Goal: Task Accomplishment & Management: Manage account settings

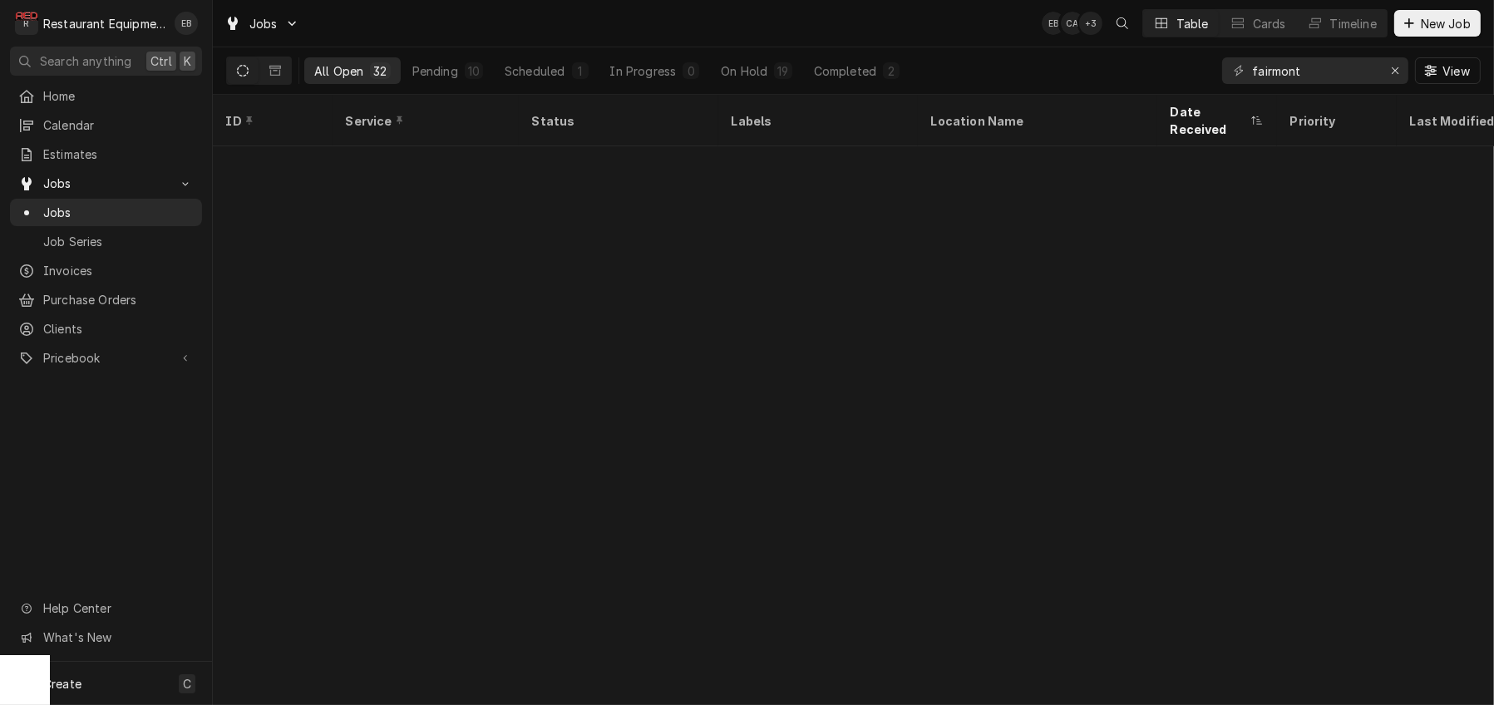
scroll to position [729, 0]
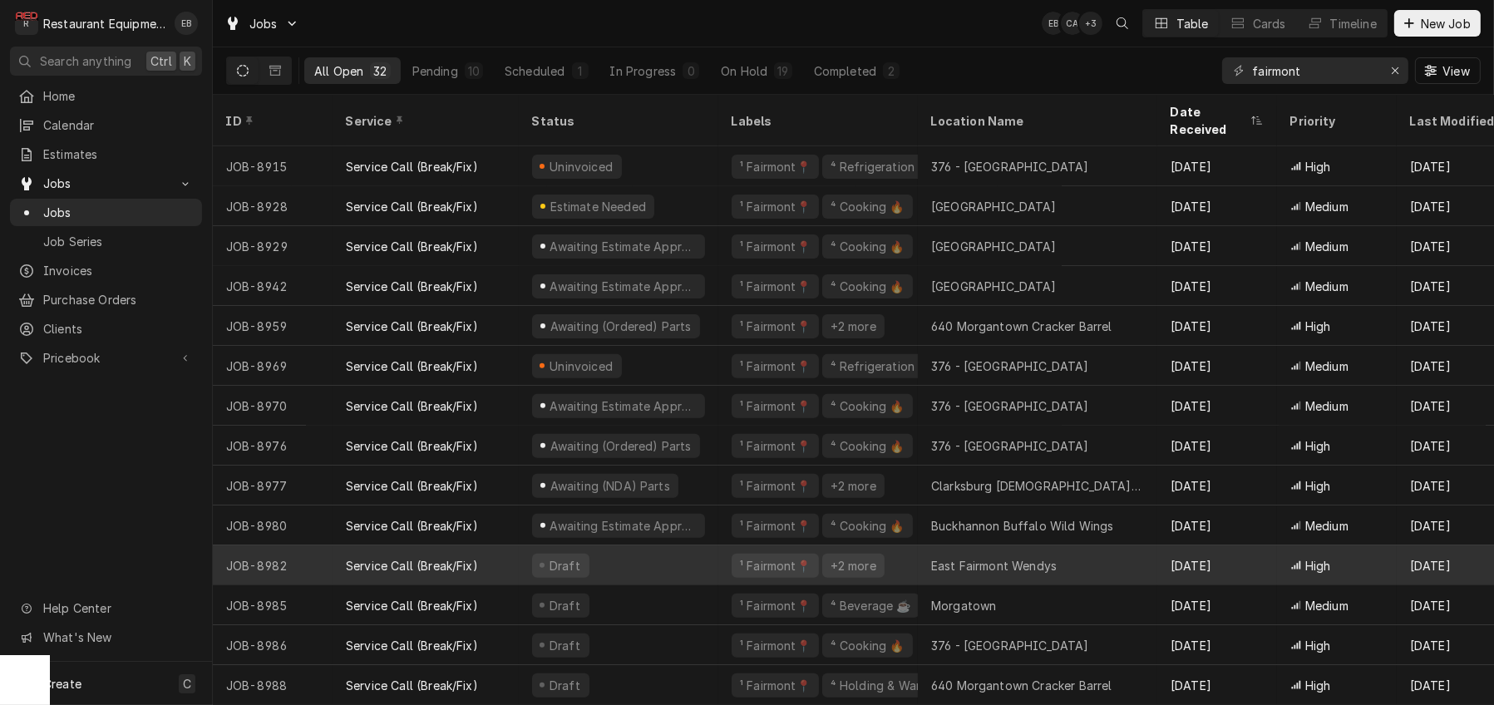
click at [984, 557] on div "East Fairmont Wendys" at bounding box center [994, 565] width 126 height 17
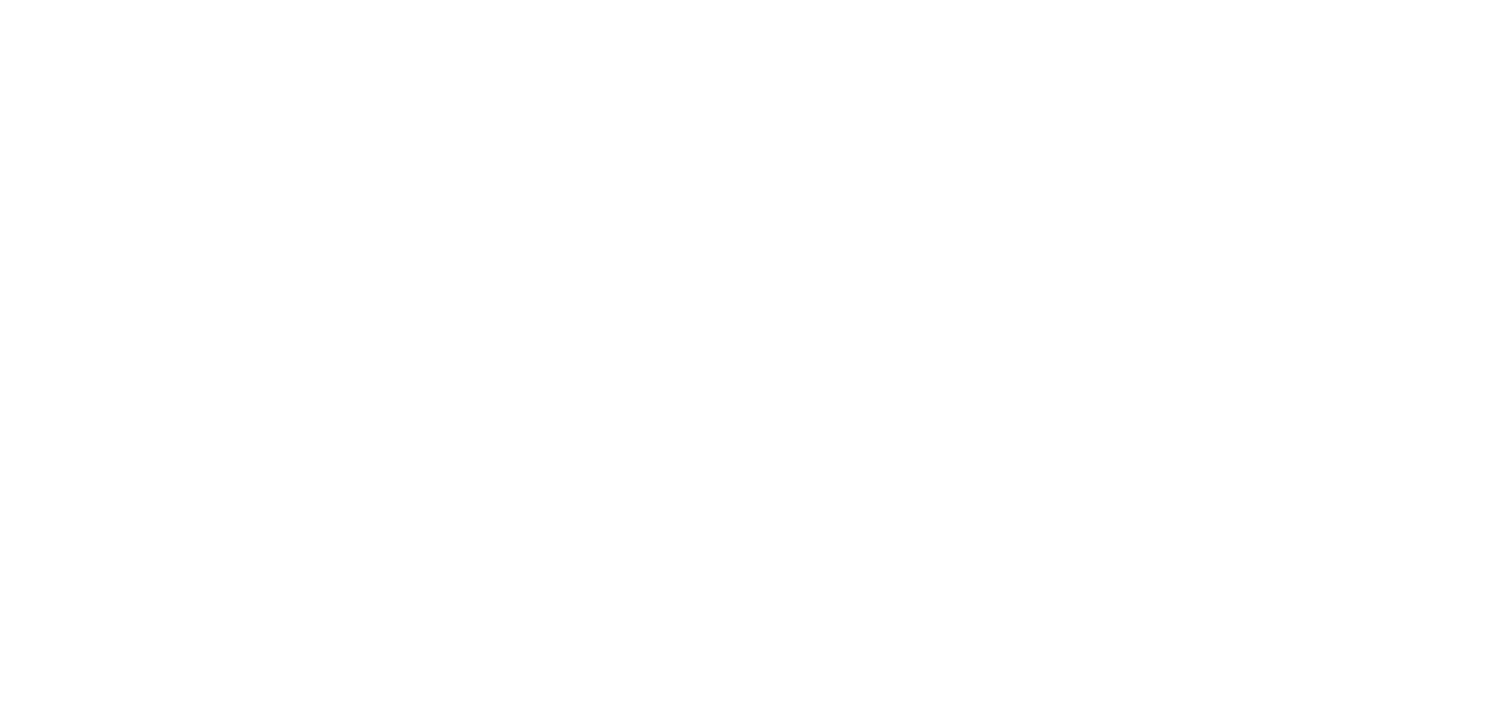
click at [991, 550] on div "Dynamic Content Wrapper" at bounding box center [747, 352] width 1494 height 705
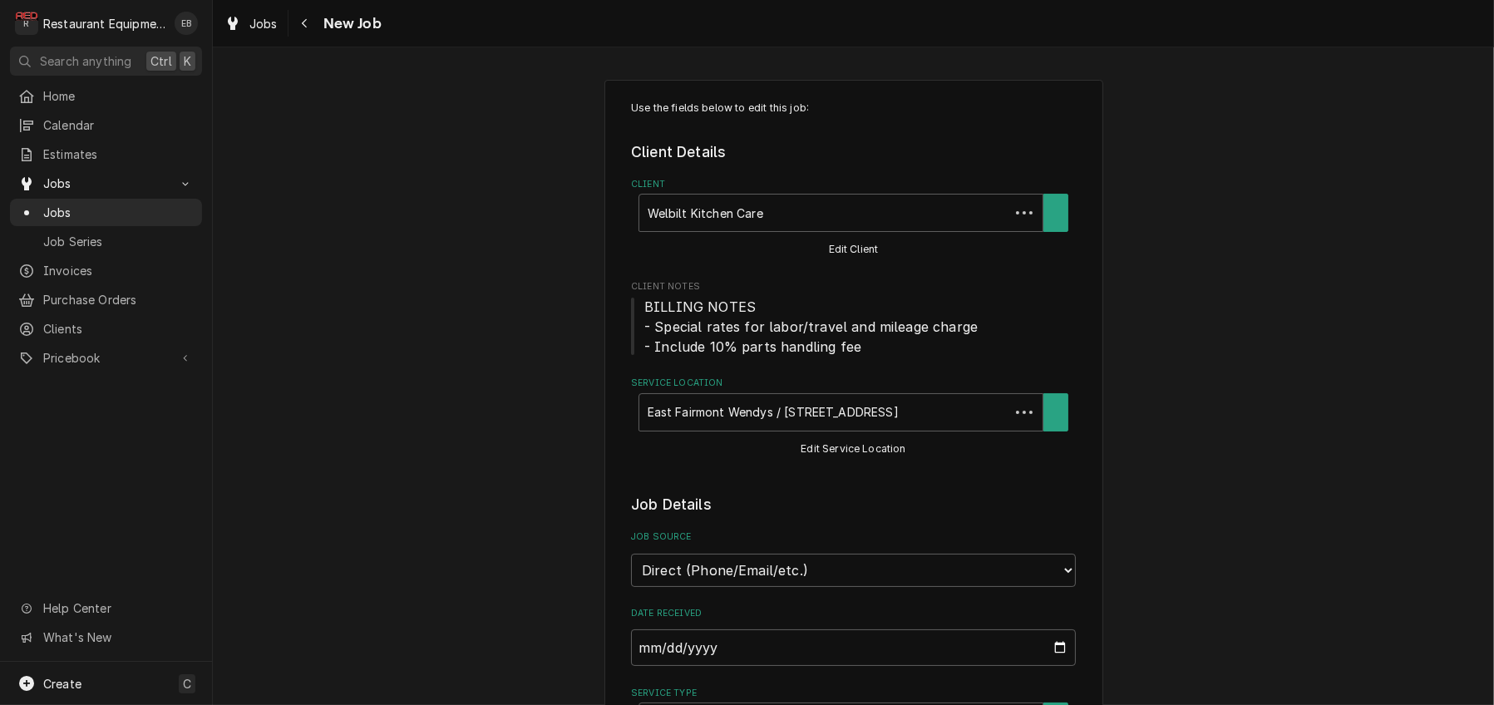
type textarea "x"
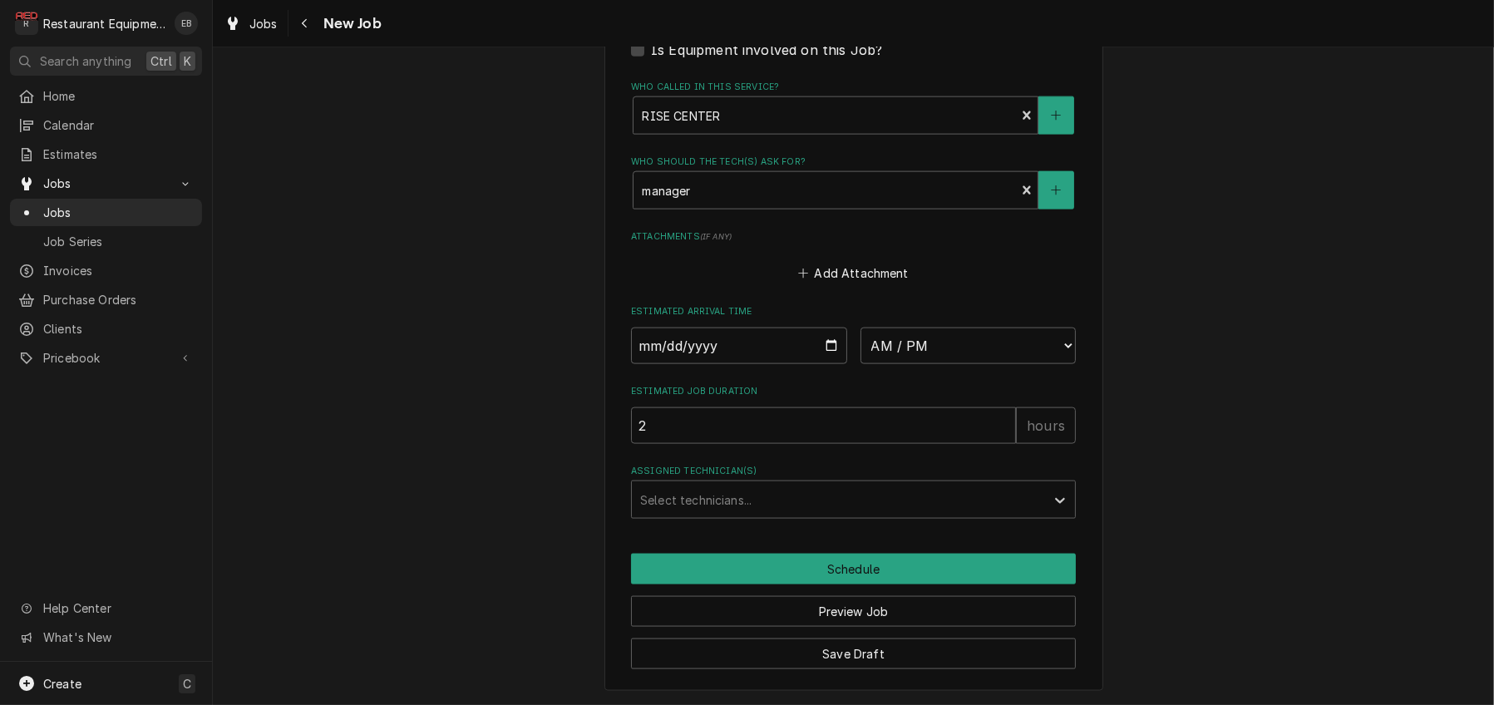
scroll to position [3027, 0]
drag, startPoint x: 825, startPoint y: 308, endPoint x: 826, endPoint y: 341, distance: 33.3
click at [825, 328] on input "Date" at bounding box center [739, 346] width 216 height 37
type input "2025-10-10"
click at [826, 328] on input "2025-10-10" at bounding box center [739, 346] width 216 height 37
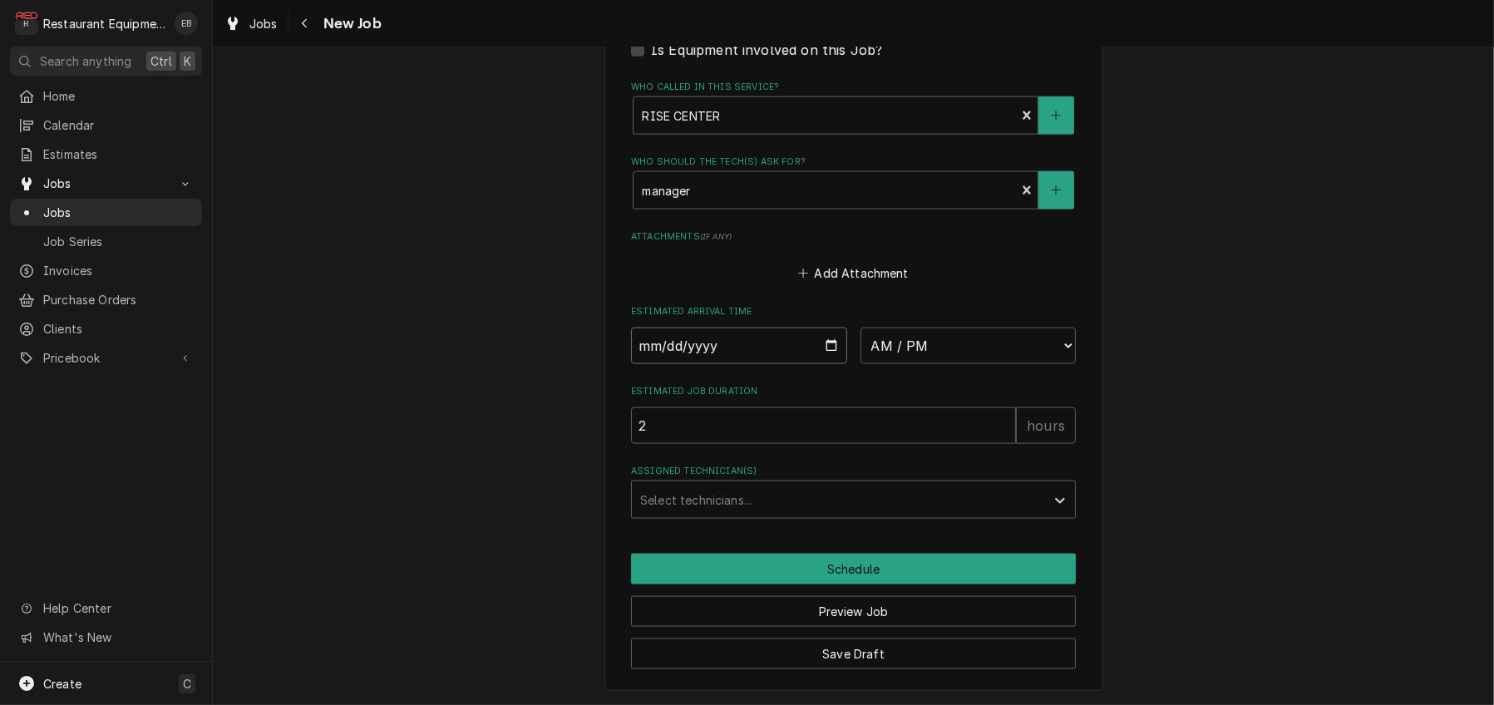
type textarea "x"
type input "2025-09-23"
type textarea "x"
click at [959, 328] on select "AM / PM 6:00 AM 6:15 AM 6:30 AM 6:45 AM 7:00 AM 7:15 AM 7:30 AM 7:45 AM 8:00 AM…" at bounding box center [969, 346] width 216 height 37
select select "14:00:00"
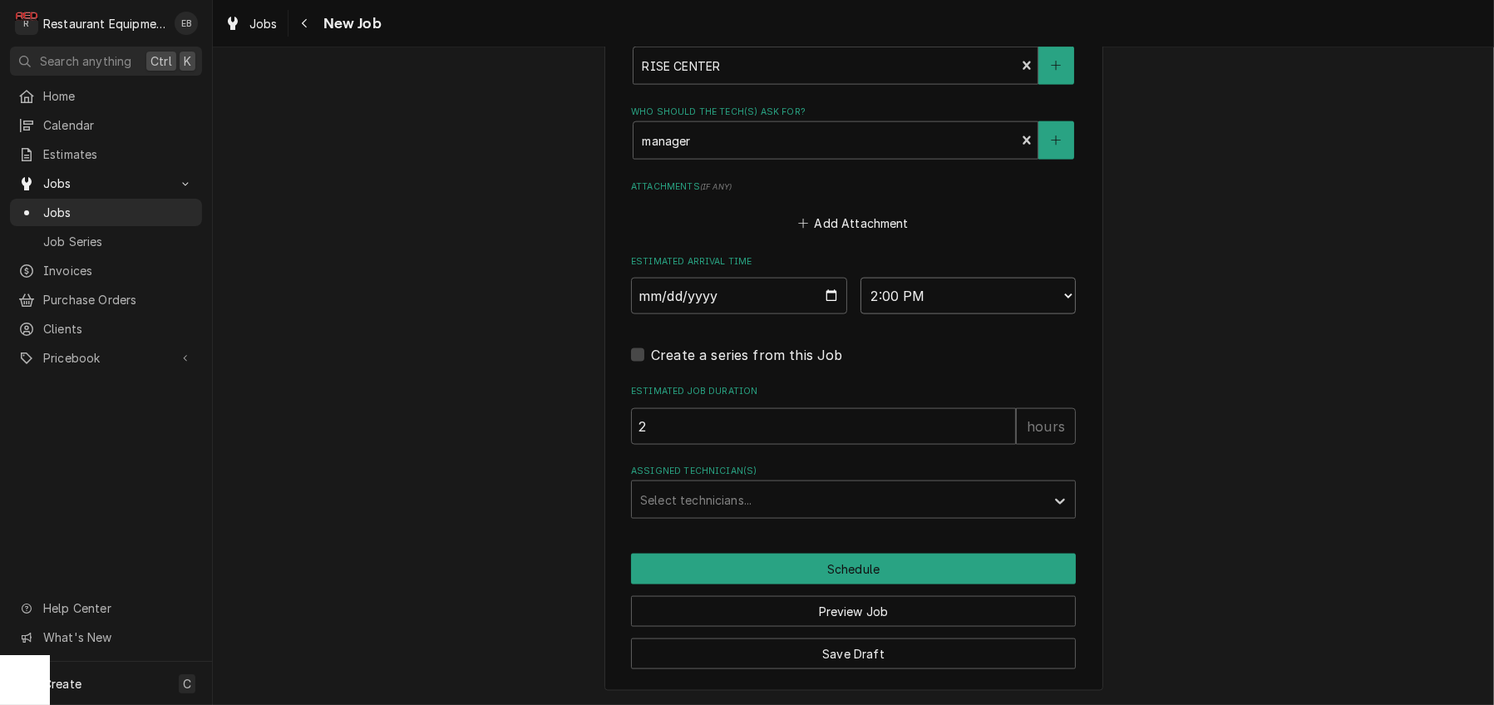
scroll to position [0, 0]
click at [791, 515] on div "Assigned Technician(s)" at bounding box center [838, 500] width 397 height 30
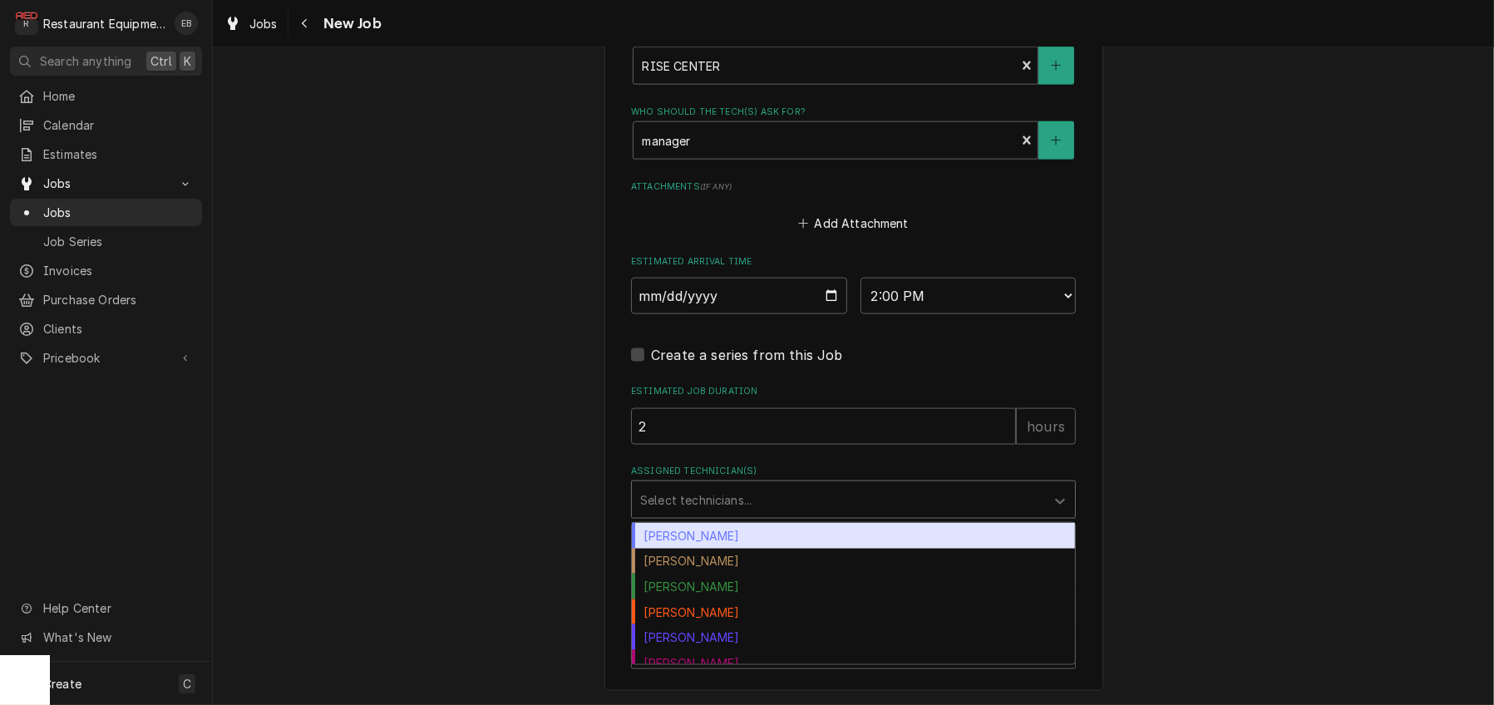
click at [741, 549] on div "Bryan Sanders" at bounding box center [853, 536] width 443 height 26
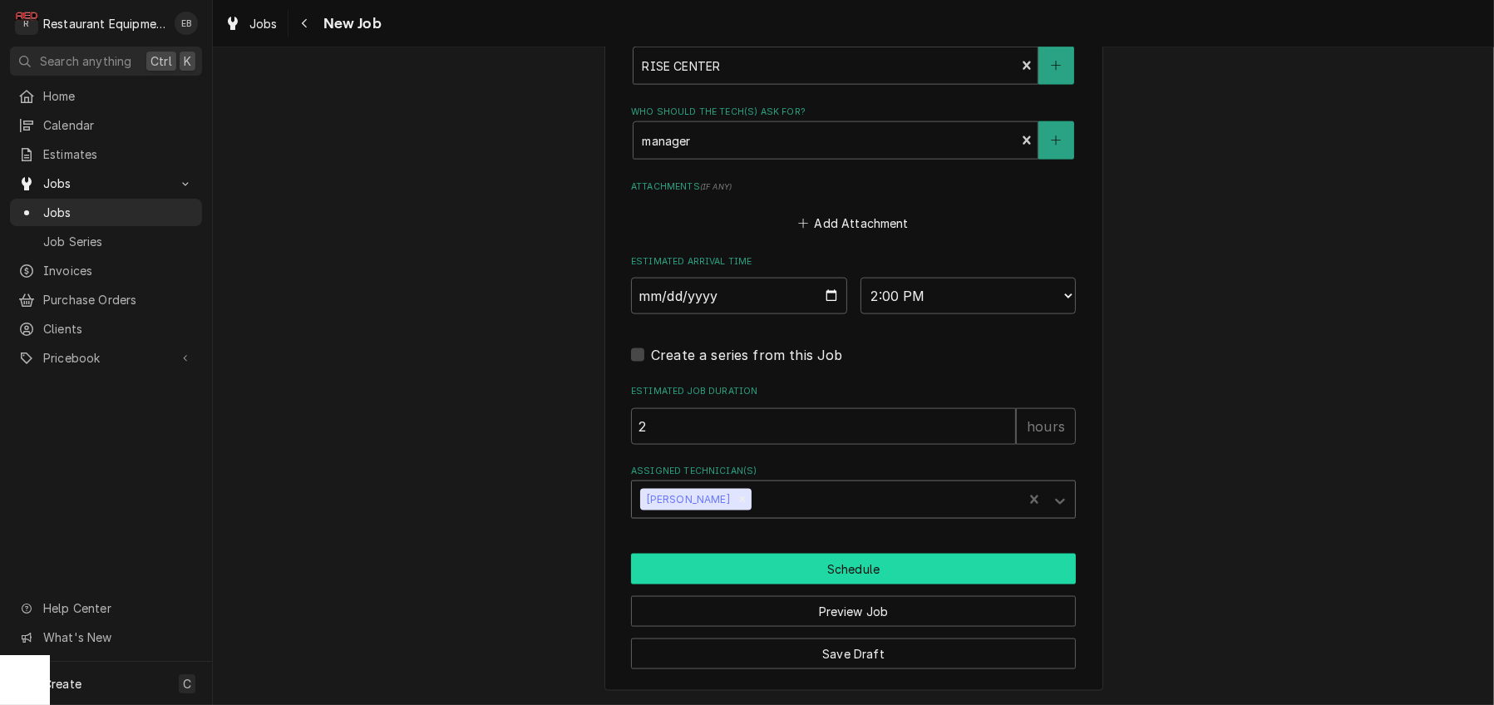
click at [777, 584] on button "Schedule" at bounding box center [853, 569] width 445 height 31
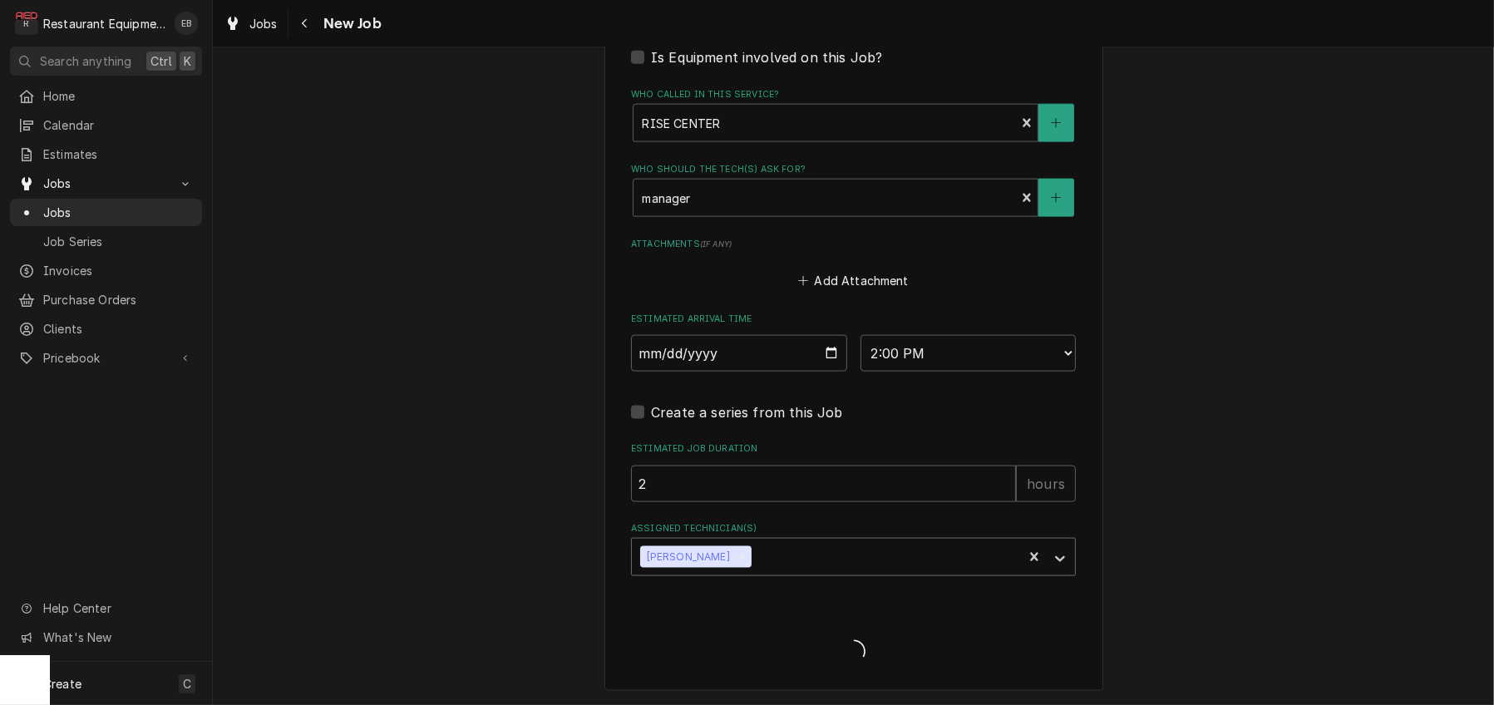
scroll to position [3017, 0]
type textarea "x"
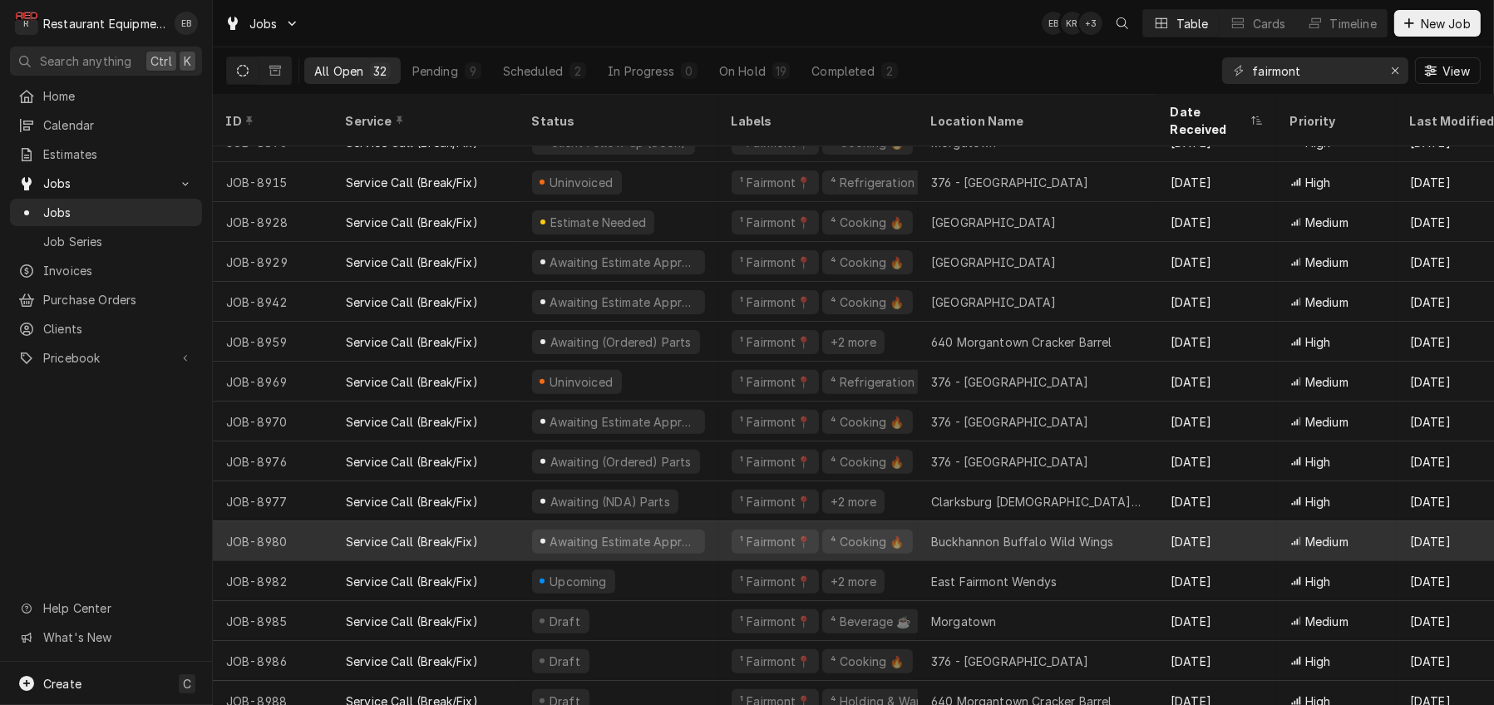
scroll to position [729, 0]
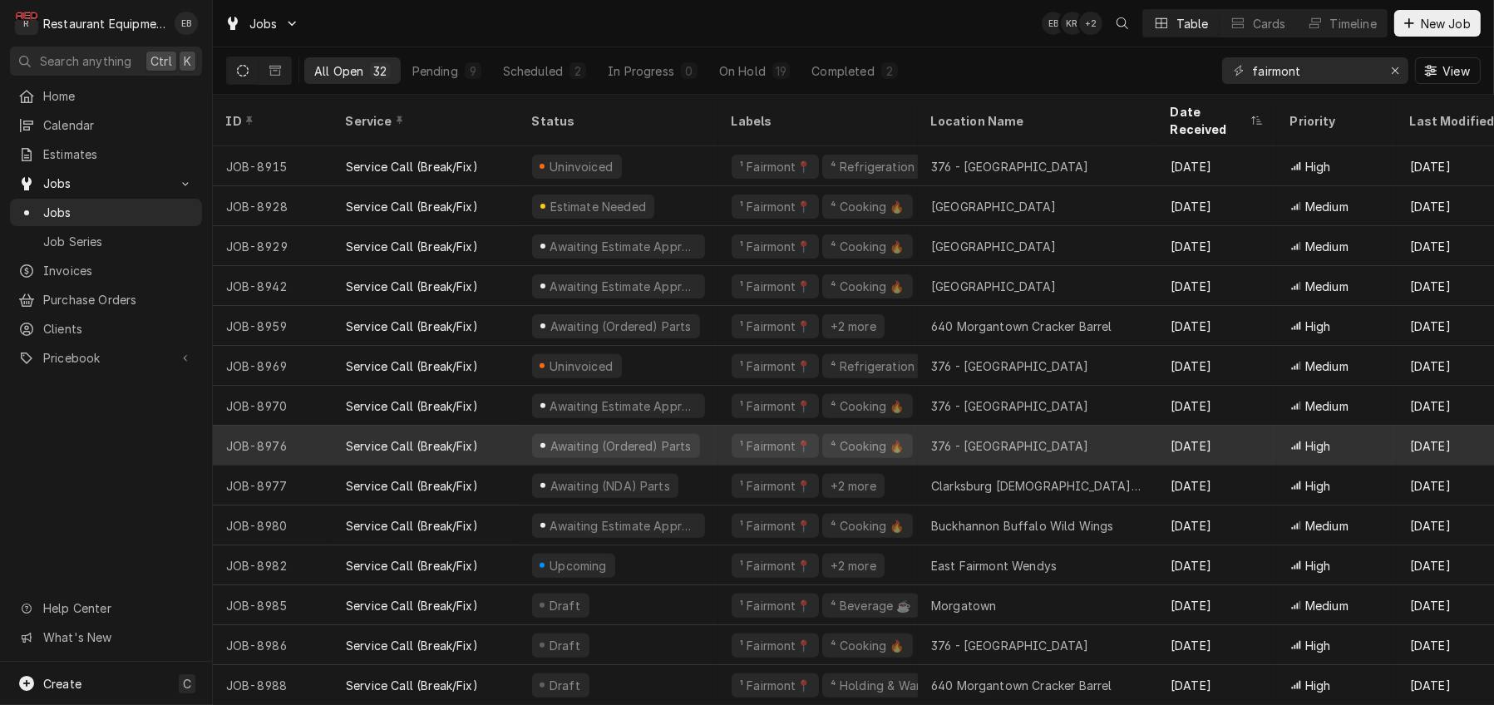
click at [977, 437] on div "376 - Fairmont" at bounding box center [1010, 445] width 158 height 17
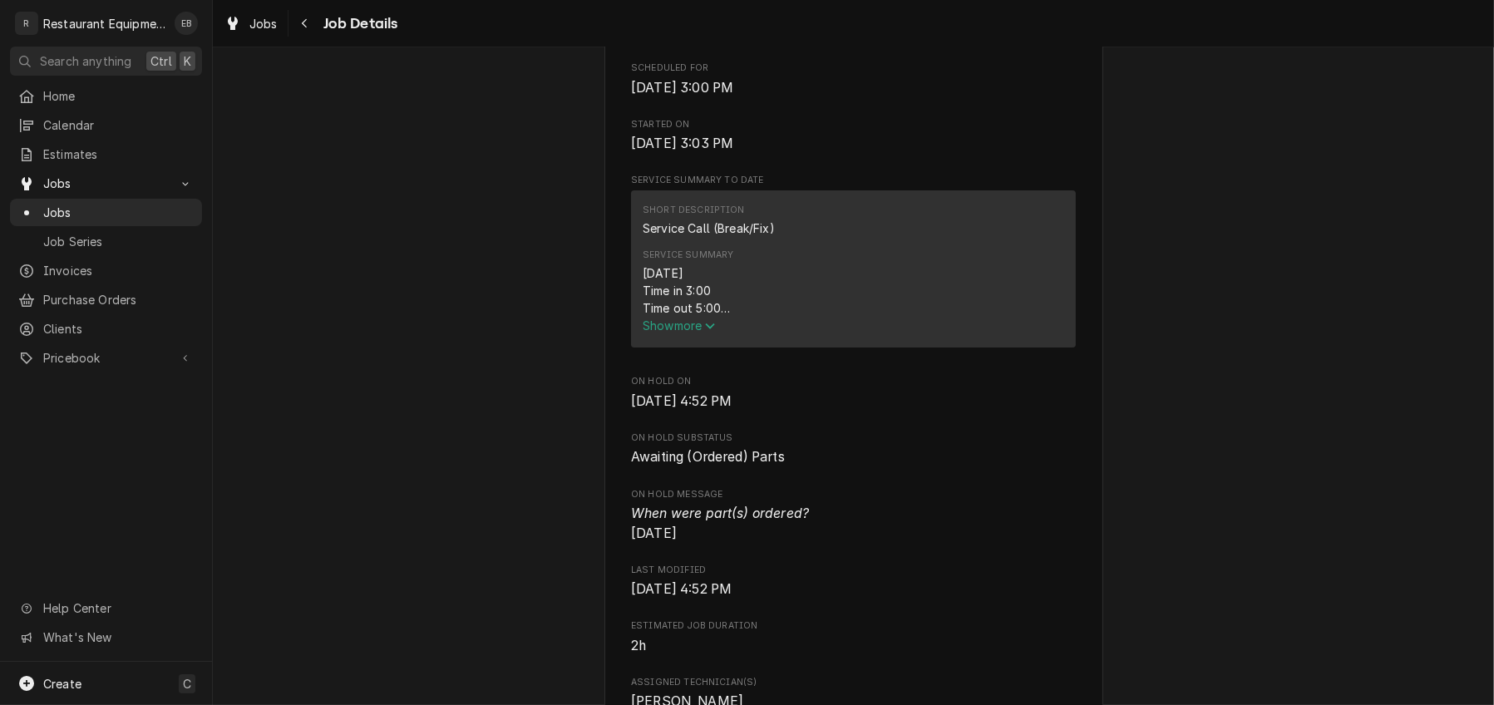
scroll to position [554, 0]
click at [705, 336] on icon "Service Summary" at bounding box center [710, 330] width 10 height 12
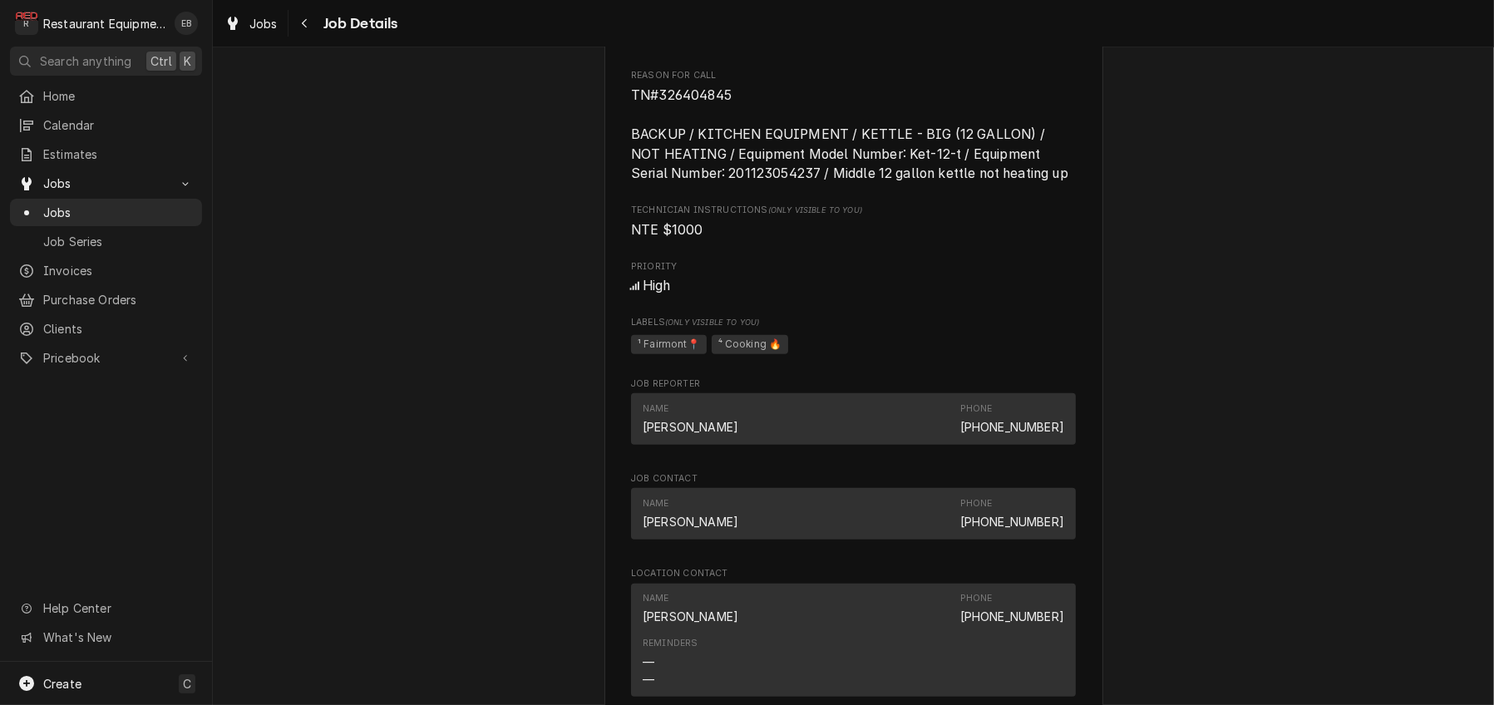
scroll to position [1497, 0]
click at [278, 23] on span "Jobs" at bounding box center [263, 23] width 28 height 17
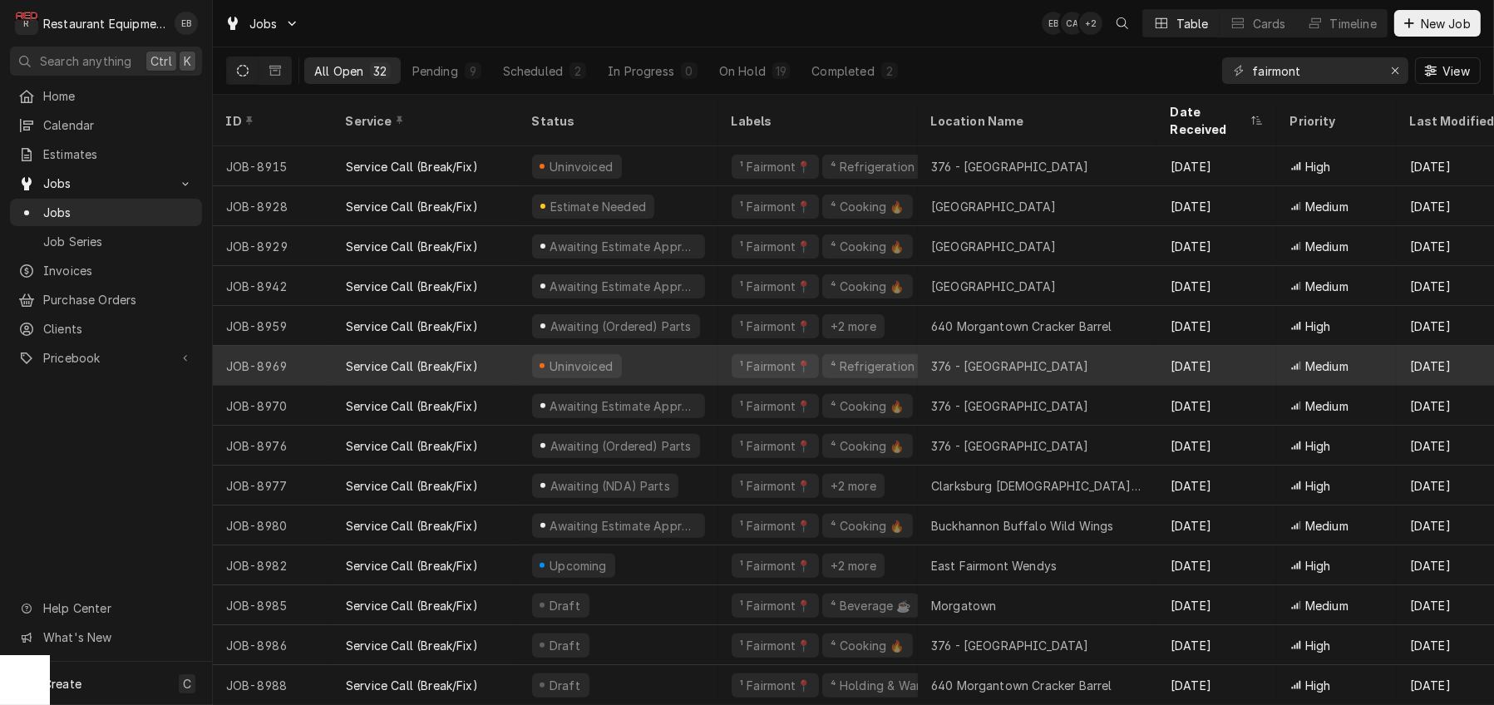
scroll to position [729, 0]
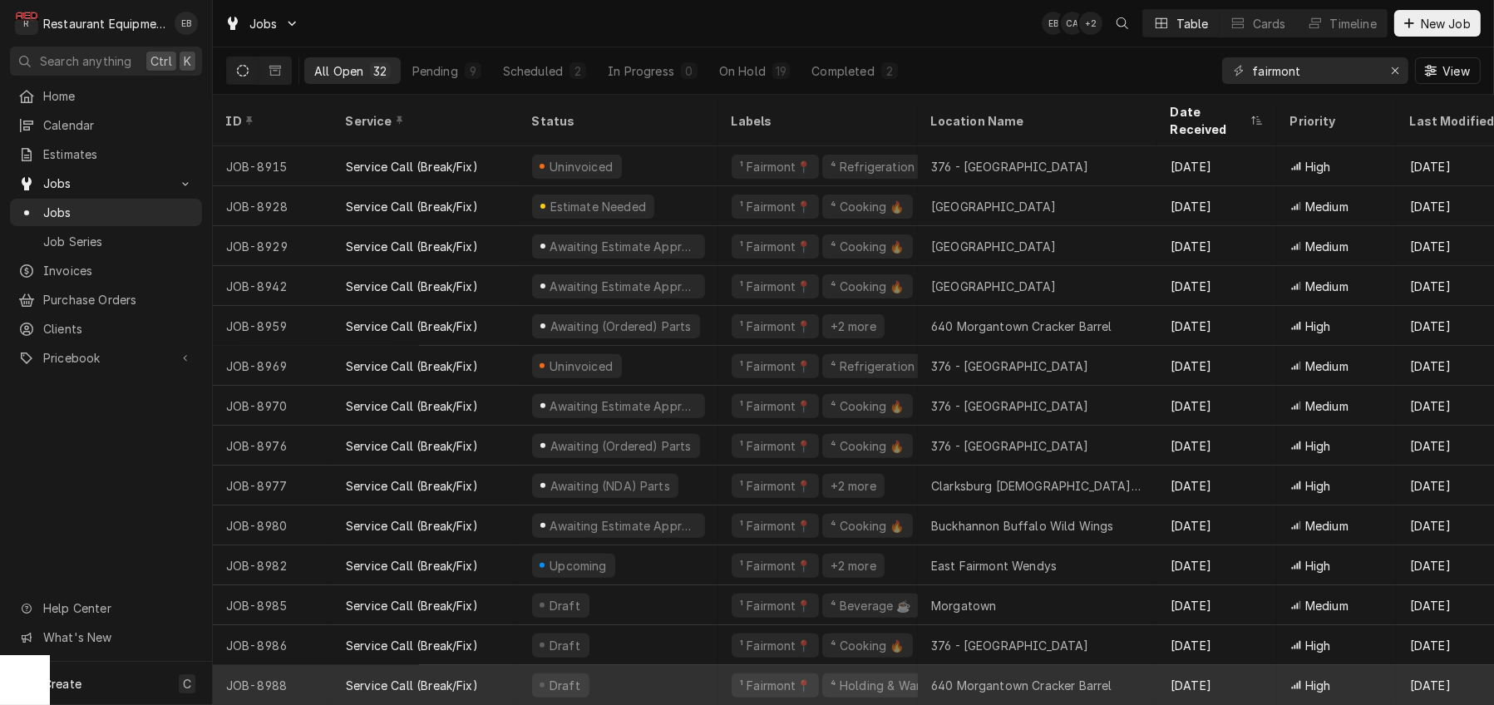
click at [718, 673] on div "Draft" at bounding box center [619, 685] width 200 height 40
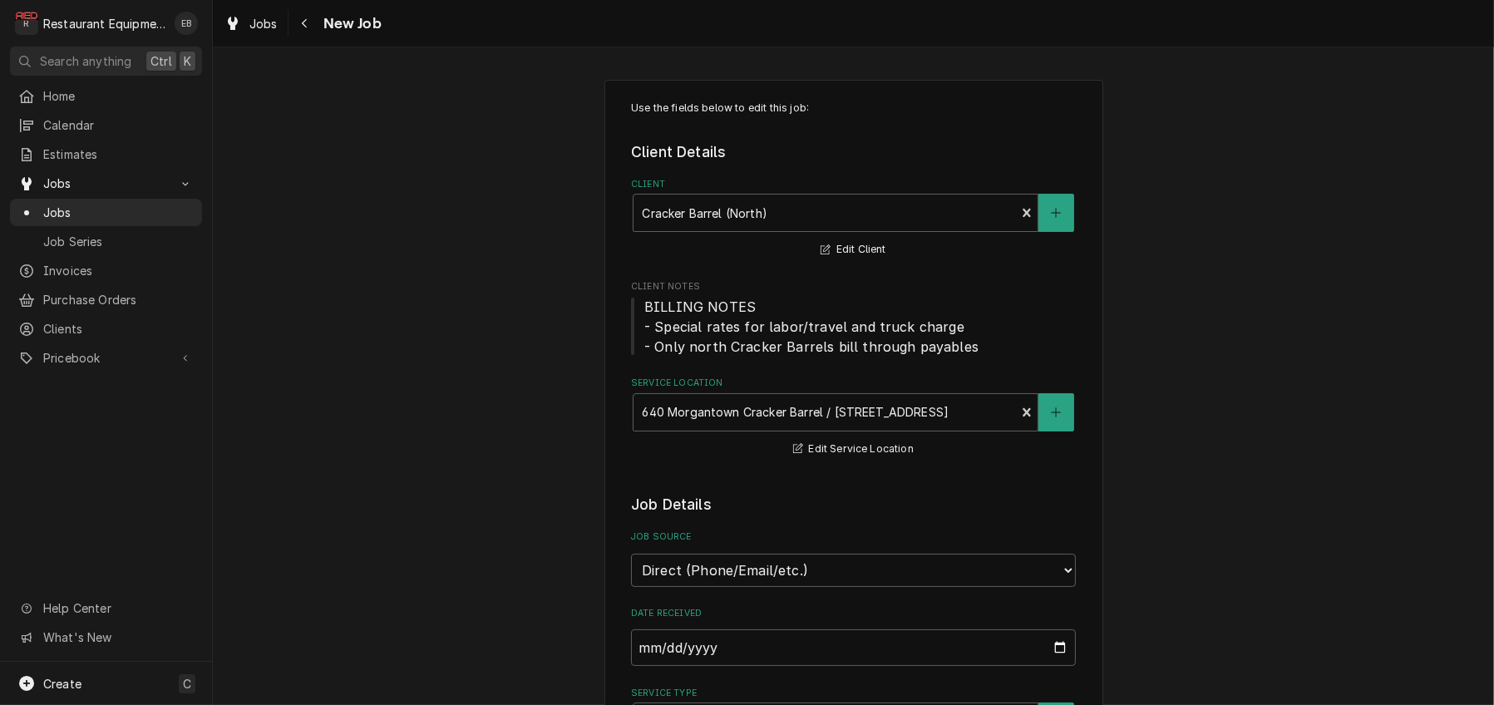
type textarea "x"
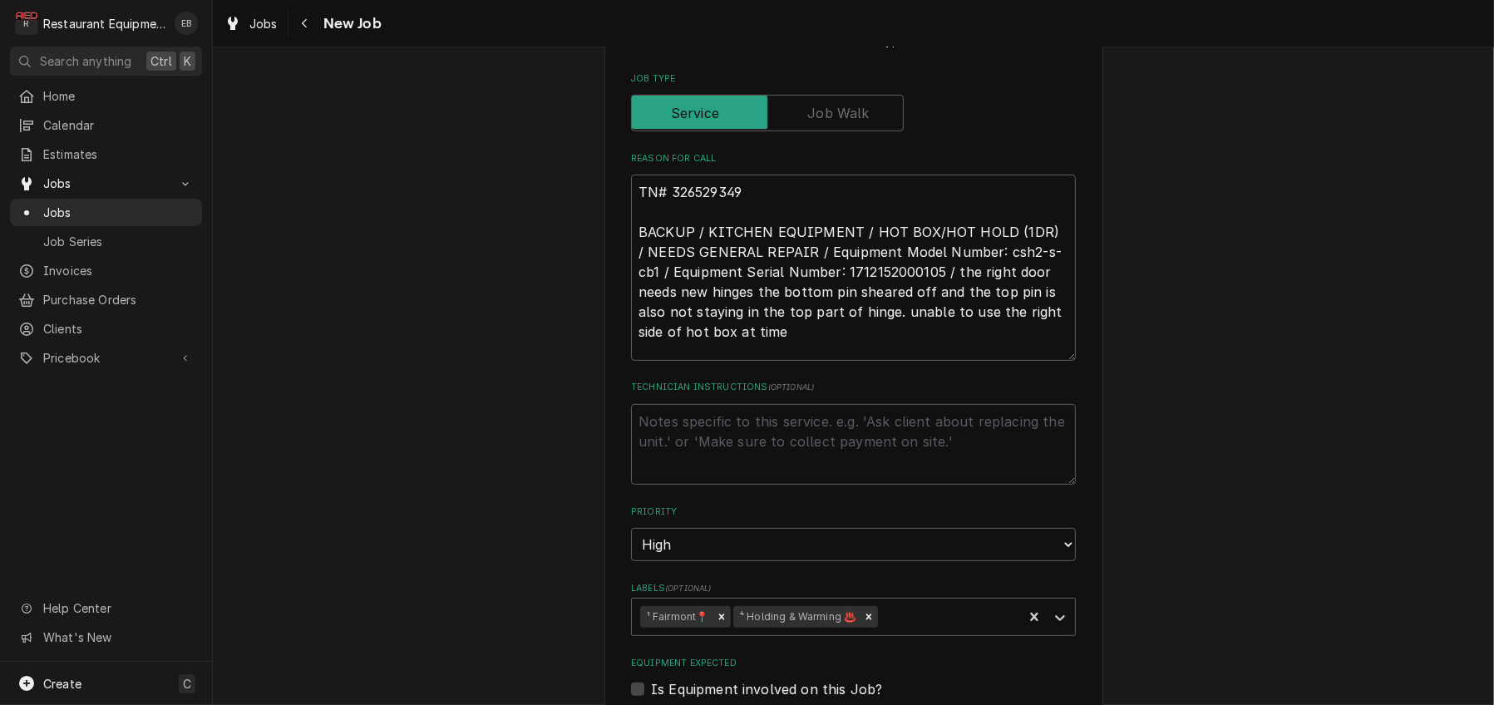
scroll to position [720, 0]
click at [269, 17] on span "Jobs" at bounding box center [263, 23] width 28 height 17
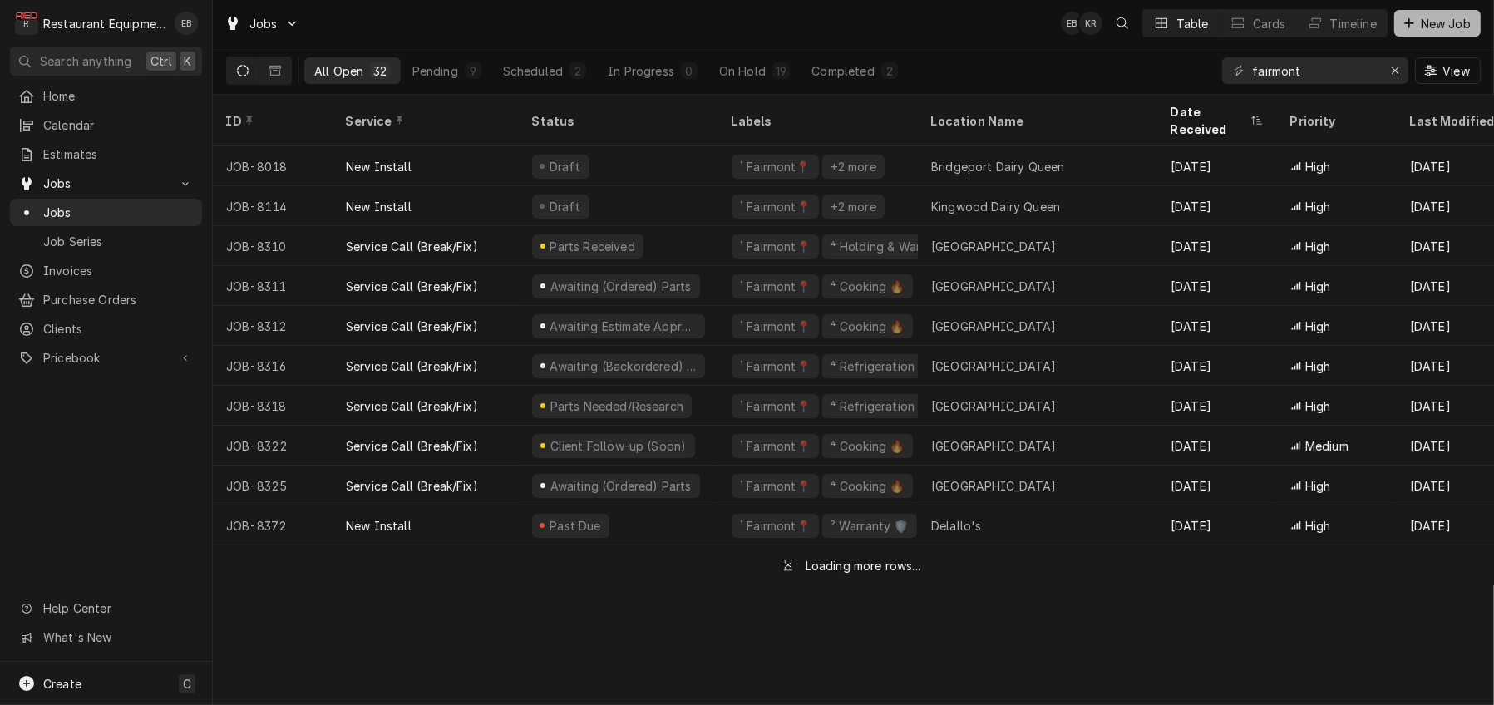
click at [1418, 27] on span "New Job" at bounding box center [1446, 23] width 57 height 17
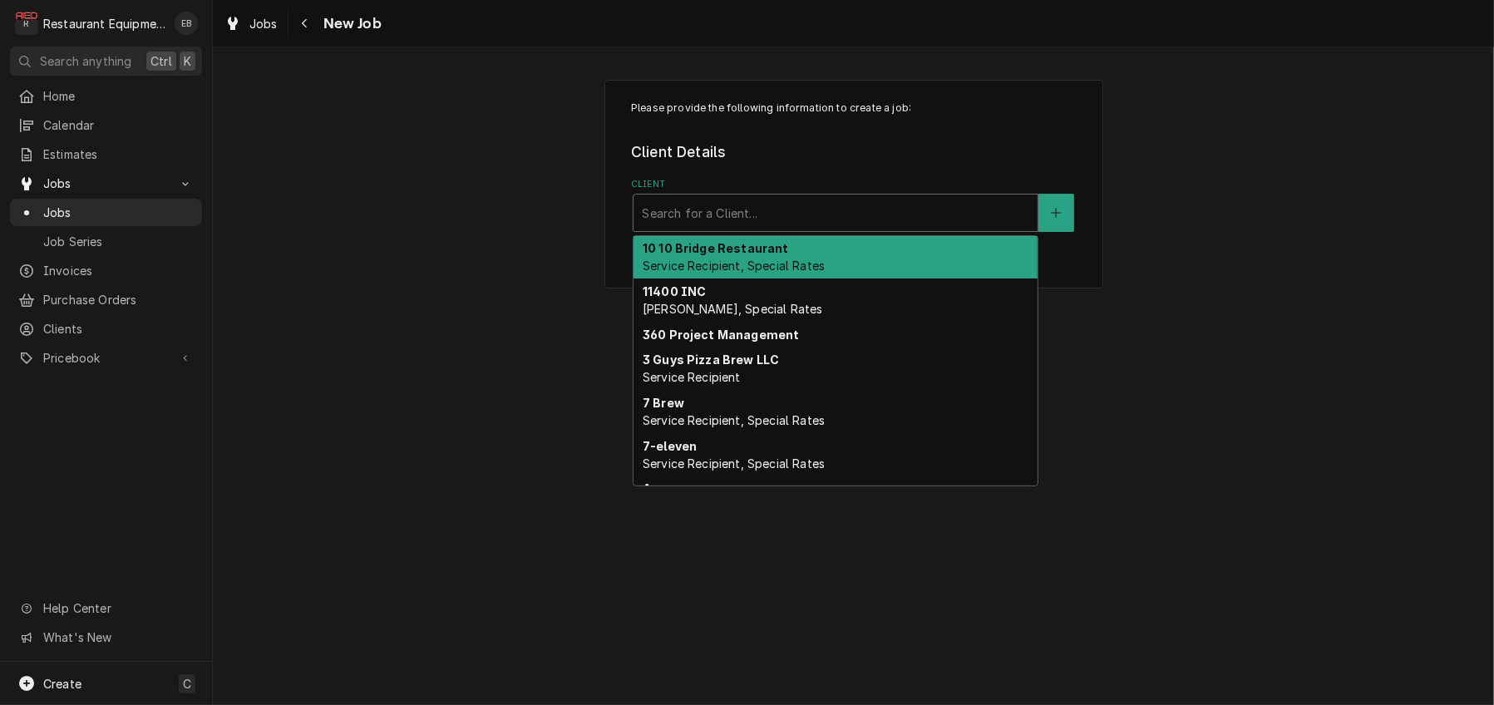
click at [750, 228] on div "Client" at bounding box center [835, 213] width 387 height 30
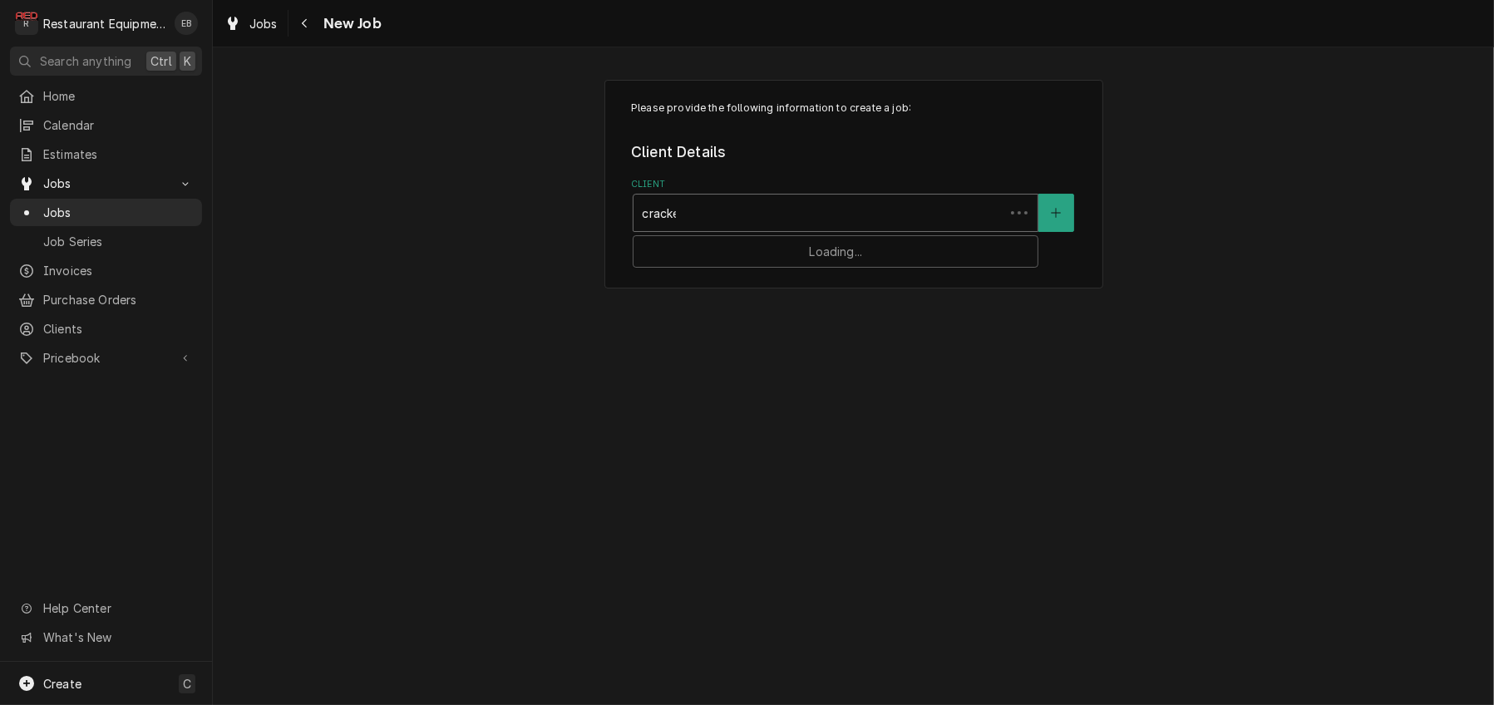
type input "cracker"
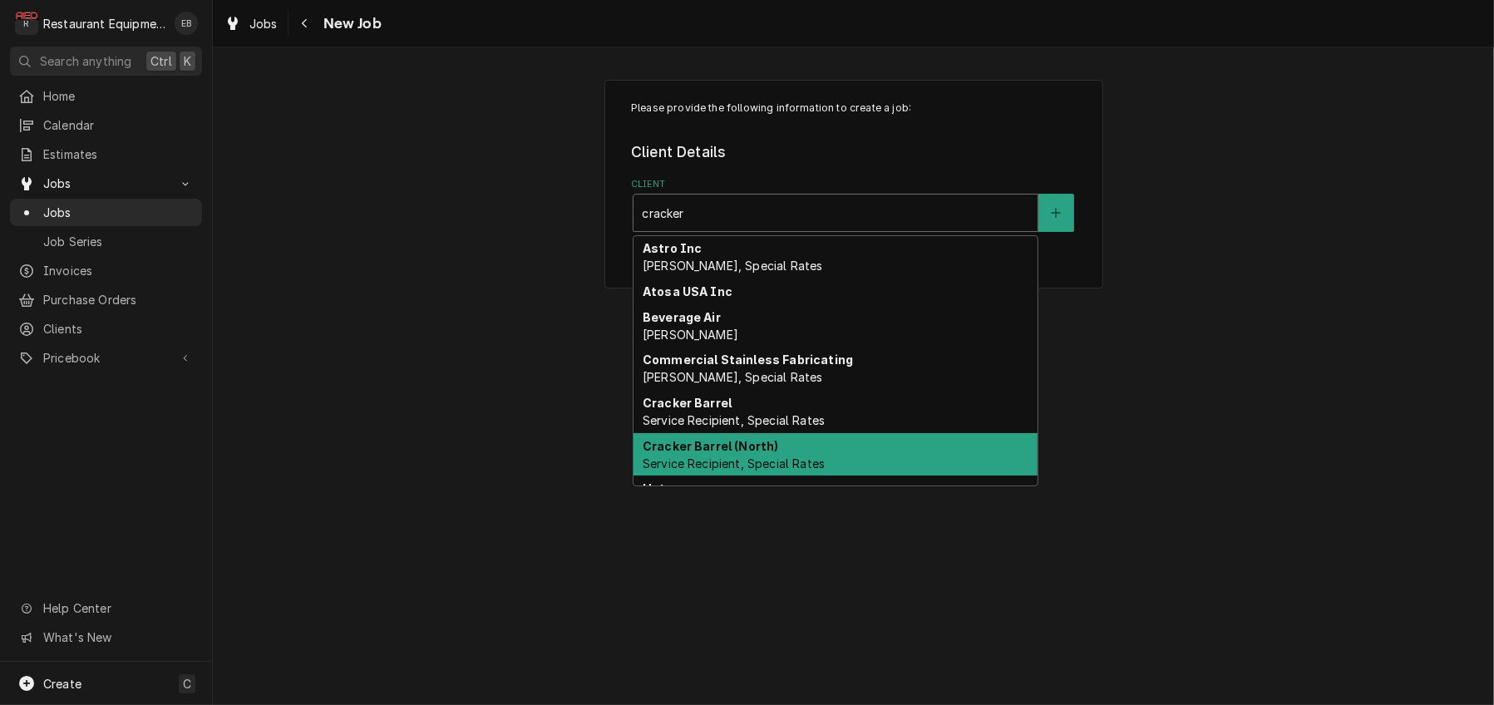
click at [746, 453] on strong "Cracker Barrel (North)" at bounding box center [711, 446] width 136 height 14
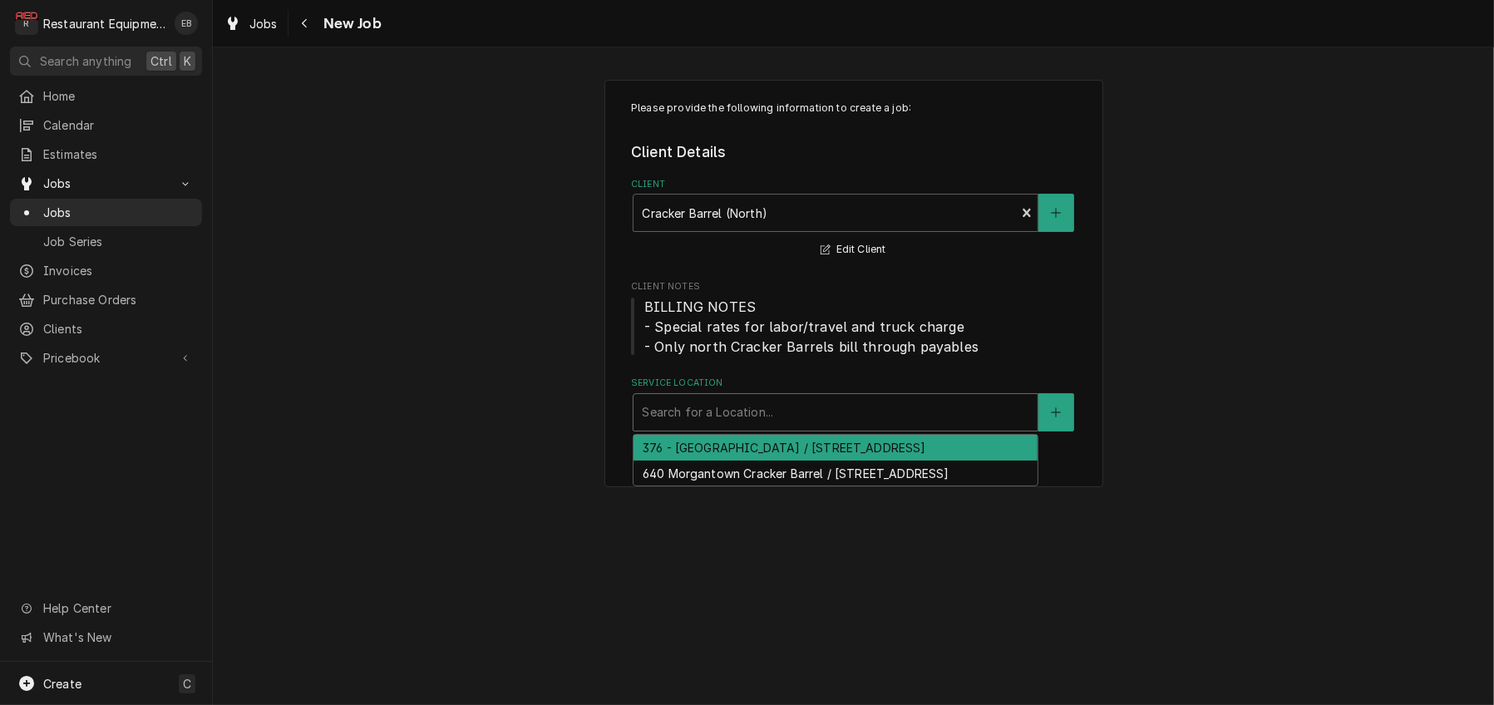
click at [730, 427] on div "Service Location" at bounding box center [835, 412] width 387 height 30
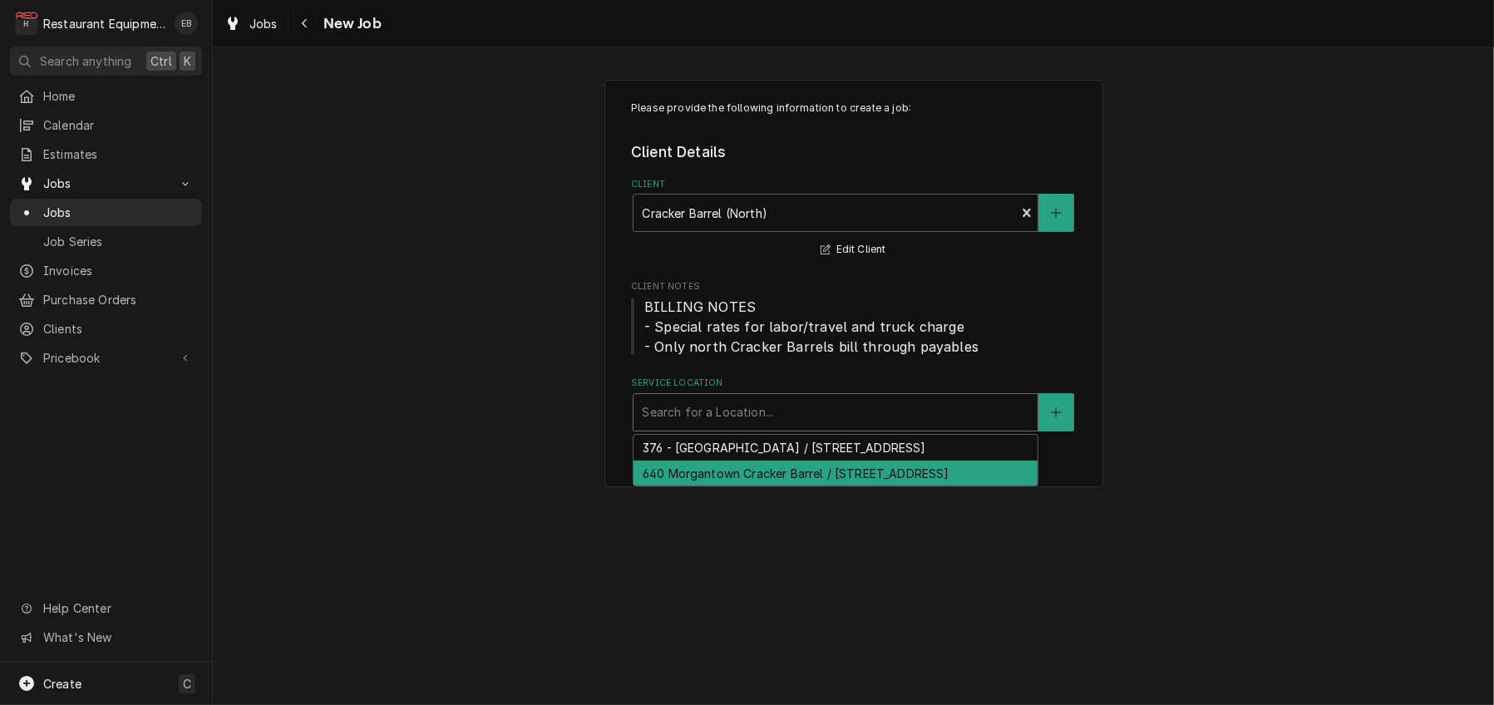
click at [732, 486] on div "640 Morgantown Cracker Barrel / [STREET_ADDRESS]" at bounding box center [836, 474] width 404 height 26
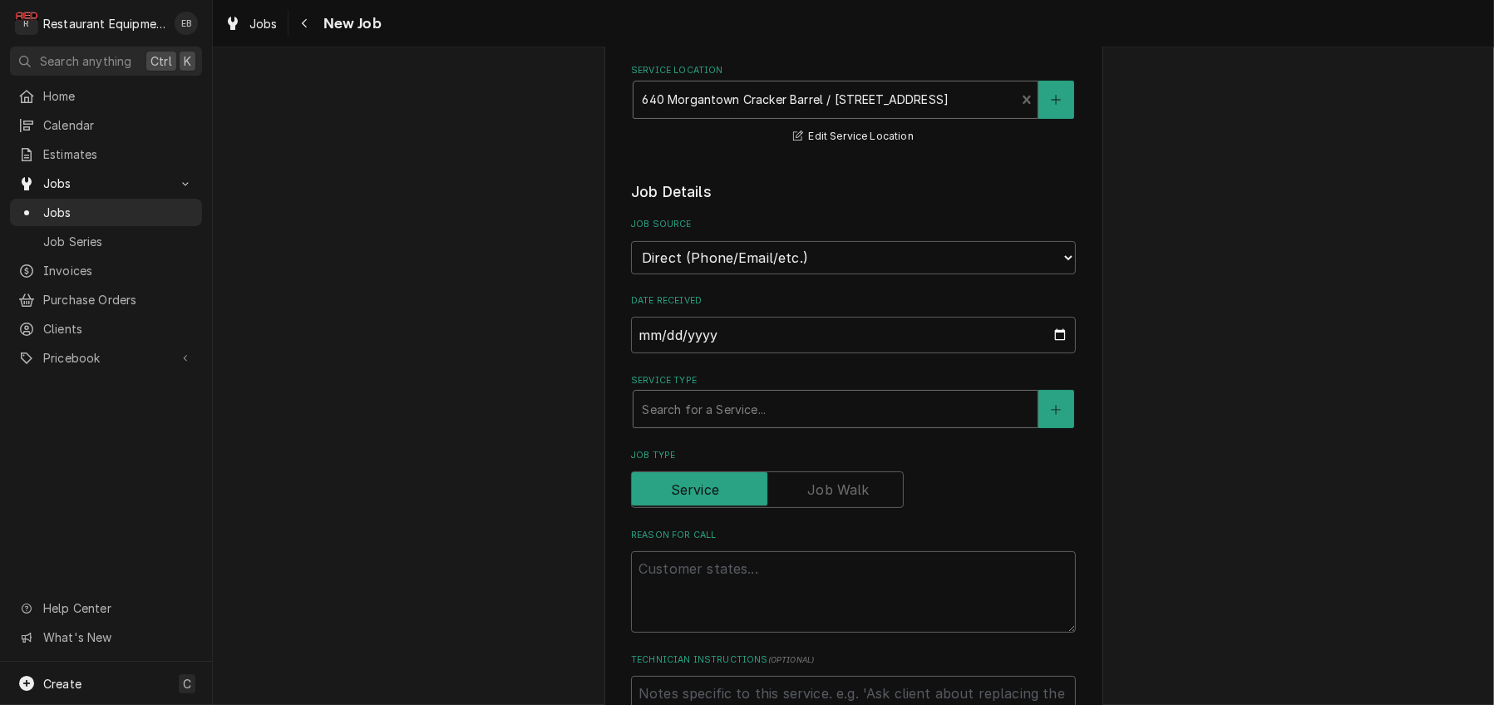
scroll to position [333, 0]
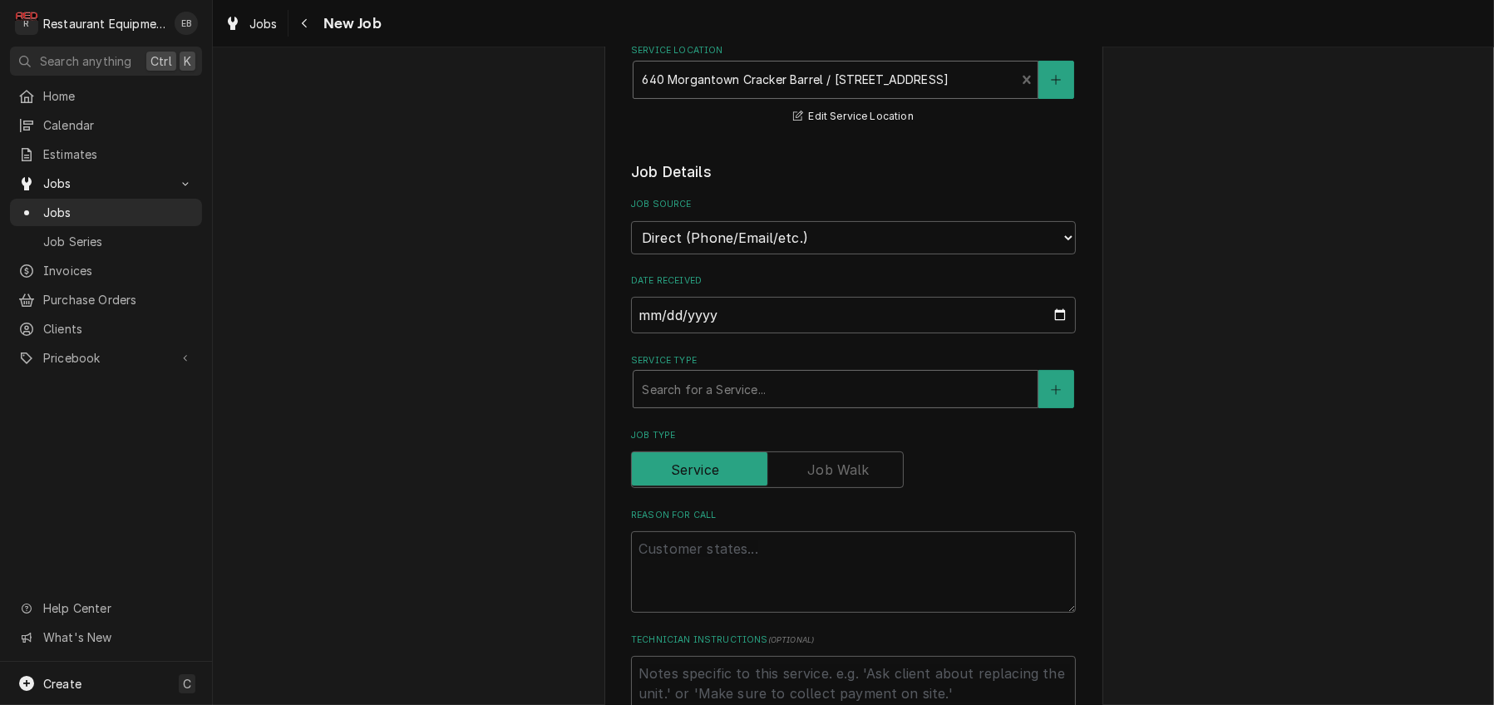
click at [751, 404] on div "Service Type" at bounding box center [835, 389] width 387 height 30
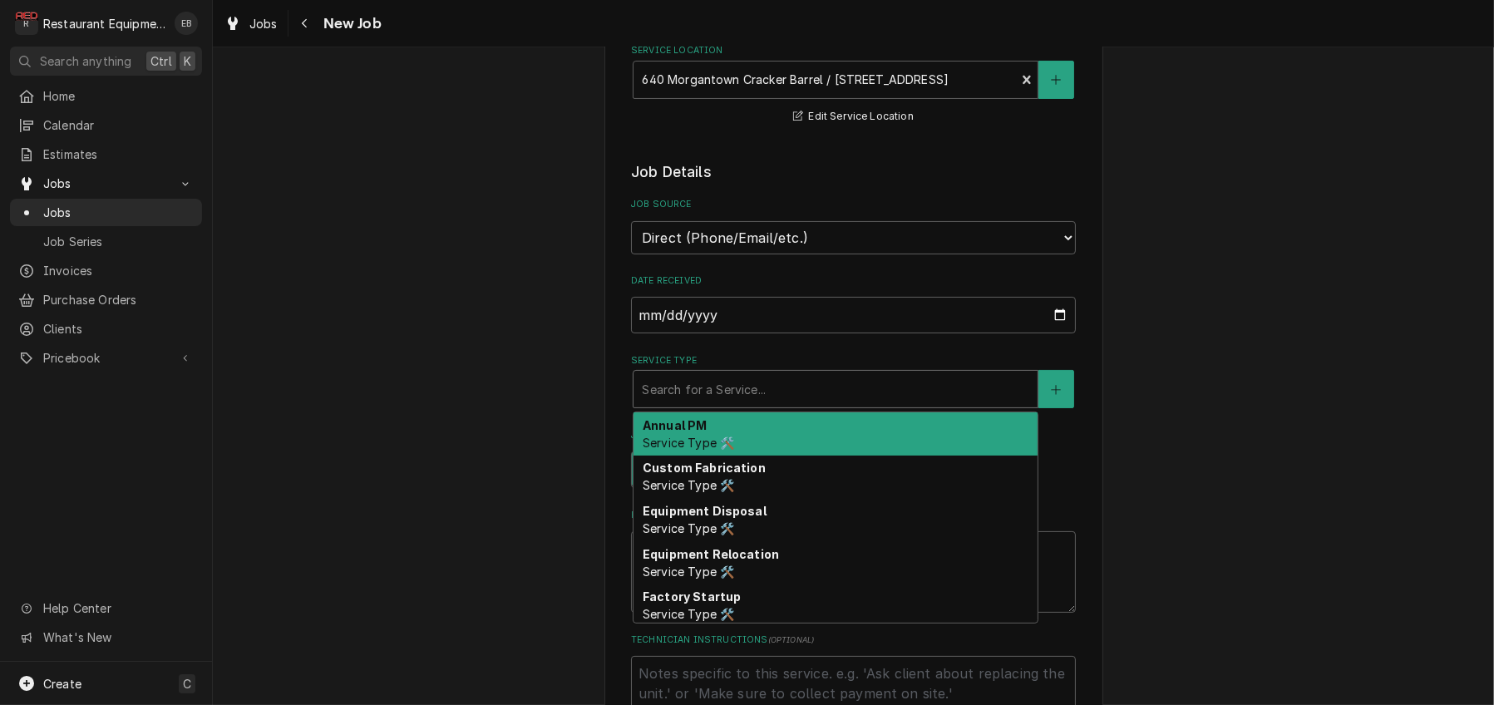
type textarea "x"
type input "b"
type textarea "x"
type input "br"
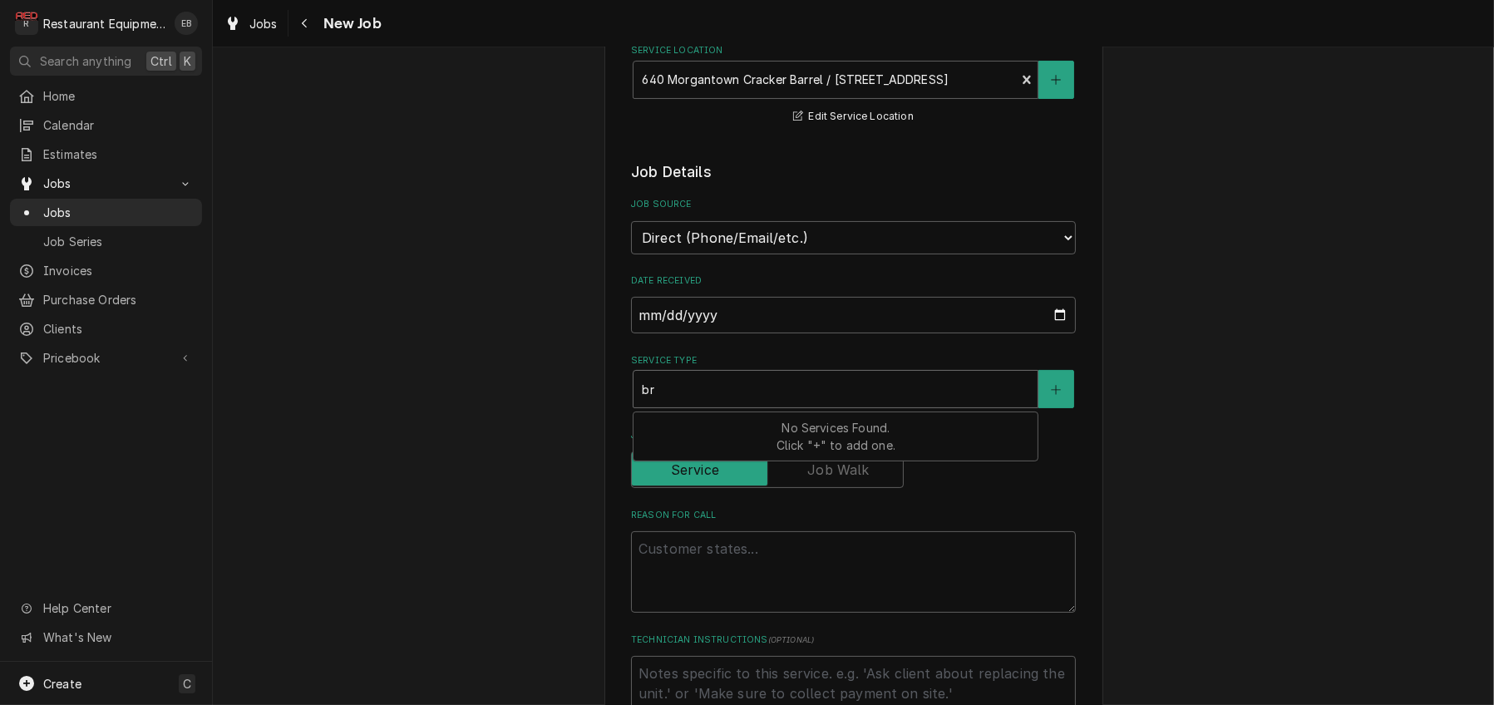
type textarea "x"
type input "bre"
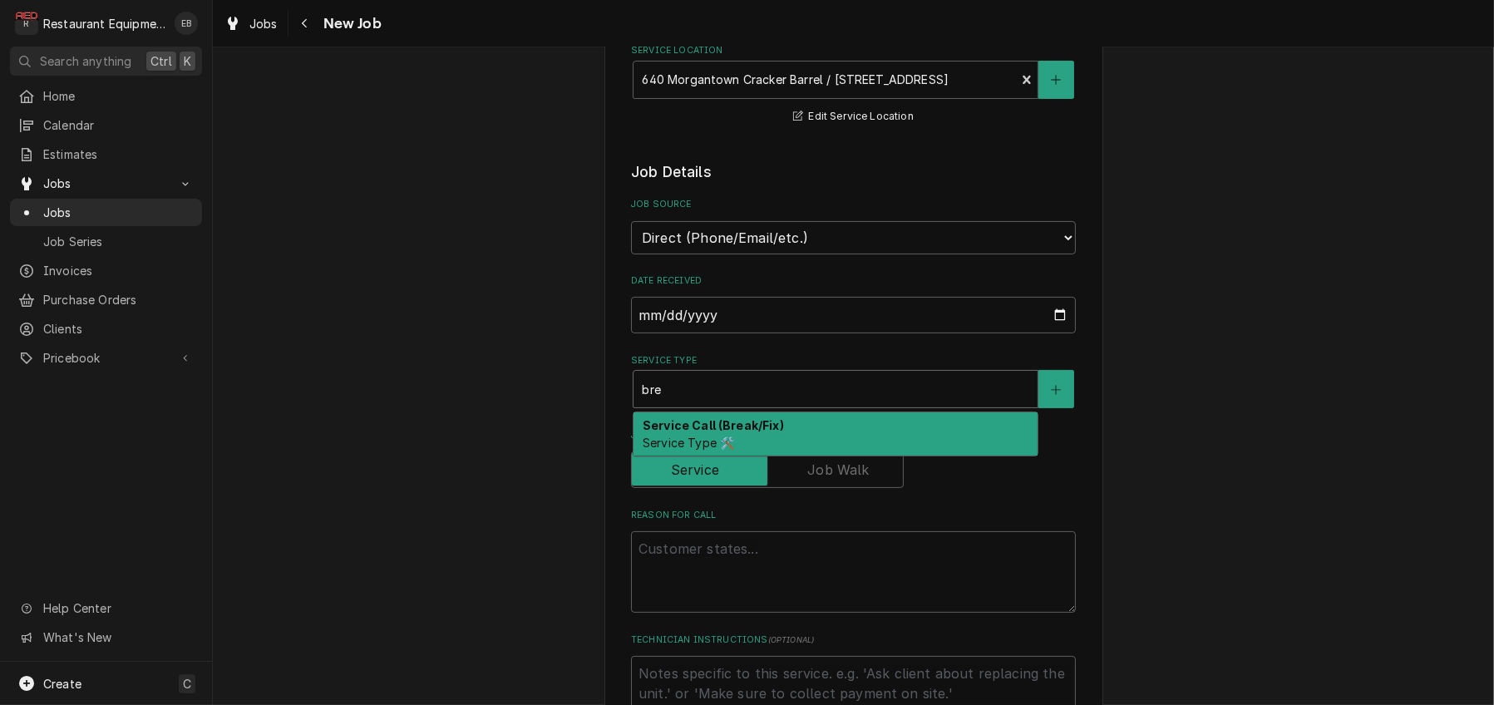
click at [735, 432] on strong "Service Call (Break/Fix)" at bounding box center [713, 425] width 141 height 14
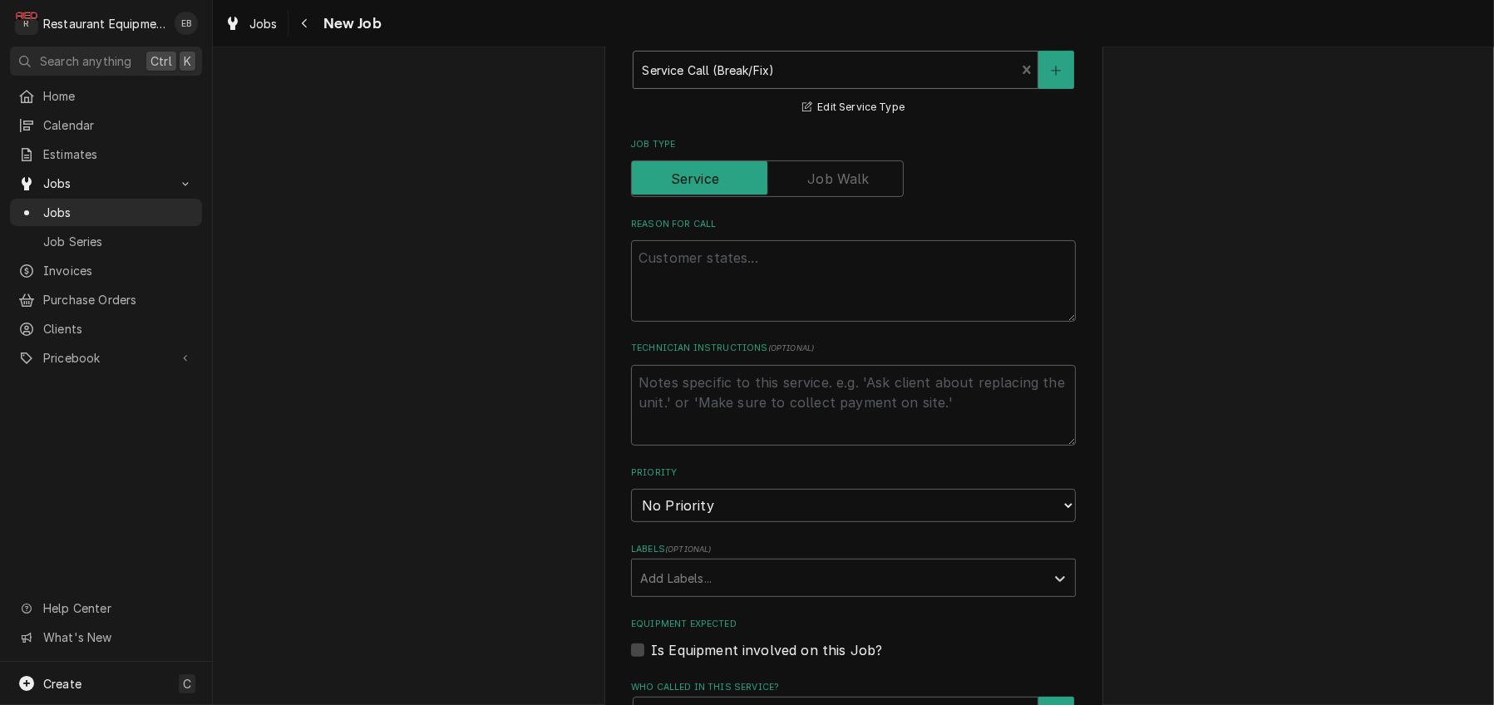
scroll to position [665, 0]
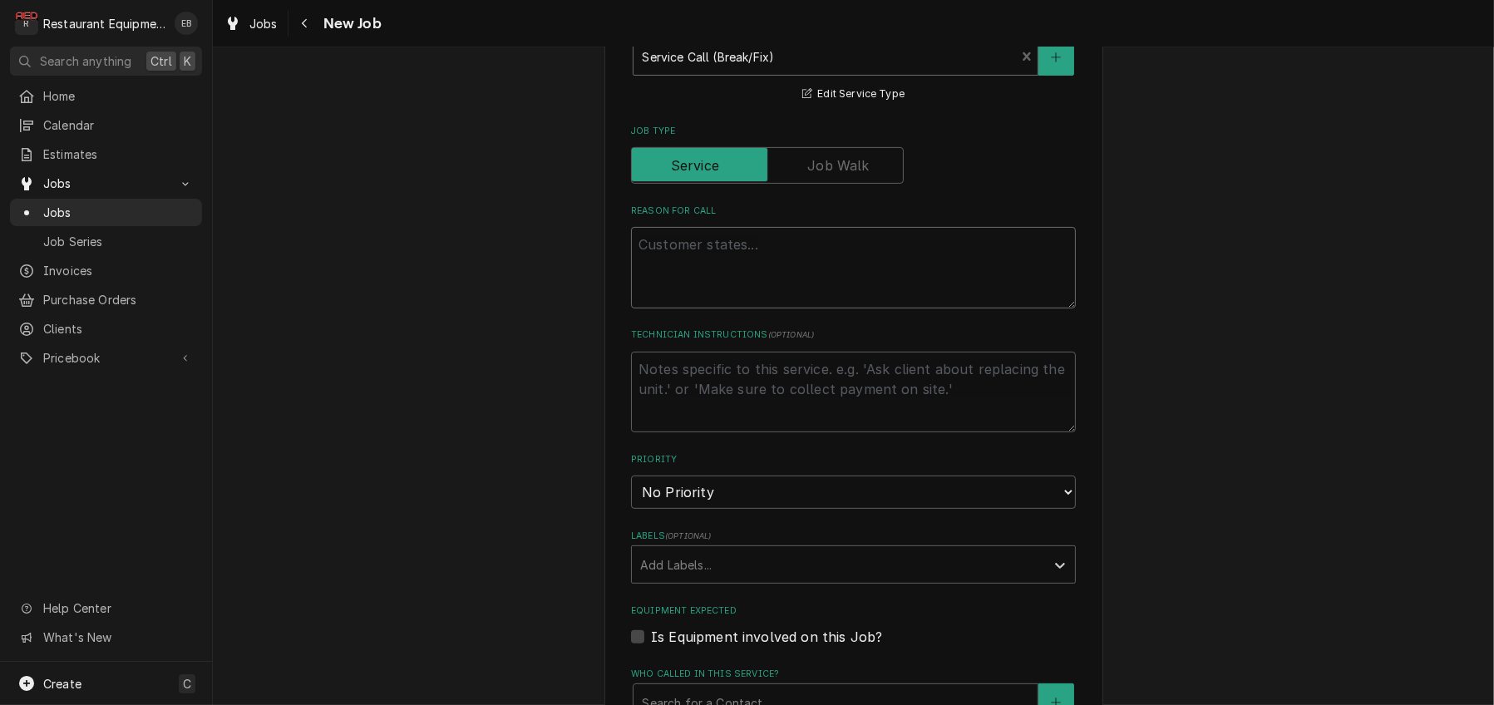
click at [732, 308] on textarea "Reason For Call" at bounding box center [853, 267] width 445 height 81
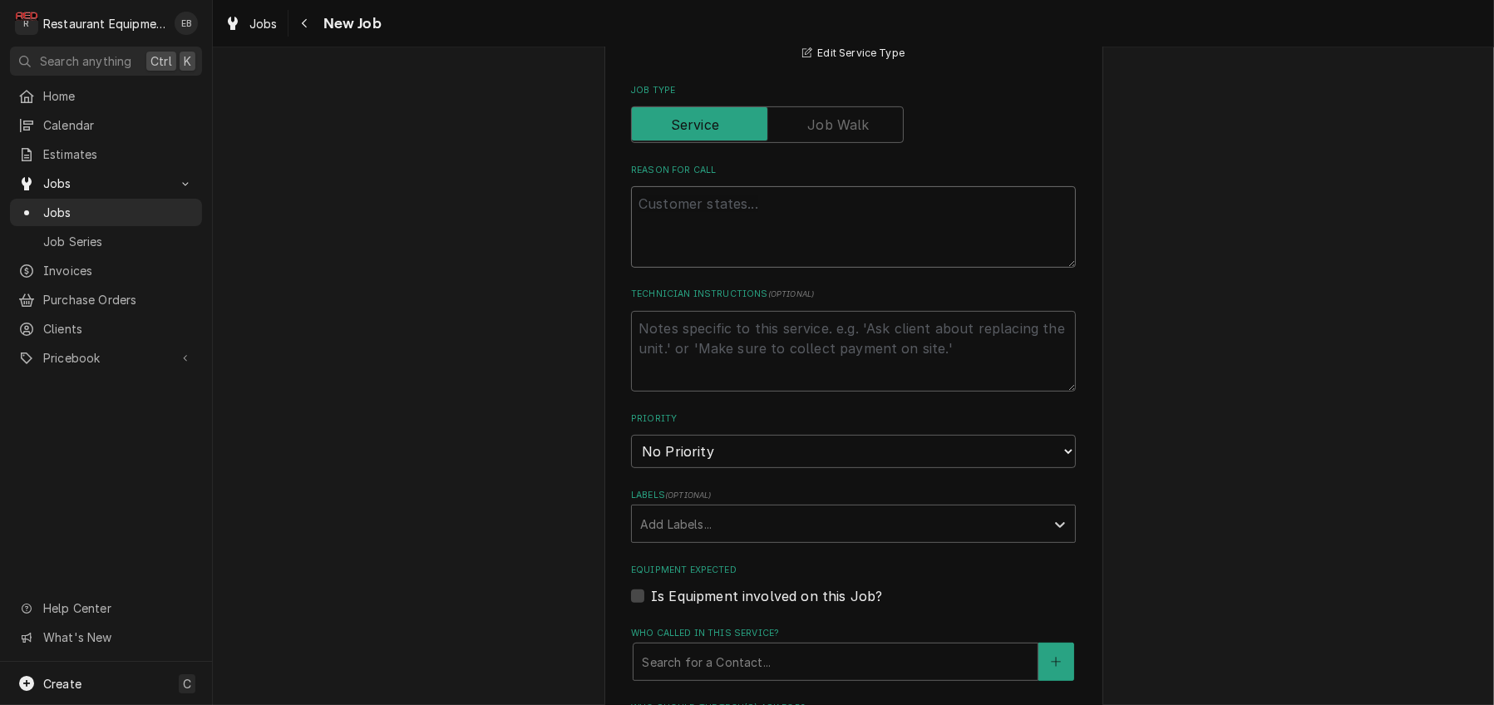
scroll to position [720, 0]
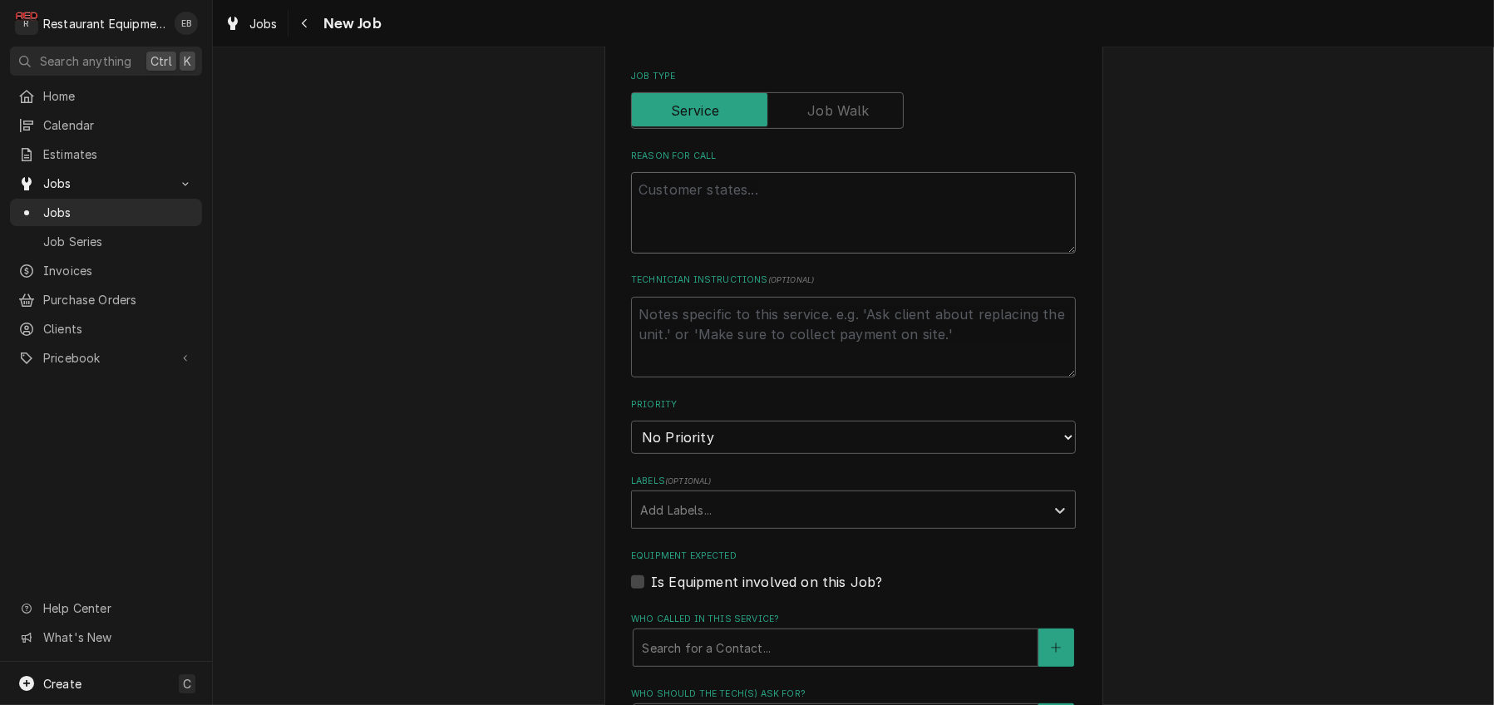
click at [736, 254] on textarea "Reason For Call" at bounding box center [853, 212] width 445 height 81
click at [768, 254] on textarea "Reason For Call" at bounding box center [853, 212] width 445 height 81
click at [743, 254] on textarea "Reason For Call" at bounding box center [853, 212] width 445 height 81
click at [777, 254] on textarea "Reason For Call" at bounding box center [853, 212] width 445 height 81
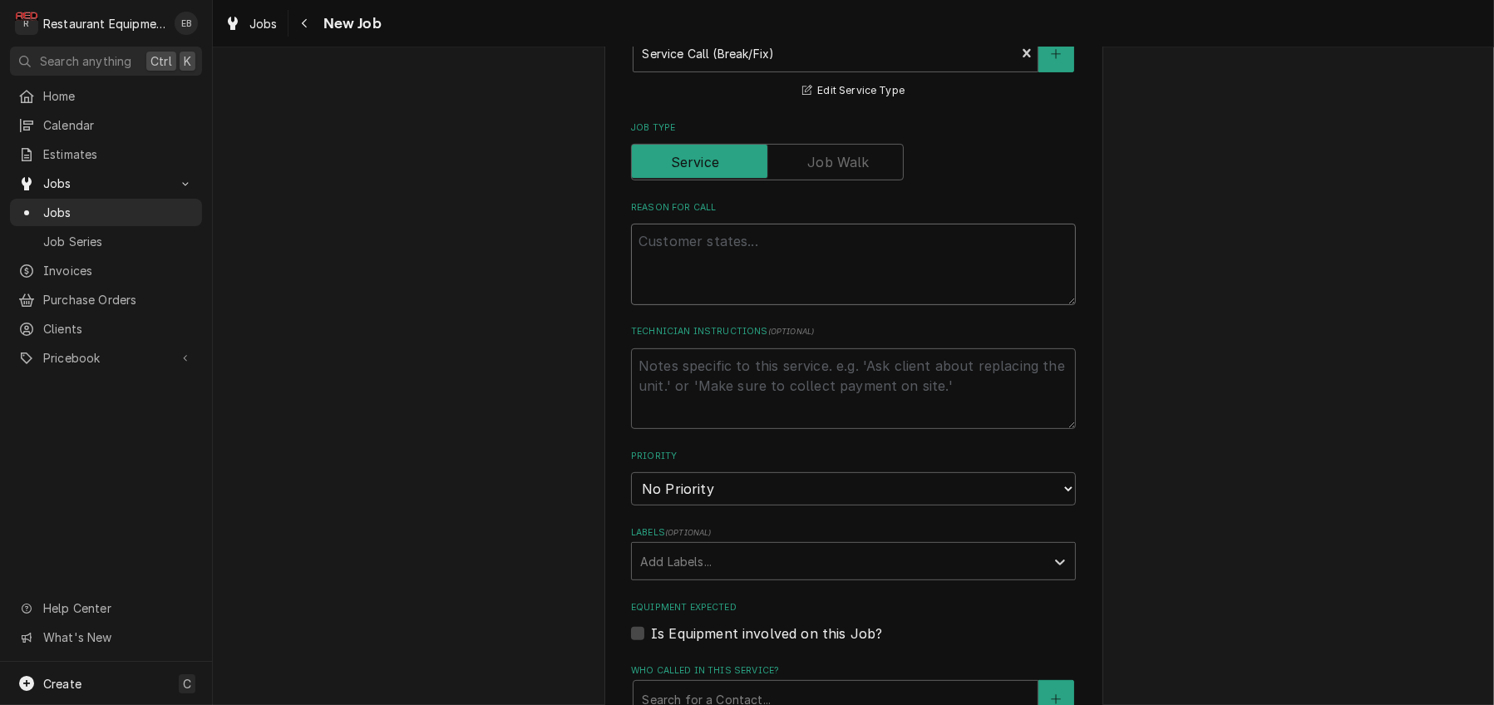
scroll to position [665, 0]
click at [725, 308] on textarea "Reason For Call" at bounding box center [853, 267] width 445 height 81
paste textarea "KITCHEN / KITCHEN EQUIPMENT / POTATO PEELER / NO POWER TO UNIT / NOT WORKING / …"
type textarea "x"
type textarea "KITCHEN / KITCHEN EQUIPMENT / POTATO PEELER / NO POWER TO UNIT / NOT WORKING / …"
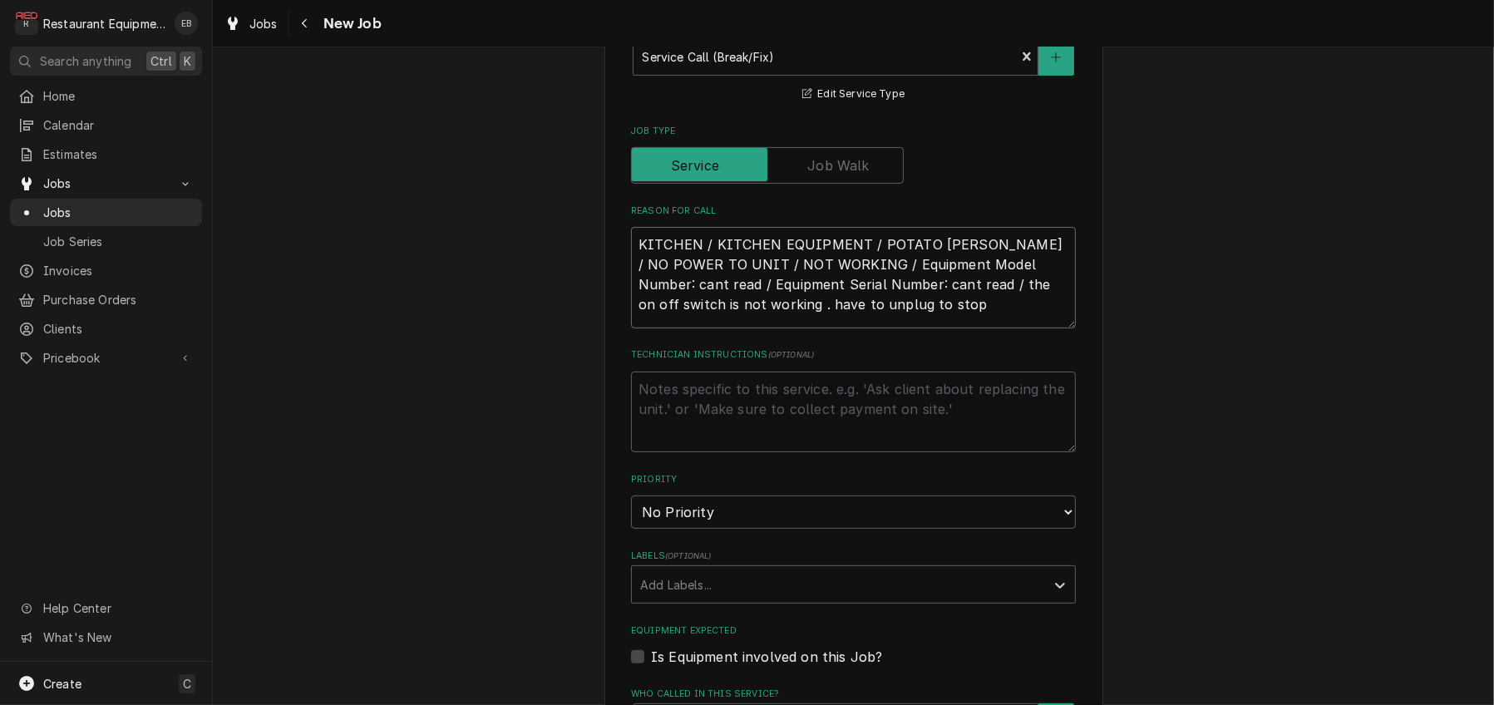
click at [631, 328] on textarea "KITCHEN / KITCHEN EQUIPMENT / POTATO PEELER / NO POWER TO UNIT / NOT WORKING / …" at bounding box center [853, 277] width 445 height 101
type textarea "x"
type textarea "KITCHEN / KITCHEN EQUIPMENT / POTATO PEELER / NO POWER TO UNIT / NOT WORKING / …"
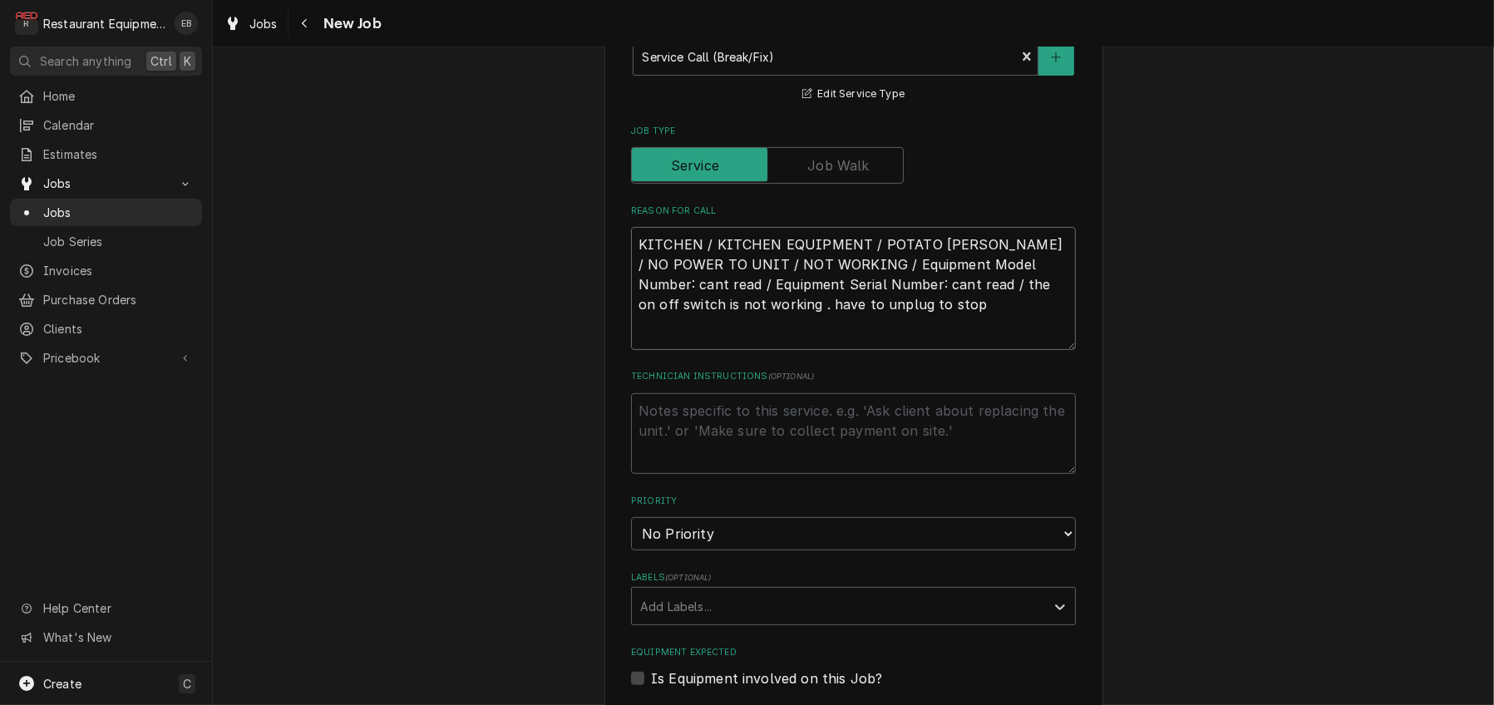
type textarea "x"
type textarea "KITCHEN / KITCHEN EQUIPMENT / POTATO PEELER / NO POWER TO UNIT / NOT WORKING / …"
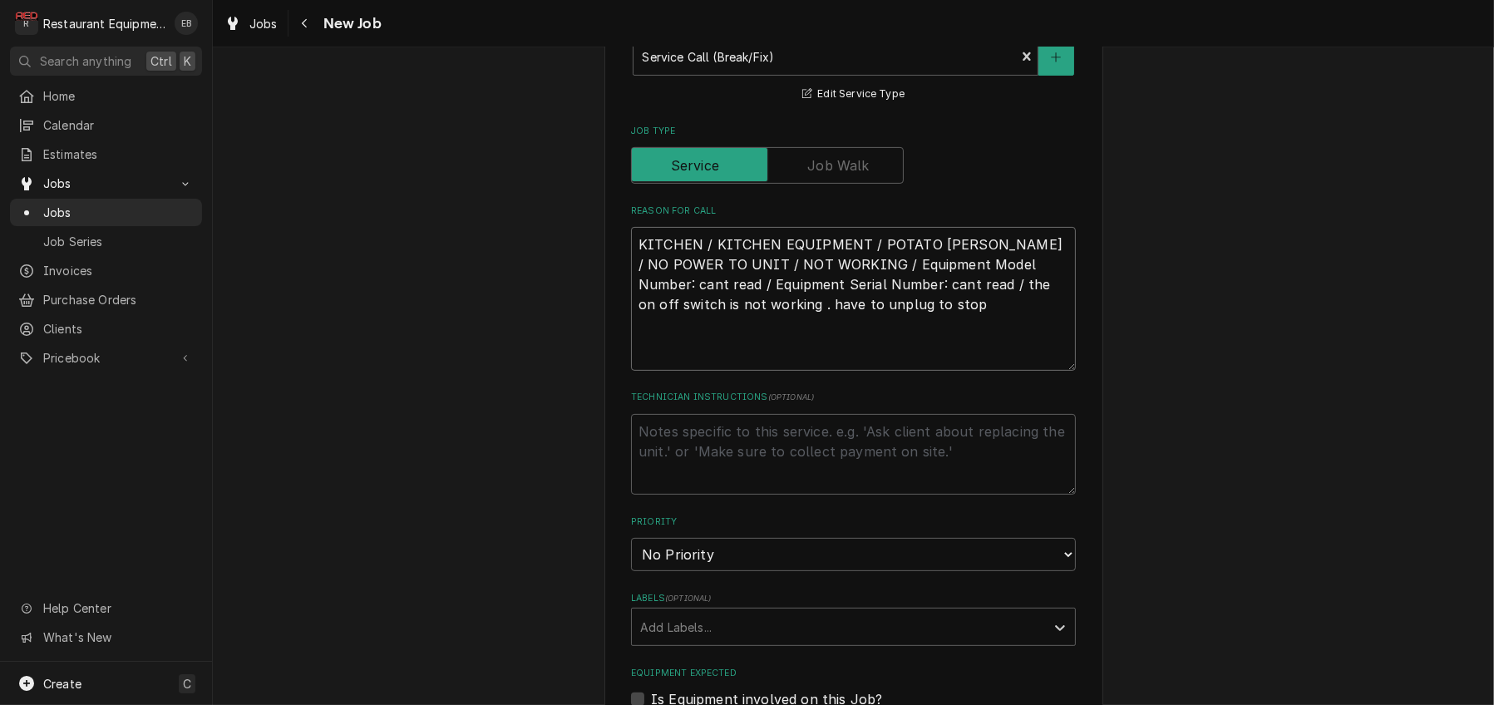
type textarea "x"
type textarea "KITCHEN / KITCHEN EQUIPMENT / POTATO PEELER / NO POWER TO UNIT / NOT WORKING / …"
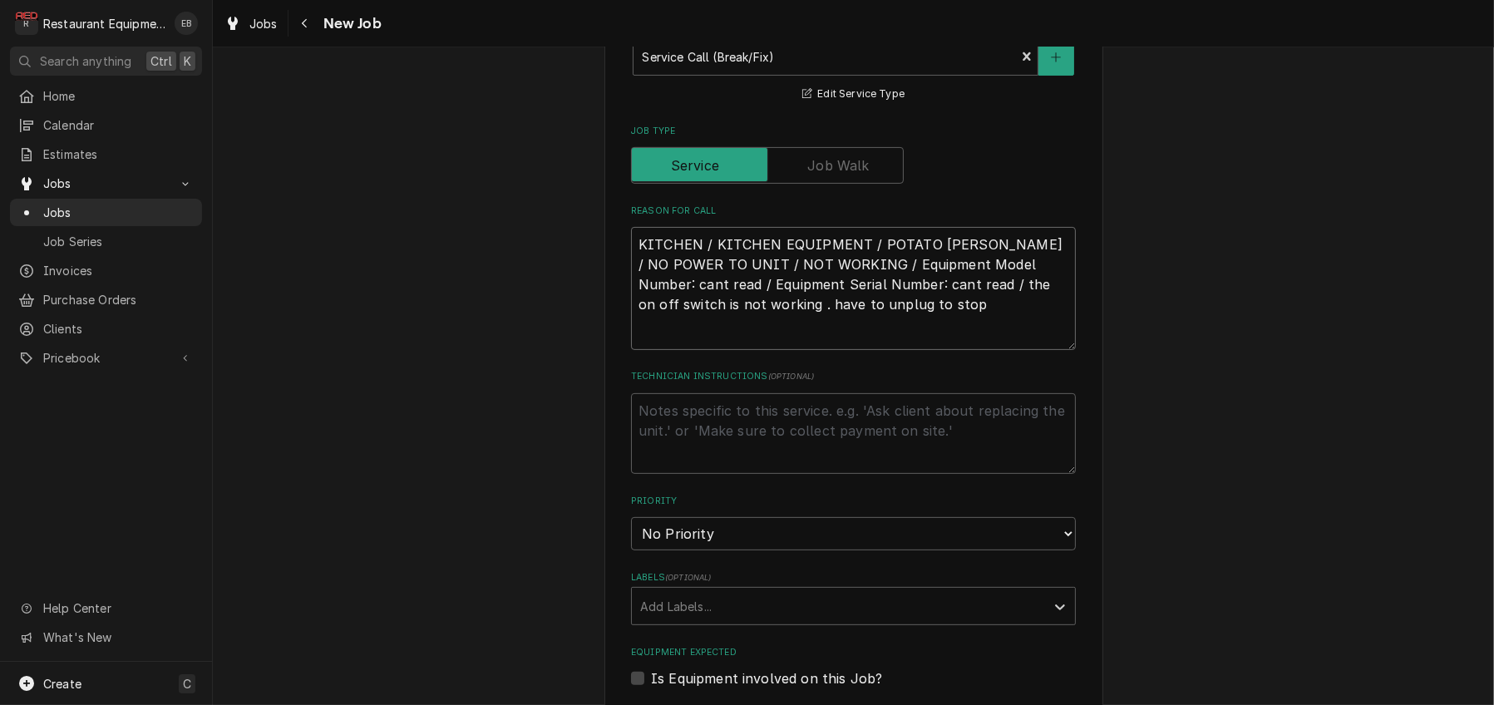
type textarea "x"
type textarea "KITCHEN / KITCHEN EQUIPMENT / POTATO PEELER / NO POWER TO UNIT / NOT WORKING / …"
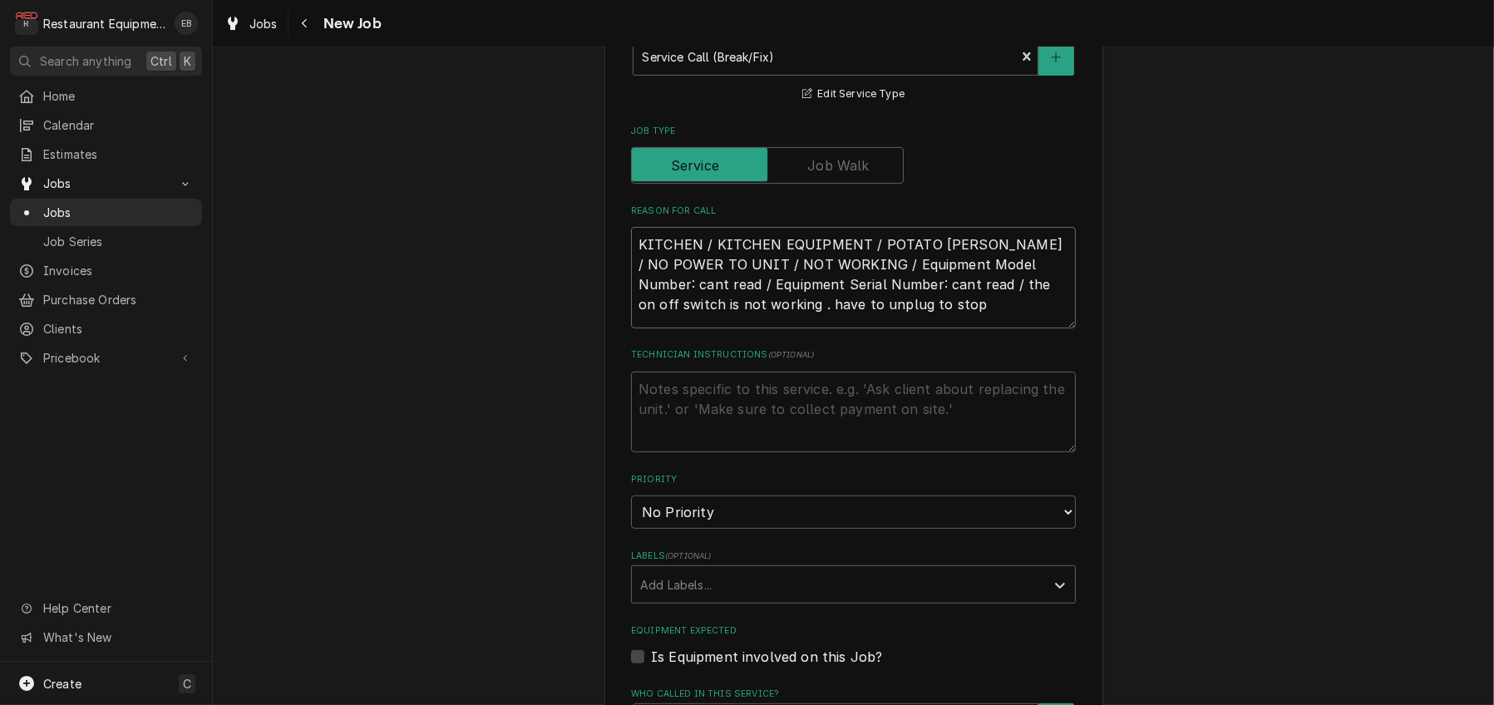
type textarea "x"
type textarea "KITCHEN / KITCHEN EQUIPMENT / POTATO PEELER / NO POWER TO UNIT / NOT WORKING / …"
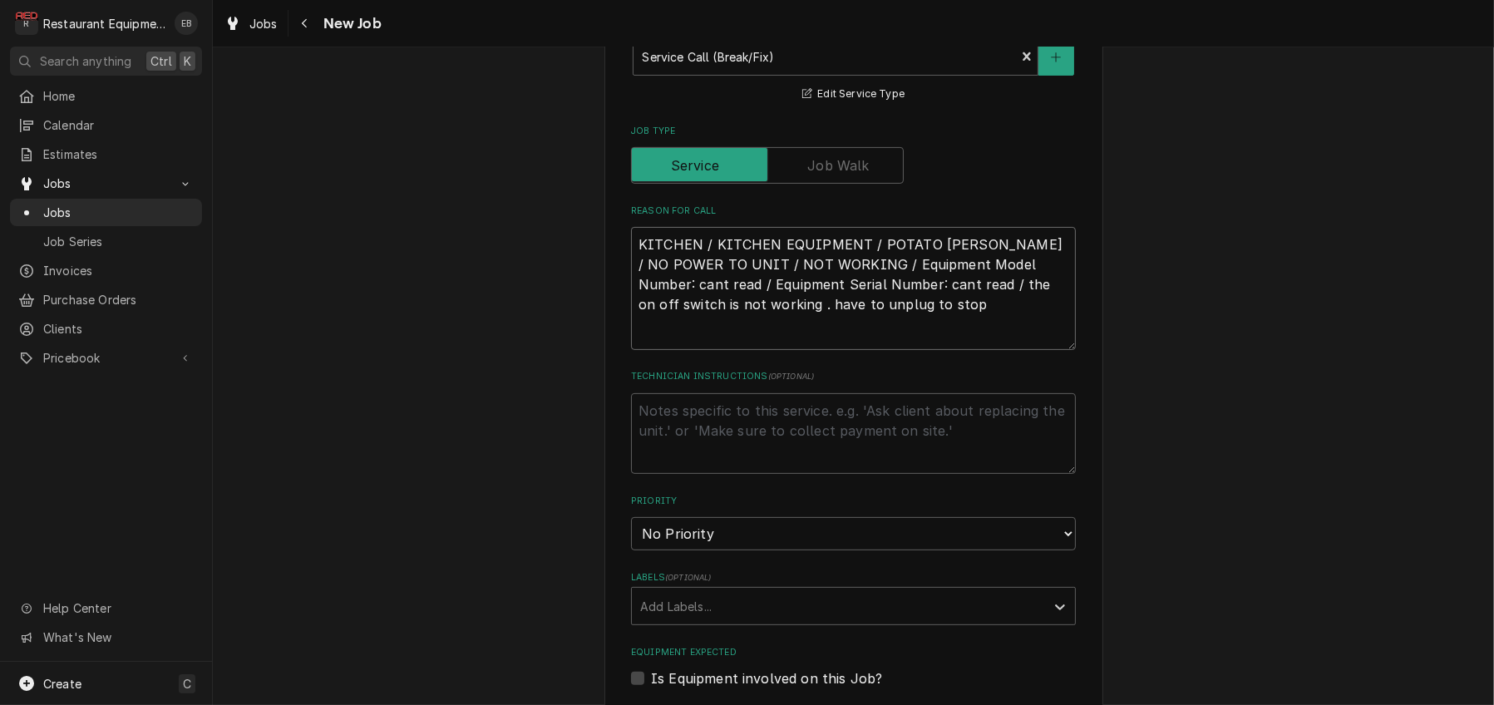
type textarea "x"
type textarea "KITCHEN / KITCHEN EQUIPMENT / POTATO PEELER / NO POWER TO UNIT / NOT WORKING / …"
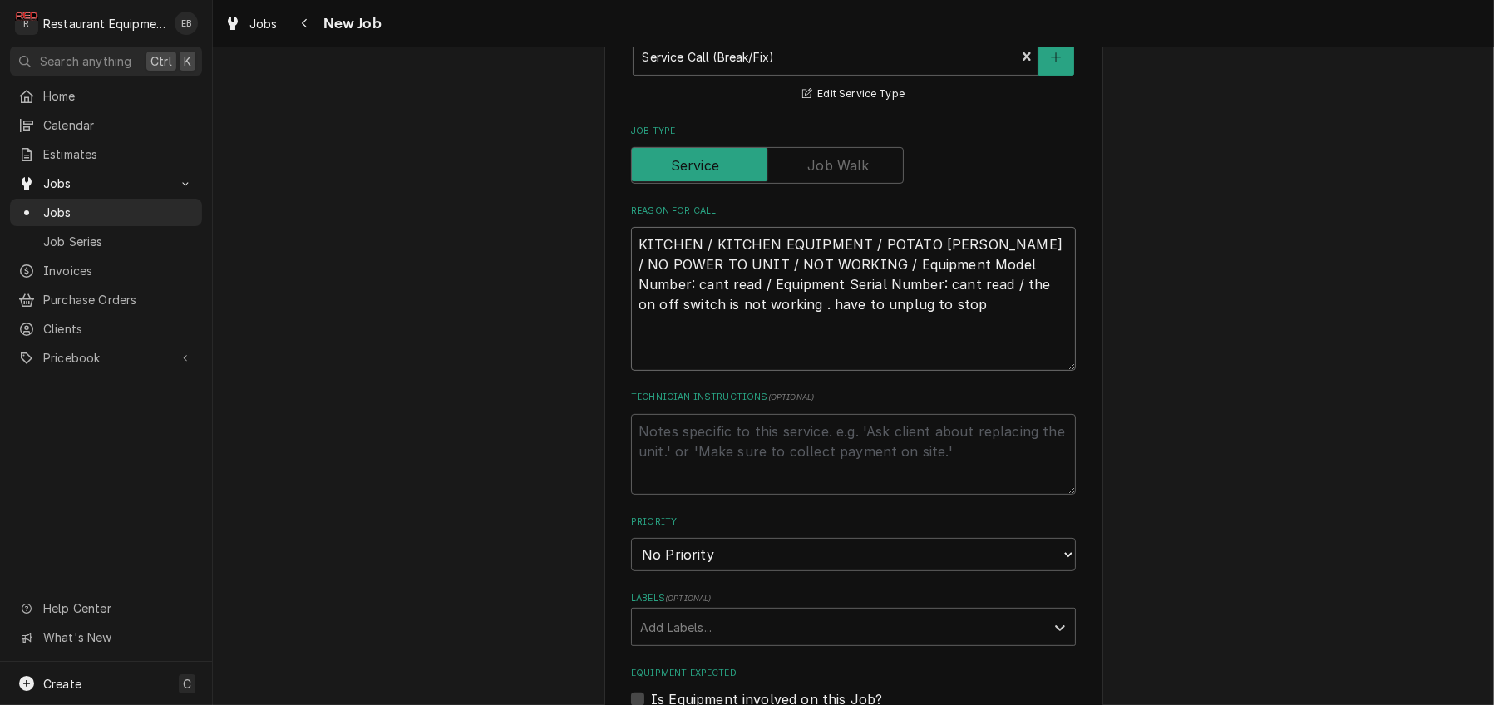
type textarea "x"
type textarea "T KITCHEN / KITCHEN EQUIPMENT / POTATO PEELER / NO POWER TO UNIT / NOT WORKING …"
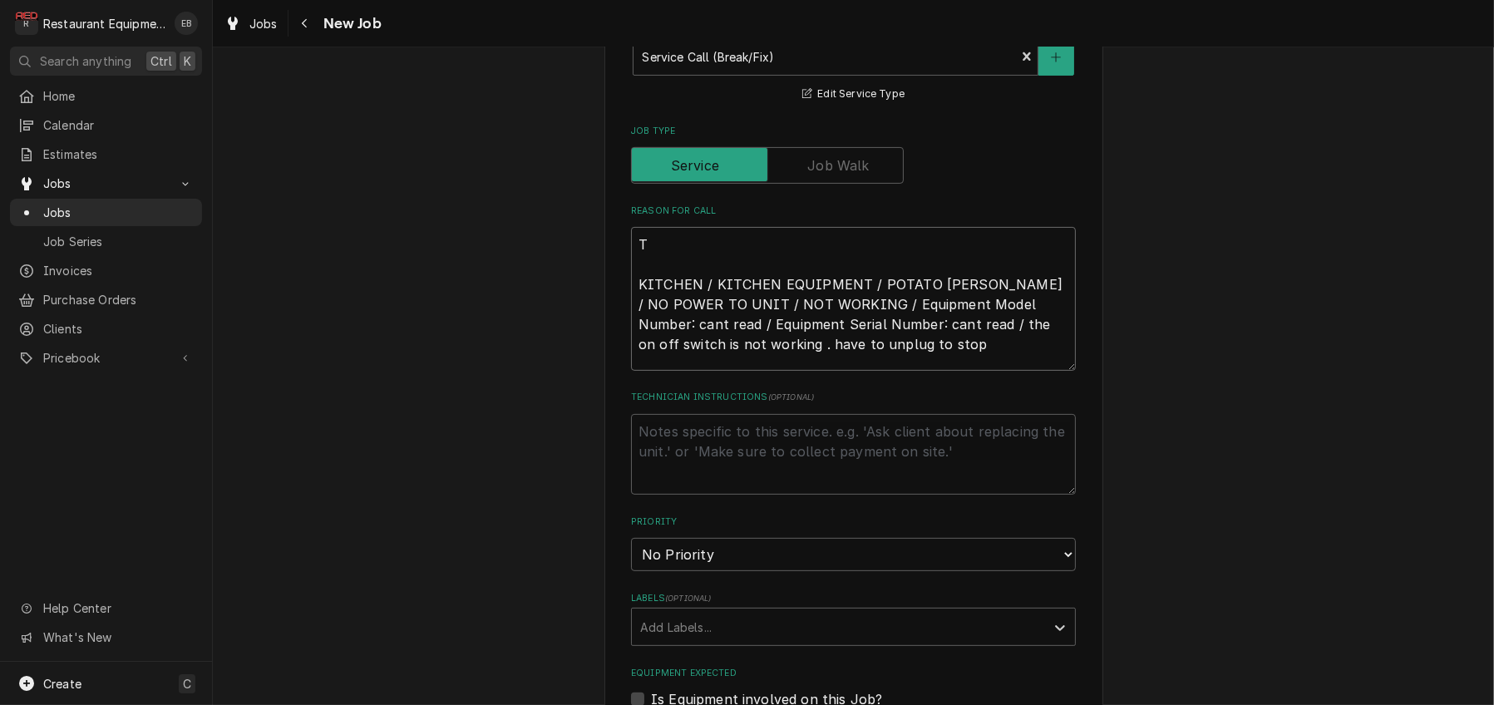
type textarea "x"
type textarea "TN KITCHEN / KITCHEN EQUIPMENT / POTATO PEELER / NO POWER TO UNIT / NOT WORKING…"
type textarea "x"
type textarea "TN# KITCHEN / KITCHEN EQUIPMENT / POTATO PEELER / NO POWER TO UNIT / NOT WORKIN…"
type textarea "x"
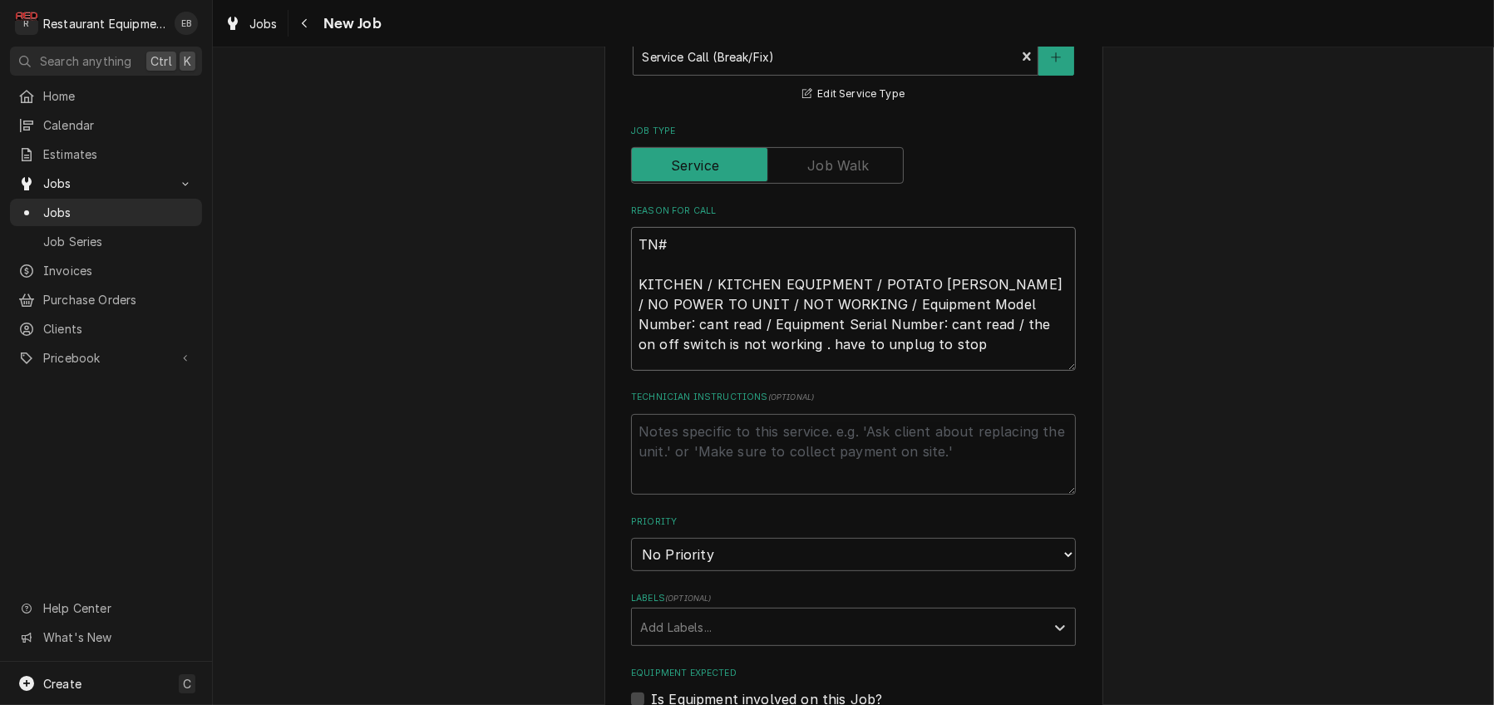
type textarea "TN# KITCHEN / KITCHEN EQUIPMENT / POTATO PEELER / NO POWER TO UNIT / NOT WORKIN…"
type textarea "x"
type textarea "TN# KITCHEN / KITCHEN EQUIPMENT / POTATO PEELER / NO POWER TO UNIT / NOT WORKIN…"
paste textarea "326532474"
type textarea "x"
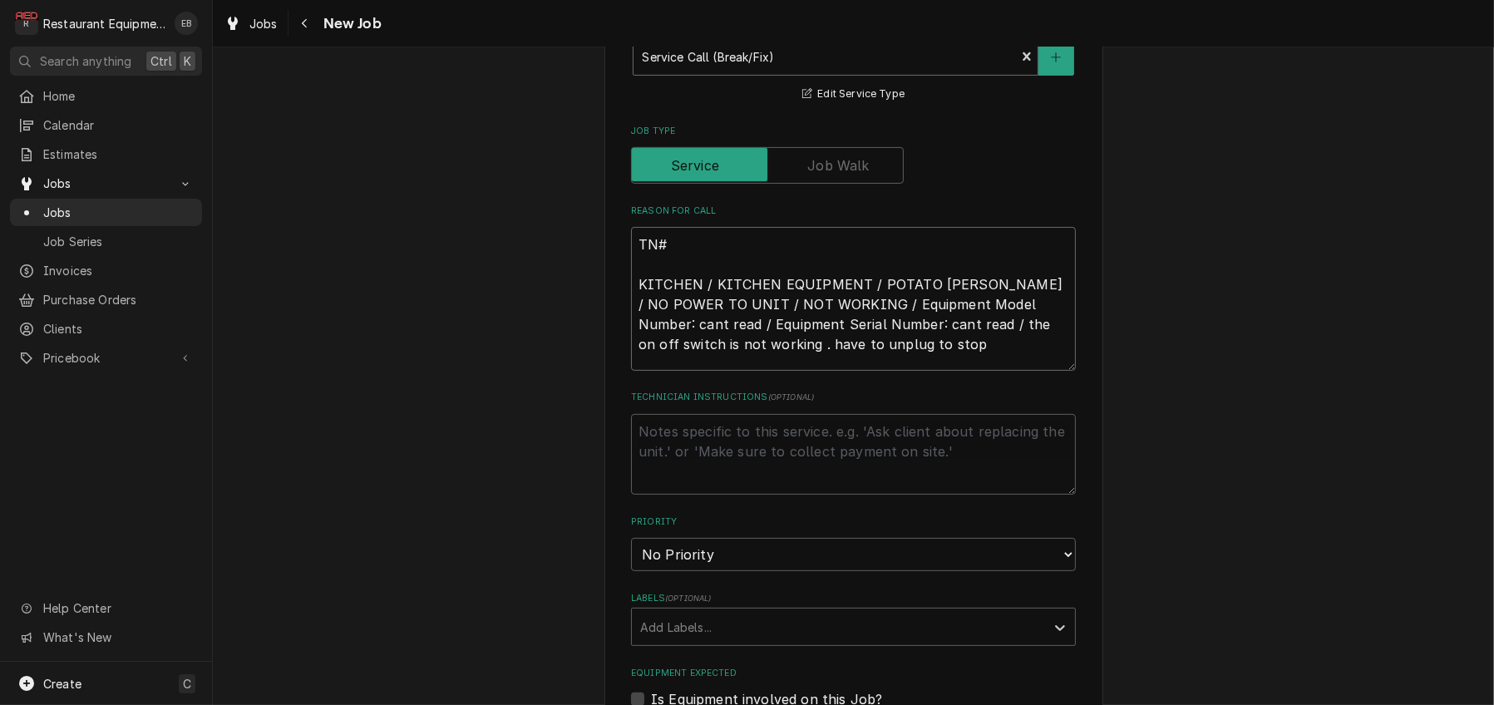
type textarea "TN# 326532474 KITCHEN / KITCHEN EQUIPMENT / POTATO PEELER / NO POWER TO UNIT / …"
type textarea "x"
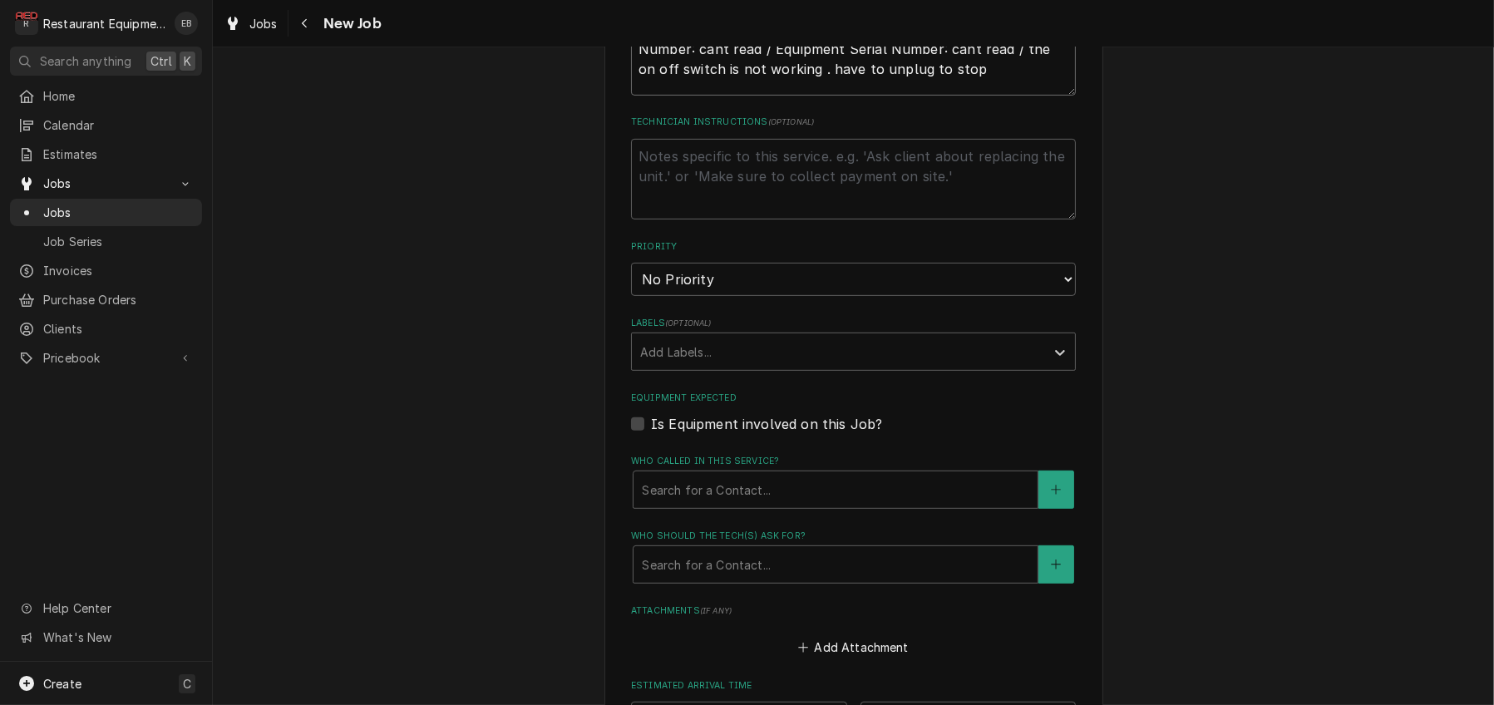
scroll to position [942, 0]
type textarea "TN# 326532474 KITCHEN / KITCHEN EQUIPMENT / POTATO PEELER / NO POWER TO UNIT / …"
click at [745, 294] on select "No Priority Urgent High Medium Low" at bounding box center [853, 277] width 445 height 33
select select "3"
click at [631, 294] on select "No Priority Urgent High Medium Low" at bounding box center [853, 277] width 445 height 33
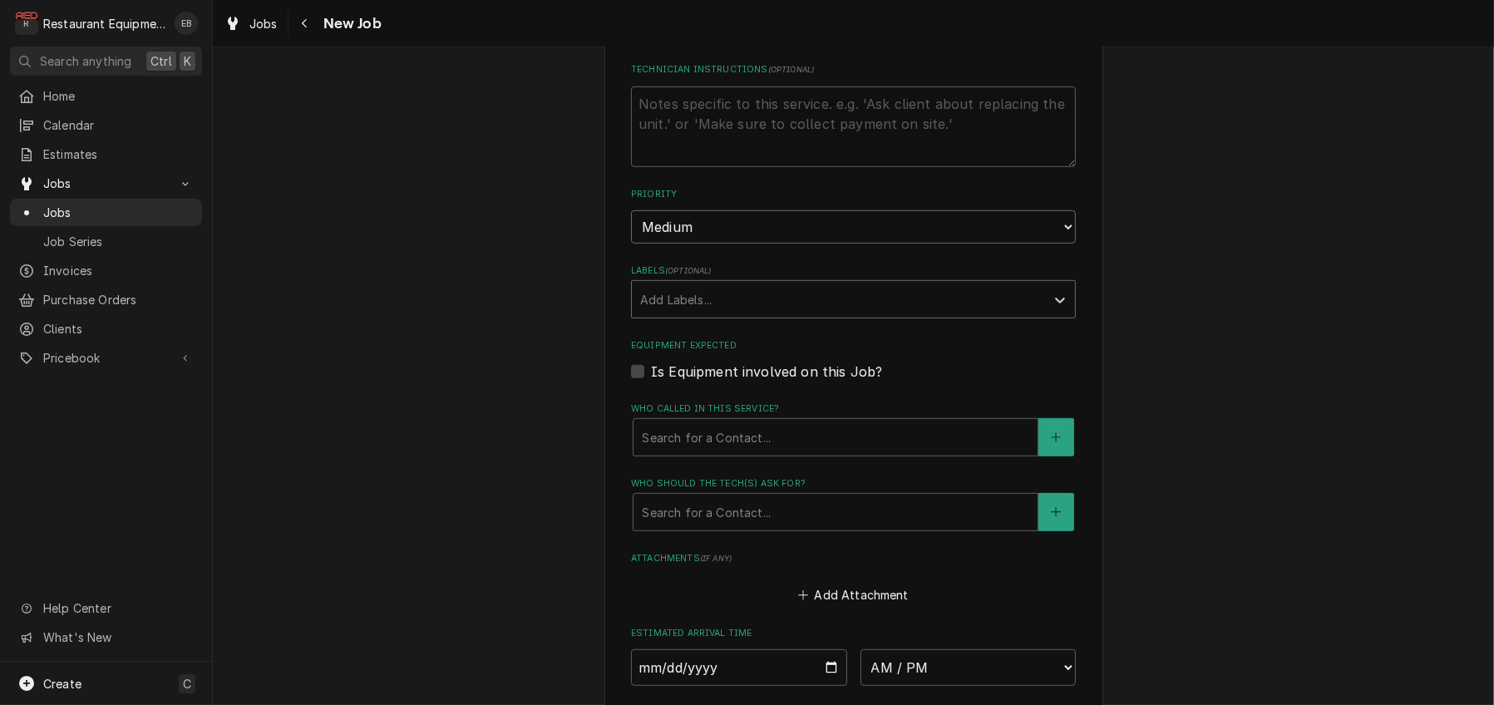
scroll to position [998, 0]
click at [695, 309] on div "Labels" at bounding box center [838, 294] width 397 height 30
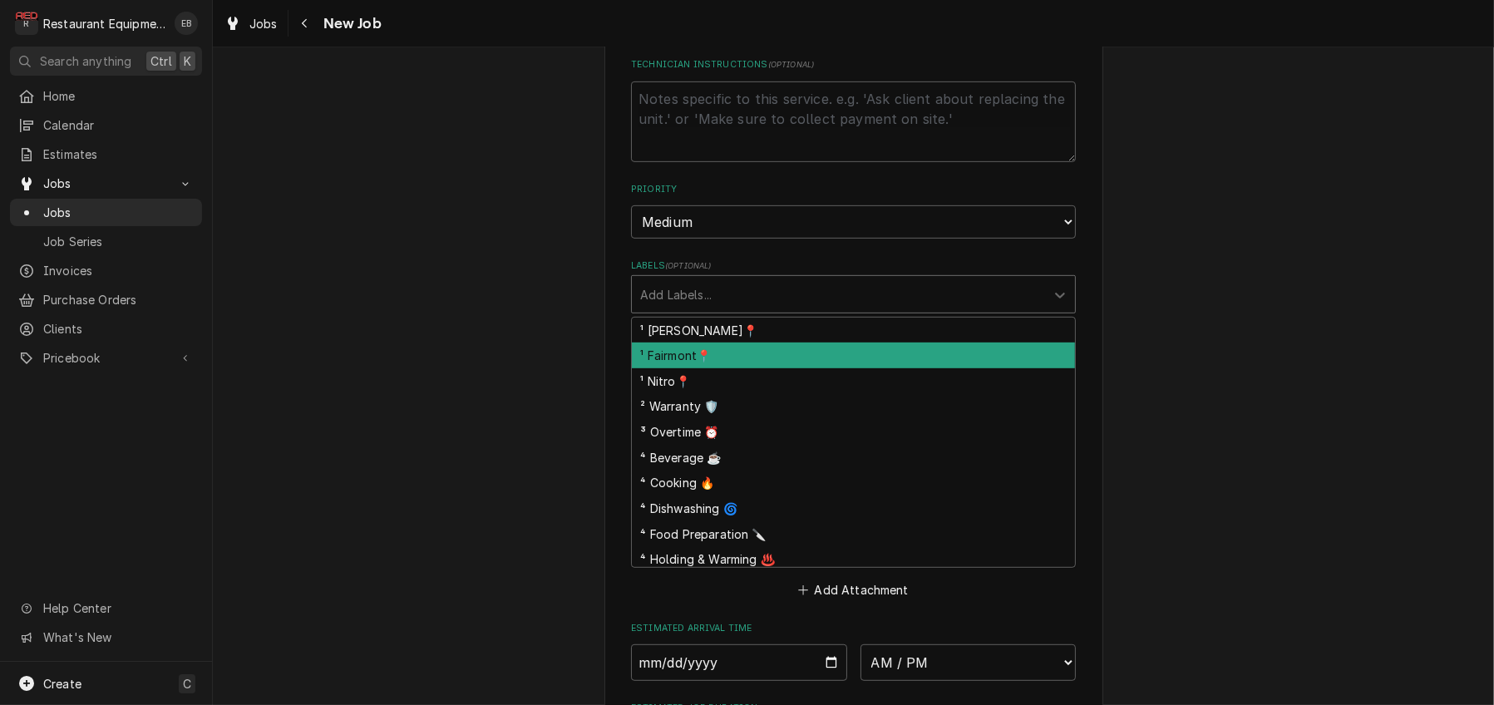
click at [693, 368] on div "¹ Fairmont📍" at bounding box center [853, 356] width 443 height 26
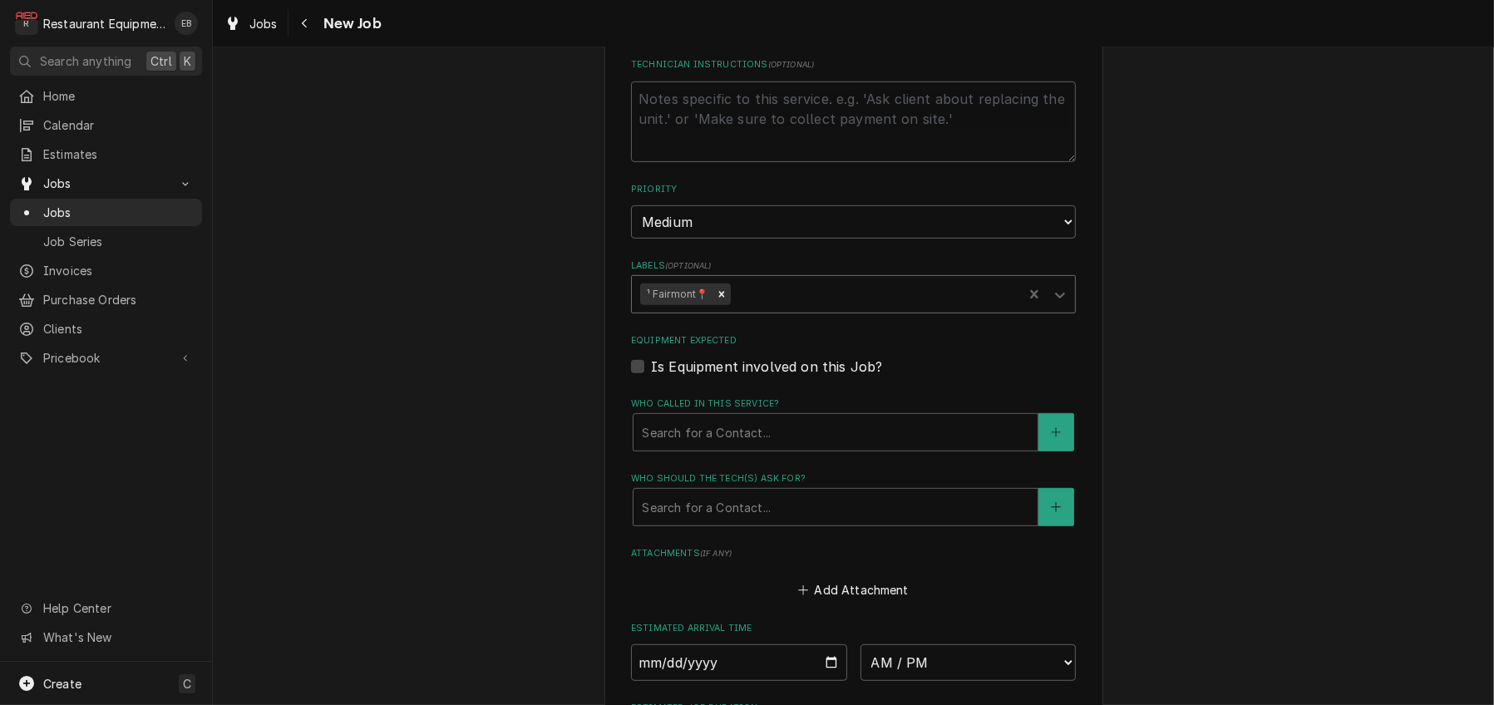
click at [743, 309] on div "Labels" at bounding box center [873, 294] width 281 height 30
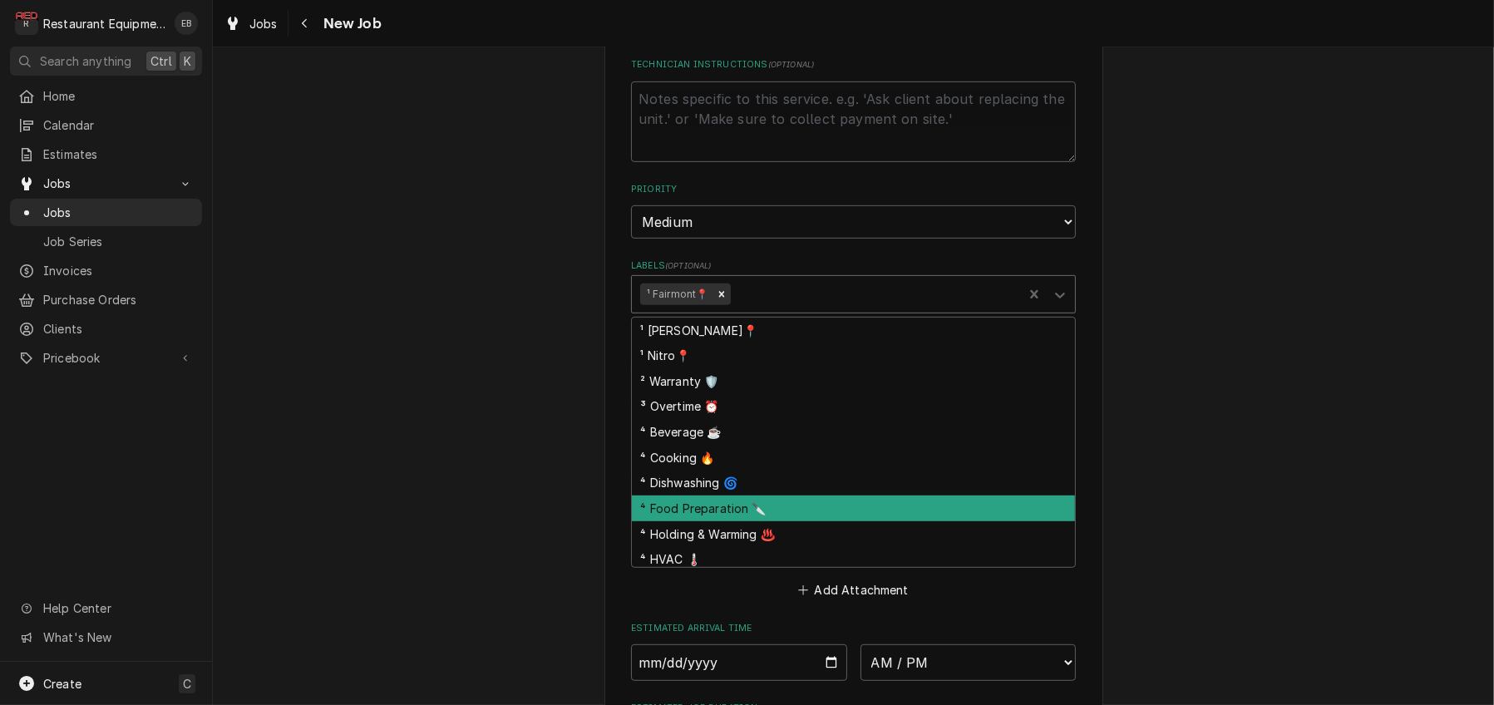
click at [699, 521] on div "⁴ Food Preparation 🔪" at bounding box center [853, 509] width 443 height 26
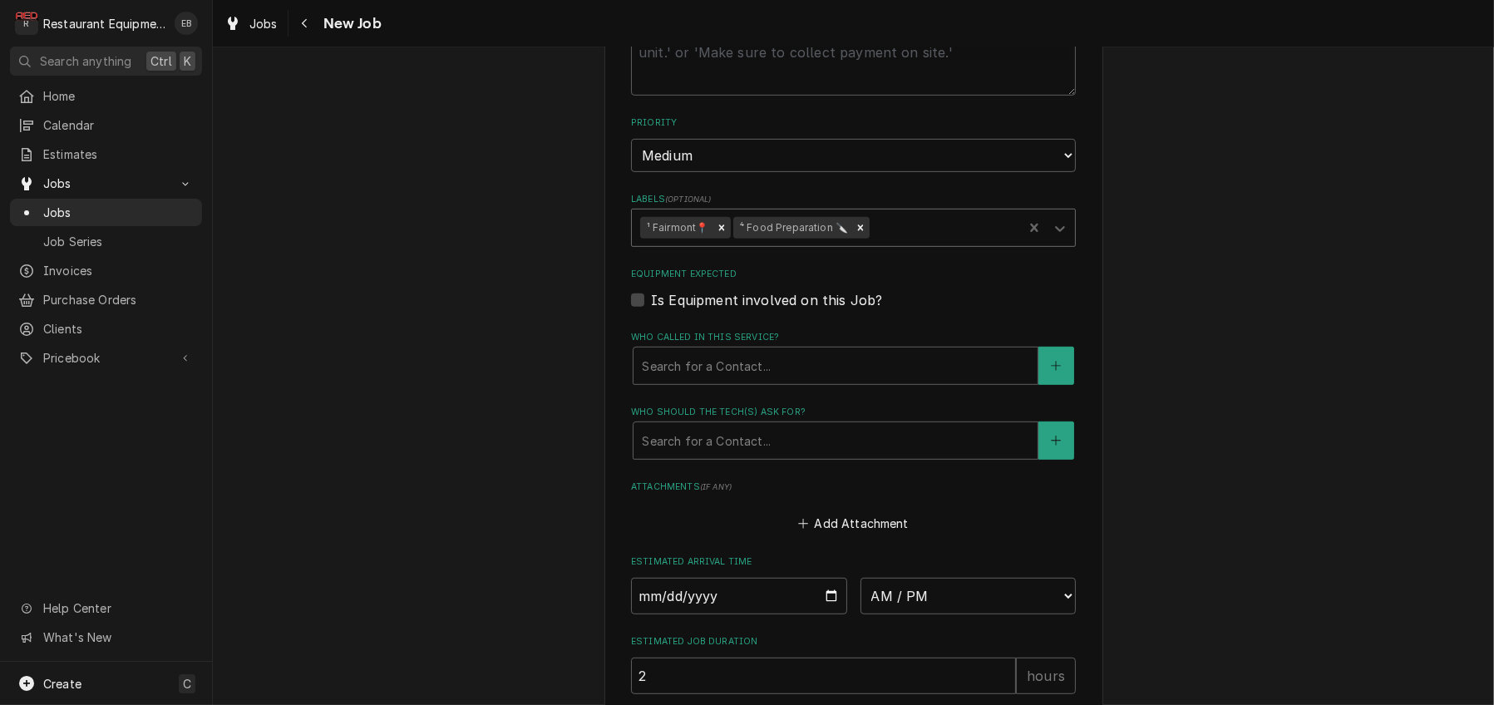
scroll to position [1108, 0]
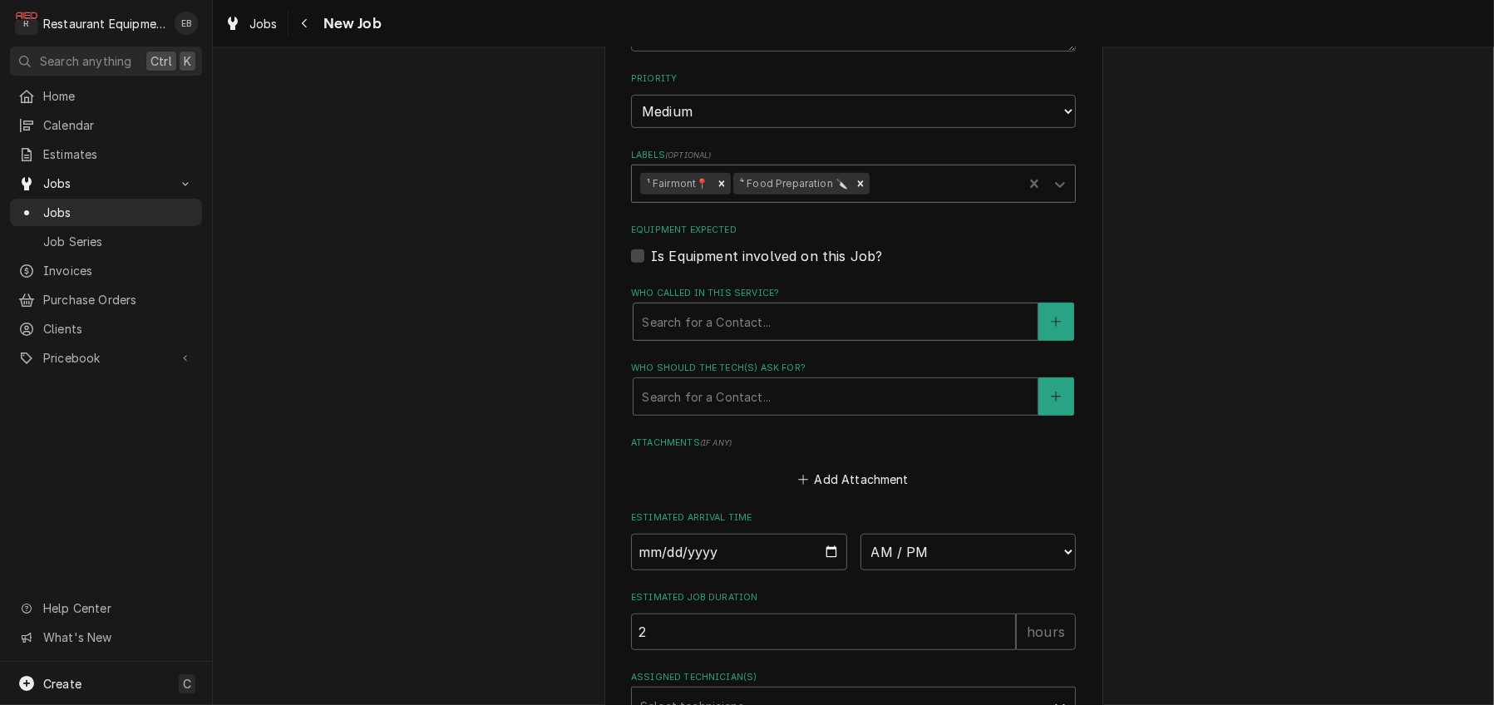
click at [747, 337] on div "Who called in this service?" at bounding box center [835, 322] width 387 height 30
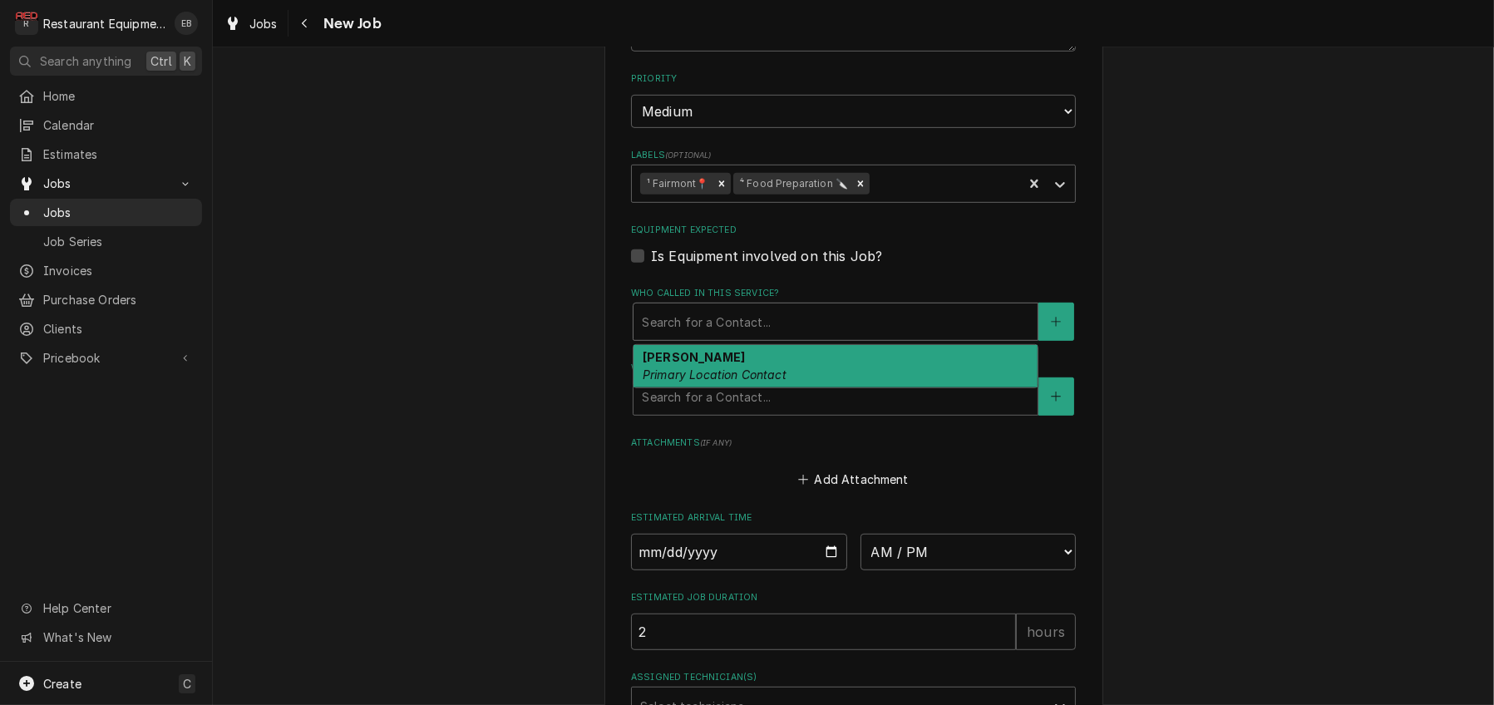
click at [732, 382] on em "Primary Location Contact" at bounding box center [715, 374] width 144 height 14
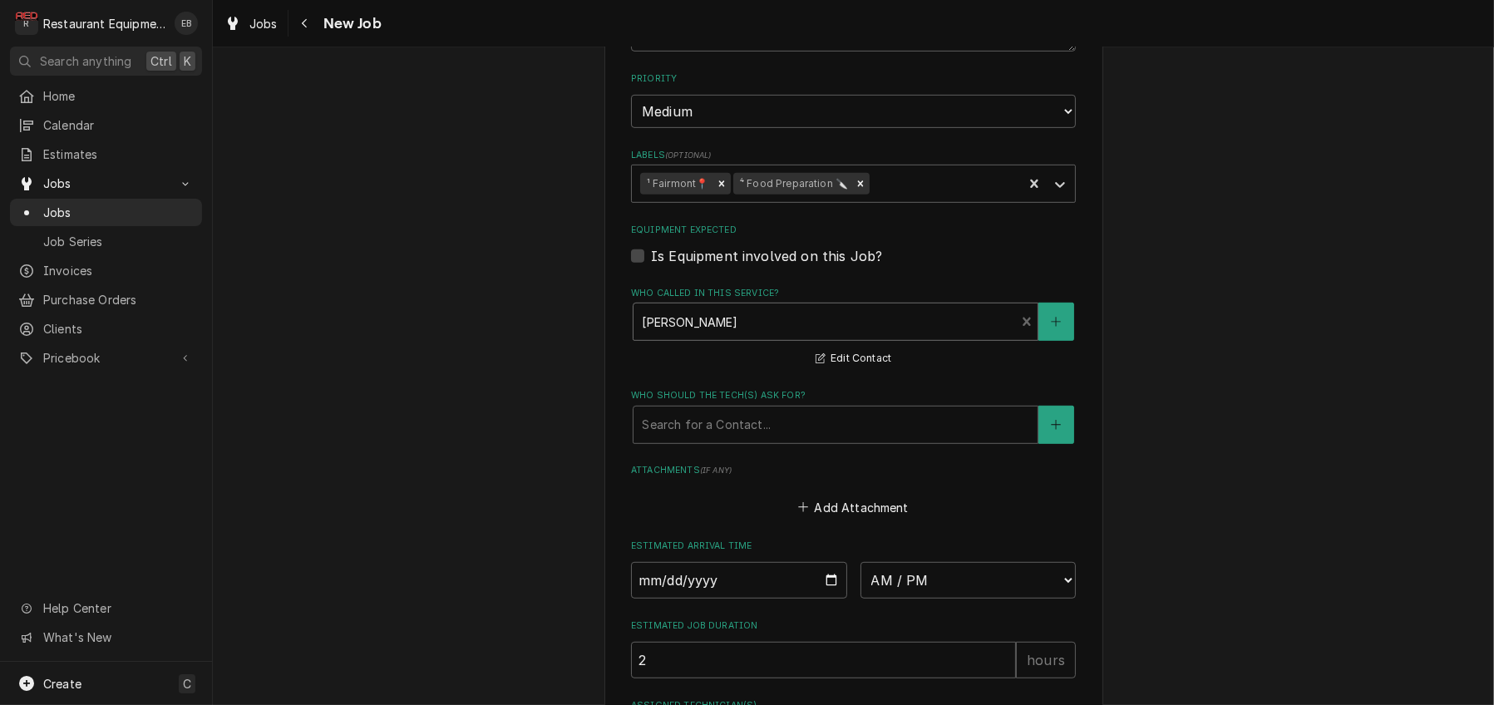
drag, startPoint x: 718, startPoint y: 588, endPoint x: 718, endPoint y: 604, distance: 15.8
click at [717, 440] on div "Who should the tech(s) ask for?" at bounding box center [835, 425] width 387 height 30
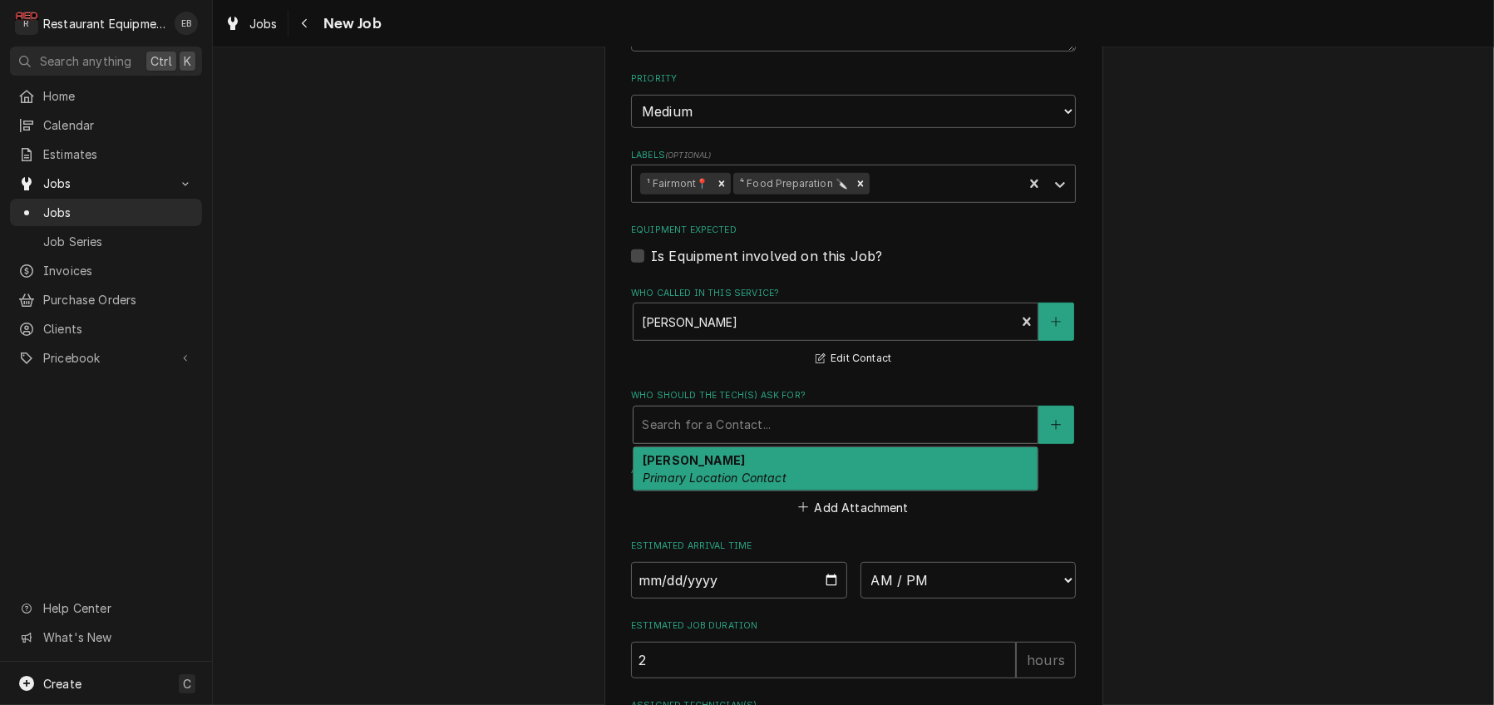
click at [713, 491] on div "Dan Lunger Primary Location Contact" at bounding box center [836, 468] width 404 height 43
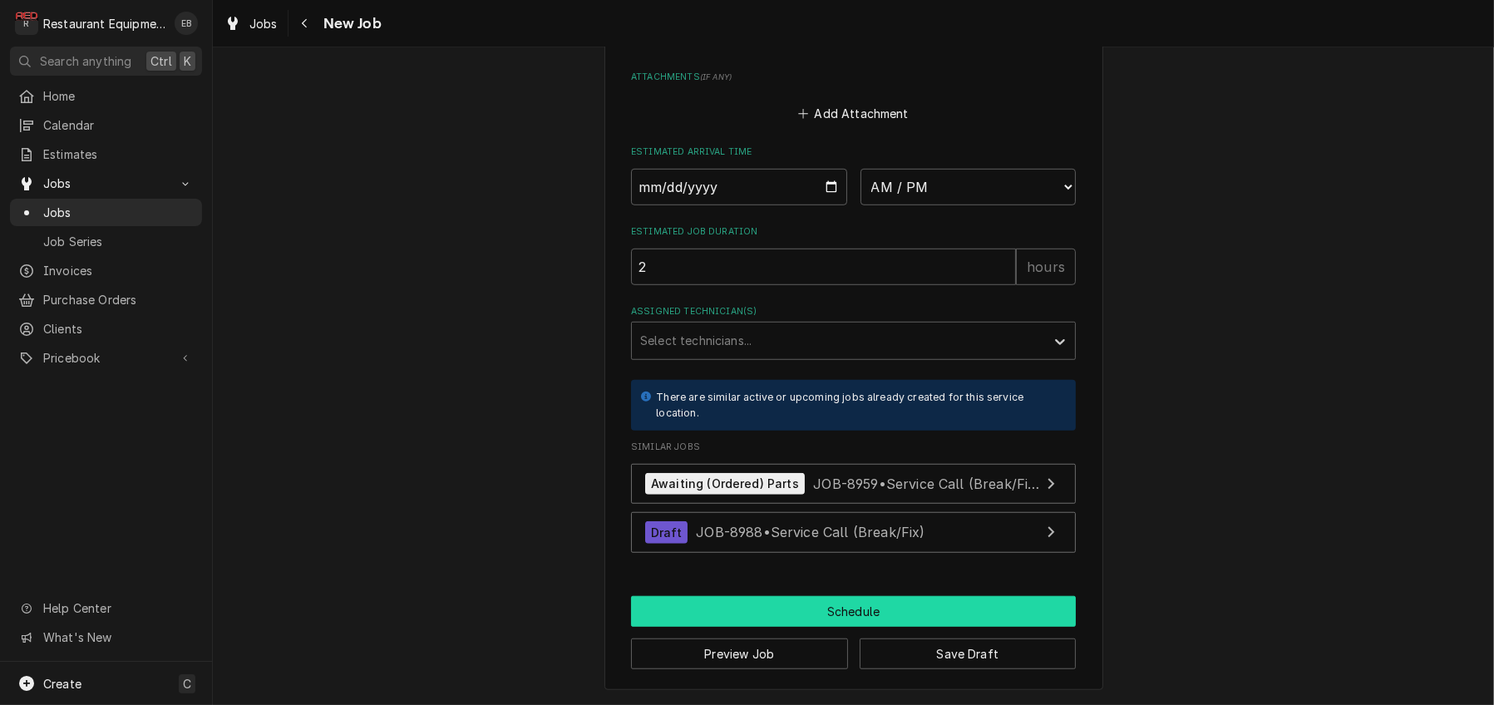
scroll to position [1765, 0]
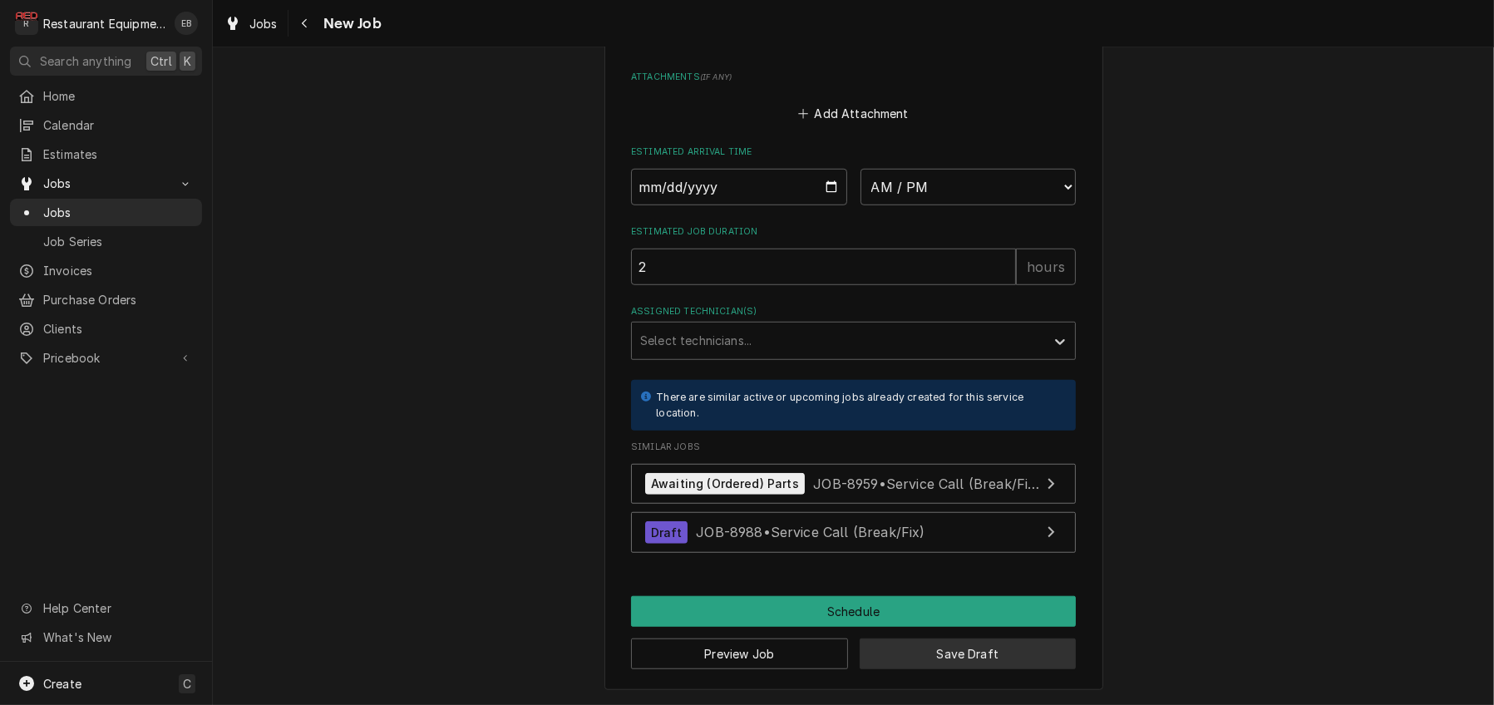
click at [921, 650] on button "Save Draft" at bounding box center [968, 654] width 217 height 31
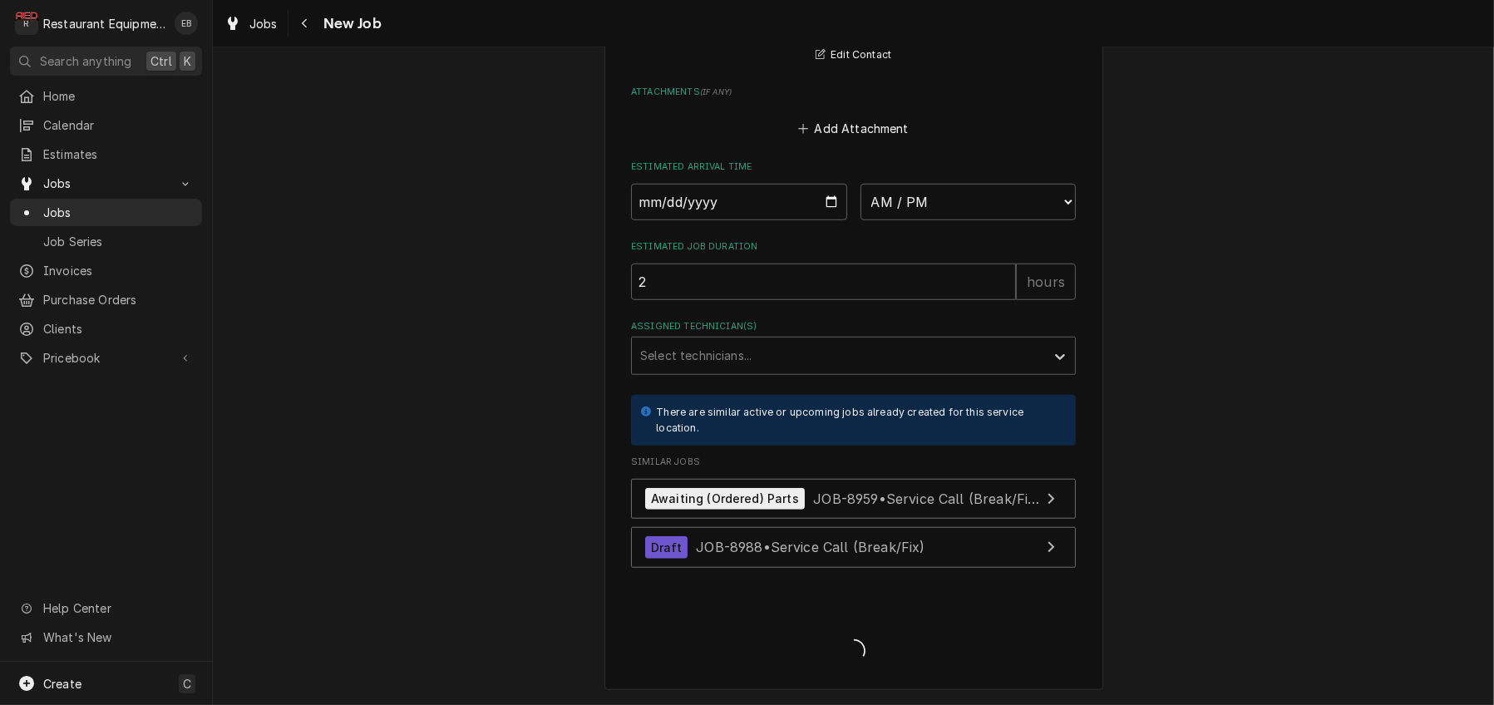
scroll to position [1748, 0]
type textarea "x"
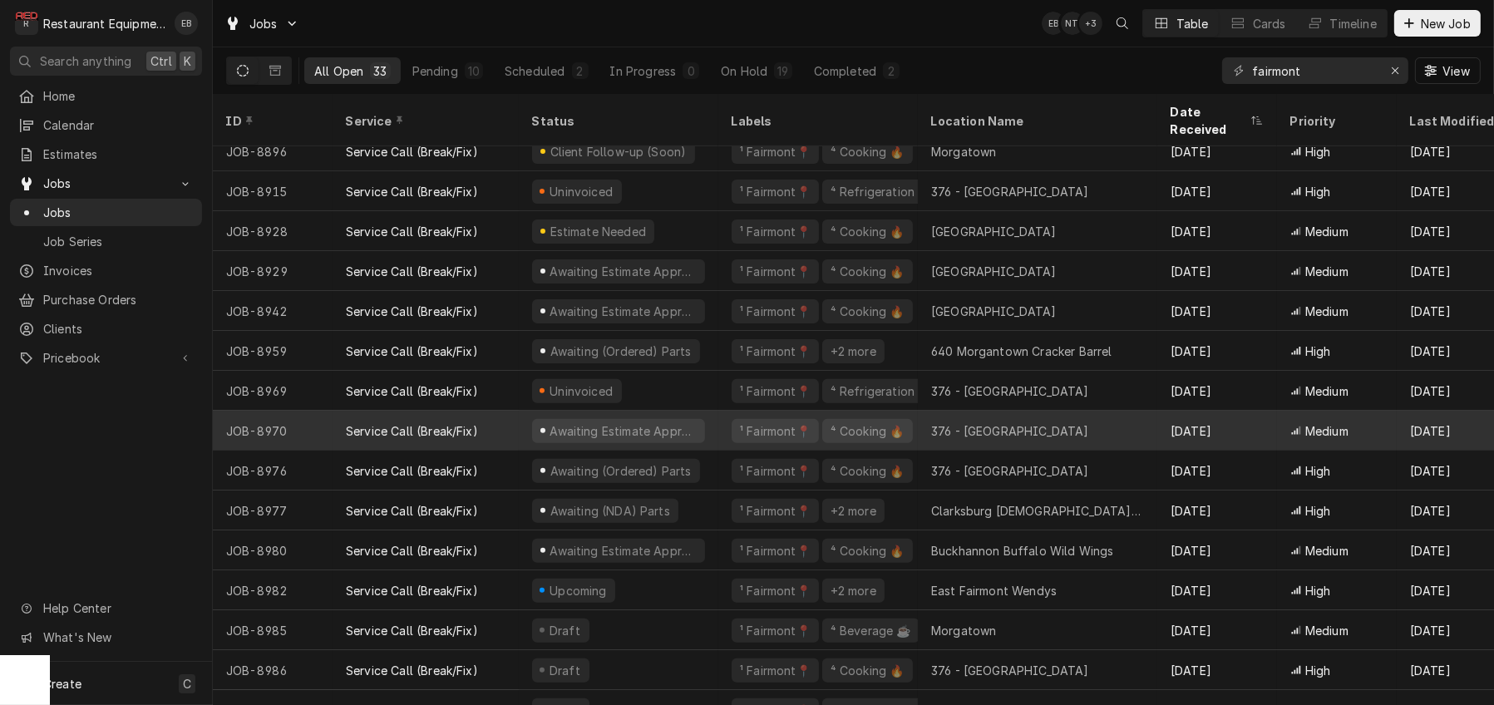
scroll to position [658, 0]
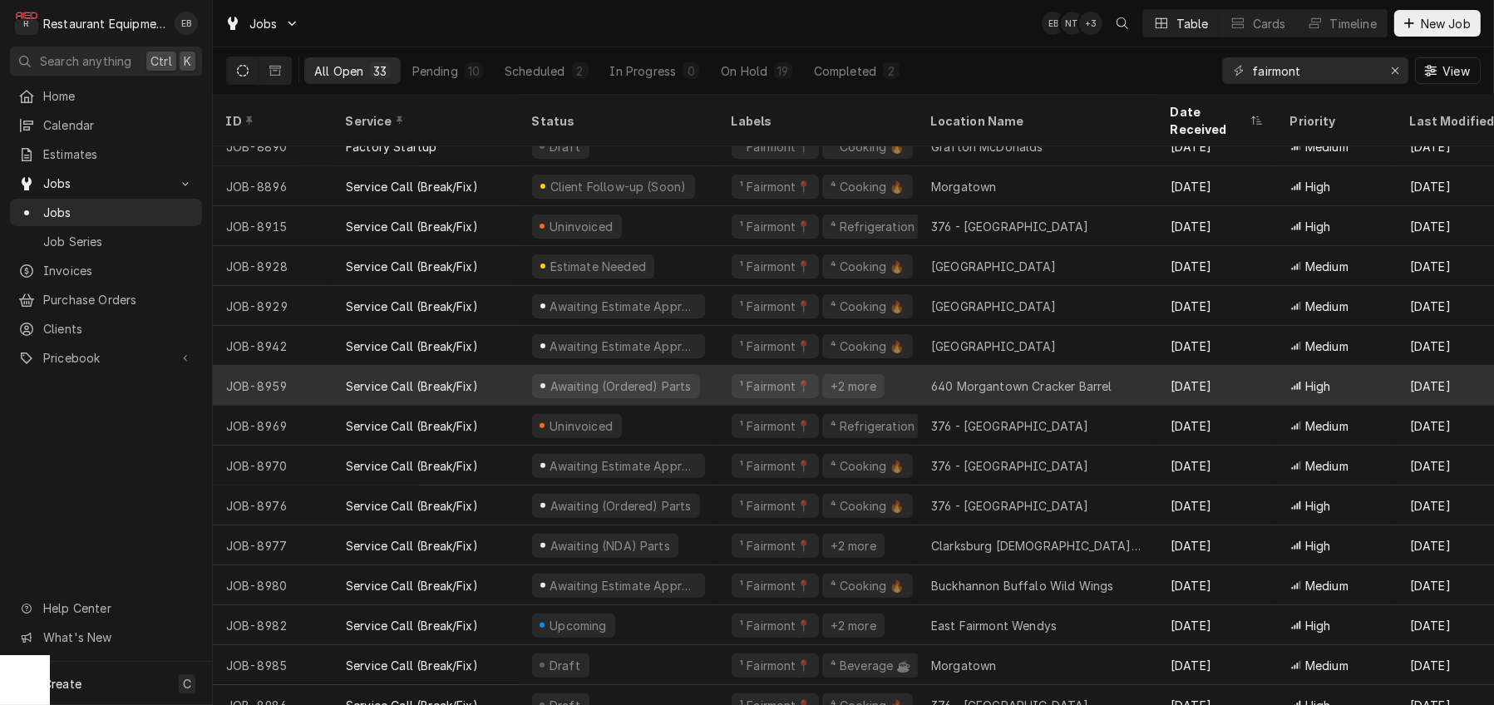
click at [718, 386] on div "Awaiting (Ordered) Parts" at bounding box center [619, 386] width 200 height 40
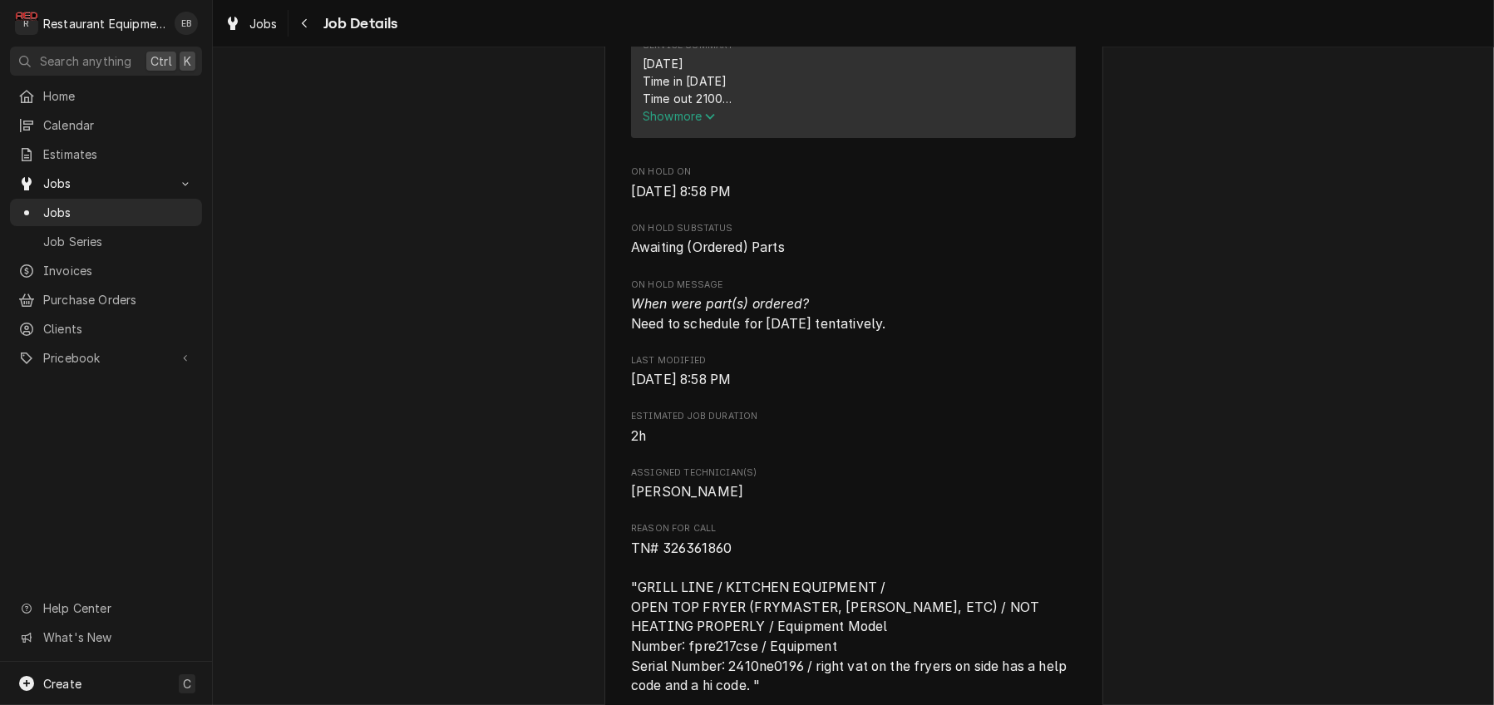
scroll to position [720, 0]
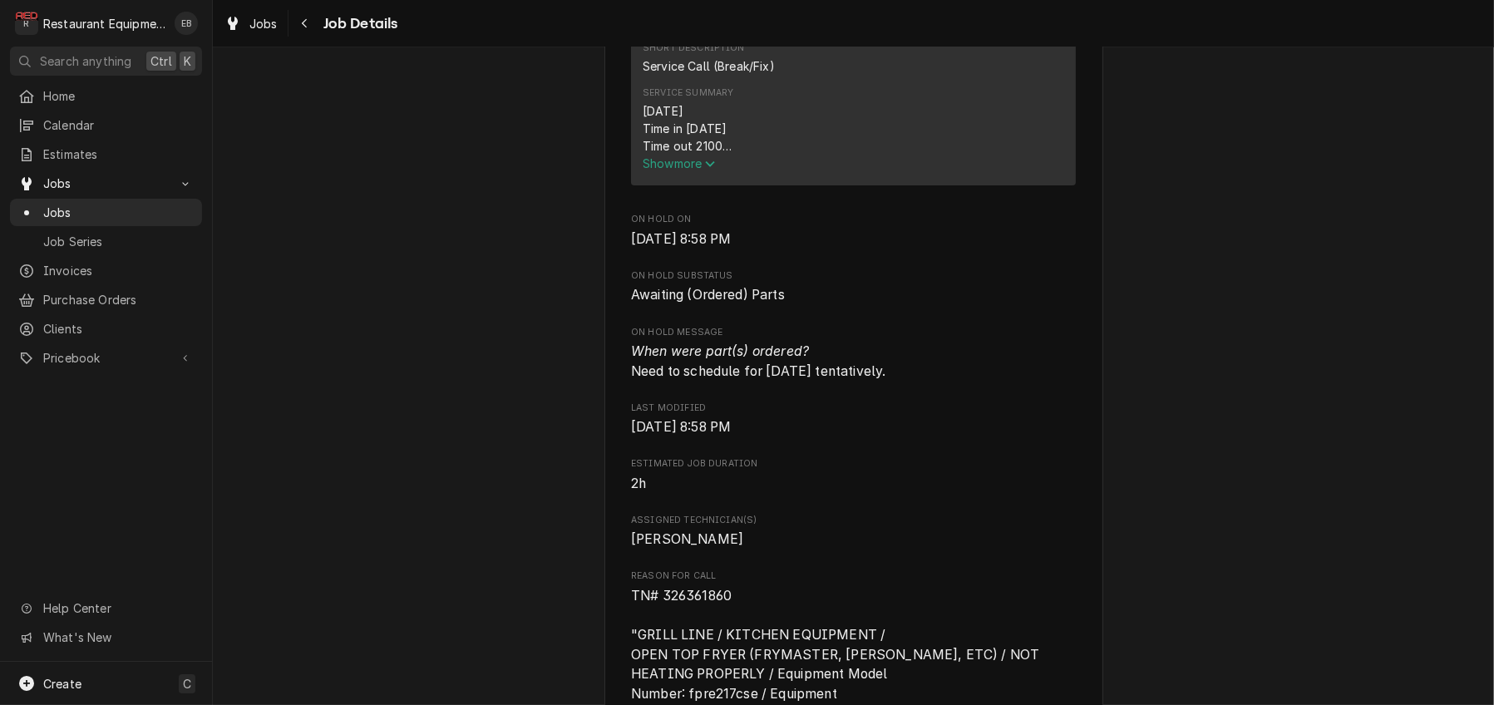
click at [692, 170] on span "Show more" at bounding box center [679, 163] width 73 height 14
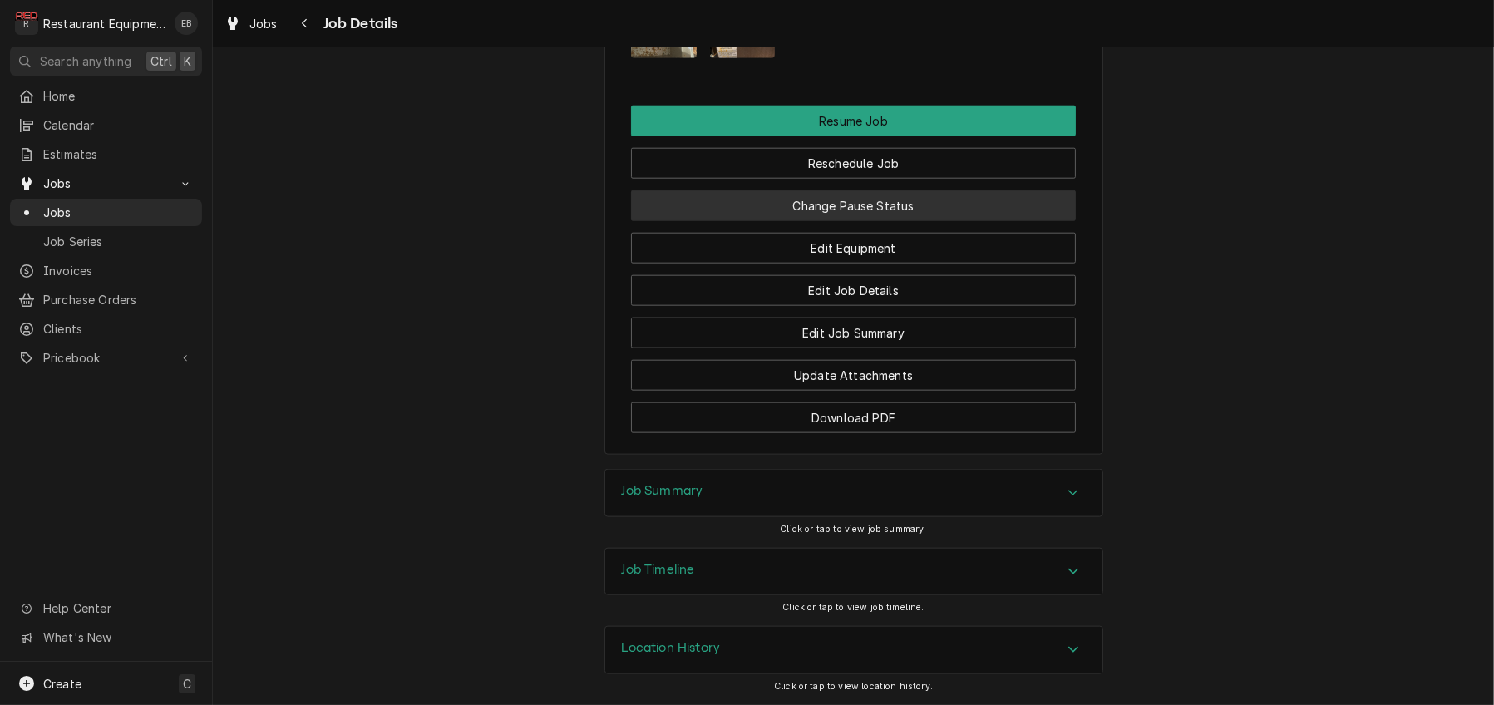
scroll to position [2439, 0]
click at [816, 221] on button "Change Pause Status" at bounding box center [853, 205] width 445 height 31
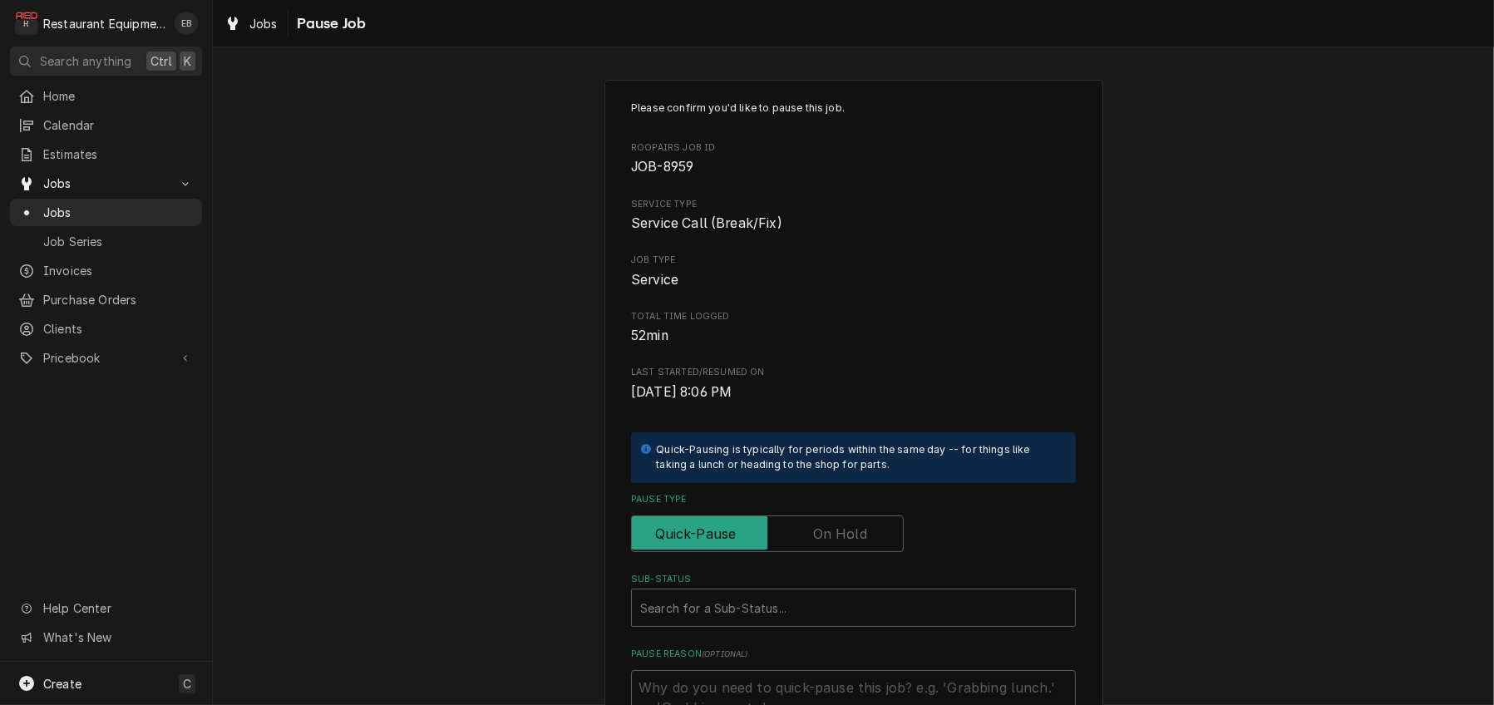
click at [816, 552] on label "Pause Type" at bounding box center [767, 533] width 273 height 37
click at [816, 552] on input "Pause Type" at bounding box center [768, 533] width 258 height 37
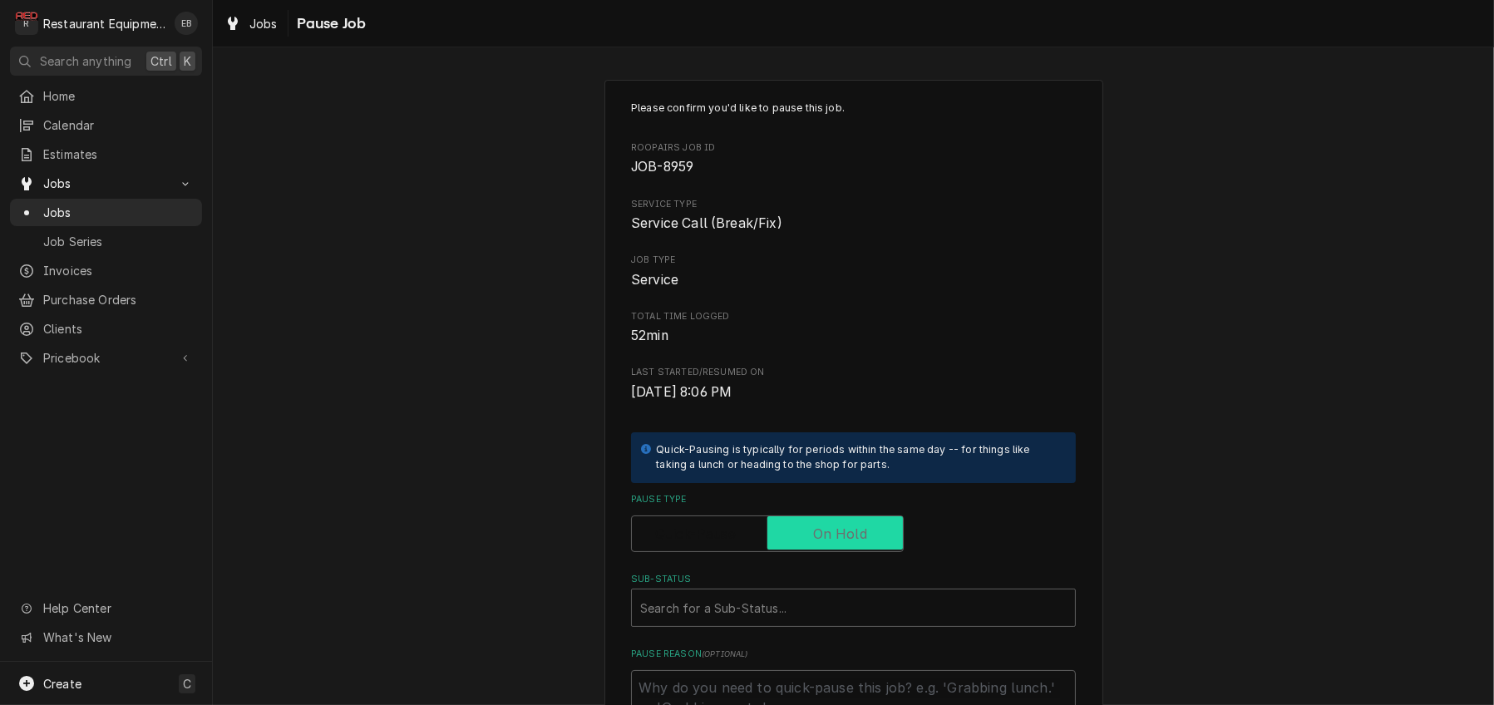
checkbox input "true"
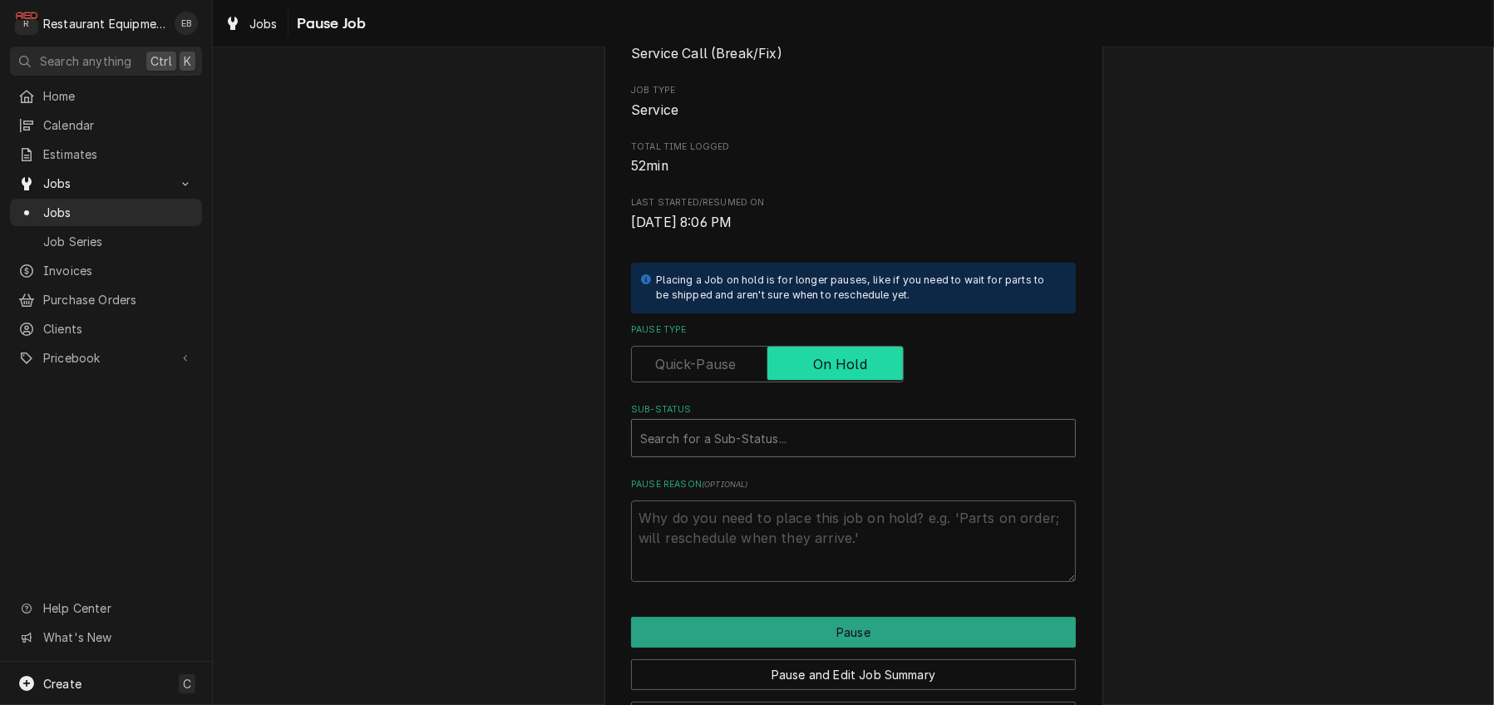
scroll to position [277, 0]
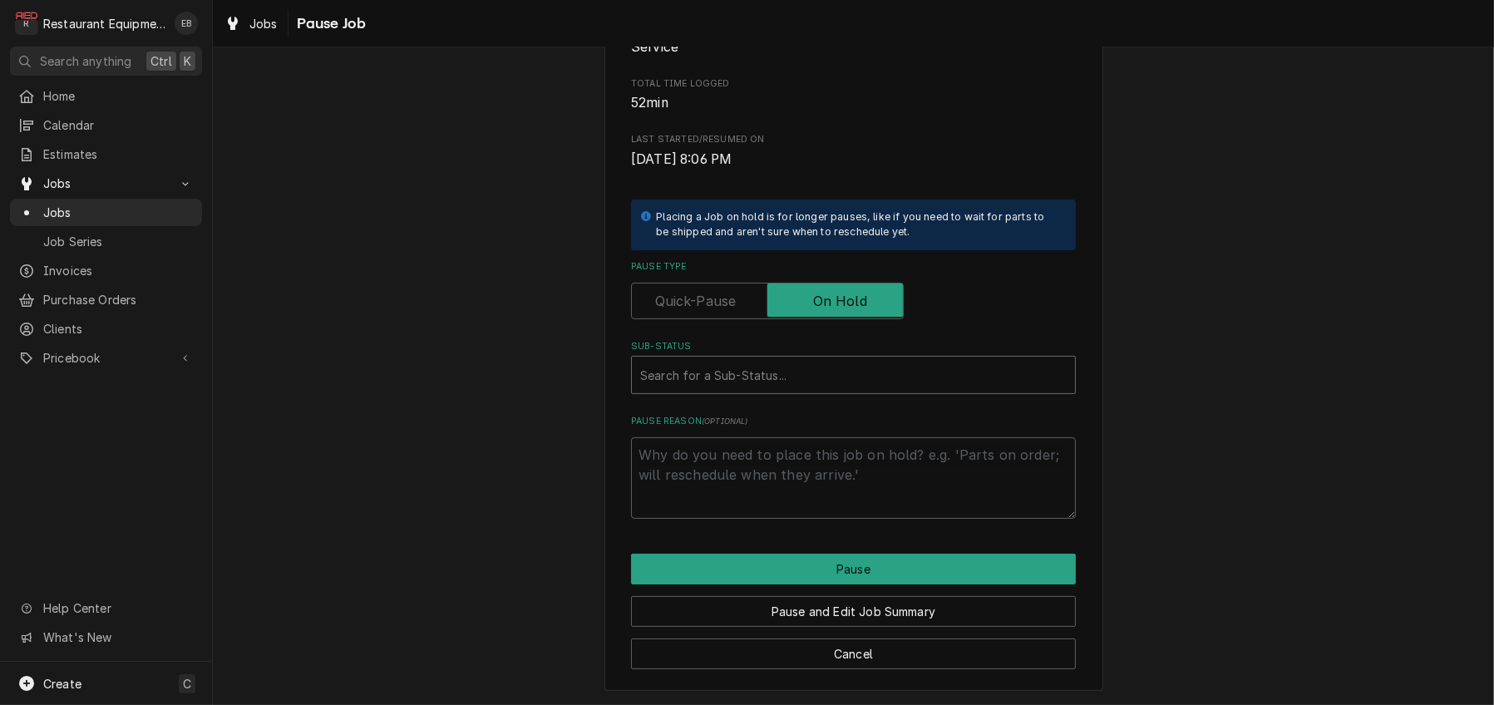
type textarea "x"
click at [699, 390] on div "Sub-Status" at bounding box center [853, 375] width 427 height 30
type input "rece"
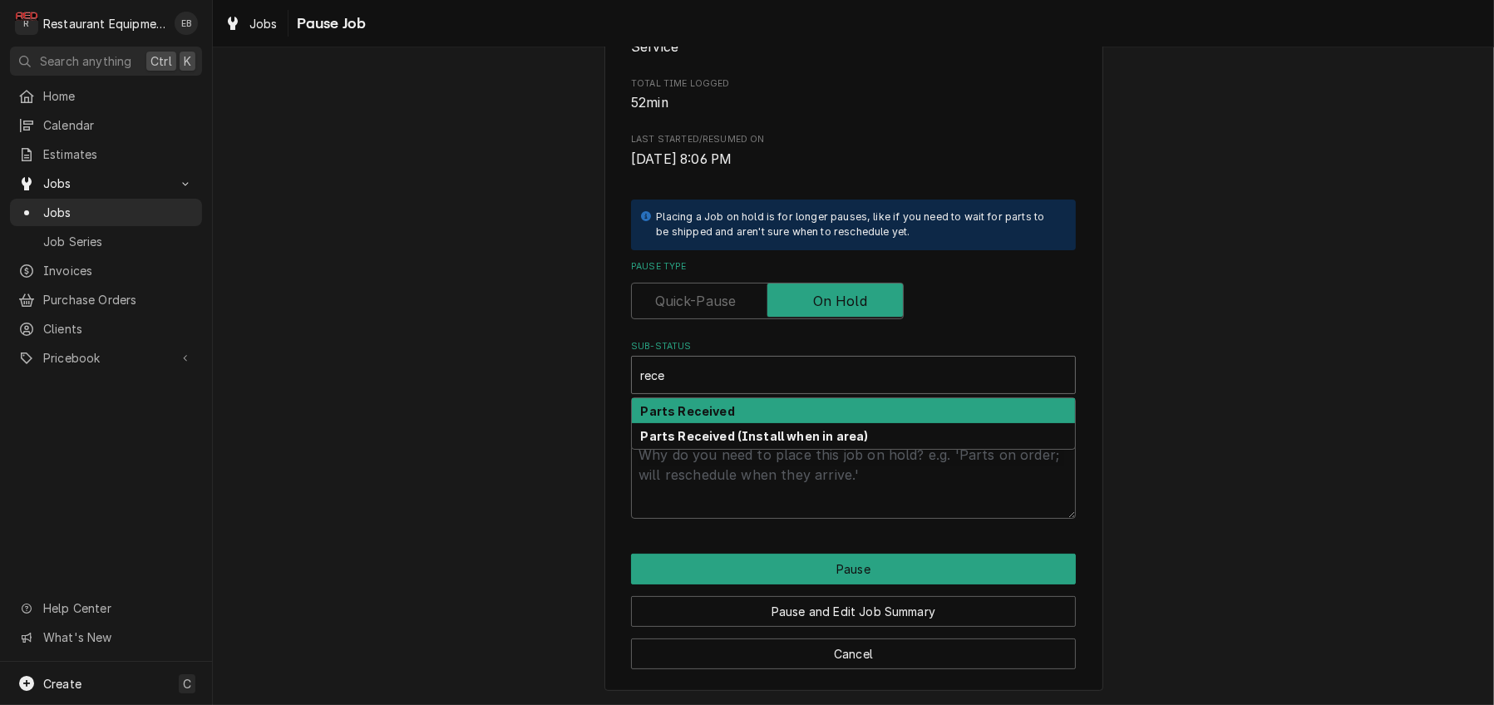
click at [722, 424] on div "Parts Received" at bounding box center [853, 411] width 443 height 26
type textarea "x"
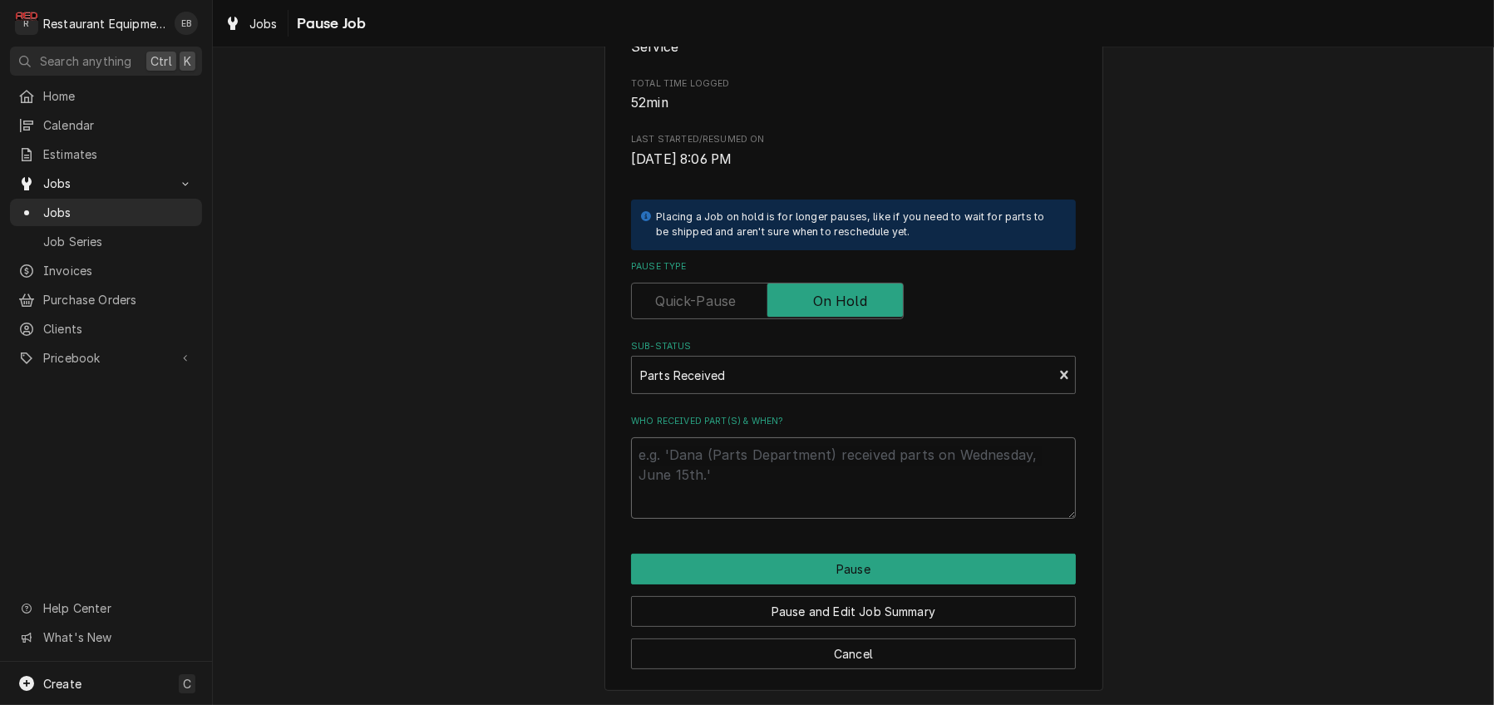
click at [714, 503] on textarea "Who received part(s) & when?" at bounding box center [853, 477] width 445 height 81
type textarea "x"
type textarea "P"
type textarea "x"
type textarea "Pa"
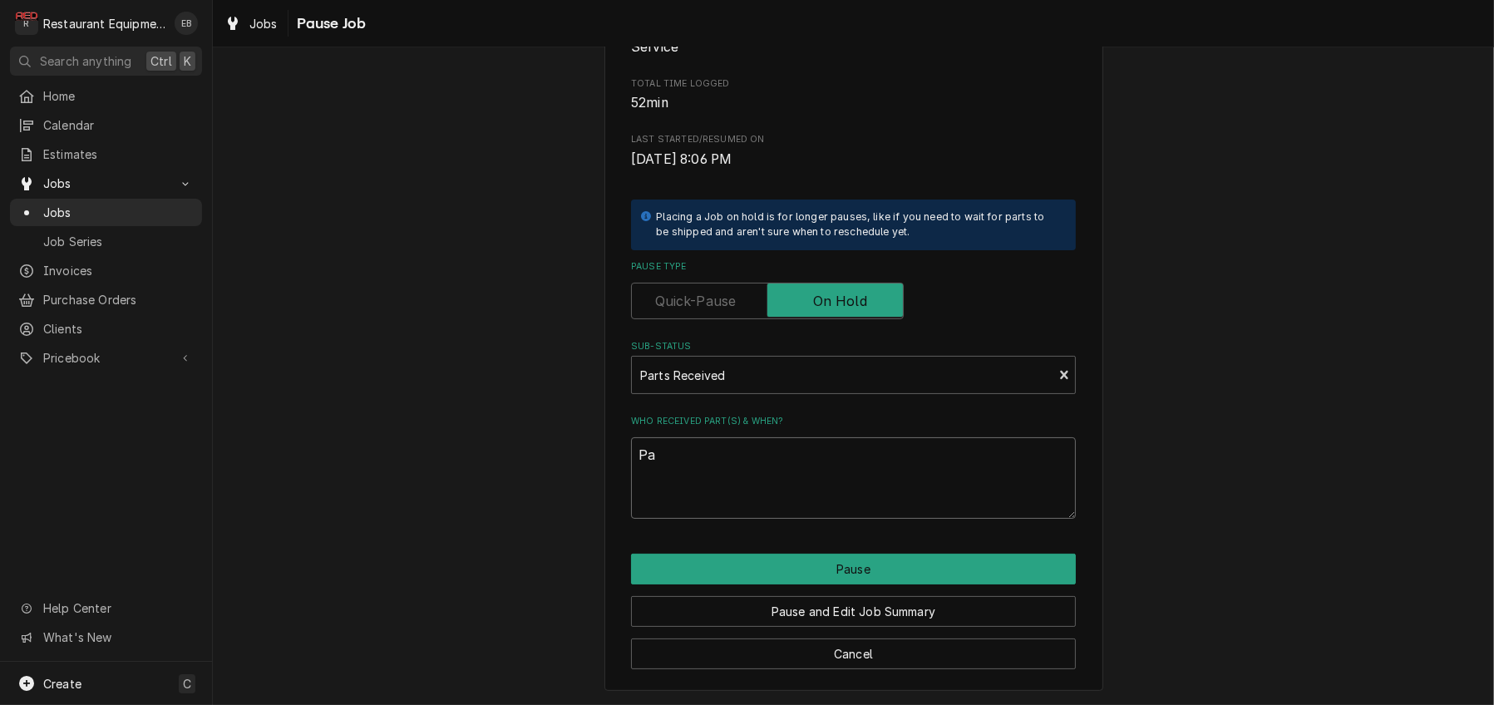
type textarea "x"
type textarea "Par"
type textarea "x"
type textarea "Part"
type textarea "x"
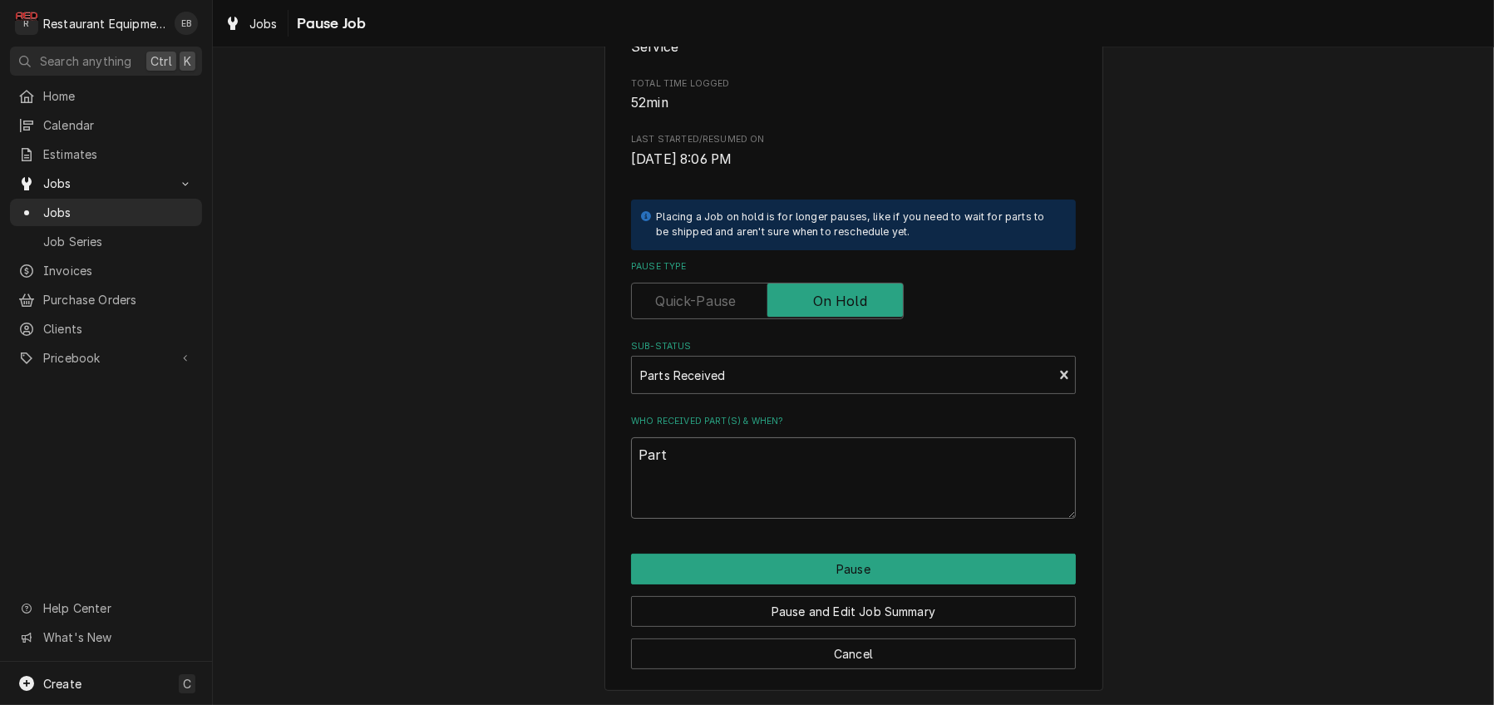
type textarea "Parts"
type textarea "x"
type textarea "Parts"
type textarea "x"
type textarea "Parts o"
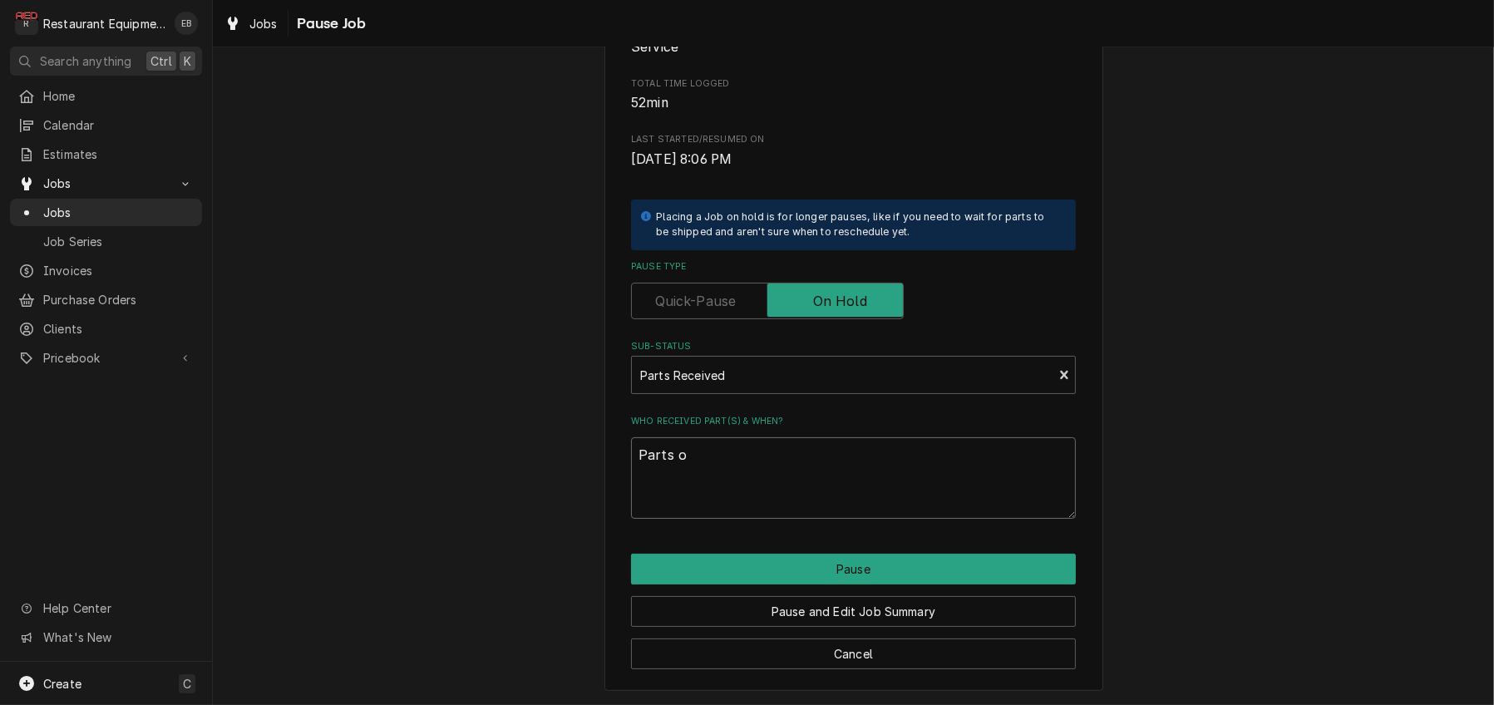
type textarea "x"
type textarea "Parts on"
type textarea "x"
type textarea "Parts on"
type textarea "x"
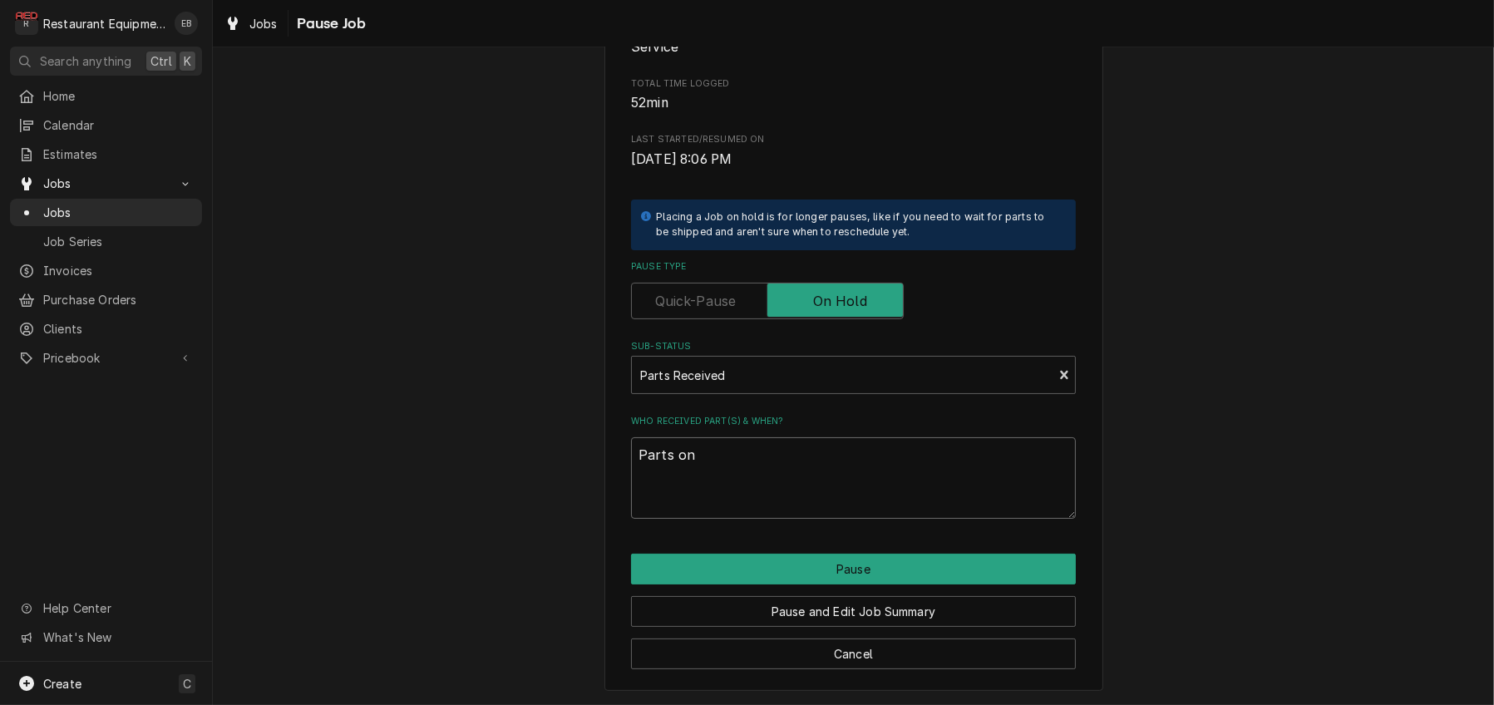
type textarea "Parts on t"
type textarea "x"
type textarea "Parts on tr"
type textarea "x"
type textarea "Parts on tru"
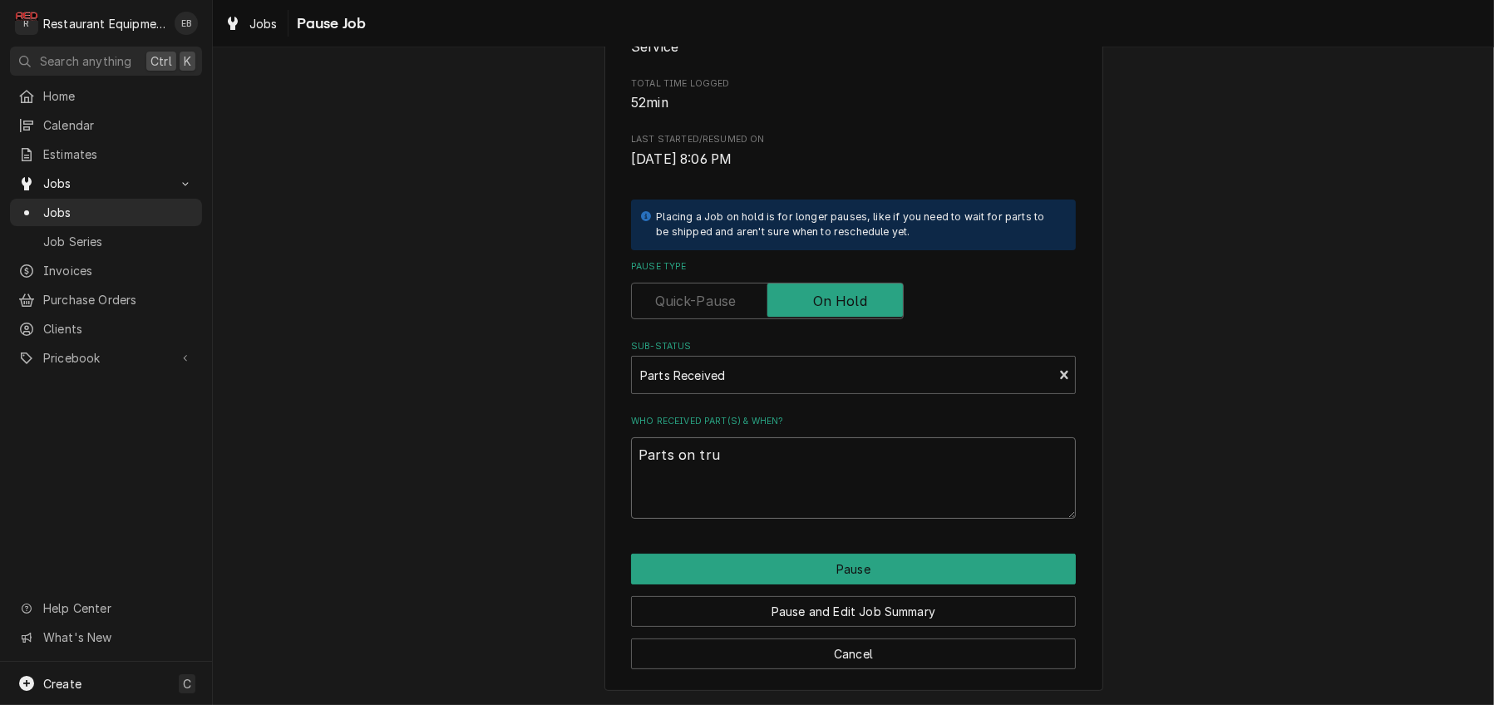
type textarea "x"
type textarea "Parts on truc"
type textarea "x"
type textarea "Parts on truck"
type textarea "x"
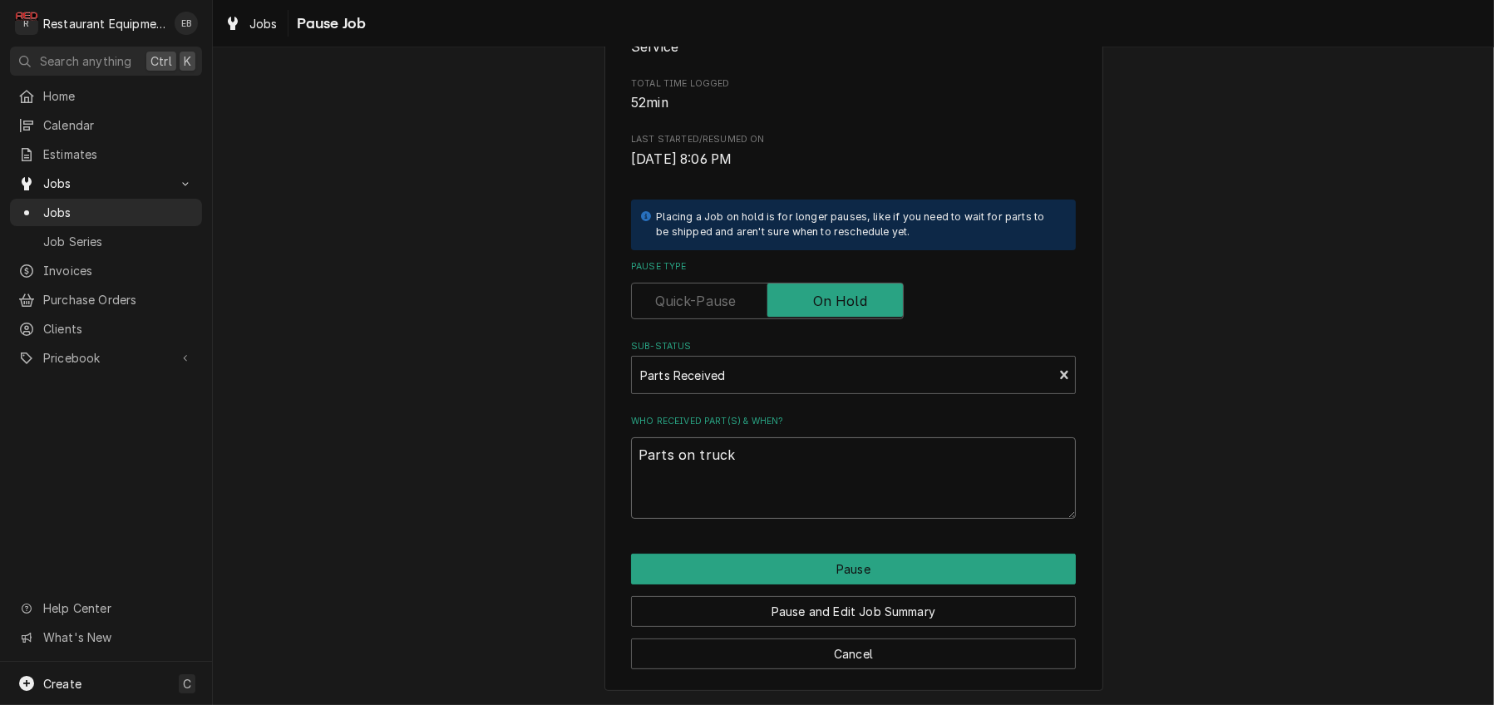
type textarea "Parts on truck,"
type textarea "x"
type textarea "Parts on truck,"
type textarea "x"
type textarea "Parts on truck, s"
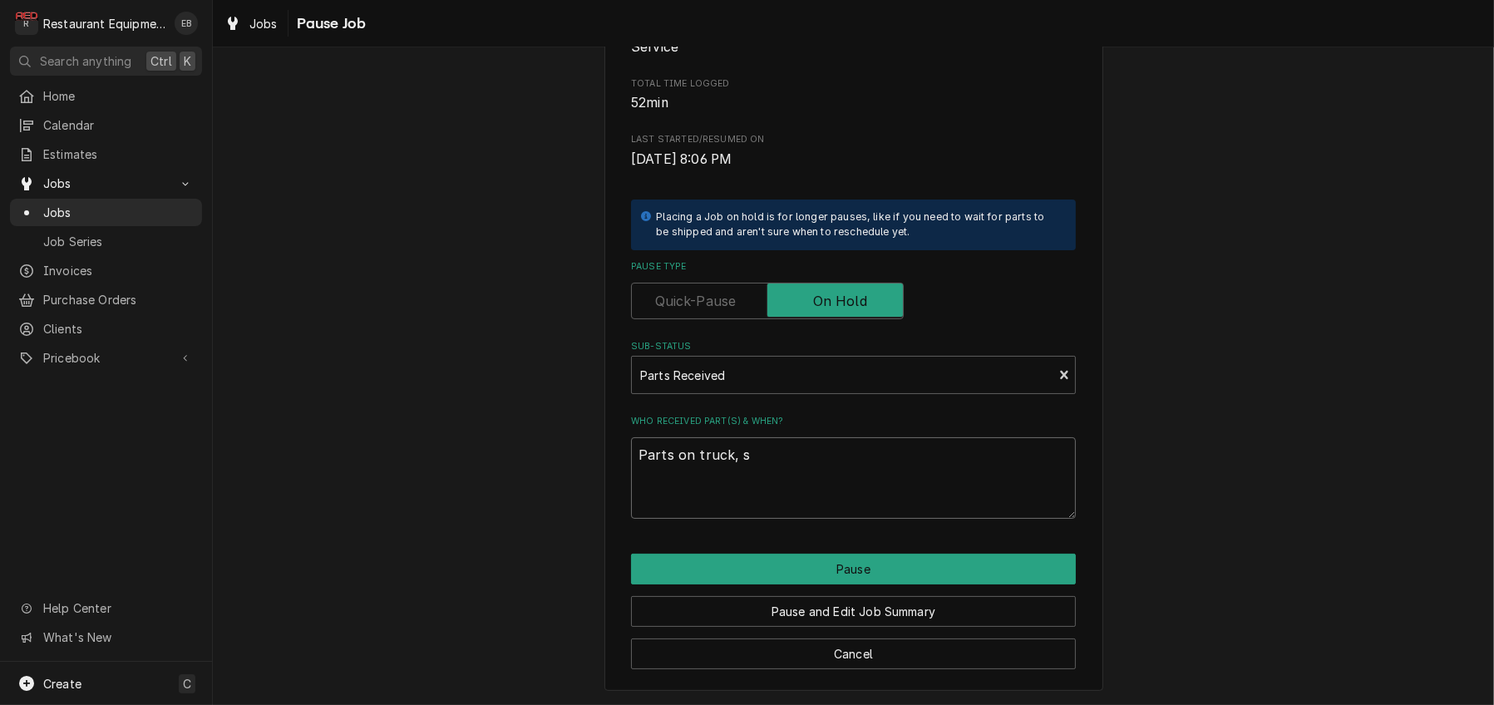
type textarea "x"
type textarea "Parts on truck, sc"
type textarea "x"
type textarea "Parts on truck, sch"
type textarea "x"
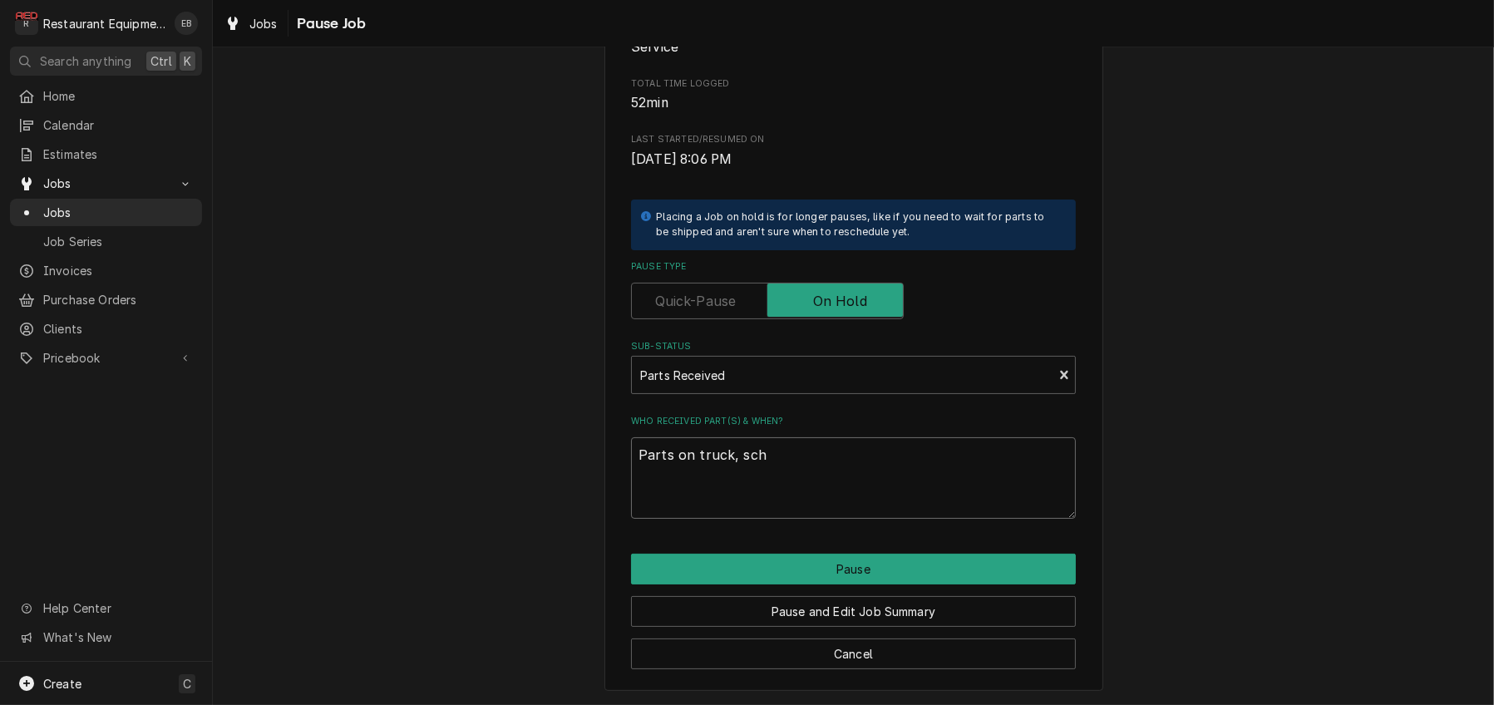
type textarea "Parts on truck, sche"
type textarea "x"
type textarea "Parts on truck, sched"
type textarea "x"
type textarea "Parts on truck, schedu"
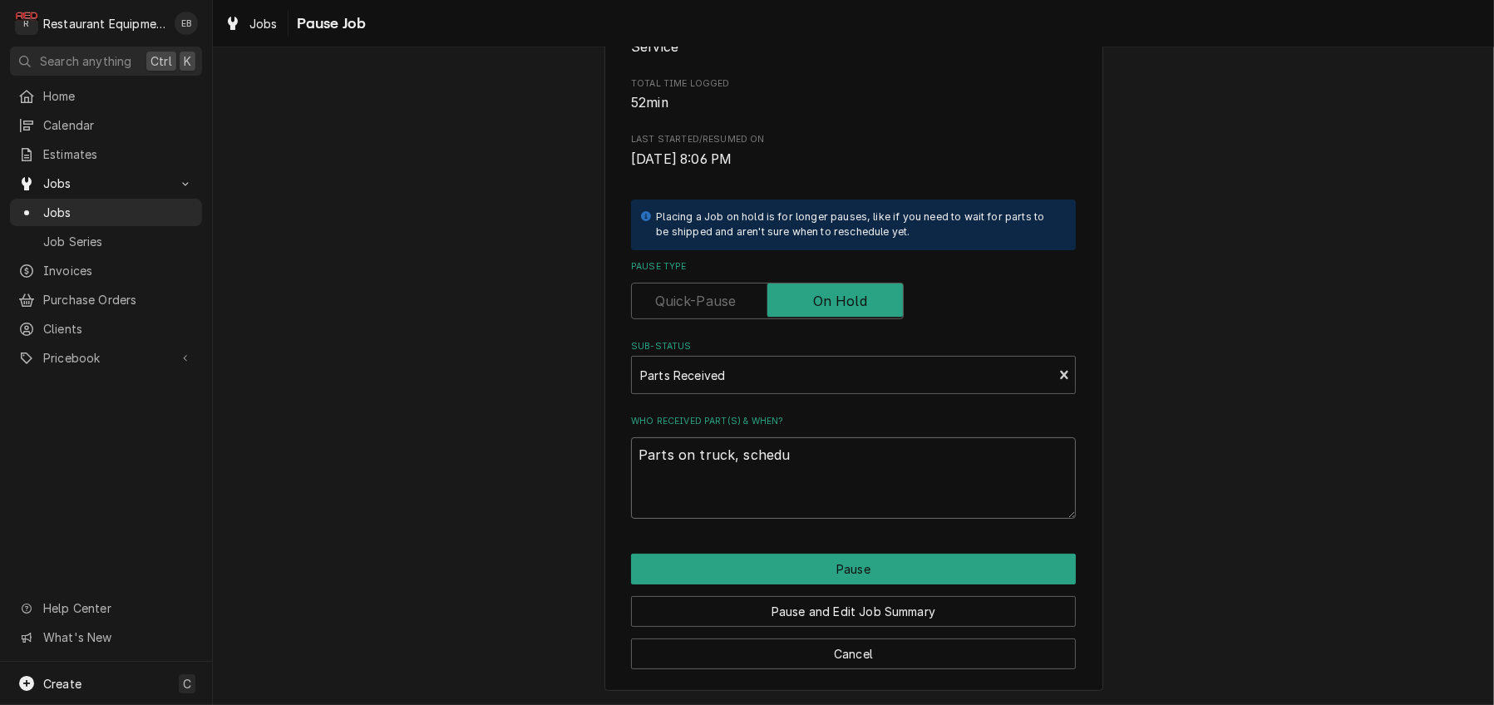
type textarea "x"
type textarea "Parts on truck, schedul"
type textarea "x"
type textarea "Parts on truck, schedule"
type textarea "x"
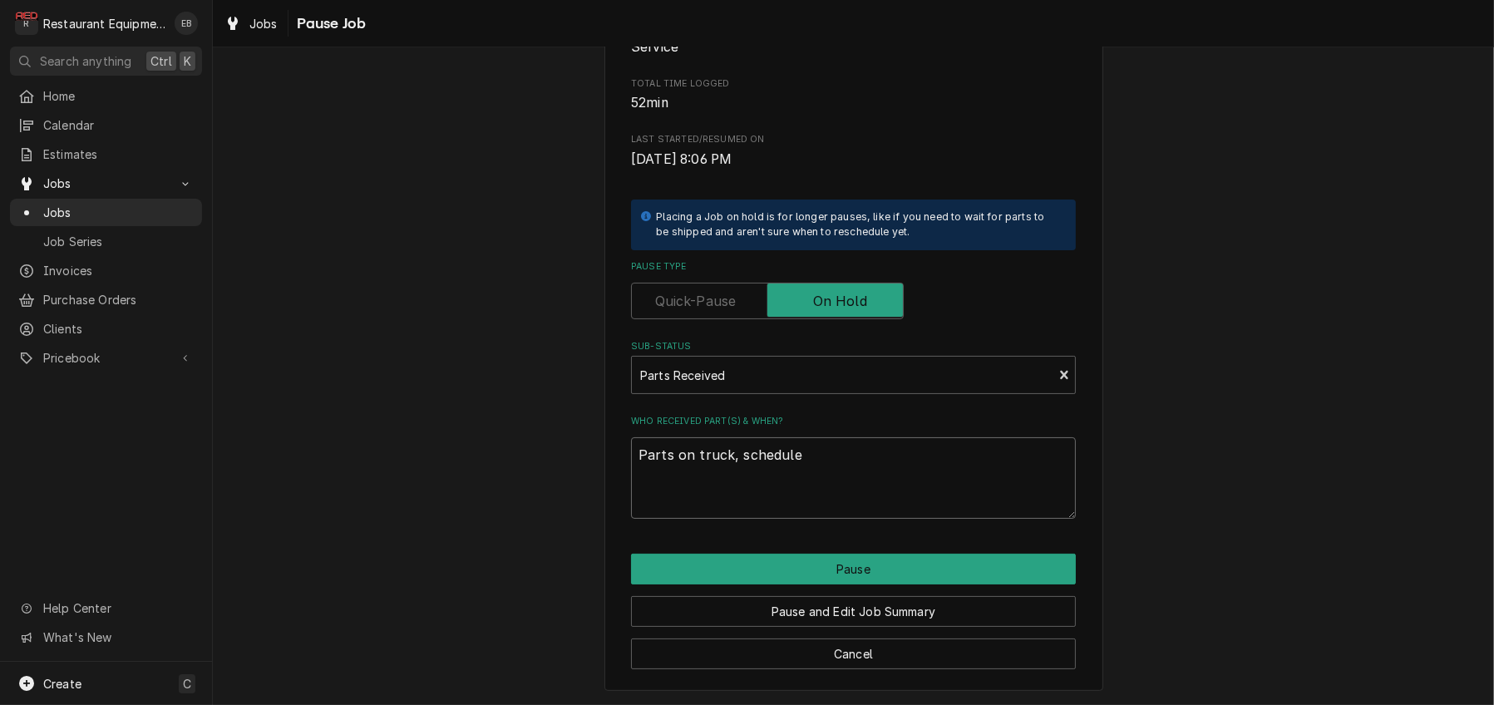
type textarea "Parts on truck, scheduled"
type textarea "x"
type textarea "Parts on truck, scheduled"
type textarea "x"
type textarea "Parts on truck, scheduled f"
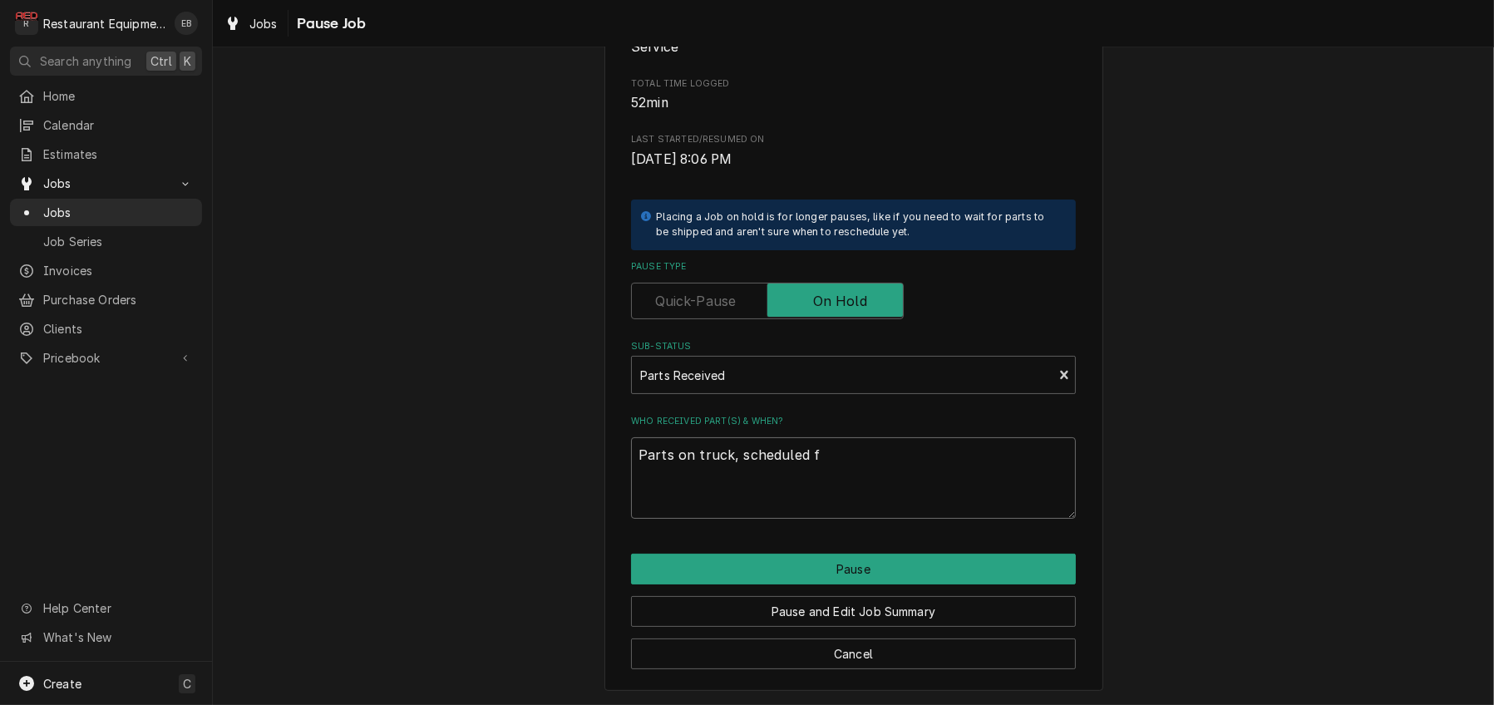
type textarea "x"
type textarea "Parts on truck, scheduled fo"
type textarea "x"
type textarea "Parts on truck, scheduled for"
type textarea "x"
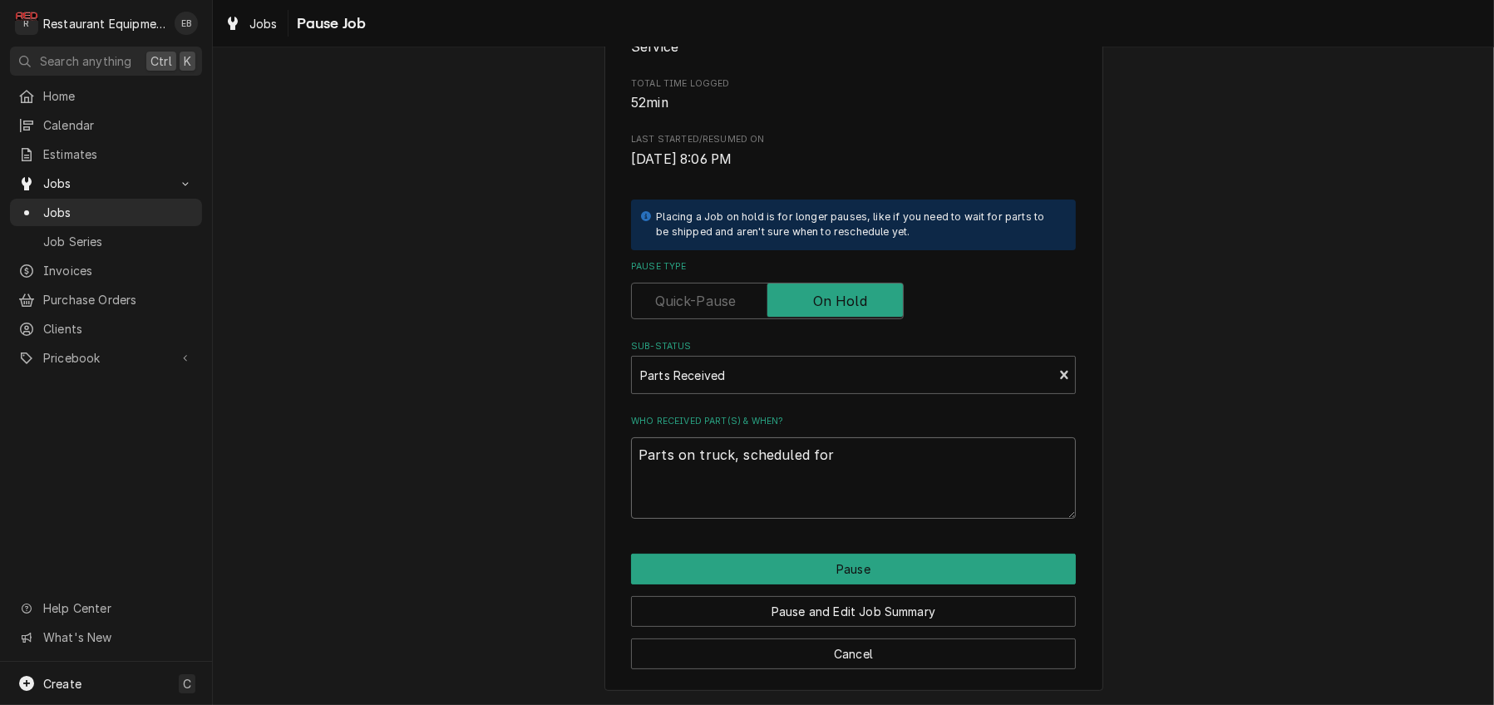
type textarea "Parts on truck, scheduled for"
type textarea "x"
type textarea "Parts on truck, scheduled for 8"
type textarea "x"
type textarea "Parts on truck, scheduled for 8:"
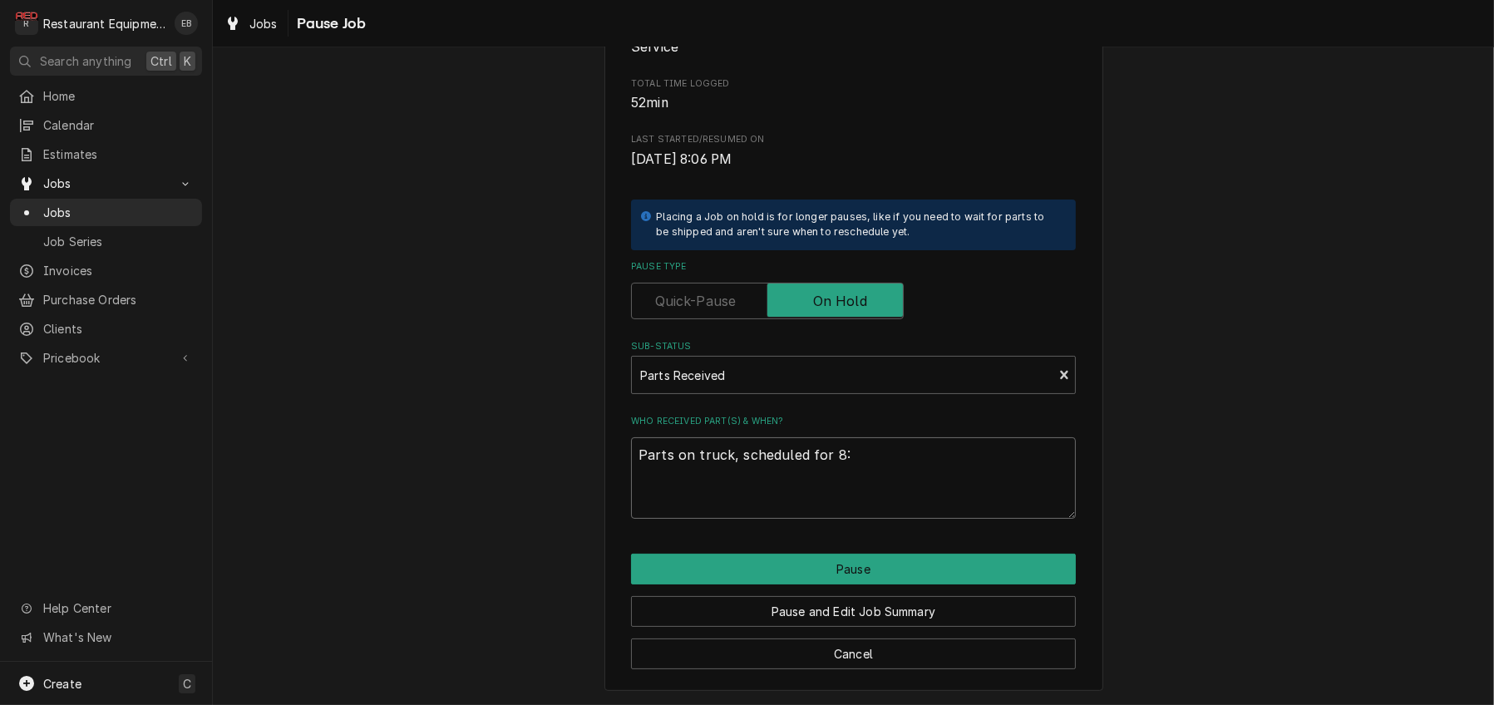
type textarea "x"
type textarea "Parts on truck, scheduled for 8:3"
type textarea "x"
type textarea "Parts on truck, scheduled for 8:30"
type textarea "x"
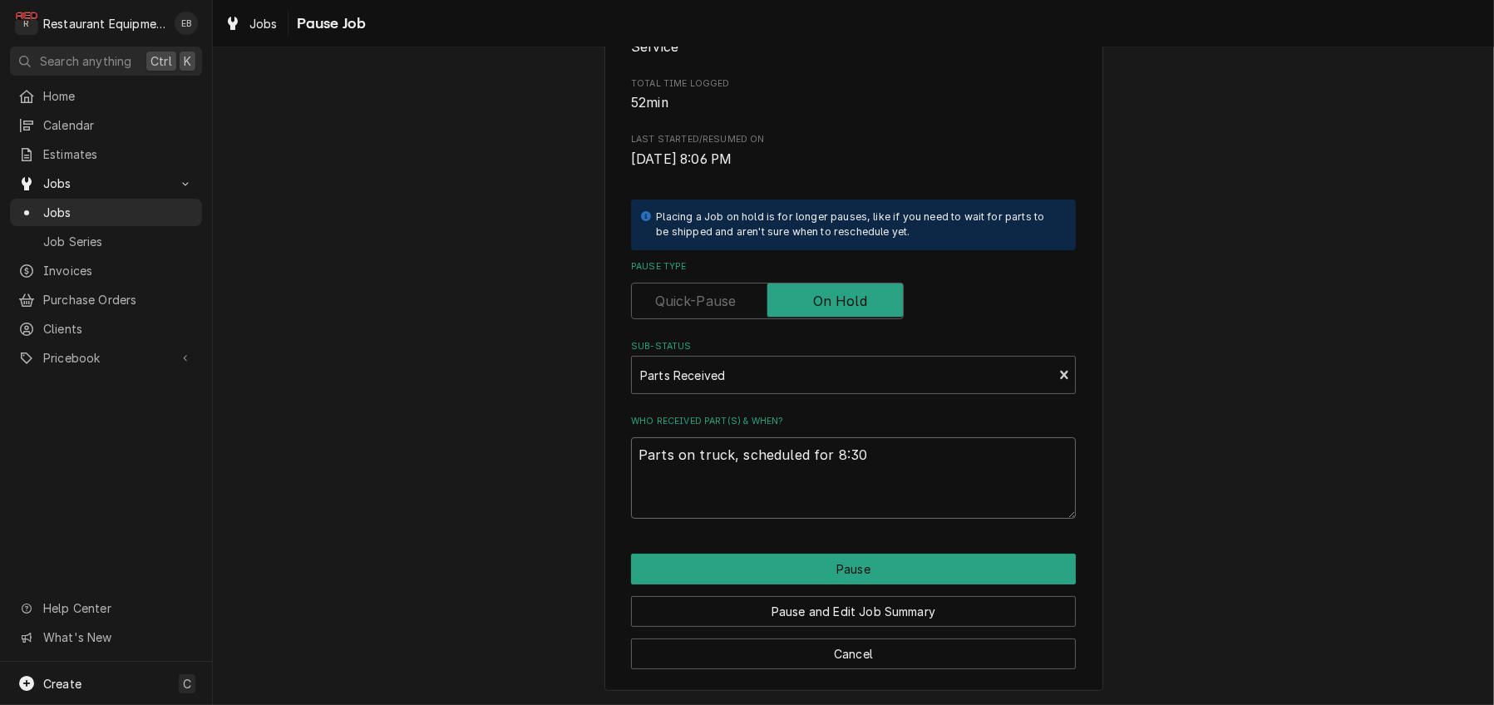
type textarea "Parts on truck, scheduled for 8:30"
type textarea "x"
type textarea "Parts on truck, scheduled for 8:30 A"
type textarea "x"
type textarea "Parts on truck, scheduled for 8:30 AM"
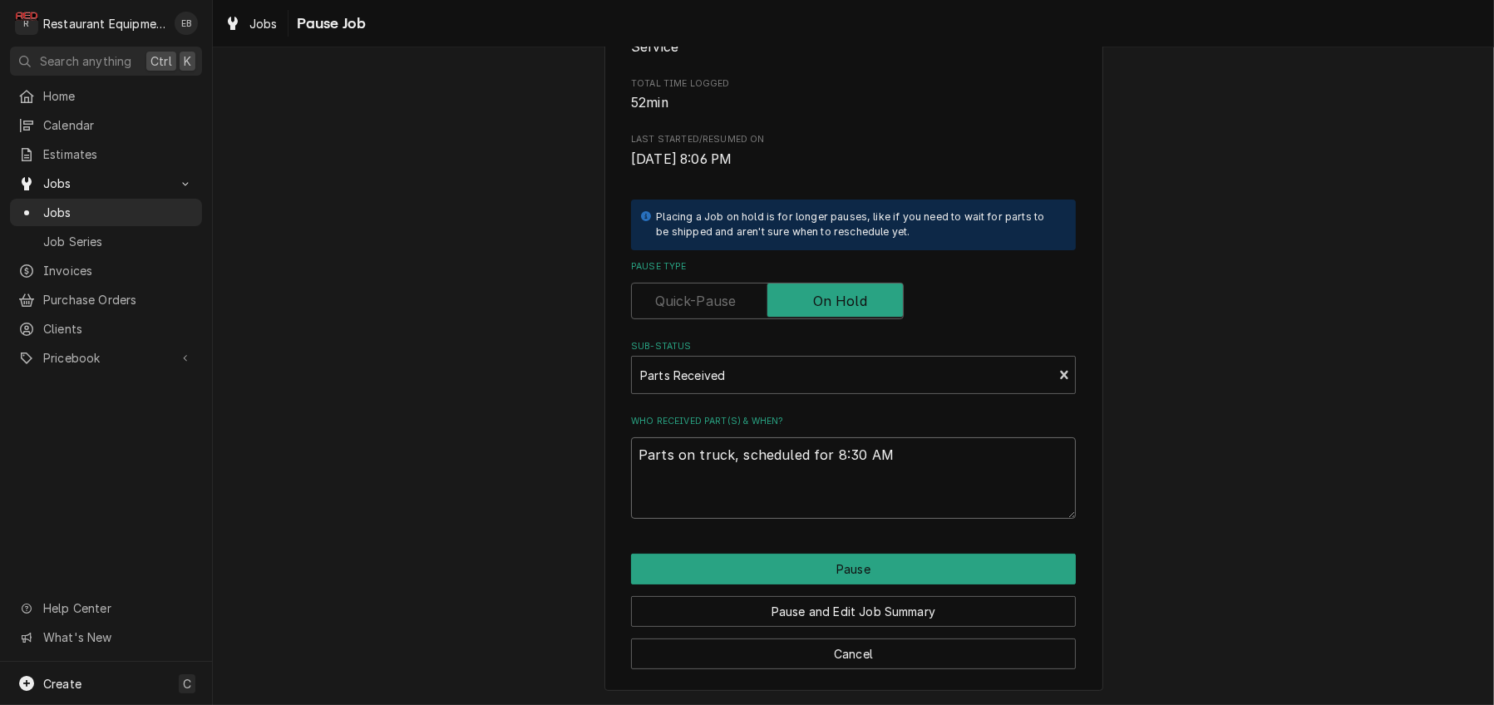
type textarea "x"
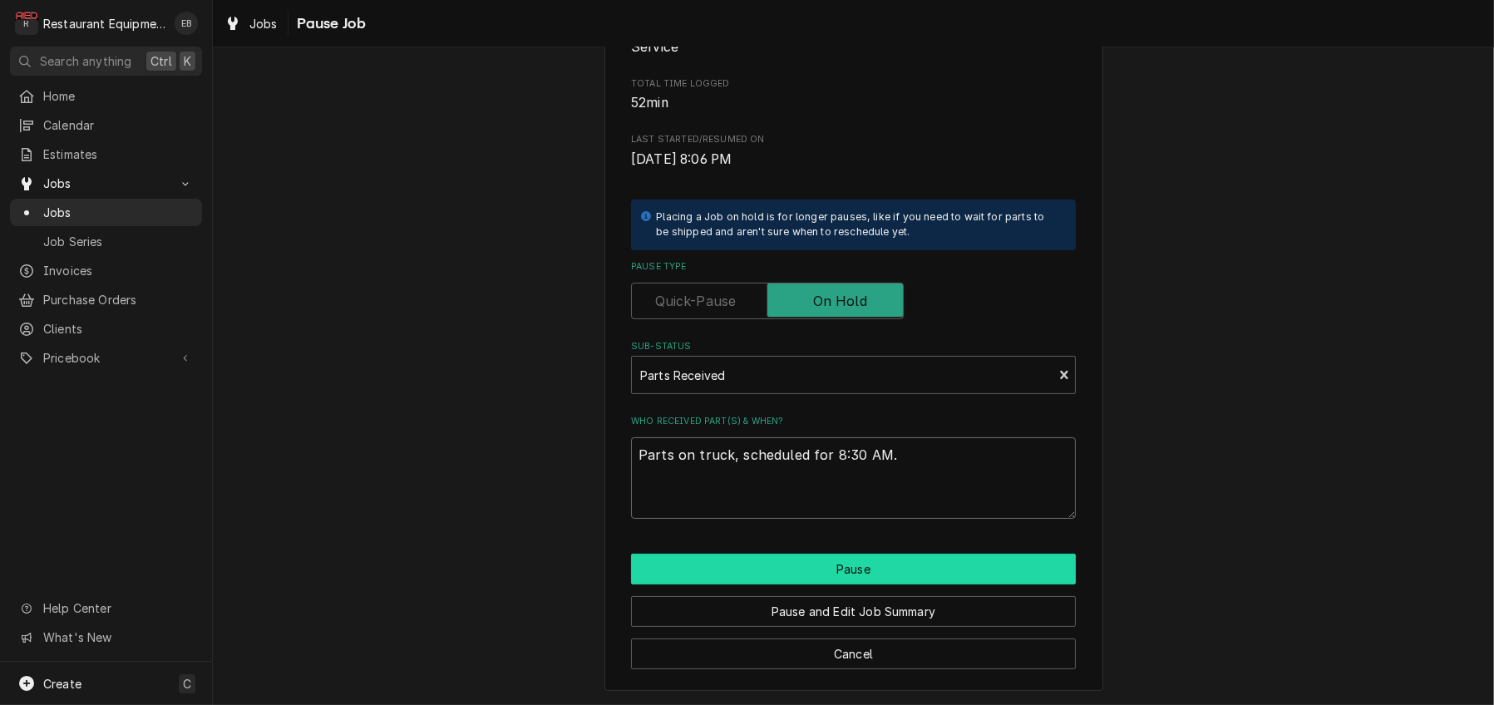
type textarea "Parts on truck, scheduled for 8:30 AM."
click at [829, 584] on button "Pause" at bounding box center [853, 569] width 445 height 31
type textarea "x"
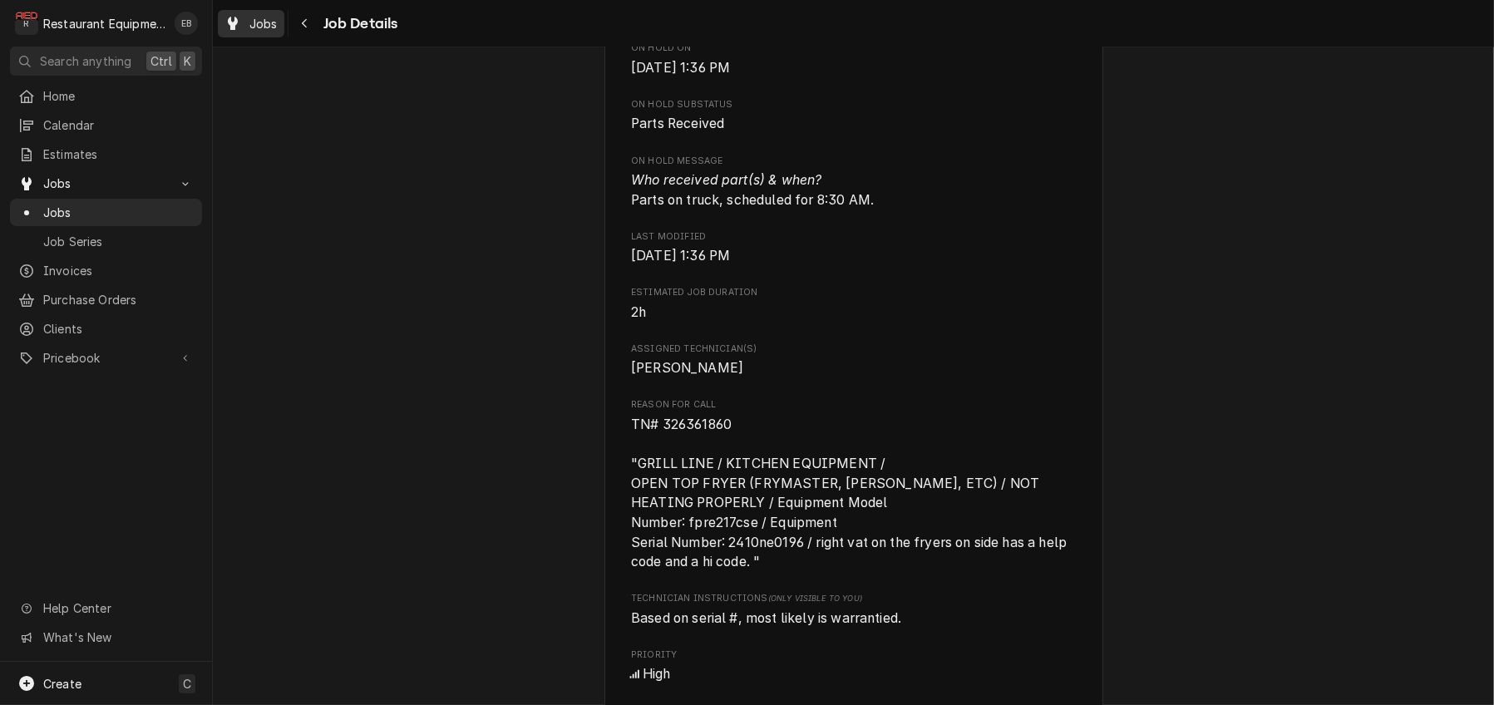
scroll to position [886, 0]
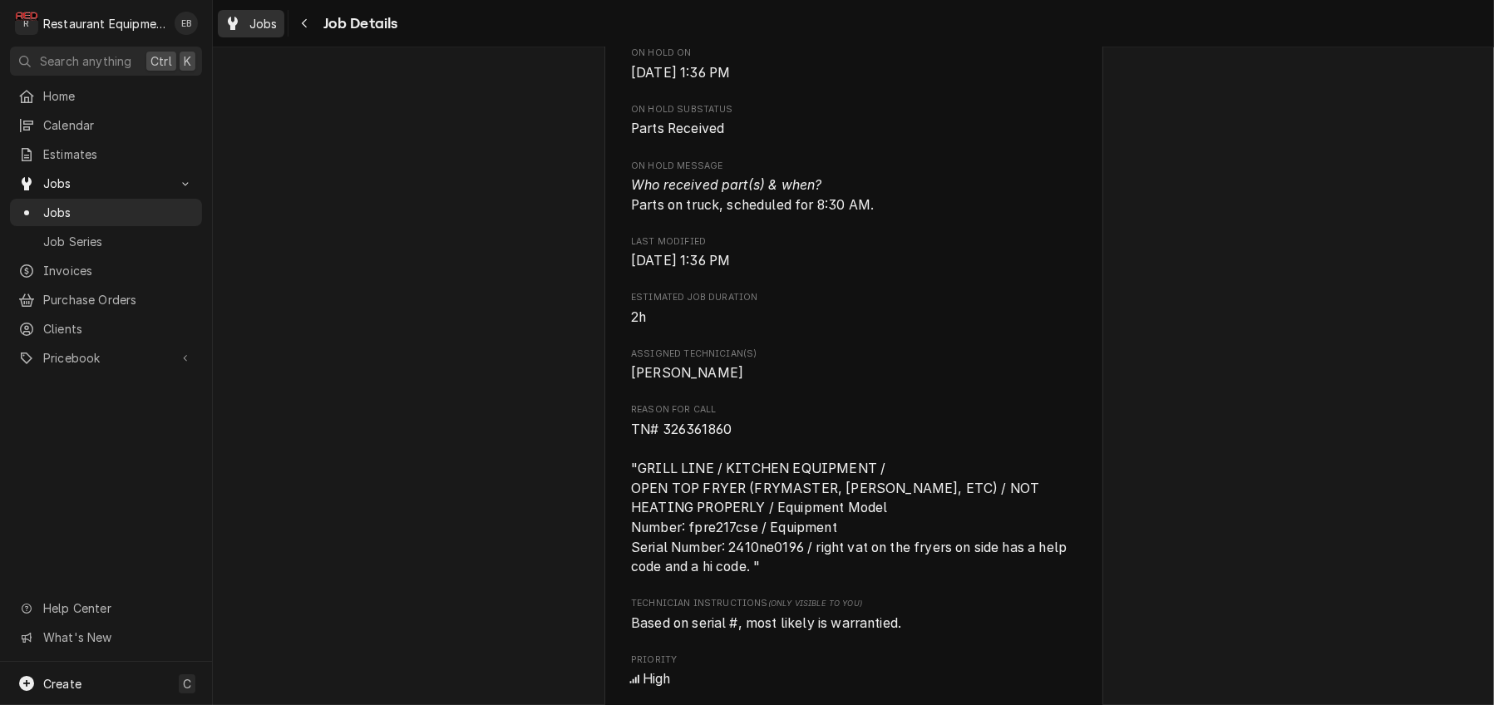
click at [238, 30] on icon "Dynamic Content Wrapper" at bounding box center [233, 23] width 10 height 13
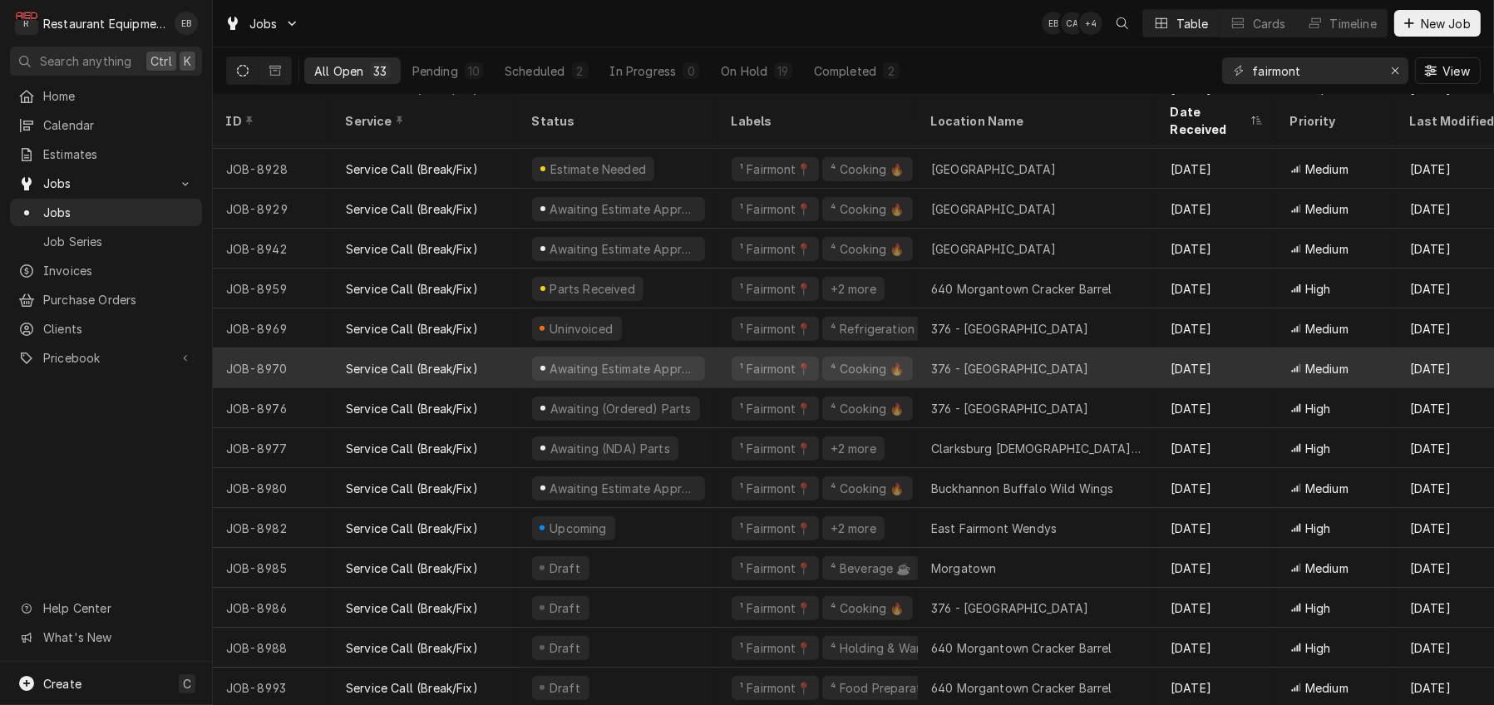
scroll to position [769, 0]
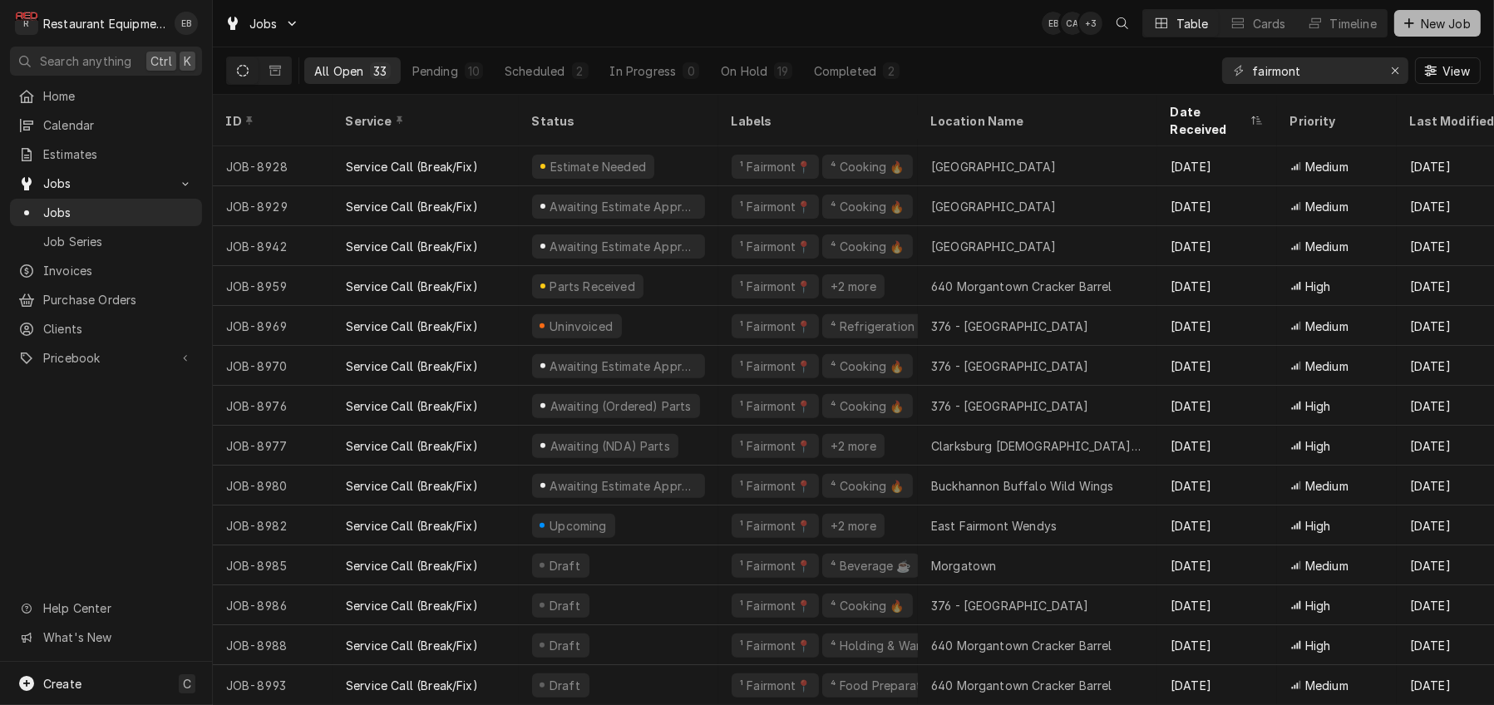
click at [1446, 21] on span "New Job" at bounding box center [1446, 23] width 57 height 17
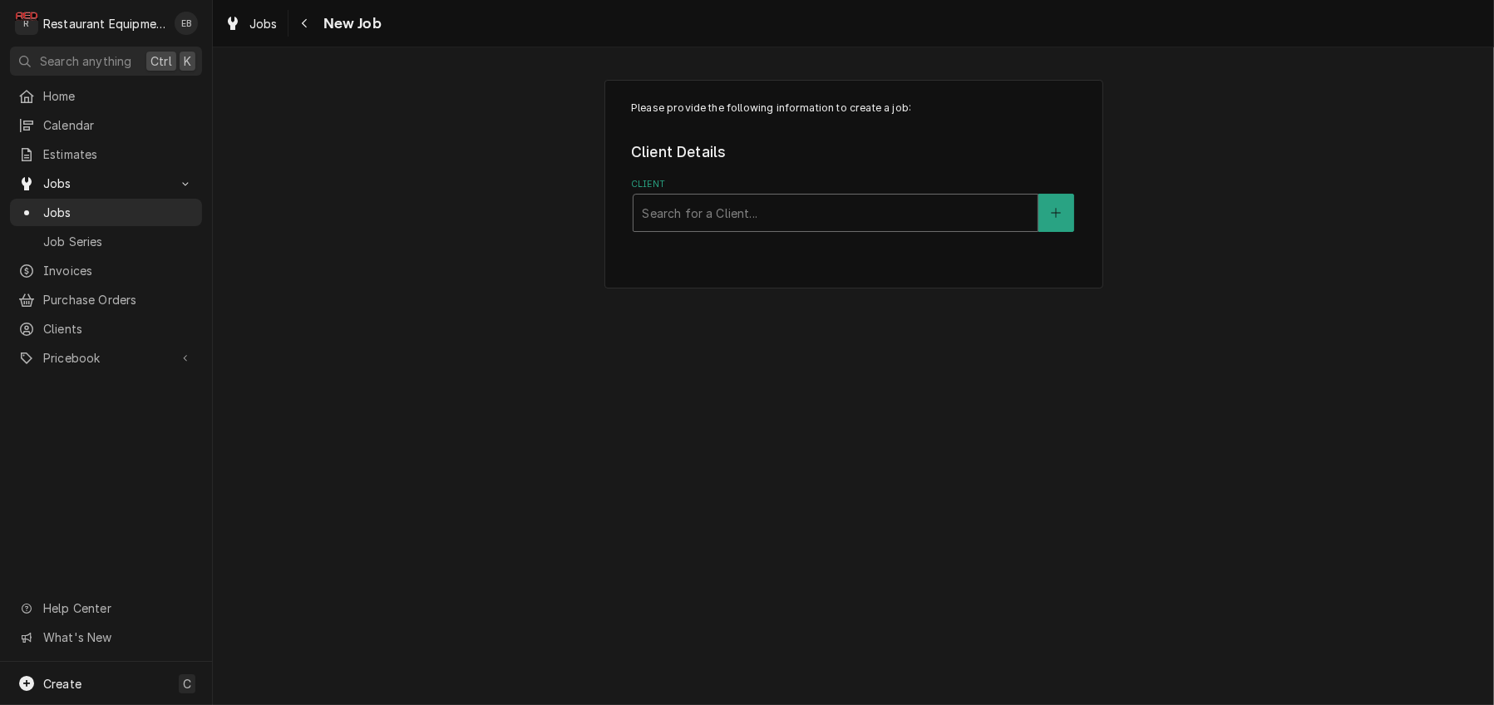
click at [755, 225] on div "Client" at bounding box center [835, 213] width 387 height 30
type input "GOmart"
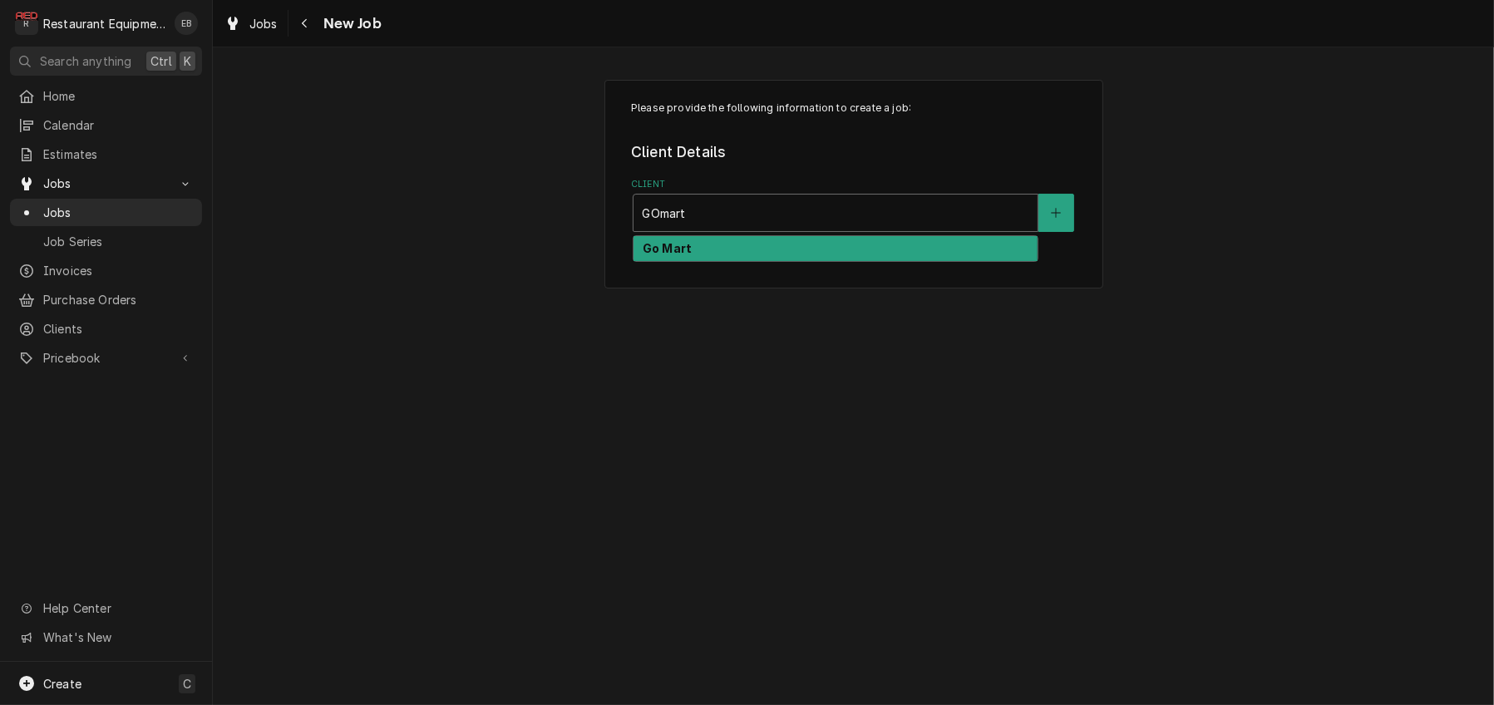
click at [777, 262] on div "Go Mart" at bounding box center [836, 249] width 404 height 26
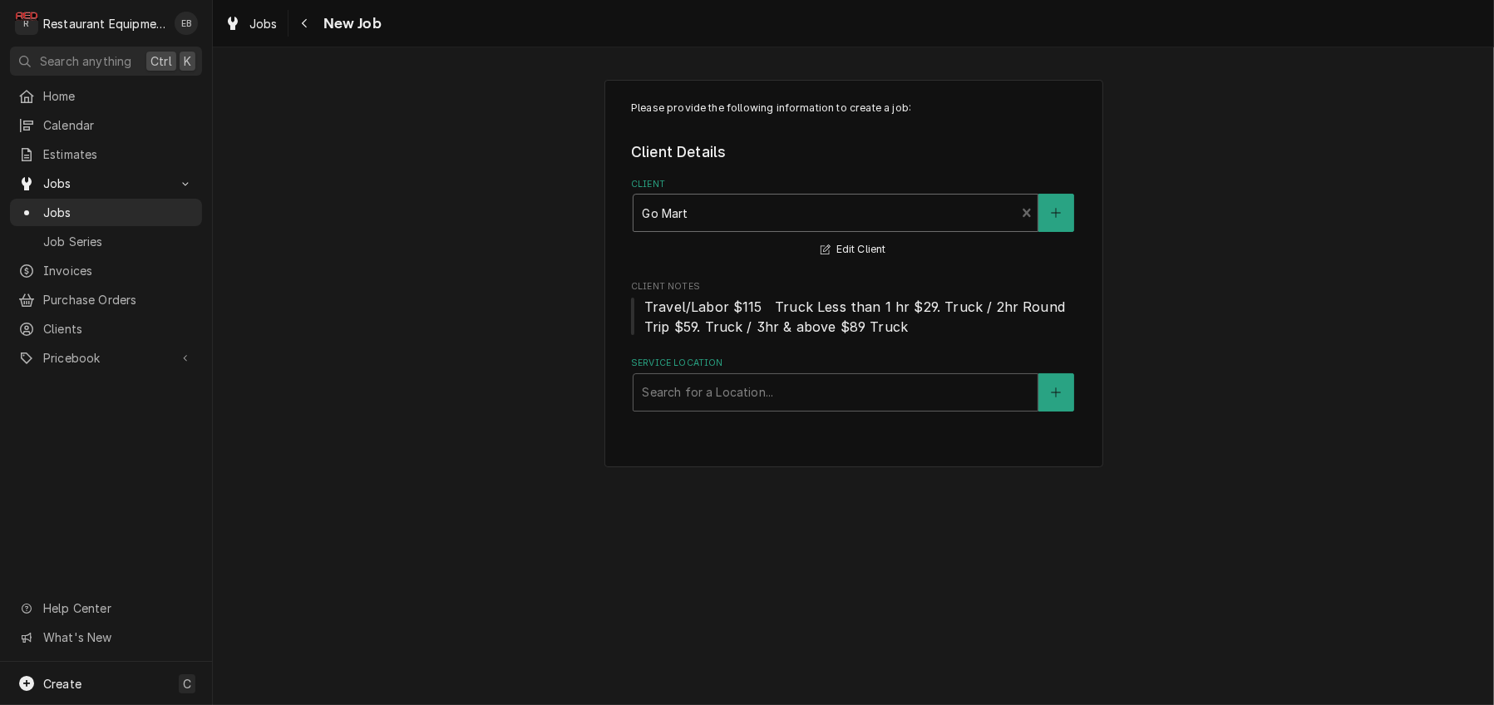
click at [767, 228] on div "Client" at bounding box center [824, 213] width 365 height 30
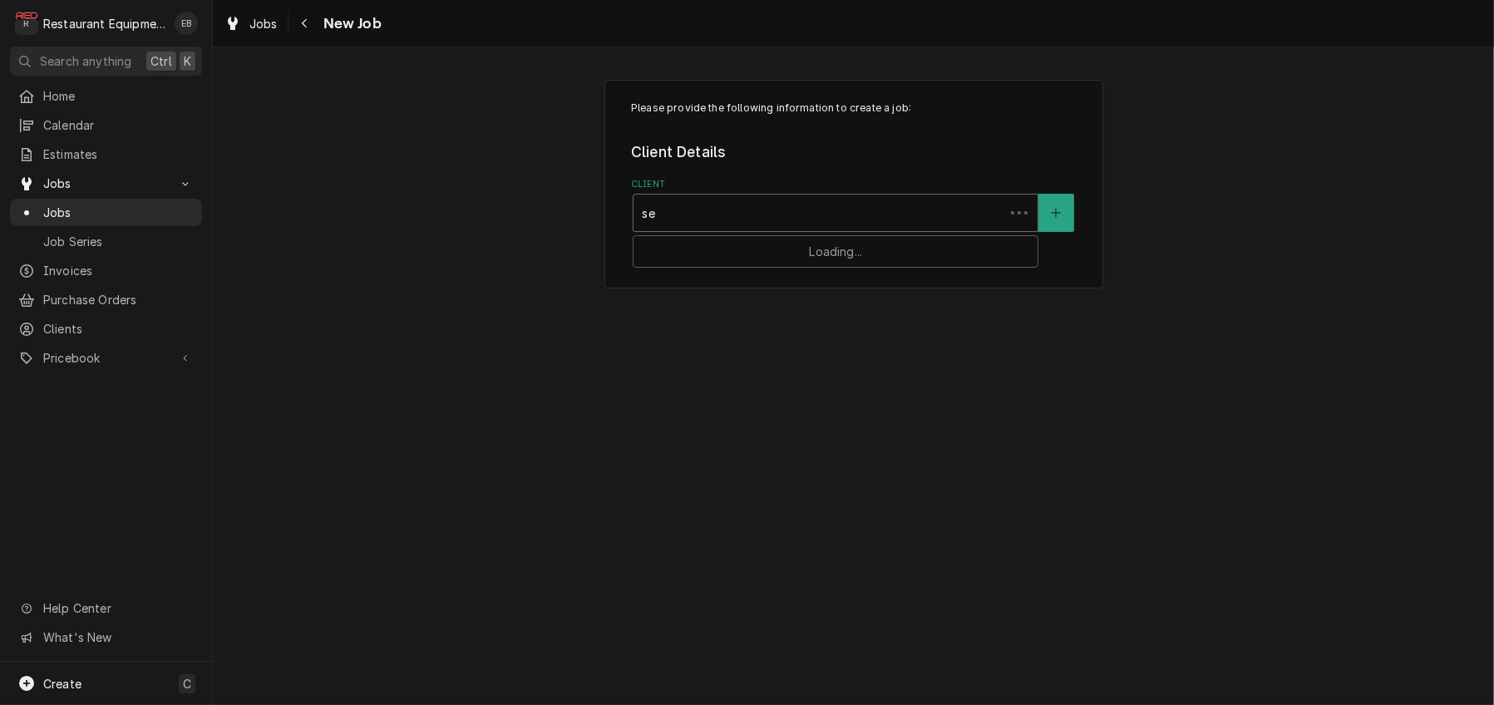
type input "seb"
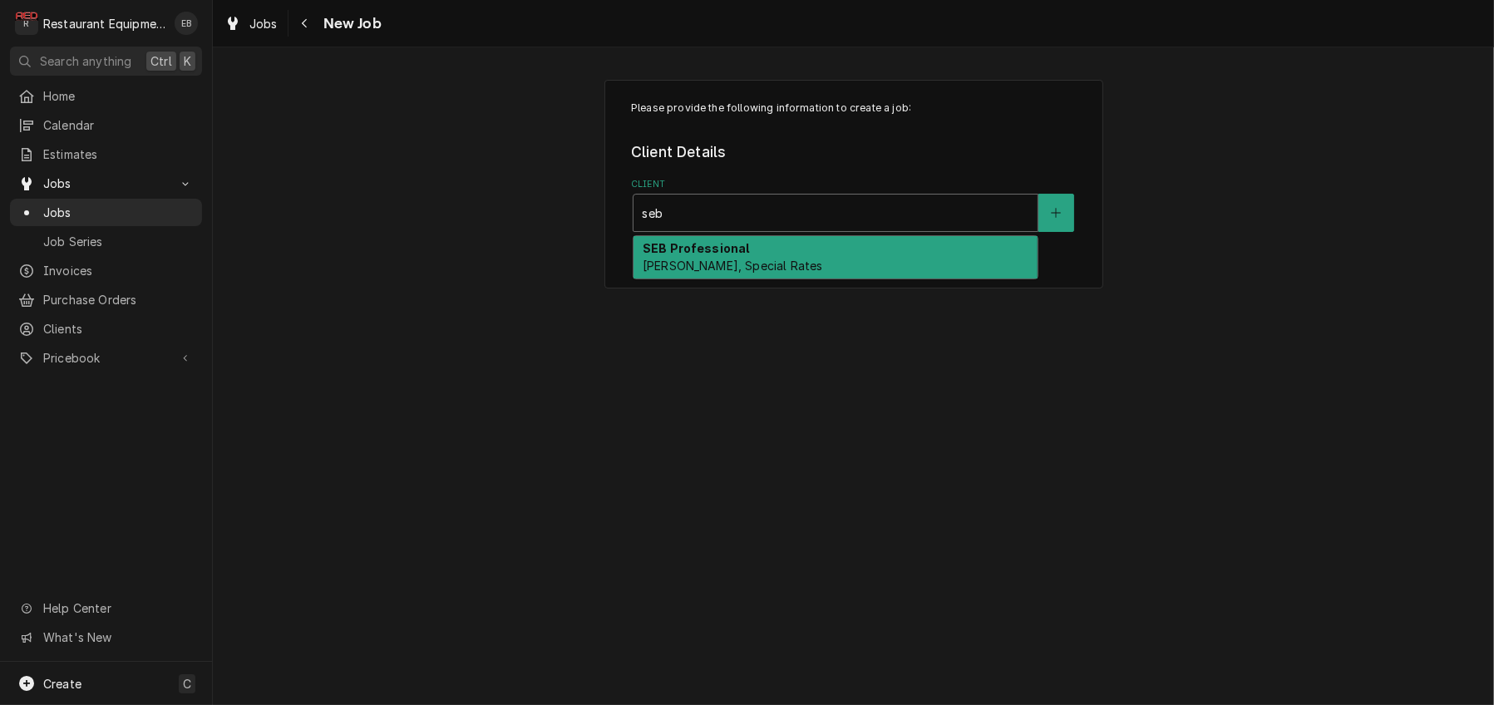
click at [783, 274] on div "SEB Professional Bill Payer, Special Rates" at bounding box center [836, 257] width 404 height 43
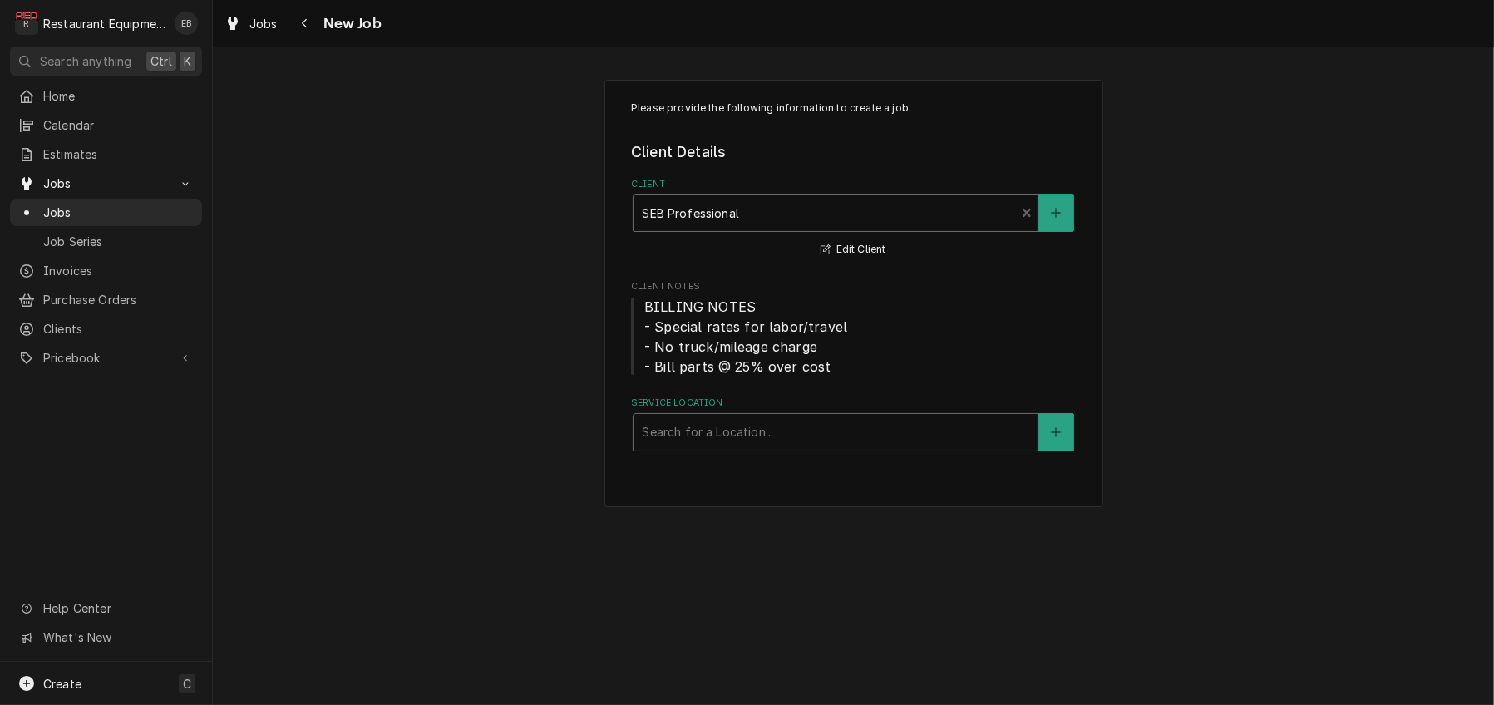
click at [749, 447] on div "Service Location" at bounding box center [835, 432] width 387 height 30
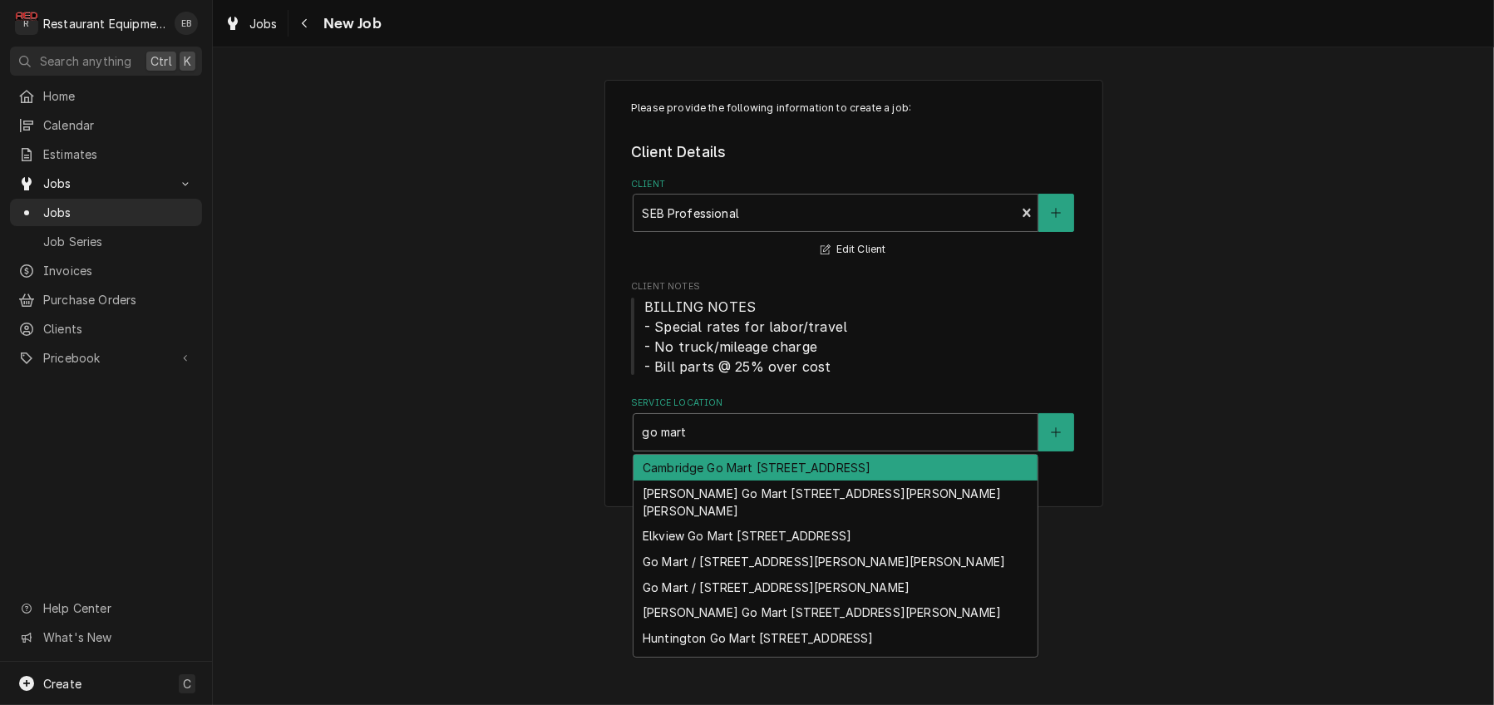
type input "go mart"
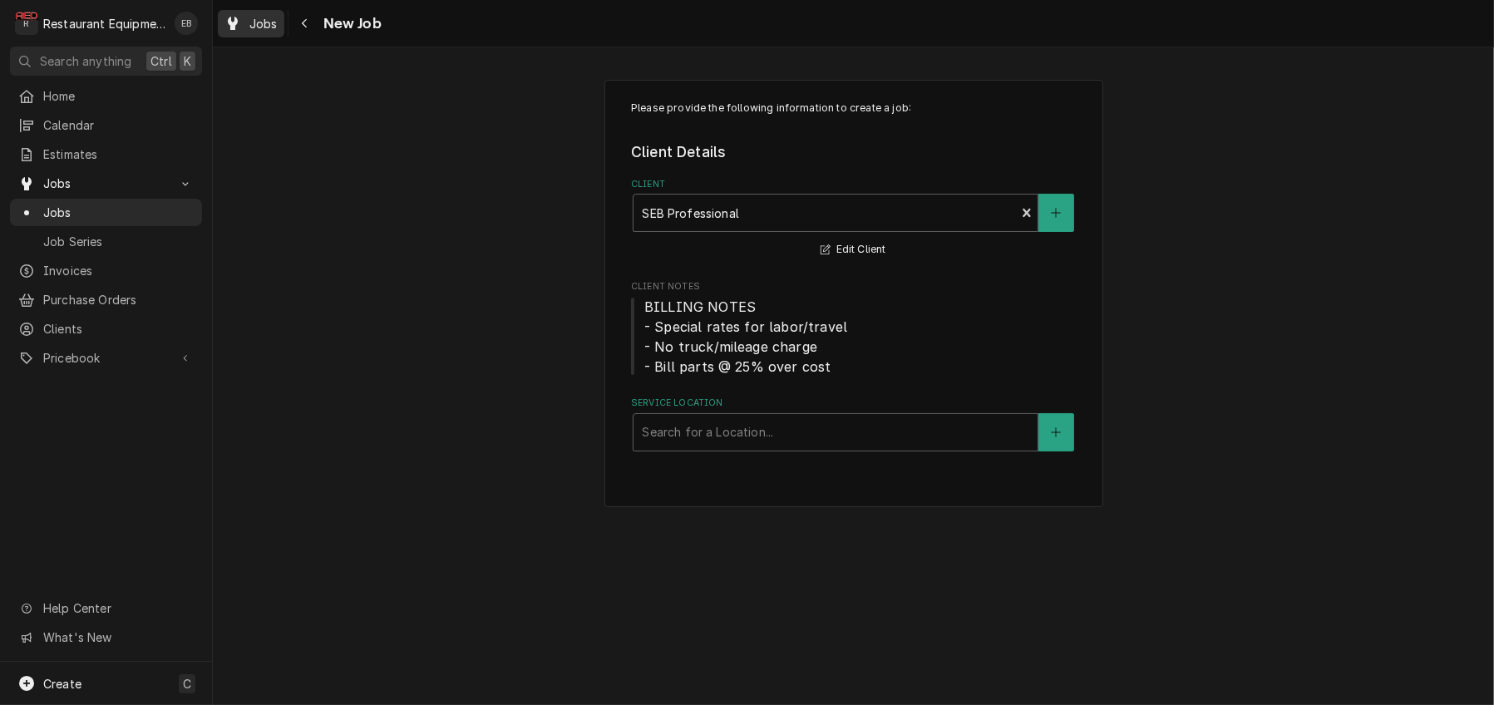
click at [262, 28] on div "Jobs" at bounding box center [251, 23] width 60 height 21
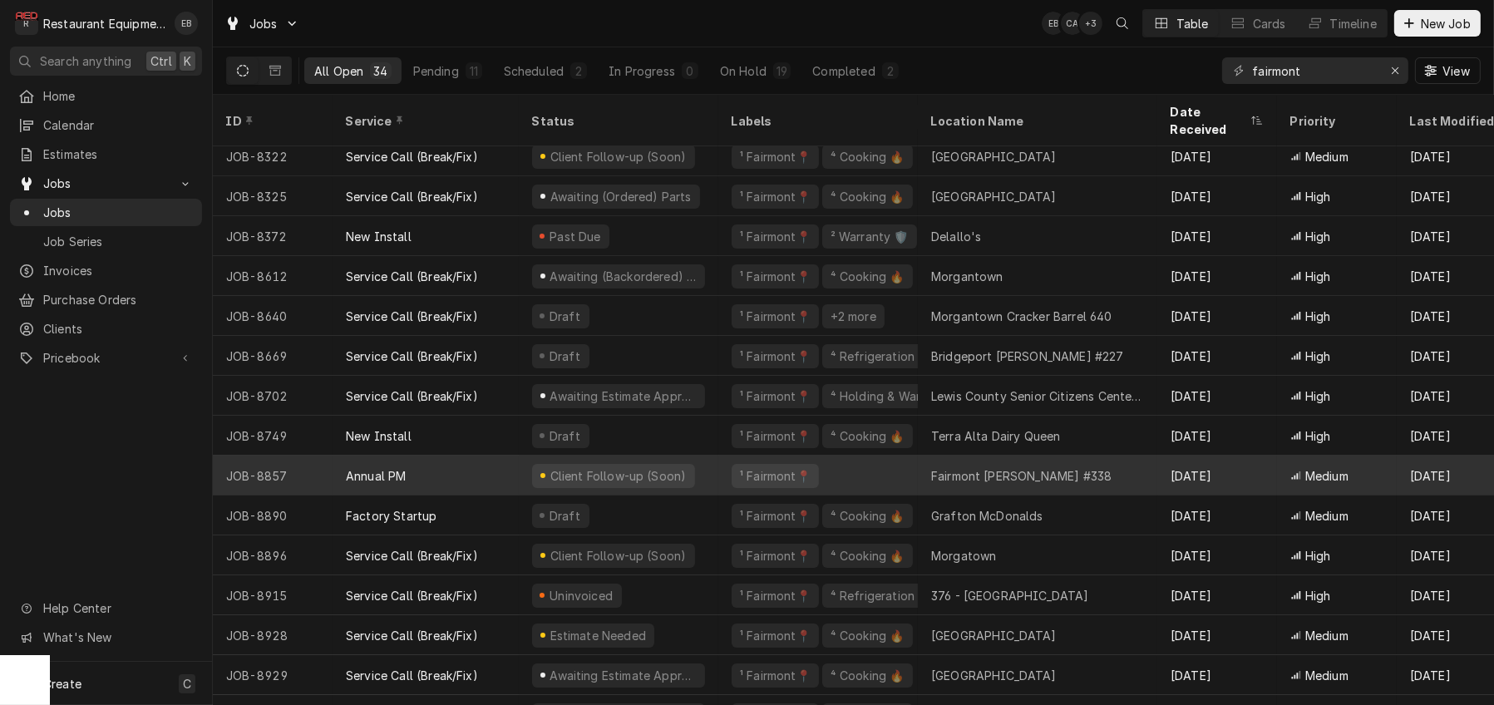
scroll to position [255, 0]
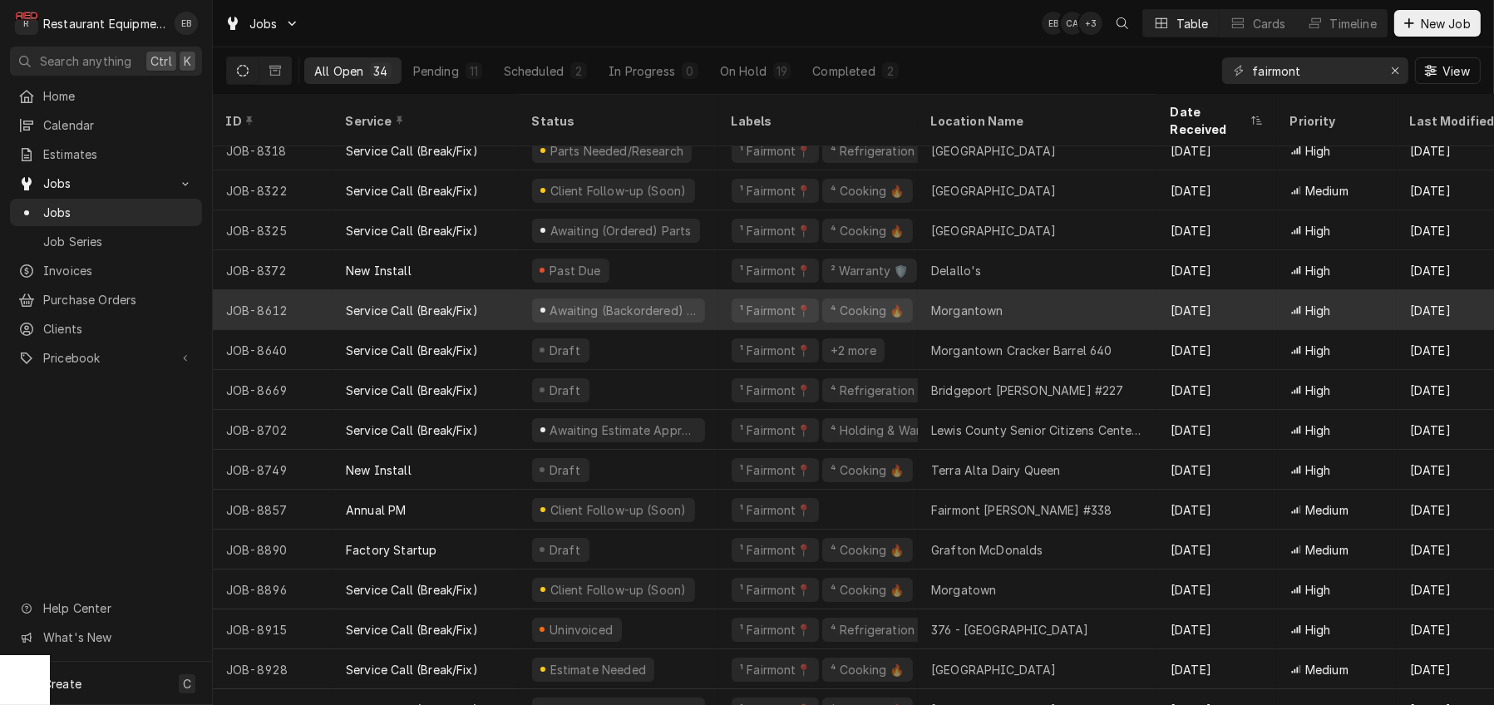
click at [732, 310] on div "¹ Fairmont📍 ⁴ Cooking 🔥" at bounding box center [818, 310] width 200 height 40
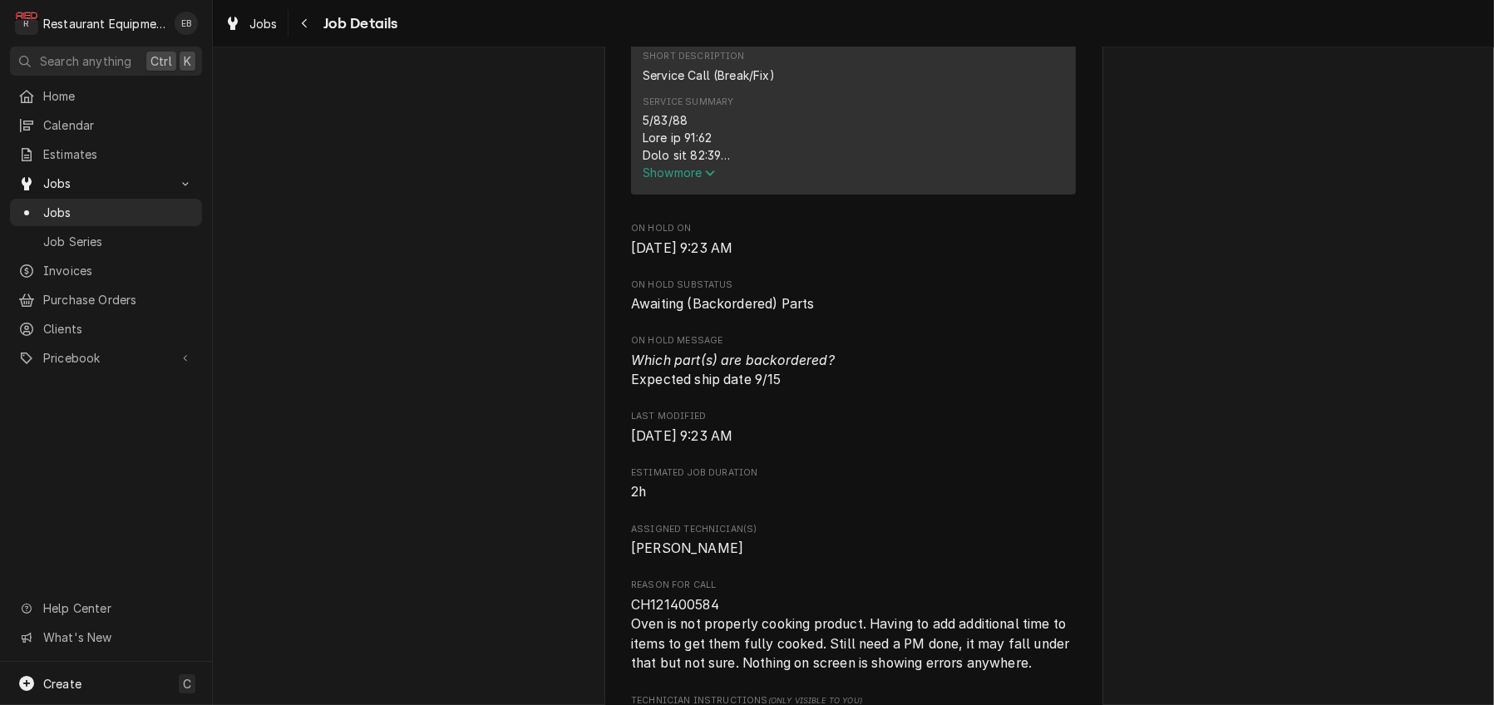
scroll to position [665, 0]
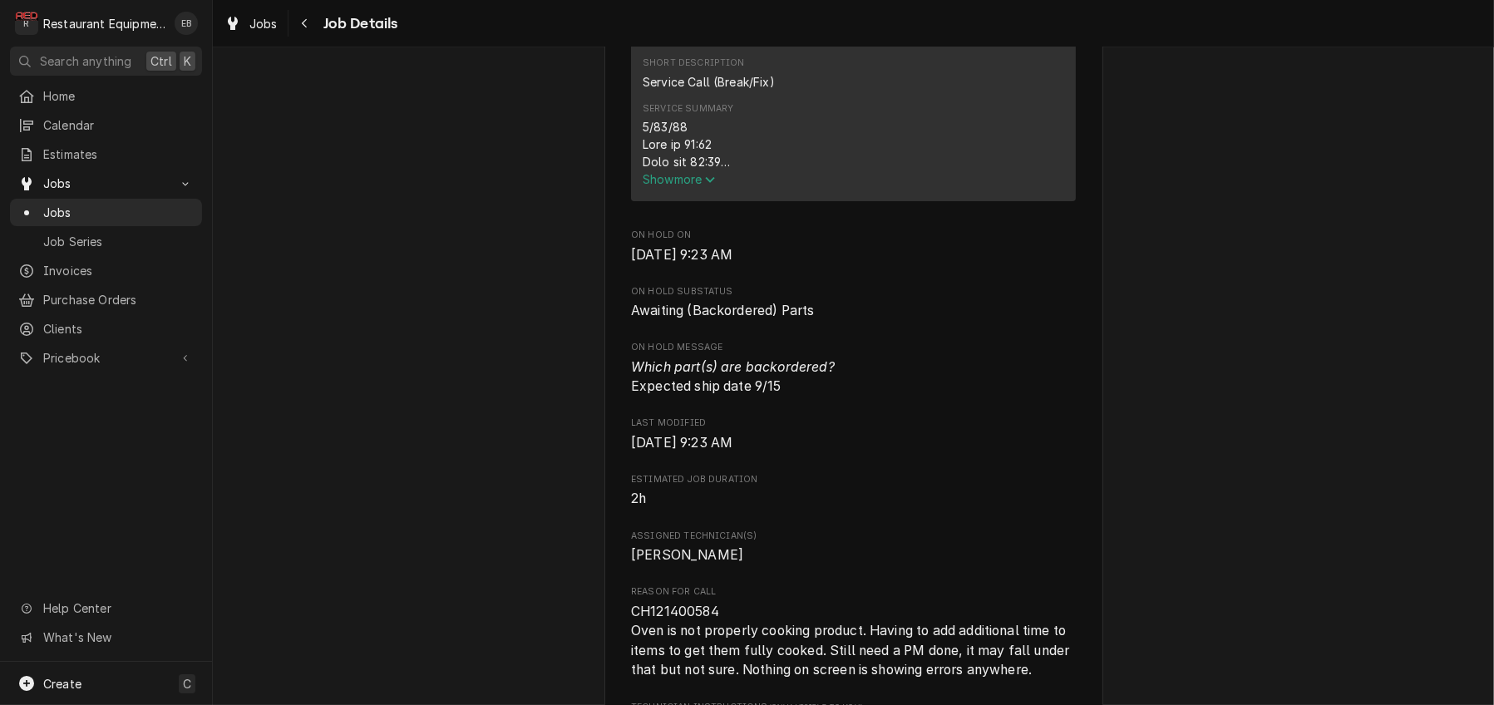
click at [689, 186] on span "Show more" at bounding box center [679, 179] width 73 height 14
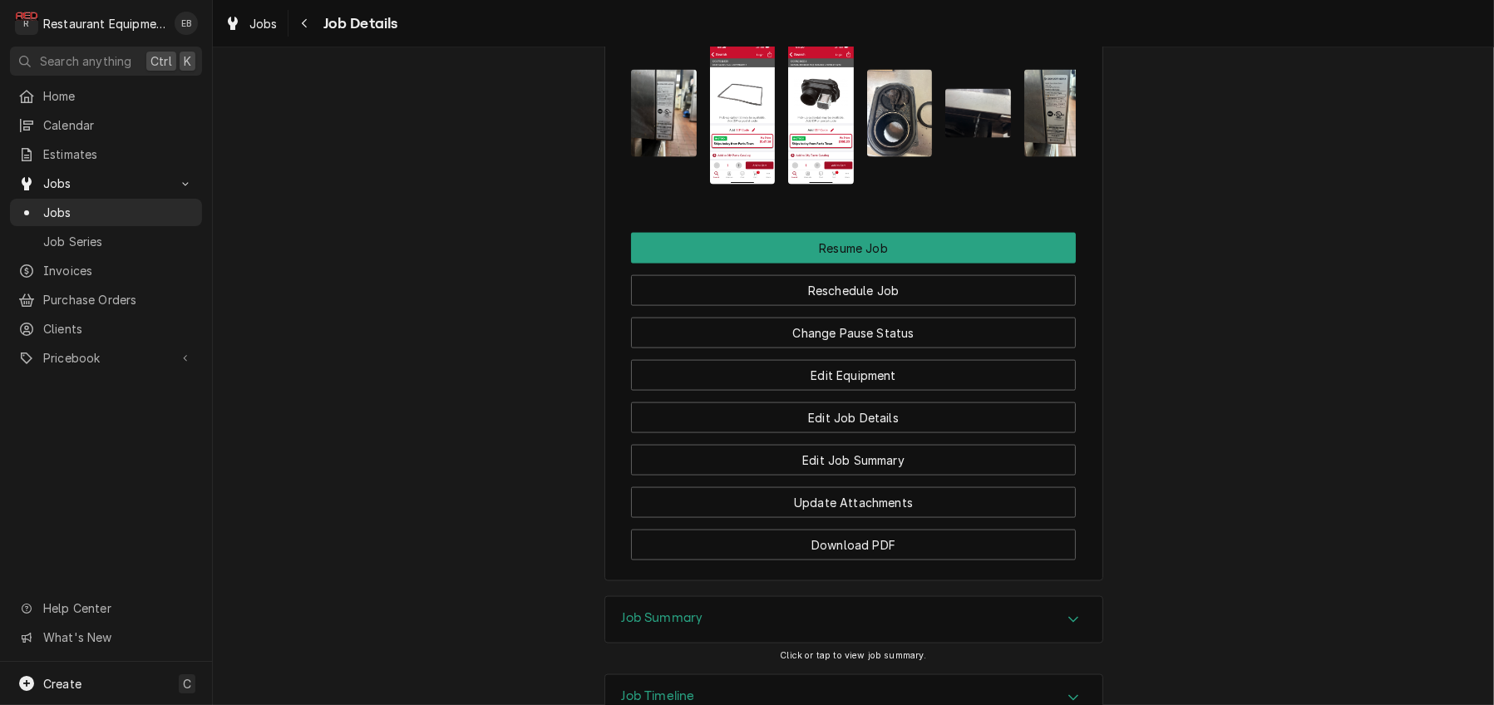
scroll to position [2937, 0]
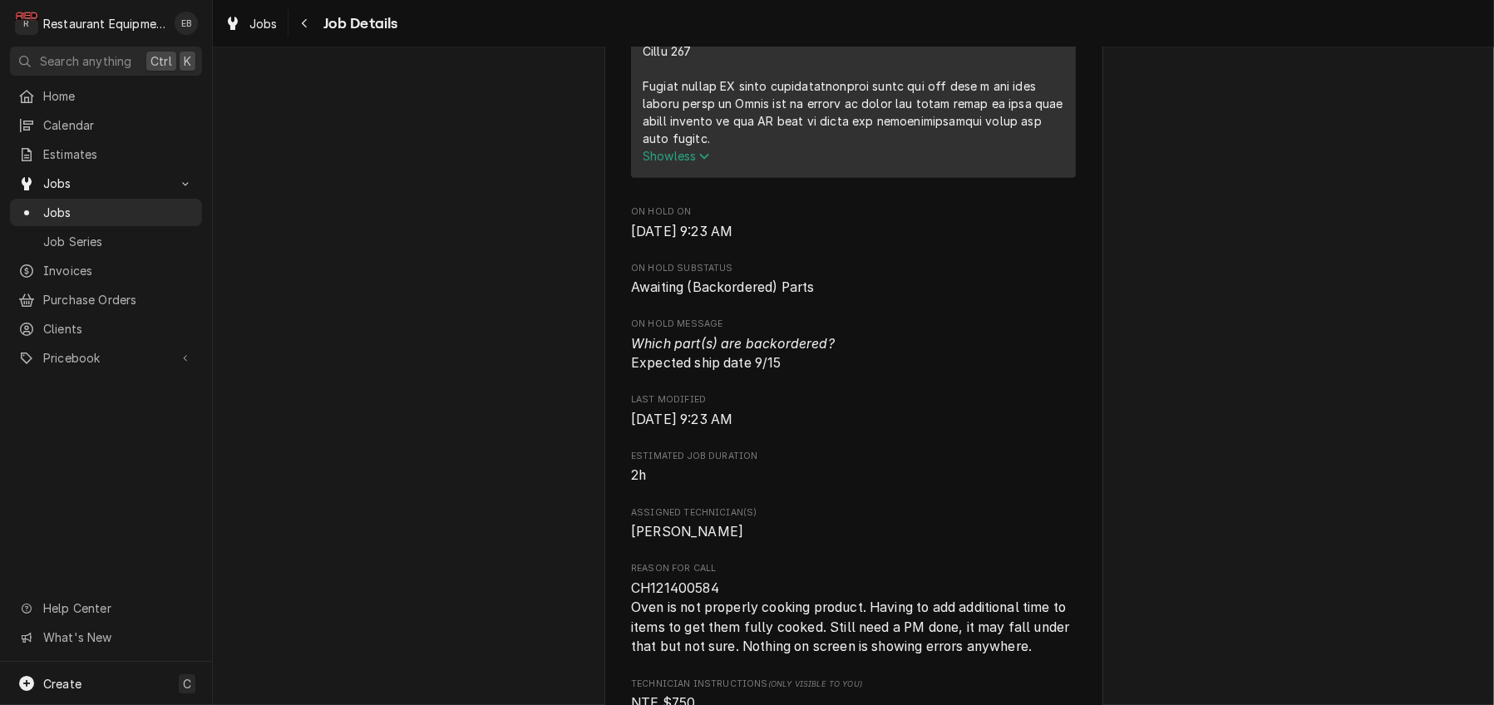
scroll to position [1385, 0]
click at [258, 27] on div "Jobs" at bounding box center [251, 23] width 60 height 21
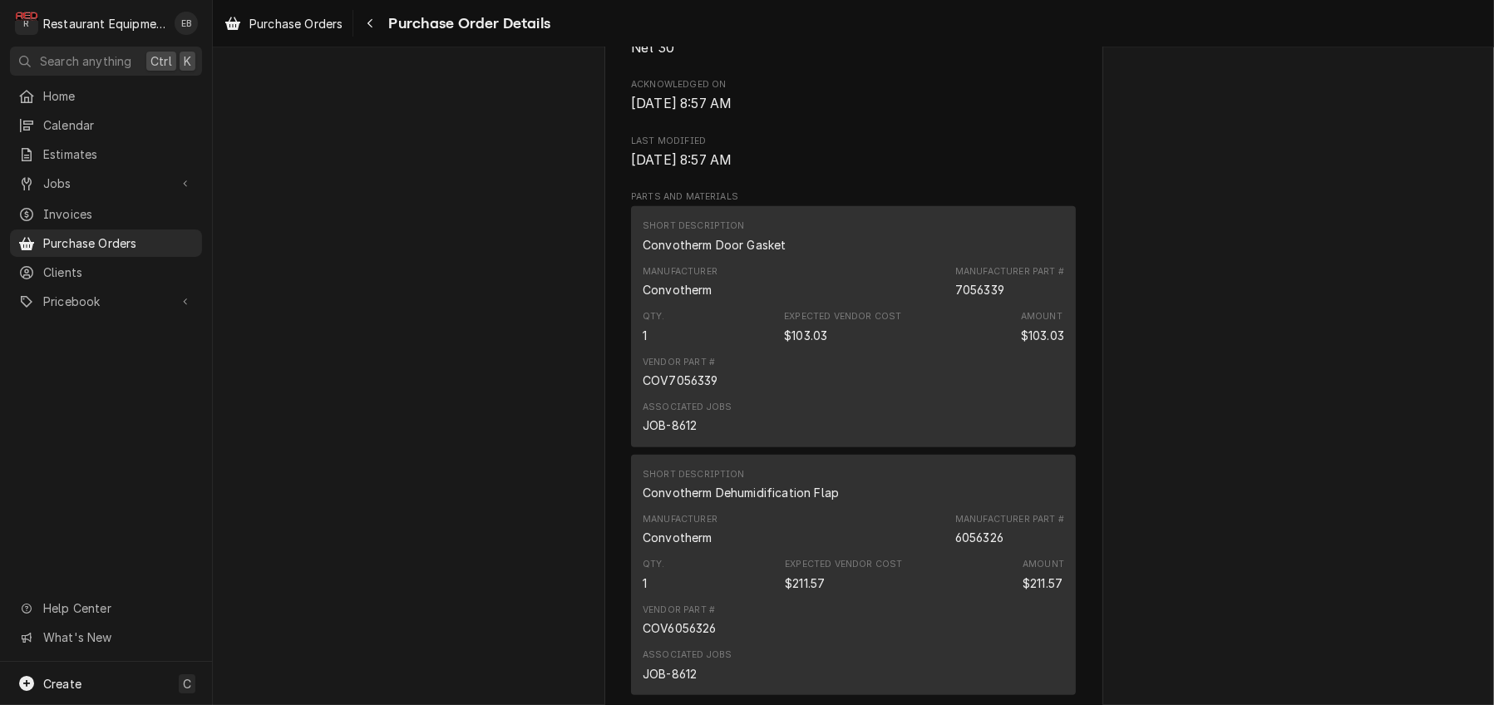
scroll to position [886, 0]
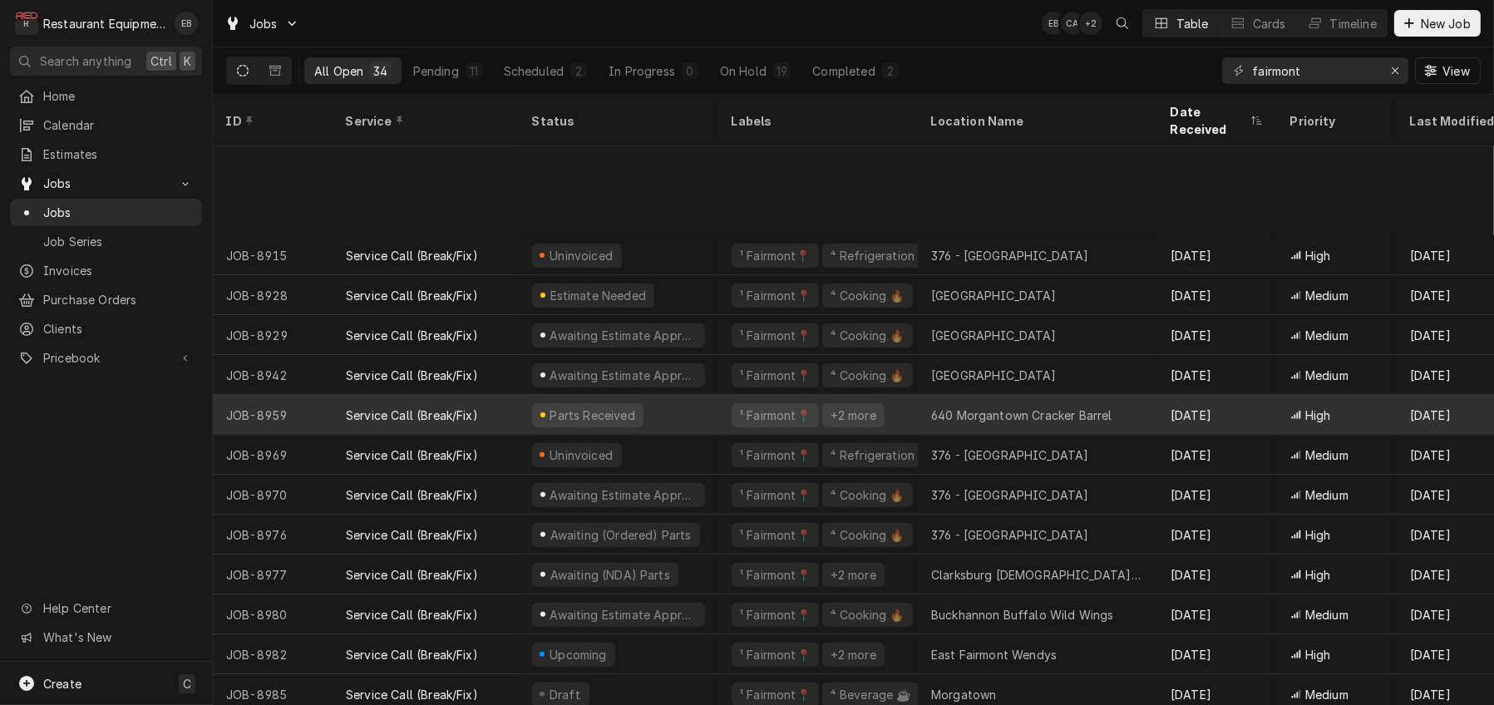
scroll to position [810, 0]
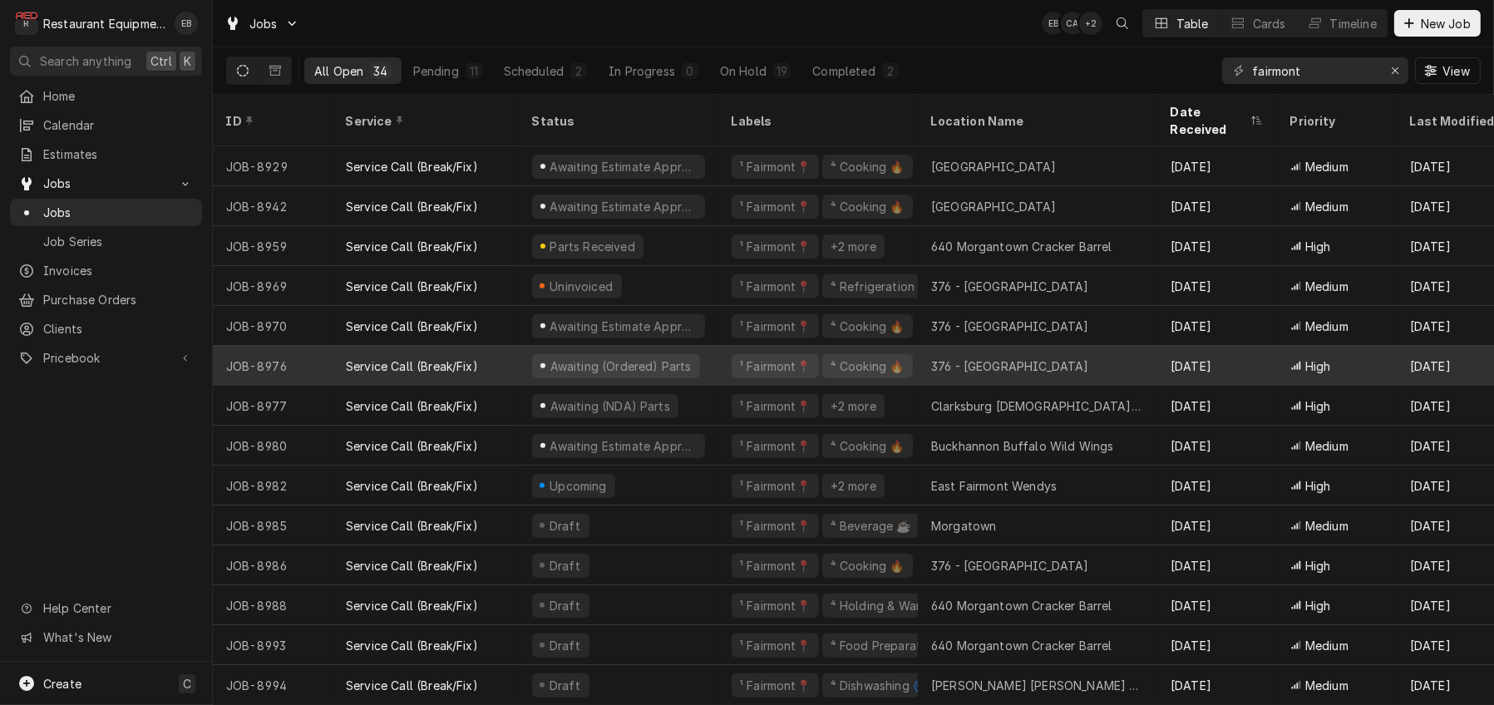
click at [519, 350] on div "Service Call (Break/Fix)" at bounding box center [426, 366] width 186 height 40
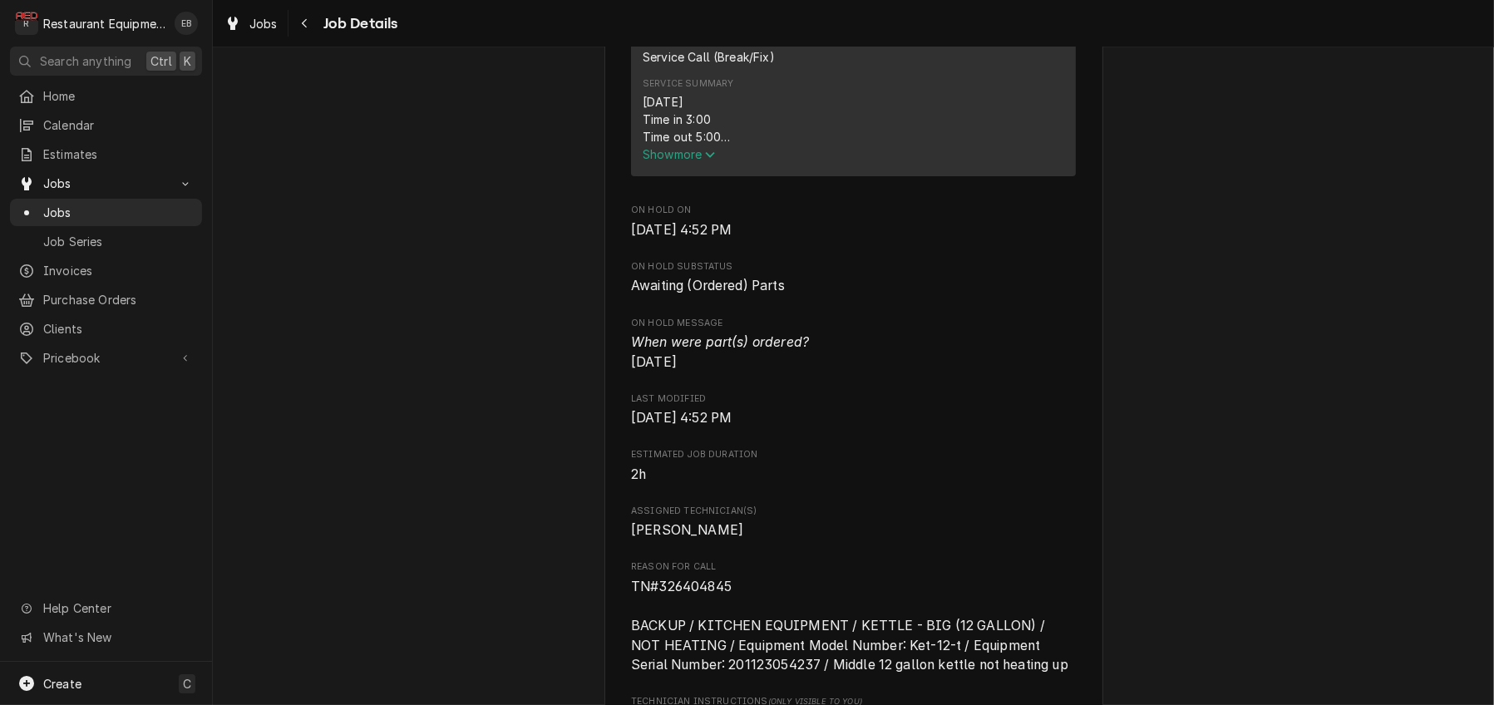
scroll to position [720, 0]
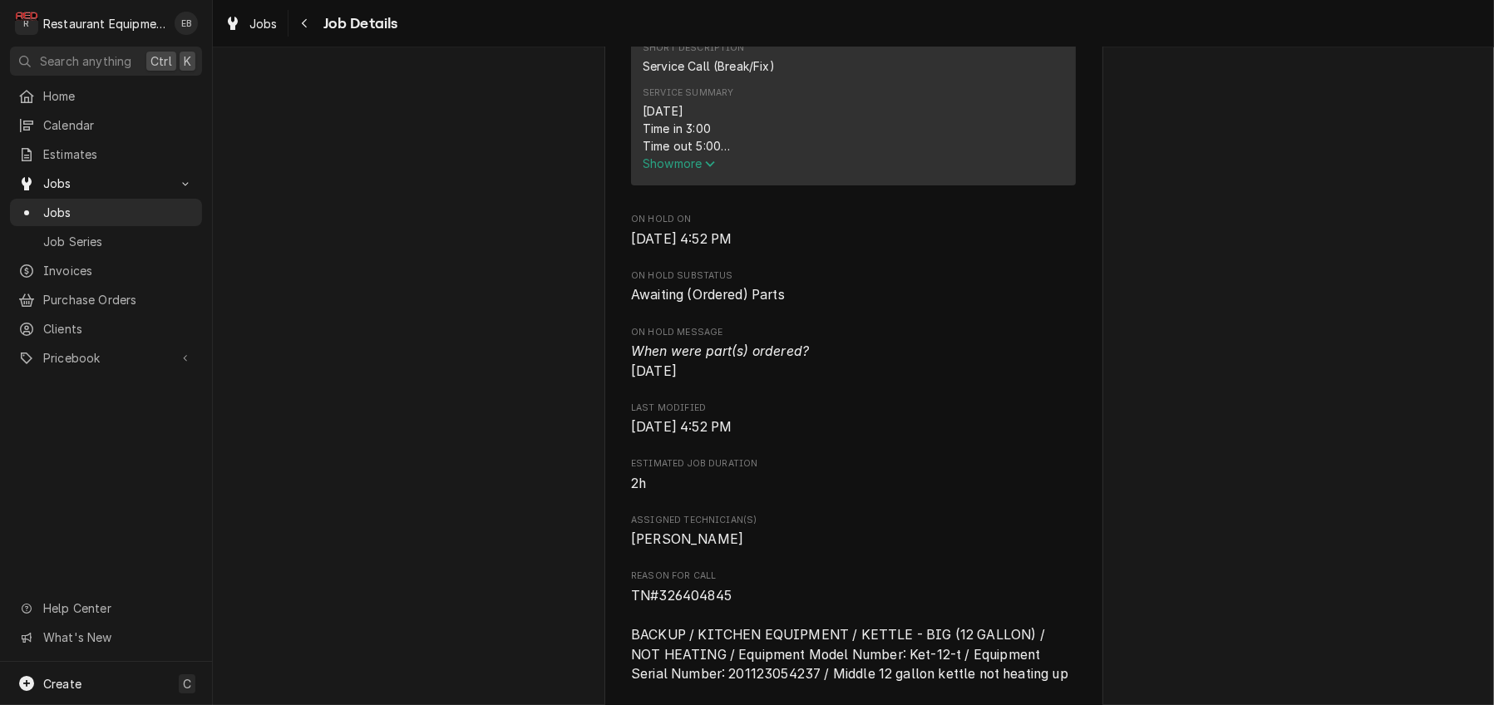
click at [571, 433] on div "Awaiting (Ordered) Parts Cracker Barrel (North) 376 - [GEOGRAPHIC_DATA] / [STRE…" at bounding box center [853, 549] width 1281 height 2409
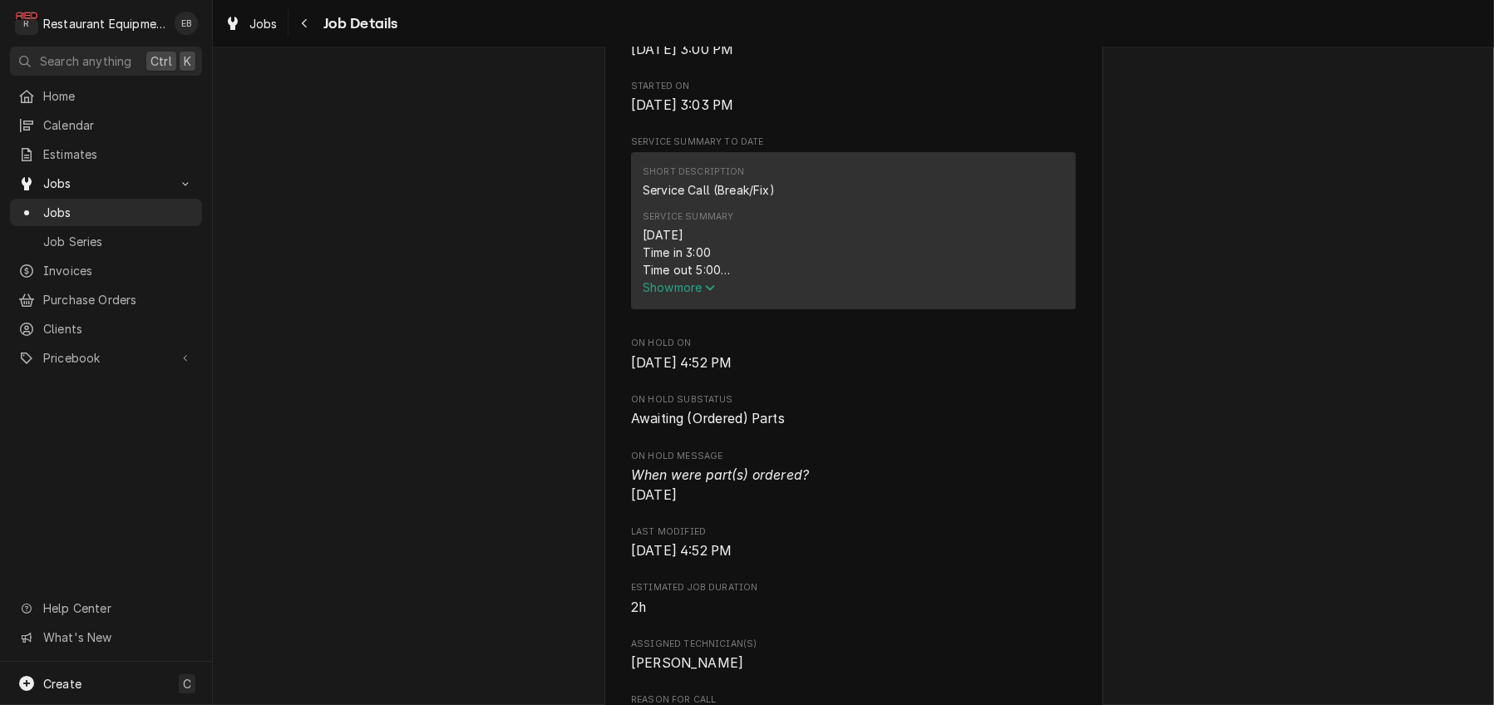
scroll to position [387, 0]
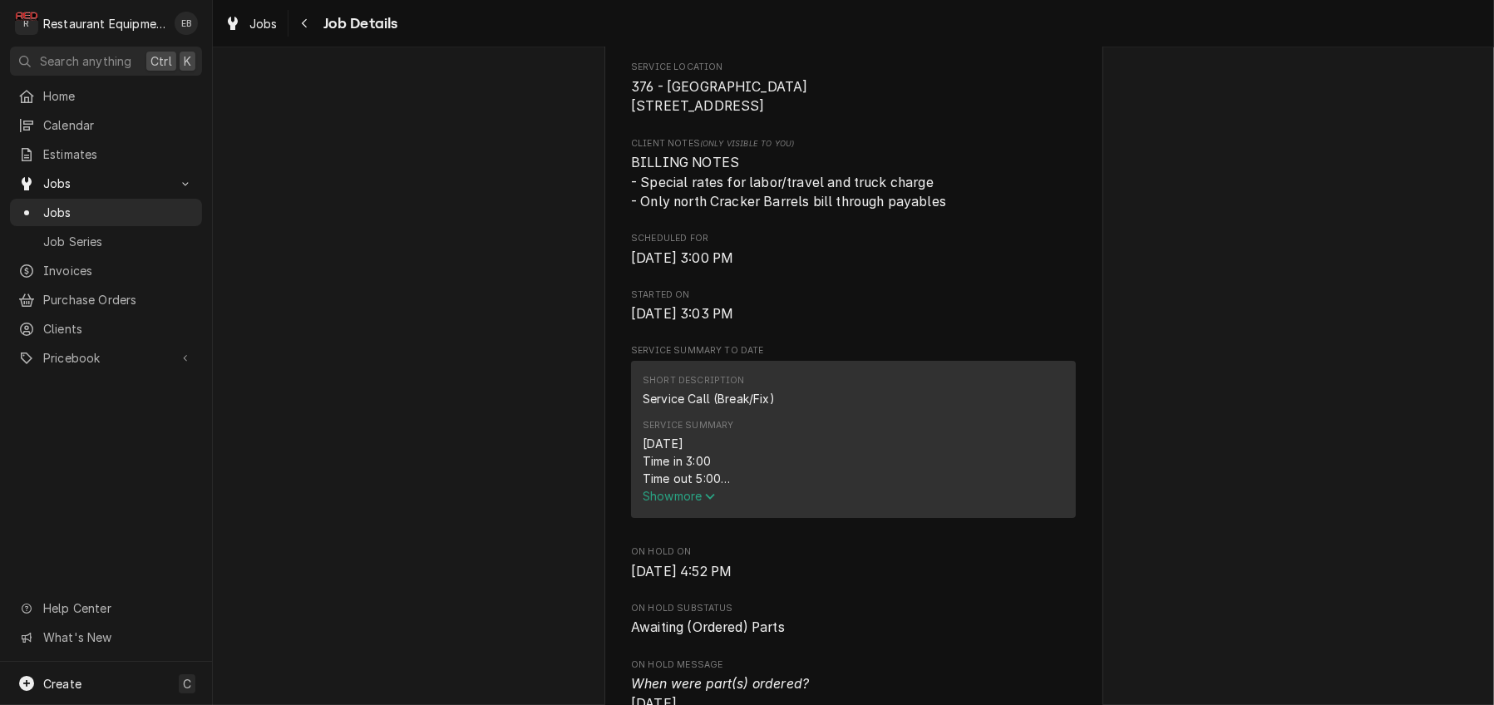
click at [705, 502] on icon "Service Summary" at bounding box center [710, 497] width 10 height 12
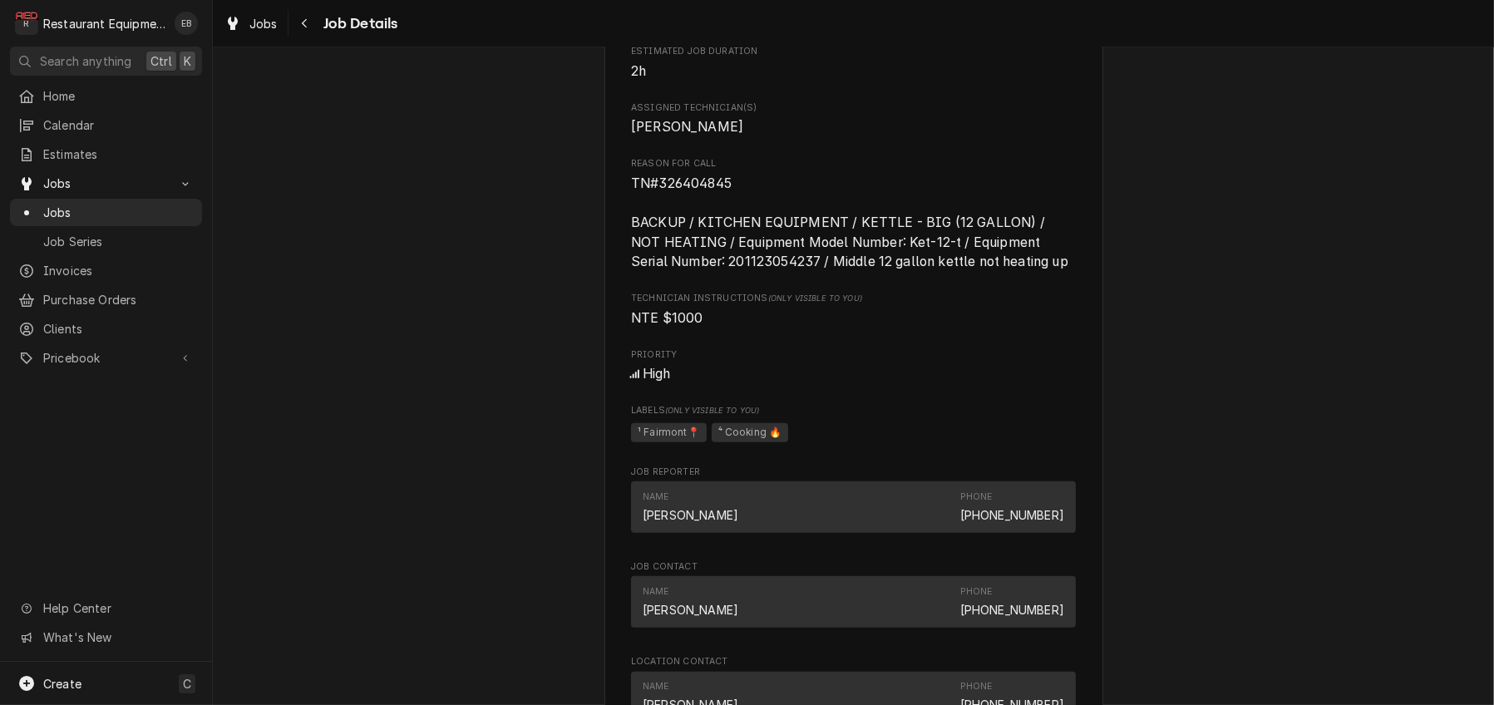
scroll to position [1164, 0]
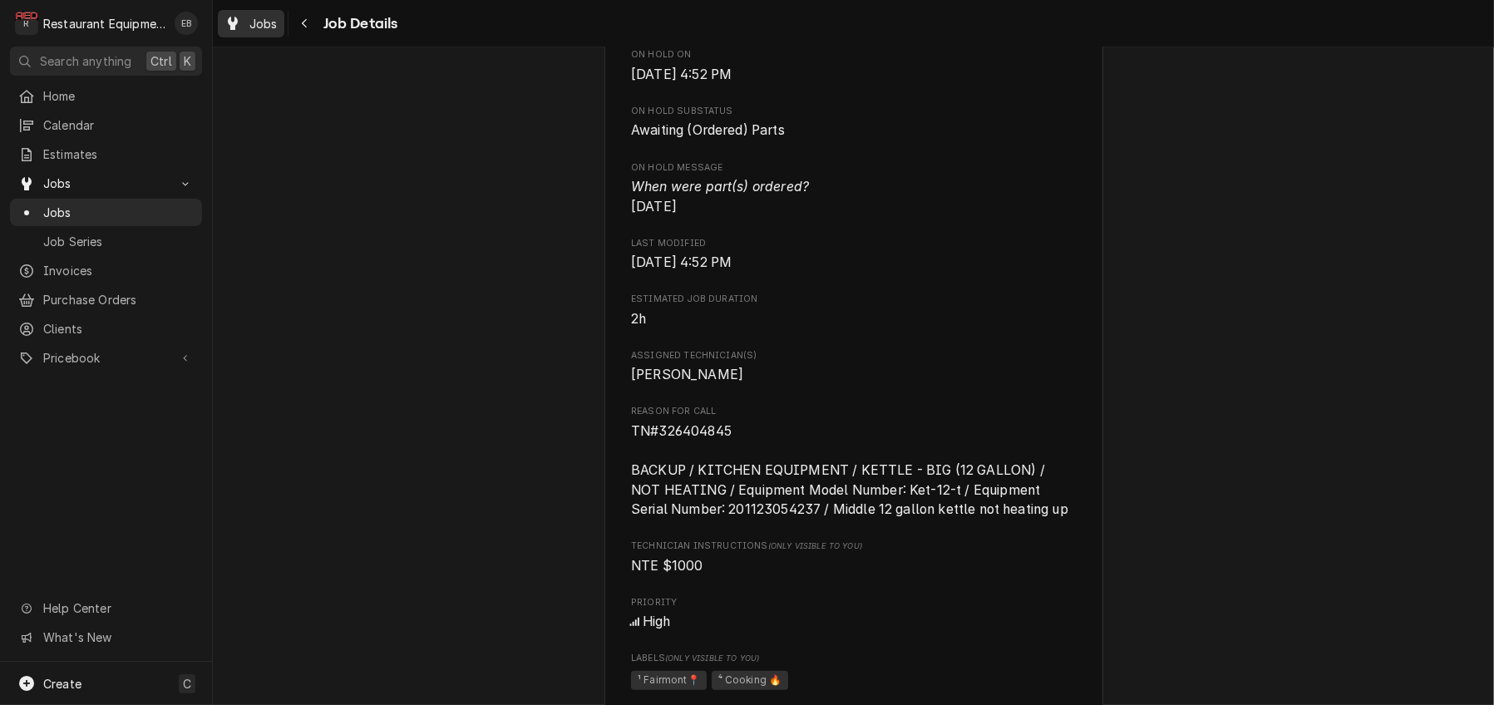
click at [265, 34] on div "Jobs" at bounding box center [251, 23] width 60 height 21
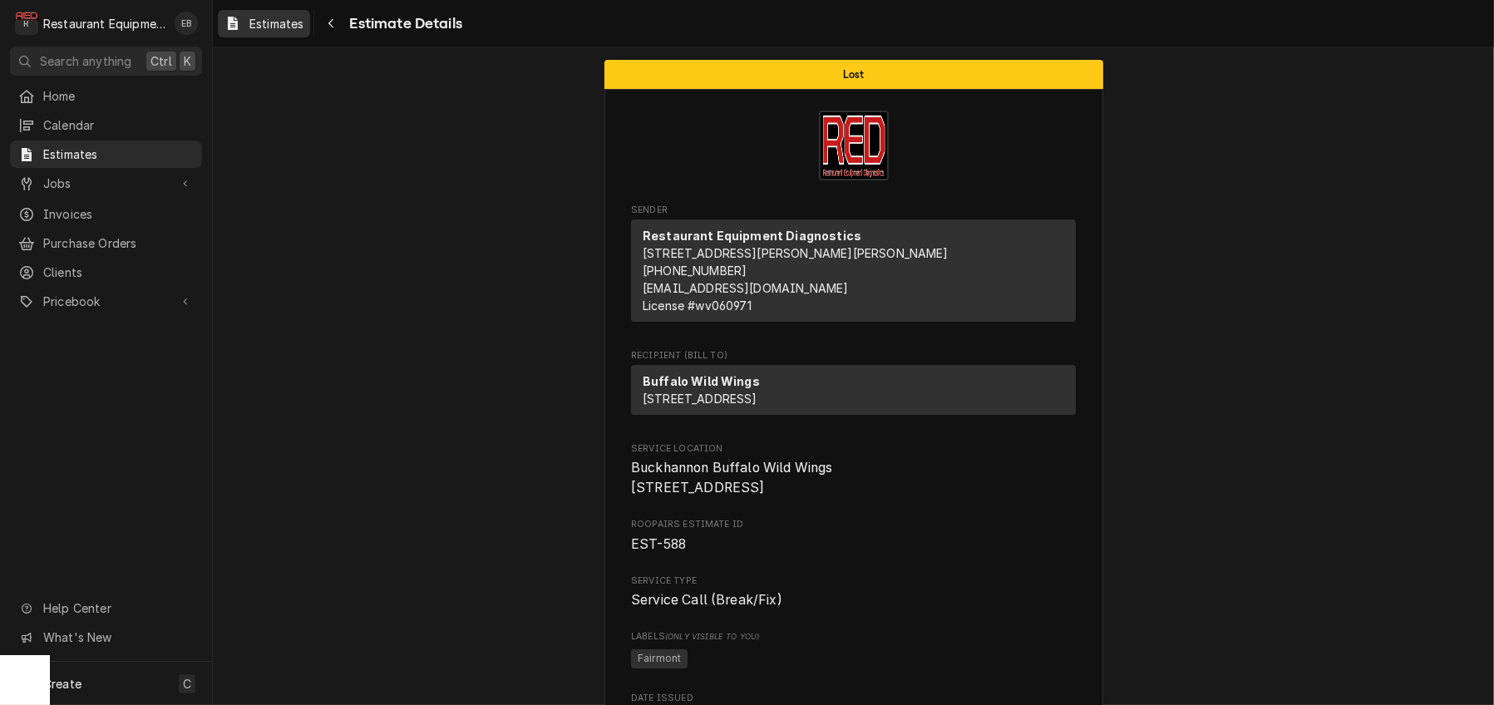
click at [293, 22] on span "Estimates" at bounding box center [276, 23] width 54 height 17
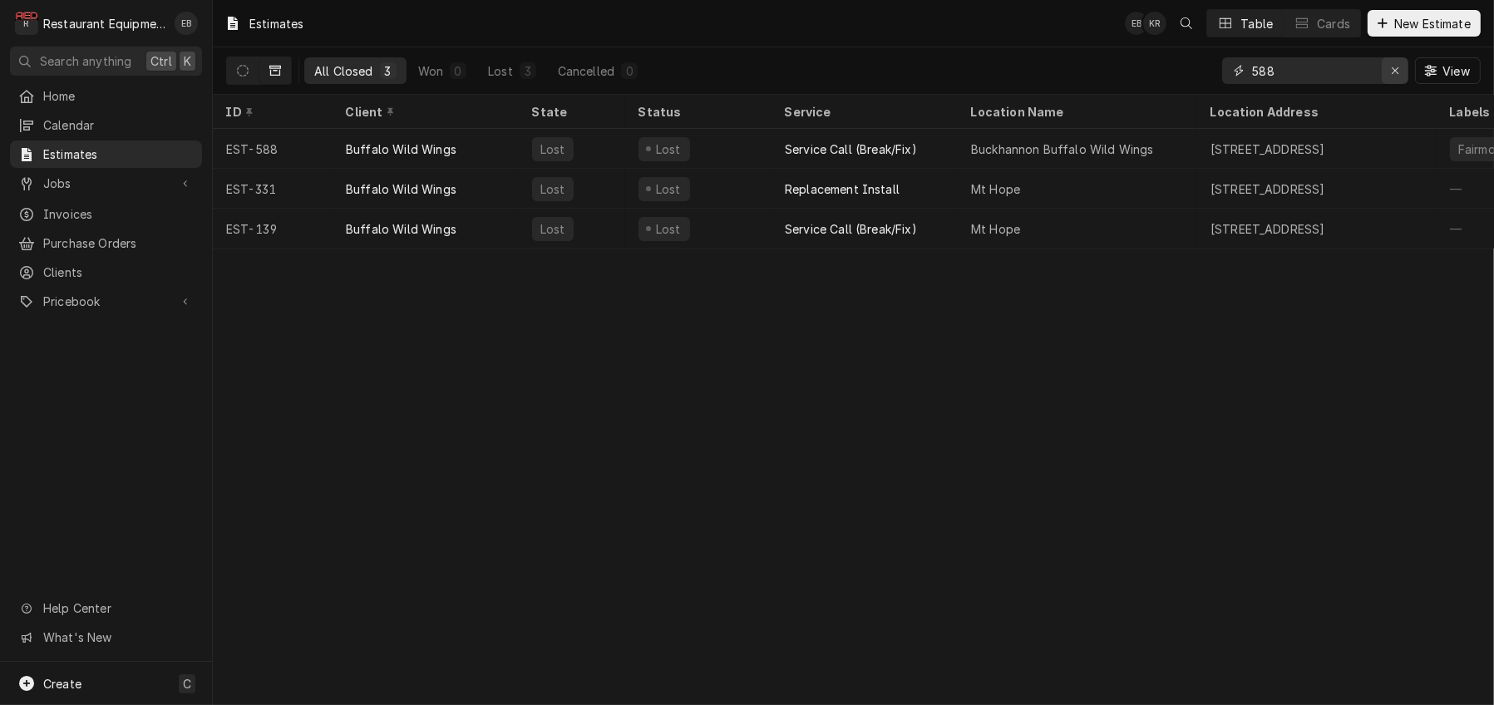
click at [1393, 75] on div "Erase input" at bounding box center [1395, 70] width 17 height 17
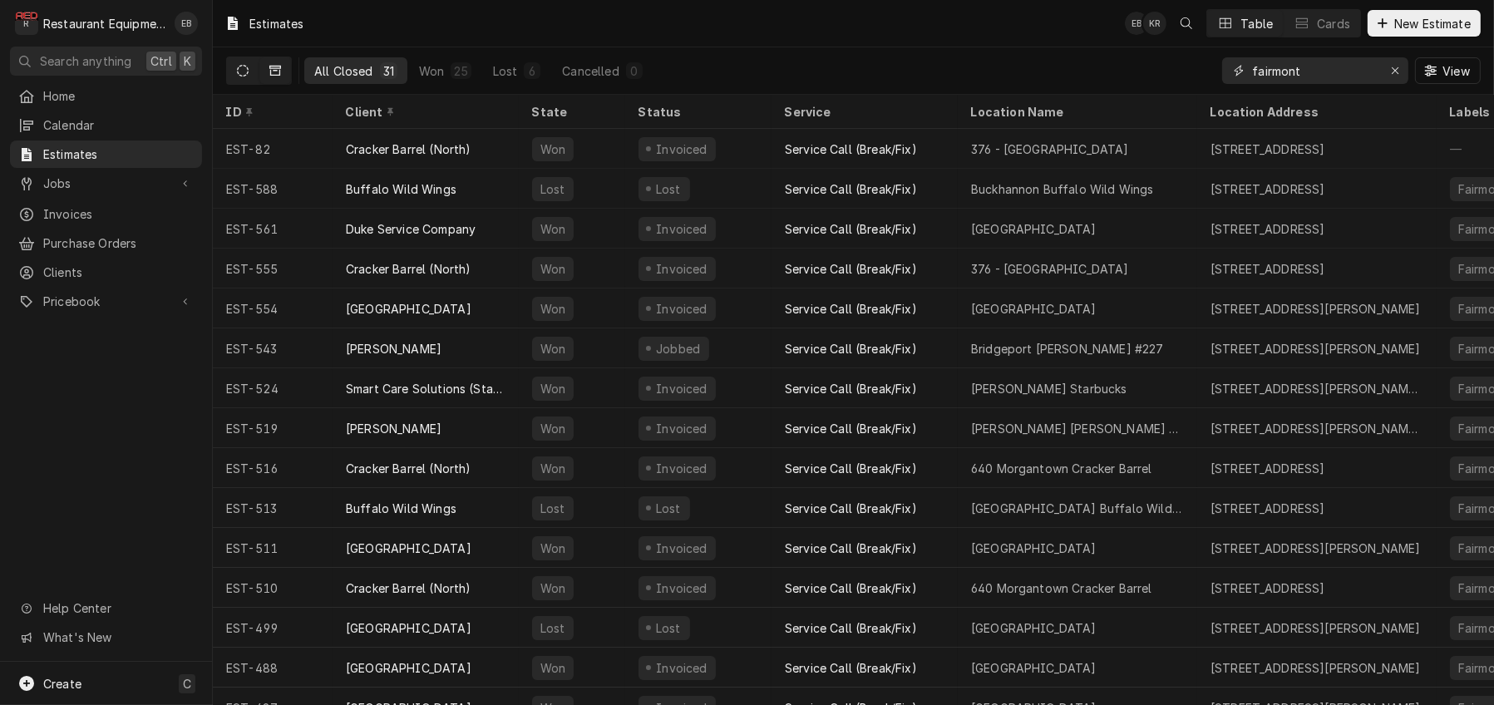
type input "fairmont"
click at [249, 72] on button "Dynamic Content Wrapper" at bounding box center [243, 70] width 32 height 27
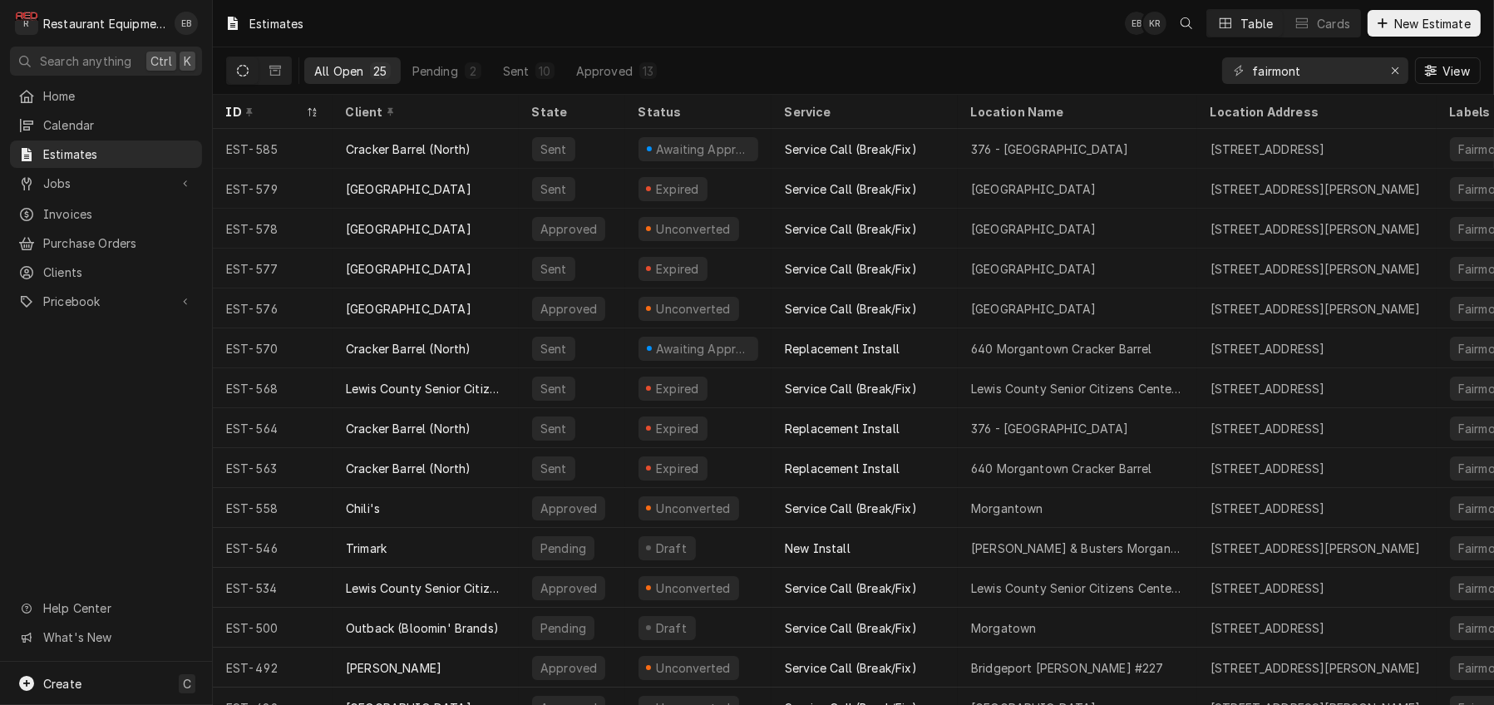
click at [812, 78] on div "All Open 25 Pending 2 Sent 10 Approved 13 fairmont View" at bounding box center [853, 70] width 1255 height 47
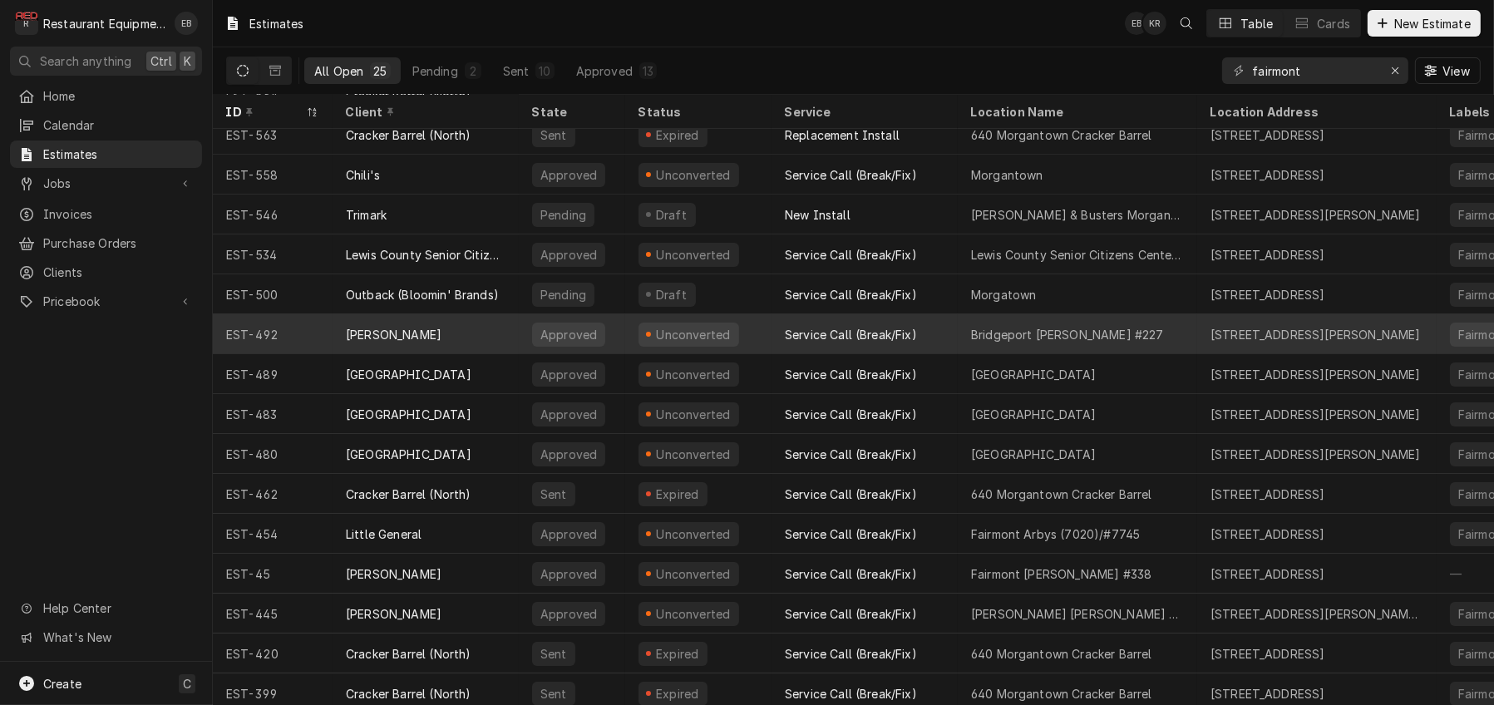
scroll to position [438, 0]
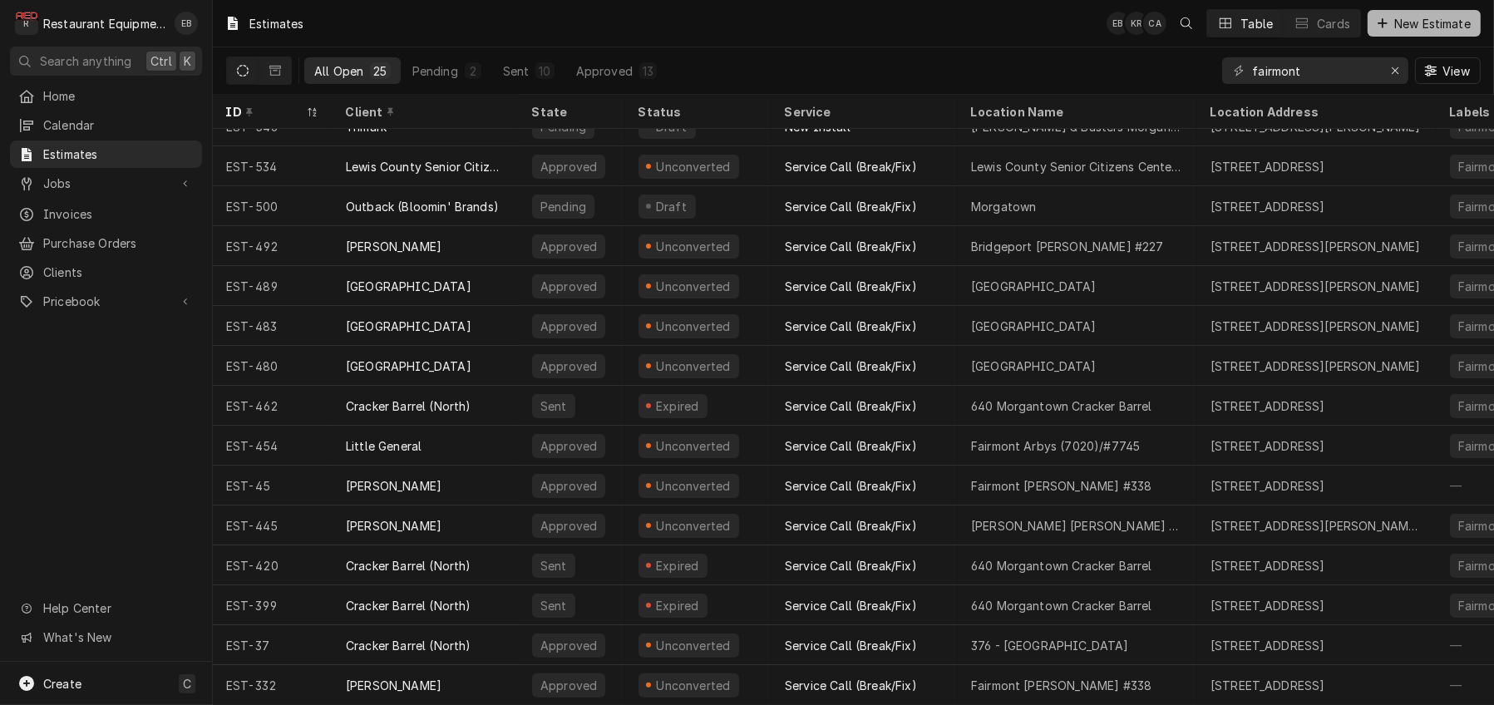
click at [1396, 22] on span "New Estimate" at bounding box center [1432, 23] width 83 height 17
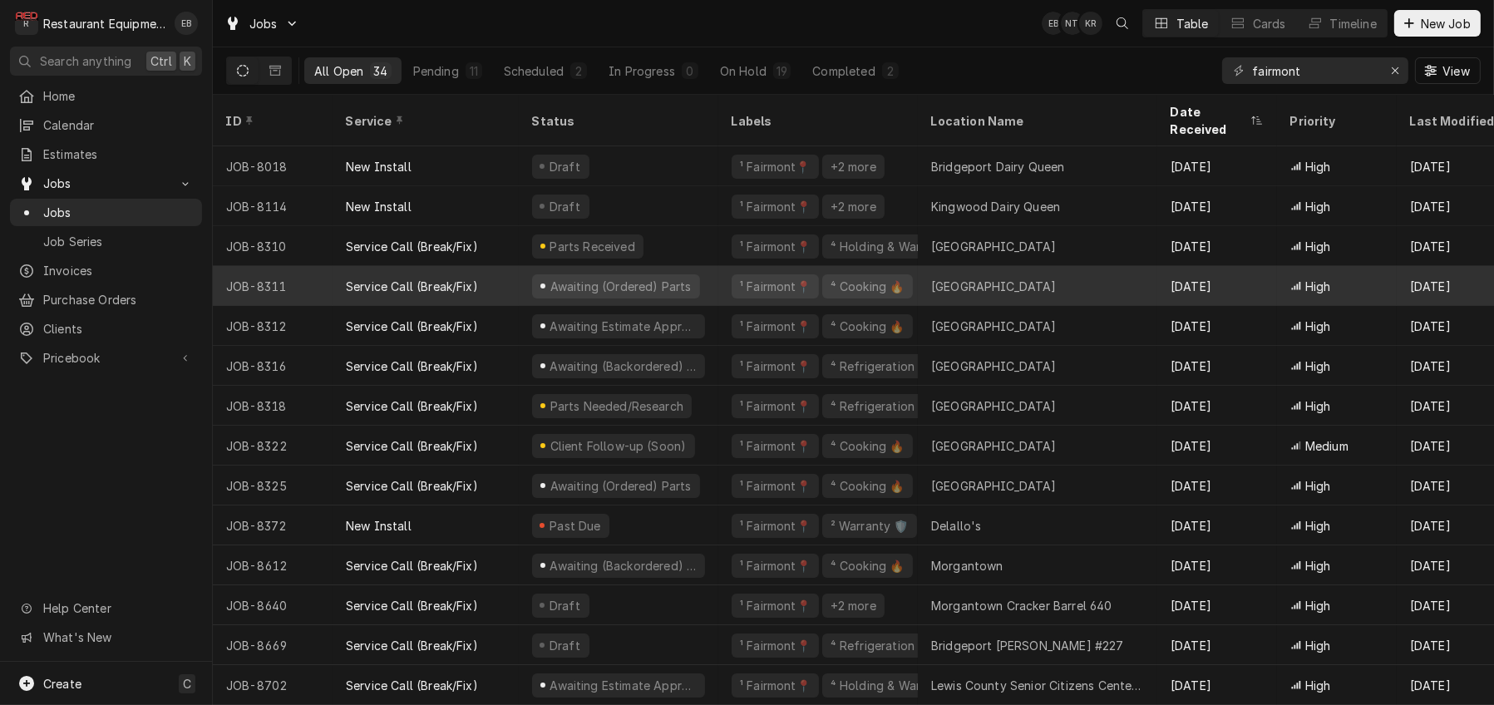
click at [389, 279] on div "Service Call (Break/Fix)" at bounding box center [412, 286] width 132 height 17
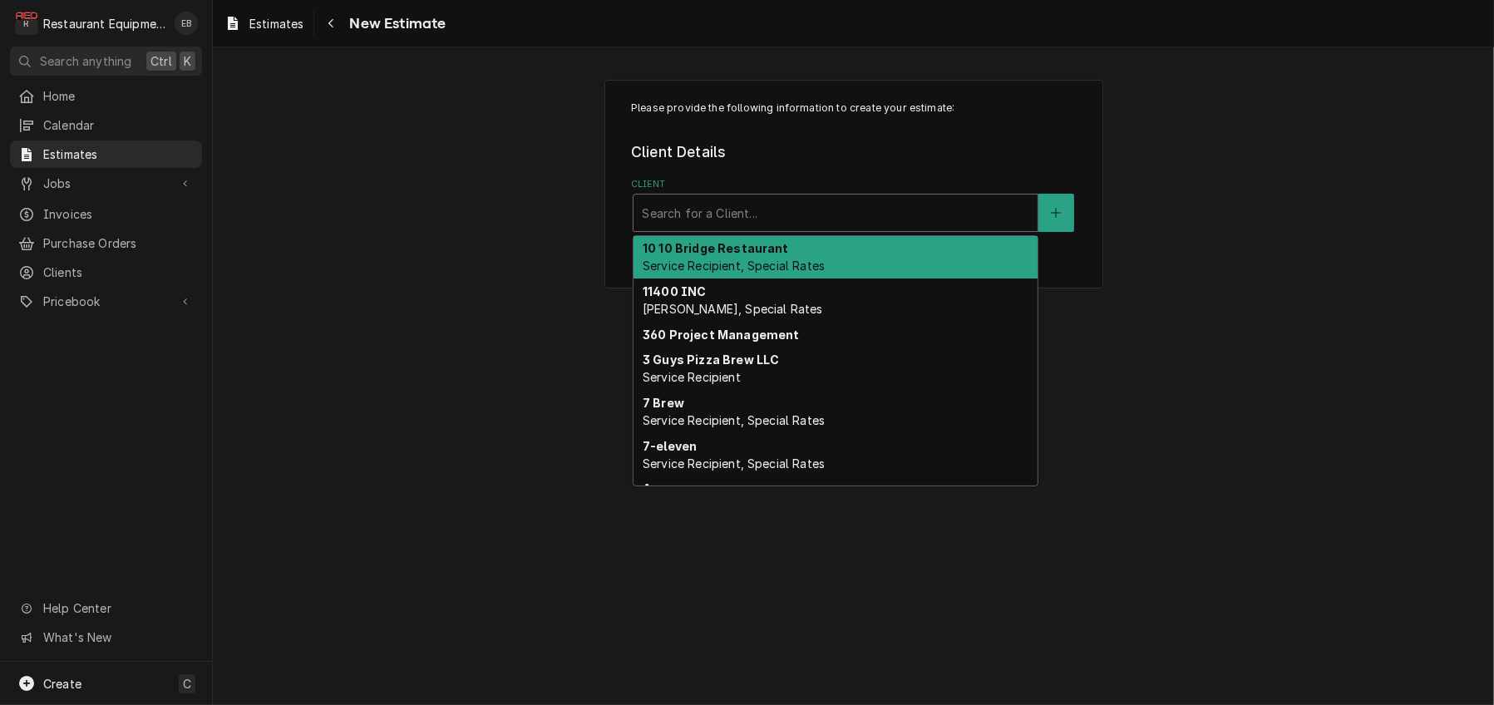
click at [713, 225] on div "Client" at bounding box center [835, 213] width 387 height 30
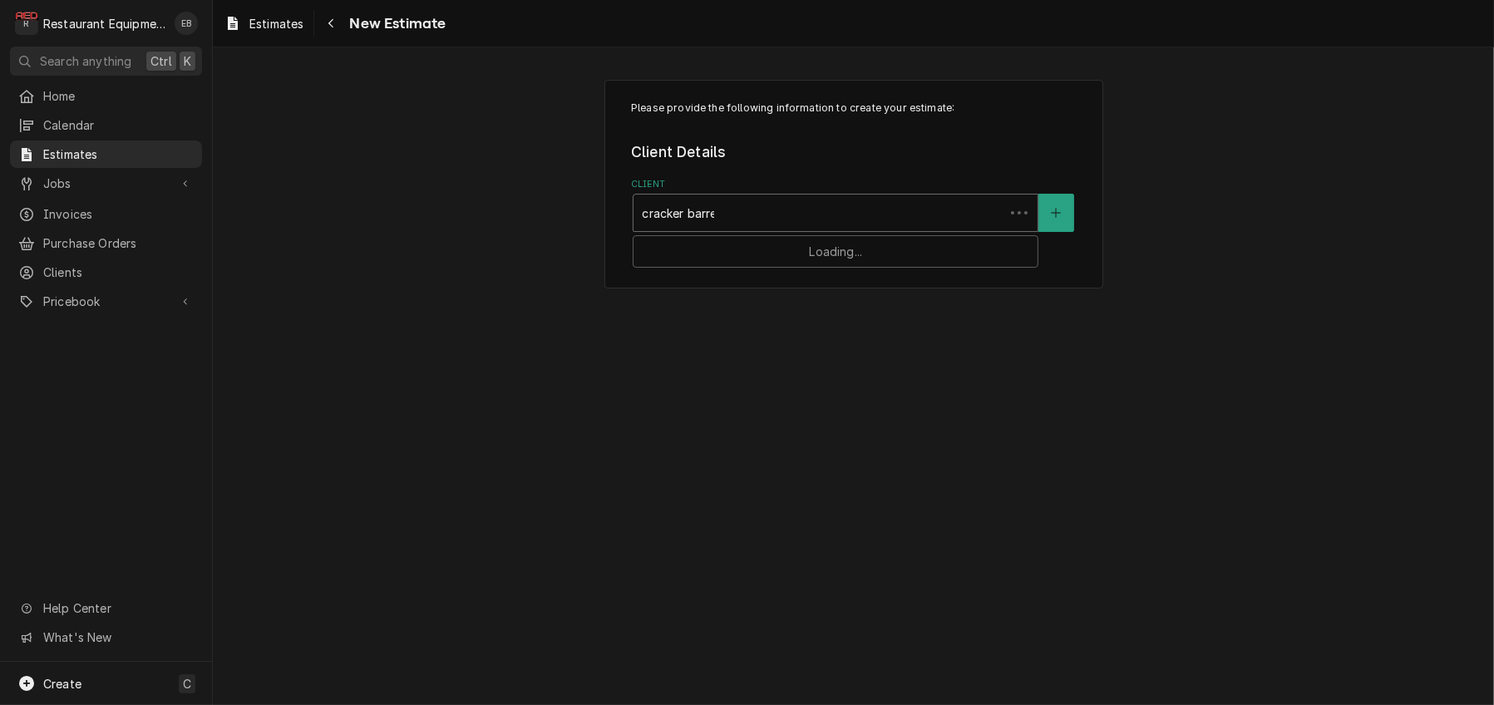
type input "cracker barrel"
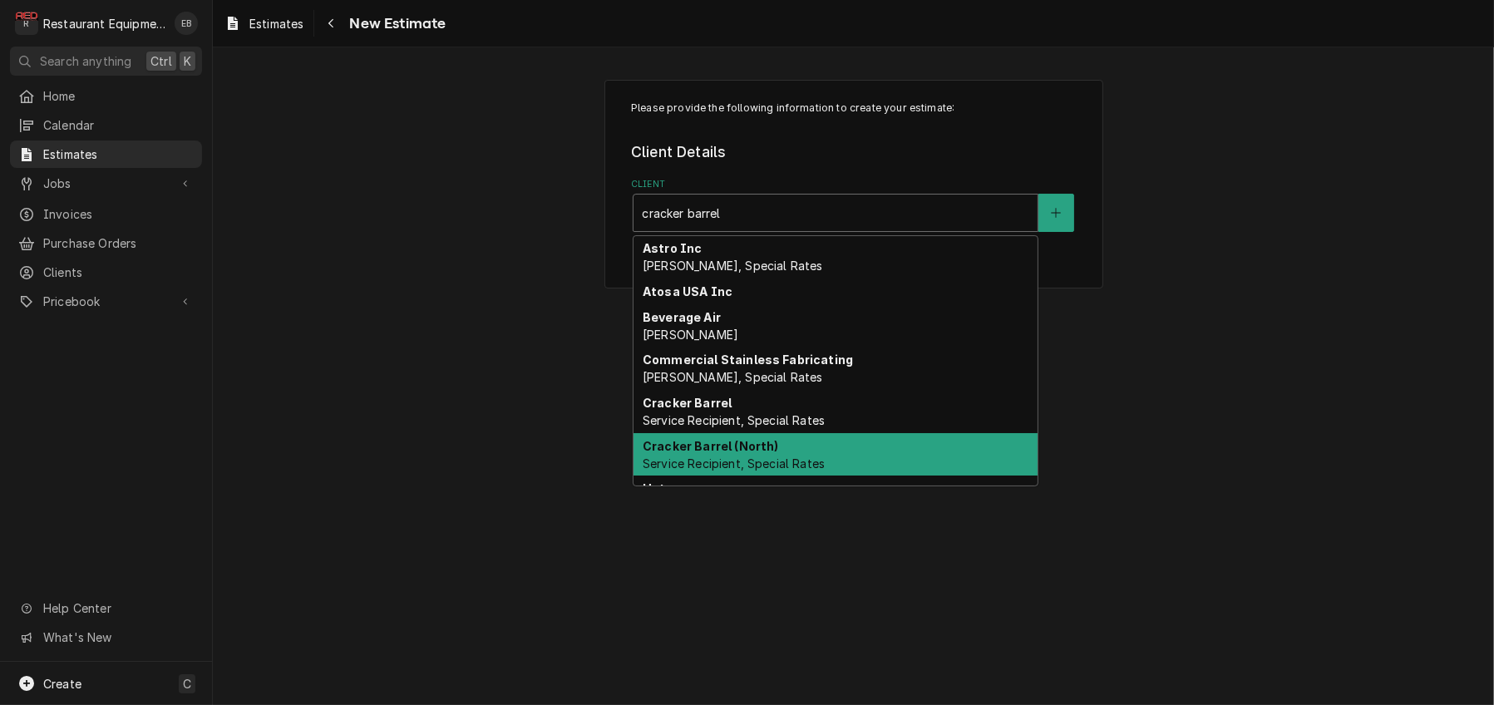
click at [788, 476] on div "Cracker Barrel (North) Service Recipient, Special Rates" at bounding box center [836, 454] width 404 height 43
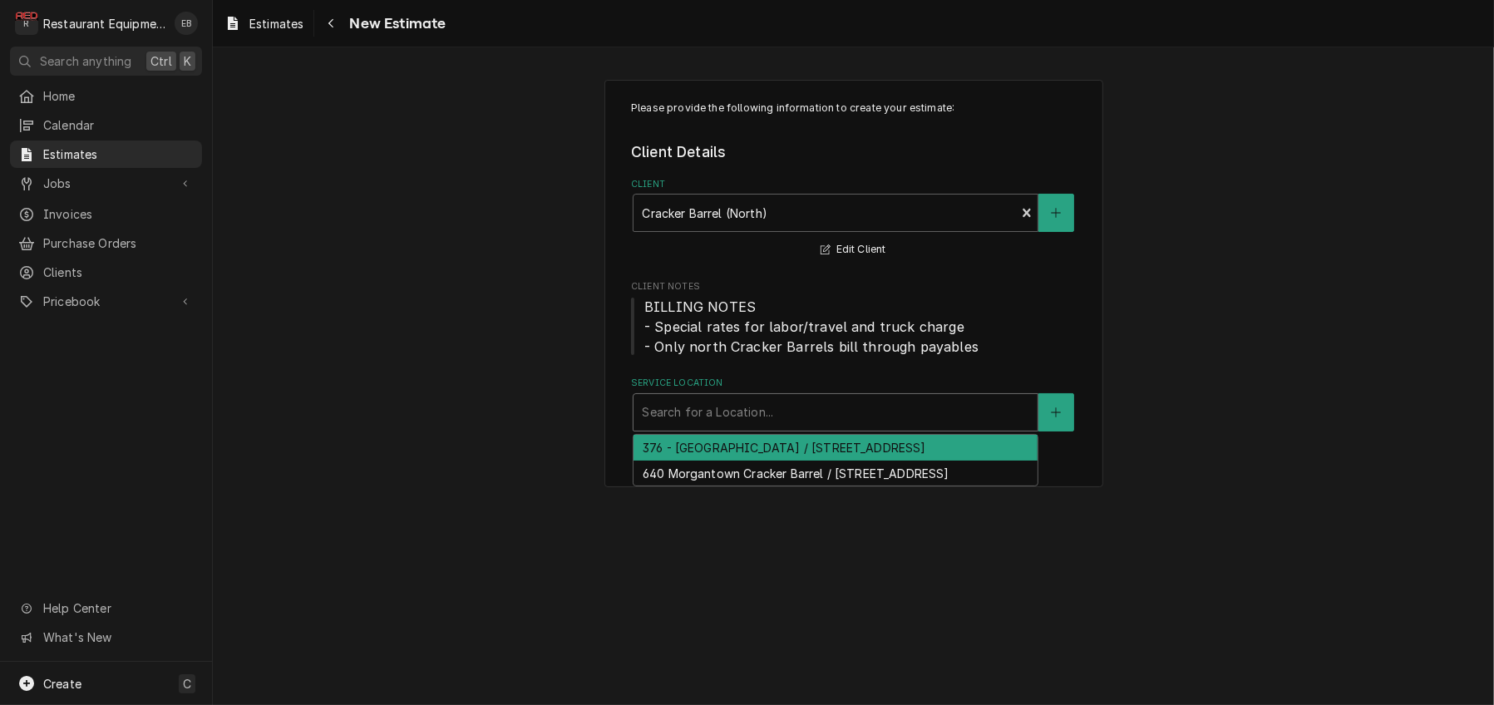
click at [737, 427] on div "Service Location" at bounding box center [835, 412] width 387 height 30
click at [747, 461] on div "376 - [GEOGRAPHIC_DATA] / [STREET_ADDRESS]" at bounding box center [836, 448] width 404 height 26
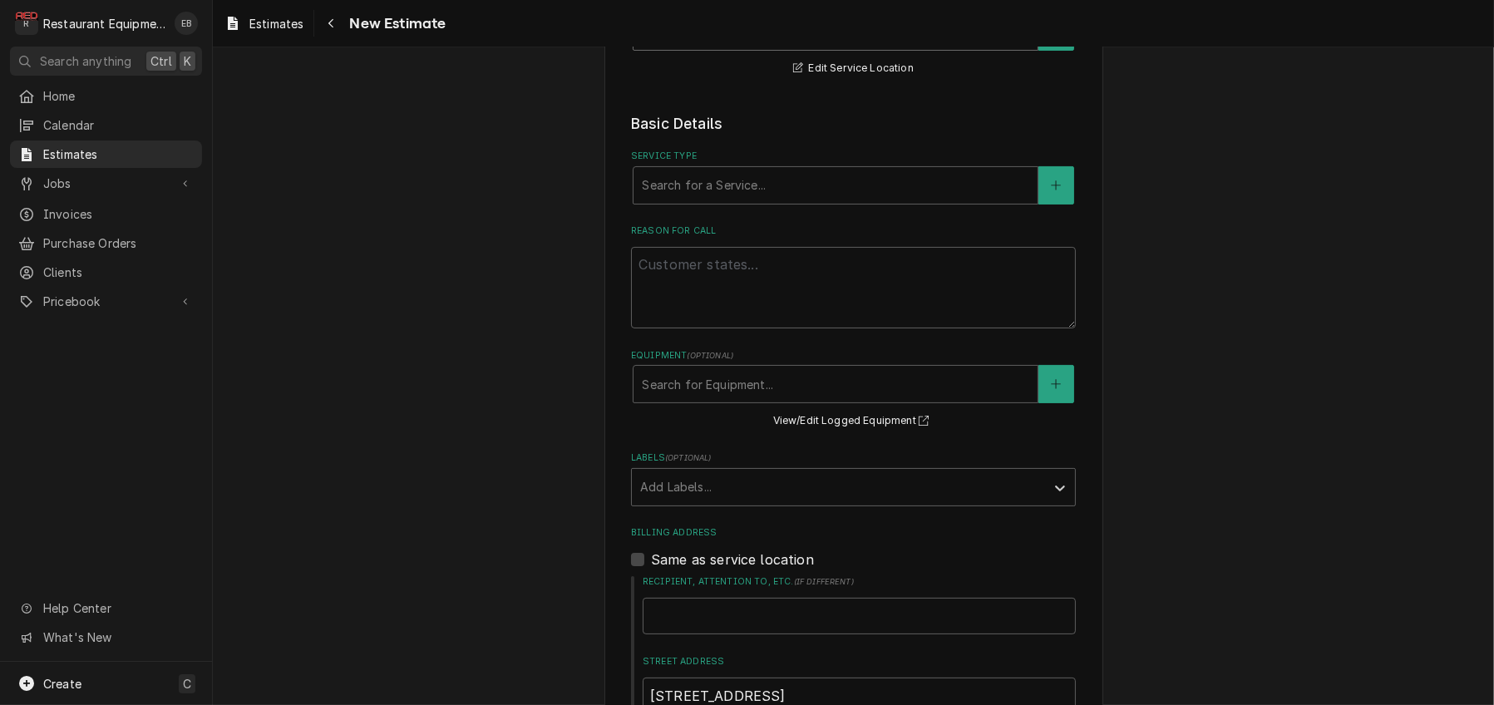
scroll to position [387, 0]
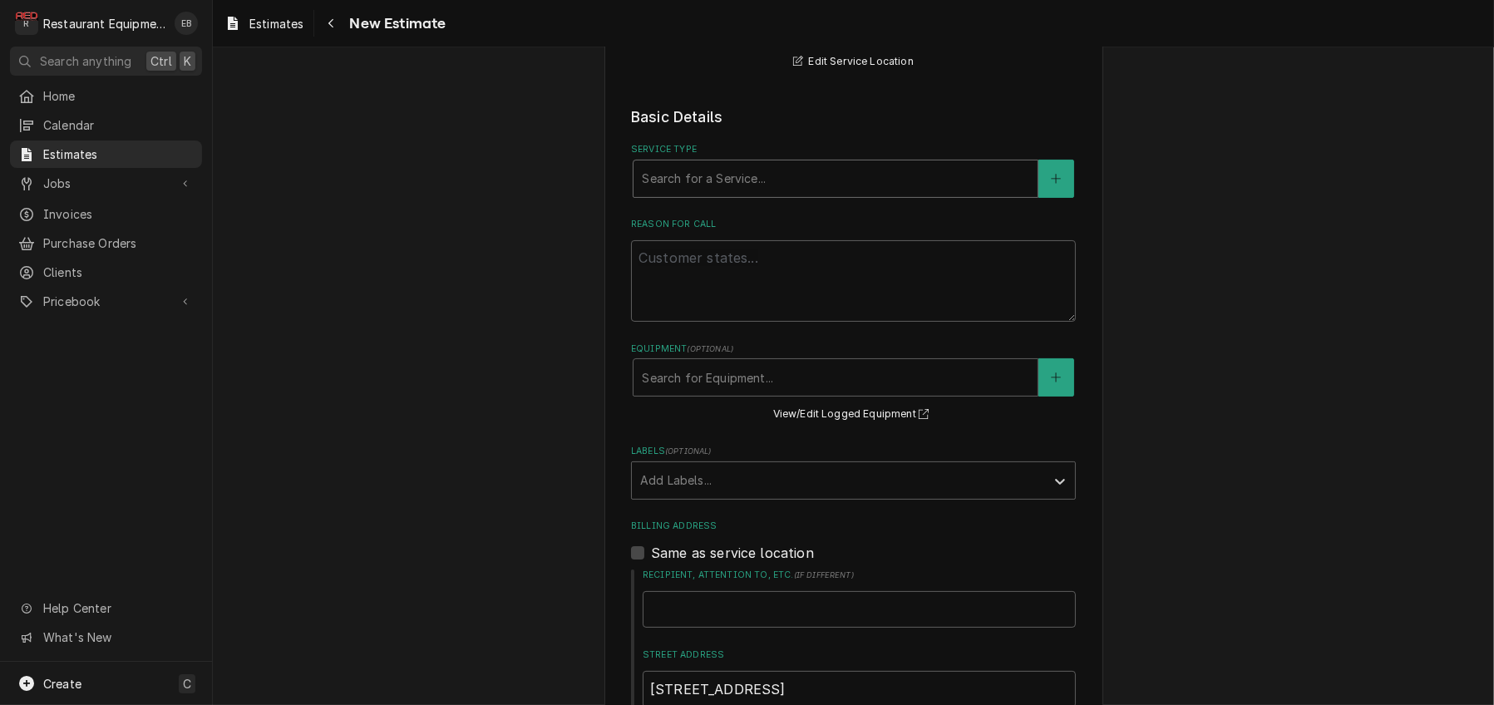
click at [769, 194] on div "Service Type" at bounding box center [835, 179] width 387 height 30
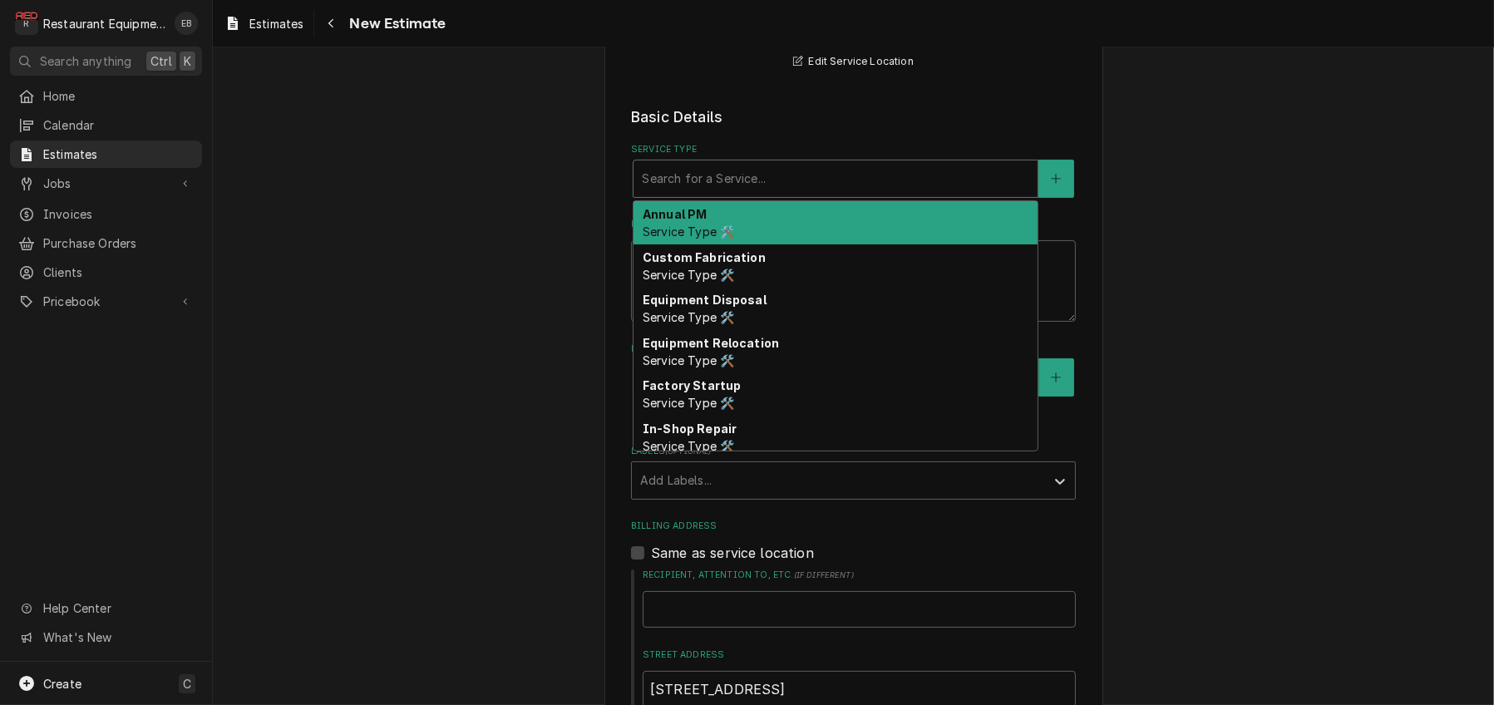
type textarea "x"
type input "b"
type textarea "x"
type input "br"
type textarea "x"
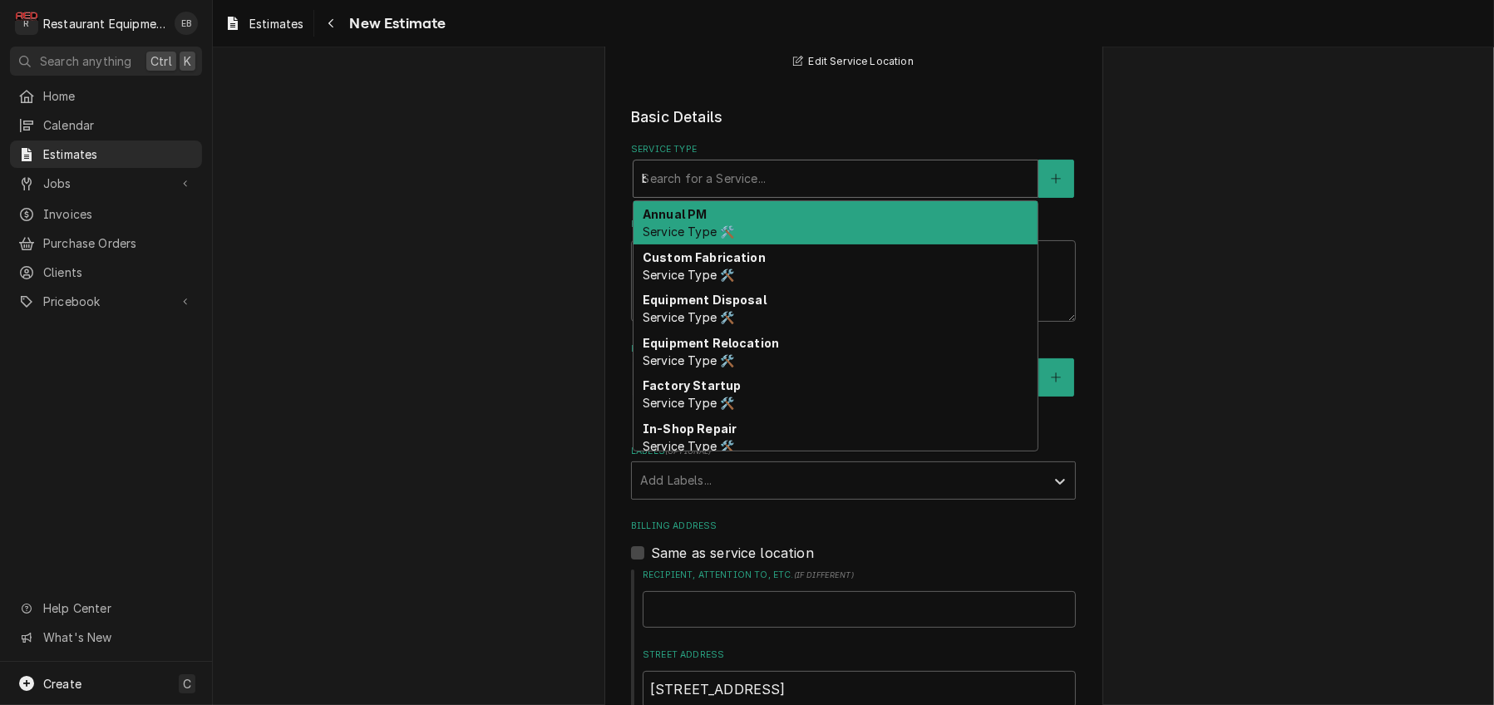
type input "bre"
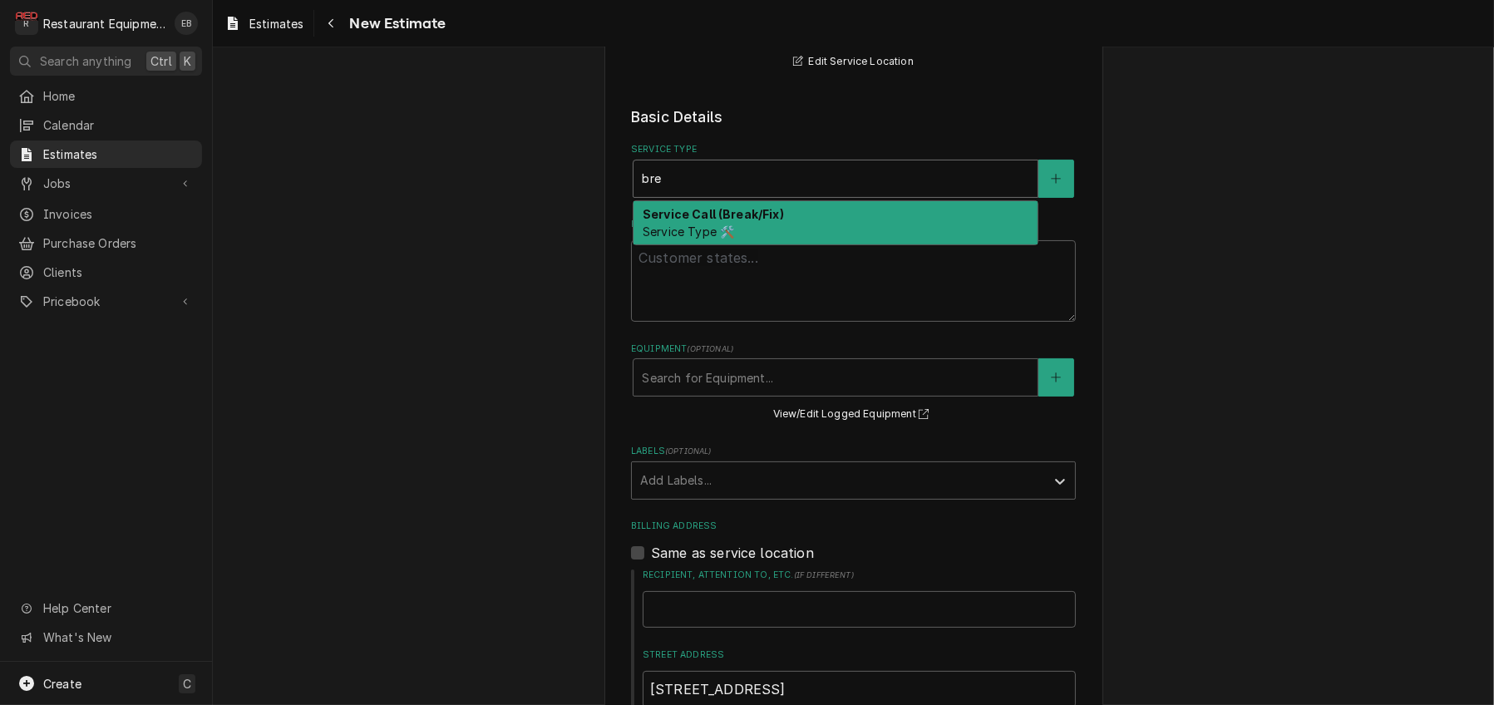
click at [763, 244] on div "Service Call (Break/Fix) Service Type 🛠️" at bounding box center [836, 222] width 404 height 43
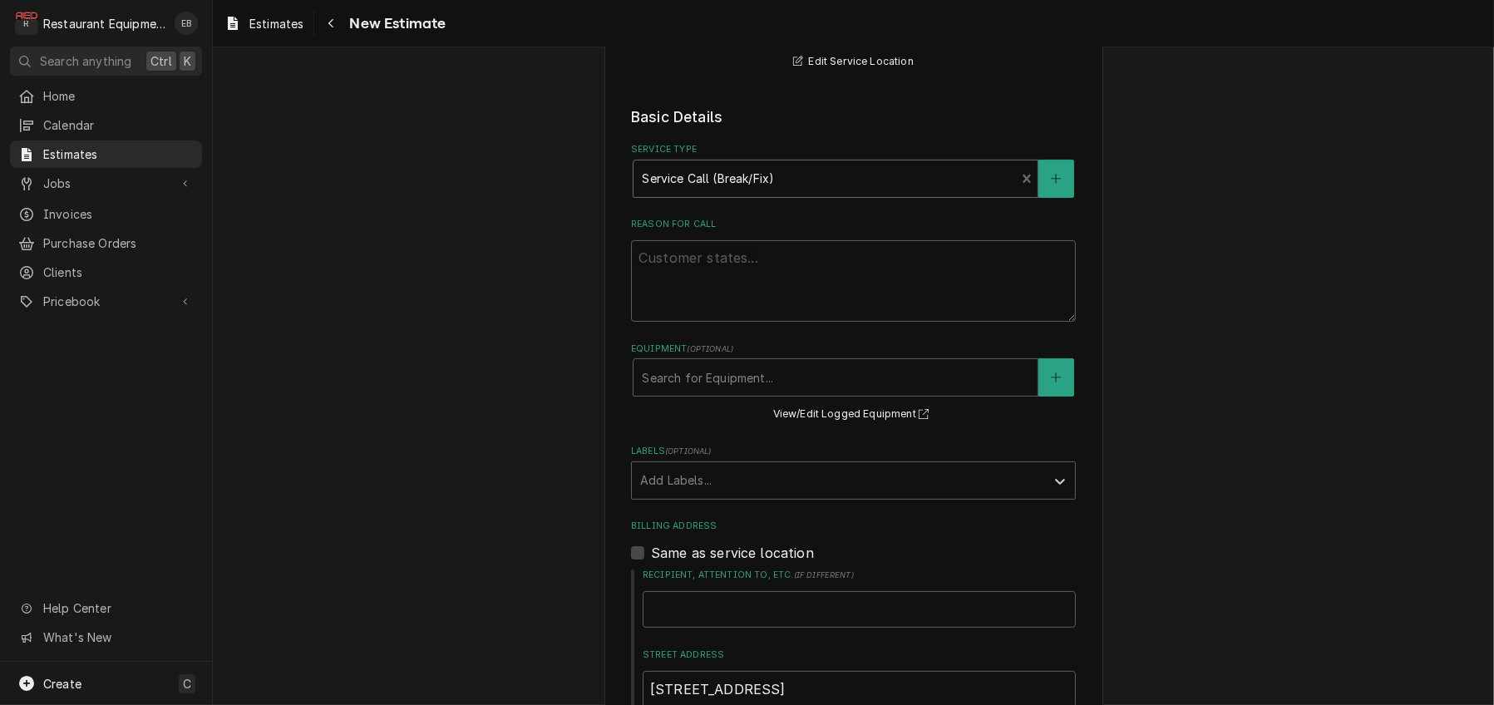
type textarea "x"
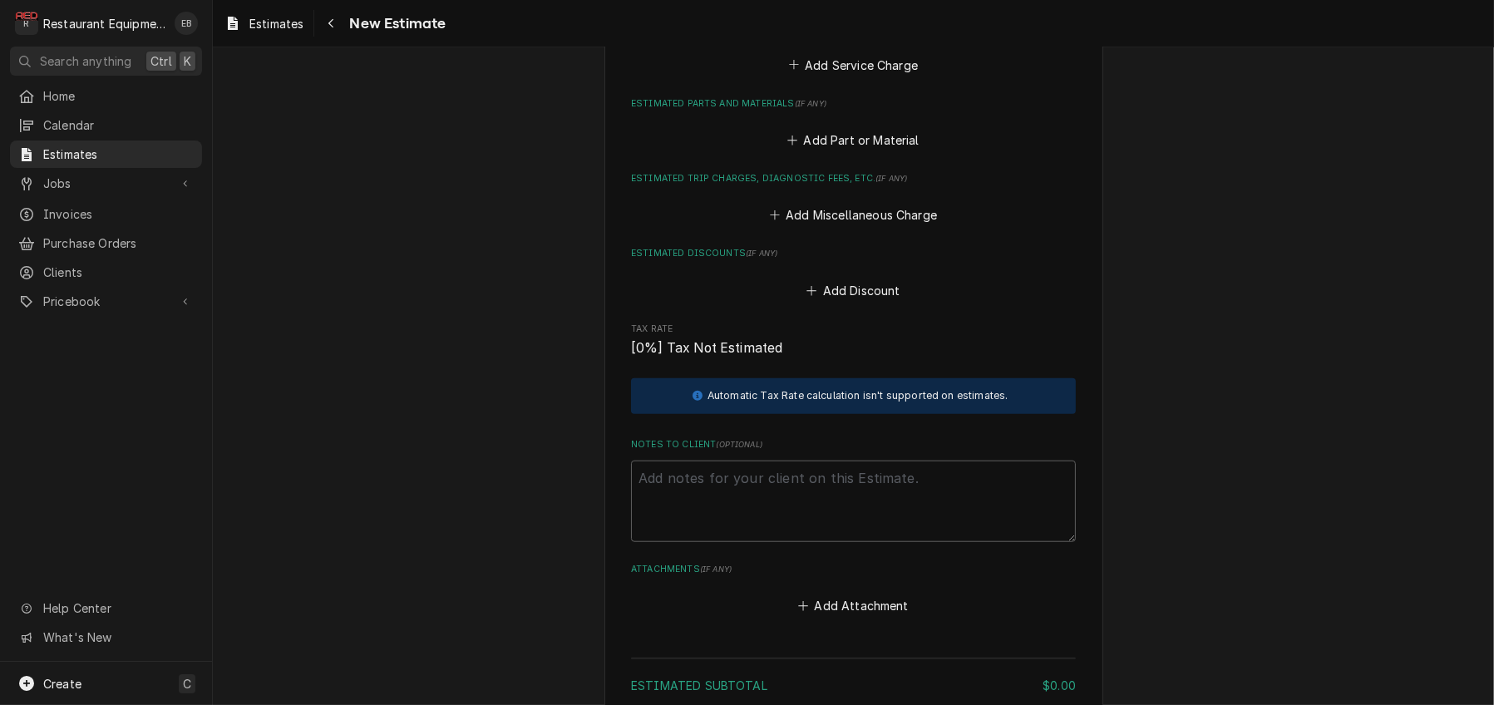
scroll to position [1718, 0]
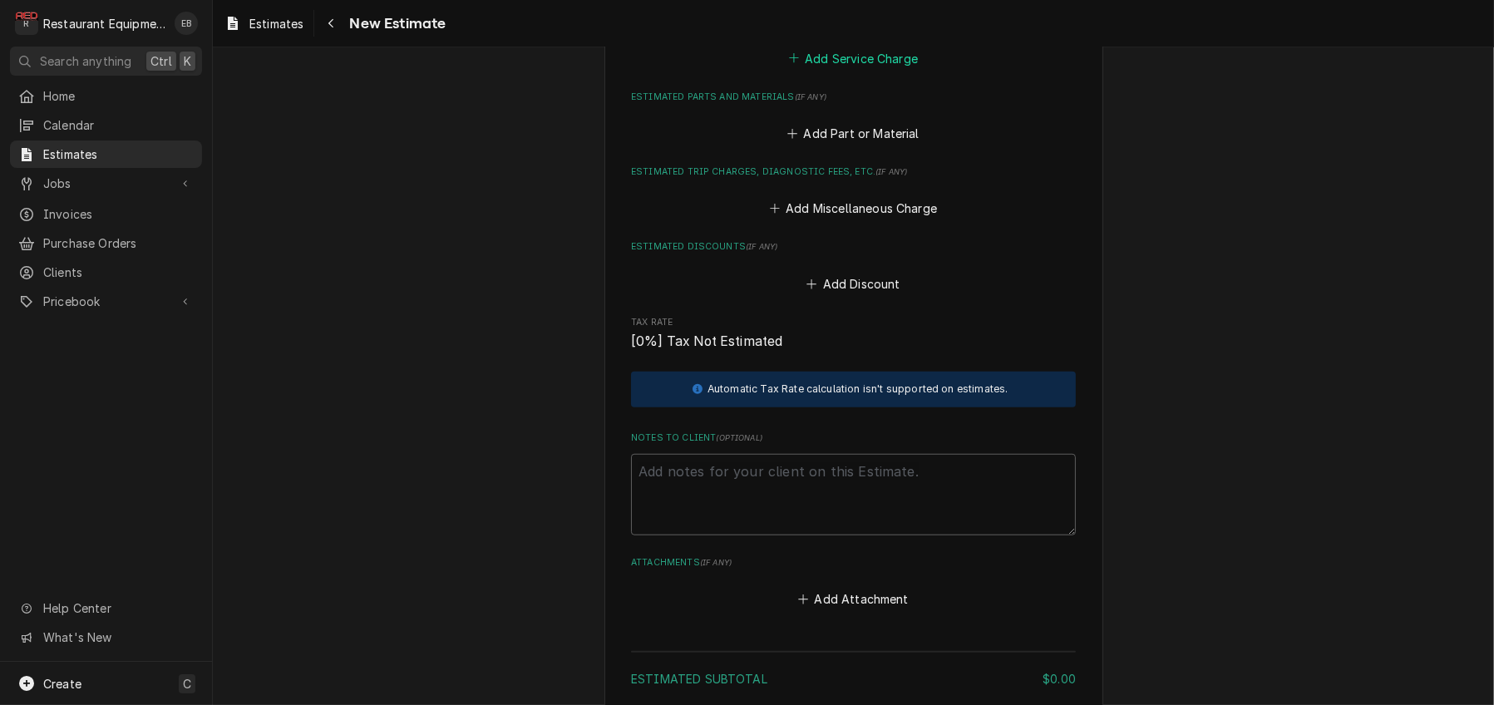
click at [833, 70] on button "Add Service Charge" at bounding box center [853, 58] width 135 height 23
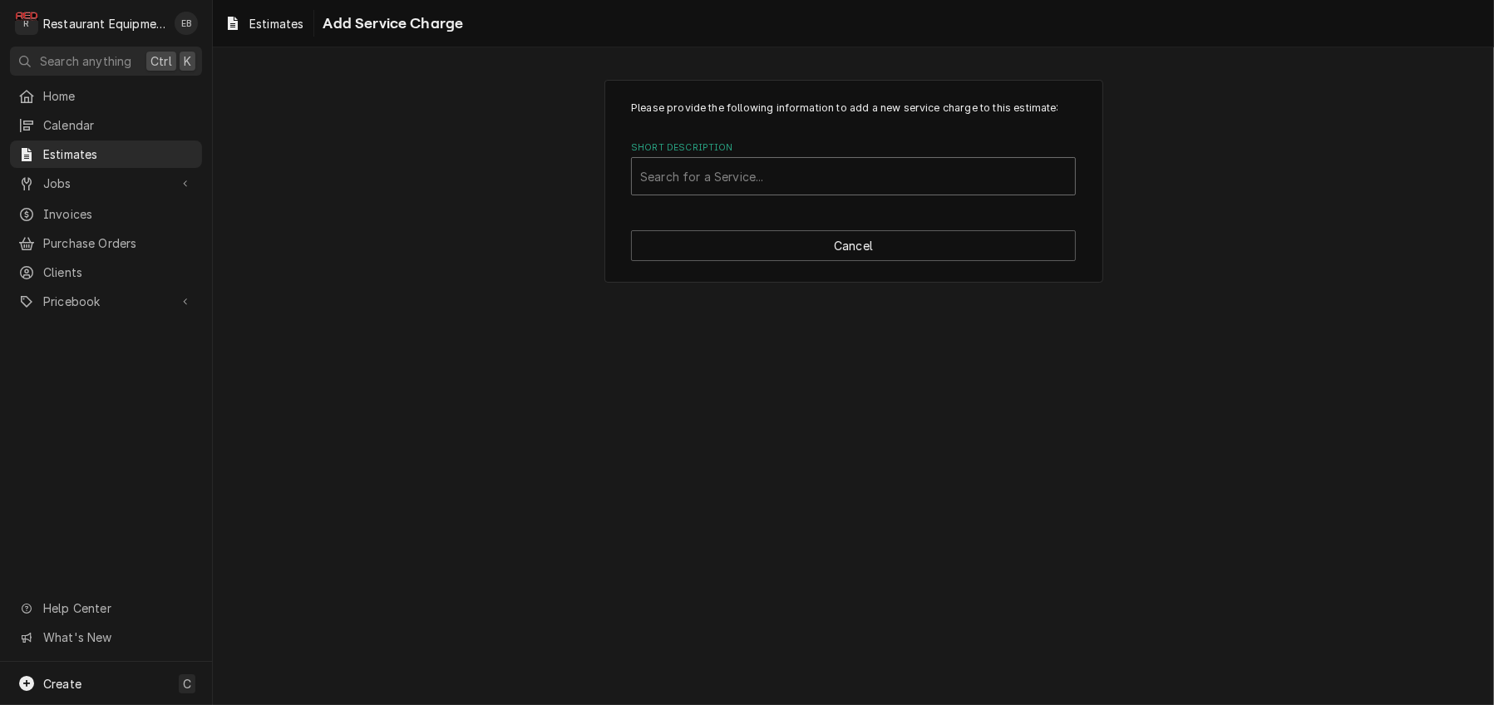
click at [735, 191] on div "Short Description" at bounding box center [853, 176] width 427 height 30
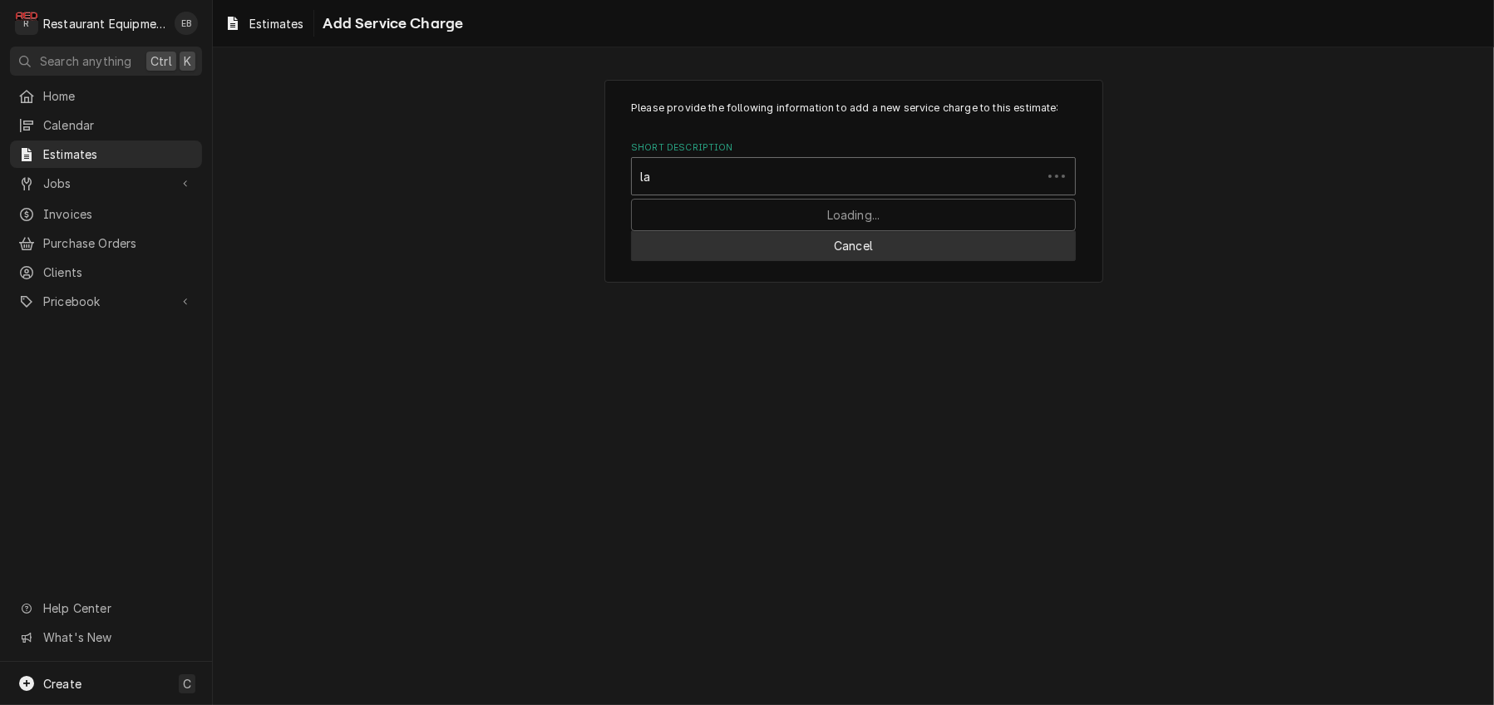
type input "lab"
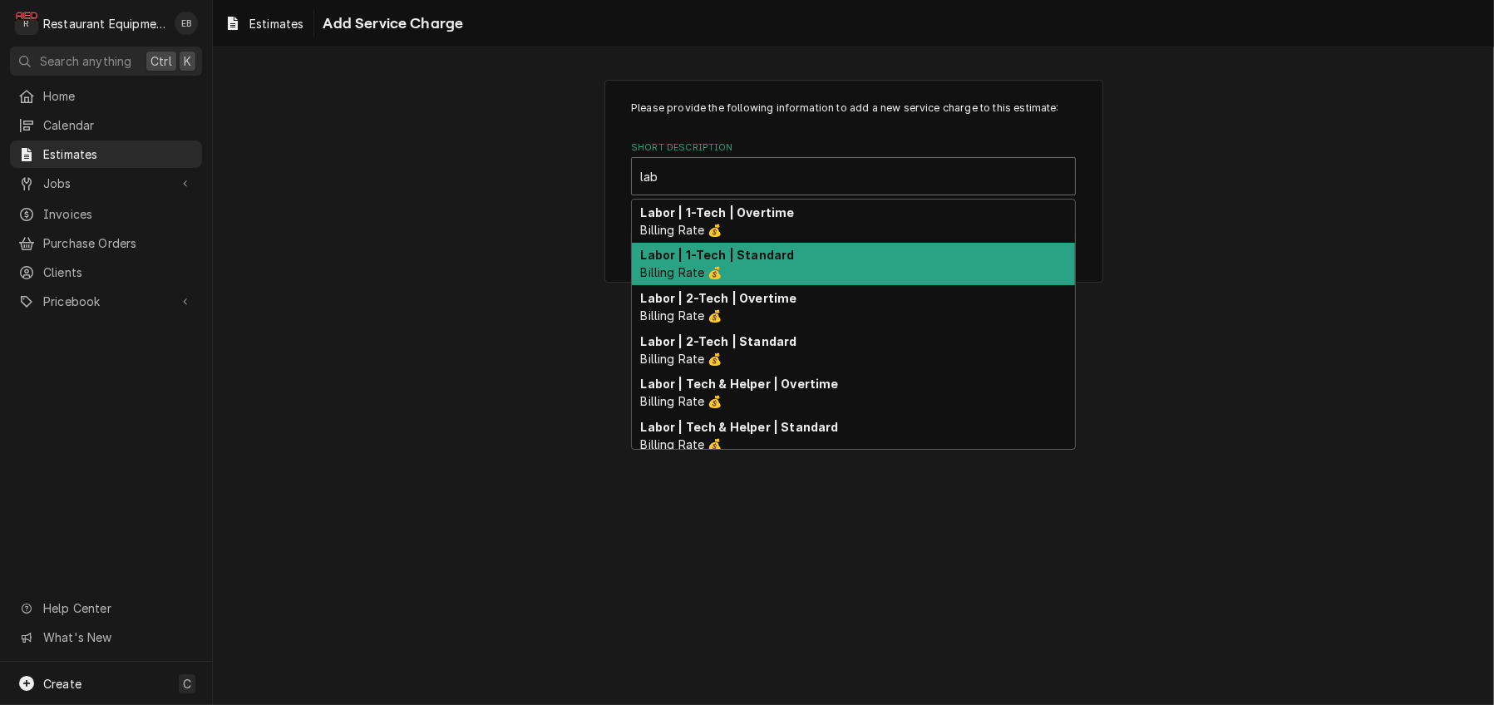
click at [762, 286] on div "Labor | 1-Tech | Standard Billing Rate 💰" at bounding box center [853, 264] width 443 height 43
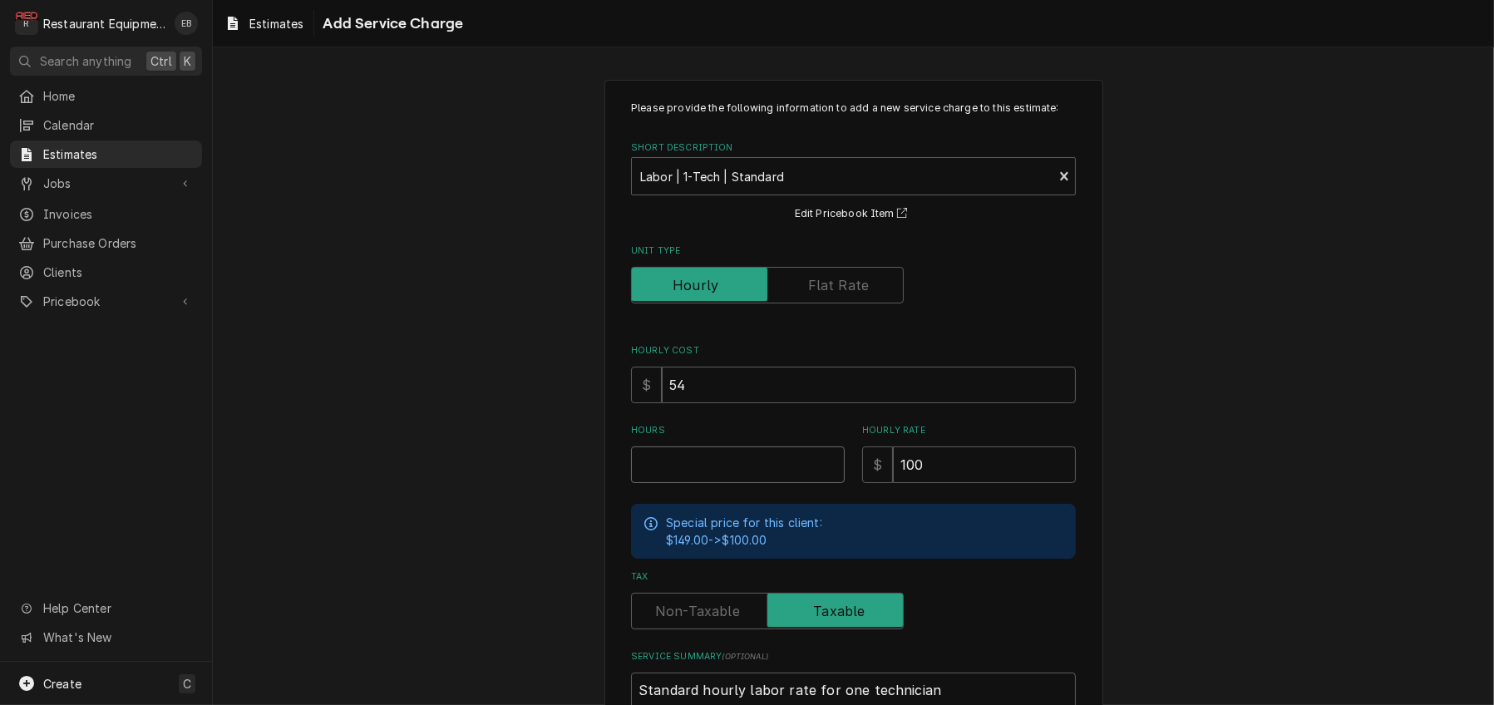
click at [706, 483] on input "Hours" at bounding box center [738, 464] width 214 height 37
type textarea "x"
type input "4"
type textarea "x"
type input "4"
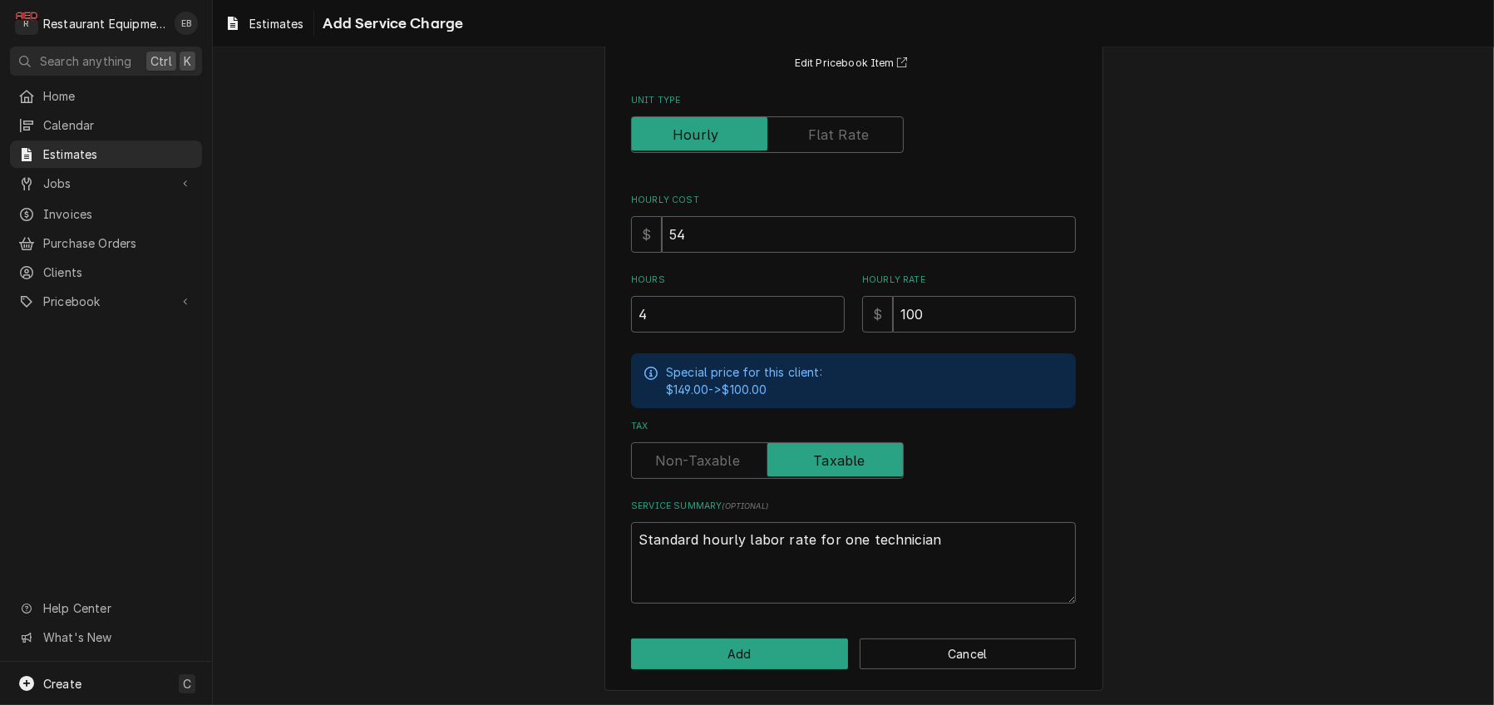
scroll to position [248, 0]
click at [786, 655] on button "Add" at bounding box center [739, 654] width 217 height 31
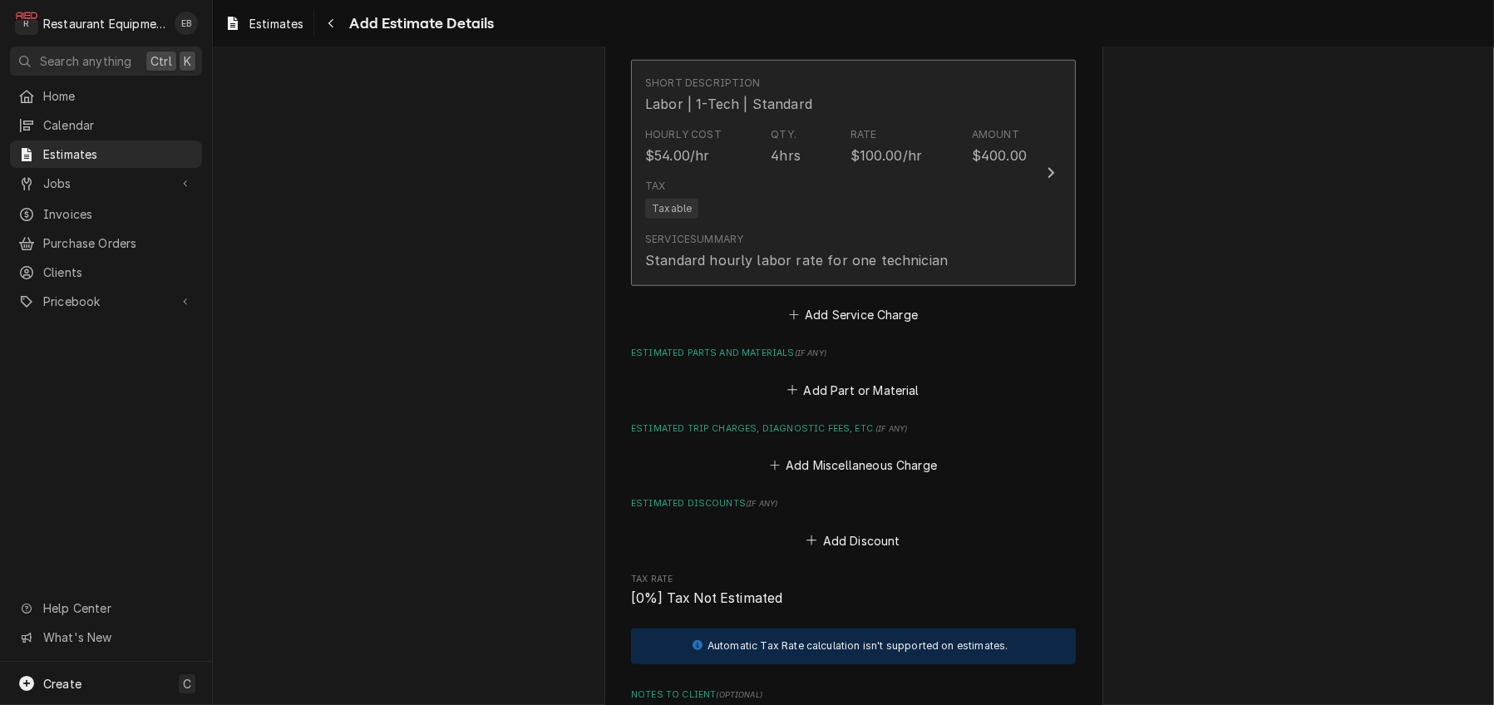
type textarea "x"
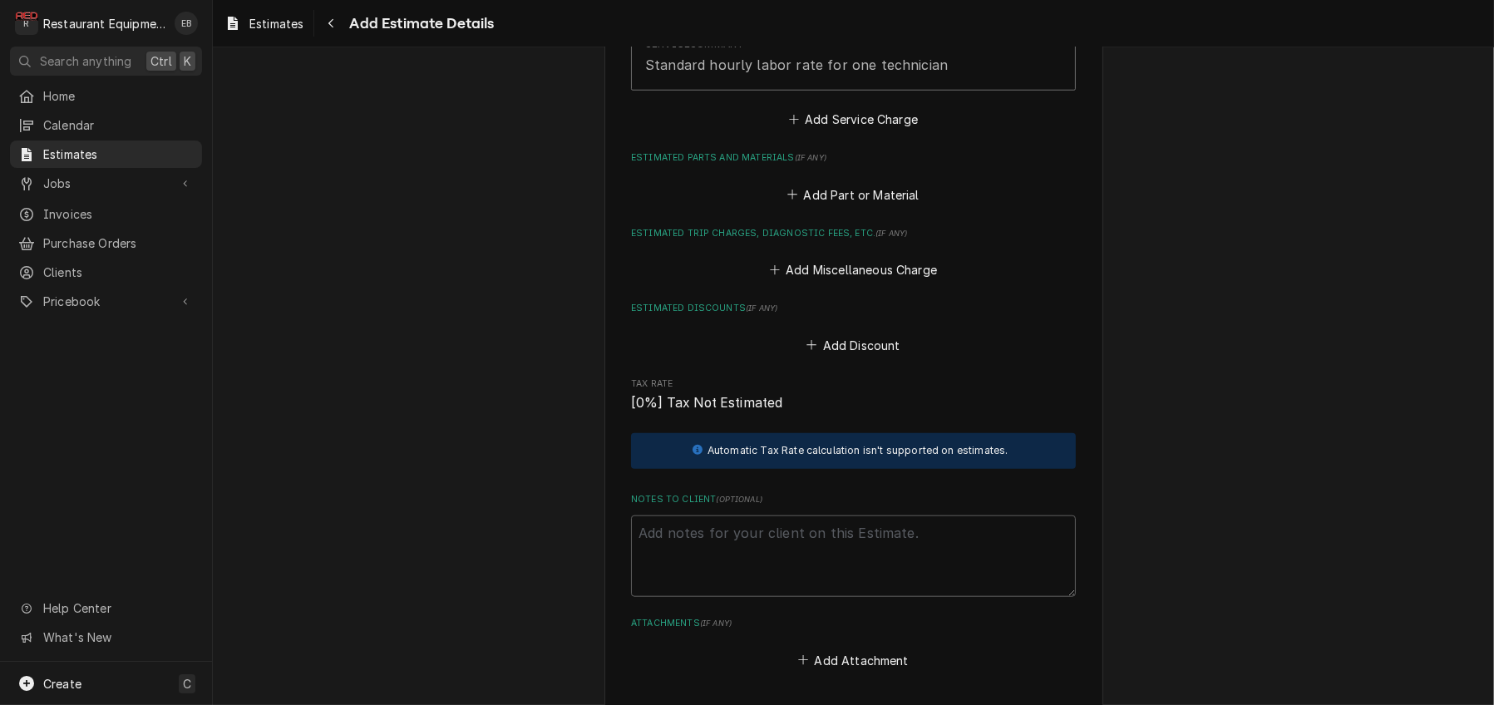
scroll to position [1918, 0]
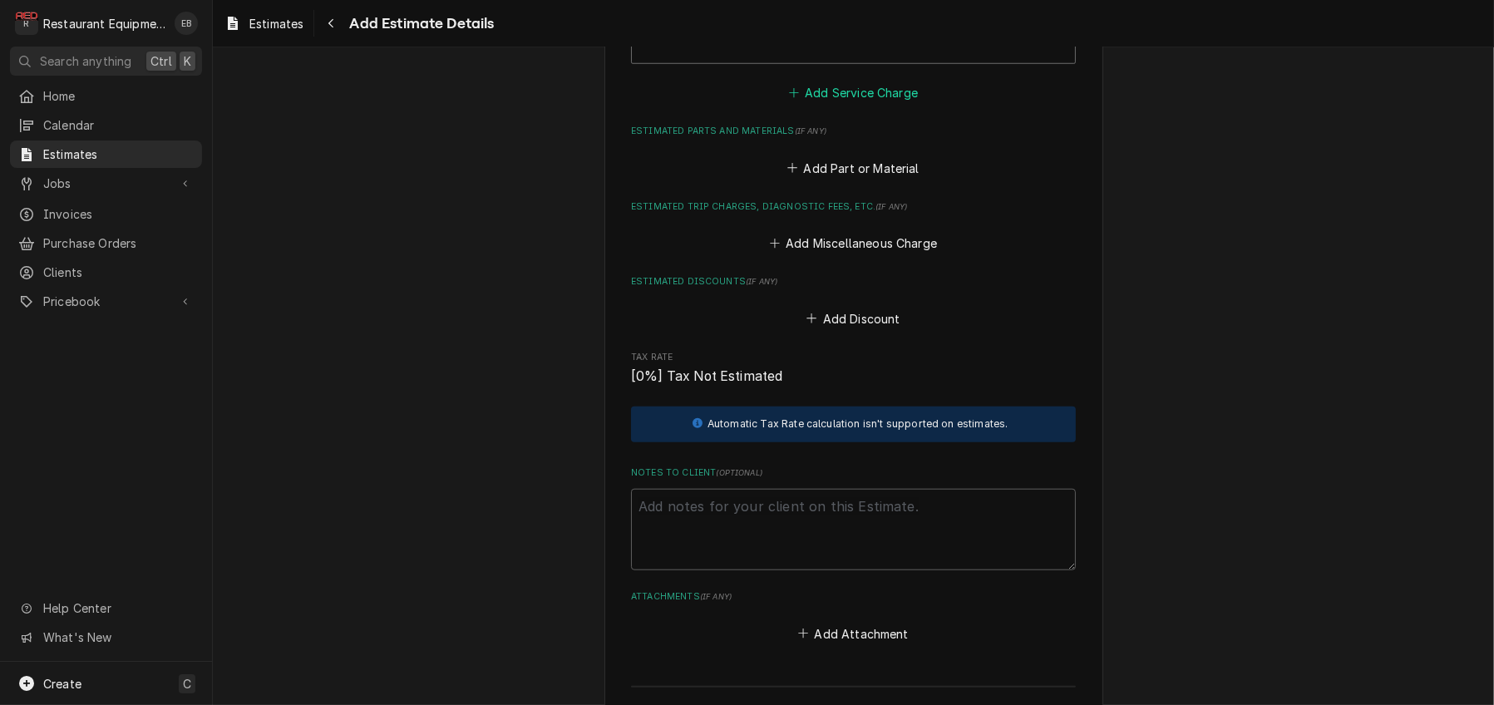
click at [856, 105] on button "Add Service Charge" at bounding box center [853, 92] width 135 height 23
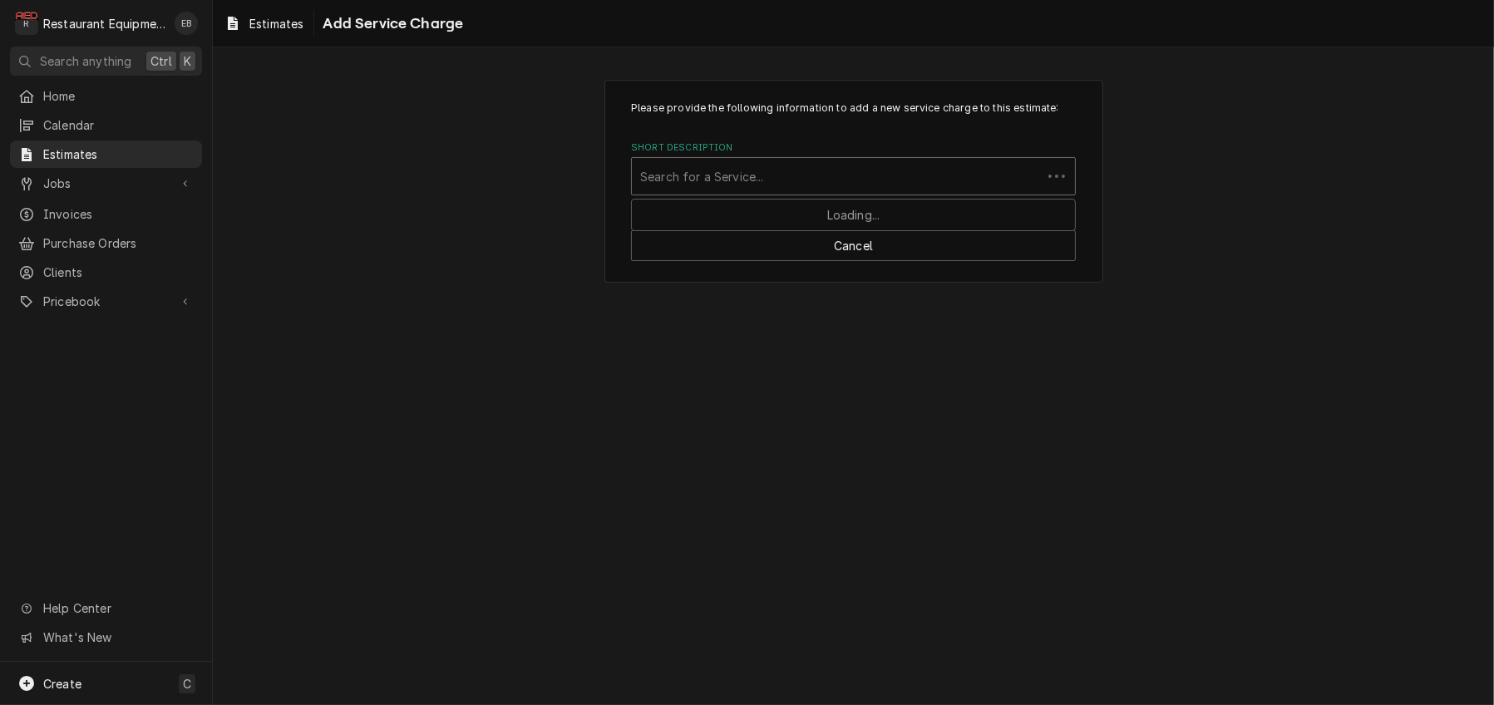
click at [732, 191] on div "Short Description" at bounding box center [836, 176] width 393 height 30
type input "trave"
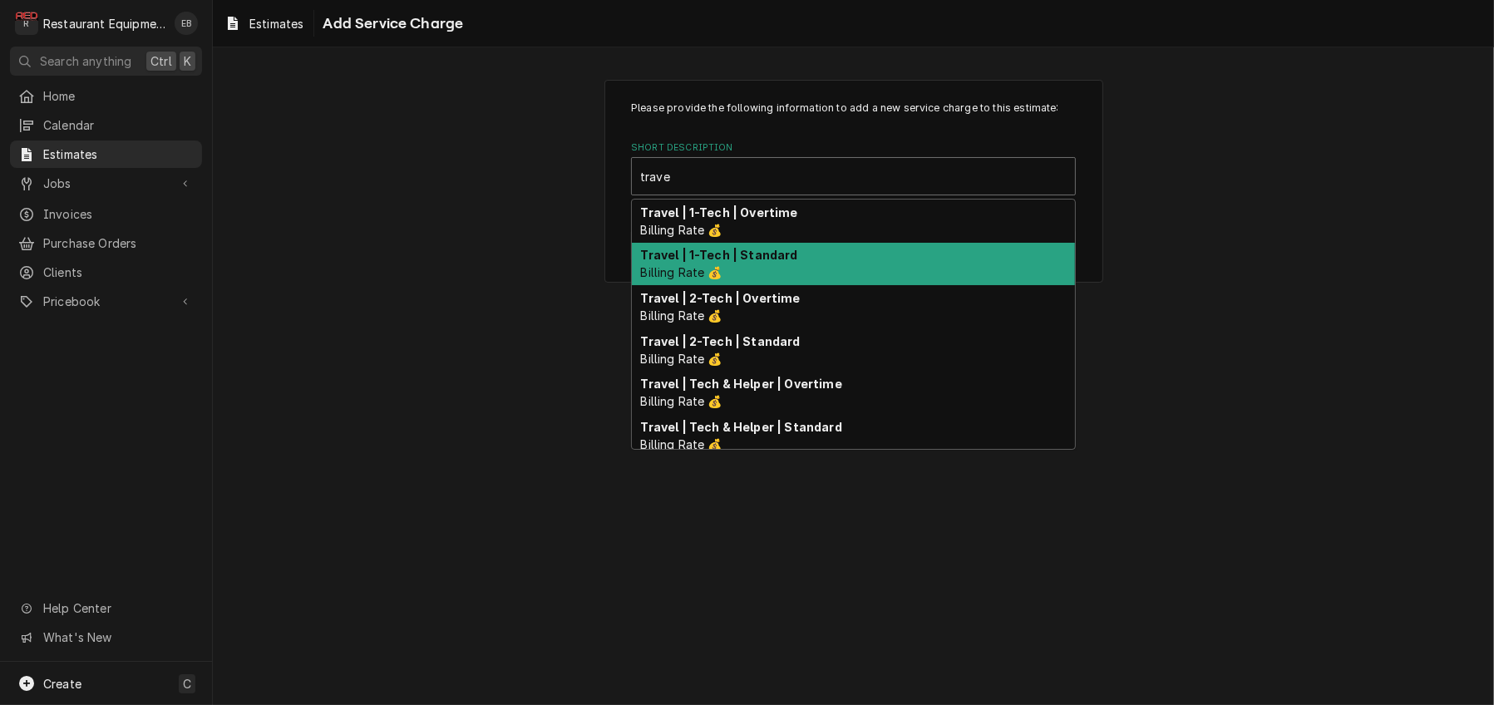
click at [752, 286] on div "Travel | 1-Tech | Standard Billing Rate 💰" at bounding box center [853, 264] width 443 height 43
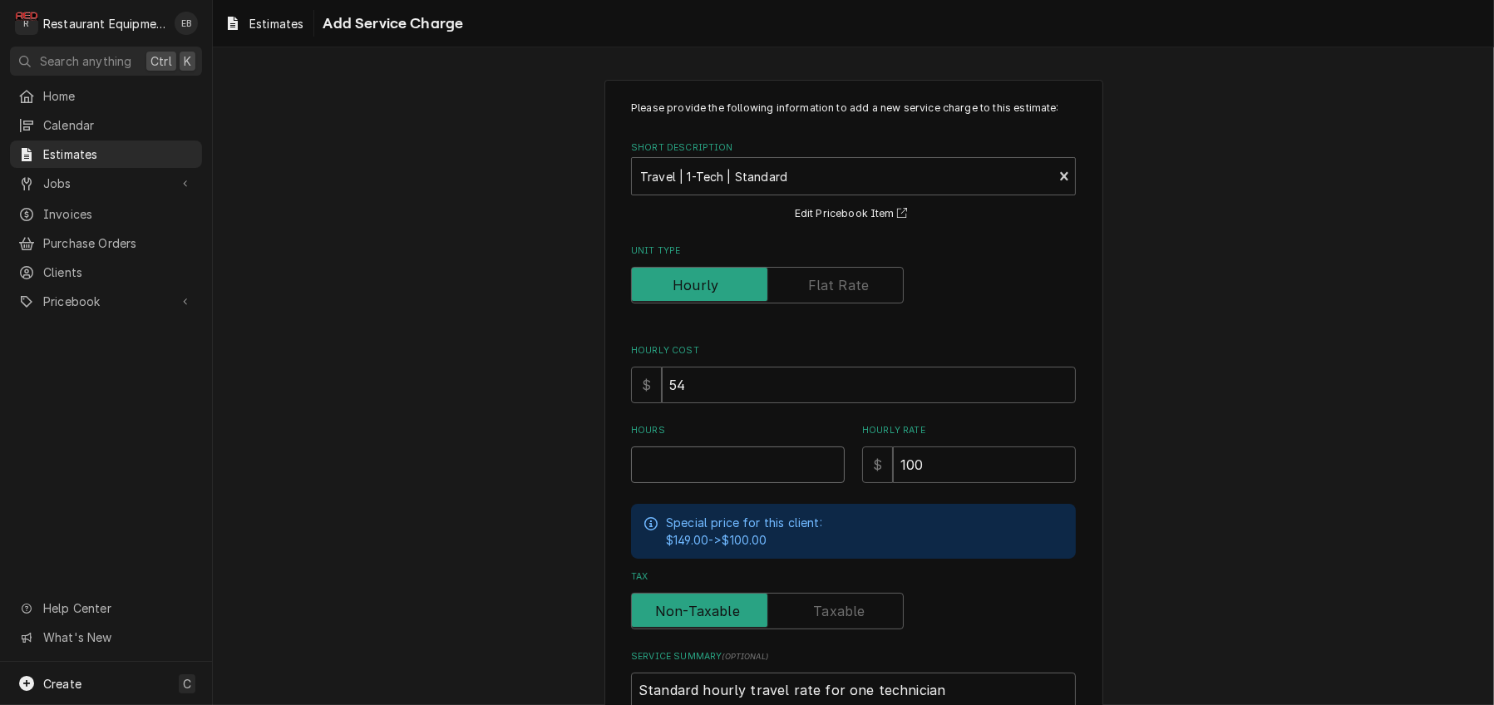
click at [706, 483] on input "Hours" at bounding box center [738, 464] width 214 height 37
type textarea "x"
type input "2"
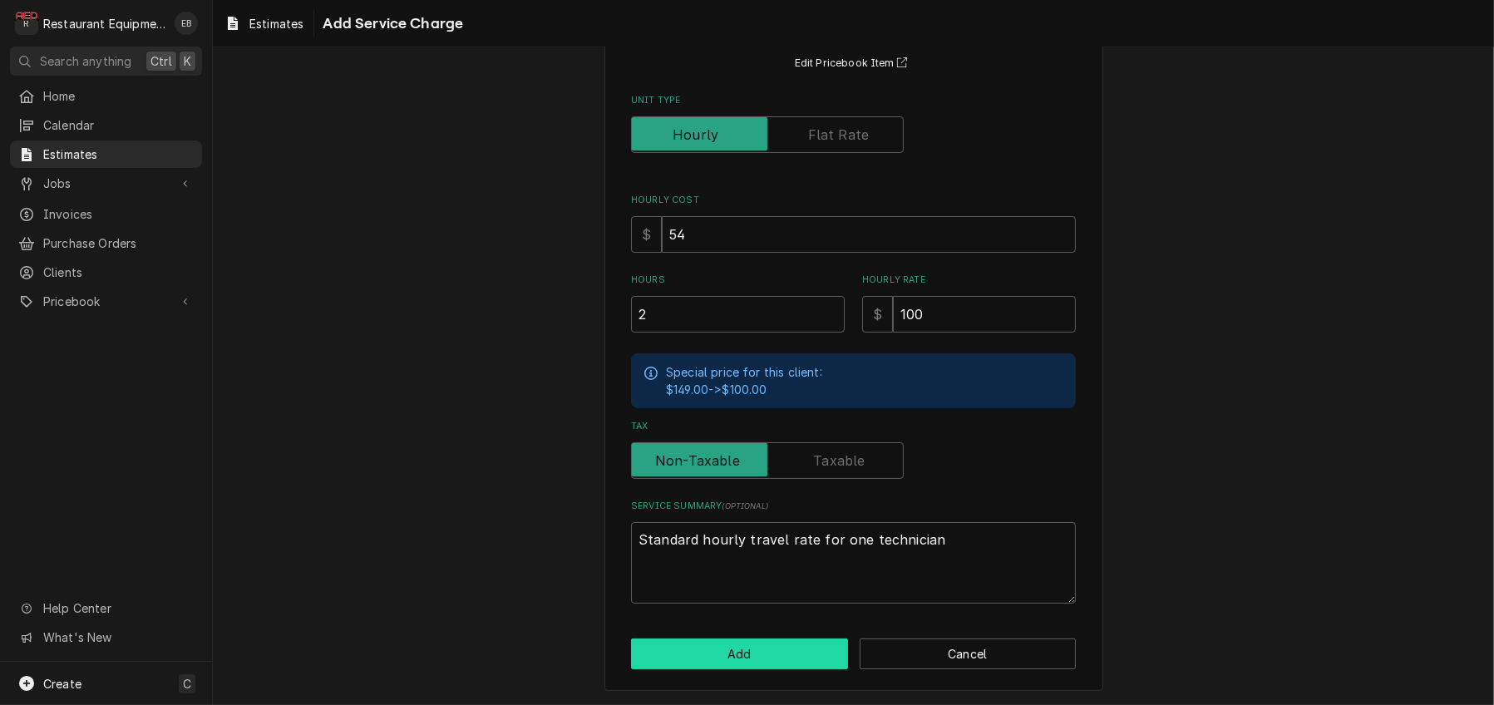
click at [790, 649] on button "Add" at bounding box center [739, 654] width 217 height 31
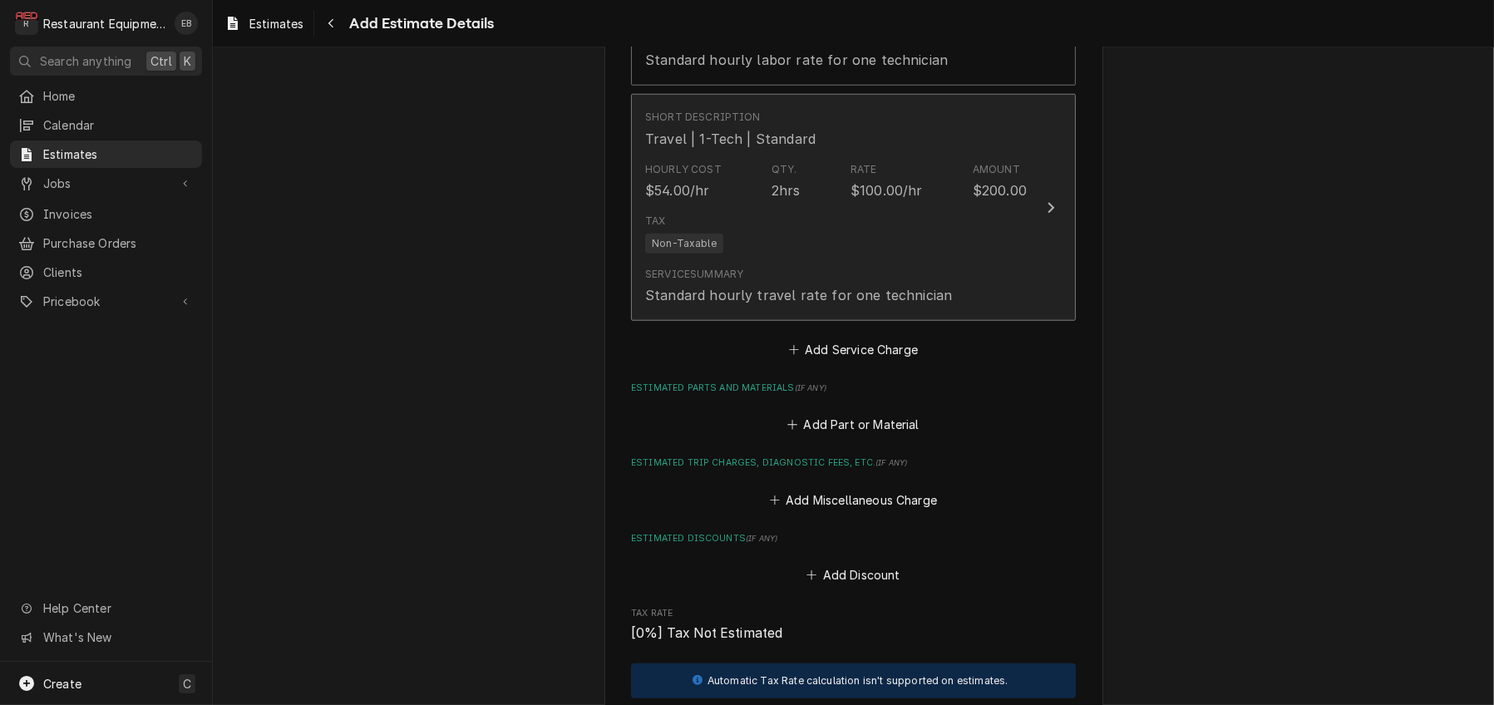
type textarea "x"
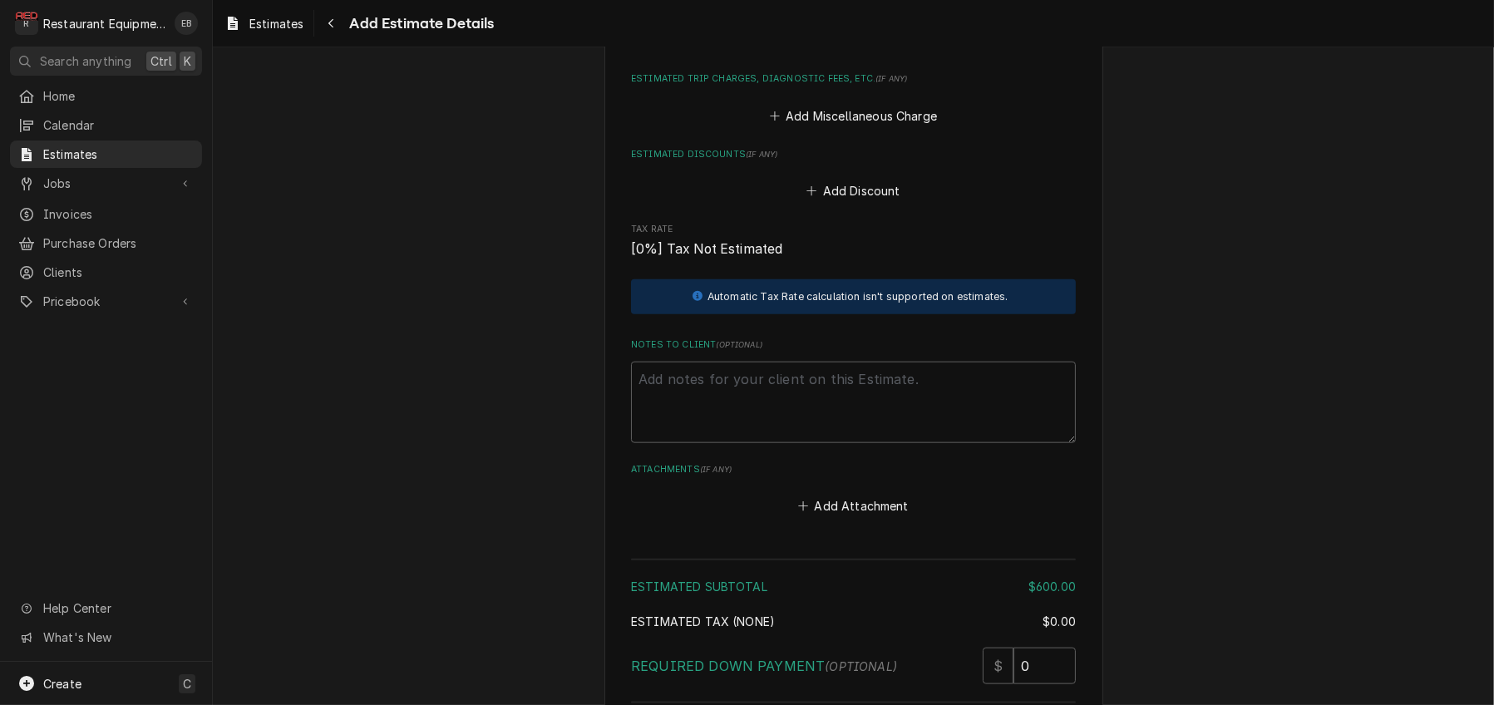
scroll to position [2285, 0]
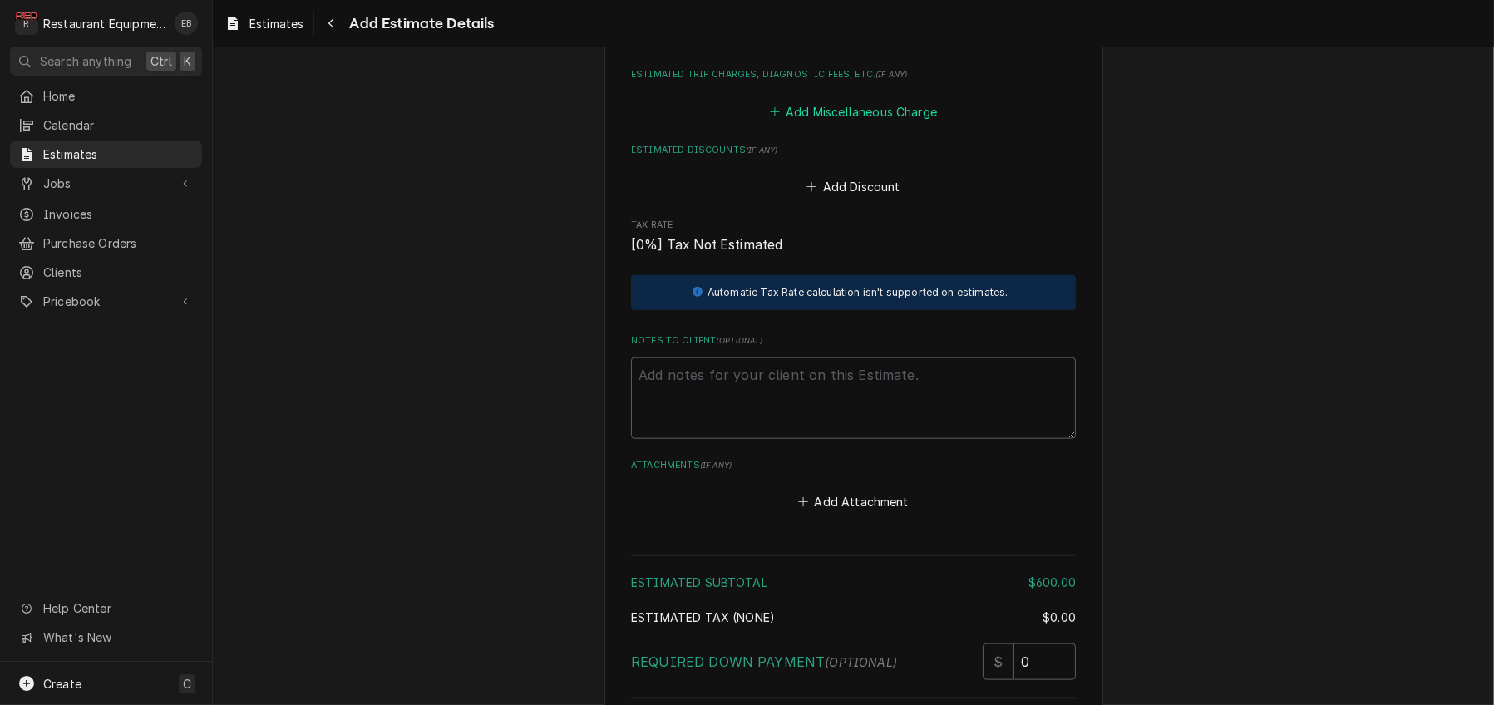
click at [879, 123] on button "Add Miscellaneous Charge" at bounding box center [853, 111] width 173 height 23
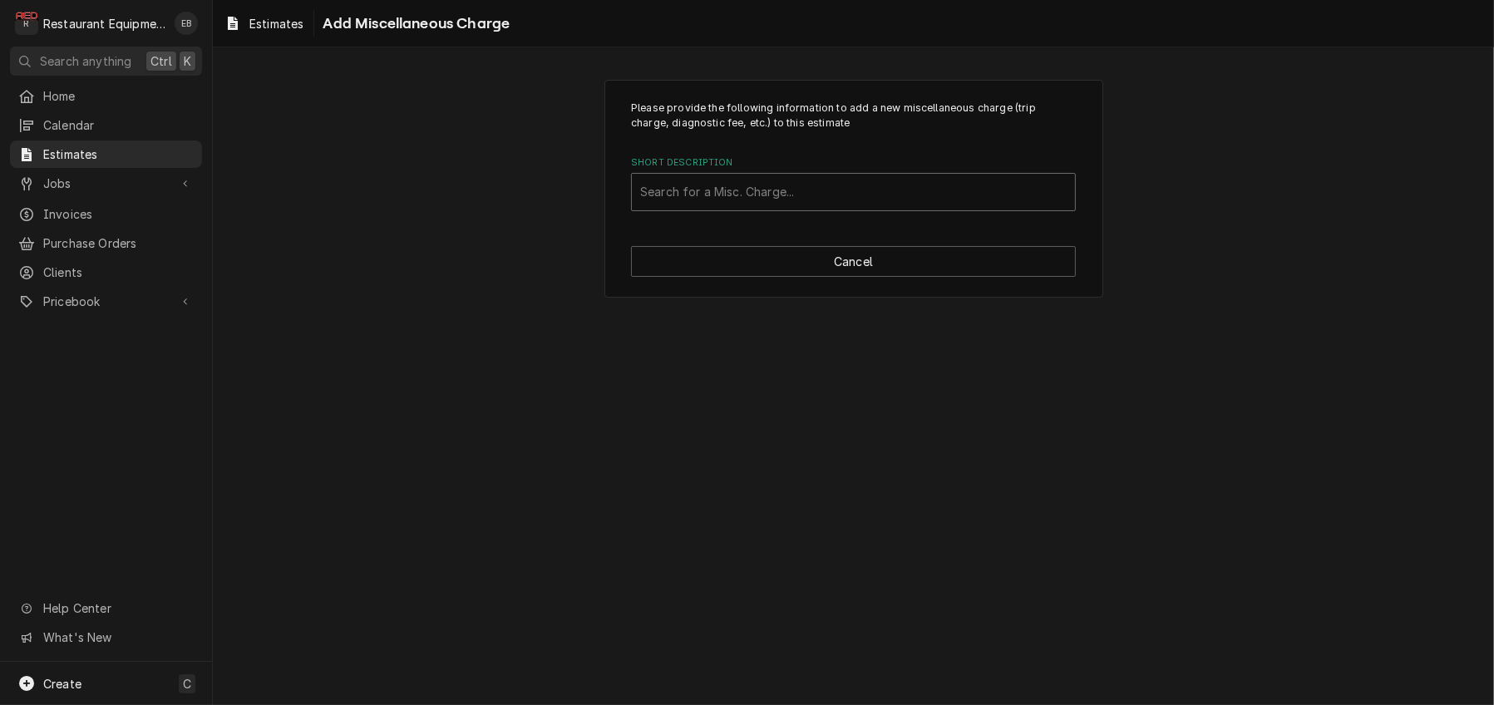
click at [743, 207] on div "Short Description" at bounding box center [853, 192] width 427 height 30
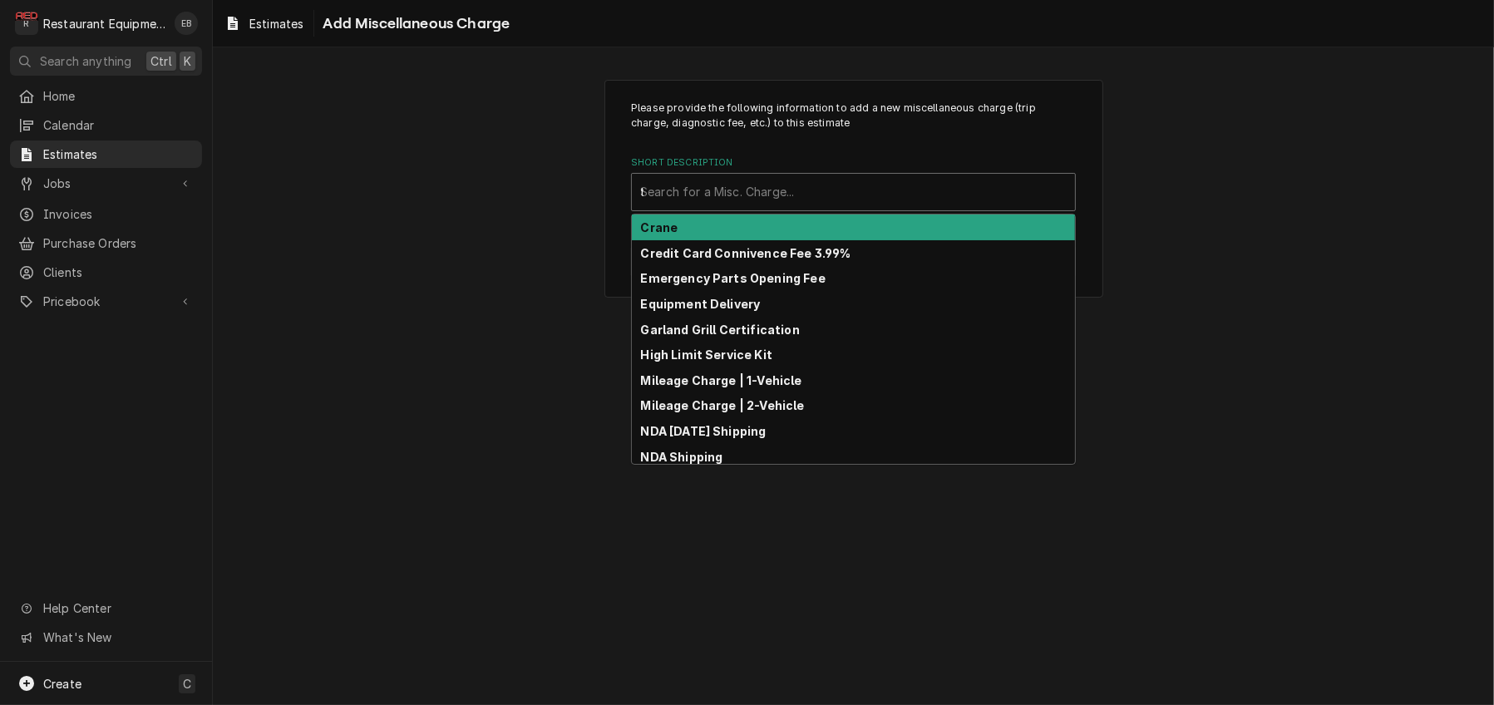
type input "tr"
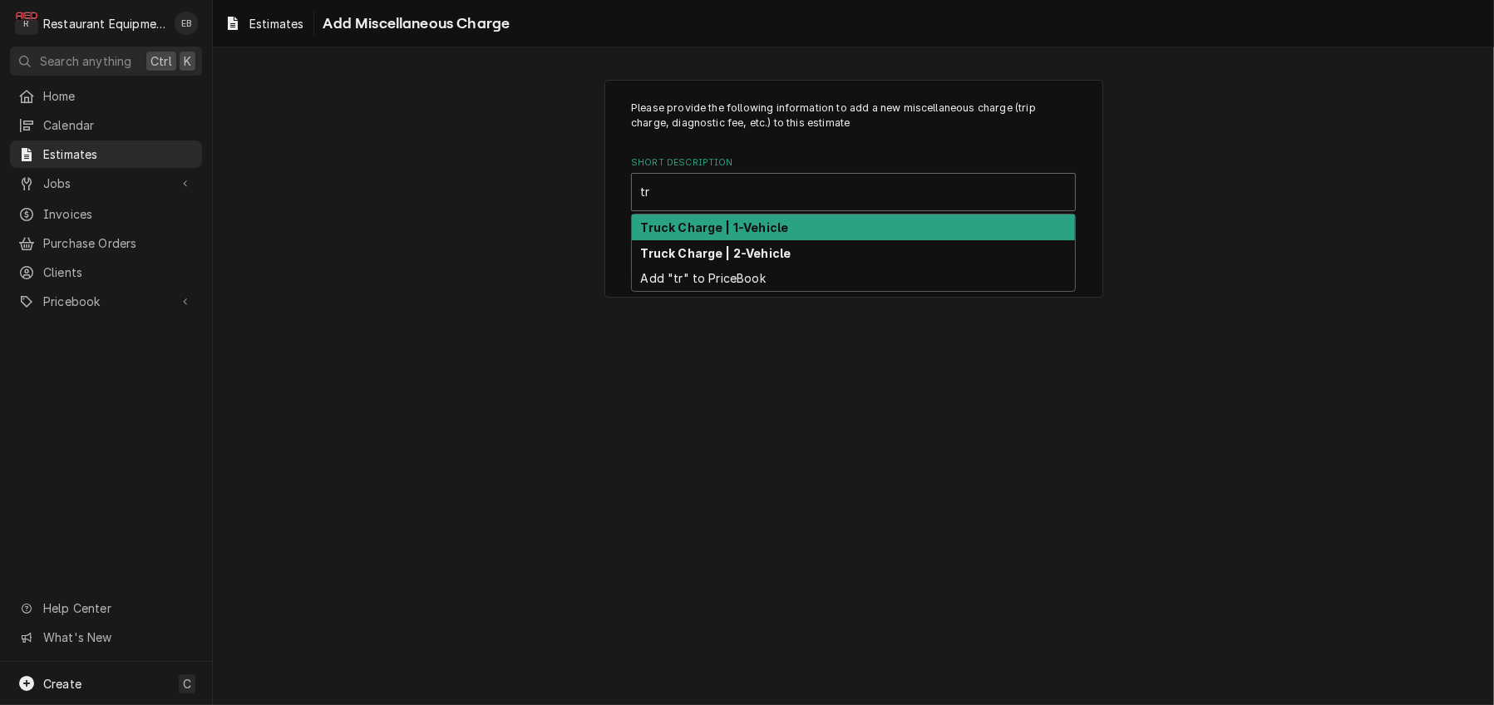
click at [725, 234] on strong "Truck Charge | 1-Vehicle" at bounding box center [715, 227] width 148 height 14
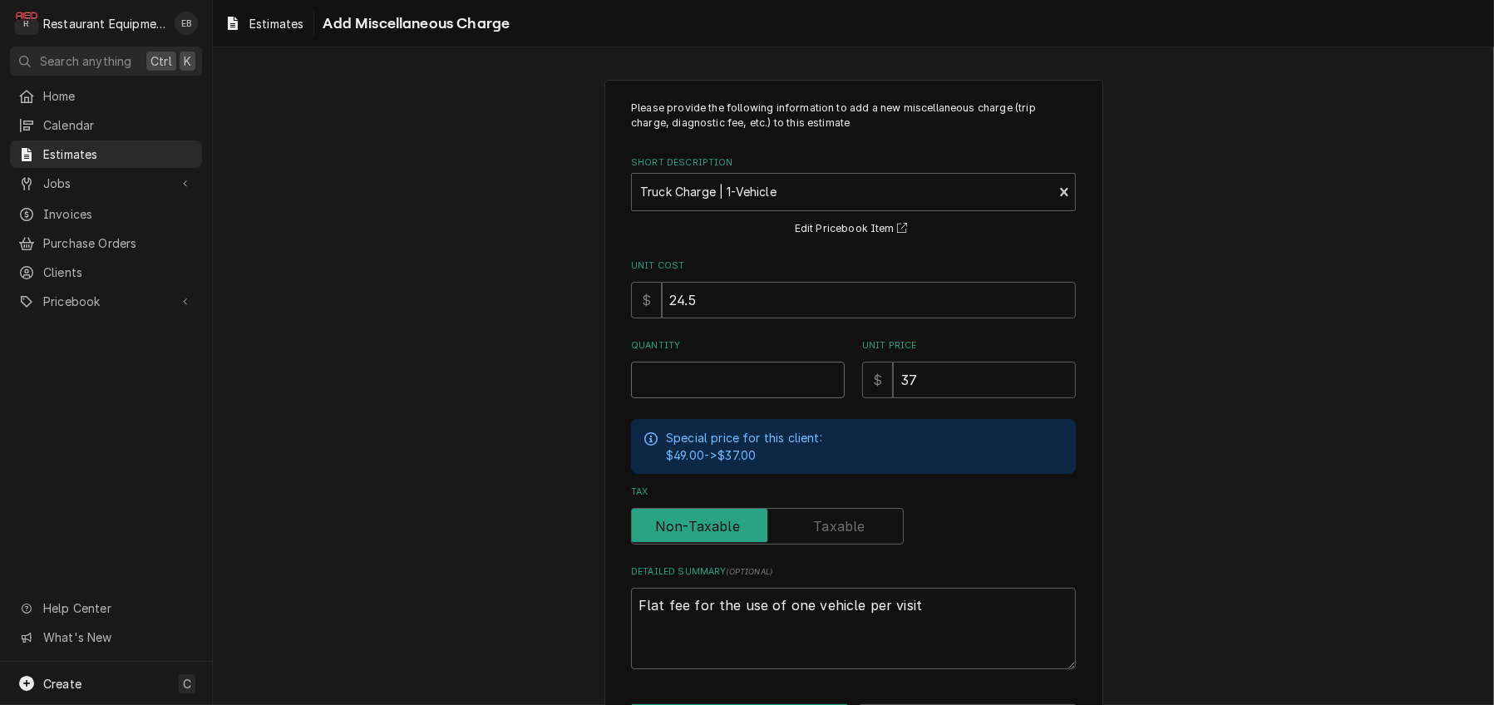
click at [699, 398] on input "Quantity" at bounding box center [738, 380] width 214 height 37
type textarea "x"
type input "2"
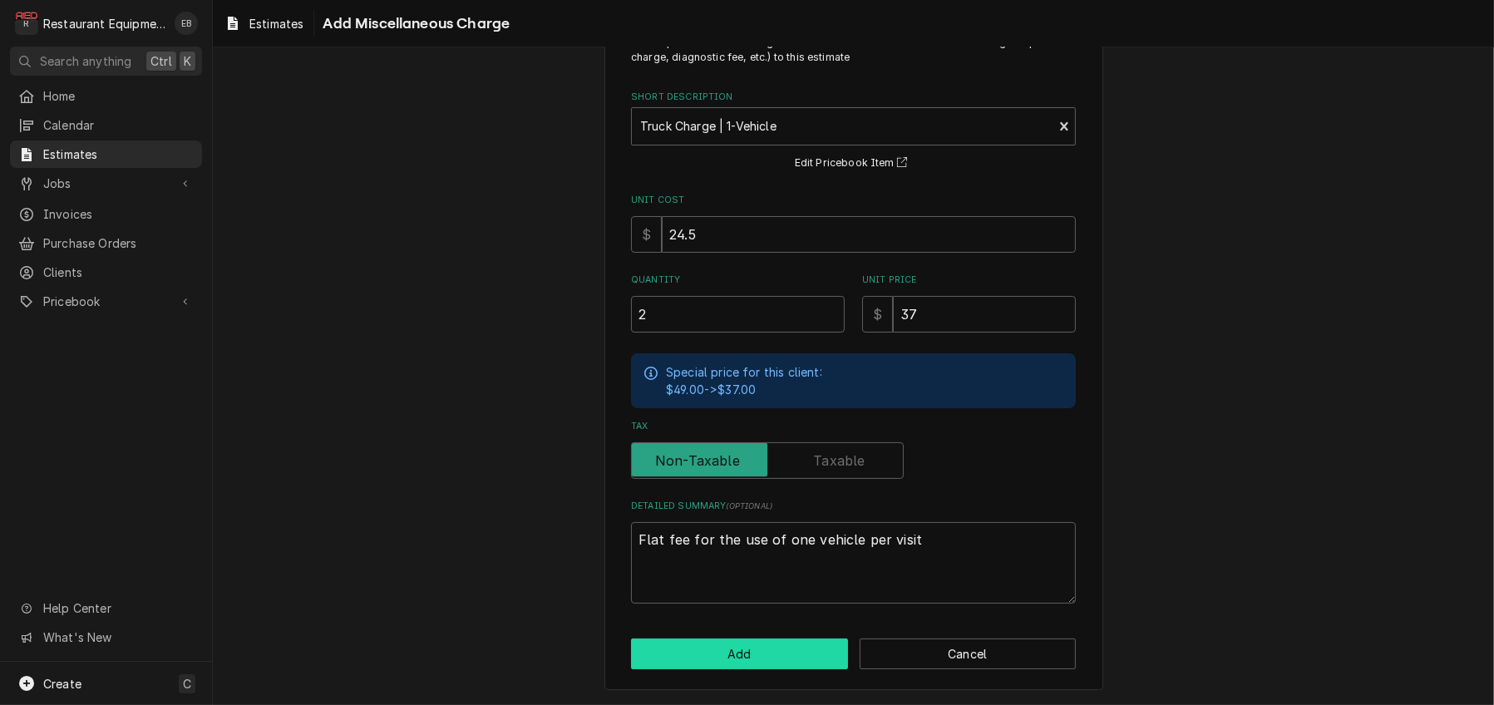
click at [726, 639] on button "Add" at bounding box center [739, 654] width 217 height 31
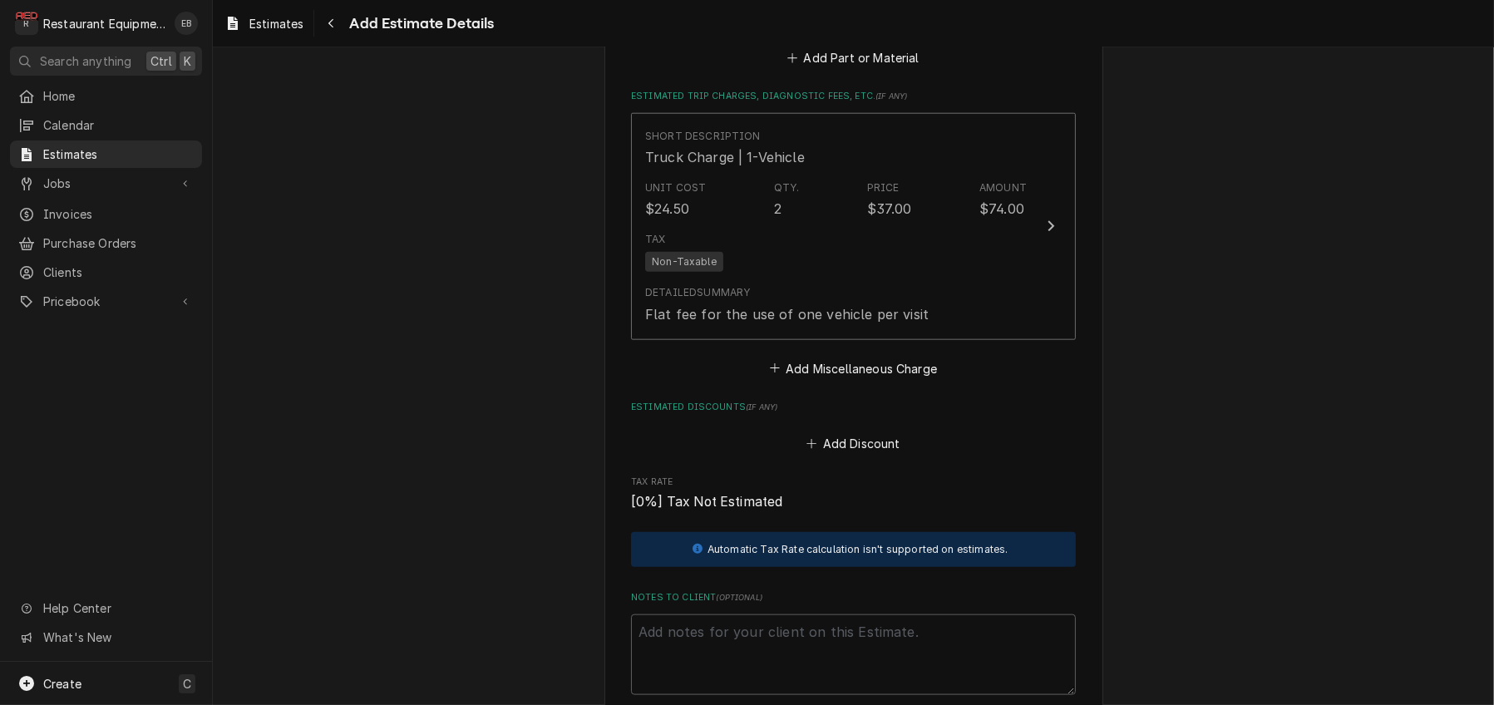
type textarea "x"
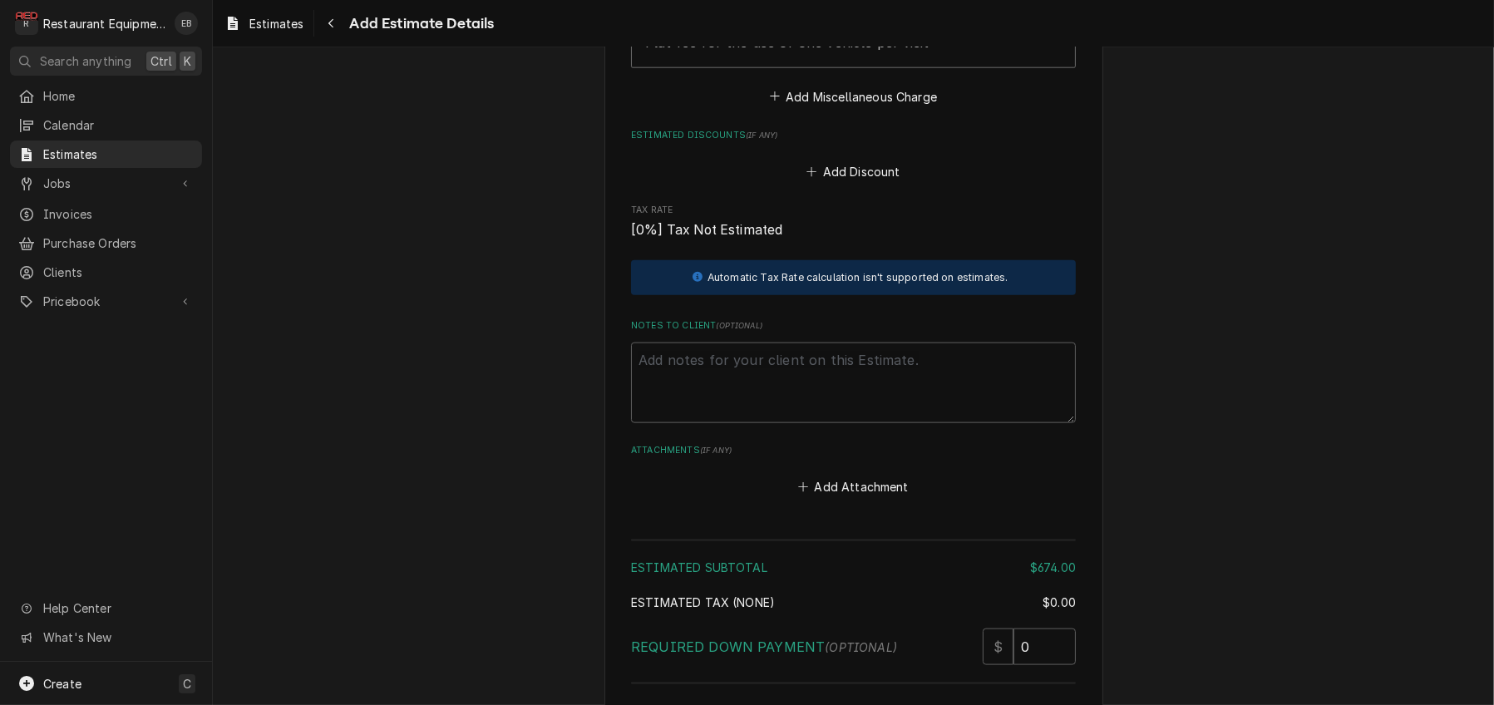
scroll to position [2541, 0]
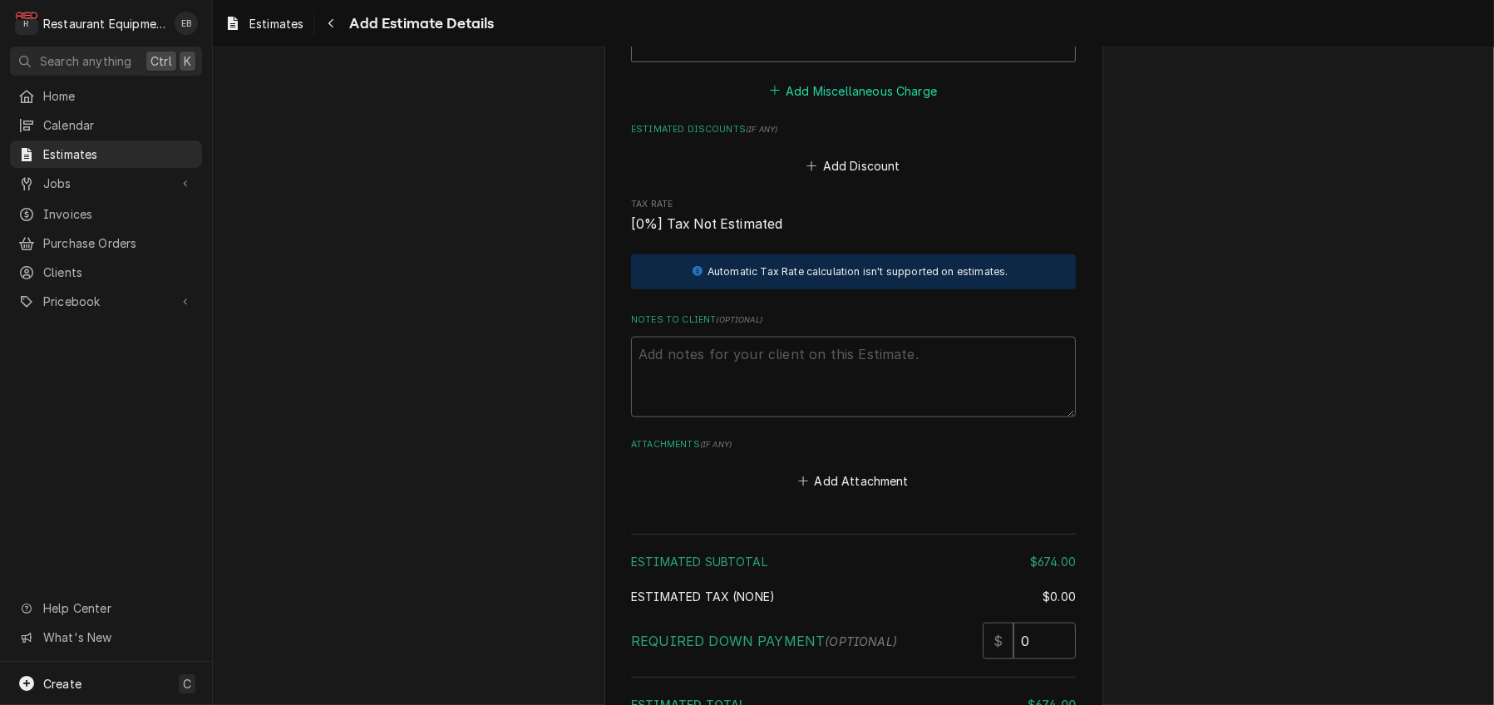
click at [849, 102] on button "Add Miscellaneous Charge" at bounding box center [853, 90] width 173 height 23
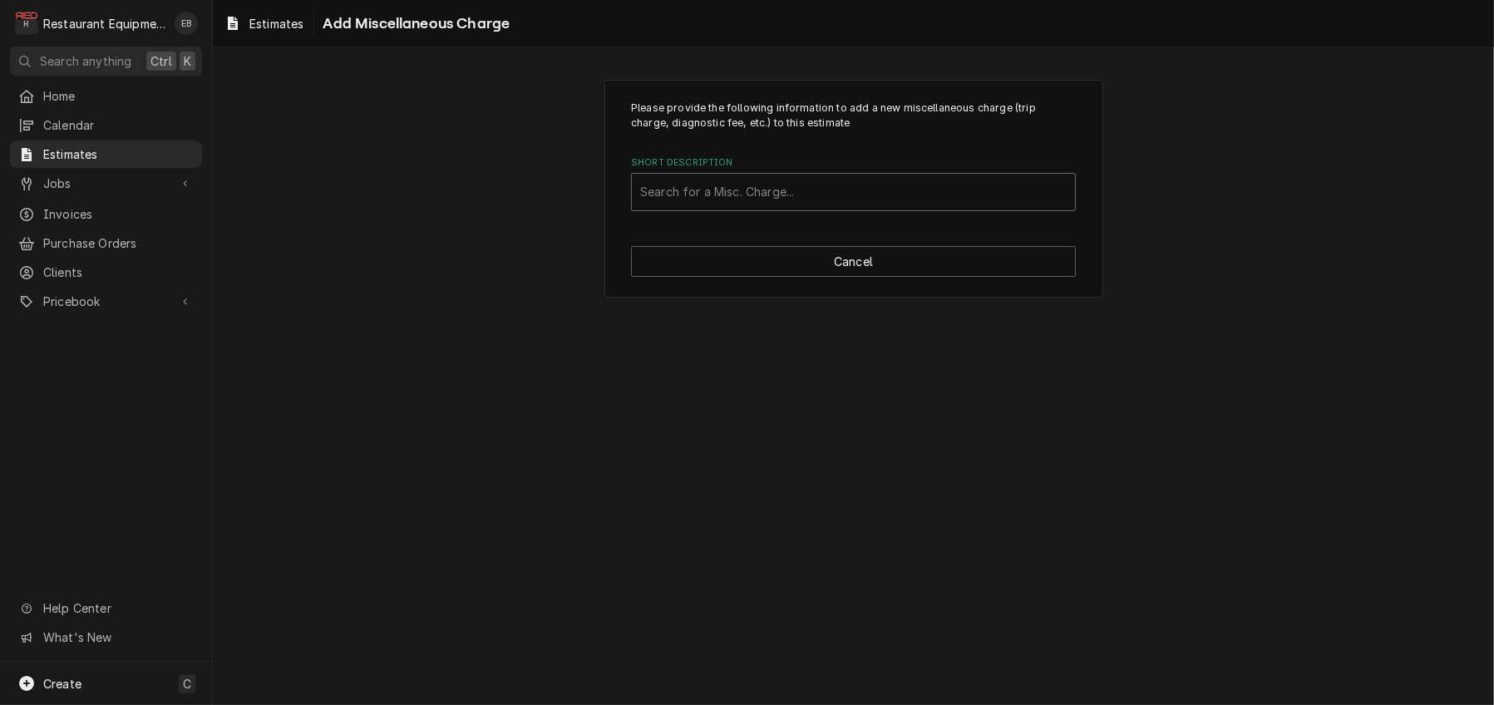
click at [785, 207] on div "Short Description" at bounding box center [853, 192] width 427 height 30
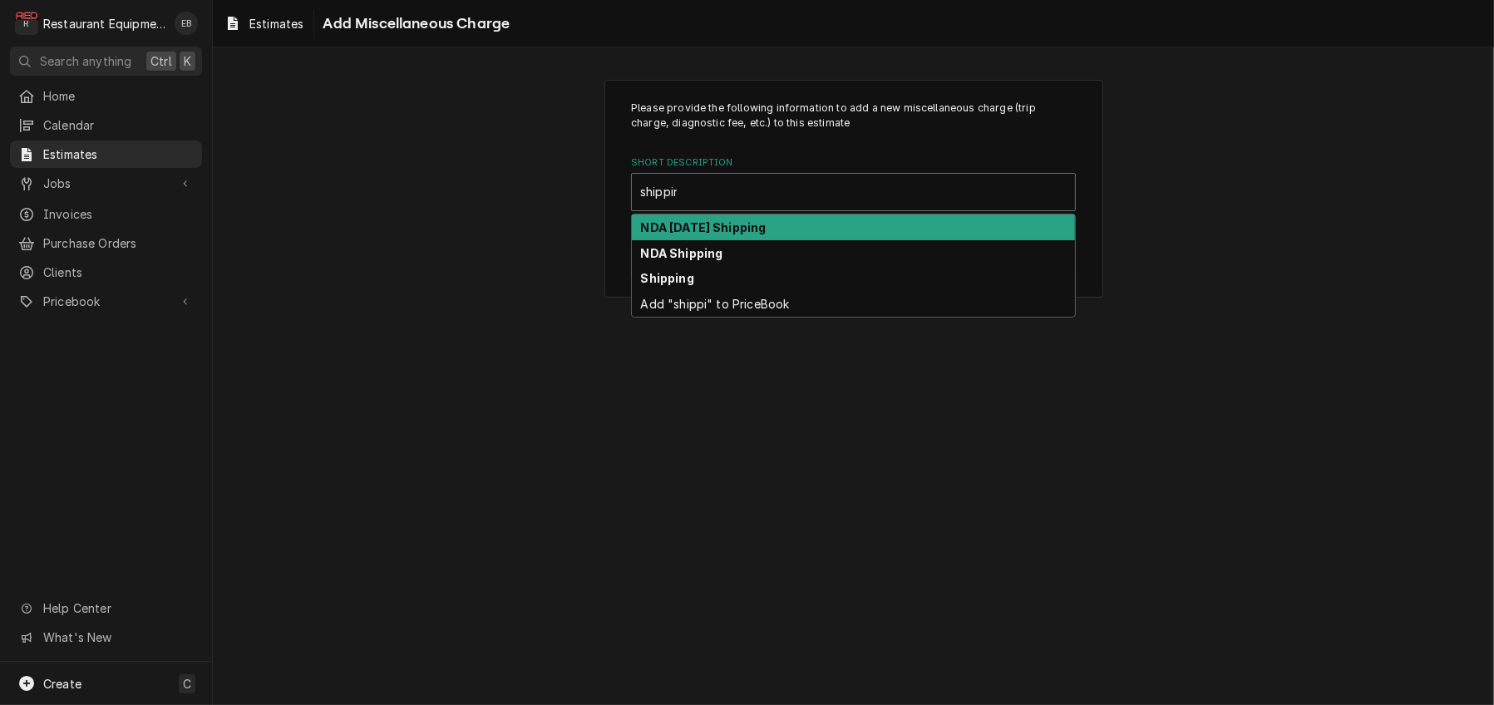
type input "shipping"
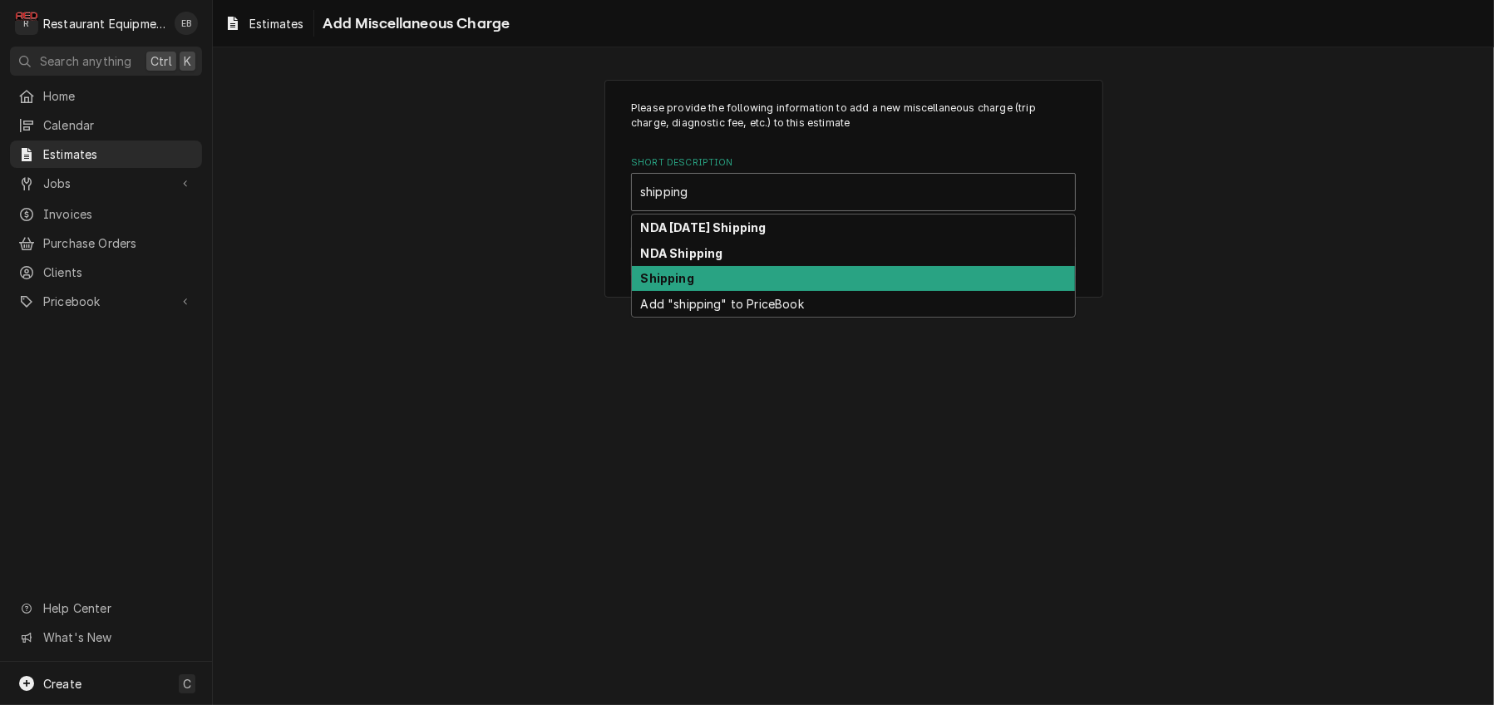
click at [747, 292] on div "Shipping" at bounding box center [853, 279] width 443 height 26
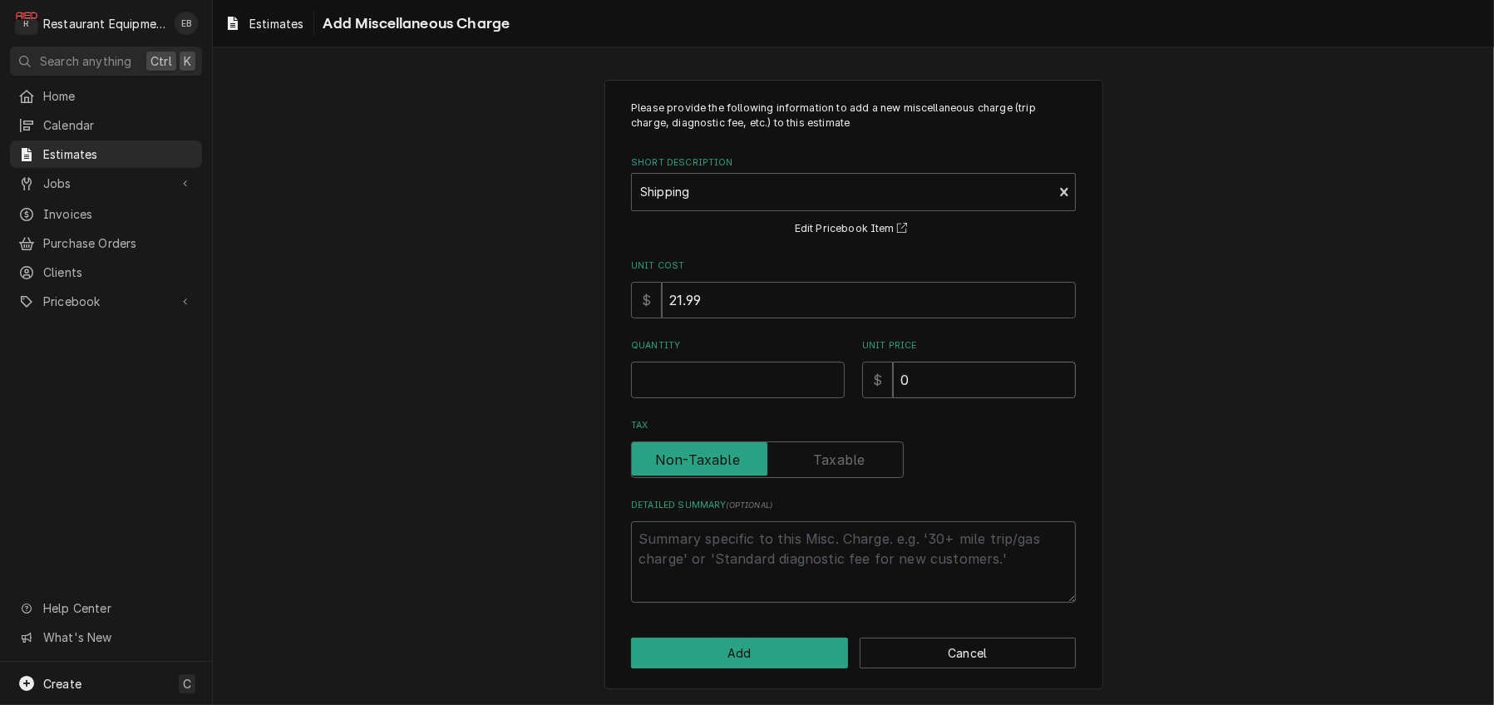
click at [951, 398] on input "0" at bounding box center [984, 380] width 183 height 37
type textarea "x"
type input "6"
type textarea "x"
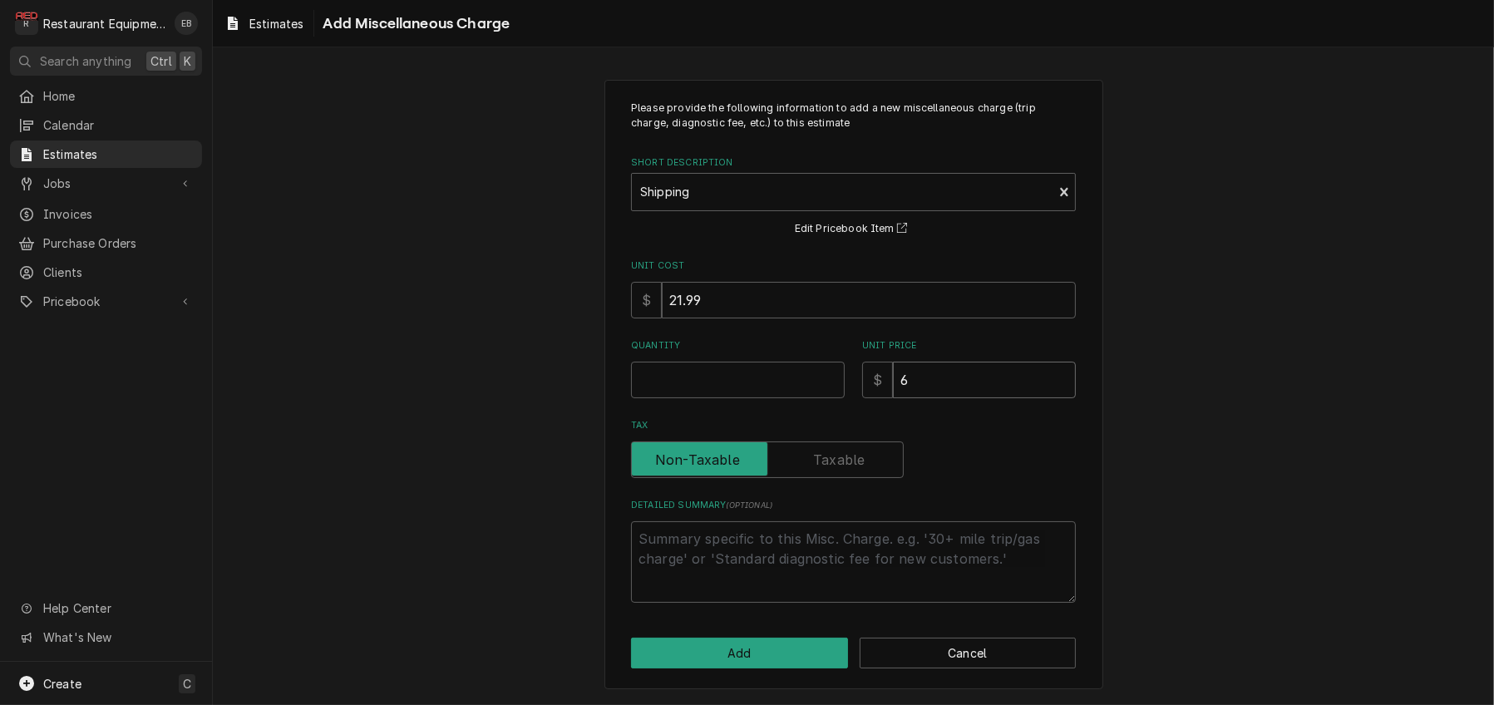
type input "61"
type textarea "x"
type input "61.9"
type textarea "x"
type input "61.99"
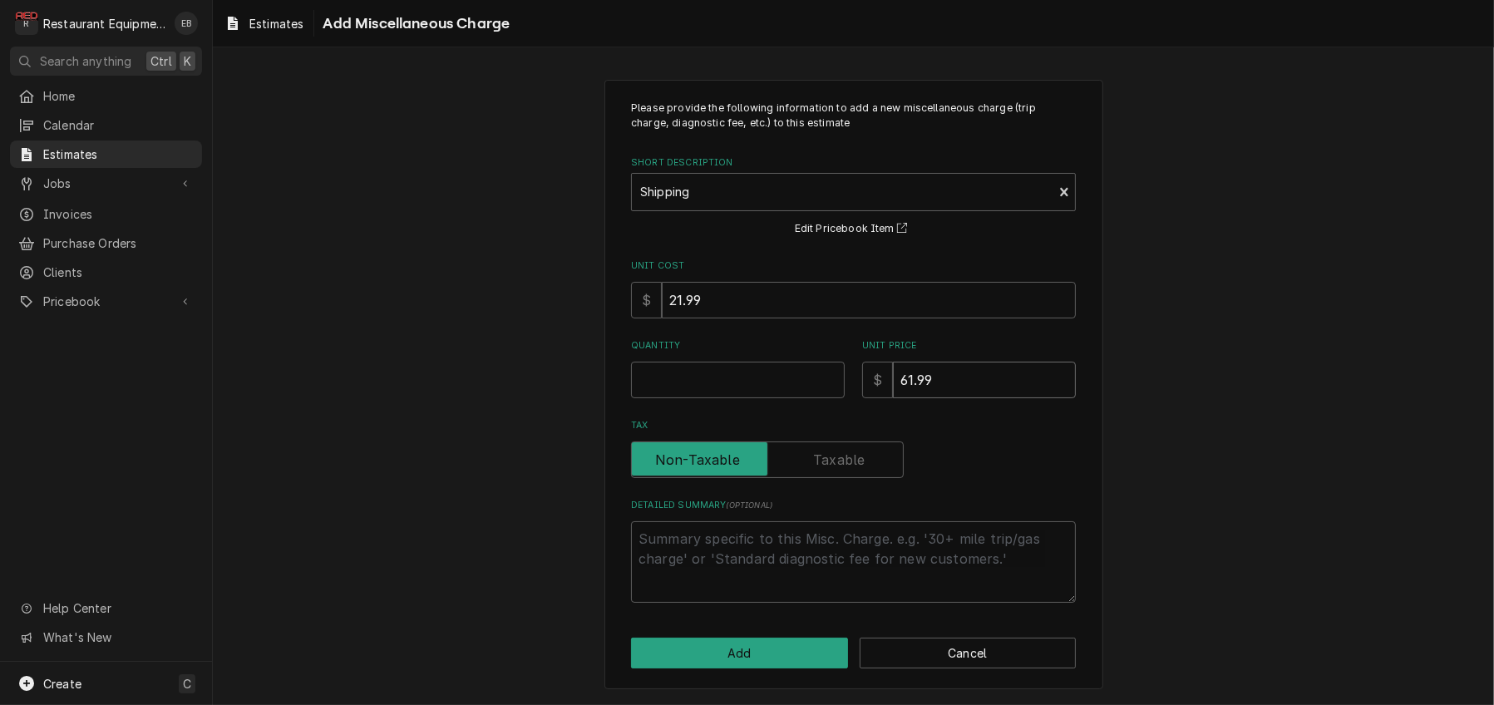
type textarea "x"
type input "61.99"
click at [755, 398] on input "Quantity" at bounding box center [738, 380] width 214 height 37
type textarea "x"
type input "1"
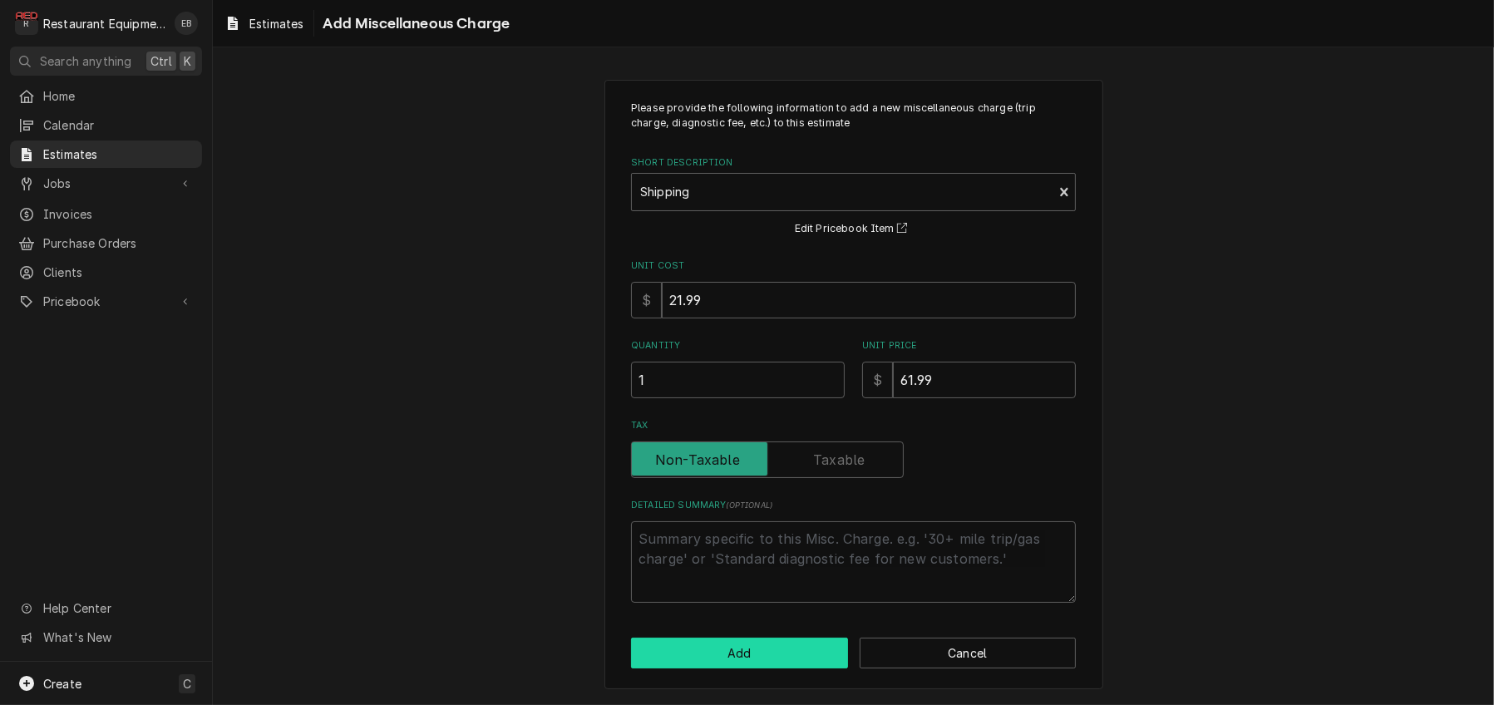
click at [782, 651] on button "Add" at bounding box center [739, 653] width 217 height 31
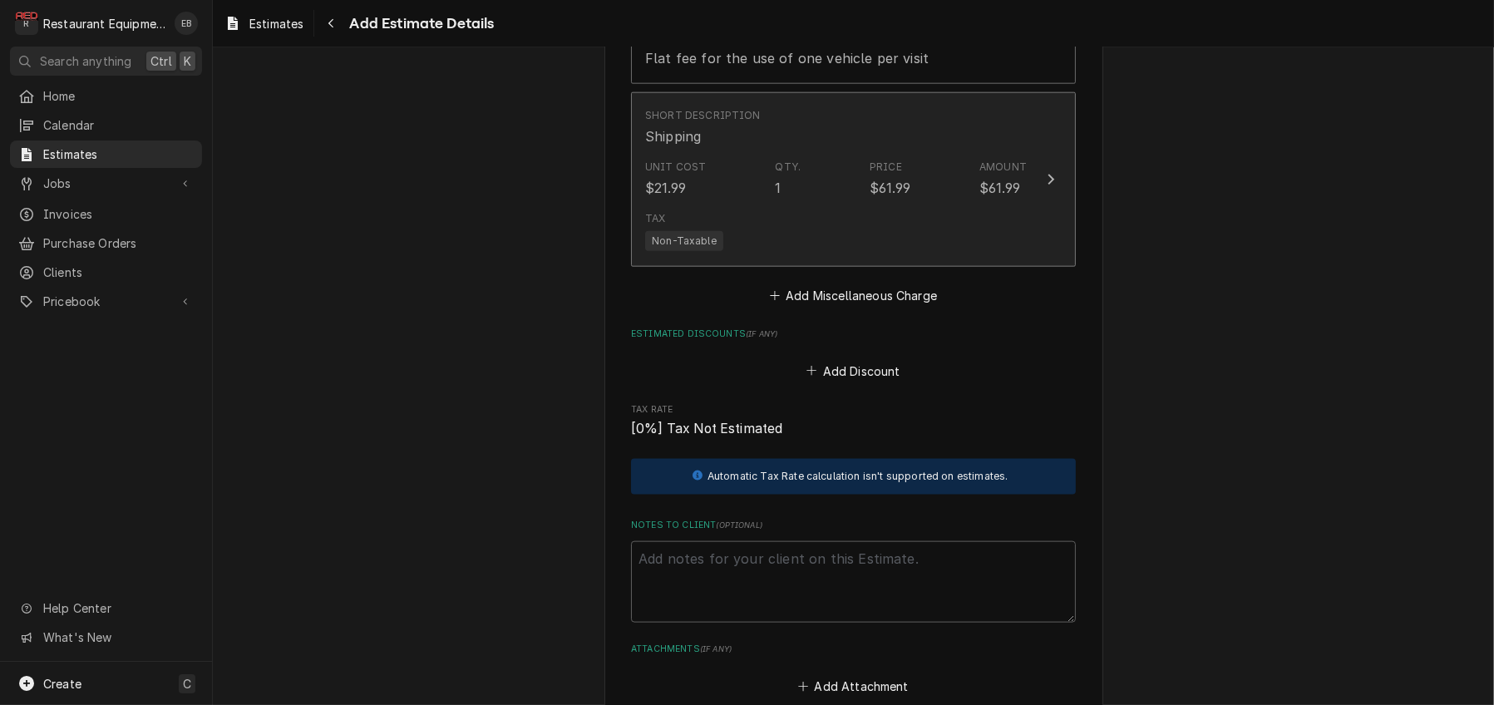
type textarea "x"
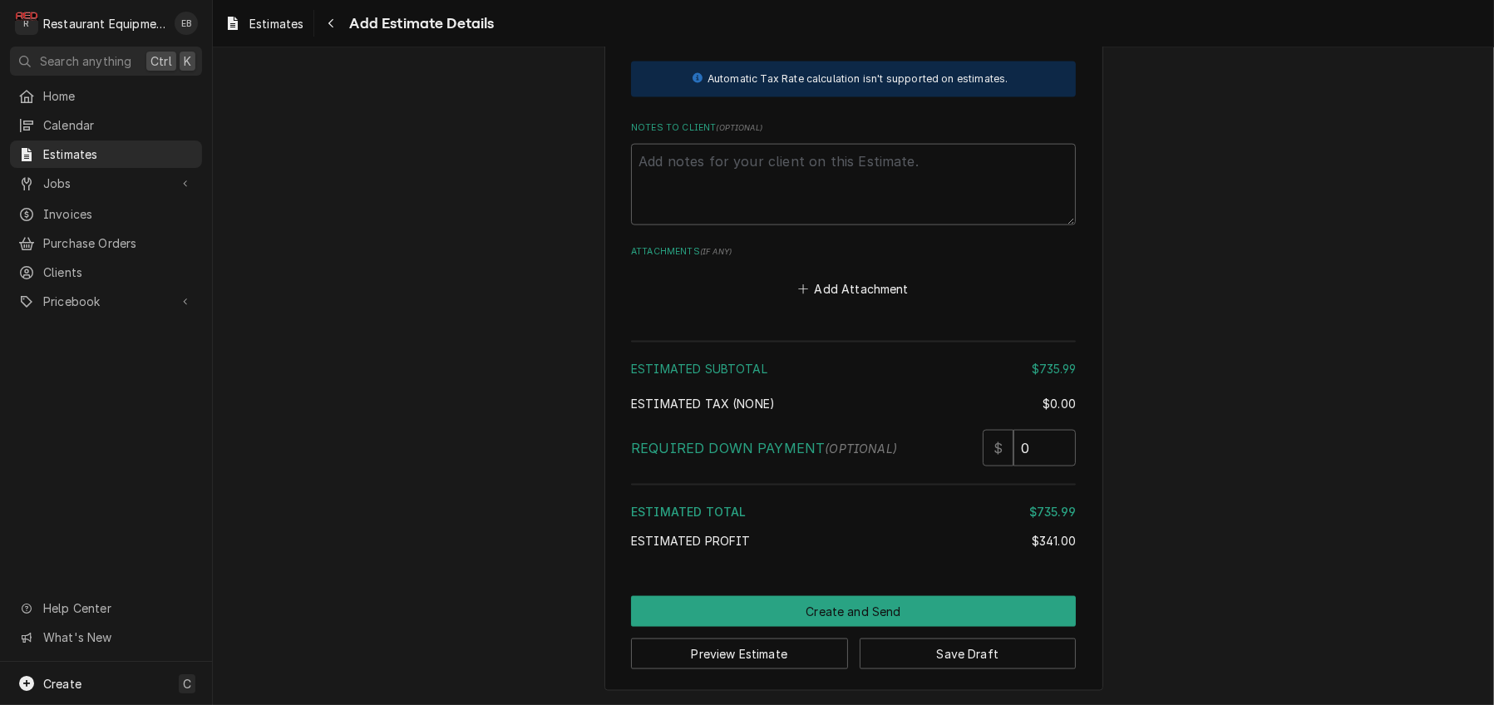
scroll to position [3311, 0]
click at [333, 22] on icon "Navigate back" at bounding box center [330, 23] width 5 height 9
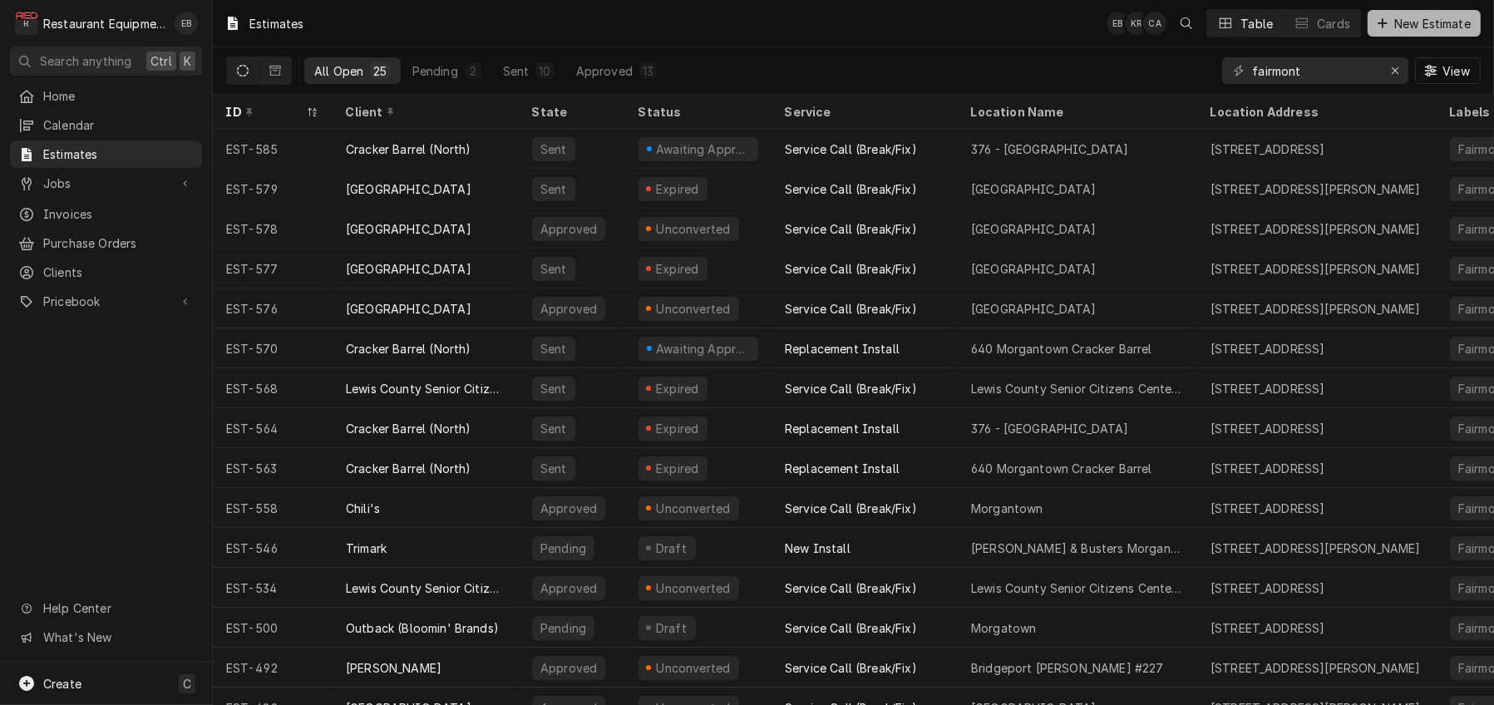
click at [1378, 27] on icon "Dynamic Content Wrapper" at bounding box center [1383, 23] width 10 height 12
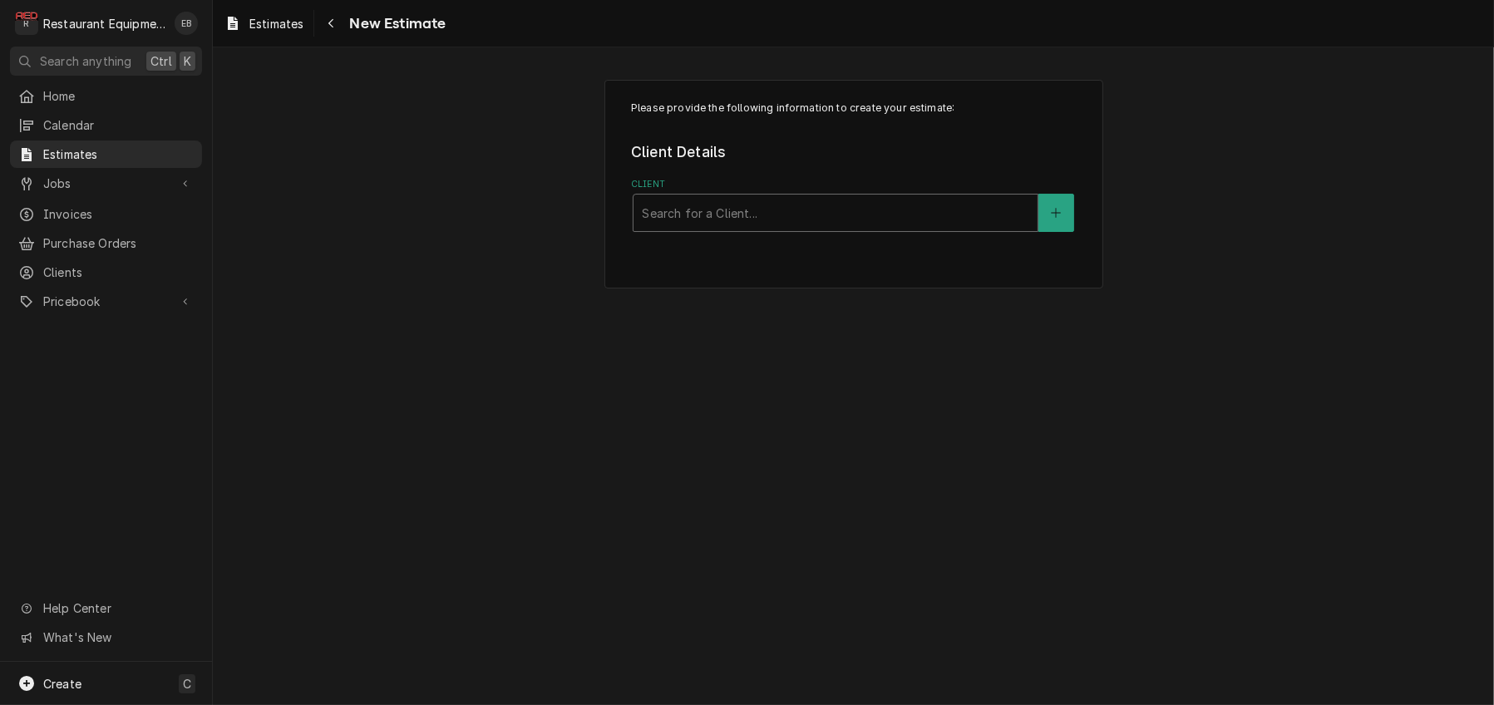
click at [878, 222] on div "Client" at bounding box center [835, 213] width 387 height 30
type input "cracker"
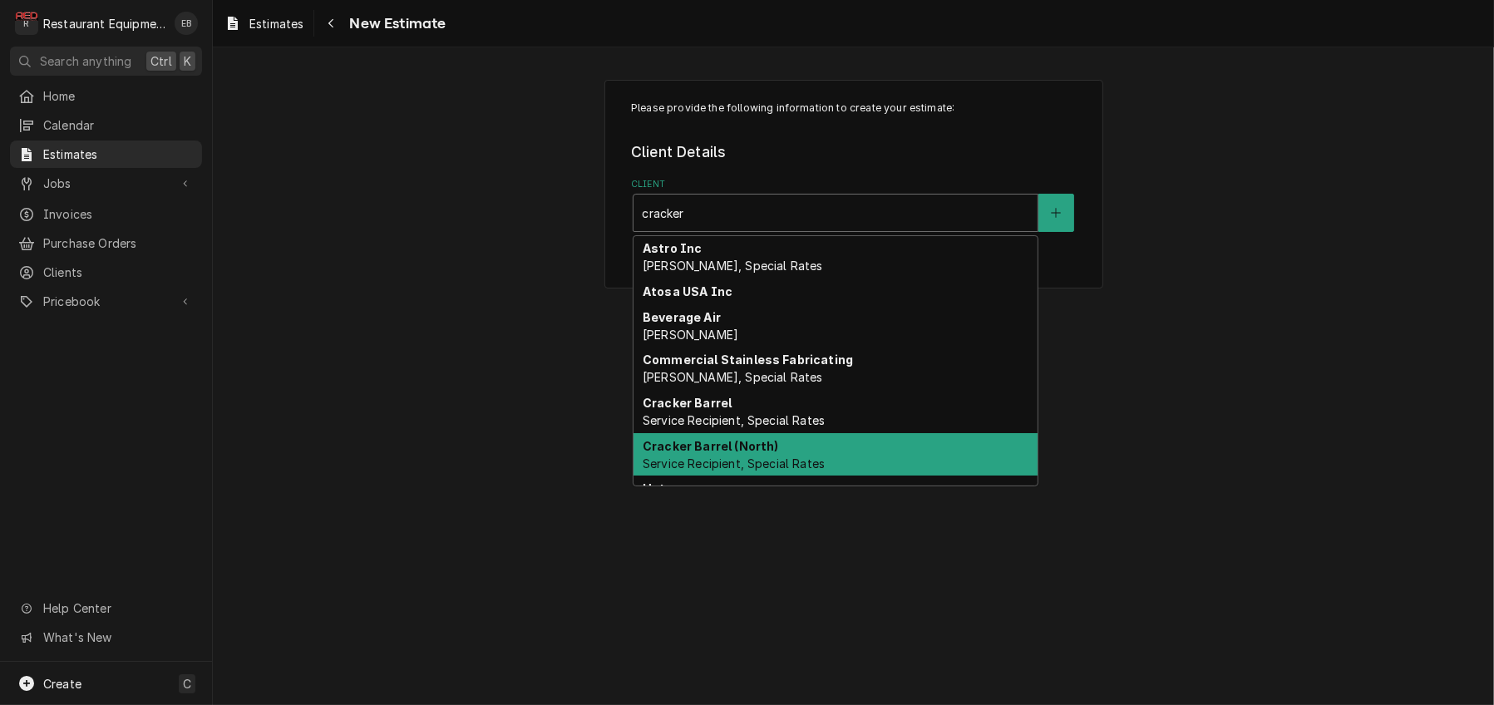
click at [739, 453] on strong "Cracker Barrel (North)" at bounding box center [711, 446] width 136 height 14
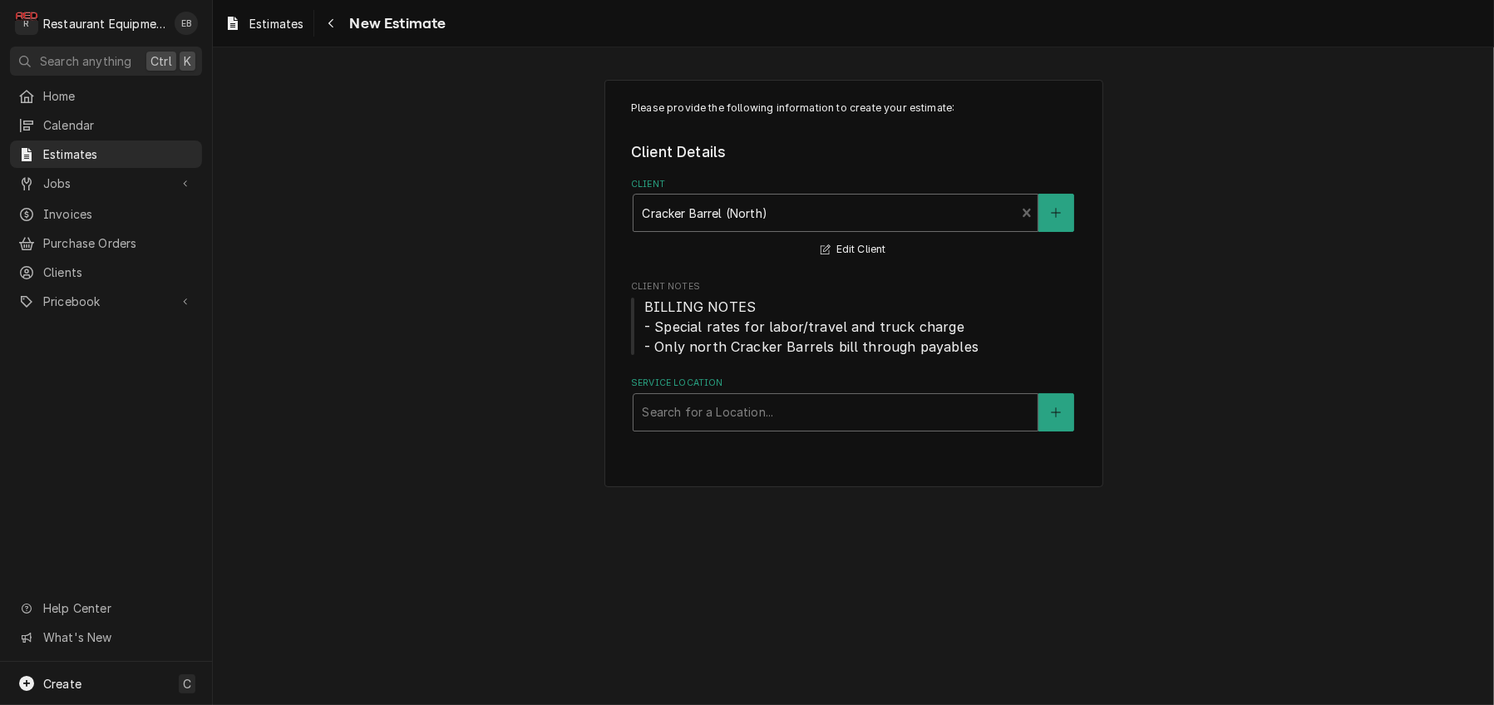
click at [740, 427] on div "Service Location" at bounding box center [835, 412] width 387 height 30
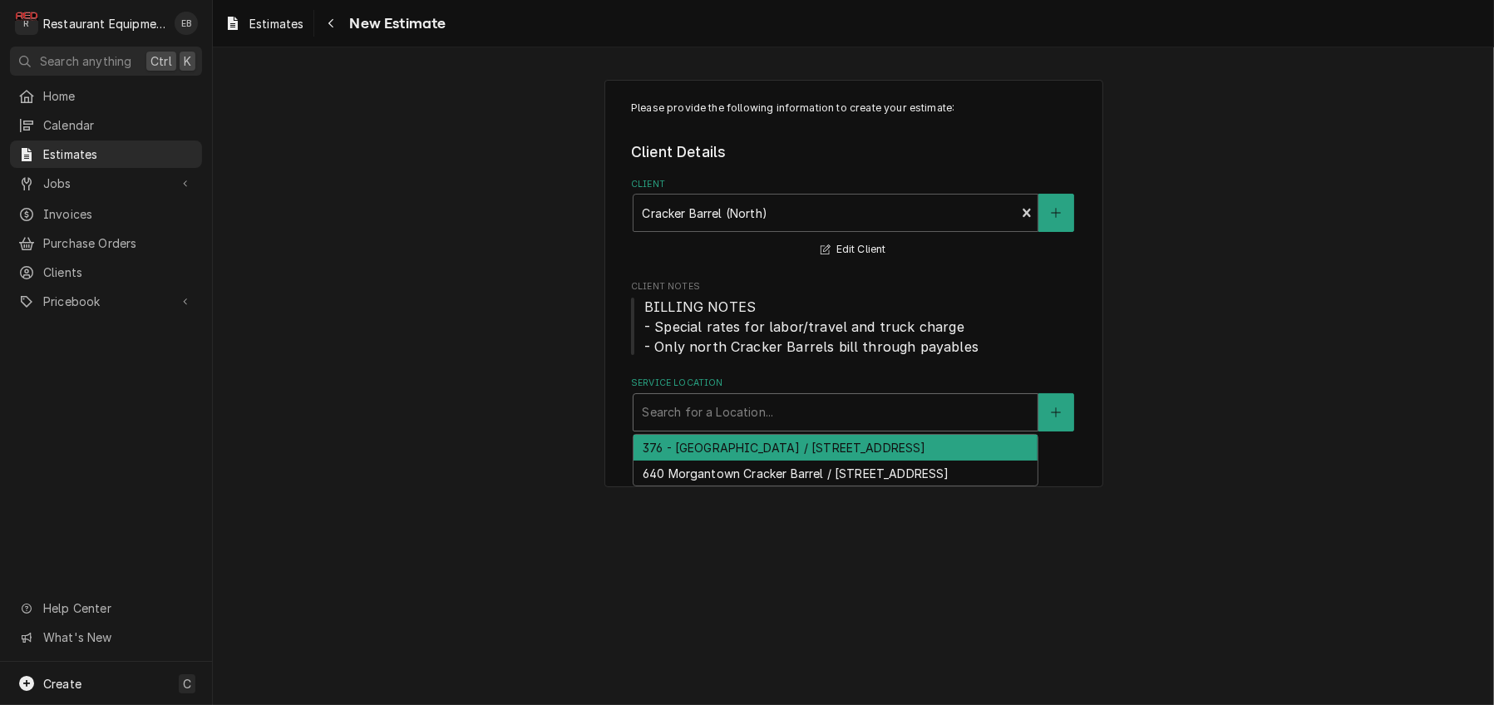
click at [730, 461] on div "376 - [GEOGRAPHIC_DATA] / [STREET_ADDRESS]" at bounding box center [836, 448] width 404 height 26
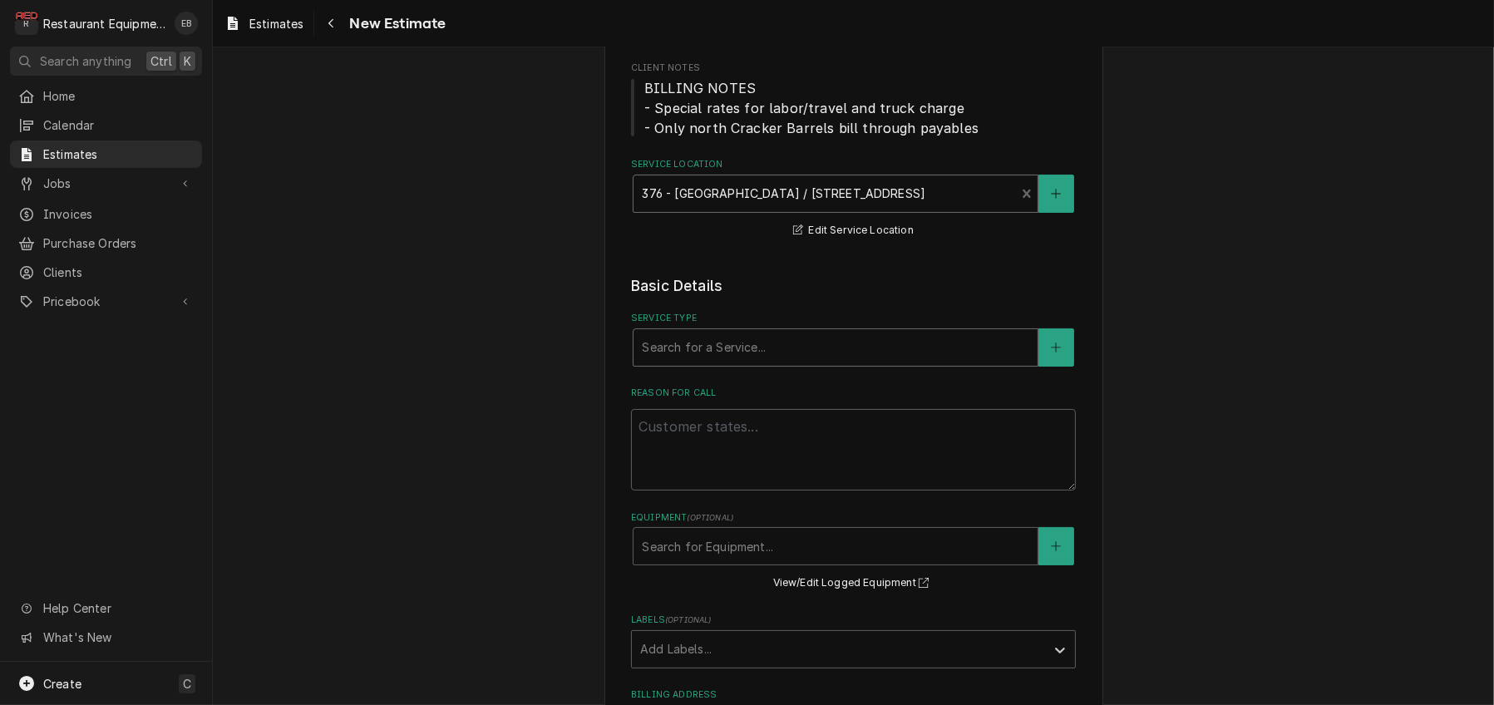
scroll to position [221, 0]
click at [693, 360] on div "Service Type" at bounding box center [835, 345] width 387 height 30
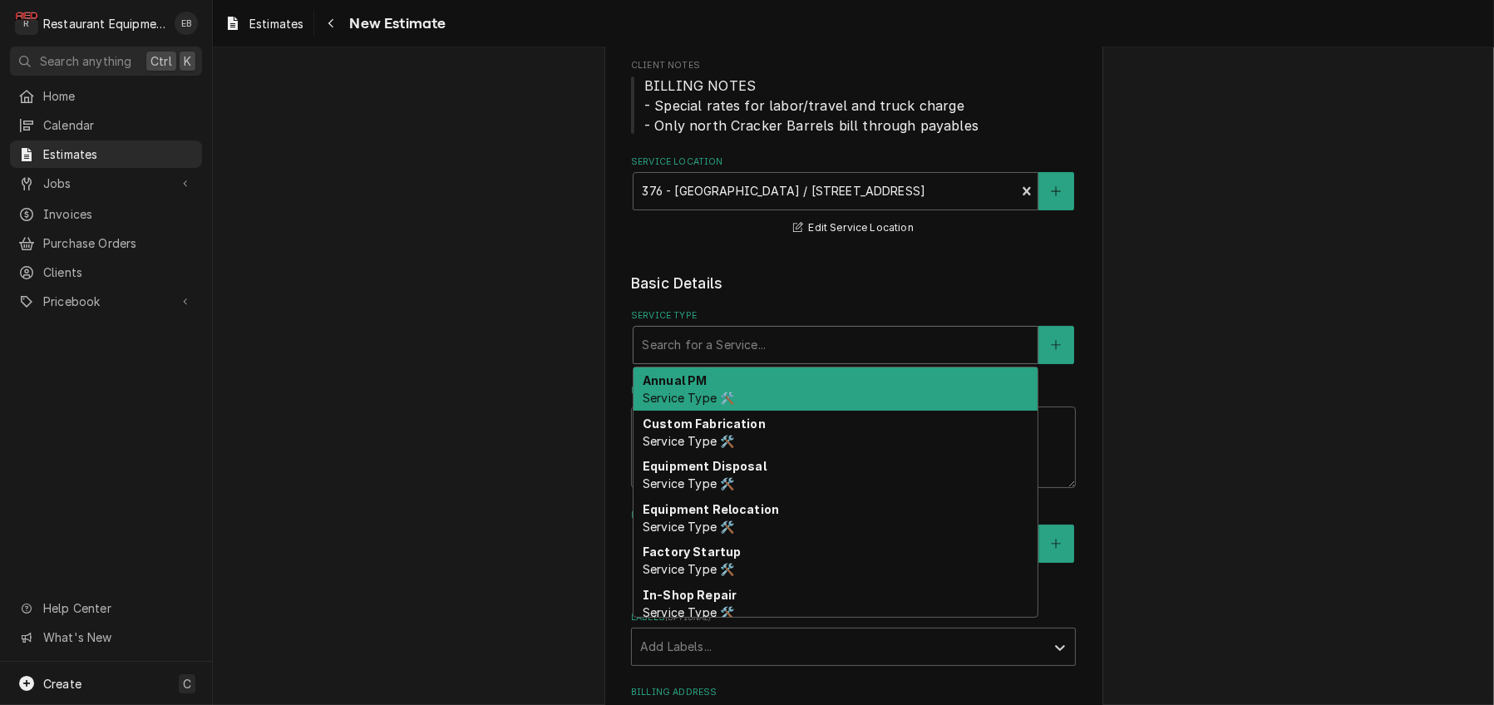
type textarea "x"
type input "b"
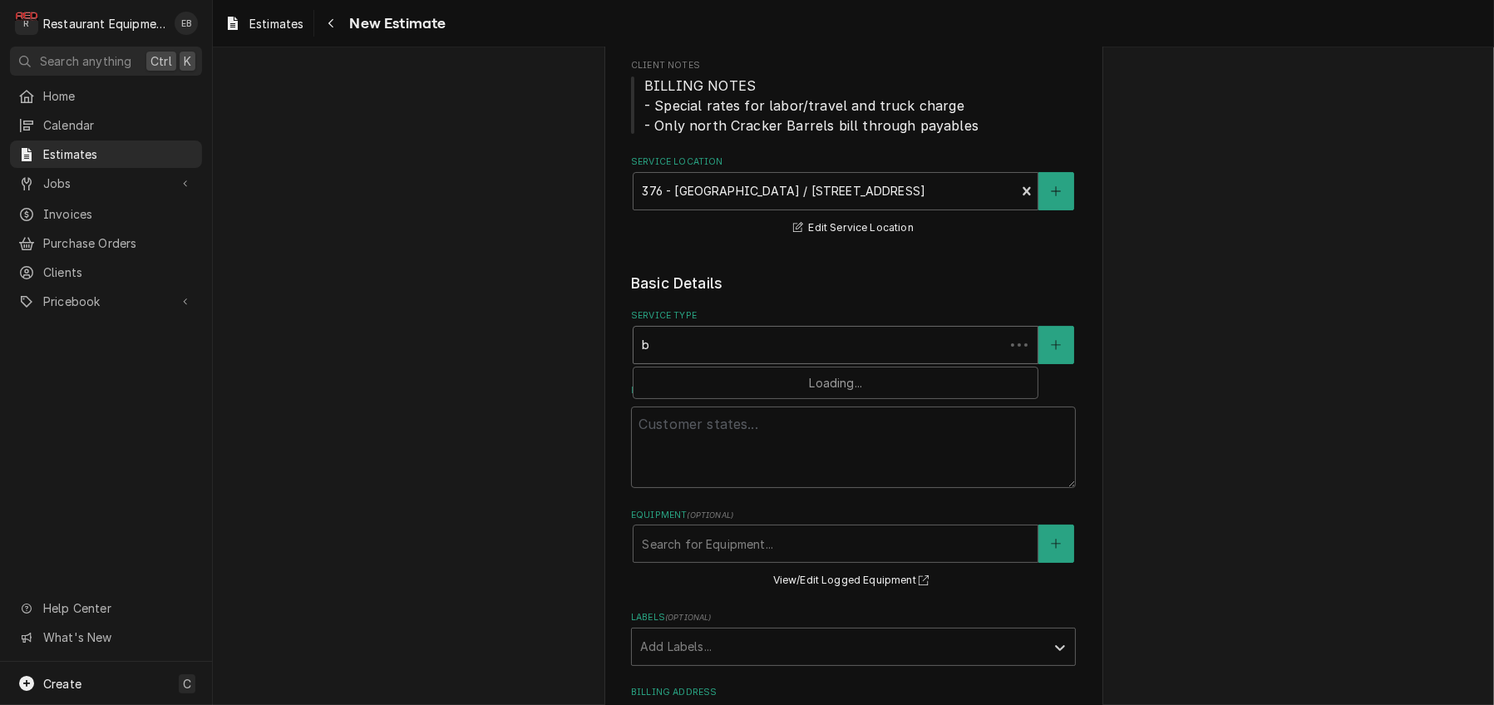
type textarea "x"
type input "br"
type textarea "x"
type input "bre"
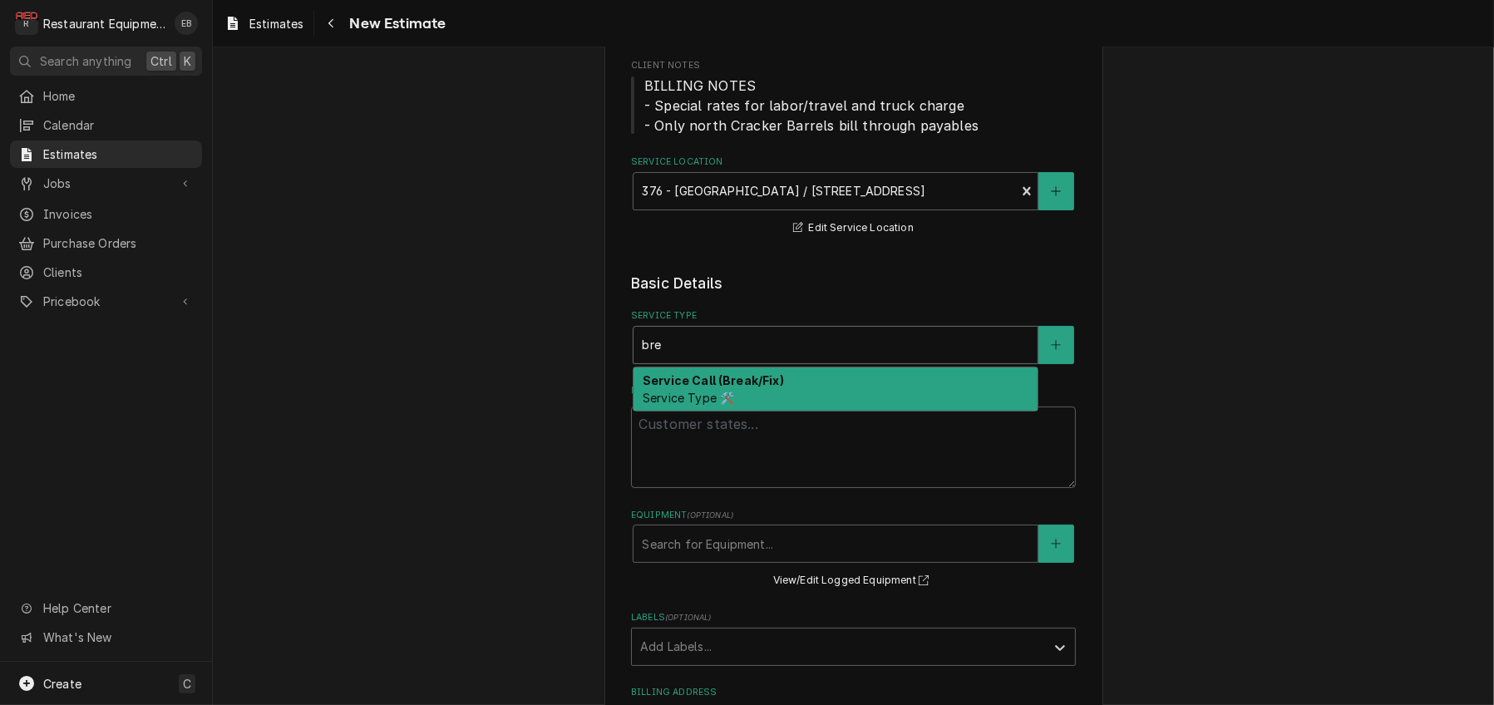
click at [694, 411] on div "Service Call (Break/Fix) Service Type 🛠️" at bounding box center [836, 388] width 404 height 43
type textarea "x"
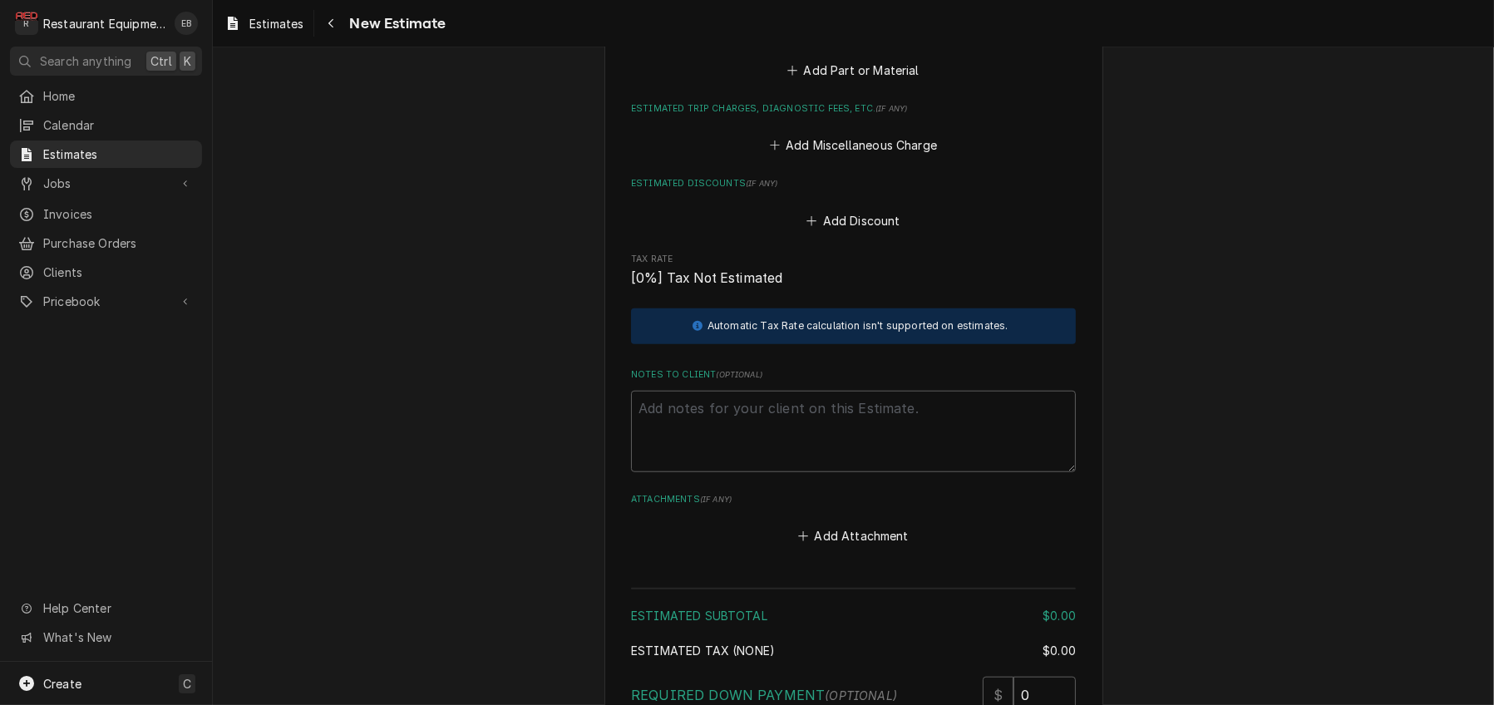
scroll to position [1829, 0]
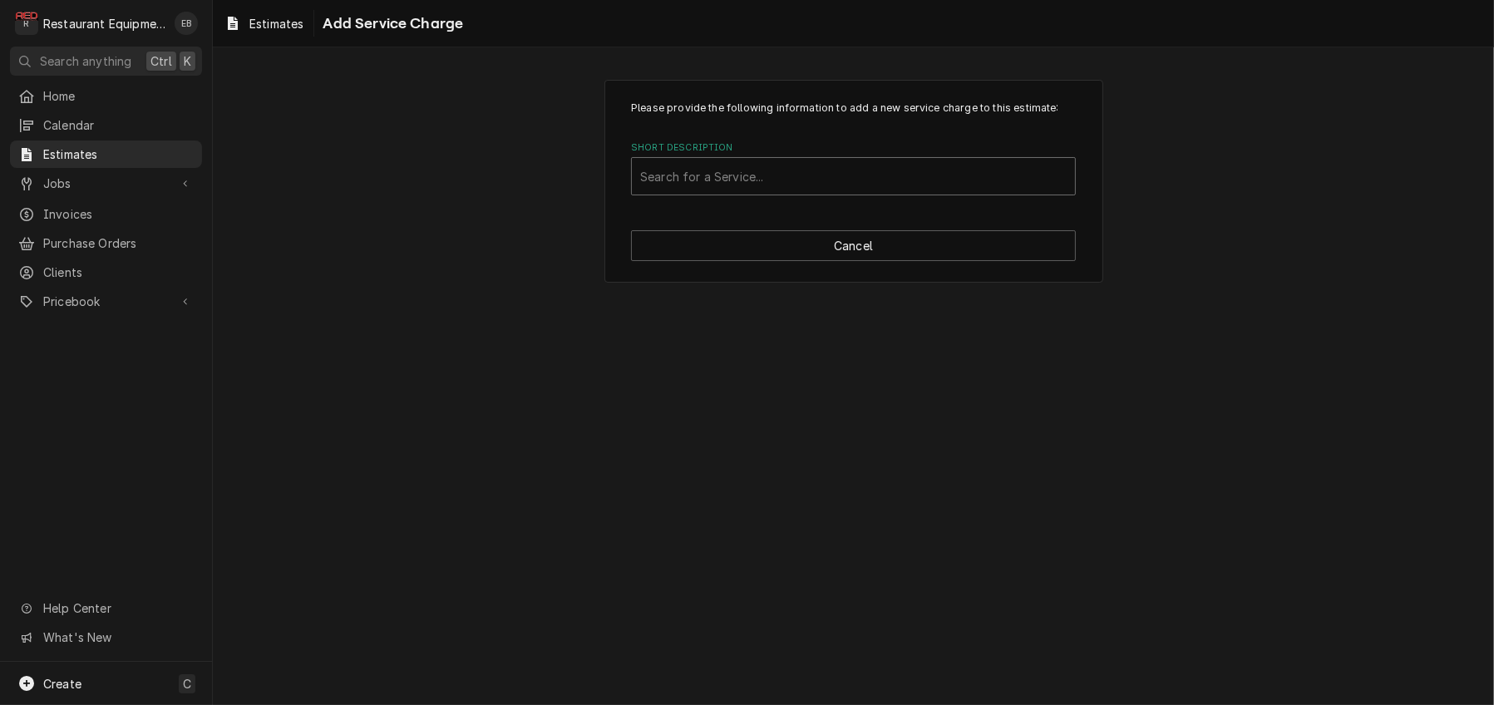
click at [737, 191] on div "Short Description" at bounding box center [853, 176] width 427 height 30
type input "lab"
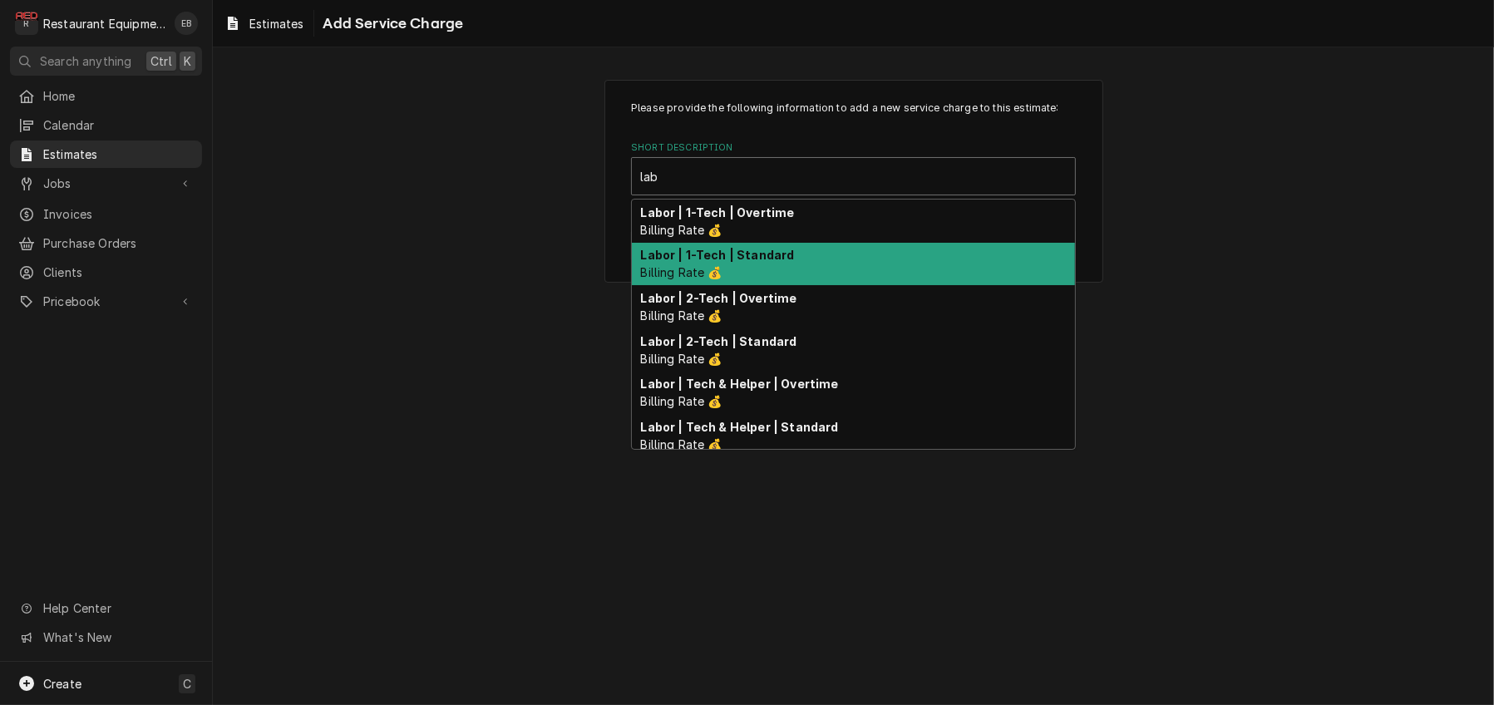
click at [727, 286] on div "Labor | 1-Tech | Standard Billing Rate 💰" at bounding box center [853, 264] width 443 height 43
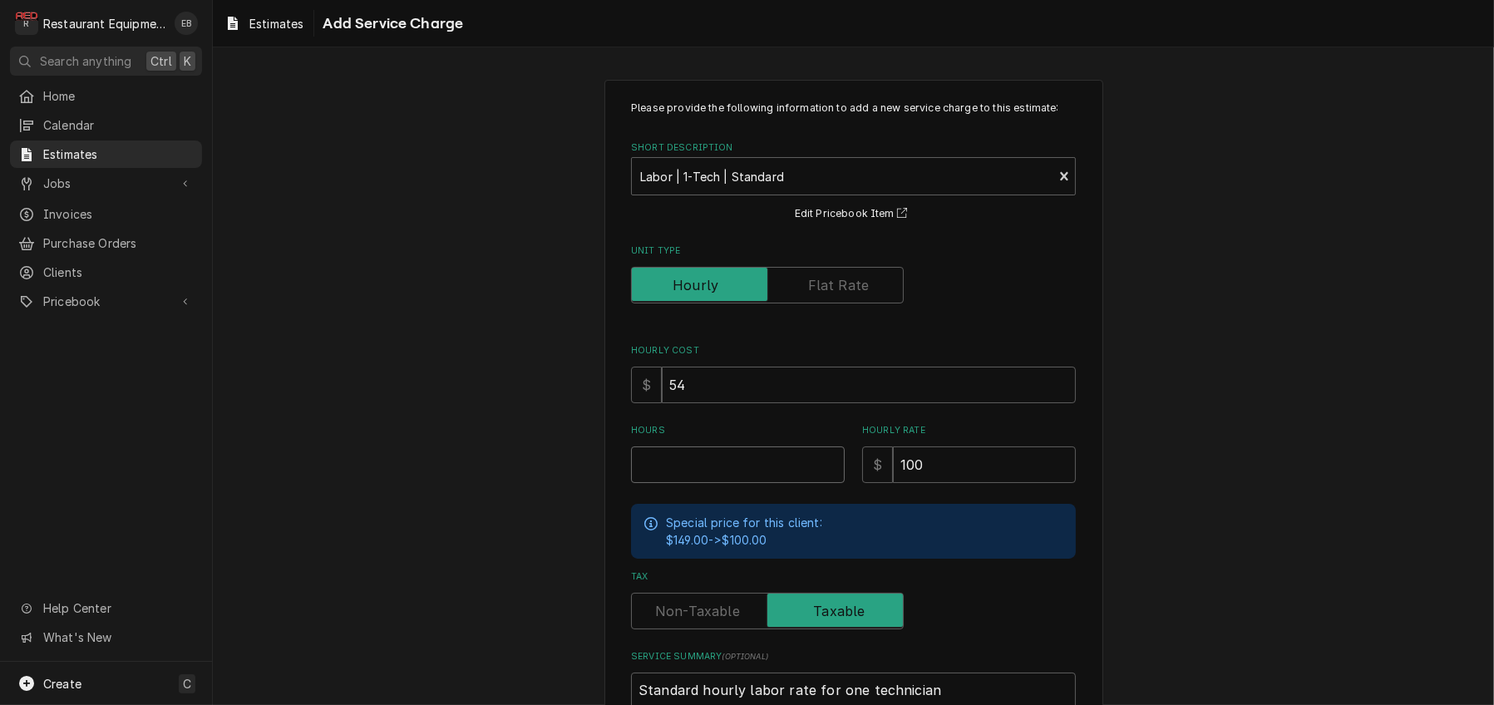
click at [713, 483] on input "Hours" at bounding box center [738, 464] width 214 height 37
type textarea "x"
type input "4"
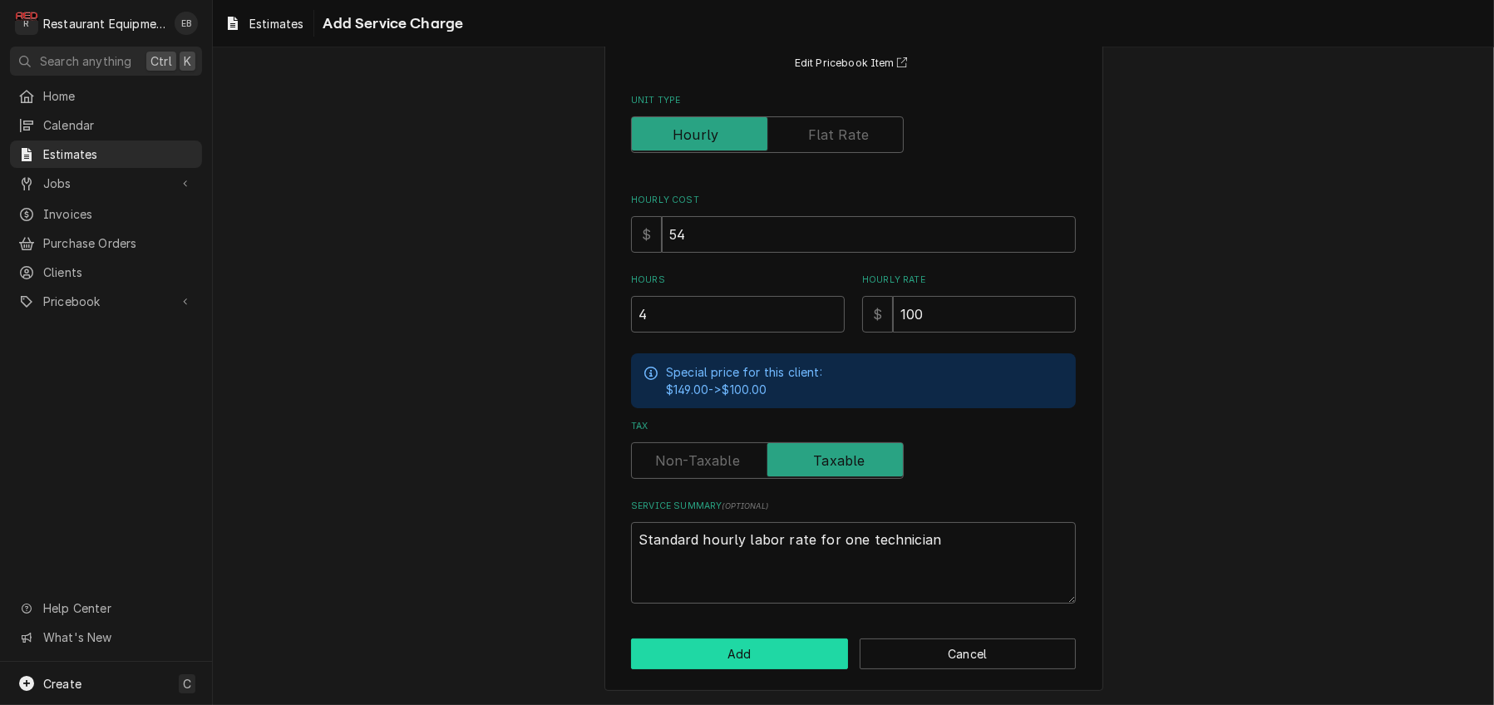
click at [790, 658] on button "Add" at bounding box center [739, 654] width 217 height 31
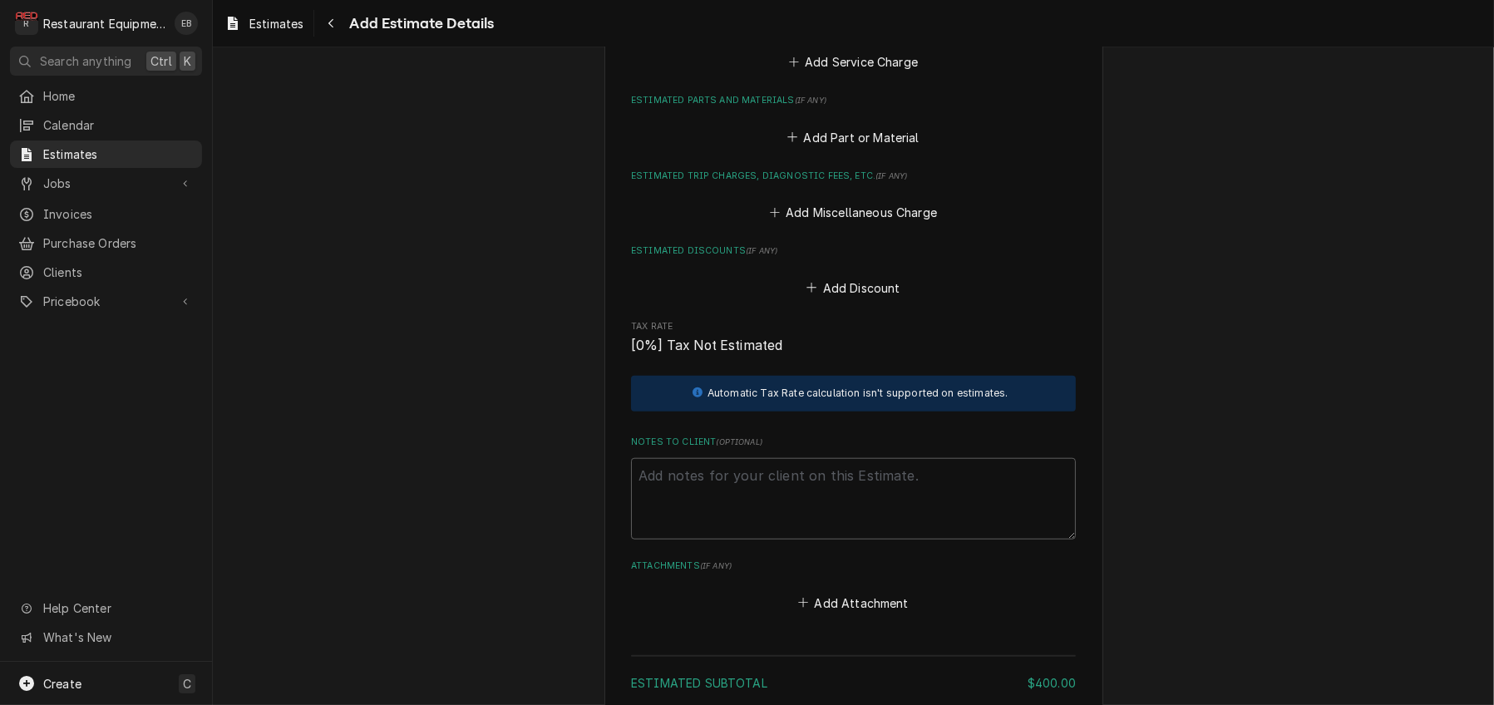
type textarea "x"
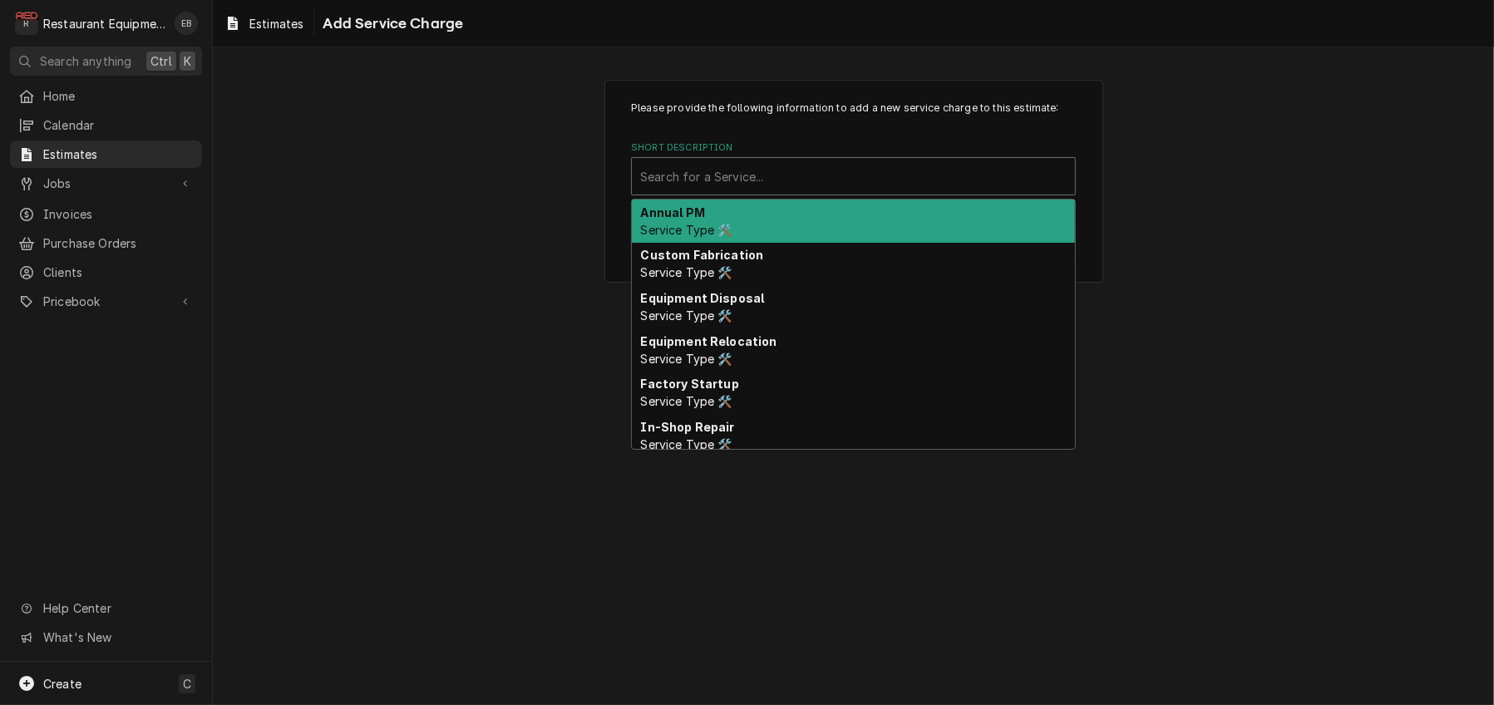
click at [764, 191] on div "Short Description" at bounding box center [853, 176] width 427 height 30
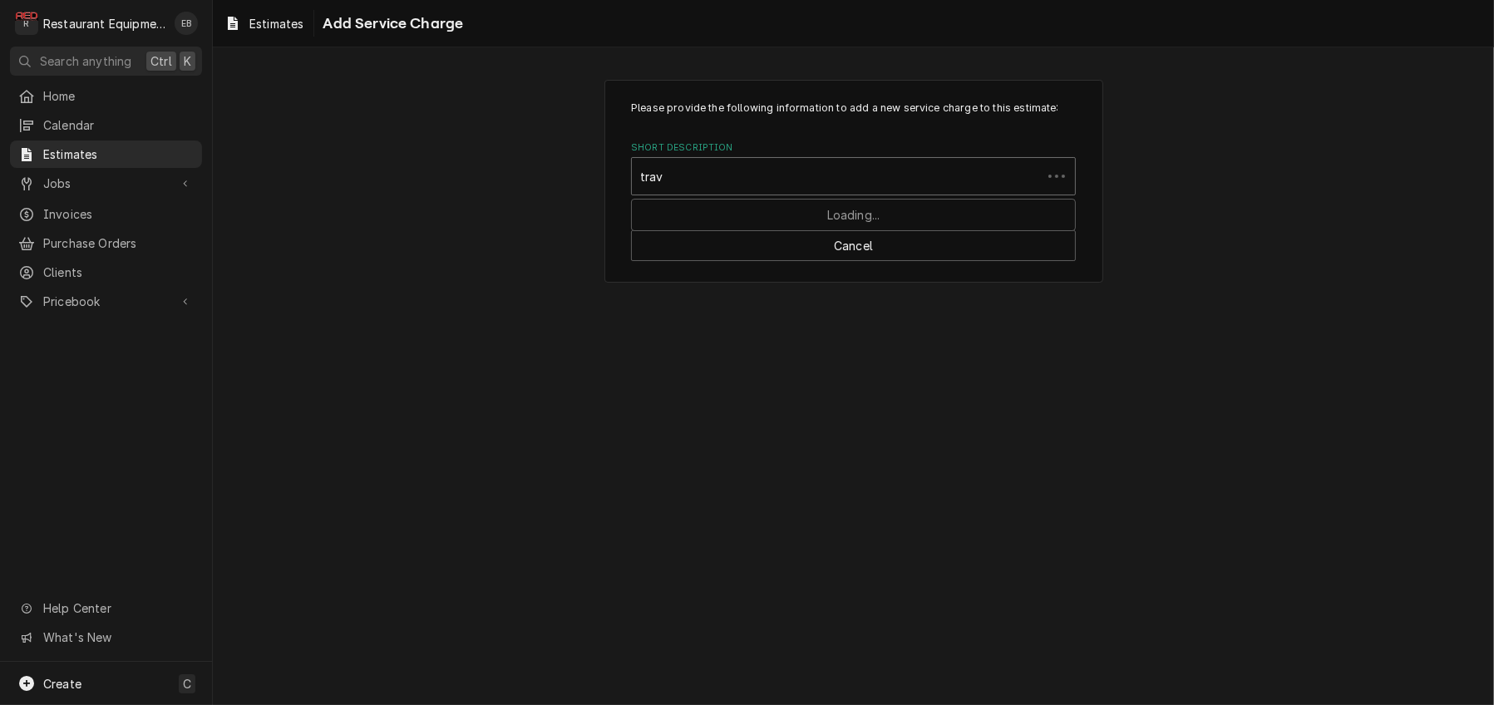
type input "trave"
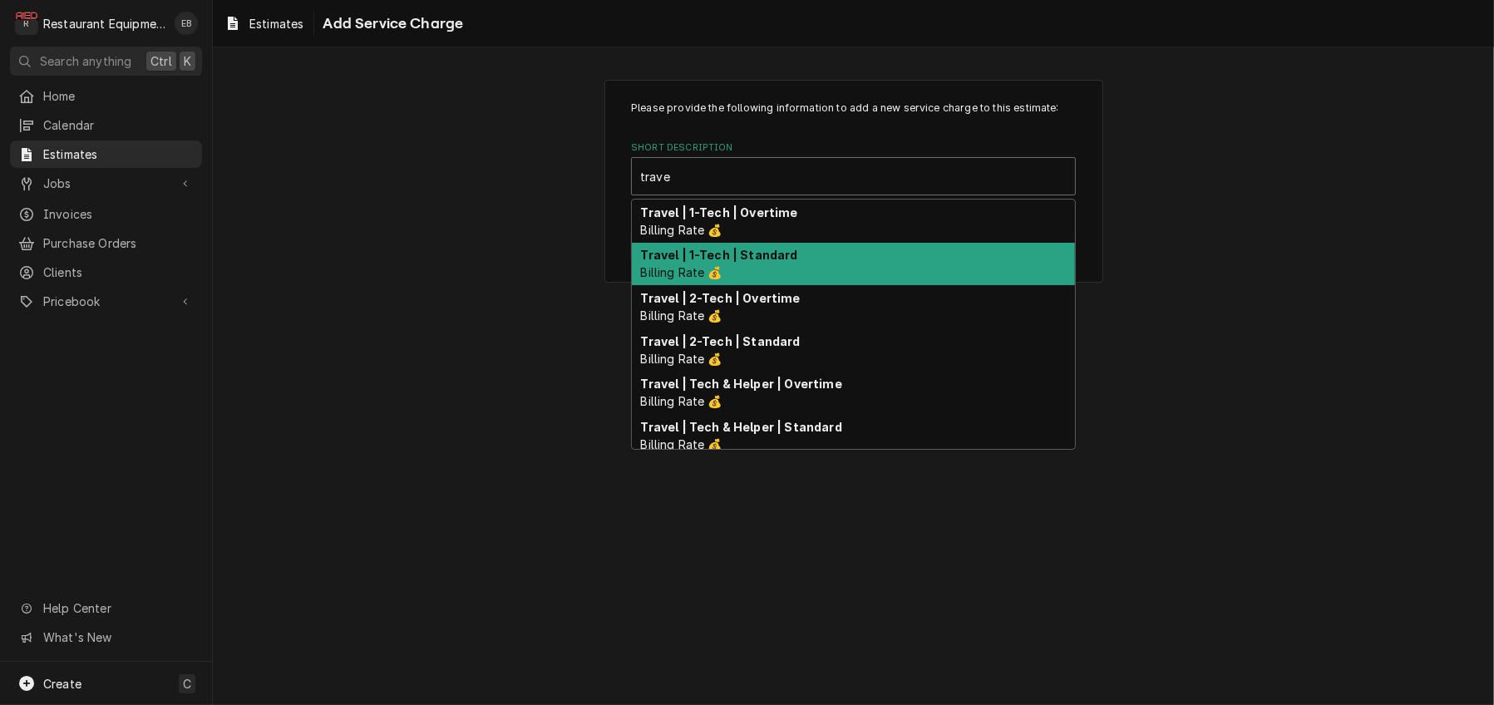
click at [734, 286] on div "Travel | 1-Tech | Standard Billing Rate 💰" at bounding box center [853, 264] width 443 height 43
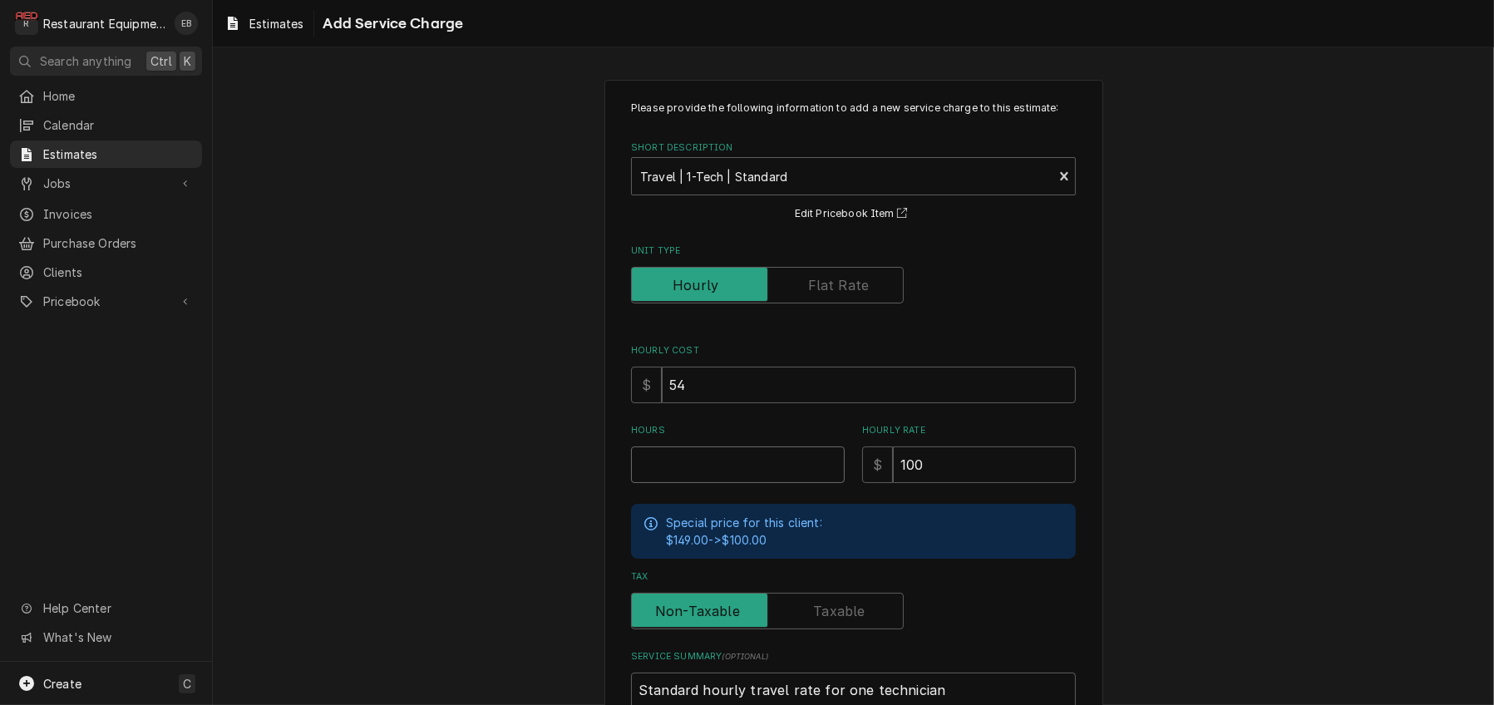
click at [718, 483] on input "Hours" at bounding box center [738, 464] width 214 height 37
type textarea "x"
type input "2"
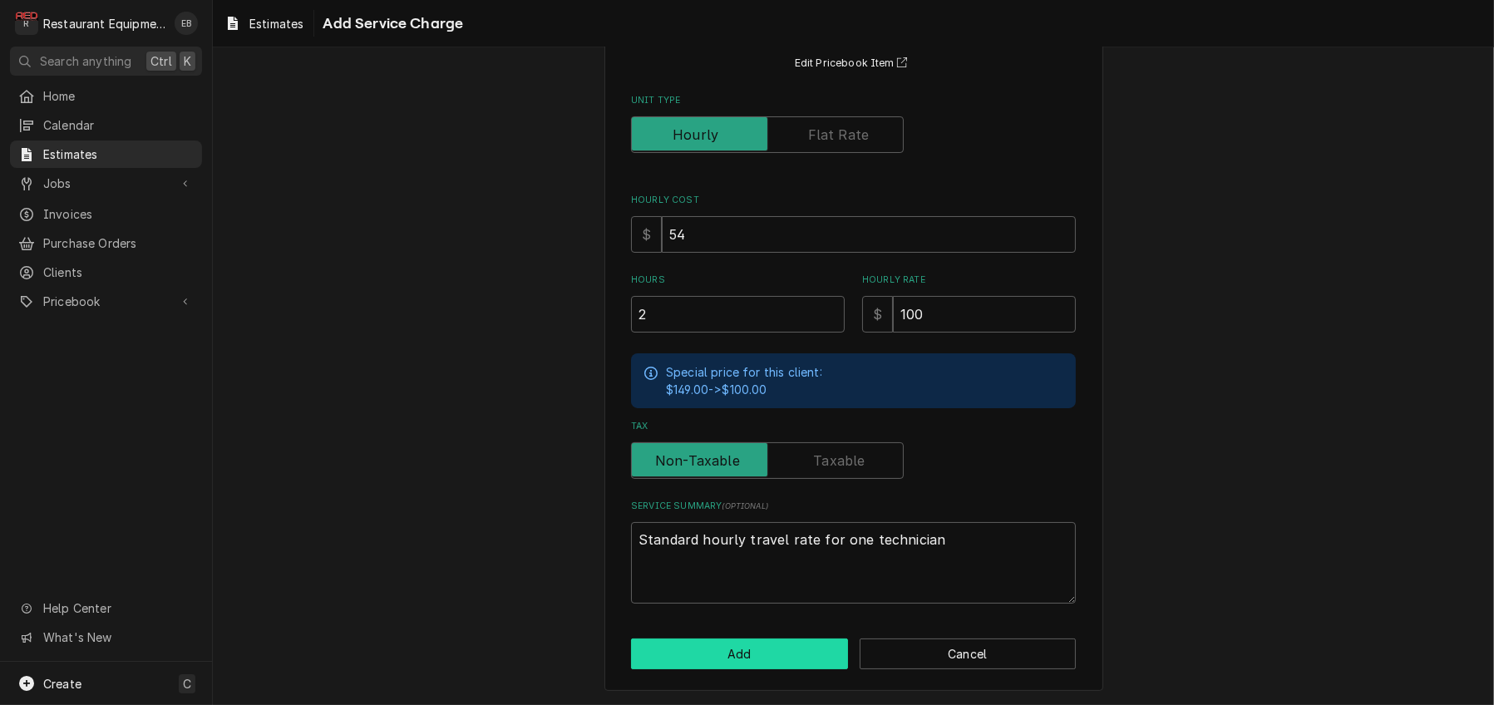
click at [730, 664] on button "Add" at bounding box center [739, 654] width 217 height 31
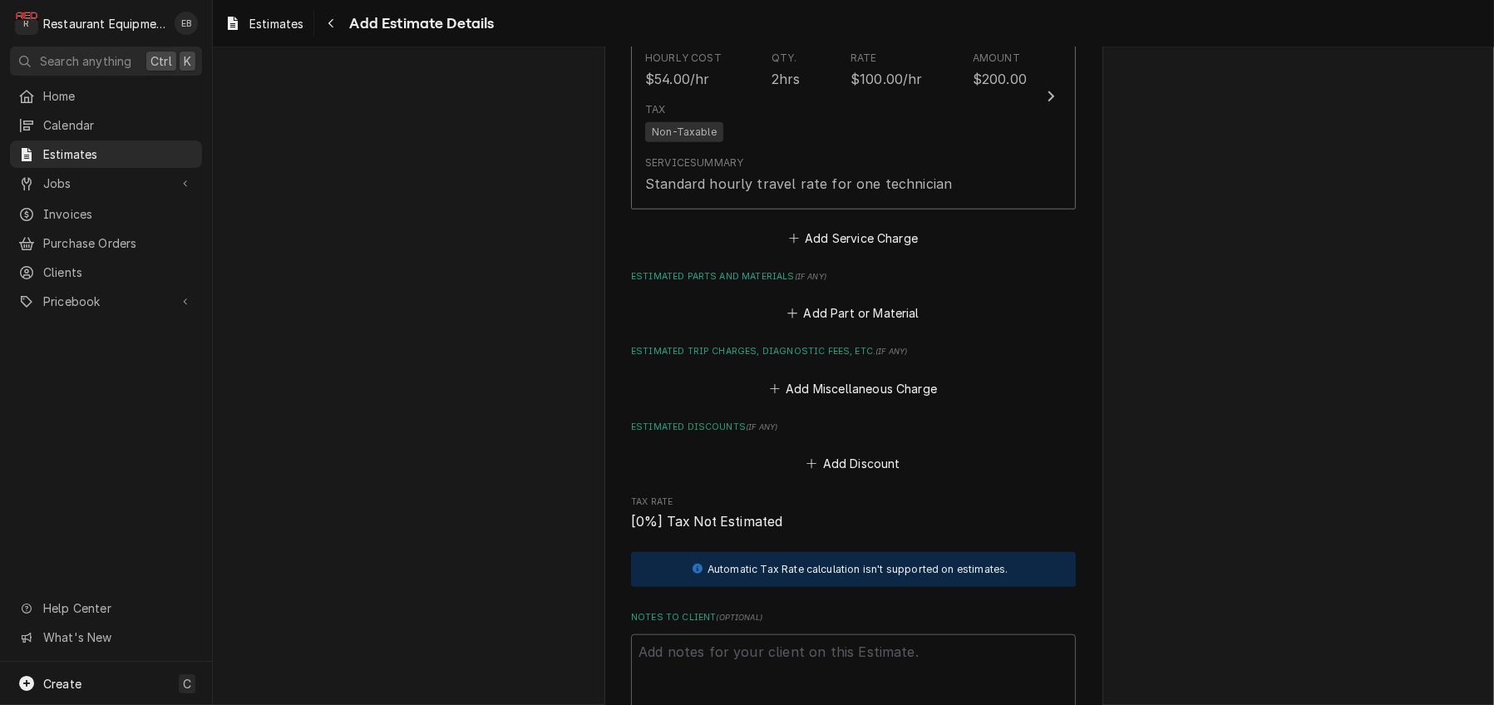
type textarea "x"
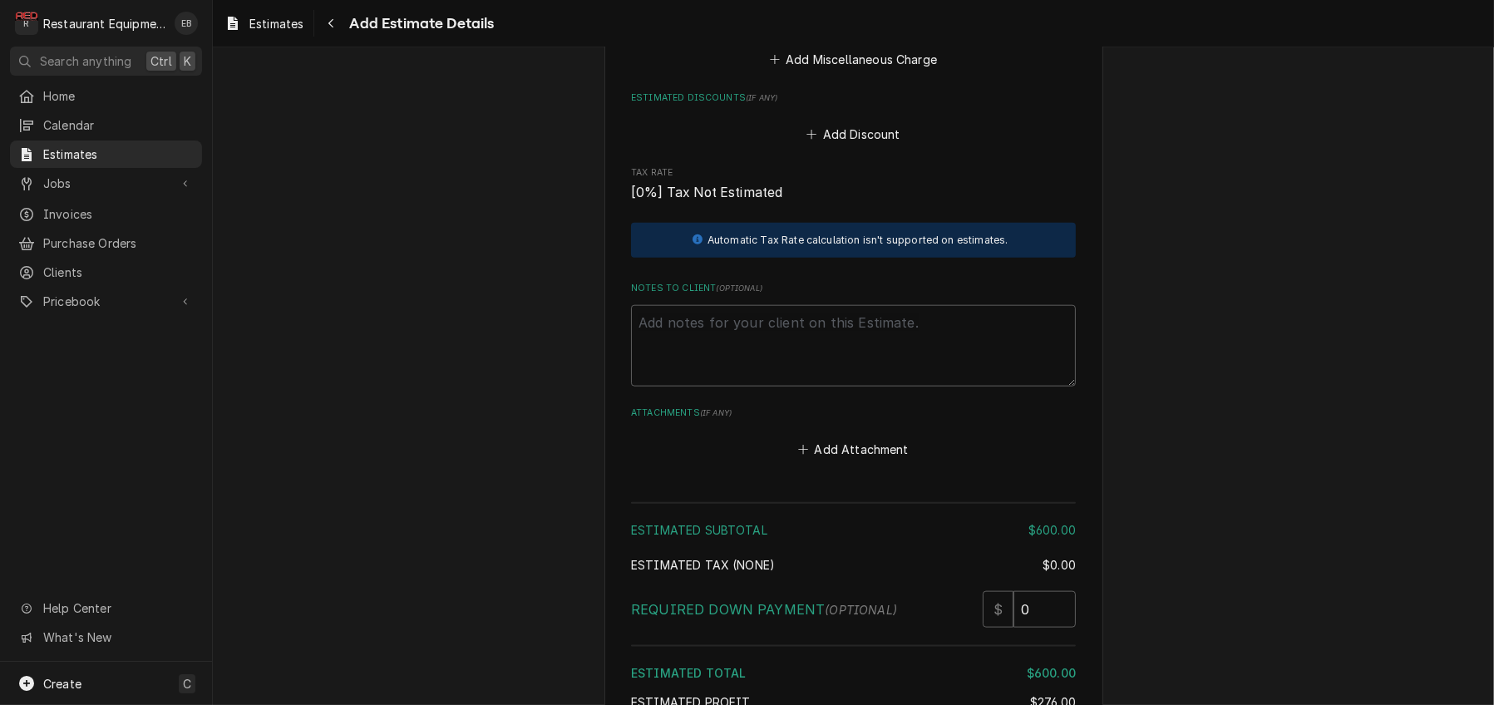
scroll to position [2340, 0]
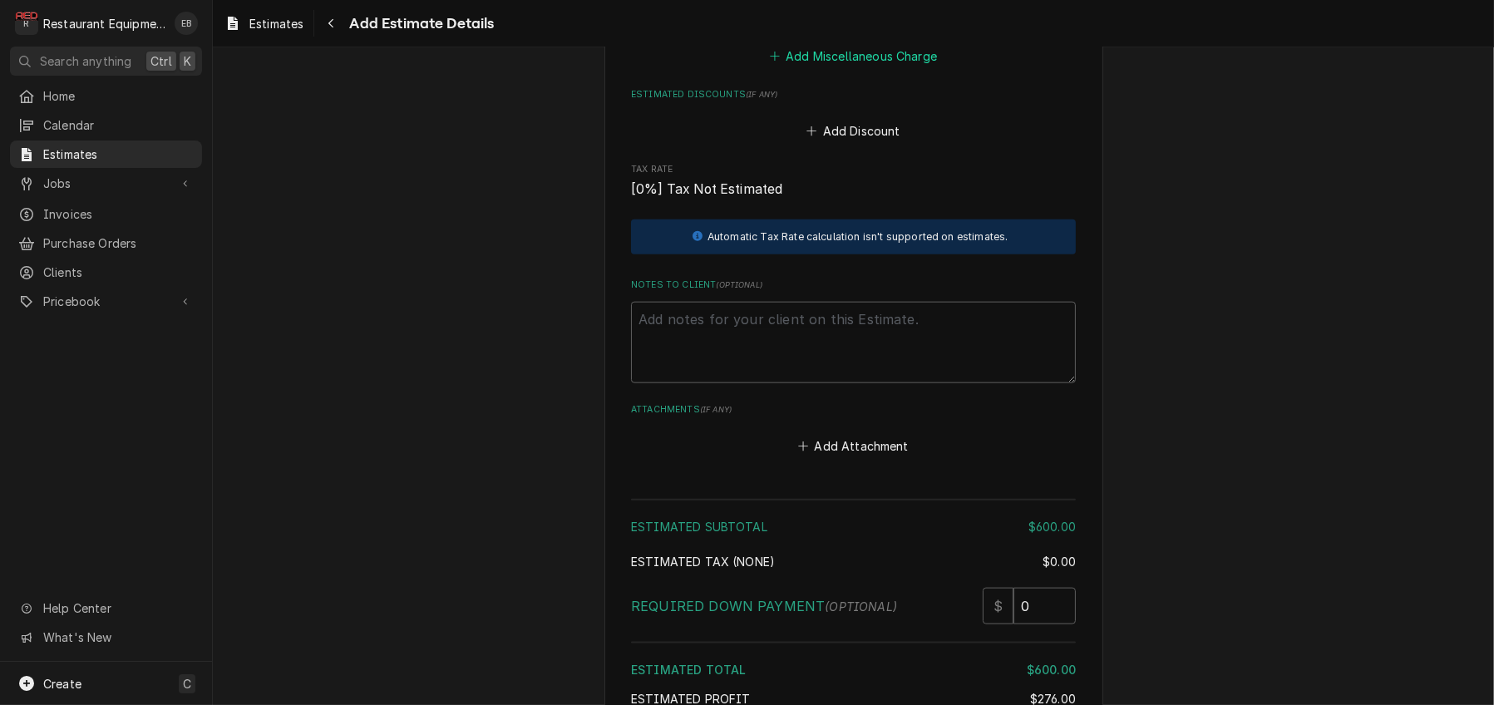
click at [846, 67] on button "Add Miscellaneous Charge" at bounding box center [853, 55] width 173 height 23
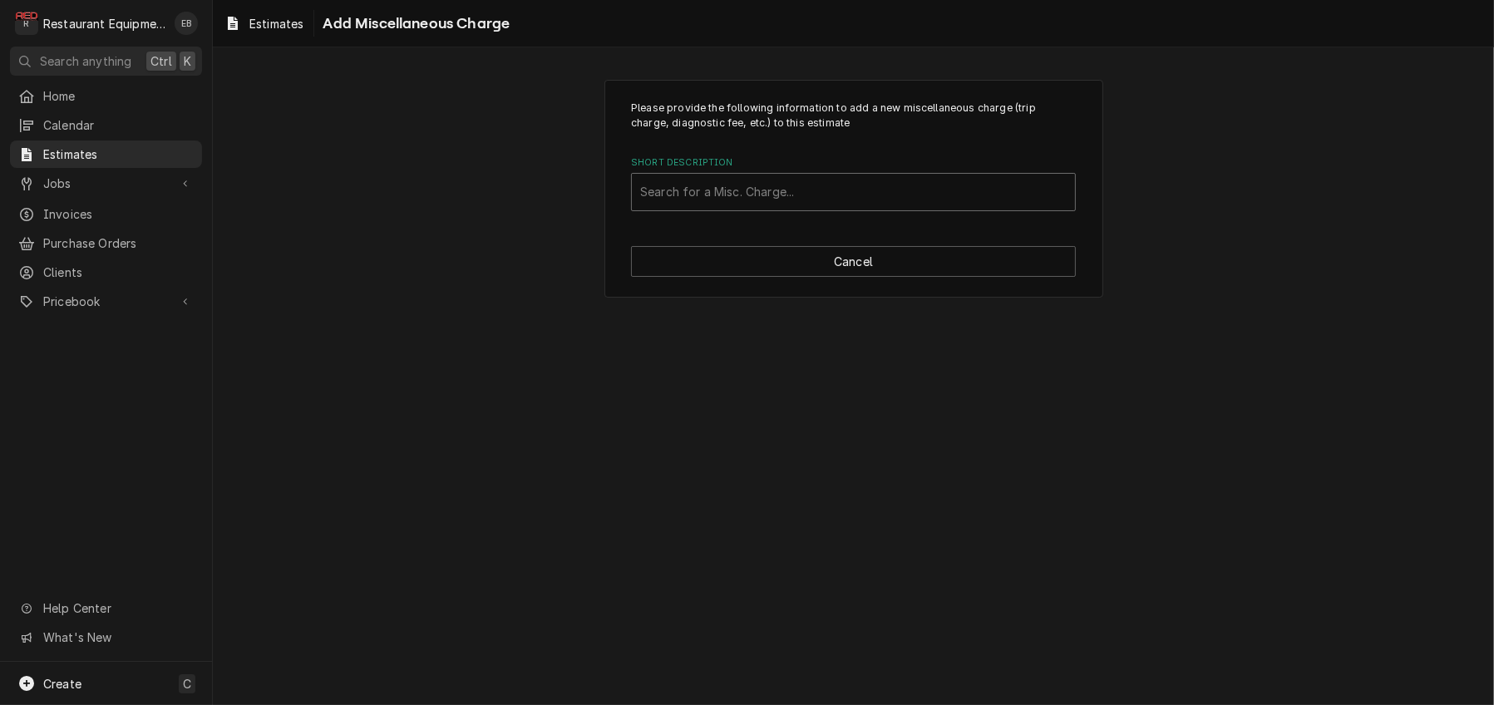
click at [747, 204] on div "Short Description" at bounding box center [853, 192] width 427 height 30
type input "tru"
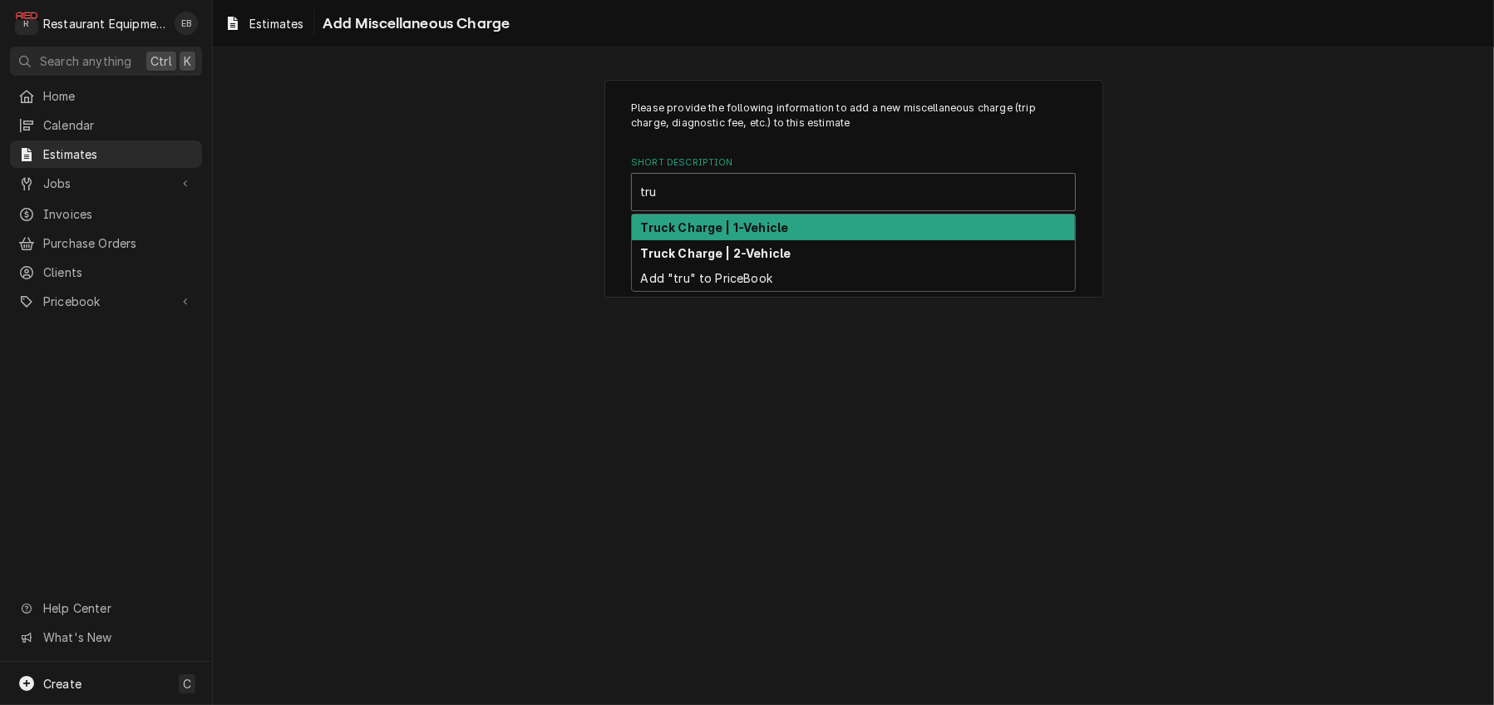
click at [716, 234] on strong "Truck Charge | 1-Vehicle" at bounding box center [715, 227] width 148 height 14
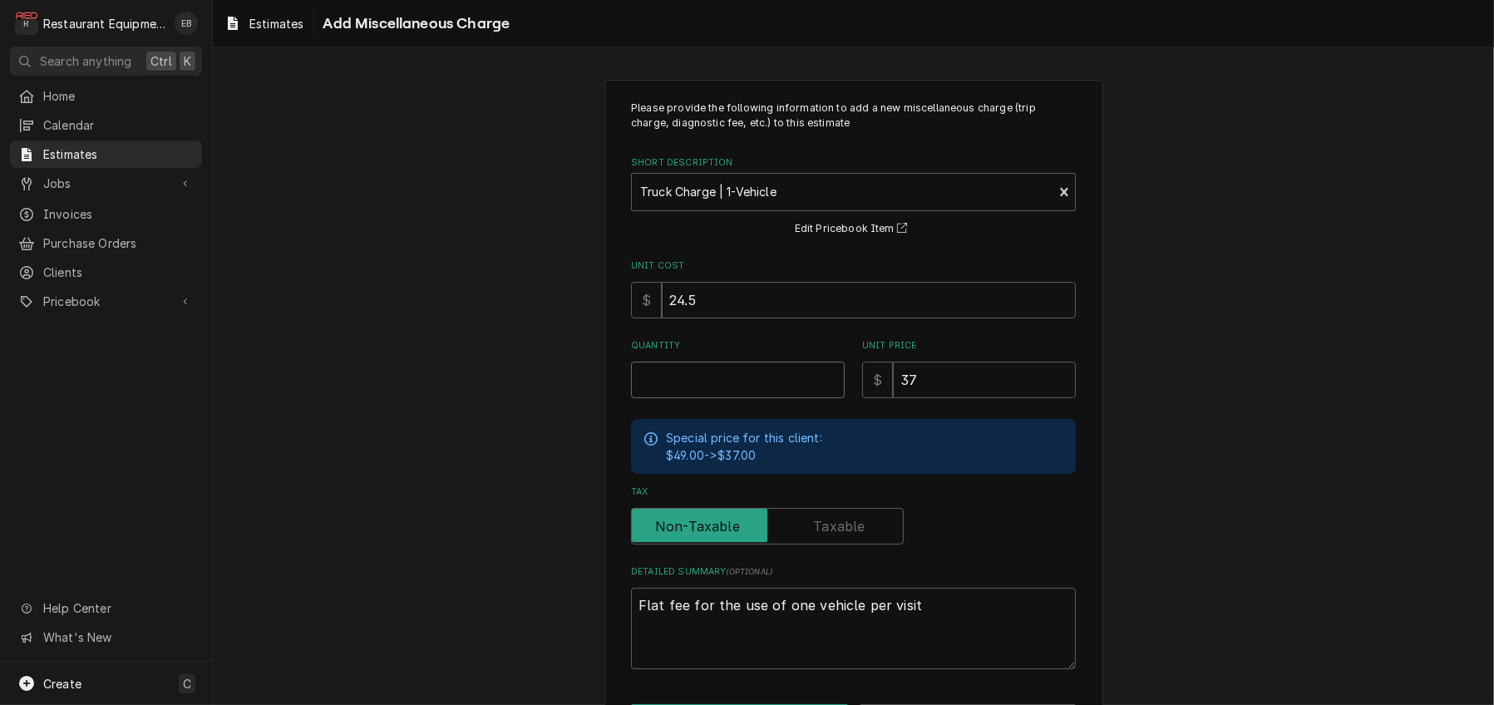
click at [695, 398] on input "Quantity" at bounding box center [738, 380] width 214 height 37
type textarea "x"
type input "2"
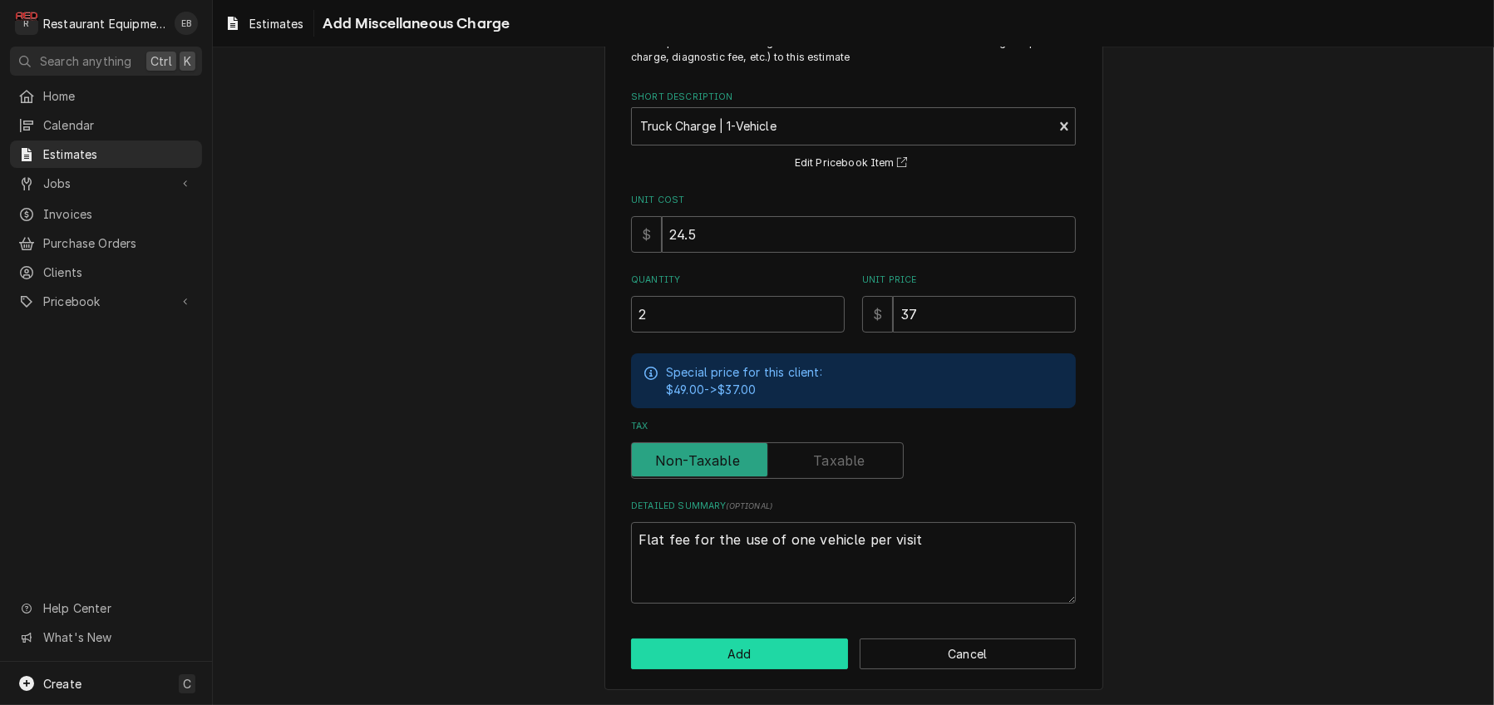
click at [771, 641] on button "Add" at bounding box center [739, 654] width 217 height 31
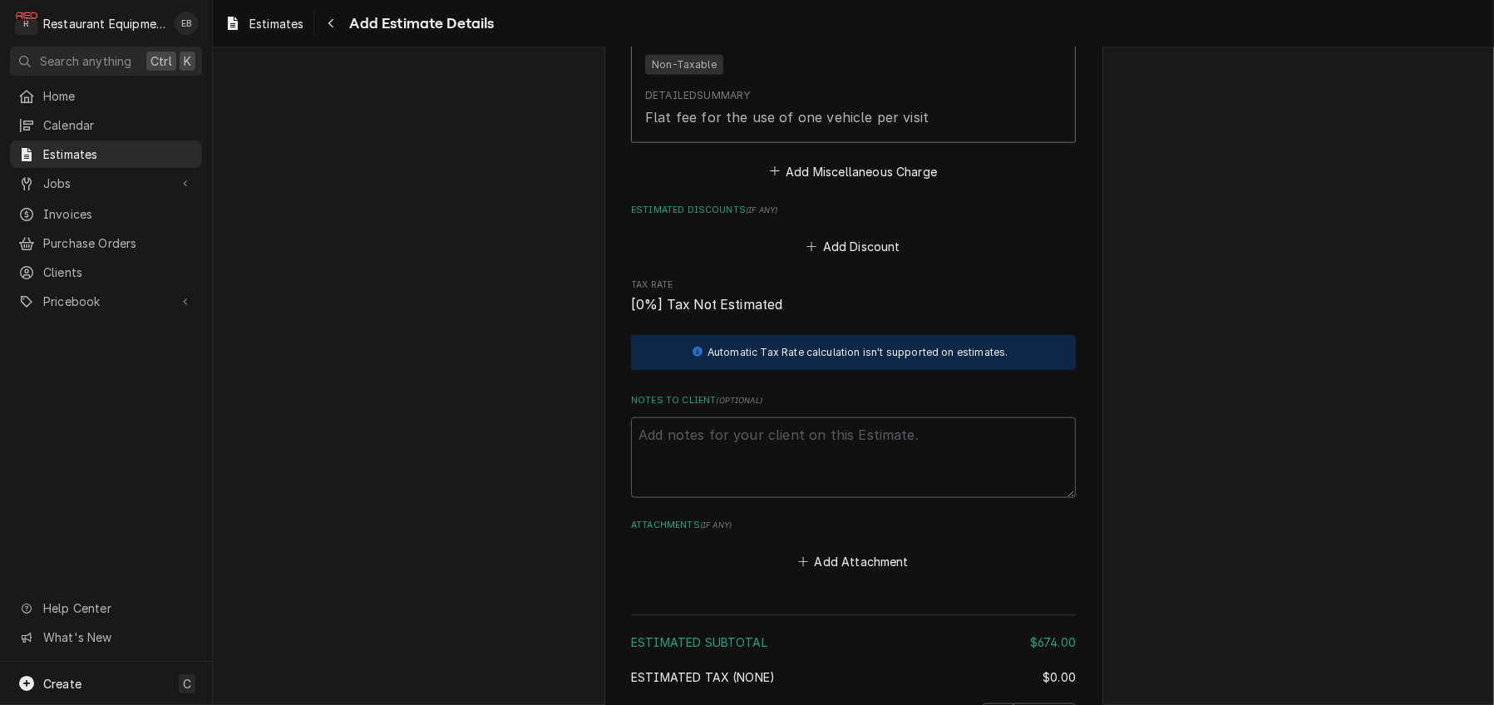
type textarea "x"
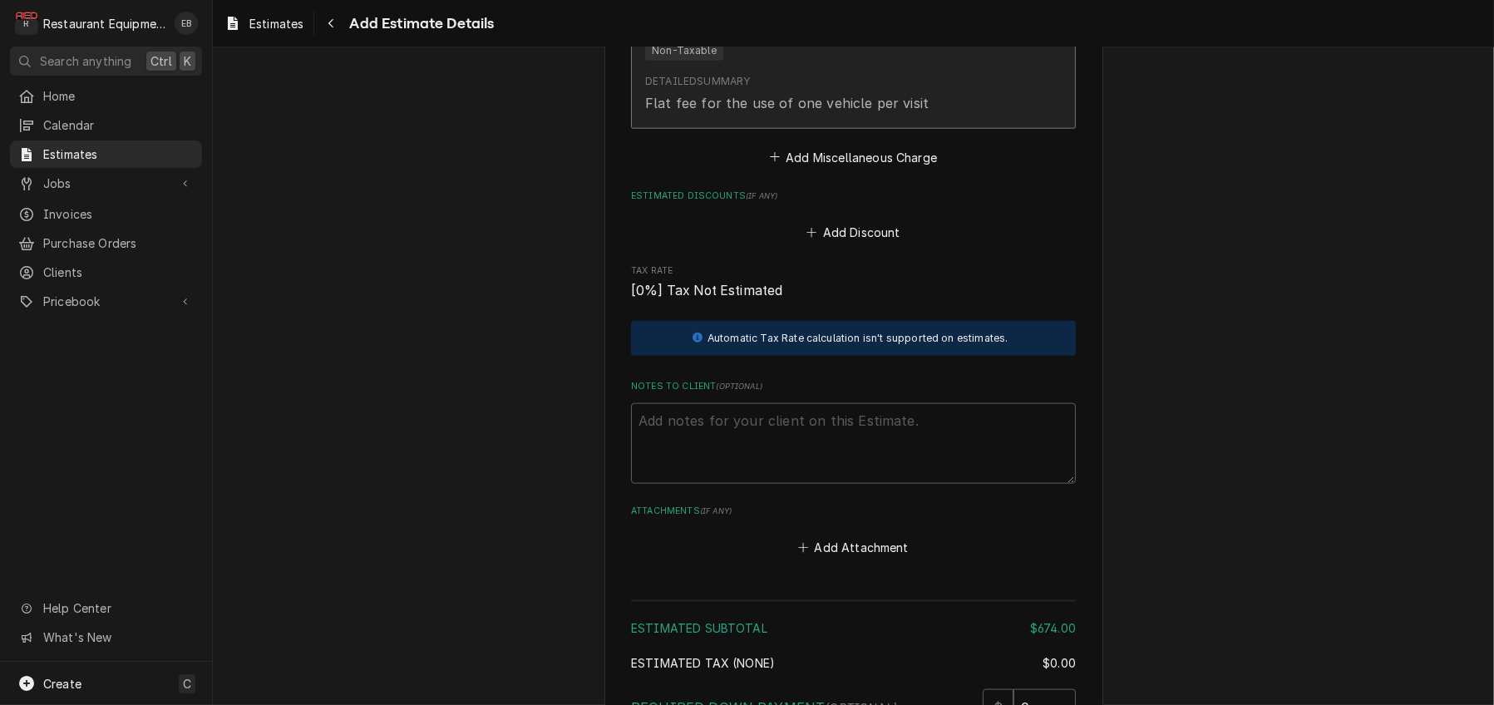
scroll to position [2485, 0]
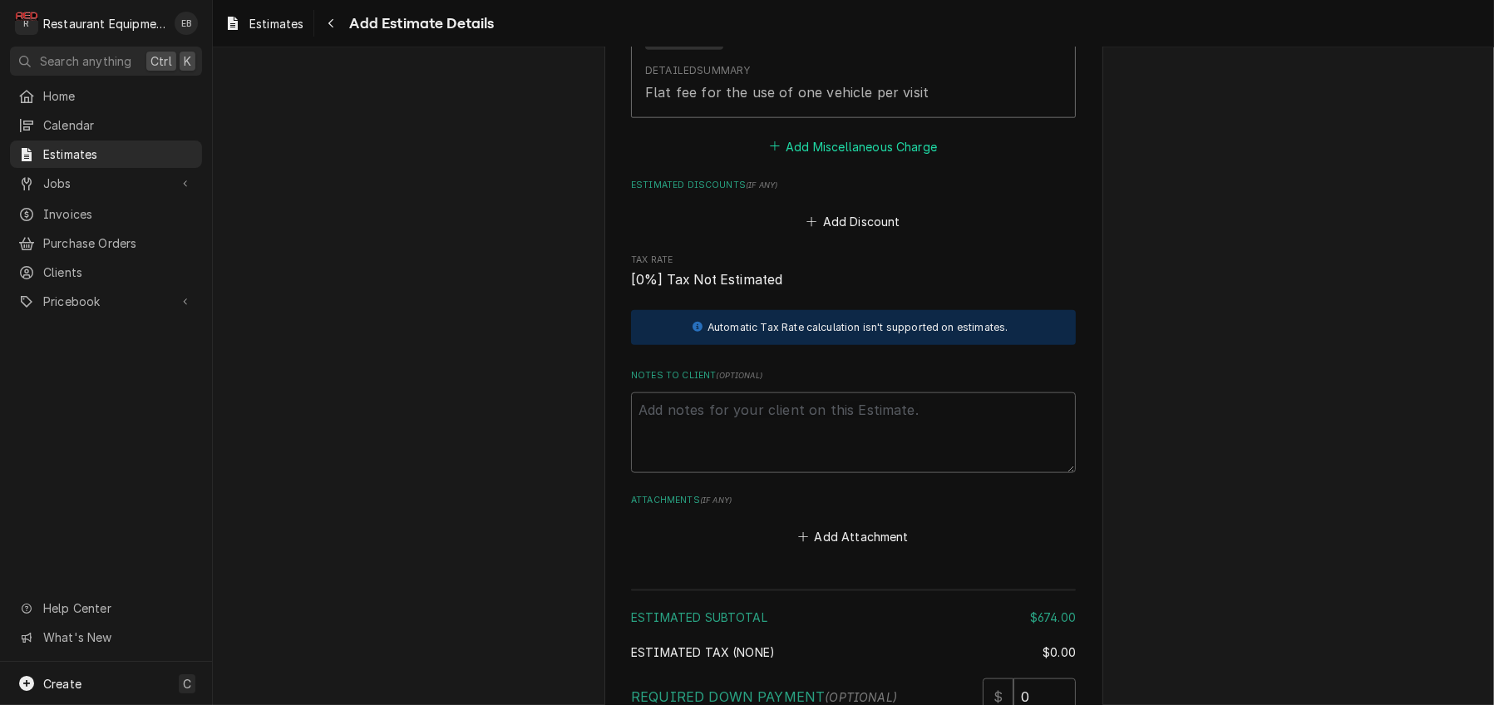
click at [843, 158] on button "Add Miscellaneous Charge" at bounding box center [853, 146] width 173 height 23
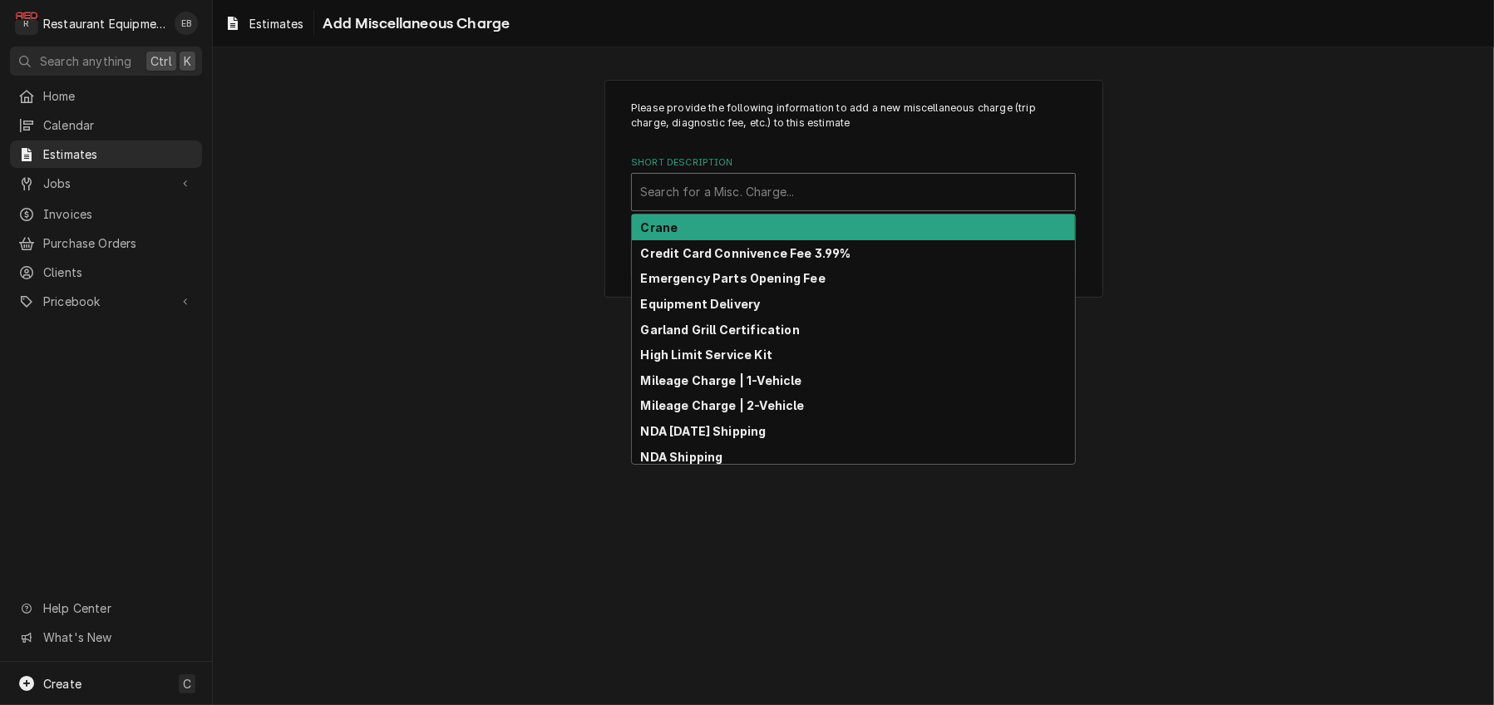
click at [801, 207] on div "Short Description" at bounding box center [853, 192] width 427 height 30
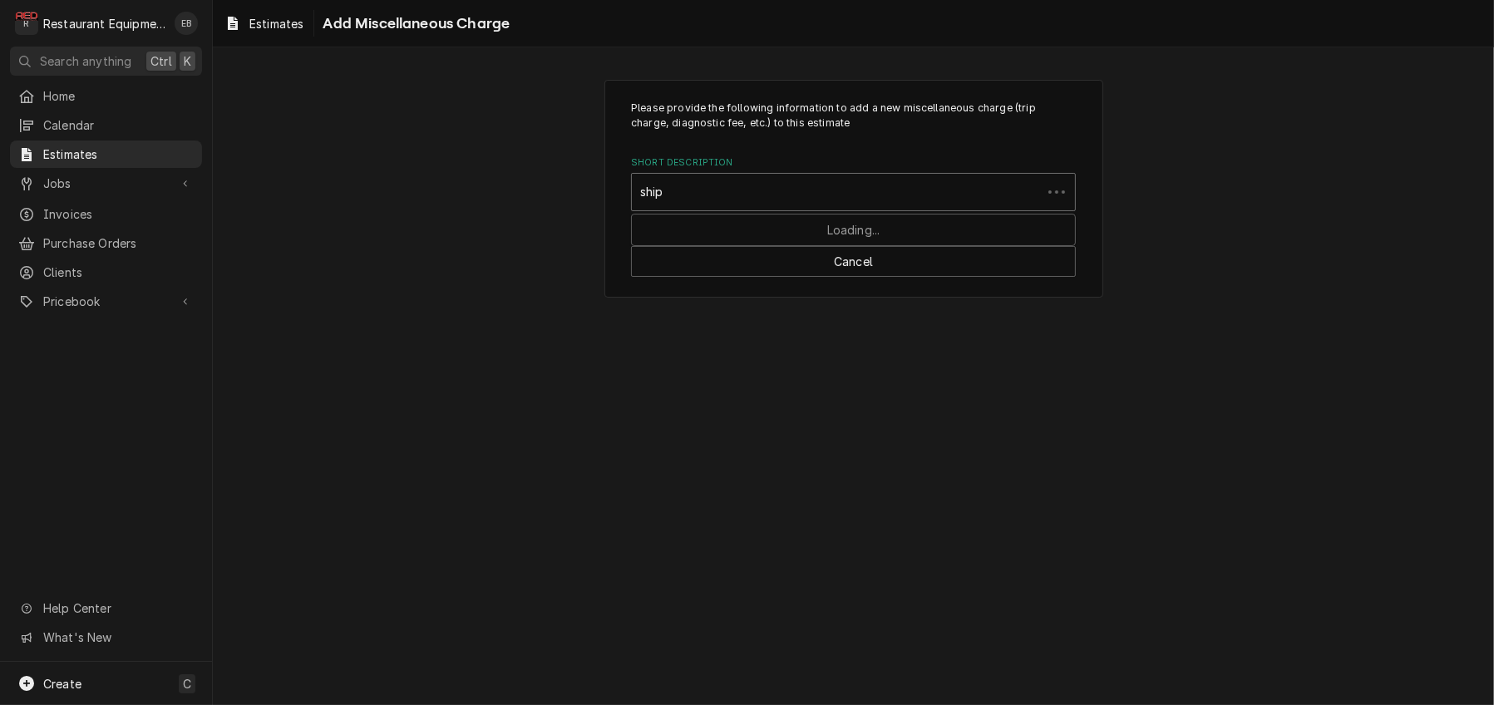
type input "shipp"
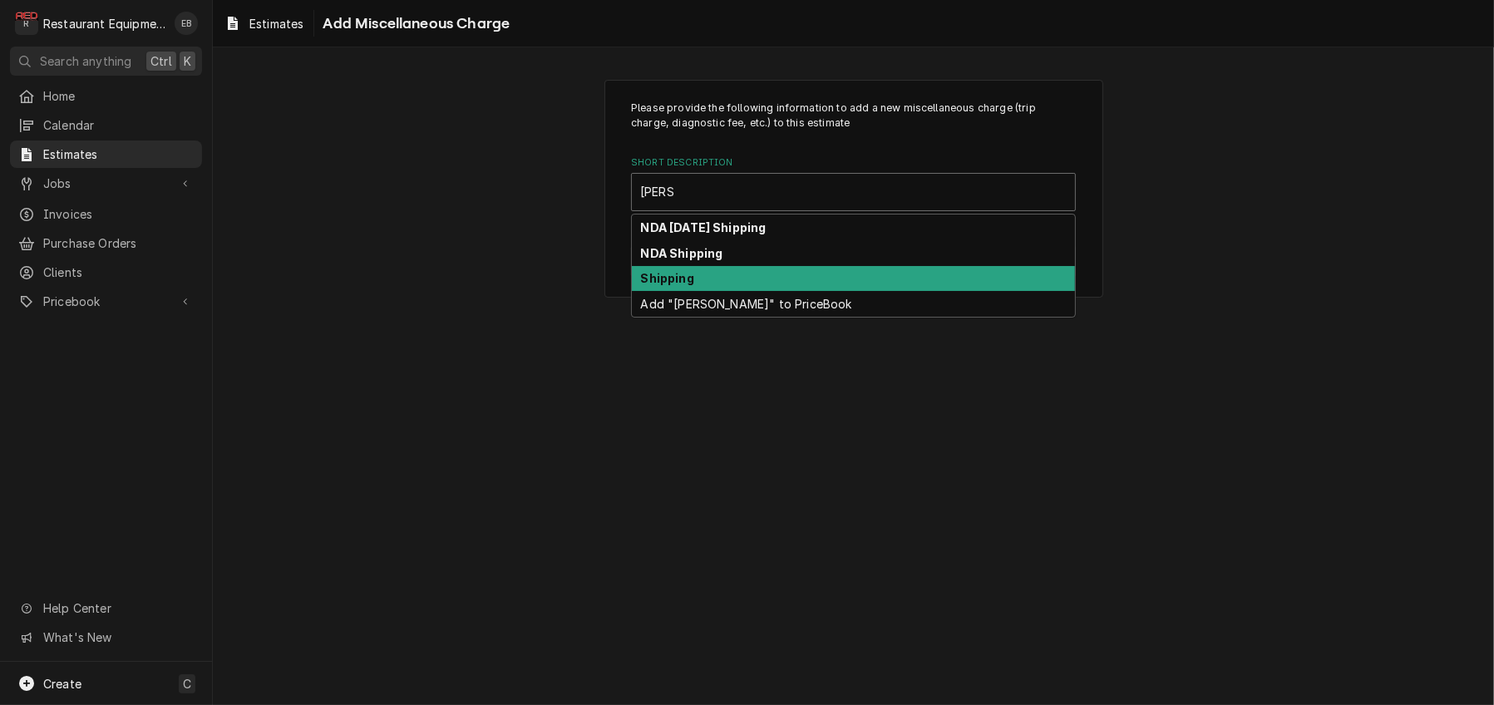
click at [708, 292] on div "Shipping" at bounding box center [853, 279] width 443 height 26
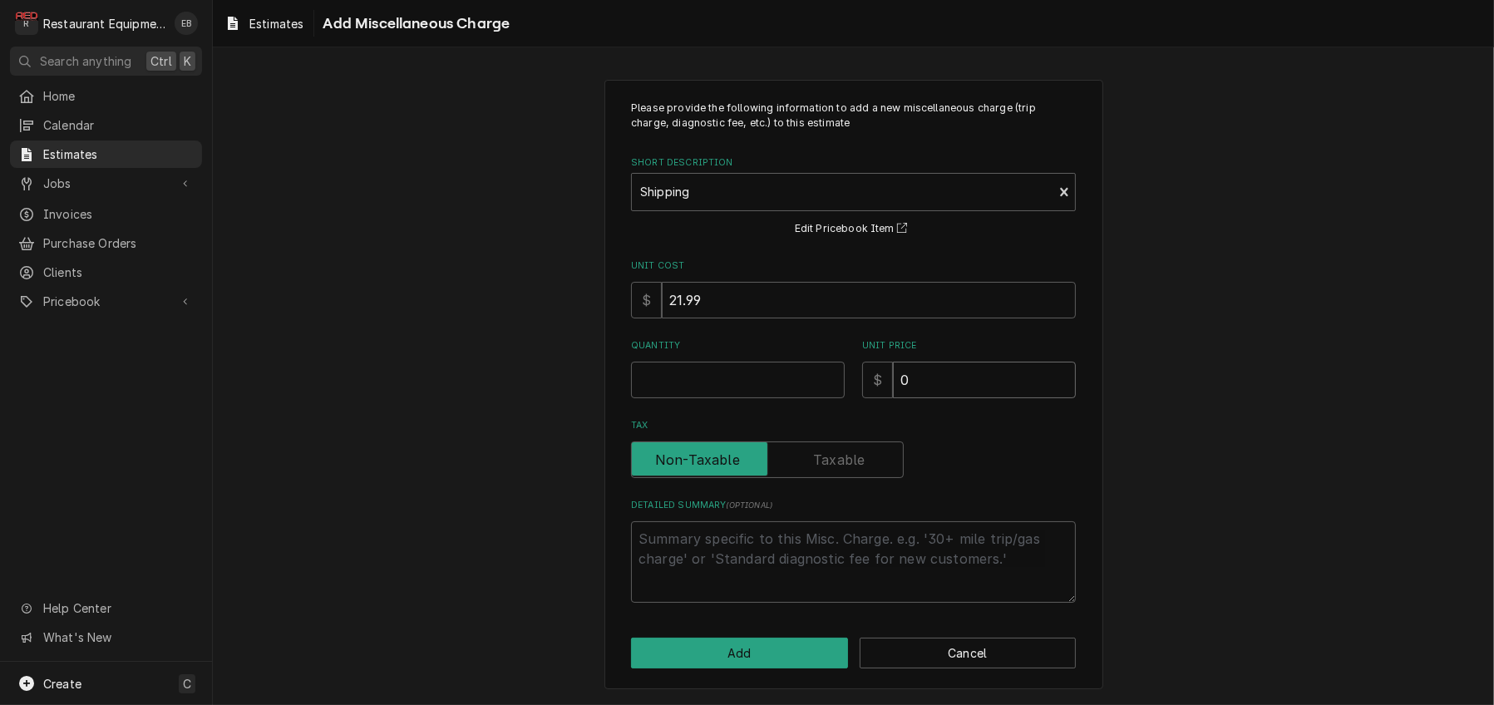
click at [940, 398] on input "0" at bounding box center [984, 380] width 183 height 37
type textarea "x"
type input "6"
type textarea "x"
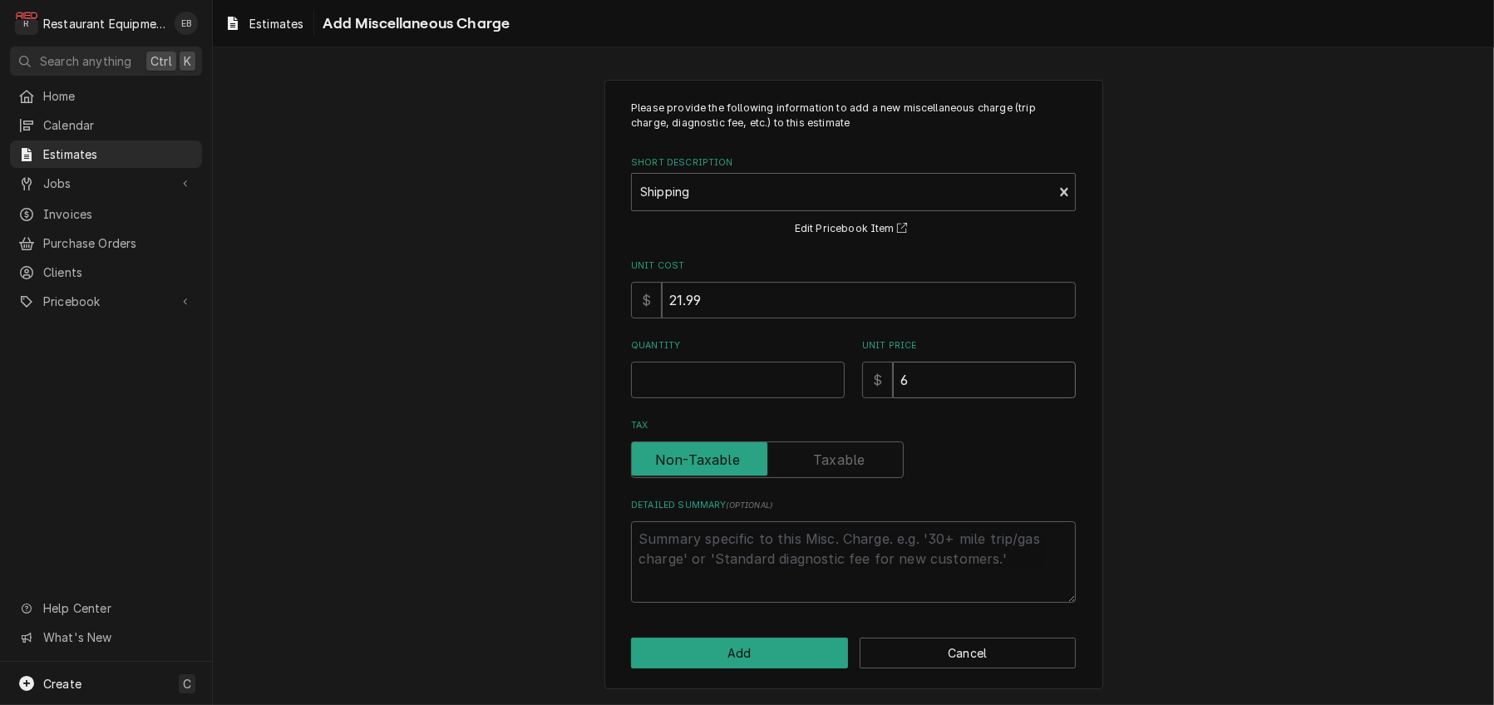
type input "61"
type textarea "x"
type input "61.8"
type textarea "x"
type input "61.89"
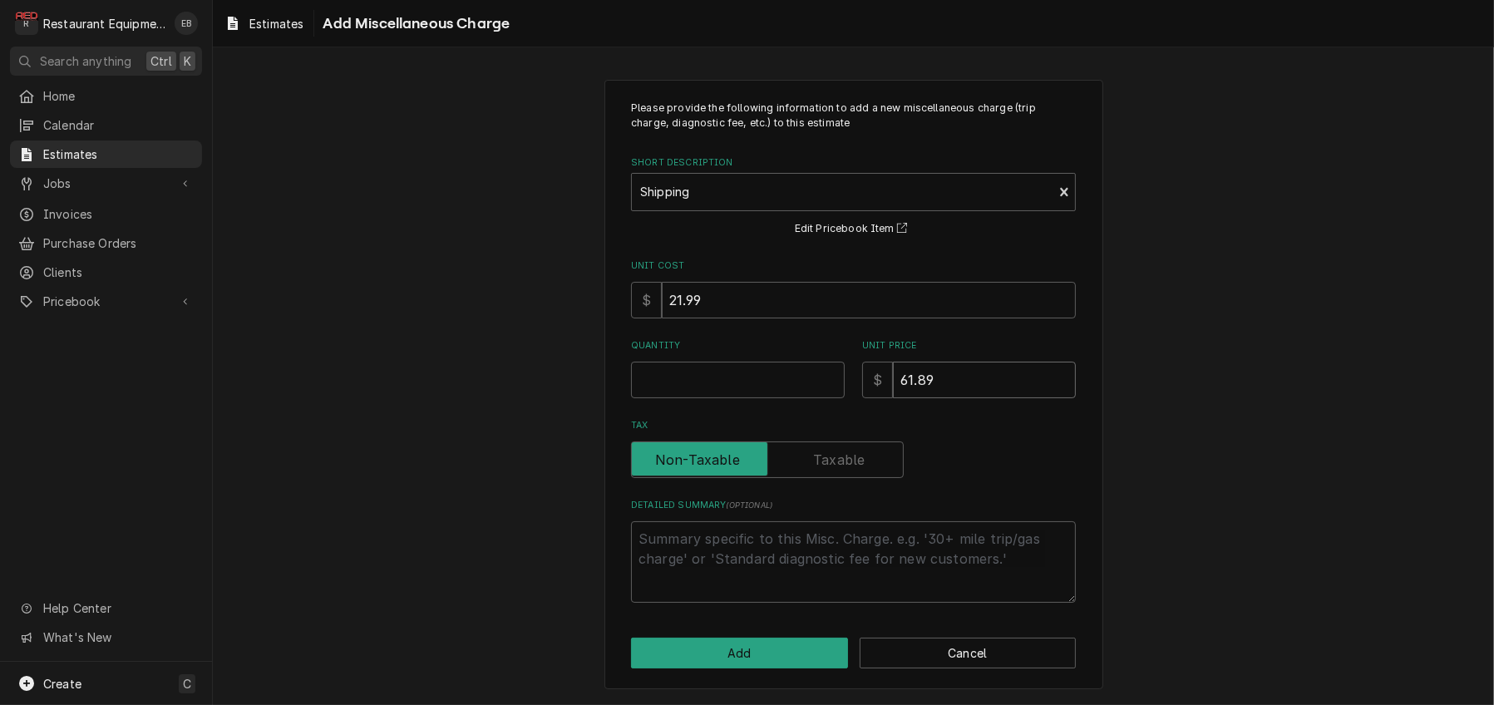
type textarea "x"
type input "61.89"
click at [708, 398] on input "Quantity" at bounding box center [738, 380] width 214 height 37
type textarea "x"
type input "1"
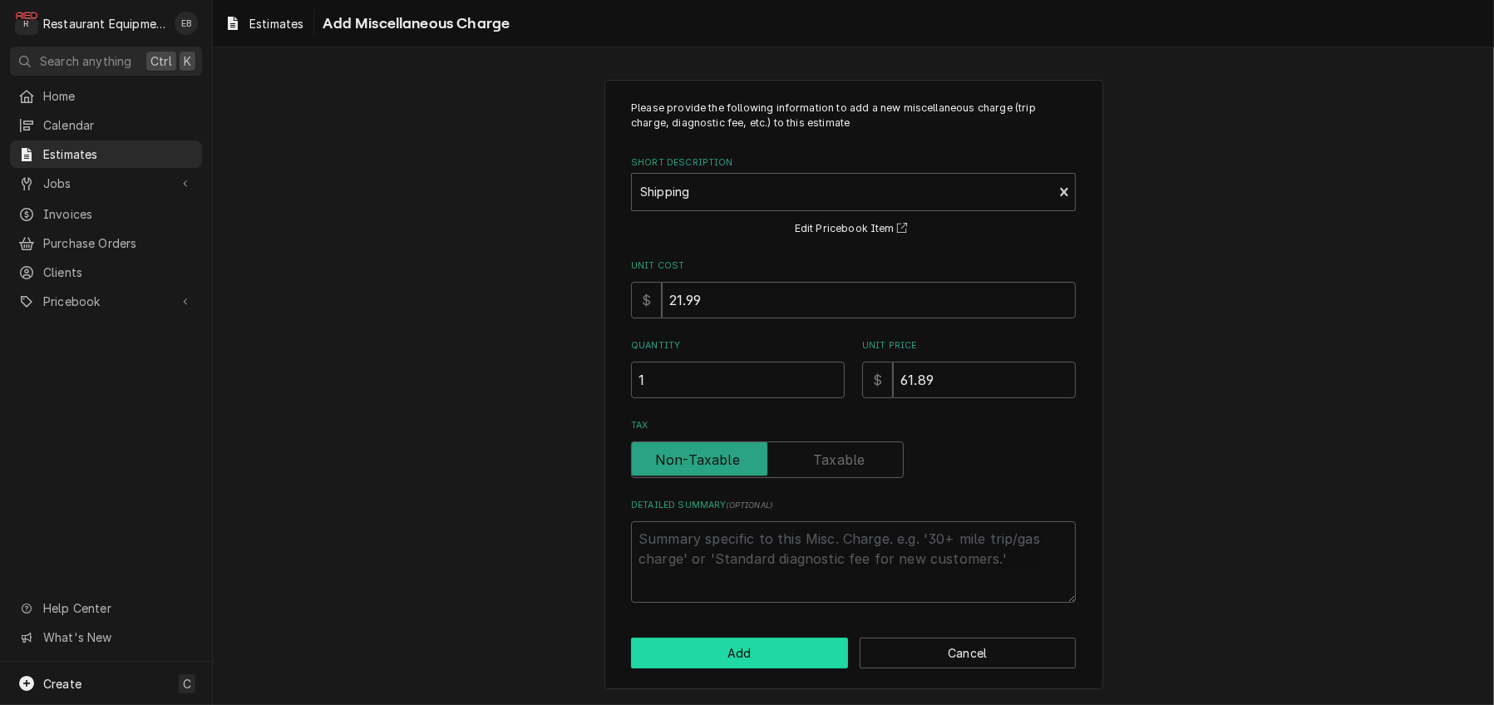
click at [774, 638] on button "Add" at bounding box center [739, 653] width 217 height 31
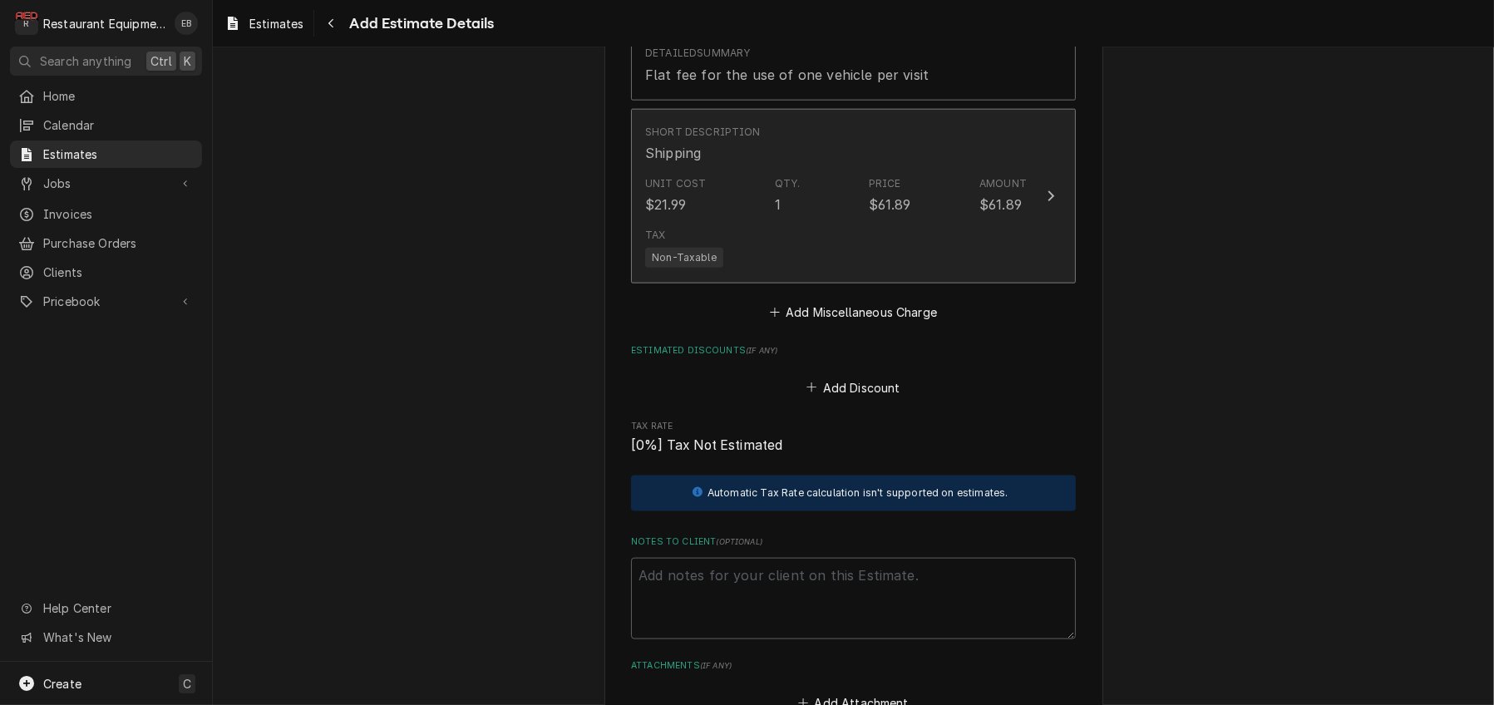
type textarea "x"
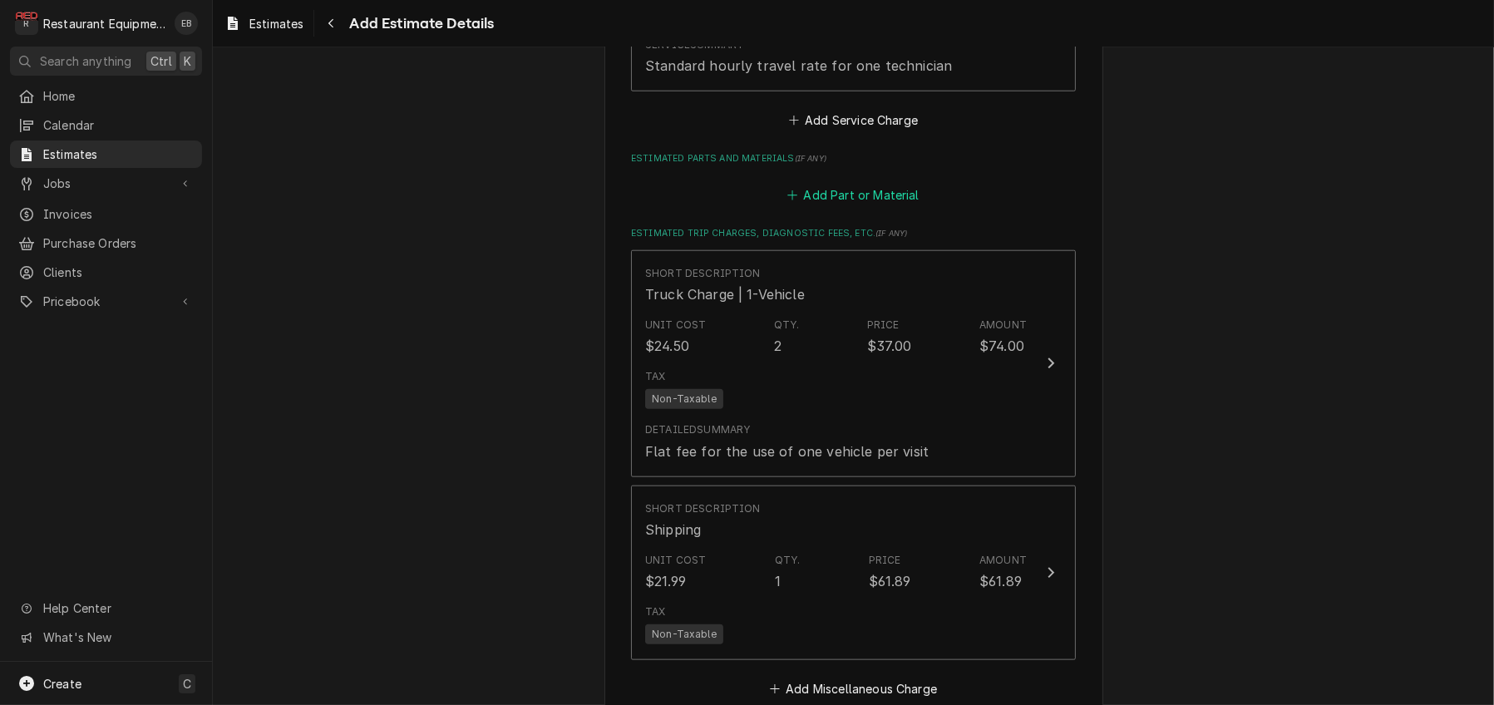
scroll to position [2131, 0]
click at [874, 202] on button "Add Part or Material" at bounding box center [853, 190] width 137 height 23
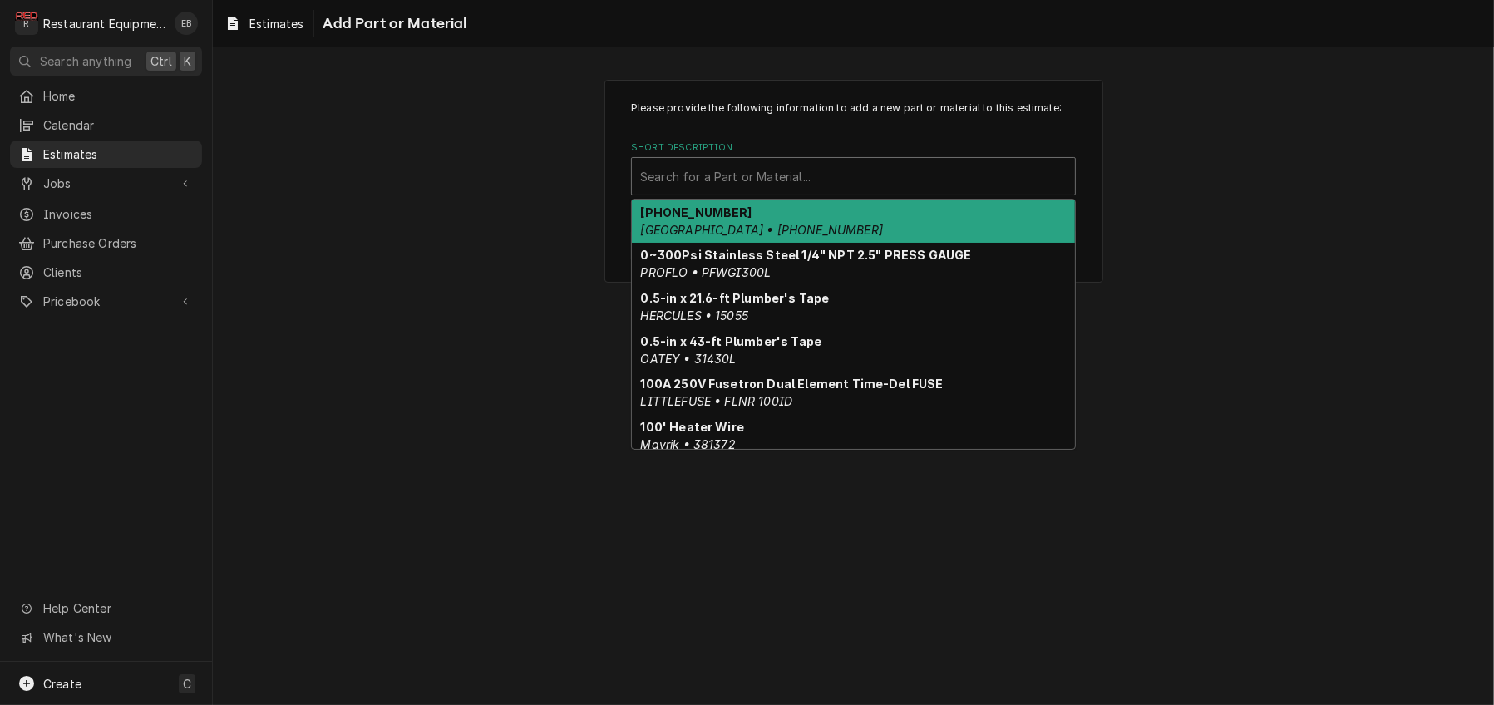
click at [841, 191] on div "Short Description" at bounding box center [853, 176] width 427 height 30
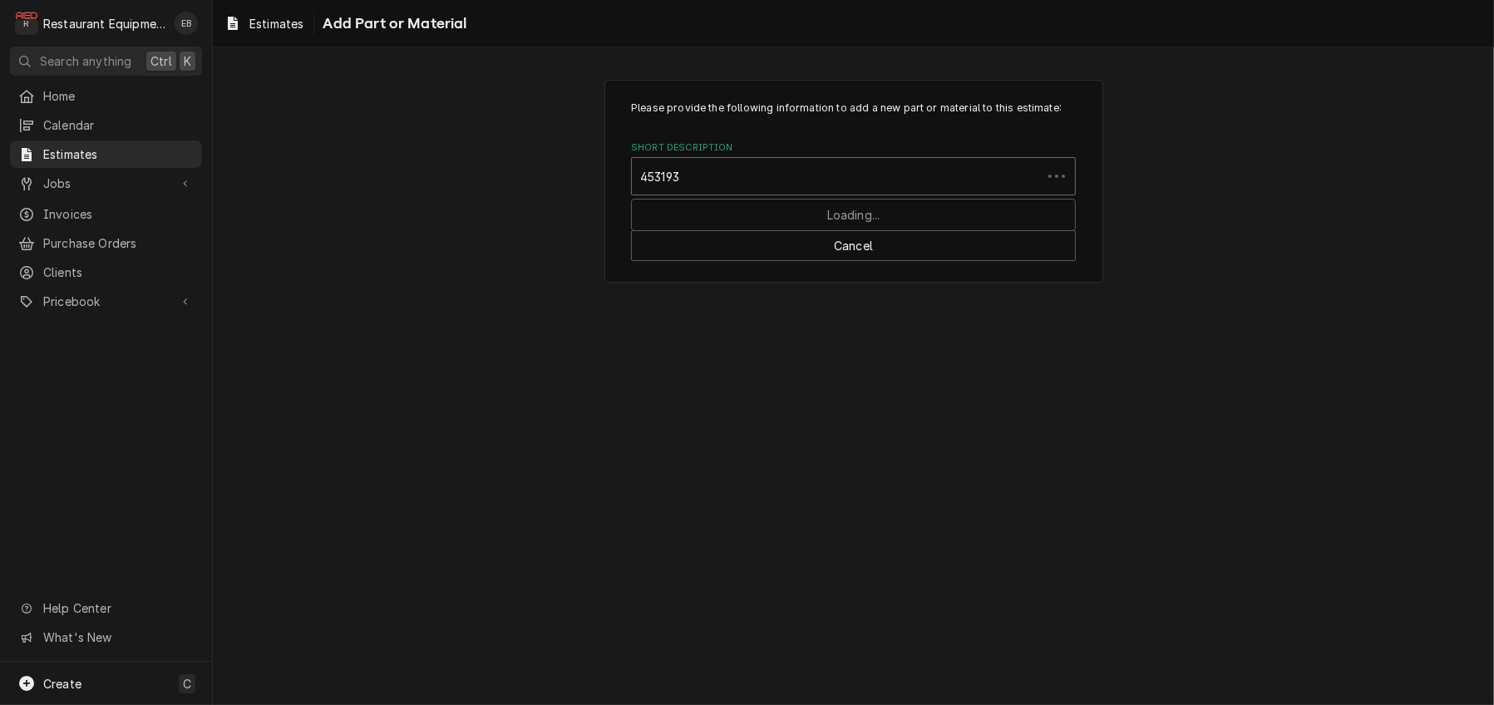
type input "4531930"
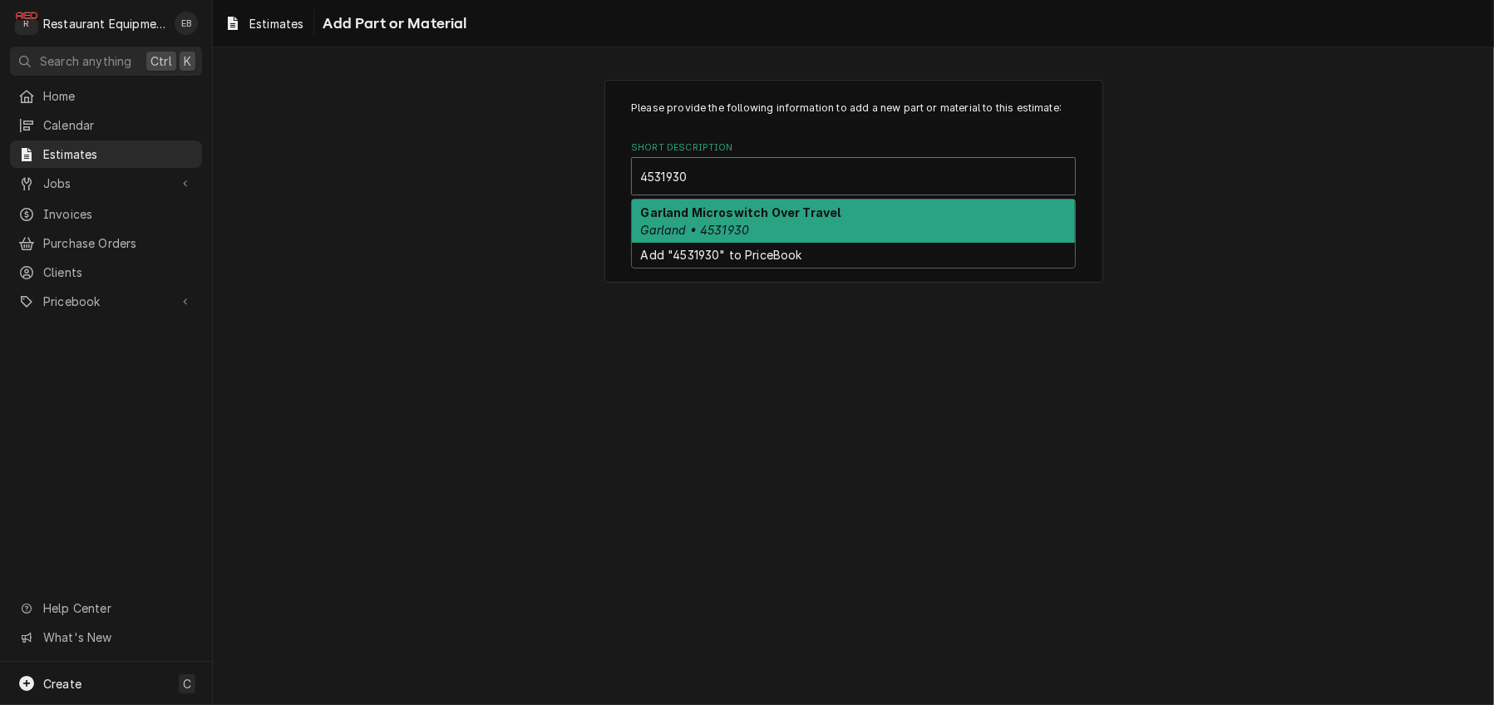
click at [738, 219] on strong "Garland Microswitch Over Travel" at bounding box center [741, 212] width 200 height 14
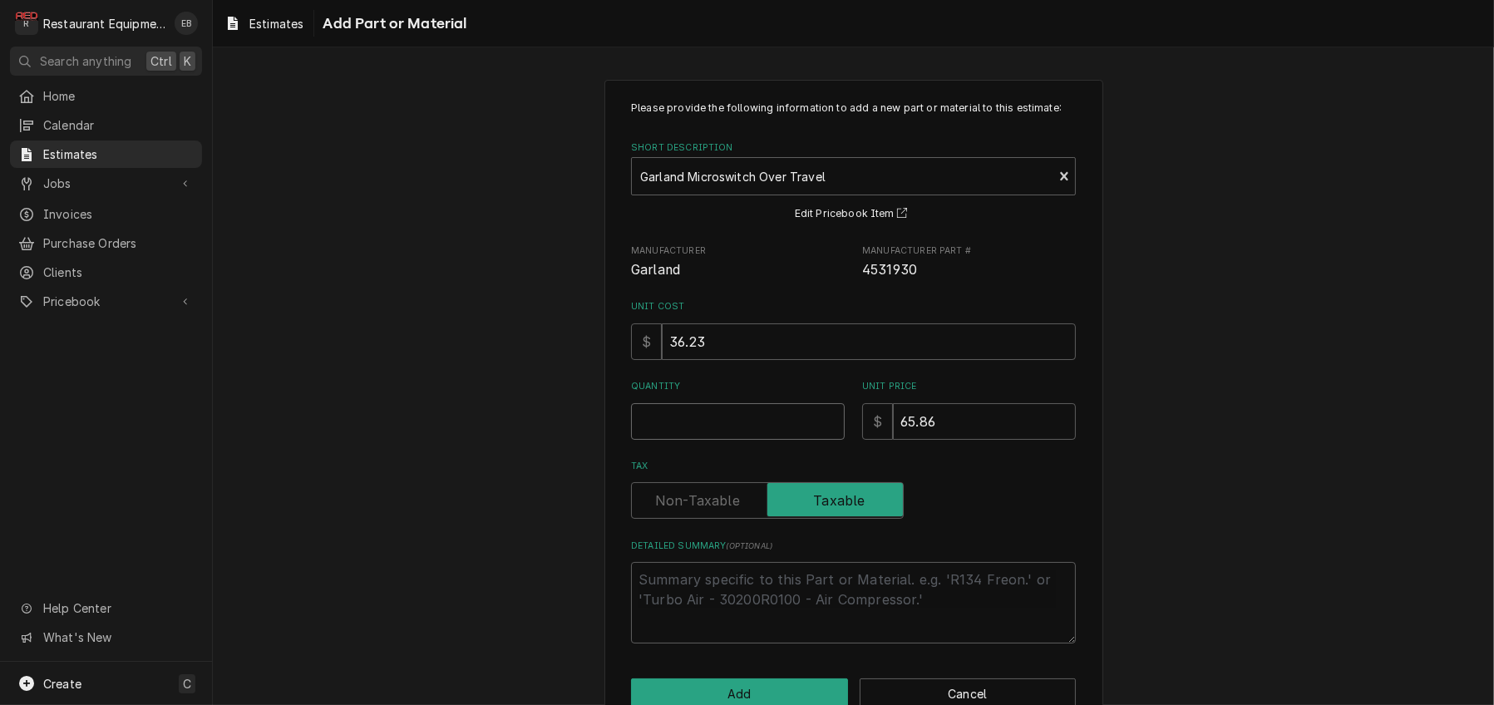
click at [715, 440] on input "Quantity" at bounding box center [738, 421] width 214 height 37
type textarea "x"
type input "1"
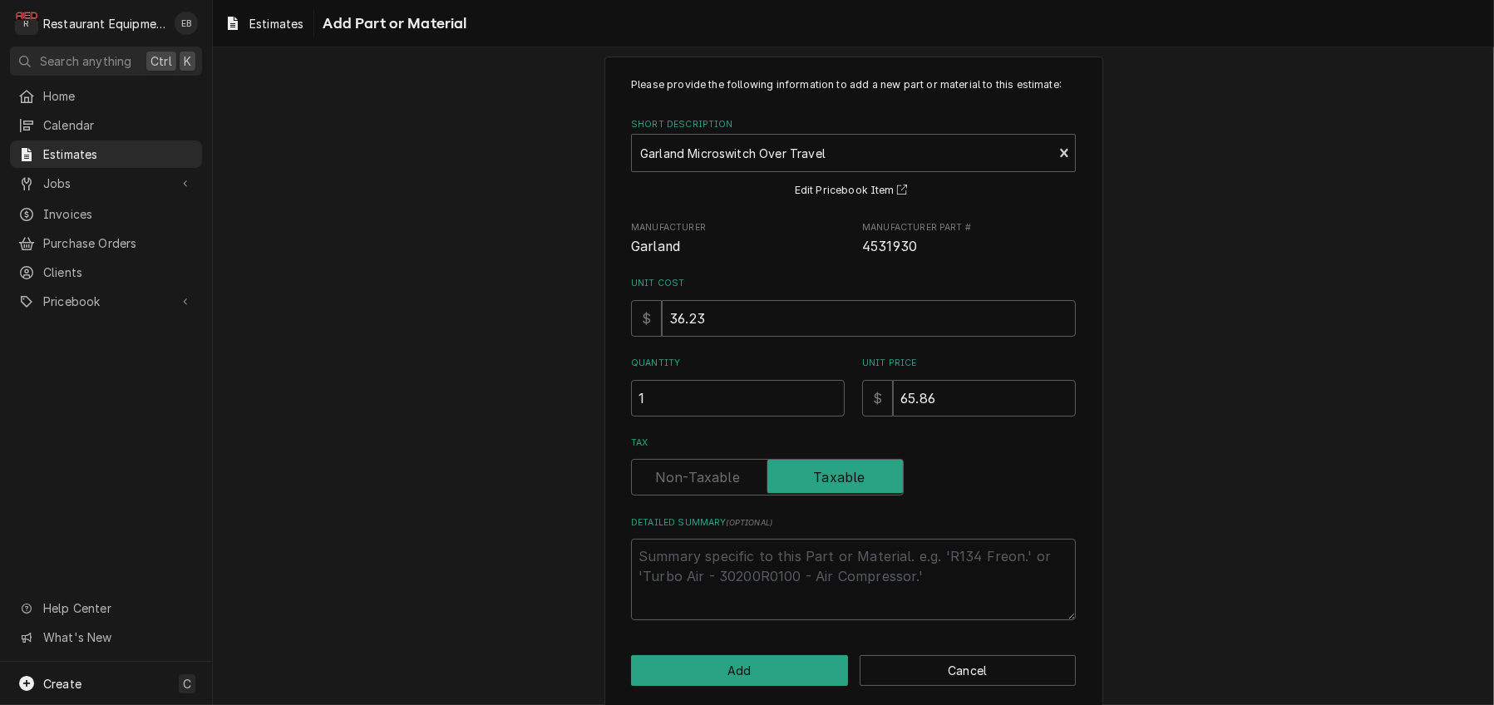
scroll to position [133, 0]
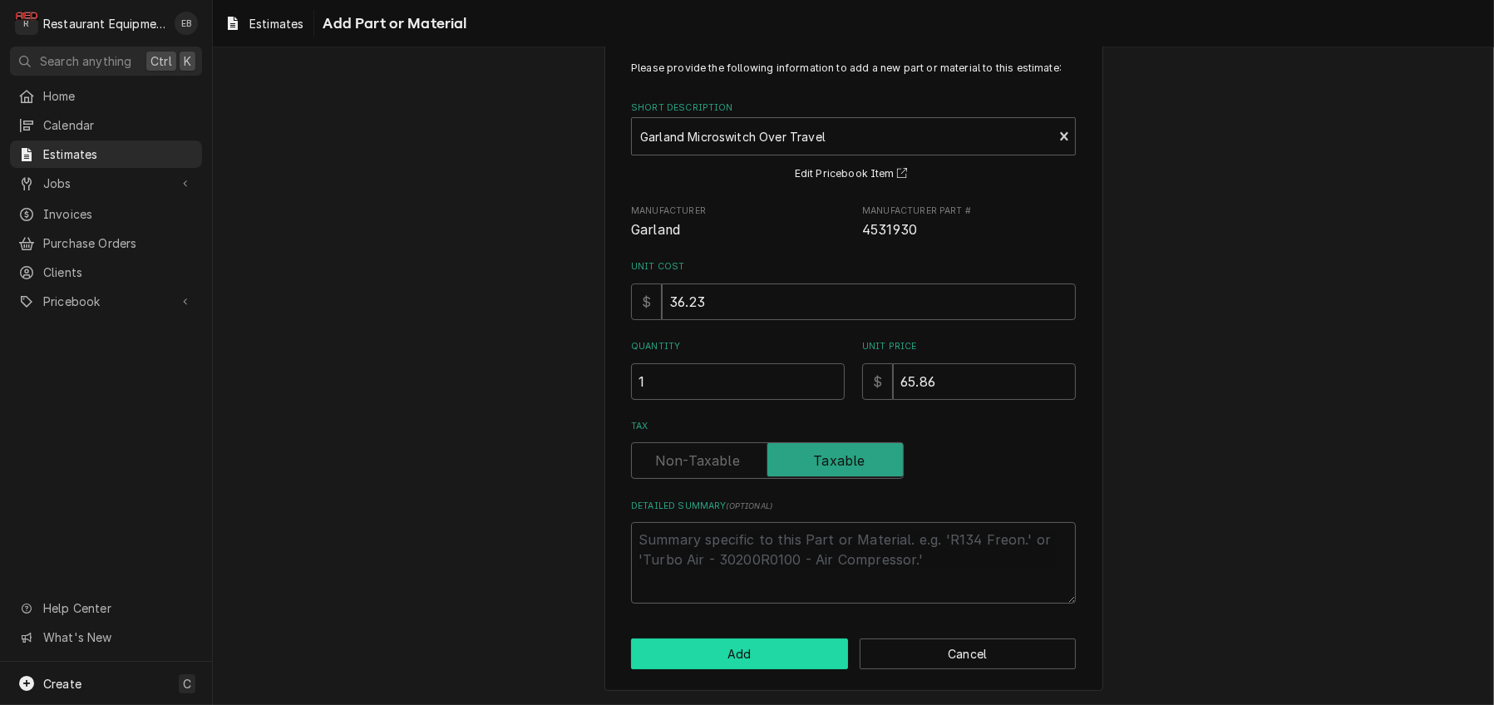
click at [730, 643] on button "Add" at bounding box center [739, 654] width 217 height 31
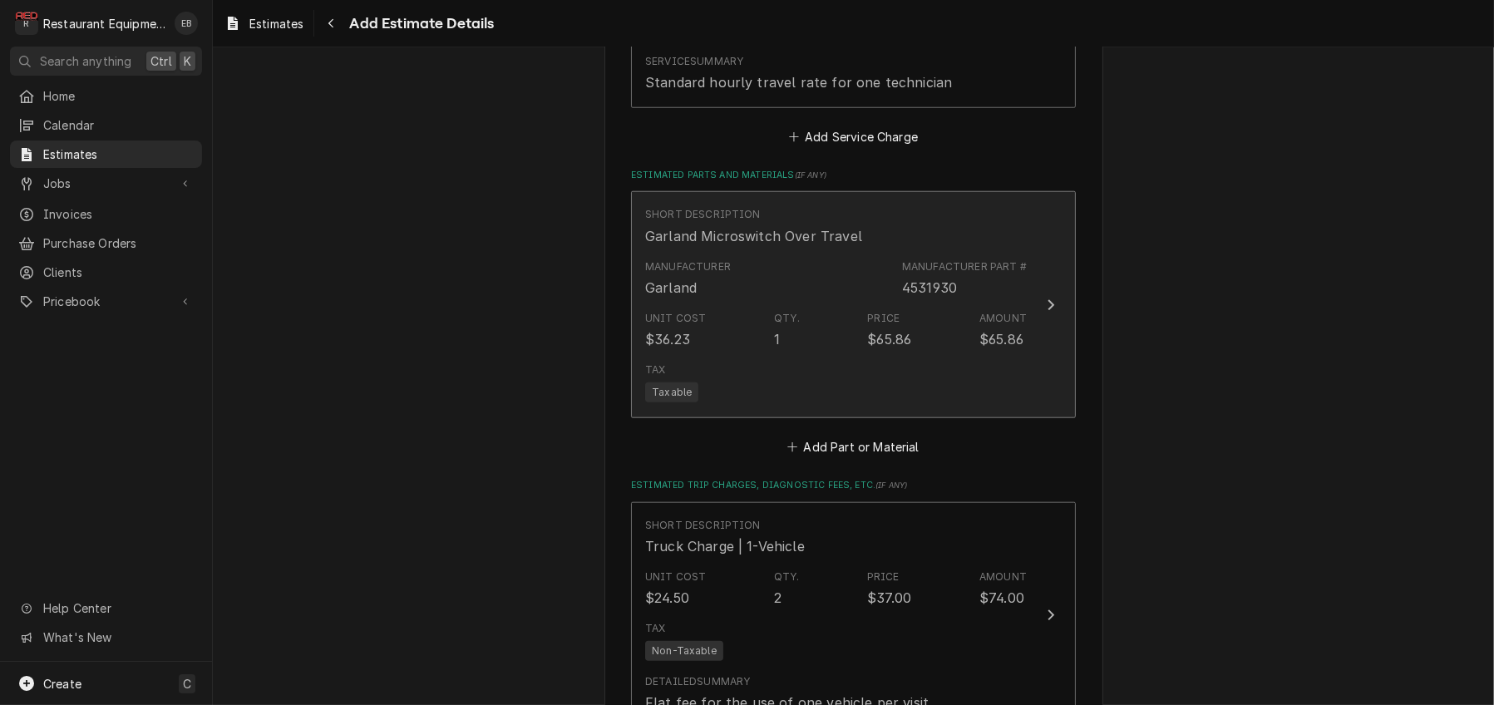
type textarea "x"
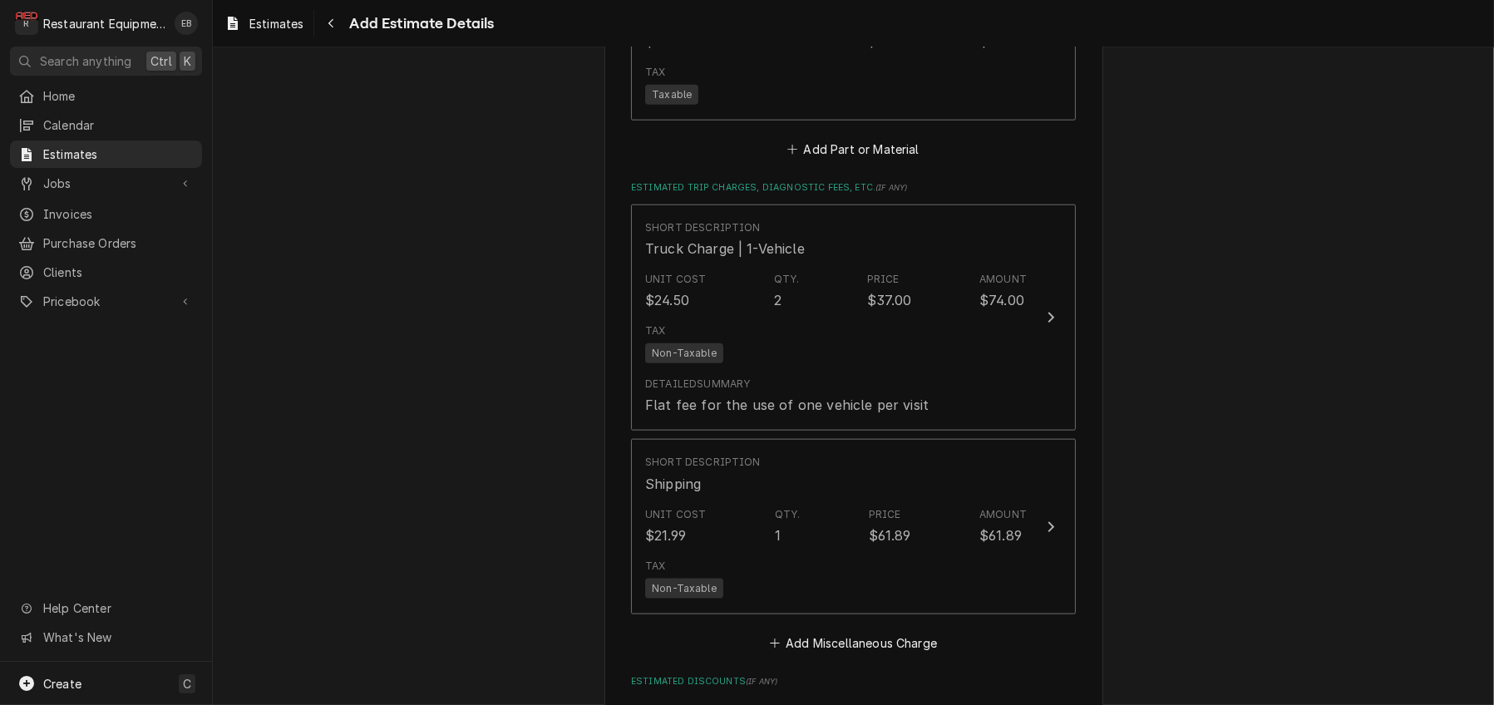
scroll to position [2442, 0]
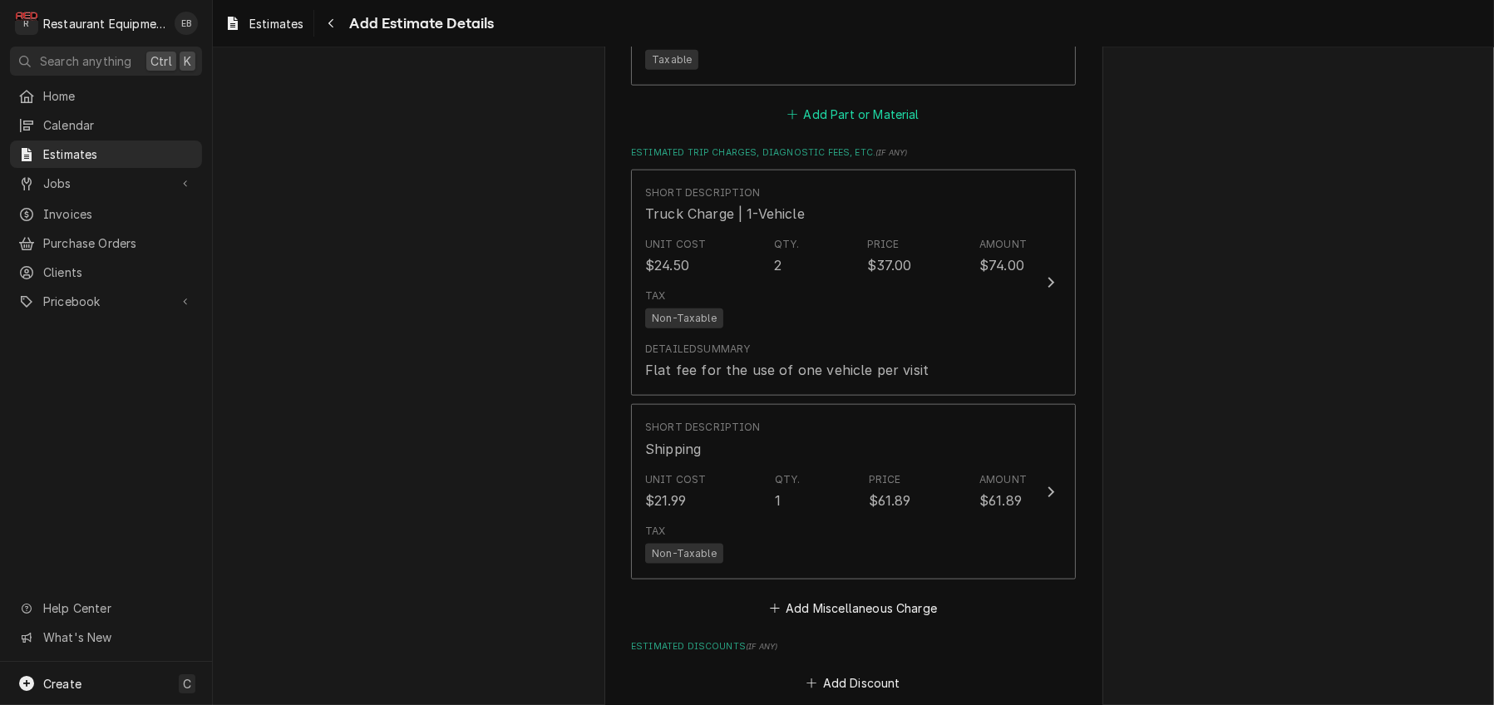
click at [826, 126] on button "Add Part or Material" at bounding box center [853, 114] width 137 height 23
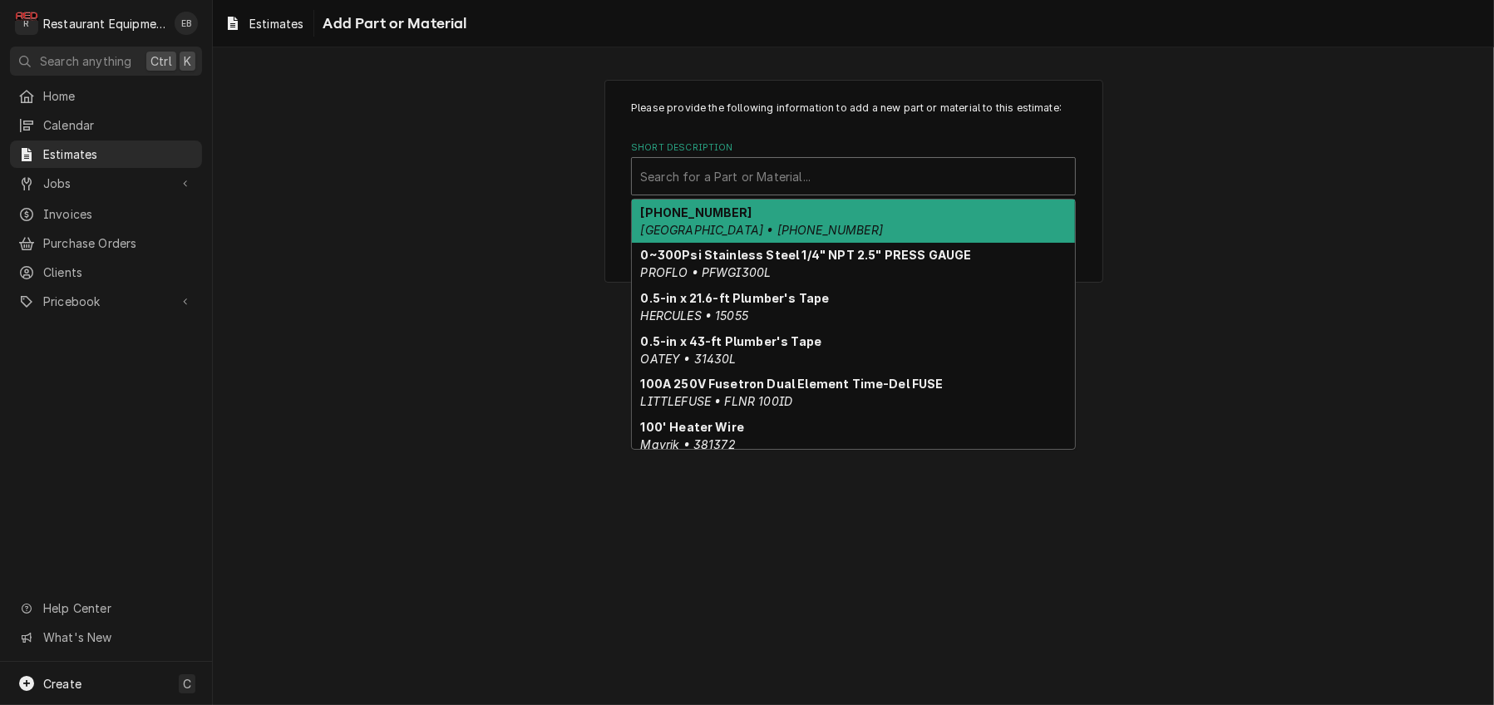
click at [755, 191] on div "Short Description" at bounding box center [853, 176] width 427 height 30
click at [813, 191] on div "Short Description" at bounding box center [853, 176] width 427 height 30
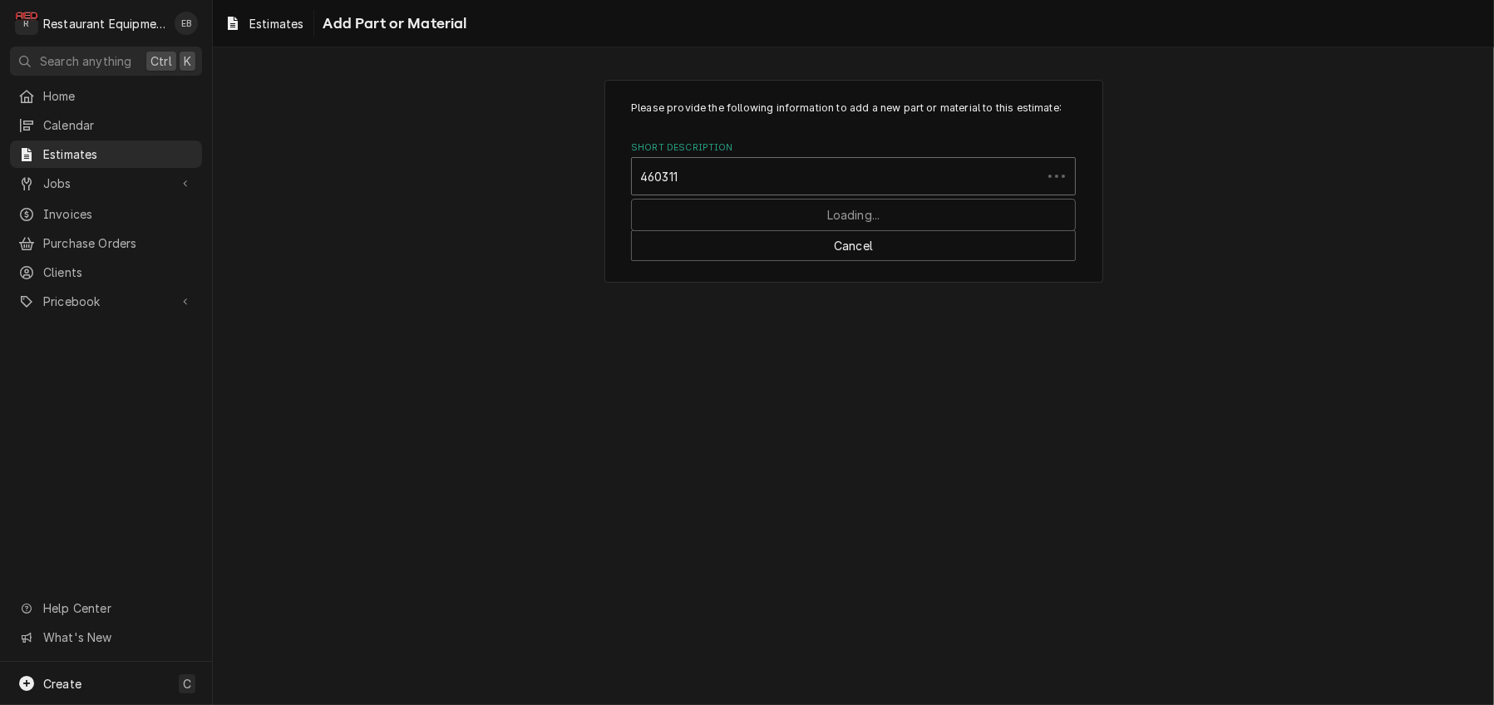
type input "4603115"
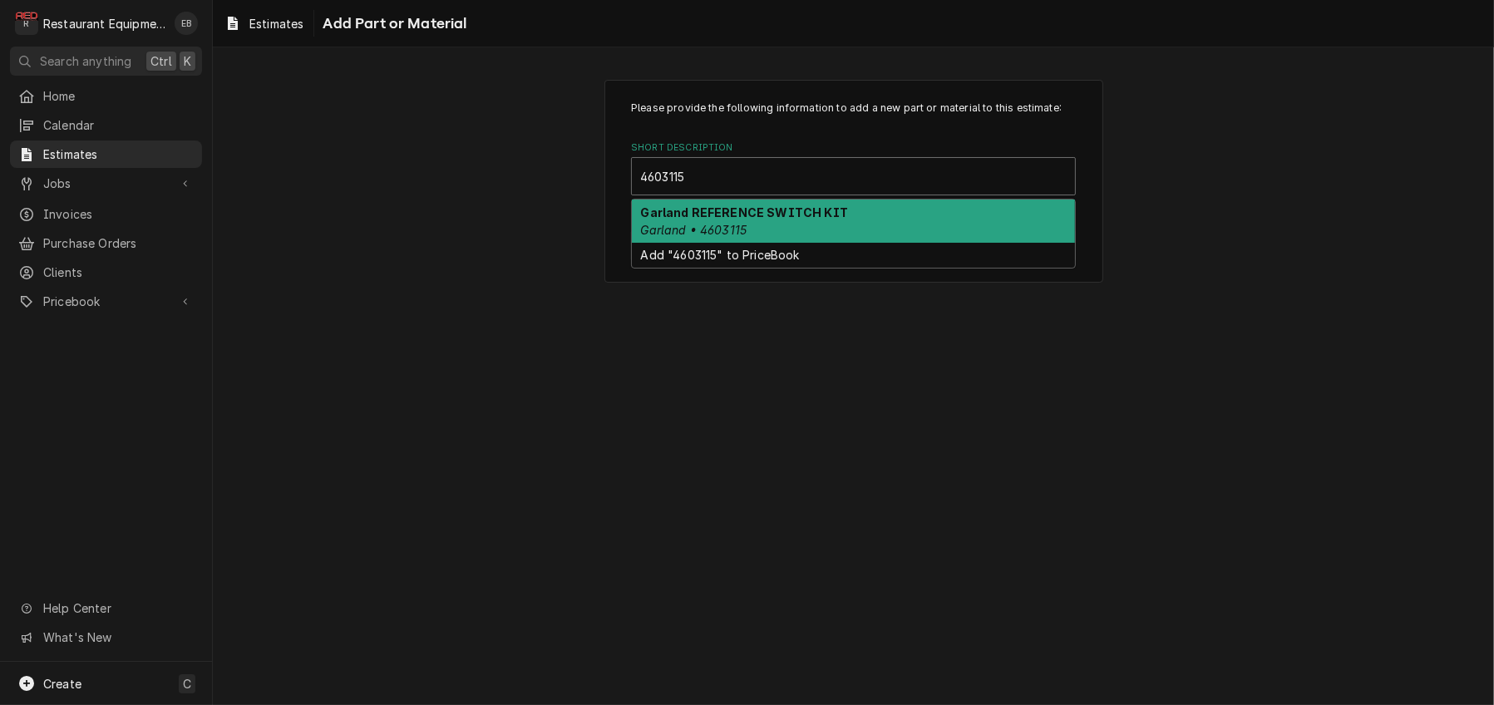
click at [713, 219] on strong "Garland REFERENCE SWITCH KIT" at bounding box center [744, 212] width 207 height 14
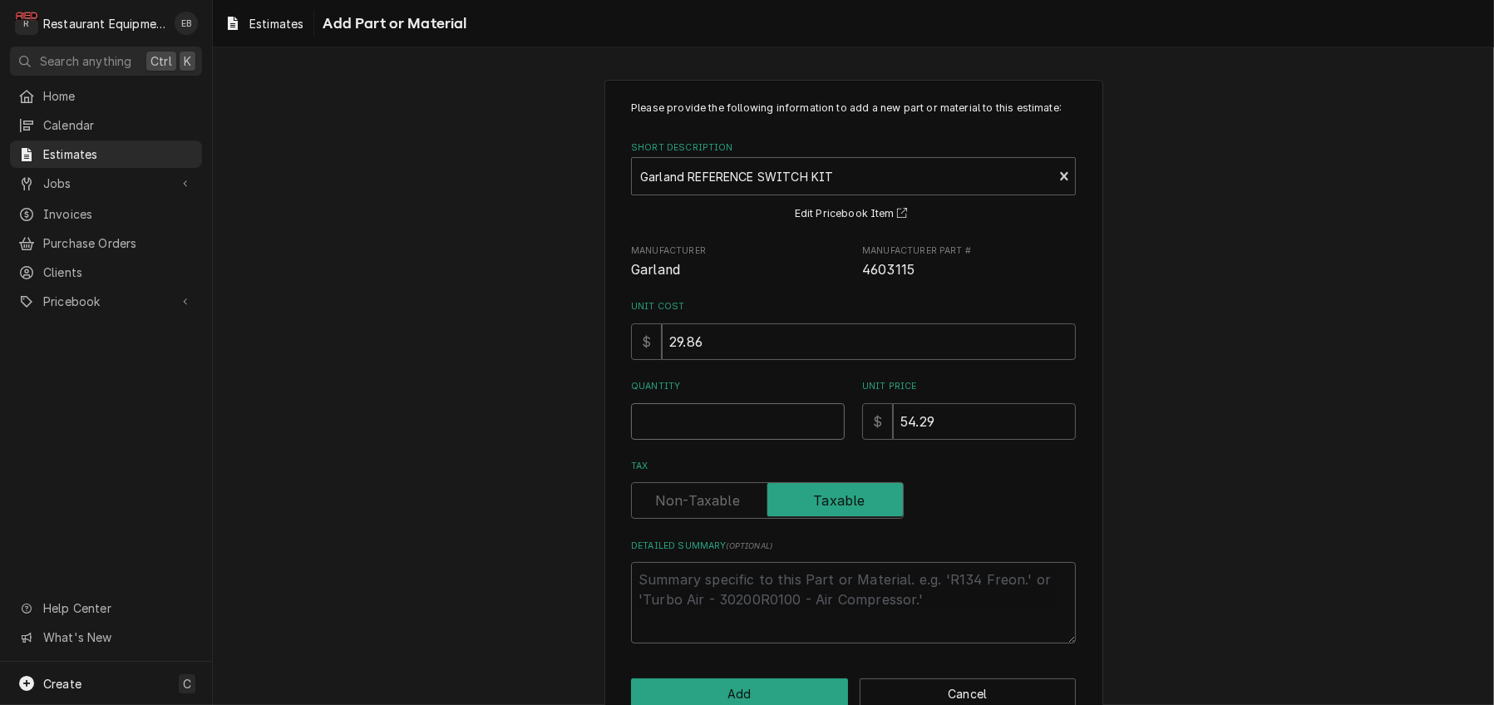
click at [706, 440] on input "Quantity" at bounding box center [738, 421] width 214 height 37
type textarea "x"
type input "1"
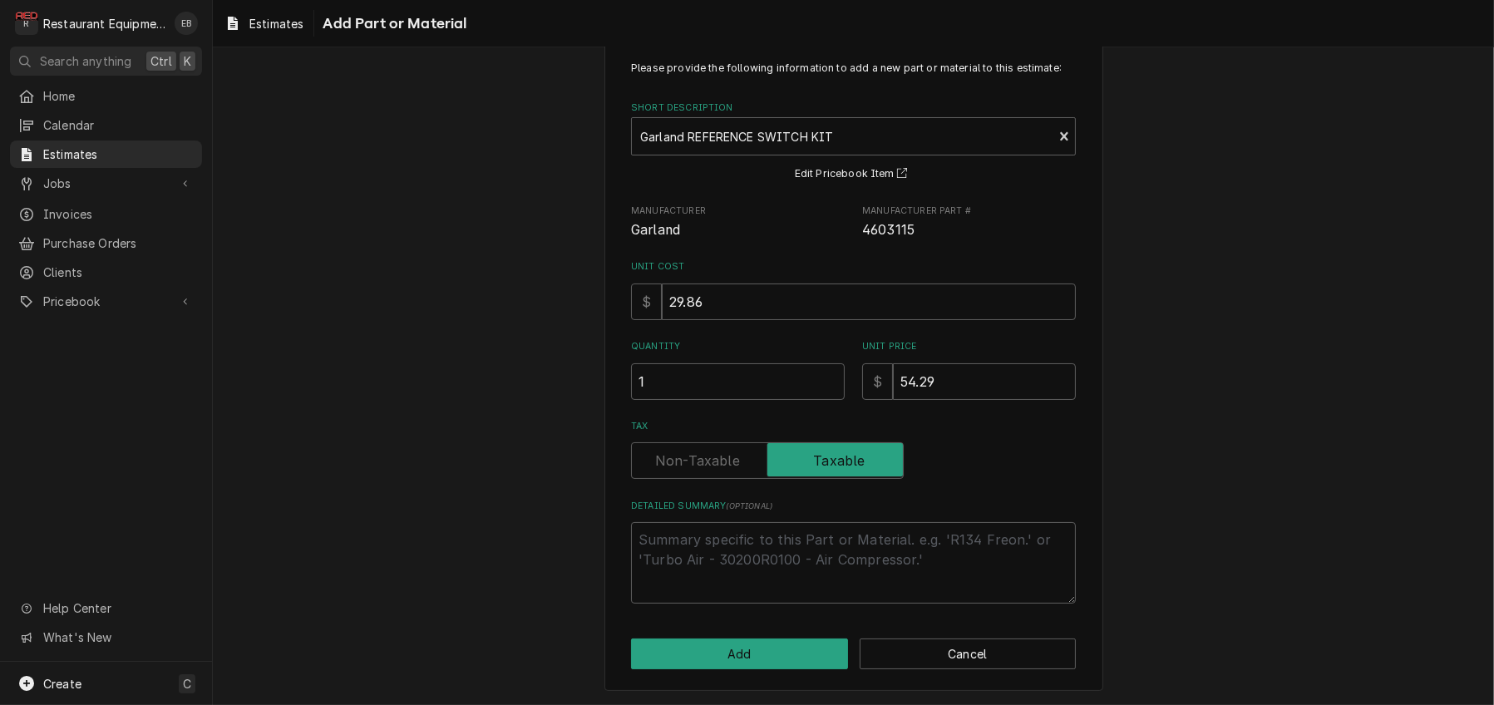
scroll to position [133, 0]
click at [753, 658] on button "Add" at bounding box center [739, 654] width 217 height 31
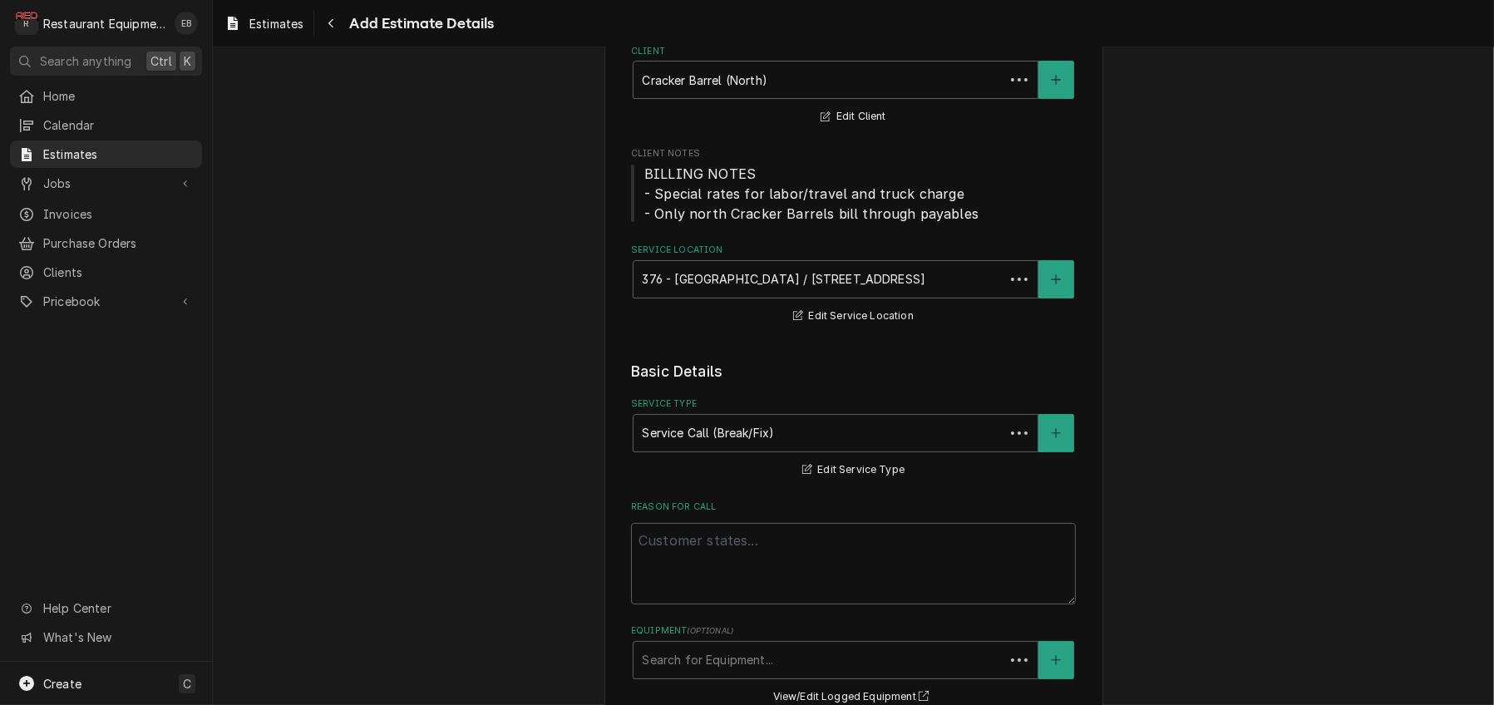
scroll to position [2420, 0]
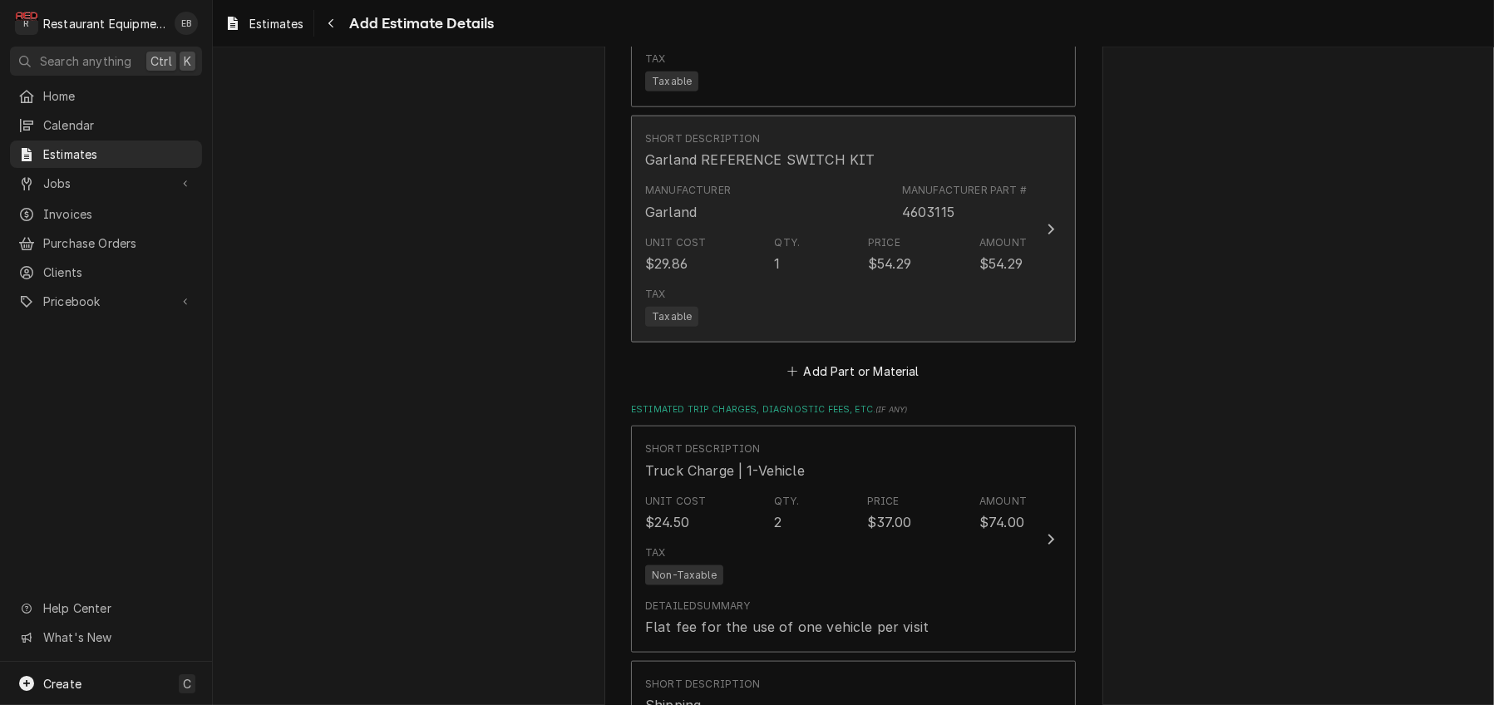
type textarea "x"
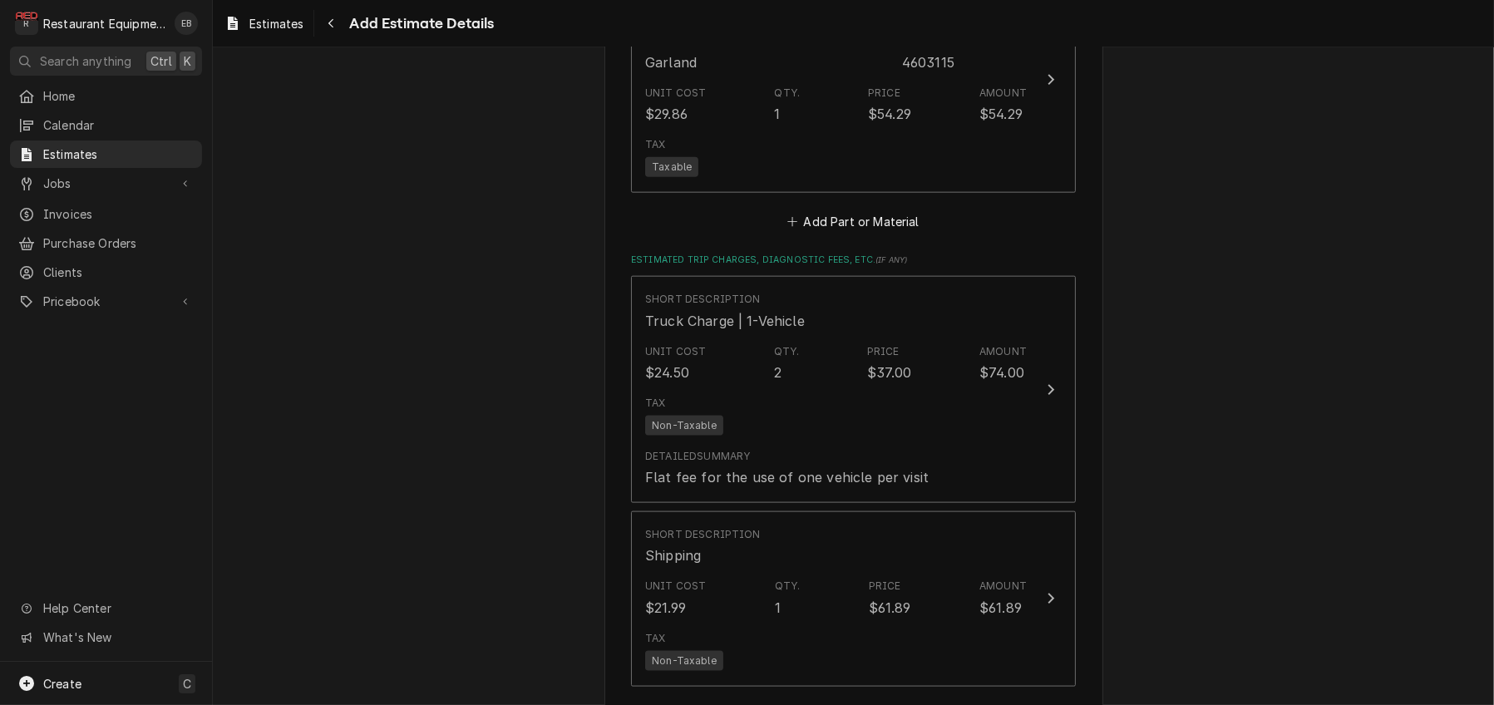
scroll to position [2587, 0]
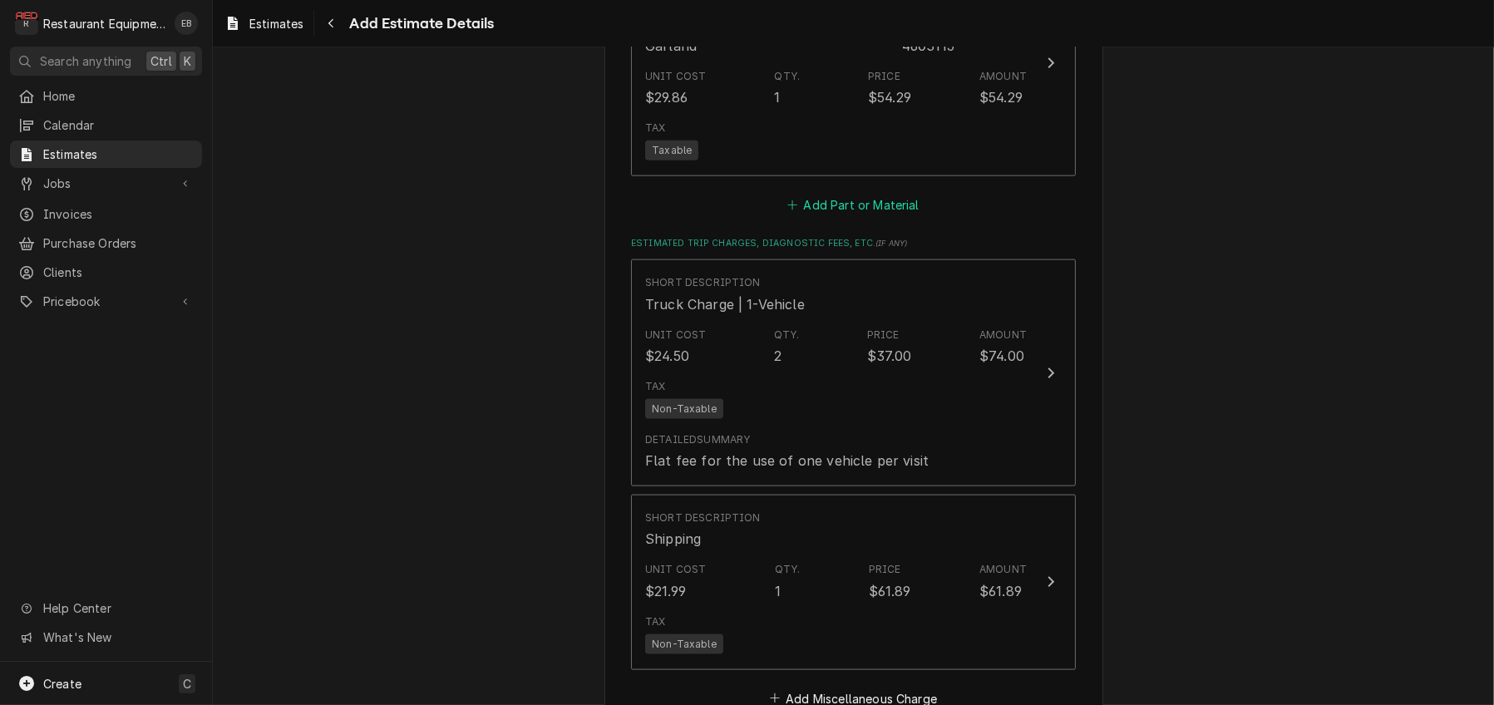
click at [841, 216] on button "Add Part or Material" at bounding box center [853, 204] width 137 height 23
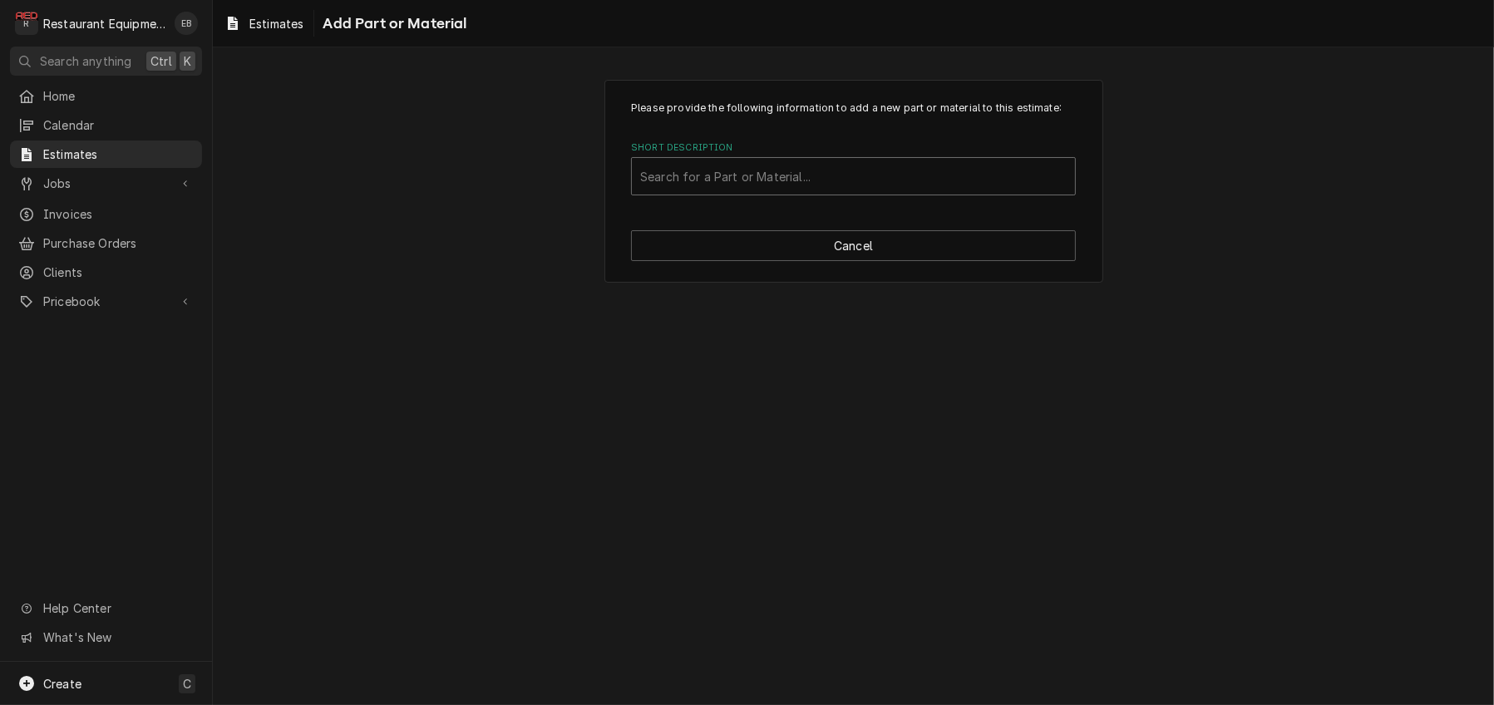
click at [804, 191] on div "Short Description" at bounding box center [853, 176] width 427 height 30
click at [784, 191] on div "Short Description" at bounding box center [853, 176] width 427 height 30
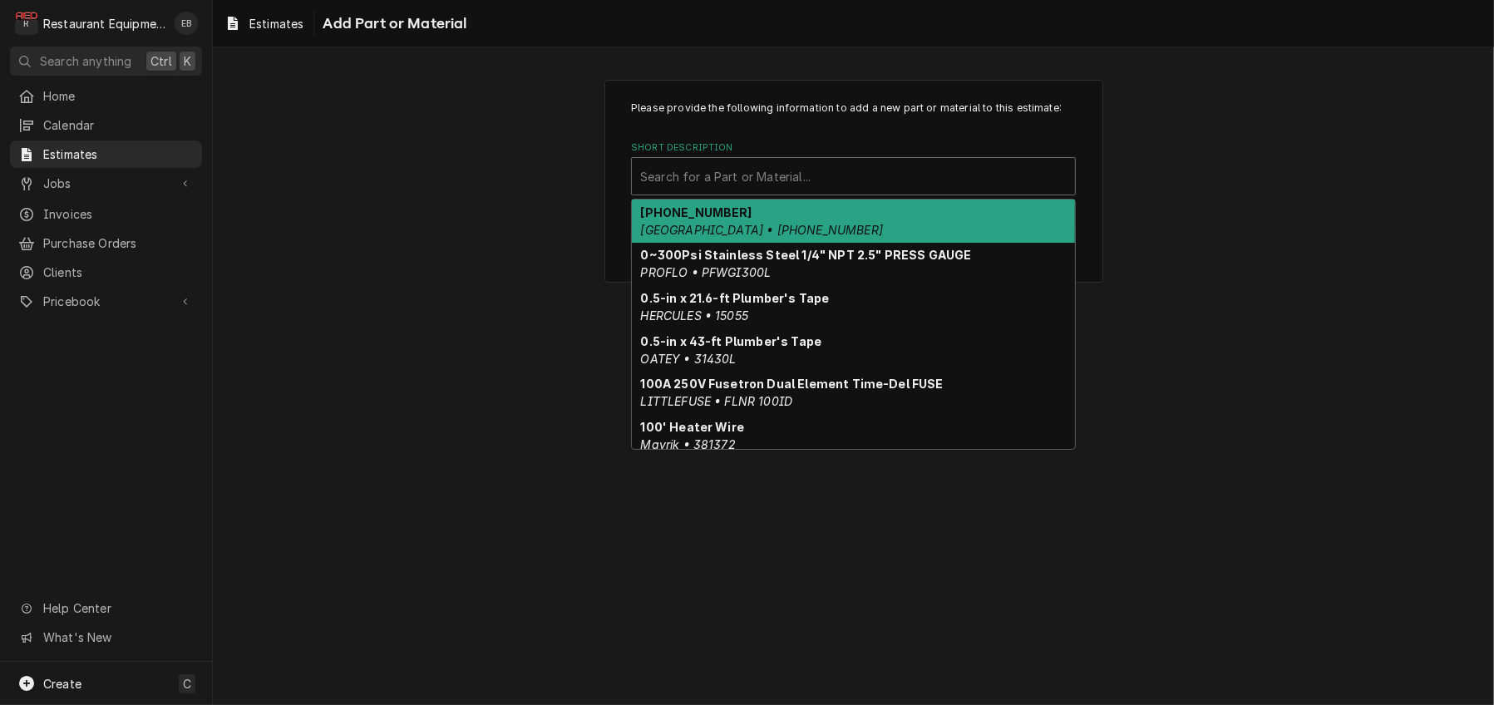
click at [784, 191] on div "Short Description" at bounding box center [853, 176] width 427 height 30
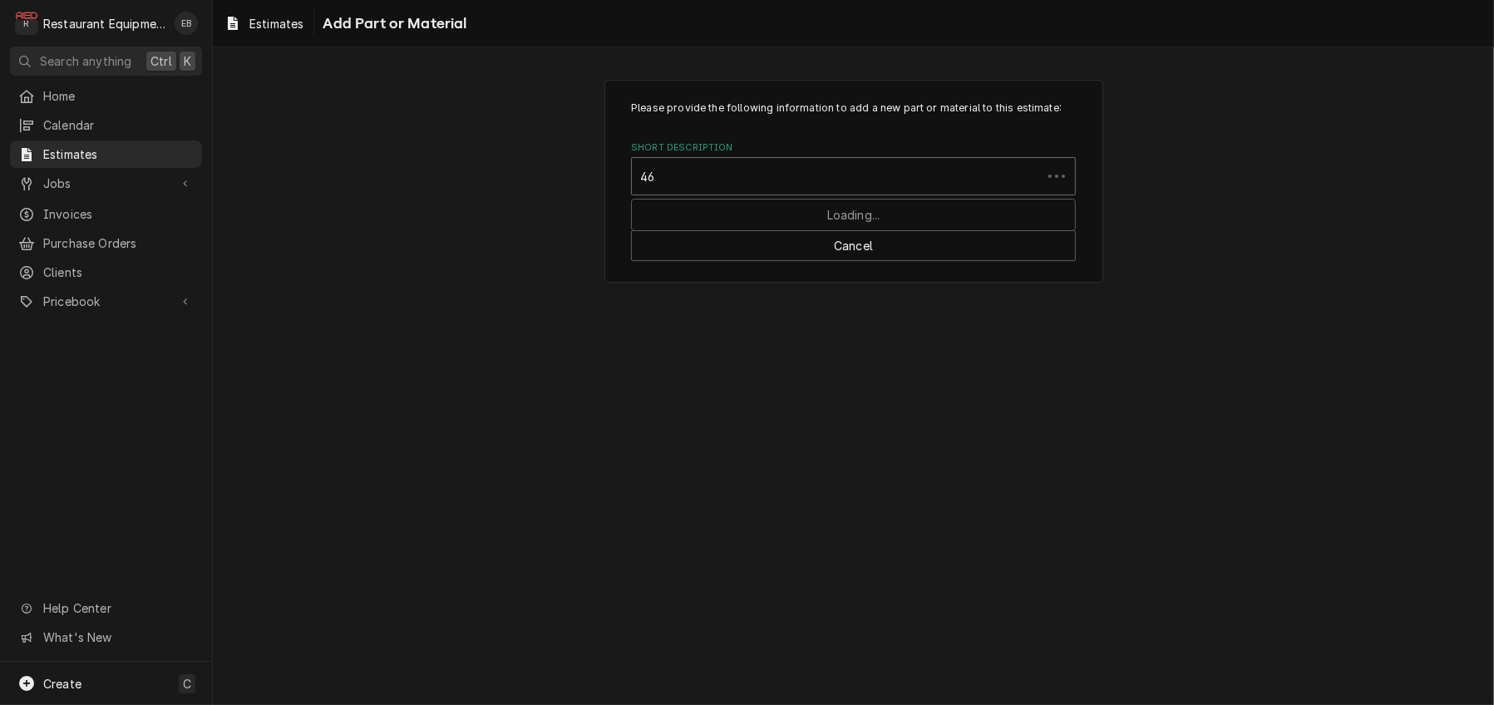
type input "4"
click at [786, 191] on div "Short Description" at bounding box center [853, 176] width 427 height 30
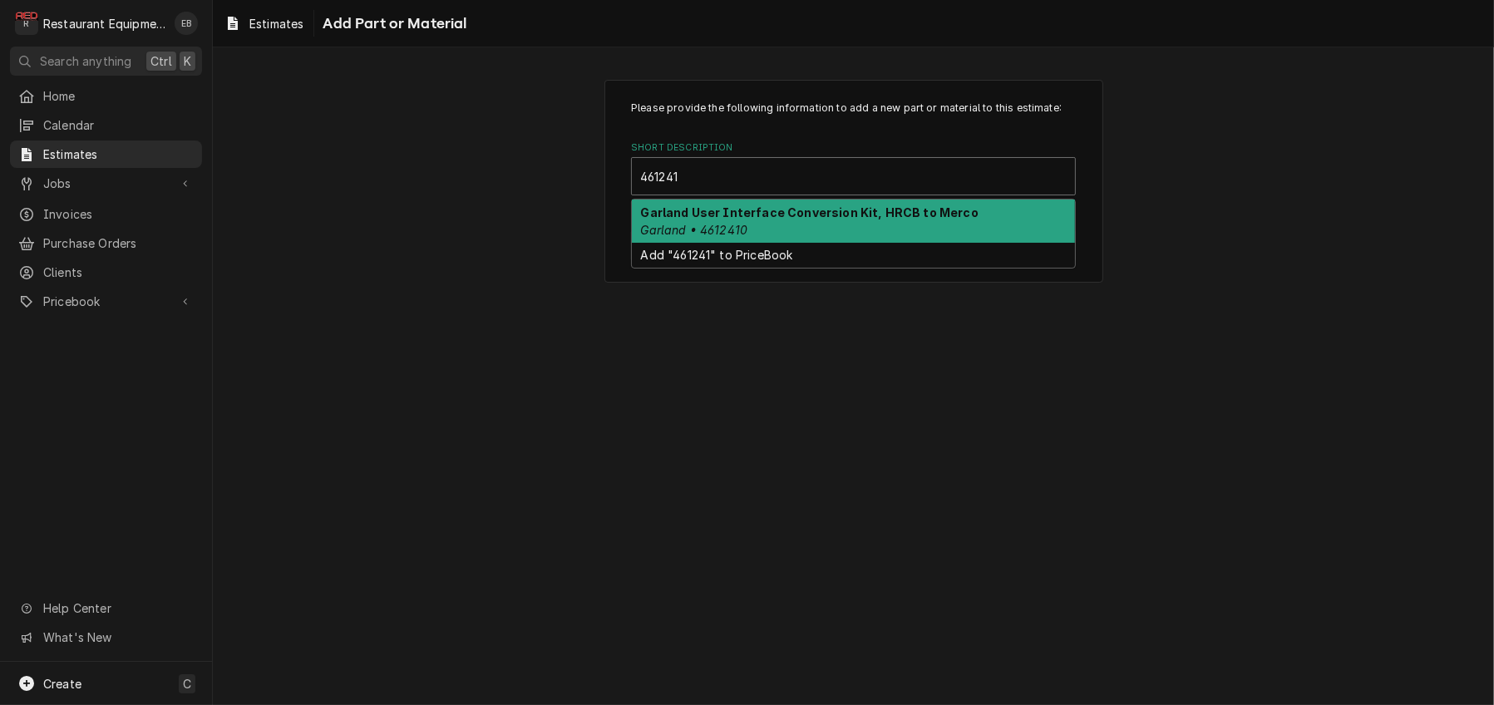
type input "4612410"
click at [734, 243] on div "Garland User Interface Conversion Kit, HRCB to Merco Garland • 4612410" at bounding box center [853, 221] width 443 height 43
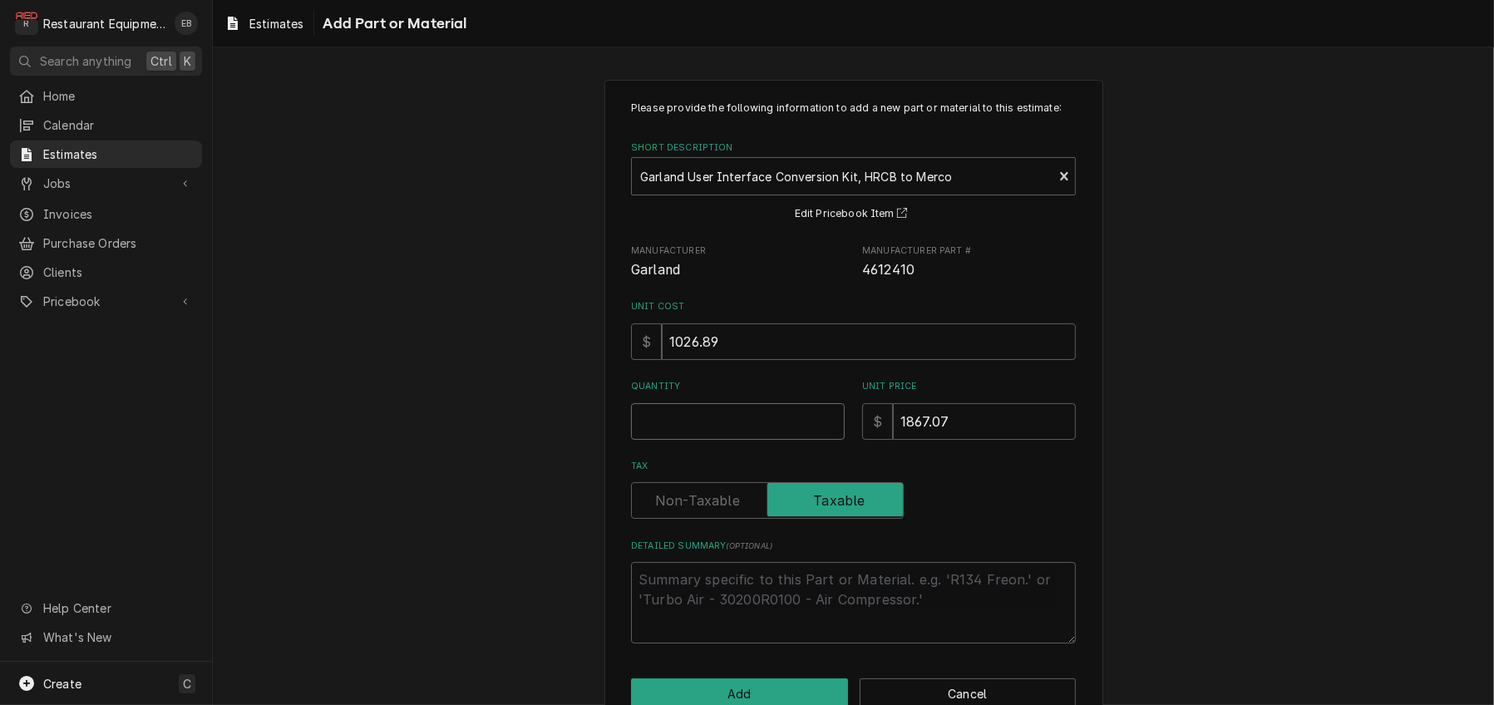
click at [716, 440] on input "Quantity" at bounding box center [738, 421] width 214 height 37
type textarea "x"
type input "1"
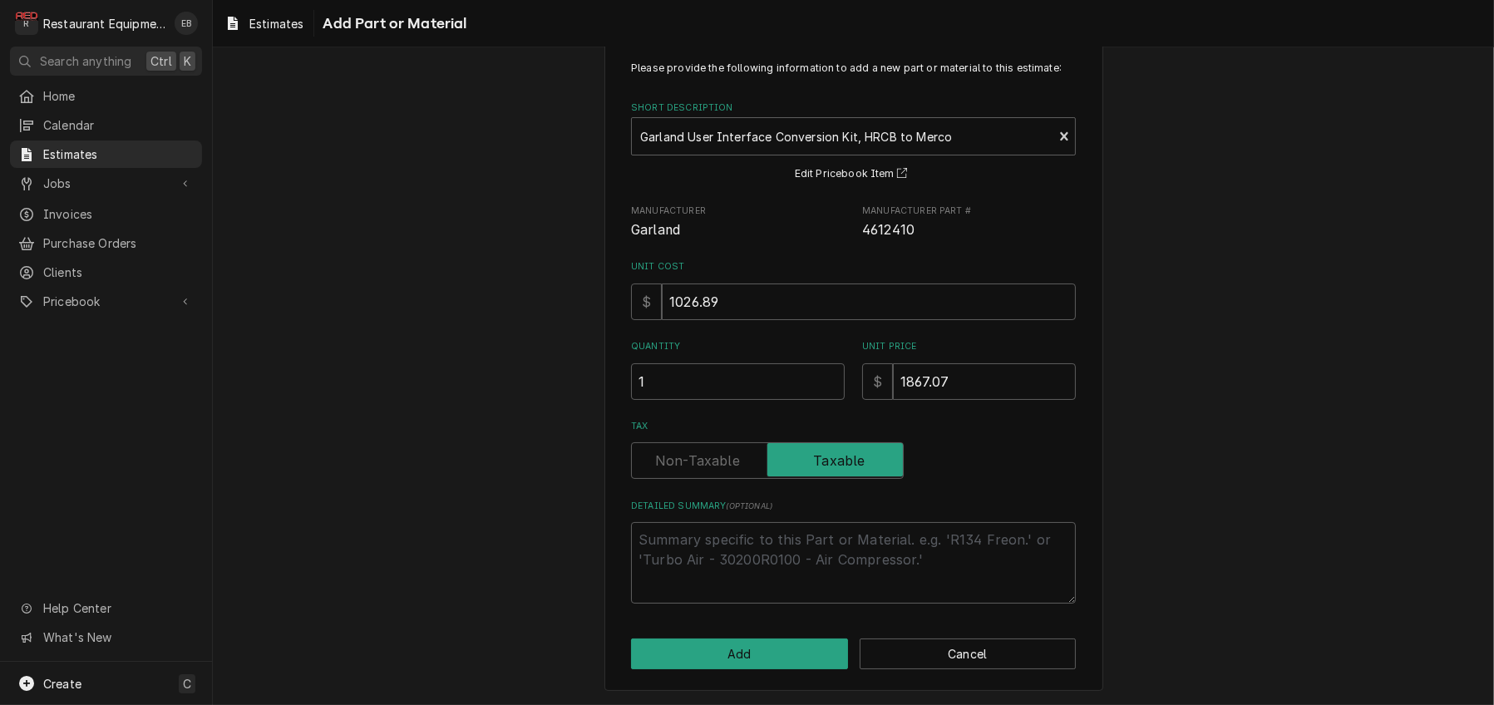
scroll to position [133, 0]
click at [757, 646] on button "Add" at bounding box center [739, 654] width 217 height 31
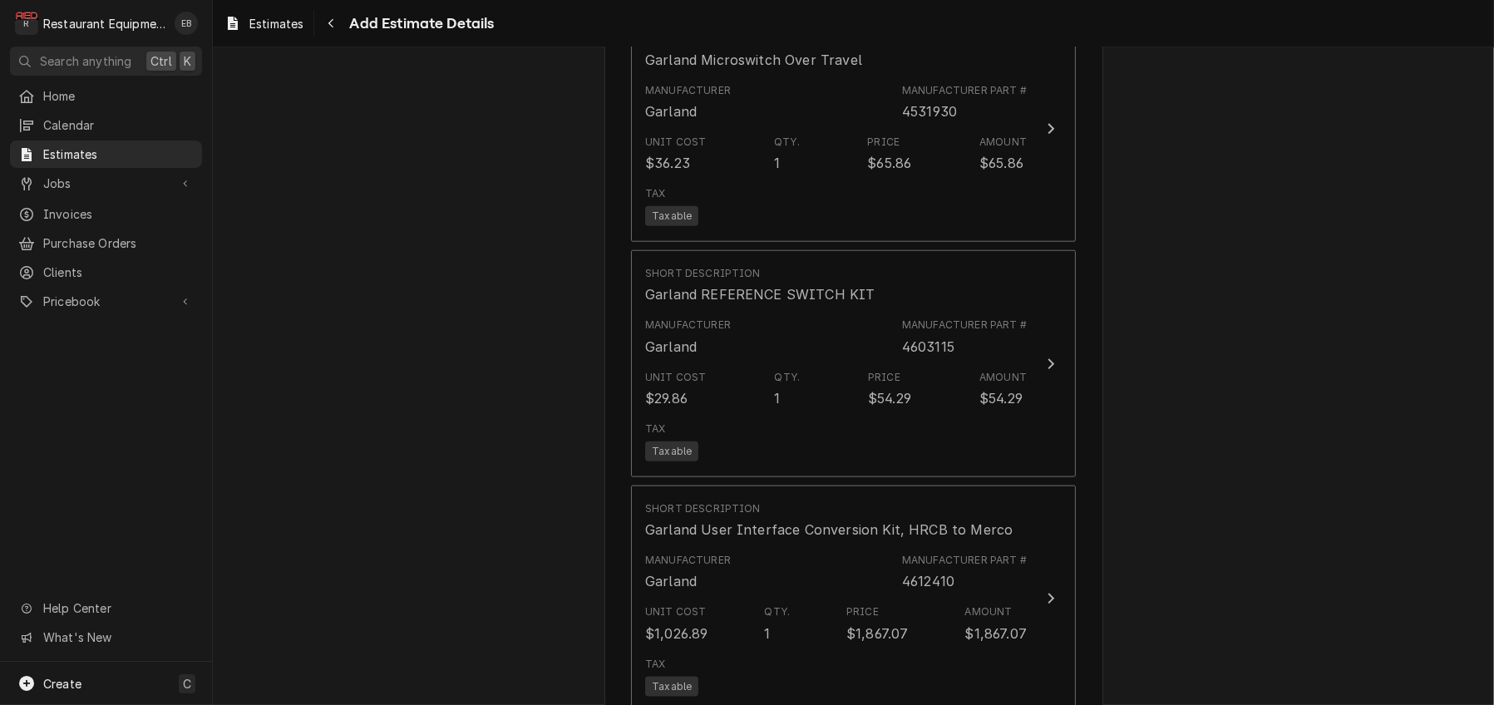
scroll to position [2288, 0]
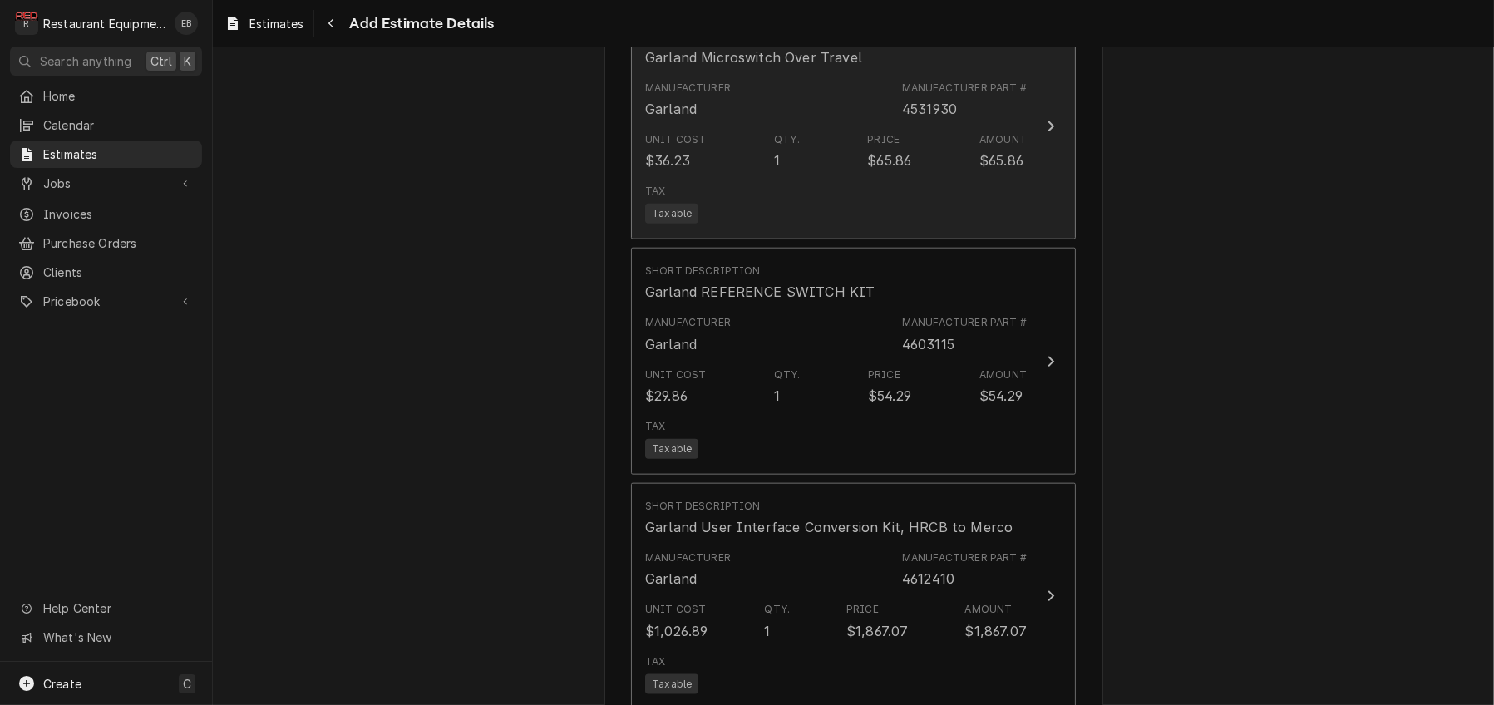
click at [1008, 147] on div "Amount" at bounding box center [1002, 139] width 47 height 15
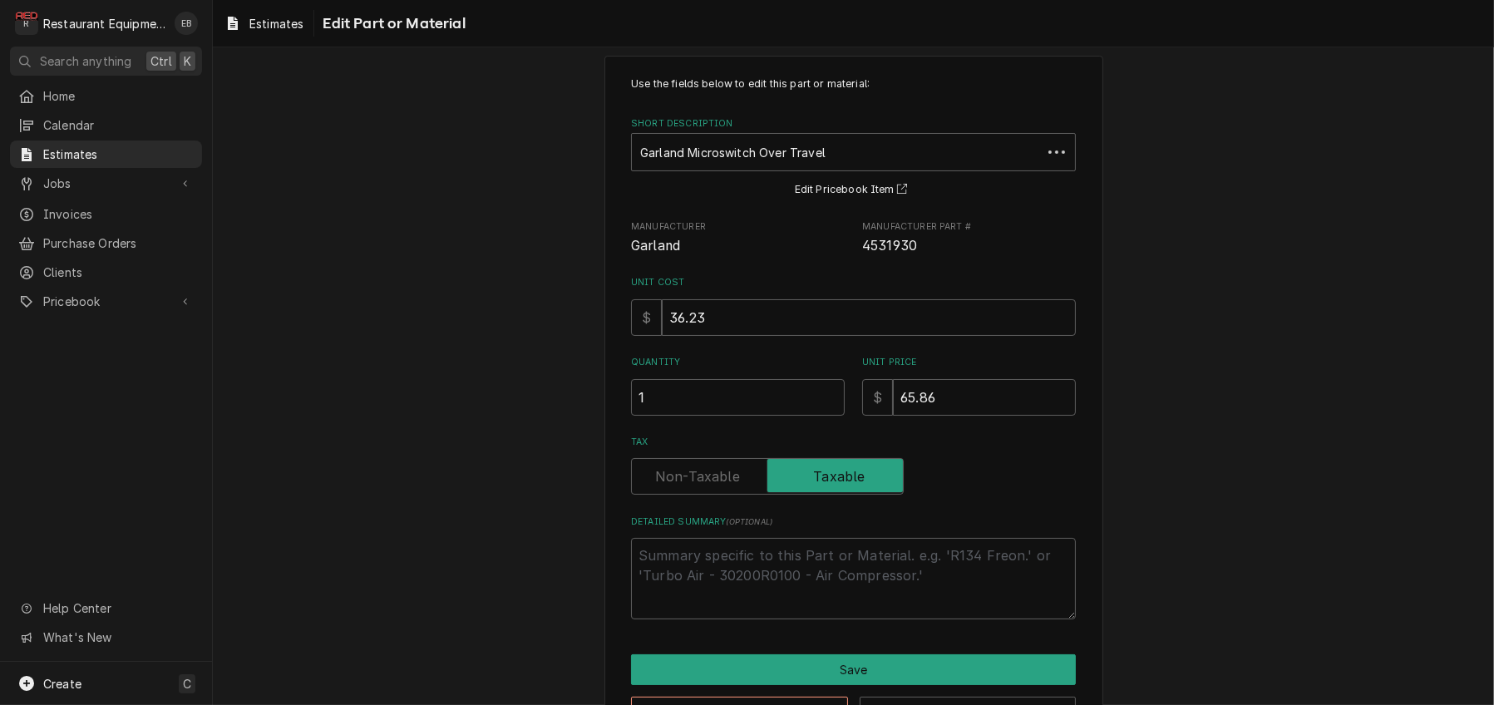
scroll to position [160, 0]
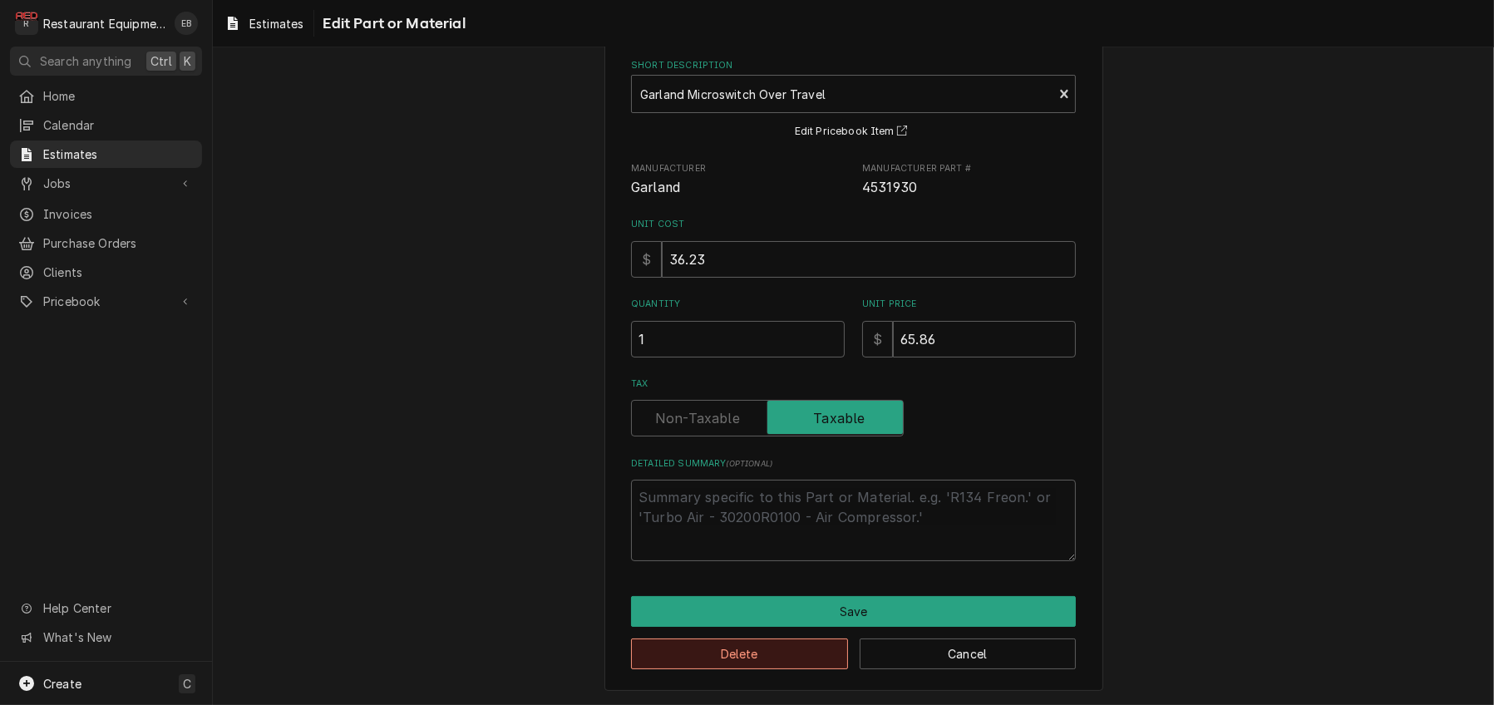
click at [787, 645] on button "Delete" at bounding box center [739, 654] width 217 height 31
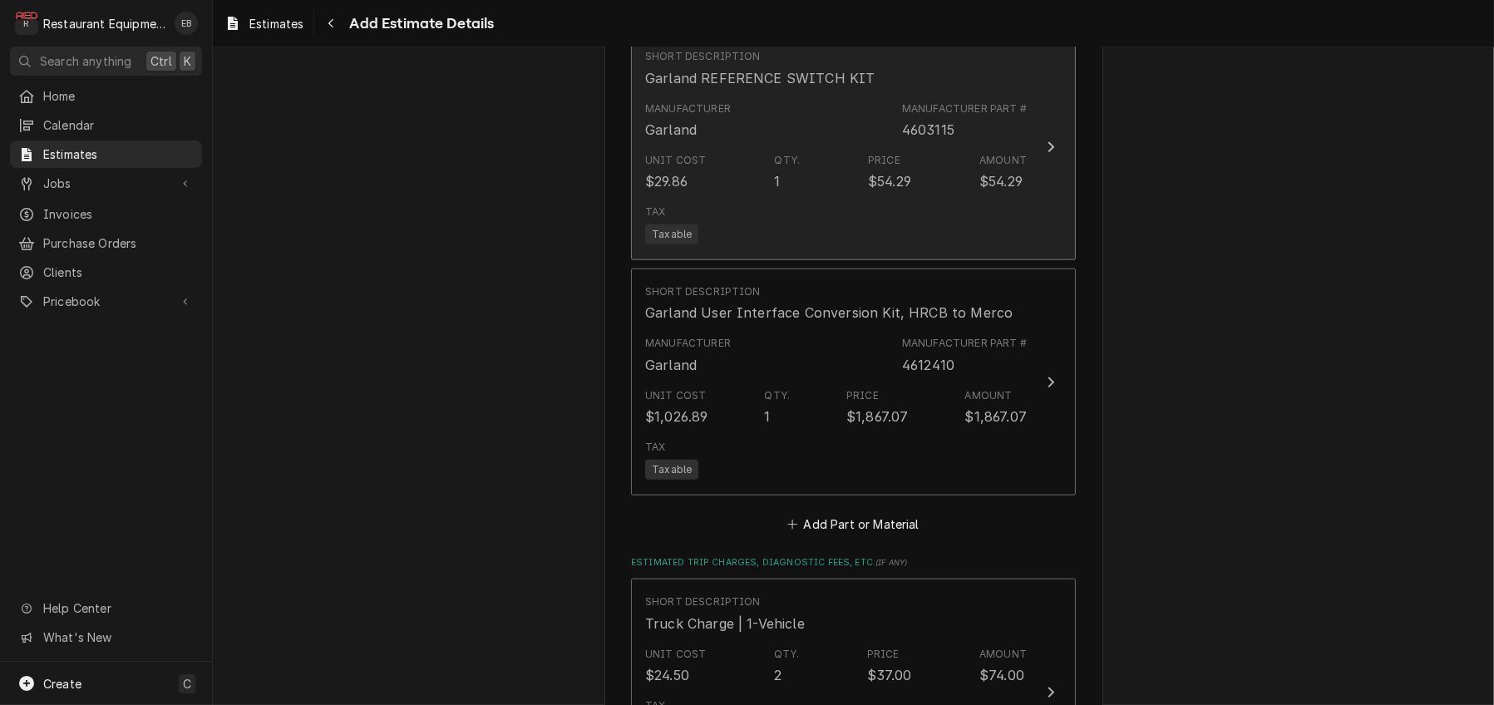
click at [960, 251] on div "Tax Taxable" at bounding box center [836, 224] width 382 height 53
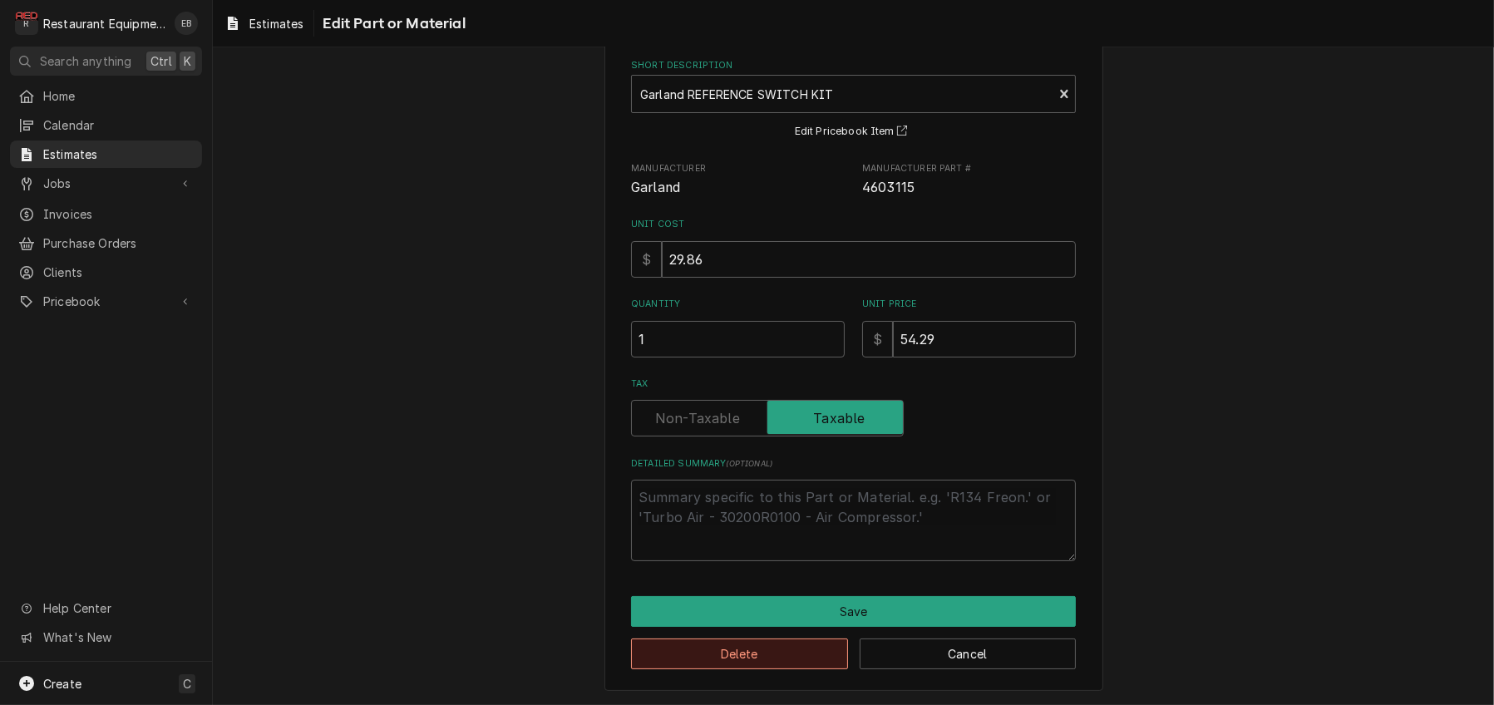
click at [738, 644] on button "Delete" at bounding box center [739, 654] width 217 height 31
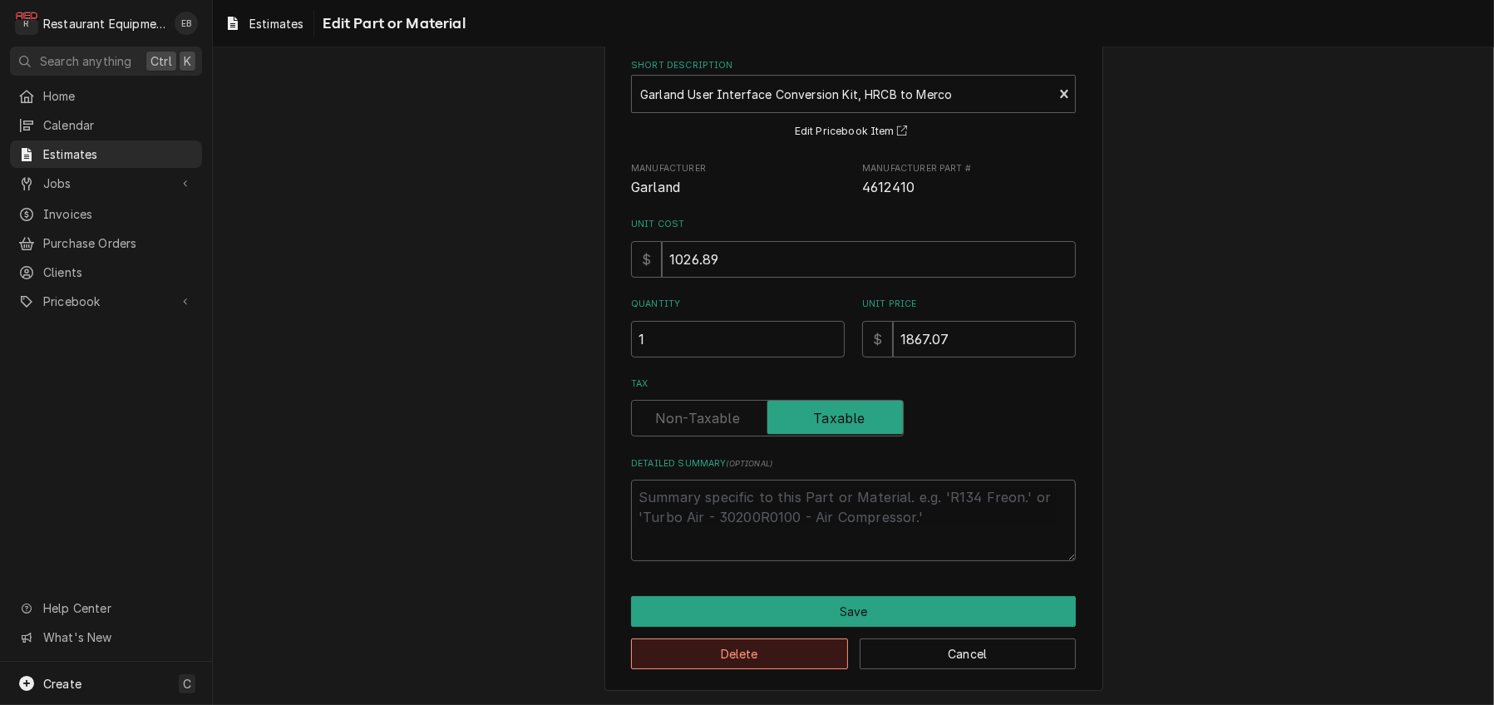
click at [765, 653] on button "Delete" at bounding box center [739, 654] width 217 height 31
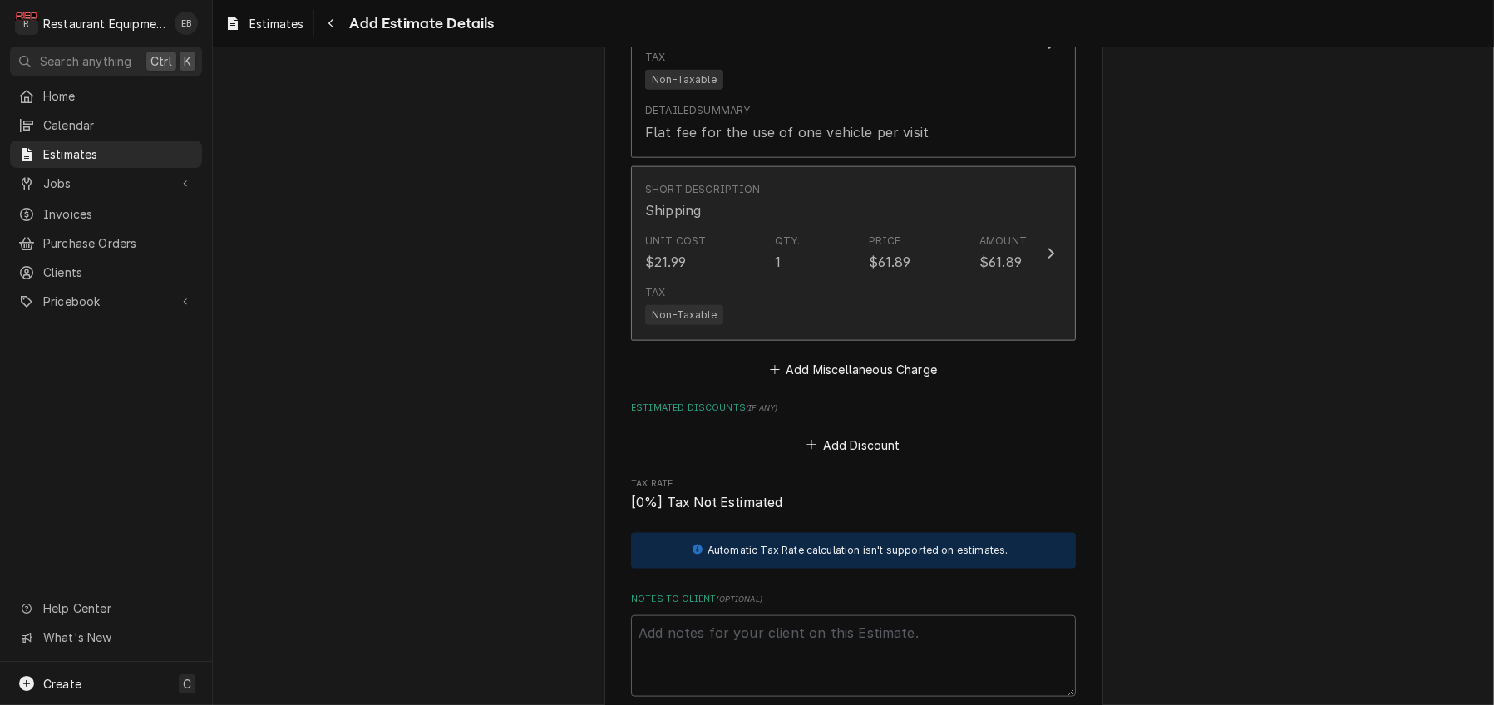
type textarea "x"
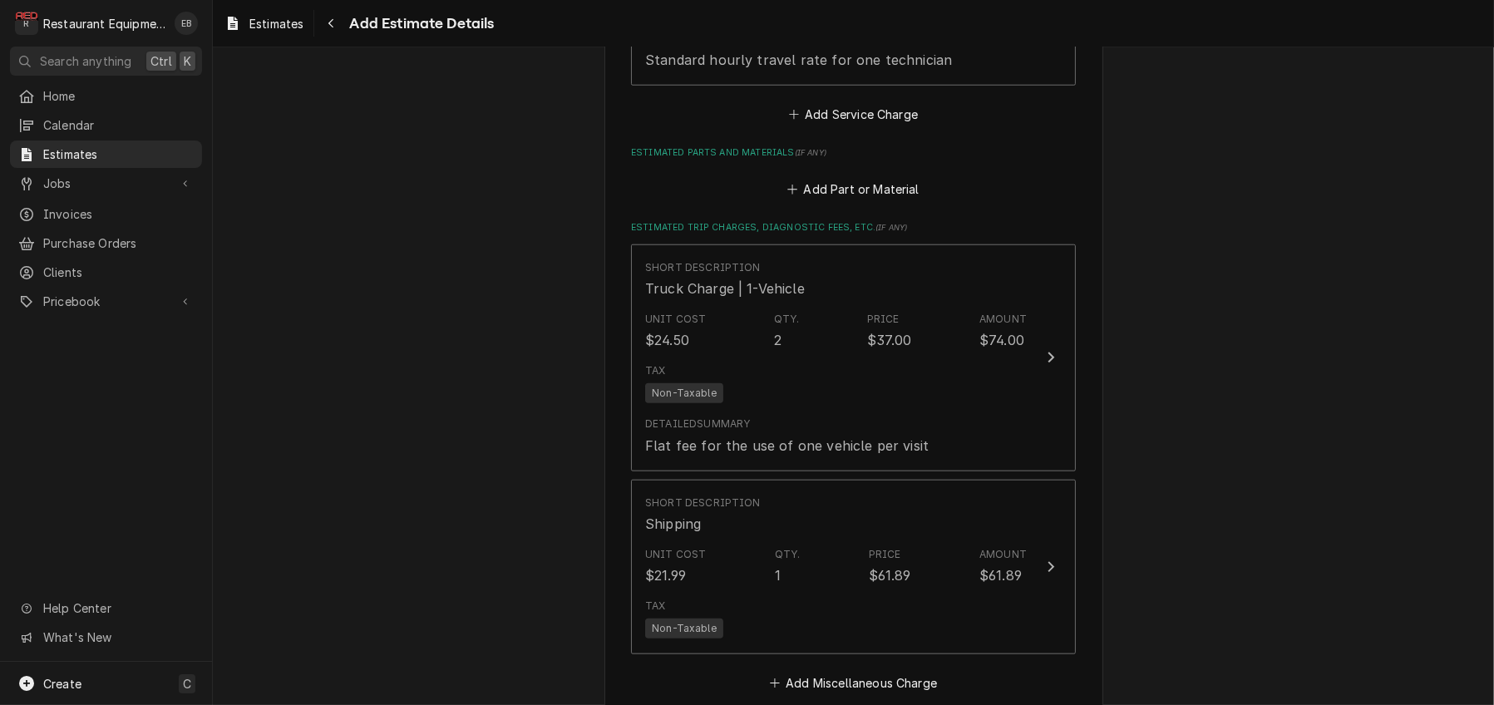
scroll to position [2113, 0]
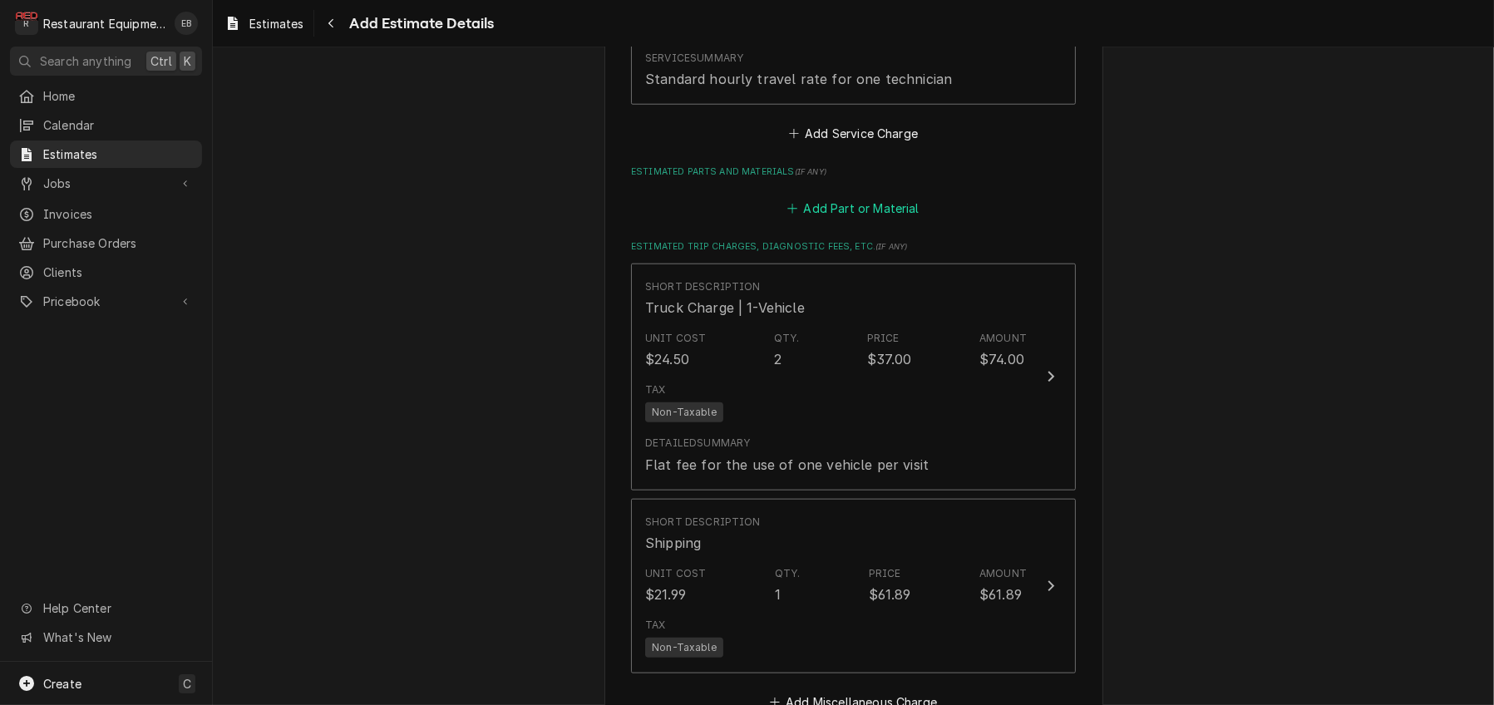
click at [866, 220] on button "Add Part or Material" at bounding box center [853, 208] width 137 height 23
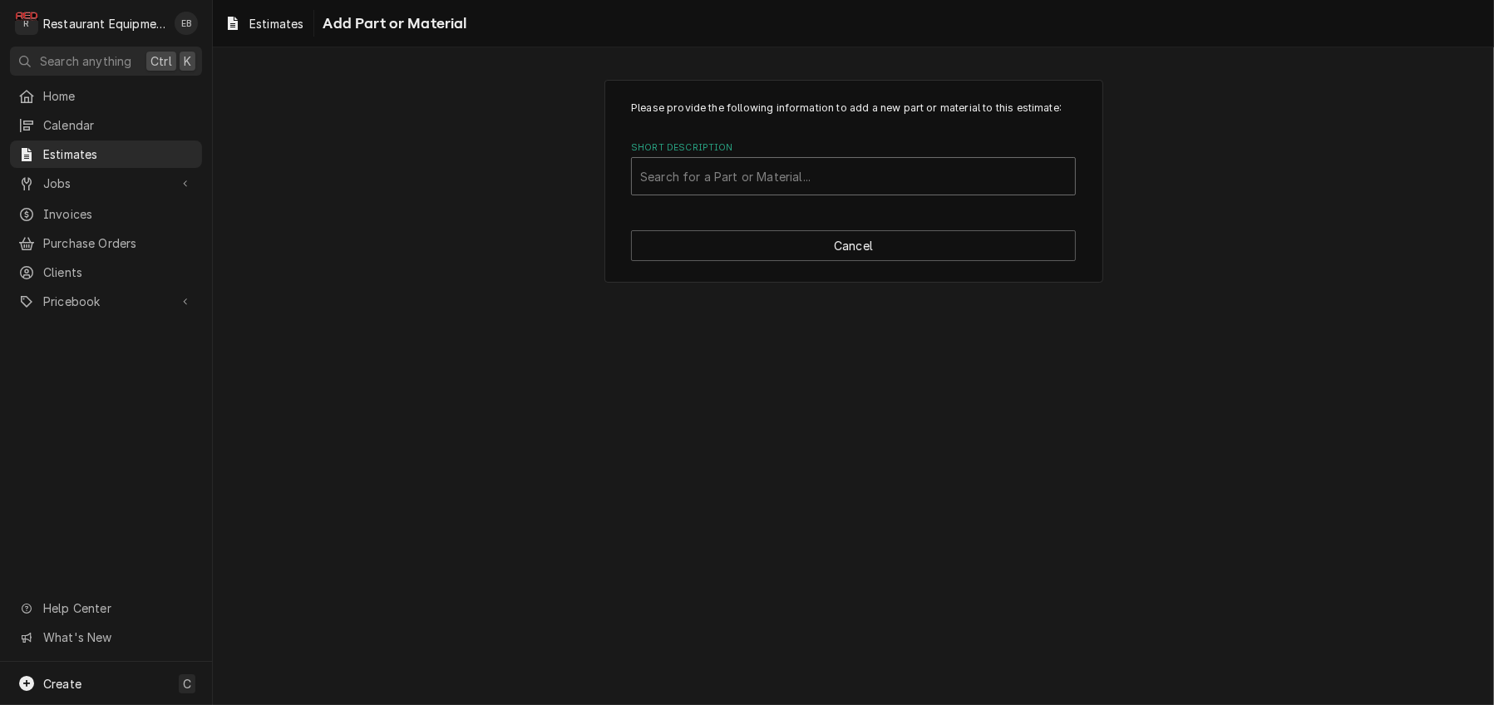
click at [782, 191] on div "Short Description" at bounding box center [853, 176] width 427 height 30
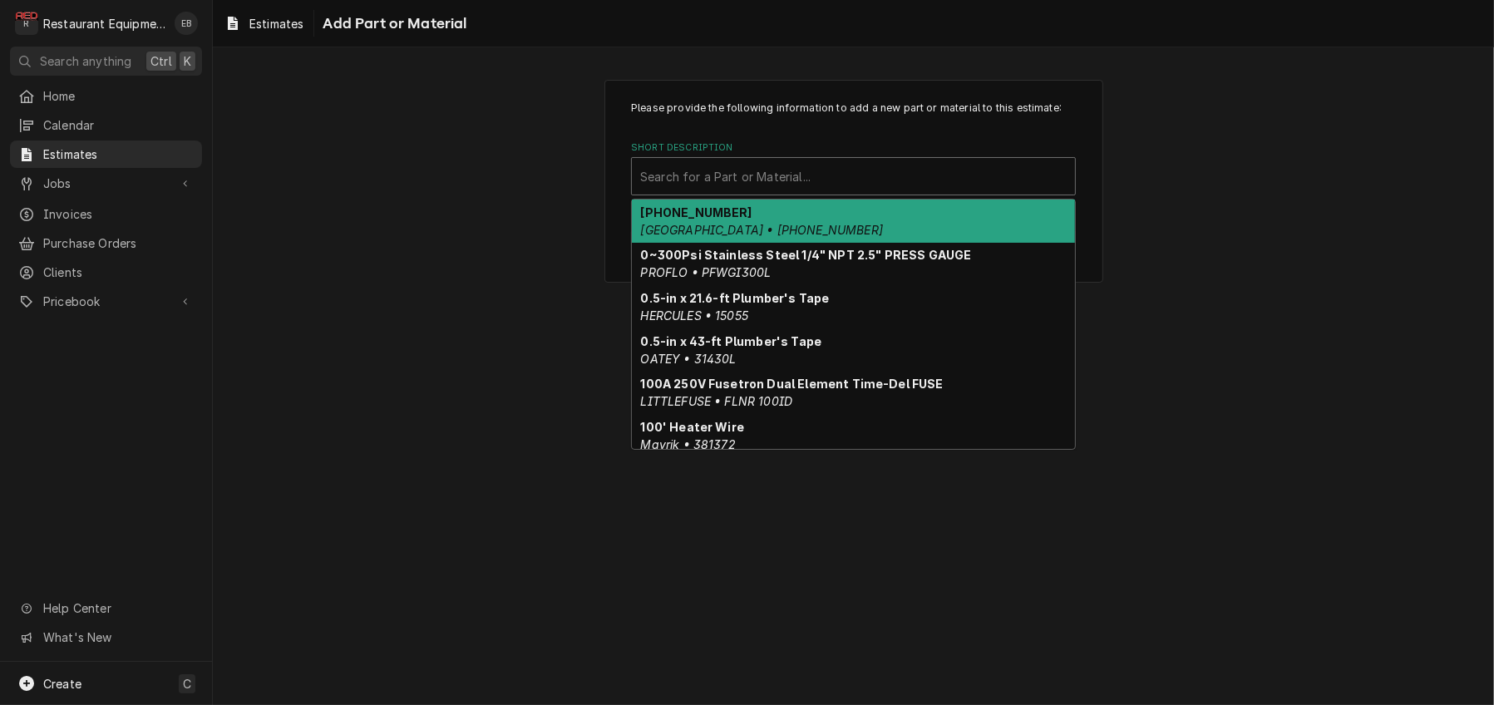
click at [752, 191] on div "Short Description" at bounding box center [853, 176] width 427 height 30
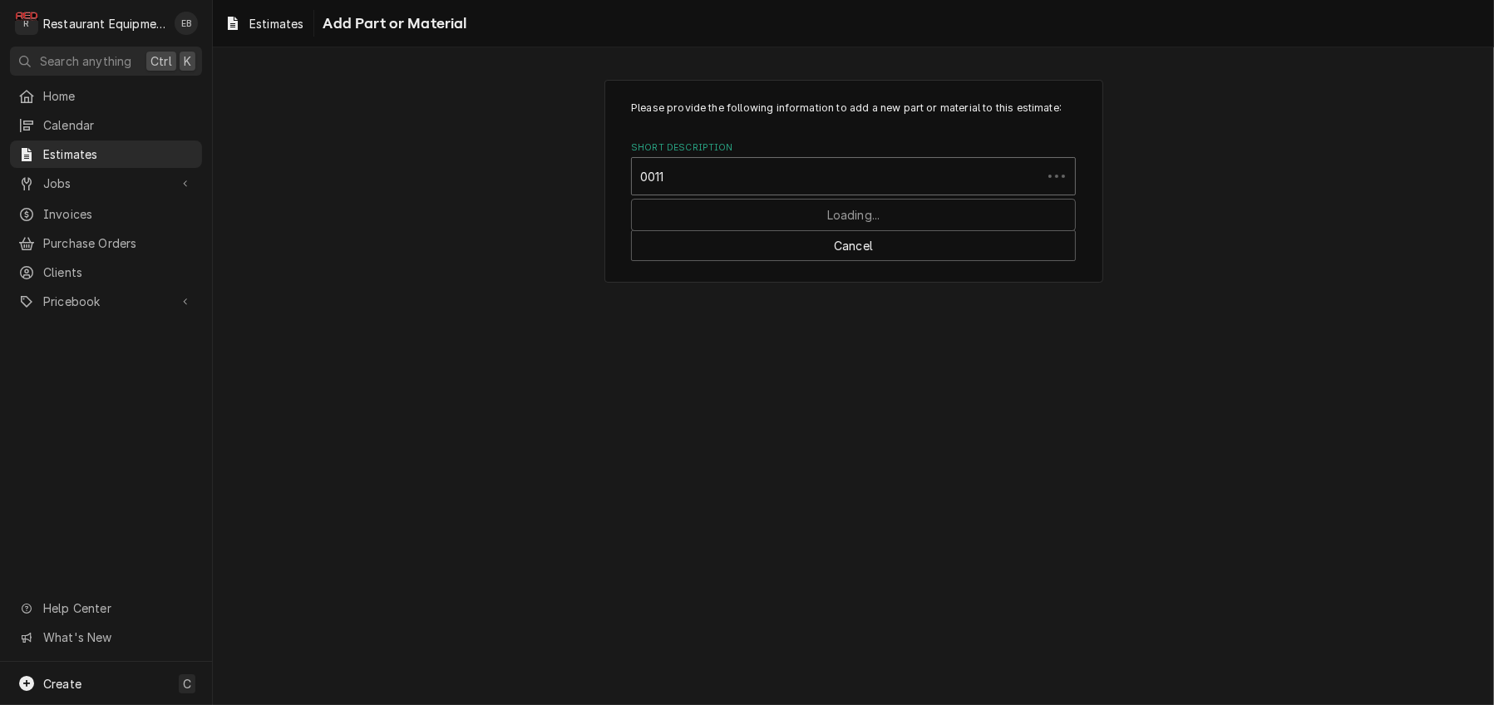
type input "00114"
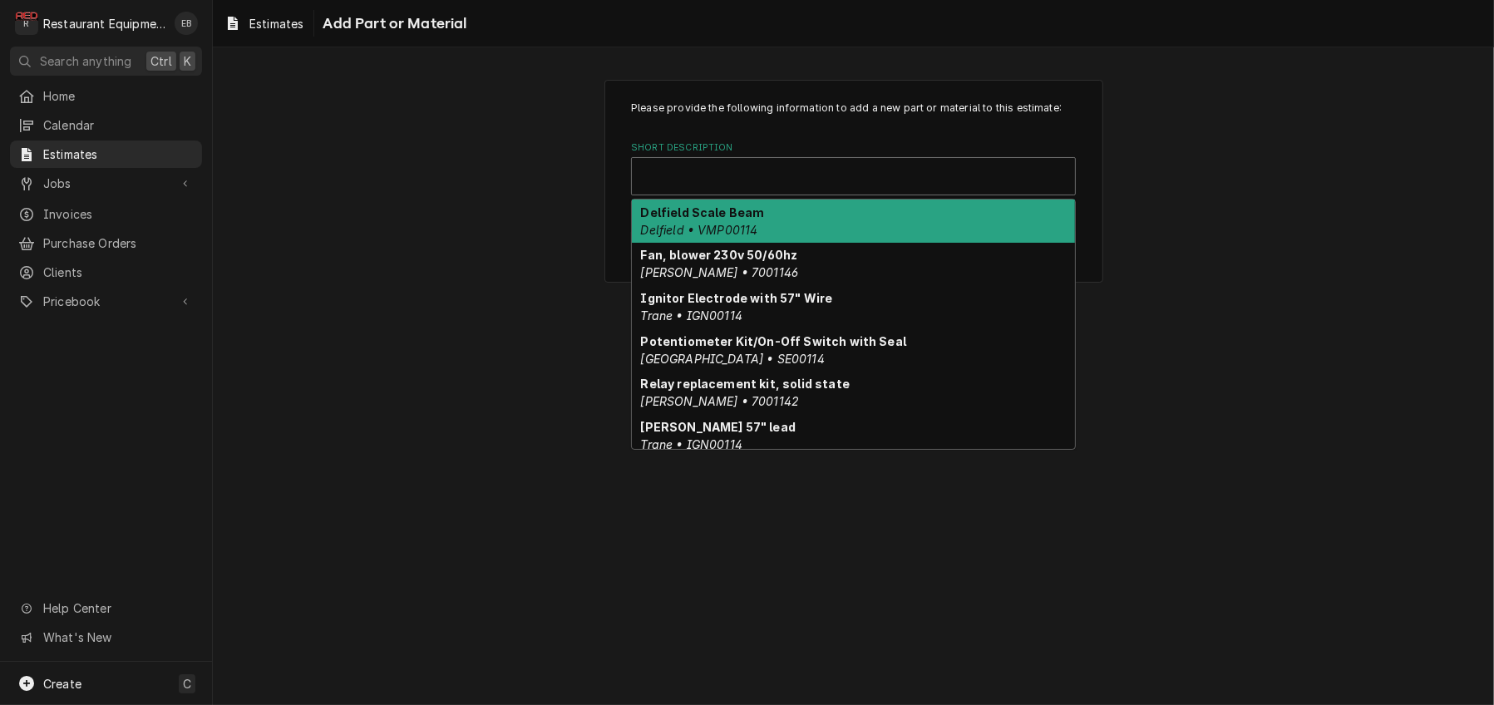
click at [632, 195] on div "Short Description" at bounding box center [853, 176] width 443 height 37
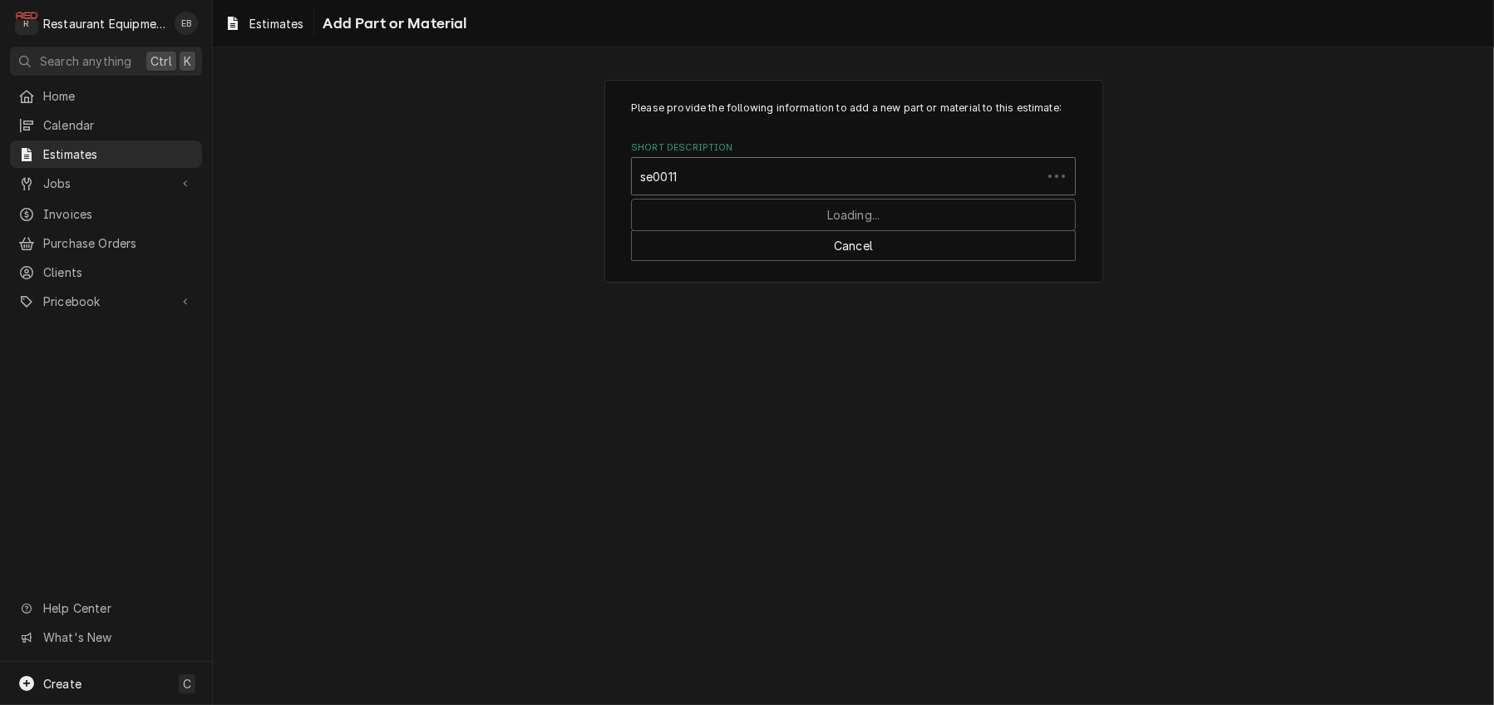
type input "se00114"
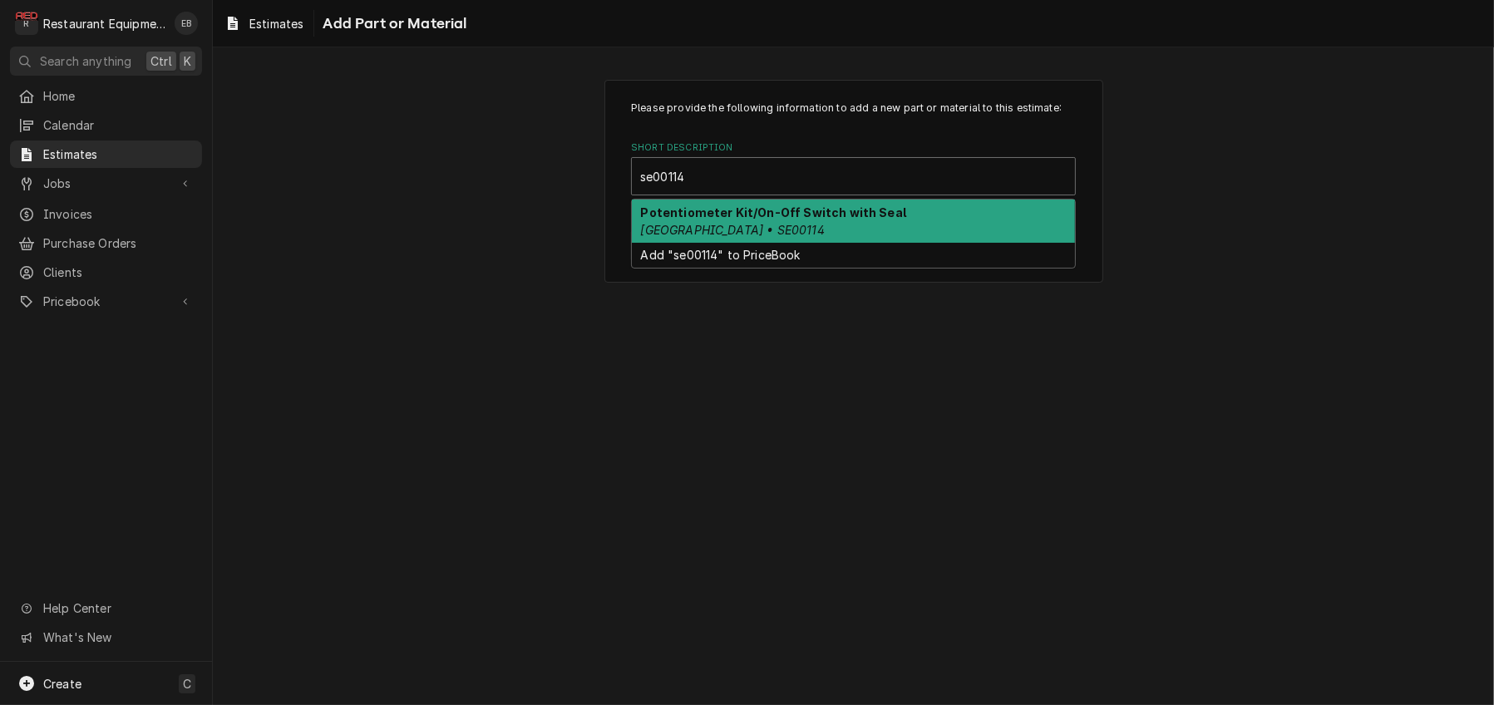
click at [702, 237] on em "CLEVELAND • SE00114" at bounding box center [733, 230] width 184 height 14
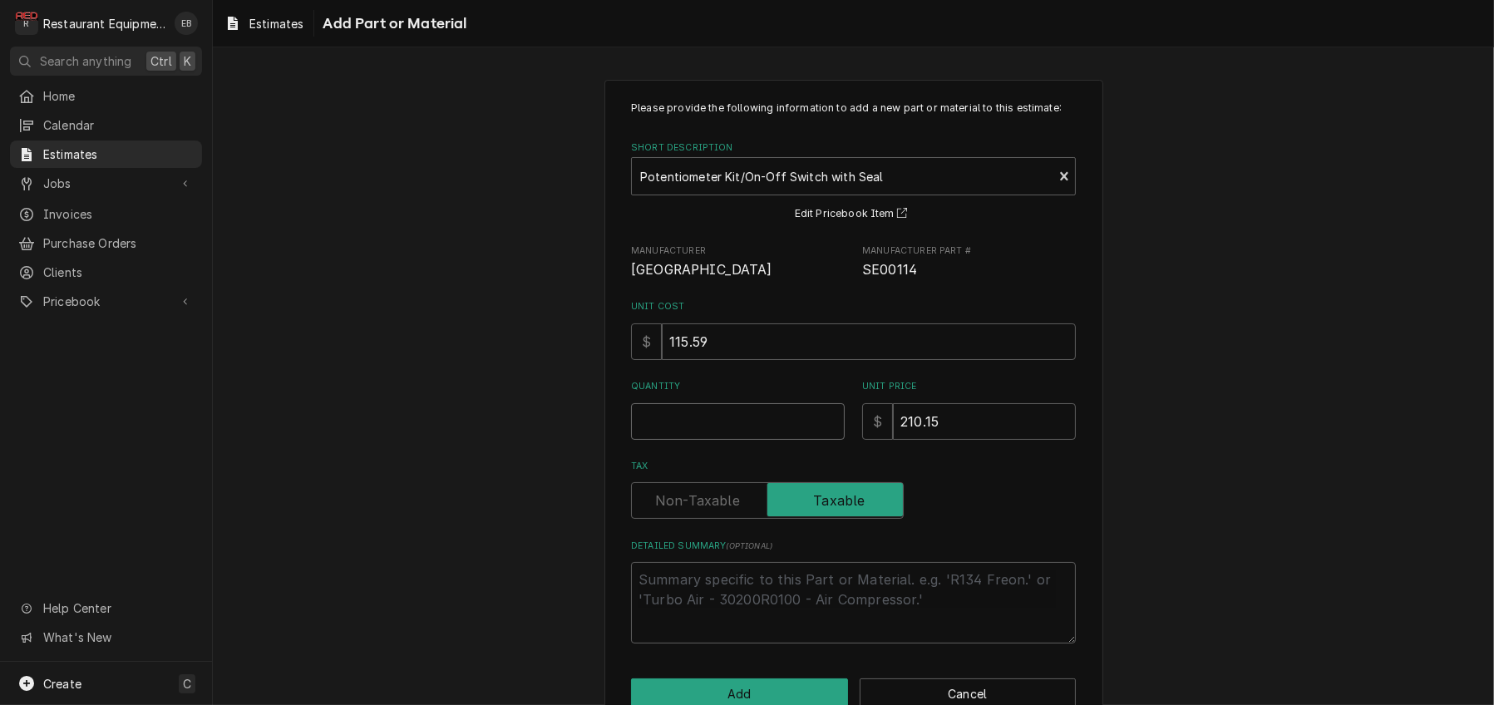
click at [694, 440] on input "Quantity" at bounding box center [738, 421] width 214 height 37
type textarea "x"
type input "1"
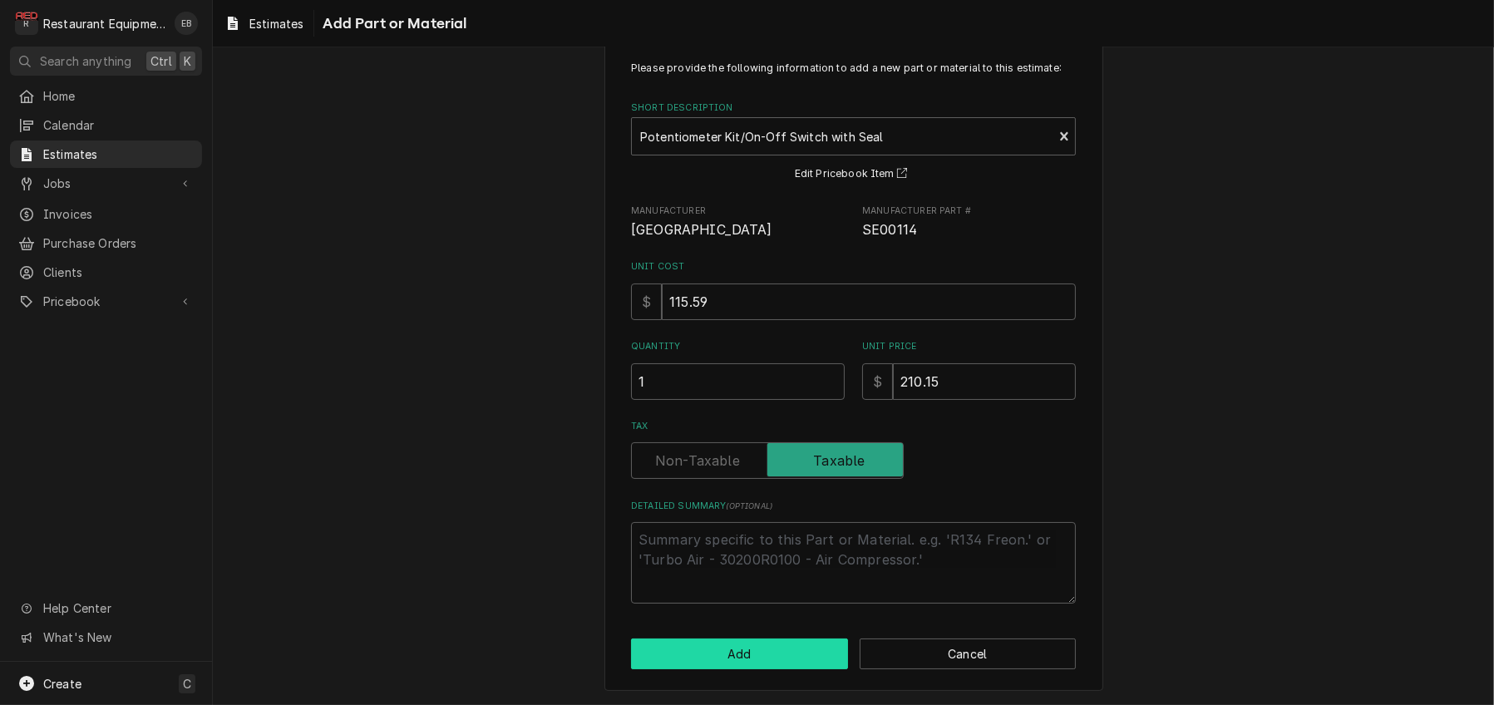
click at [778, 653] on button "Add" at bounding box center [739, 654] width 217 height 31
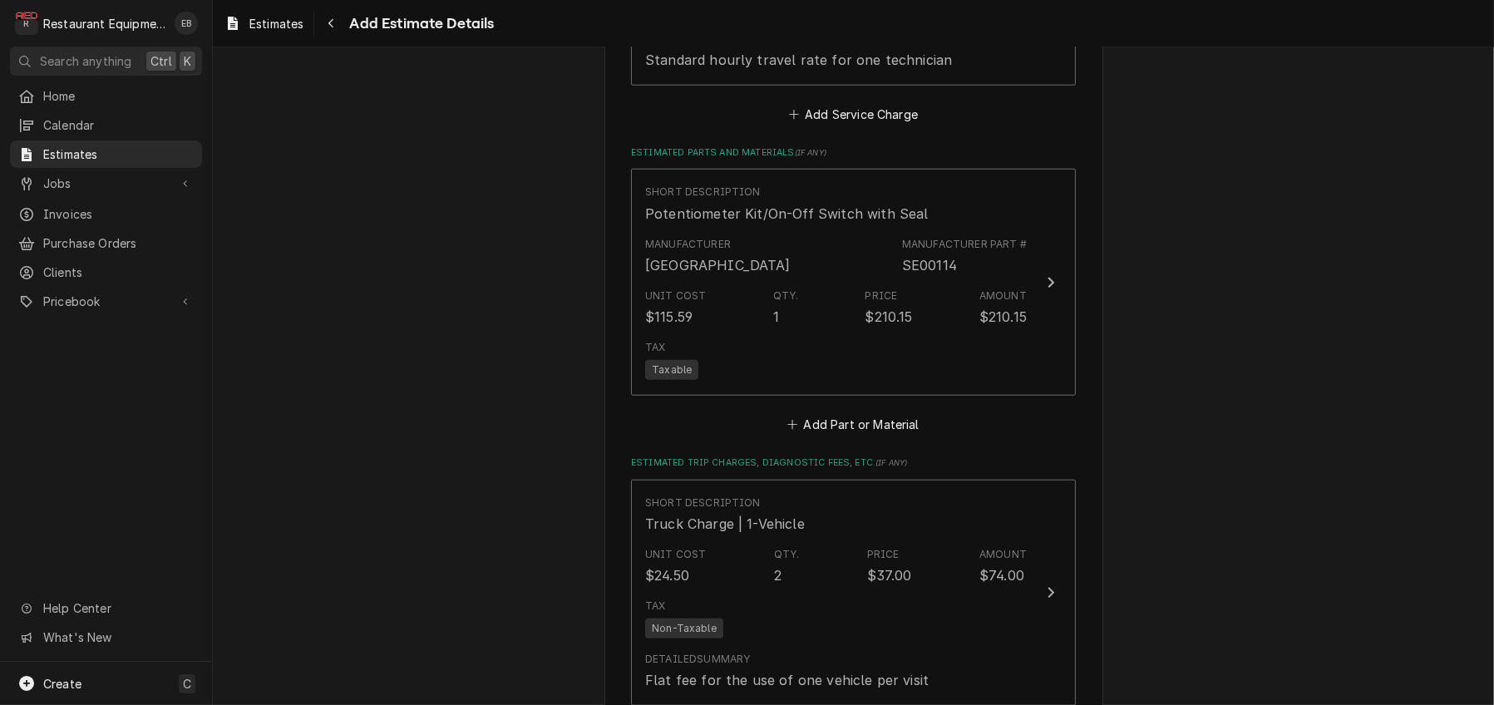
type textarea "x"
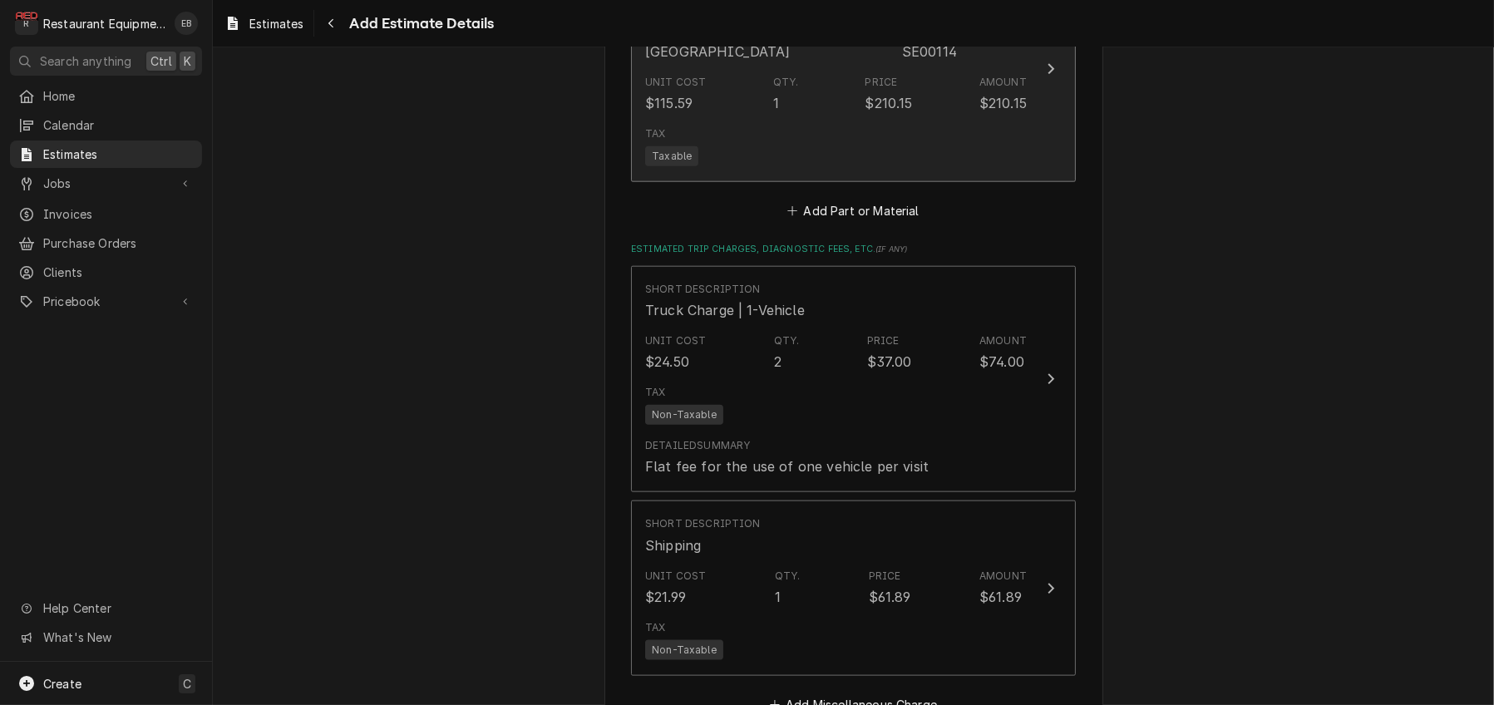
scroll to position [2369, 0]
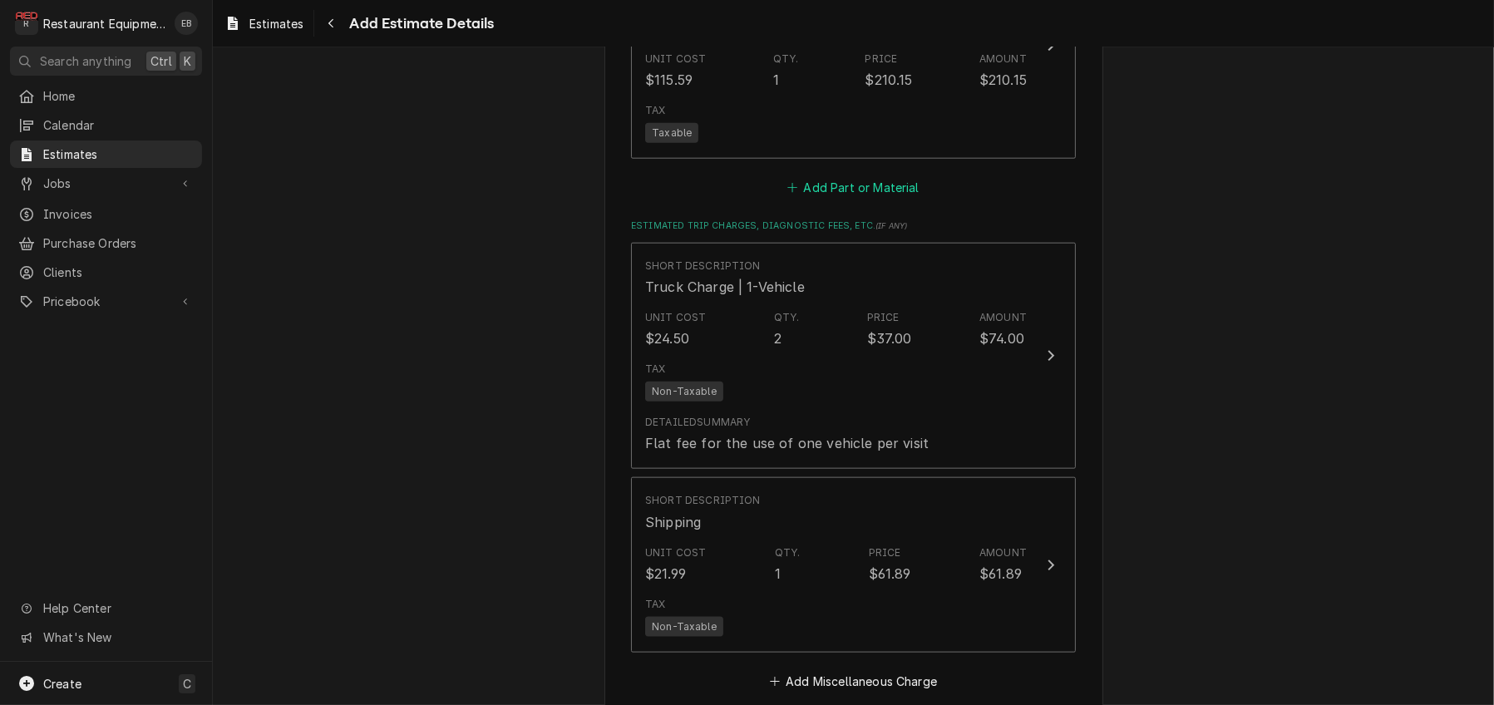
click at [847, 200] on button "Add Part or Material" at bounding box center [853, 187] width 137 height 23
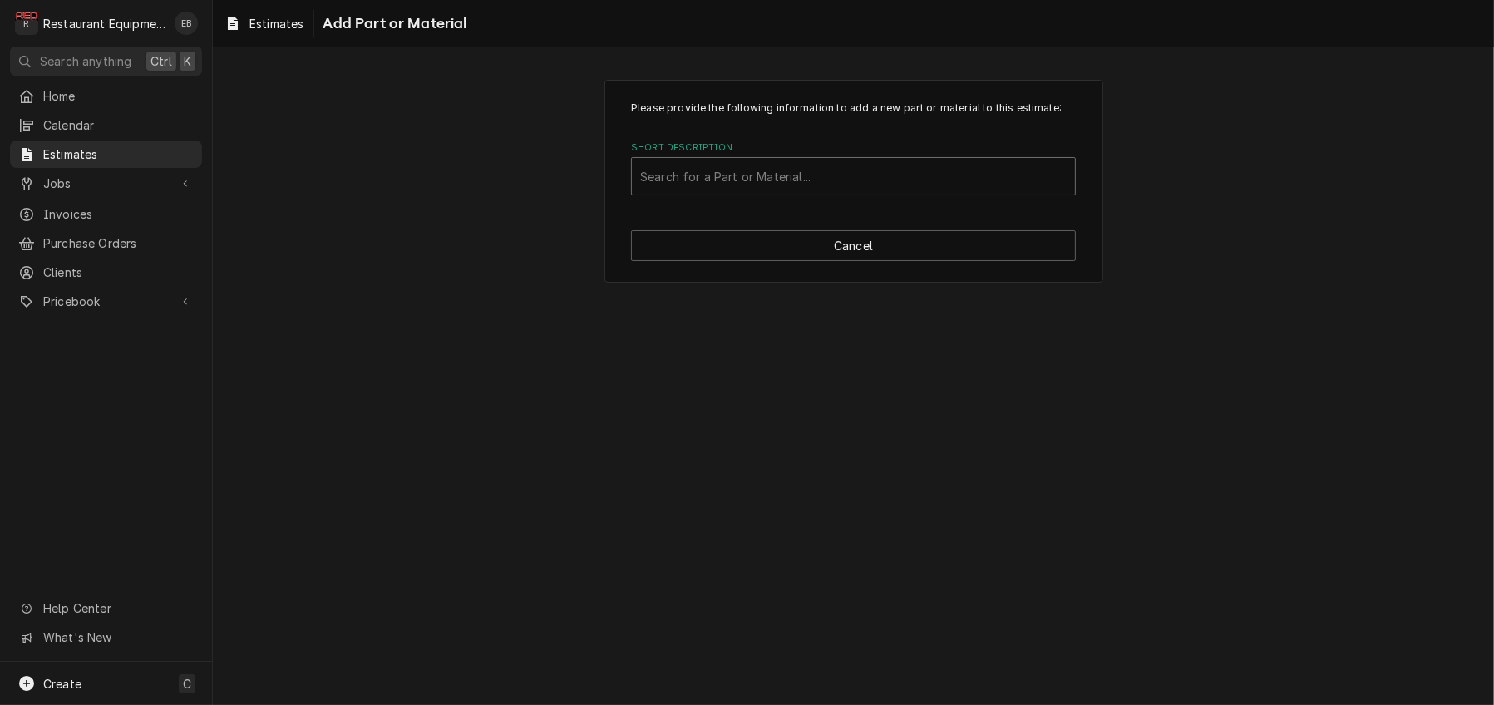
click at [775, 191] on div "Short Description" at bounding box center [853, 176] width 427 height 30
type input "ke50569"
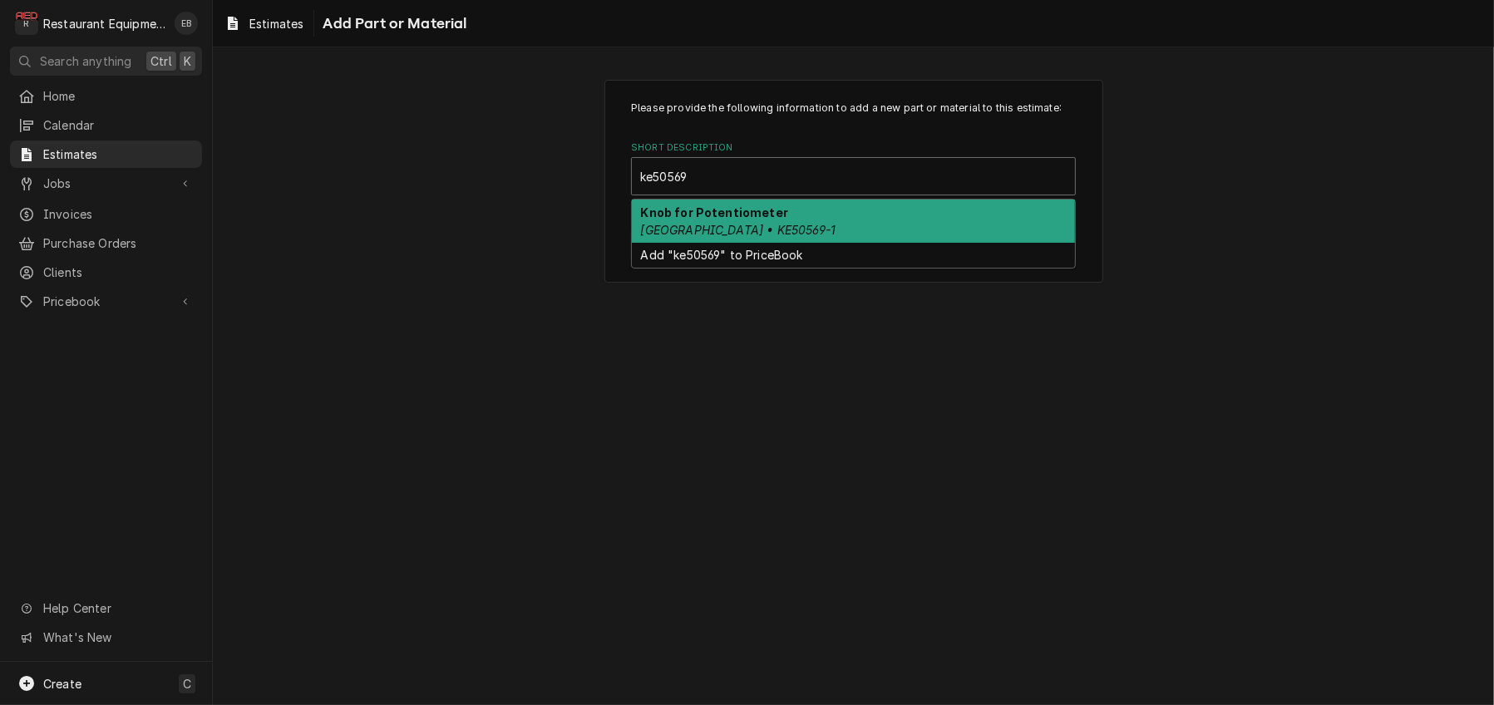
click at [806, 243] on div "Knob for Potentiometer CLEVELAND • KE50569-1" at bounding box center [853, 221] width 443 height 43
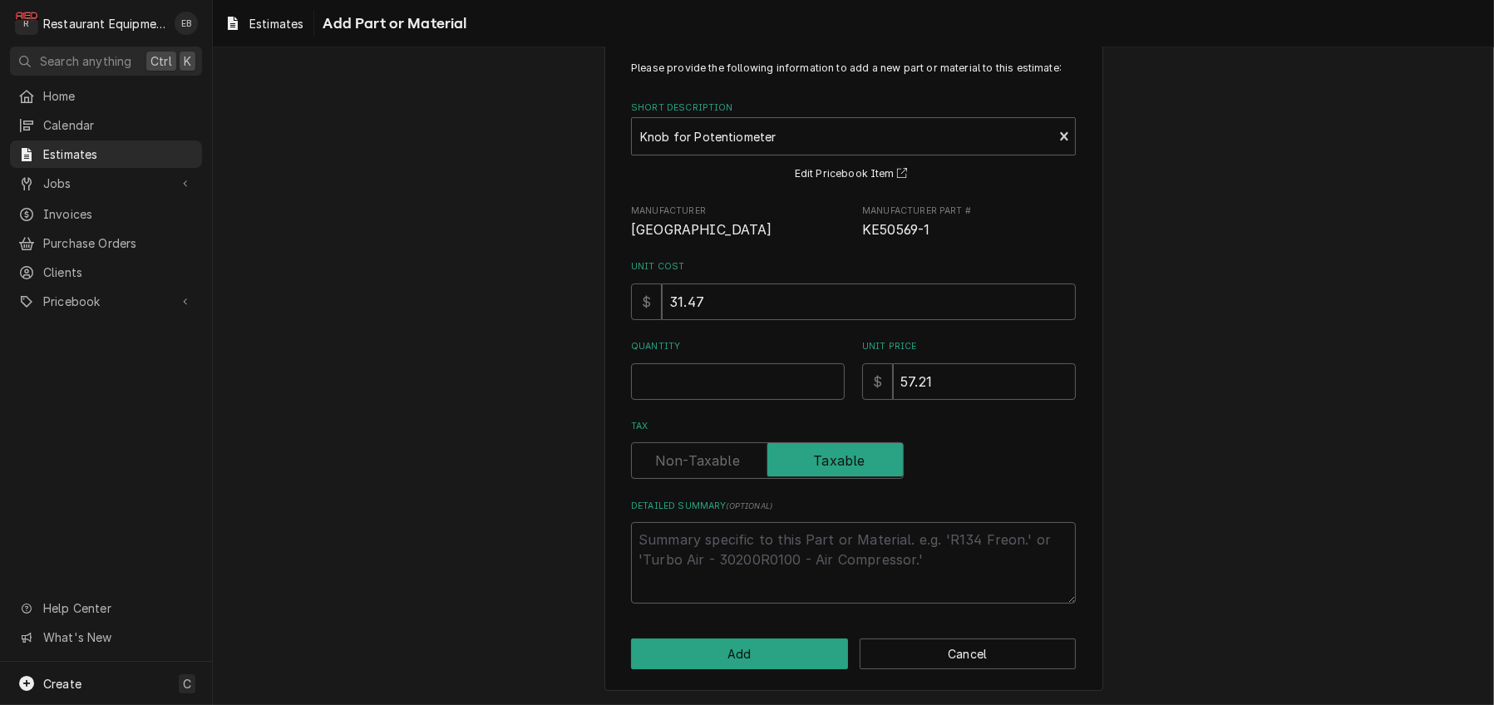
scroll to position [111, 0]
drag, startPoint x: 866, startPoint y: 208, endPoint x: 932, endPoint y: 210, distance: 65.7
click at [944, 220] on span "KE50569-1" at bounding box center [969, 230] width 214 height 20
copy span "KE50569-1"
click at [694, 377] on input "Quantity" at bounding box center [738, 381] width 214 height 37
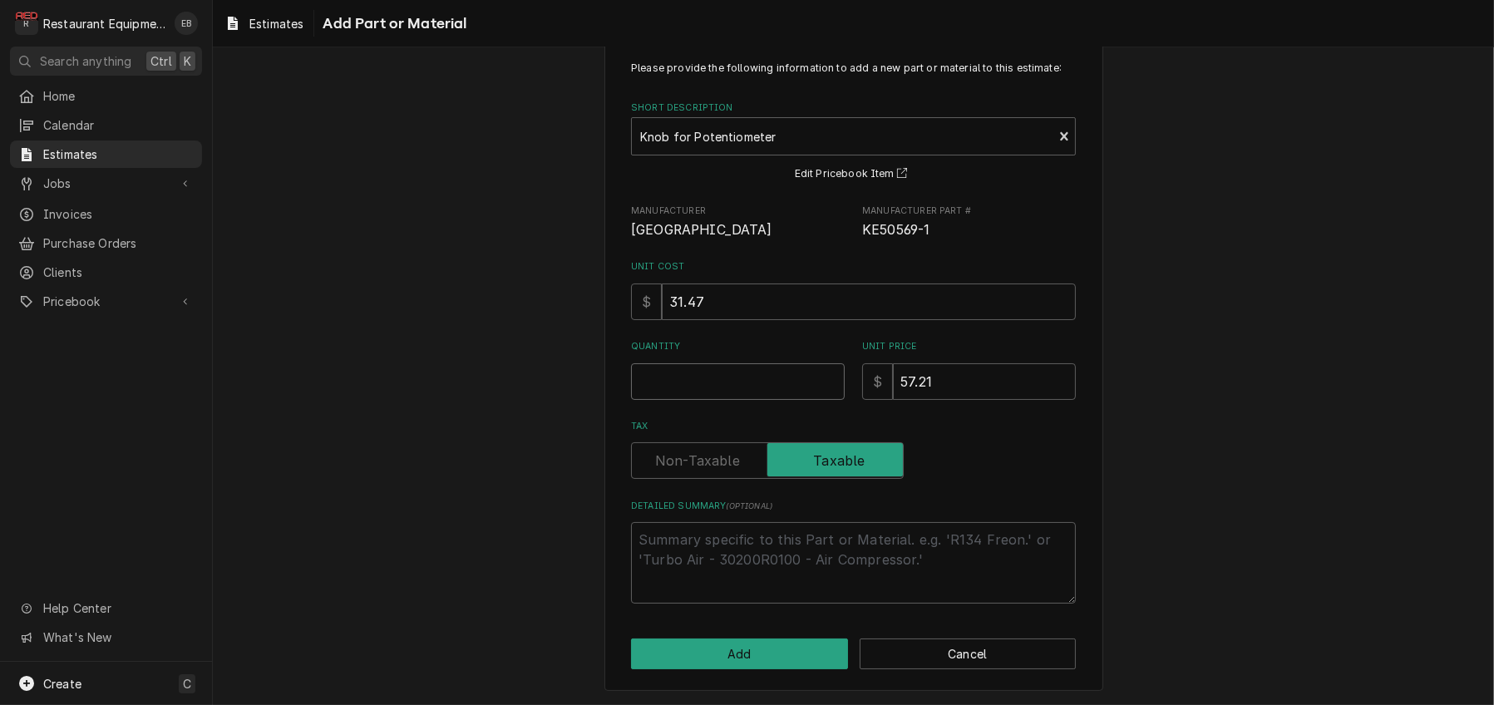
type textarea "x"
type input "1"
click at [774, 644] on button "Add" at bounding box center [739, 654] width 217 height 31
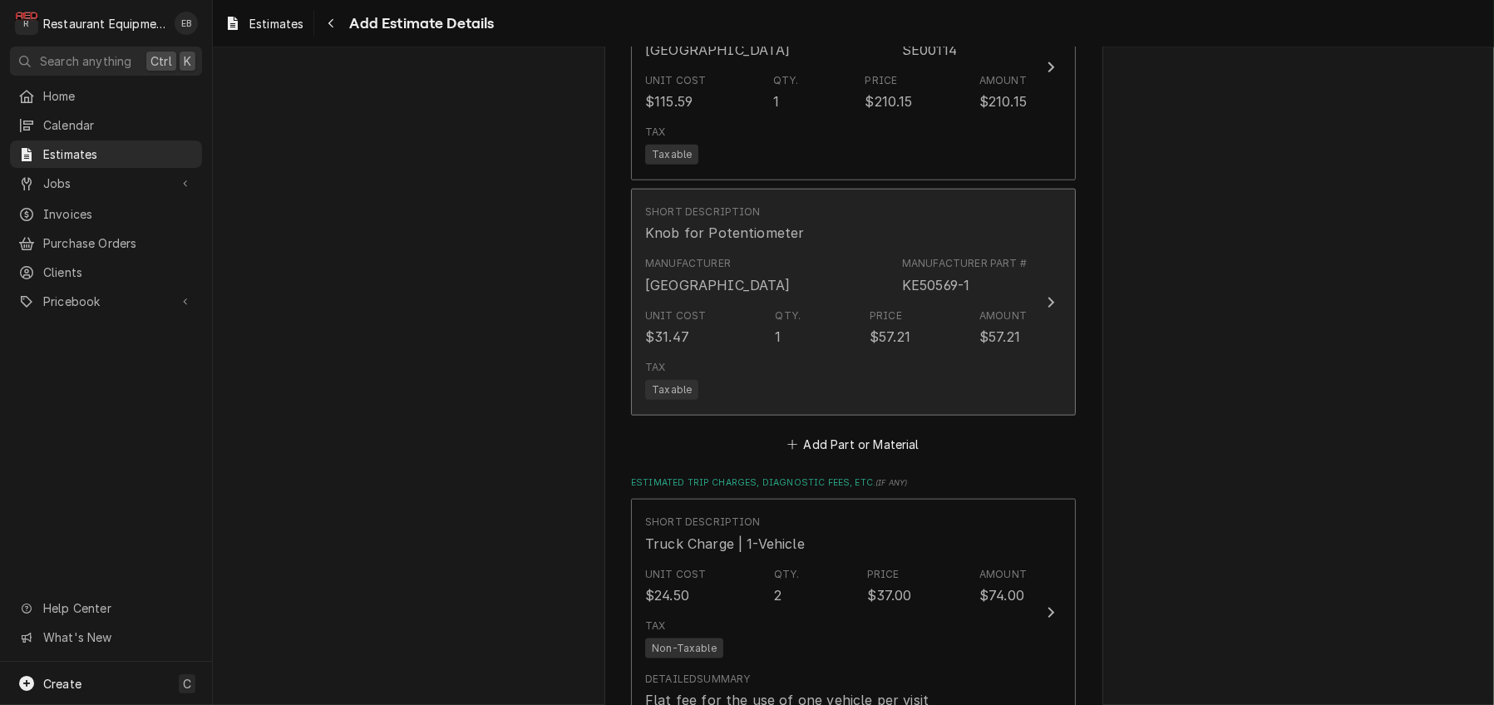
type textarea "x"
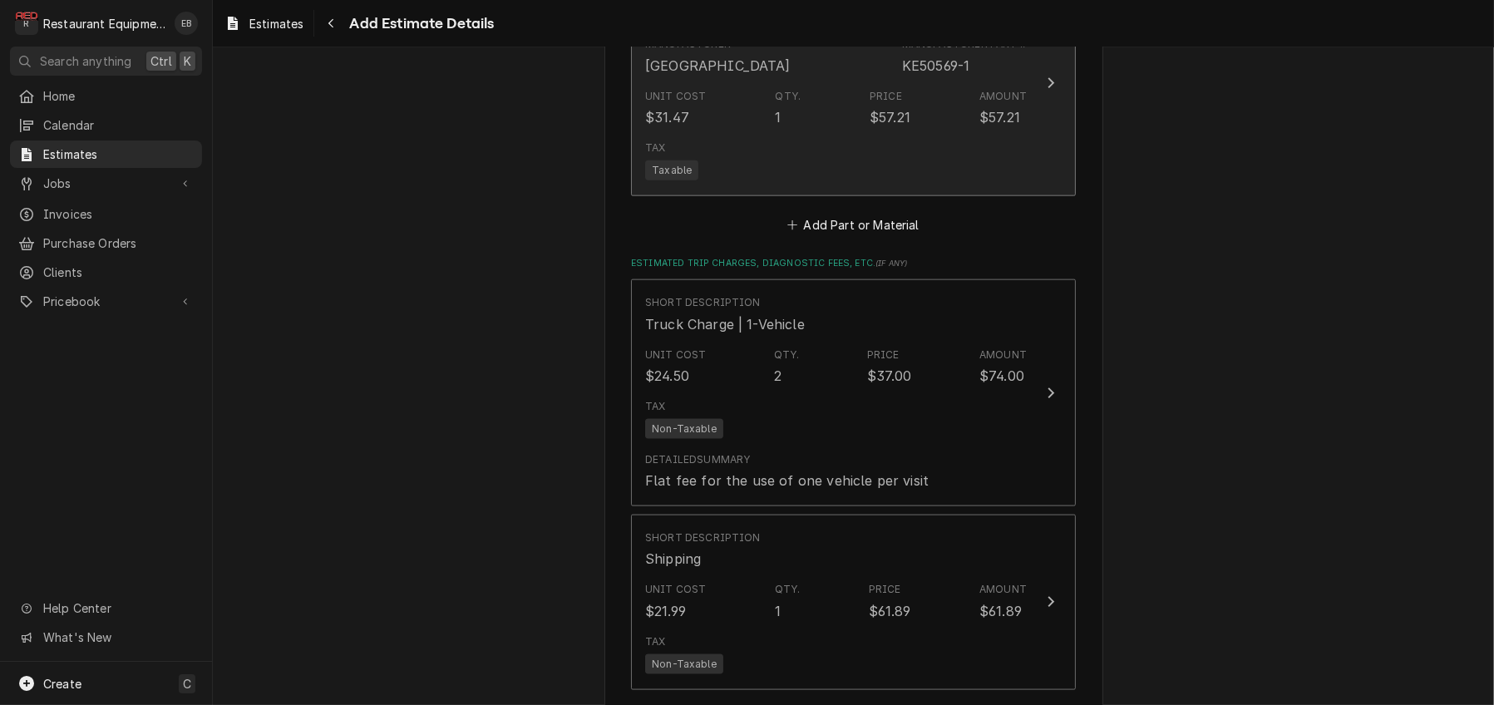
scroll to position [2569, 0]
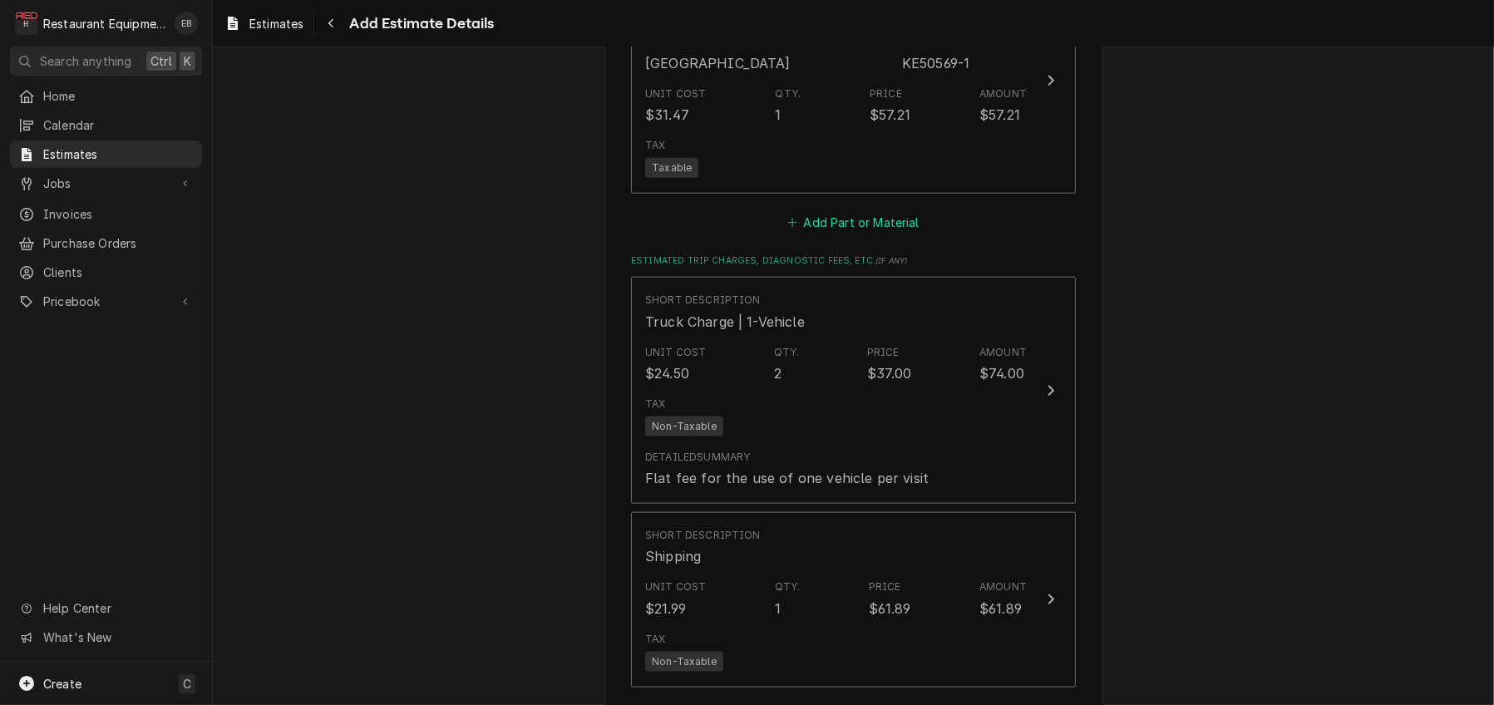
click at [900, 234] on button "Add Part or Material" at bounding box center [853, 221] width 137 height 23
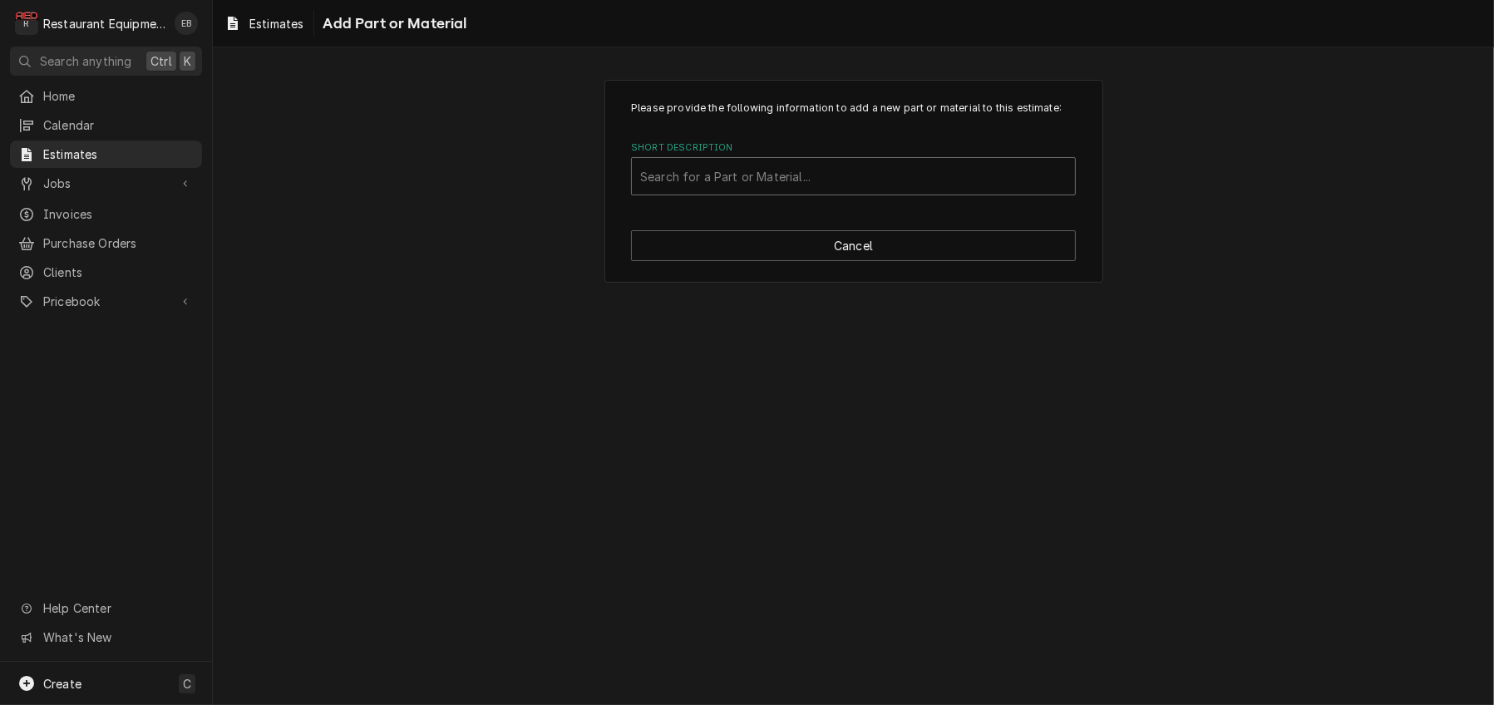
click at [814, 191] on div "Short Description" at bounding box center [853, 176] width 427 height 30
type input "ke95555"
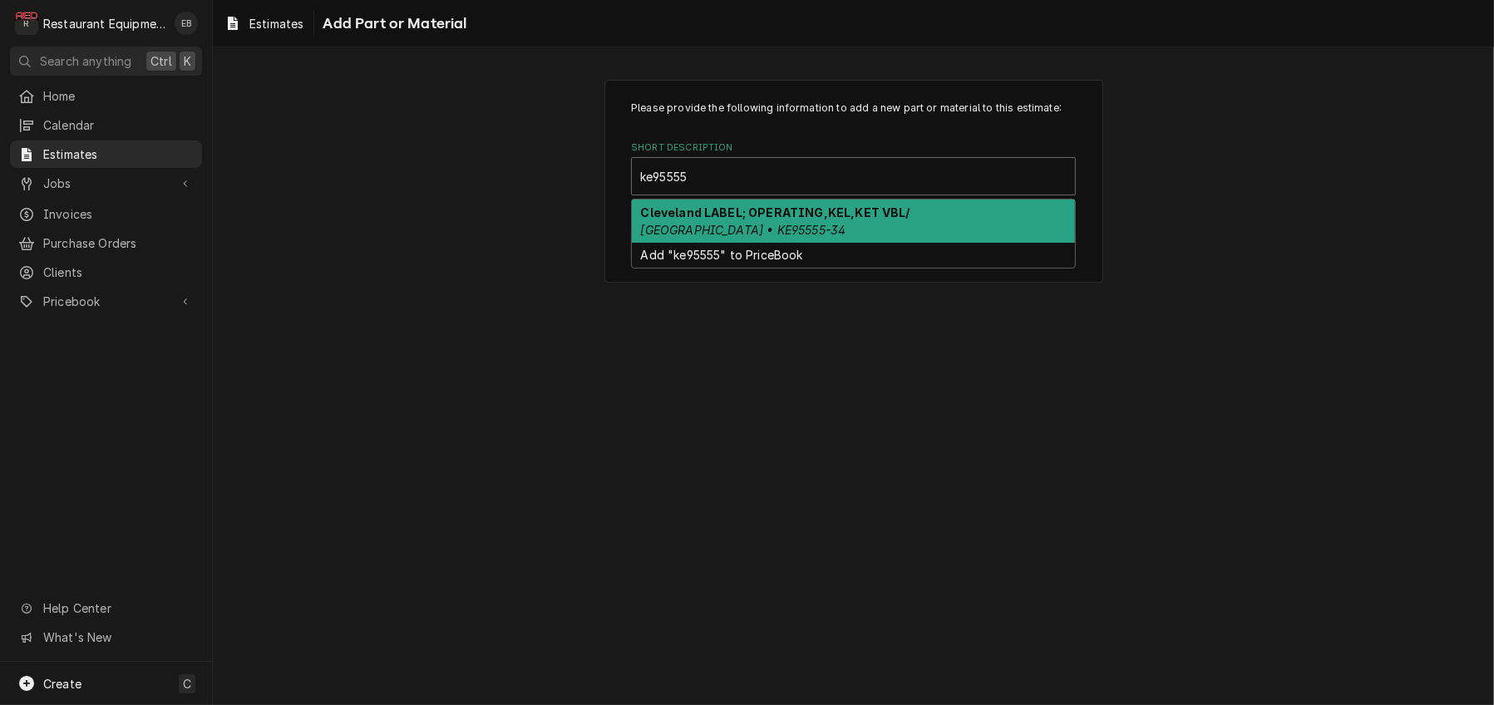
click at [801, 219] on strong "Cleveland LABEL; OPERATING,KEL,KET VBL/" at bounding box center [775, 212] width 269 height 14
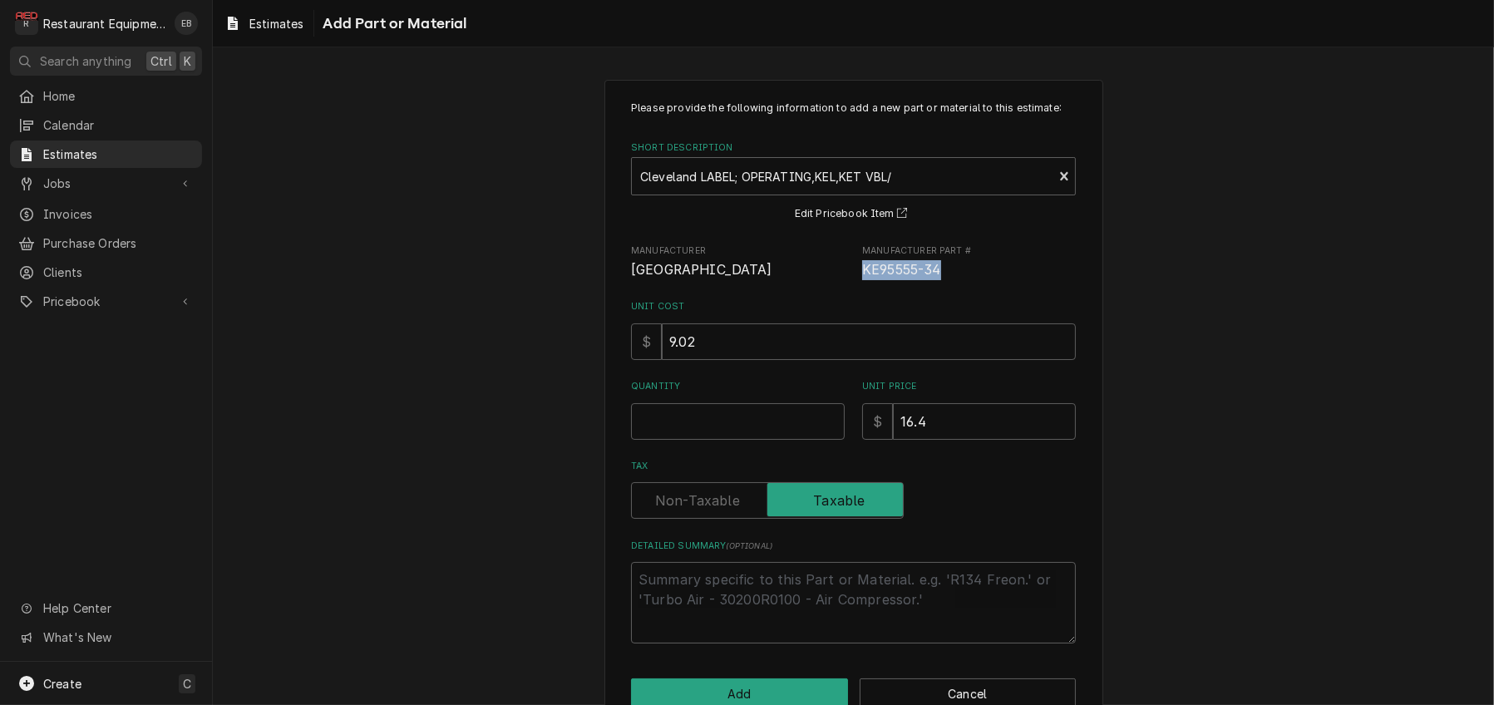
drag, startPoint x: 870, startPoint y: 320, endPoint x: 944, endPoint y: 322, distance: 74.0
click at [941, 278] on span "KE95555-34" at bounding box center [901, 270] width 79 height 16
copy span "KE95555-34"
click at [843, 224] on button "Edit Pricebook Item" at bounding box center [853, 214] width 123 height 21
click at [534, 446] on div "Please provide the following information to add a new part or material to this …" at bounding box center [853, 405] width 1281 height 680
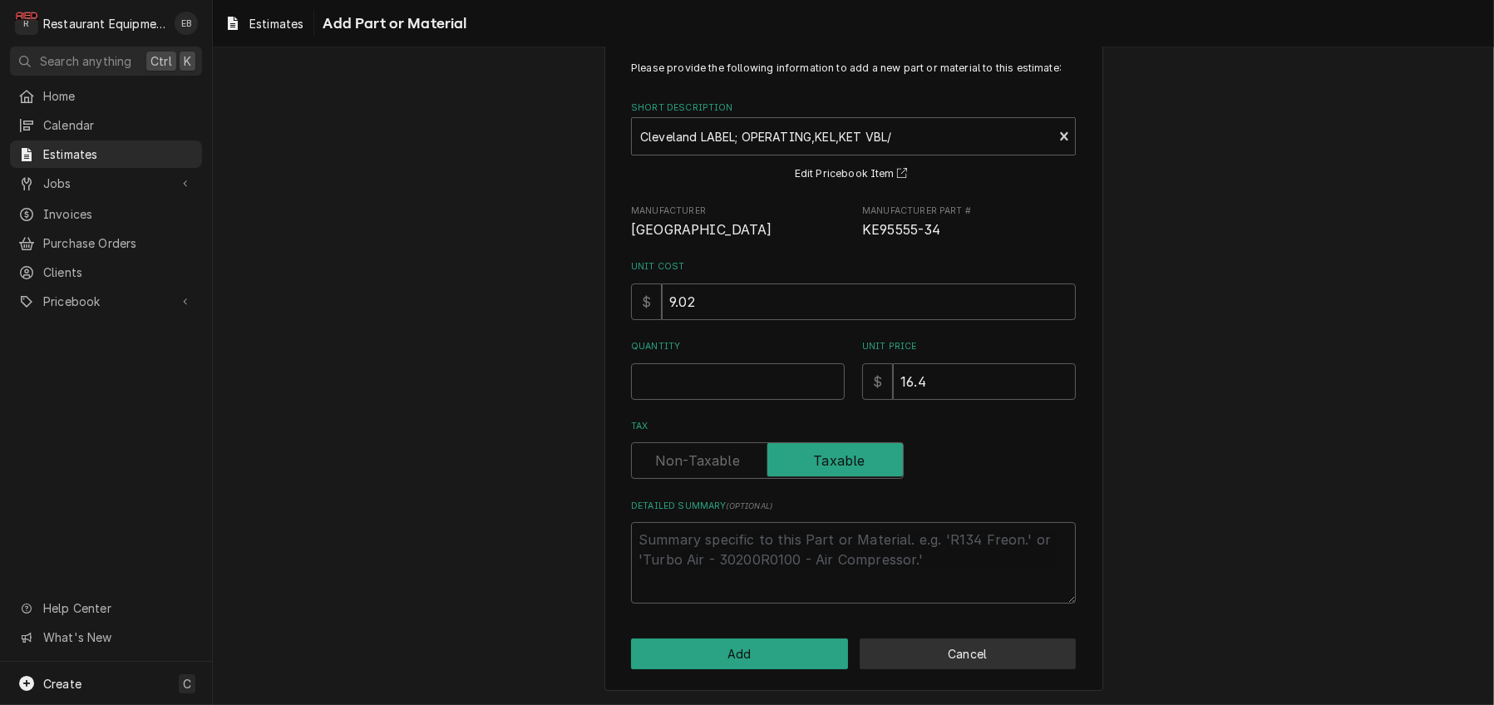
click at [960, 658] on button "Cancel" at bounding box center [968, 654] width 217 height 31
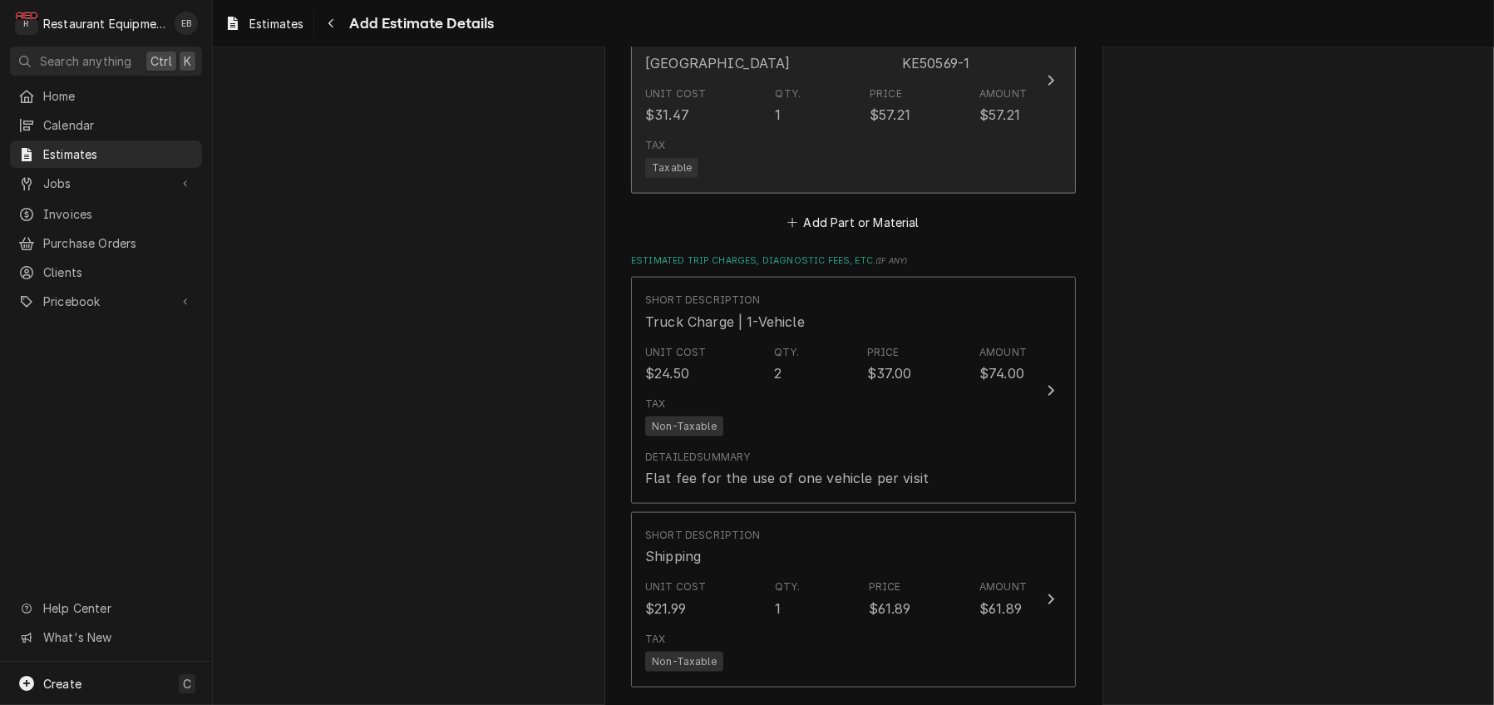
scroll to position [2548, 0]
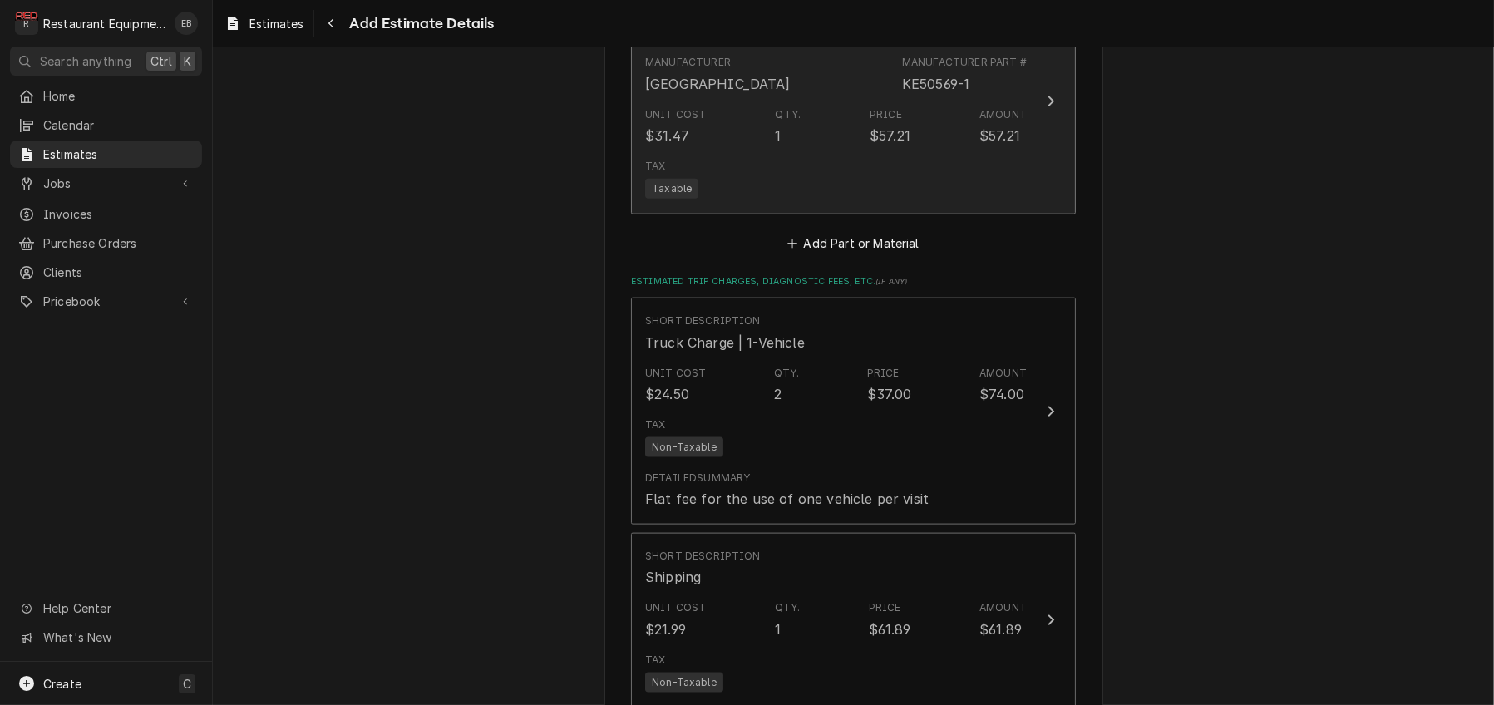
type textarea "x"
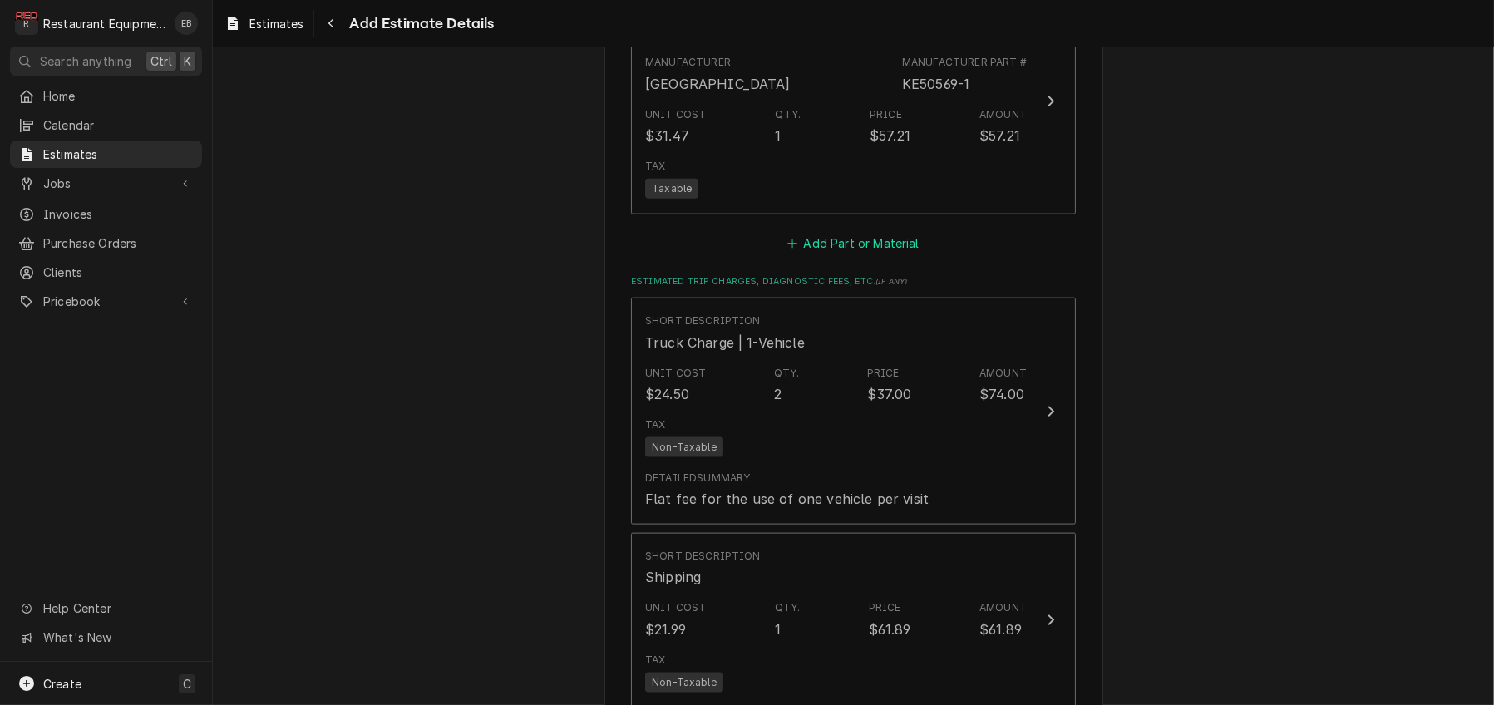
click at [850, 254] on button "Add Part or Material" at bounding box center [853, 242] width 137 height 23
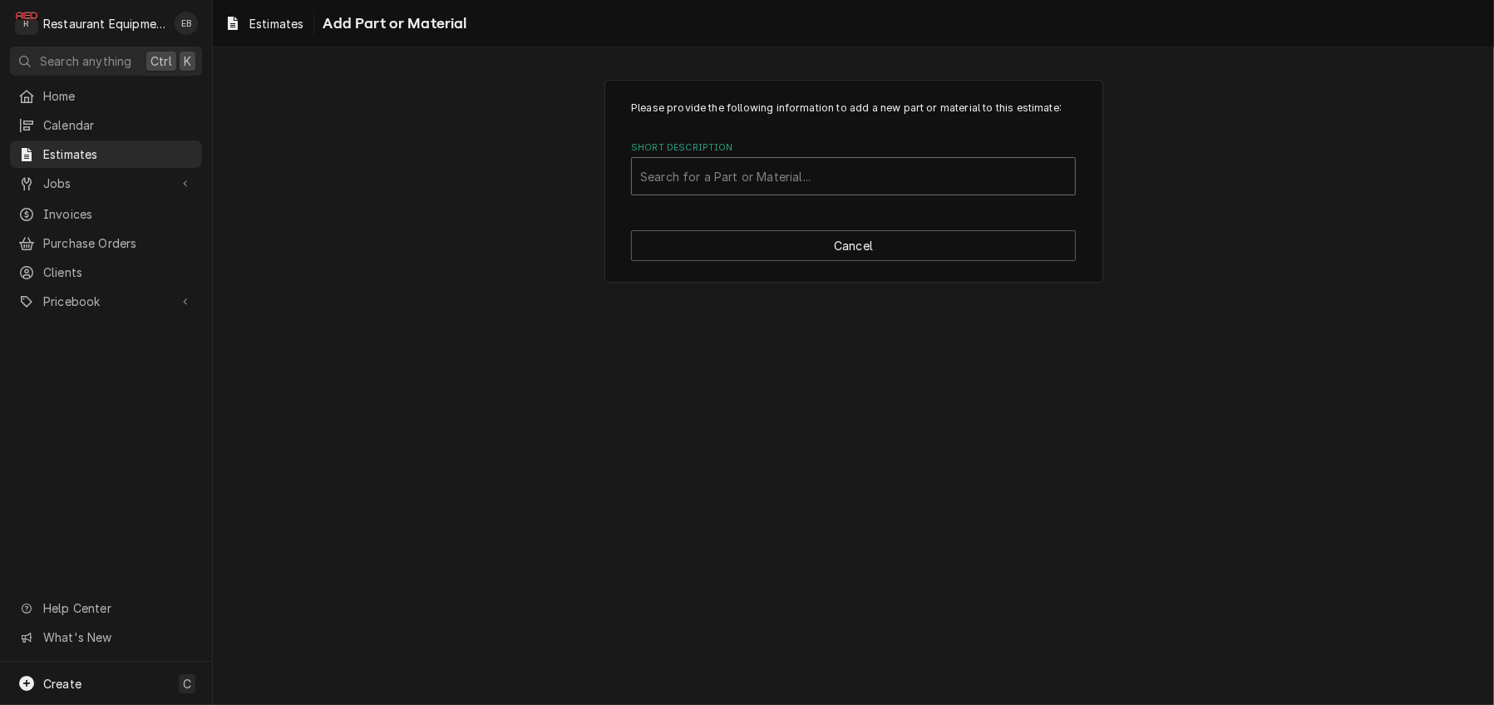
click at [816, 191] on div "Short Description" at bounding box center [853, 176] width 427 height 30
type input "95555"
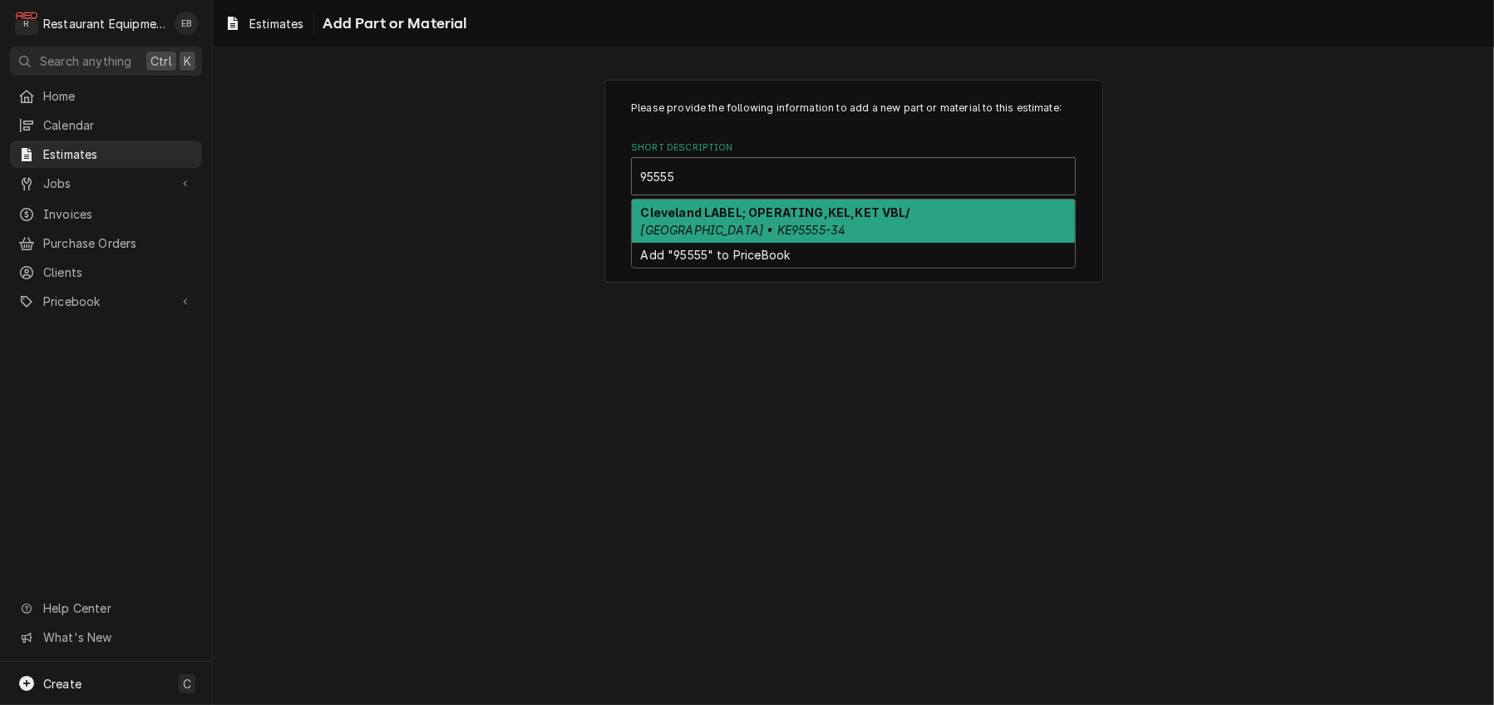
click at [815, 243] on div "Cleveland LABEL; OPERATING,KEL,KET VBL/ Cleveland • KE95555-34" at bounding box center [853, 221] width 443 height 43
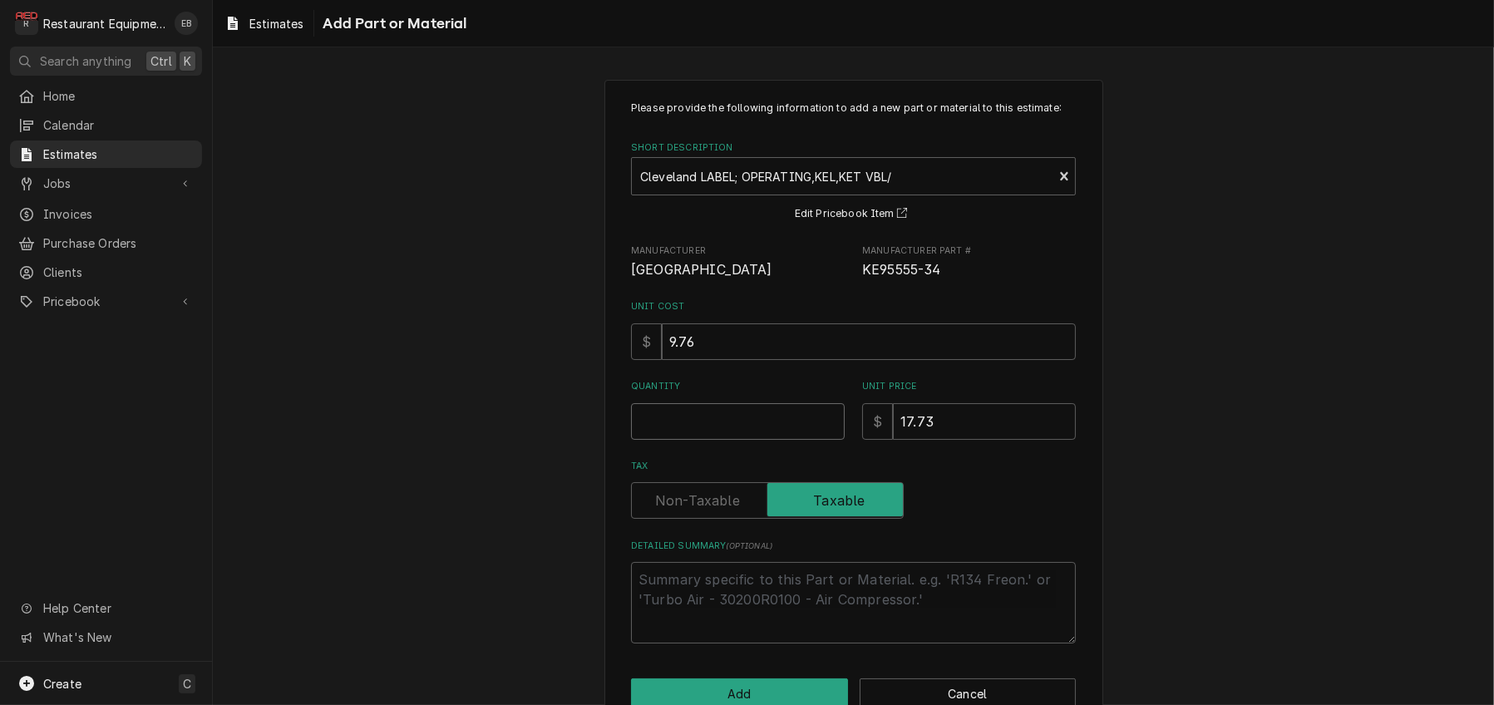
click at [693, 440] on input "Quantity" at bounding box center [738, 421] width 214 height 37
type textarea "x"
type input "1"
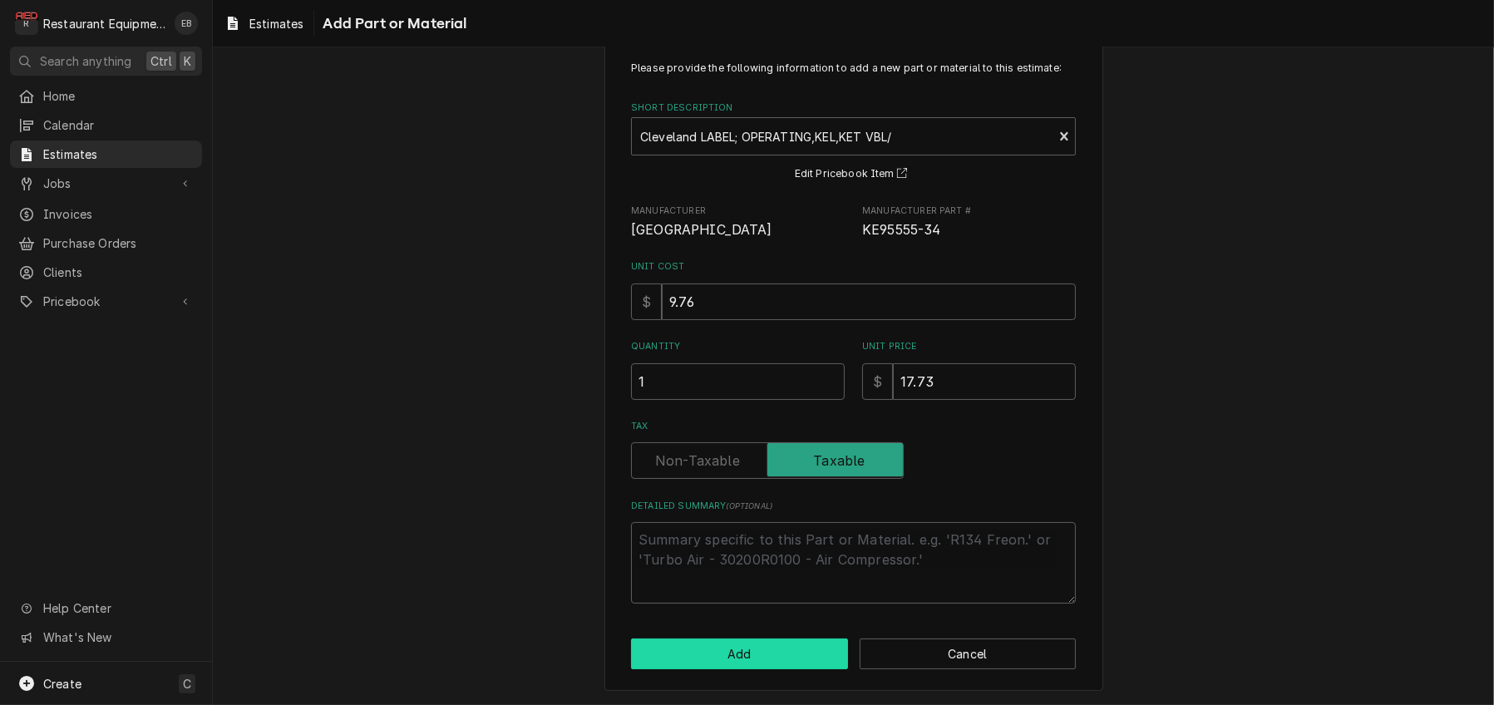
click at [764, 640] on button "Add" at bounding box center [739, 654] width 217 height 31
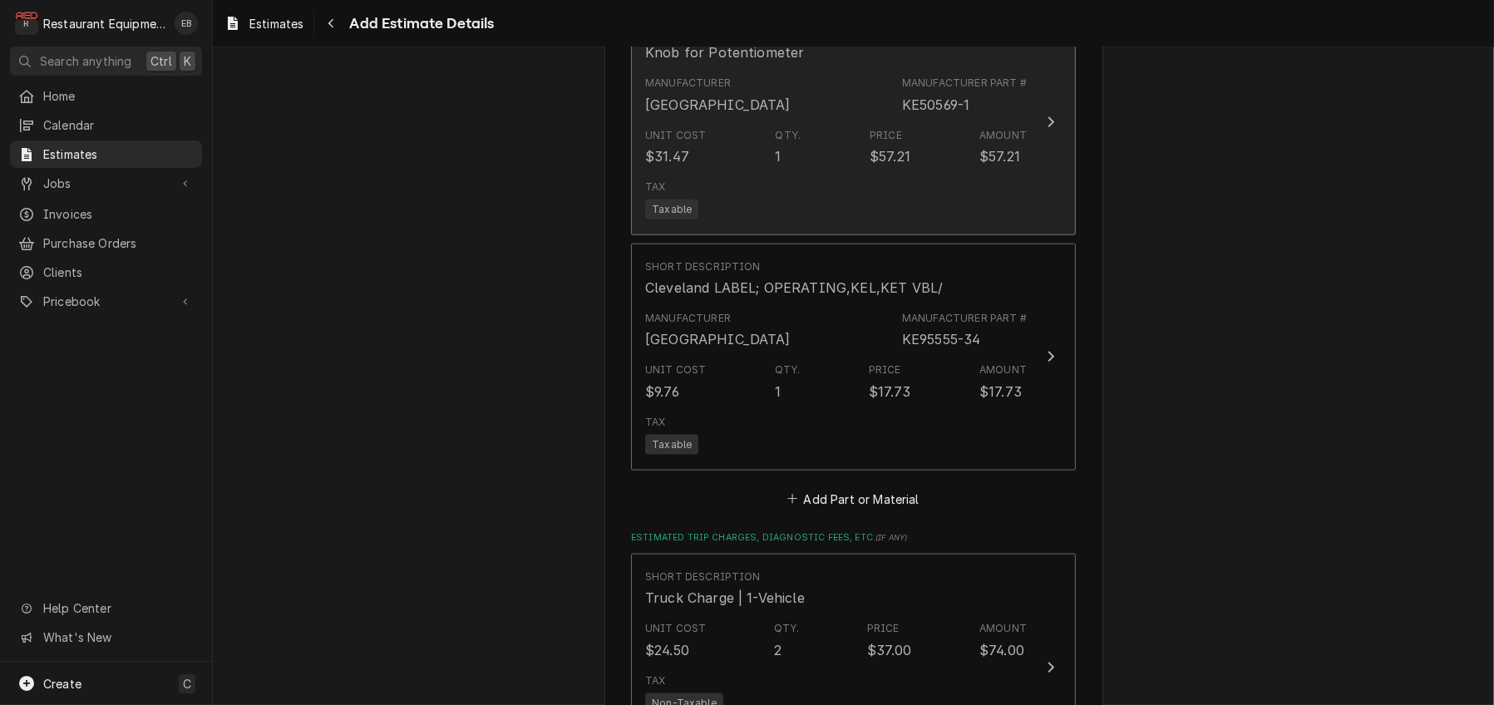
type textarea "x"
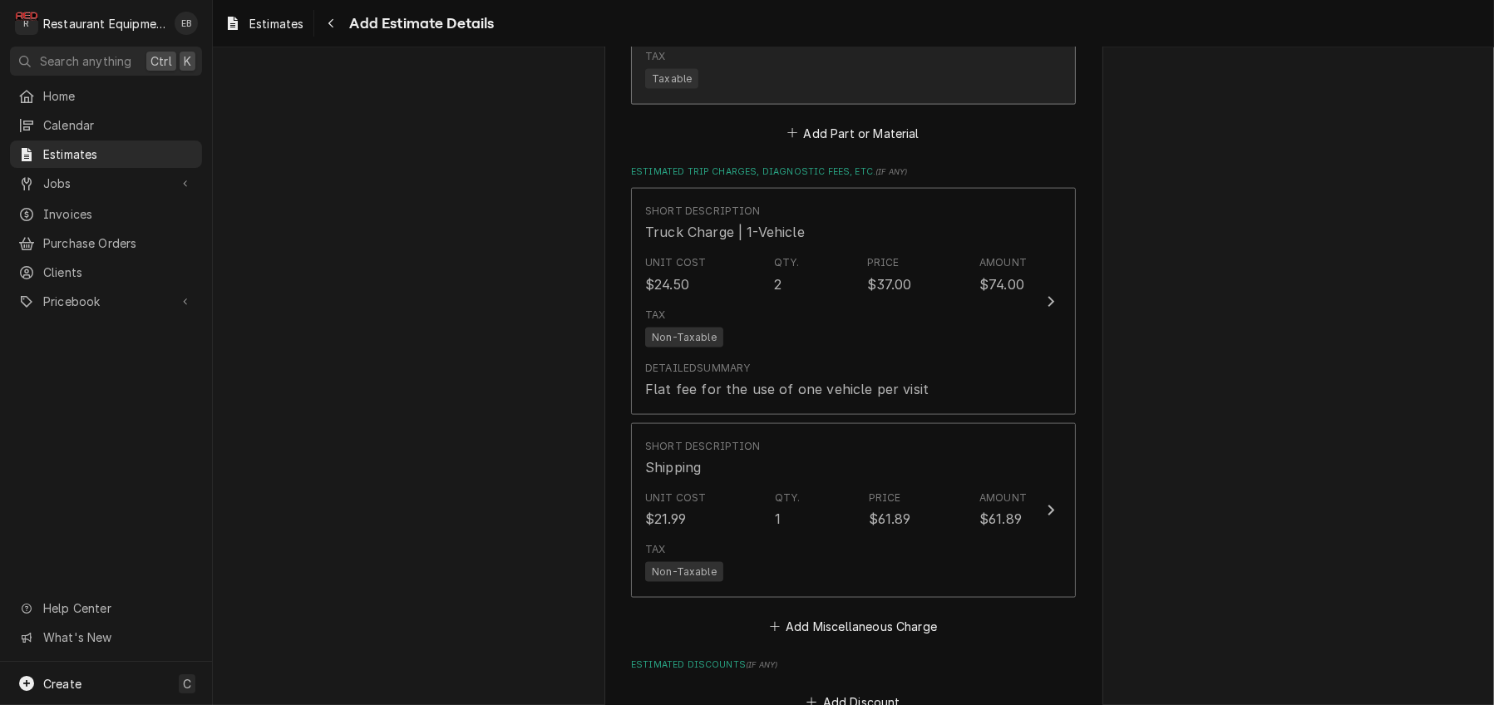
scroll to position [2879, 0]
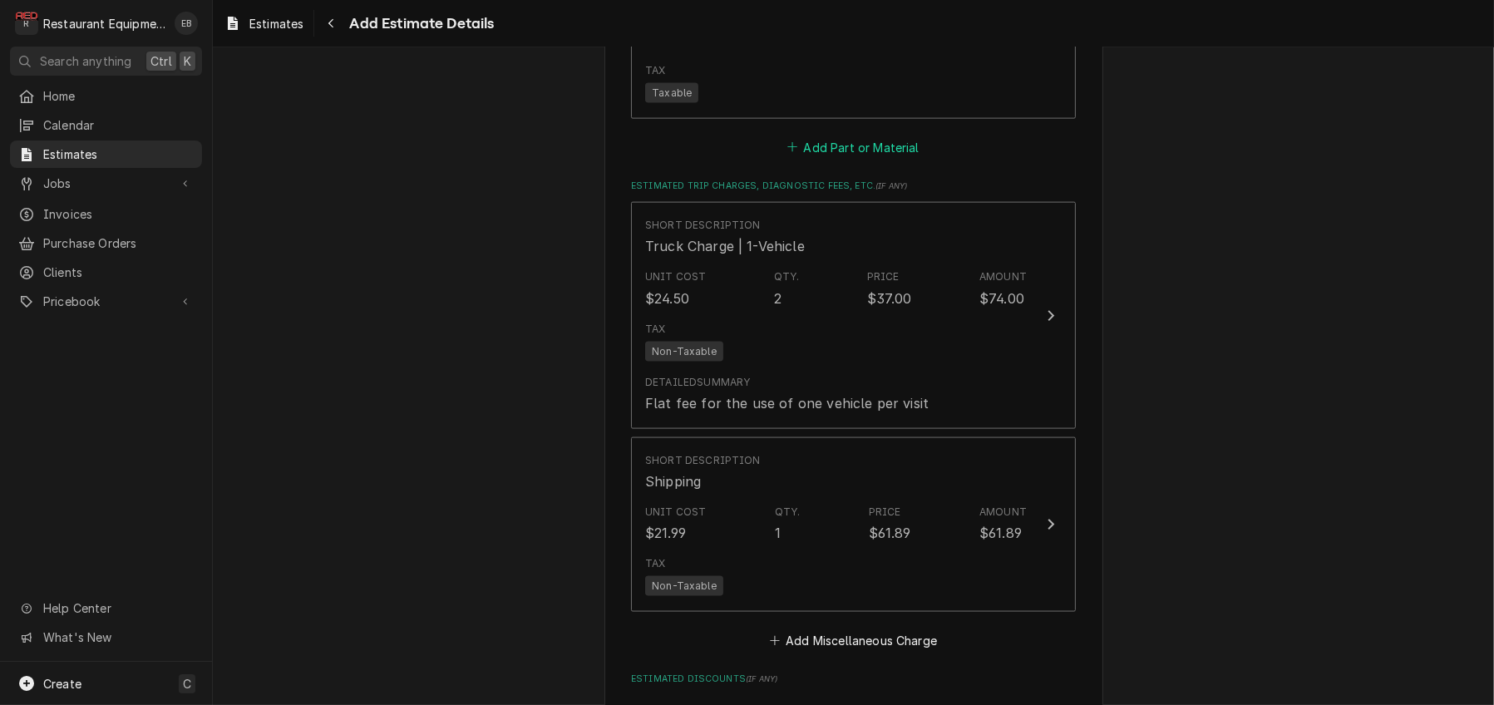
click at [845, 159] on button "Add Part or Material" at bounding box center [853, 147] width 137 height 23
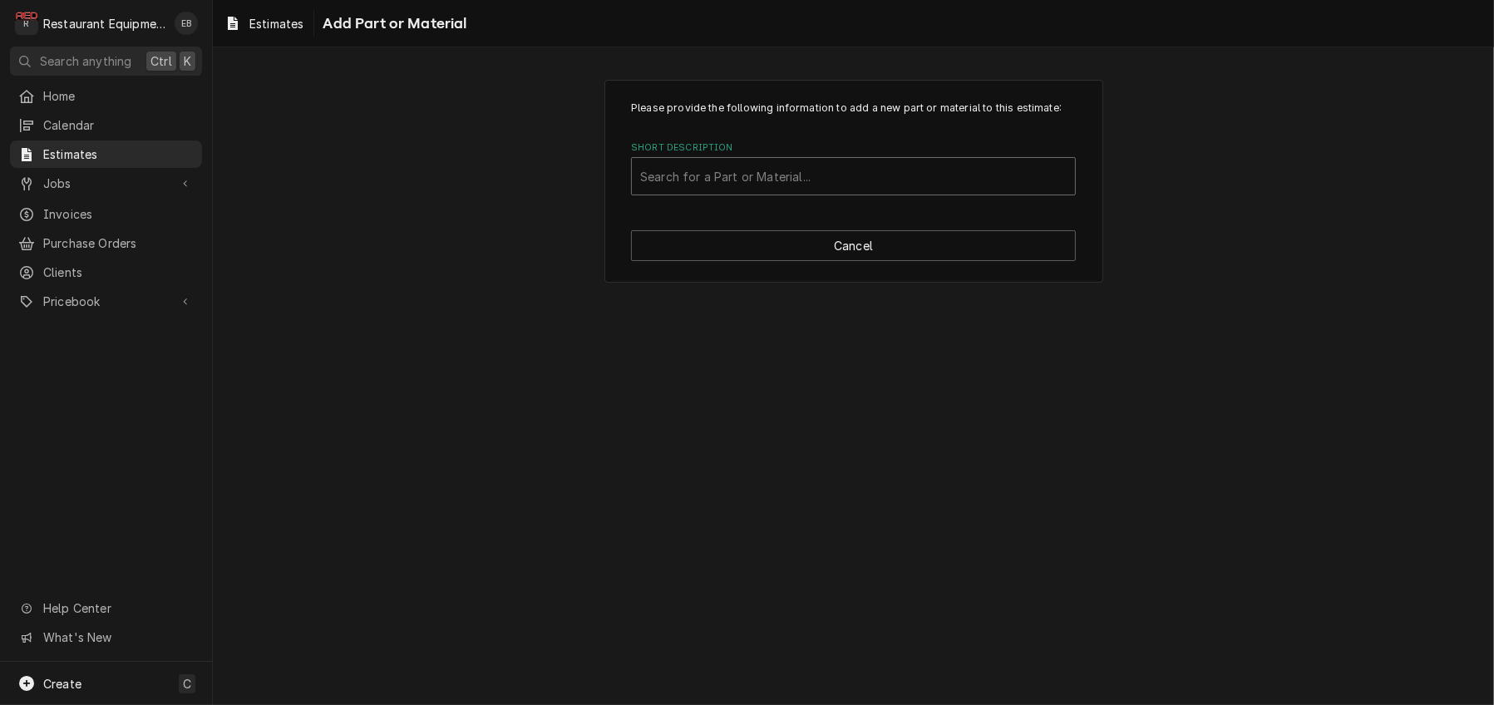
click at [782, 191] on div "Short Description" at bounding box center [853, 176] width 427 height 30
type input "miscellaneous"
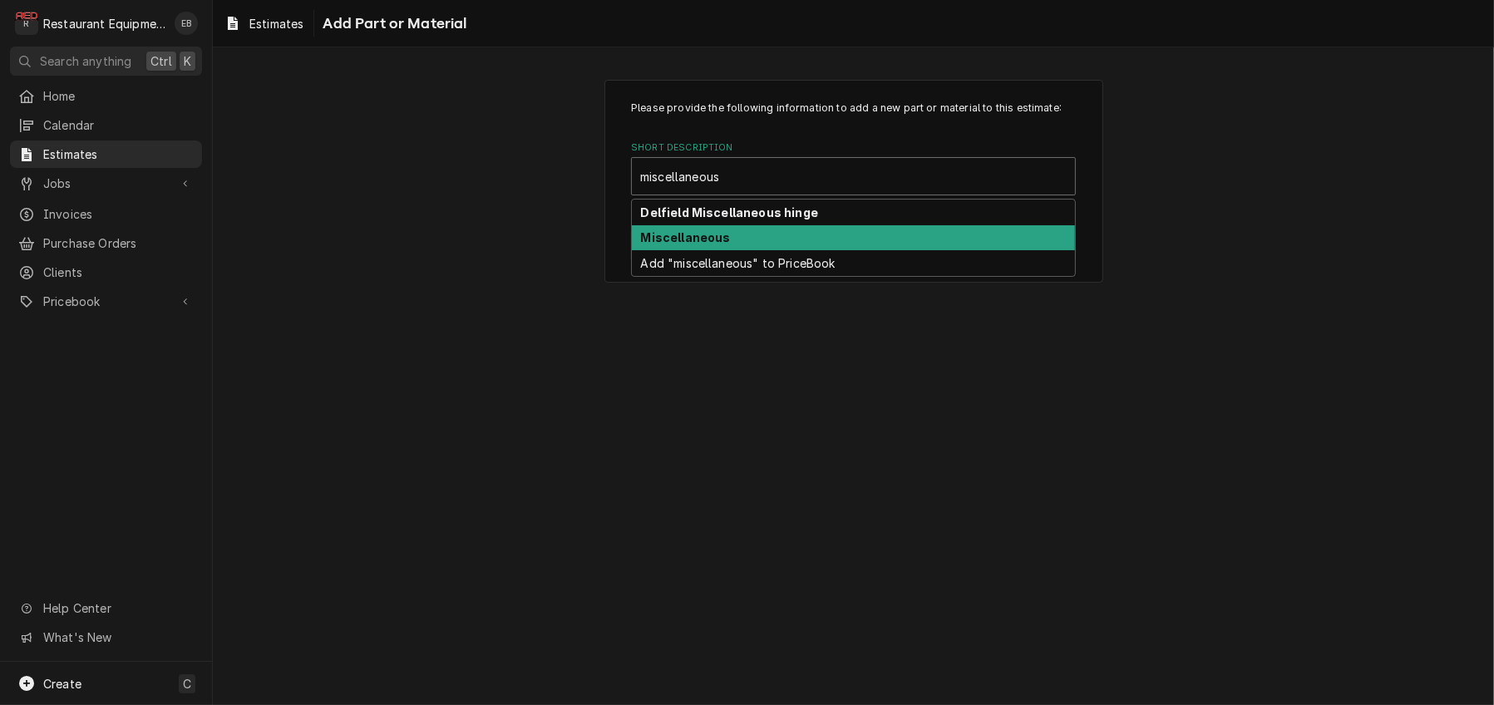
click at [745, 251] on div "Miscellaneous" at bounding box center [853, 238] width 443 height 26
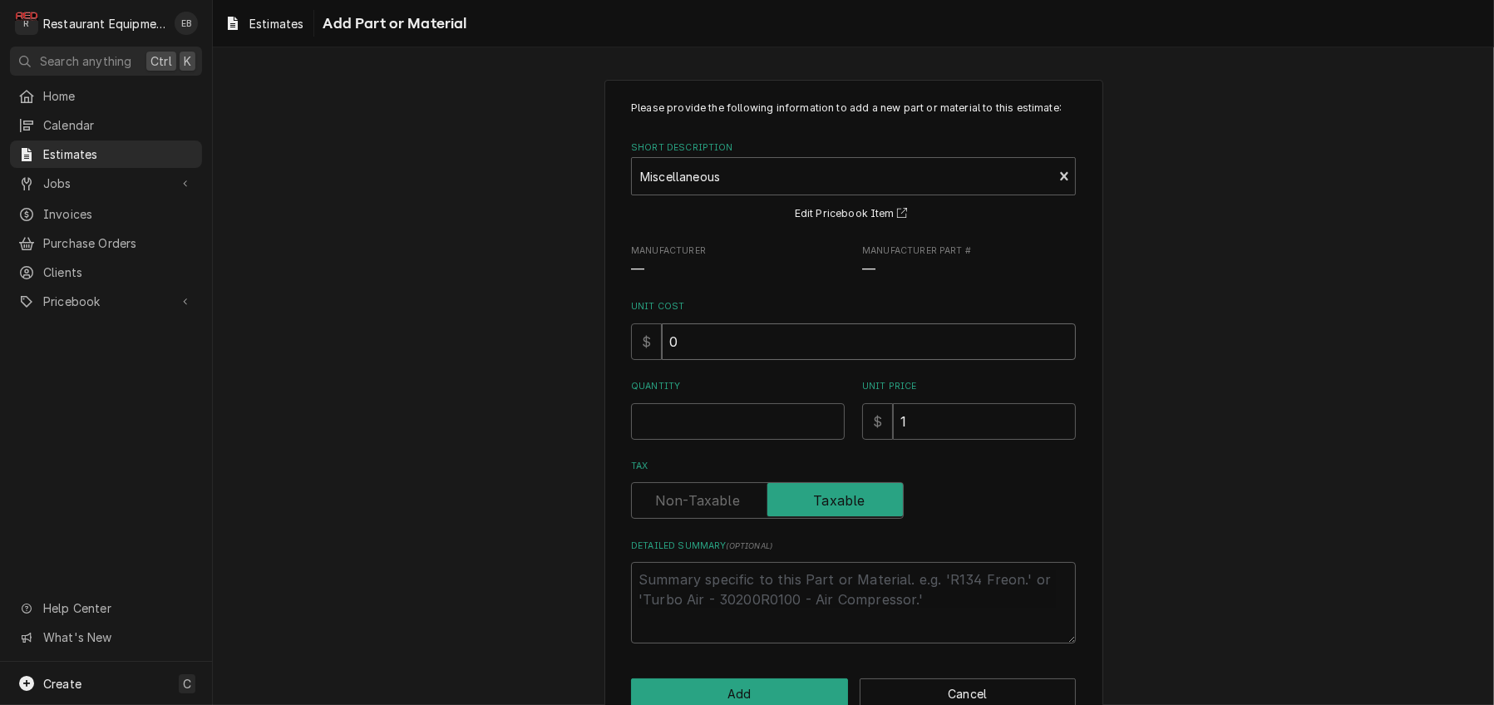
click at [712, 360] on input "0" at bounding box center [869, 341] width 414 height 37
type textarea "x"
type input "8"
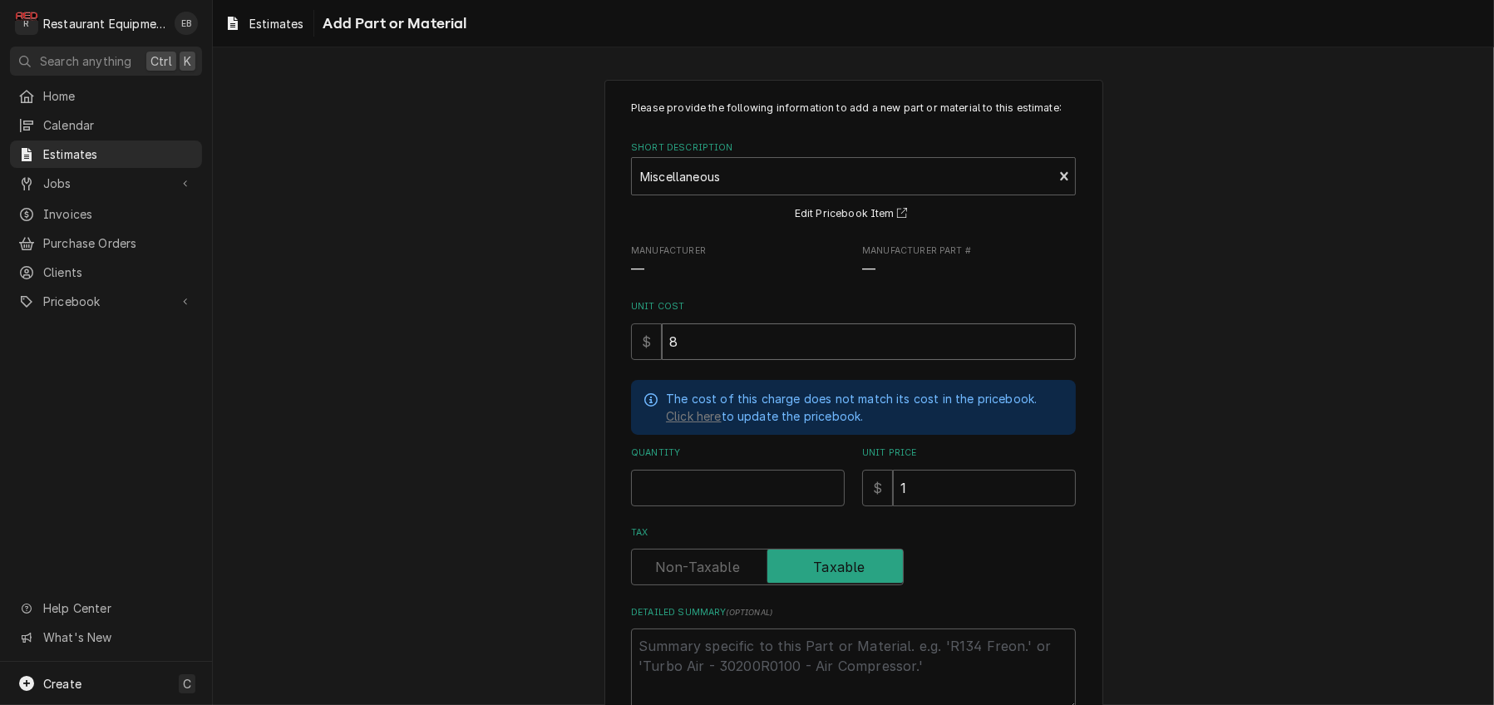
type textarea "x"
type input "8.3"
type textarea "x"
type input "8.34"
type textarea "x"
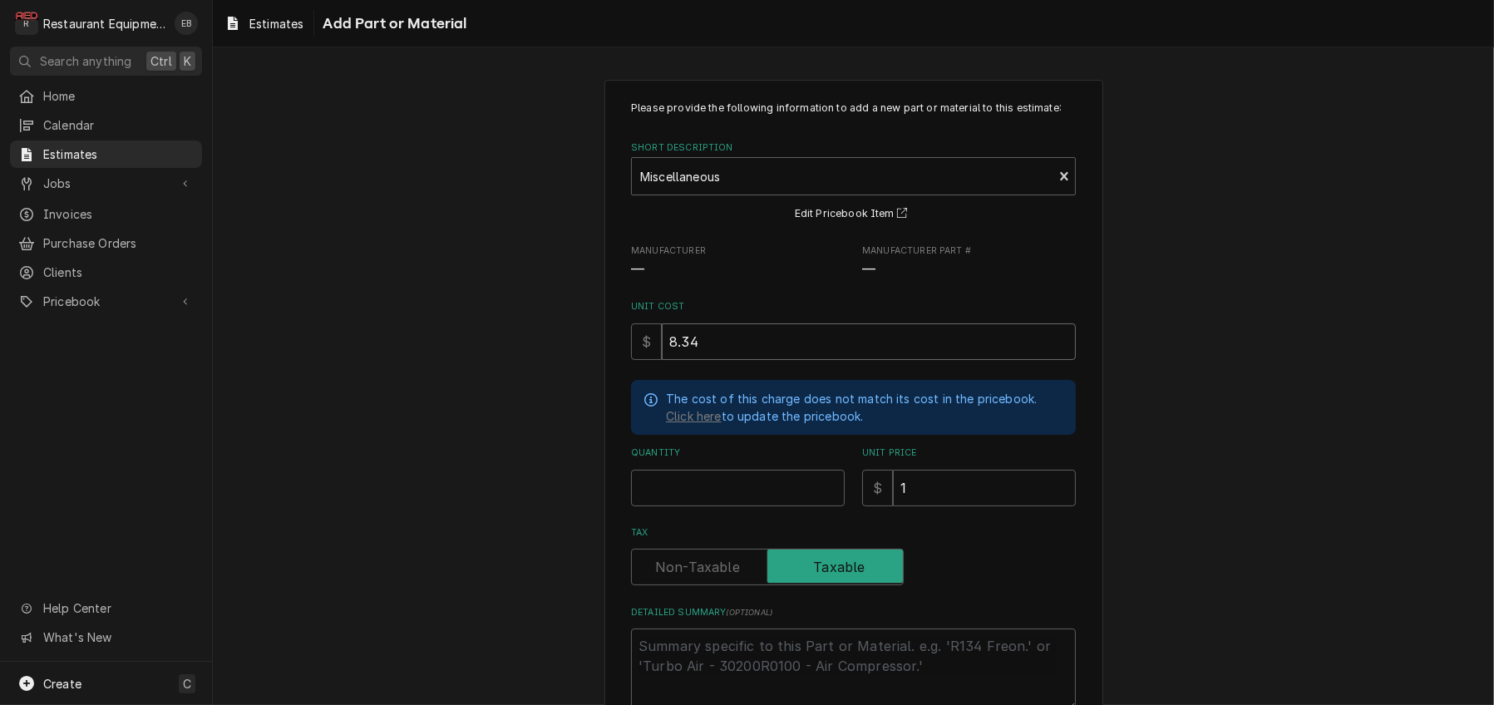
type input "8.345"
type textarea "x"
type input "8.3456"
type textarea "x"
type input "8.345"
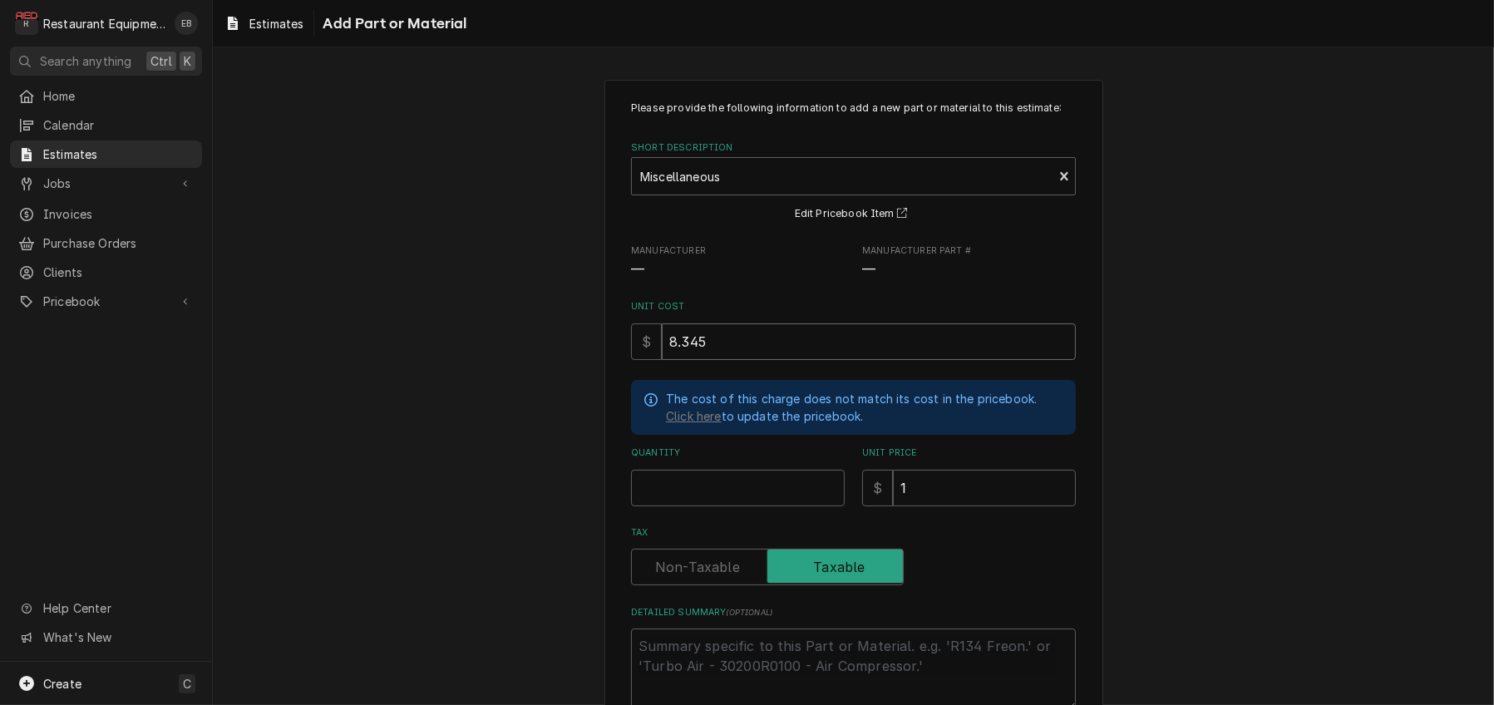
type textarea "x"
type input "8.34"
type textarea "x"
type input "8.34"
click at [703, 506] on input "Quantity" at bounding box center [738, 488] width 214 height 37
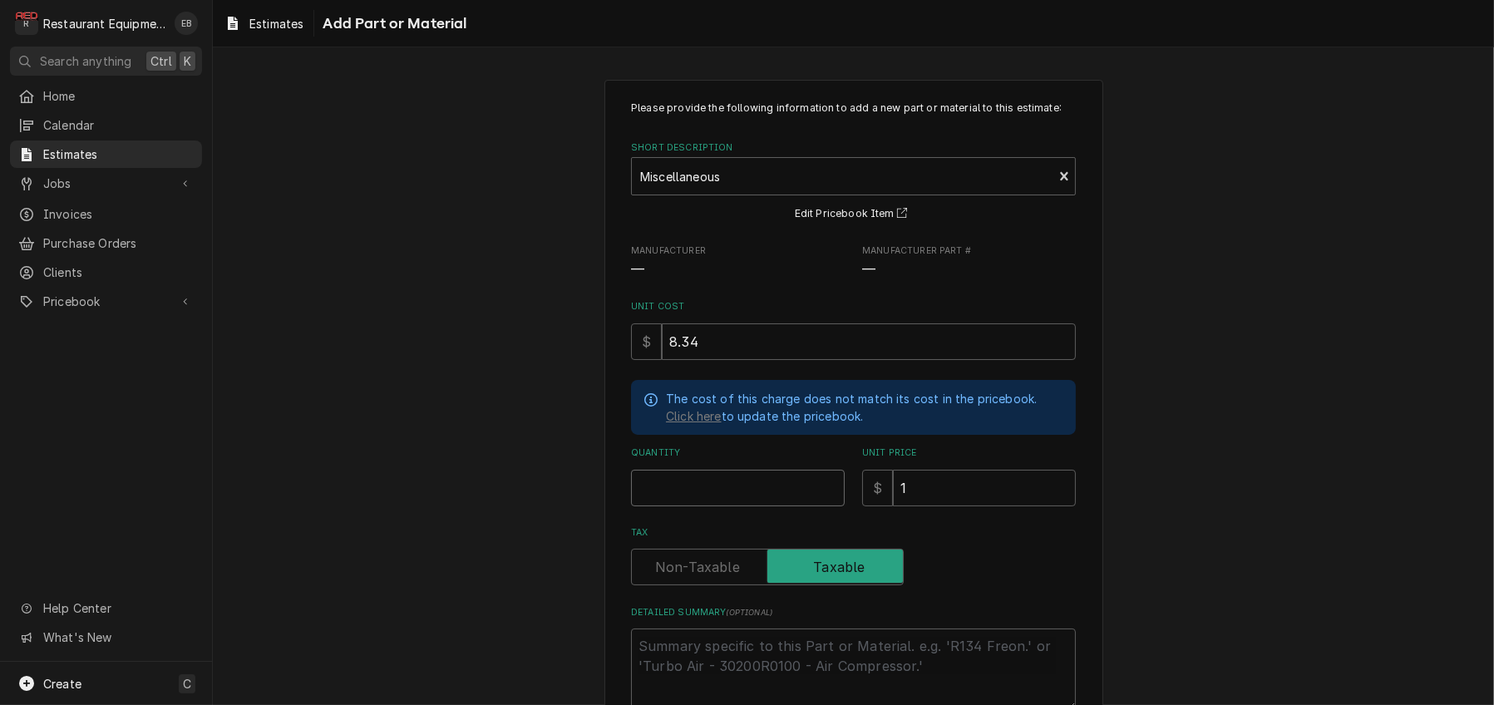
type textarea "x"
type input "1"
click at [949, 506] on input "1" at bounding box center [984, 488] width 183 height 37
type textarea "x"
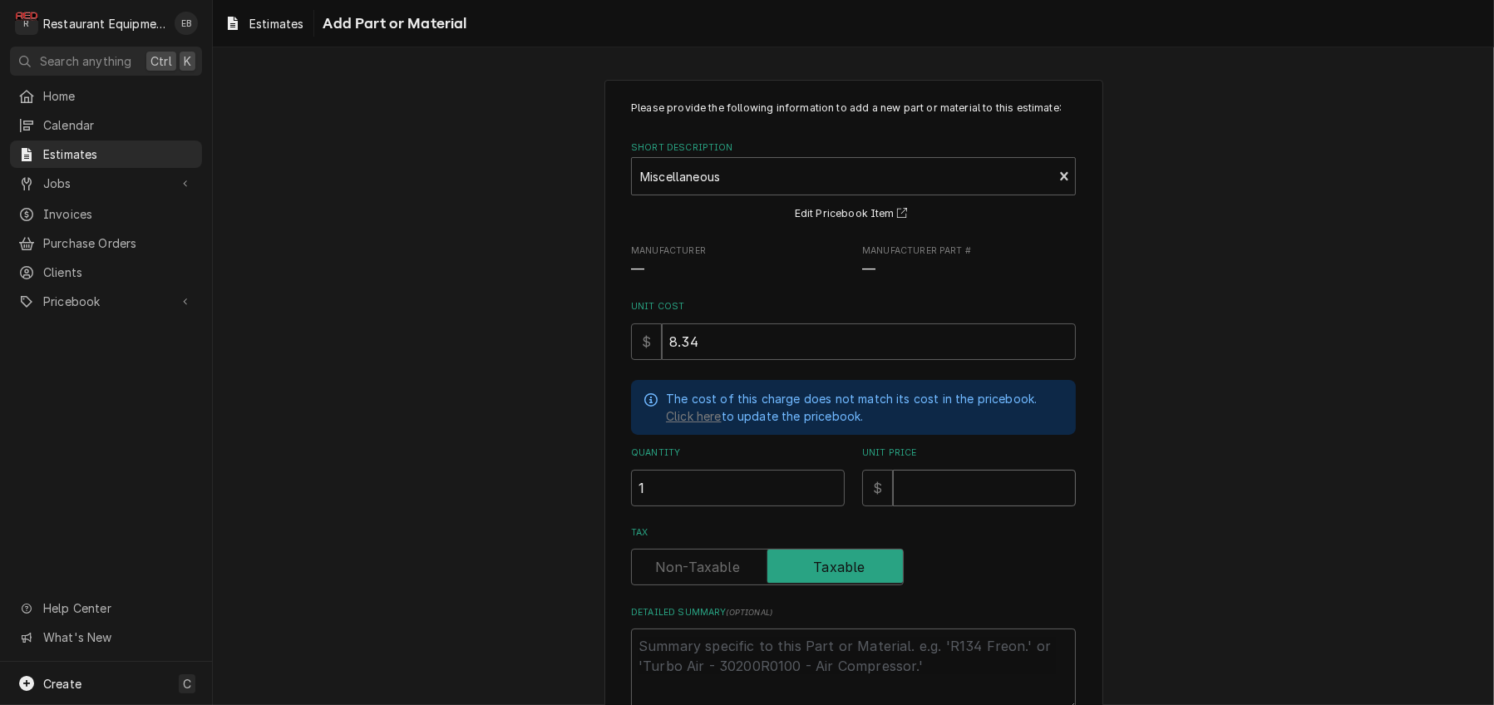
type input "1"
type textarea "x"
type input "12"
type textarea "x"
type input "12.7"
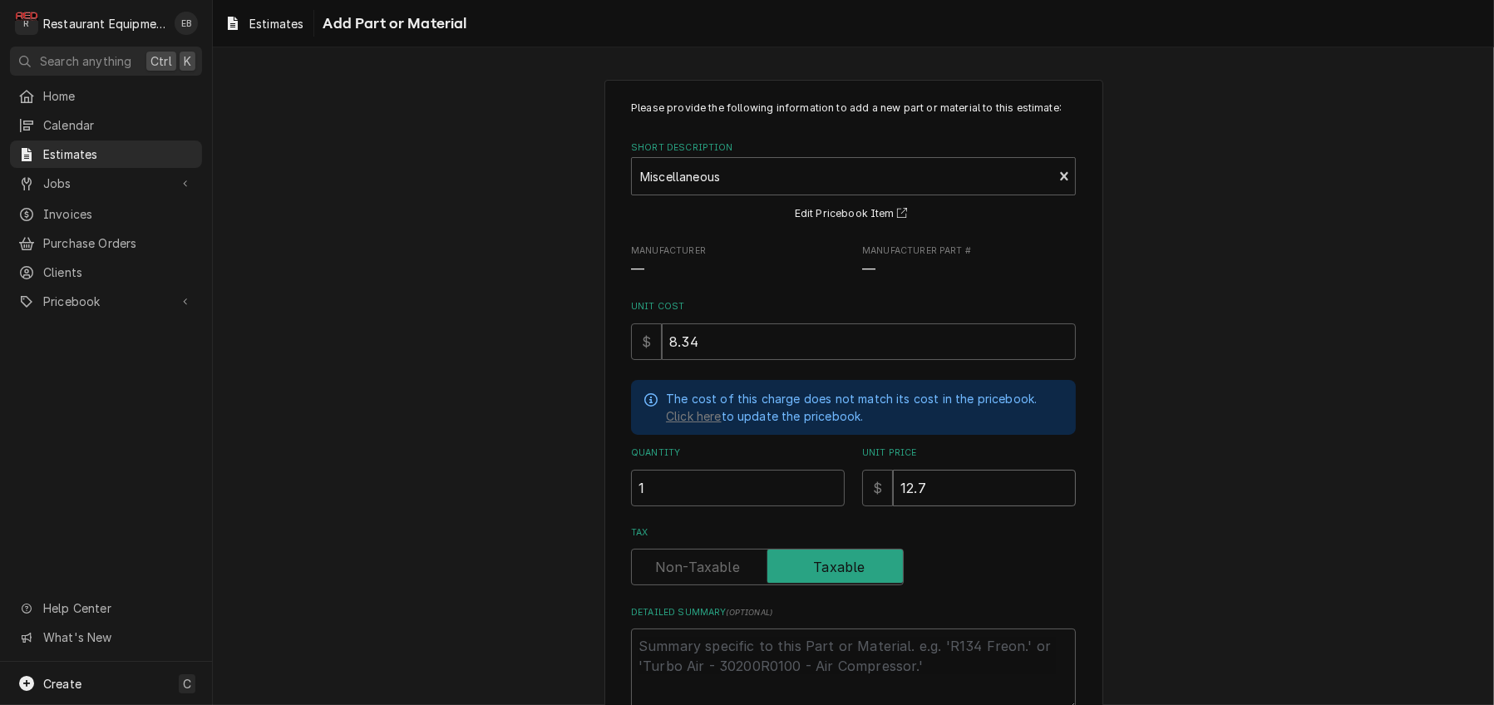
type textarea "x"
type input "12.75"
type textarea "x"
type input "12.75"
click at [707, 360] on input "8.34" at bounding box center [869, 341] width 414 height 37
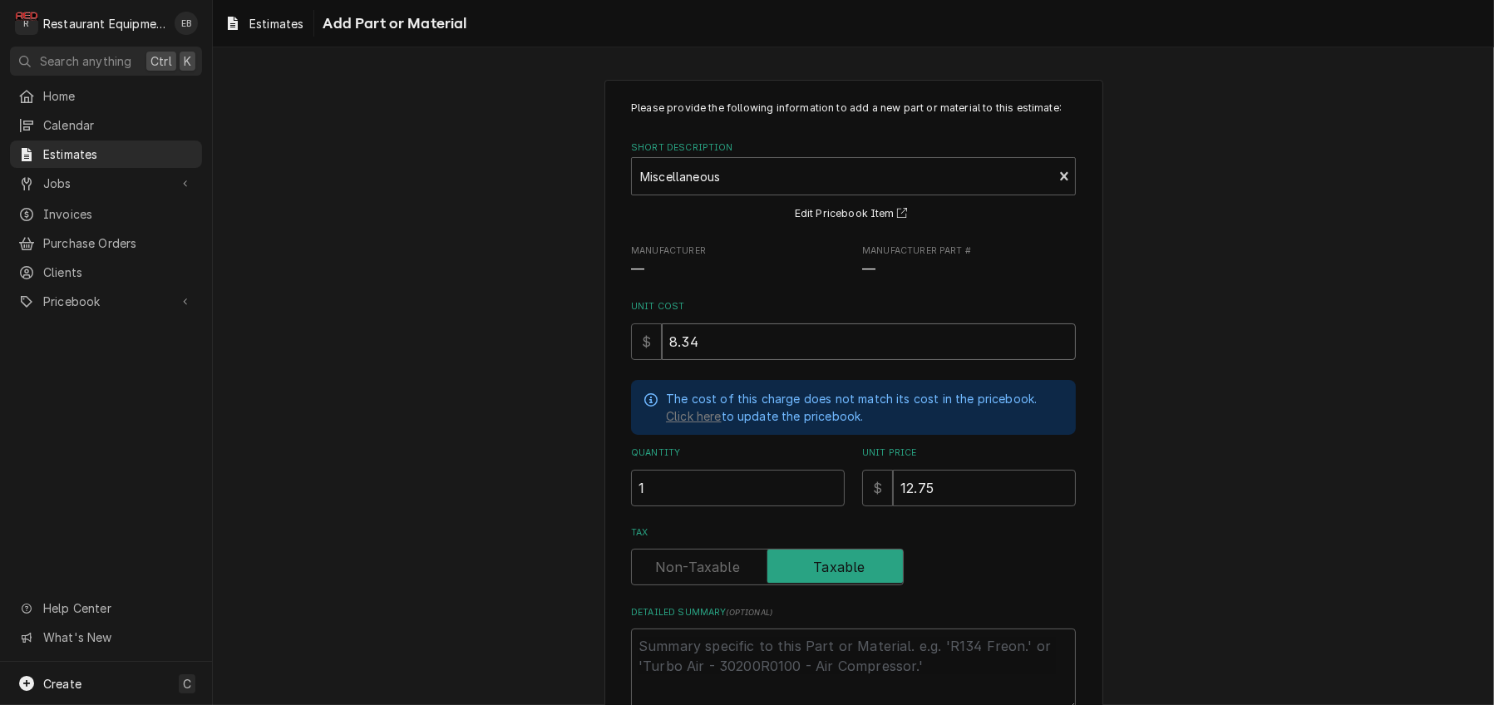
type textarea "x"
type input "8.3"
type textarea "x"
type input "8.36"
type textarea "x"
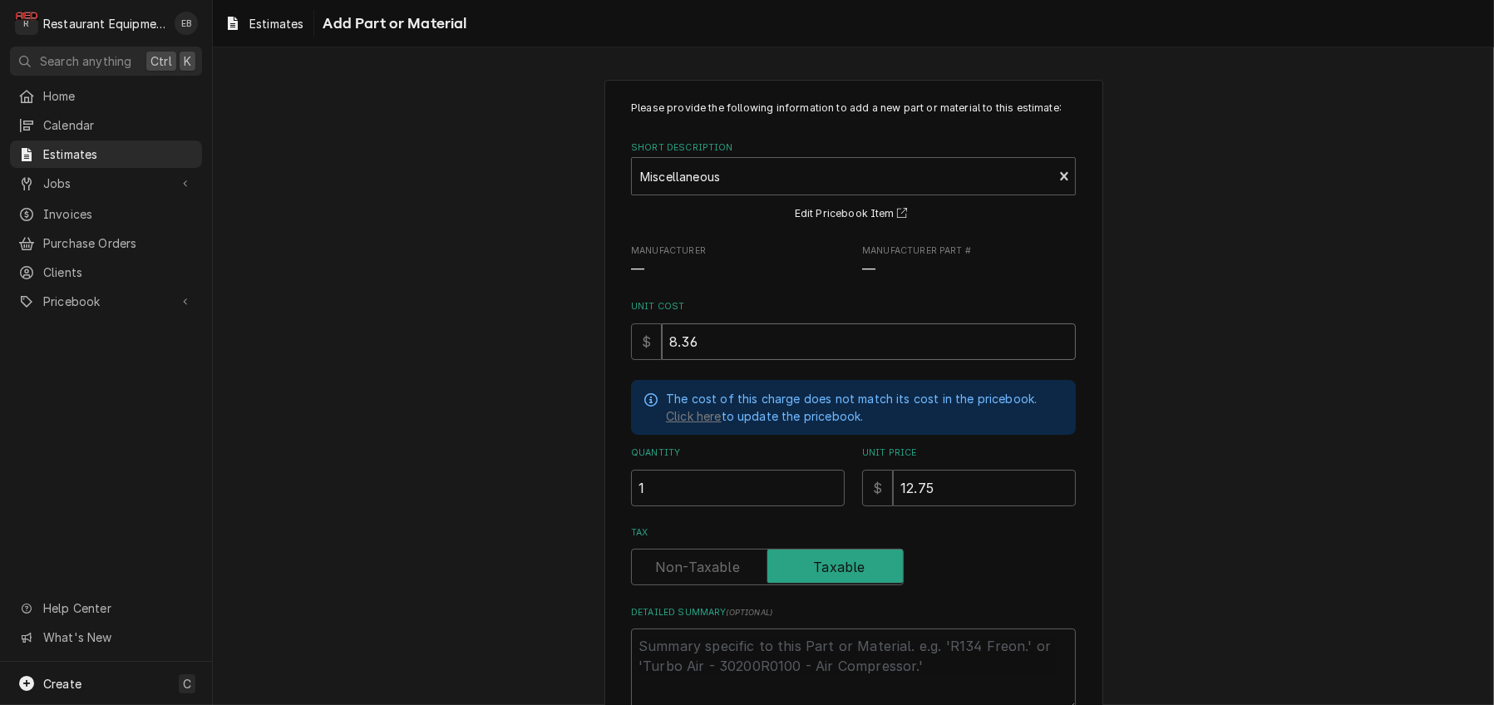
type input "8.36"
click at [950, 506] on input "12.75" at bounding box center [984, 488] width 183 height 37
type textarea "x"
type input "12.7"
type textarea "x"
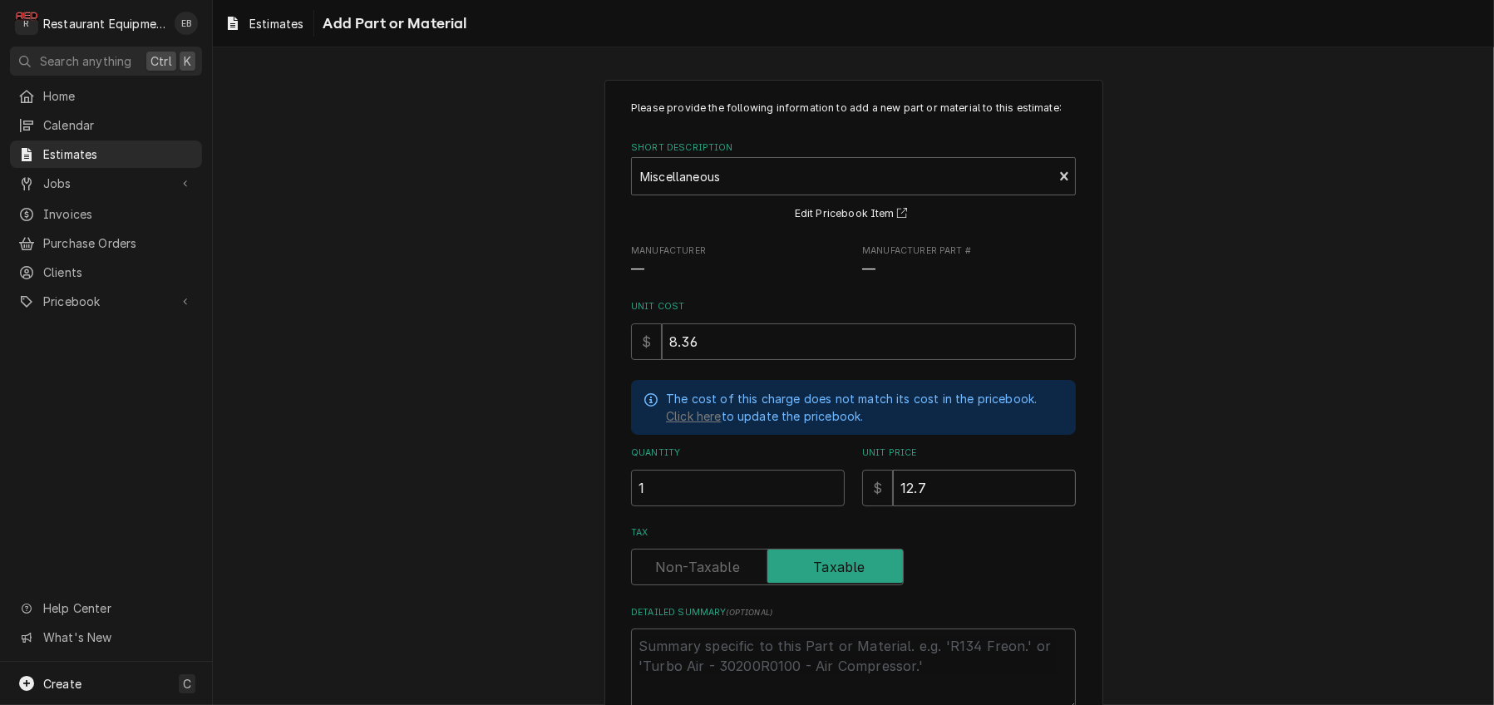
type input "12.78"
type textarea "x"
type input "12.78"
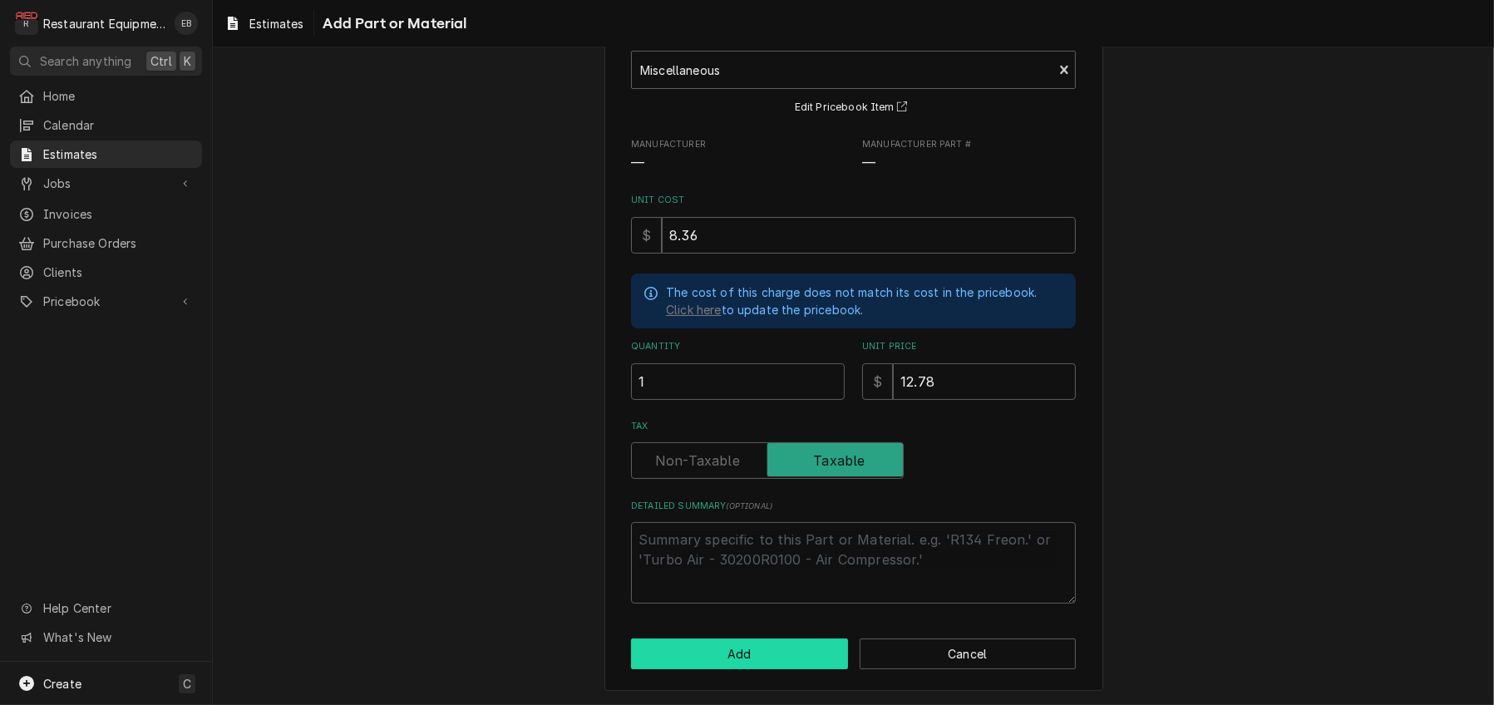
click at [800, 639] on button "Add" at bounding box center [739, 654] width 217 height 31
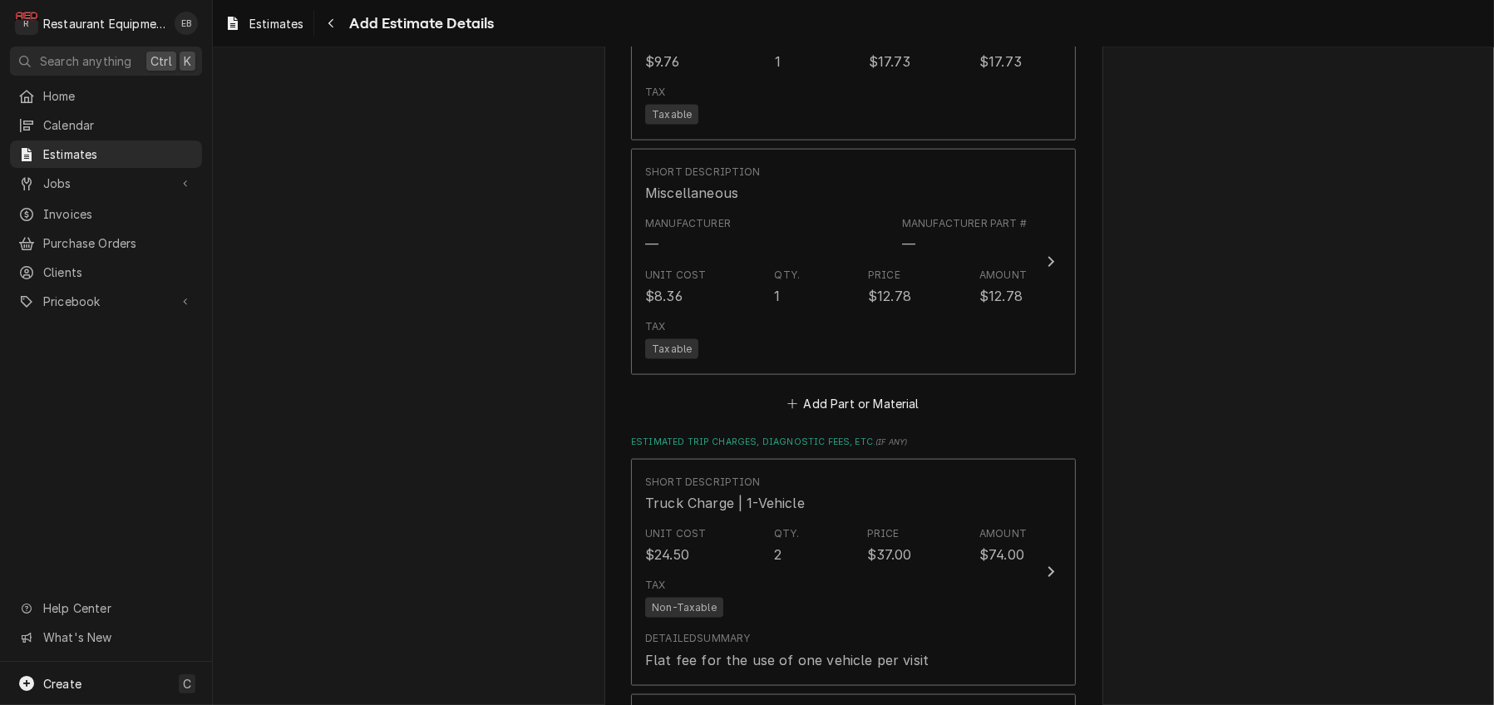
type textarea "x"
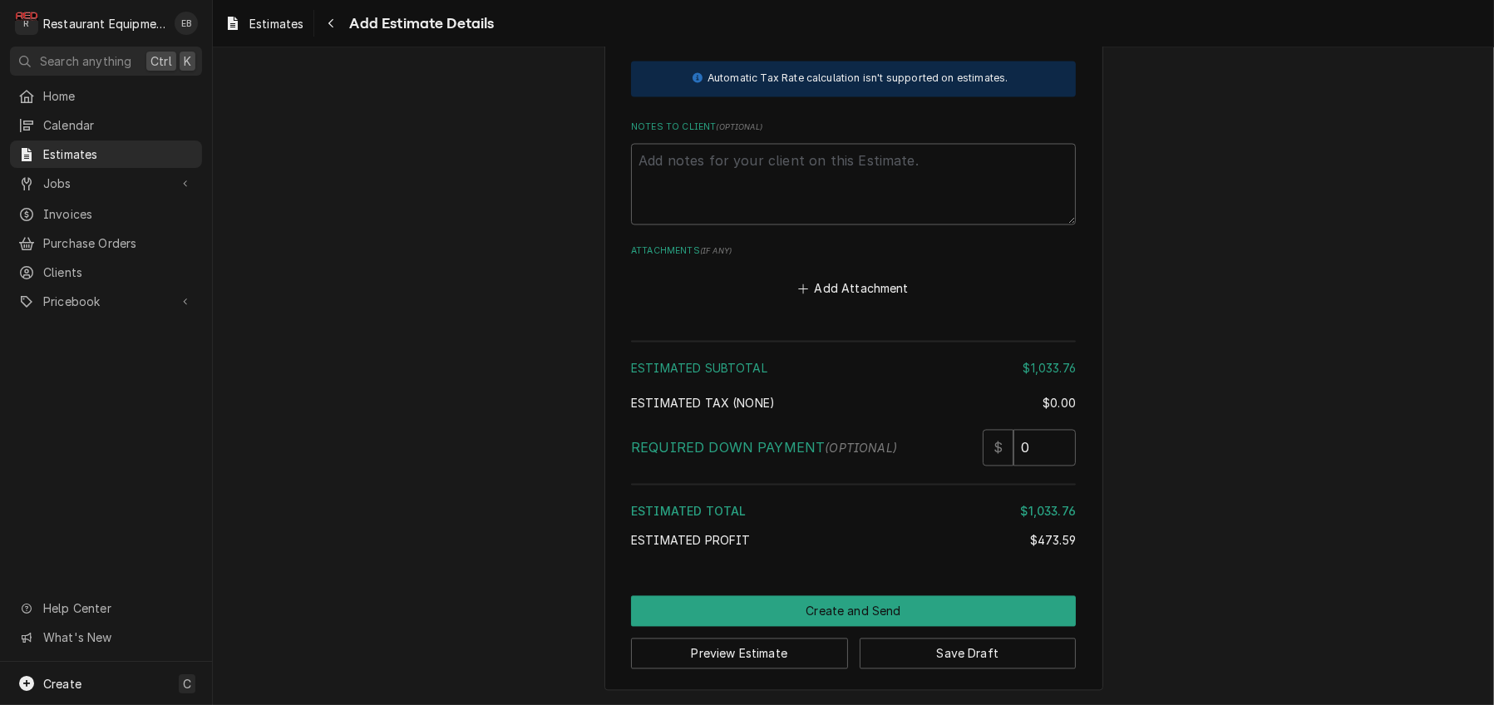
scroll to position [3800, 0]
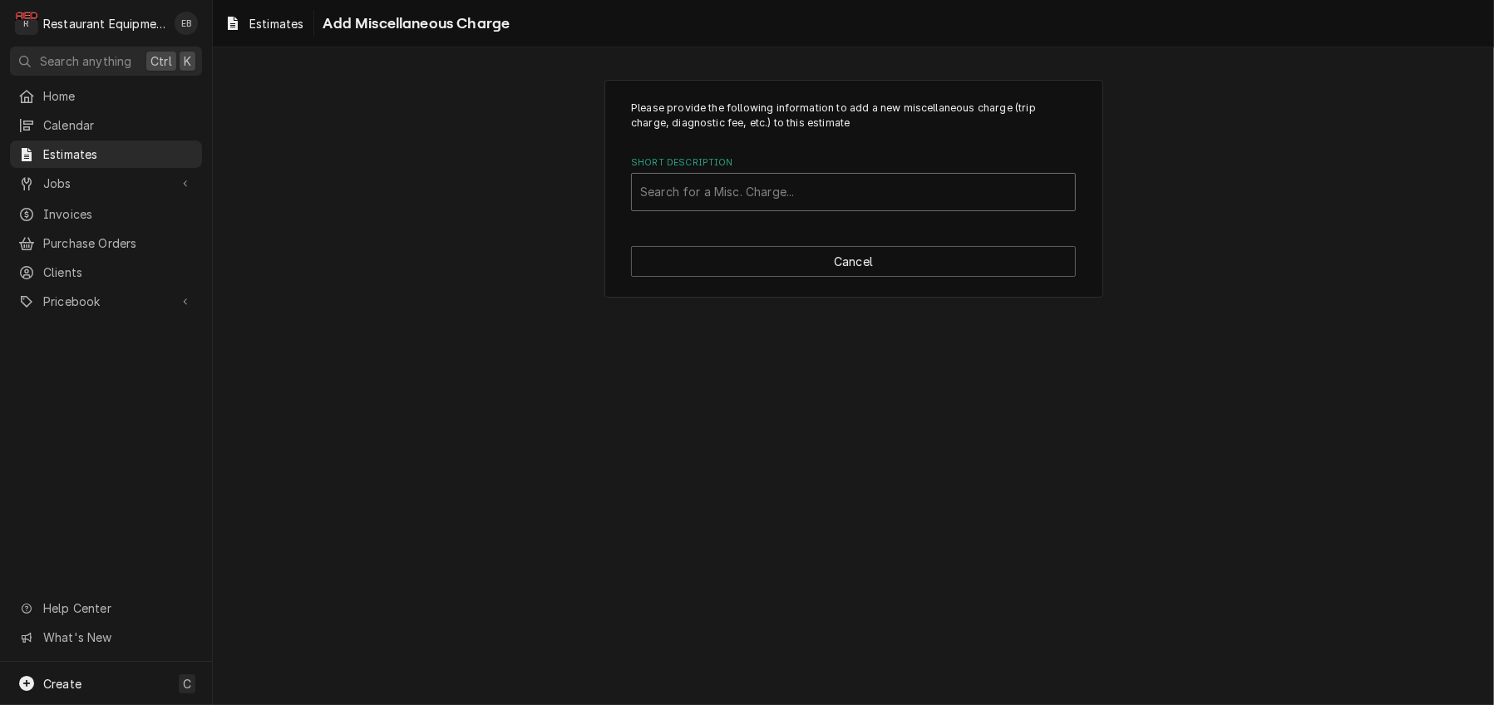
click at [811, 207] on div "Short Description" at bounding box center [853, 192] width 427 height 30
type input "Taxes"
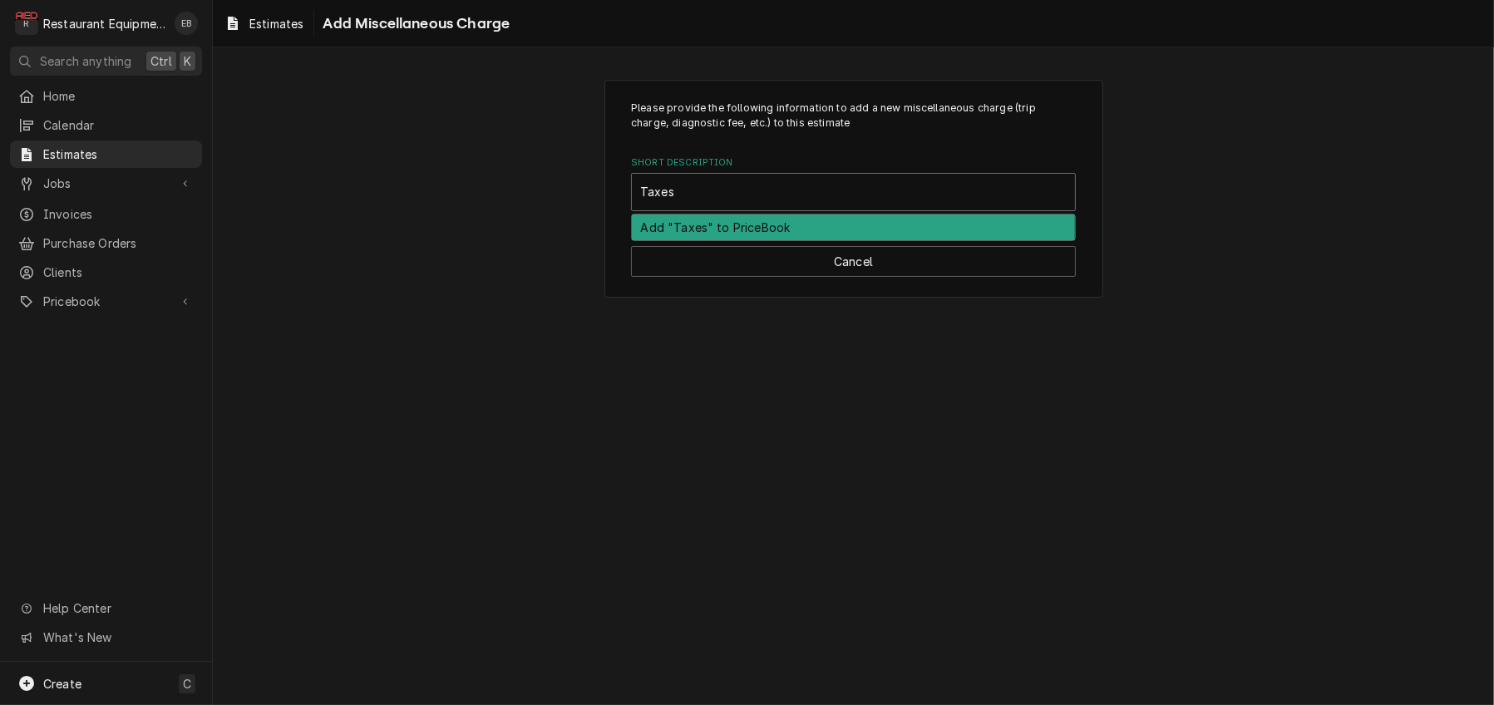
click at [870, 240] on div "Add "Taxes" to PriceBook" at bounding box center [853, 228] width 443 height 26
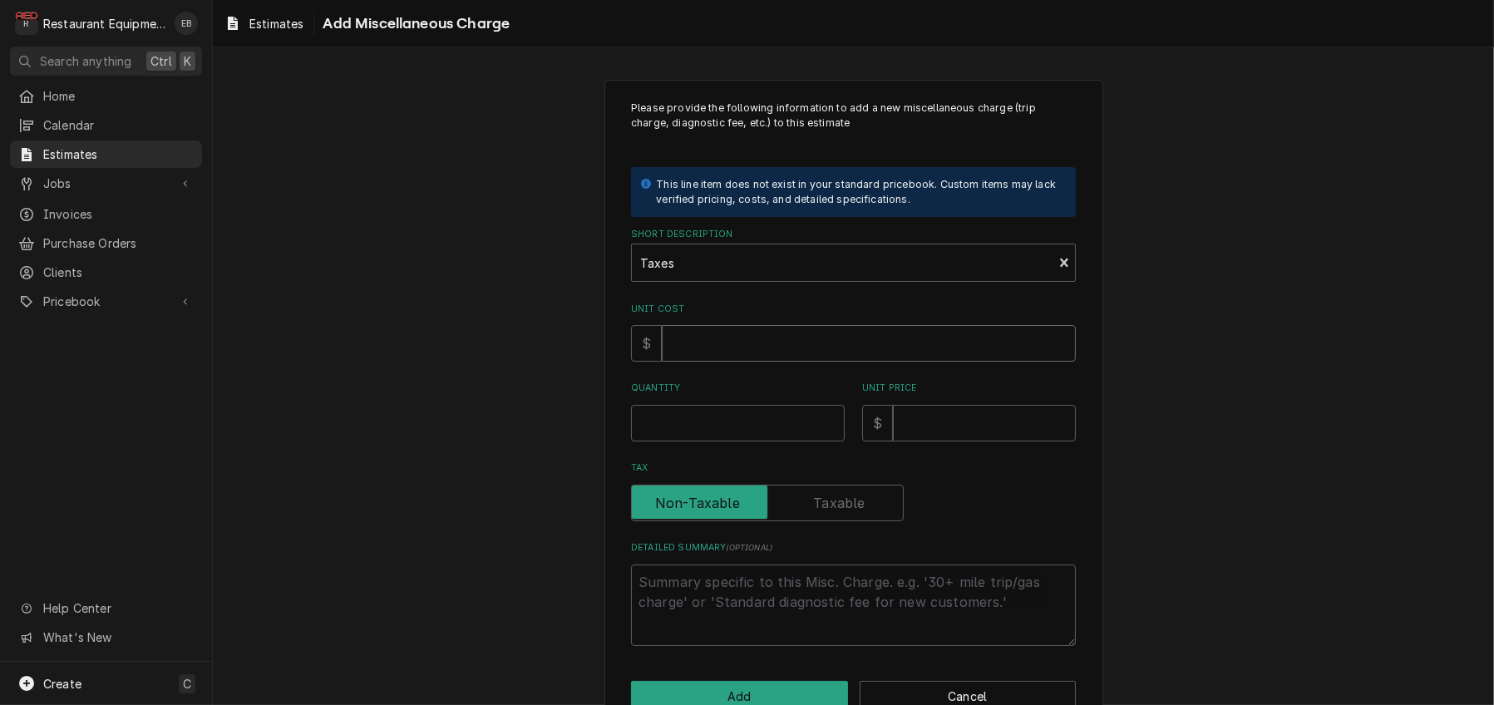
click at [725, 362] on input "Unit Cost" at bounding box center [869, 343] width 414 height 37
type textarea "x"
type input "4"
type textarea "x"
type input "48"
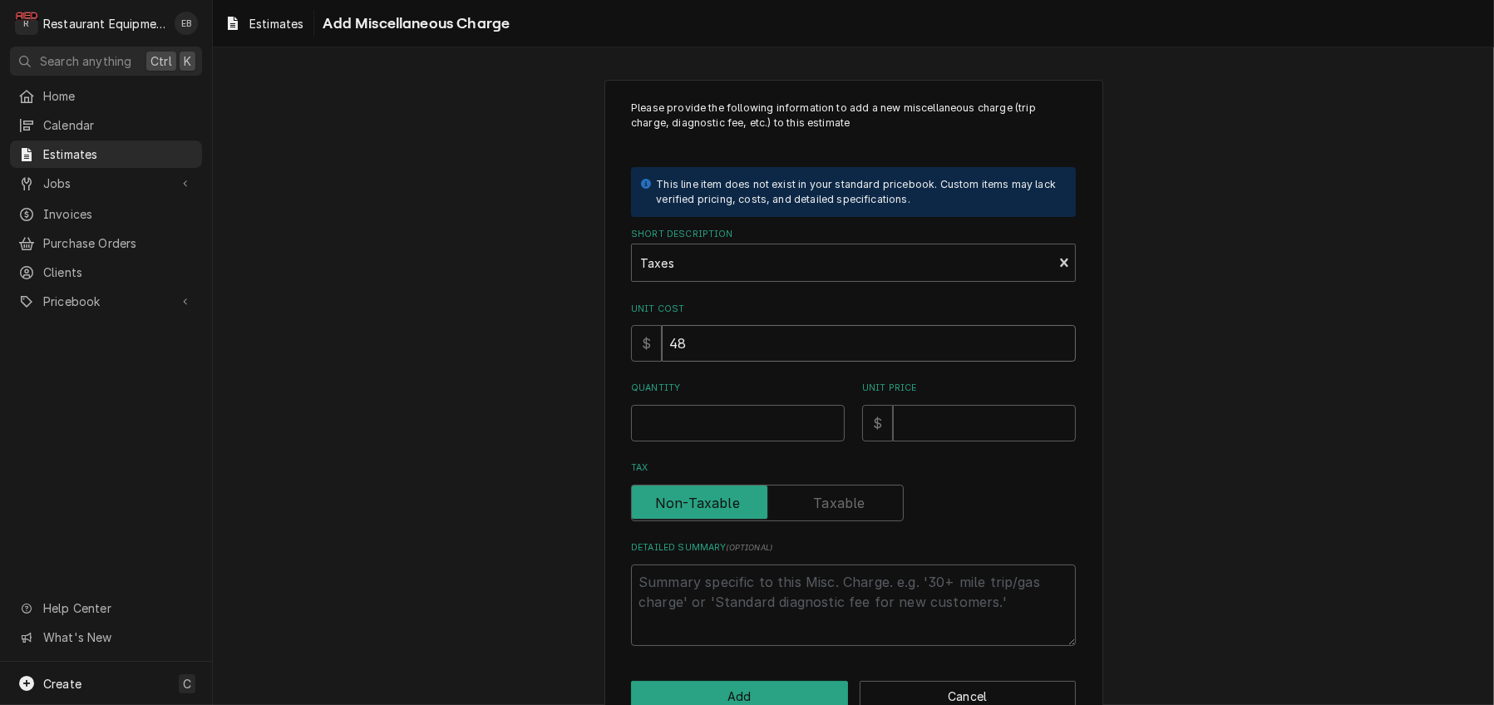
type textarea "x"
type input "48.8"
type textarea "x"
type input "48.85"
type textarea "x"
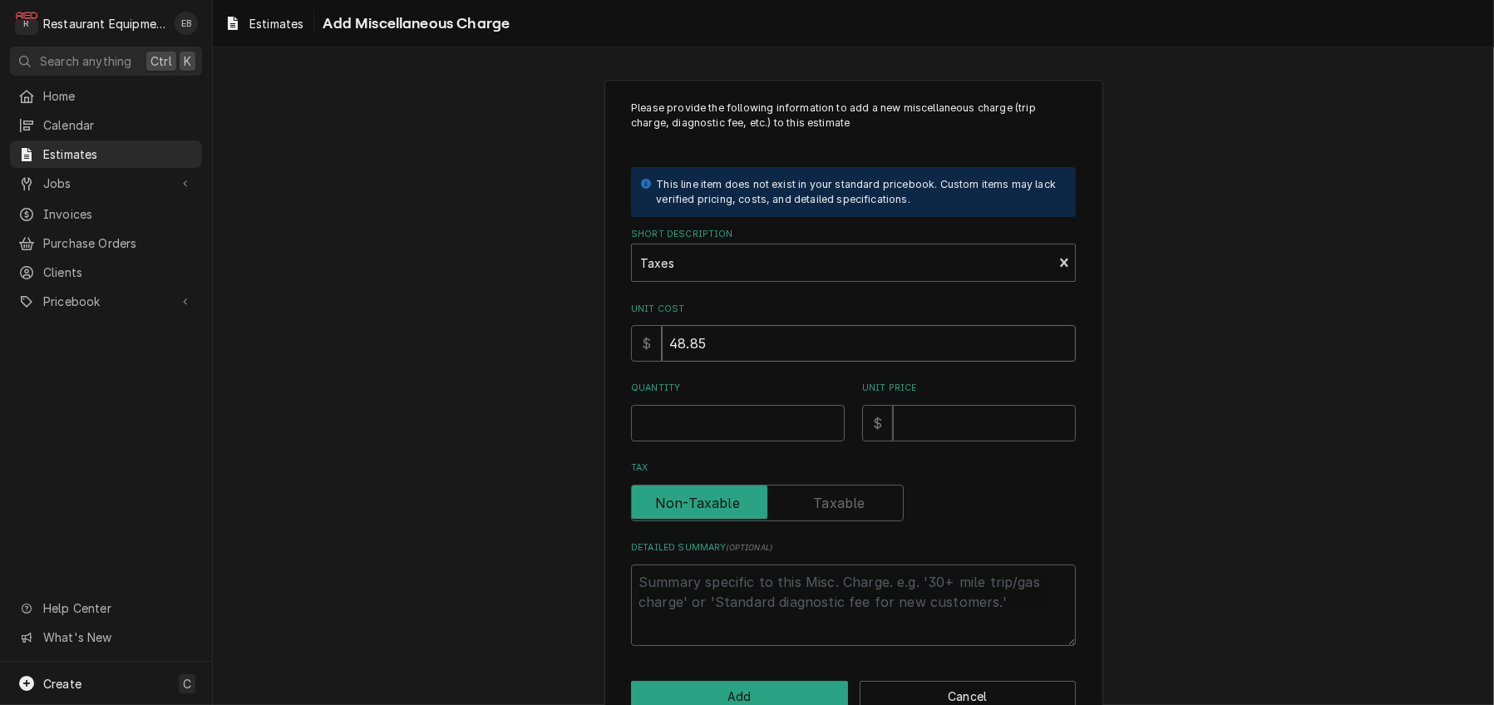
type input "48.85"
click at [740, 441] on input "Quantity" at bounding box center [738, 423] width 214 height 37
type textarea "x"
type input "1"
type textarea "x"
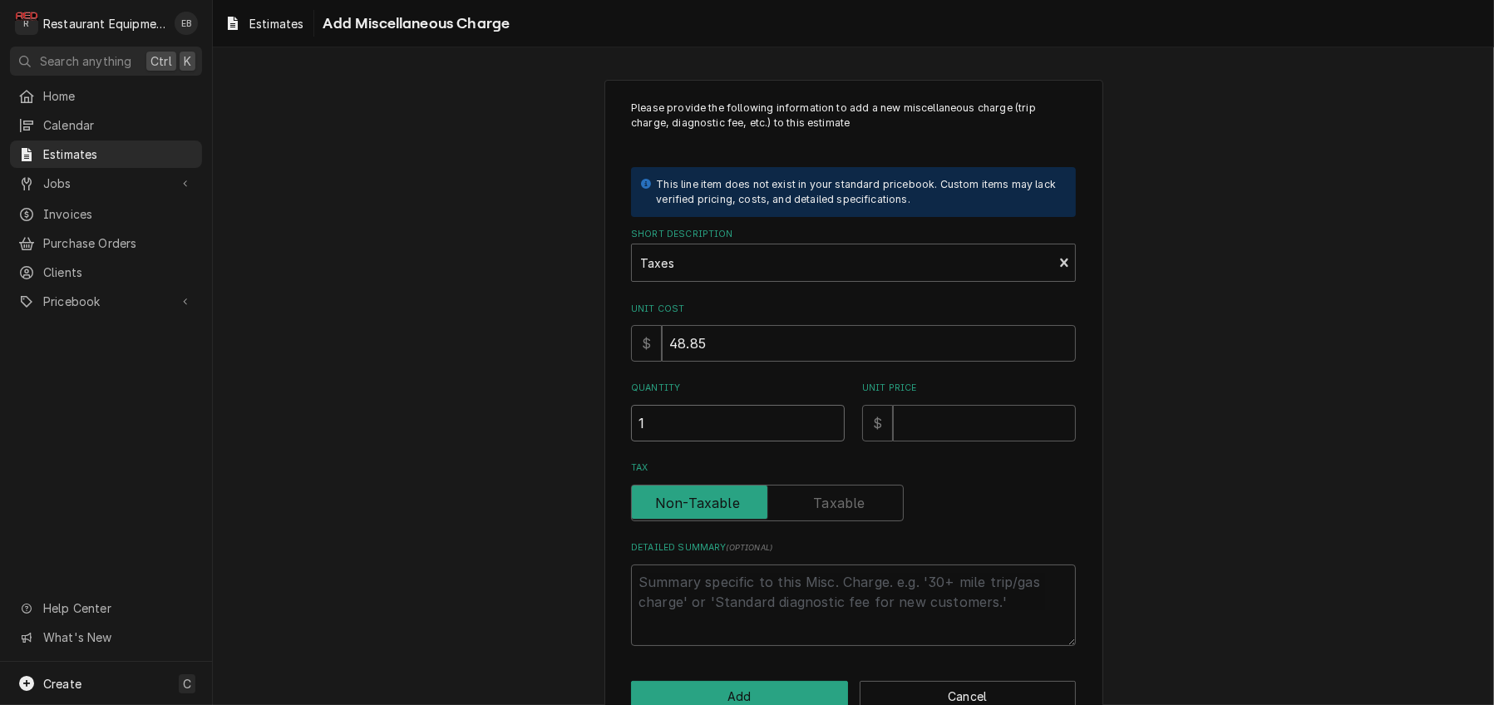
type input "1"
click at [974, 441] on input "Unit Price" at bounding box center [984, 423] width 183 height 37
type textarea "x"
type input "4"
type textarea "x"
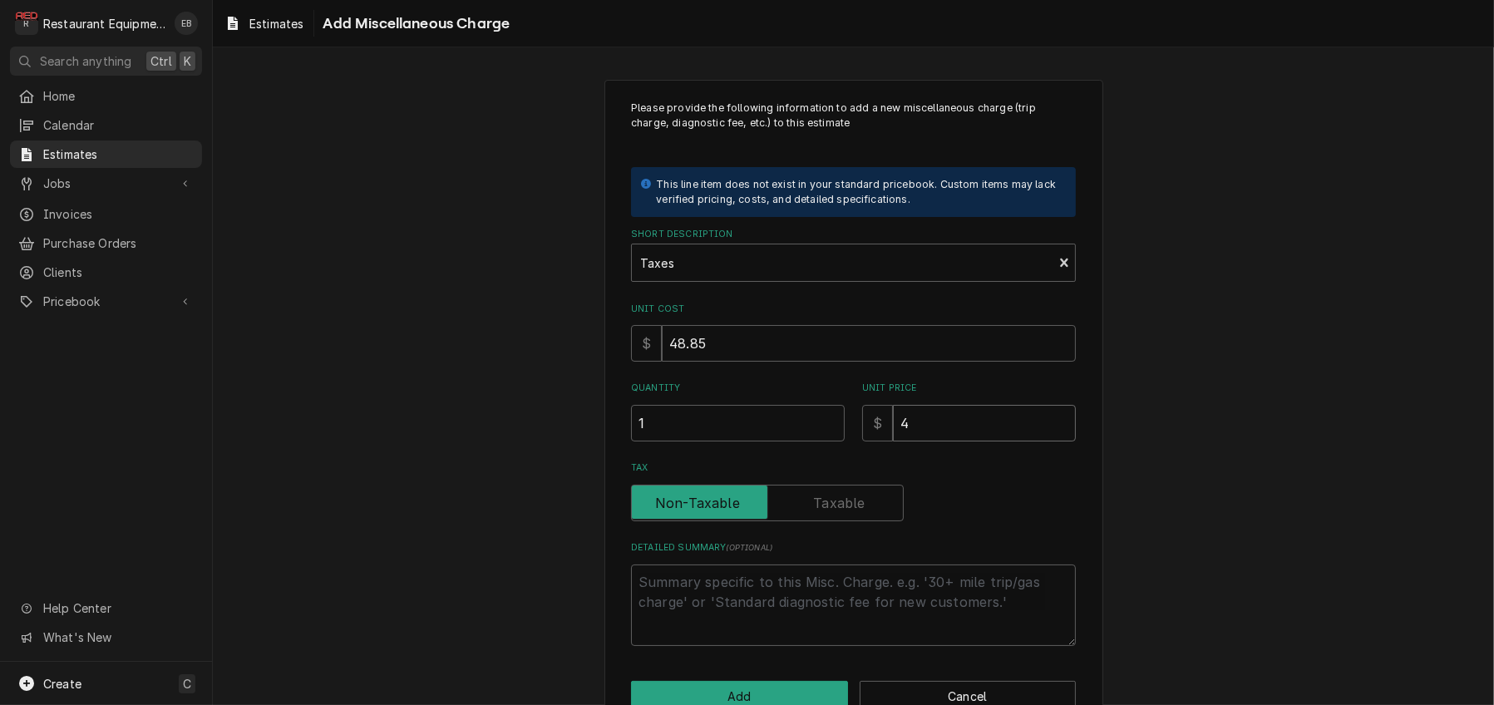
type input "48"
type textarea "x"
type input "48.8"
type textarea "x"
type input "48.85"
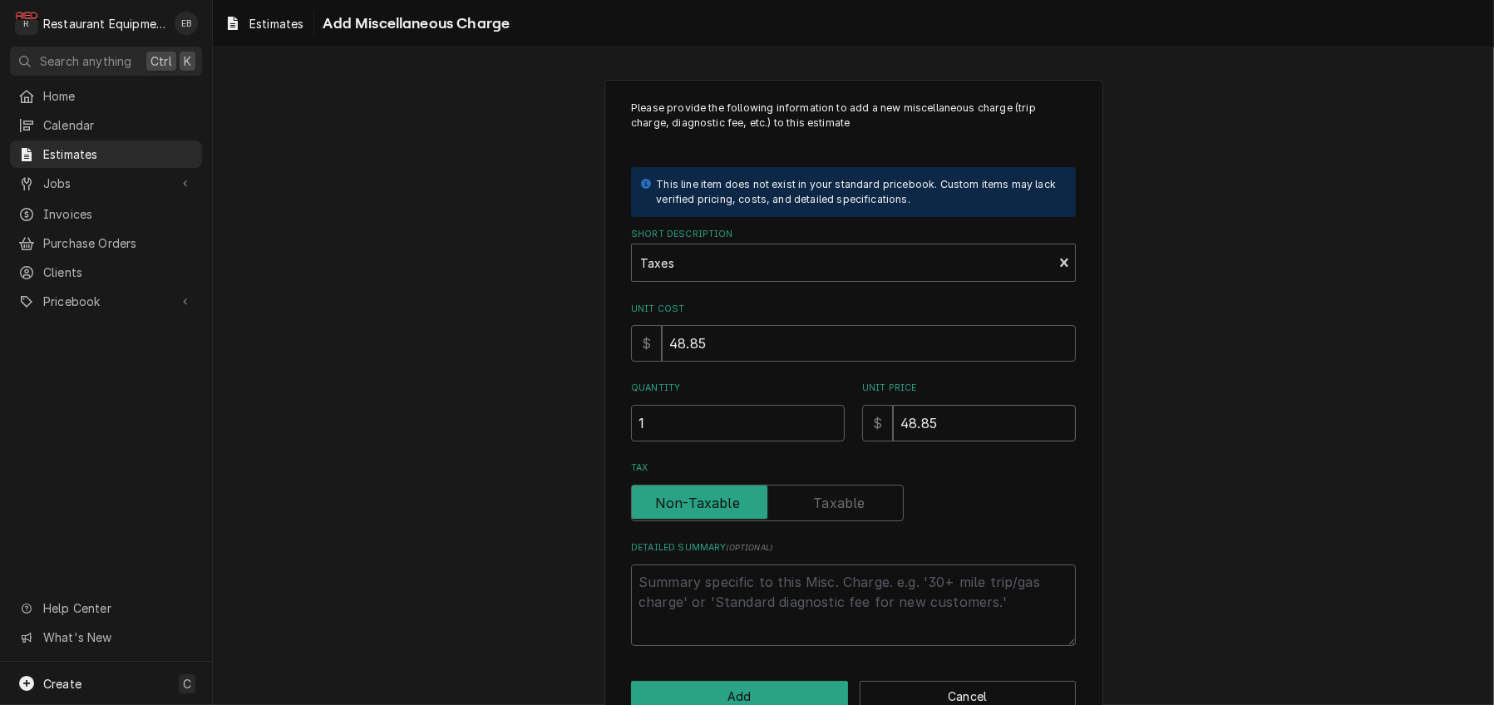
type textarea "x"
type input "48.85"
click at [706, 362] on input "48.85" at bounding box center [869, 343] width 414 height 37
type textarea "x"
type input "48.8"
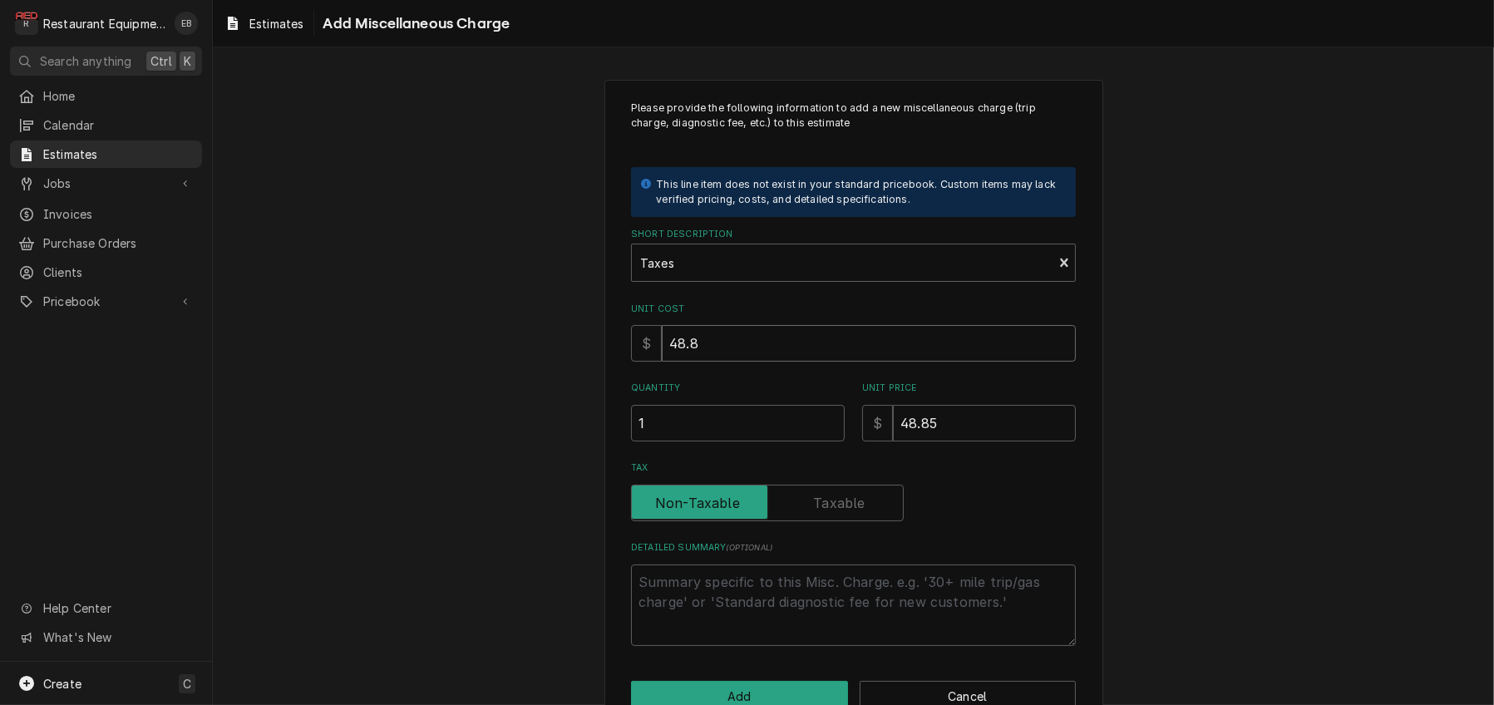
type textarea "x"
type input "48.84"
click at [950, 441] on input "48.85" at bounding box center [984, 423] width 183 height 37
type textarea "x"
type input "48.8"
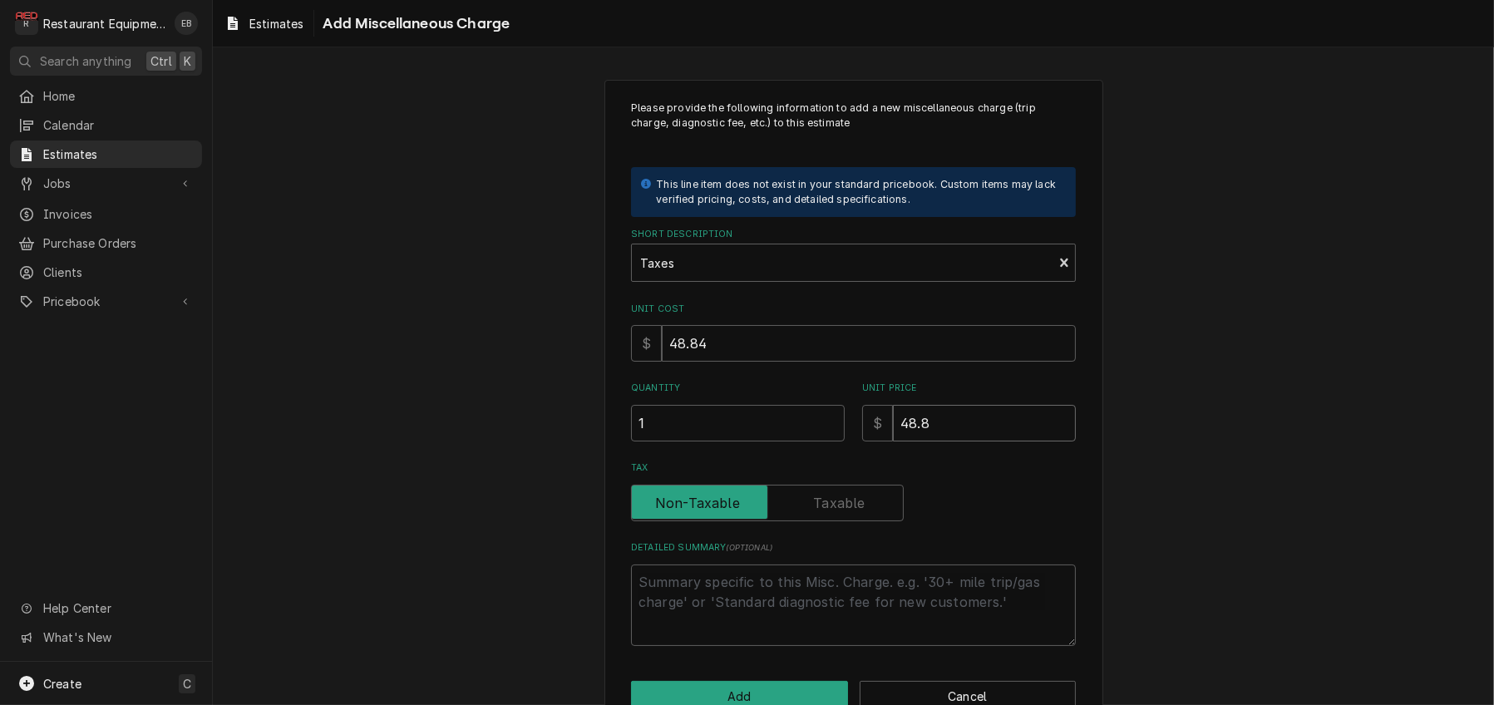
type textarea "x"
type input "48.84"
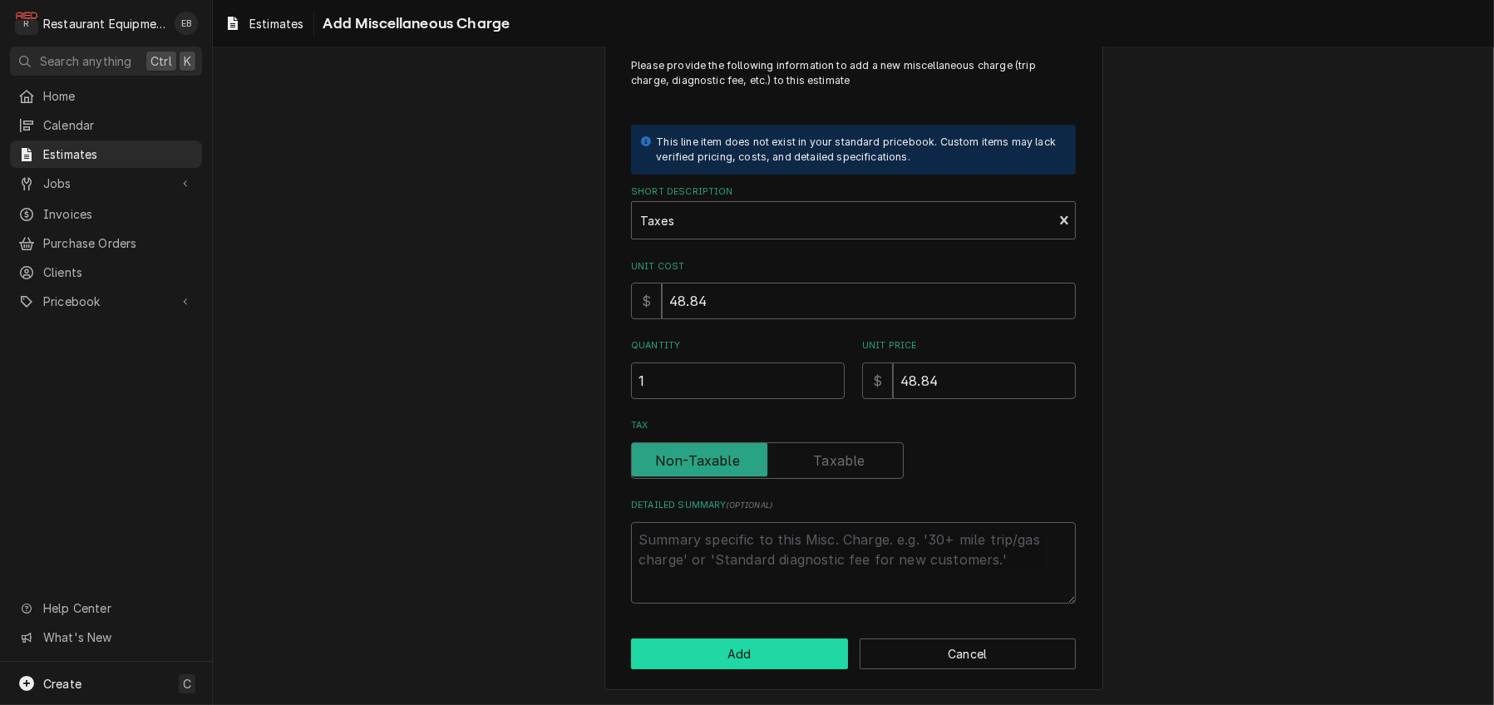
click at [739, 639] on button "Add" at bounding box center [739, 654] width 217 height 31
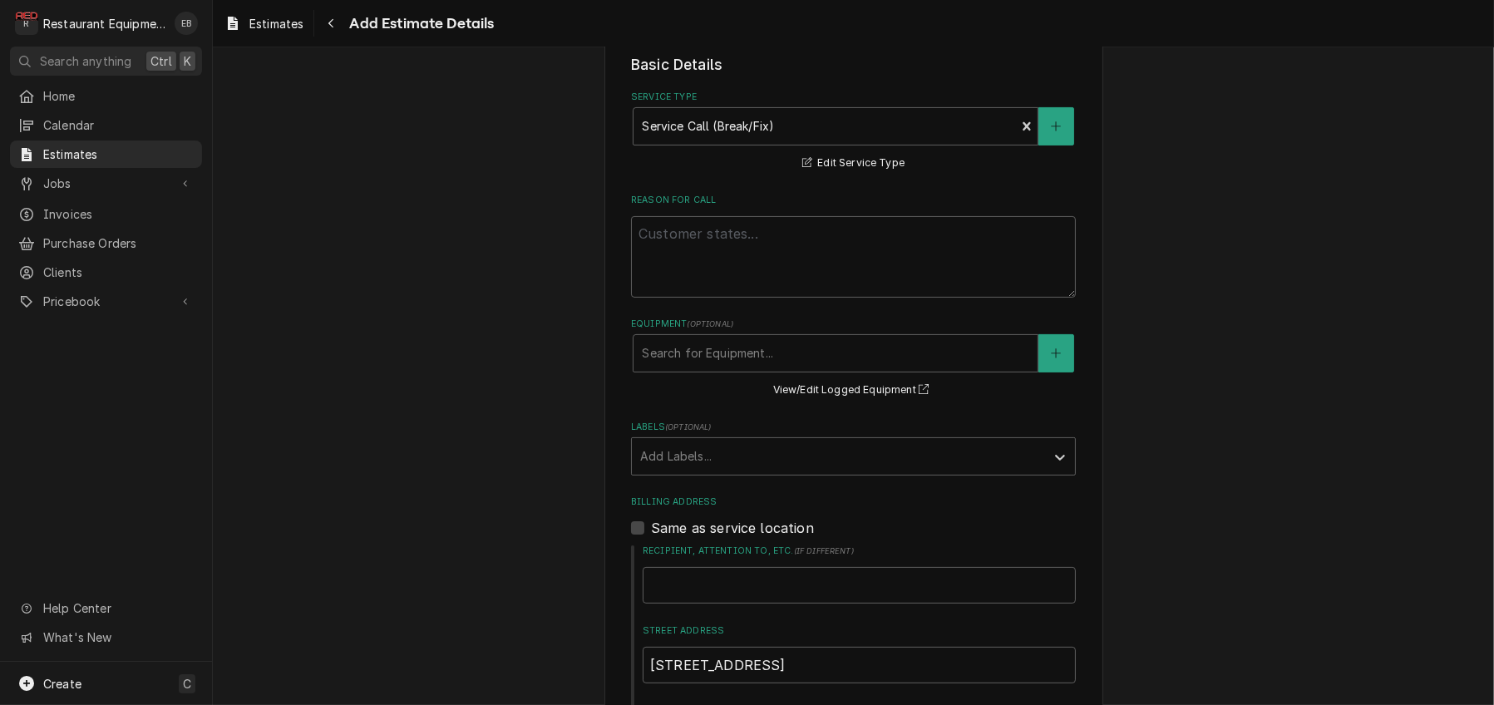
scroll to position [443, 0]
paste textarea "TN#326404845 BACKUP / KITCHEN EQUIPMENT / KETTLE - BIG (12 GALLON) / NOT HEATIN…"
type textarea "x"
type textarea "TN#326404845 BACKUP / KITCHEN EQUIPMENT / KETTLE - BIG (12 GALLON) / NOT HEATIN…"
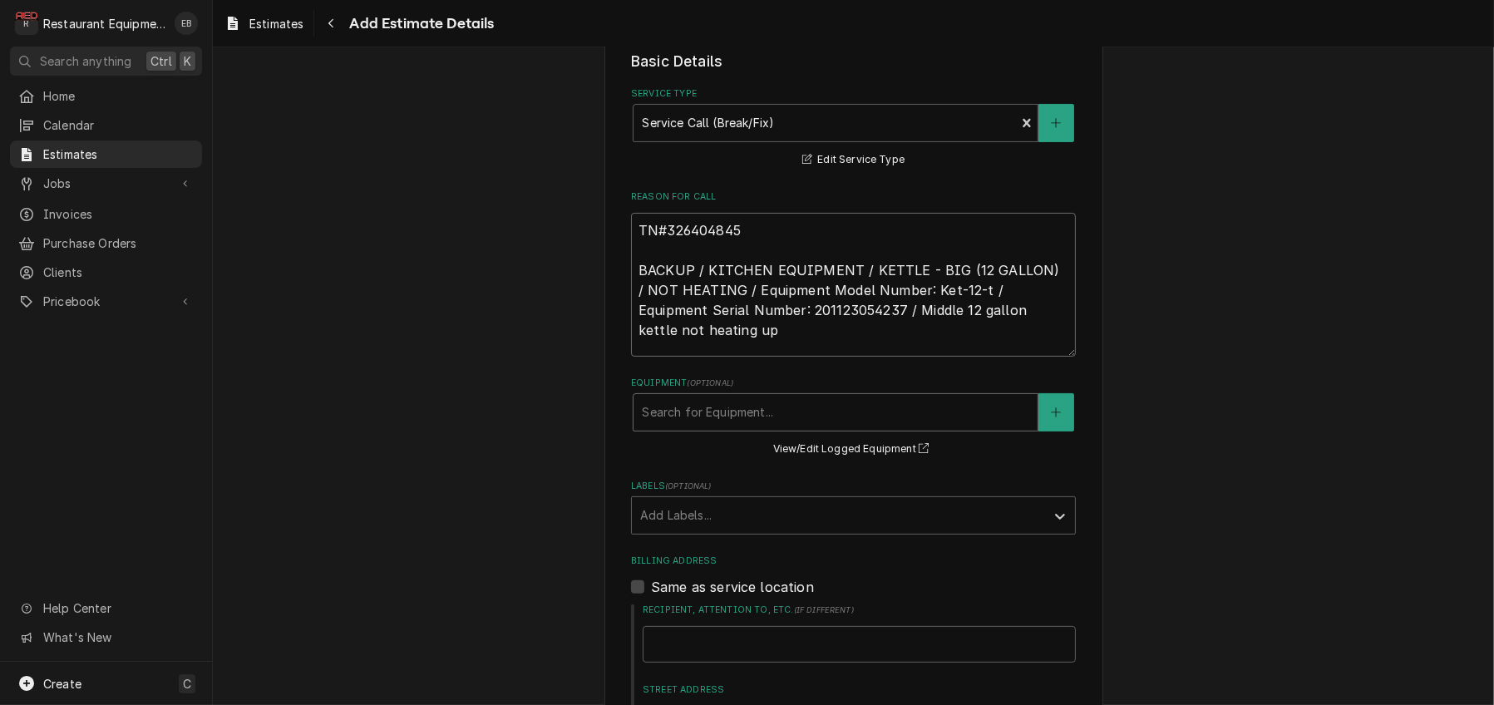
type textarea "x"
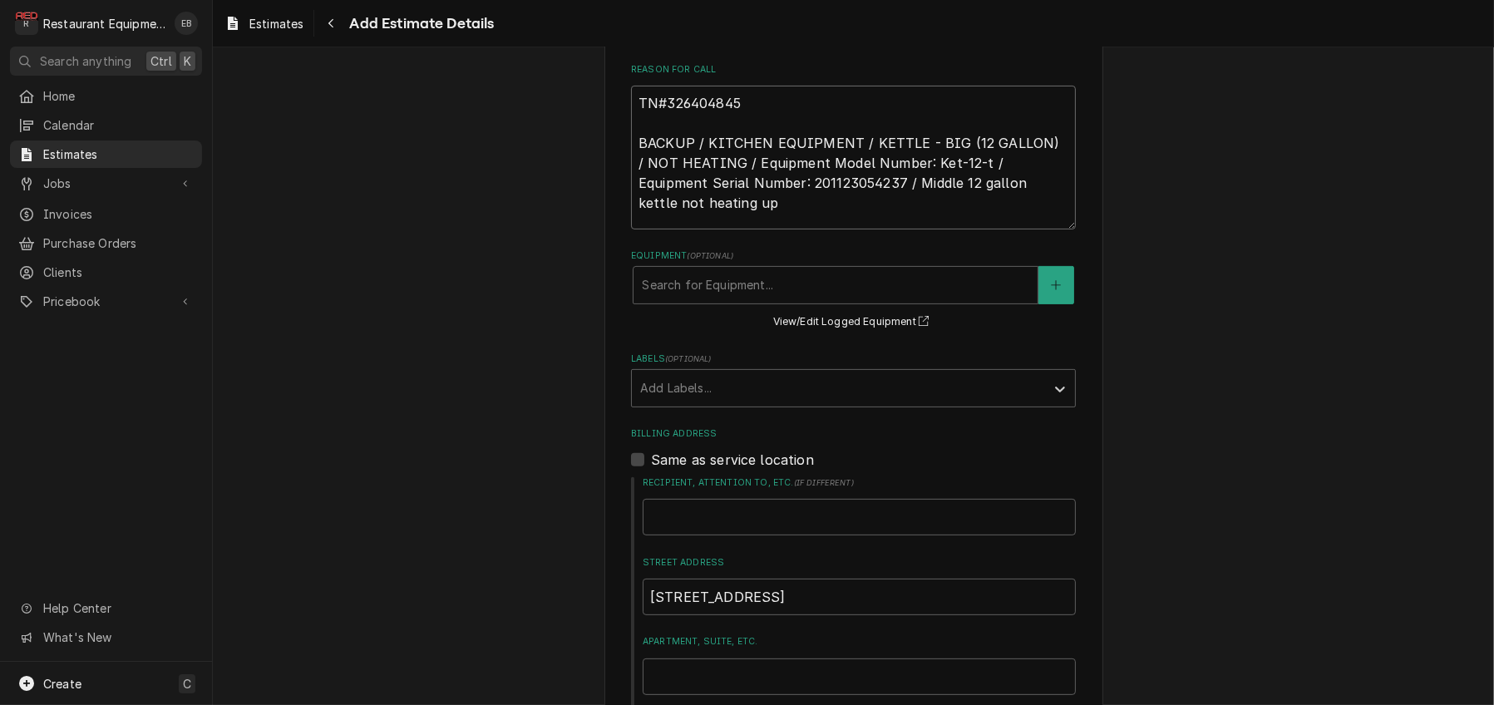
scroll to position [277, 0]
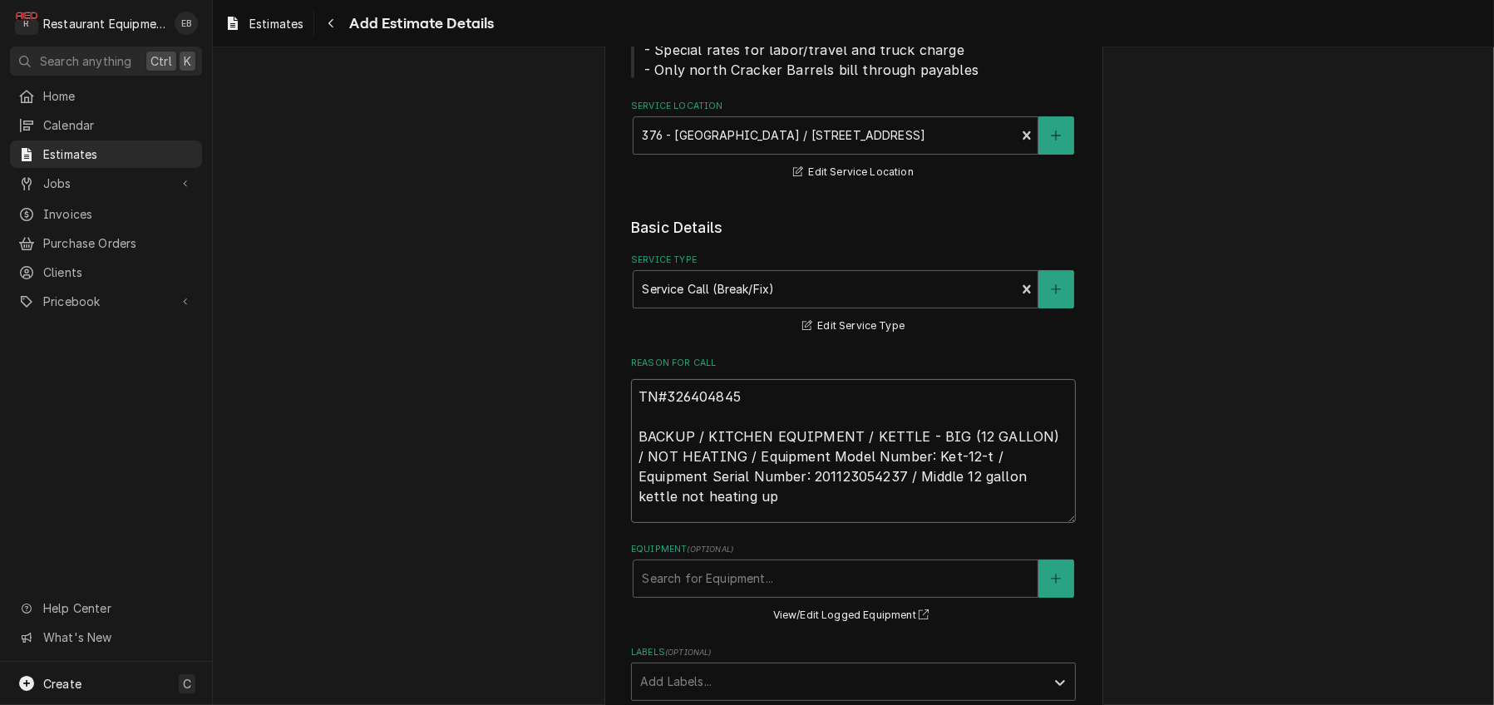
click at [631, 471] on textarea "TN#326404845 BACKUP / KITCHEN EQUIPMENT / KETTLE - BIG (12 GALLON) / NOT HEATIN…" at bounding box center [853, 451] width 445 height 144
type textarea "TN#326404845 BACKUP / KITCHEN EQUIPMENT / KETTLE - BIG (12 GALLON) / NOT HEATIN…"
type textarea "x"
type textarea "R TN#326404845 BACKUP / KITCHEN EQUIPMENT / KETTLE - BIG (12 GALLON) / NOT HEAT…"
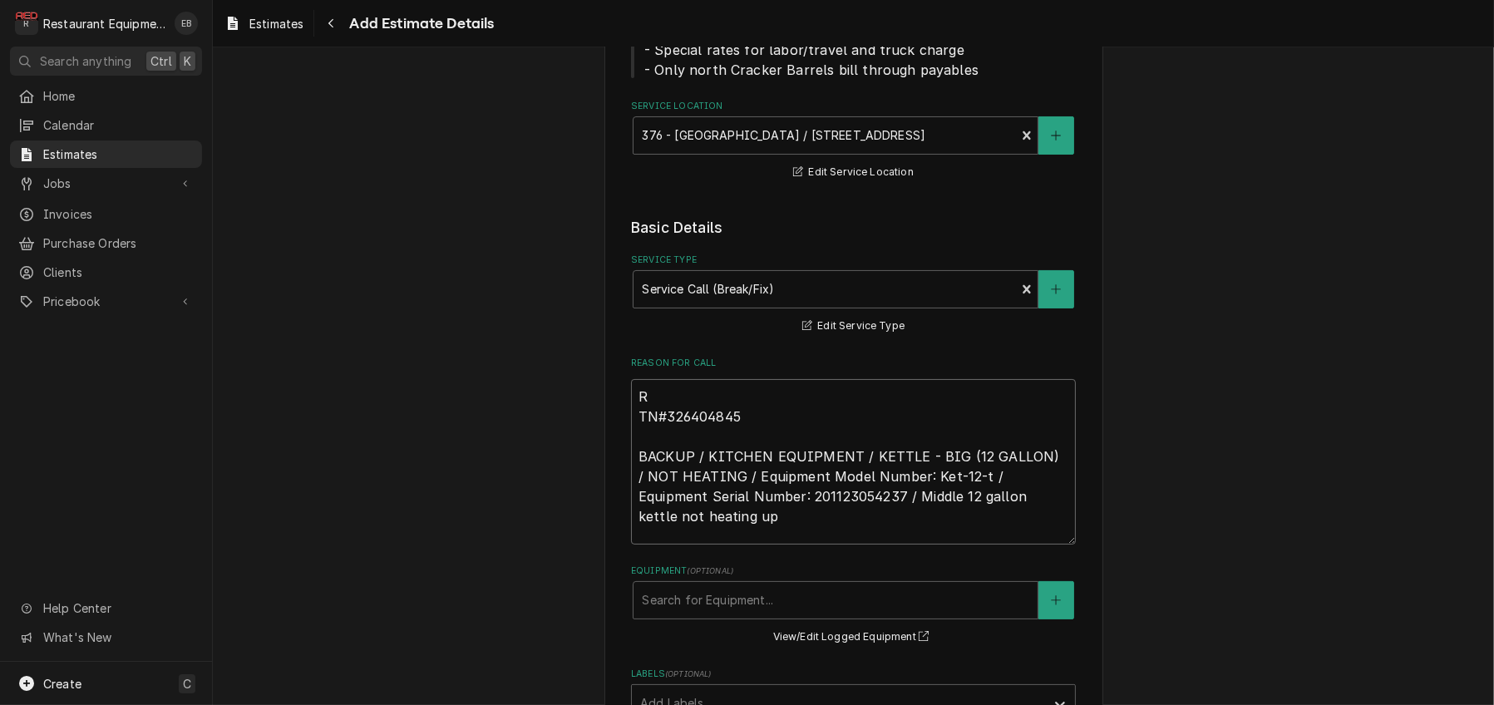
type textarea "x"
type textarea "Ro TN#326404845 BACKUP / KITCHEN EQUIPMENT / KETTLE - BIG (12 GALLON) / NOT HEA…"
type textarea "x"
type textarea "Roo TN#326404845 BACKUP / KITCHEN EQUIPMENT / KETTLE - BIG (12 GALLON) / NOT HE…"
type textarea "x"
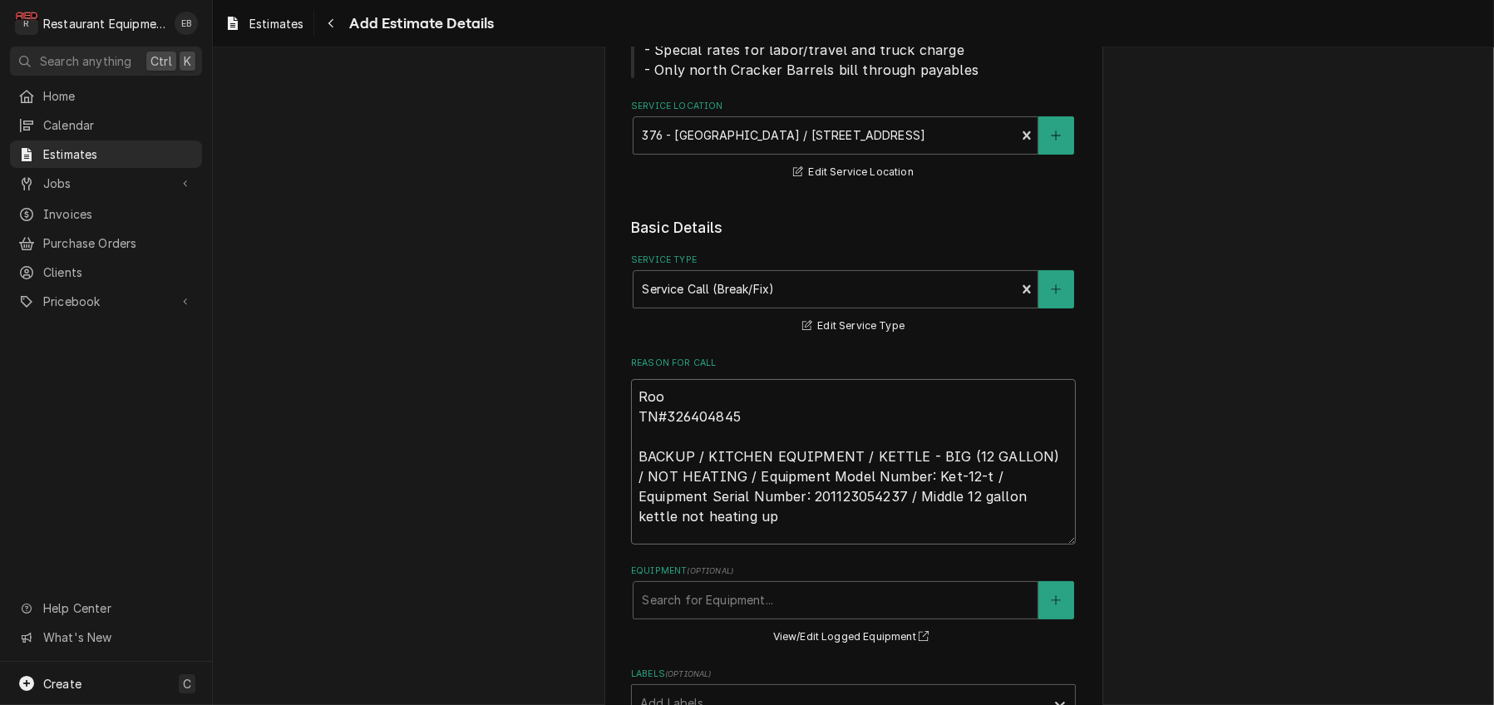
type textarea "Roo- TN#326404845 BACKUP / KITCHEN EQUIPMENT / KETTLE - BIG (12 GALLON) / NOT H…"
type textarea "x"
type textarea "Roo- TN#326404845 BACKUP / KITCHEN EQUIPMENT / KETTLE - BIG (12 GALLON) / NOT H…"
type textarea "x"
type textarea "Roo-8 TN#326404845 BACKUP / KITCHEN EQUIPMENT / KETTLE - BIG (12 GALLON) / NOT …"
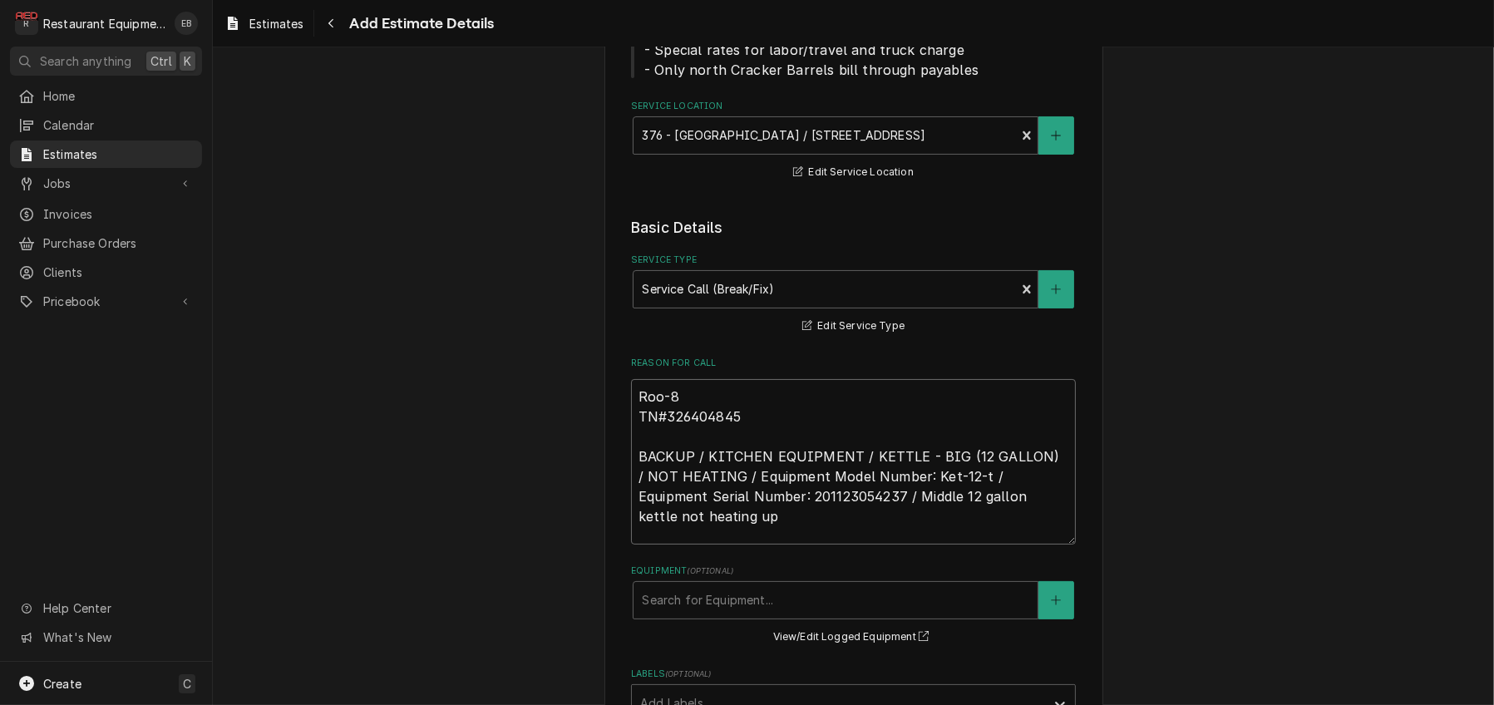
type textarea "x"
type textarea "Roo-89 TN#326404845 BACKUP / KITCHEN EQUIPMENT / KETTLE - BIG (12 GALLON) / NOT…"
type textarea "x"
type textarea "Roo-897 TN#326404845 BACKUP / KITCHEN EQUIPMENT / KETTLE - BIG (12 GALLON) / NO…"
type textarea "x"
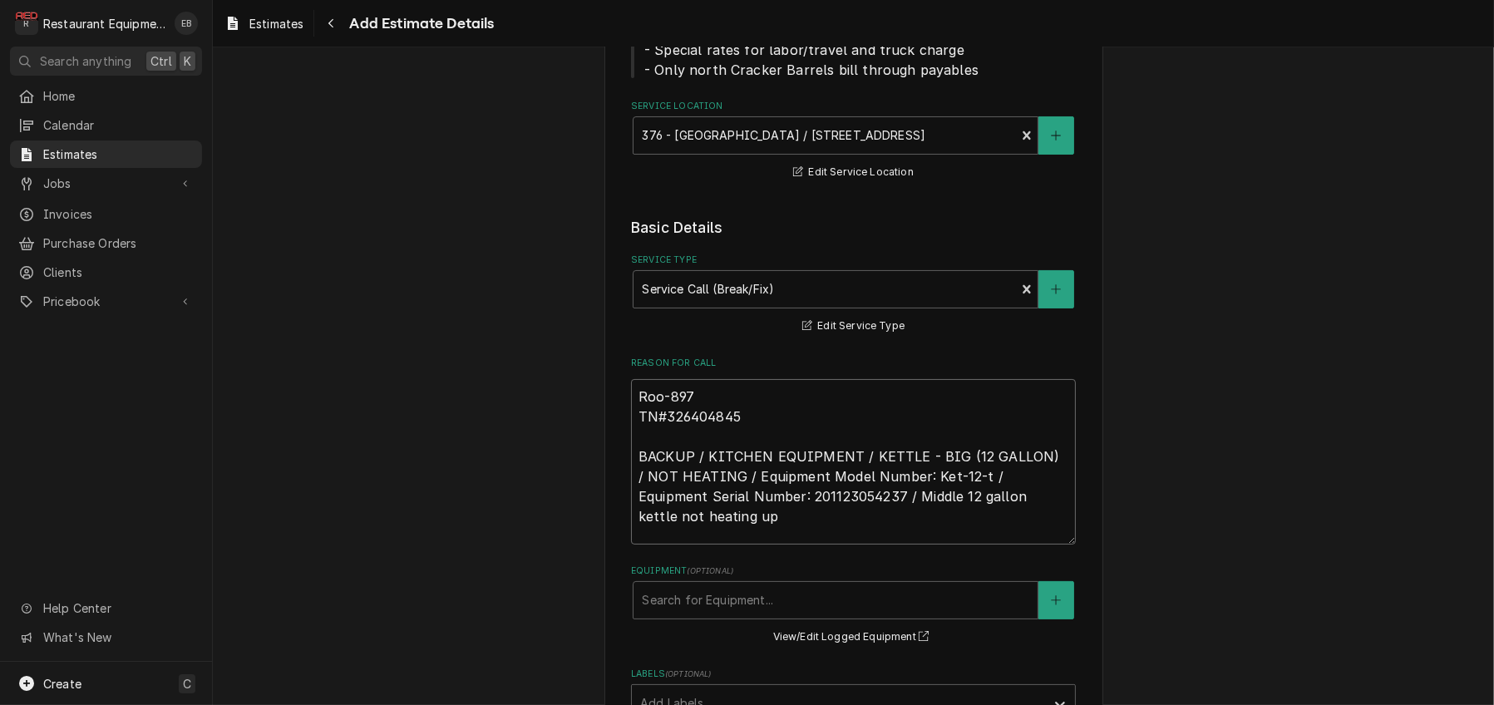
type textarea "Roo-8976 TN#326404845 BACKUP / KITCHEN EQUIPMENT / KETTLE - BIG (12 GALLON) / N…"
click at [722, 545] on textarea "Roo-8976 TN#326404845 BACKUP / KITCHEN EQUIPMENT / KETTLE - BIG (12 GALLON) / N…" at bounding box center [853, 461] width 445 height 165
type textarea "x"
type textarea "Roo-8976 TN#326404845 BACKUP / KITCHEN EQUIPMENT / KETTLE - BIG (12 GALLON) / N…"
type textarea "x"
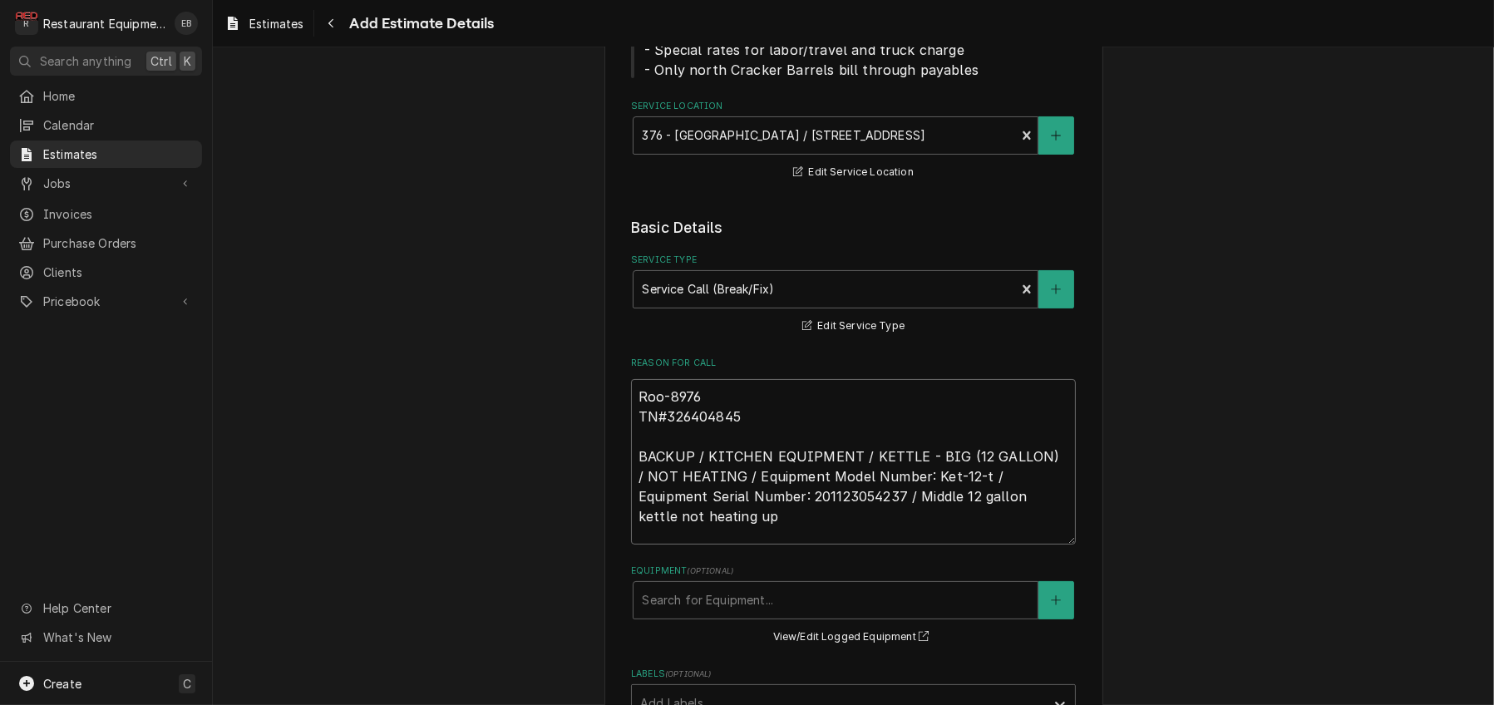
type textarea "Roo-8976 TN#326404845 BACKUP / KITCHEN EQUIPMENT / KETTLE - BIG (12 GALLON) / N…"
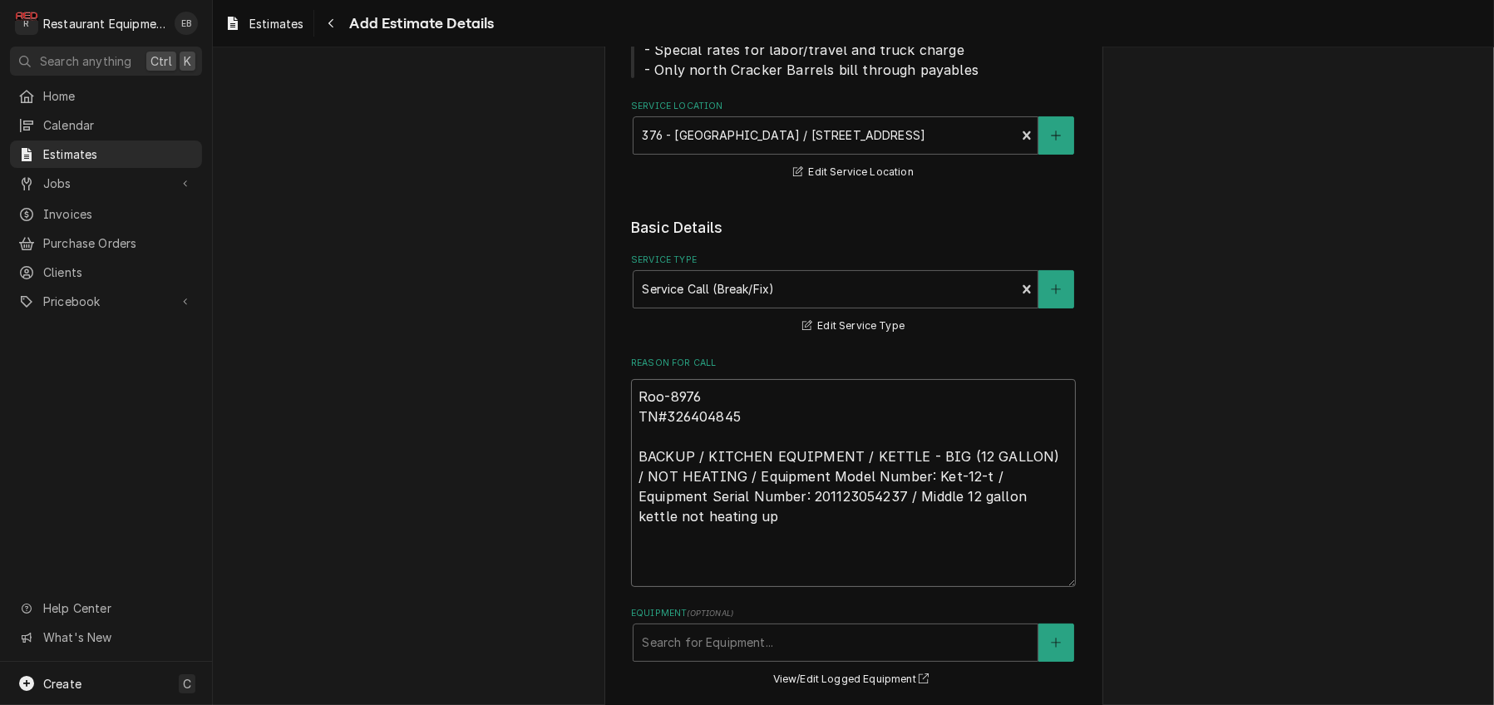
type textarea "x"
type textarea "Roo-8976 TN#326404845 BACKUP / KITCHEN EQUIPMENT / KETTLE - BIG (12 GALLON) / N…"
type textarea "x"
type textarea "Roo-8976 TN#326404845 BACKUP / KITCHEN EQUIPMENT / KETTLE - BIG (12 GALLON) / N…"
type textarea "x"
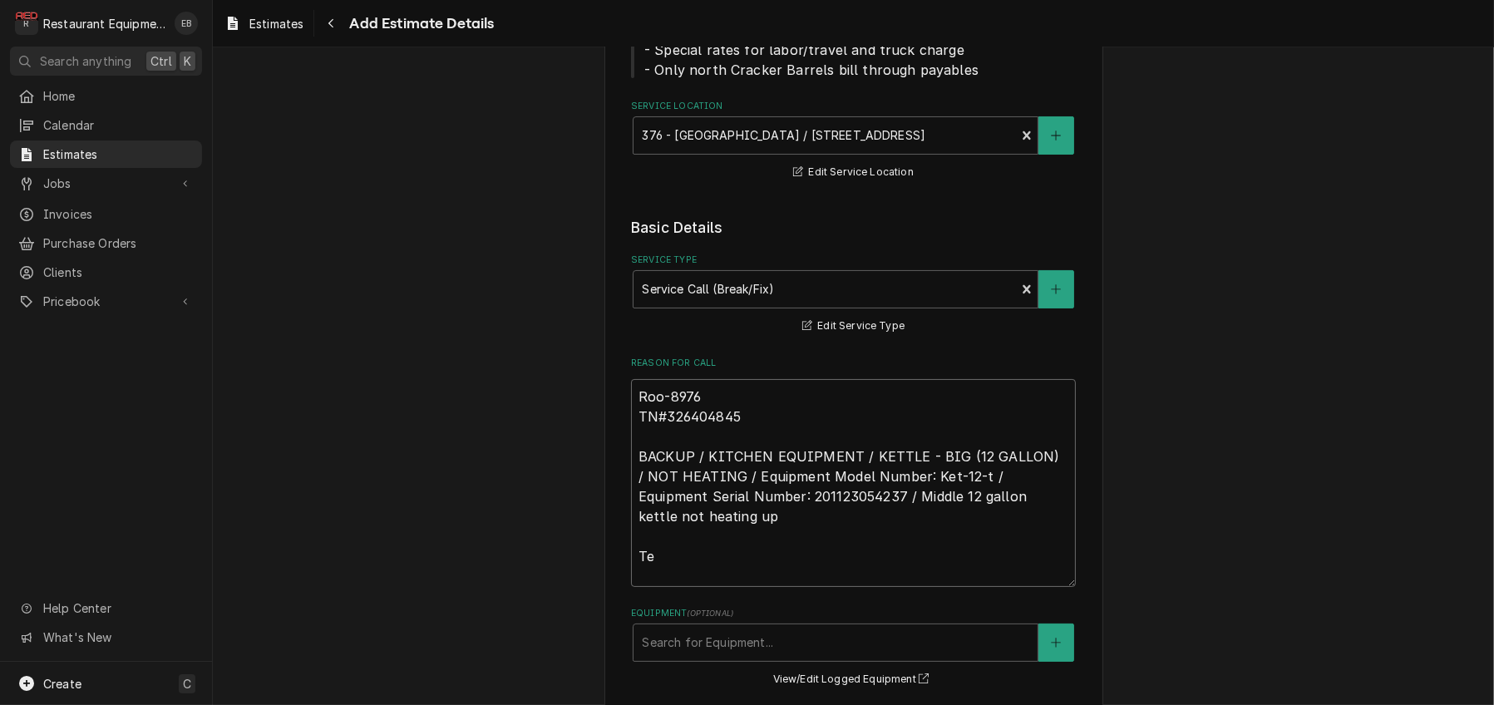
type textarea "Roo-8976 TN#326404845 BACKUP / KITCHEN EQUIPMENT / KETTLE - BIG (12 GALLON) / N…"
type textarea "x"
type textarea "Roo-8976 TN#326404845 BACKUP / KITCHEN EQUIPMENT / KETTLE - BIG (12 GALLON) / N…"
type textarea "x"
type textarea "Roo-8976 TN#326404845 BACKUP / KITCHEN EQUIPMENT / KETTLE - BIG (12 GALLON) / N…"
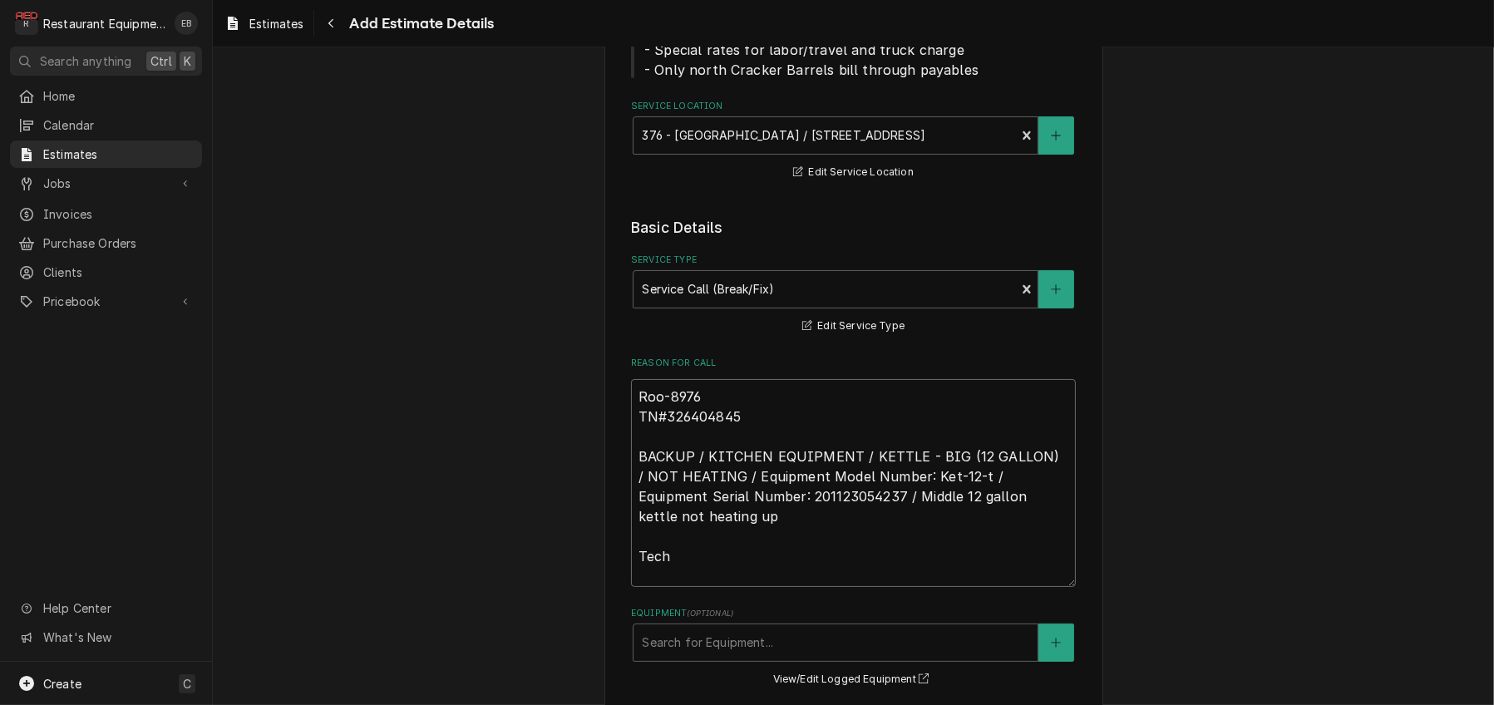
type textarea "x"
type textarea "Roo-8976 TN#326404845 BACKUP / KITCHEN EQUIPMENT / KETTLE - BIG (12 GALLON) / N…"
type textarea "x"
type textarea "Roo-8976 TN#326404845 BACKUP / KITCHEN EQUIPMENT / KETTLE - BIG (12 GALLON) / N…"
type textarea "x"
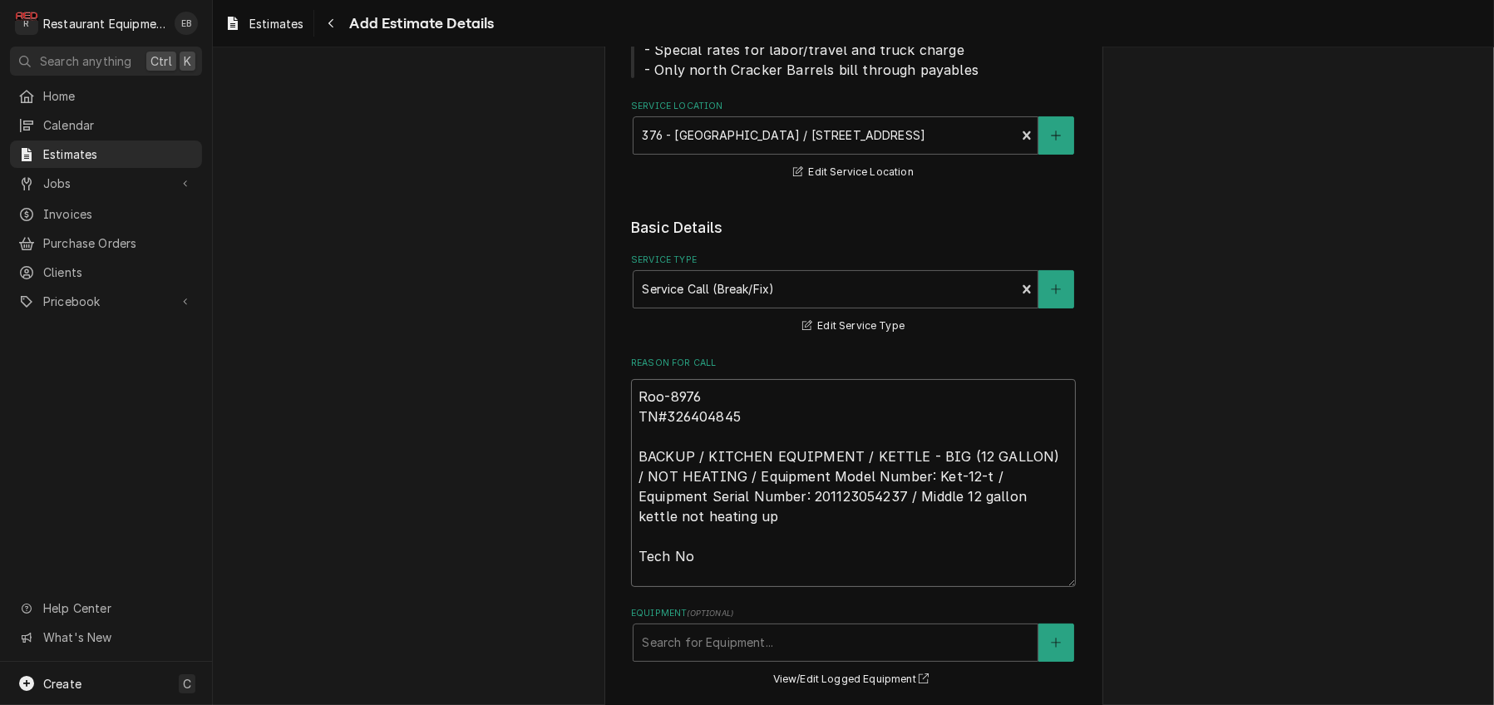
type textarea "Roo-8976 TN#326404845 BACKUP / KITCHEN EQUIPMENT / KETTLE - BIG (12 GALLON) / N…"
type textarea "x"
paste textarea "9/22/25 Time in 3:00 Time out 5:00 301 303 Cleveland Model KET-12-T Serial 2011…"
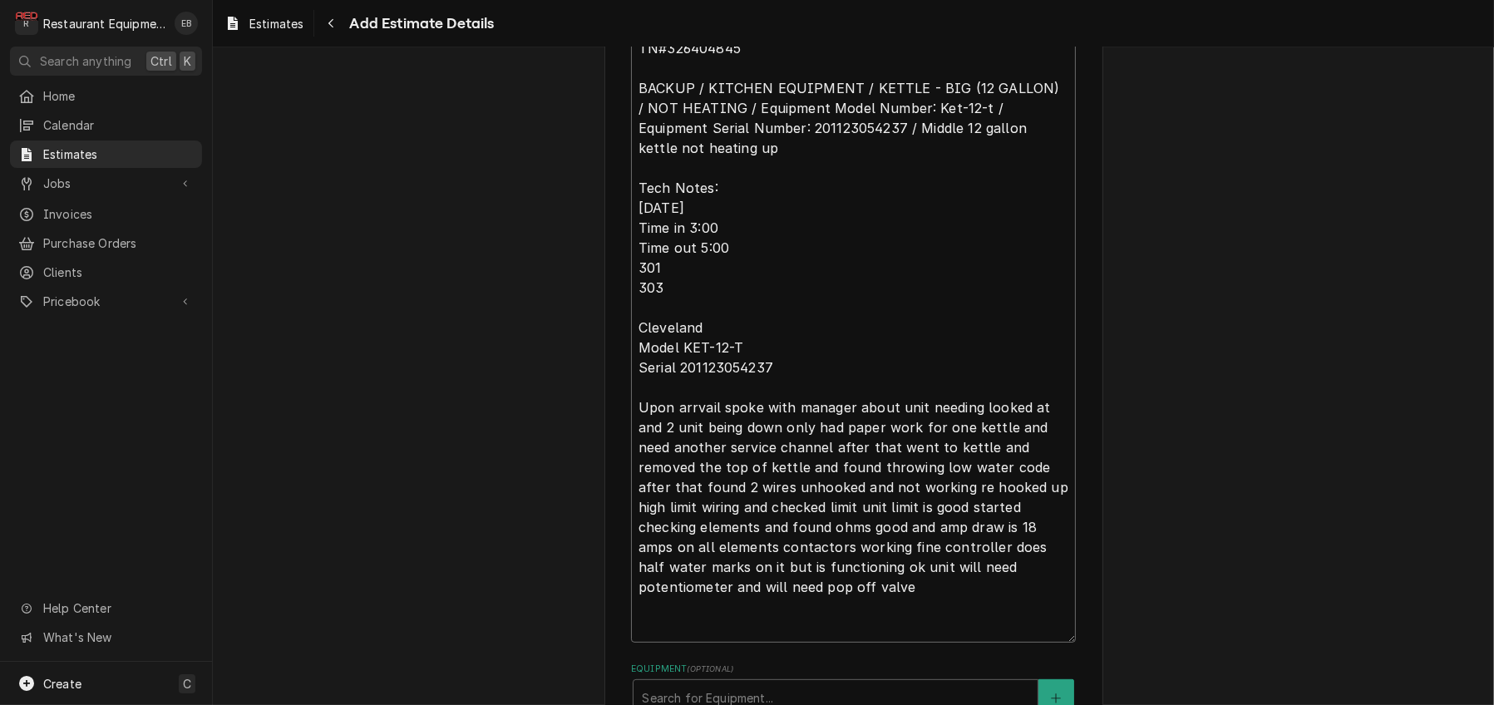
scroll to position [756, 0]
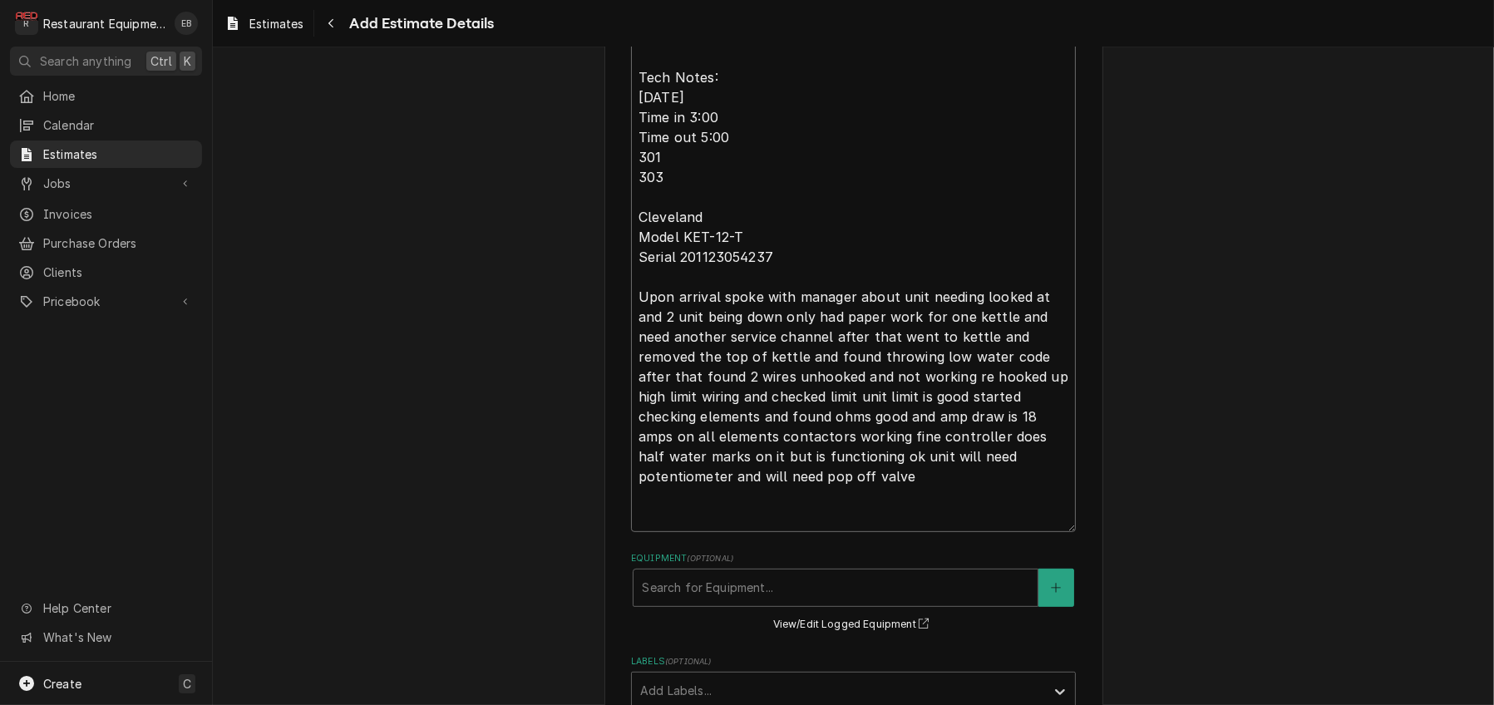
click at [872, 484] on textarea "Roo-8976 TN#326404845 BACKUP / KITCHEN EQUIPMENT / KETTLE - BIG (12 GALLON) / N…" at bounding box center [853, 216] width 445 height 632
click at [858, 532] on textarea "Roo-8976 TN#326404845 BACKUP / KITCHEN EQUIPMENT / KETTLE - BIG (12 GALLON) / N…" at bounding box center [853, 216] width 445 height 632
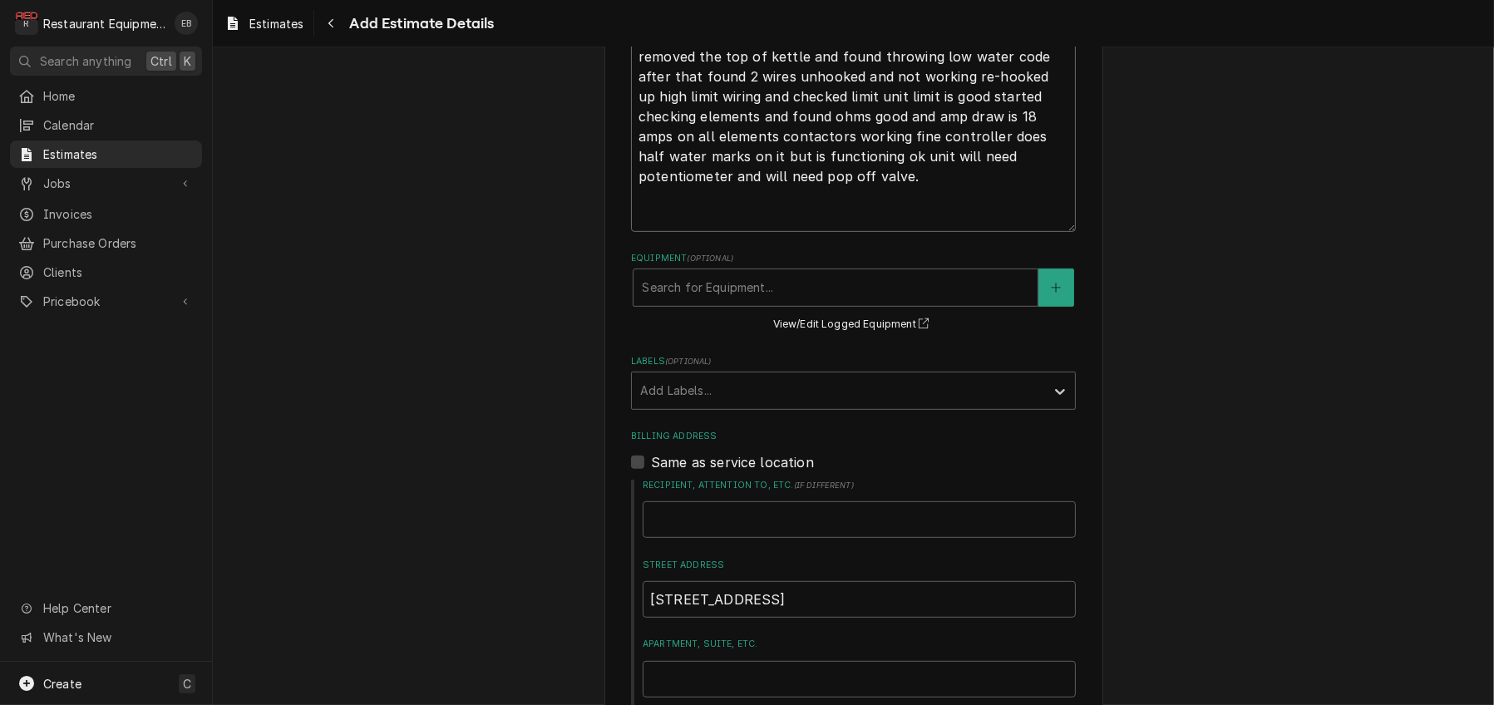
scroll to position [1144, 0]
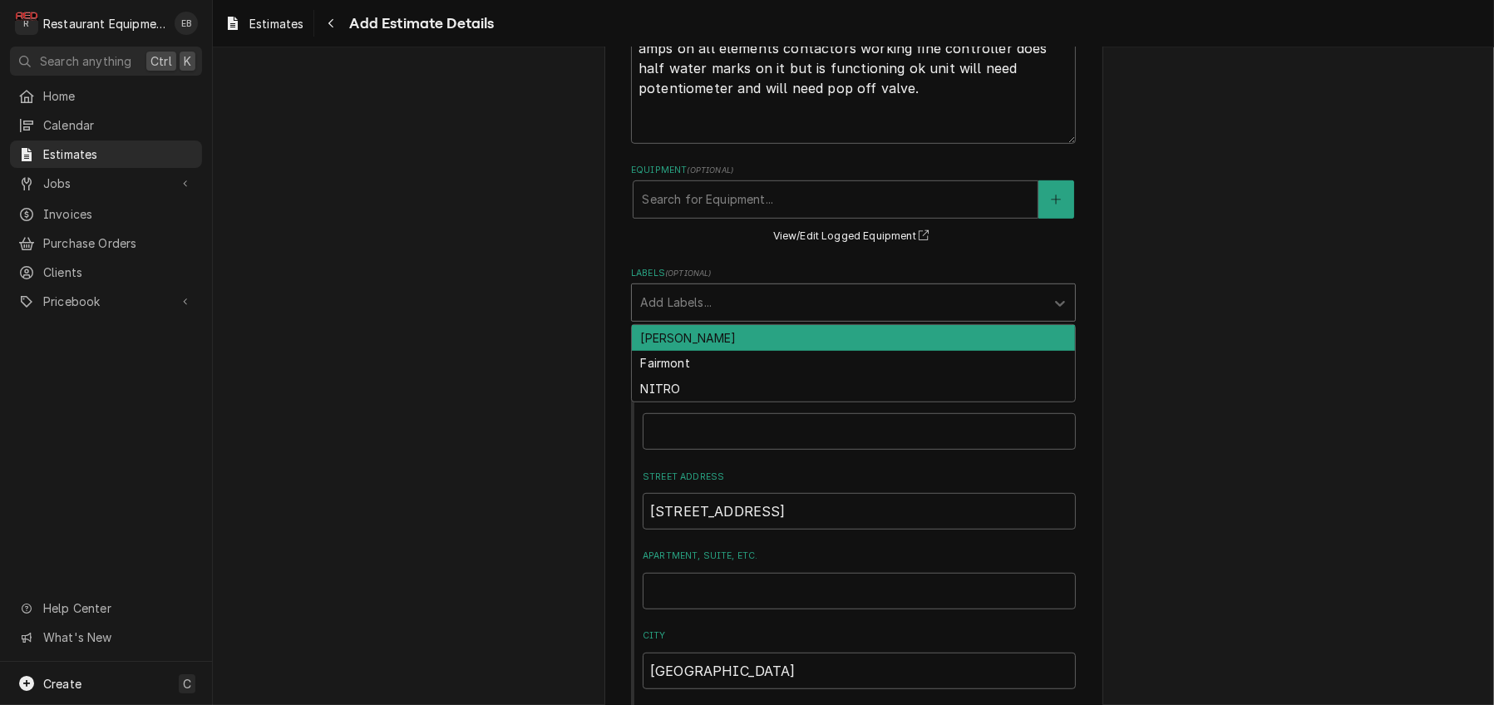
click at [722, 318] on div "Labels" at bounding box center [838, 303] width 397 height 30
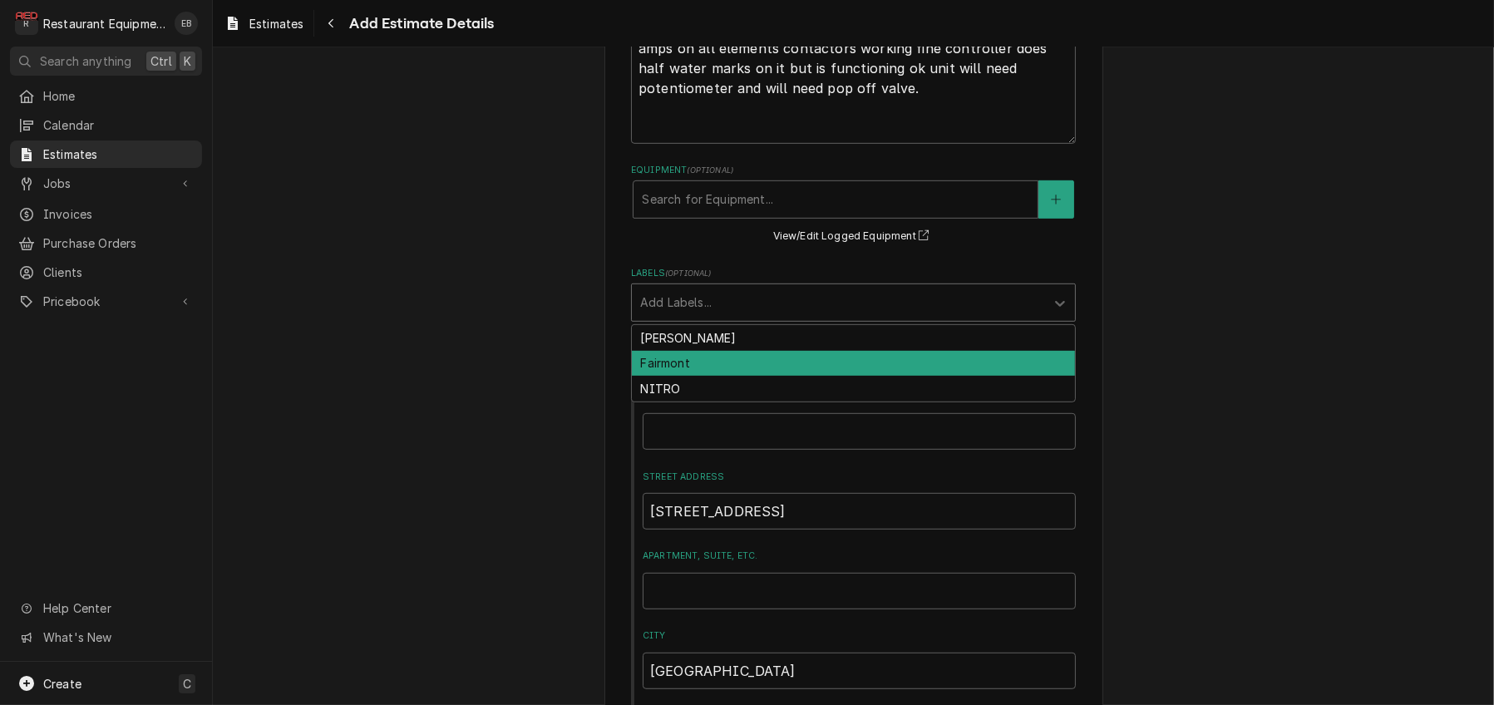
click at [705, 377] on div "Fairmont" at bounding box center [853, 364] width 443 height 26
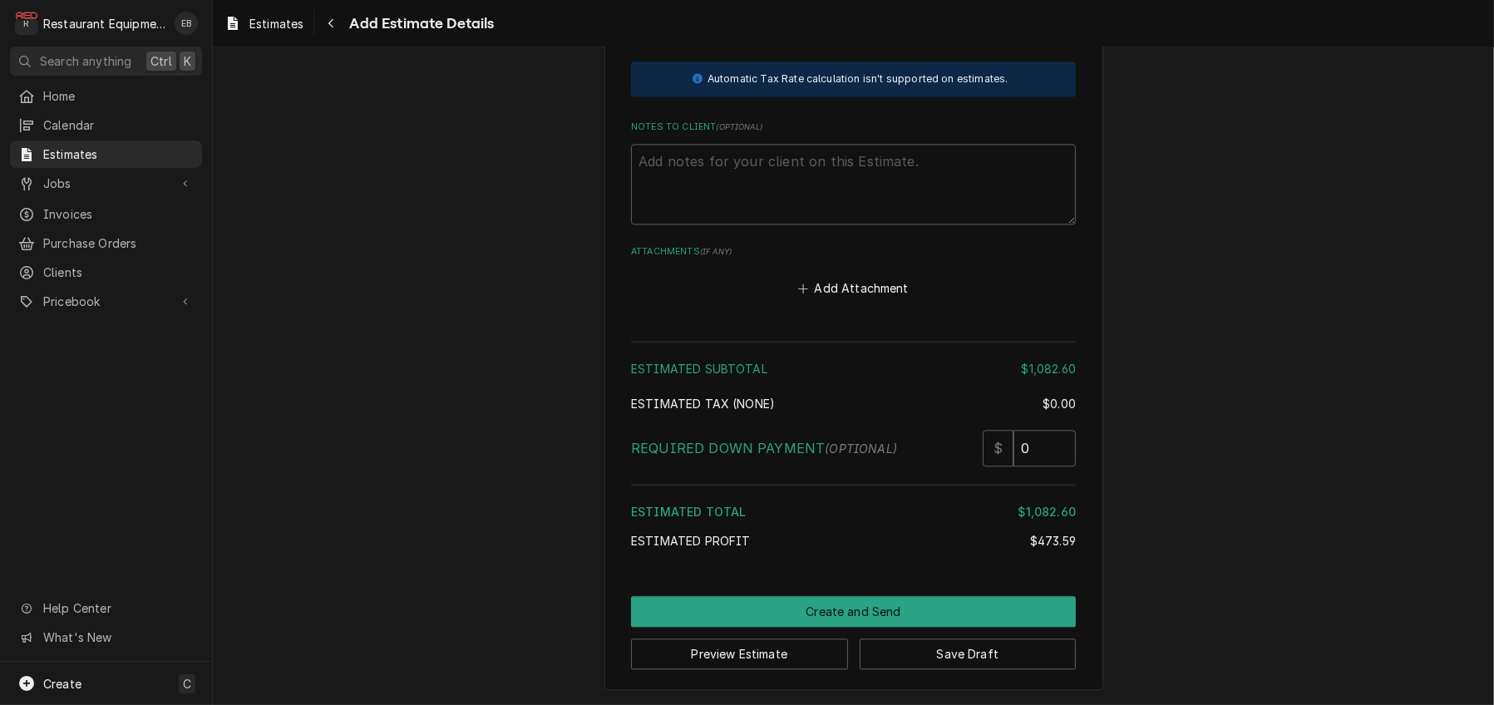
scroll to position [5232, 0]
click at [872, 656] on button "Save Draft" at bounding box center [968, 654] width 217 height 31
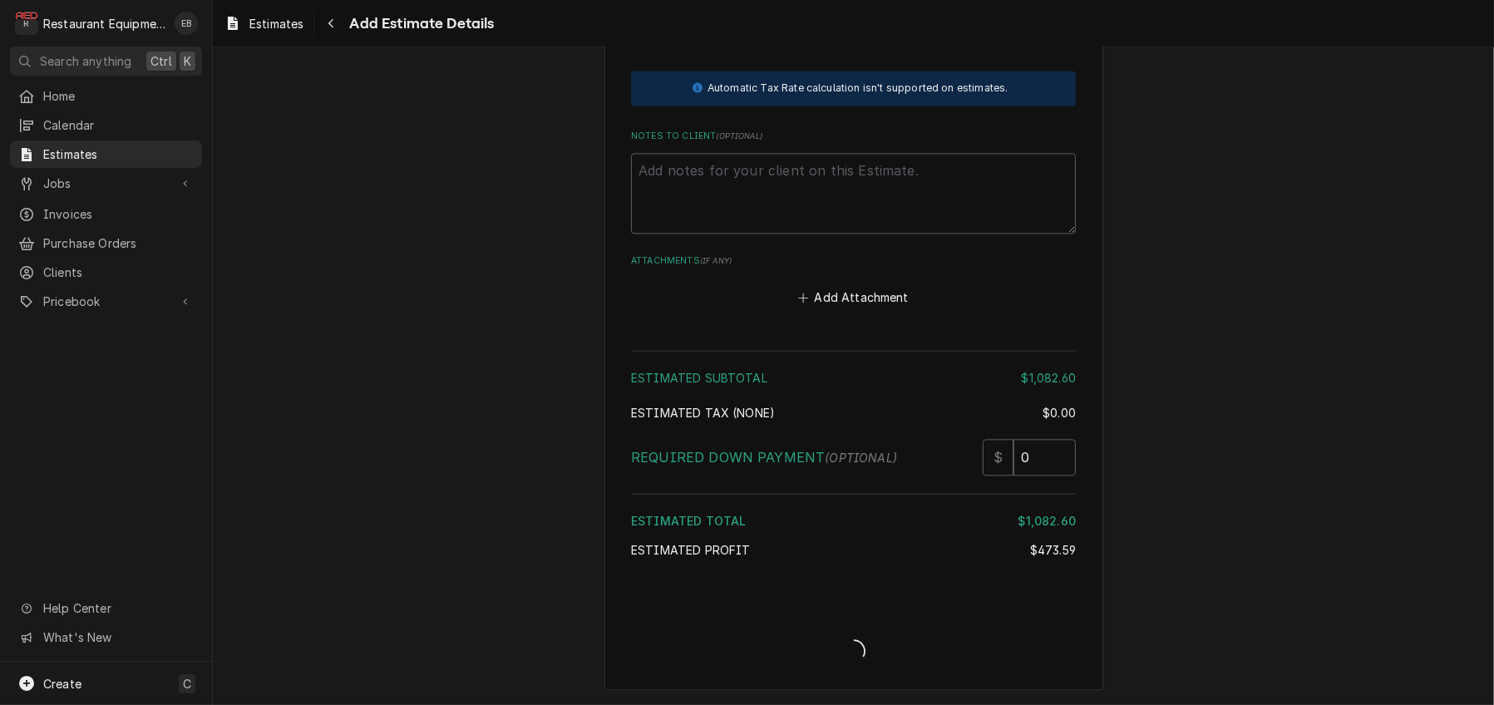
scroll to position [5221, 0]
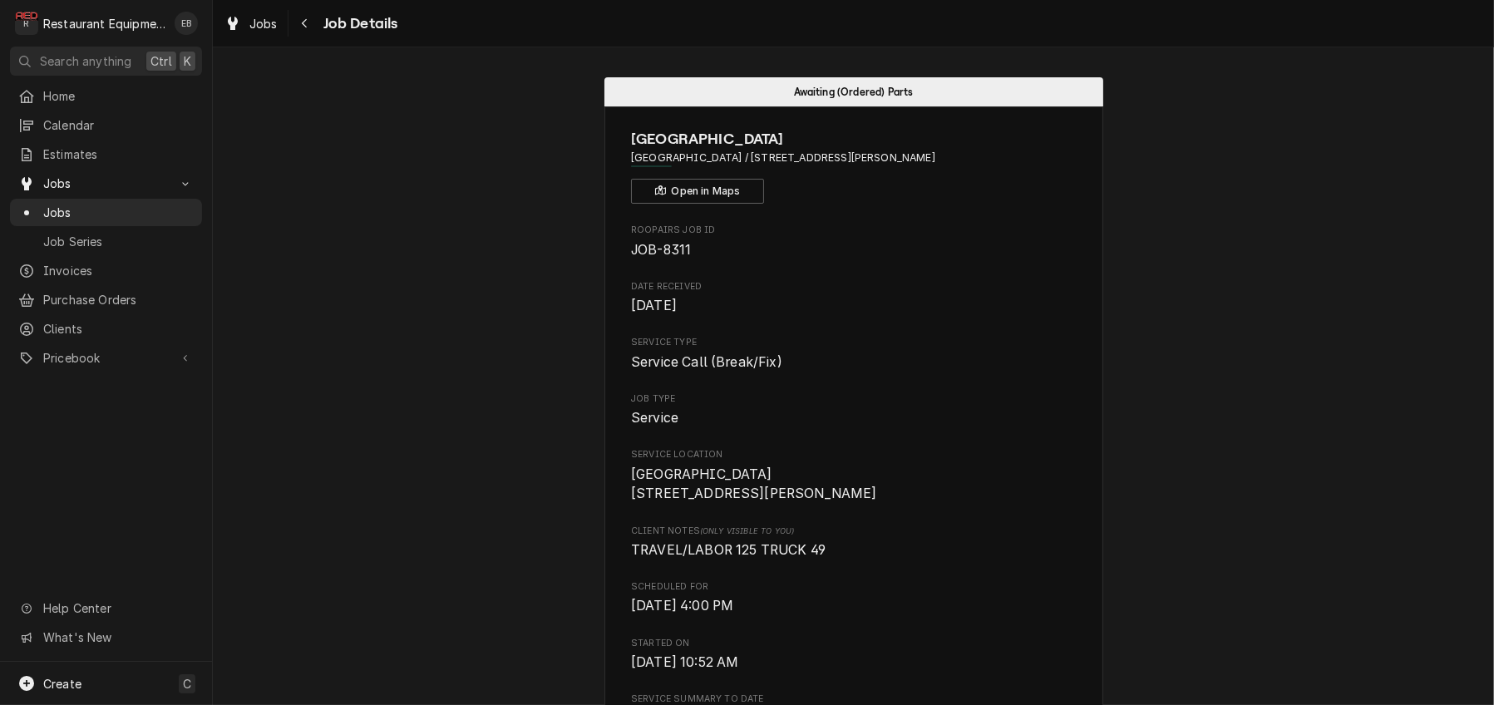
click at [263, 23] on div "Jobs" at bounding box center [251, 23] width 60 height 21
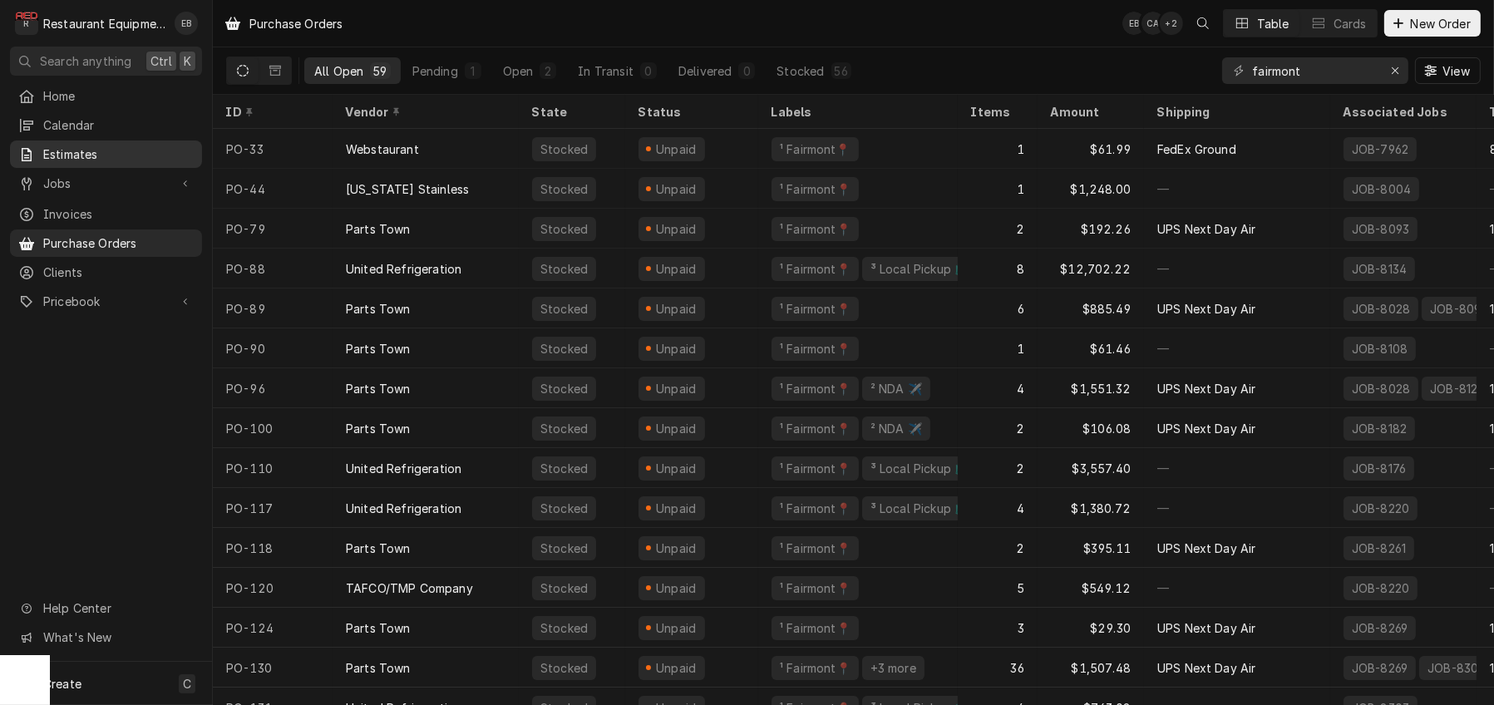
click at [95, 153] on span "Estimates" at bounding box center [118, 153] width 150 height 17
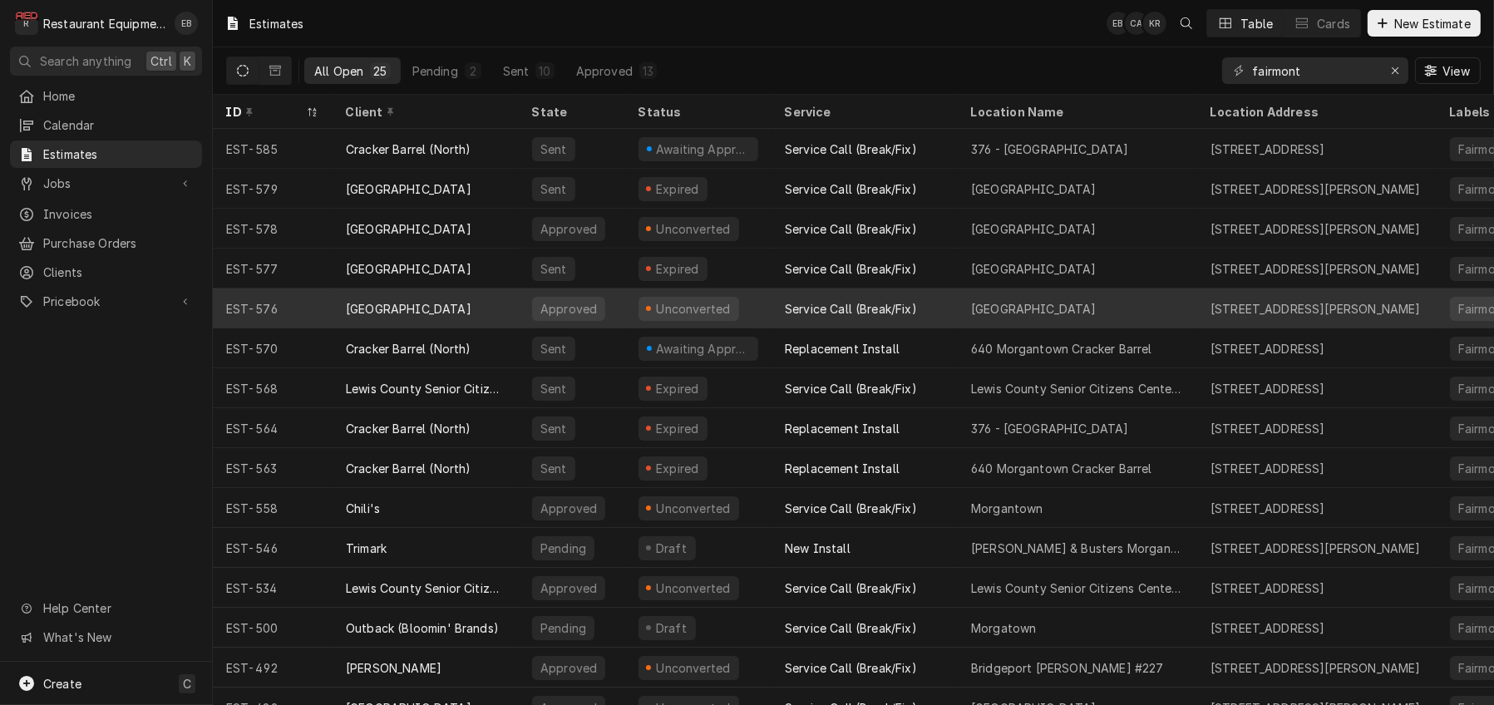
click at [499, 303] on div "[GEOGRAPHIC_DATA]" at bounding box center [426, 308] width 186 height 40
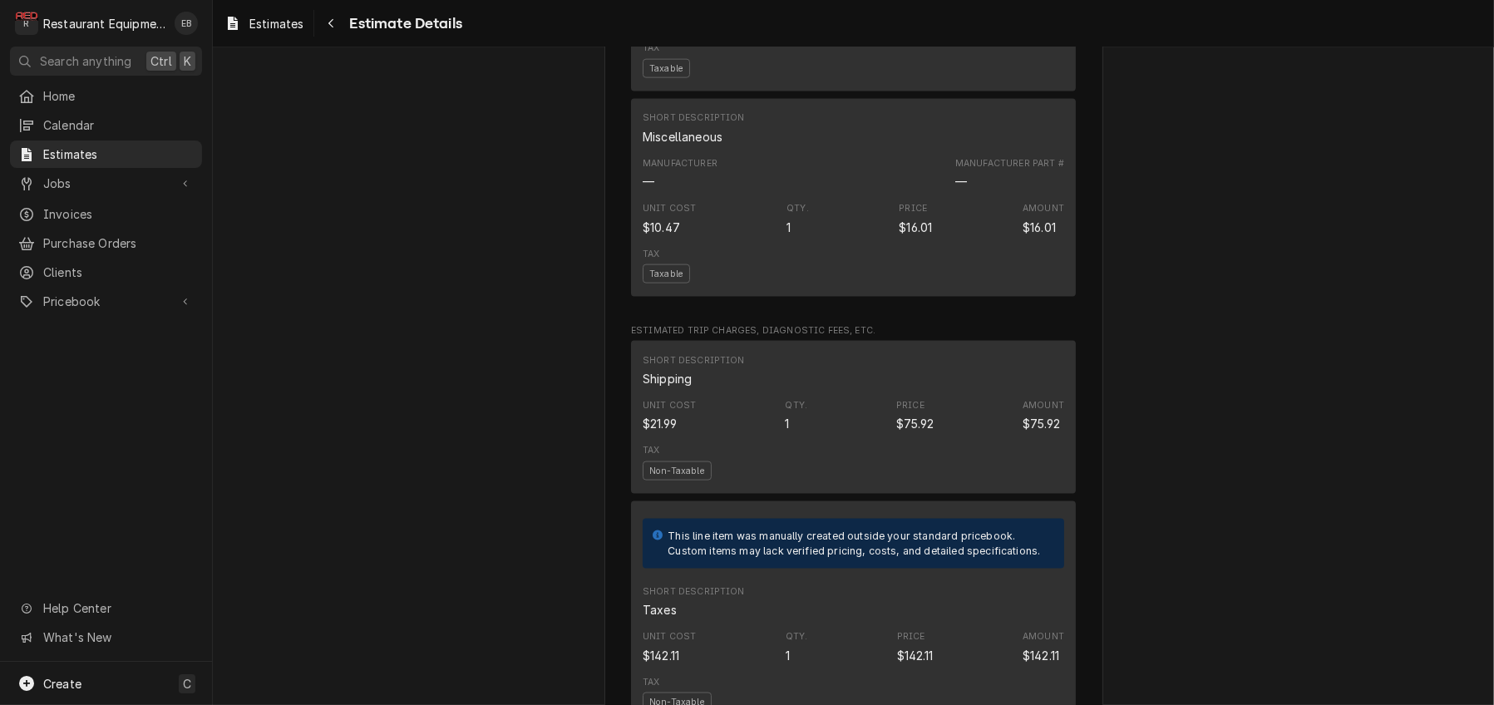
scroll to position [2882, 0]
click at [133, 247] on span "Purchase Orders" at bounding box center [118, 242] width 150 height 17
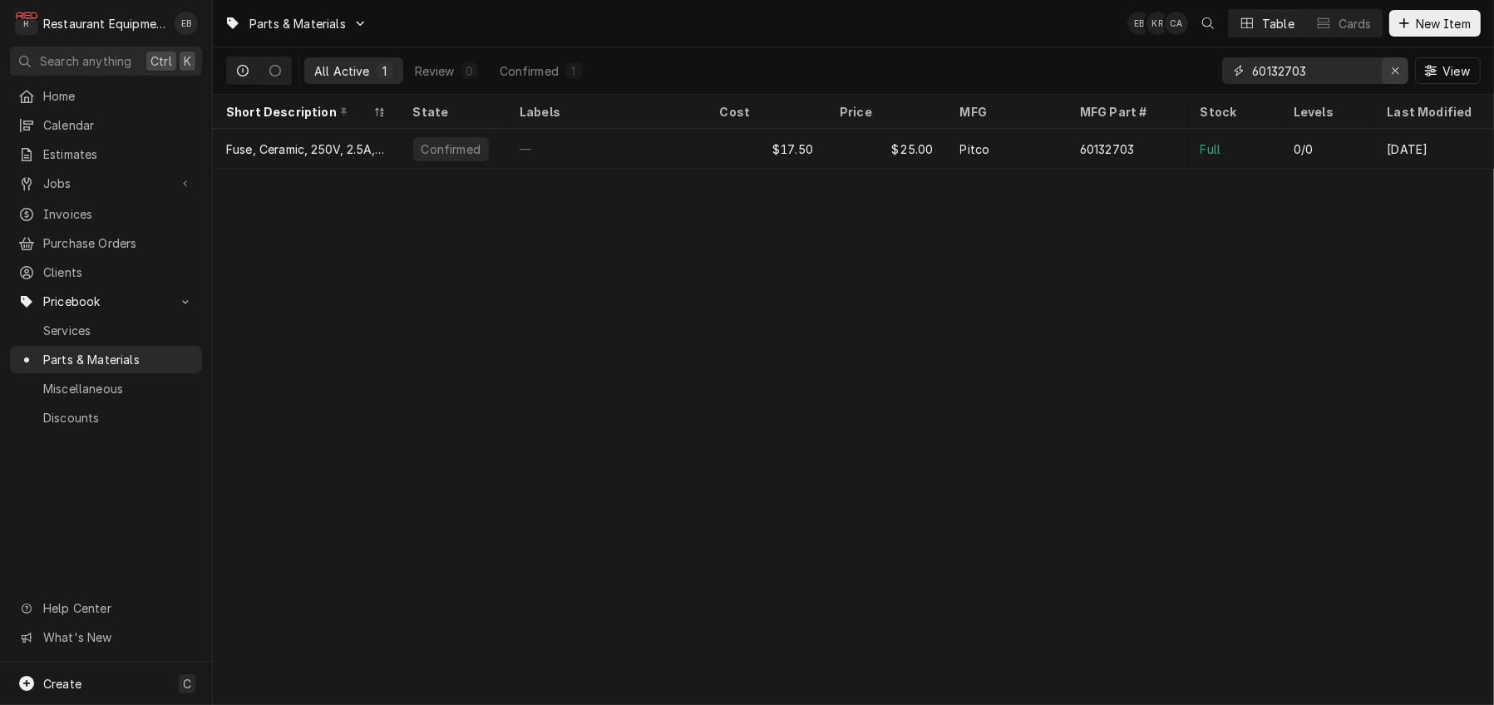
click at [1391, 72] on icon "Erase input" at bounding box center [1395, 71] width 9 height 12
click at [1329, 73] on input "Dynamic Content Wrapper" at bounding box center [1330, 70] width 156 height 27
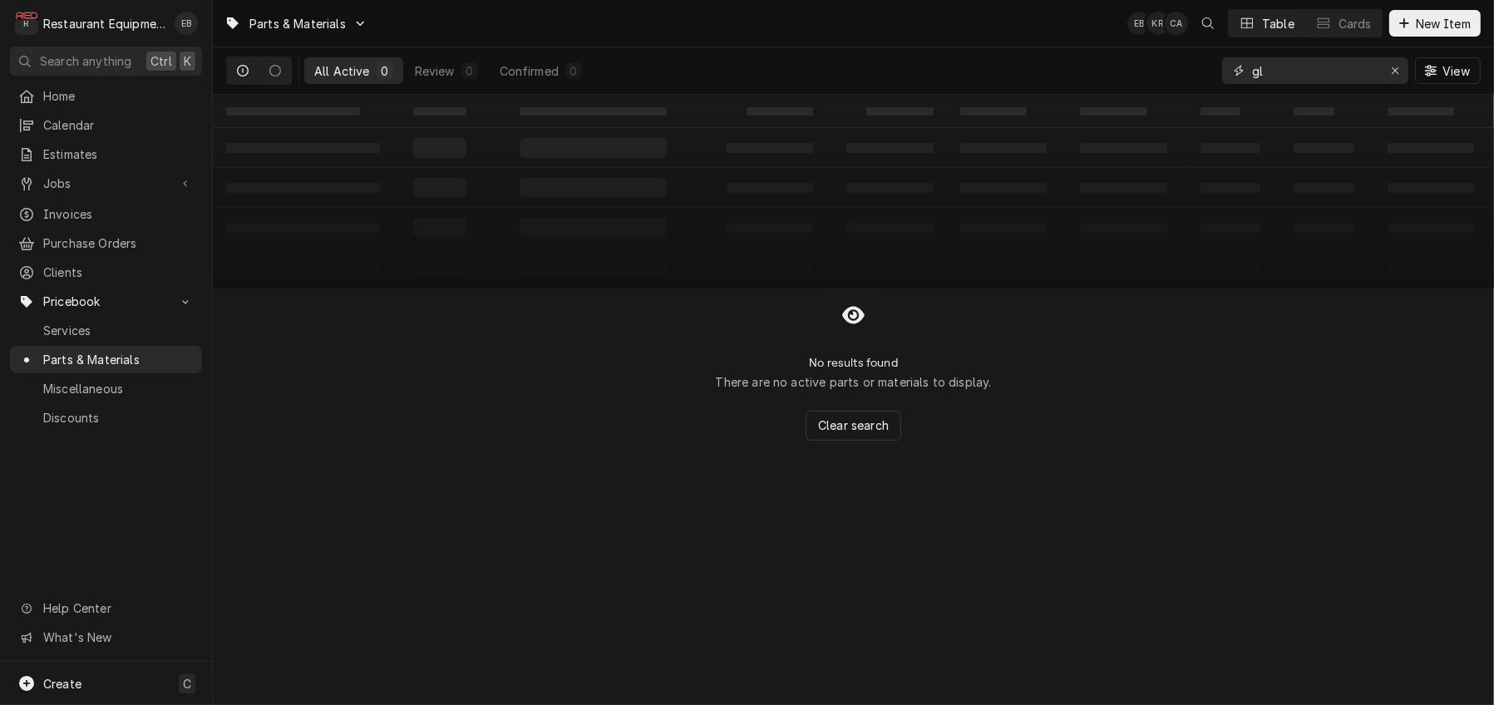
type input "g"
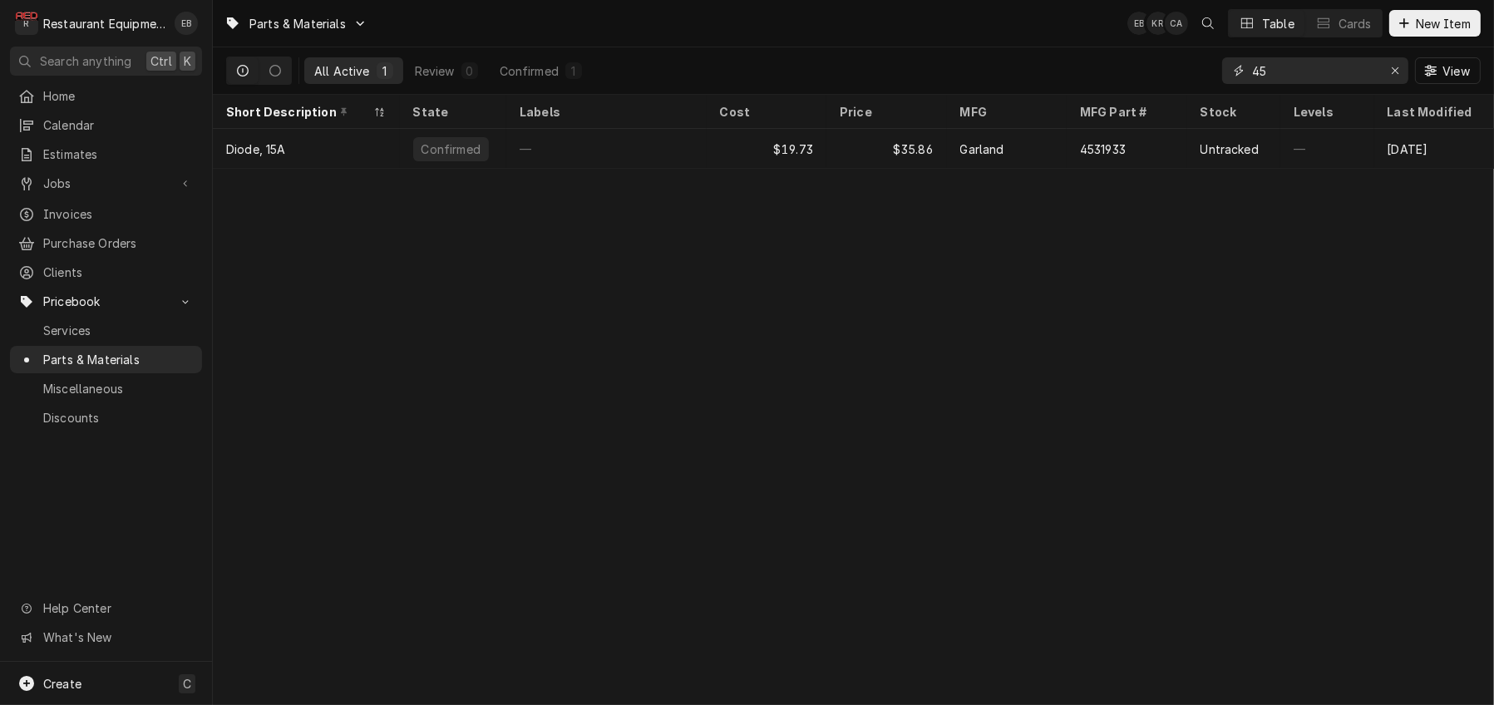
type input "4"
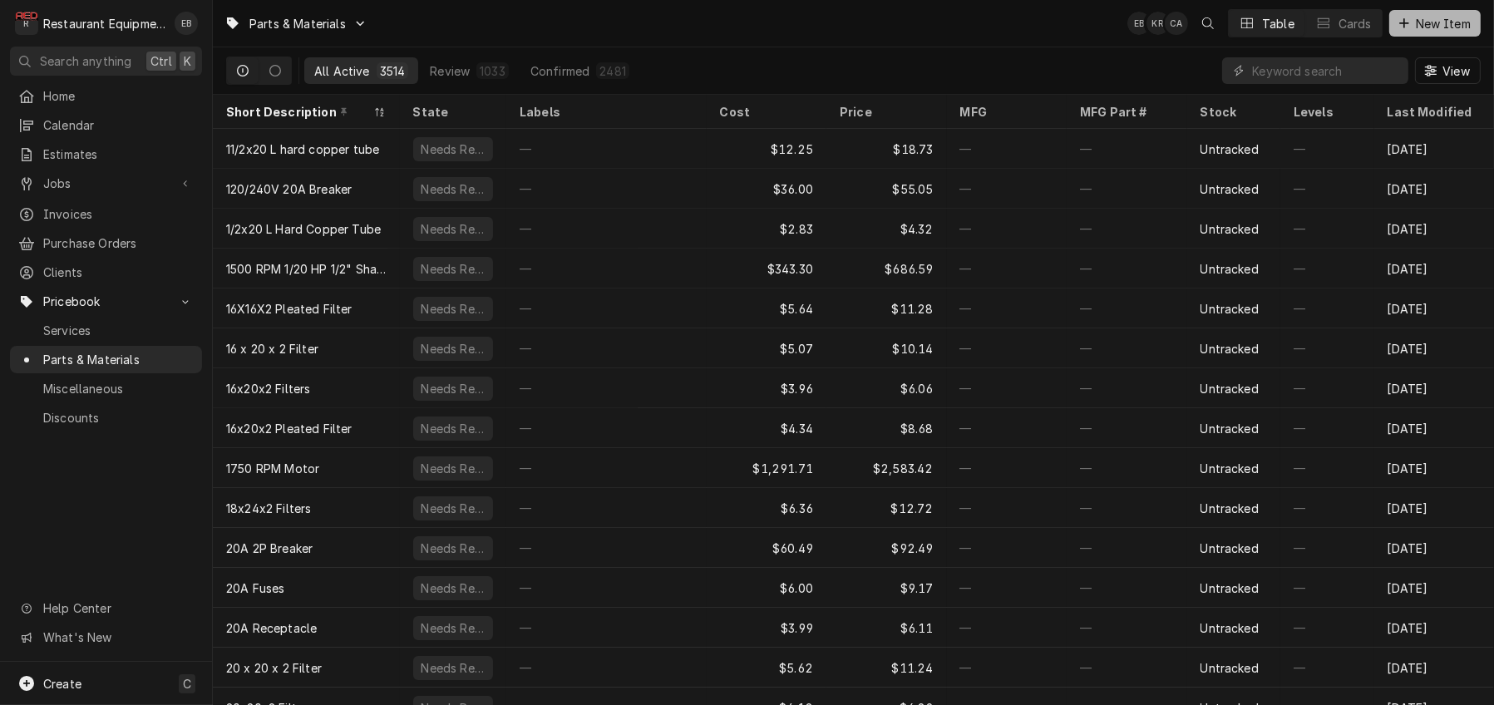
click at [1437, 31] on span "New Item" at bounding box center [1444, 23] width 62 height 17
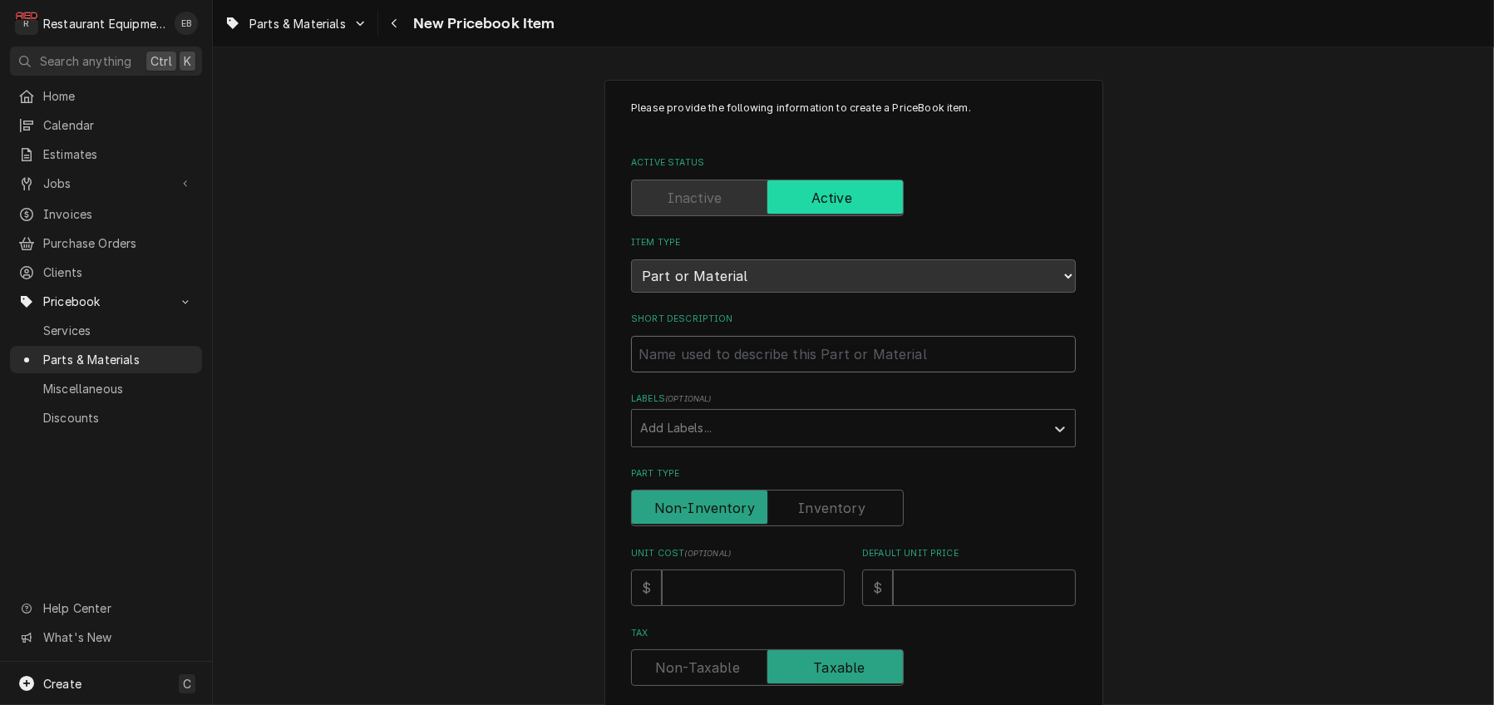
click at [782, 372] on input "Short Description" at bounding box center [853, 354] width 445 height 37
type textarea "x"
type input "M"
type textarea "x"
type input "Mi"
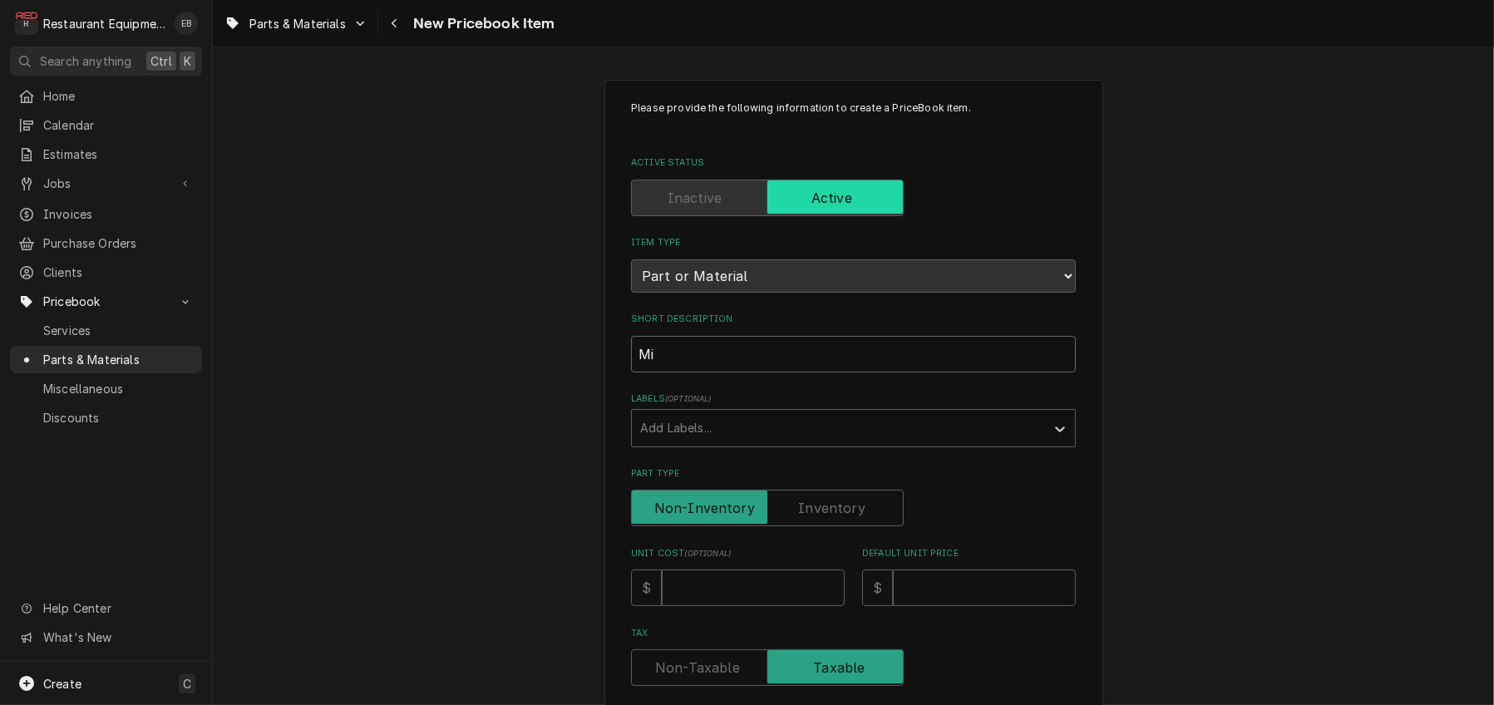
type textarea "x"
type input "Mic"
type textarea "x"
type input "Micr"
type textarea "x"
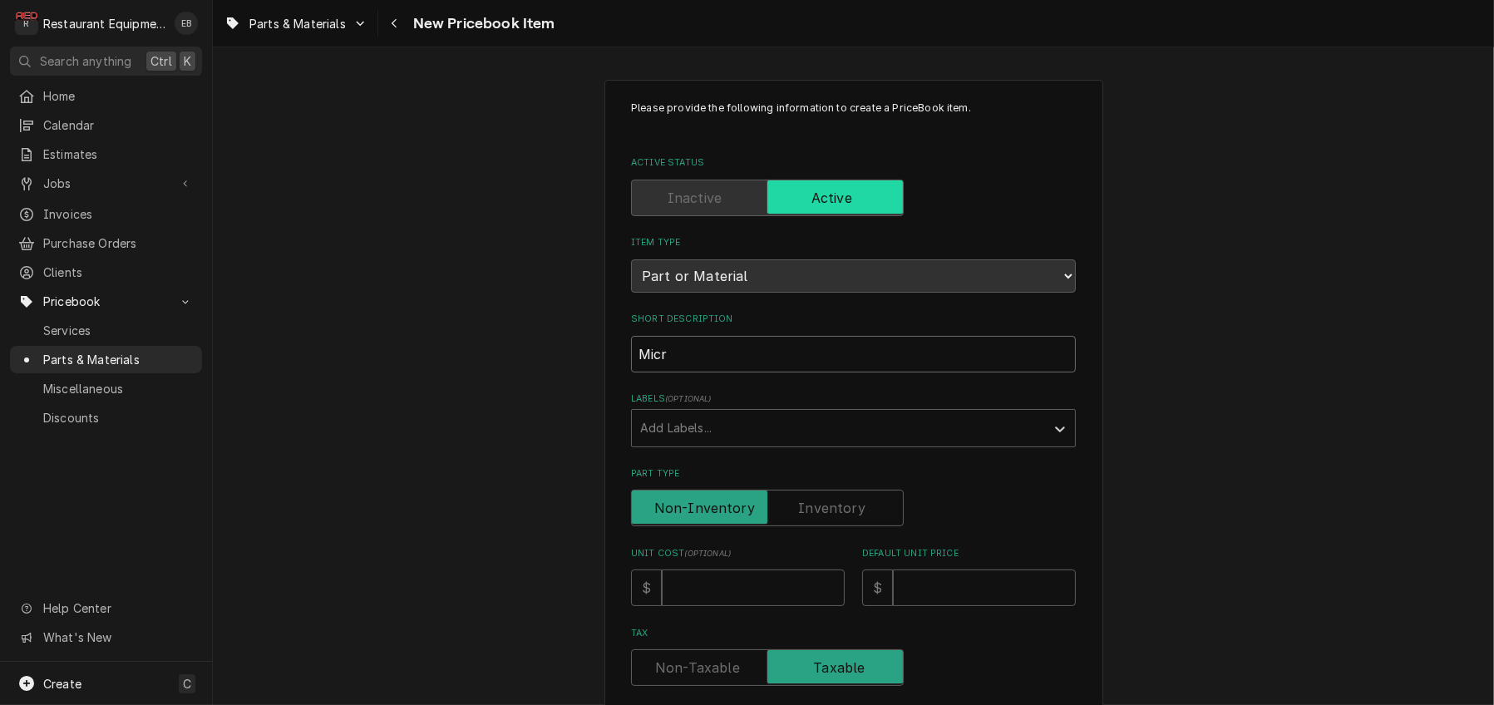
type input "Micro"
type textarea "x"
type input "Micros"
type textarea "x"
type input "Microsw"
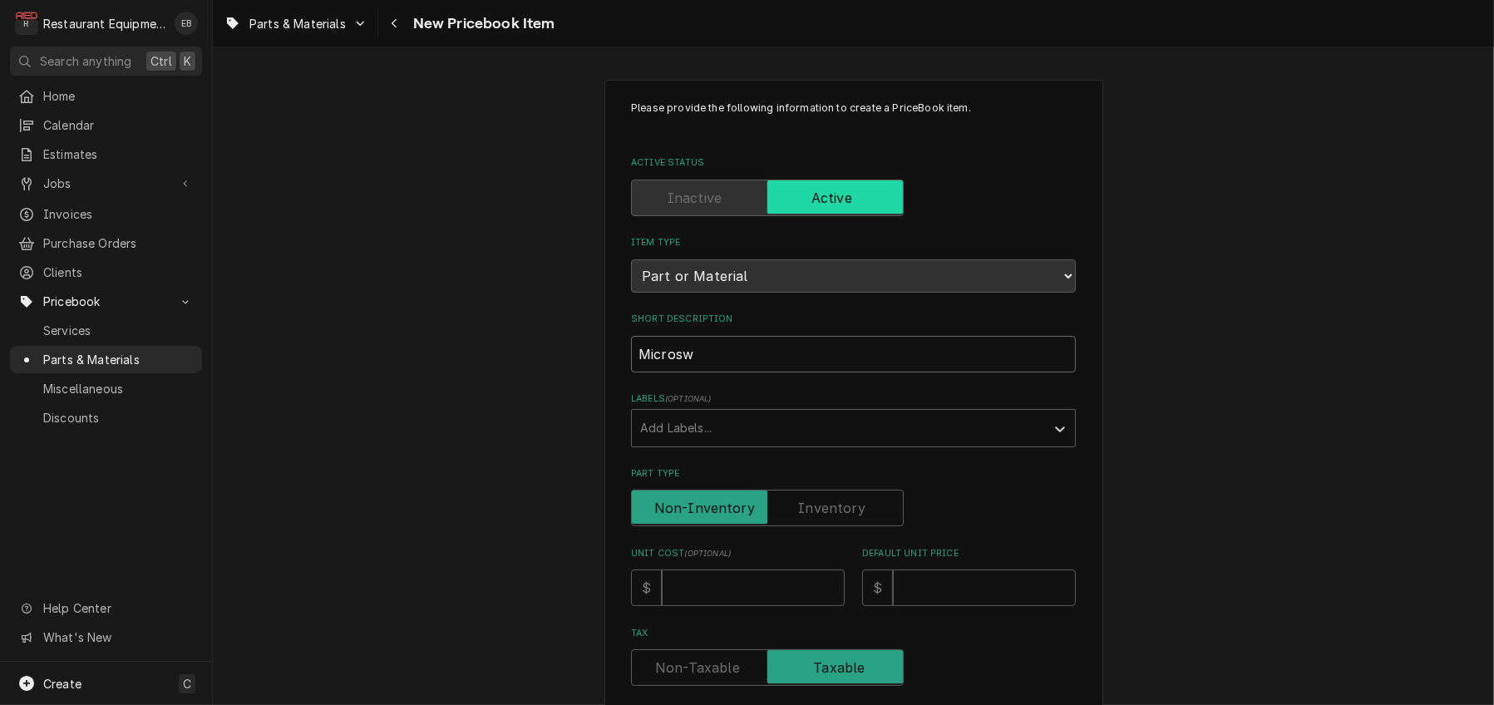
type textarea "x"
type input "Microswi"
type textarea "x"
type input "Microswit"
type textarea "x"
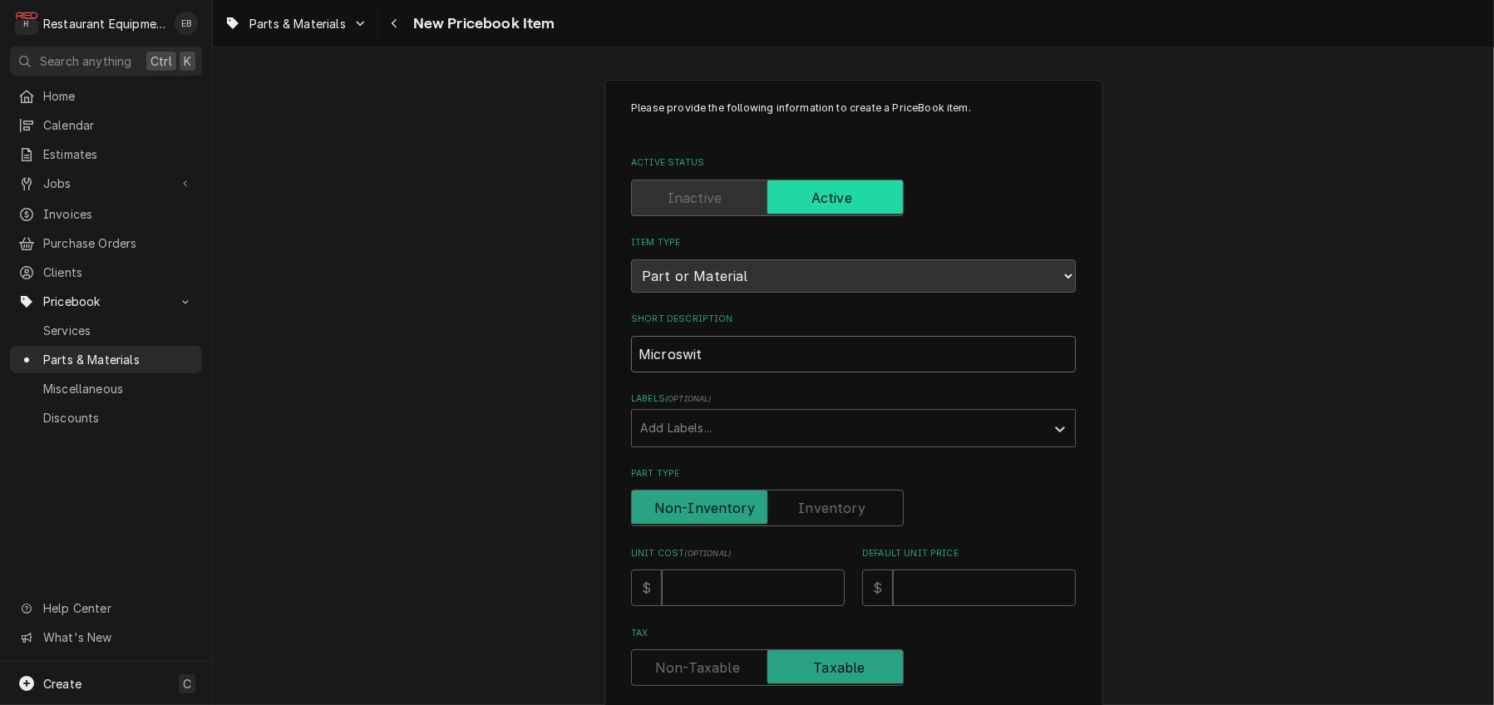
type input "Microswitc"
type textarea "x"
type input "Microswitch"
click at [631, 372] on input "Microswitch" at bounding box center [853, 354] width 445 height 37
type textarea "x"
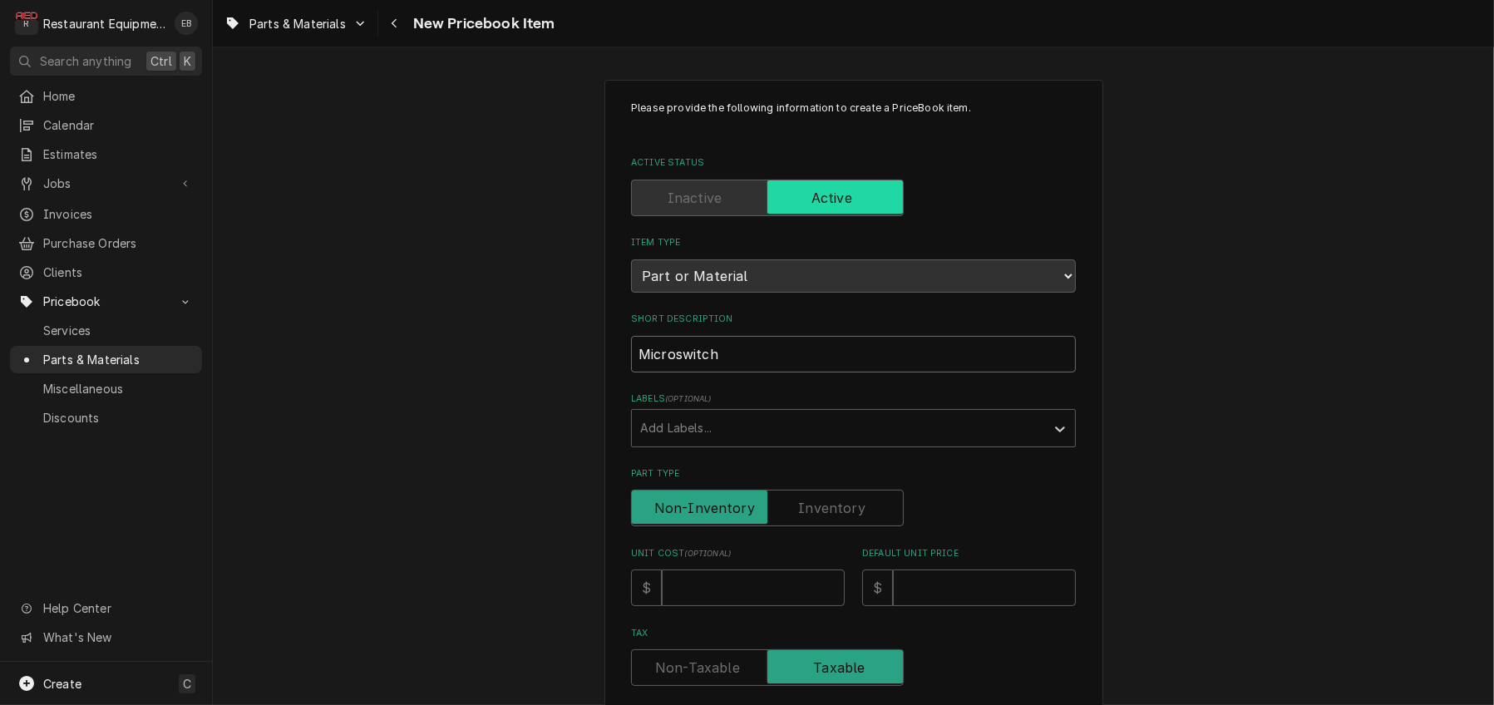
type input "GMicroswitch"
type textarea "x"
type input "GaMicroswitch"
type textarea "x"
type input "GarMicroswitch"
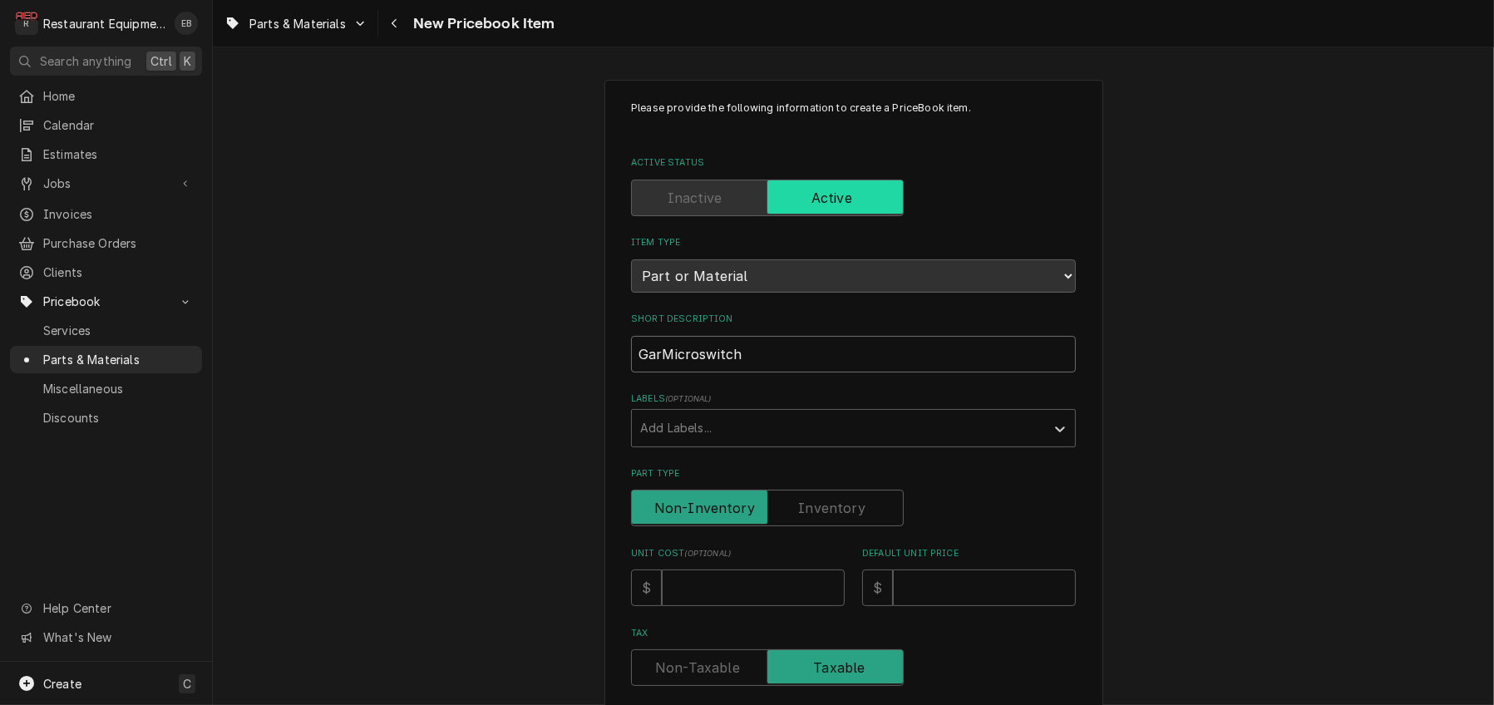
type textarea "x"
type input "GarlMicroswitch"
type textarea "x"
type input "GarlaMicroswitch"
type textarea "x"
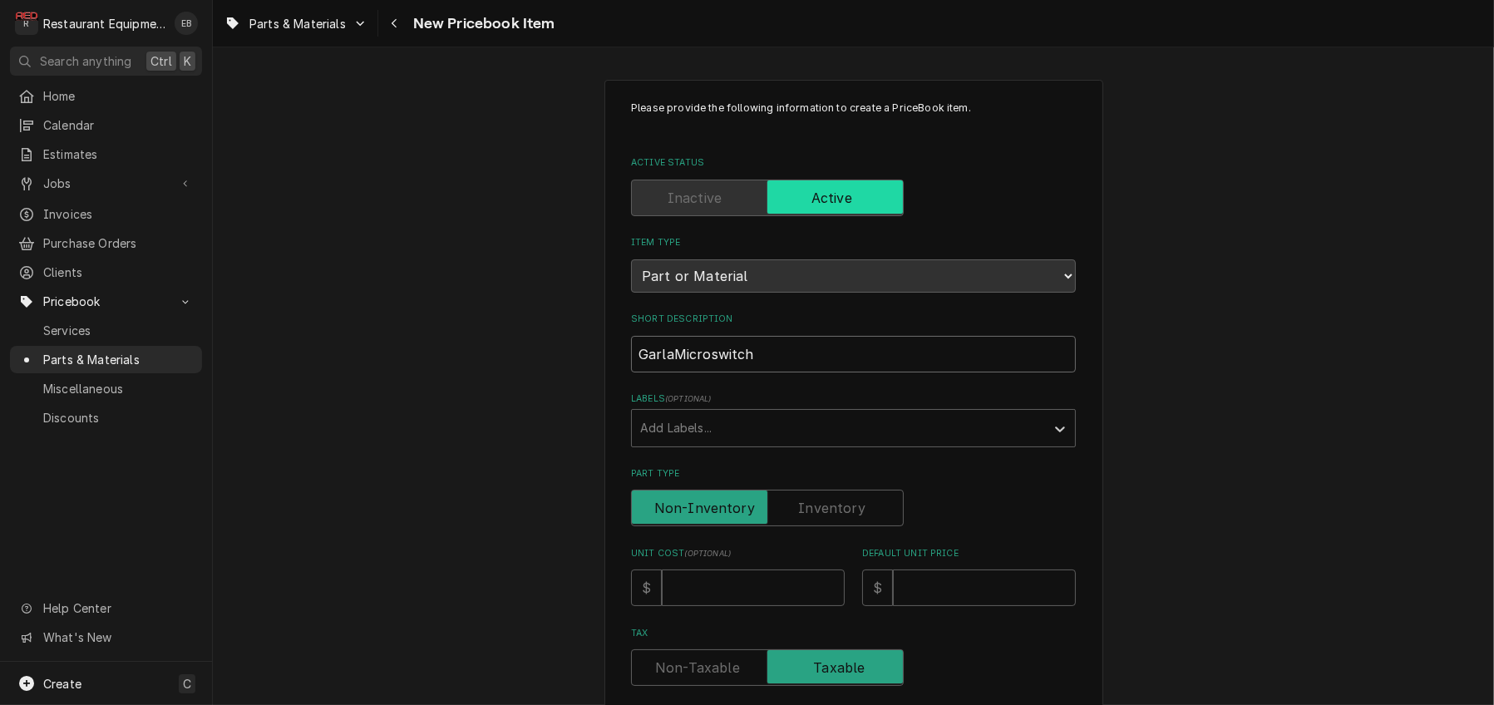
type input "GarlanMicroswitch"
type textarea "x"
type input "GarlandMicroswitch"
type textarea "x"
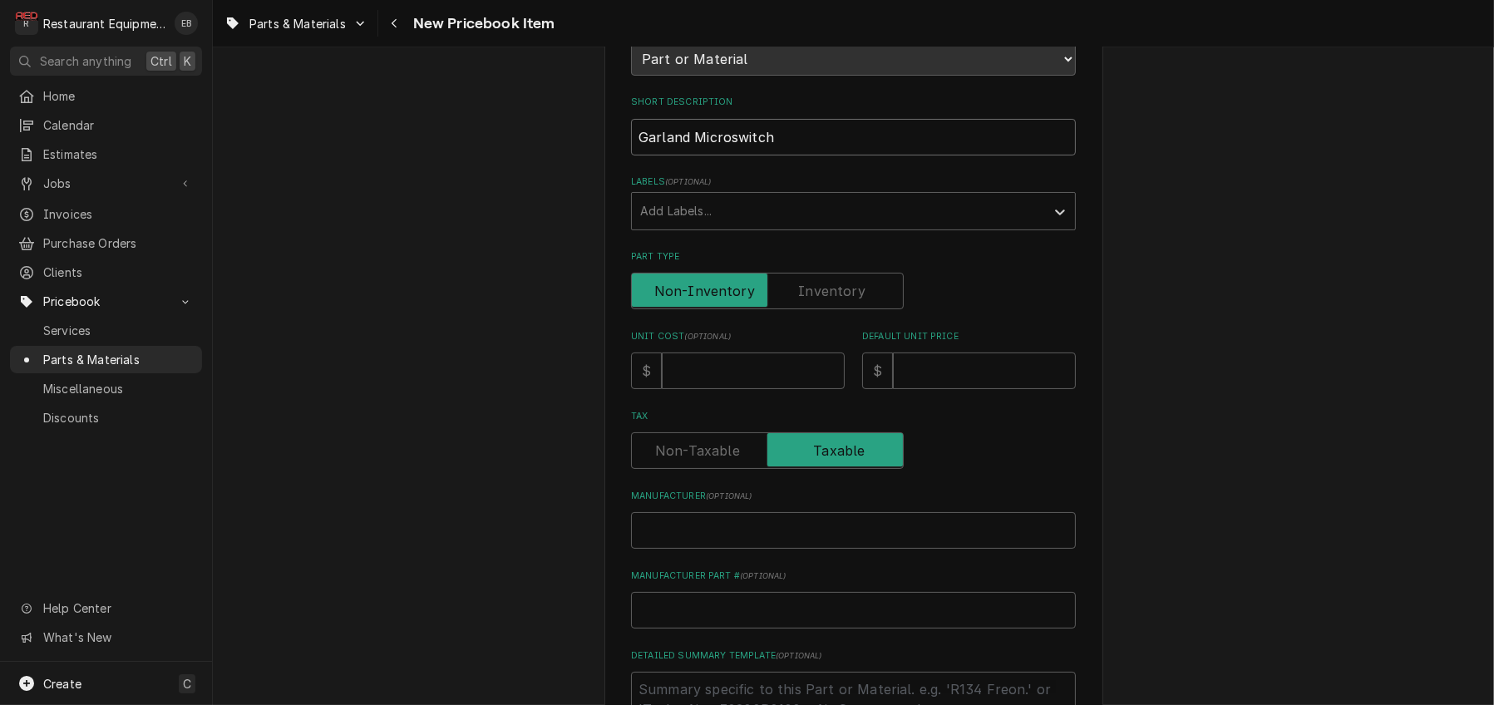
scroll to position [221, 0]
type input "Garland Microswitch"
click at [708, 385] on input "Unit Cost ( optional )" at bounding box center [753, 366] width 183 height 37
click at [773, 385] on input "Unit Cost ( optional )" at bounding box center [753, 366] width 183 height 37
type textarea "x"
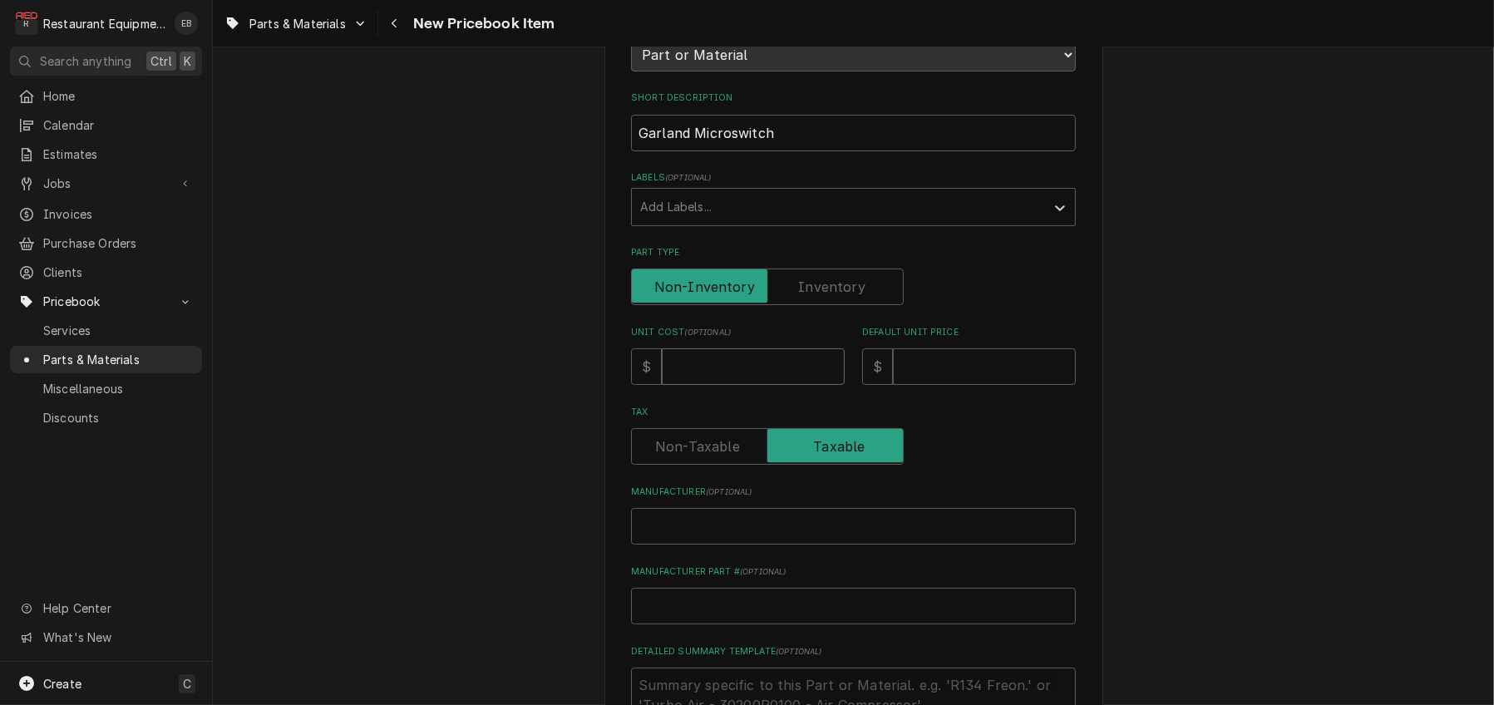
type input "3"
type textarea "x"
type input "36"
type textarea "x"
type input "36.2"
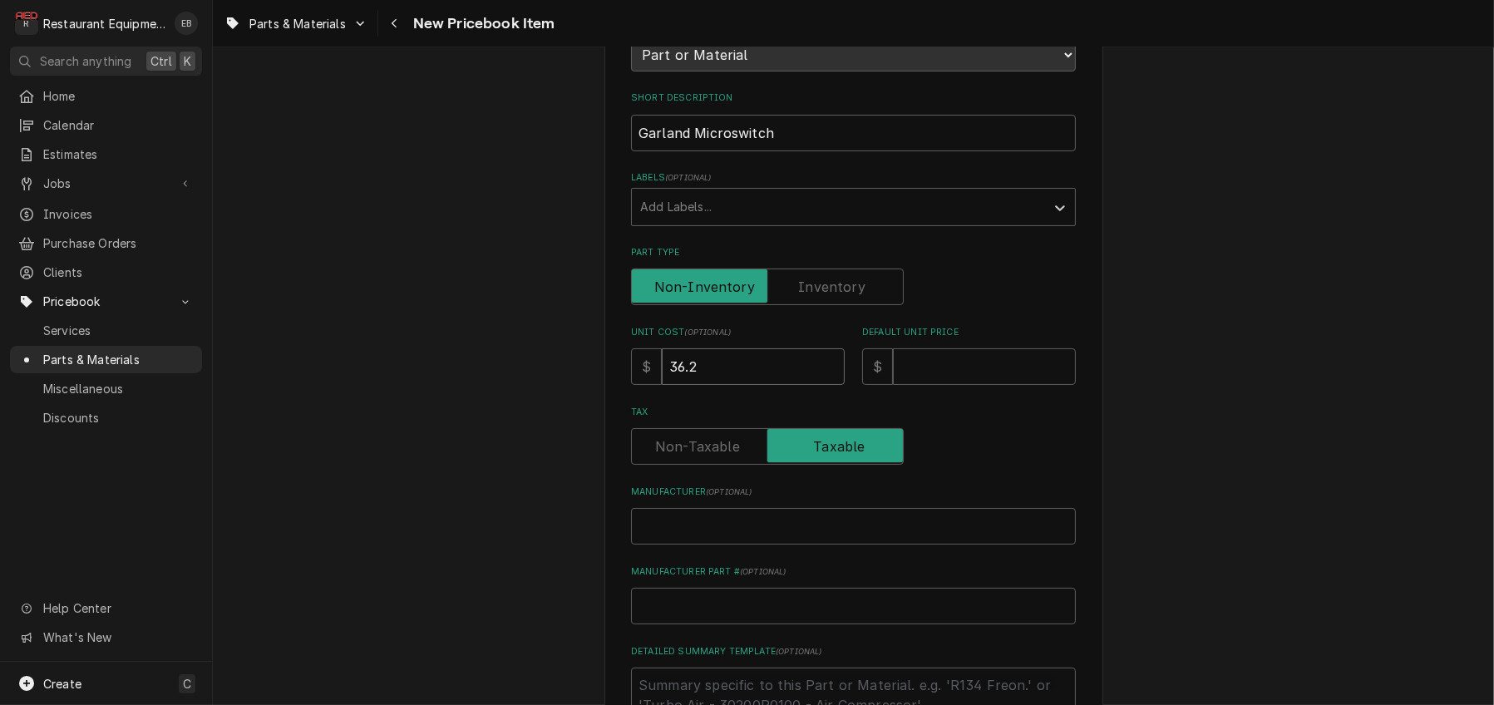
type textarea "x"
type input "36.23"
click at [939, 385] on input "Default Unit Price" at bounding box center [984, 366] width 183 height 37
type textarea "x"
type input "6"
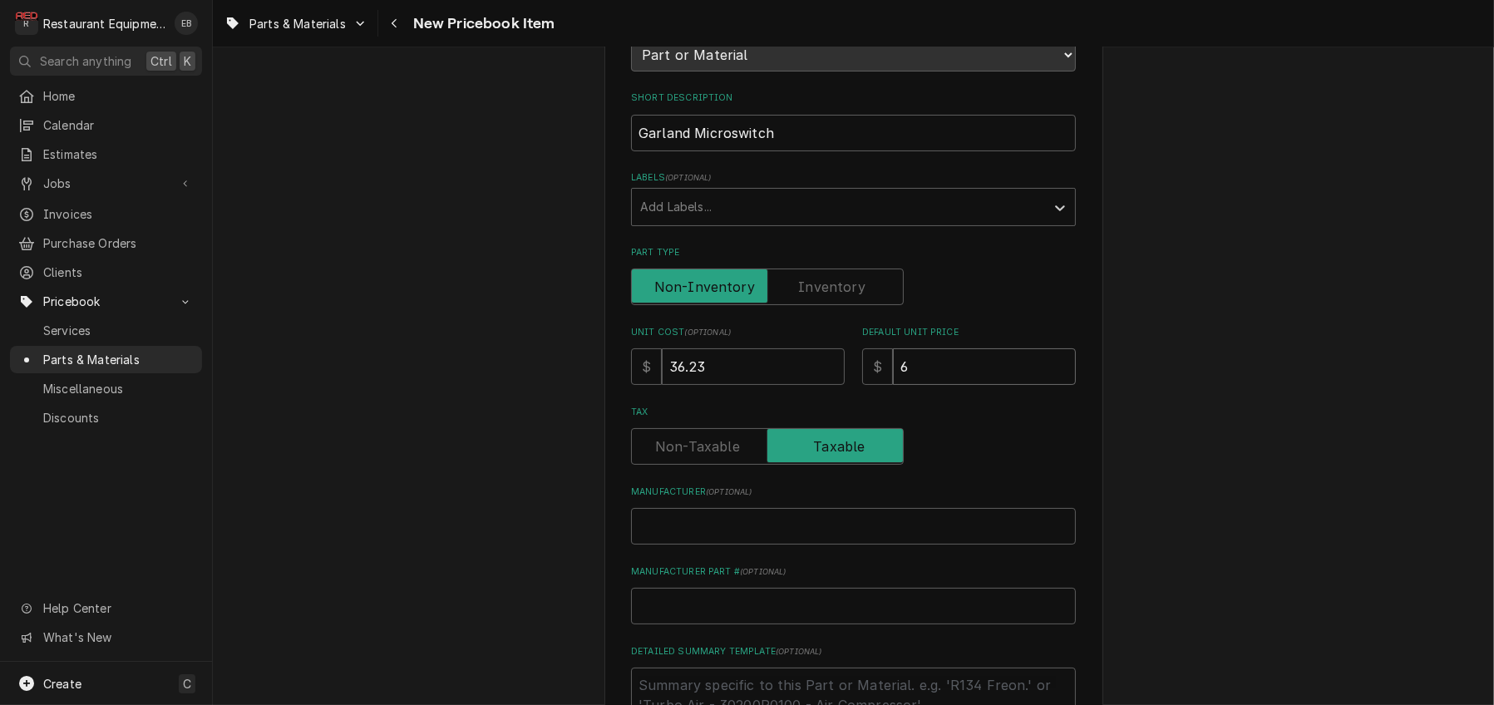
type textarea "x"
type input "65"
type textarea "x"
type input "65.8"
type textarea "x"
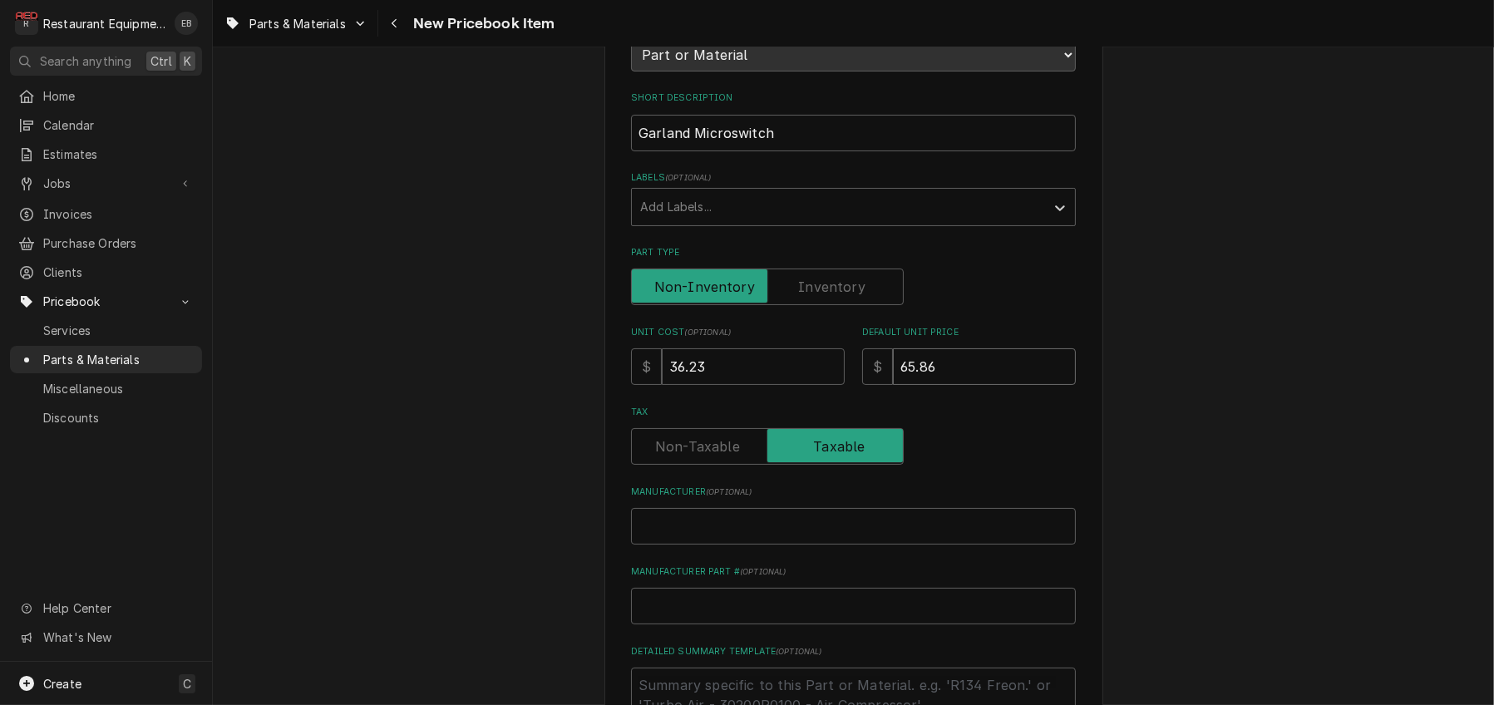
type input "65.86"
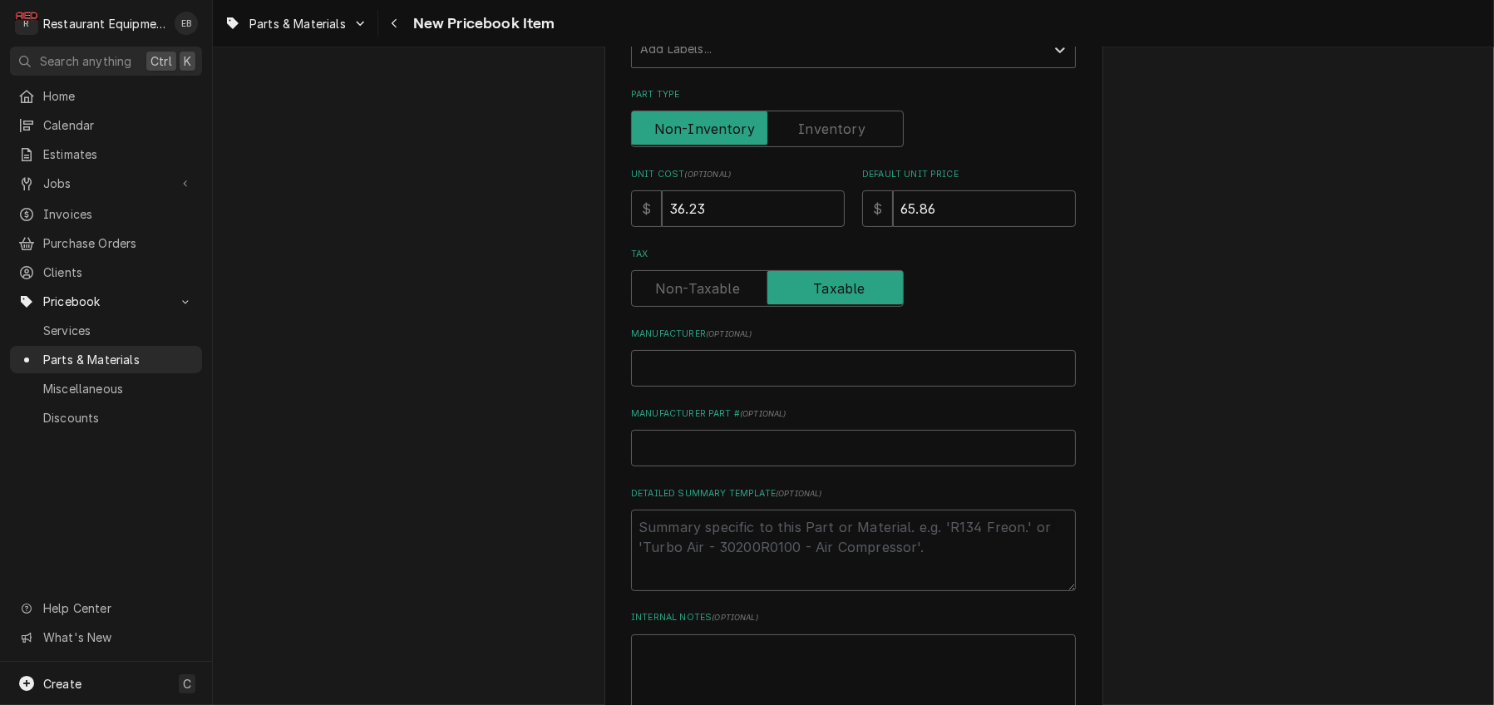
scroll to position [387, 0]
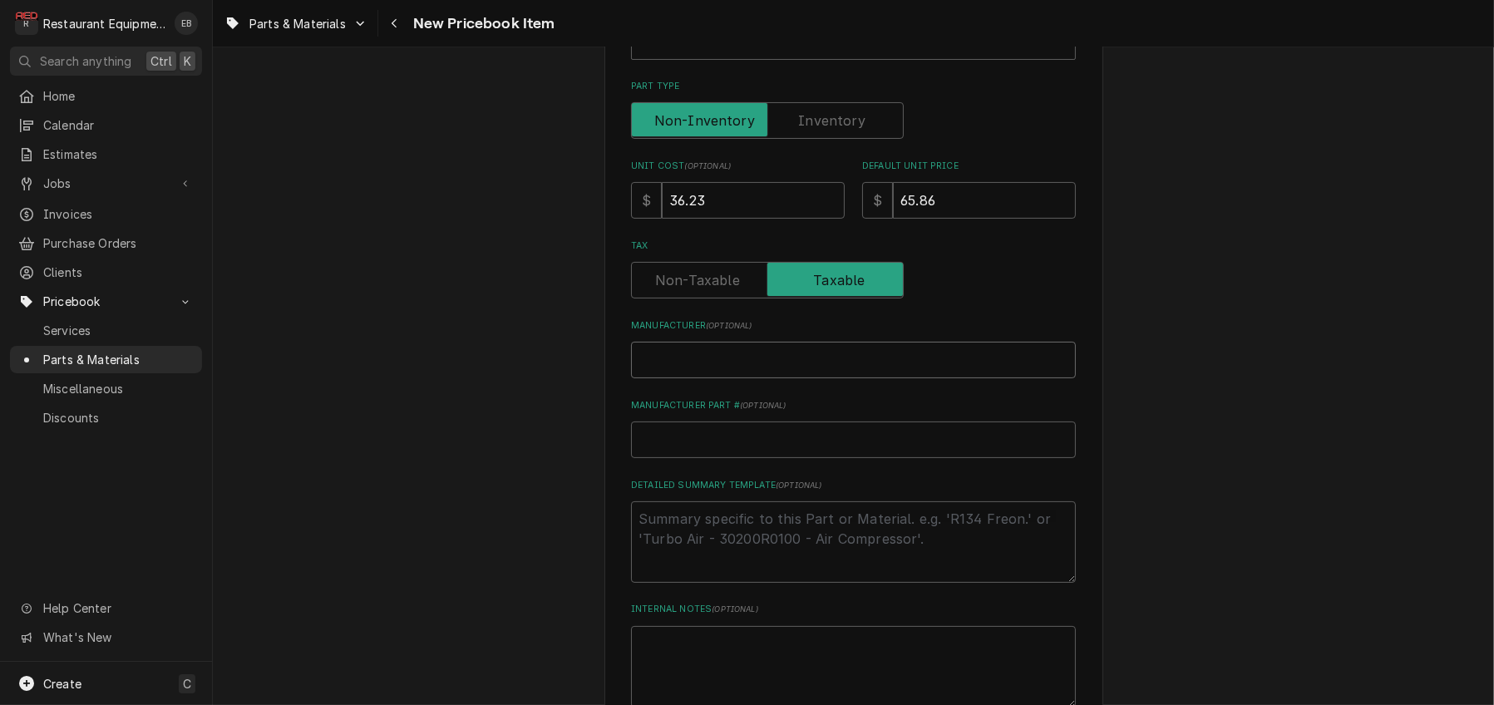
click at [719, 378] on input "Manufacturer ( optional )" at bounding box center [853, 360] width 445 height 37
type textarea "x"
type input "G"
type textarea "x"
type input "Ga"
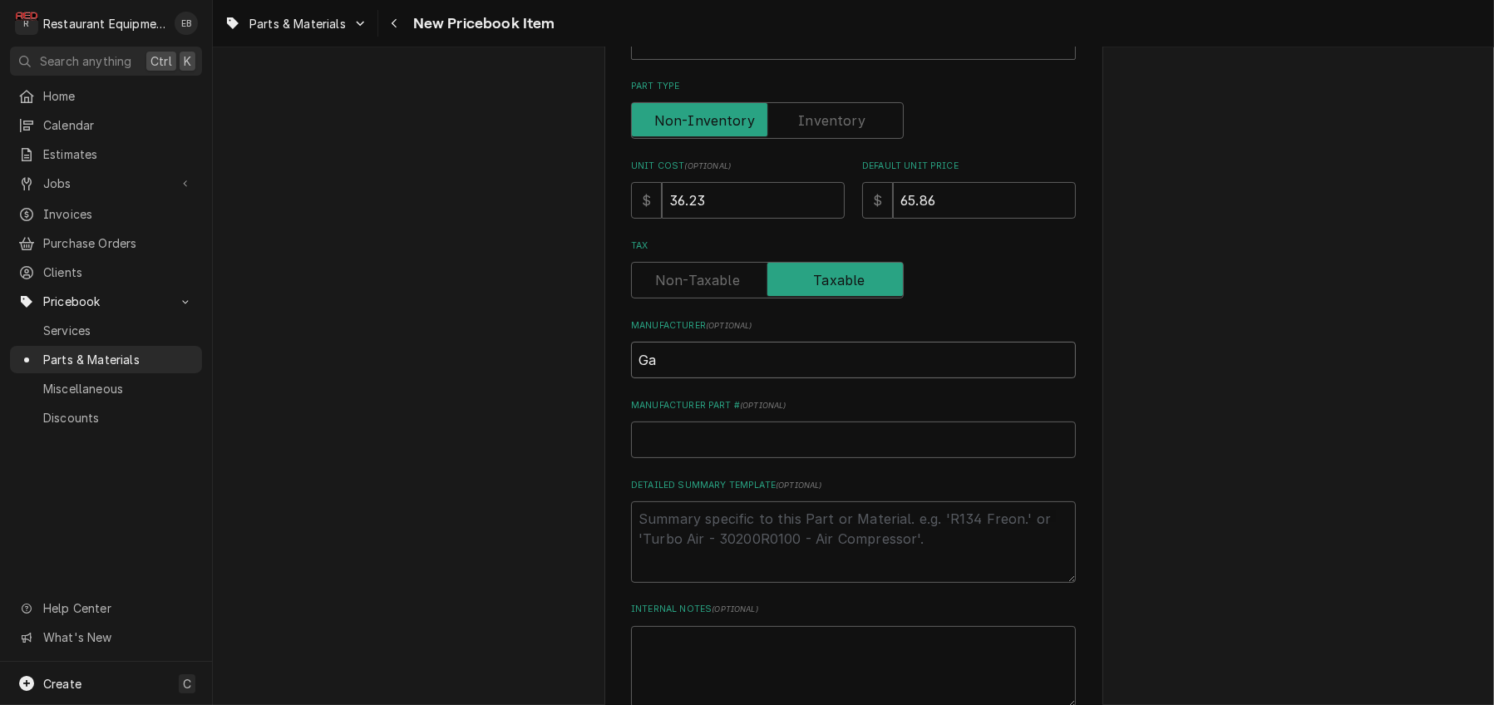
type textarea "x"
type input "Gar"
type textarea "x"
type input "Garl"
type textarea "x"
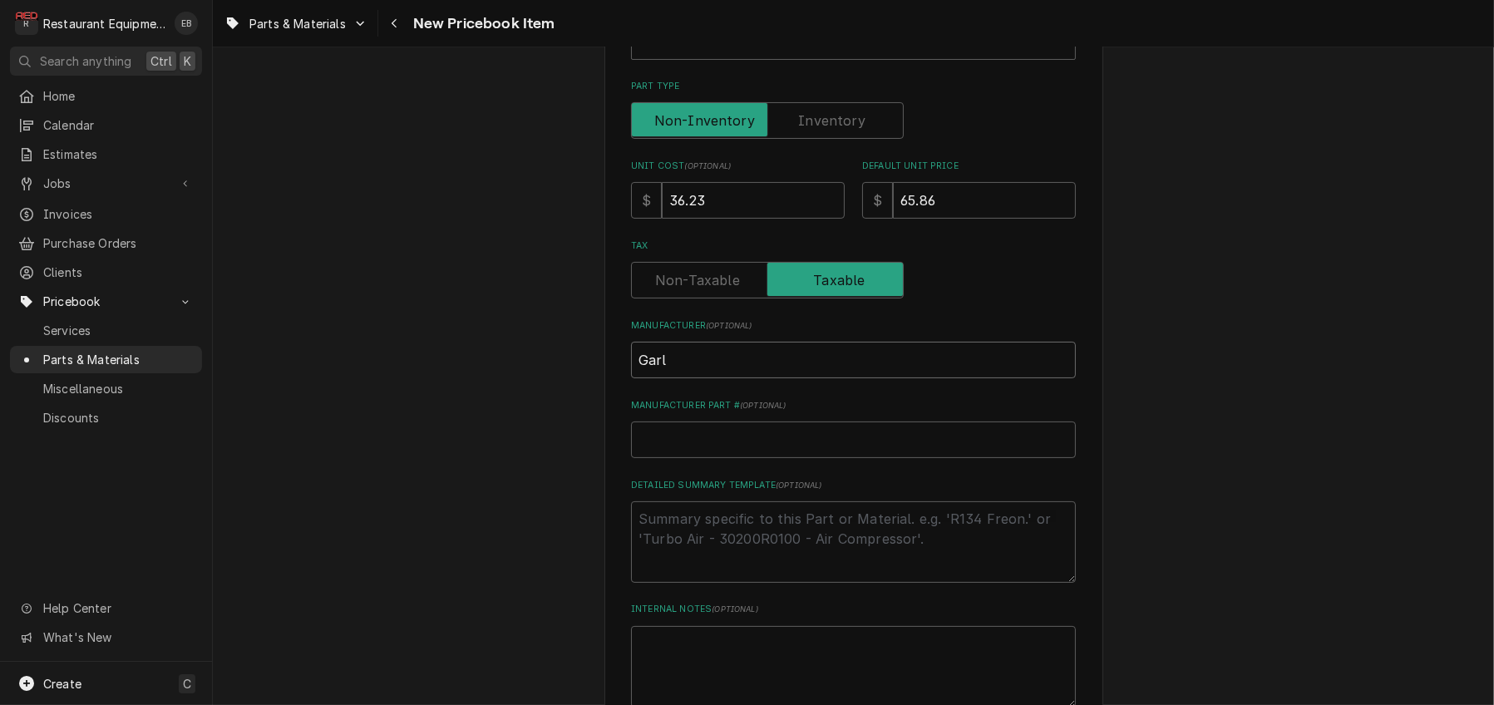
type input "Garla"
type textarea "x"
type input "Garlan"
type textarea "x"
type input "Garland"
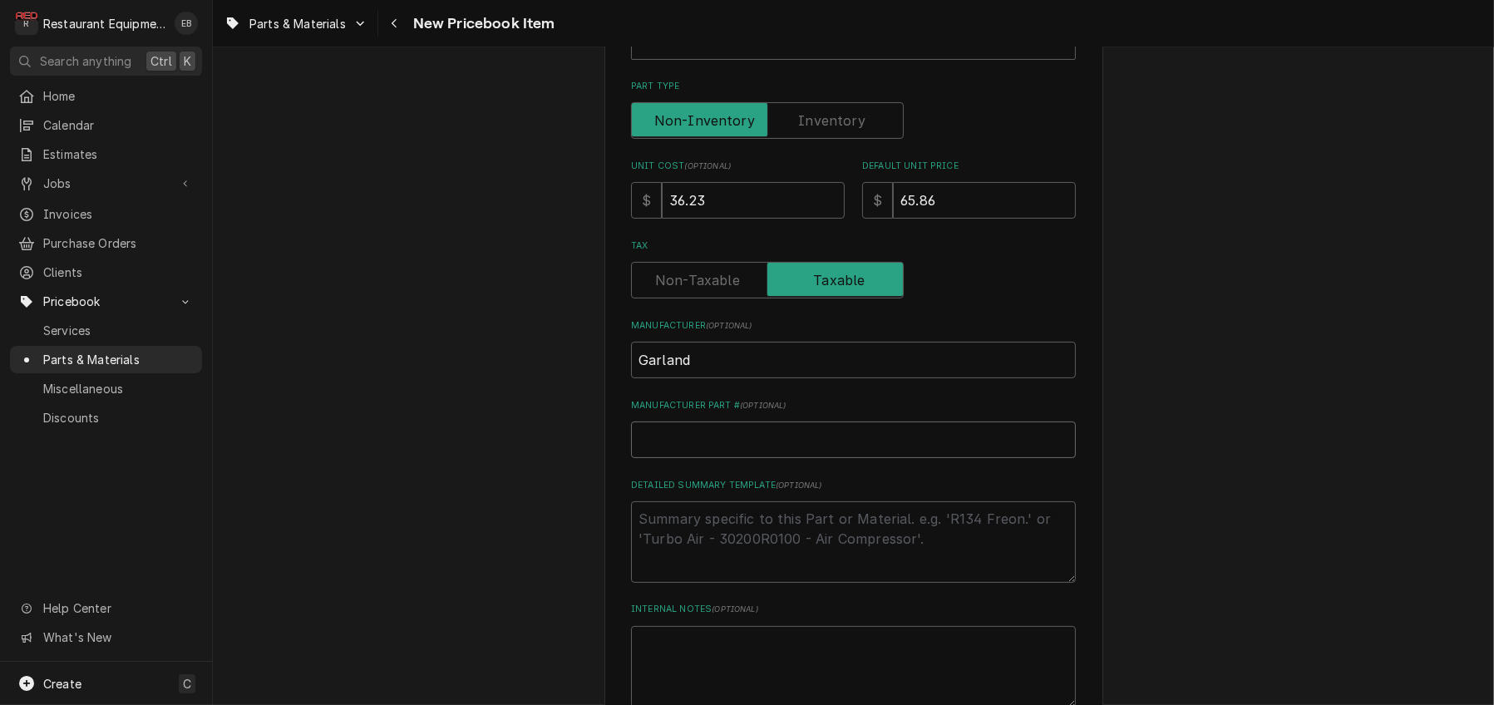
click at [745, 458] on input "Manufacturer Part # ( optional )" at bounding box center [853, 440] width 445 height 37
paste input "4531930"
type textarea "x"
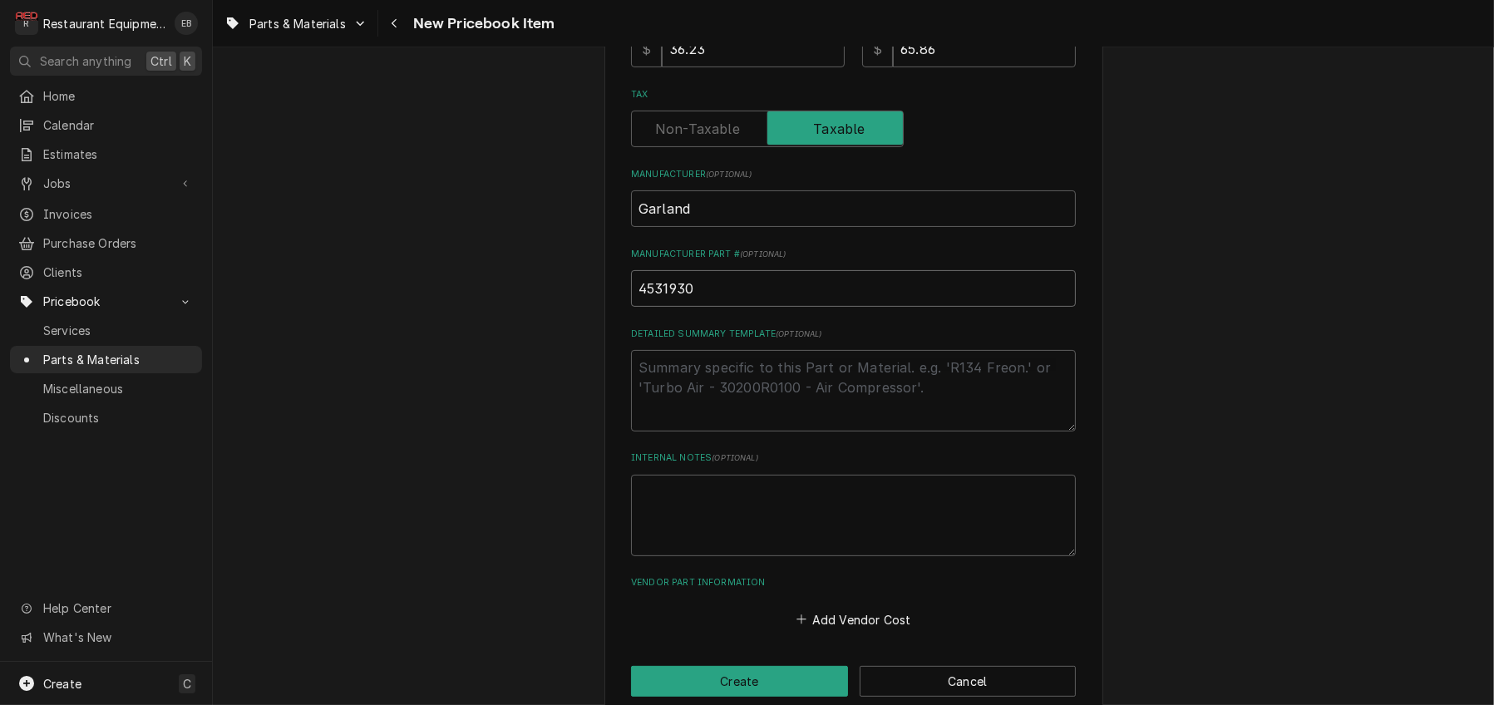
scroll to position [696, 0]
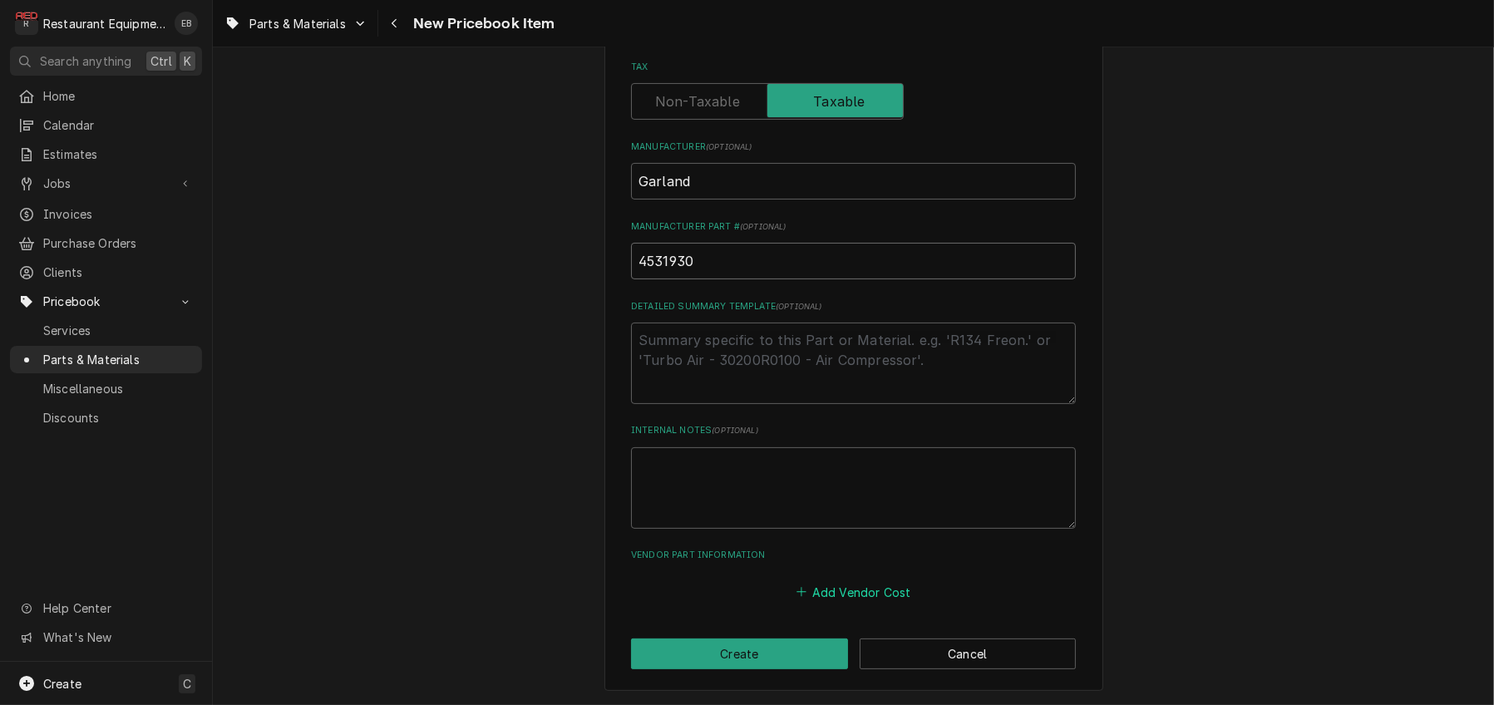
type input "4531930"
drag, startPoint x: 851, startPoint y: 582, endPoint x: 846, endPoint y: 558, distance: 24.6
click at [850, 582] on button "Add Vendor Cost" at bounding box center [853, 591] width 121 height 23
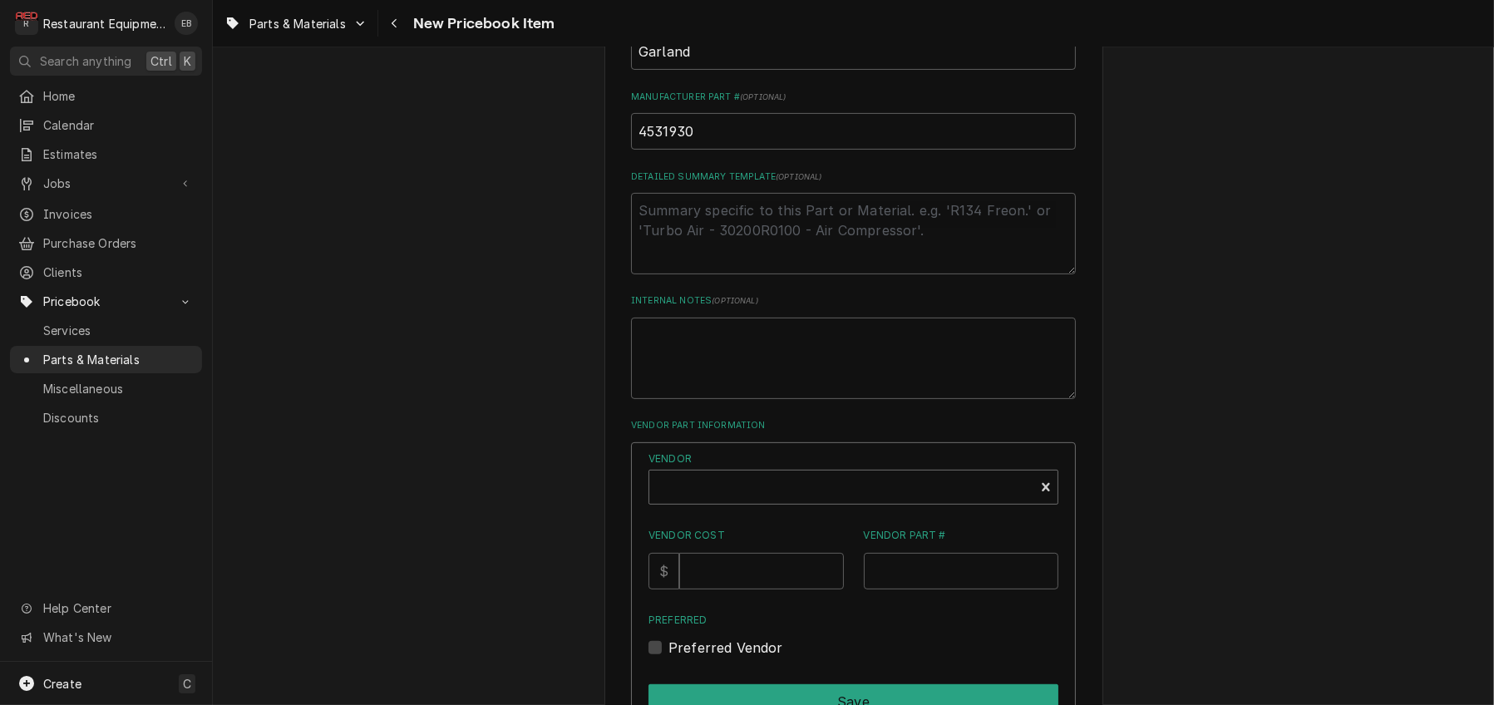
type textarea "x"
click at [827, 509] on div "Vendor" at bounding box center [842, 489] width 368 height 40
type input "parts town"
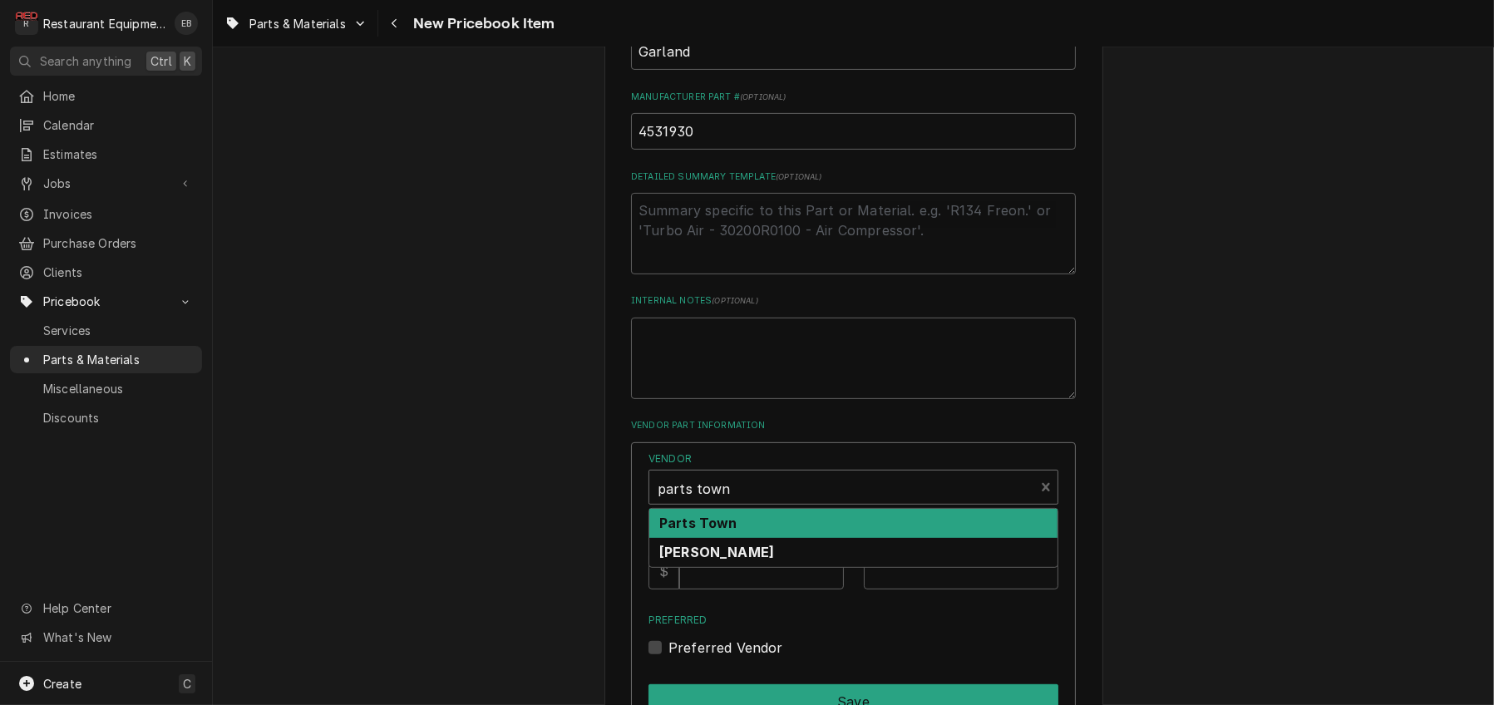
click at [813, 538] on div "Parts Town" at bounding box center [853, 523] width 408 height 29
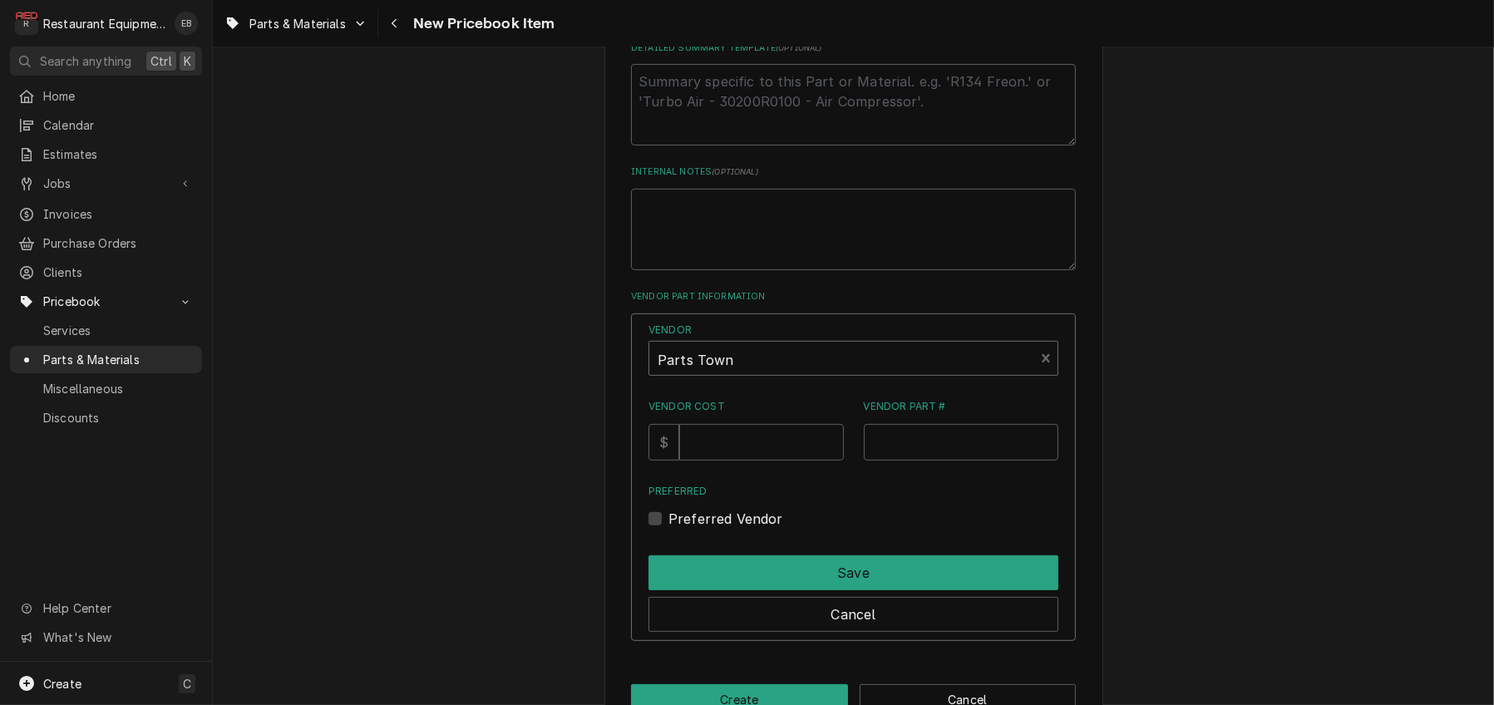
scroll to position [918, 0]
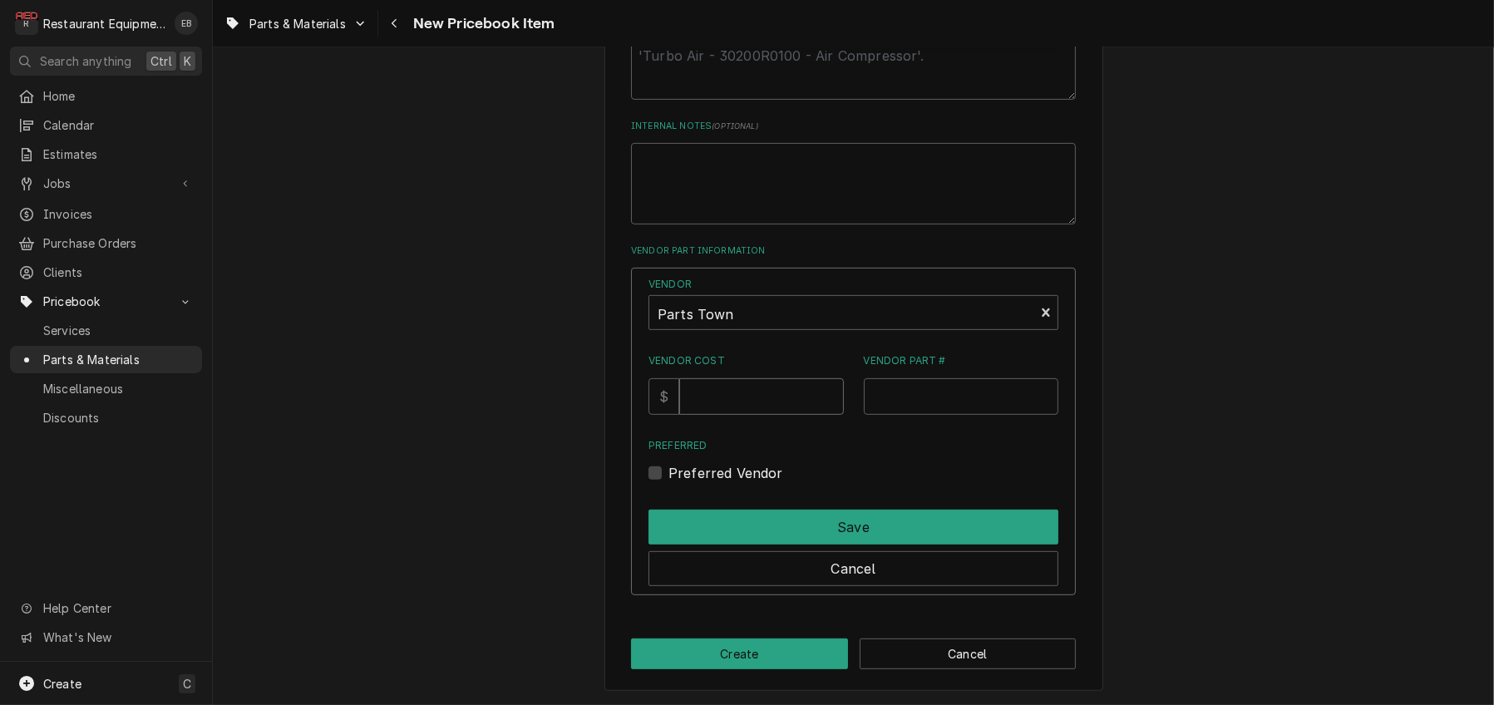
click at [748, 415] on input "Vendor Cost" at bounding box center [761, 396] width 164 height 37
type input "36.23"
click at [933, 415] on input "Vendor Part #" at bounding box center [961, 396] width 195 height 37
paste input "GL4531930"
type input "GL4531930"
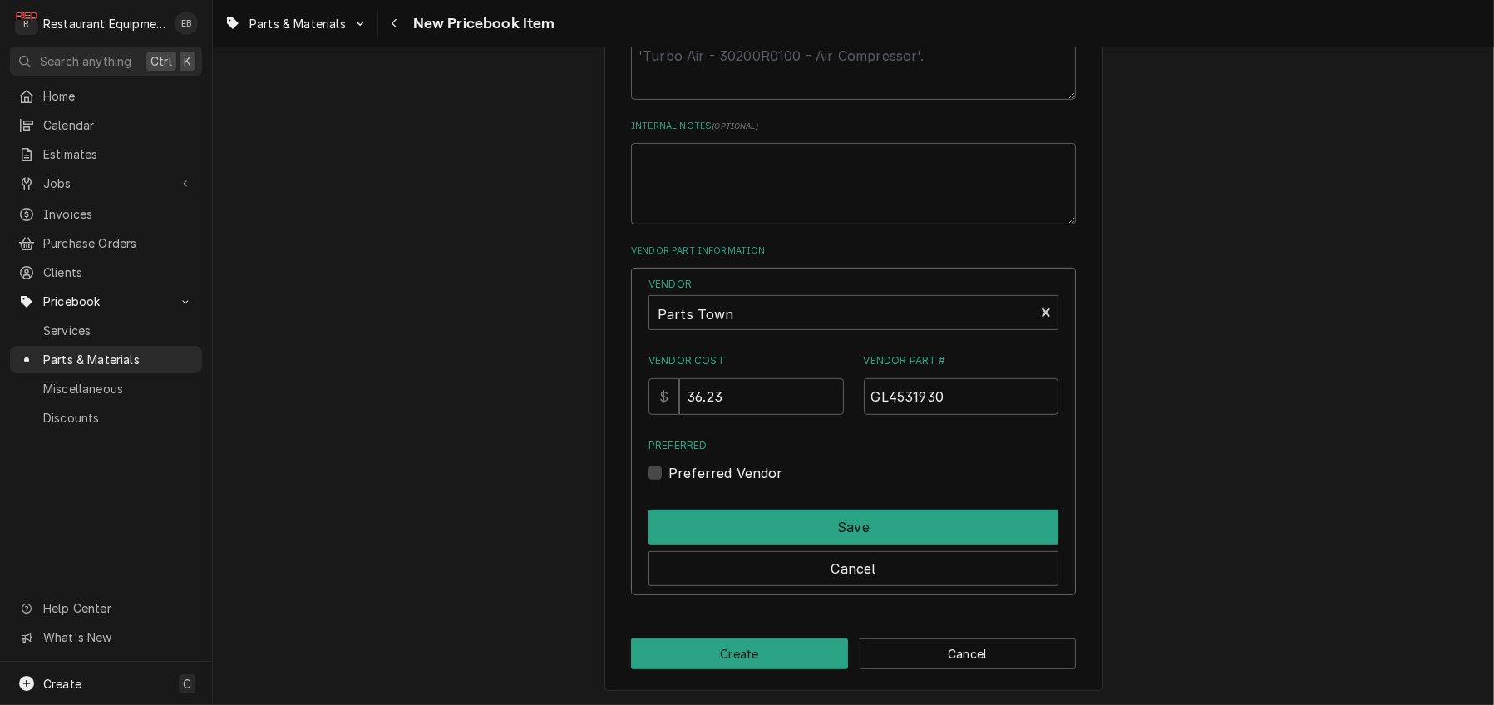
click at [669, 483] on div "Preferred Vendor" at bounding box center [853, 473] width 410 height 20
click at [668, 483] on label "Preferred Vendor" at bounding box center [725, 473] width 115 height 20
click at [668, 500] on input "Preferred" at bounding box center [873, 481] width 410 height 37
checkbox input "true"
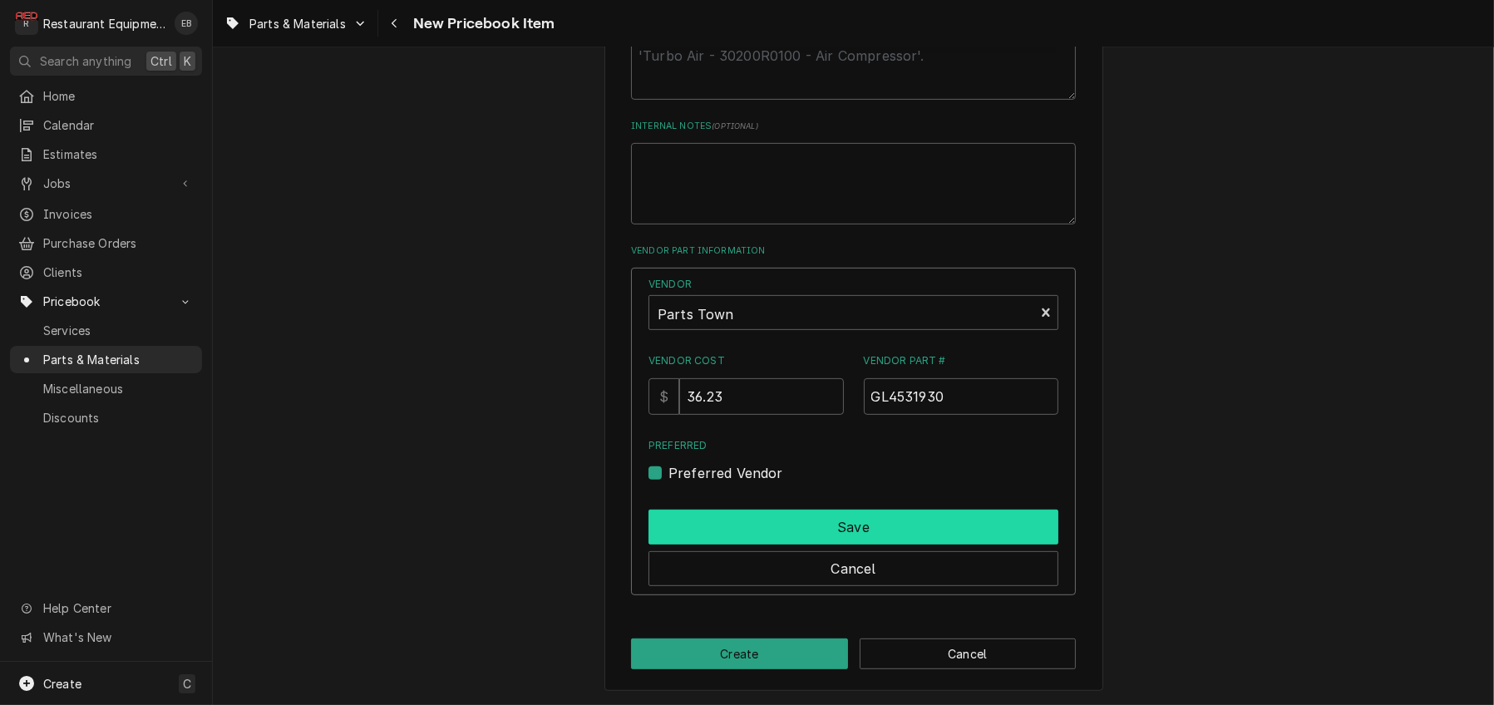
click at [749, 545] on button "Save" at bounding box center [853, 527] width 410 height 35
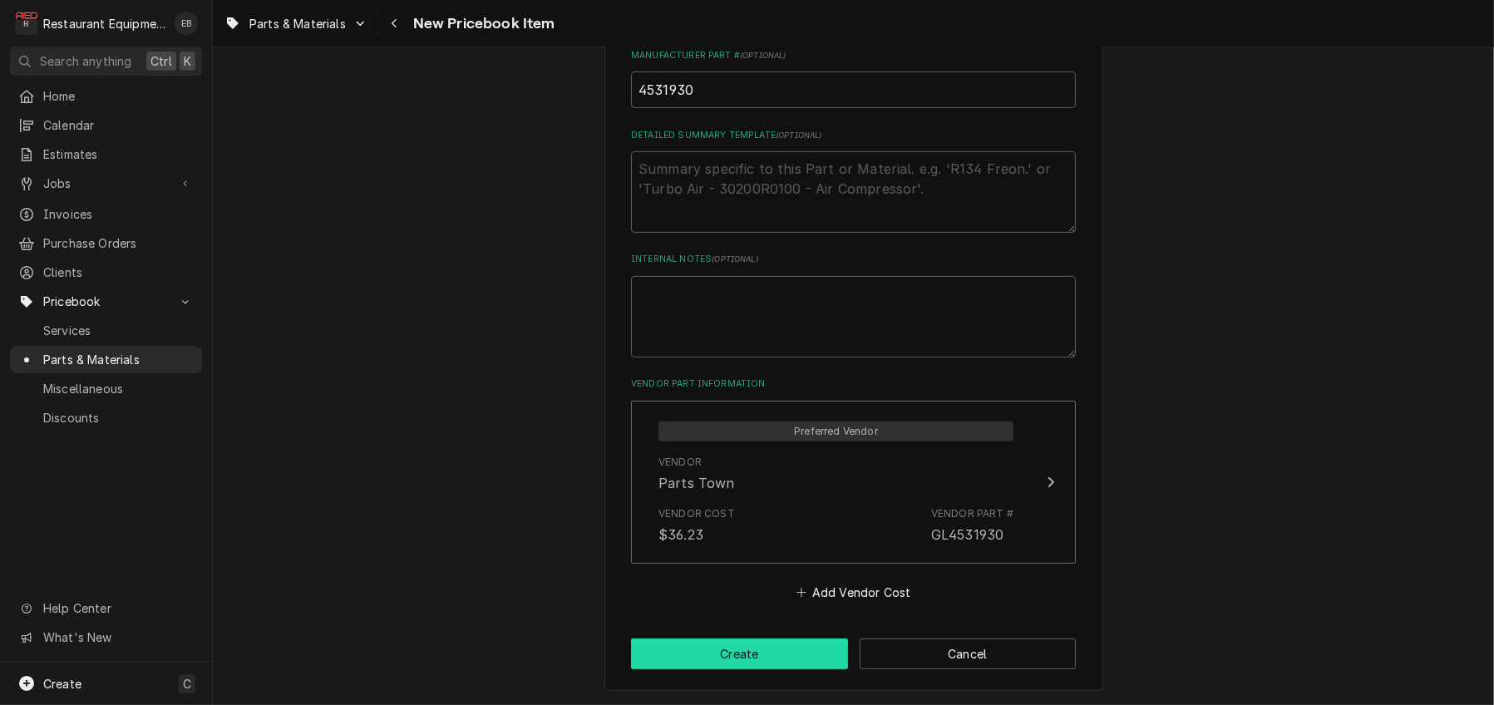
click at [719, 658] on button "Create" at bounding box center [739, 654] width 217 height 31
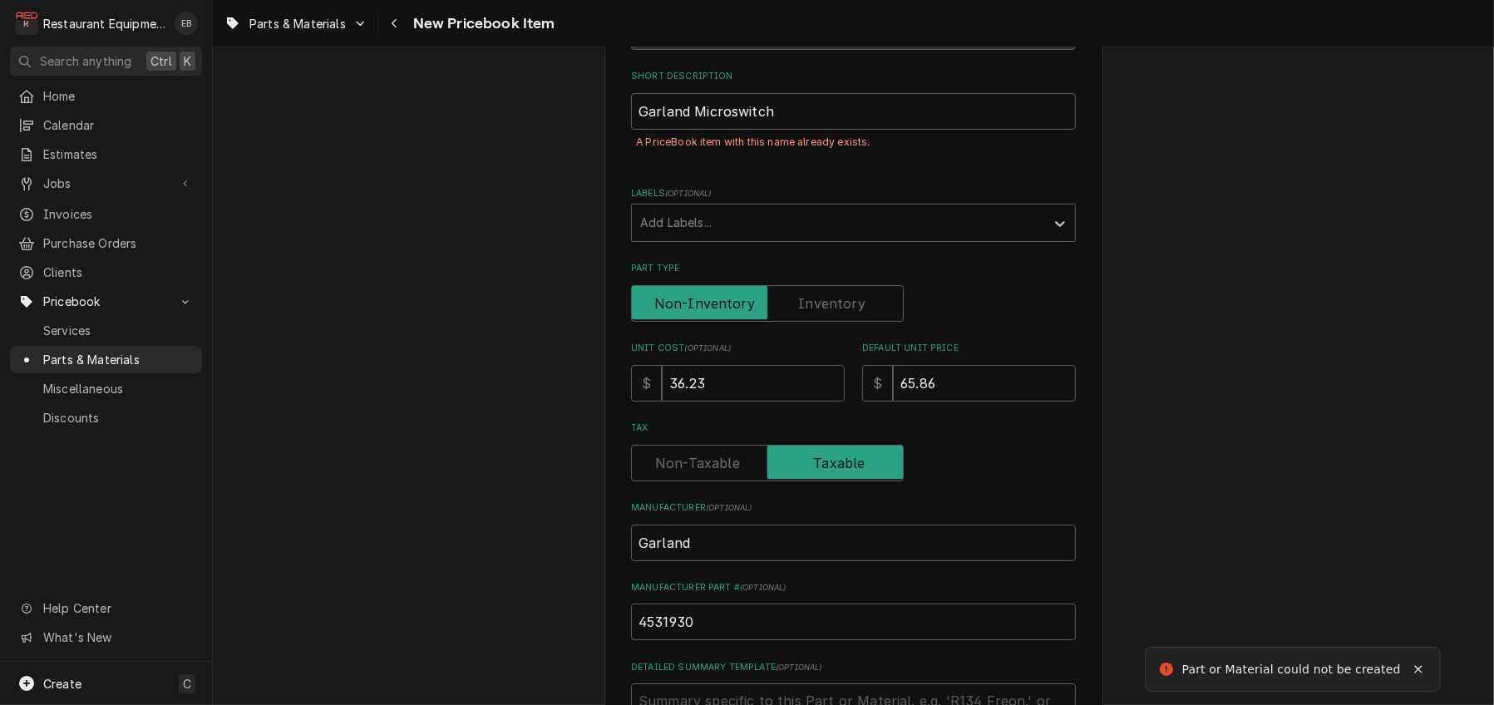
scroll to position [239, 0]
click at [782, 133] on input "Garland Microswitch" at bounding box center [853, 114] width 445 height 37
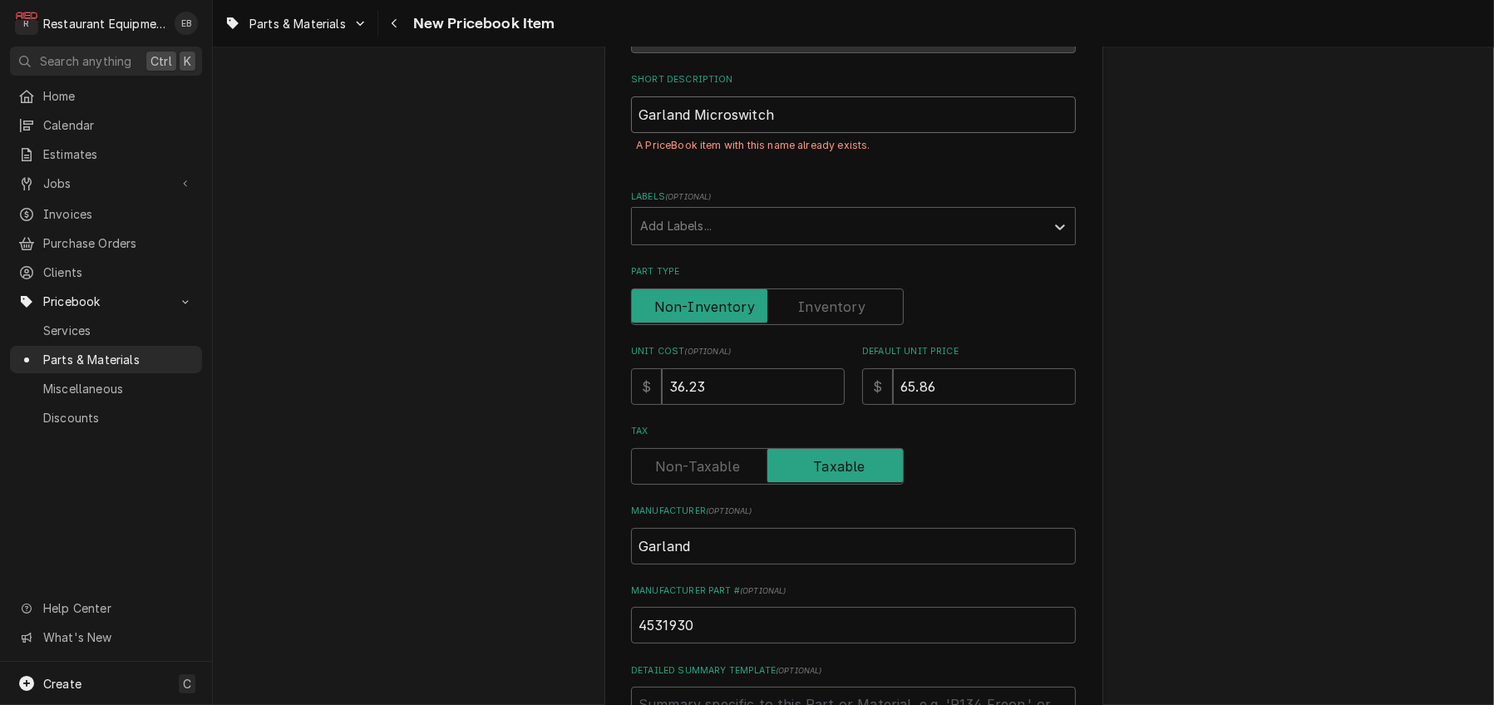
type textarea "x"
type input "Garland Microswitch"
type textarea "x"
type input "Garland Microswitch O"
type textarea "x"
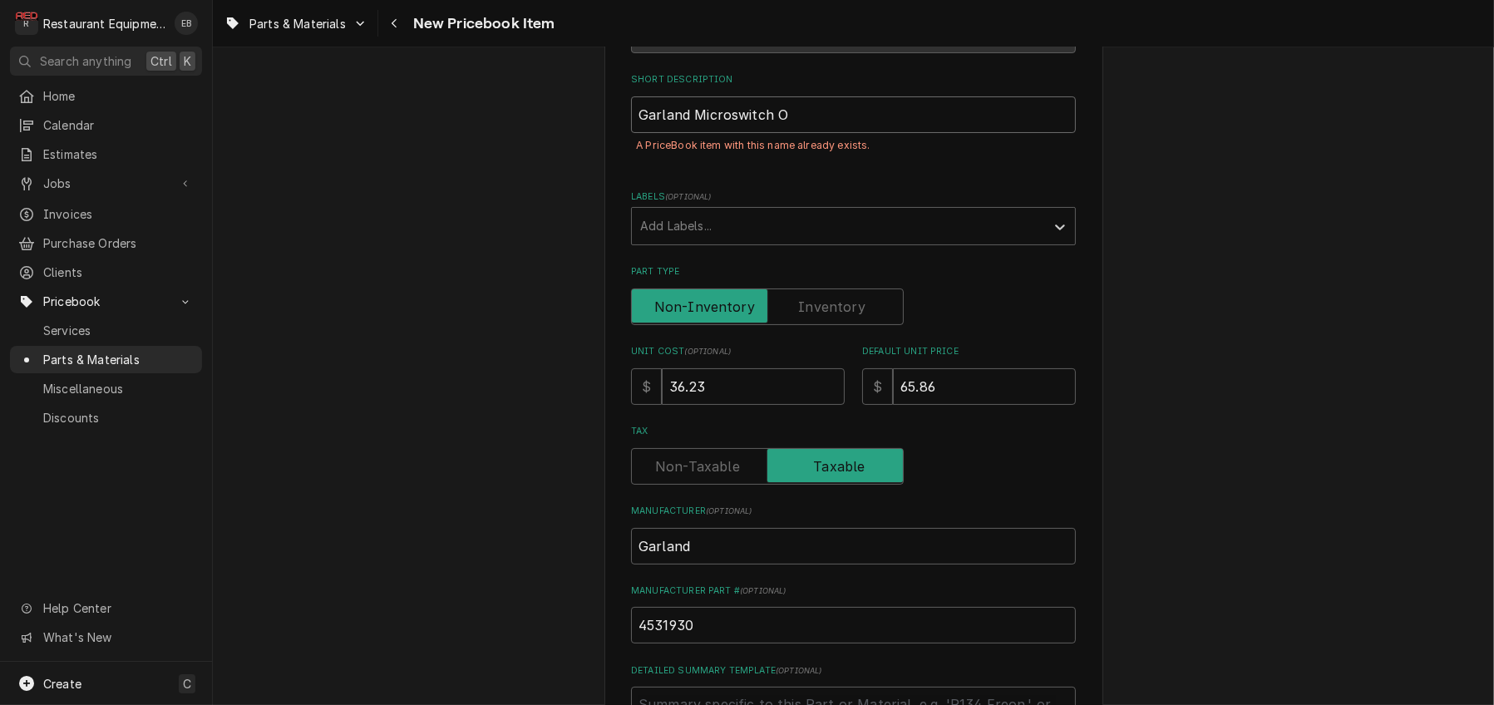
type input "Garland Microswitch Ov"
type textarea "x"
type input "Garland Microswitch Ove"
type textarea "x"
type input "Garland Microswitch Over"
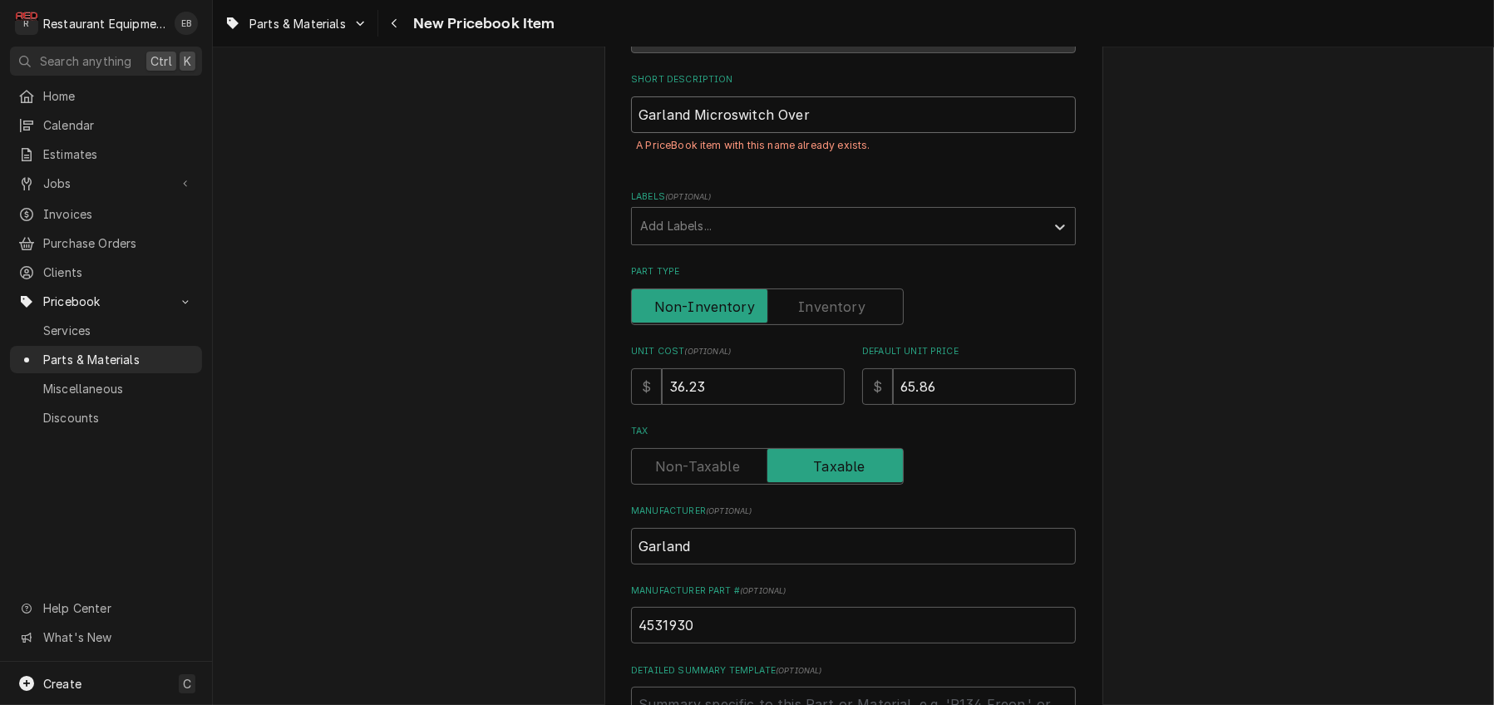
type textarea "x"
type input "Garland Microswitch Over"
type textarea "x"
type input "Garland Microswitch Over T"
type textarea "x"
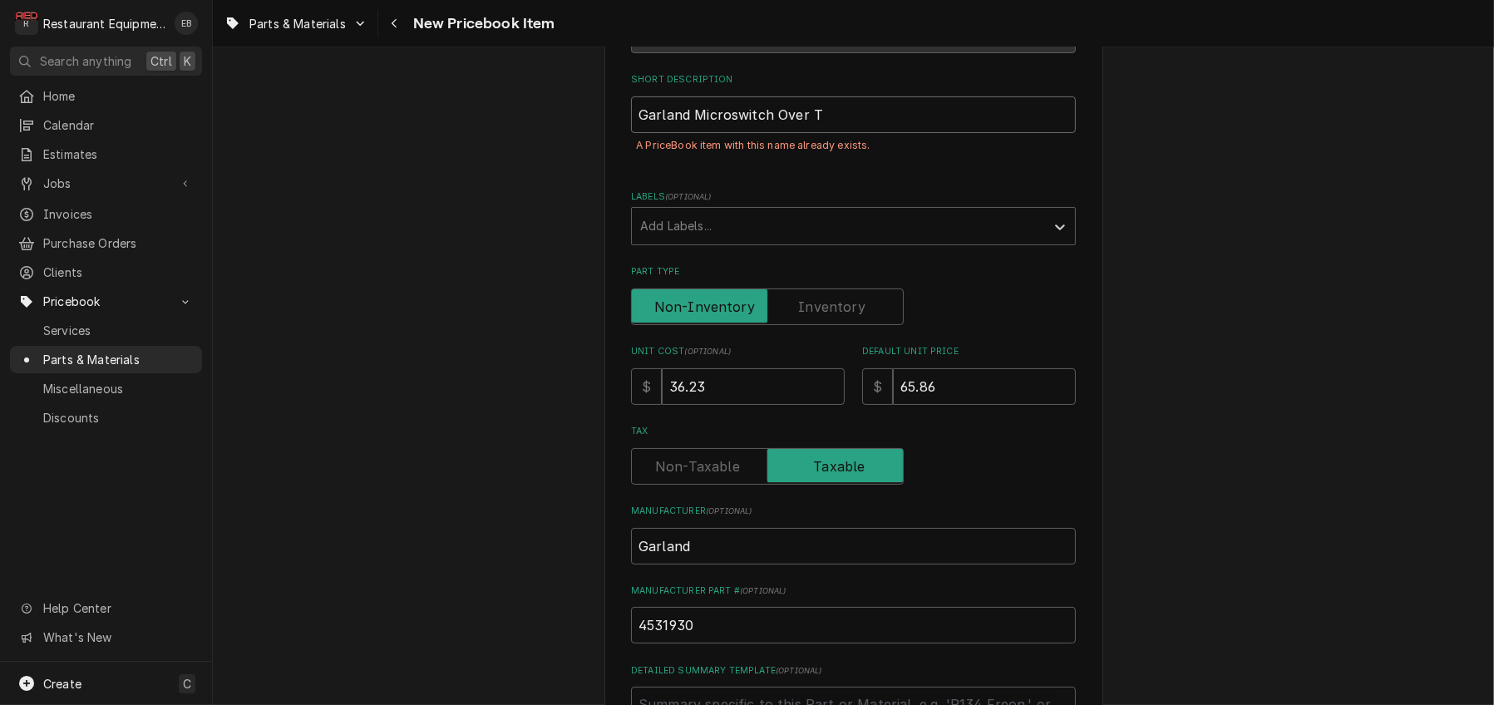
type input "Garland Microswitch Over Tr"
type textarea "x"
type input "Garland Microswitch Over Tra"
type textarea "x"
type input "Garland Microswitch Over Trav"
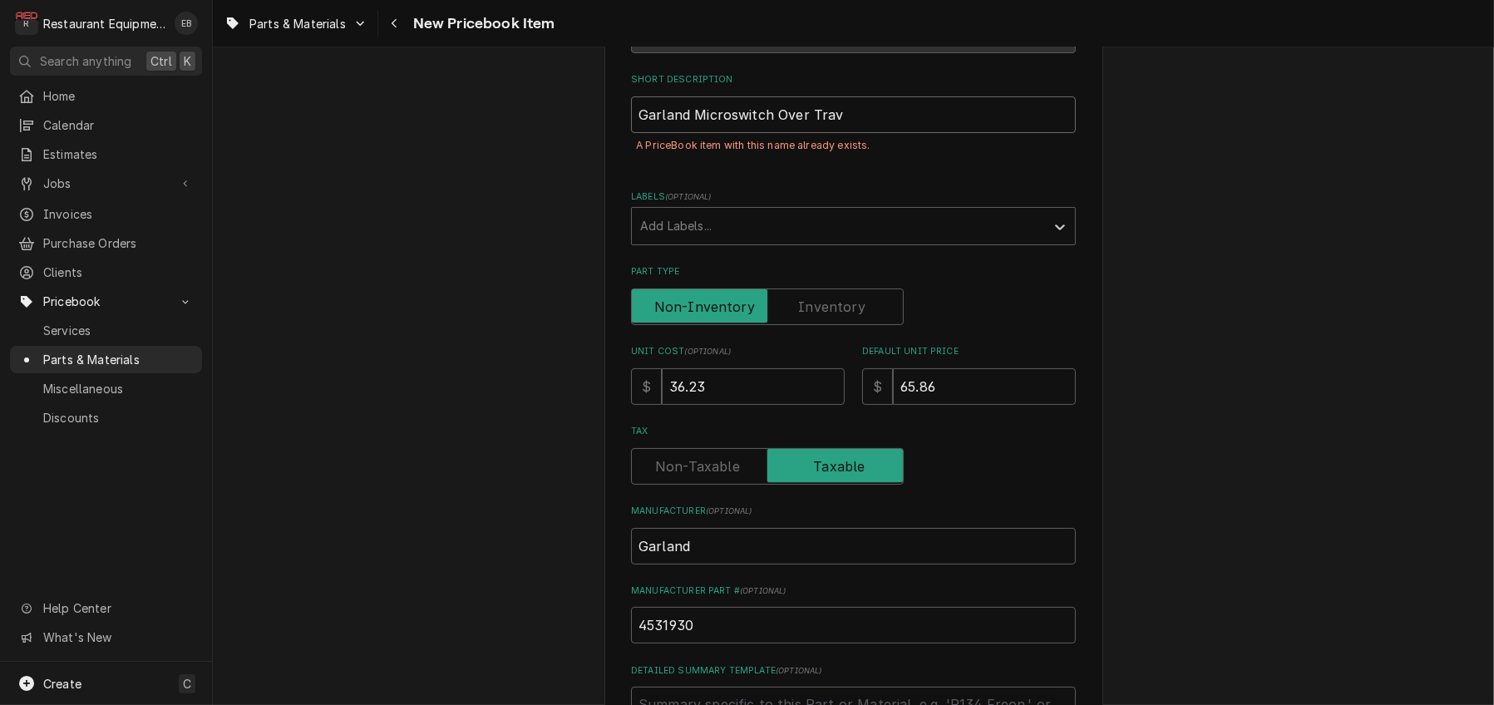
type textarea "x"
type input "Garland Microswitch Over Trave"
type textarea "x"
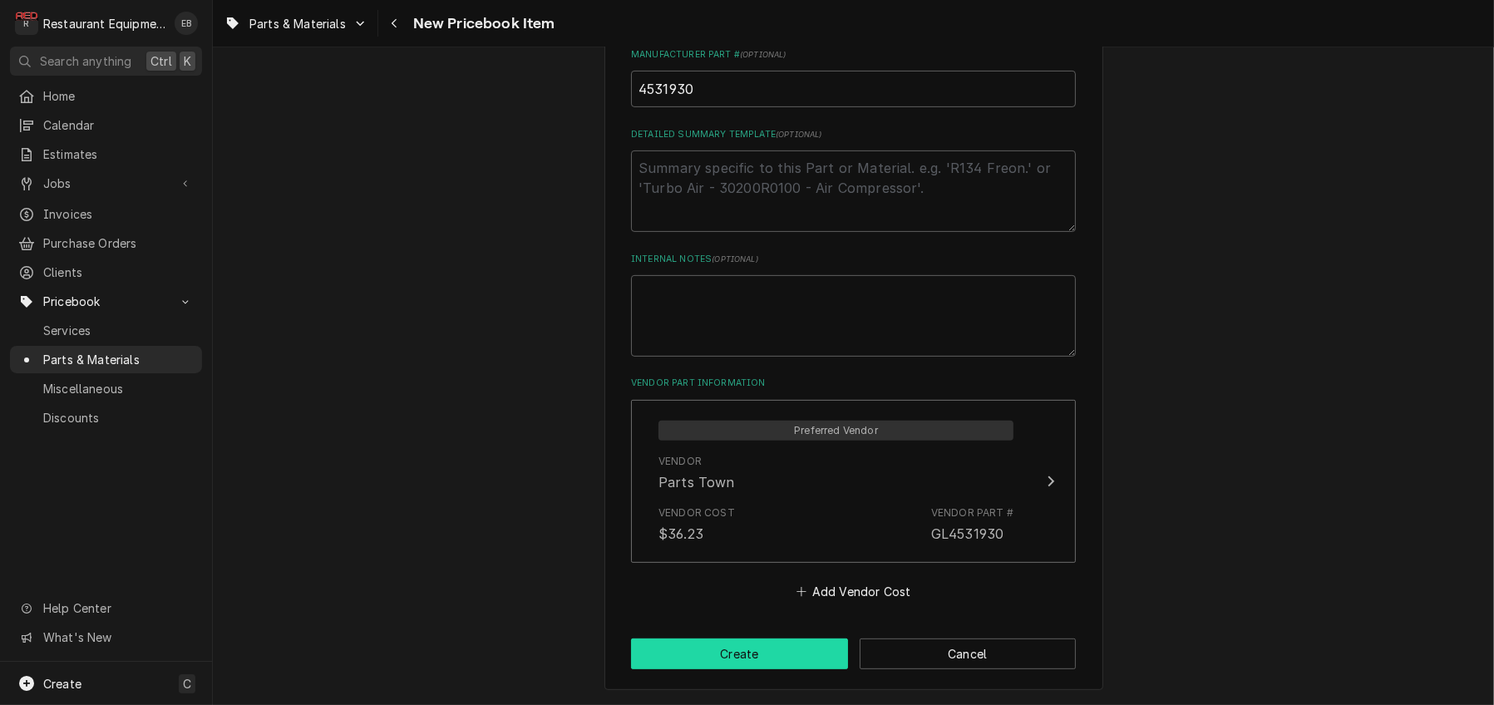
type input "Garland Microswitch Over Travel"
click at [782, 649] on button "Create" at bounding box center [739, 654] width 217 height 31
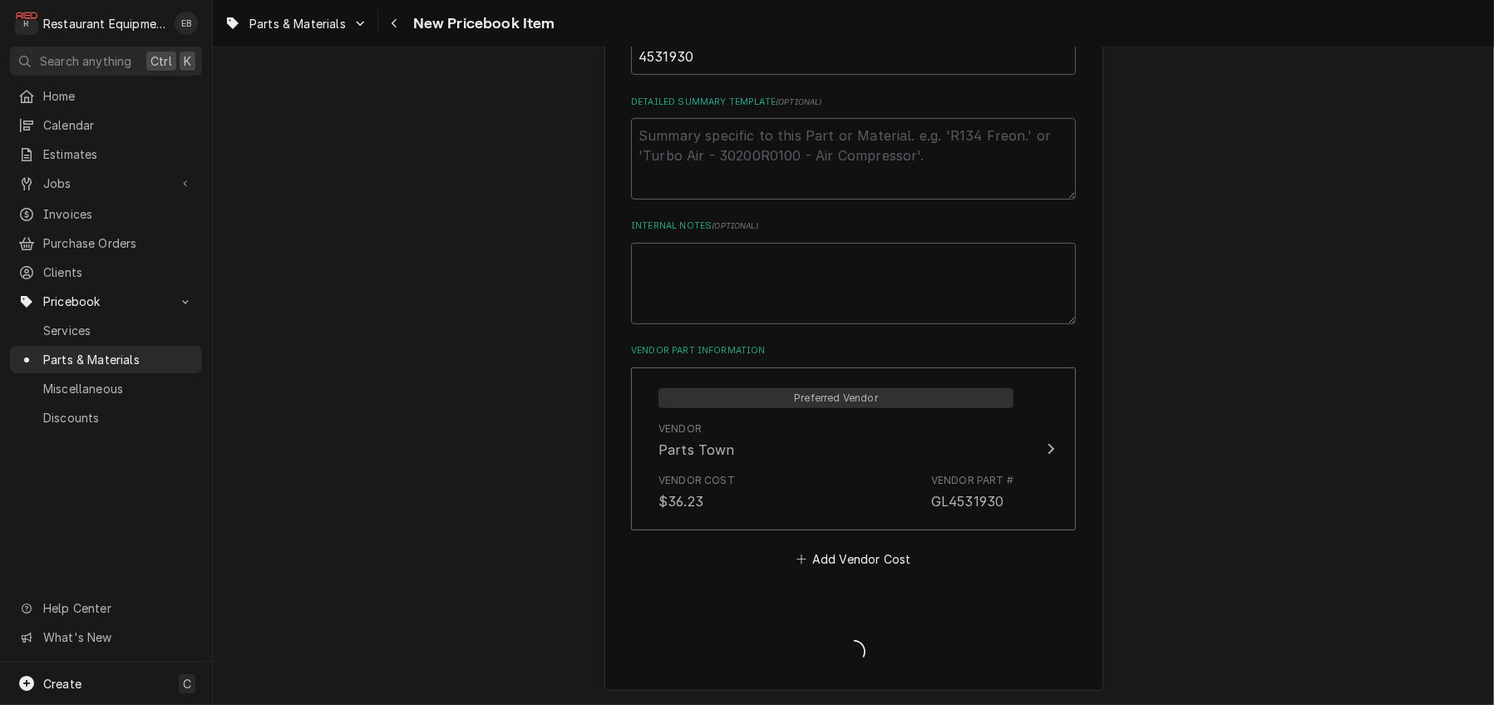
type textarea "x"
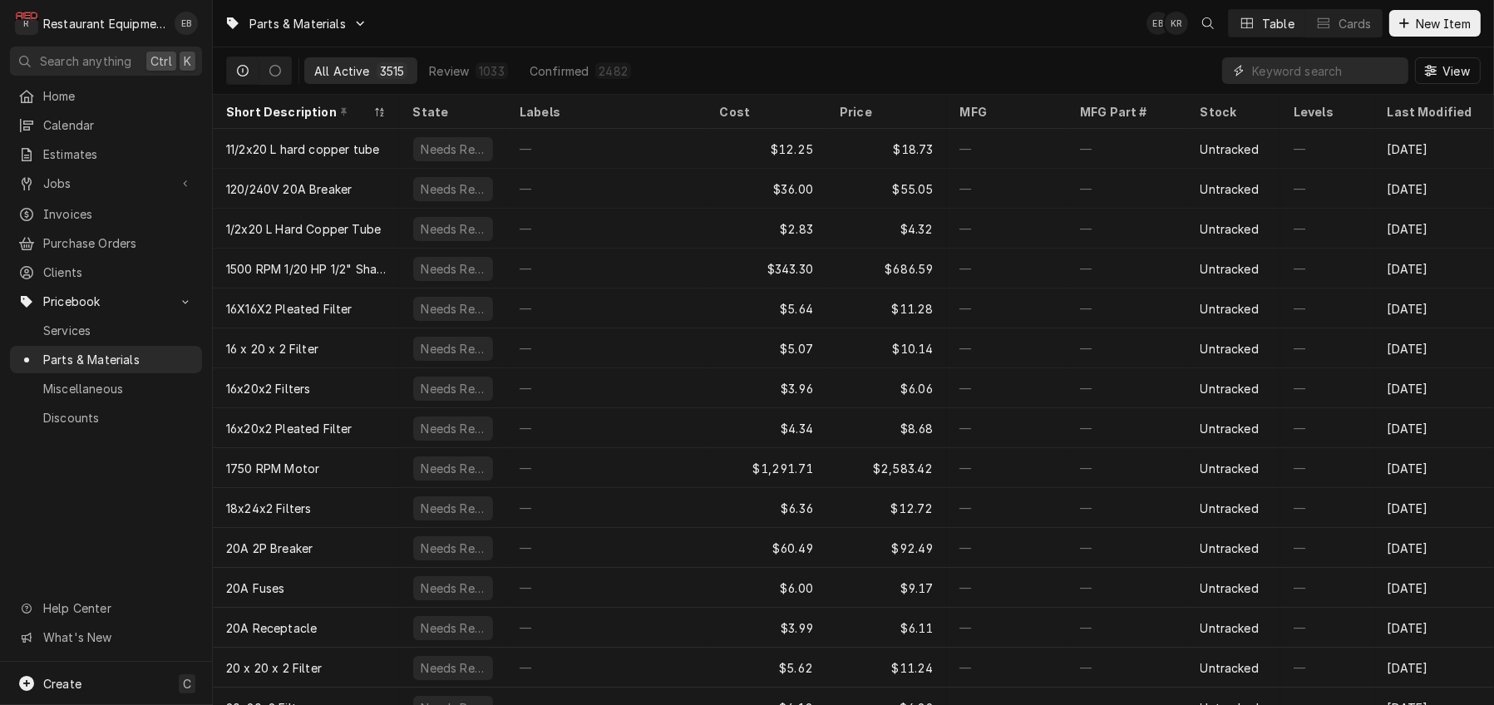
click at [1290, 70] on input "Dynamic Content Wrapper" at bounding box center [1326, 70] width 148 height 27
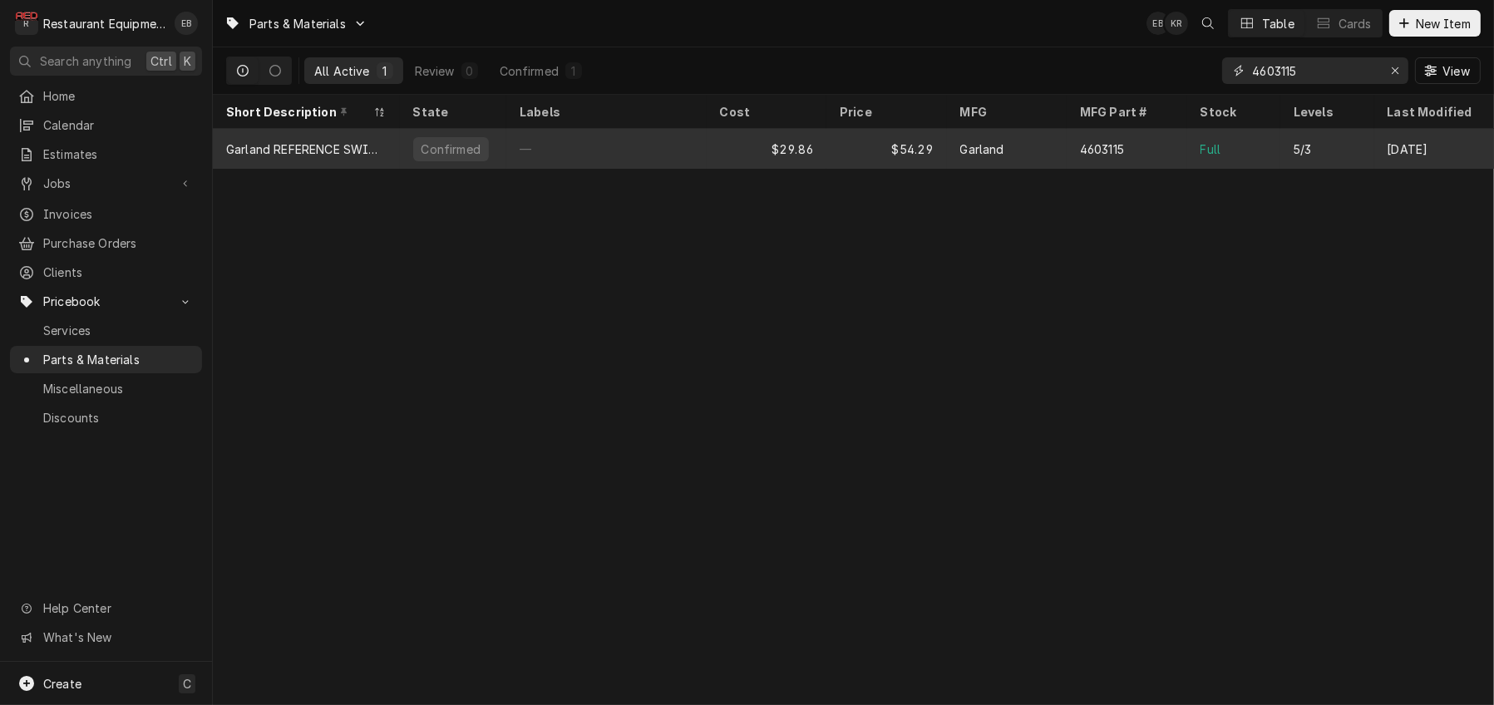
type input "4603115"
click at [1068, 148] on div "Garland" at bounding box center [1007, 149] width 121 height 40
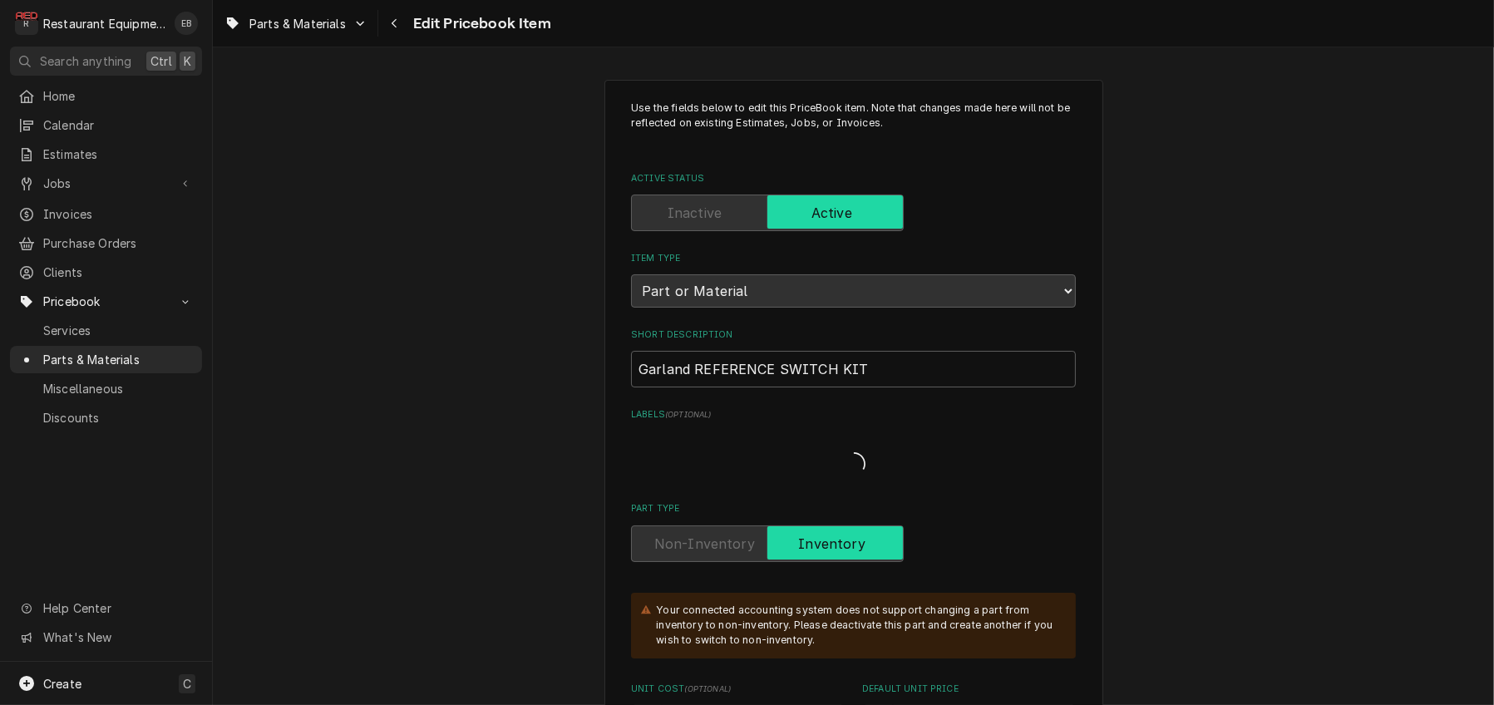
type textarea "x"
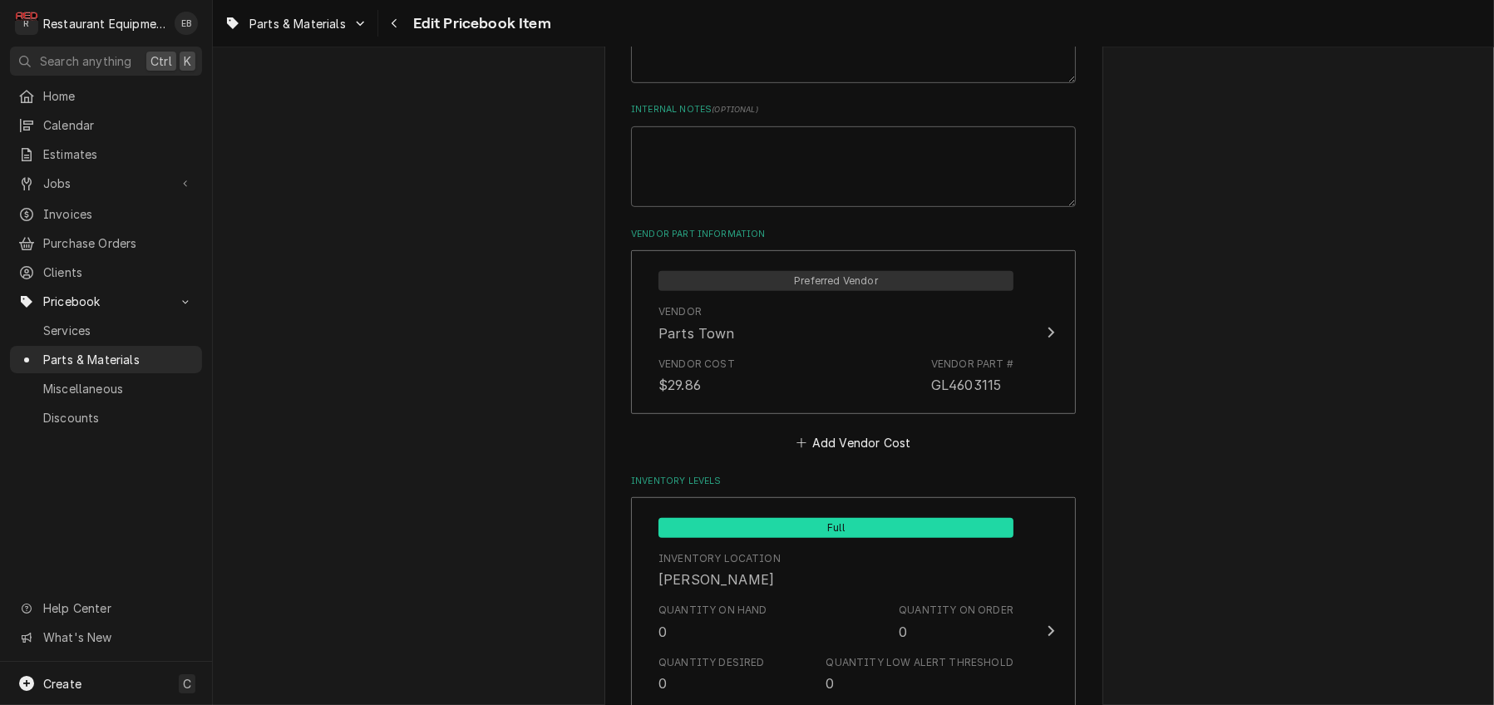
scroll to position [1164, 0]
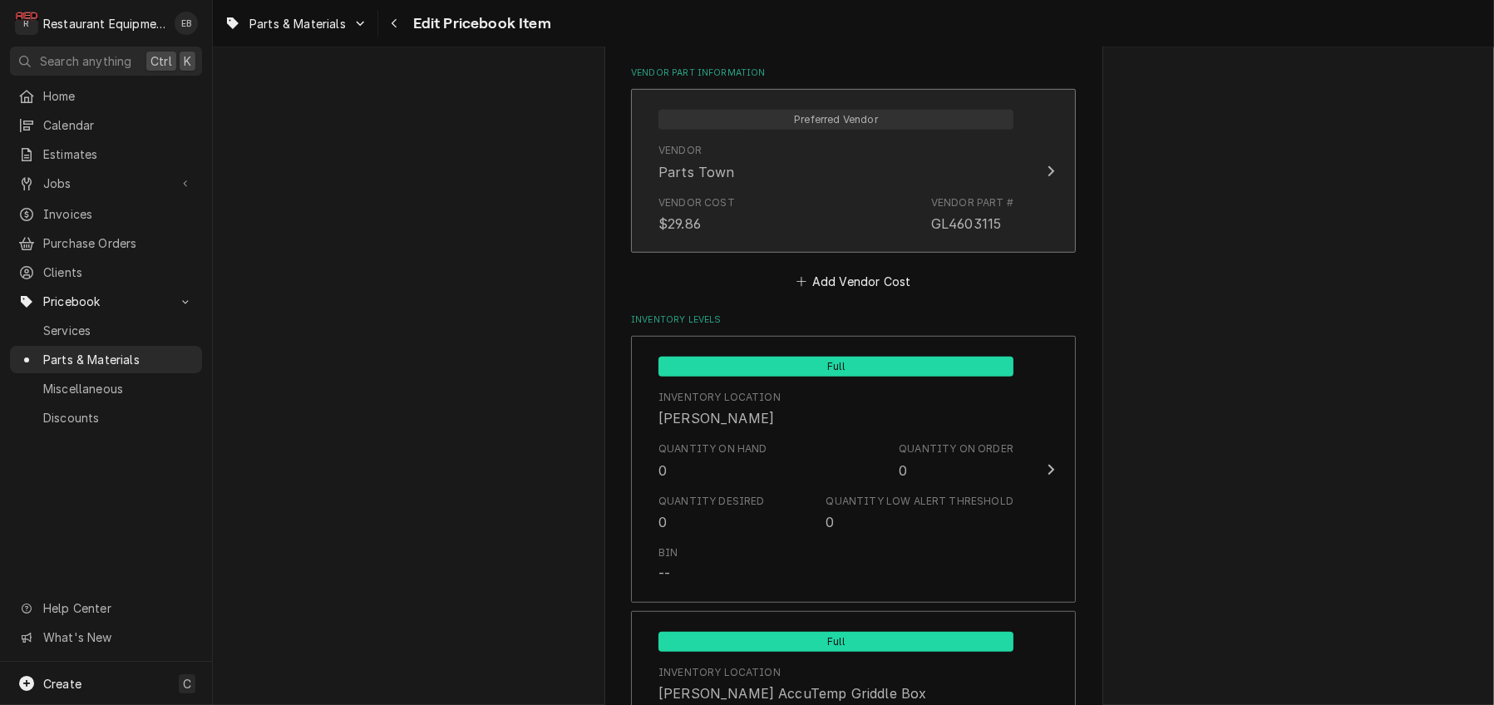
drag, startPoint x: 929, startPoint y: 374, endPoint x: 1065, endPoint y: 467, distance: 165.1
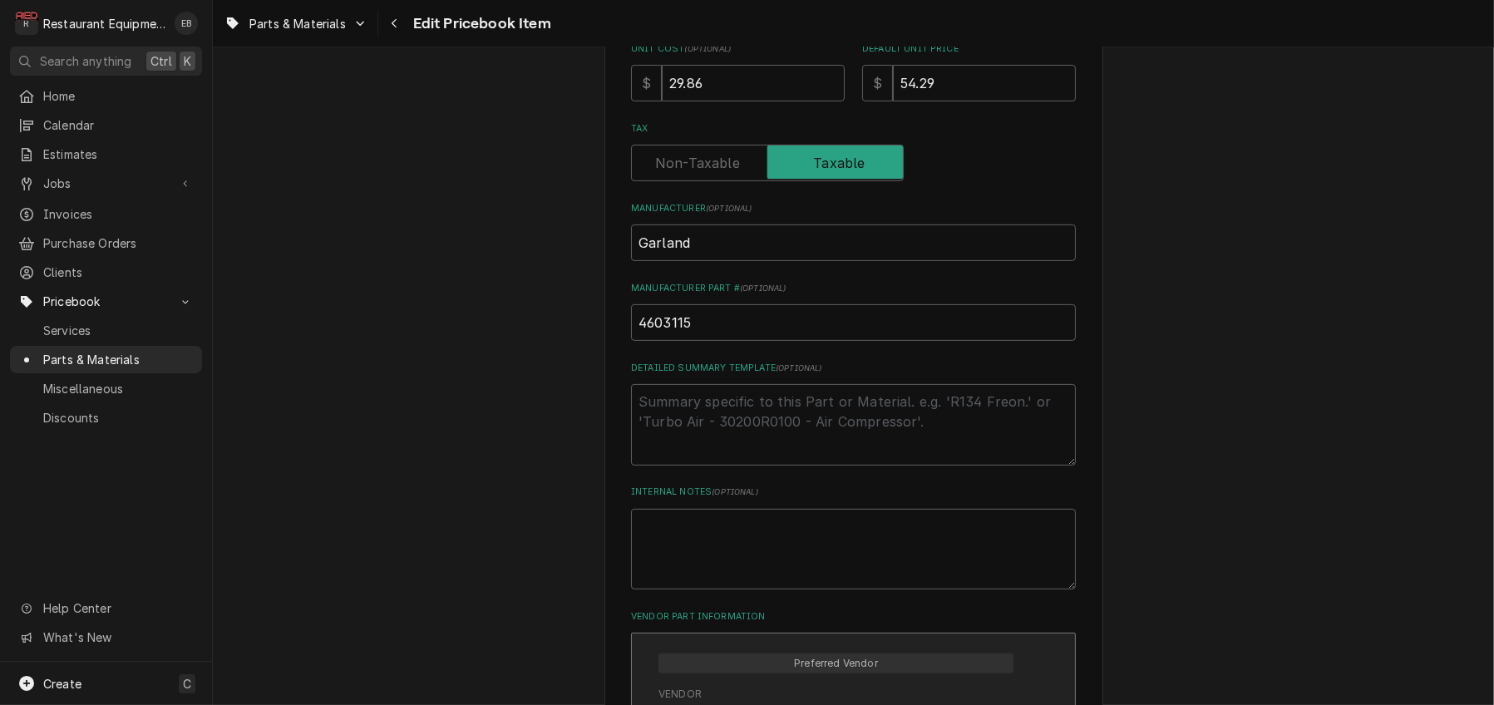
scroll to position [499, 0]
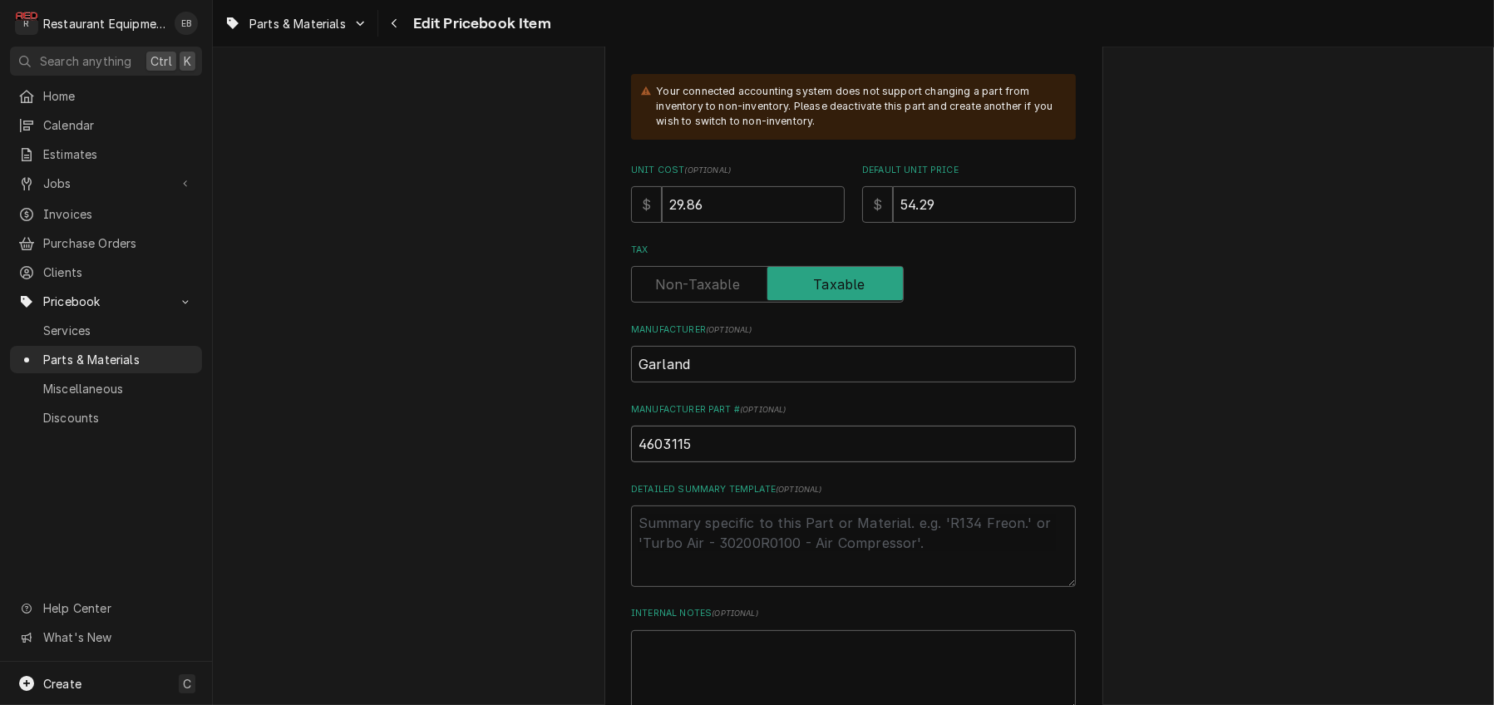
drag, startPoint x: 661, startPoint y: 570, endPoint x: 627, endPoint y: 552, distance: 38.7
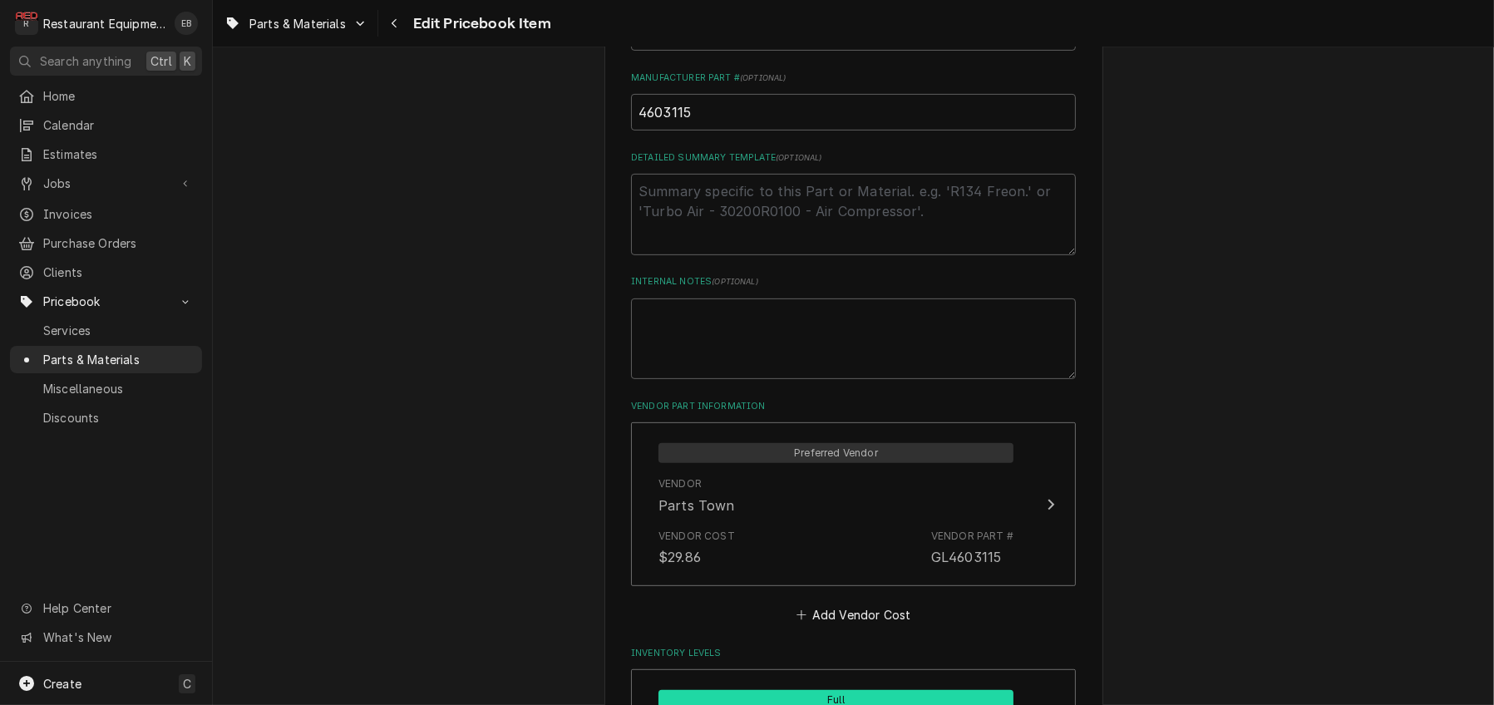
scroll to position [831, 0]
click at [398, 25] on icon "Navigate back" at bounding box center [394, 23] width 7 height 12
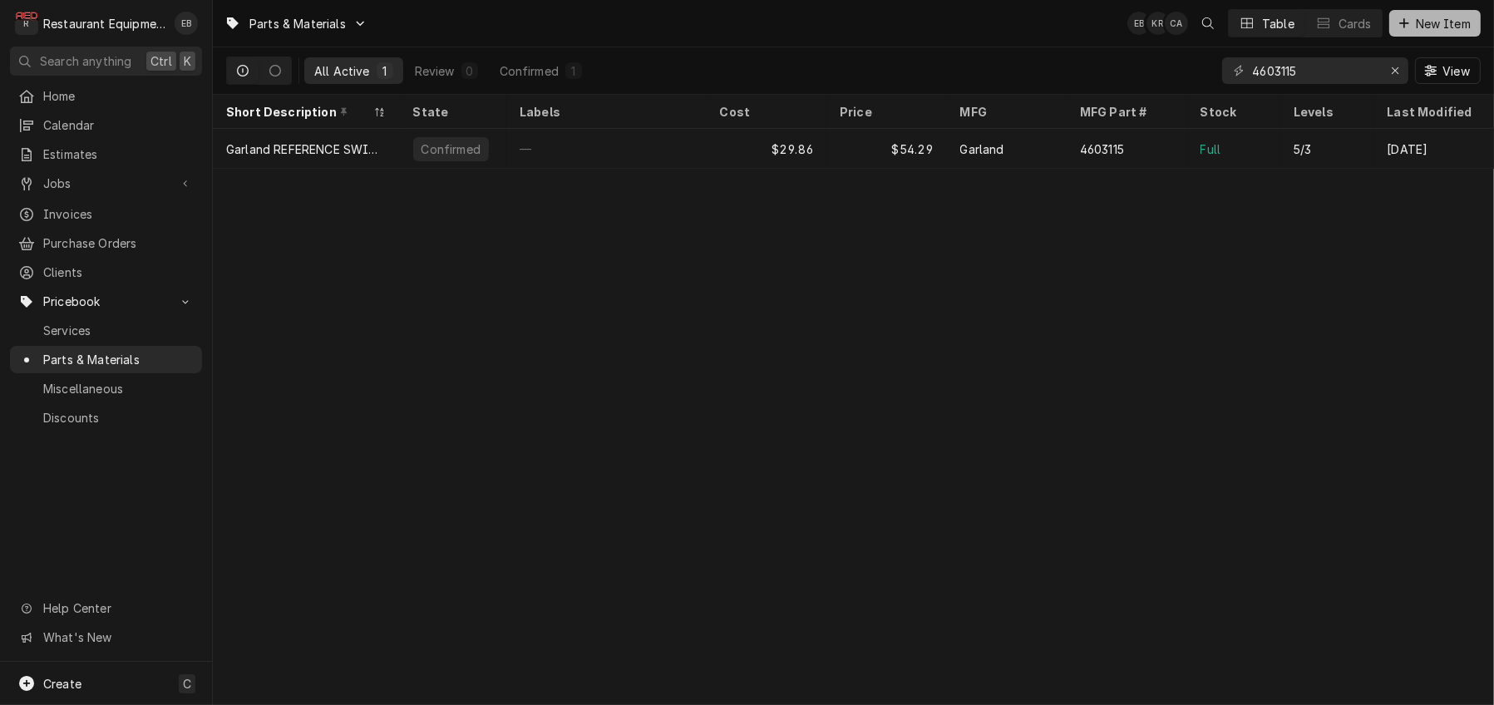
click at [1442, 27] on span "New Item" at bounding box center [1444, 23] width 62 height 17
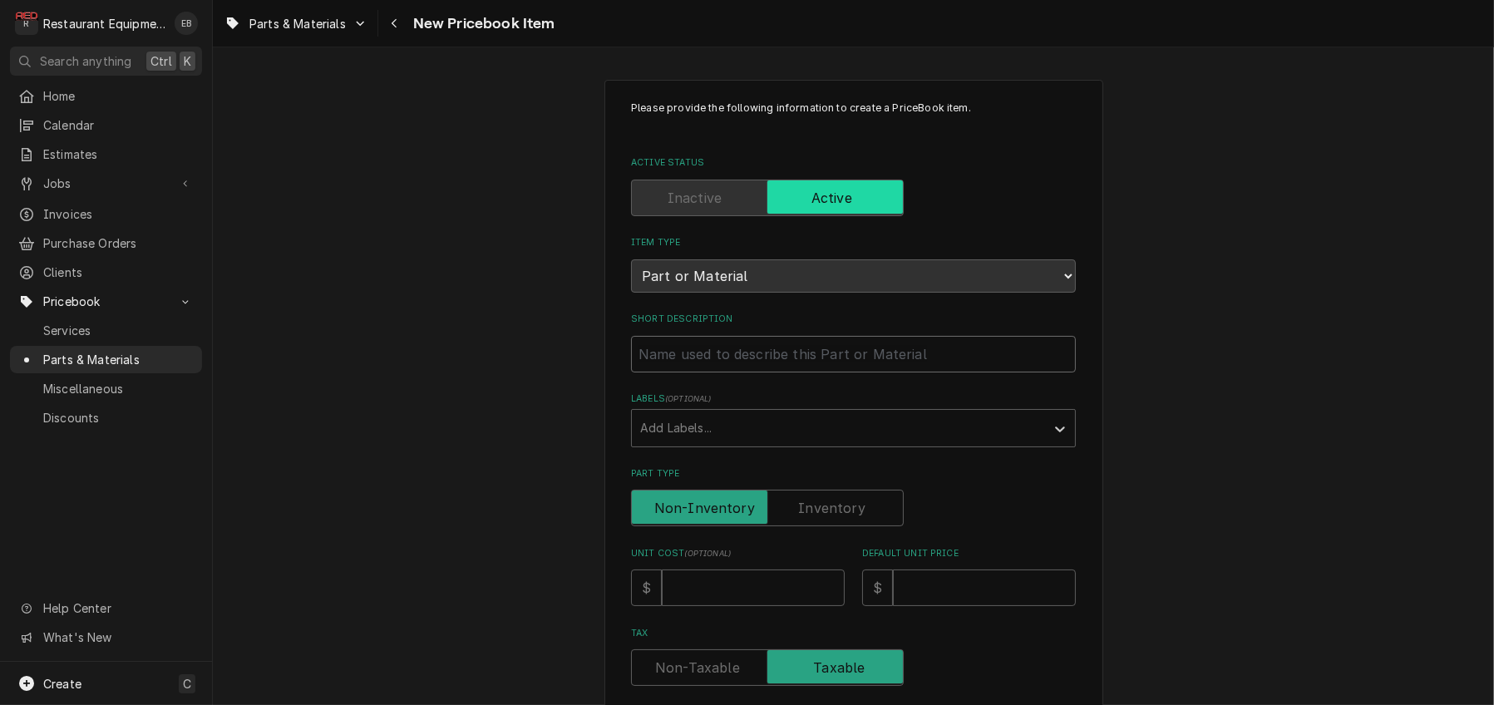
click at [709, 372] on input "Short Description" at bounding box center [853, 354] width 445 height 37
click at [764, 372] on input "Short Description" at bounding box center [853, 354] width 445 height 37
paste input "Garland 4612410 User Interface Conversion Kit"
type textarea "x"
type input "Garland 4612410 User Interface Conversion Kit"
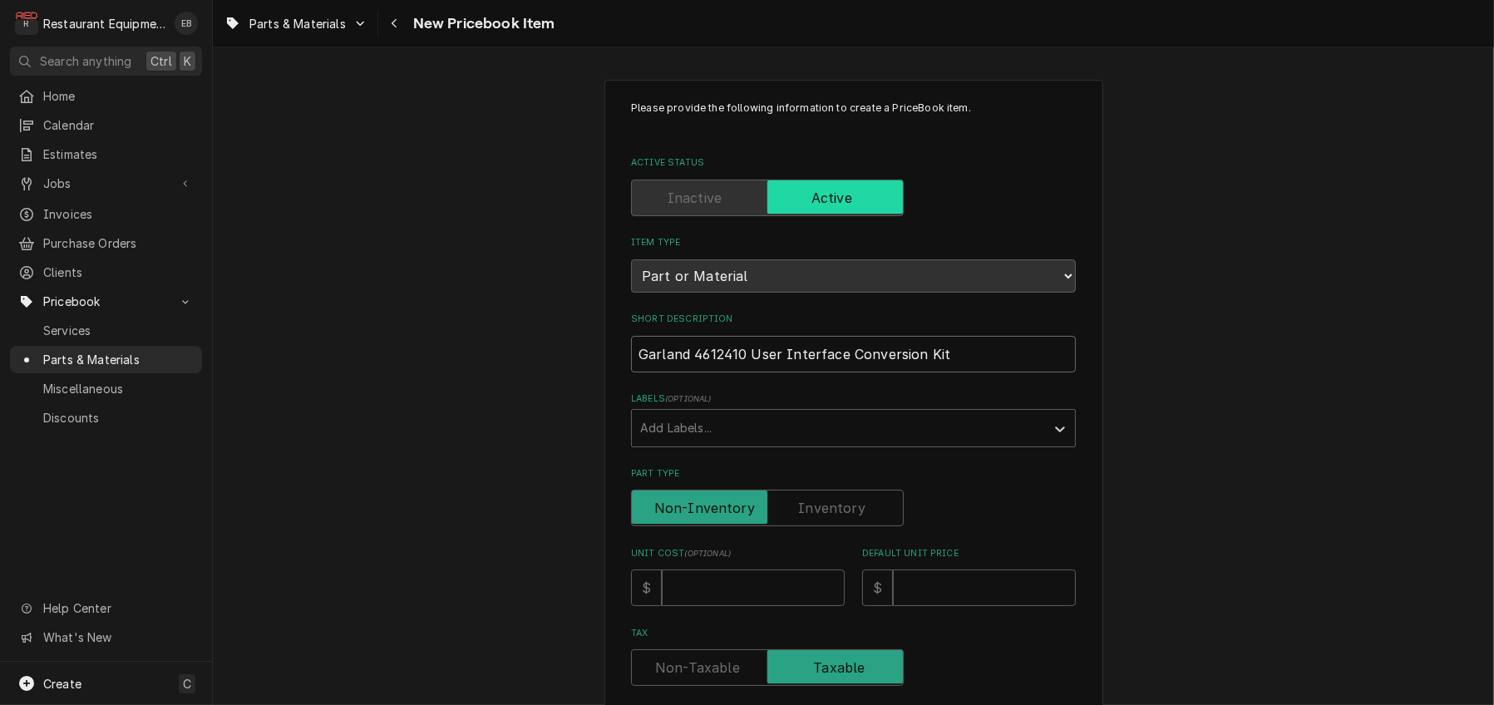
drag, startPoint x: 743, startPoint y: 397, endPoint x: 681, endPoint y: 406, distance: 62.9
click at [681, 372] on input "Garland 4612410 User Interface Conversion Kit" at bounding box center [853, 354] width 445 height 37
type textarea "x"
type input "GarlandUser Interface Conversion Kit"
type textarea "x"
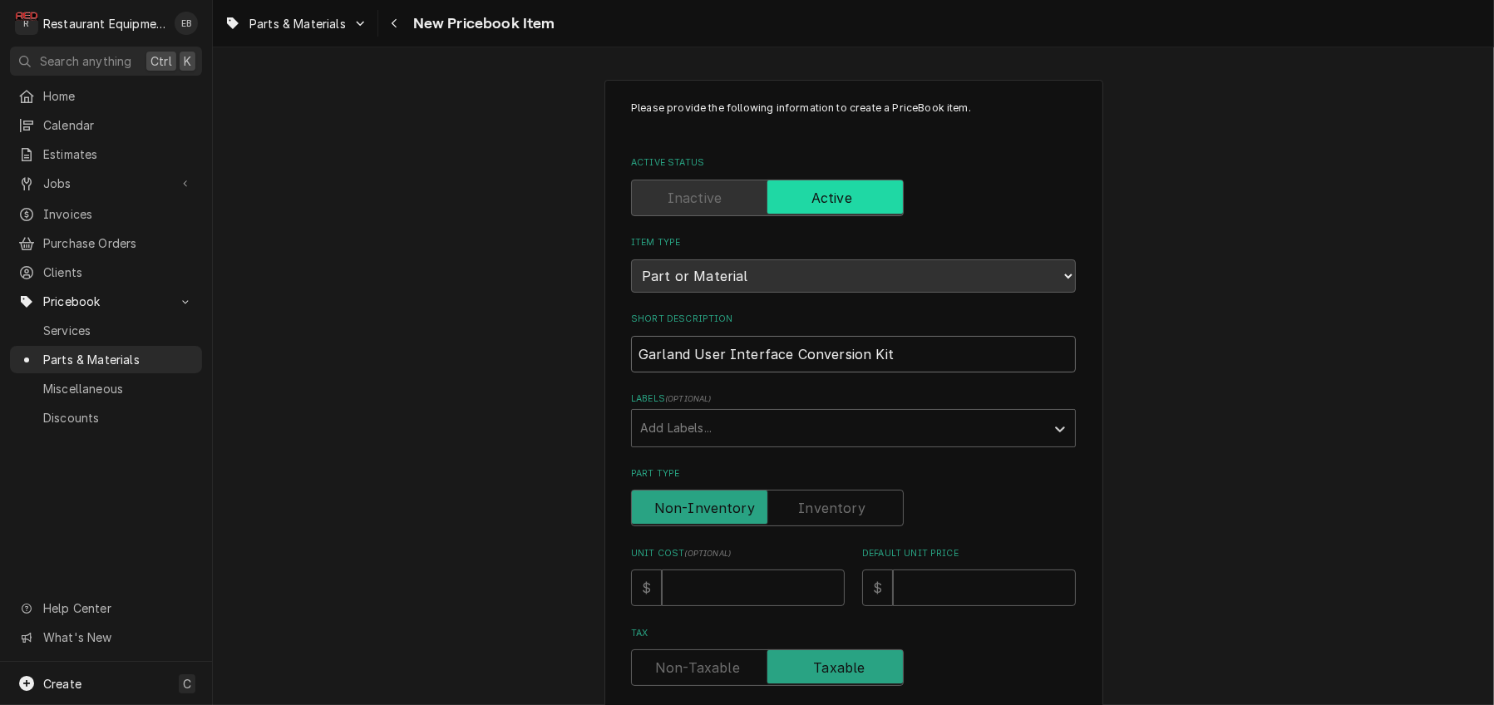
click at [931, 372] on input "Garland User Interface Conversion Kit" at bounding box center [853, 354] width 445 height 37
type input "Garland User Interface Conversion Kit"
drag, startPoint x: 867, startPoint y: 399, endPoint x: 900, endPoint y: 397, distance: 32.5
click at [868, 372] on input "Garland User Interface Conversion Kit" at bounding box center [853, 354] width 445 height 37
click at [921, 372] on input "Garland User Interface Conversion Kit" at bounding box center [853, 354] width 445 height 37
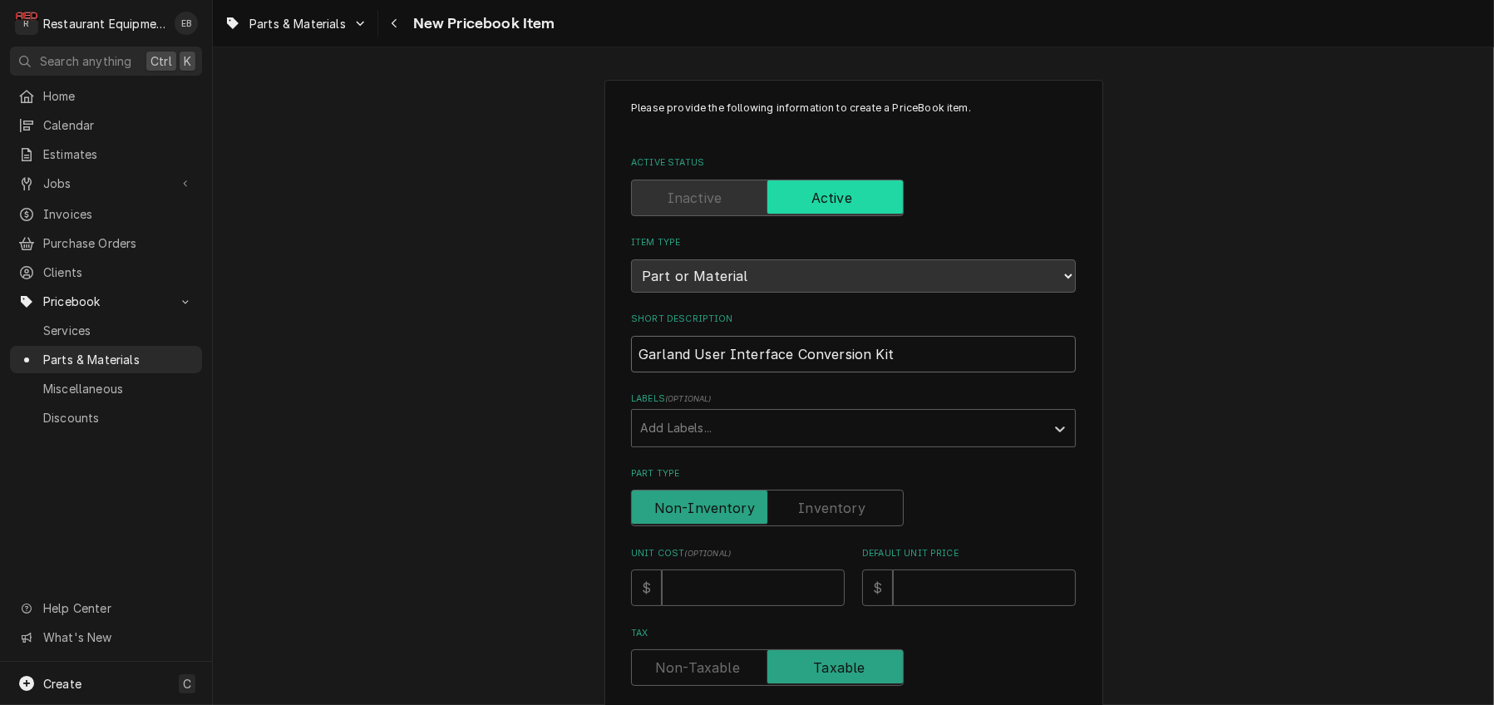
type textarea "x"
type input "Garland User Interface Conversion Kit,"
type textarea "x"
type input "Garland User Interface Conversion Kit,"
paste input "HRCB to Merco"
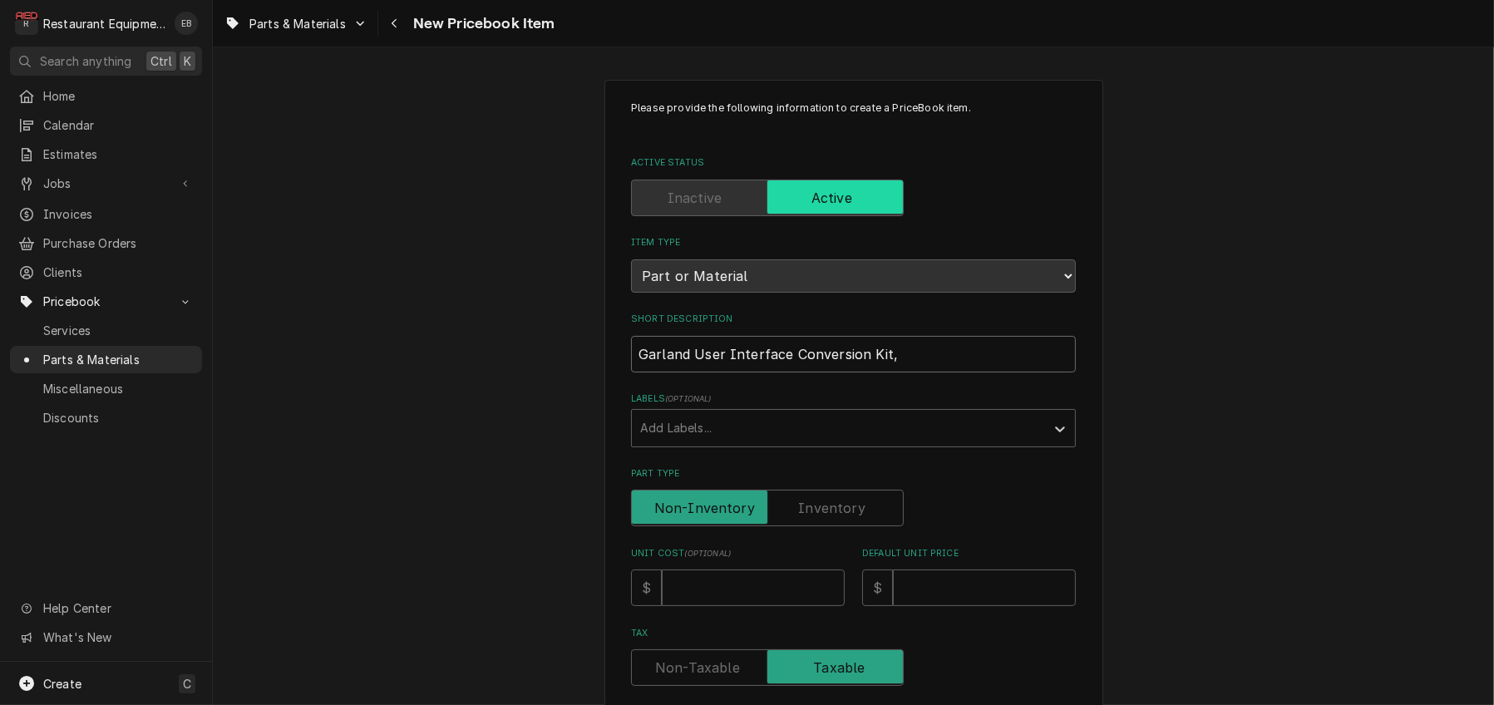
type textarea "x"
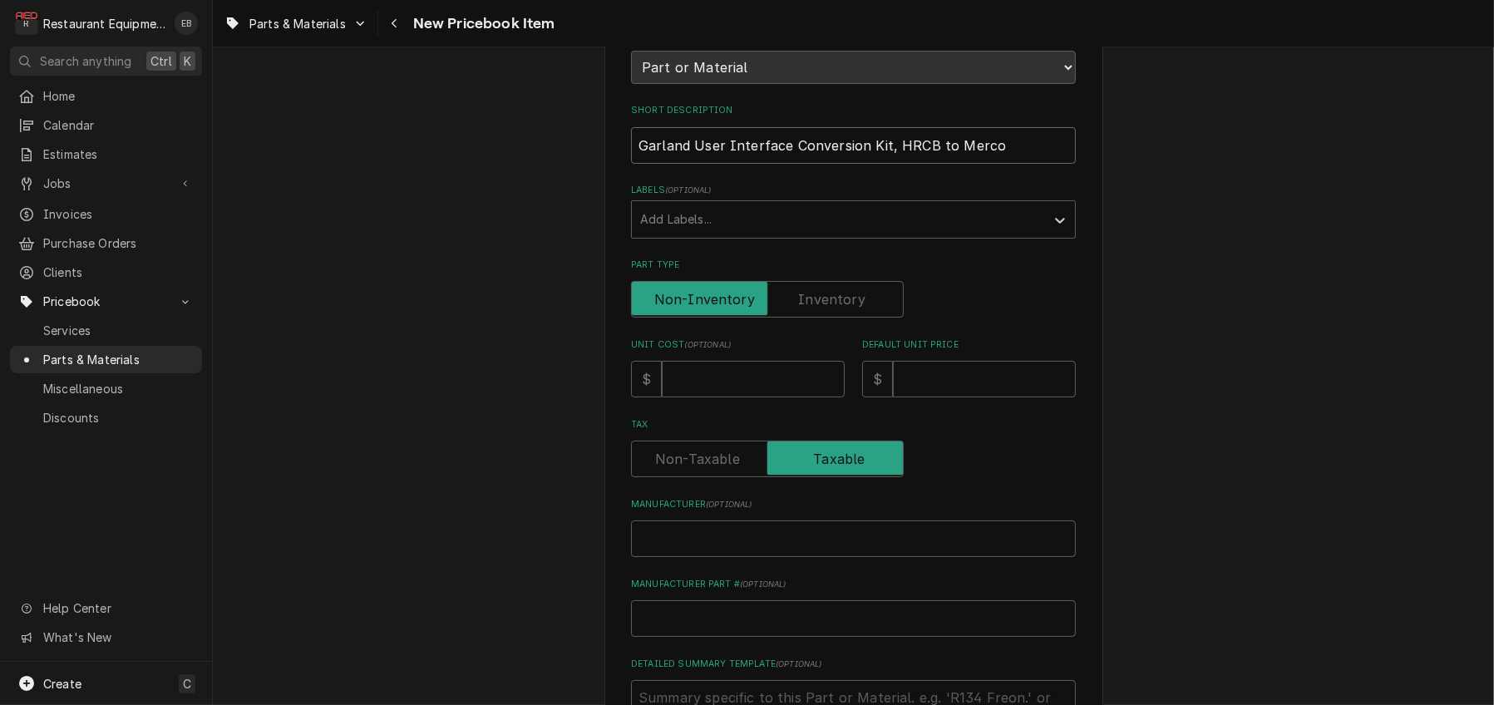
scroll to position [221, 0]
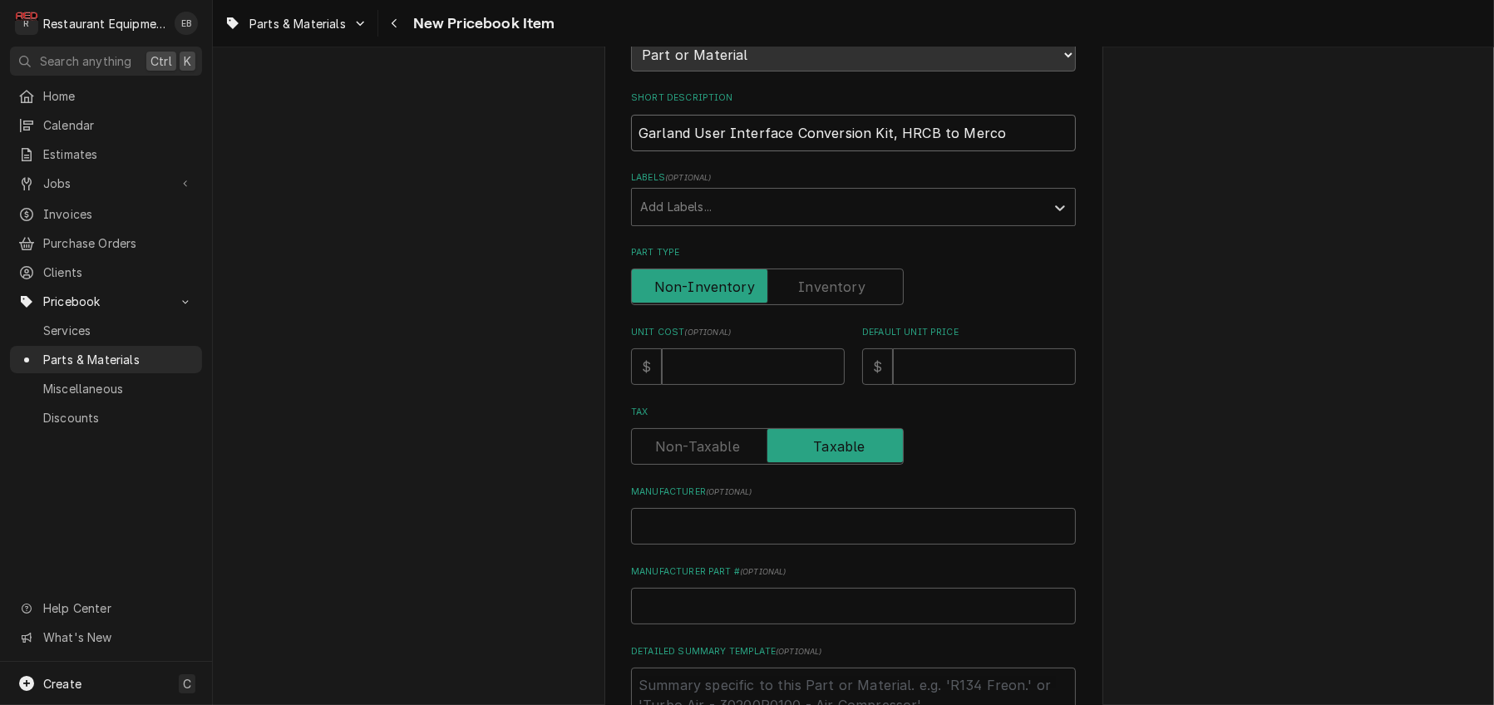
type input "Garland User Interface Conversion Kit, HRCB to Merco"
click at [739, 385] on input "Unit Cost ( optional )" at bounding box center [753, 366] width 183 height 37
type textarea "x"
type input "1"
type textarea "x"
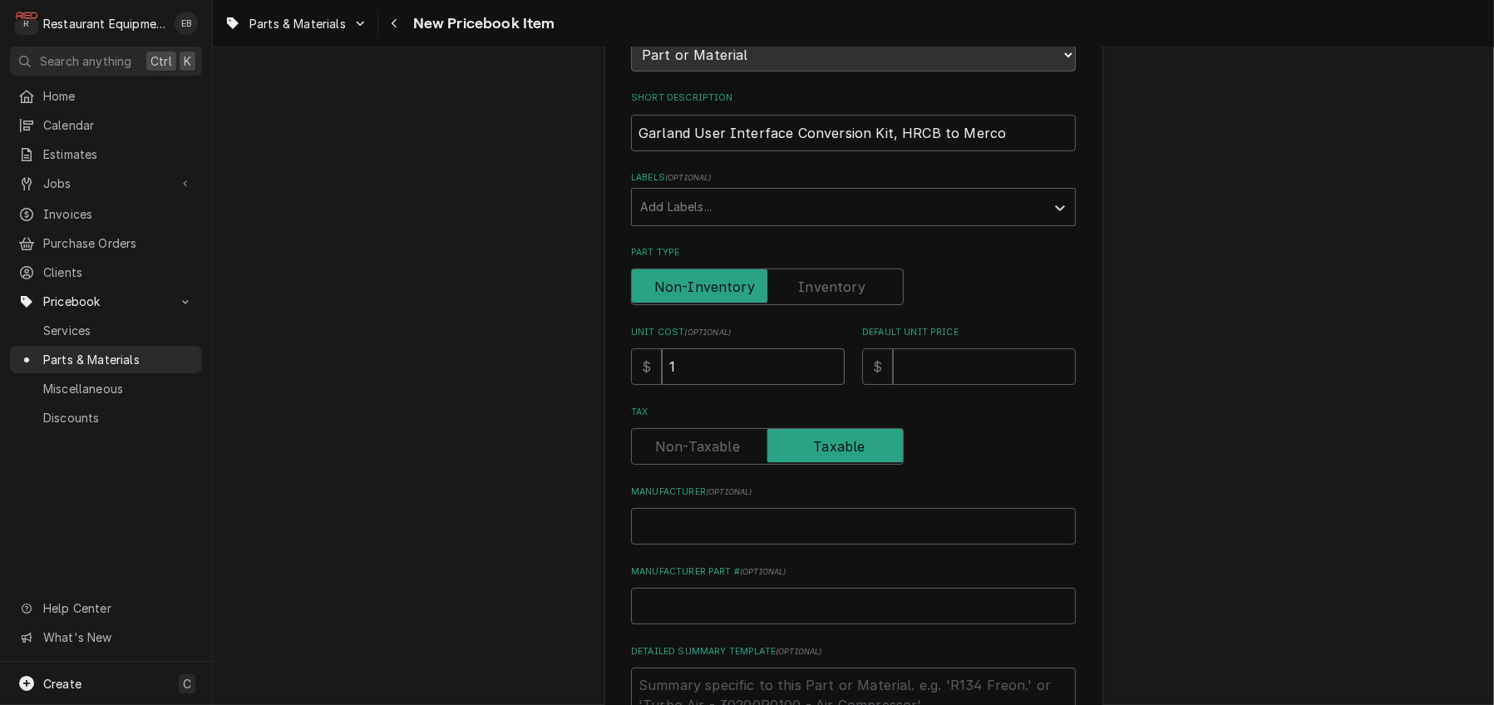
type input "10"
type textarea "x"
type input "102"
type textarea "x"
type input "1026"
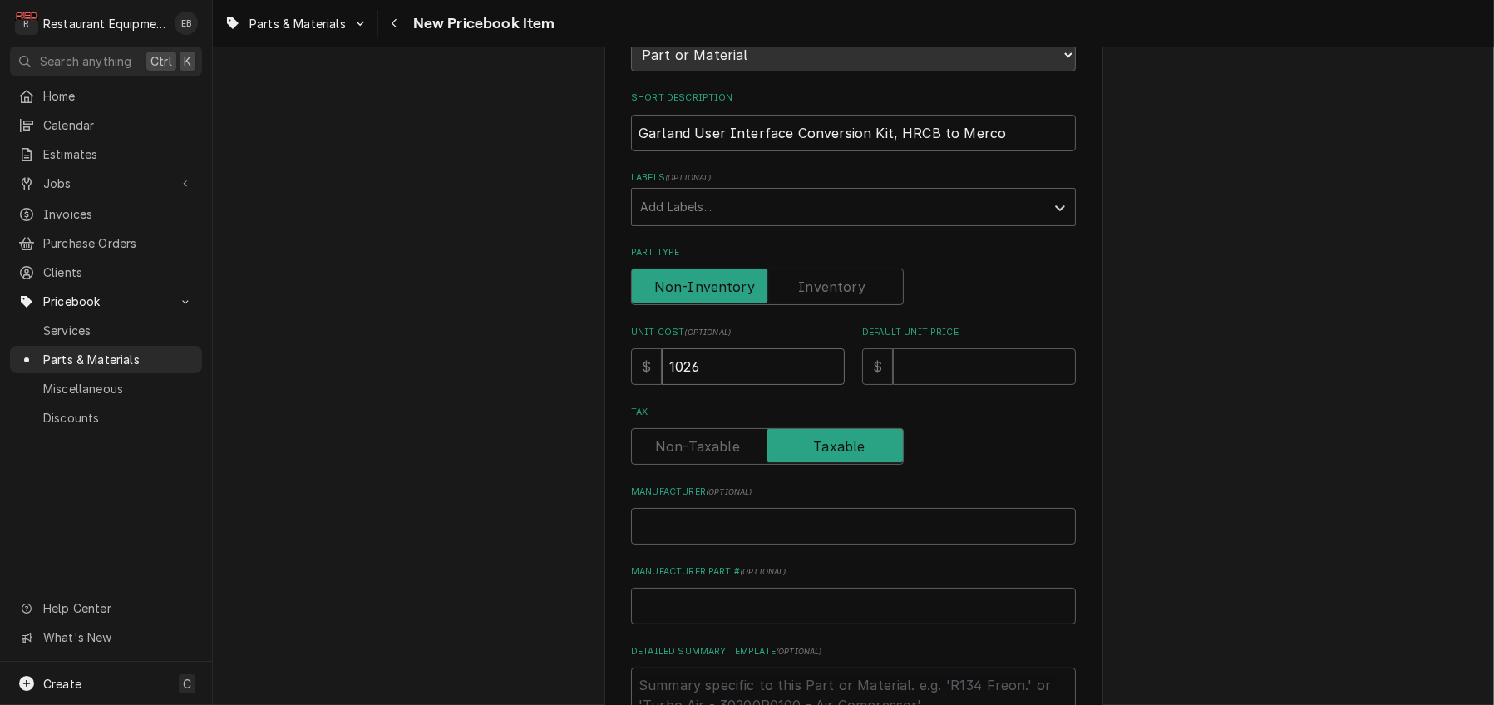
type textarea "x"
type input "1026.8"
type textarea "x"
type input "1026.89"
click at [929, 385] on input "Default Unit Price" at bounding box center [984, 366] width 183 height 37
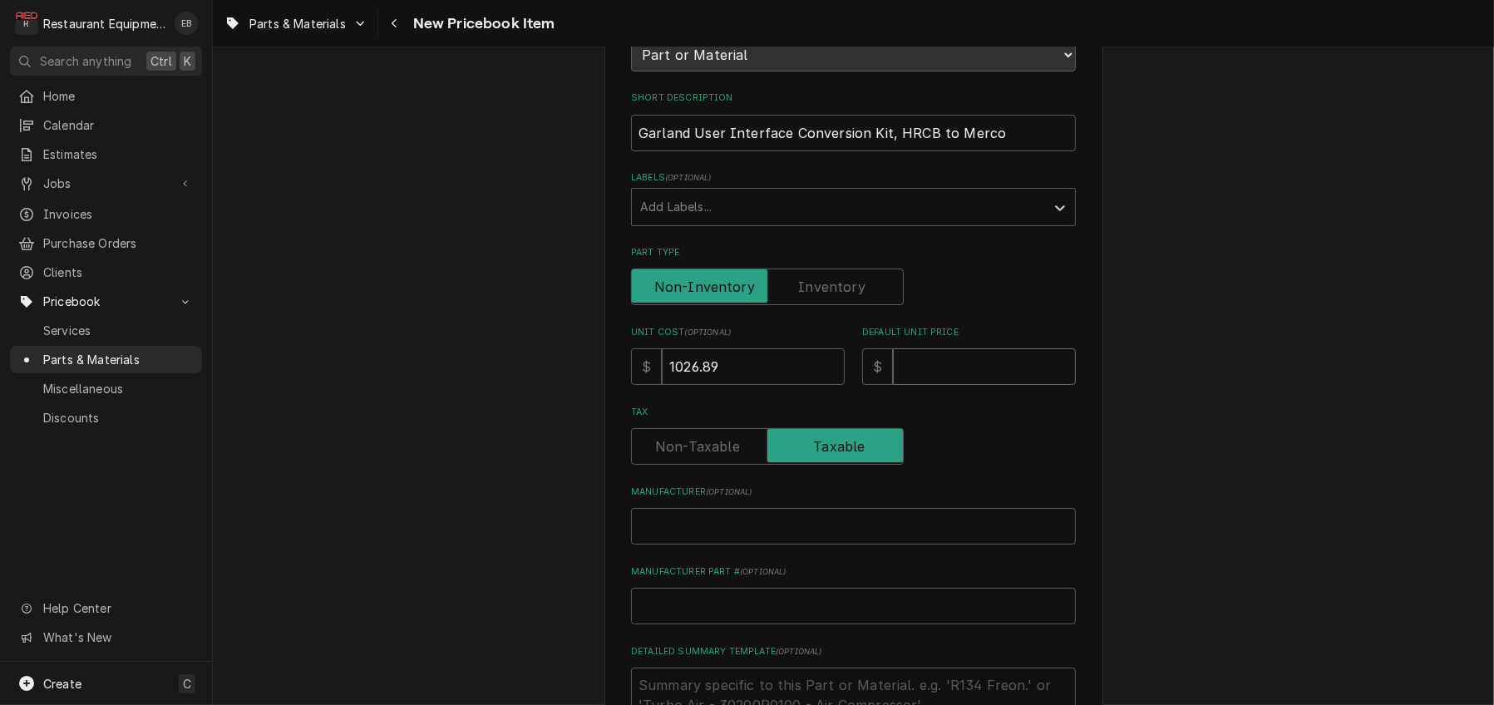
type textarea "x"
type input "1"
type textarea "x"
type input "18"
type textarea "x"
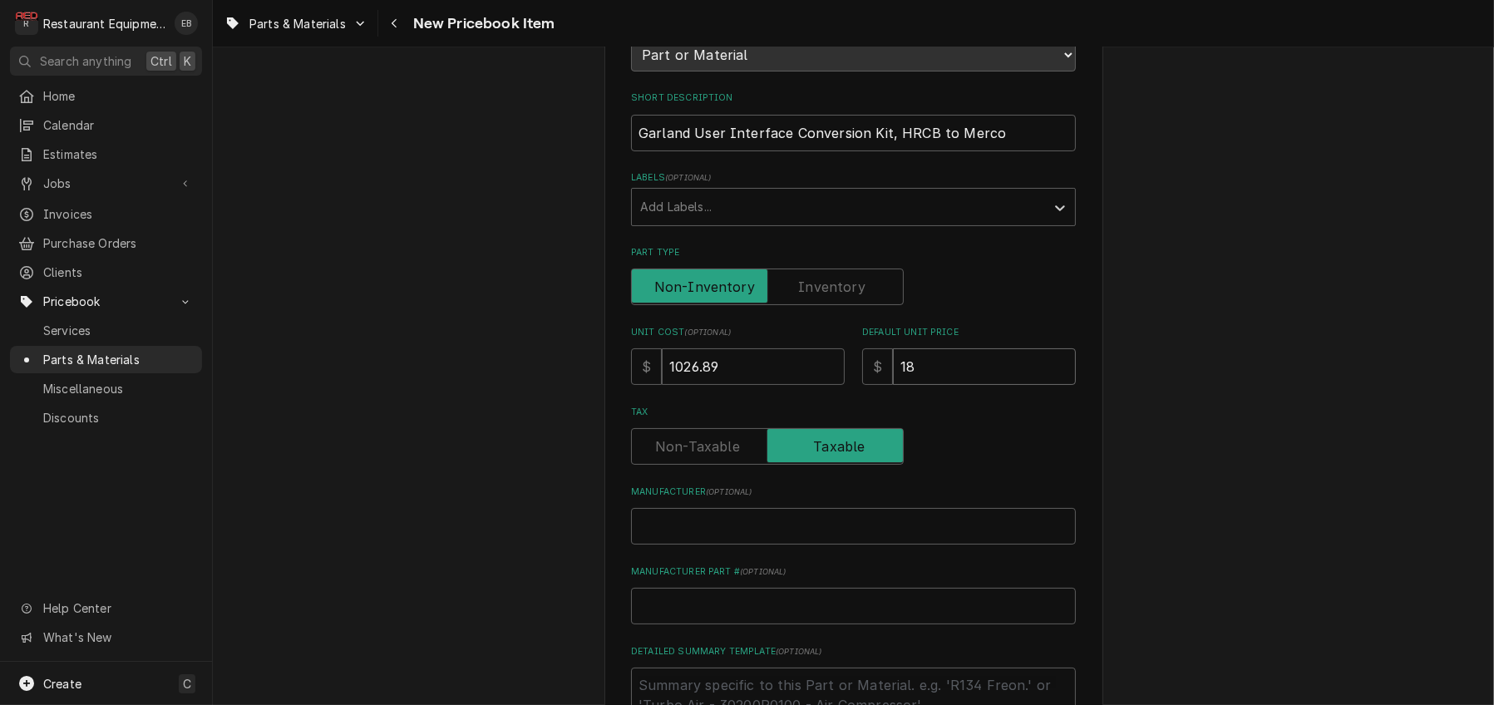
type input "186"
type textarea "x"
type input "1867"
type textarea "x"
type input "1867.0"
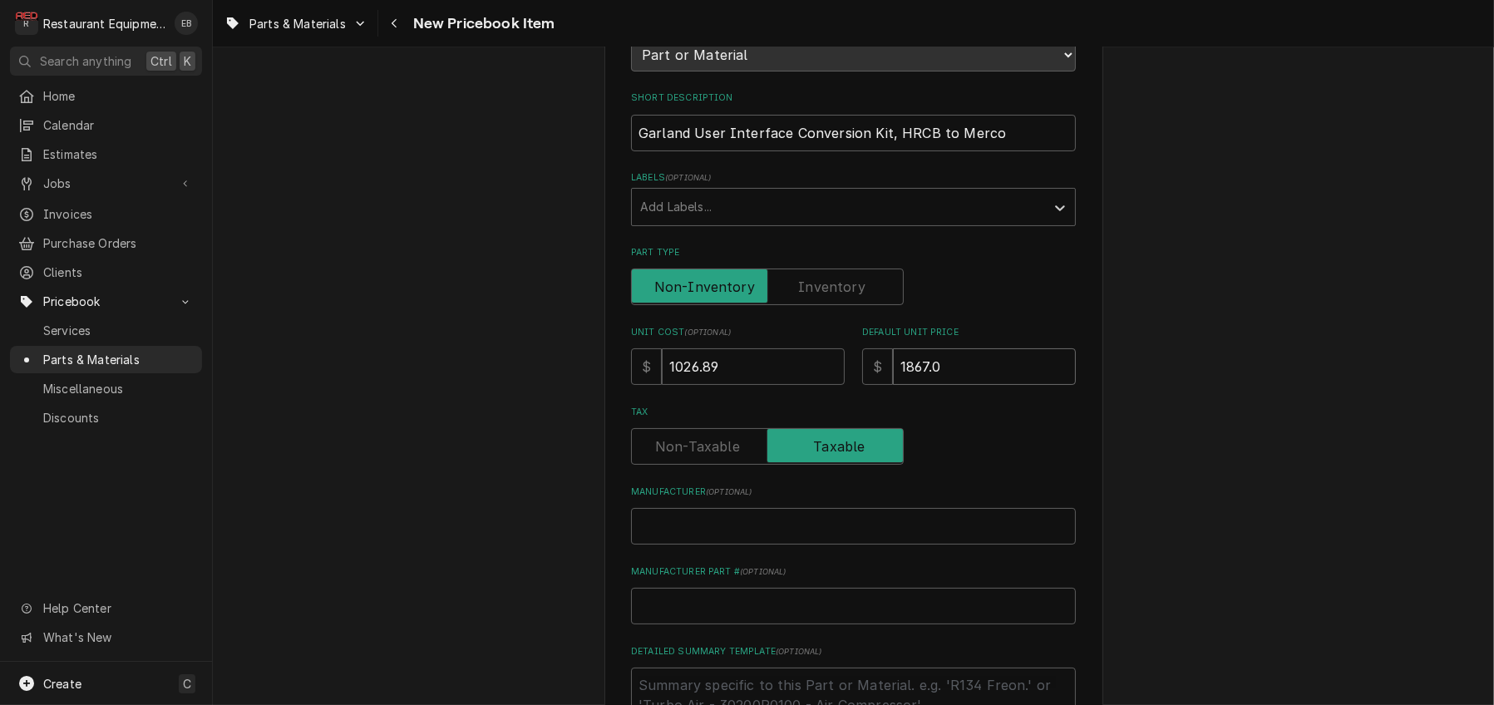
type textarea "x"
type input "1867.07"
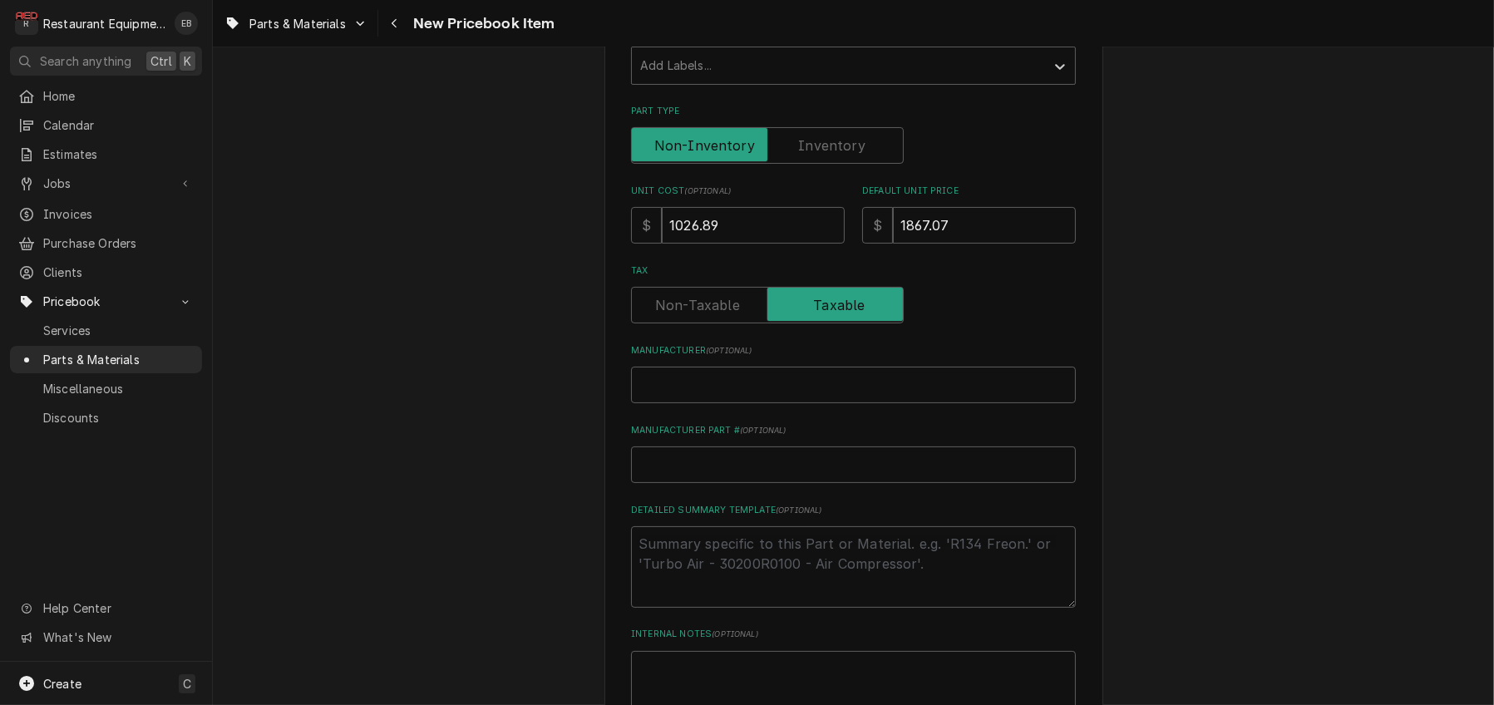
scroll to position [443, 0]
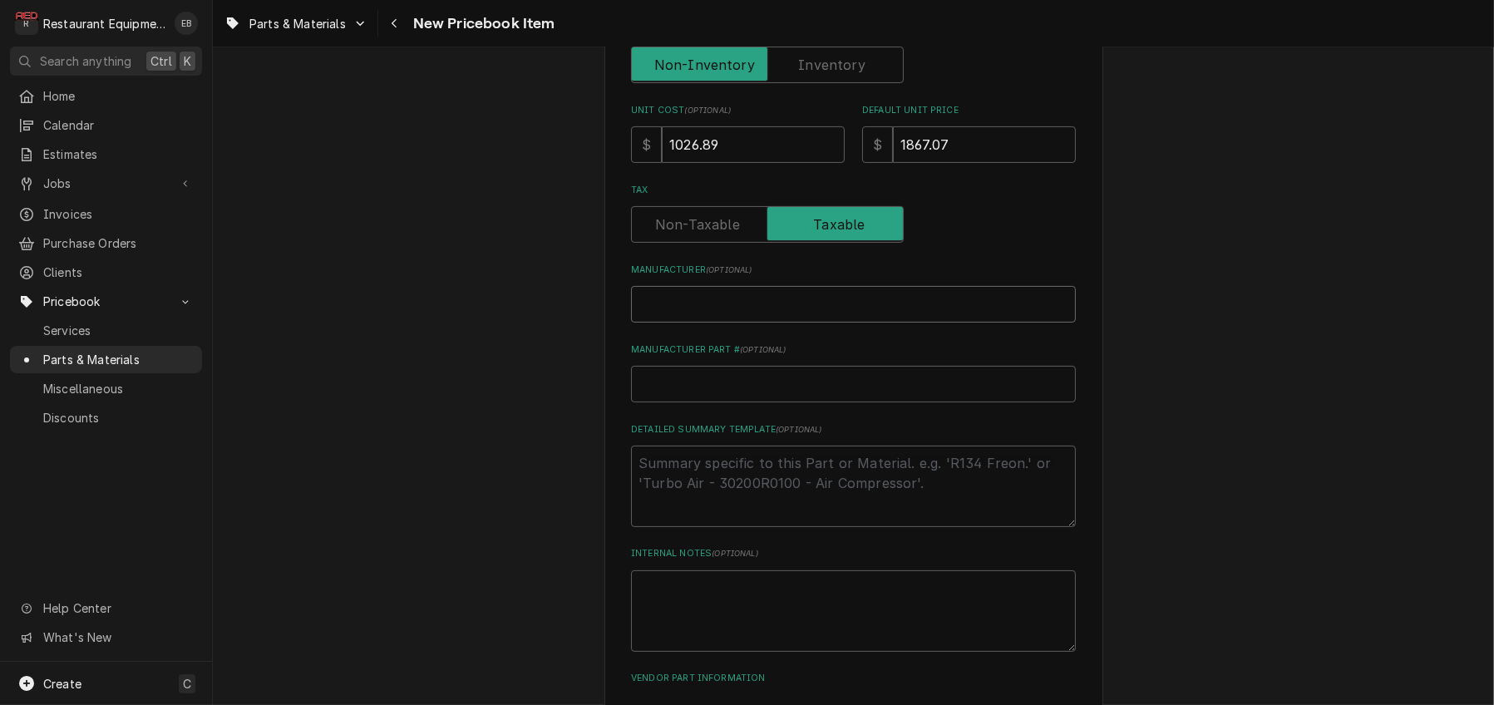
click at [758, 323] on input "Manufacturer ( optional )" at bounding box center [853, 304] width 445 height 37
type textarea "x"
type input "G"
type textarea "x"
type input "Ga"
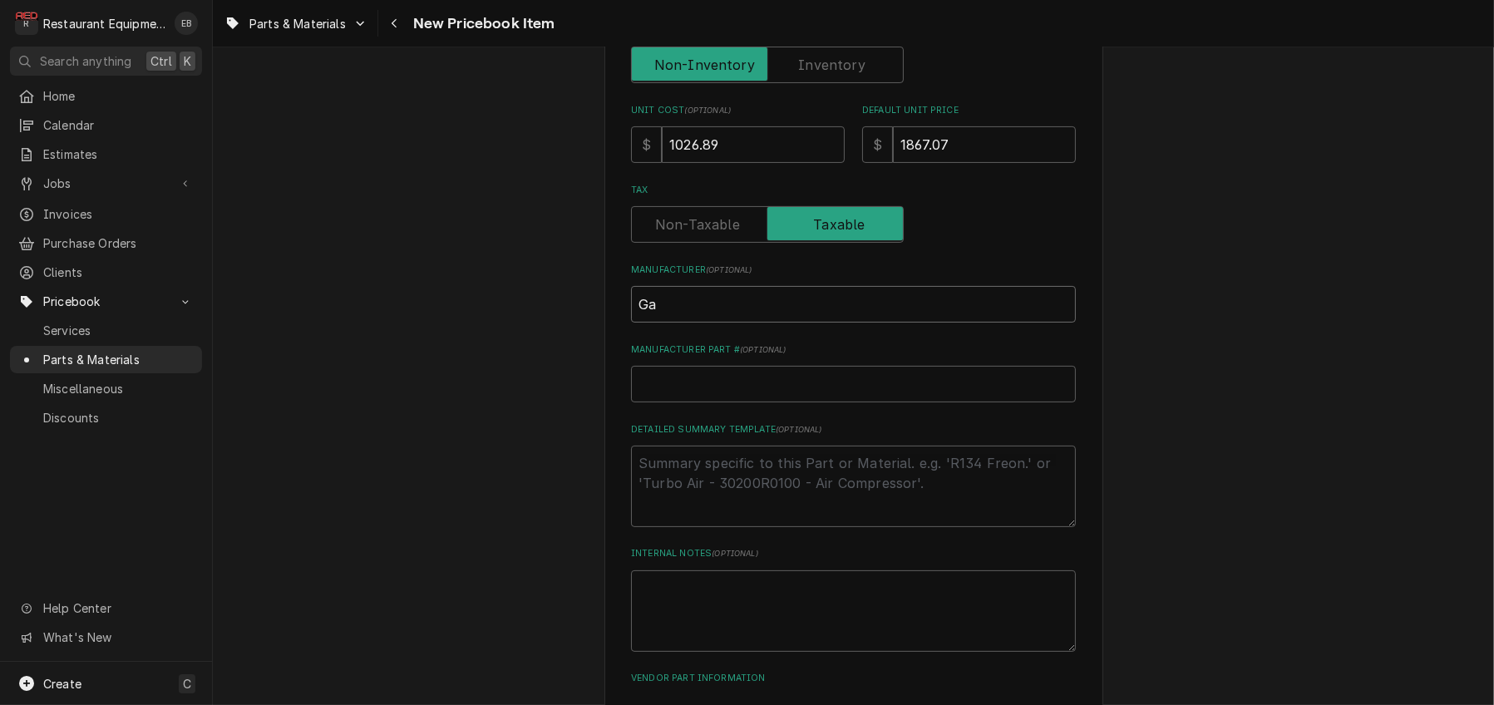
type textarea "x"
type input "Gal"
type textarea "x"
type input "Galr"
type textarea "x"
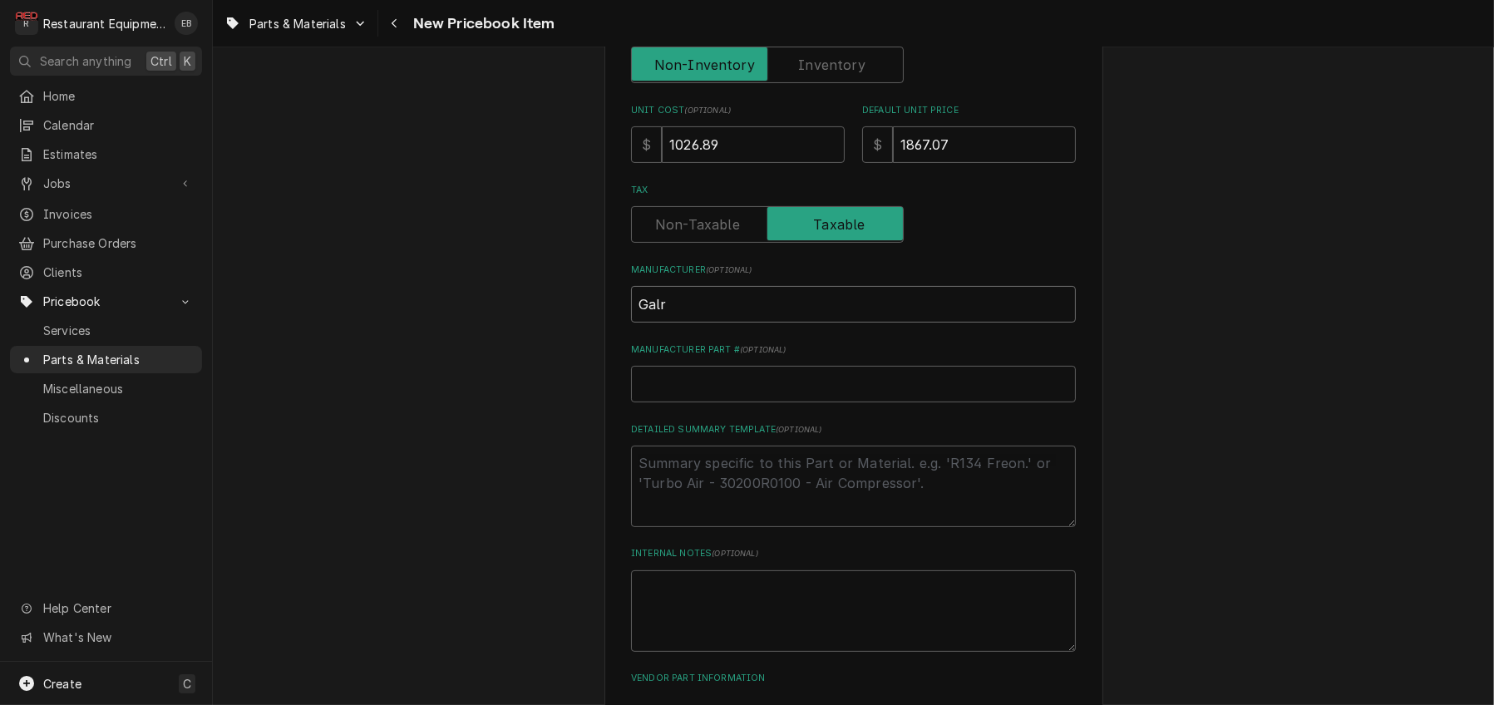
type input "Gal"
type textarea "x"
type input "Ga"
type textarea "x"
type input "Gar"
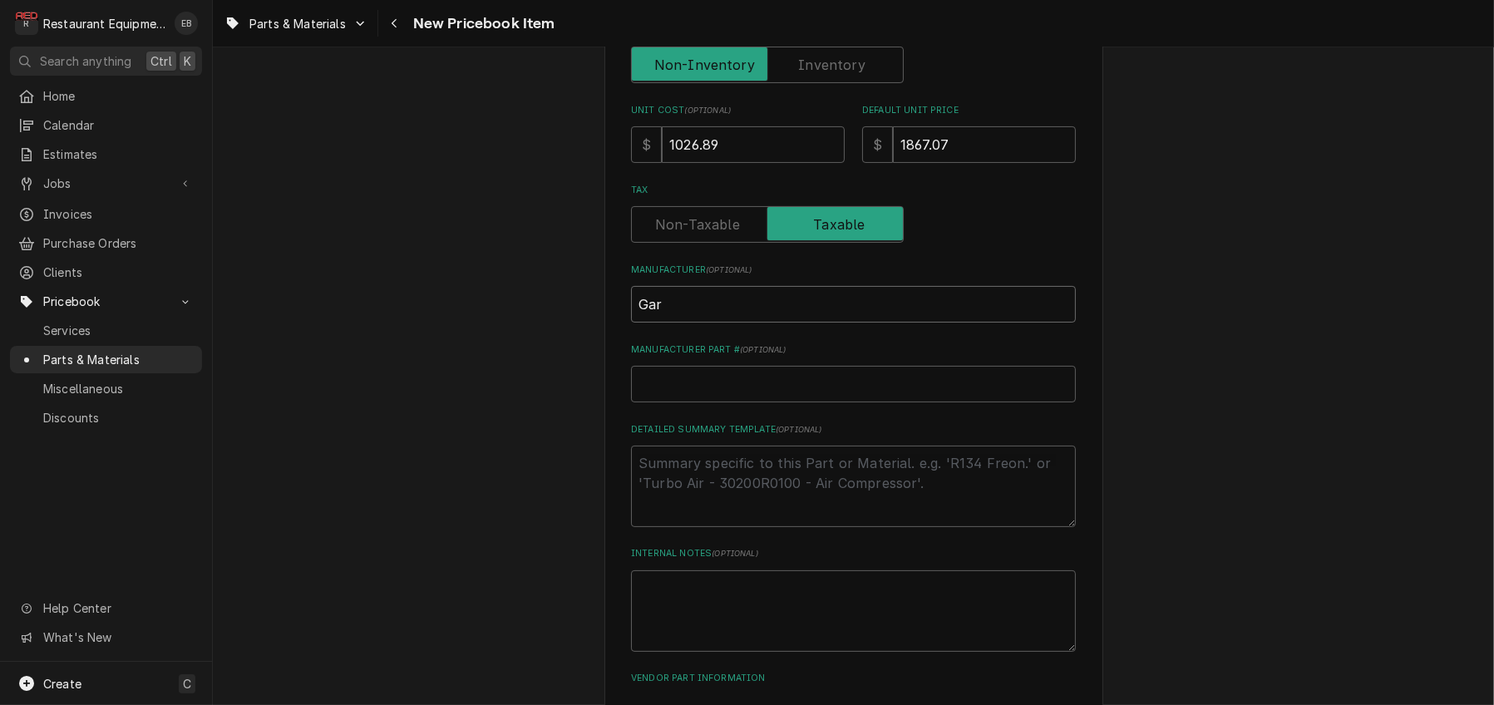
type textarea "x"
type input "Garl"
type textarea "x"
type input "Garla"
type textarea "x"
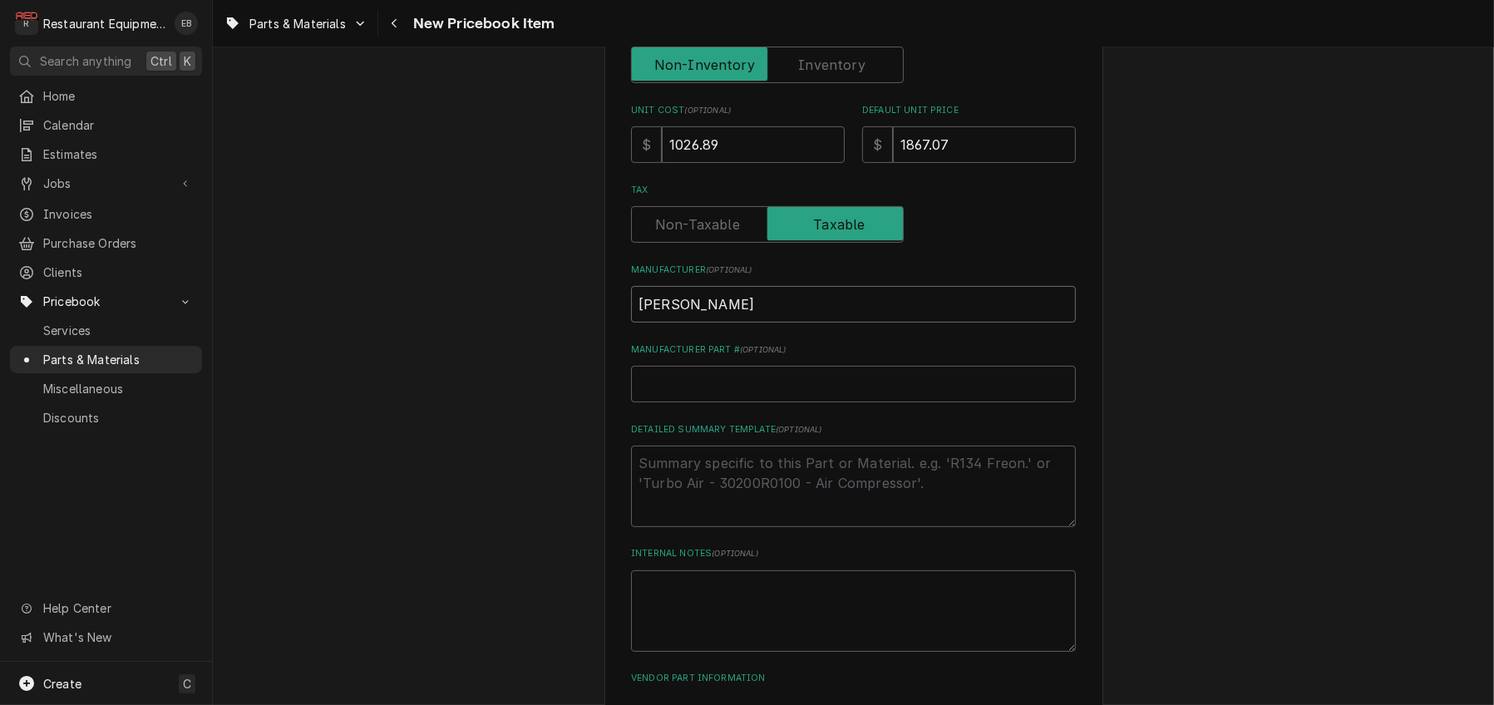
type input "Garlan"
type textarea "x"
type input "Garland"
click at [905, 402] on input "Manufacturer Part # ( optional )" at bounding box center [853, 384] width 445 height 37
click at [697, 402] on input "Manufacturer Part # ( optional )" at bounding box center [853, 384] width 445 height 37
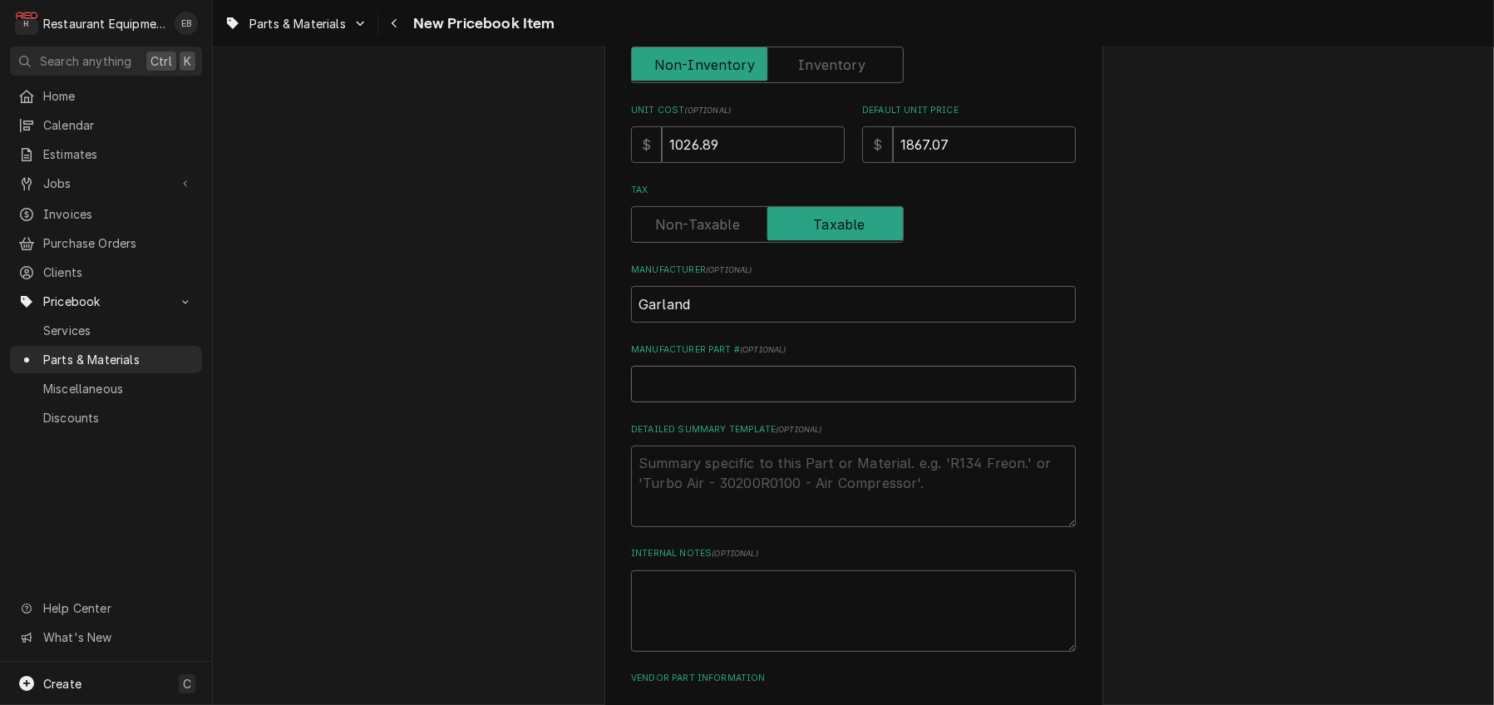
paste input "4612410"
type textarea "x"
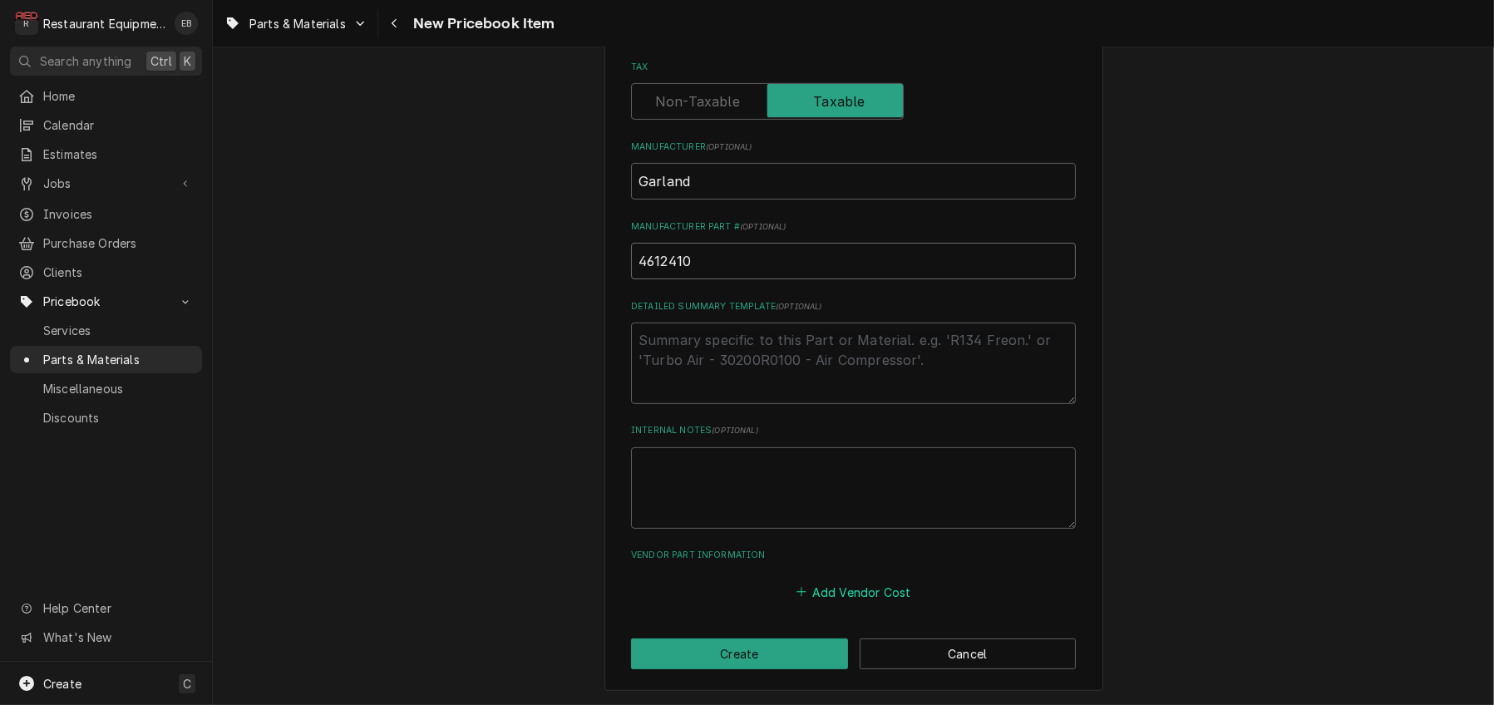
type input "4612410"
click at [855, 580] on button "Add Vendor Cost" at bounding box center [853, 591] width 121 height 23
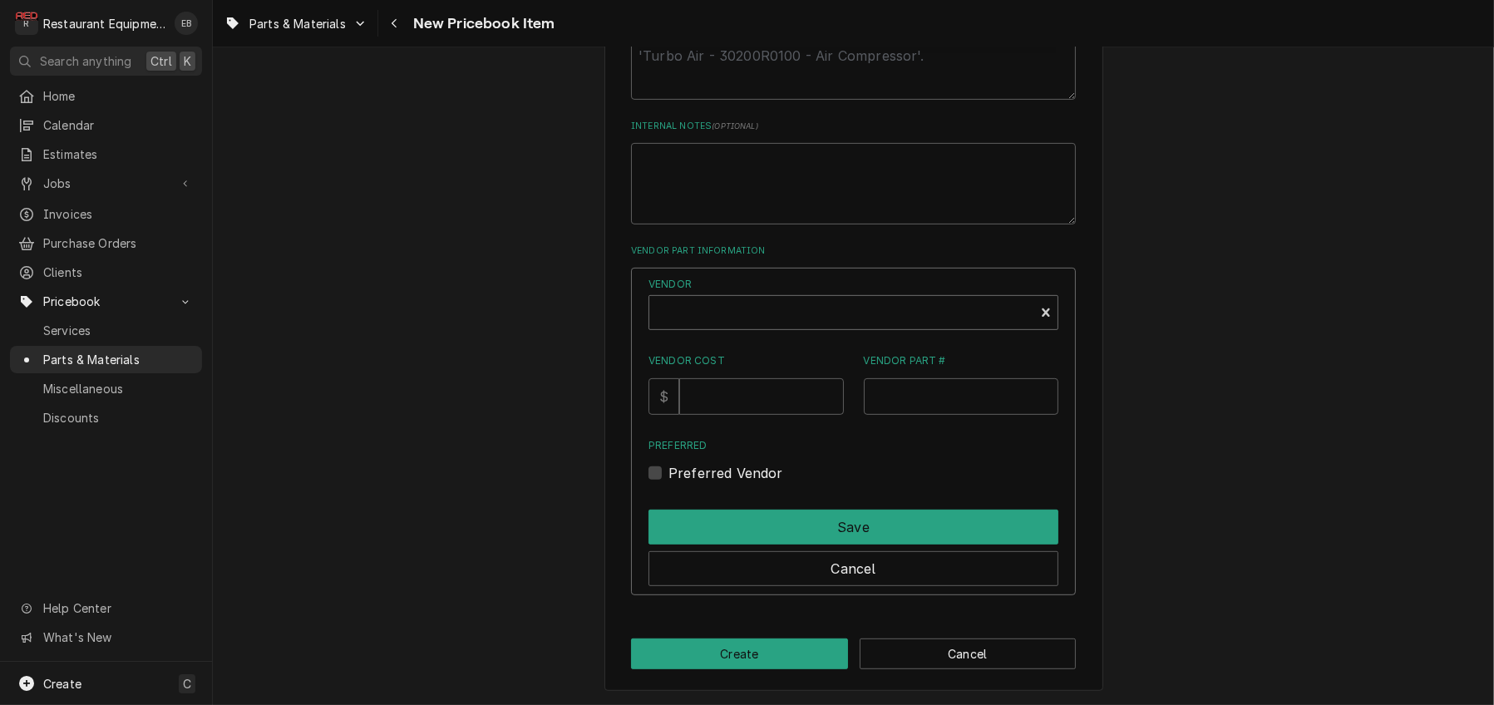
scroll to position [918, 0]
type textarea "x"
click at [757, 339] on div "Vendor" at bounding box center [842, 319] width 368 height 40
type input "parts town"
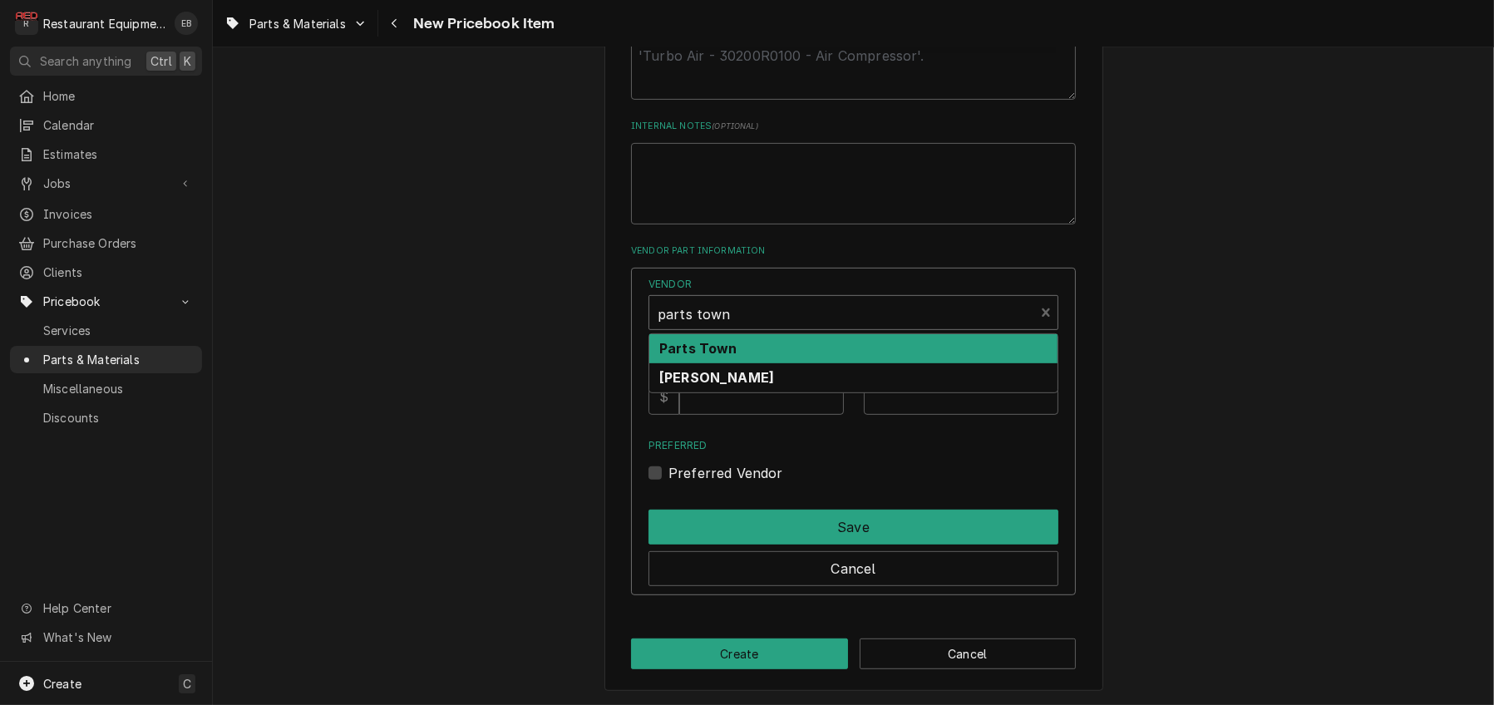
click at [970, 363] on div "Parts Town" at bounding box center [853, 348] width 408 height 29
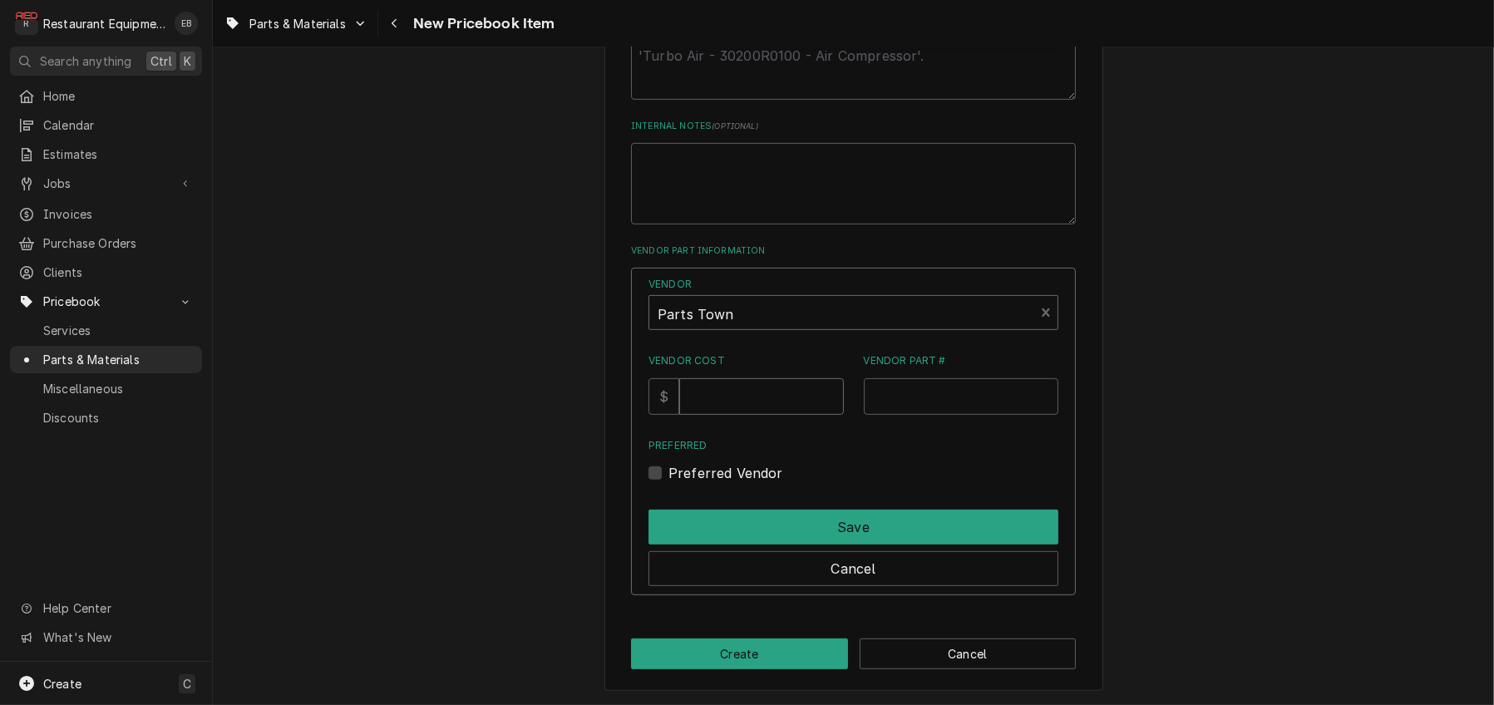
click at [782, 415] on input "Vendor Cost" at bounding box center [761, 396] width 164 height 37
type input "1026.89"
click at [974, 415] on input "Vendor Part #" at bounding box center [961, 396] width 195 height 37
click at [925, 415] on input "Vendor Part #" at bounding box center [961, 396] width 195 height 37
paste input "GL4612410"
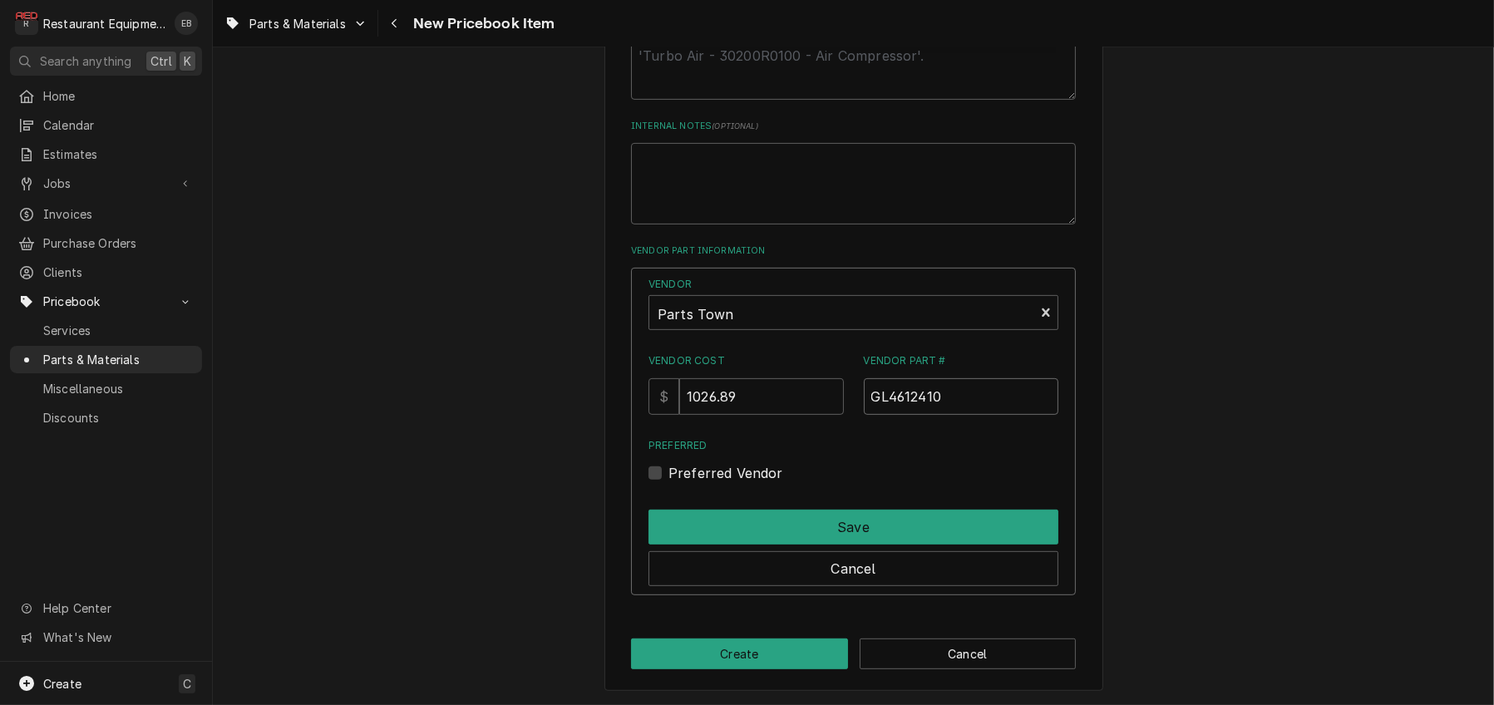
type input "GL4612410"
click at [668, 483] on label "Preferred Vendor" at bounding box center [725, 473] width 115 height 20
click at [668, 500] on input "Preferred" at bounding box center [873, 481] width 410 height 37
checkbox input "true"
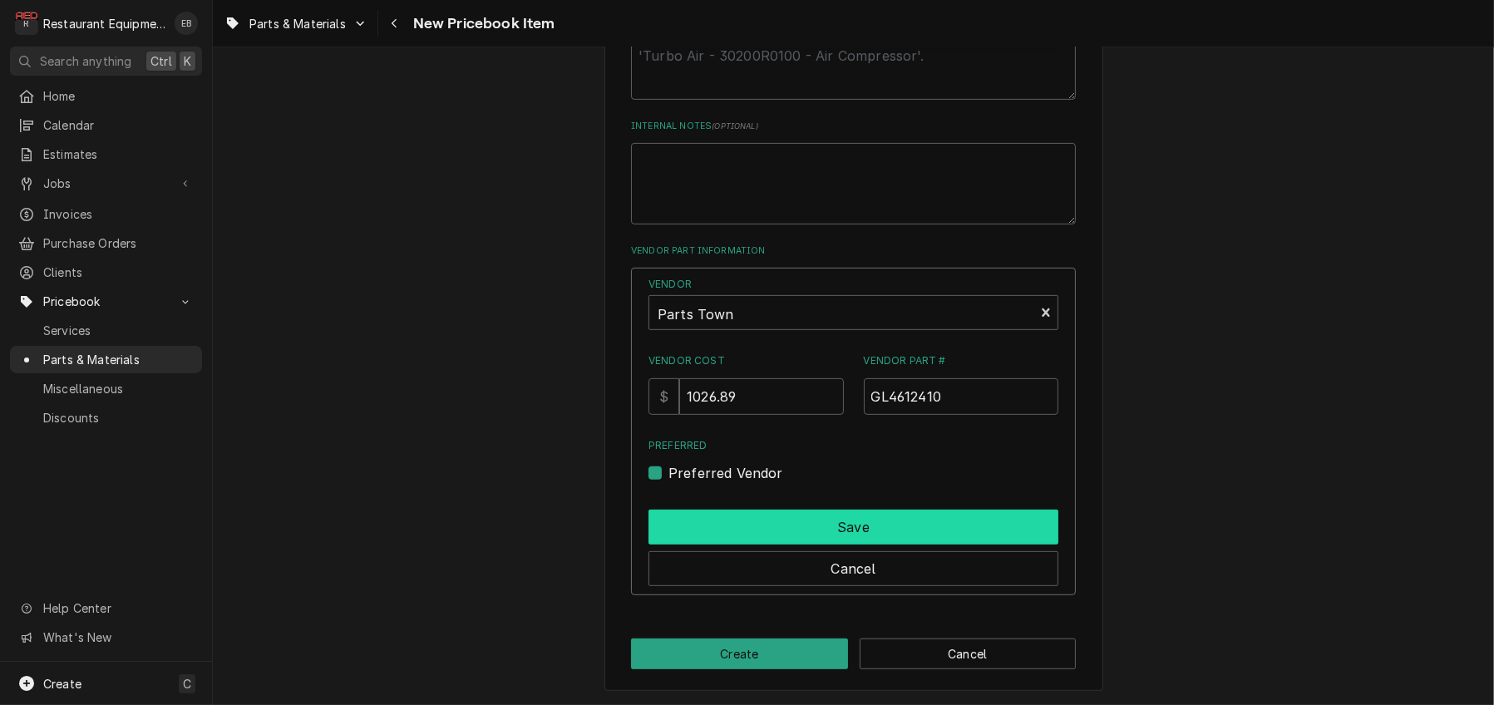
click at [712, 545] on button "Save" at bounding box center [853, 527] width 410 height 35
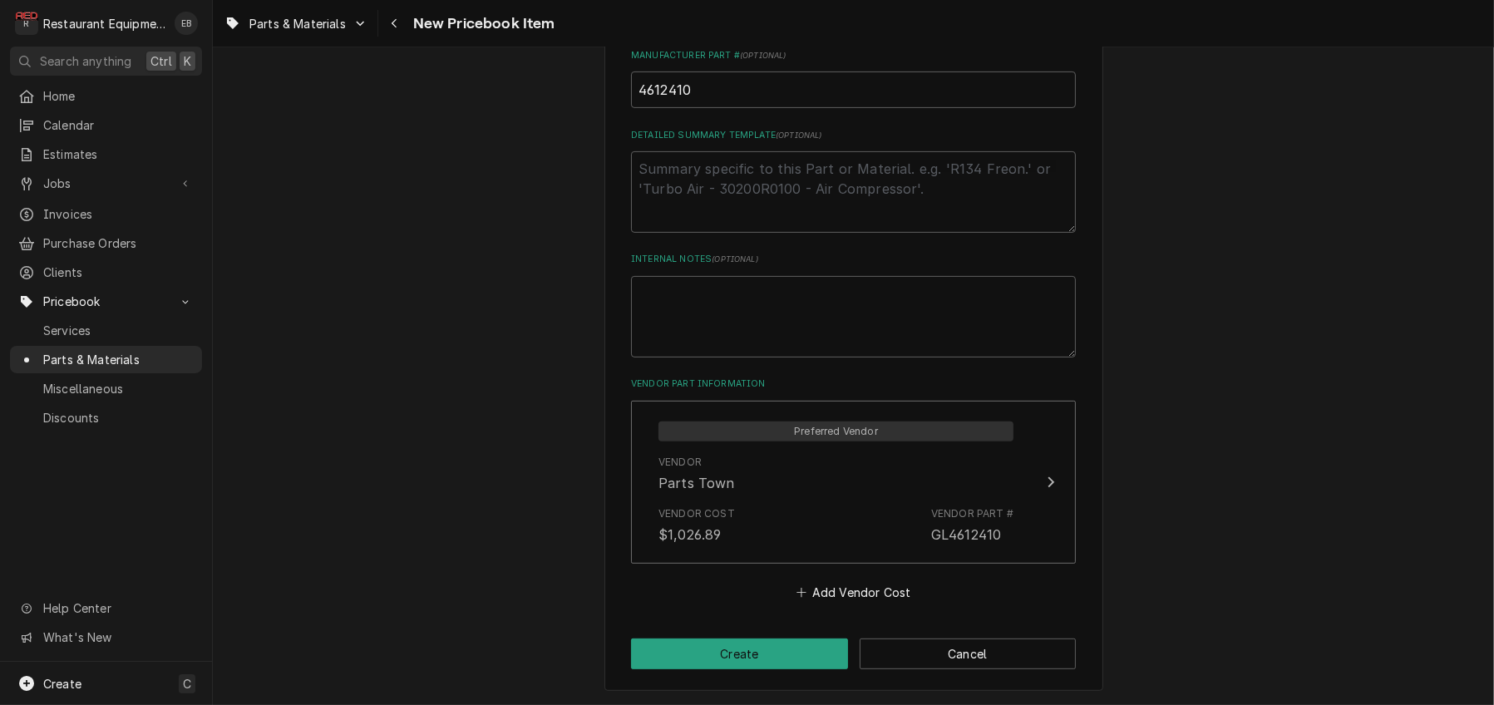
scroll to position [885, 0]
click at [775, 643] on button "Create" at bounding box center [739, 654] width 217 height 31
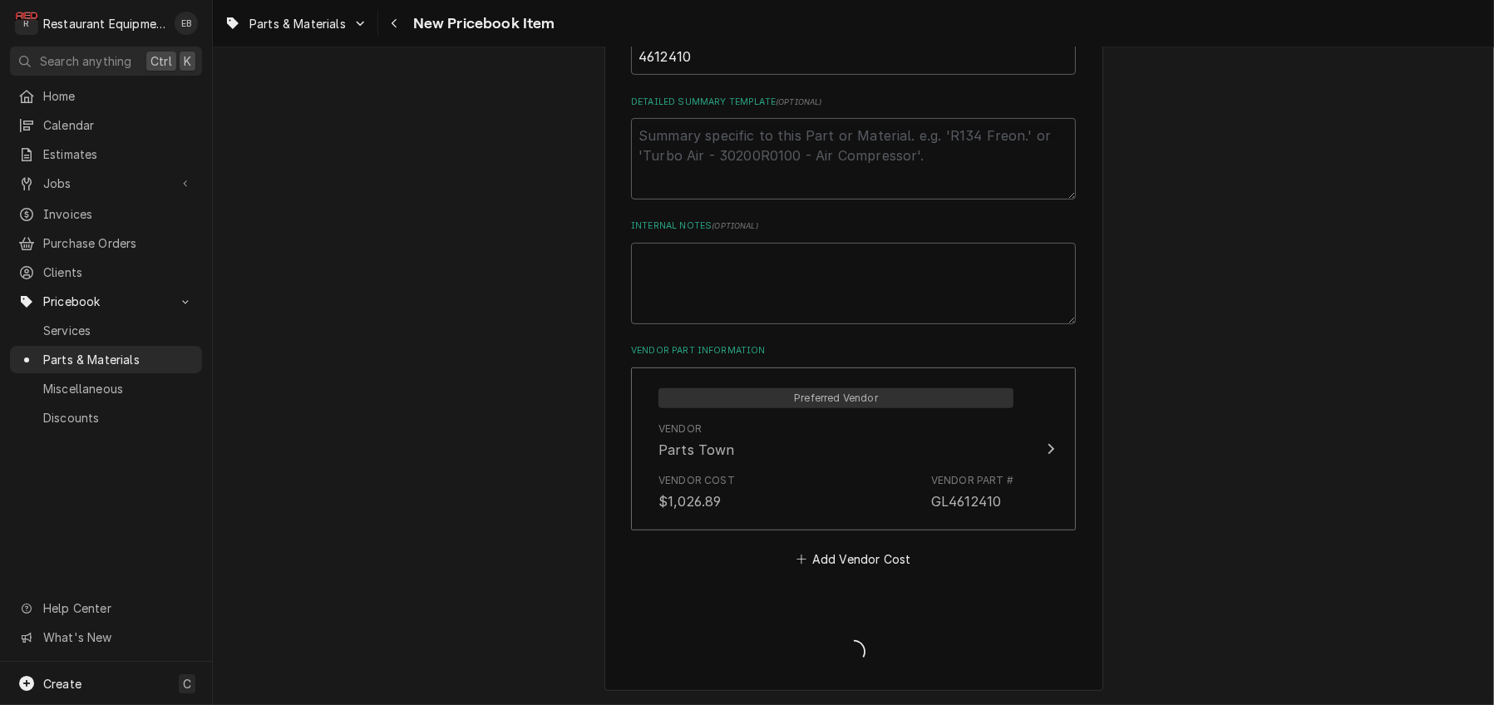
type textarea "x"
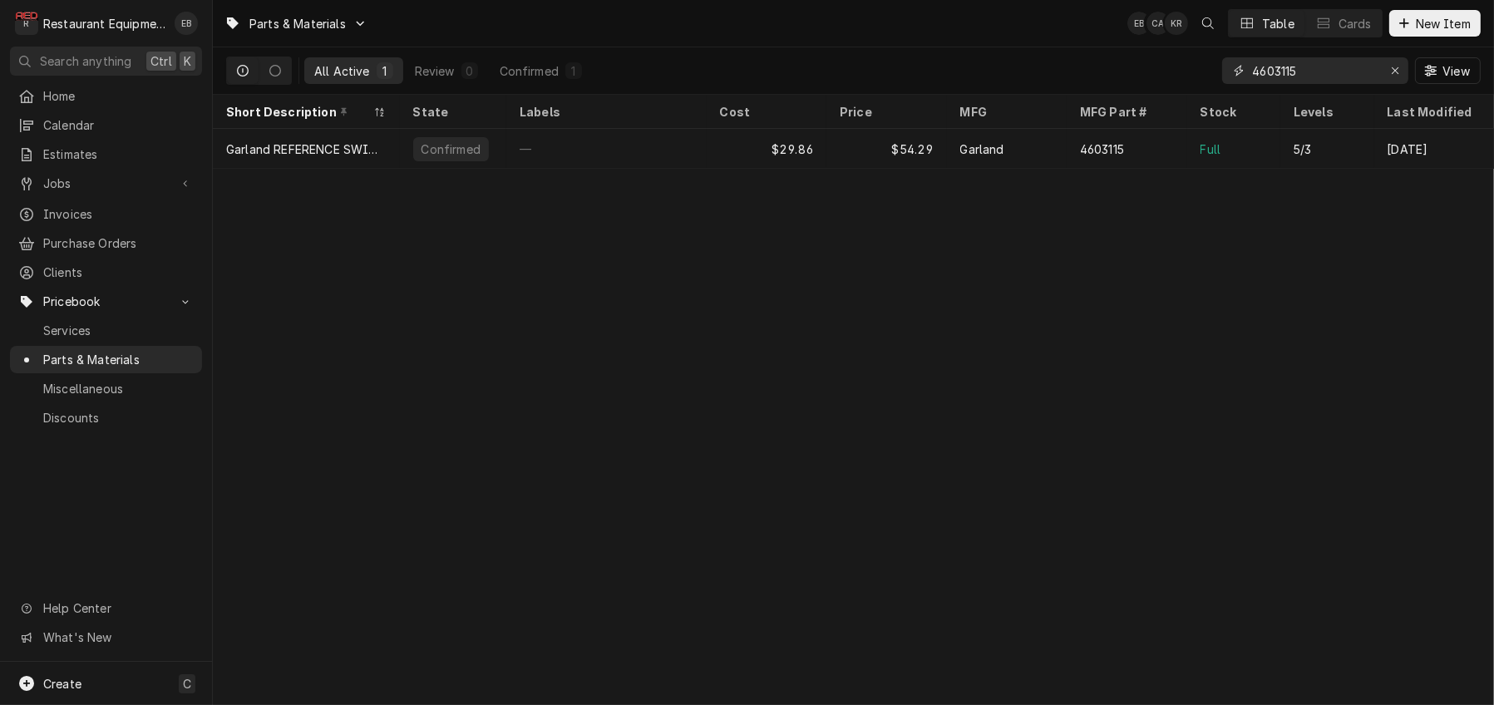
click at [1391, 75] on icon "Erase input" at bounding box center [1395, 71] width 9 height 12
click at [1304, 69] on input "Dynamic Content Wrapper" at bounding box center [1330, 70] width 156 height 27
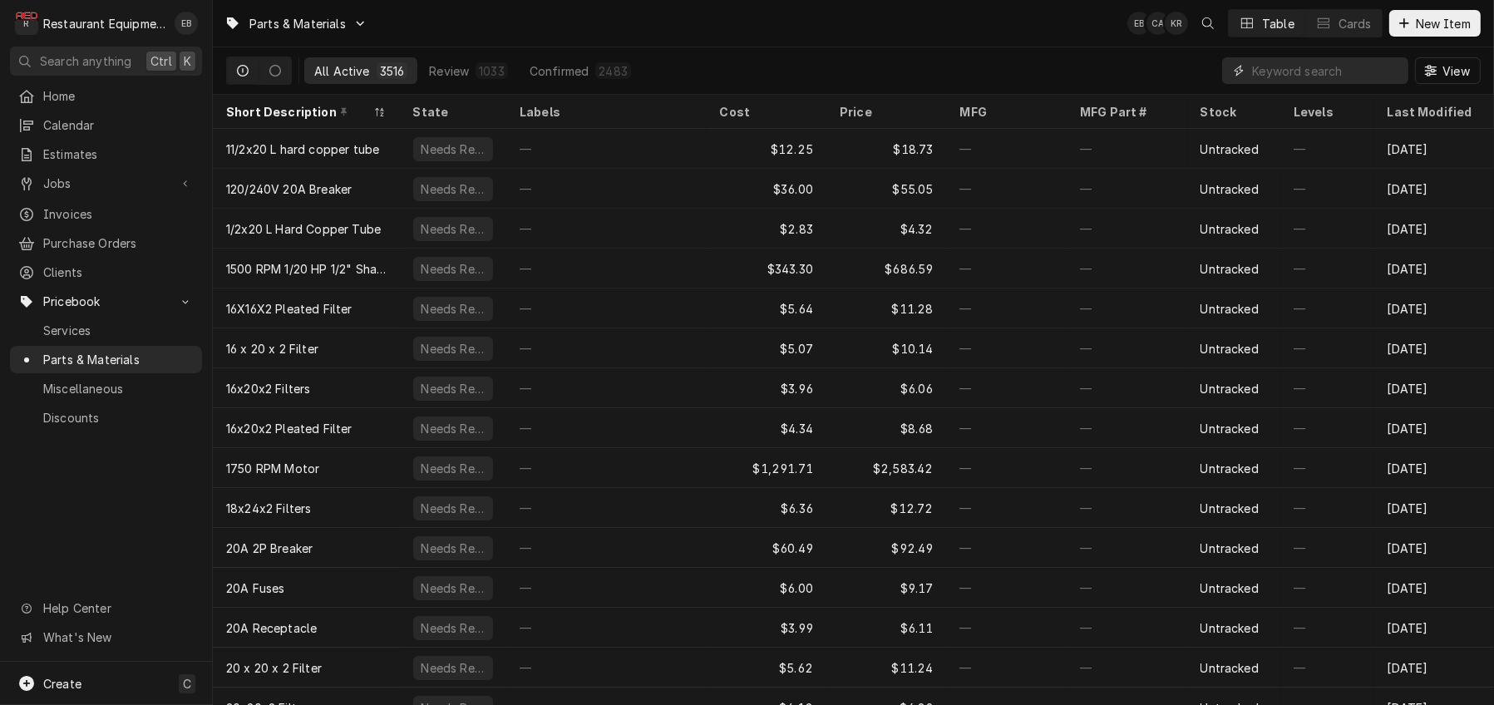
click at [1260, 80] on input "Dynamic Content Wrapper" at bounding box center [1326, 70] width 148 height 27
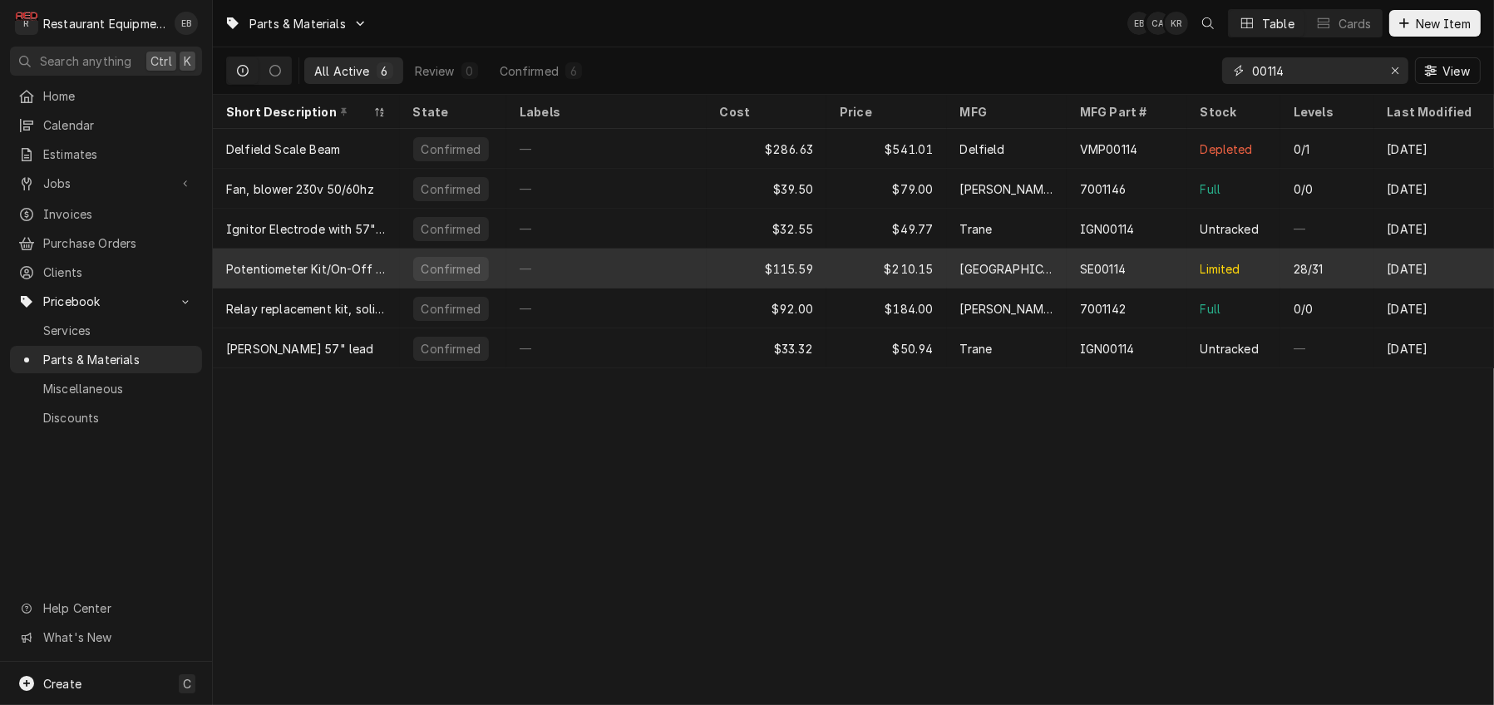
type input "00114"
click at [1010, 267] on div "[GEOGRAPHIC_DATA]" at bounding box center [1007, 268] width 94 height 17
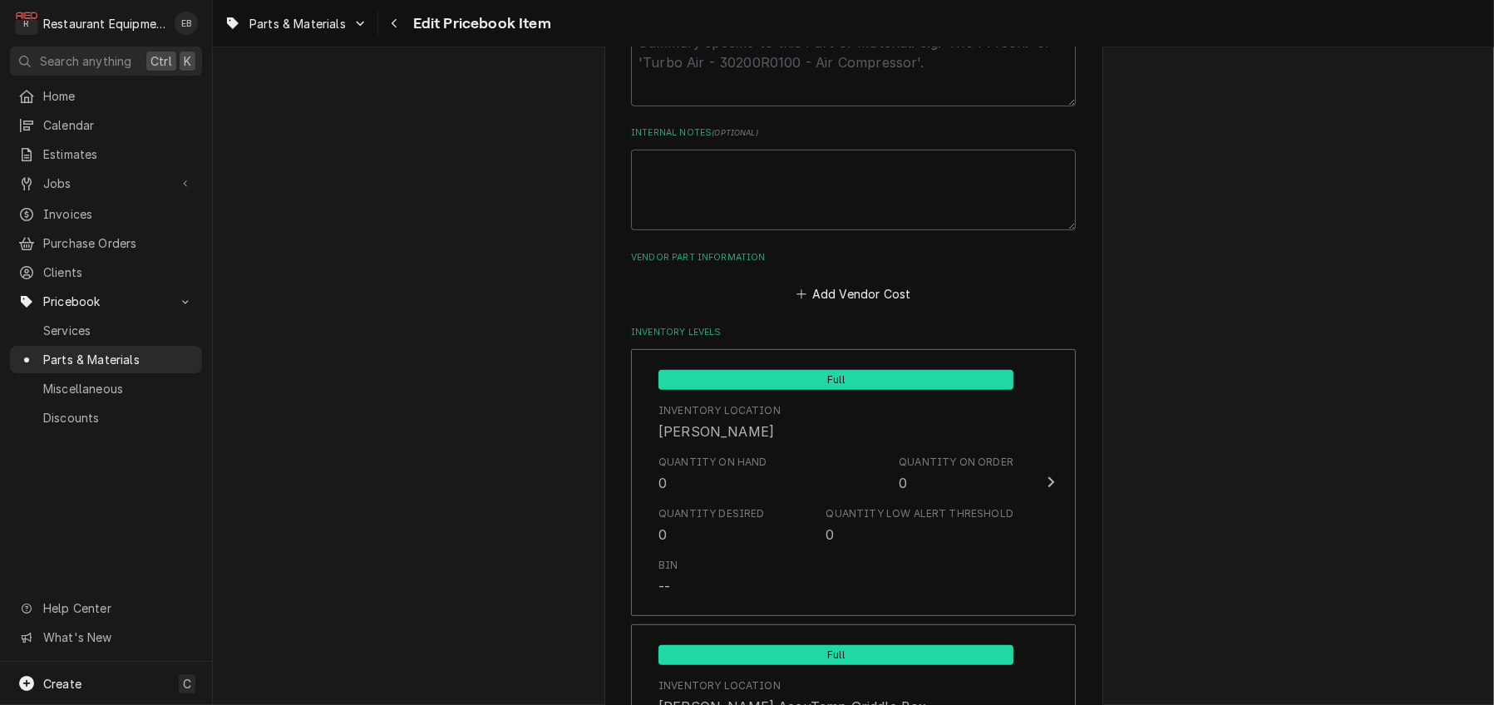
scroll to position [998, 0]
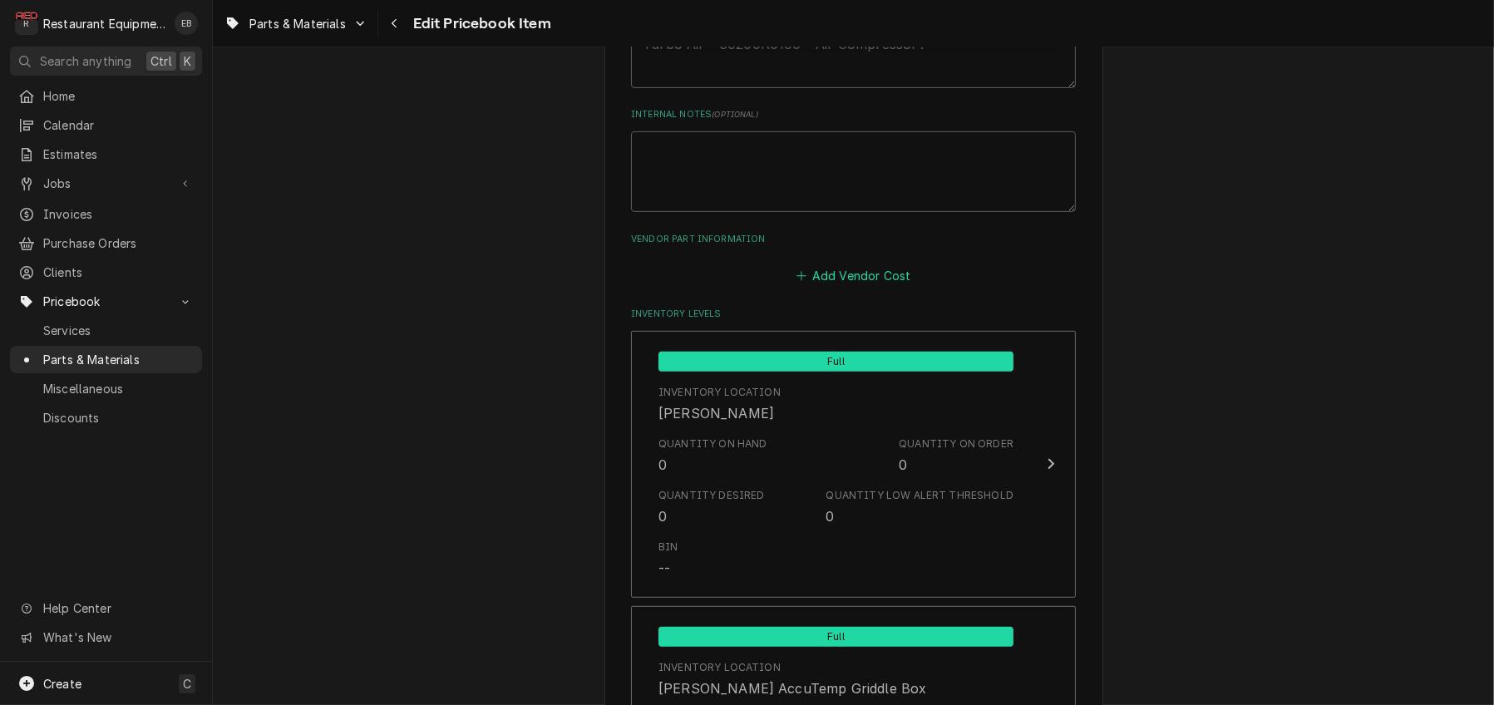
click at [850, 288] on button "Add Vendor Cost" at bounding box center [853, 275] width 121 height 23
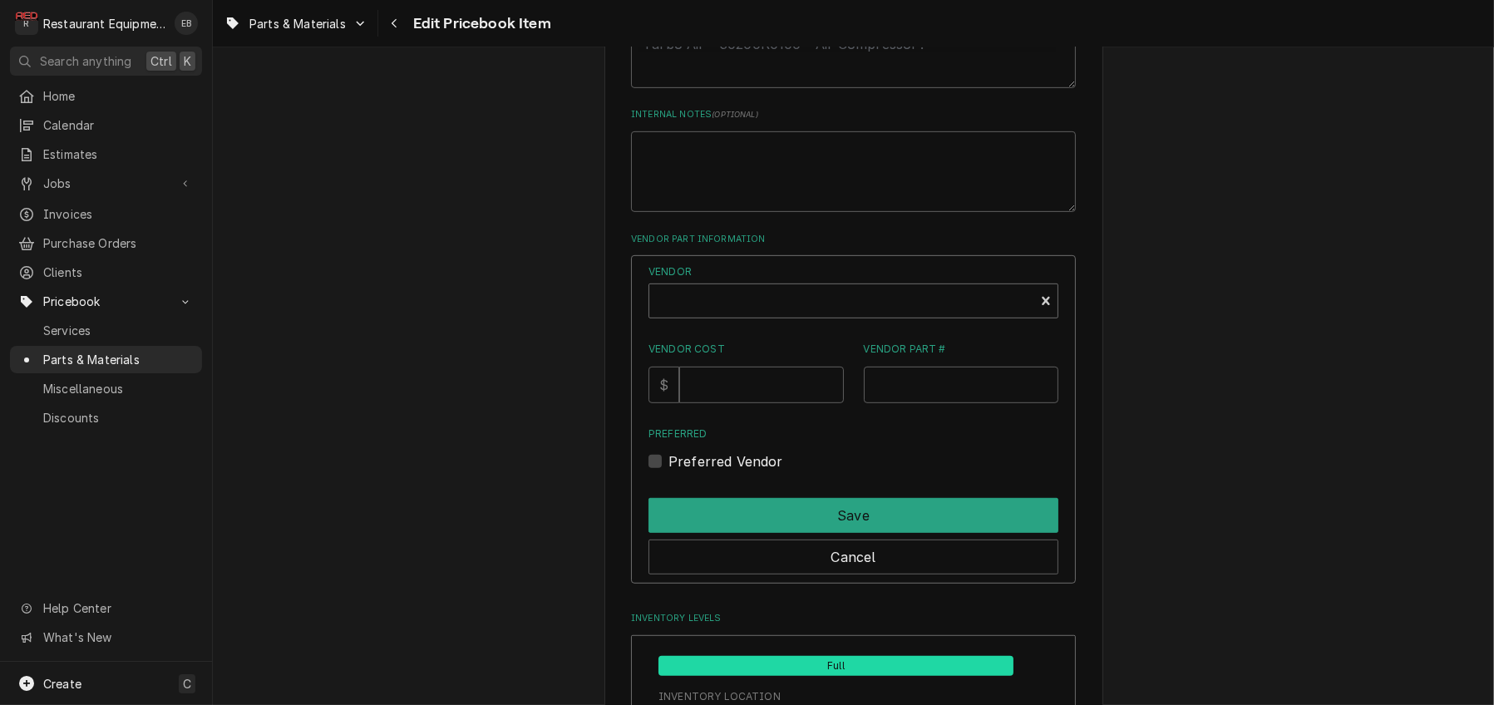
type textarea "x"
click at [779, 323] on div "Vendor" at bounding box center [842, 303] width 368 height 40
type input "parts town"
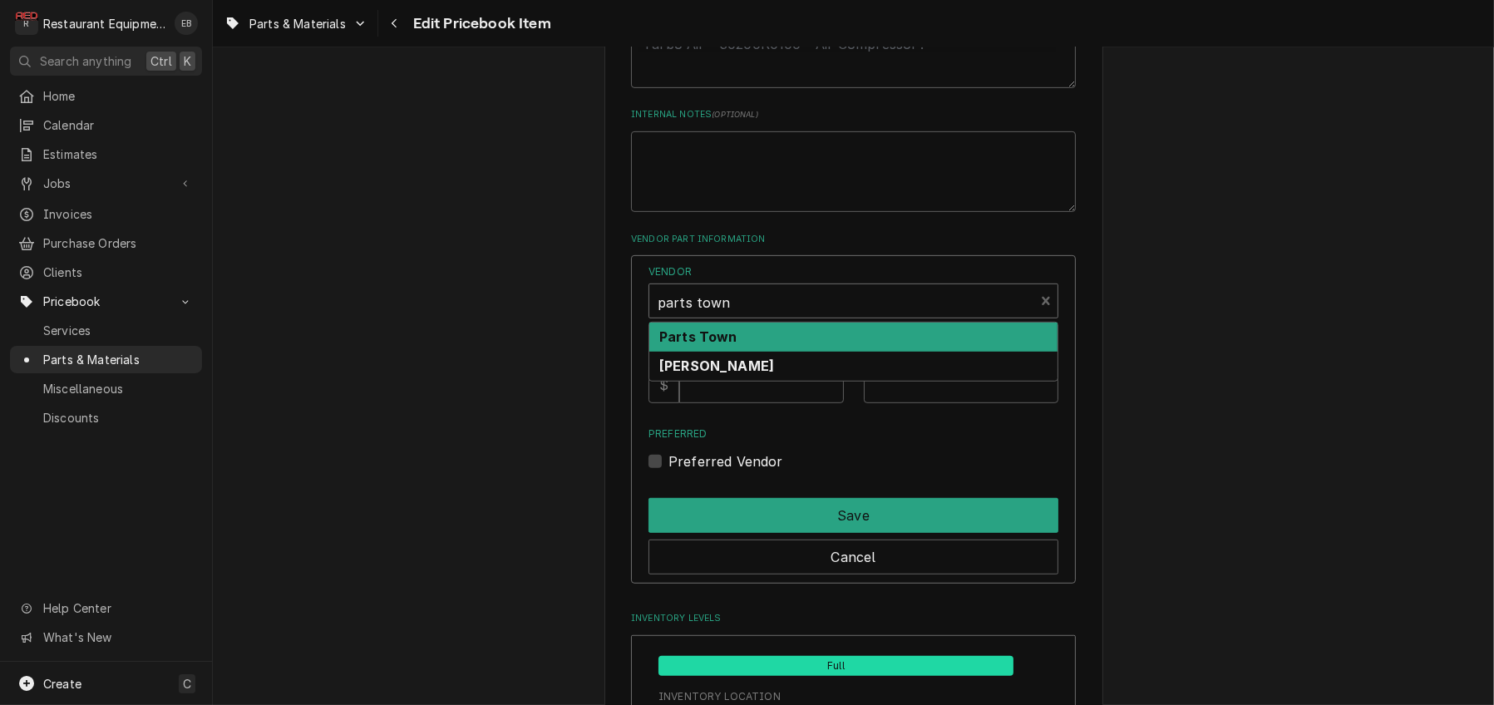
click at [806, 352] on div "Parts Town" at bounding box center [853, 337] width 408 height 29
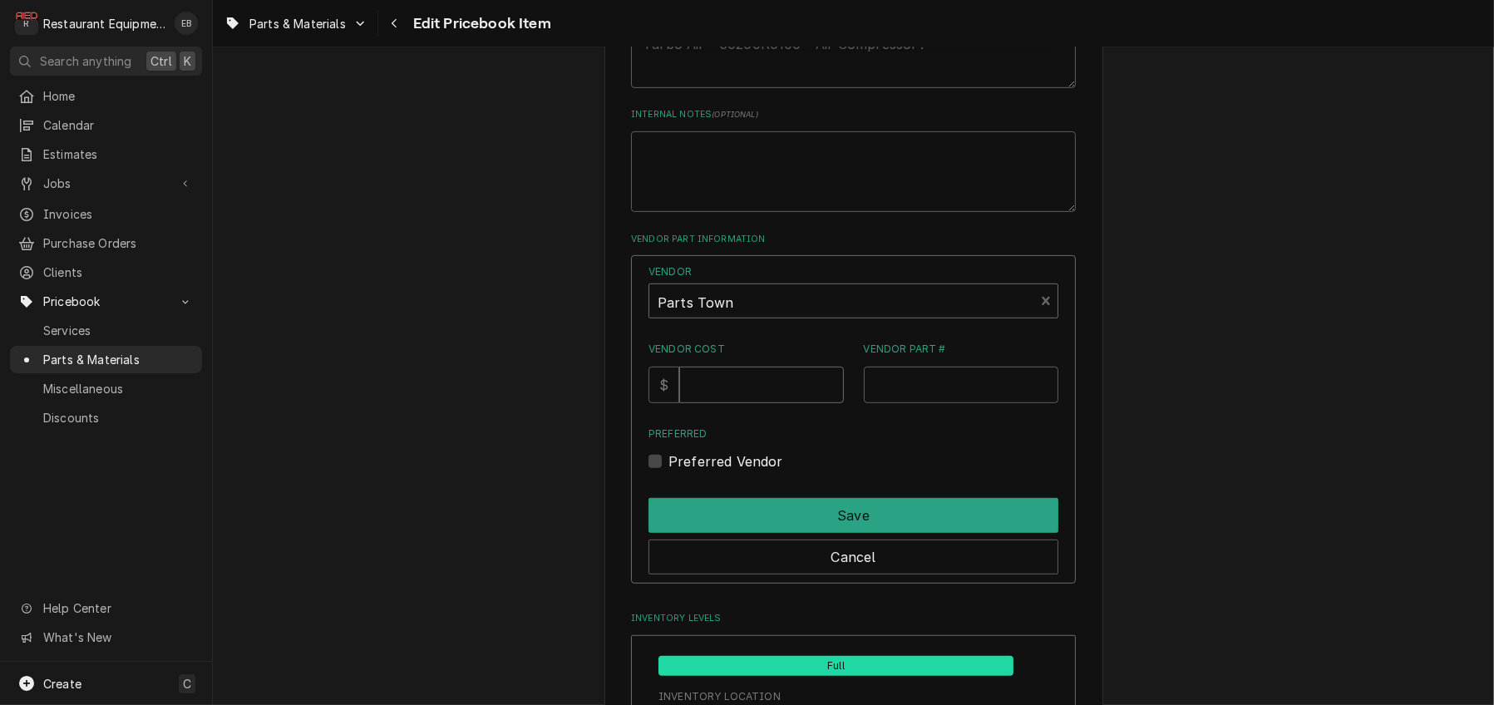
click at [762, 403] on input "Vendor Cost" at bounding box center [761, 385] width 164 height 37
type input "115.59"
click at [911, 403] on input "Vendor Part #" at bounding box center [961, 385] width 195 height 37
click at [951, 403] on input "Vendor Part #" at bounding box center [961, 385] width 195 height 37
paste input "CLESE00114"
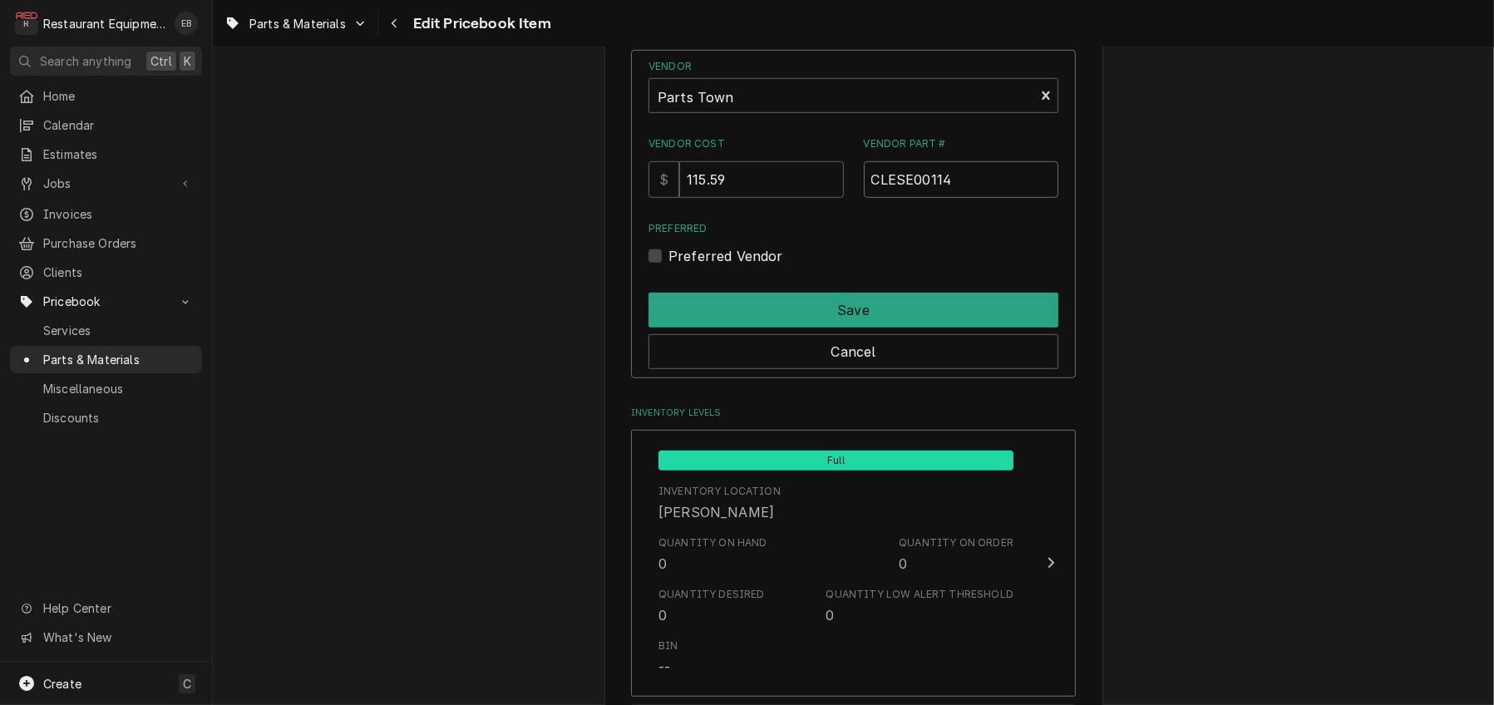
scroll to position [1219, 0]
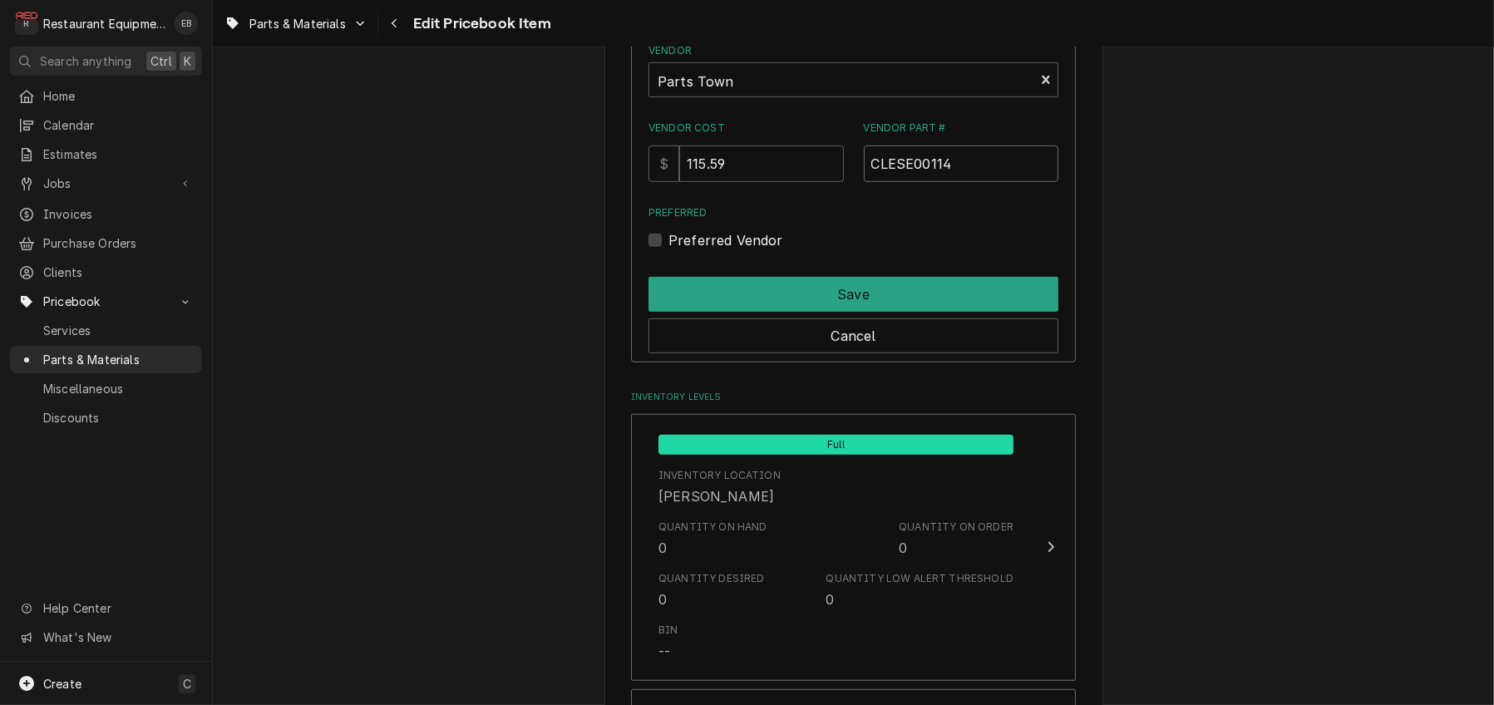
type input "CLESE00114"
click at [668, 250] on label "Preferred Vendor" at bounding box center [725, 240] width 115 height 20
click at [668, 267] on input "Preferred" at bounding box center [873, 248] width 410 height 37
checkbox input "true"
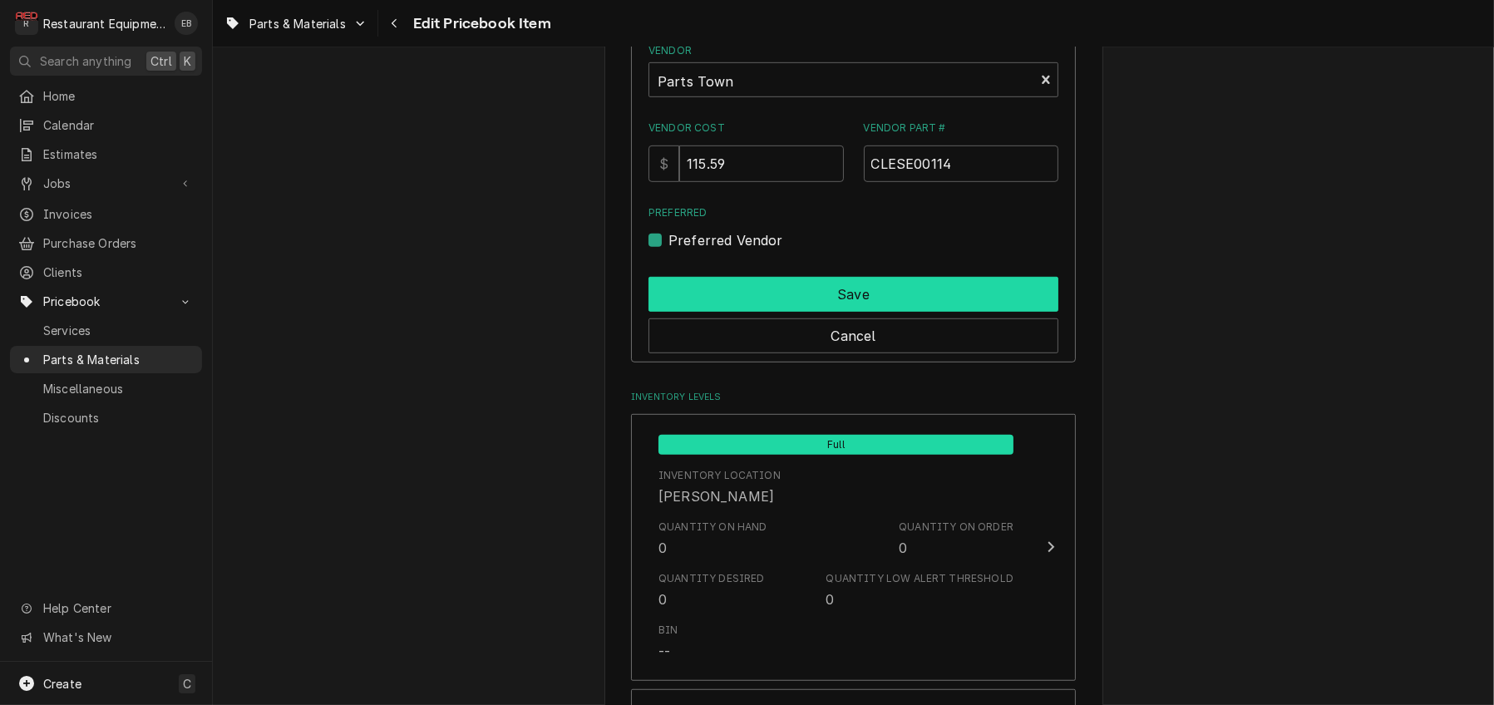
click at [704, 312] on button "Save" at bounding box center [853, 294] width 410 height 35
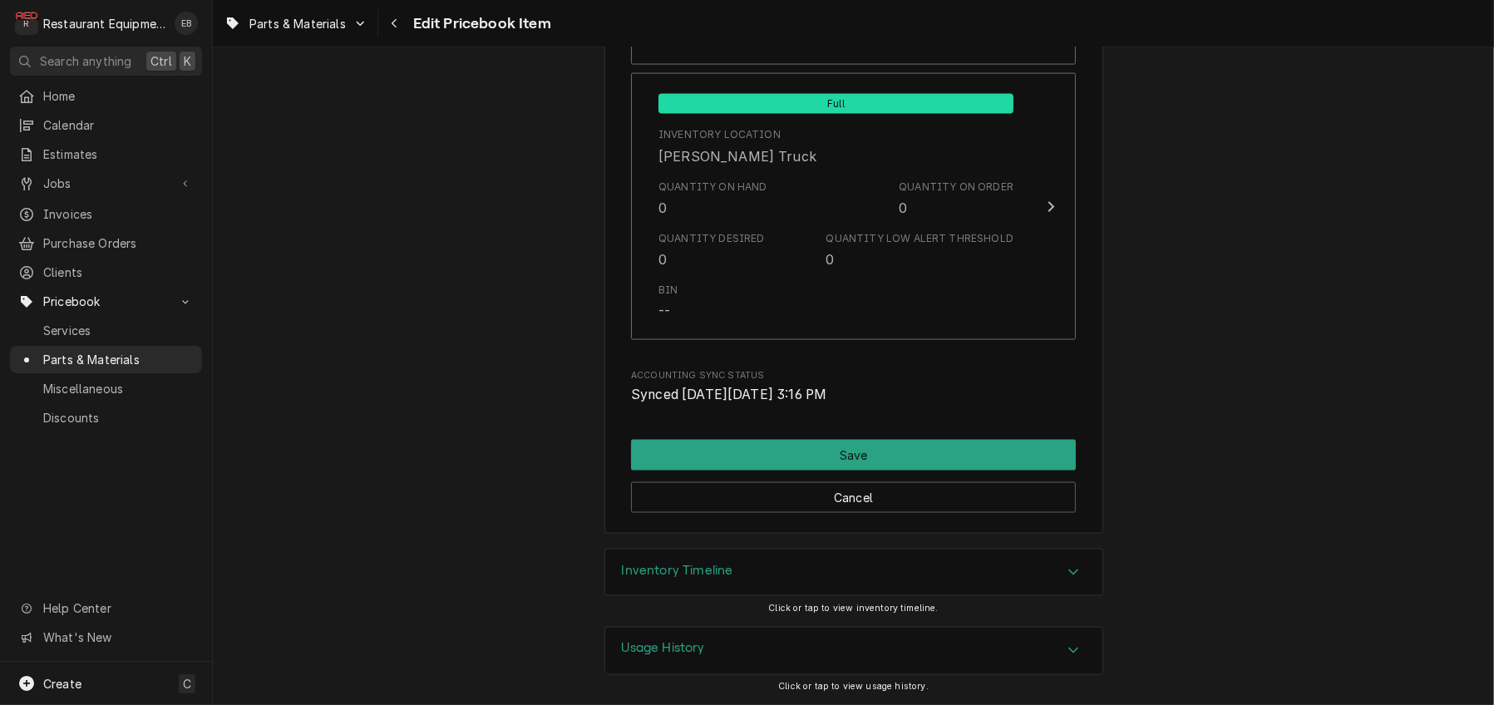
scroll to position [12331, 0]
click at [964, 440] on button "Save" at bounding box center [853, 455] width 445 height 31
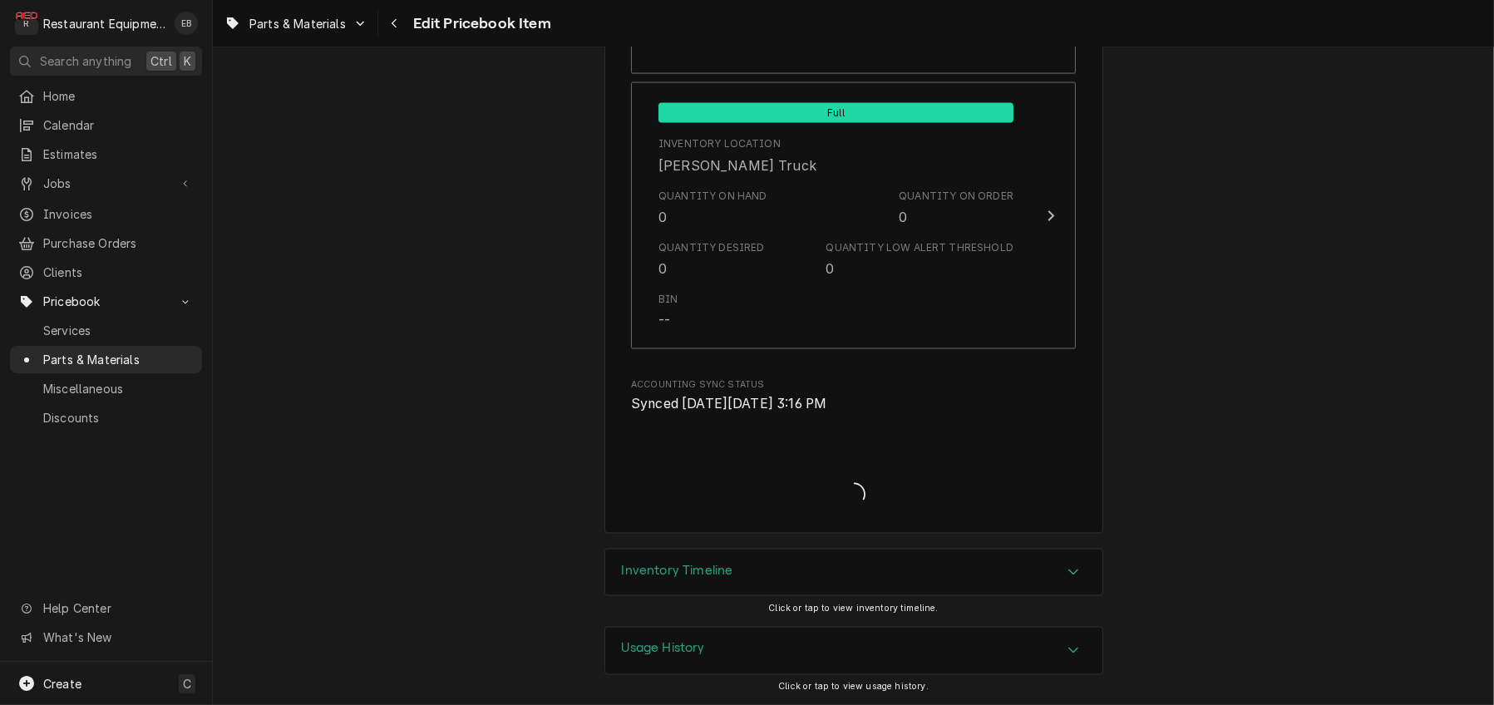
type textarea "x"
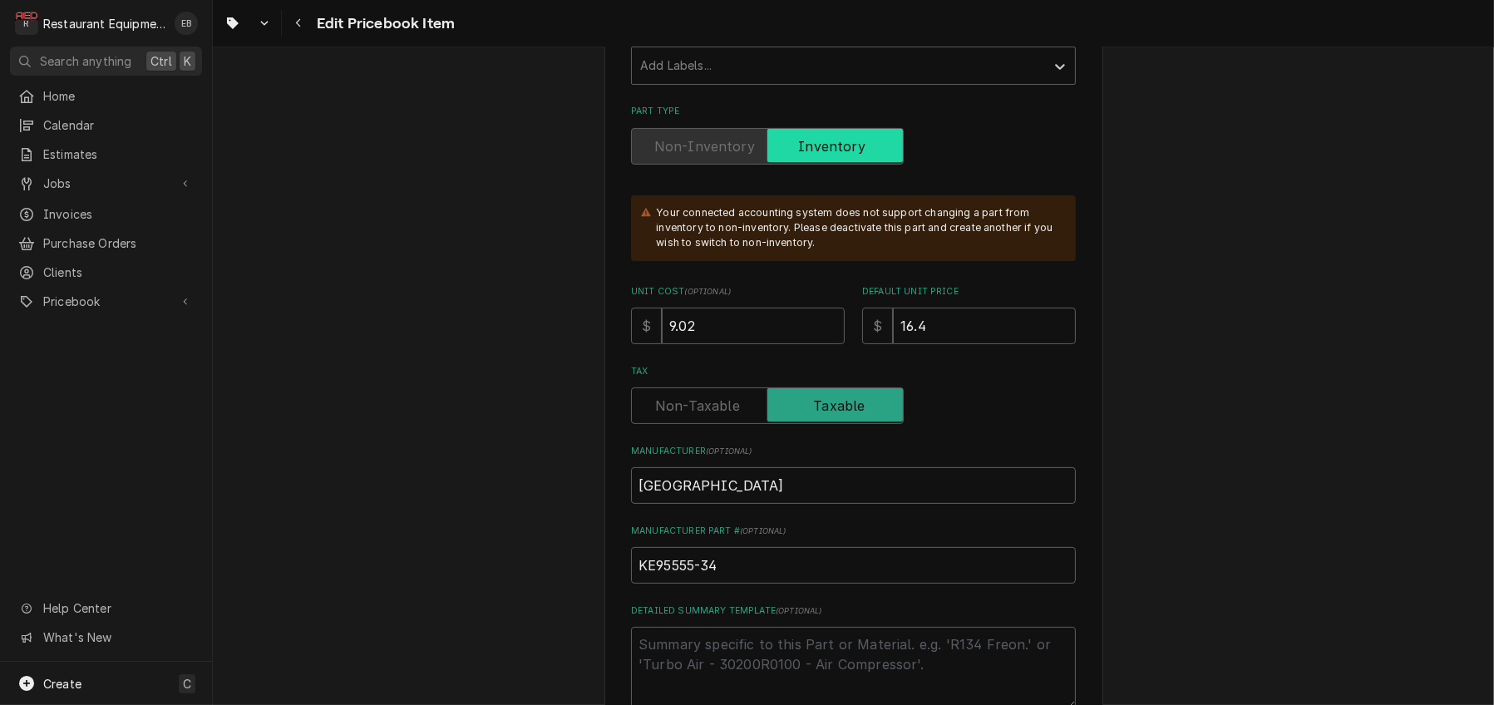
scroll to position [387, 0]
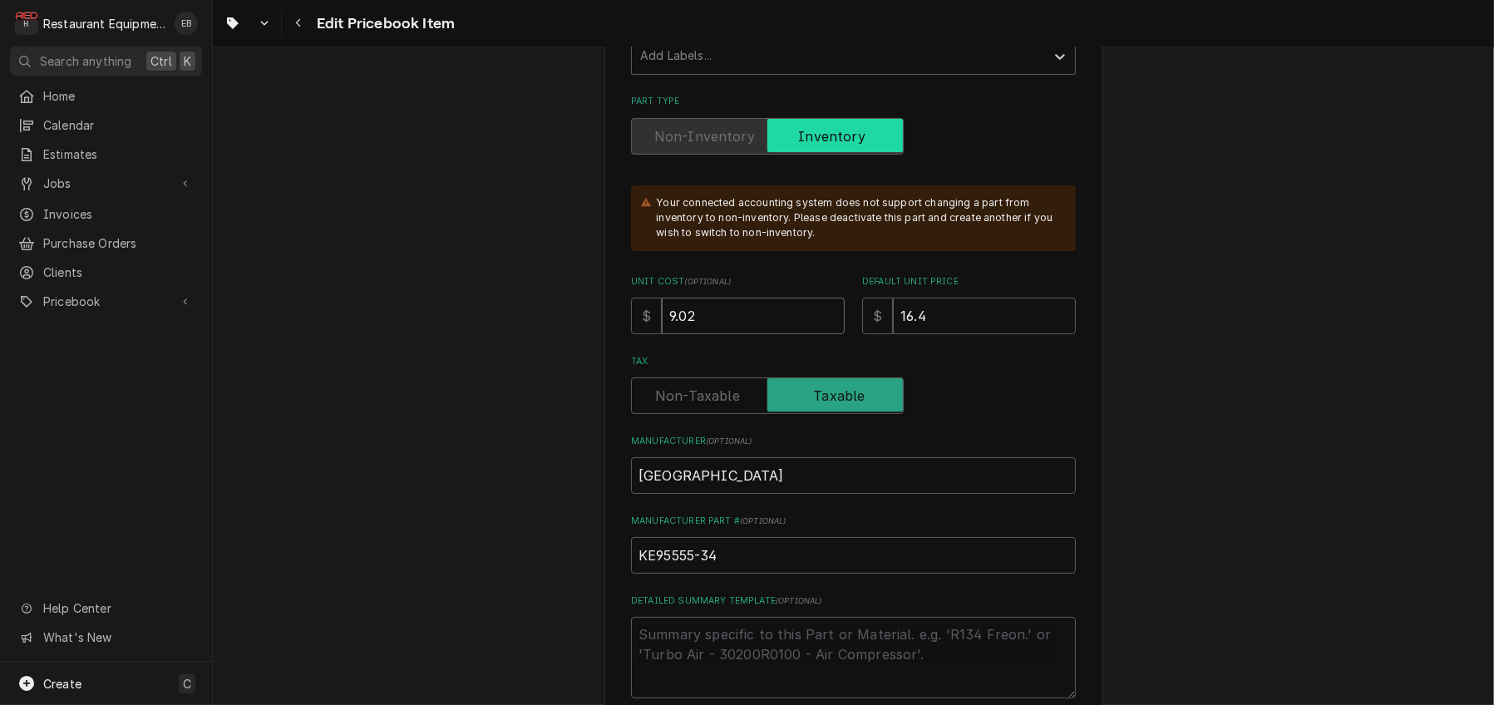
click at [710, 334] on input "9.02" at bounding box center [753, 316] width 183 height 37
type textarea "x"
type input "9.0"
type textarea "x"
type input "9"
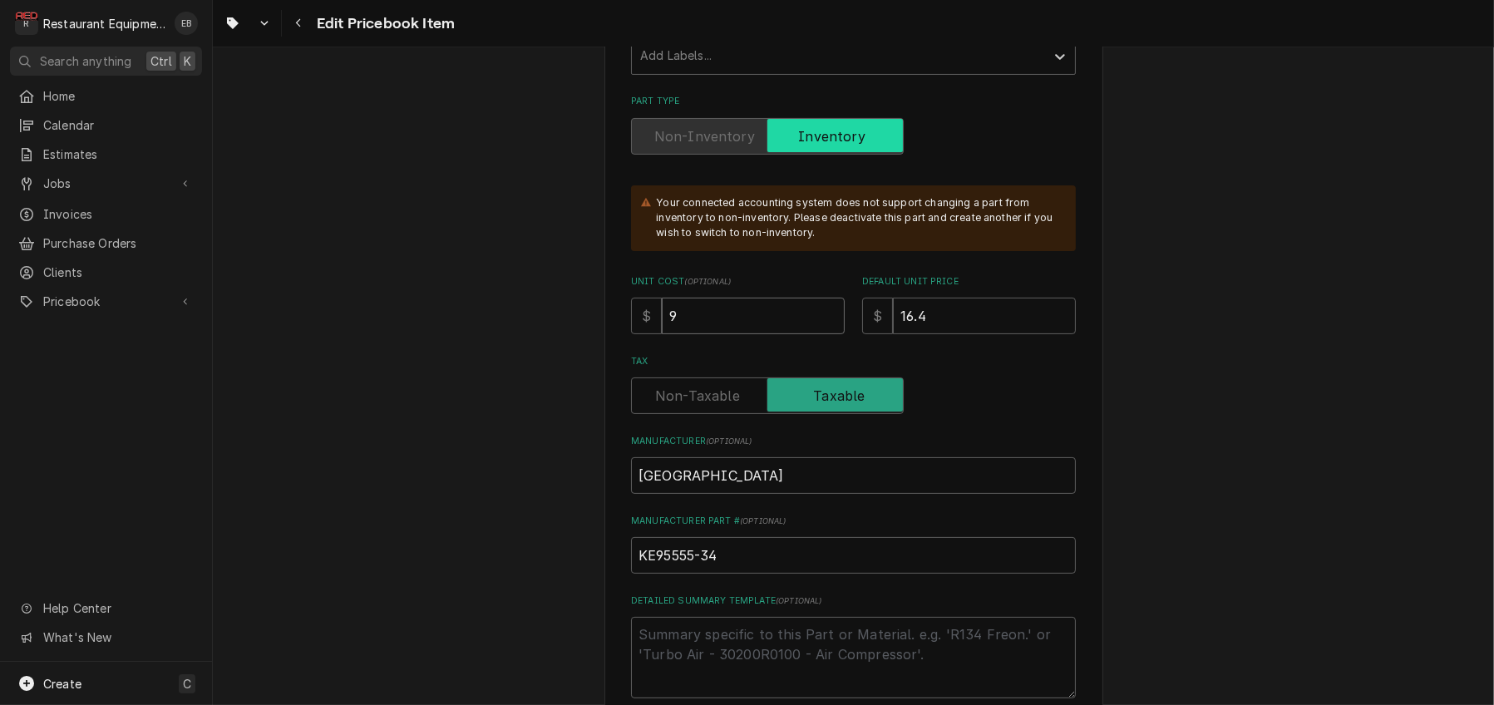
type textarea "x"
type input "9.7"
type textarea "x"
type input "9.76"
click at [966, 334] on input "16.4" at bounding box center [984, 316] width 183 height 37
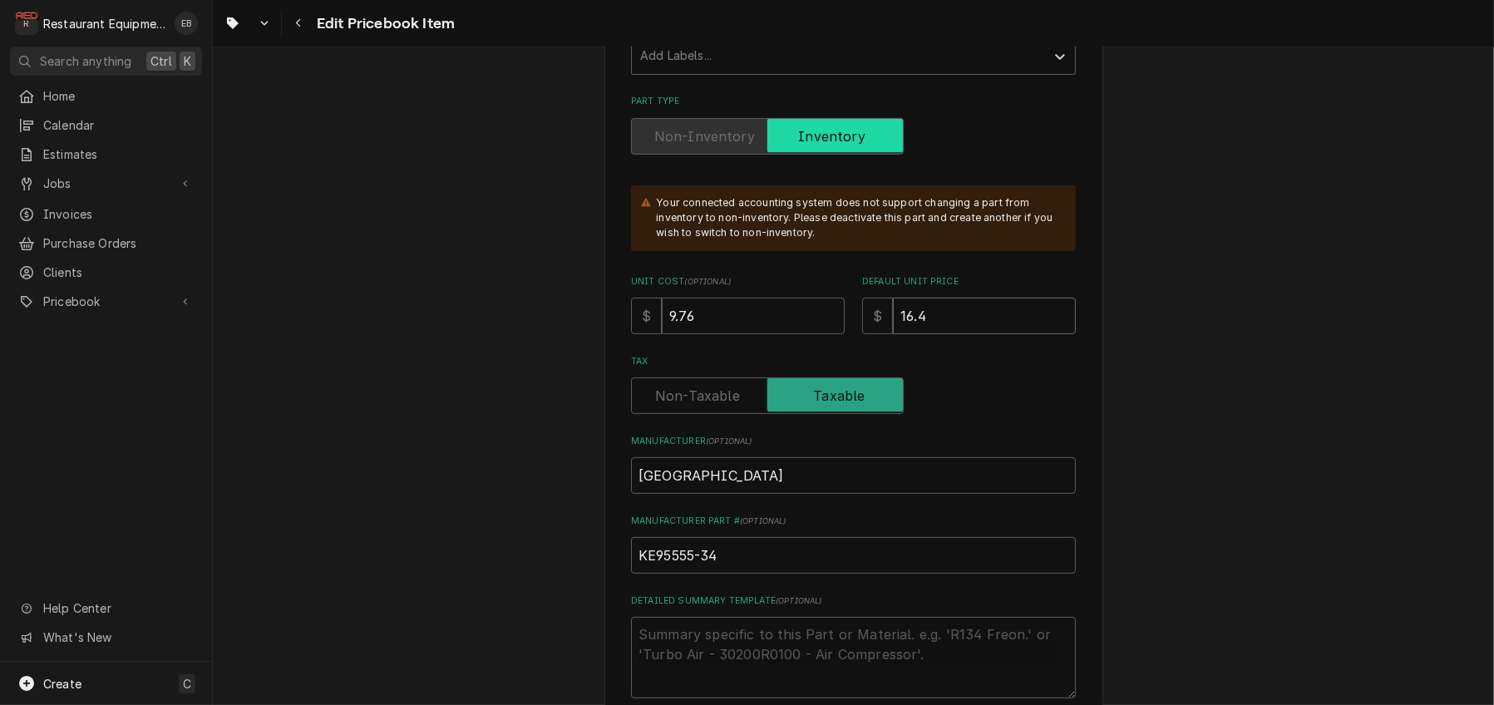
type textarea "x"
type input "16"
type textarea "x"
type input "1"
type textarea "x"
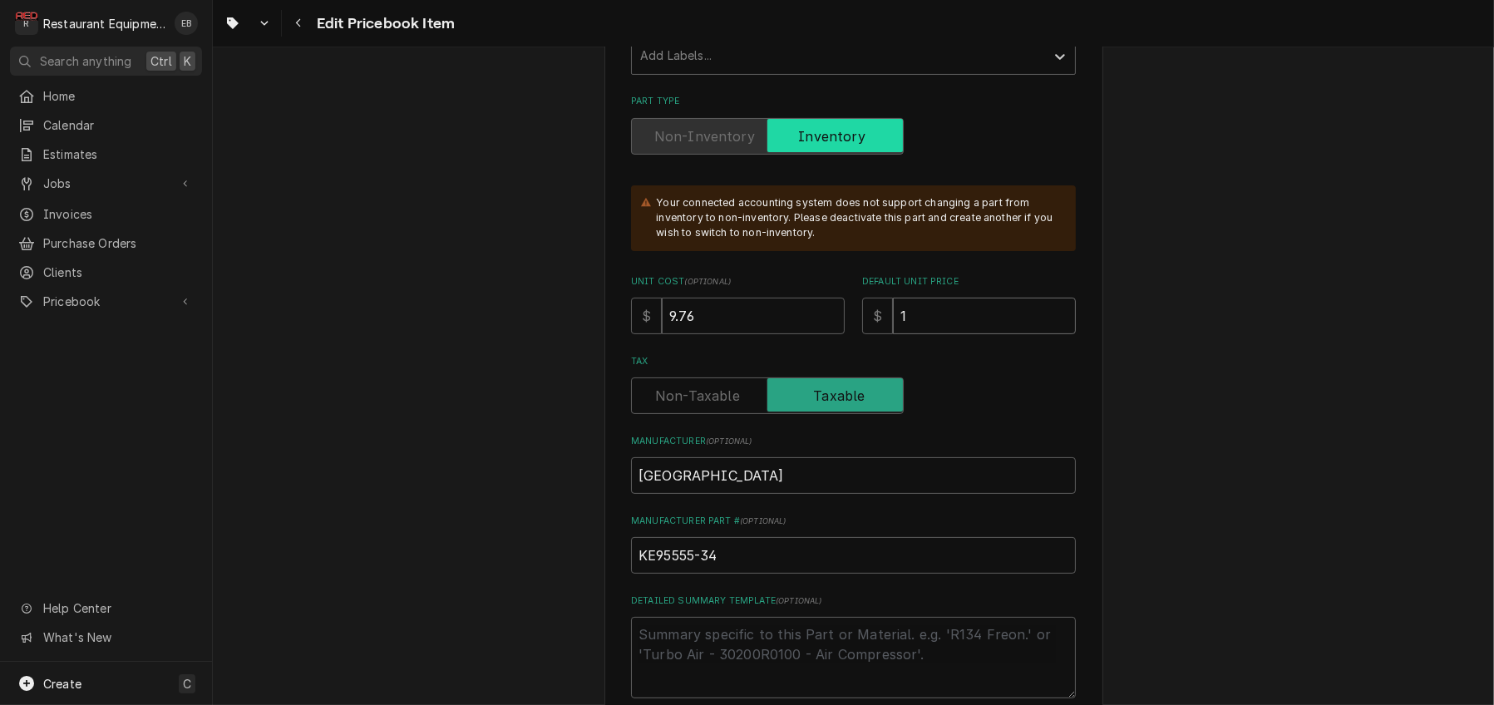
type input "17"
type textarea "x"
type input "17.7"
type textarea "x"
type input "17.73"
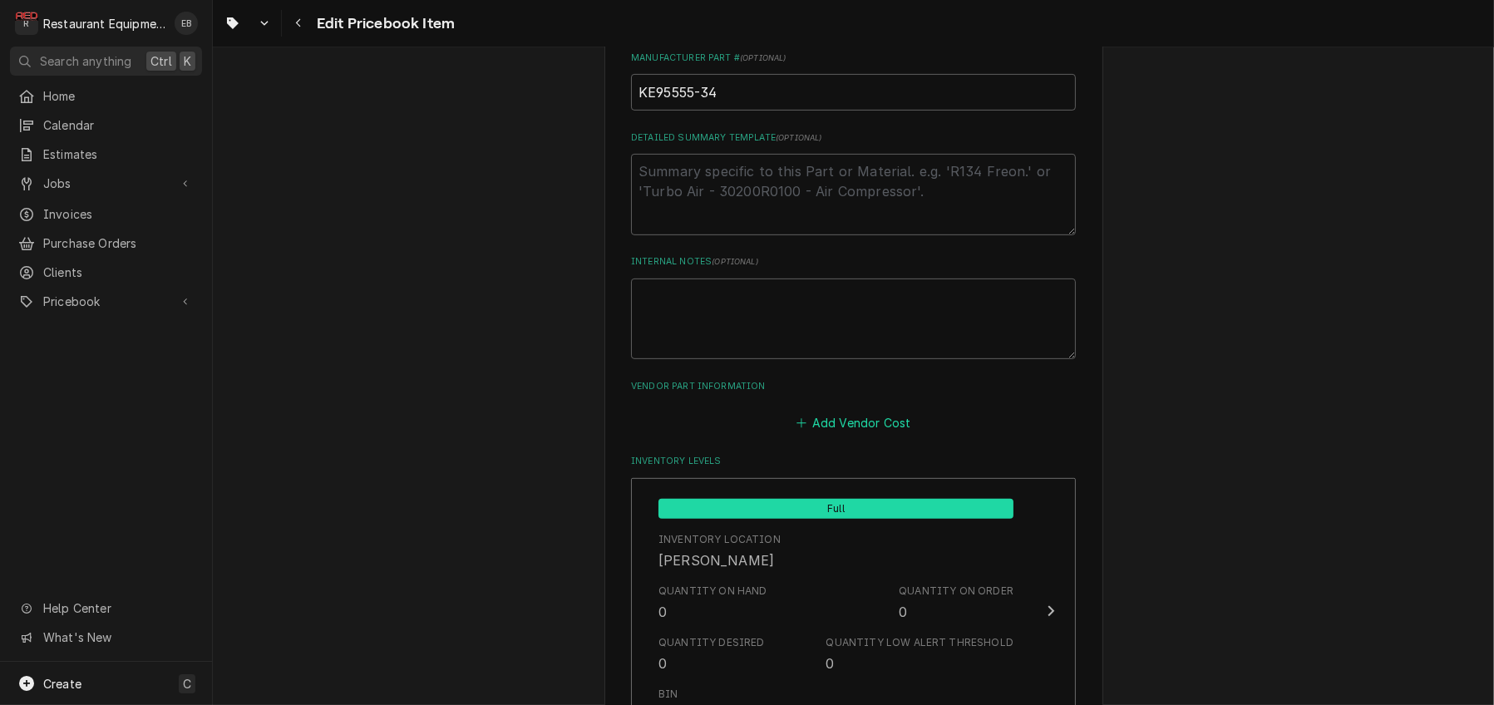
scroll to position [886, 0]
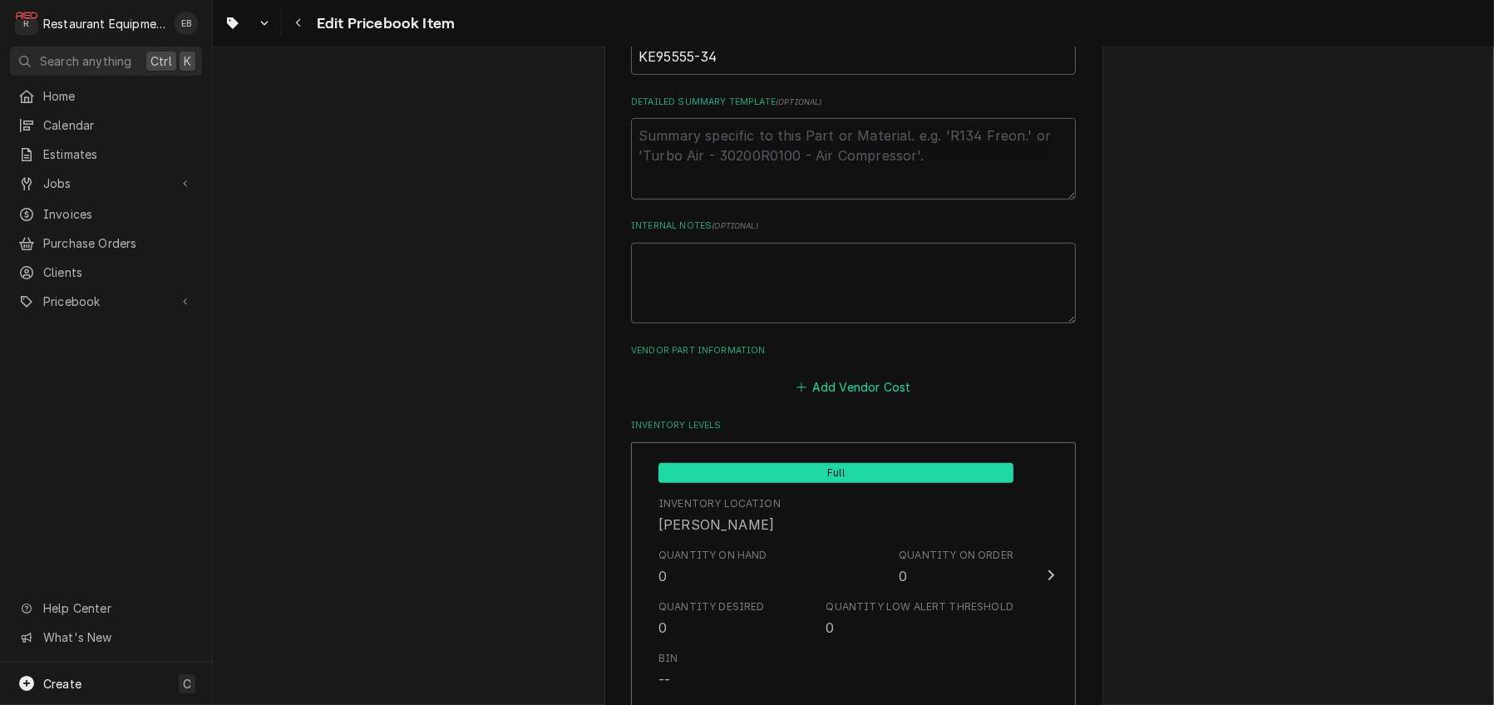
click at [848, 399] on button "Add Vendor Cost" at bounding box center [853, 387] width 121 height 23
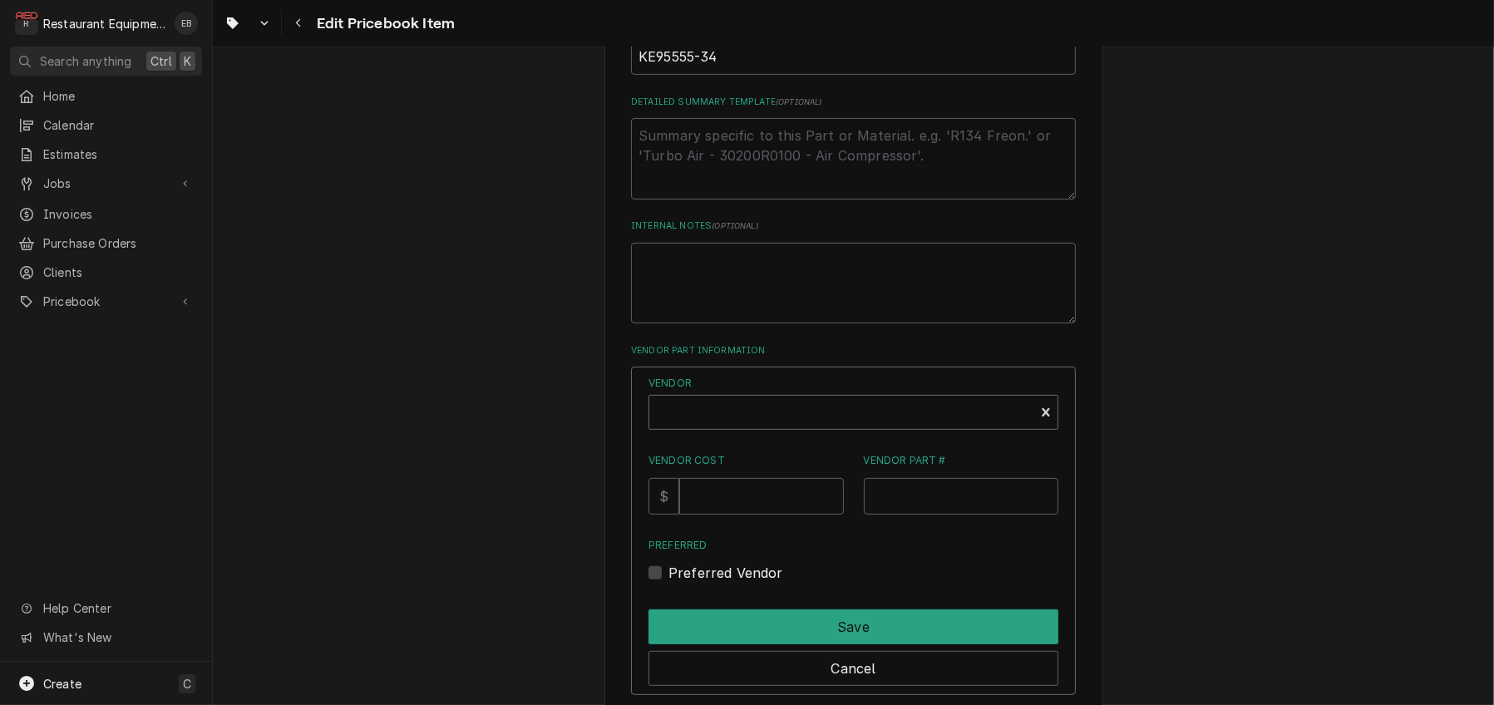
type textarea "x"
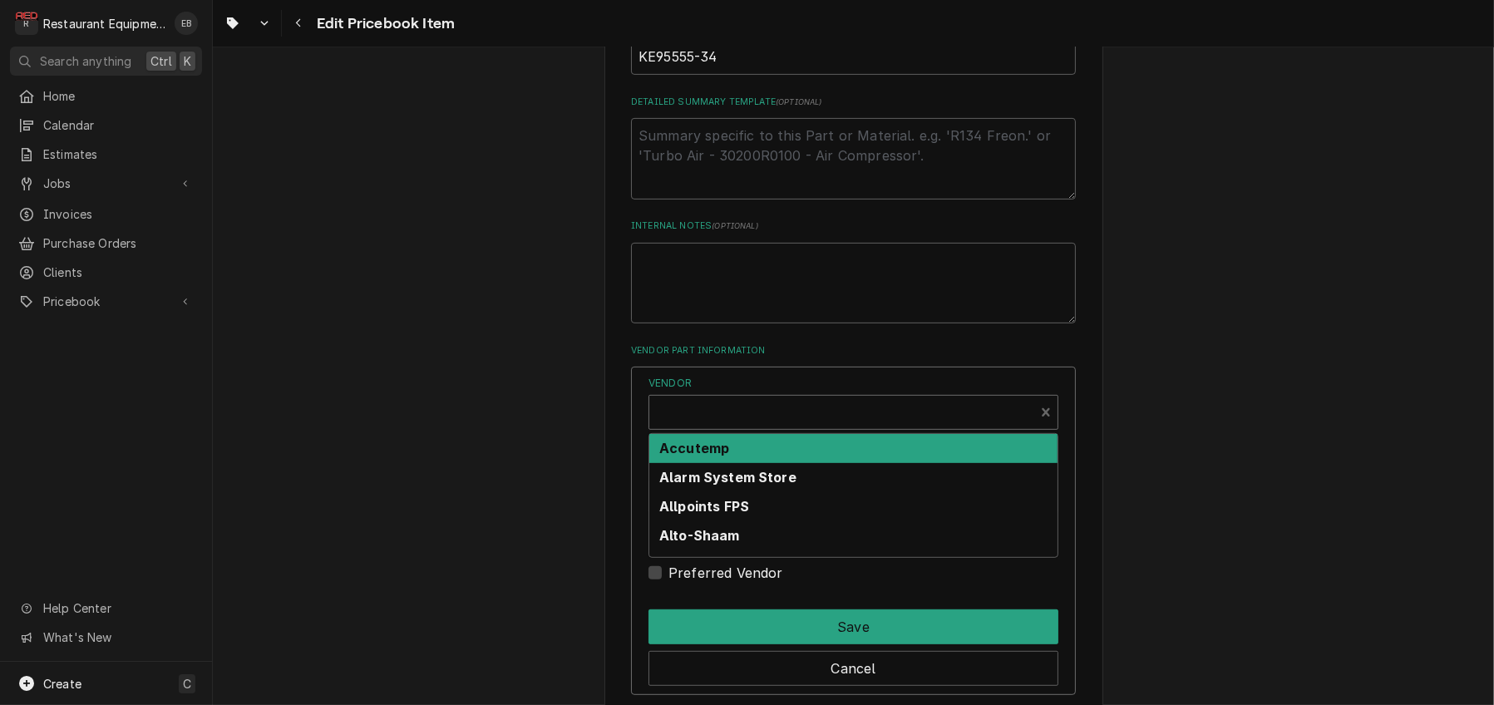
scroll to position [5, 0]
click at [762, 434] on div "Vendor" at bounding box center [842, 414] width 368 height 40
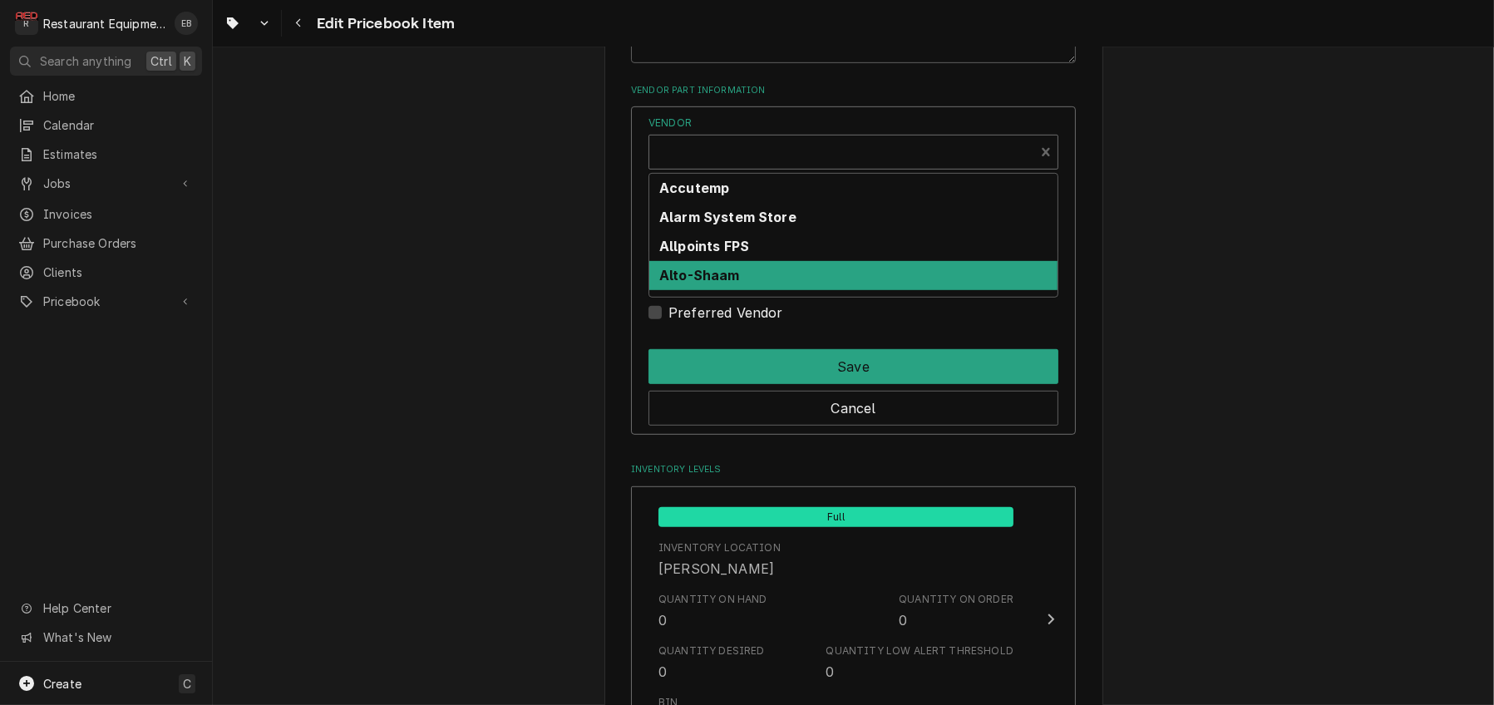
scroll to position [1164, 0]
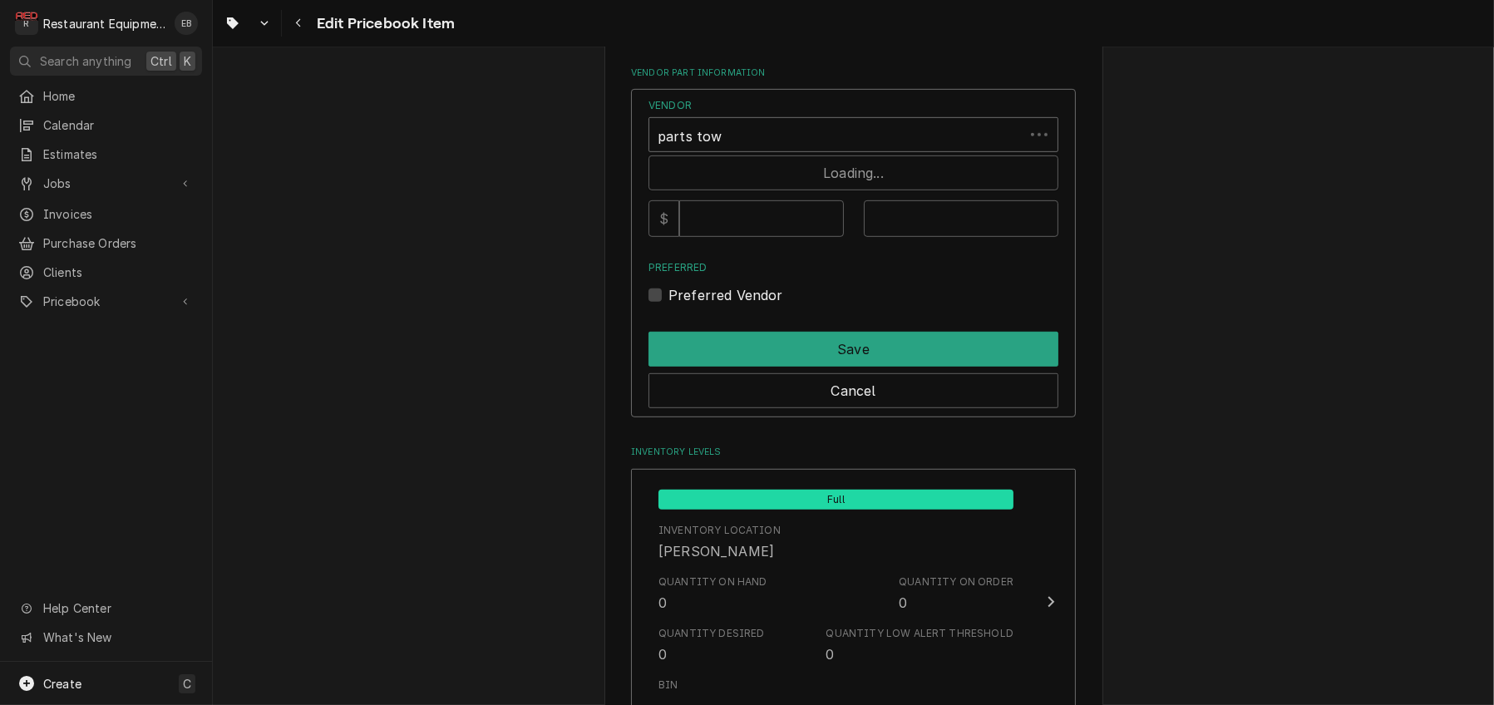
type input "parts town"
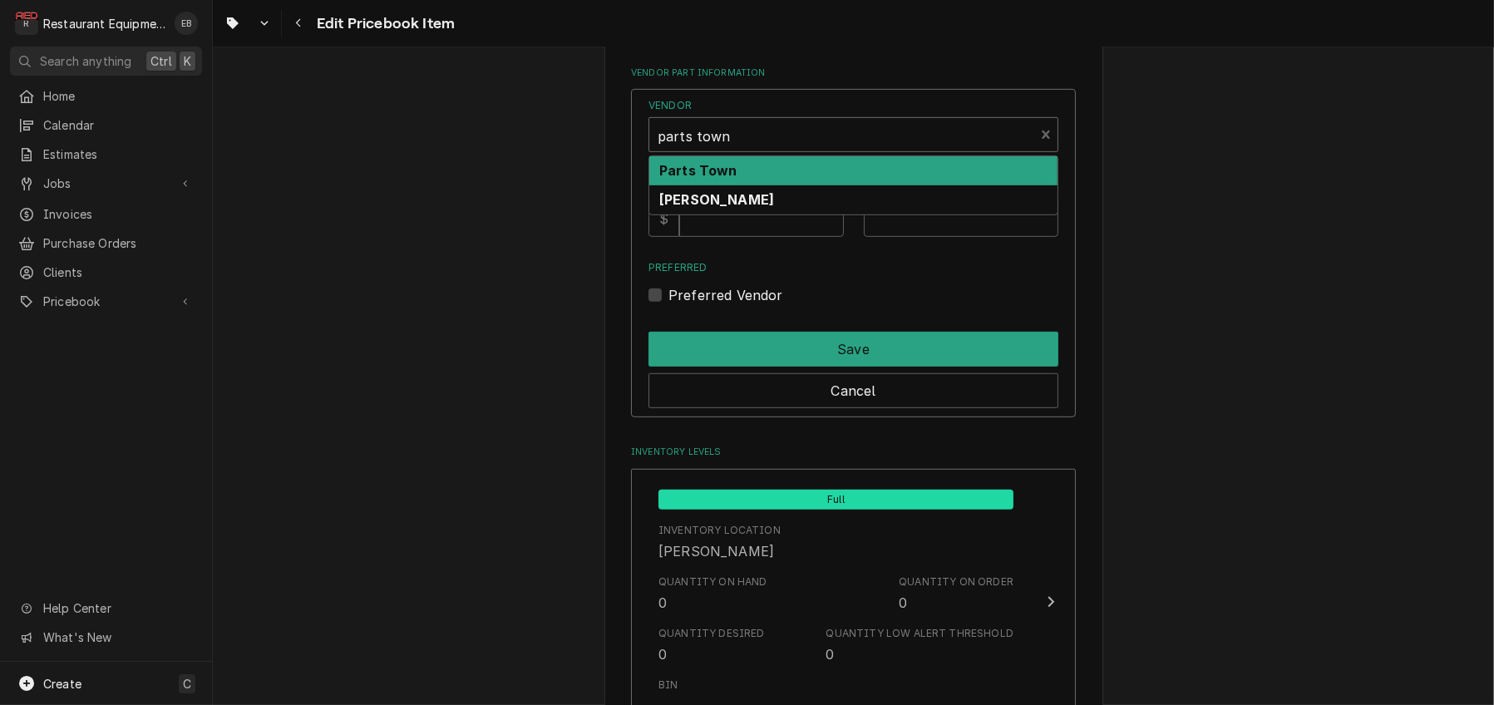
click at [806, 185] on div "Parts Town" at bounding box center [853, 170] width 408 height 29
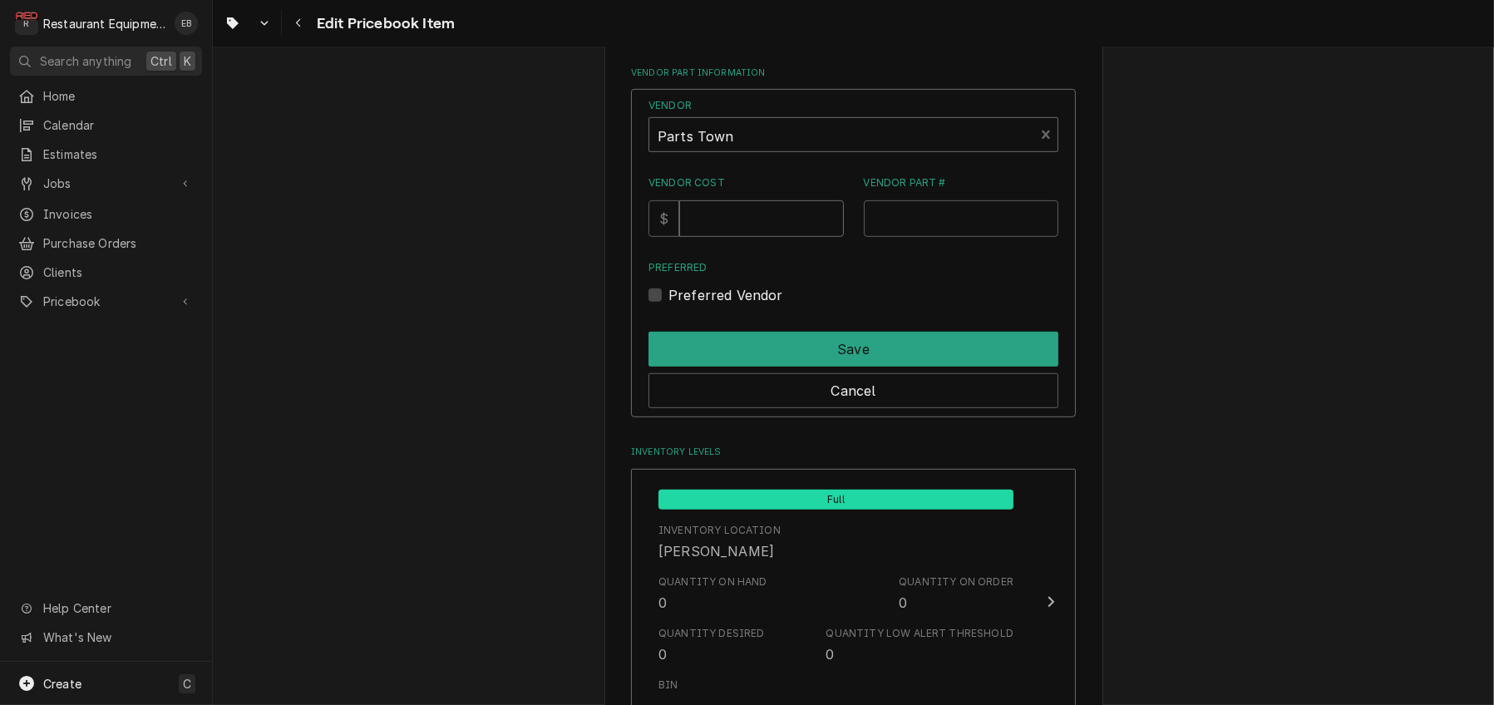
click at [758, 237] on input "Vendor Cost" at bounding box center [761, 218] width 164 height 37
type input "9.76"
click at [907, 237] on input "Vendor Part #" at bounding box center [961, 218] width 195 height 37
click at [954, 237] on input "Vendor Part #" at bounding box center [961, 218] width 195 height 37
paste input "CLEKE95555-34"
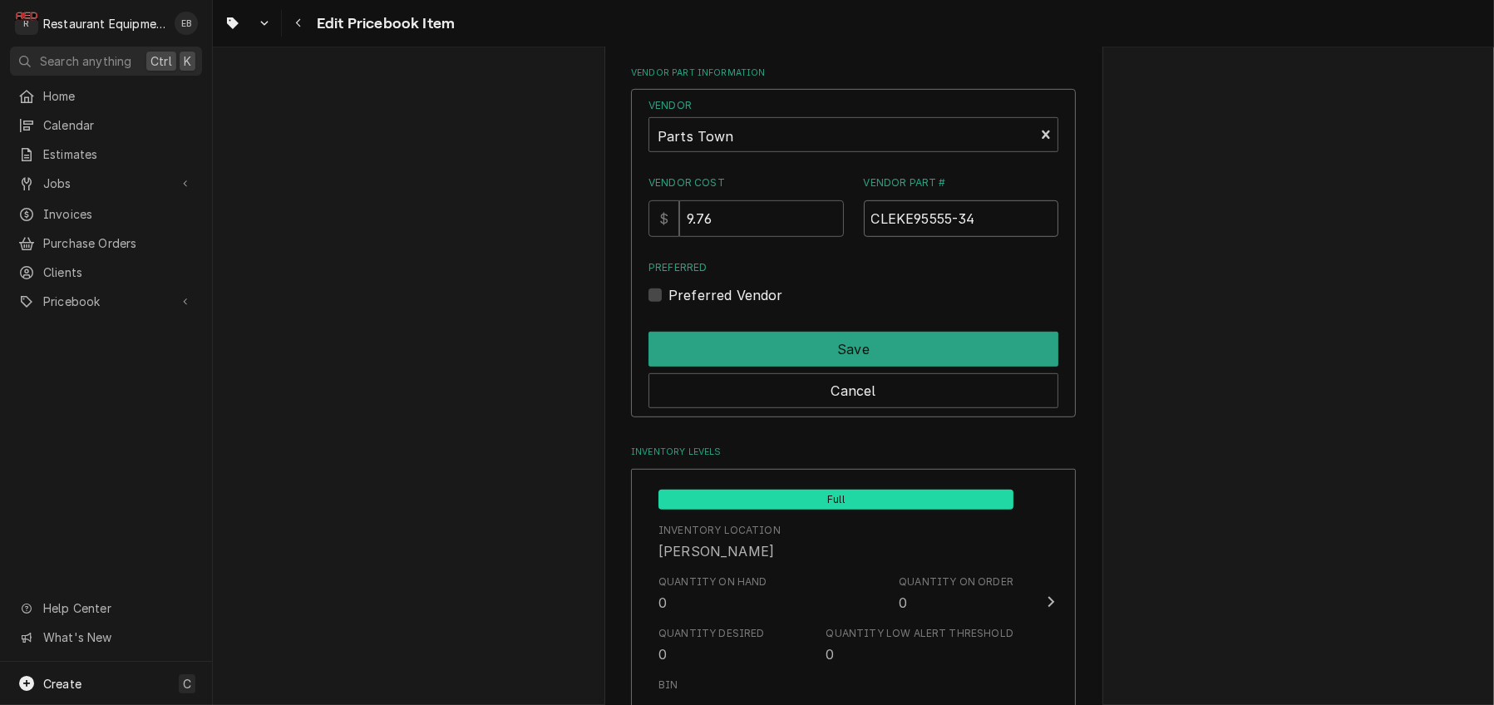
type input "CLEKE95555-34"
click at [668, 305] on label "Preferred Vendor" at bounding box center [725, 295] width 115 height 20
click at [668, 322] on input "Preferred" at bounding box center [873, 303] width 410 height 37
checkbox input "true"
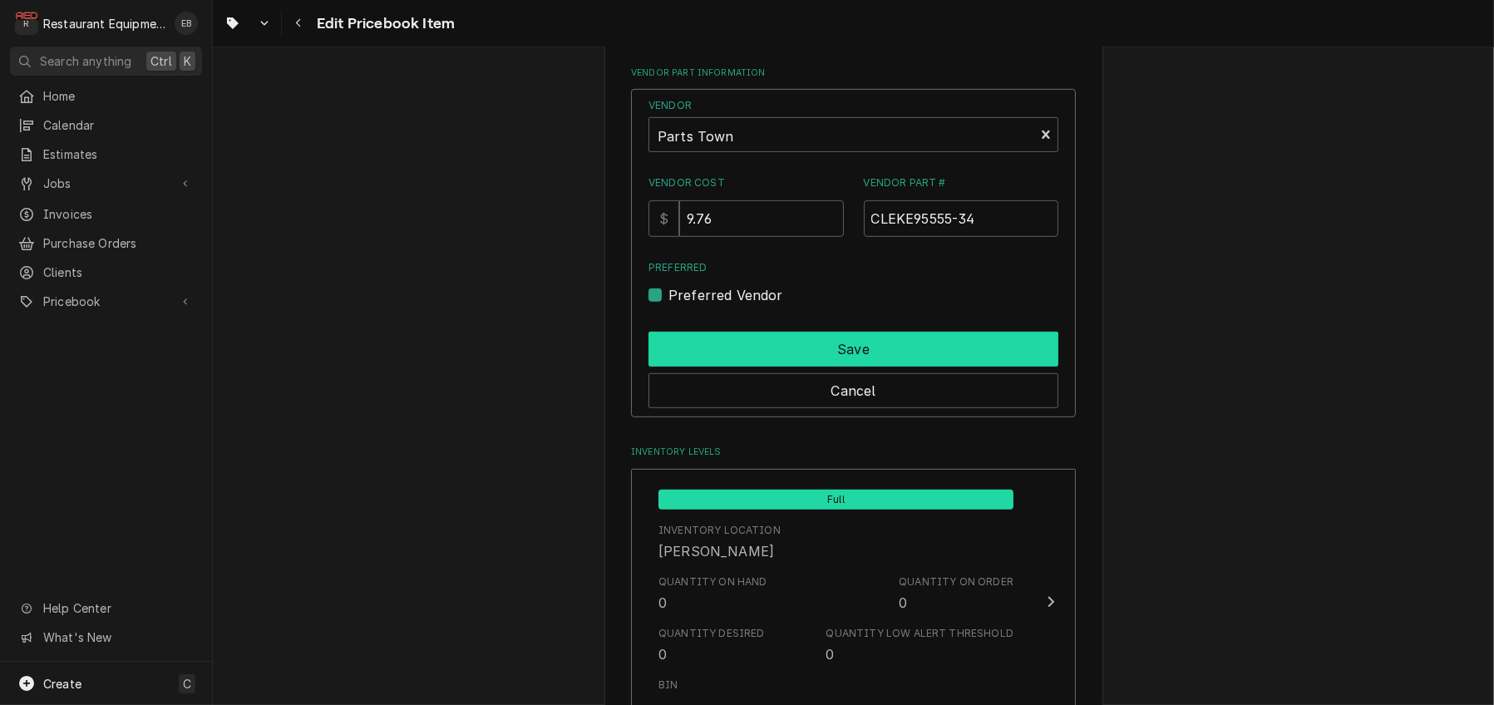
click at [685, 367] on button "Save" at bounding box center [853, 349] width 410 height 35
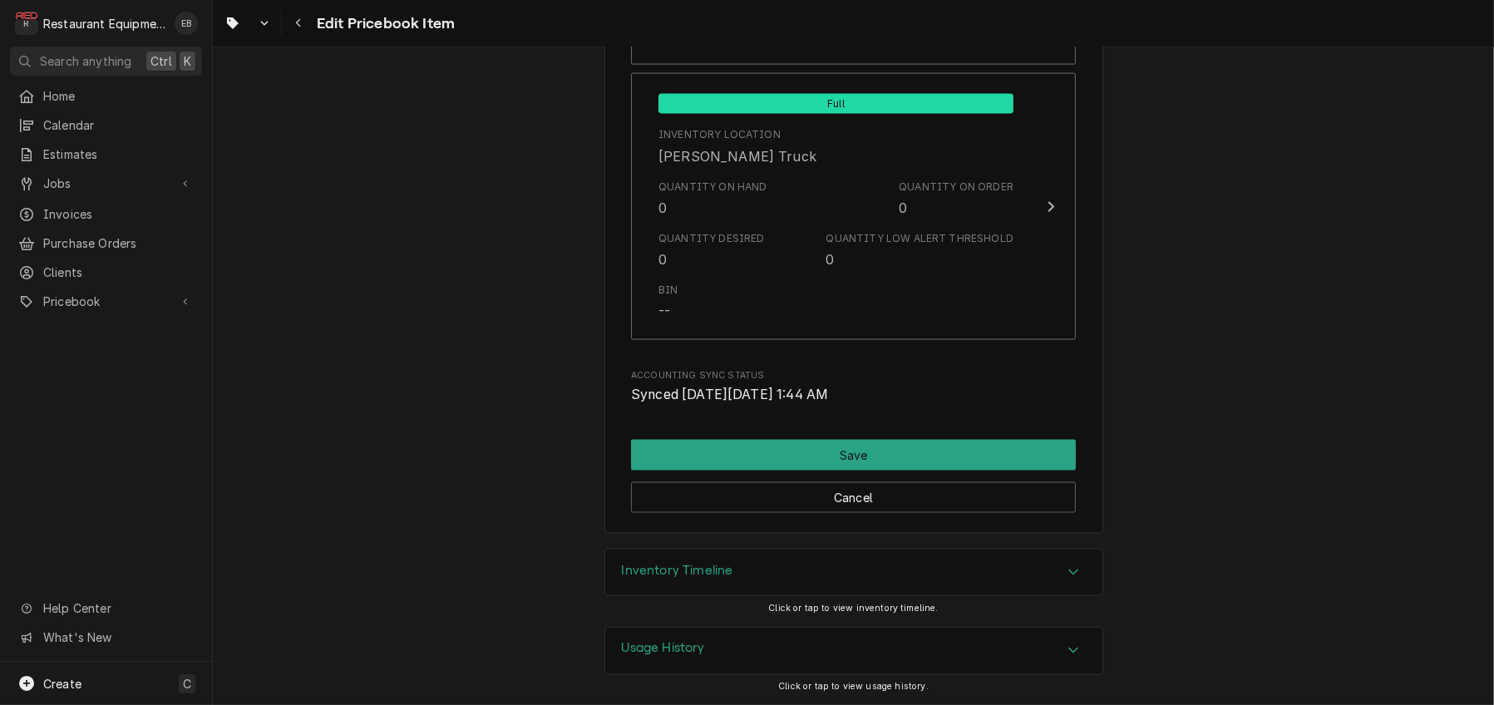
scroll to position [12331, 0]
click at [957, 440] on button "Save" at bounding box center [853, 455] width 445 height 31
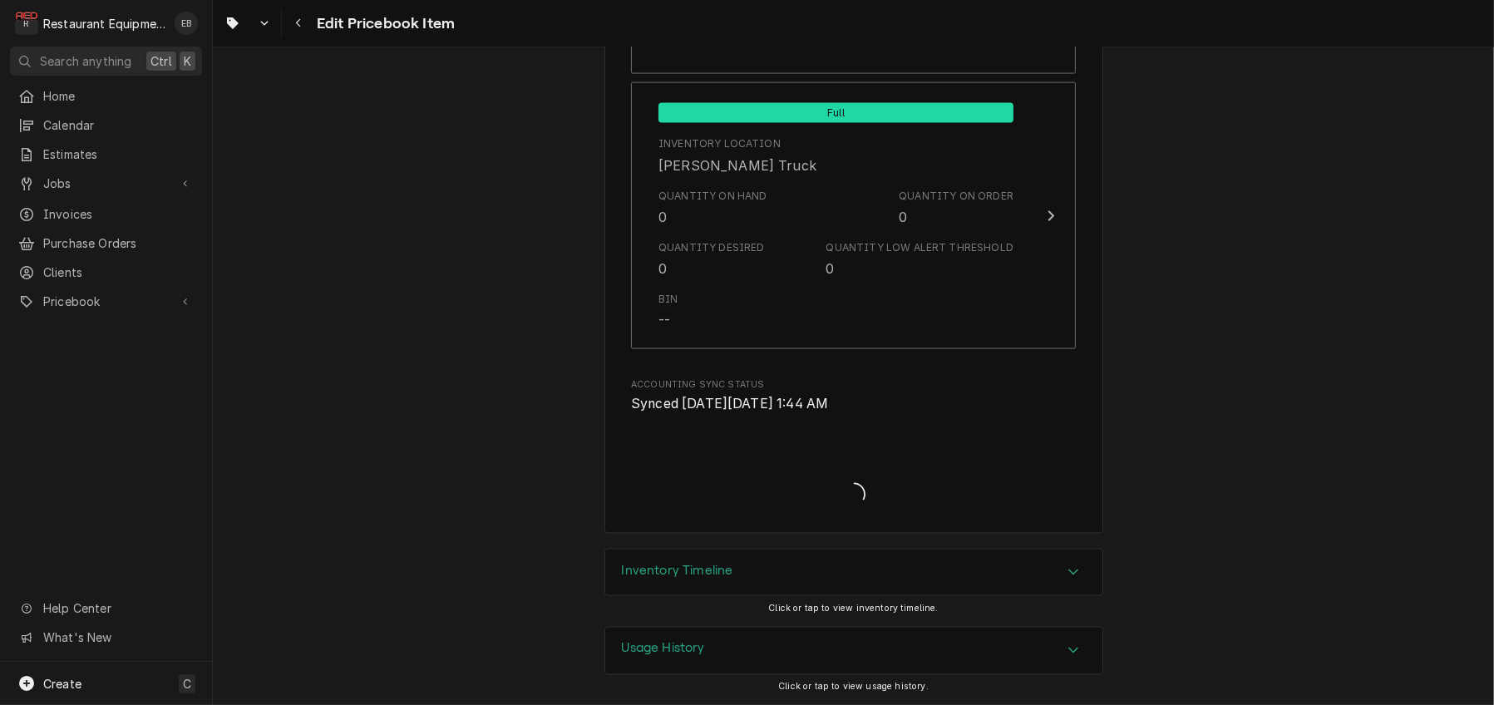
scroll to position [12320, 0]
type textarea "x"
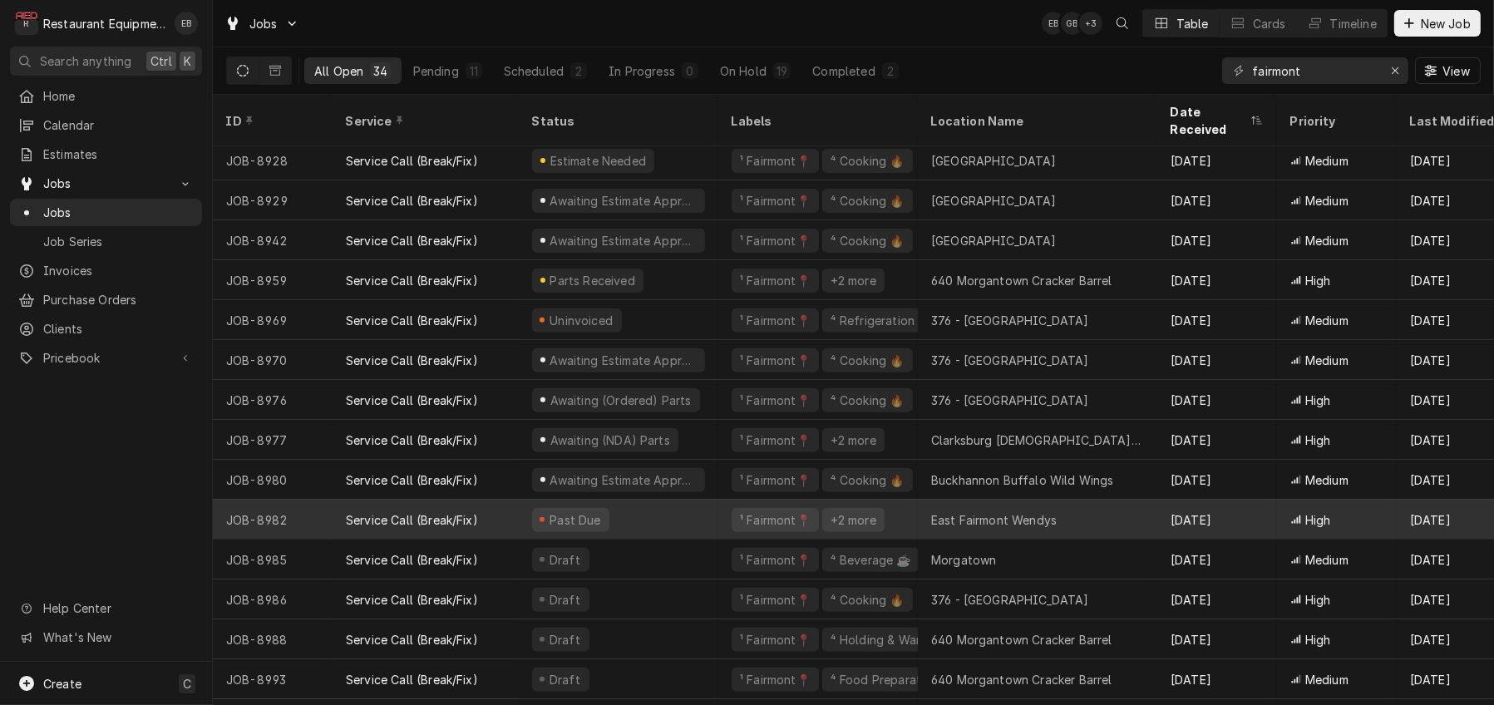
scroll to position [810, 0]
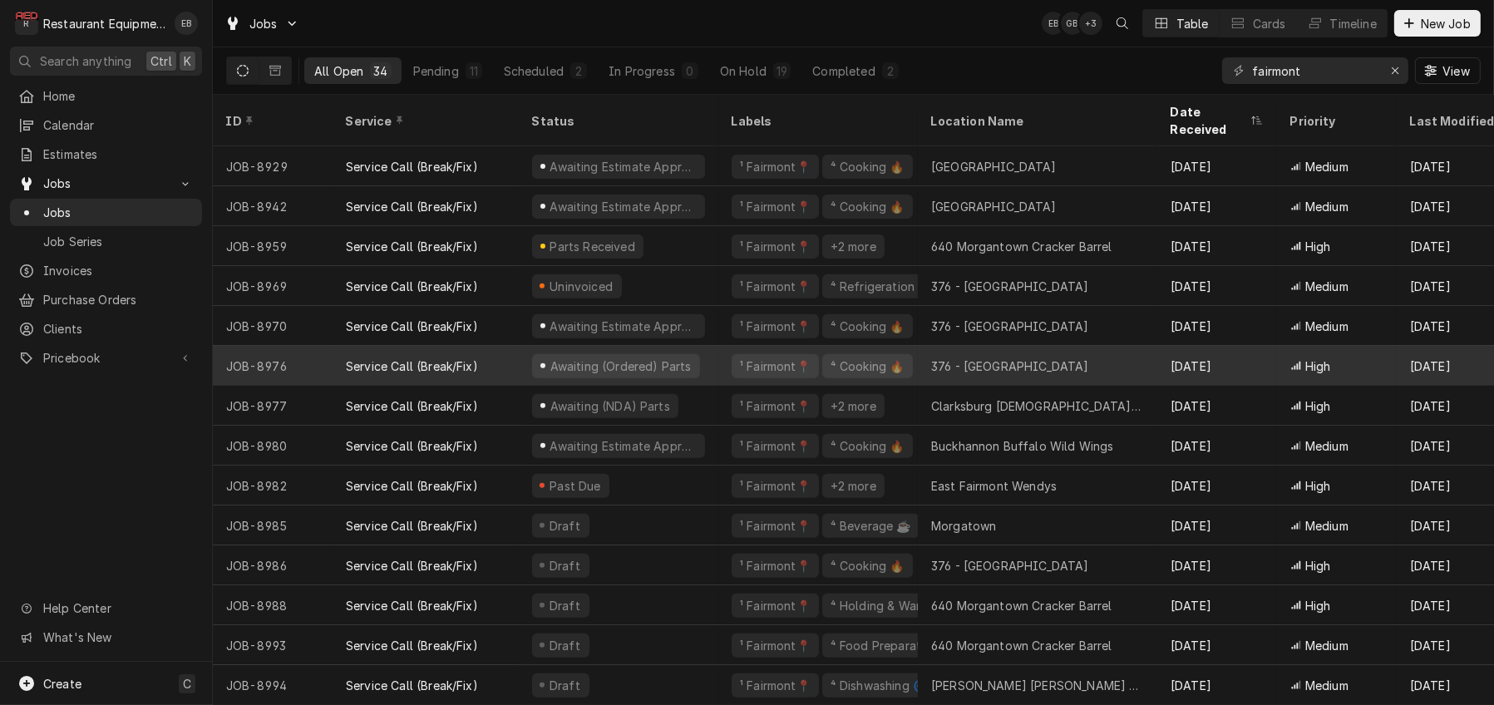
click at [718, 351] on div "Awaiting (Ordered) Parts" at bounding box center [619, 366] width 200 height 40
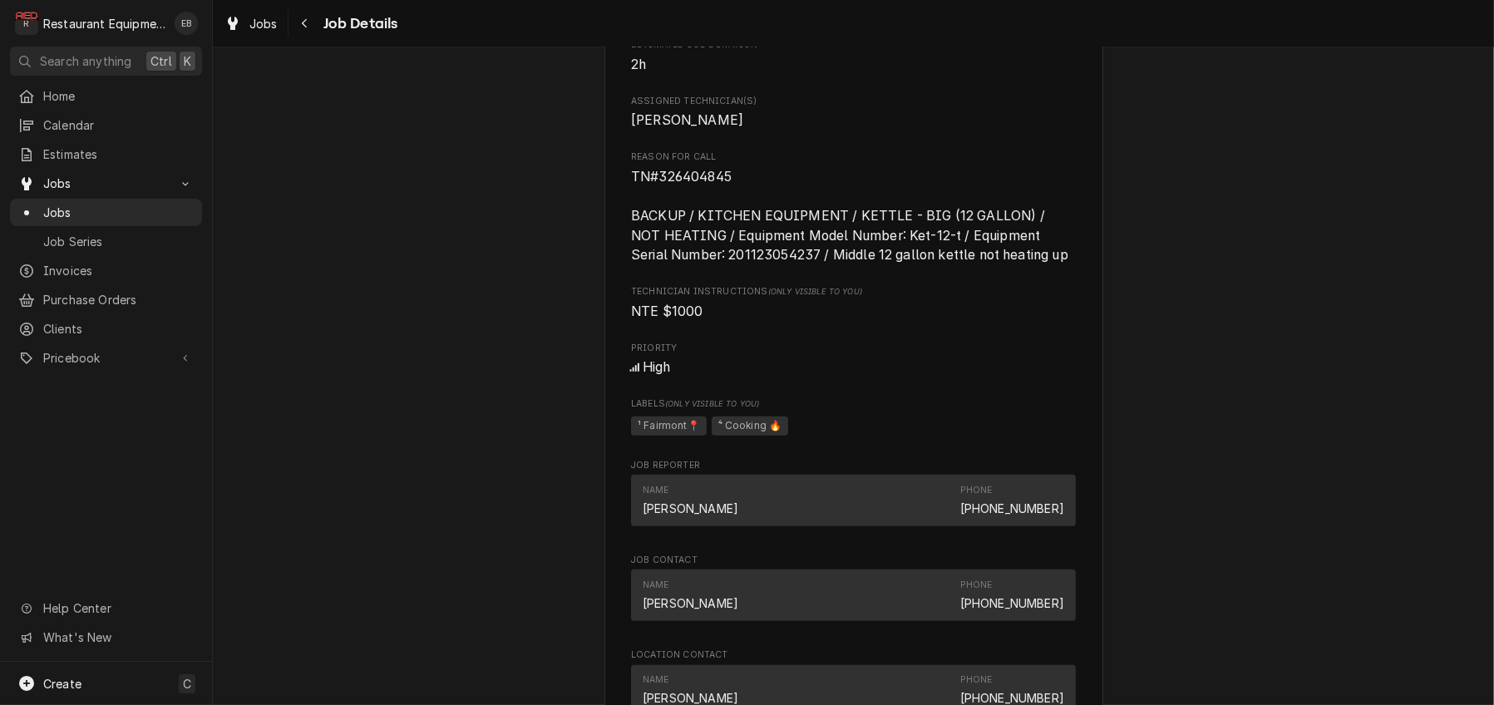
scroll to position [1164, 0]
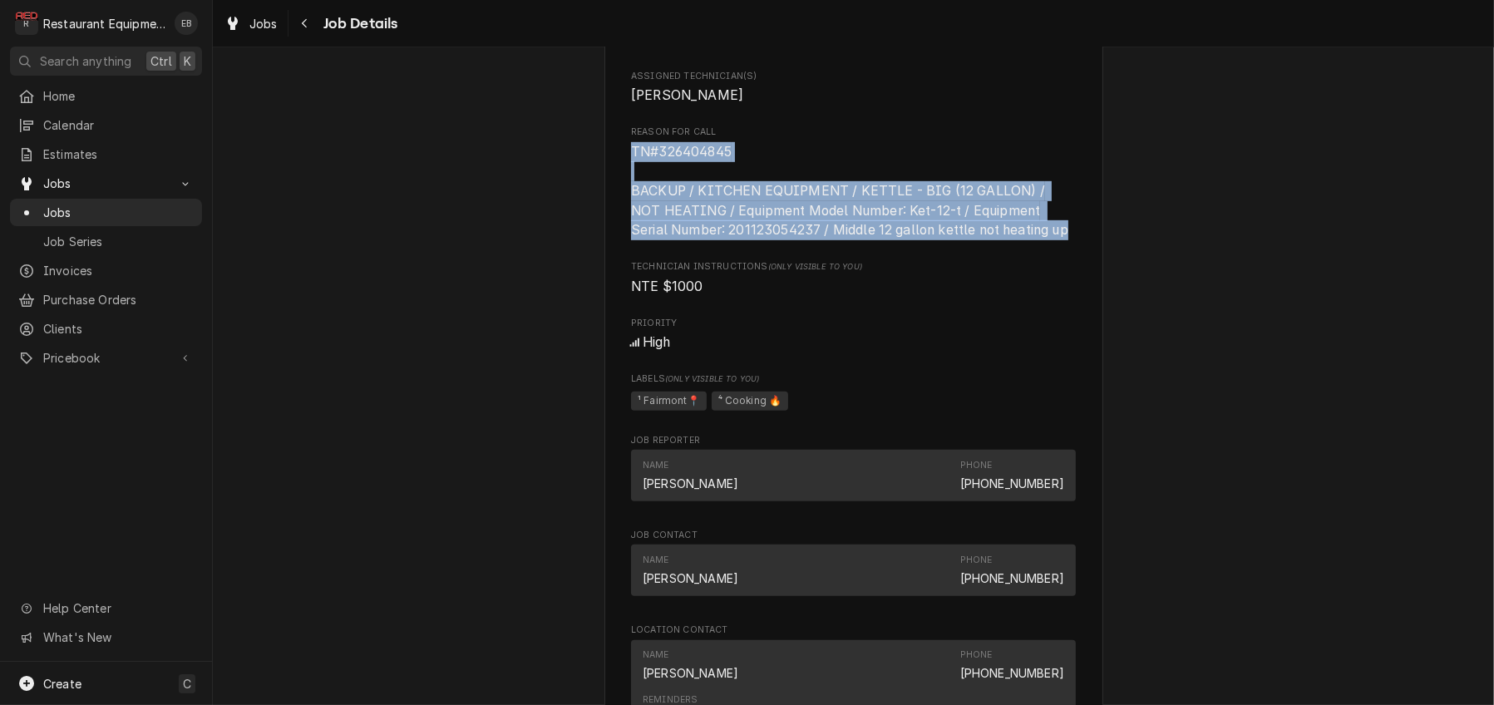
drag, startPoint x: 619, startPoint y: 347, endPoint x: 1062, endPoint y: 442, distance: 453.3
click at [1062, 240] on span "TN#326404845 BACKUP / KITCHEN EQUIPMENT / KETTLE - BIG (12 GALLON) / NOT HEATIN…" at bounding box center [853, 191] width 445 height 98
copy span "TN#326404845 BACKUP / KITCHEN EQUIPMENT / KETTLE - BIG (12 GALLON) / NOT HEATIN…"
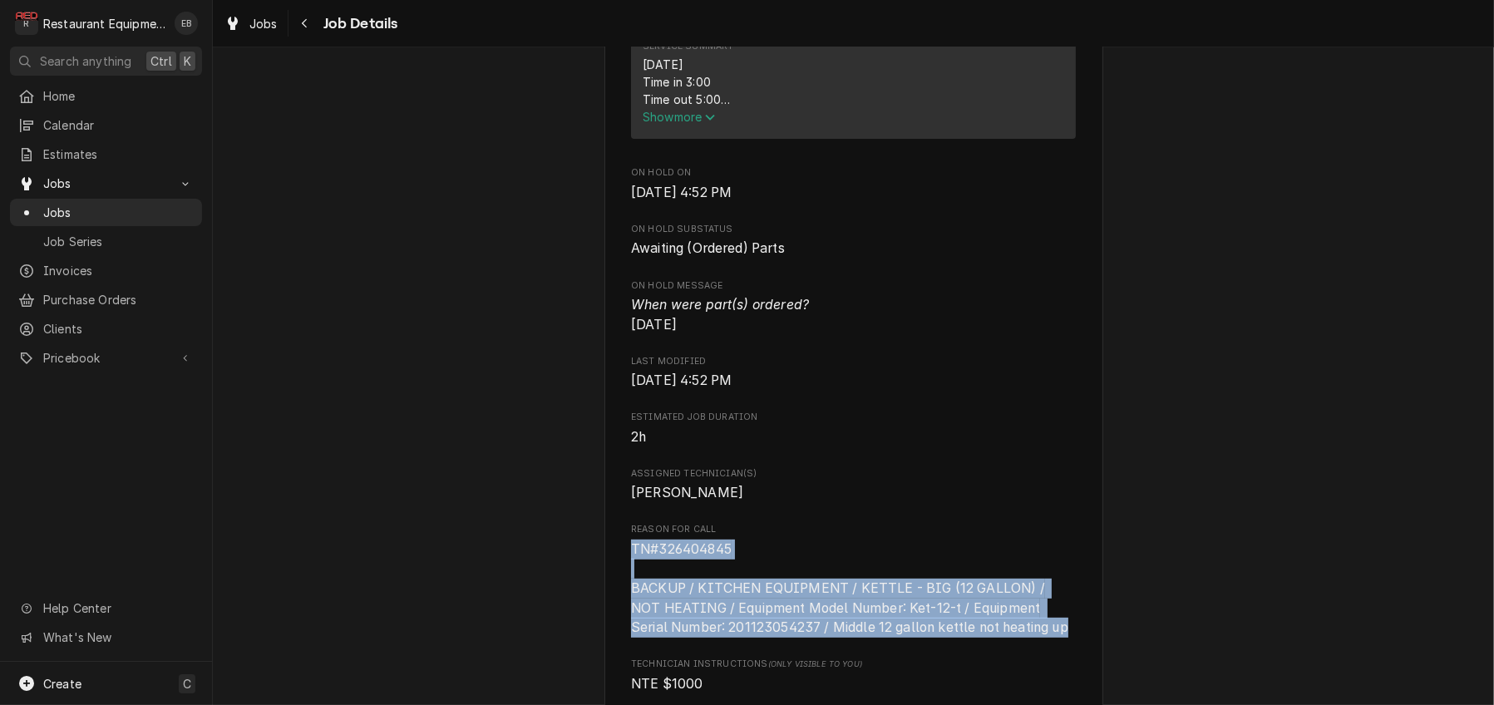
scroll to position [831, 0]
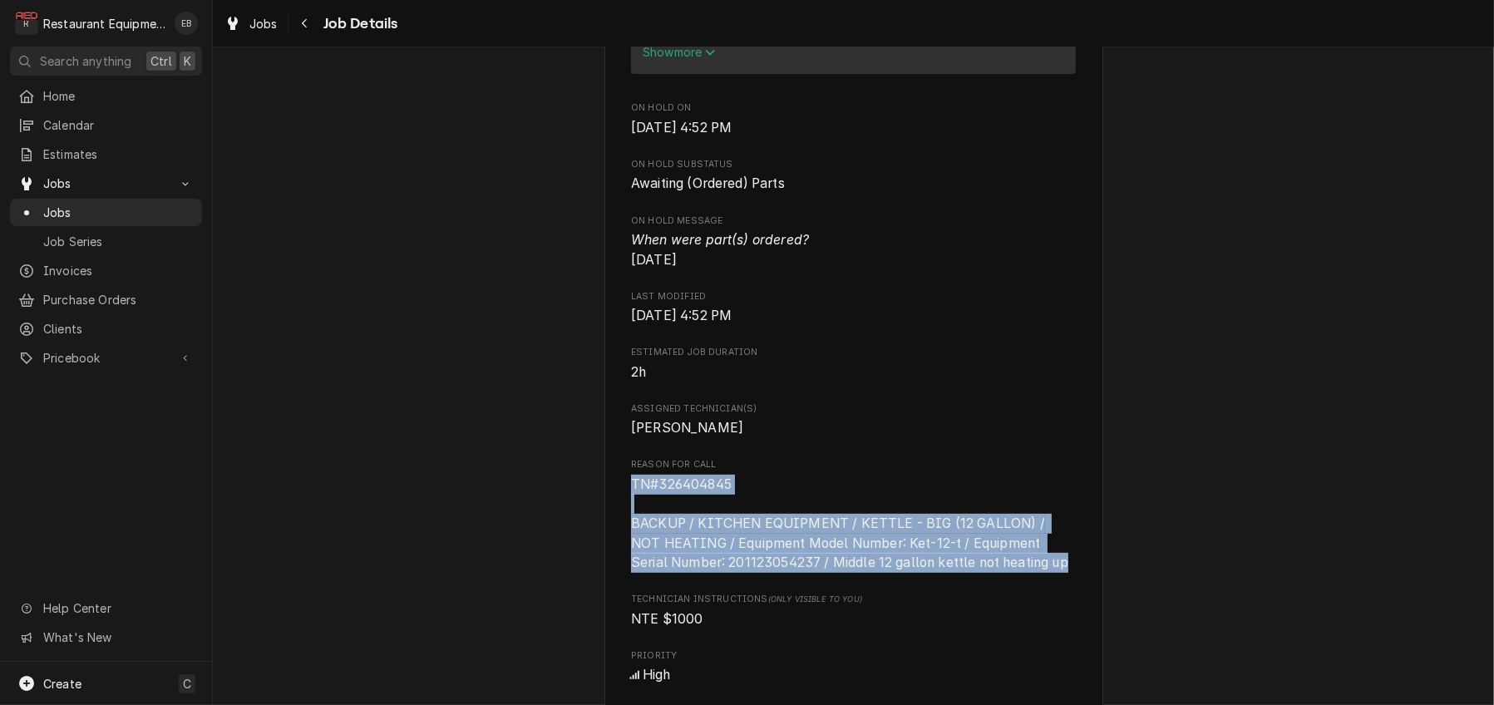
click at [692, 59] on span "Show more" at bounding box center [679, 52] width 73 height 14
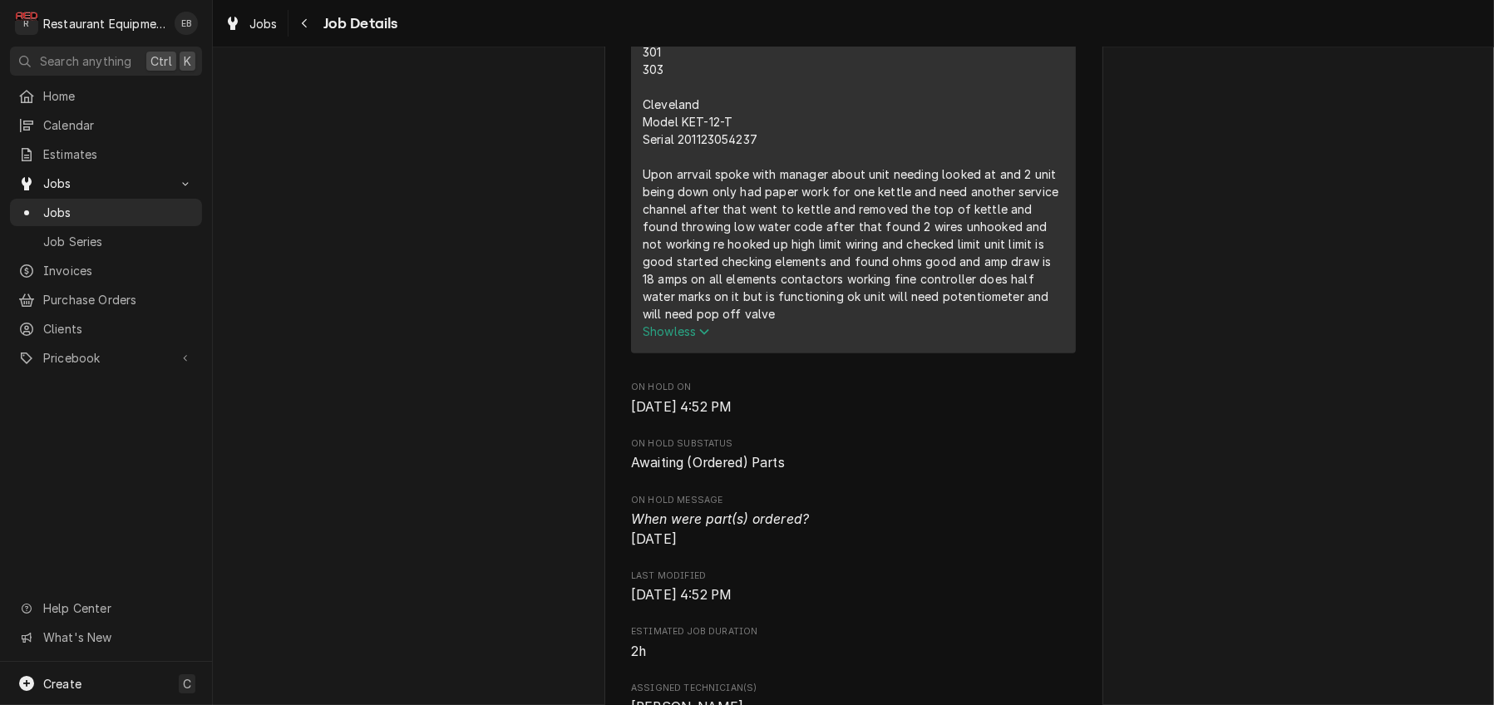
drag, startPoint x: 632, startPoint y: 132, endPoint x: 749, endPoint y: 433, distance: 323.0
click at [762, 323] on div "9/22/25 Time in 3:00 Time out 5:00 301 303 Cleveland Model KET-12-T Serial 2011…" at bounding box center [854, 157] width 422 height 332
copy div "9/22/25 Time in 3:00 Time out 5:00 301 303 Cleveland Model KET-12-T Serial 2011…"
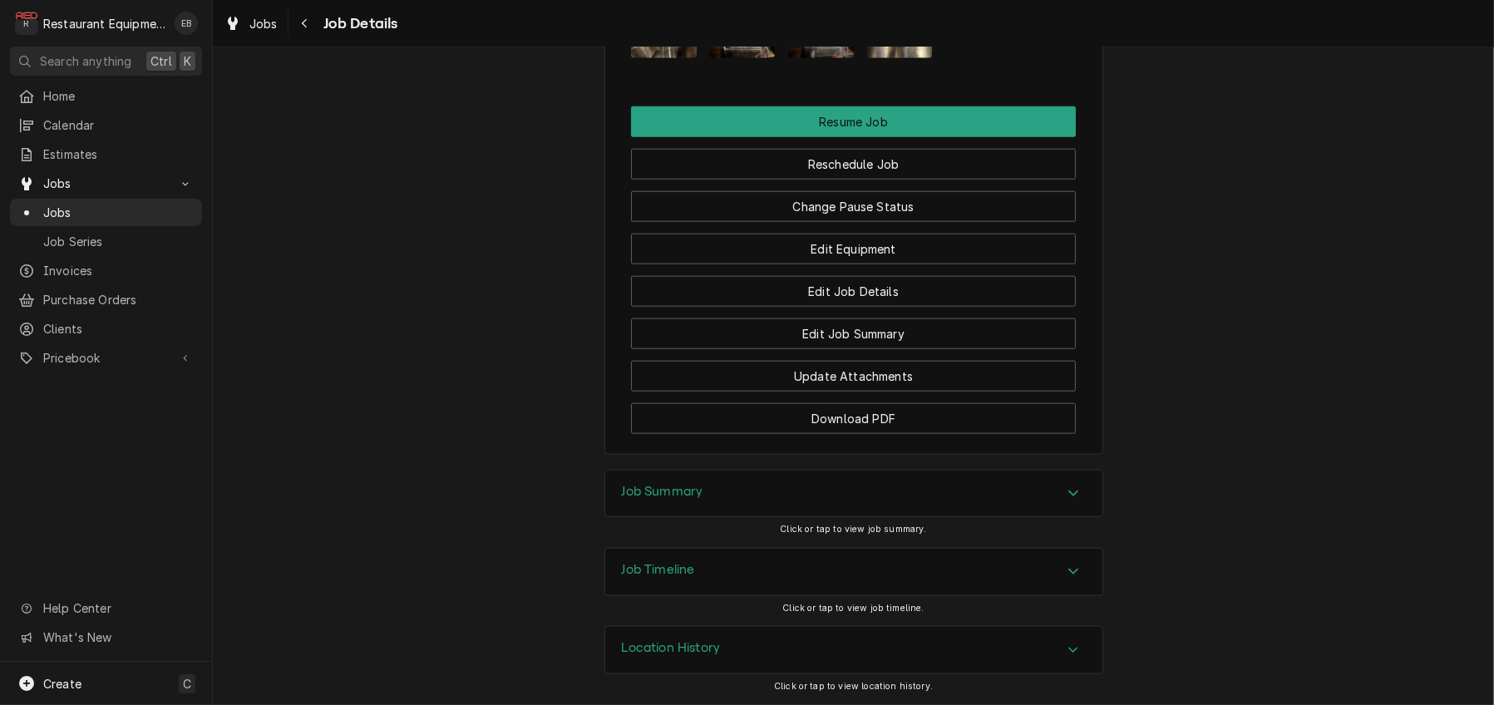
scroll to position [2383, 0]
click at [641, 58] on img "Attachments" at bounding box center [664, 14] width 66 height 87
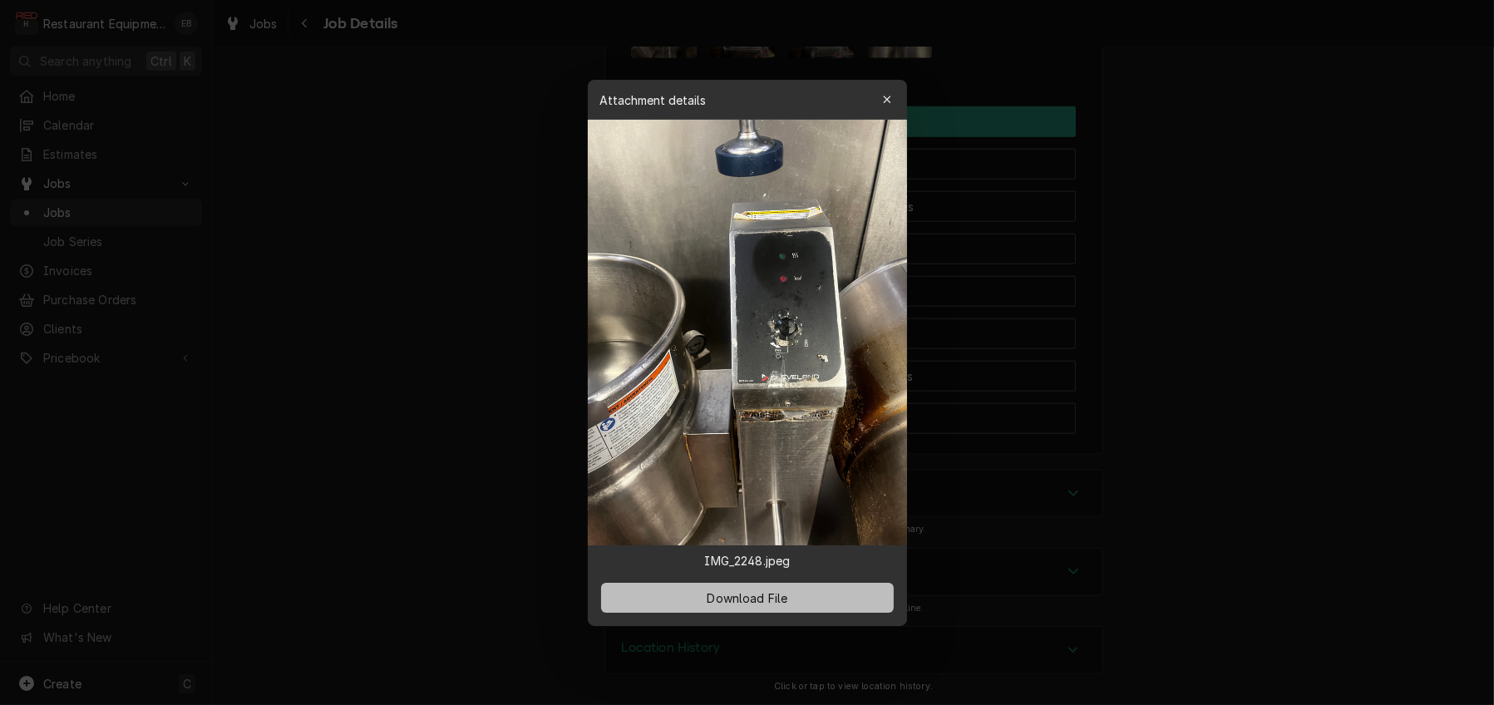
click at [778, 604] on span "Download File" at bounding box center [746, 597] width 87 height 17
click at [890, 96] on icon "button" at bounding box center [886, 99] width 7 height 7
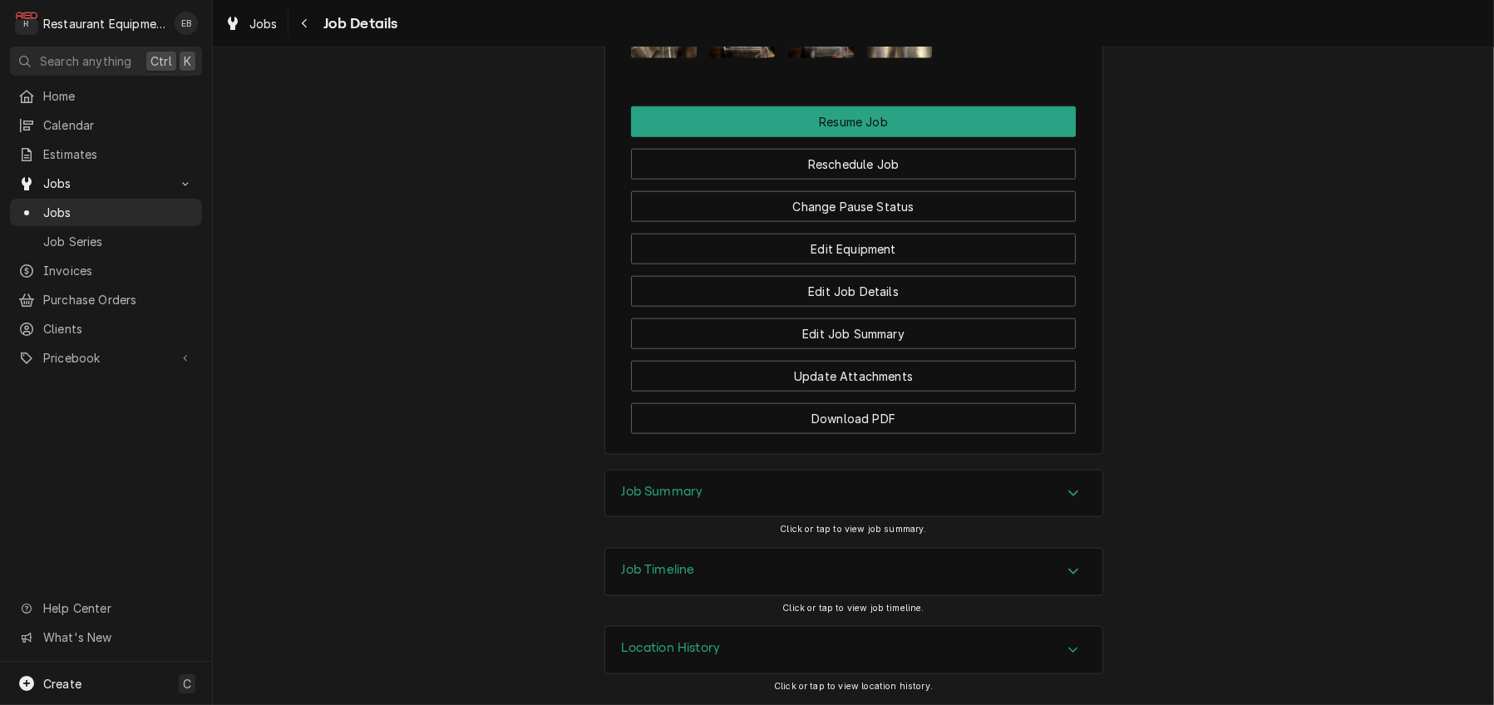
click at [735, 58] on img "Attachments" at bounding box center [743, 14] width 66 height 87
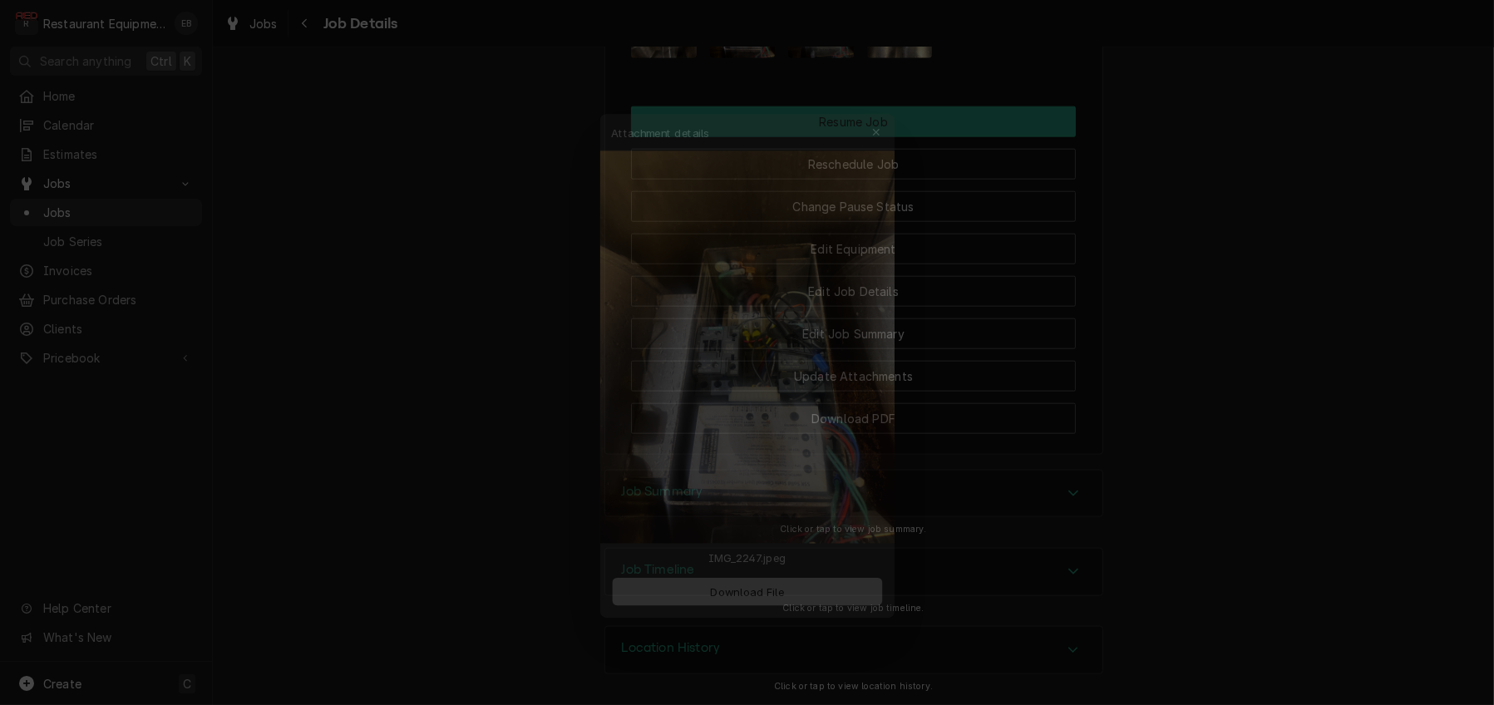
click at [740, 606] on span "Download File" at bounding box center [746, 597] width 87 height 17
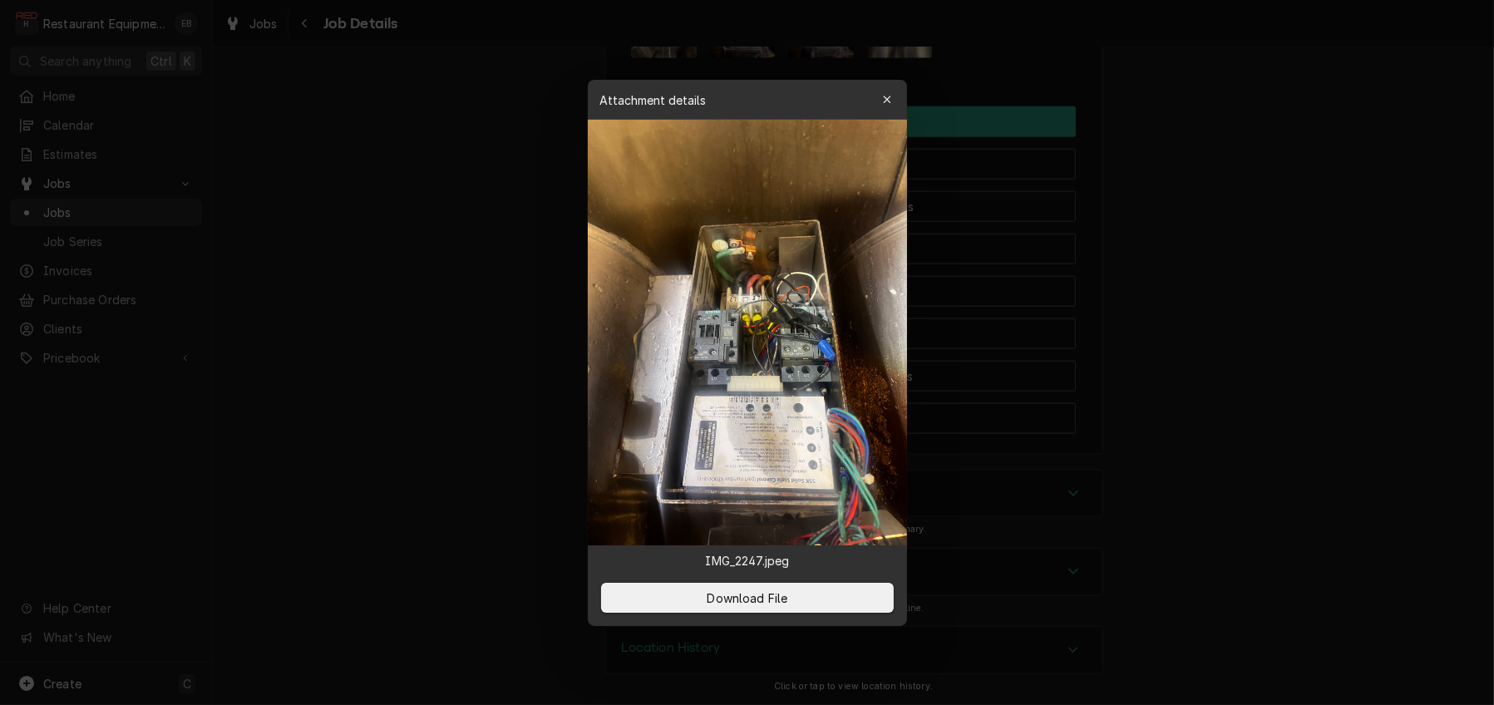
click at [895, 91] on div "button" at bounding box center [887, 99] width 17 height 17
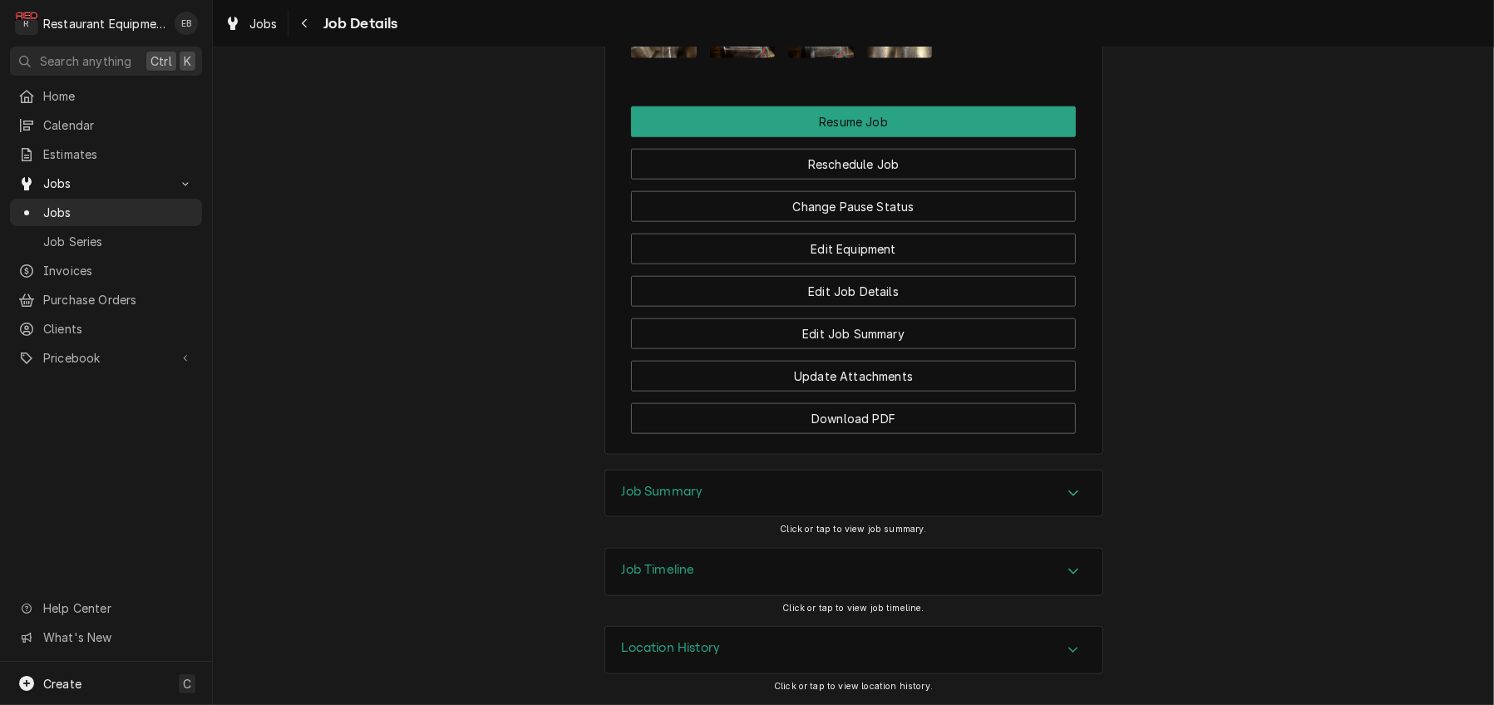
click at [821, 58] on img "Attachments" at bounding box center [821, 14] width 66 height 87
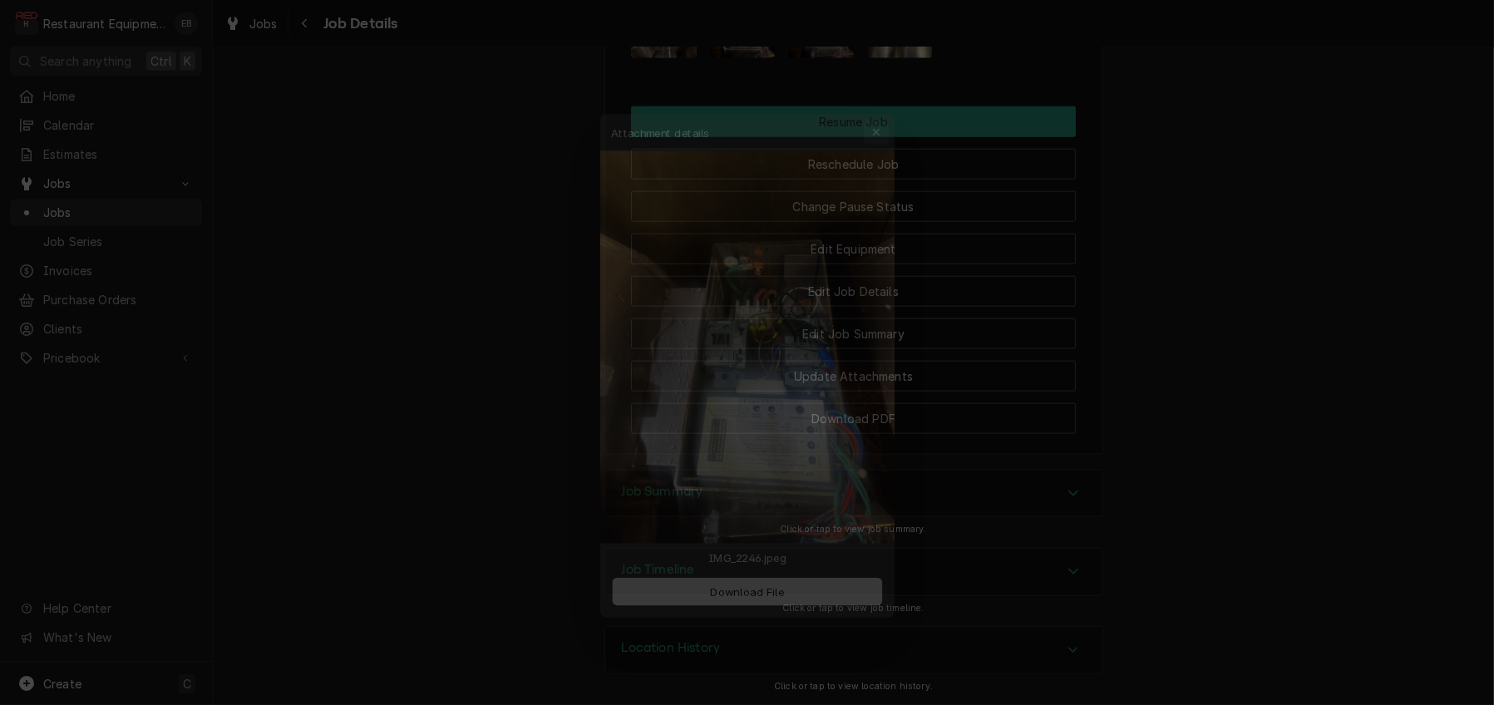
click at [882, 86] on button "button" at bounding box center [887, 99] width 27 height 27
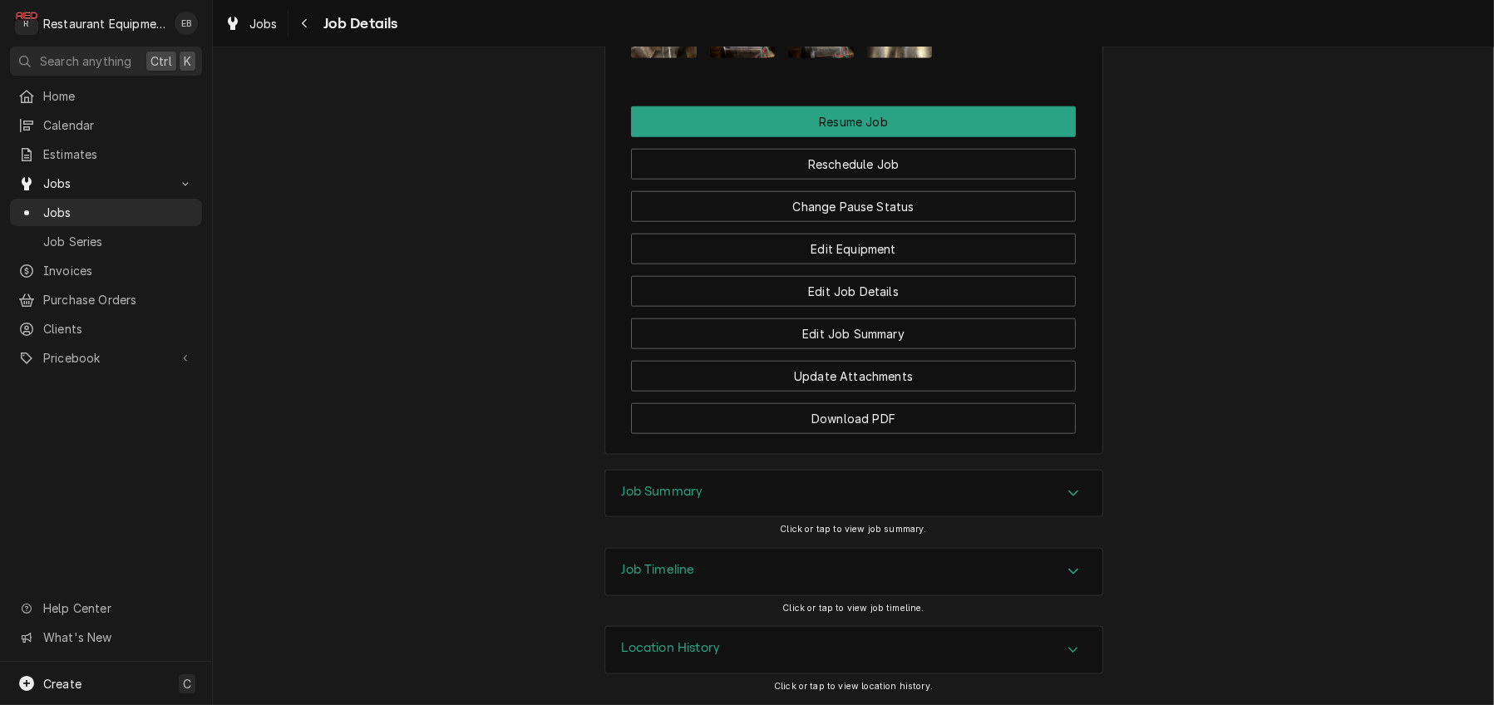
click at [901, 58] on img "Attachments" at bounding box center [900, 14] width 66 height 87
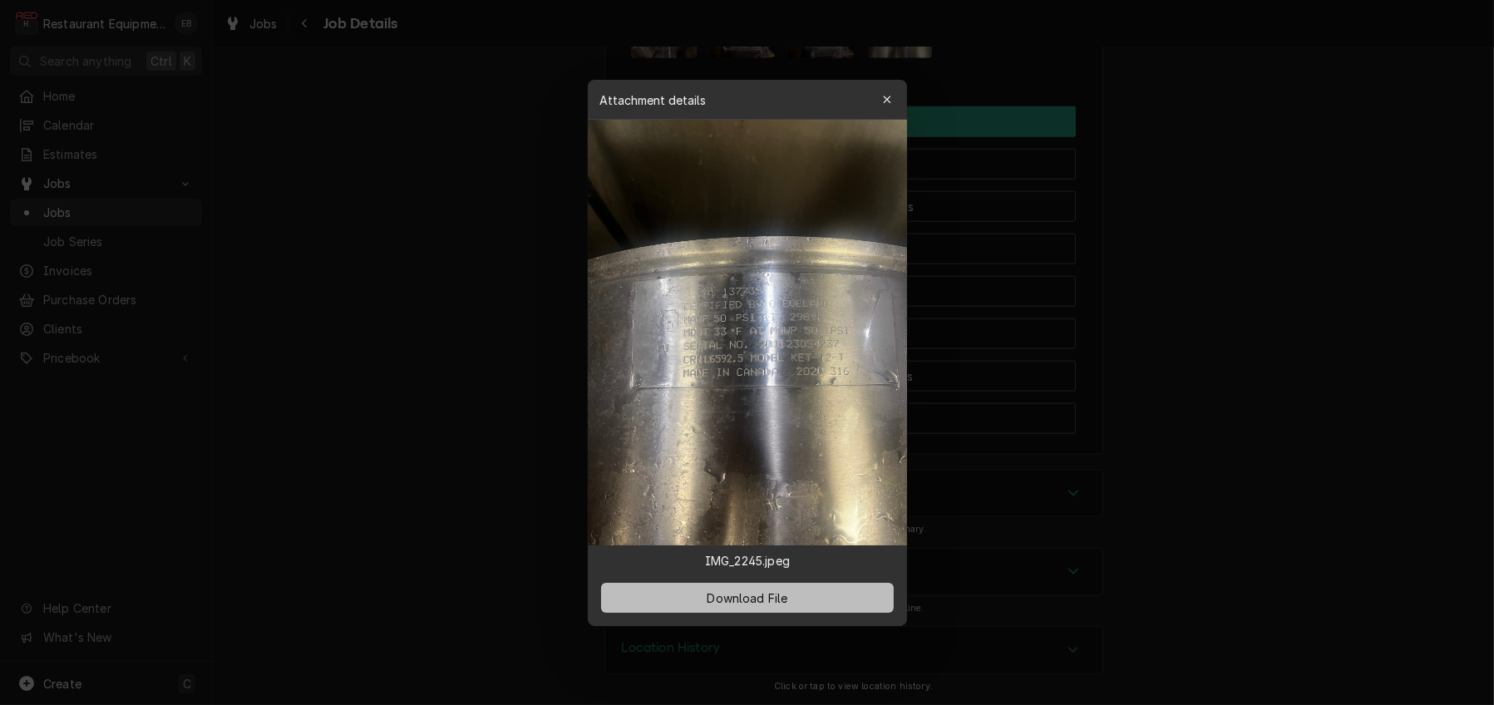
click at [767, 606] on span "Download File" at bounding box center [746, 597] width 87 height 17
drag, startPoint x: 897, startPoint y: 76, endPoint x: 884, endPoint y: 62, distance: 19.4
click at [895, 91] on div "button" at bounding box center [887, 99] width 17 height 17
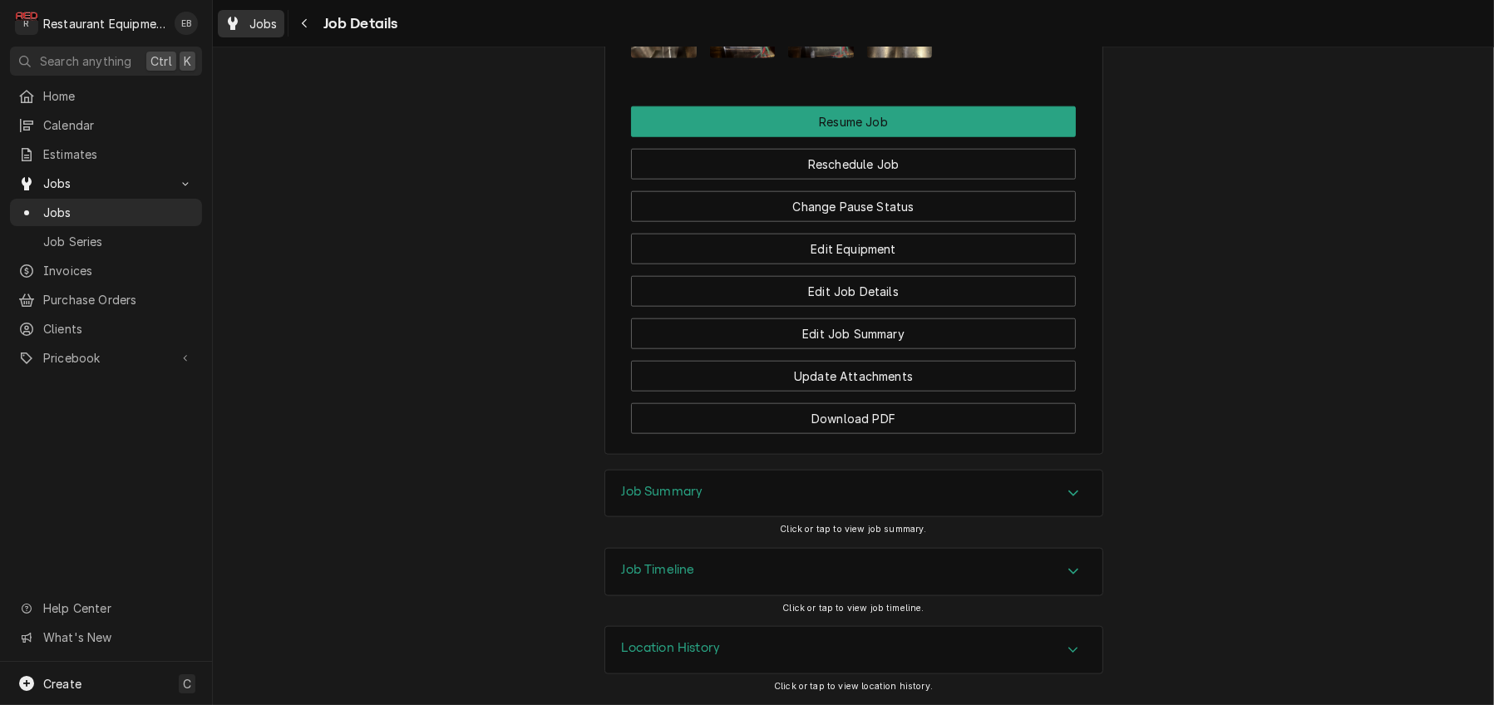
click at [257, 18] on div "Jobs" at bounding box center [251, 23] width 60 height 21
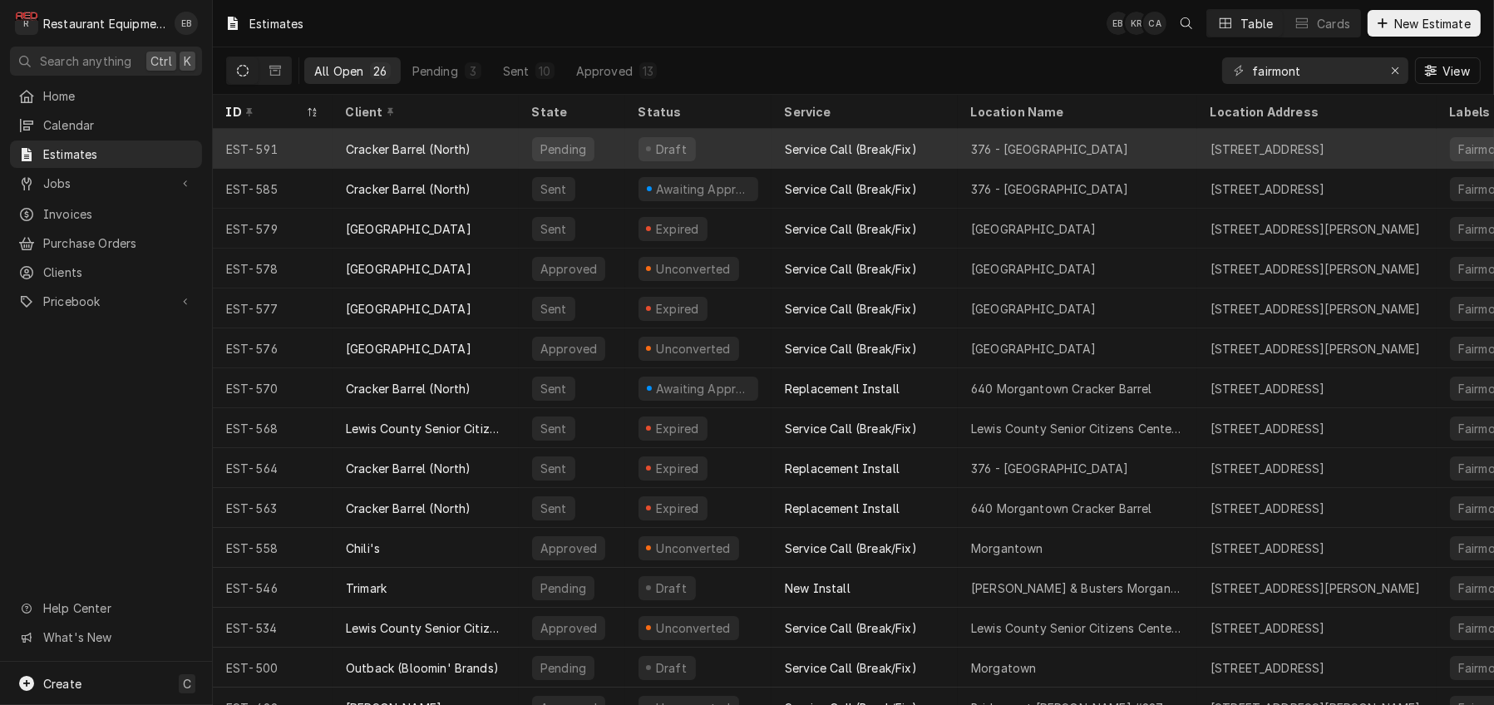
click at [733, 153] on div "Draft" at bounding box center [698, 149] width 146 height 40
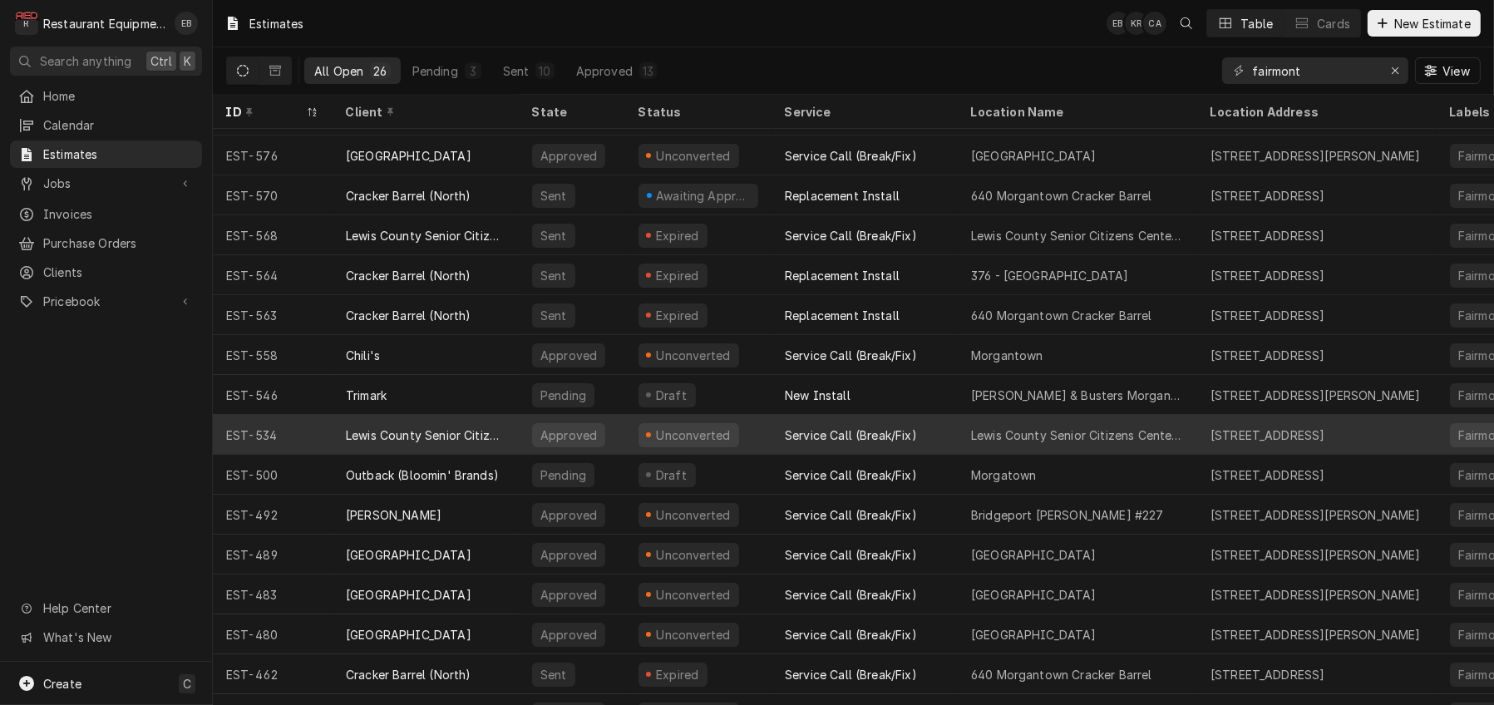
scroll to position [199, 0]
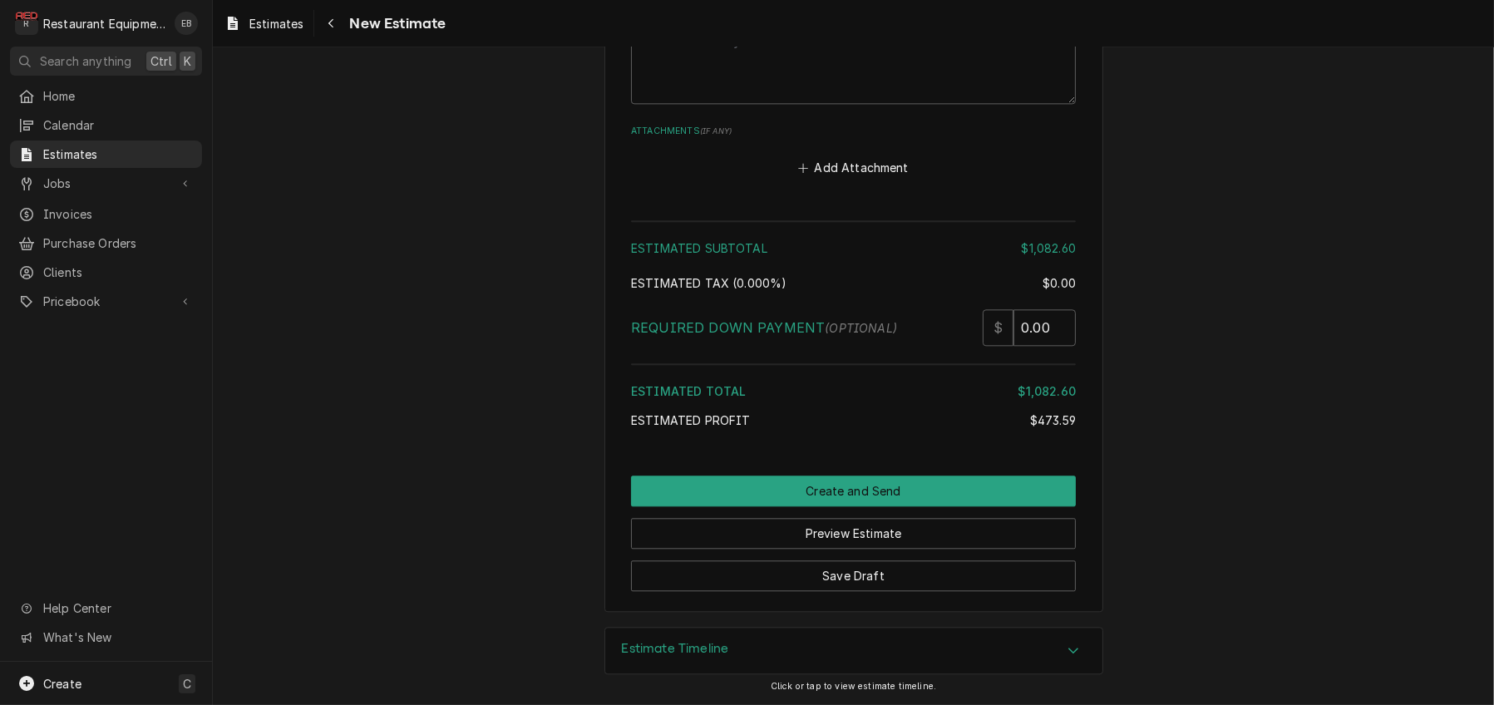
scroll to position [5321, 0]
click at [851, 173] on button "Add Attachment" at bounding box center [854, 167] width 116 height 23
type textarea "x"
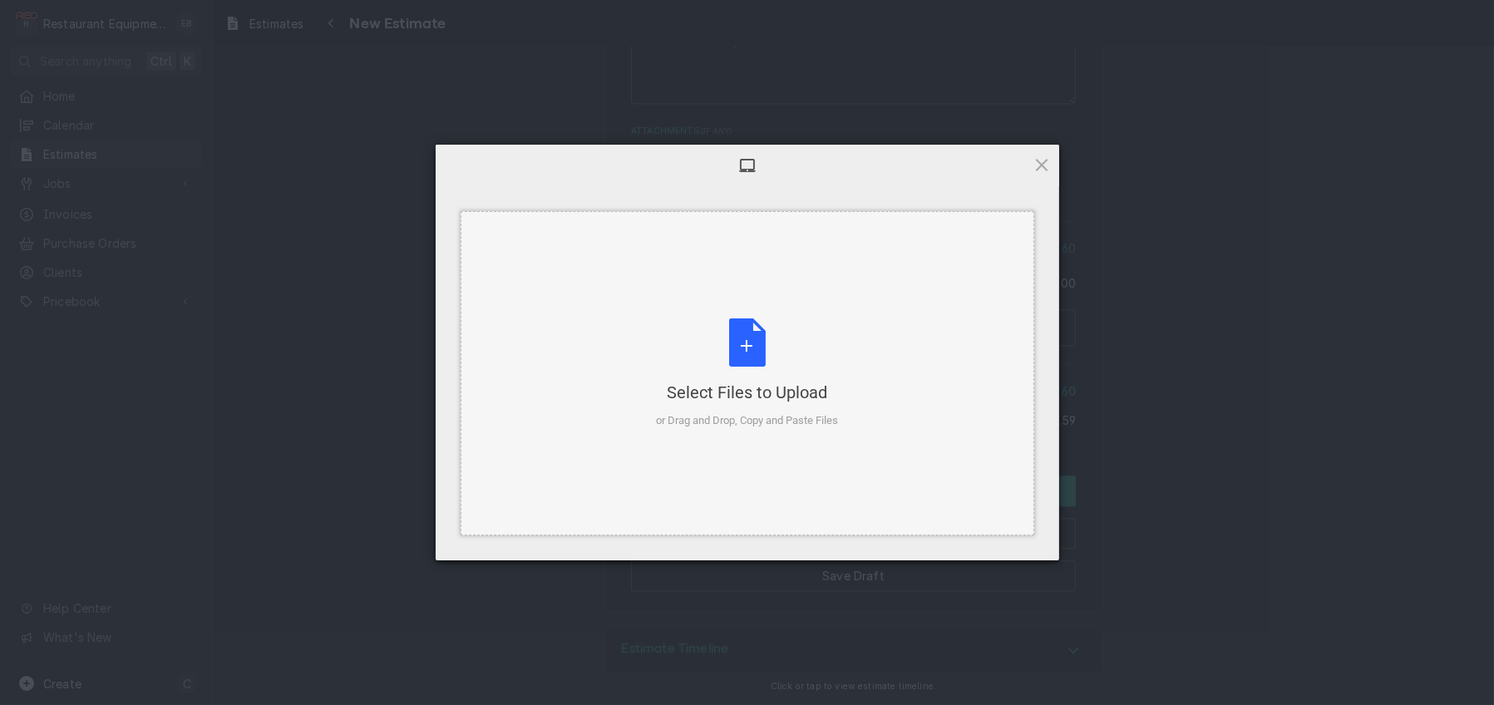
click at [738, 356] on div "Select Files to Upload or Drag and Drop, Copy and Paste Files" at bounding box center [747, 373] width 182 height 111
type textarea "x"
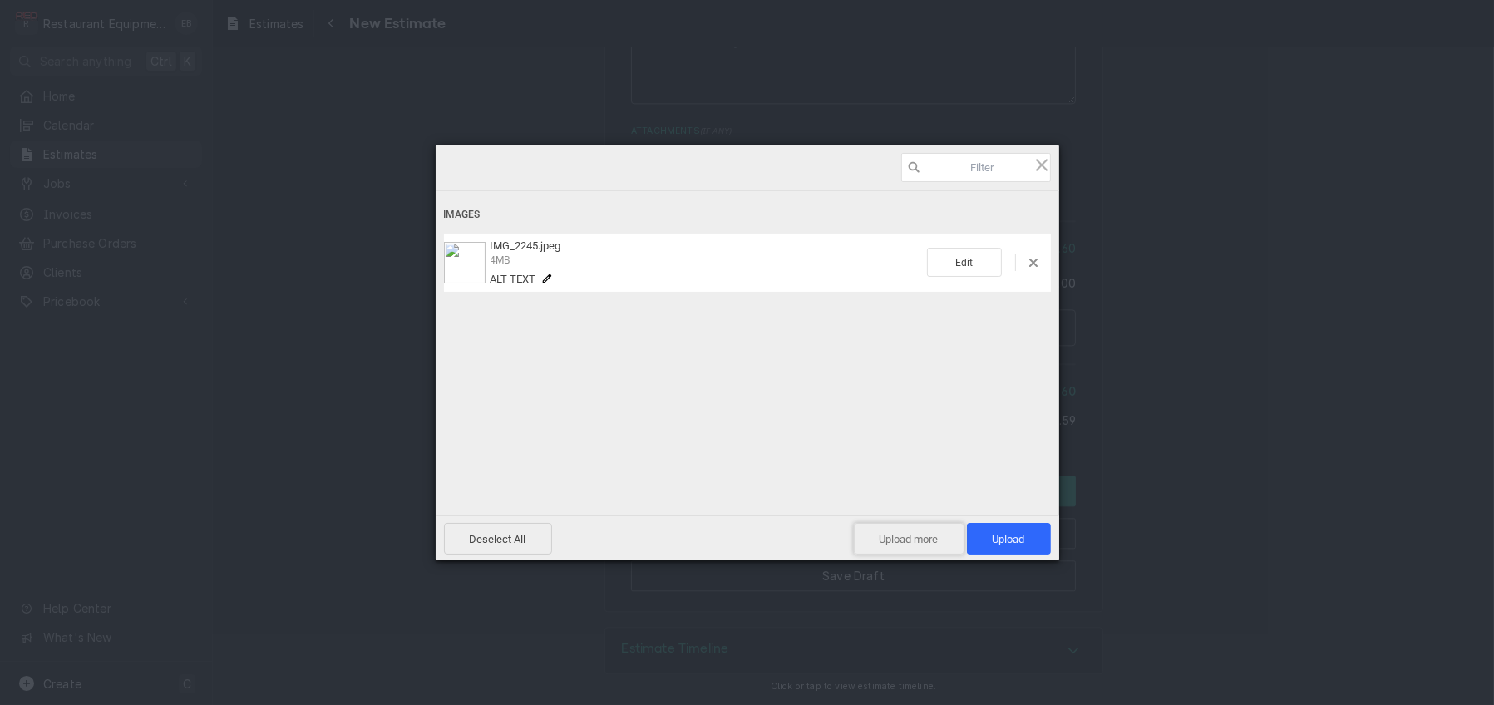
click at [886, 529] on span "Upload more" at bounding box center [909, 539] width 111 height 32
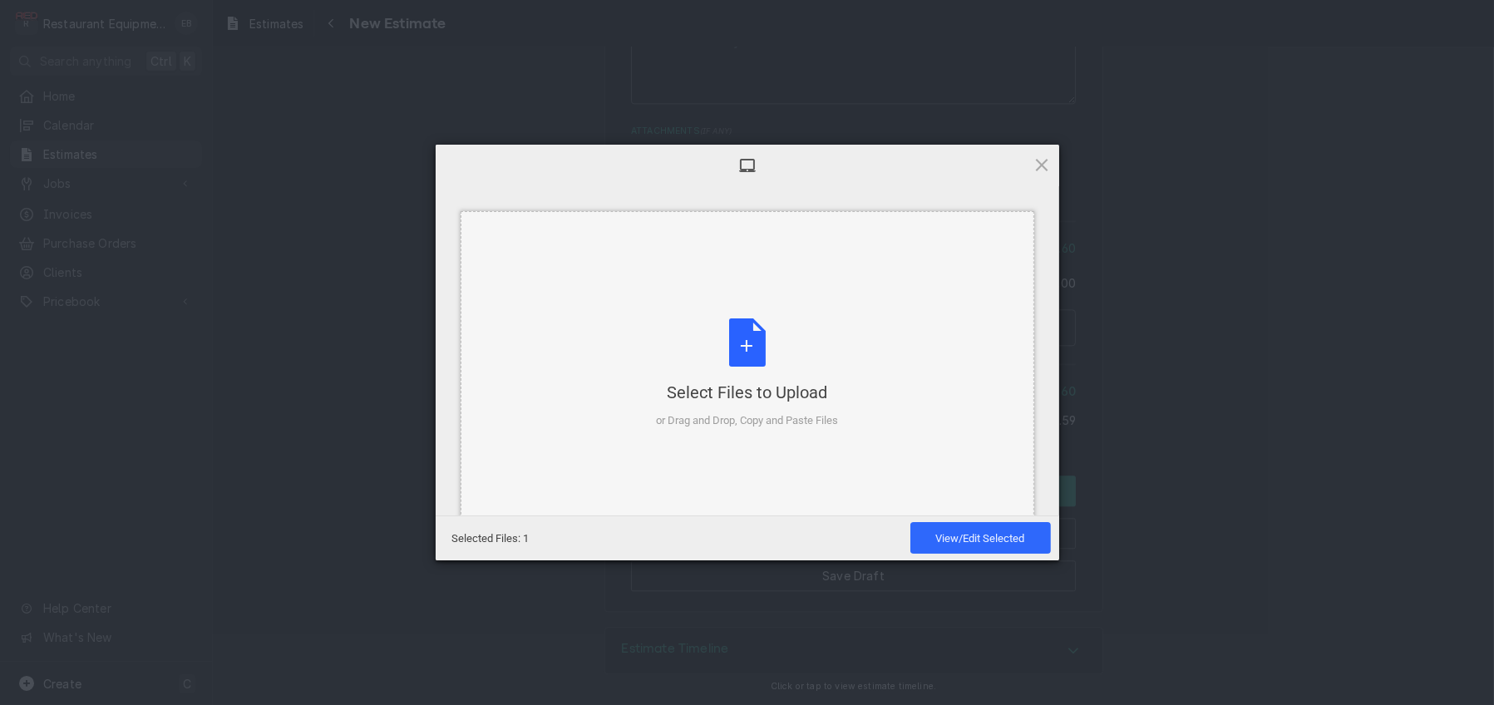
click at [729, 336] on div "Select Files to Upload or Drag and Drop, Copy and Paste Files" at bounding box center [747, 373] width 182 height 111
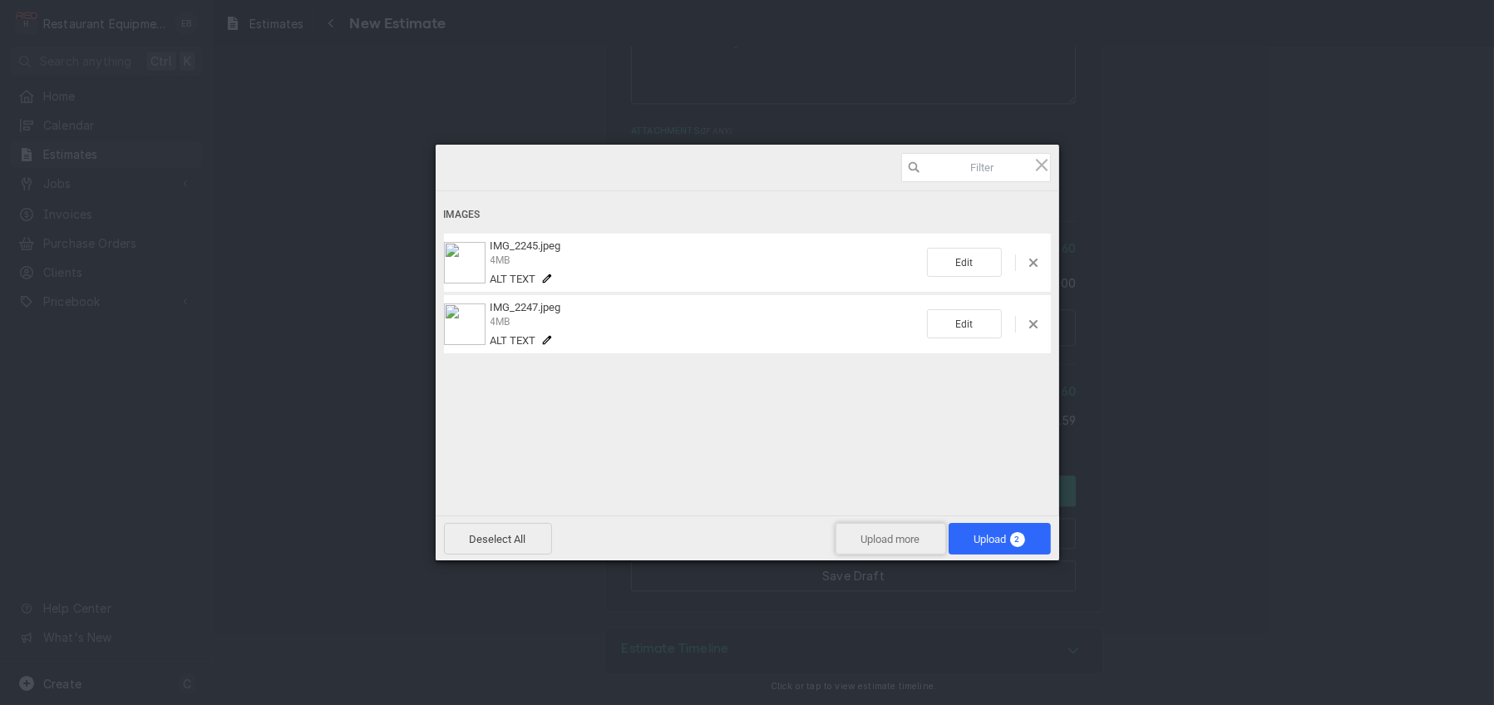
click at [872, 535] on span "Upload more" at bounding box center [891, 539] width 111 height 32
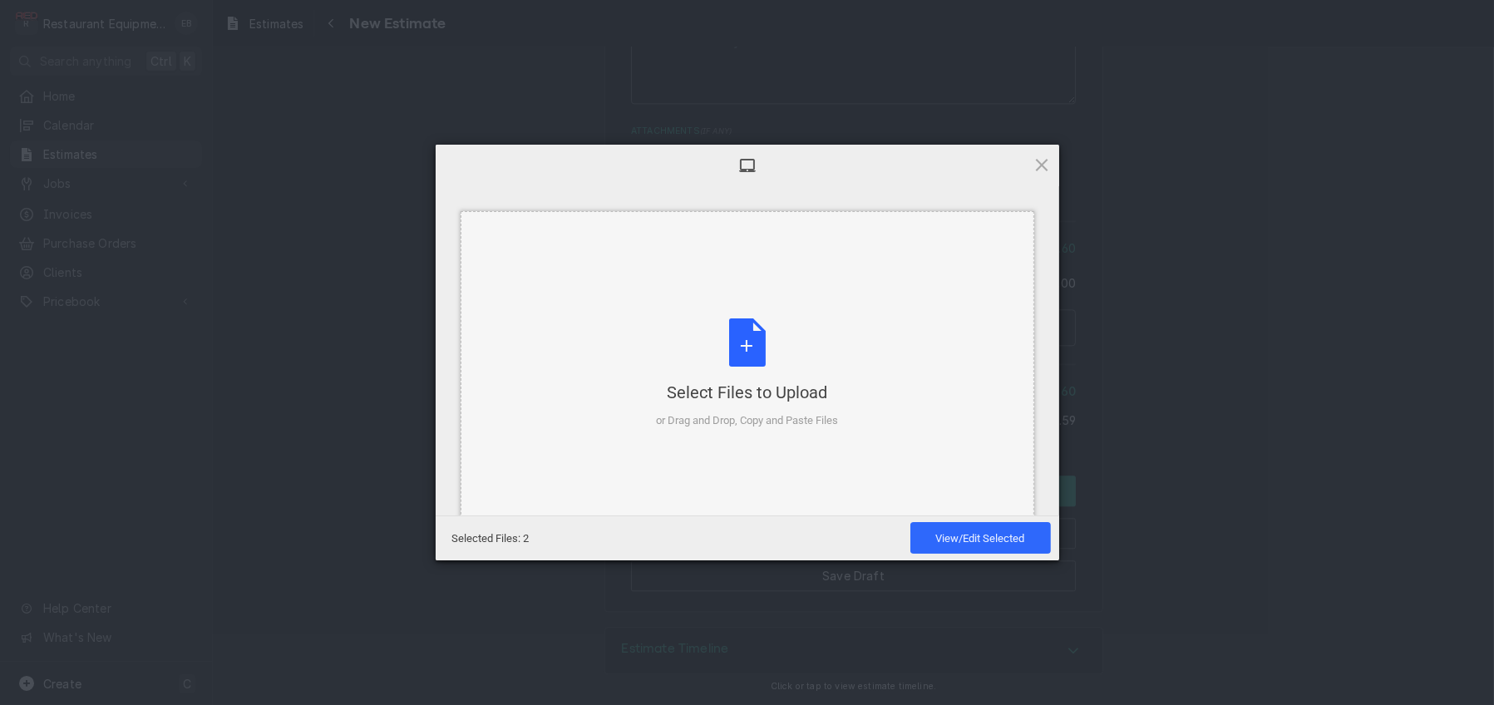
click at [730, 349] on div "Select Files to Upload or Drag and Drop, Copy and Paste Files" at bounding box center [747, 373] width 182 height 111
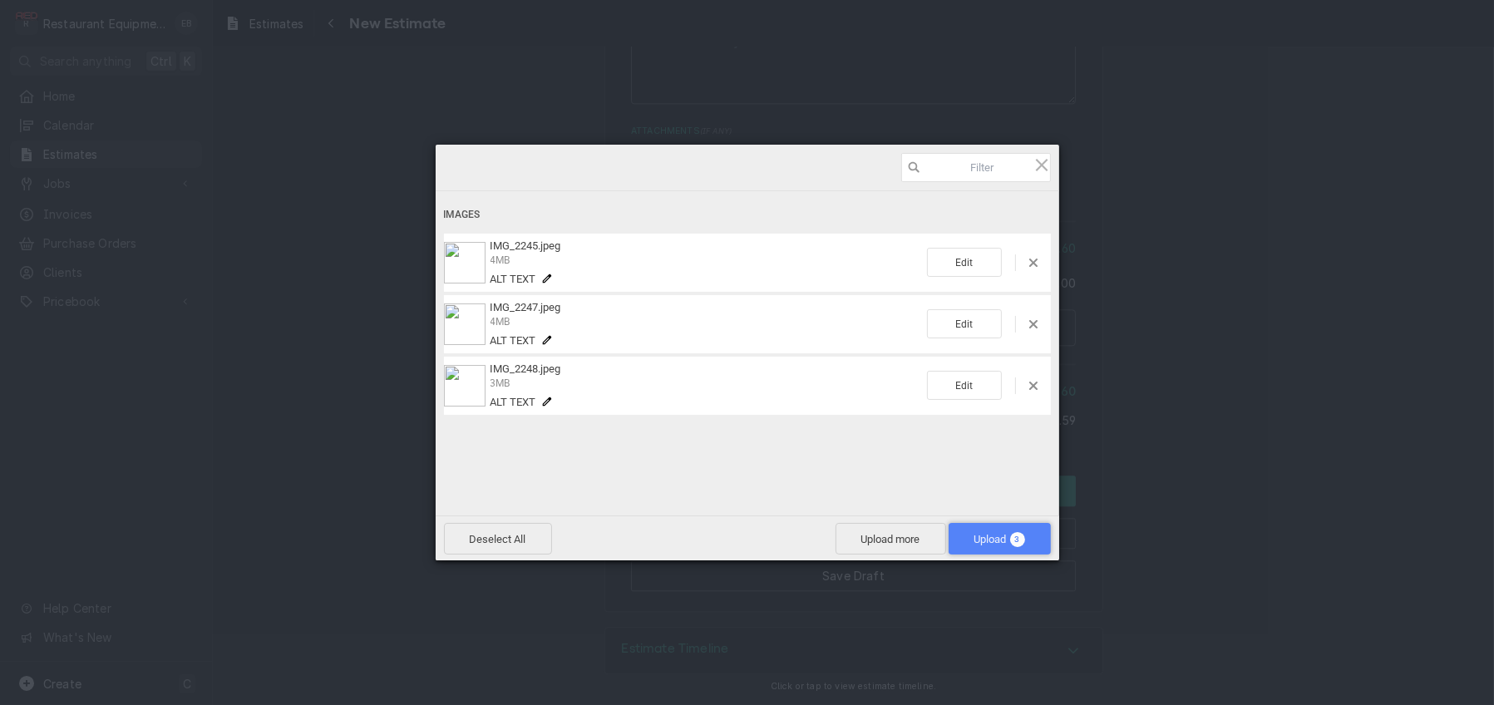
click at [954, 528] on span "Upload 3" at bounding box center [1000, 539] width 102 height 32
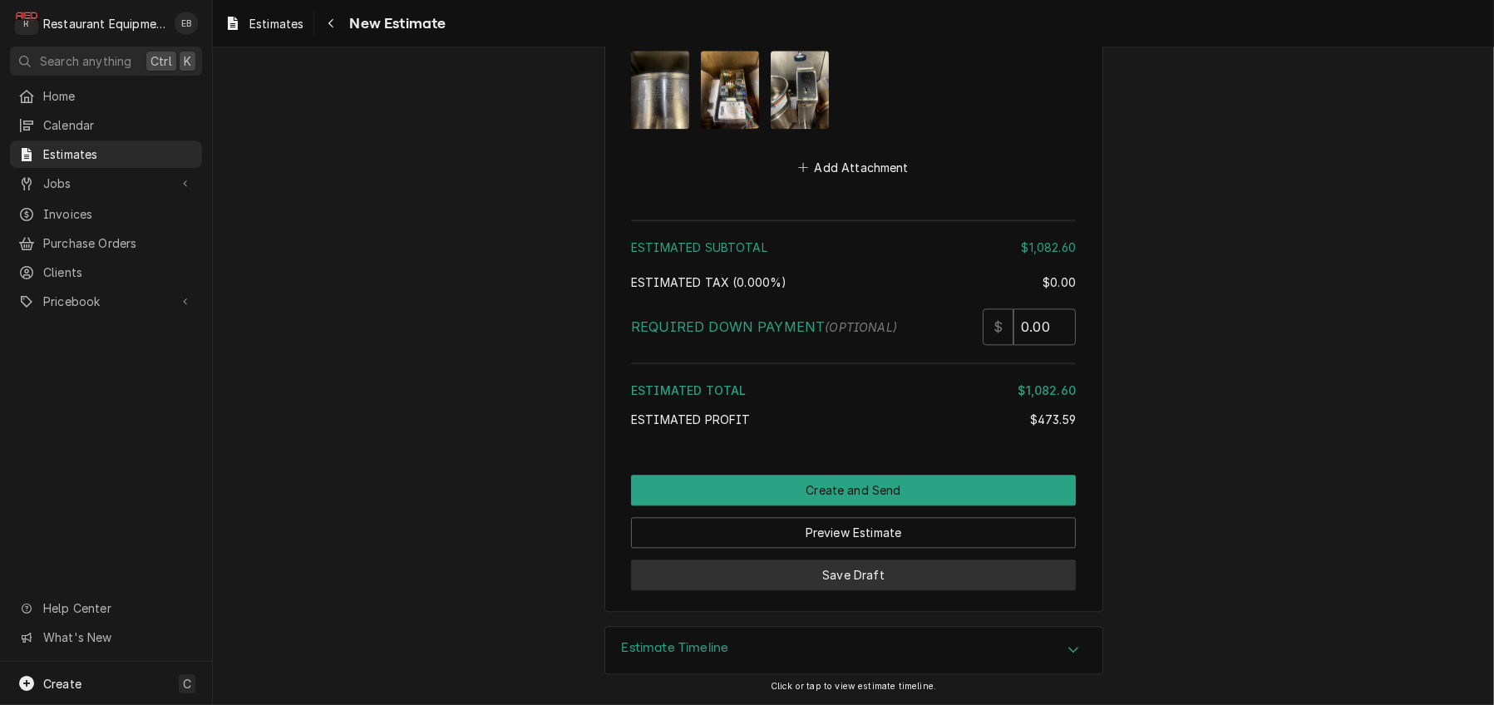
click at [927, 571] on button "Save Draft" at bounding box center [853, 575] width 445 height 31
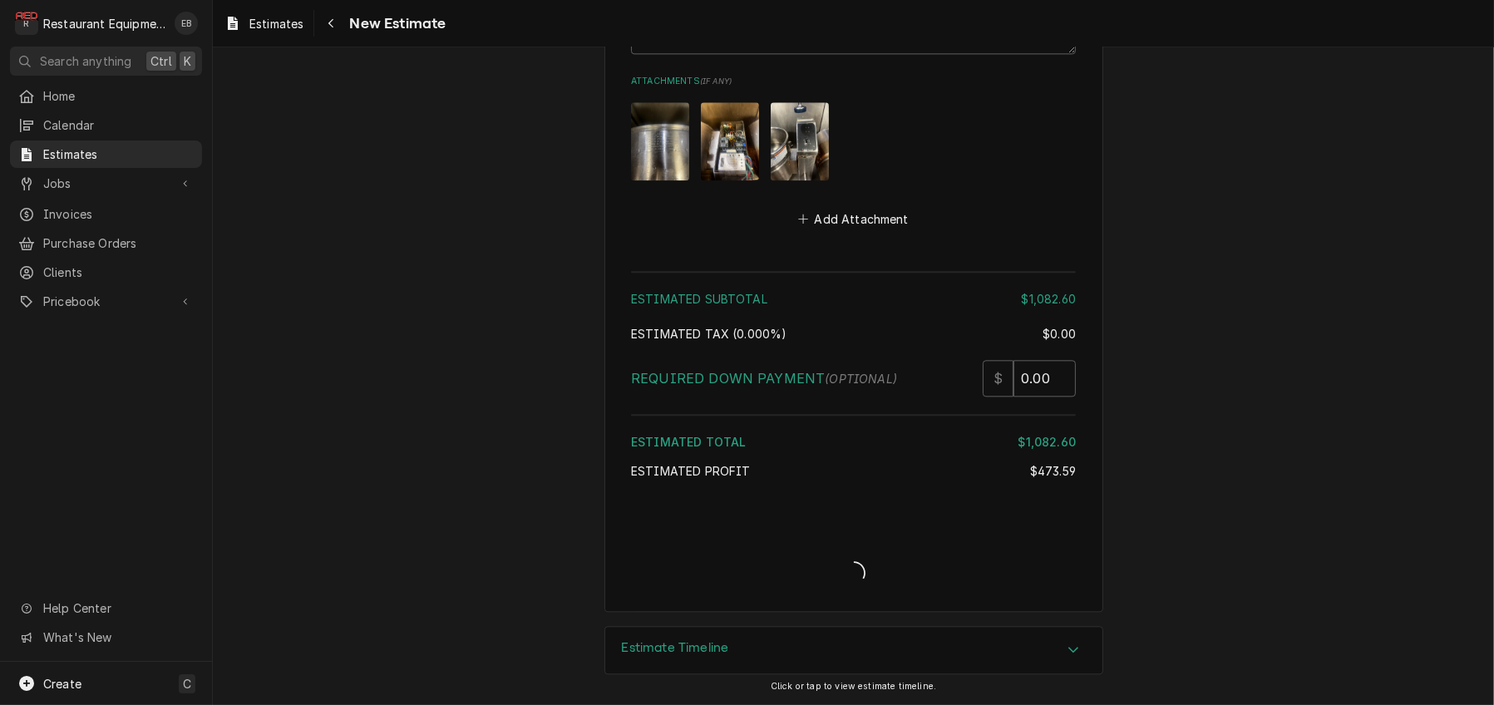
scroll to position [5416, 0]
type textarea "x"
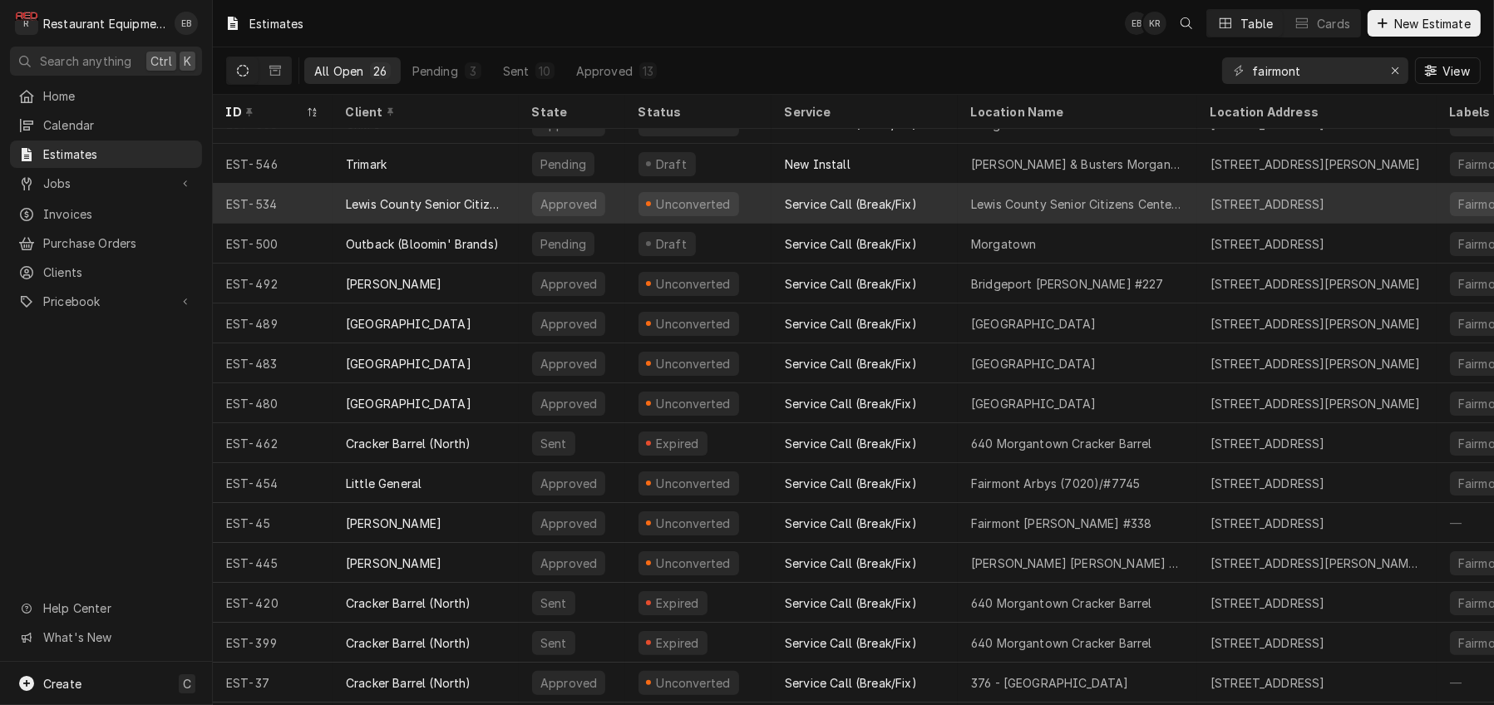
scroll to position [477, 0]
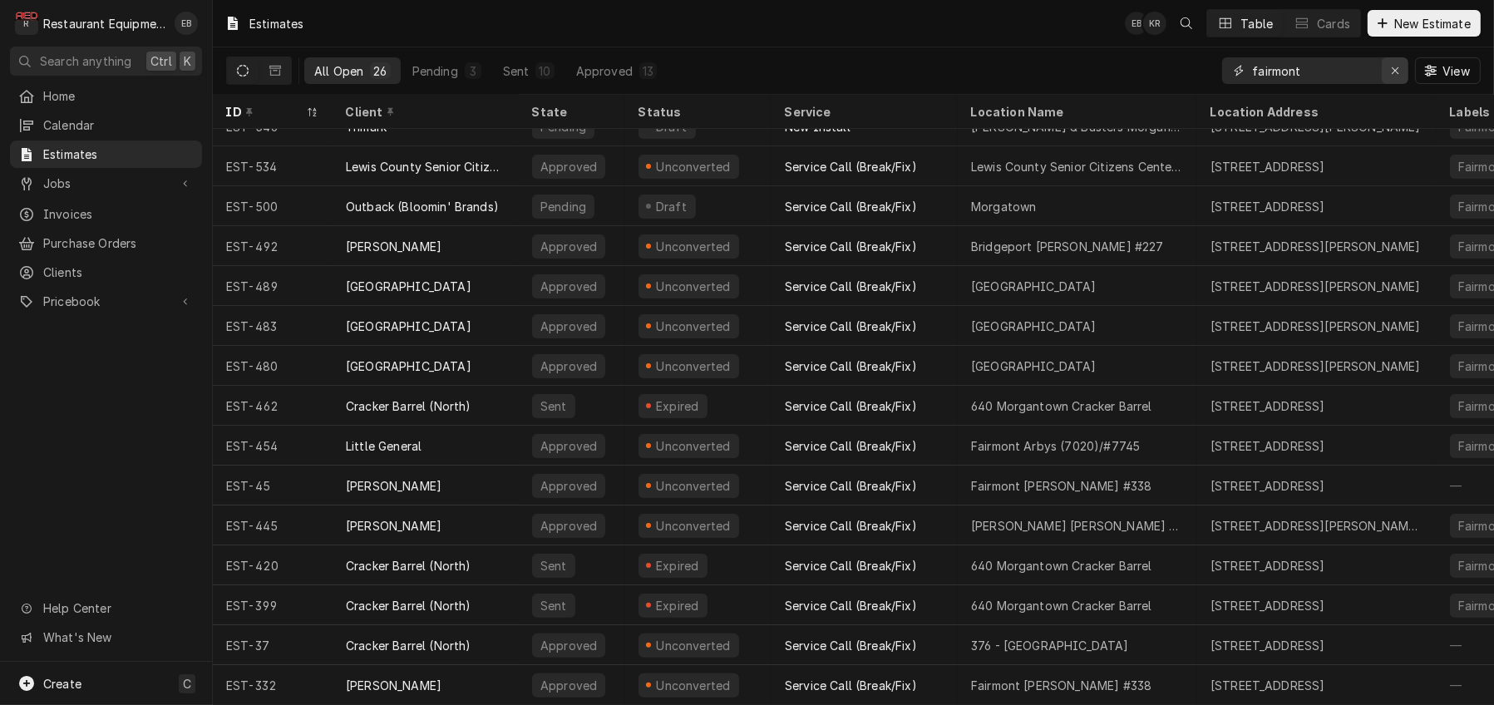
click at [1382, 73] on button "Erase input" at bounding box center [1395, 70] width 27 height 27
click at [1320, 72] on input "Dynamic Content Wrapper" at bounding box center [1330, 70] width 156 height 27
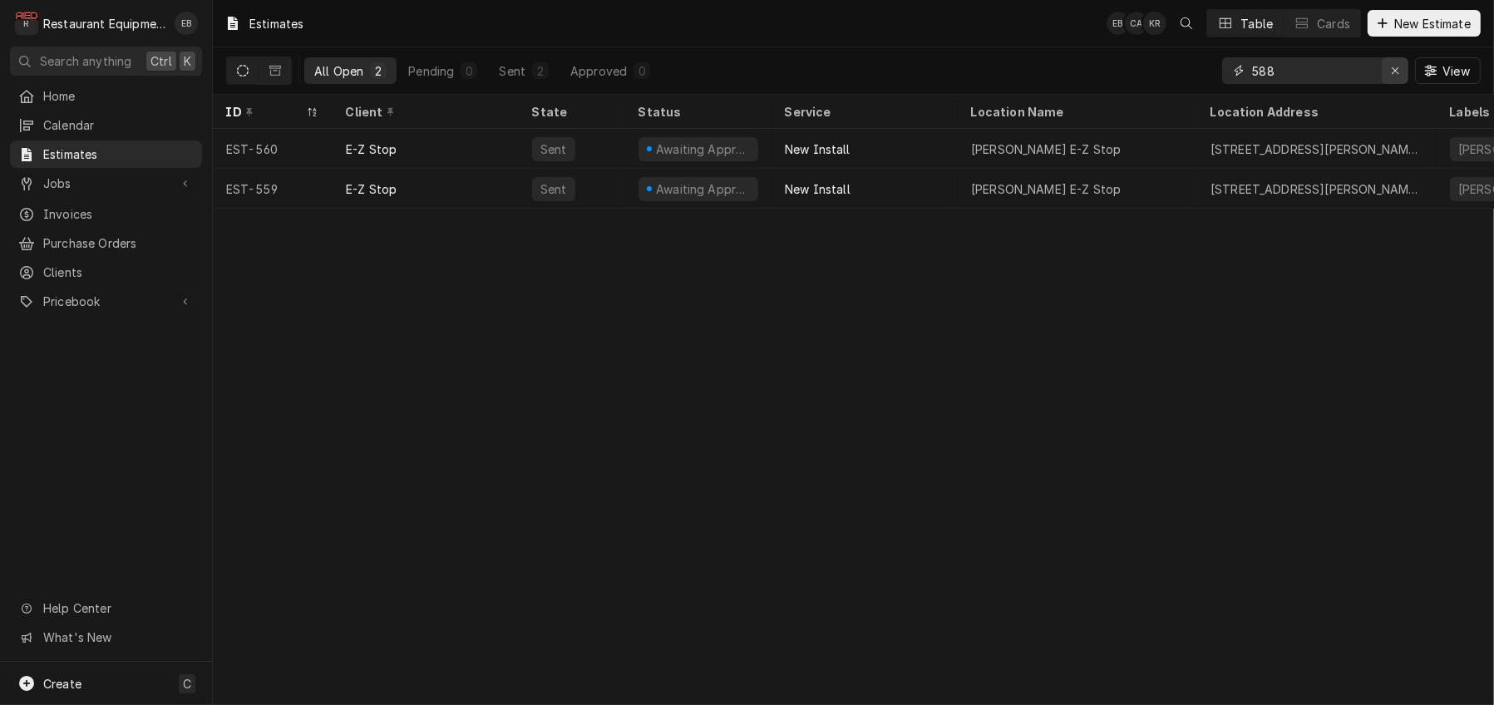
type input "588"
click at [1394, 79] on div "Erase input" at bounding box center [1395, 70] width 17 height 17
type input "588"
click at [291, 73] on button "Dynamic Content Wrapper" at bounding box center [275, 70] width 32 height 27
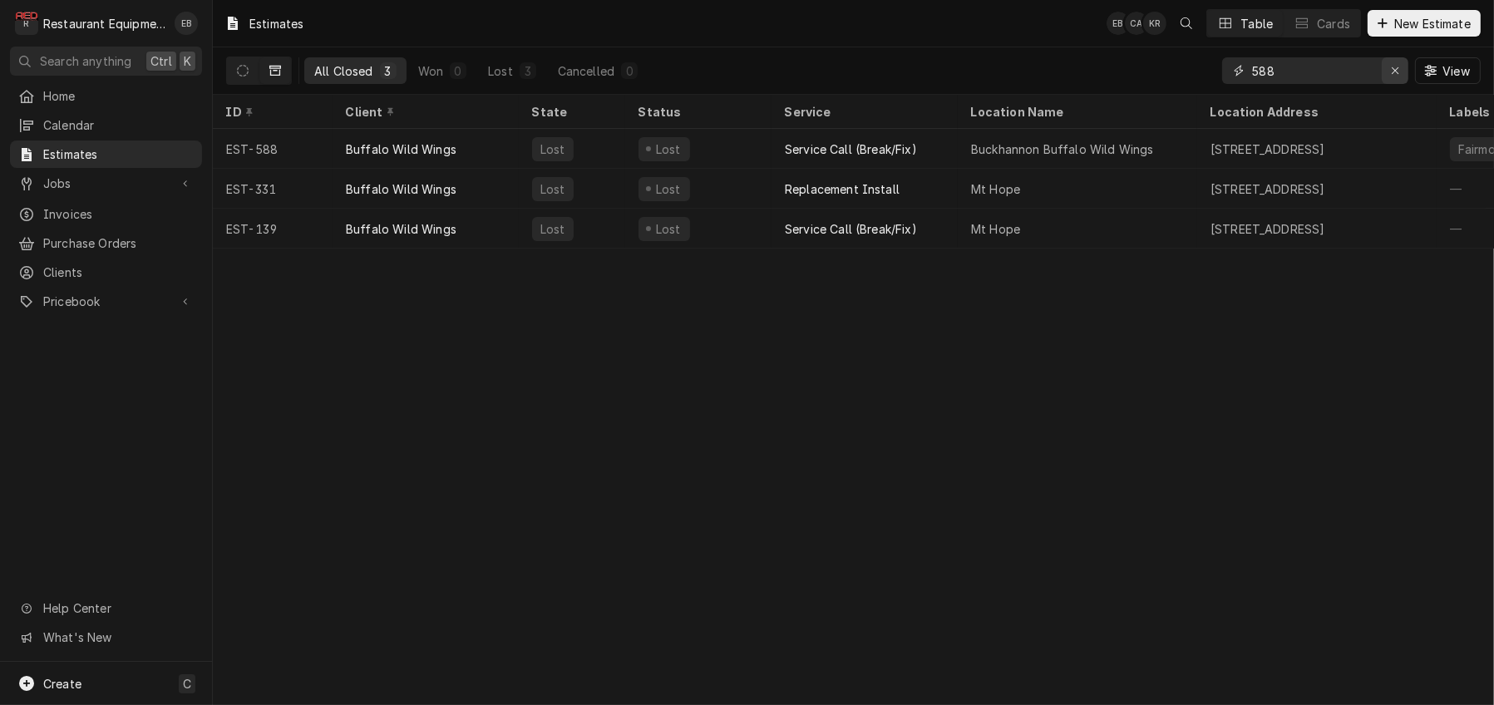
click at [1387, 77] on div "Erase input" at bounding box center [1395, 70] width 17 height 17
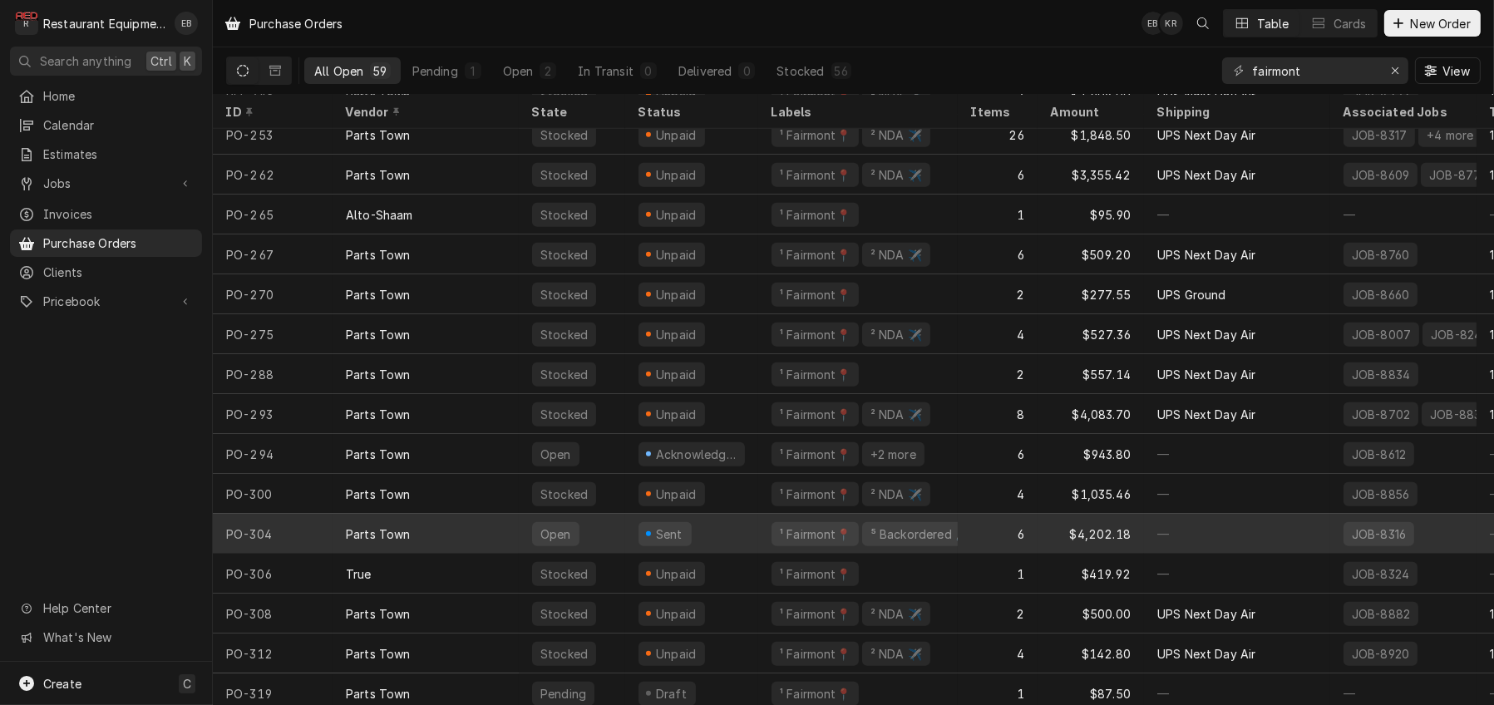
scroll to position [1793, 0]
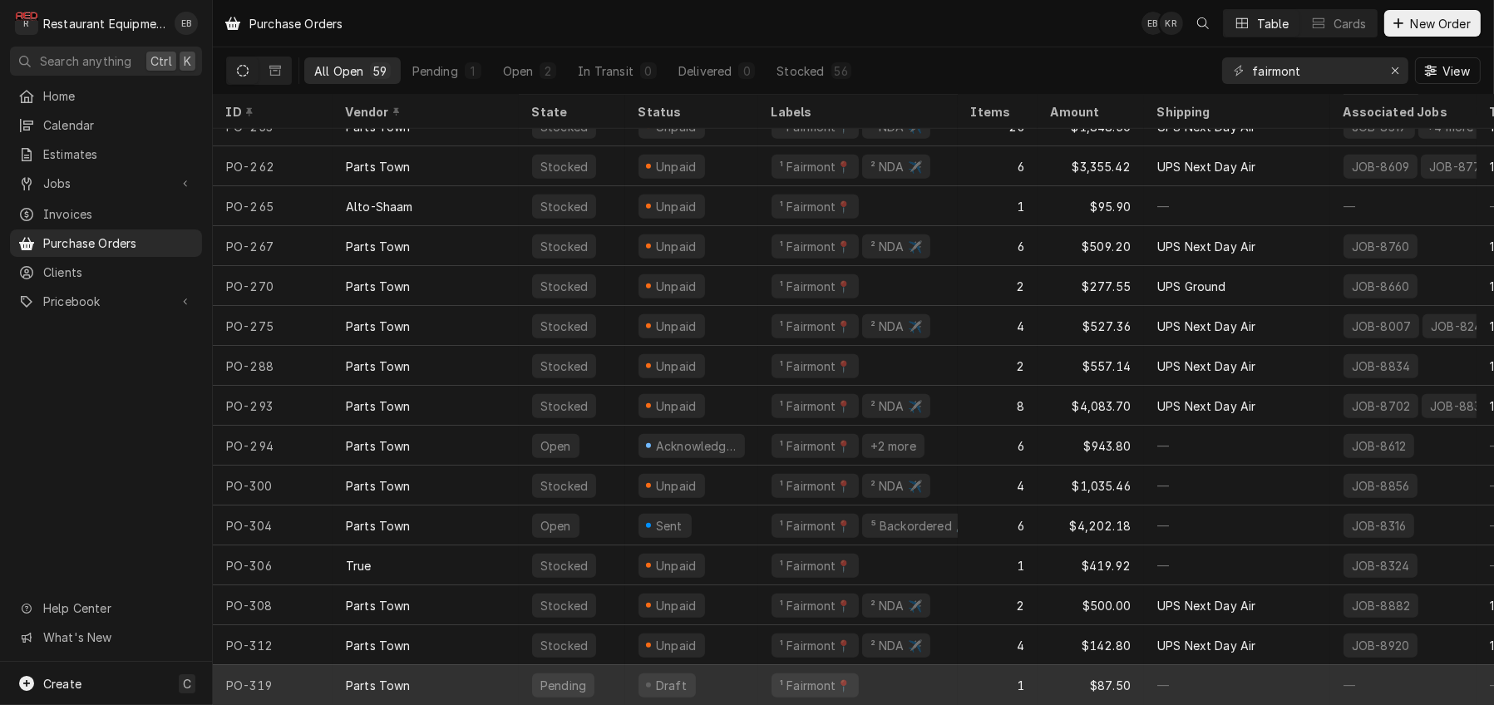
click at [913, 668] on div "¹ Fairmont📍" at bounding box center [858, 685] width 200 height 40
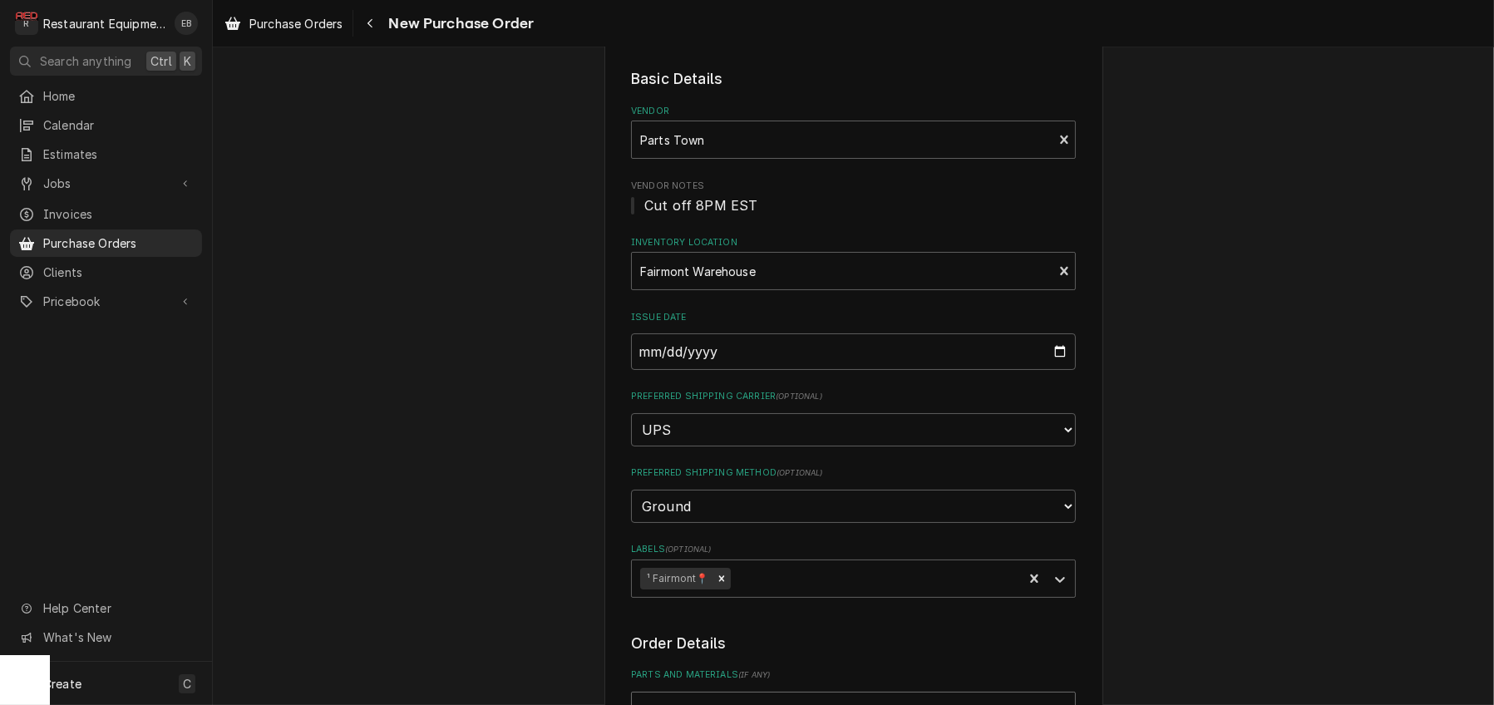
scroll to position [111, 0]
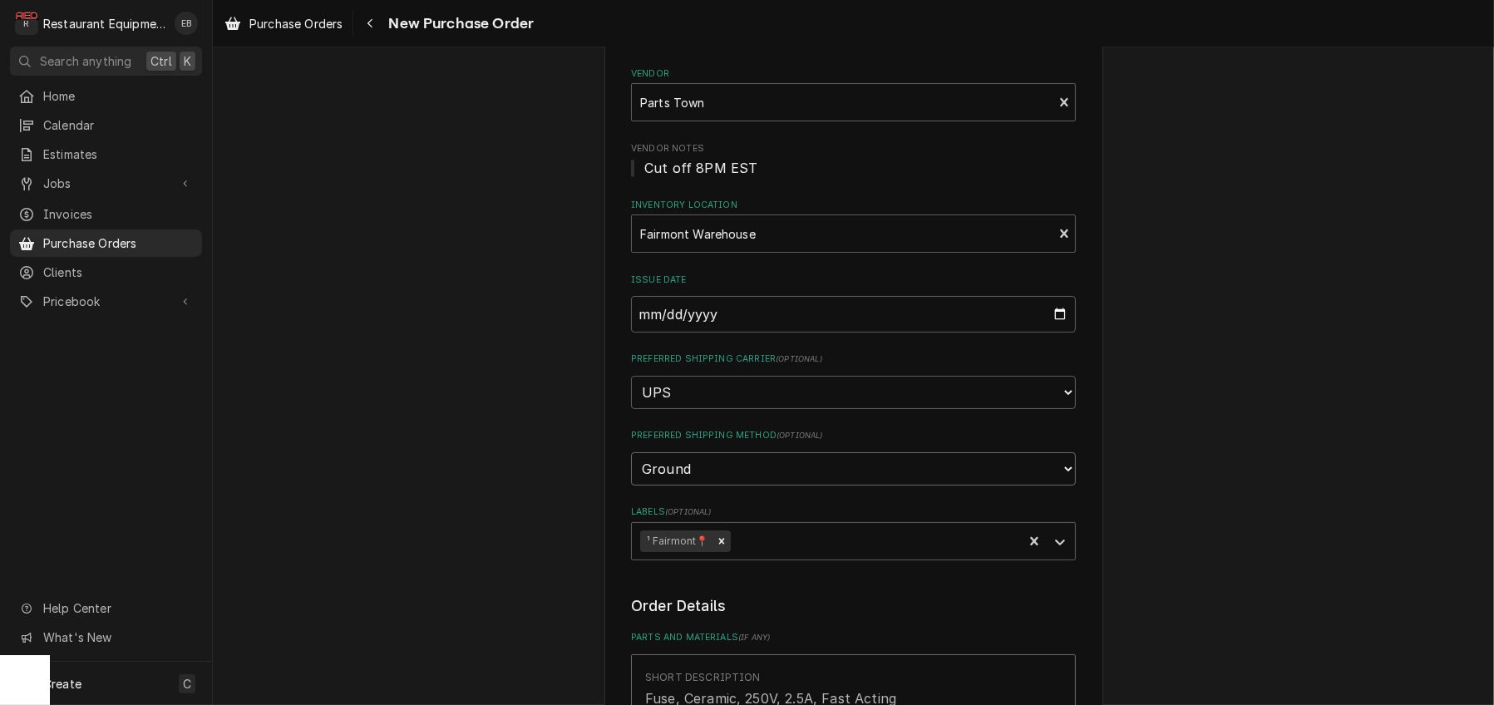
click at [777, 486] on select "Choose a method... Ground Next Day Early AM Next Day Air 2 Day Air Other" at bounding box center [853, 468] width 445 height 33
select select "3"
click at [631, 486] on select "Choose a method... Ground Next Day Early AM Next Day Air 2 Day Air Other" at bounding box center [853, 468] width 445 height 33
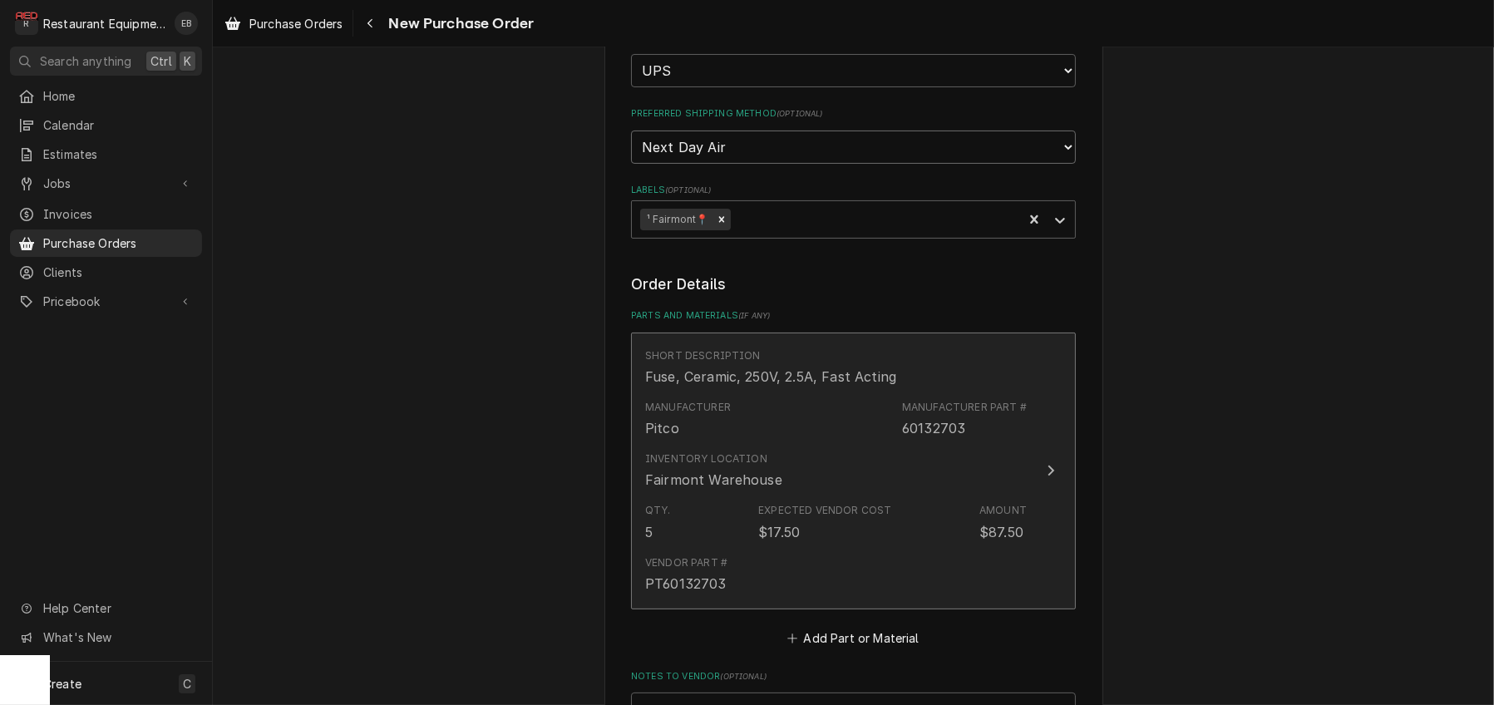
scroll to position [499, 0]
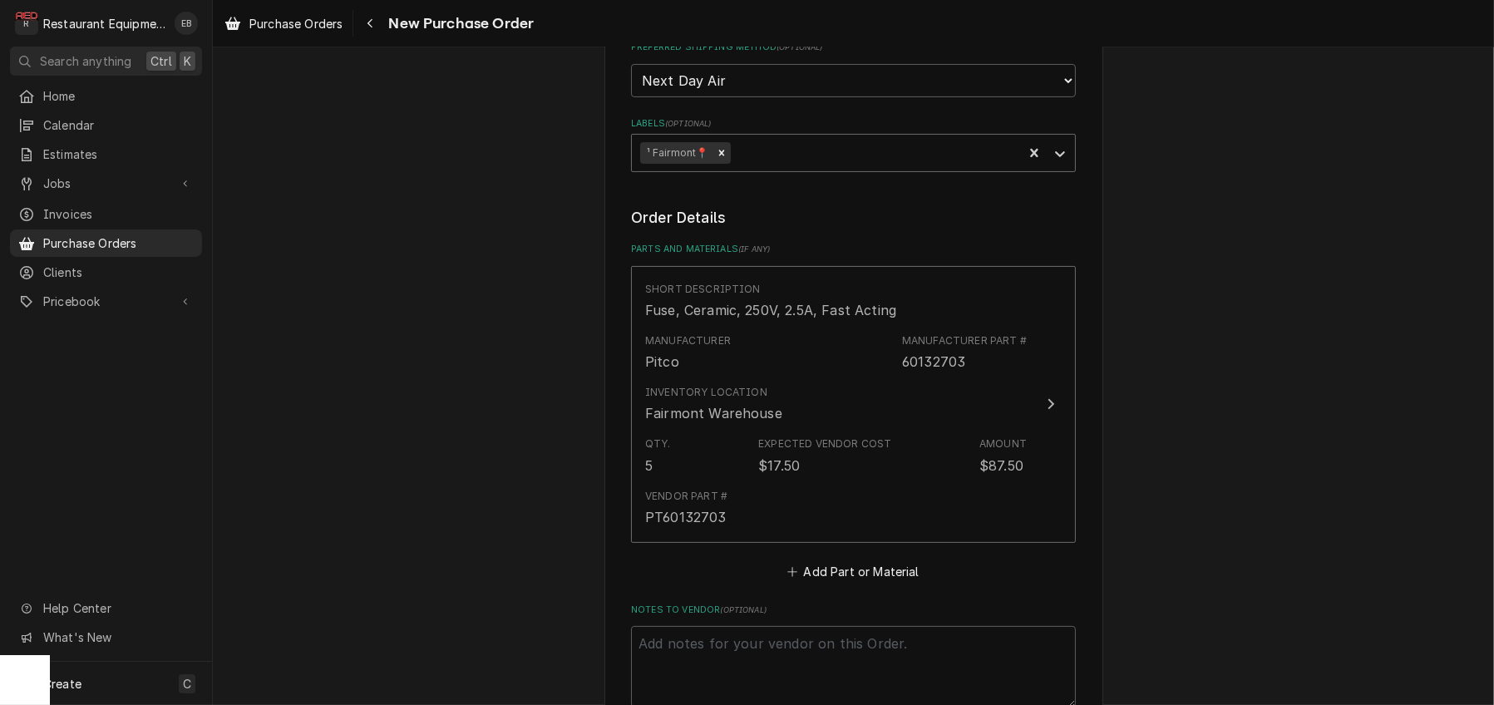
click at [775, 168] on div "Labels" at bounding box center [873, 153] width 281 height 30
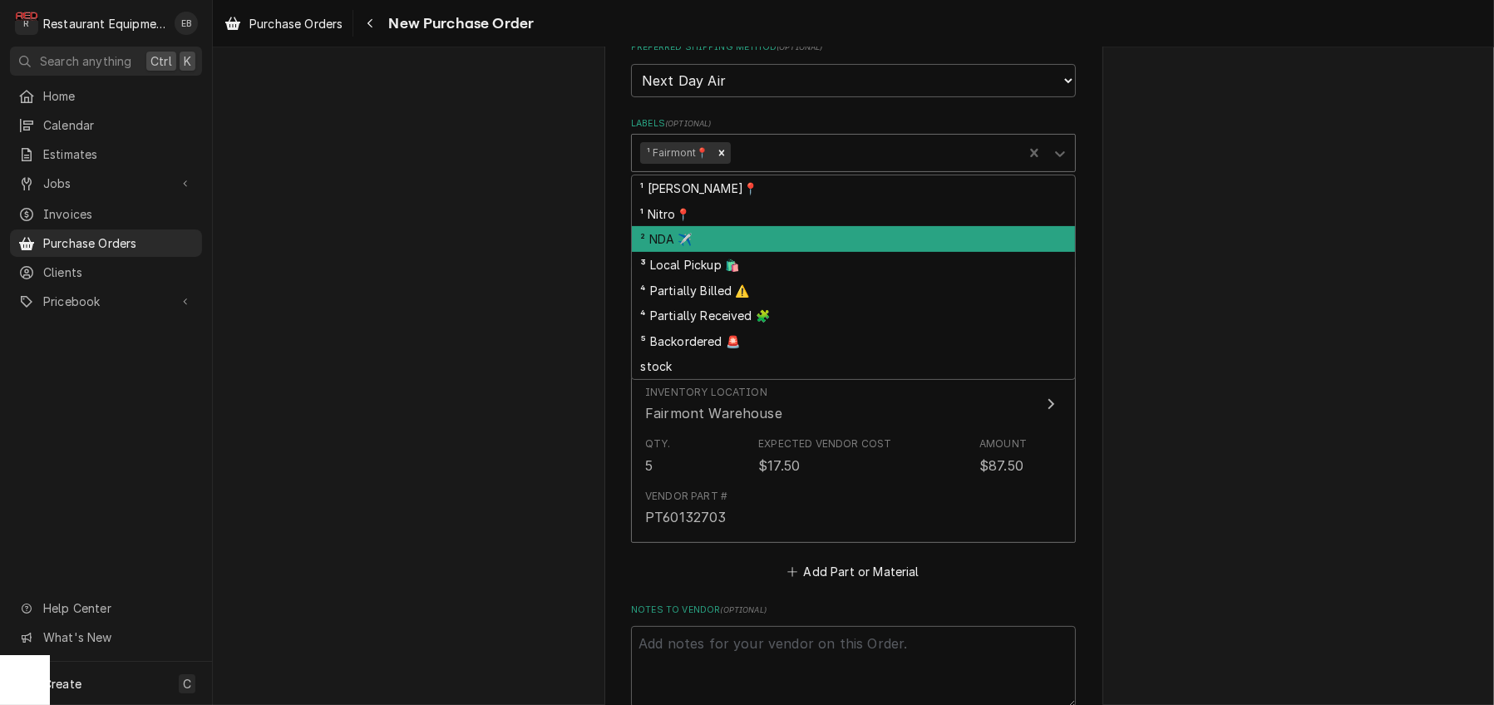
click at [733, 252] on div "² NDA ✈️" at bounding box center [853, 239] width 443 height 26
type textarea "x"
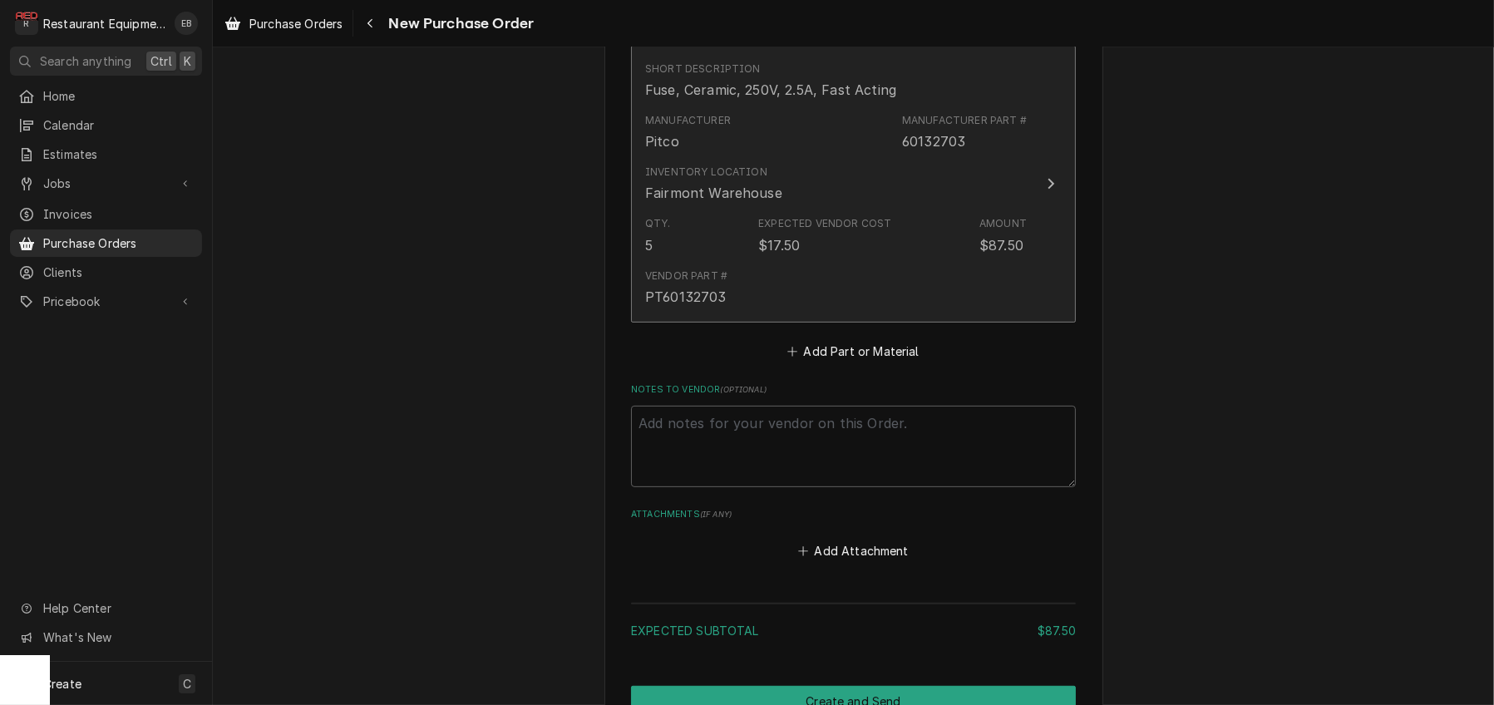
scroll to position [720, 0]
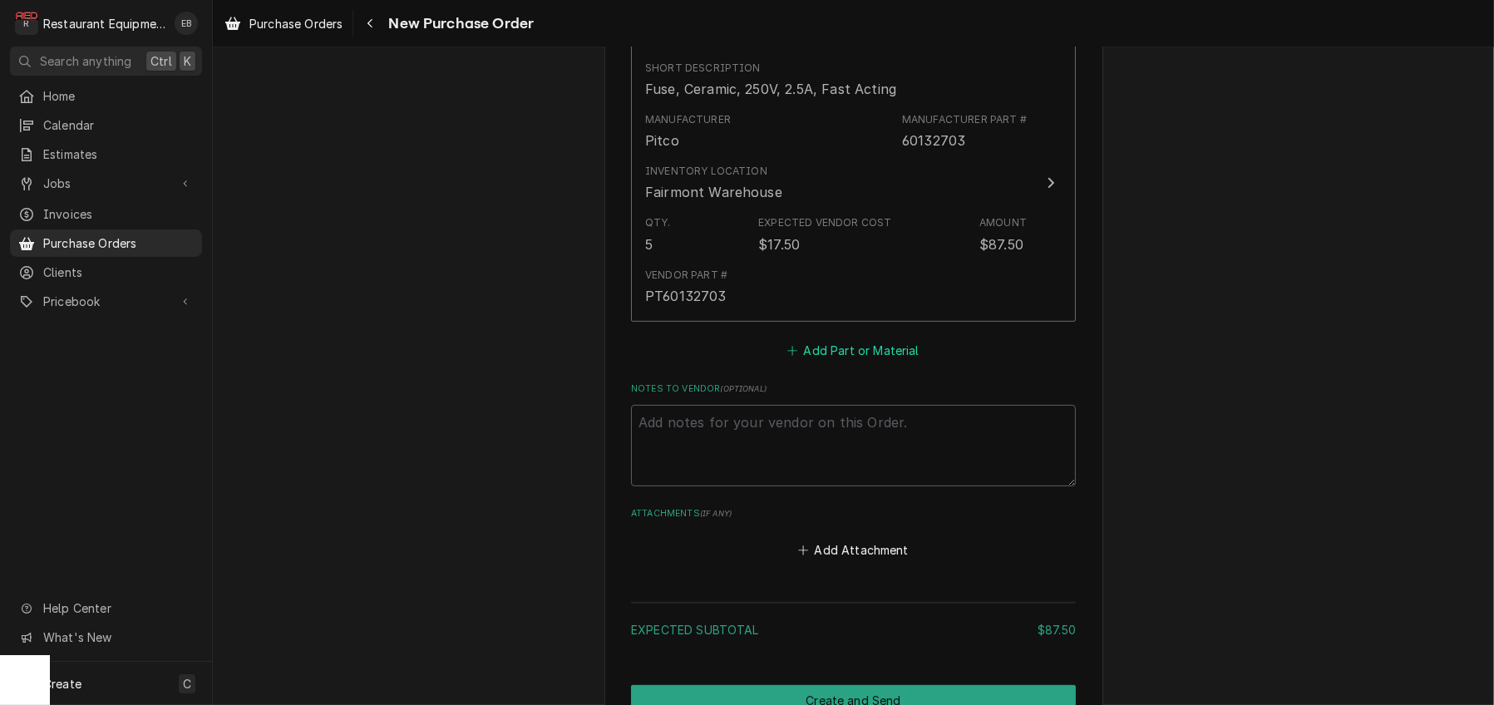
click at [848, 362] on button "Add Part or Material" at bounding box center [853, 349] width 137 height 23
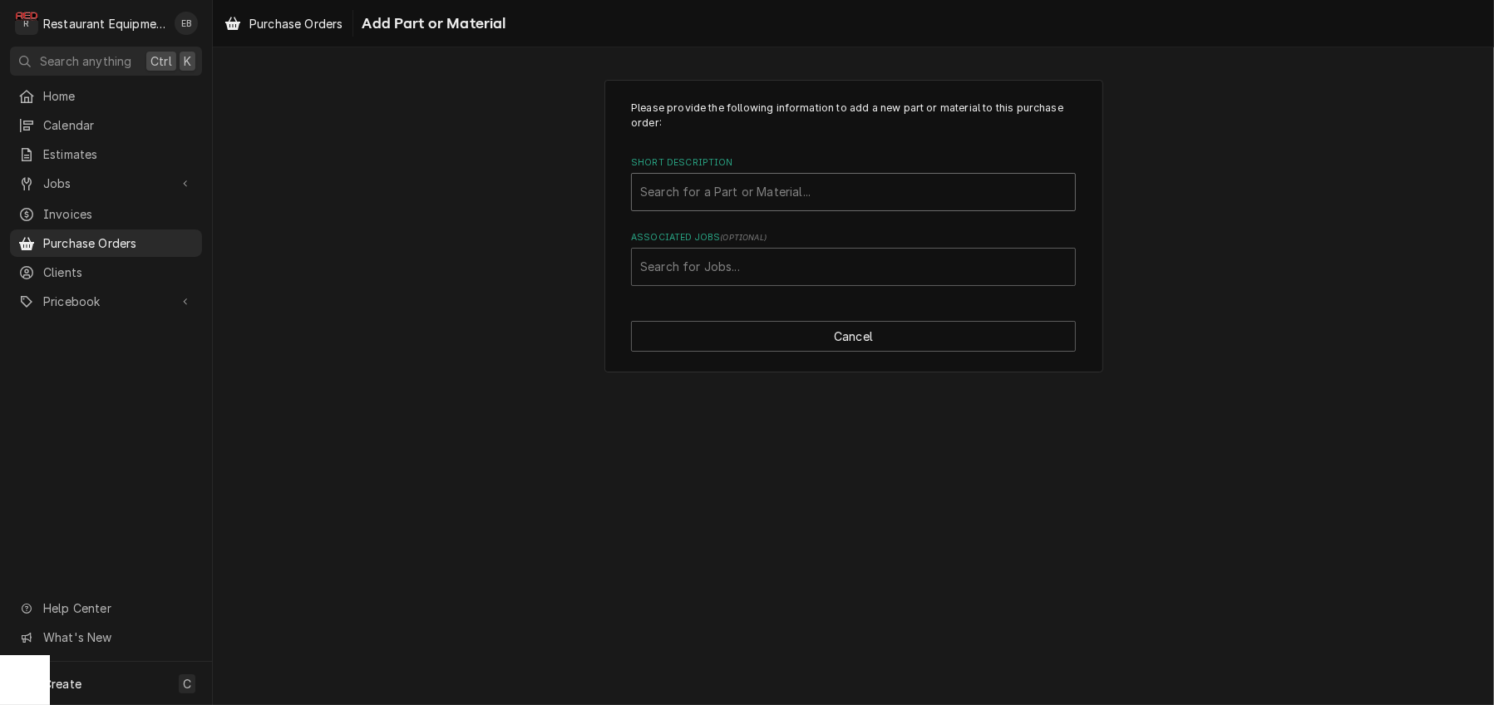
click at [798, 207] on div "Short Description" at bounding box center [853, 192] width 427 height 30
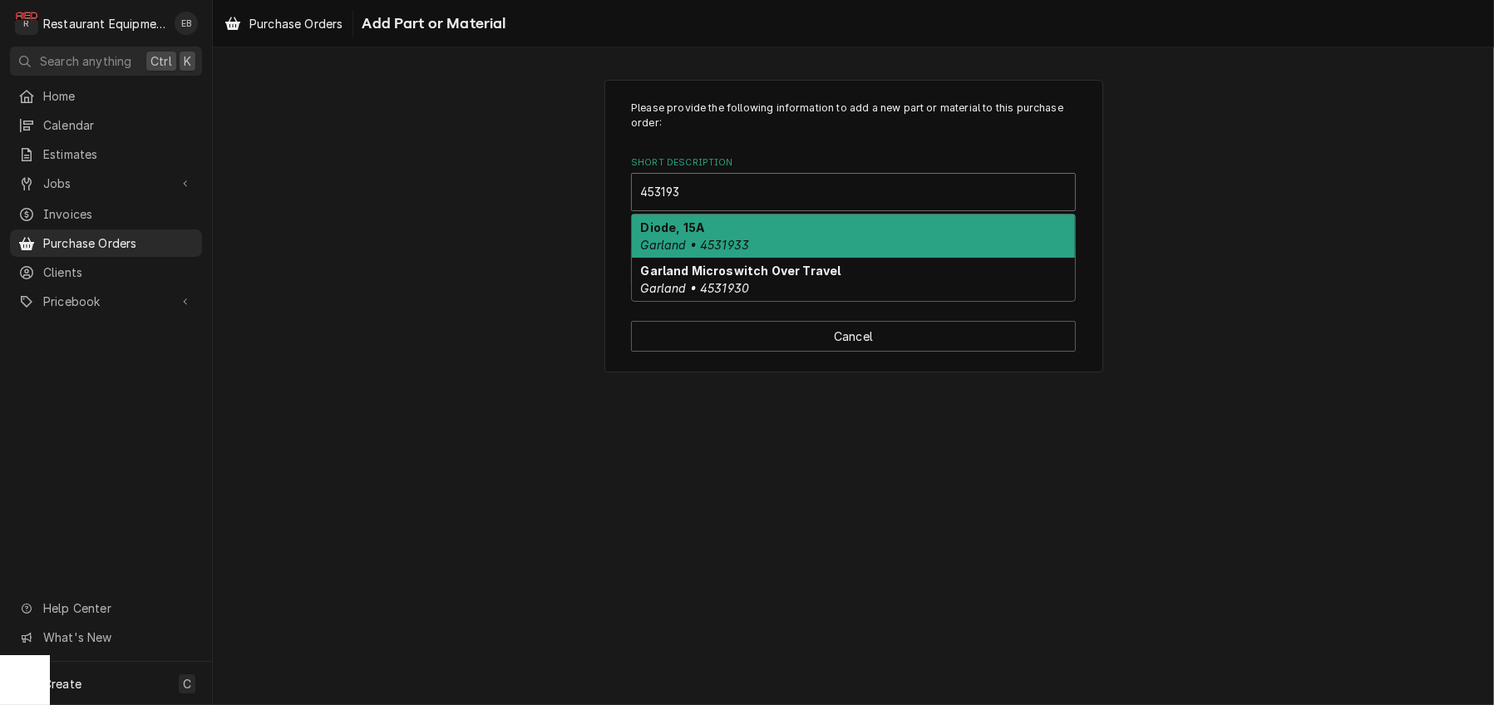
type input "4531930"
click at [762, 234] on strong "Garland Microswitch Over Travel" at bounding box center [741, 227] width 200 height 14
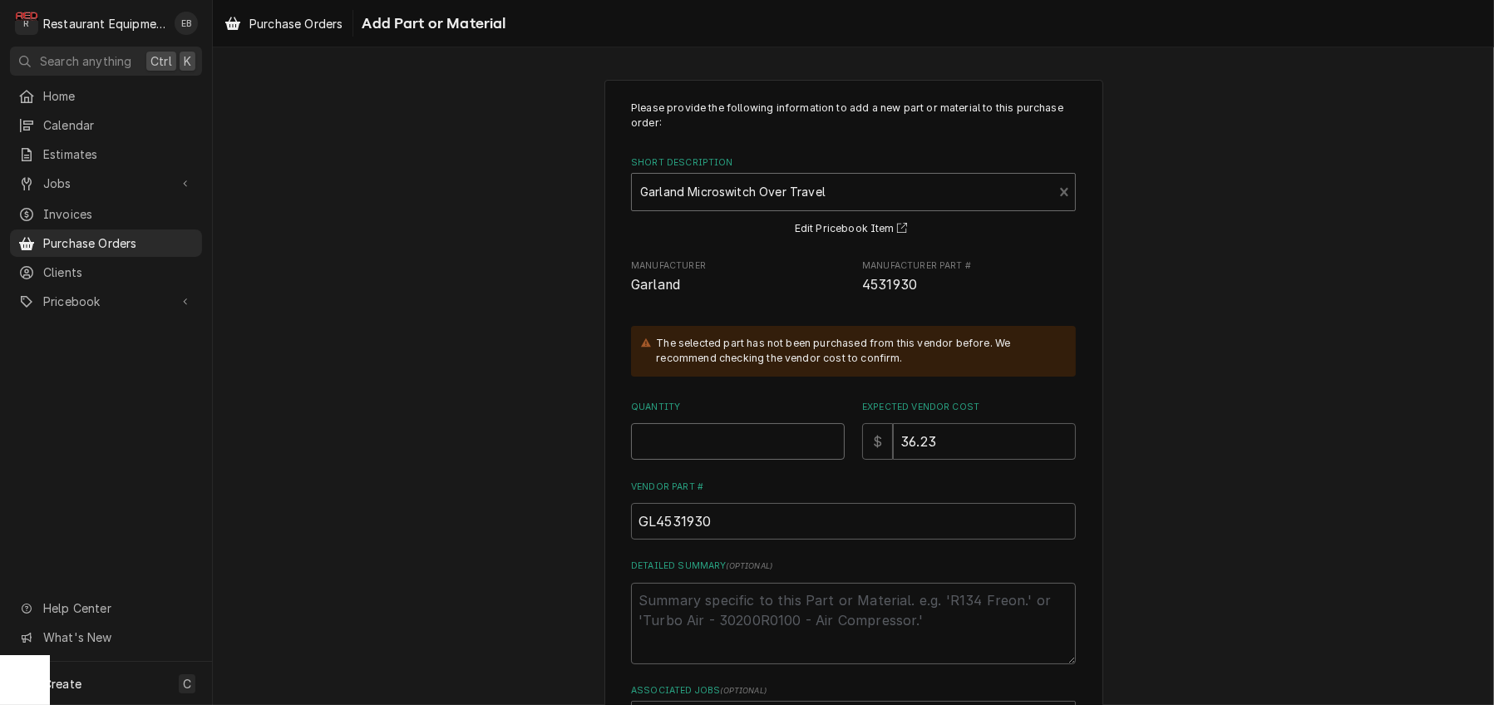
click at [702, 460] on input "Quantity" at bounding box center [738, 441] width 214 height 37
type textarea "x"
type input "1"
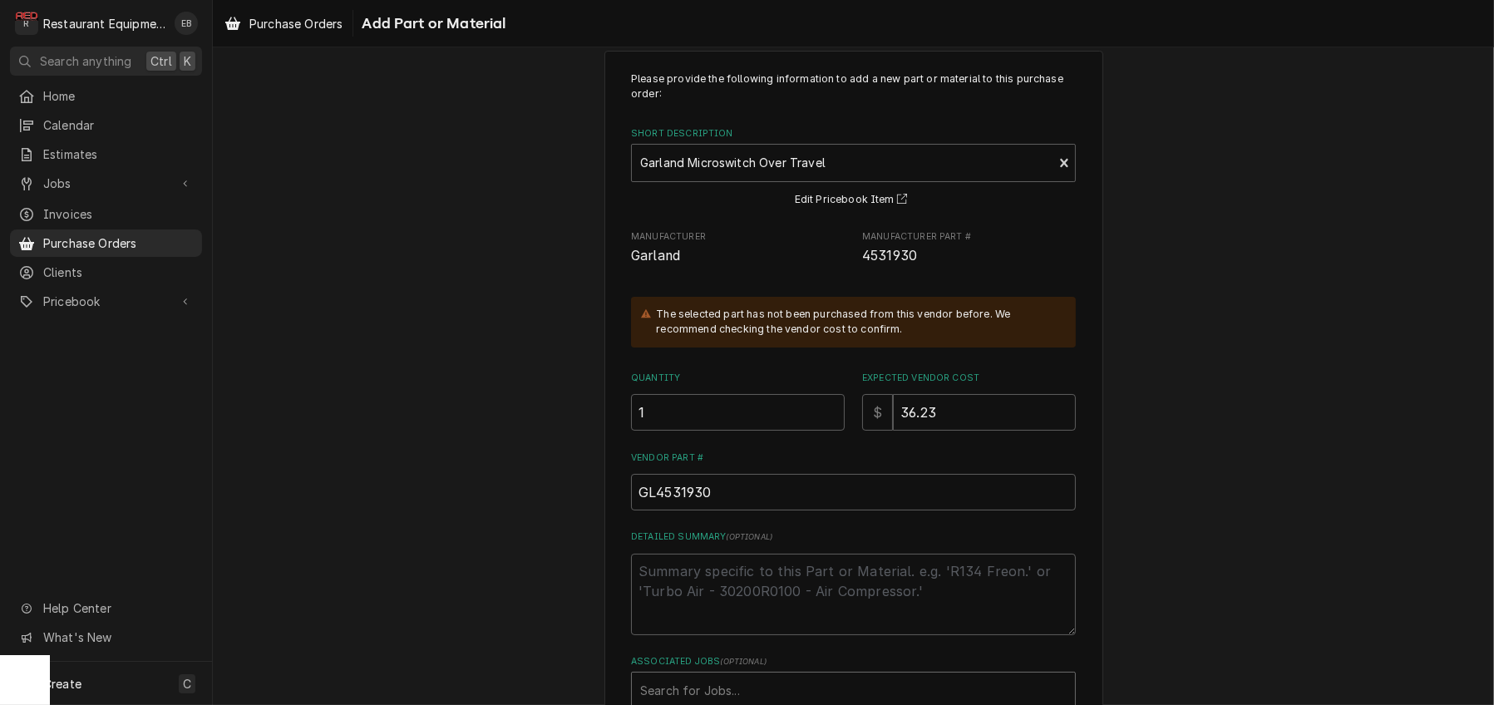
scroll to position [223, 0]
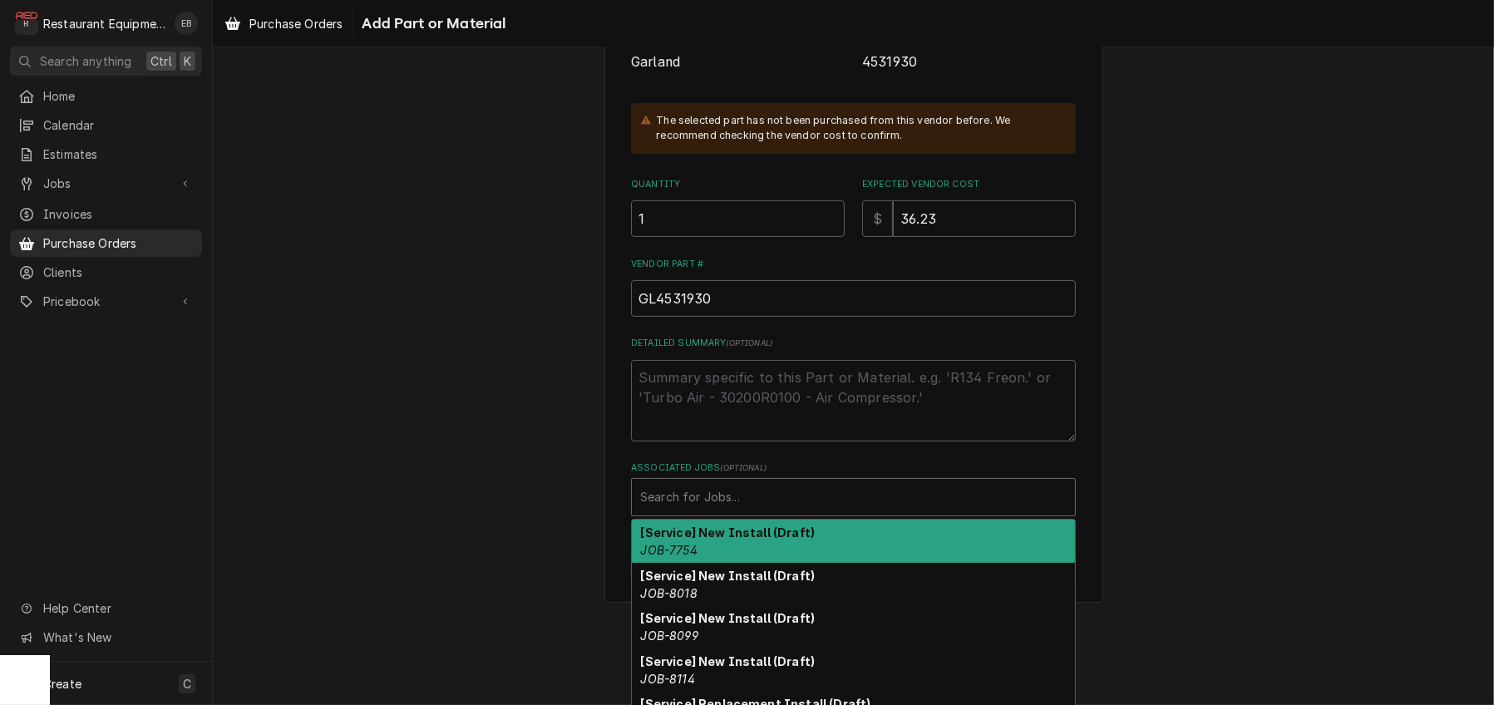
click at [741, 512] on div "Associated Jobs" at bounding box center [853, 497] width 427 height 30
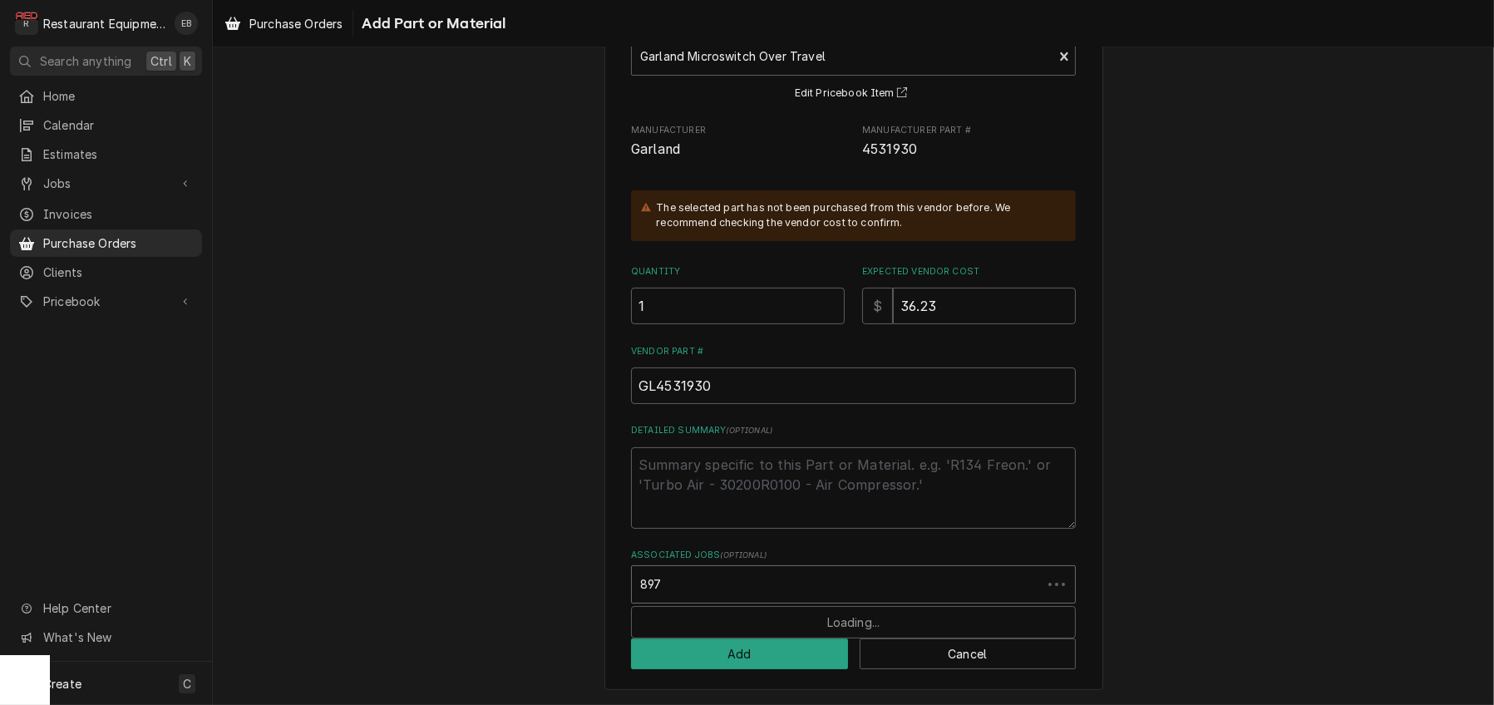
type input "8977"
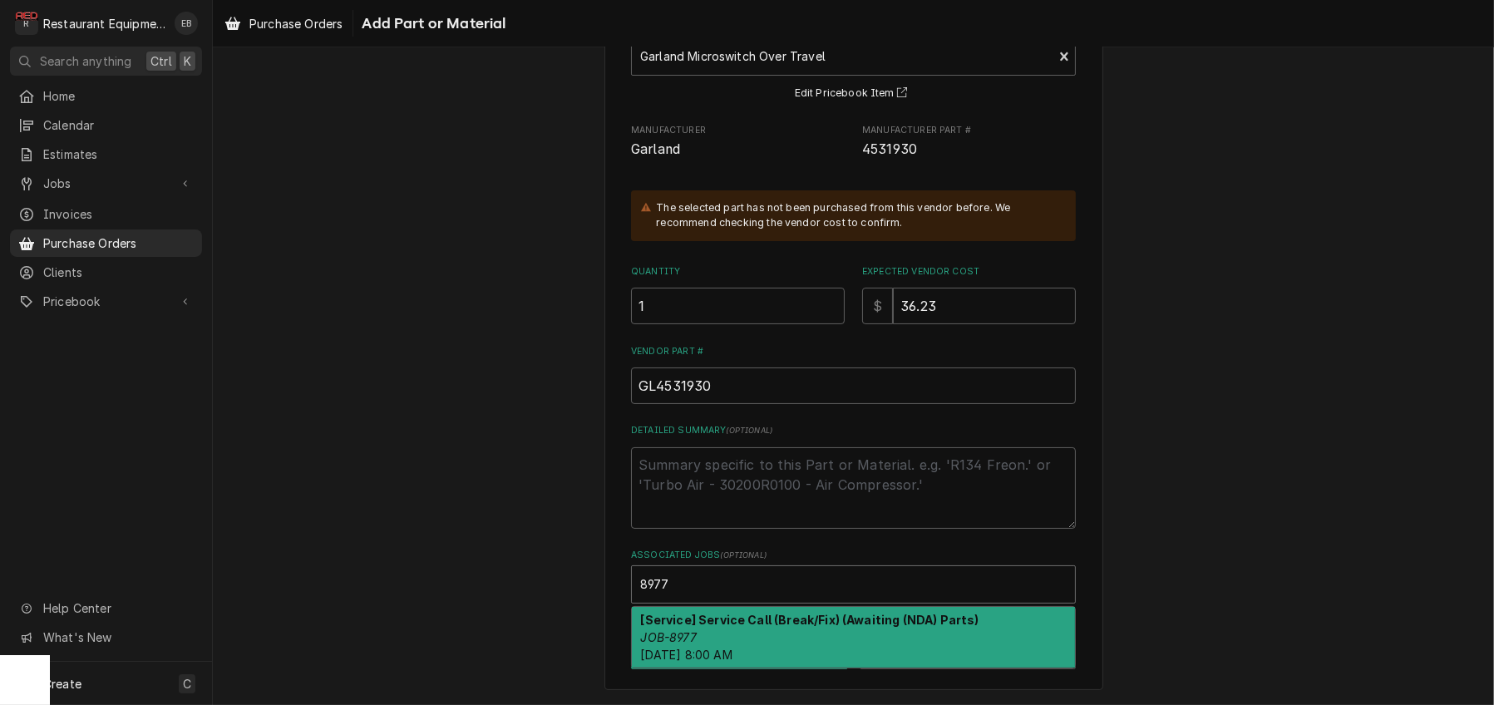
click at [722, 621] on strong "[Service] Service Call (Break/Fix) (Awaiting (NDA) Parts)" at bounding box center [810, 620] width 338 height 14
type textarea "x"
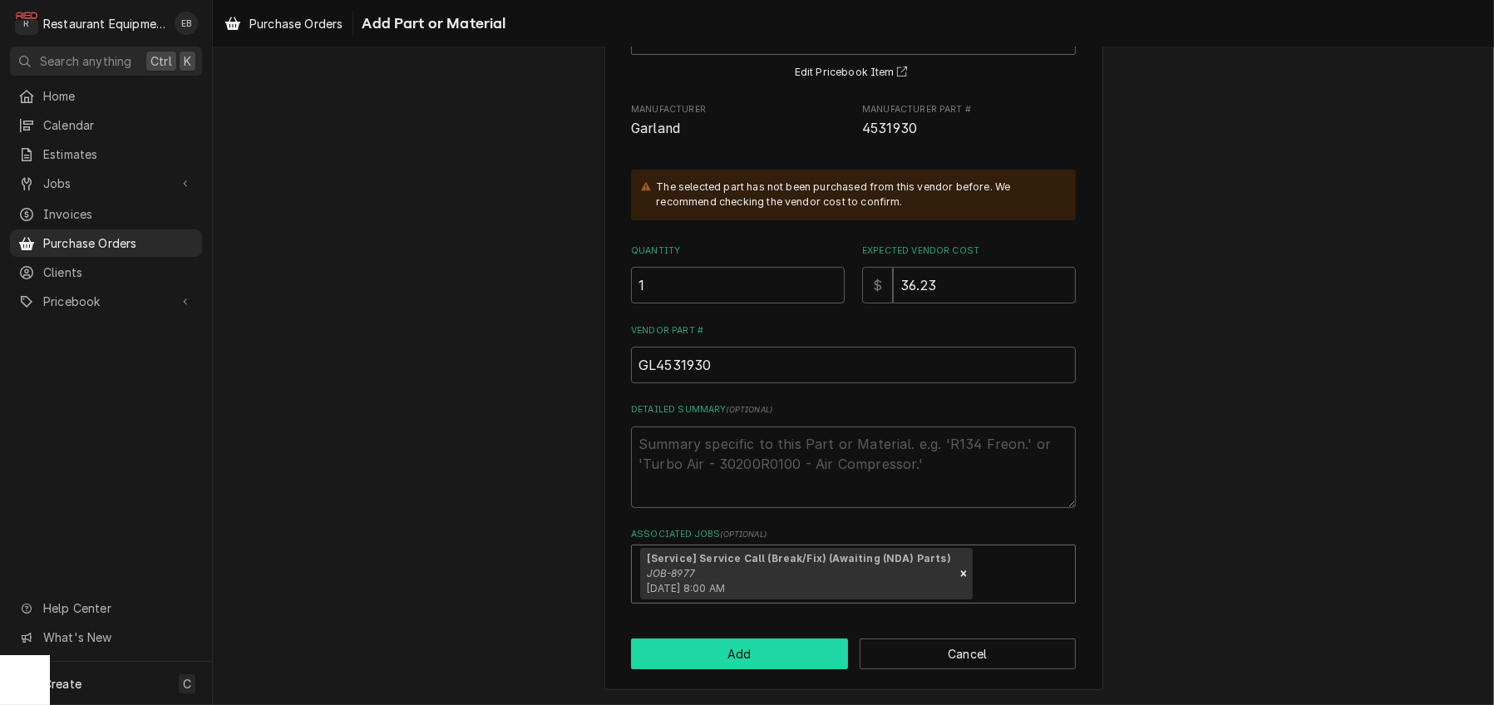
click at [721, 669] on button "Add" at bounding box center [739, 654] width 217 height 31
type textarea "x"
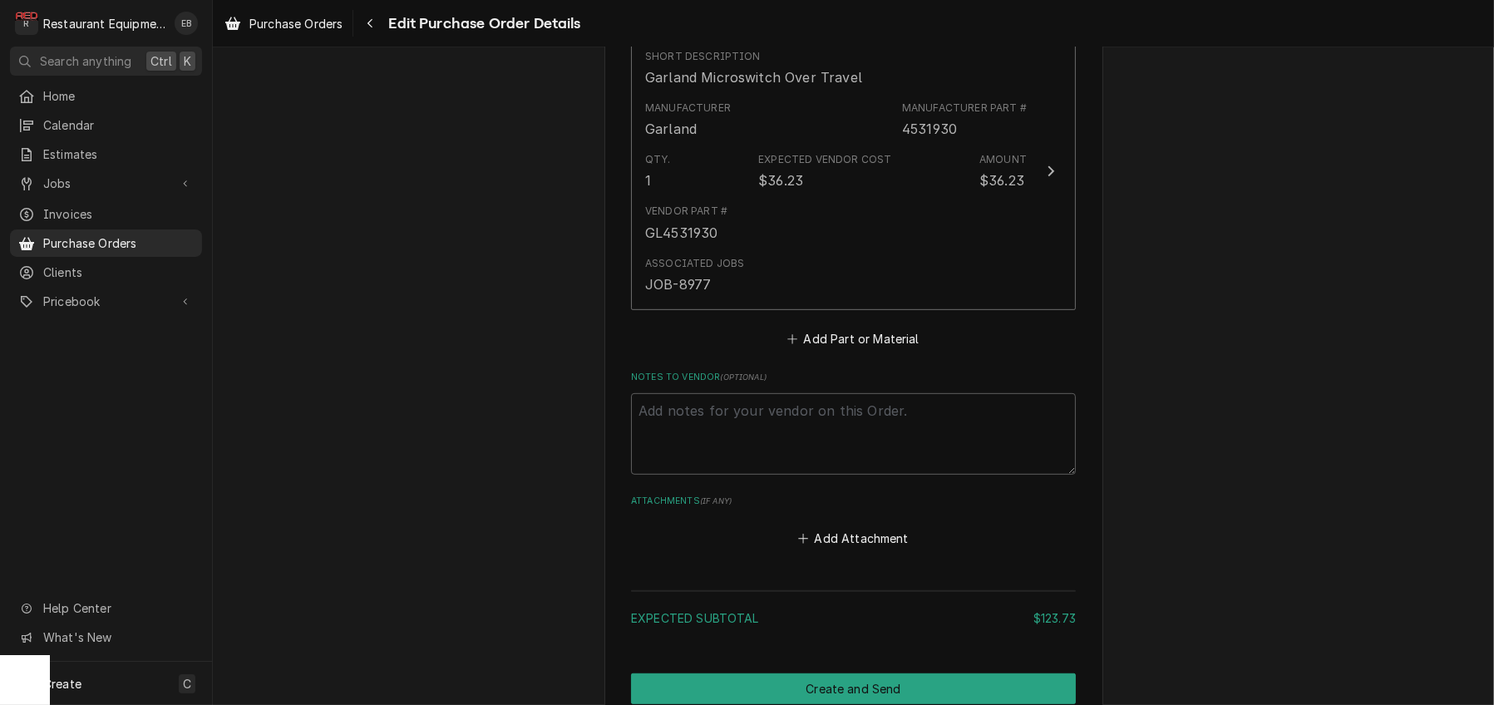
scroll to position [1032, 0]
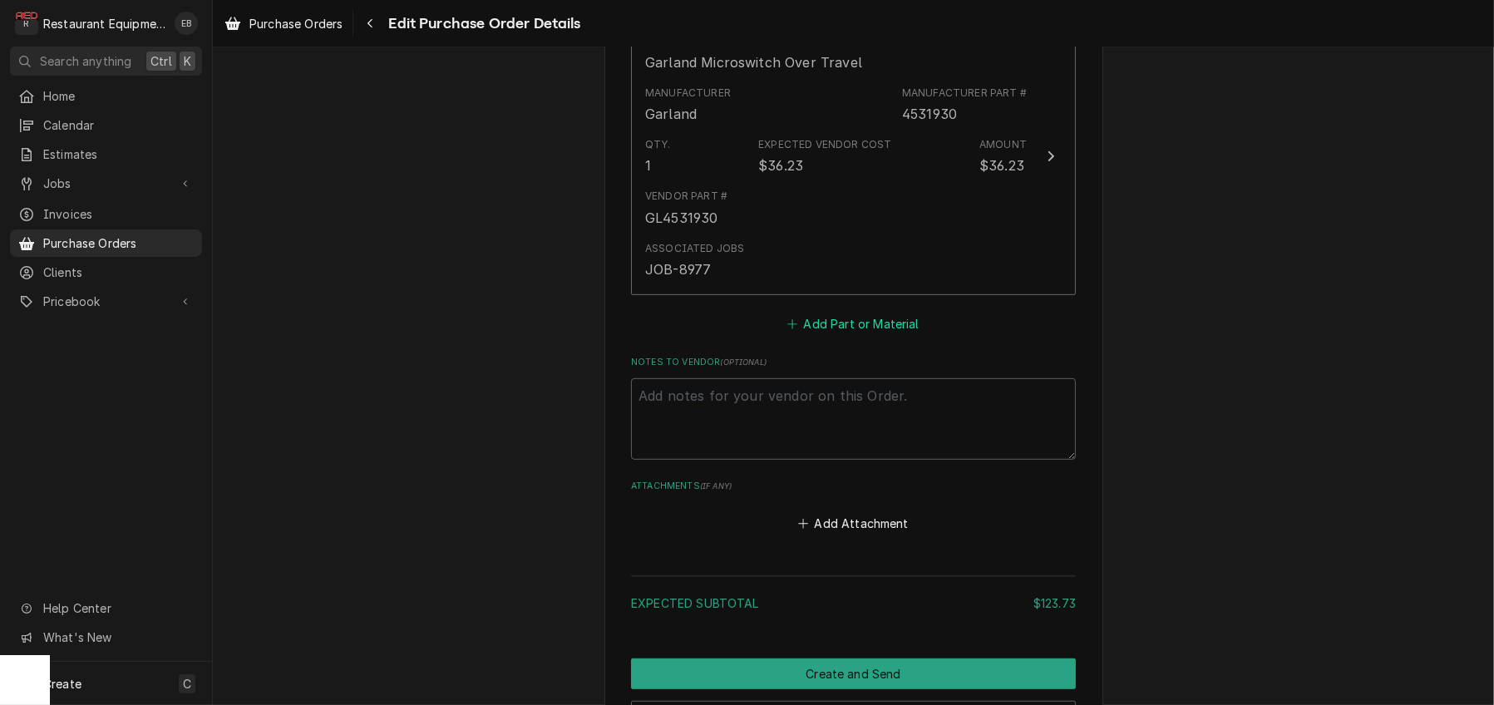
click at [813, 335] on button "Add Part or Material" at bounding box center [853, 323] width 137 height 23
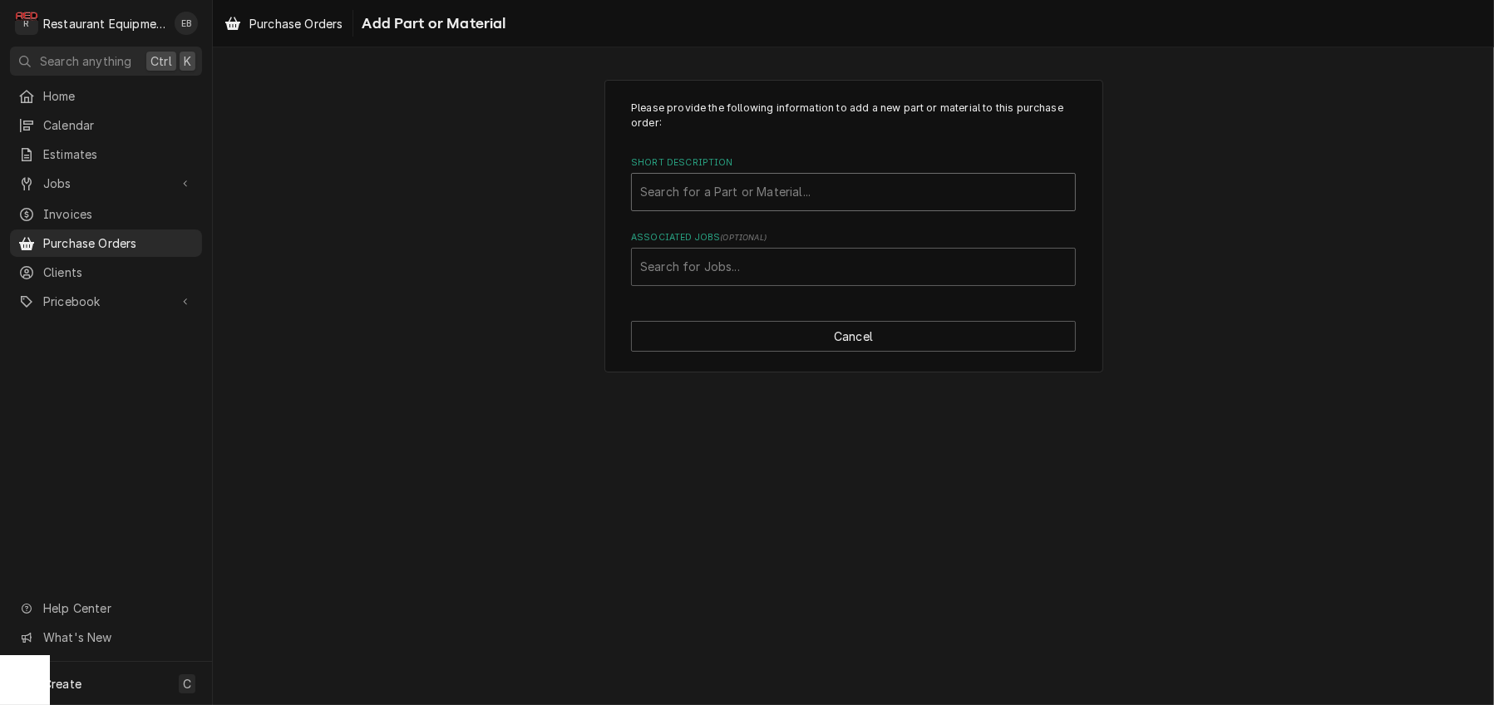
click at [730, 207] on div "Short Description" at bounding box center [853, 192] width 427 height 30
type input "4603115"
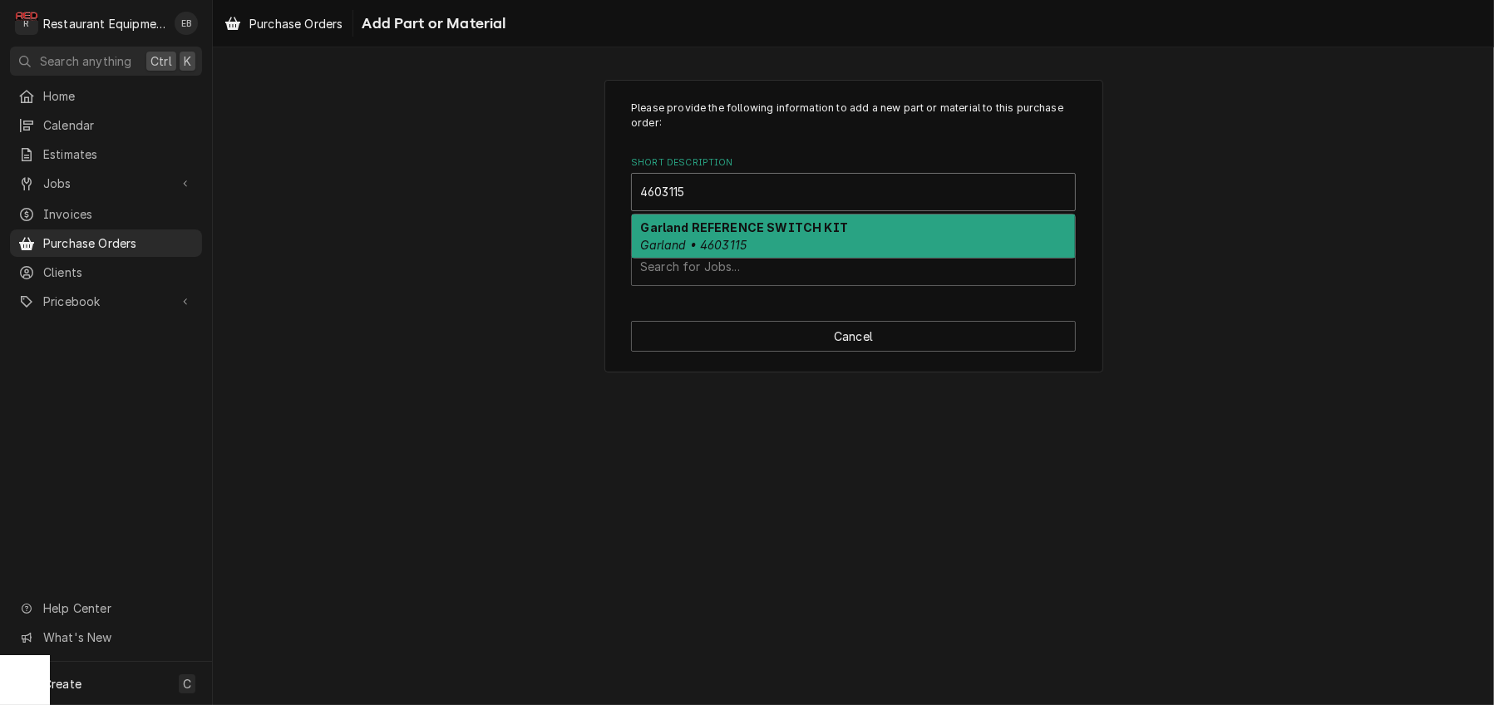
click at [737, 234] on strong "Garland REFERENCE SWITCH KIT" at bounding box center [744, 227] width 207 height 14
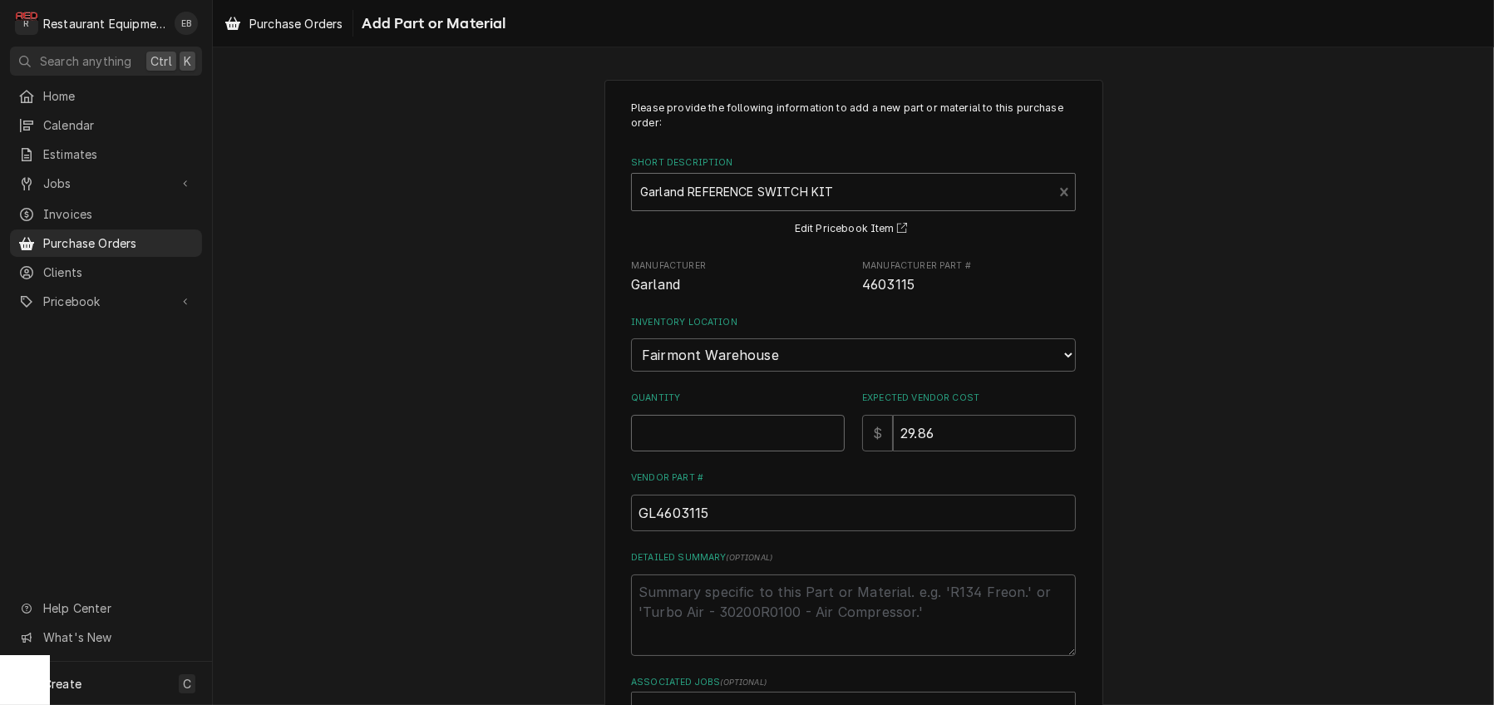
click at [703, 451] on input "Quantity" at bounding box center [738, 433] width 214 height 37
type textarea "x"
type input "1"
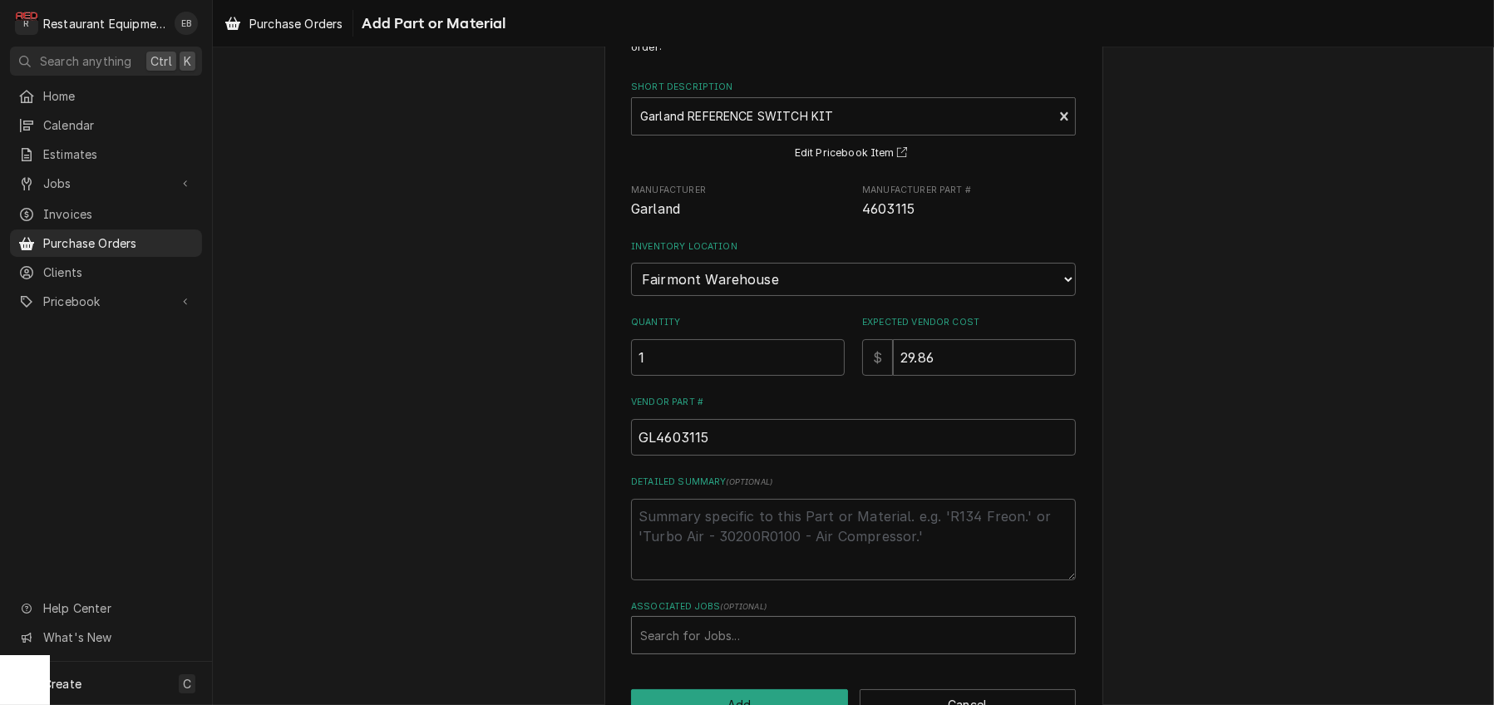
scroll to position [213, 0]
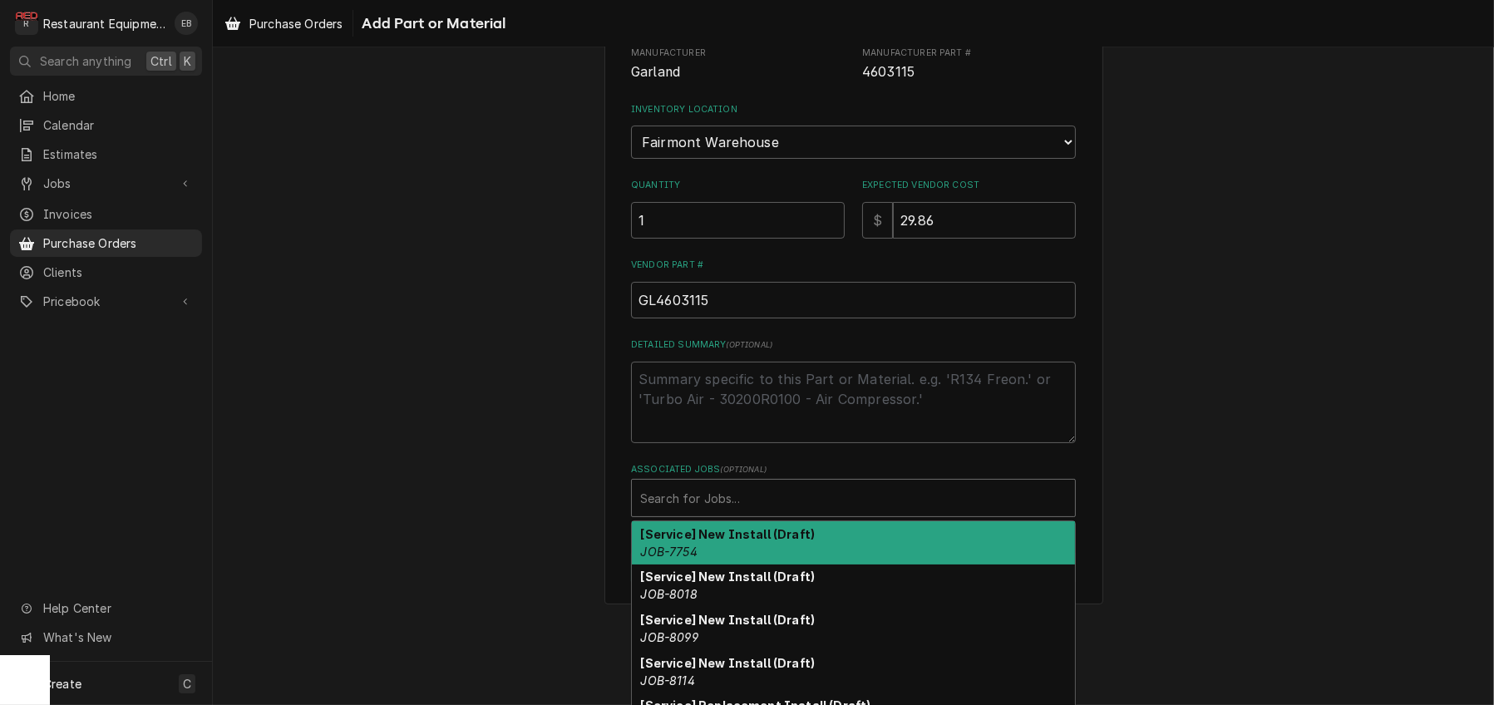
click at [761, 513] on div "Associated Jobs" at bounding box center [853, 498] width 427 height 30
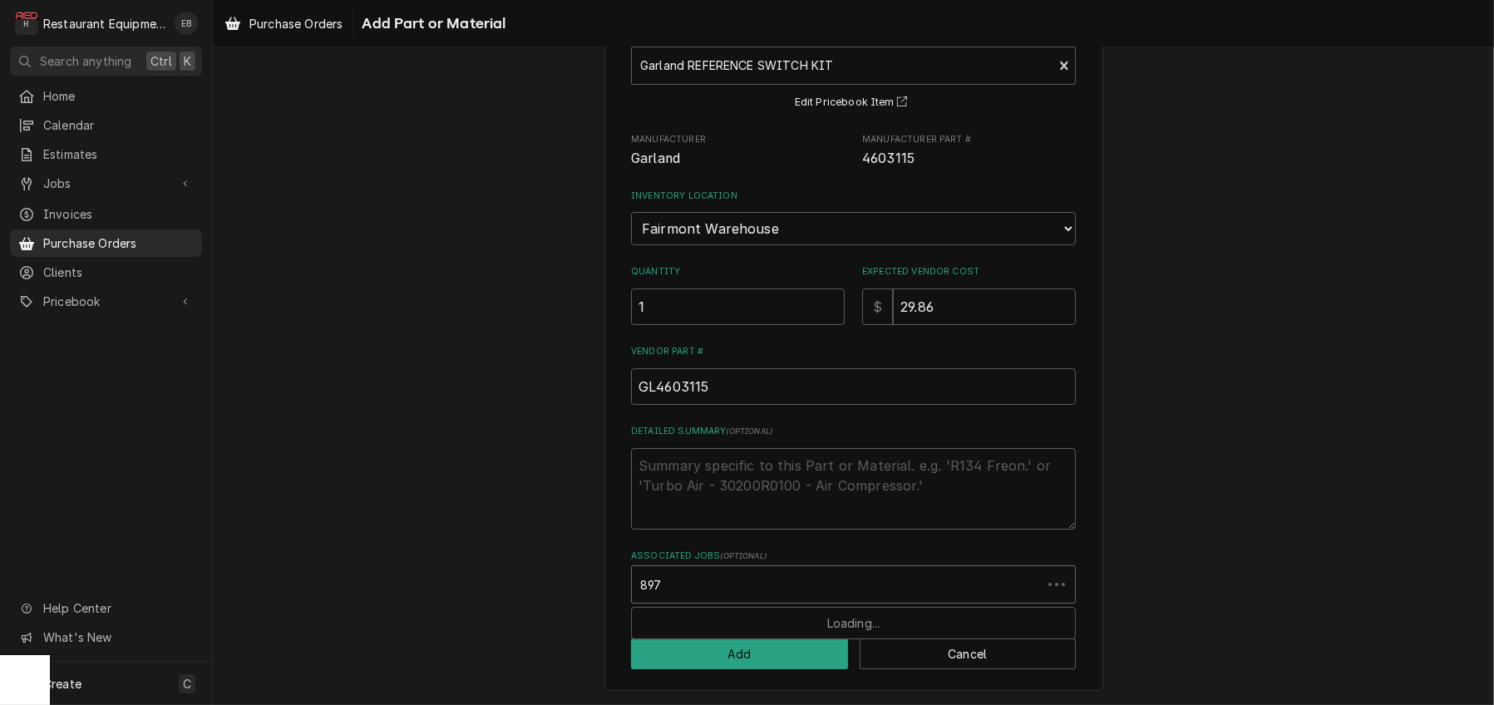
type input "8977"
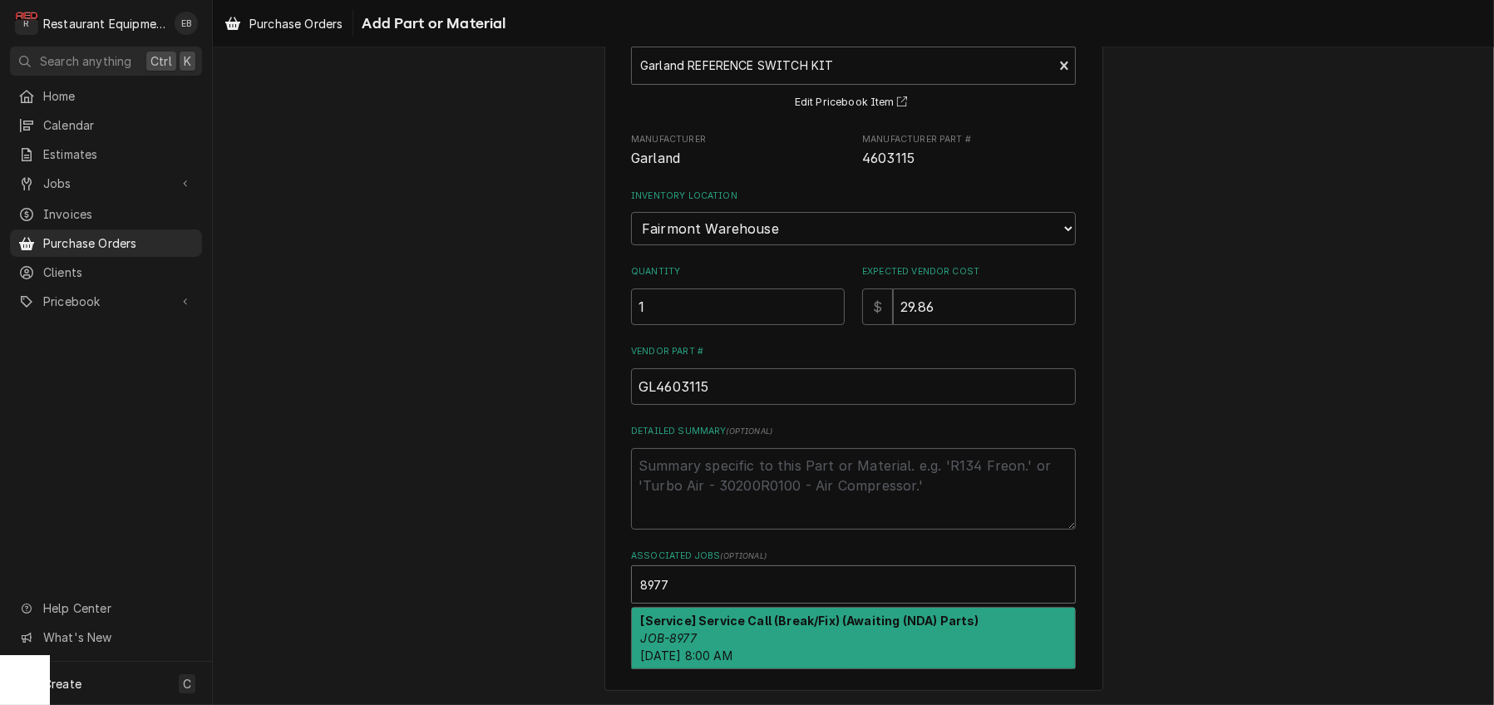
click at [714, 615] on strong "[Service] Service Call (Break/Fix) (Awaiting (NDA) Parts)" at bounding box center [810, 621] width 338 height 14
type textarea "x"
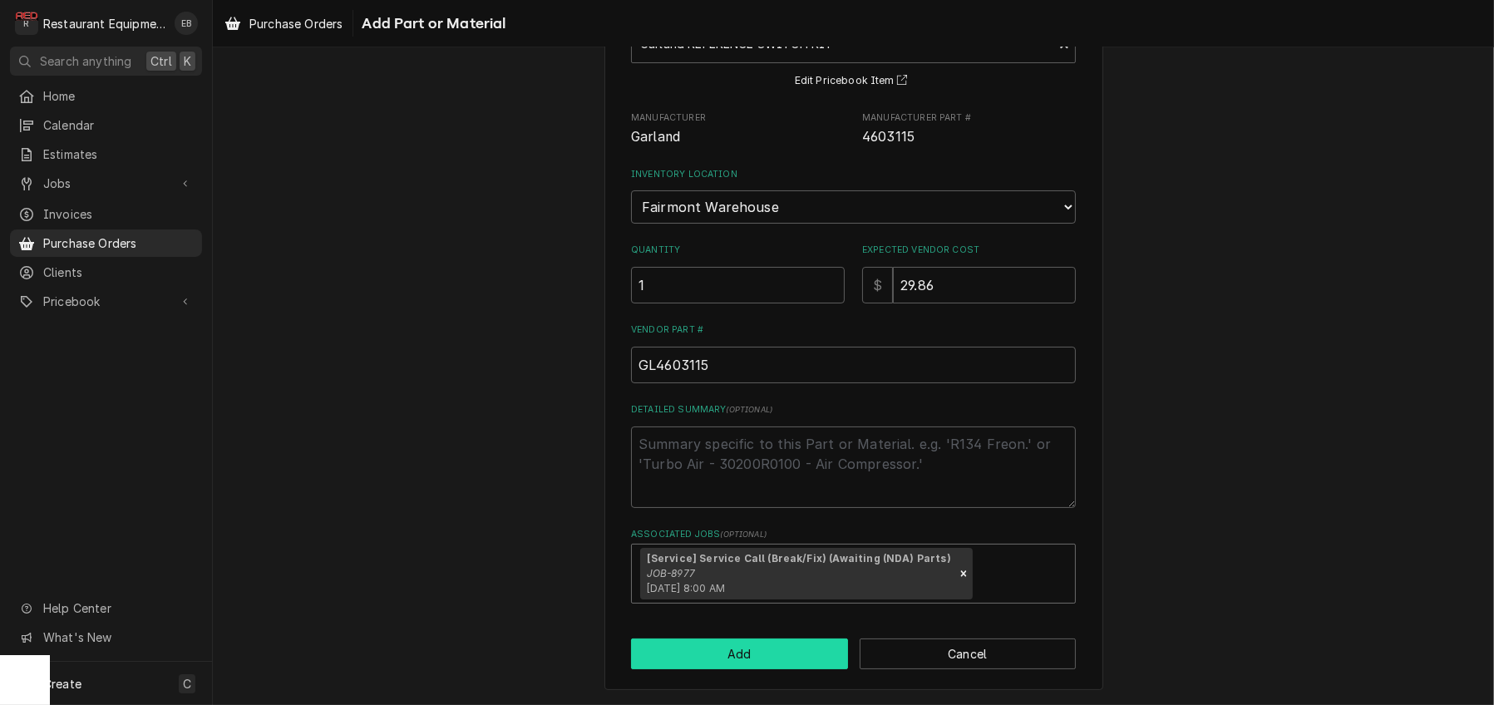
click at [745, 669] on button "Add" at bounding box center [739, 654] width 217 height 31
type textarea "x"
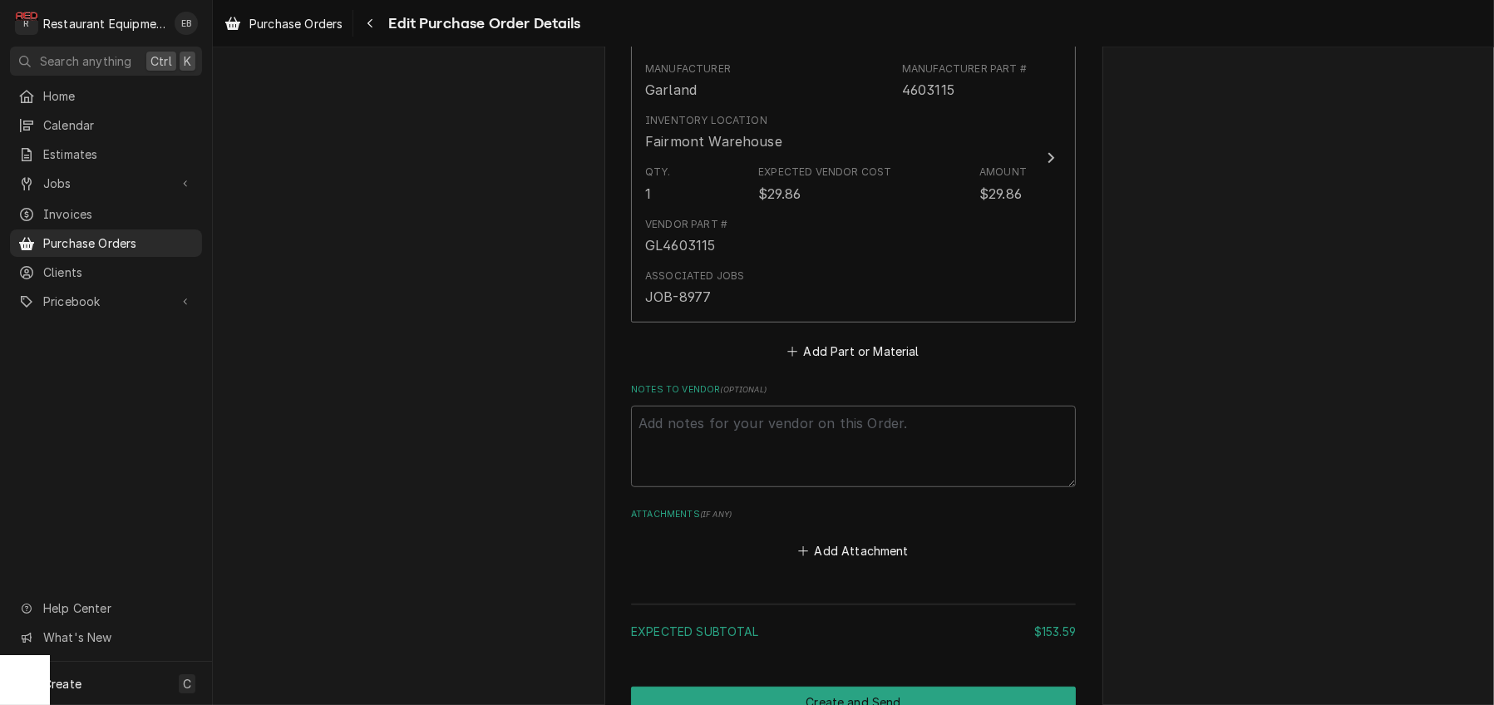
scroll to position [1343, 0]
click at [825, 361] on button "Add Part or Material" at bounding box center [853, 349] width 137 height 23
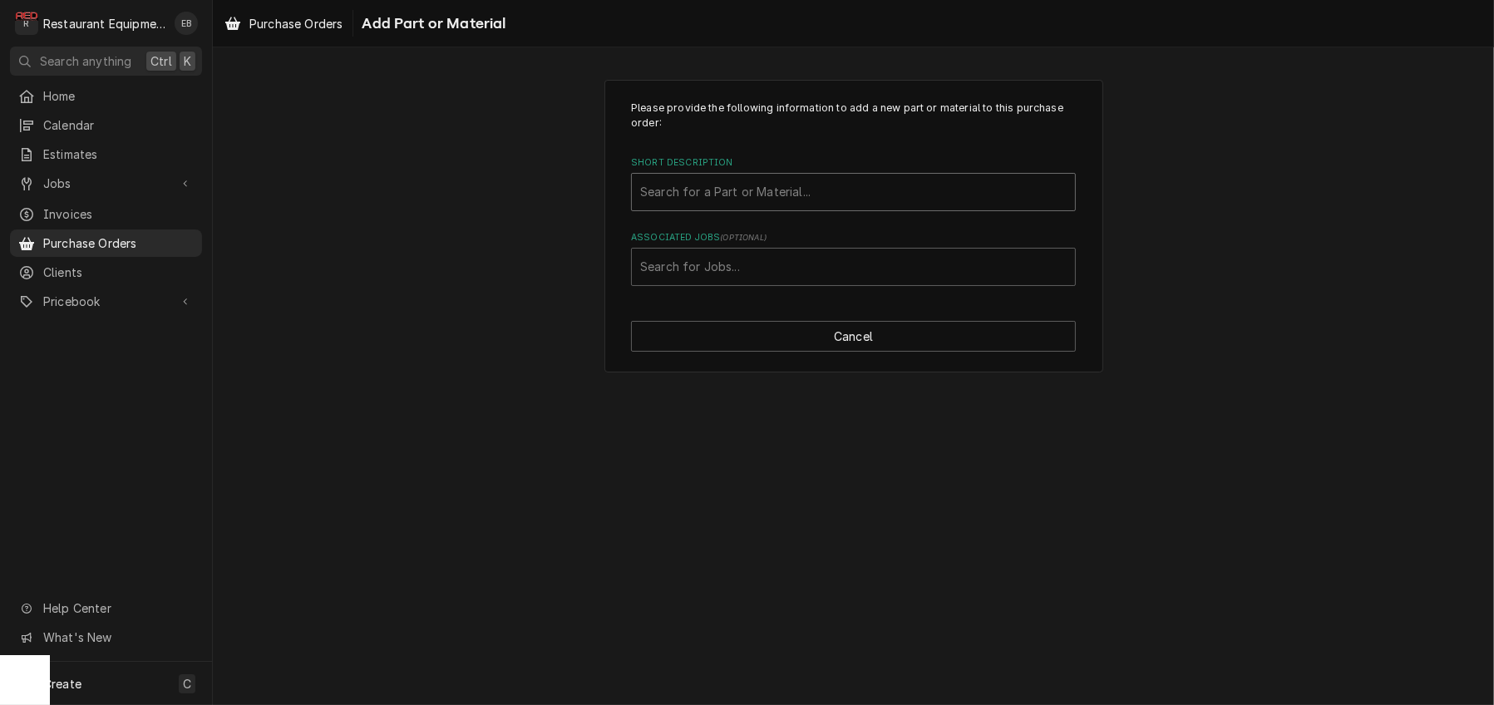
click at [761, 207] on div "Short Description" at bounding box center [853, 192] width 427 height 30
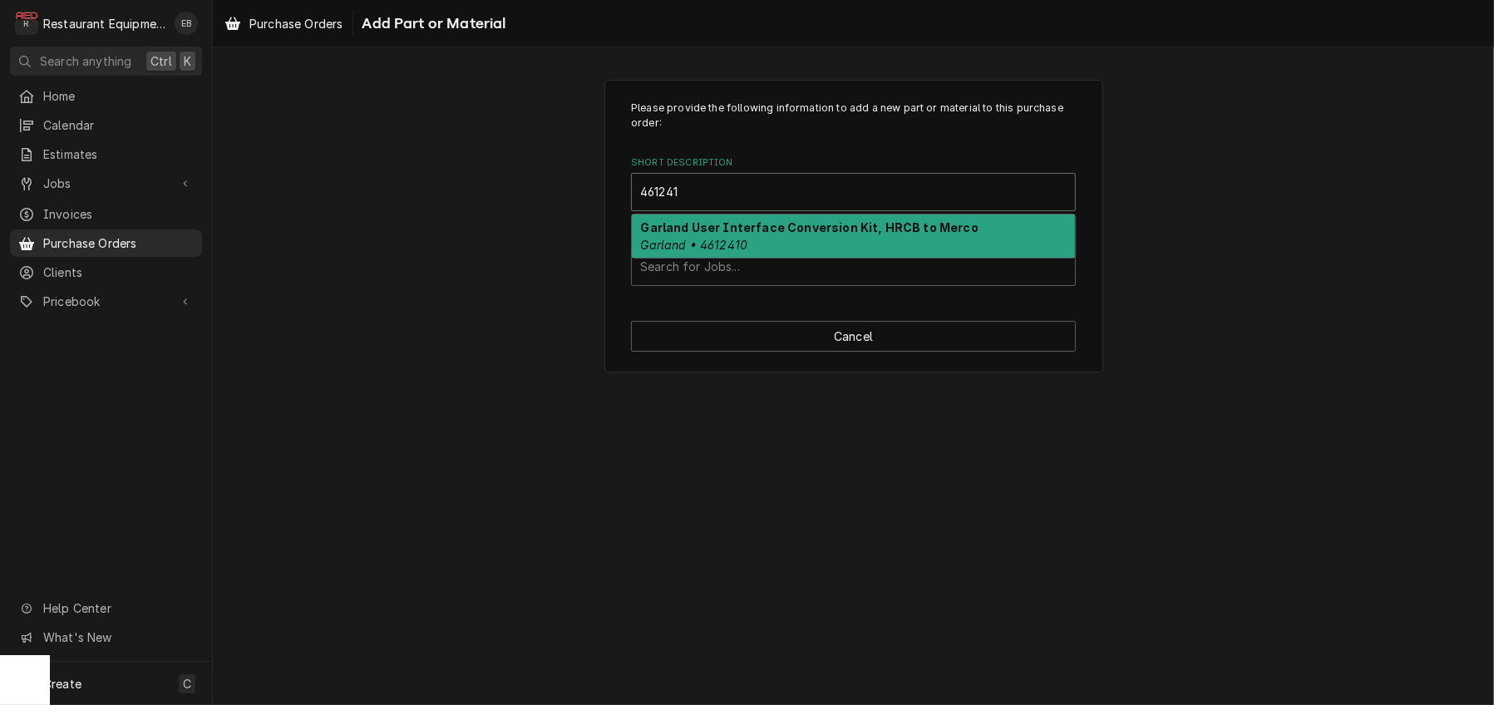
type input "4612410"
click at [750, 258] on div "Garland User Interface Conversion Kit, HRCB to Merco Garland • 4612410" at bounding box center [853, 236] width 443 height 43
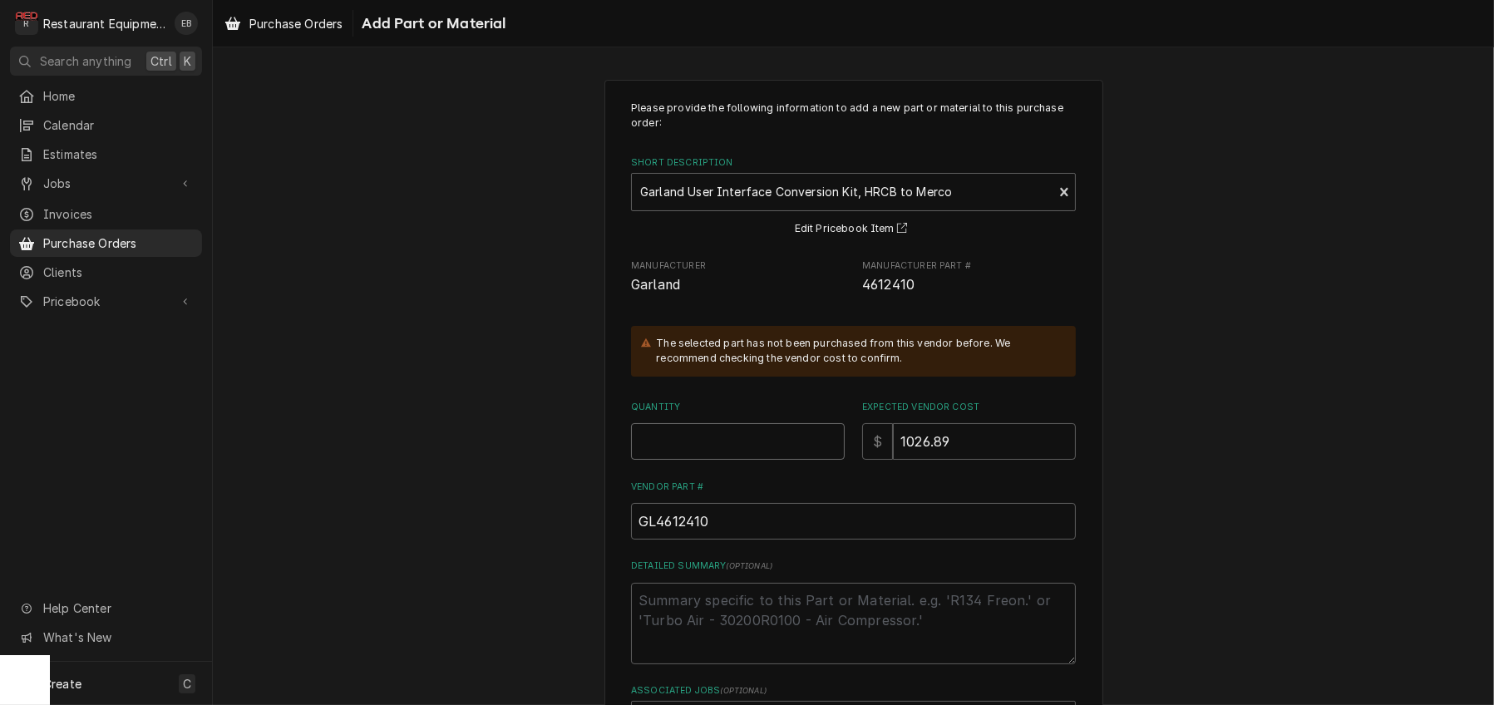
click at [712, 460] on input "Quantity" at bounding box center [738, 441] width 214 height 37
type textarea "x"
type input "1"
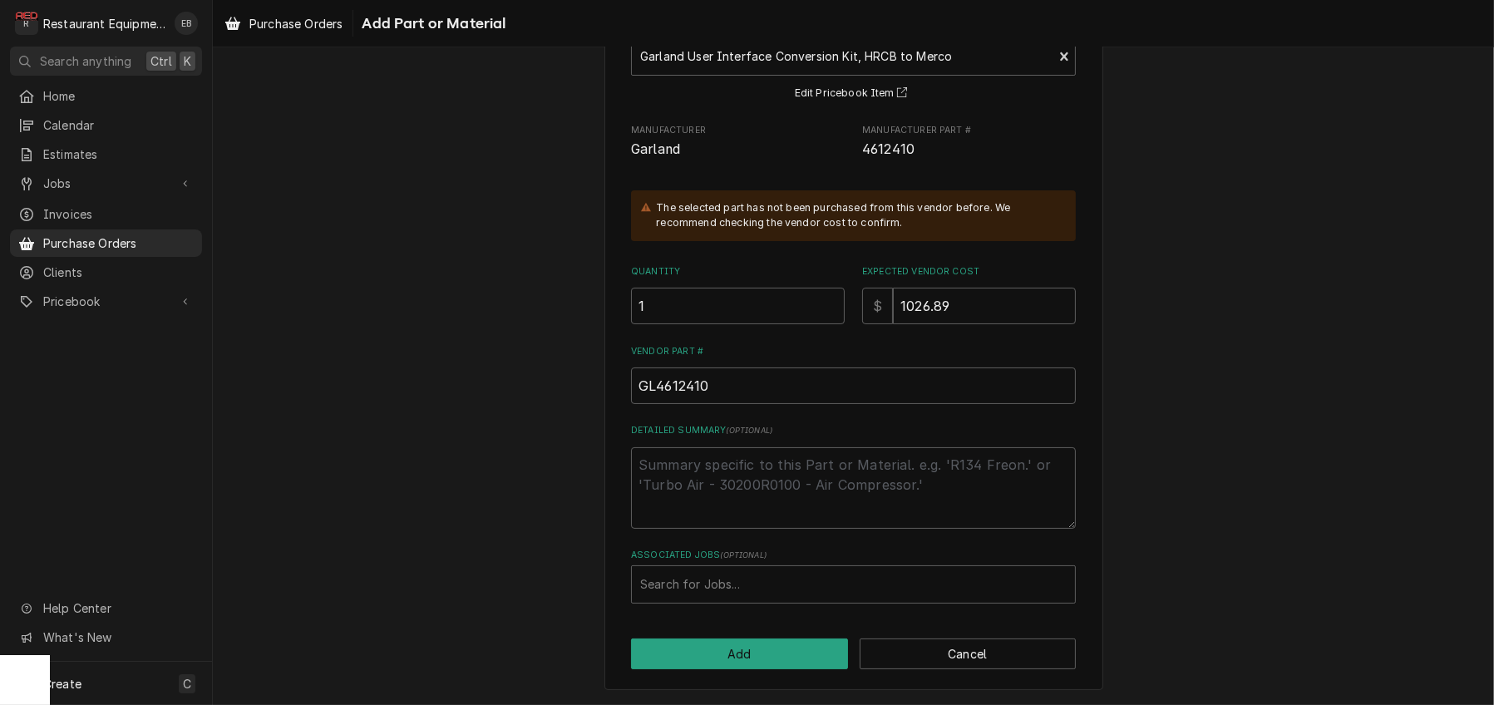
scroll to position [223, 0]
click at [722, 574] on div "Associated Jobs" at bounding box center [853, 585] width 427 height 30
type input "8977"
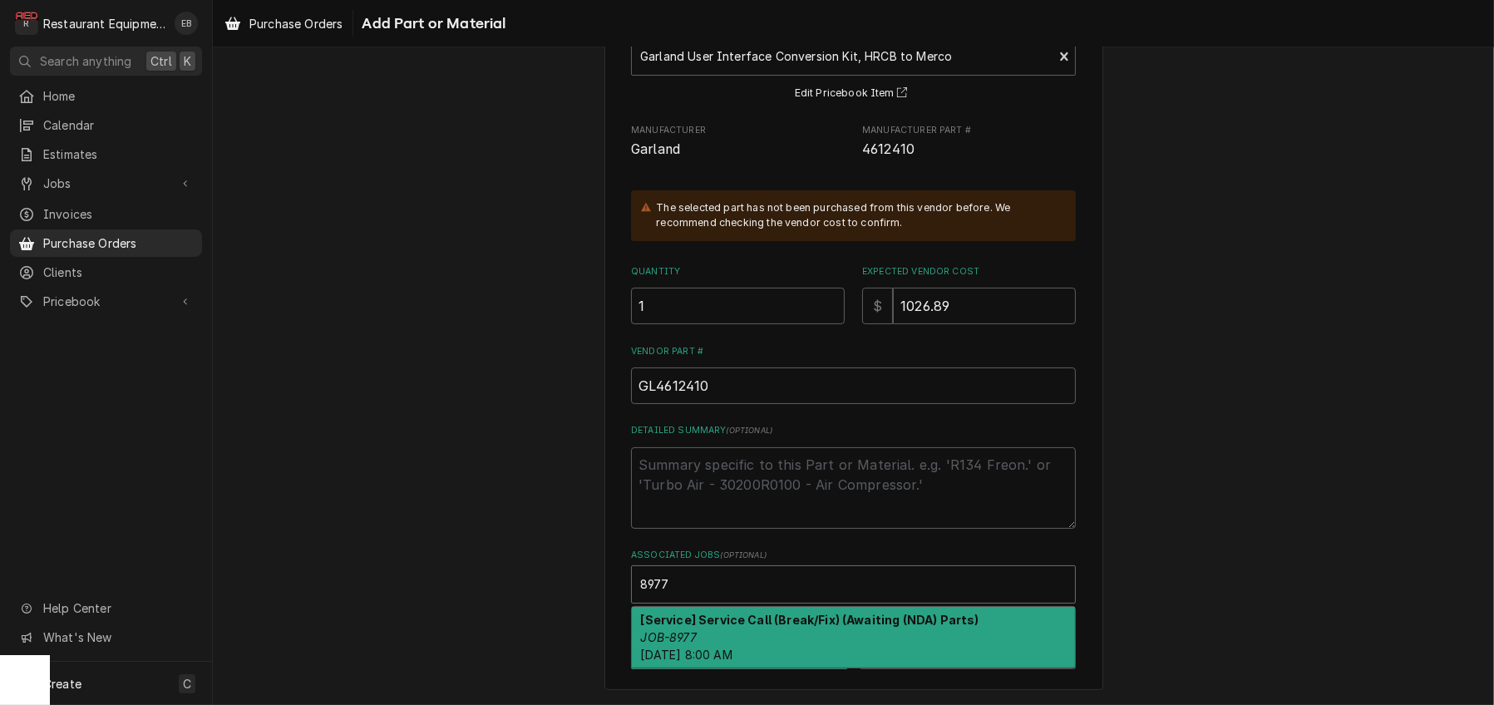
click at [725, 613] on strong "[Service] Service Call (Break/Fix) (Awaiting (NDA) Parts)" at bounding box center [810, 620] width 338 height 14
type textarea "x"
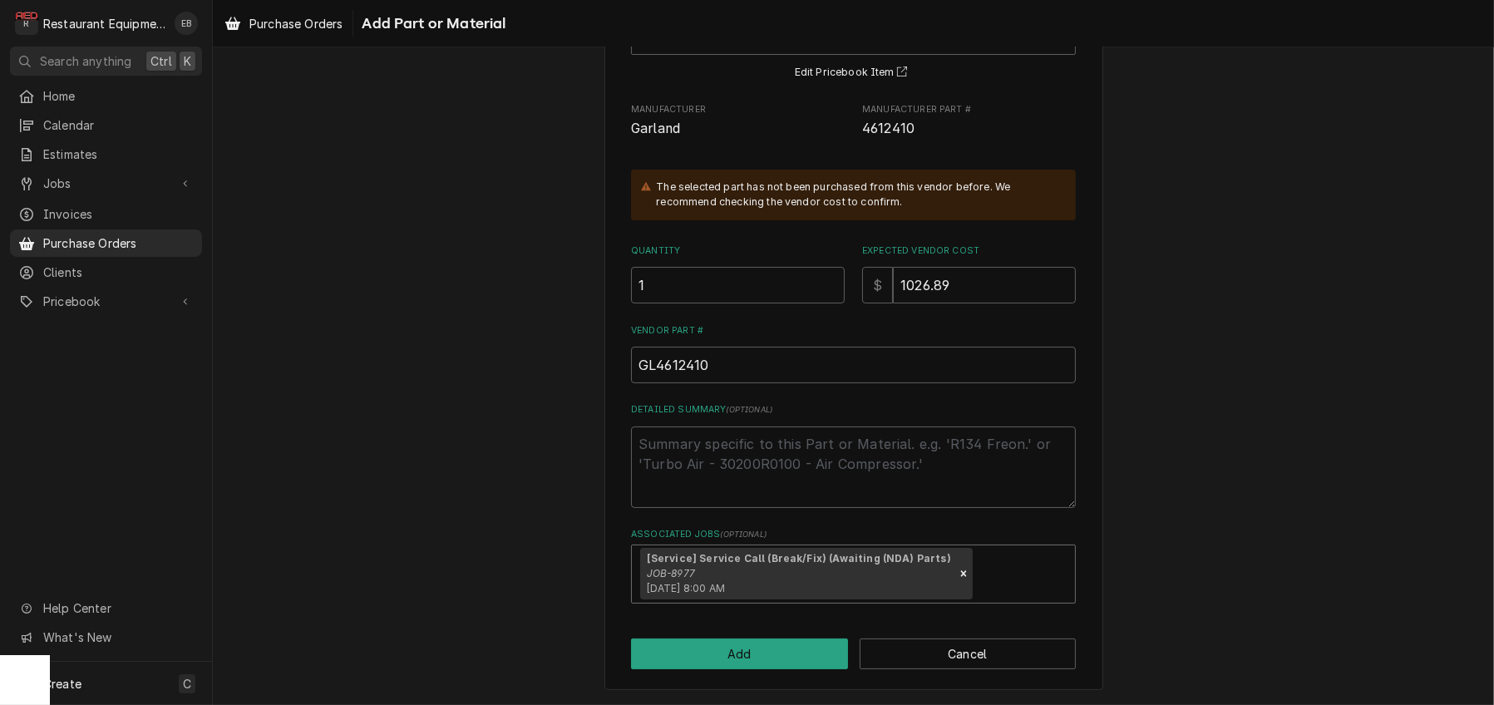
scroll to position [254, 0]
click at [748, 653] on button "Add" at bounding box center [739, 654] width 217 height 31
type textarea "x"
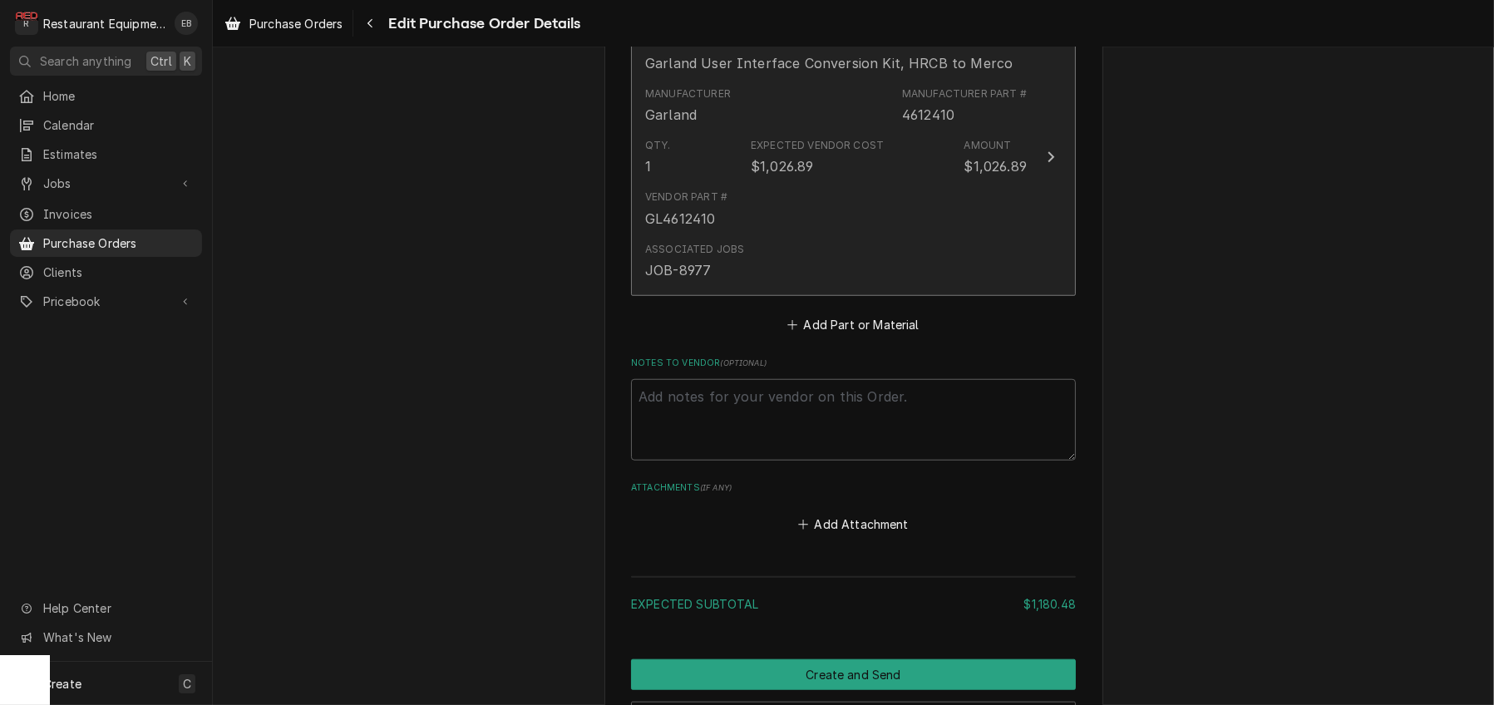
scroll to position [1654, 0]
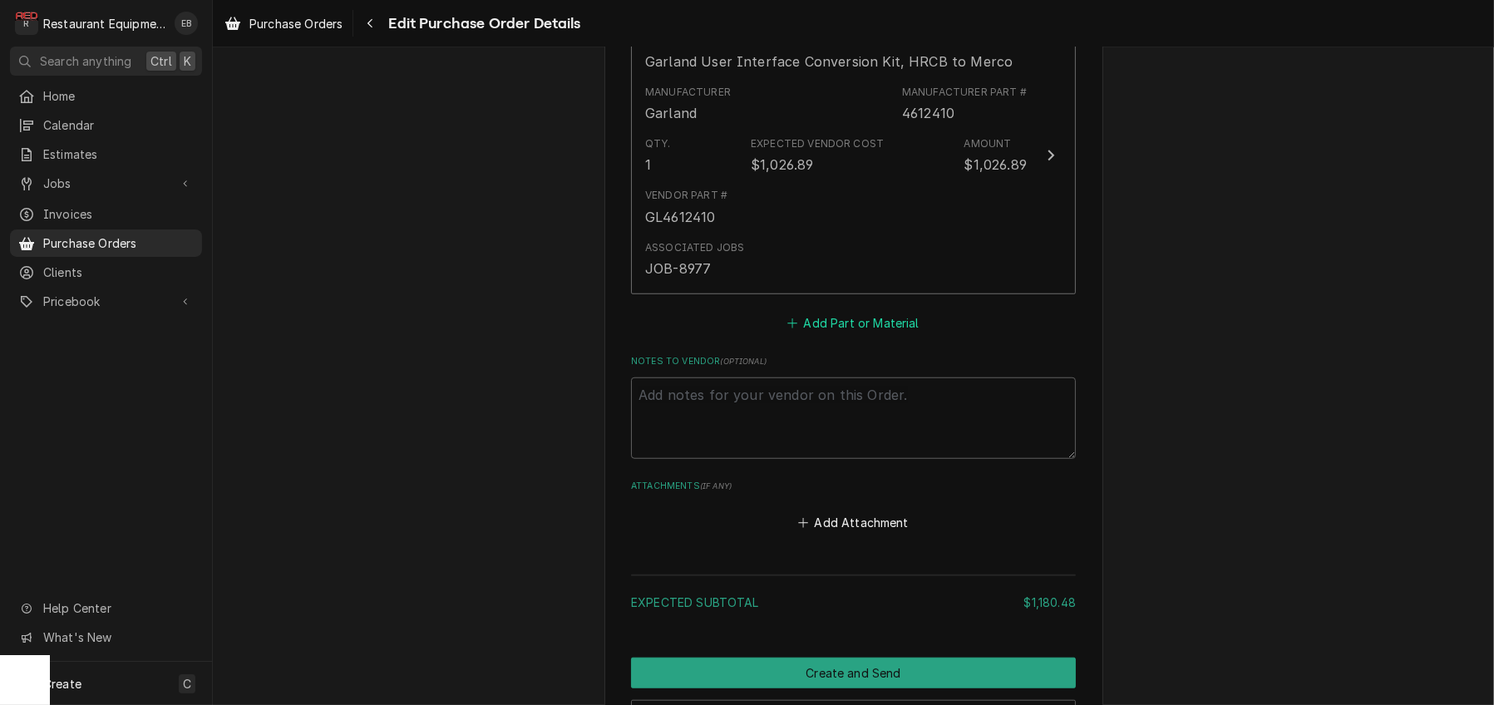
click at [825, 334] on button "Add Part or Material" at bounding box center [853, 322] width 137 height 23
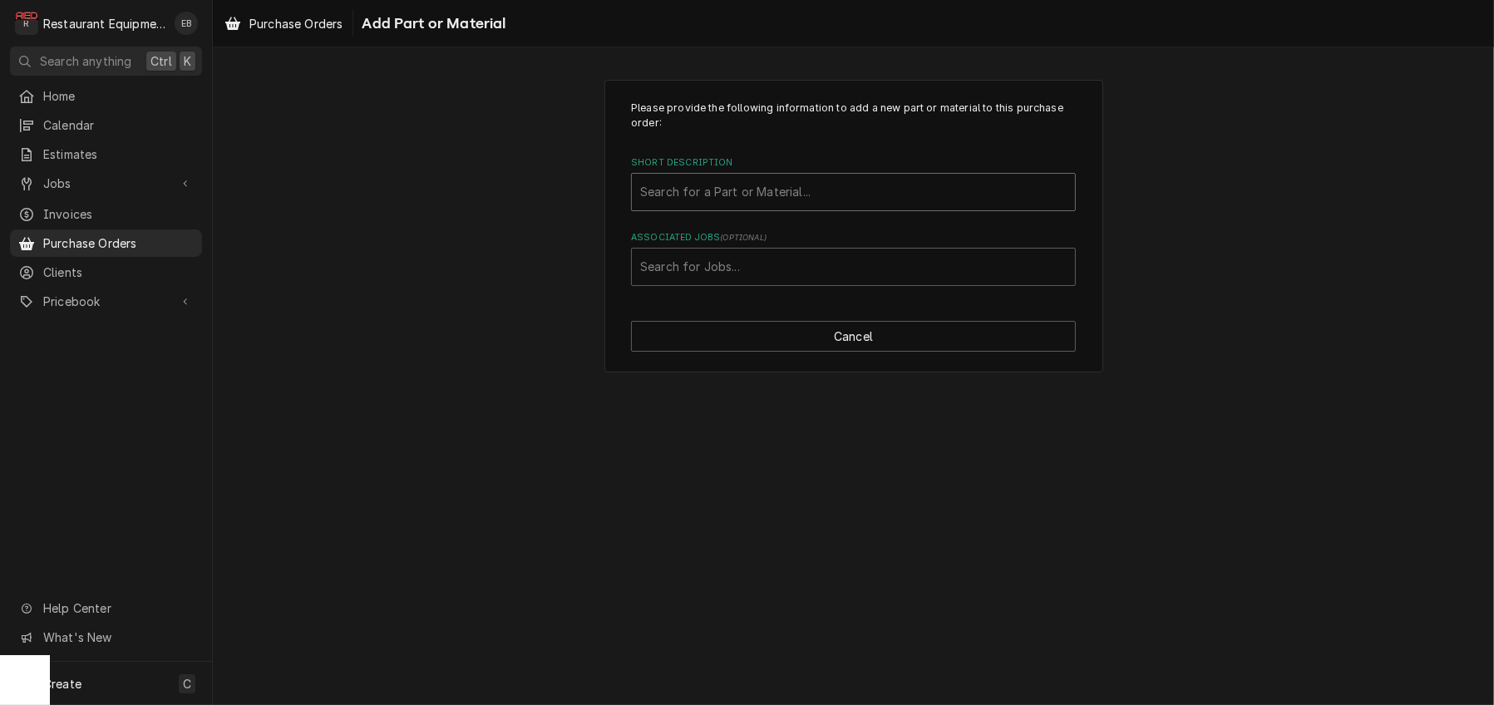
click at [731, 202] on div "Short Description" at bounding box center [853, 192] width 427 height 30
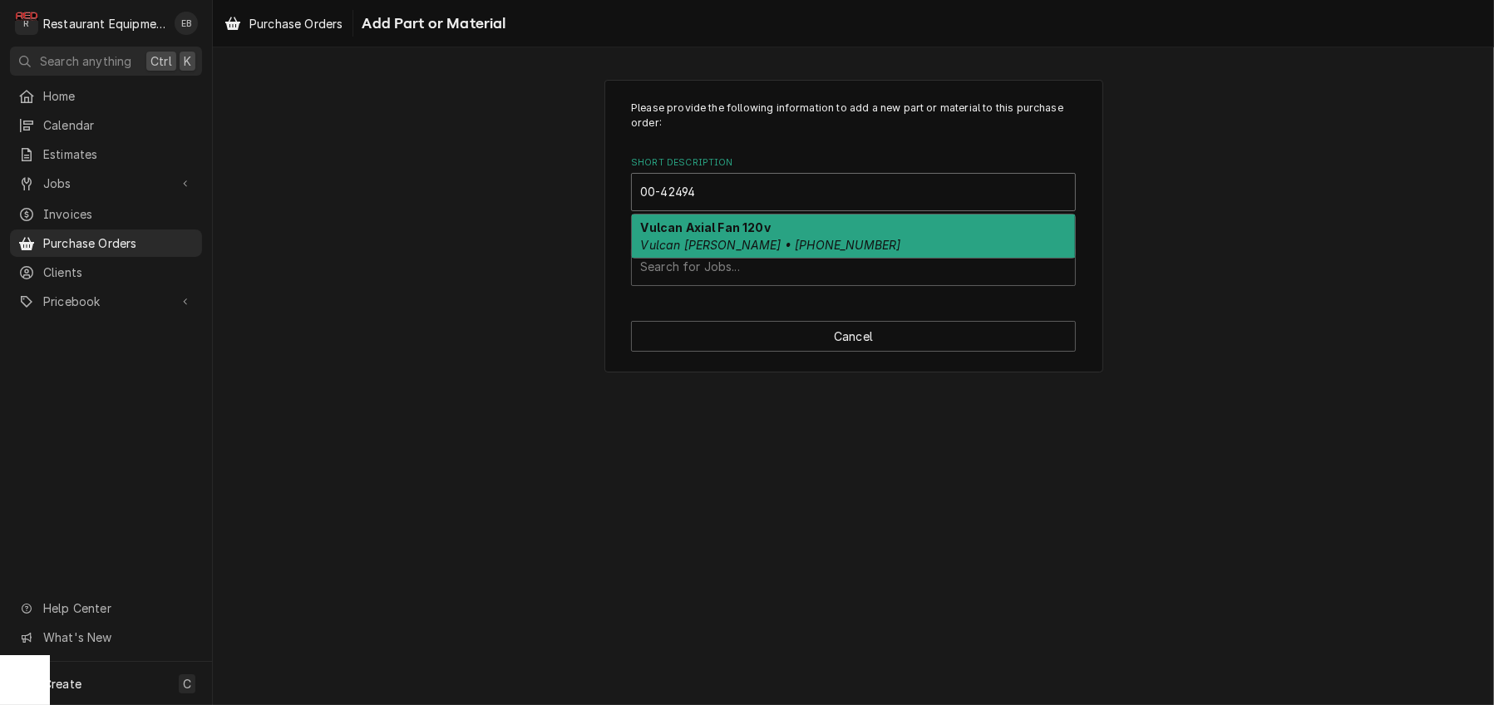
type input "00-424940"
click at [718, 258] on div "Vulcan Axial Fan 120v Vulcan Hart • 00-424940-00001" at bounding box center [853, 236] width 443 height 43
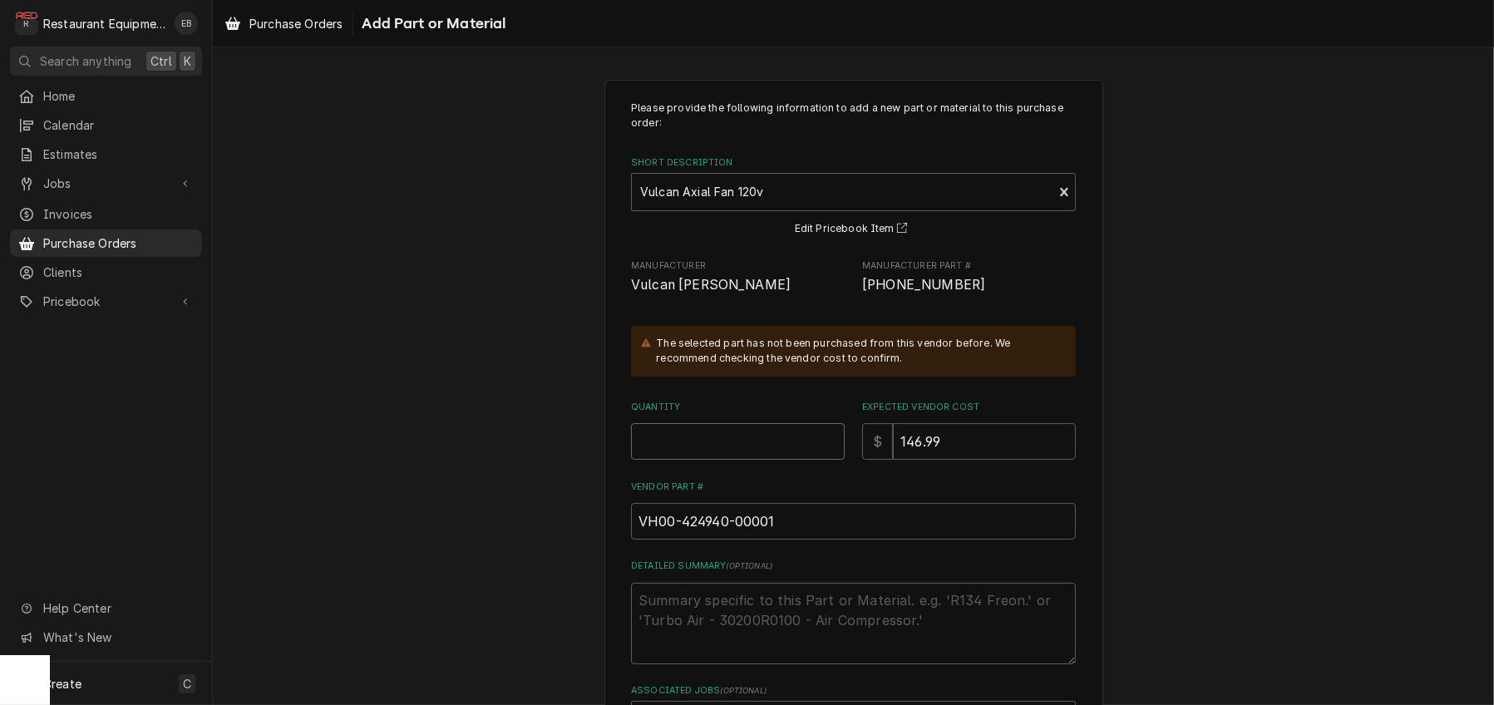
click at [735, 460] on input "Quantity" at bounding box center [738, 441] width 214 height 37
type textarea "x"
type input "1"
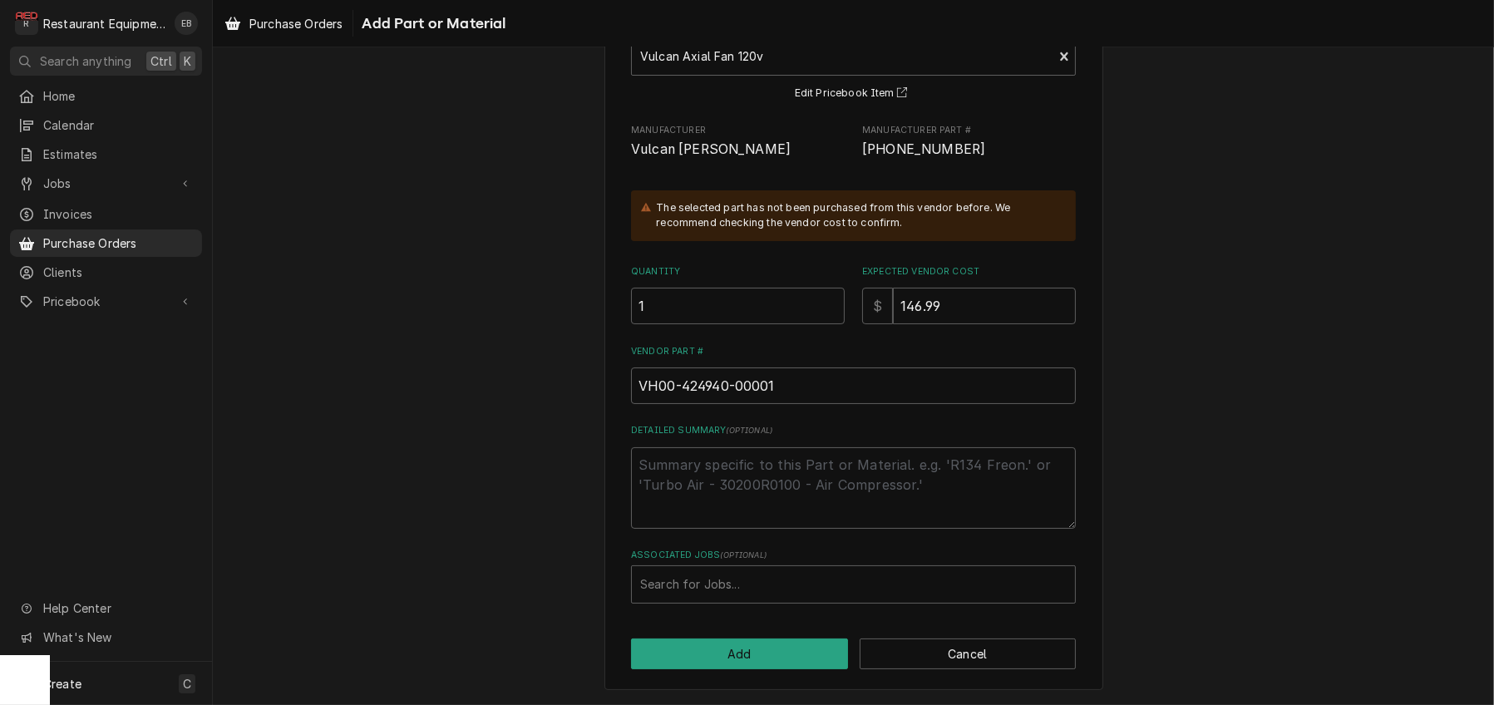
scroll to position [223, 0]
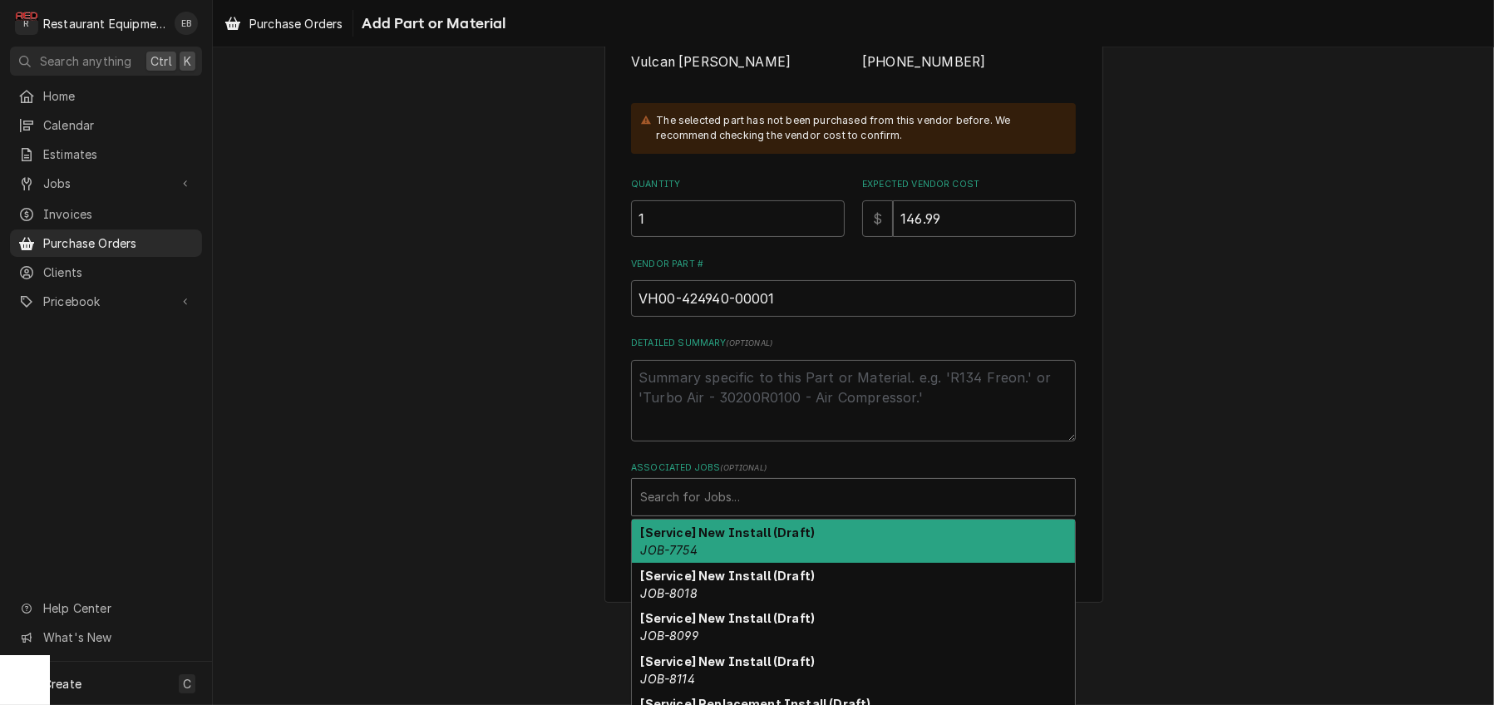
click at [737, 512] on div "Associated Jobs" at bounding box center [853, 497] width 427 height 30
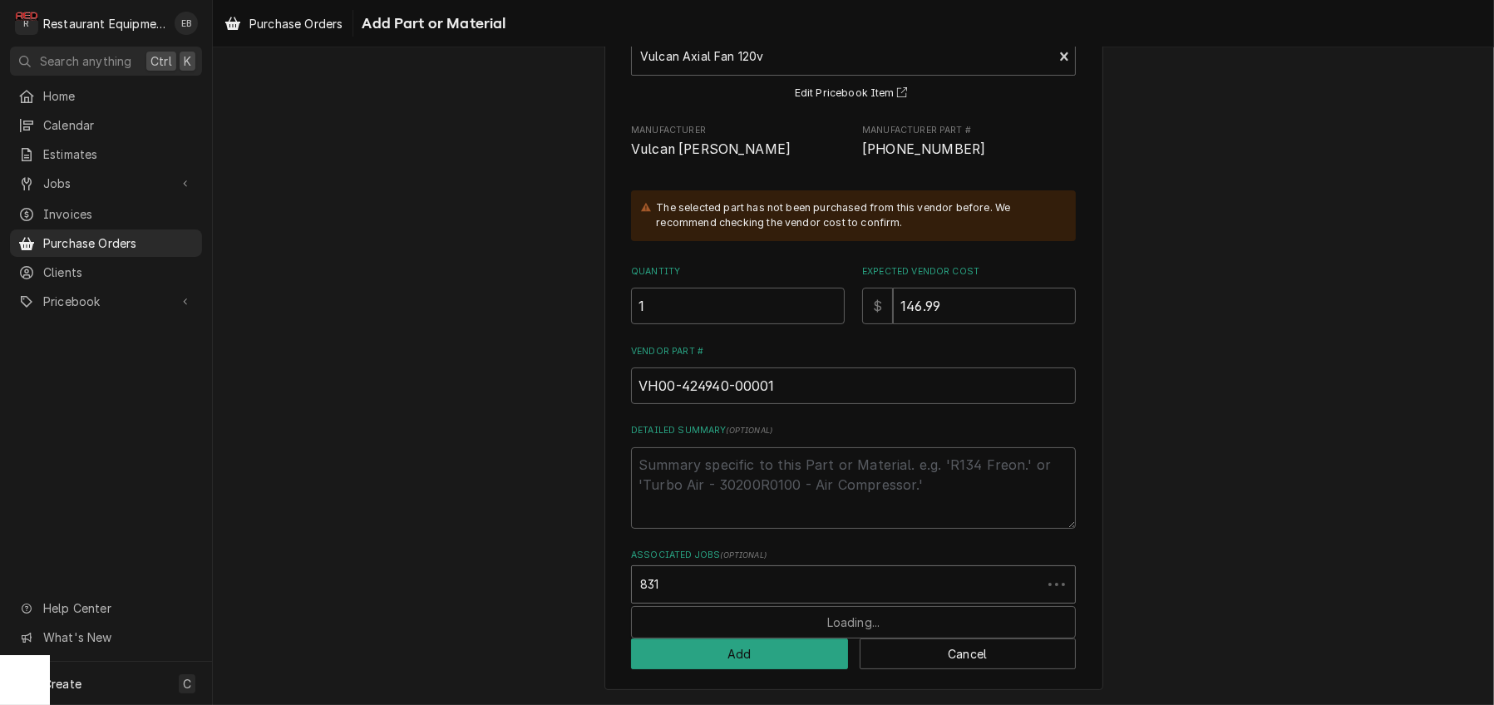
type input "8311"
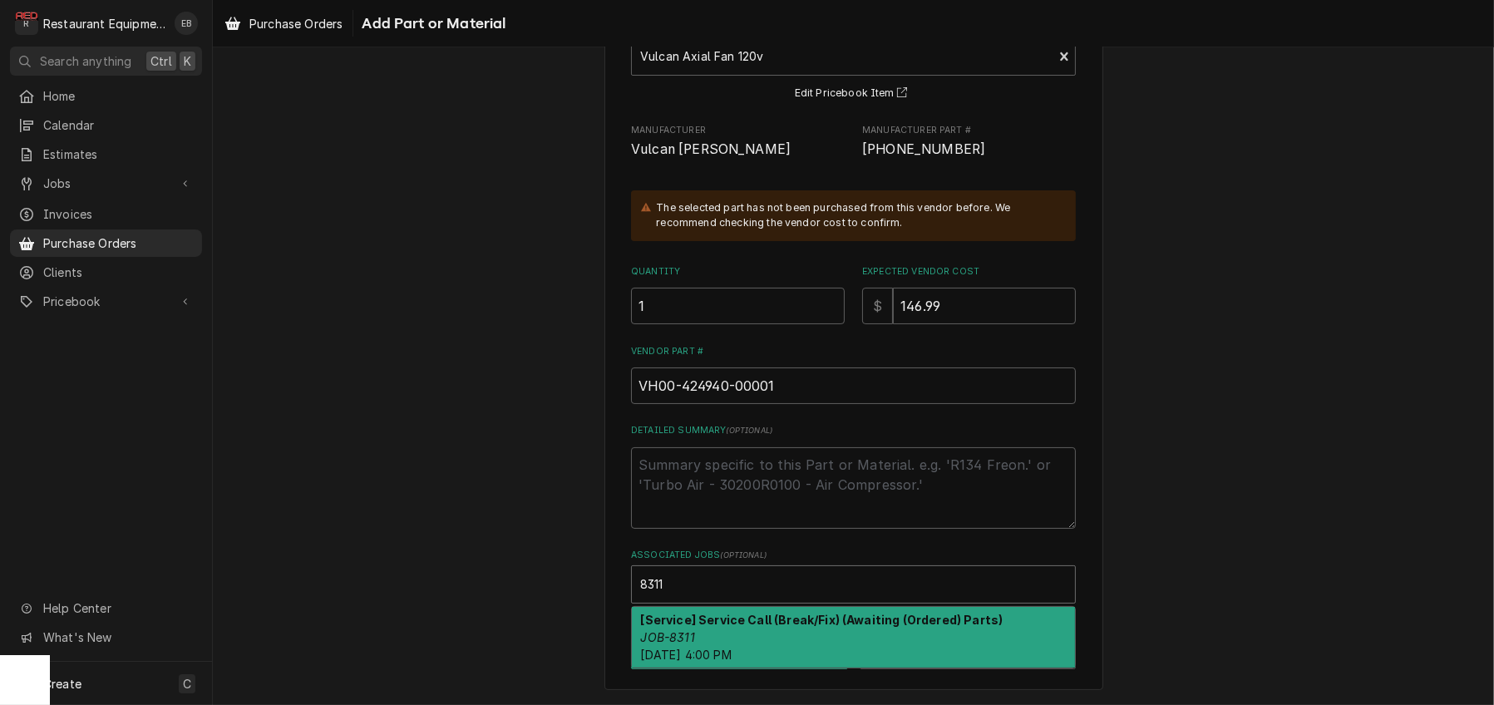
click at [743, 613] on strong "[Service] Service Call (Break/Fix) (Awaiting (Ordered) Parts)" at bounding box center [822, 620] width 362 height 14
type textarea "x"
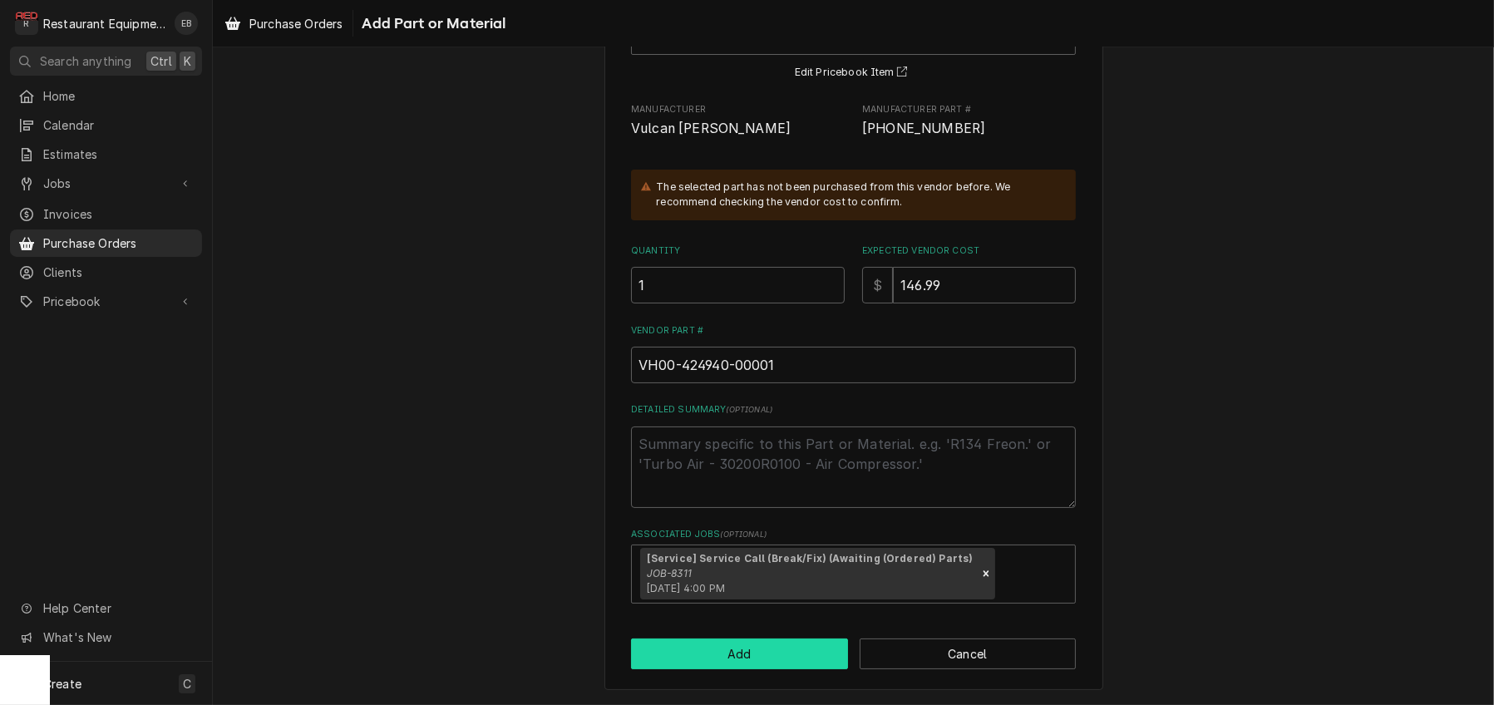
click at [738, 669] on button "Add" at bounding box center [739, 654] width 217 height 31
type textarea "x"
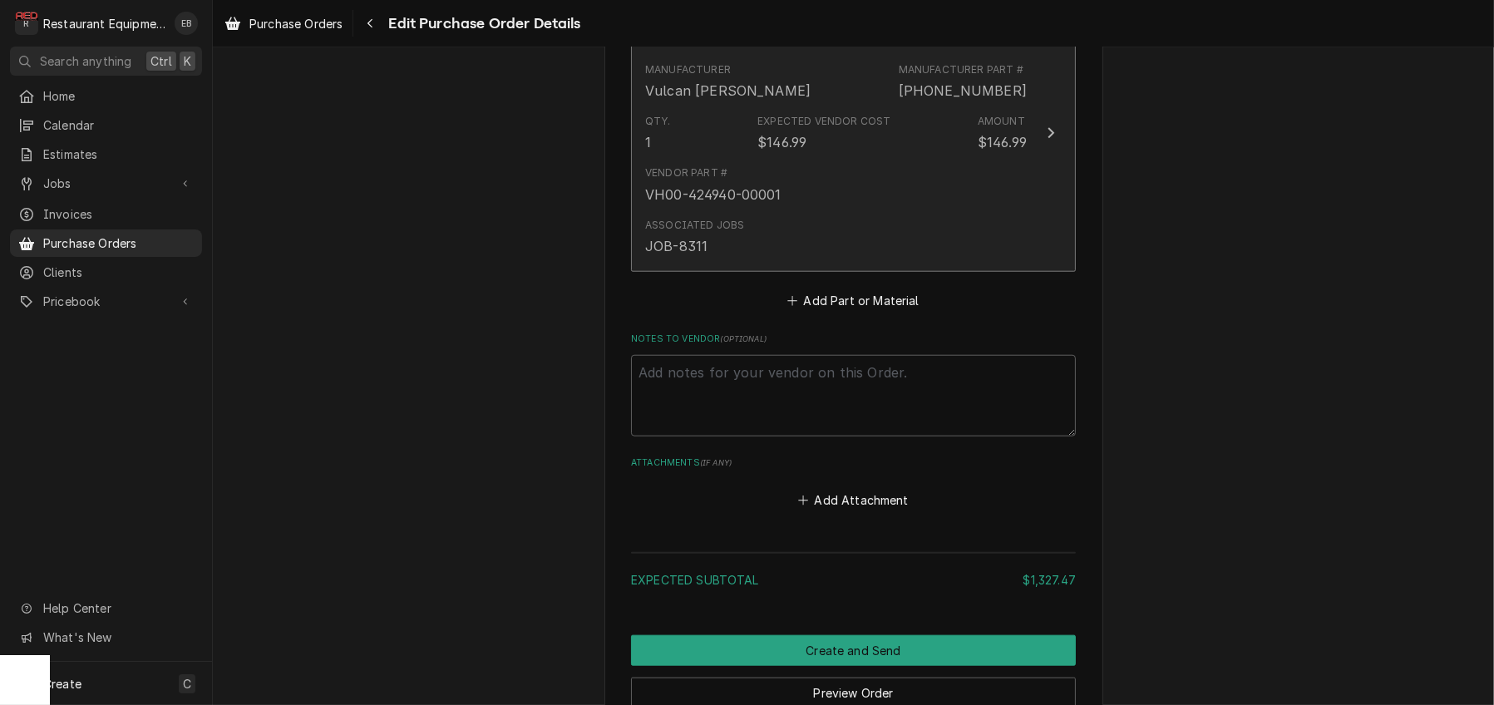
scroll to position [1965, 0]
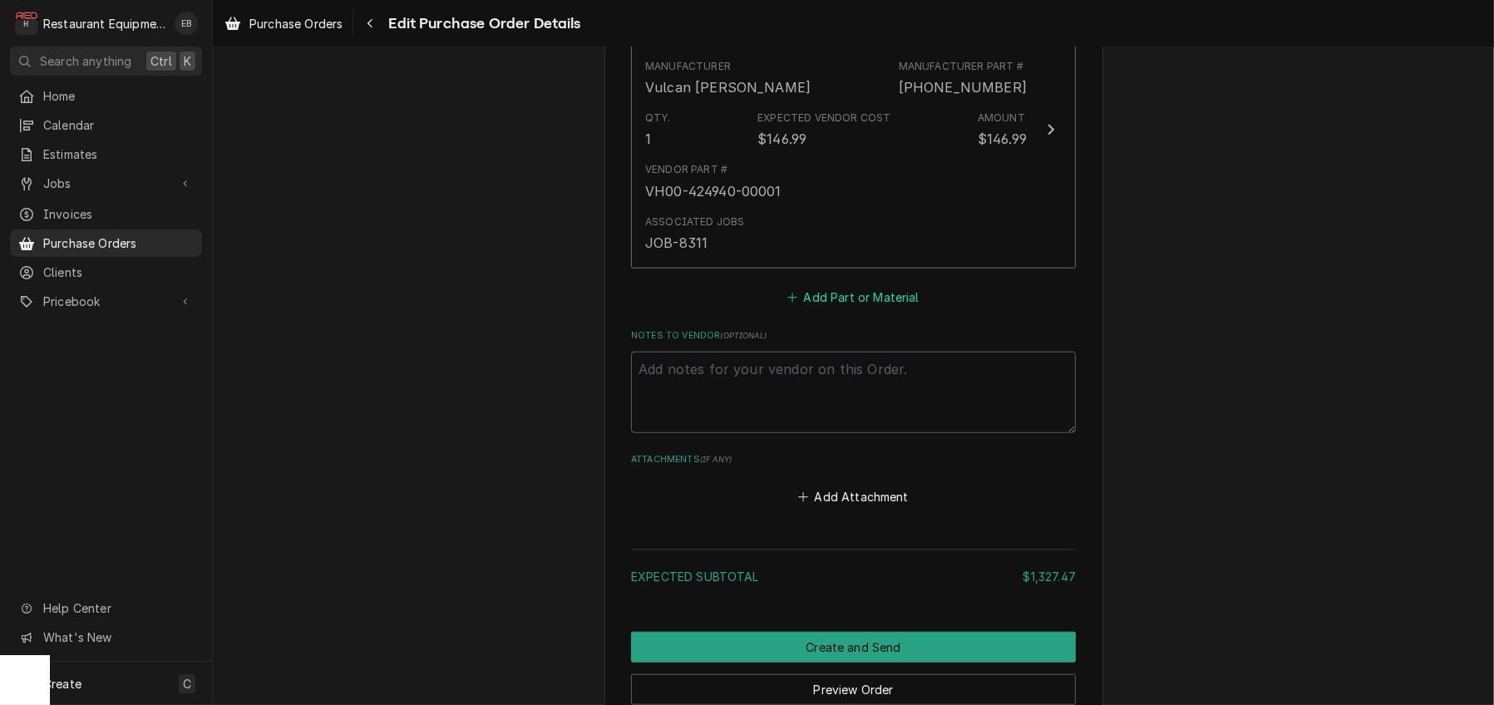
click at [833, 308] on button "Add Part or Material" at bounding box center [853, 296] width 137 height 23
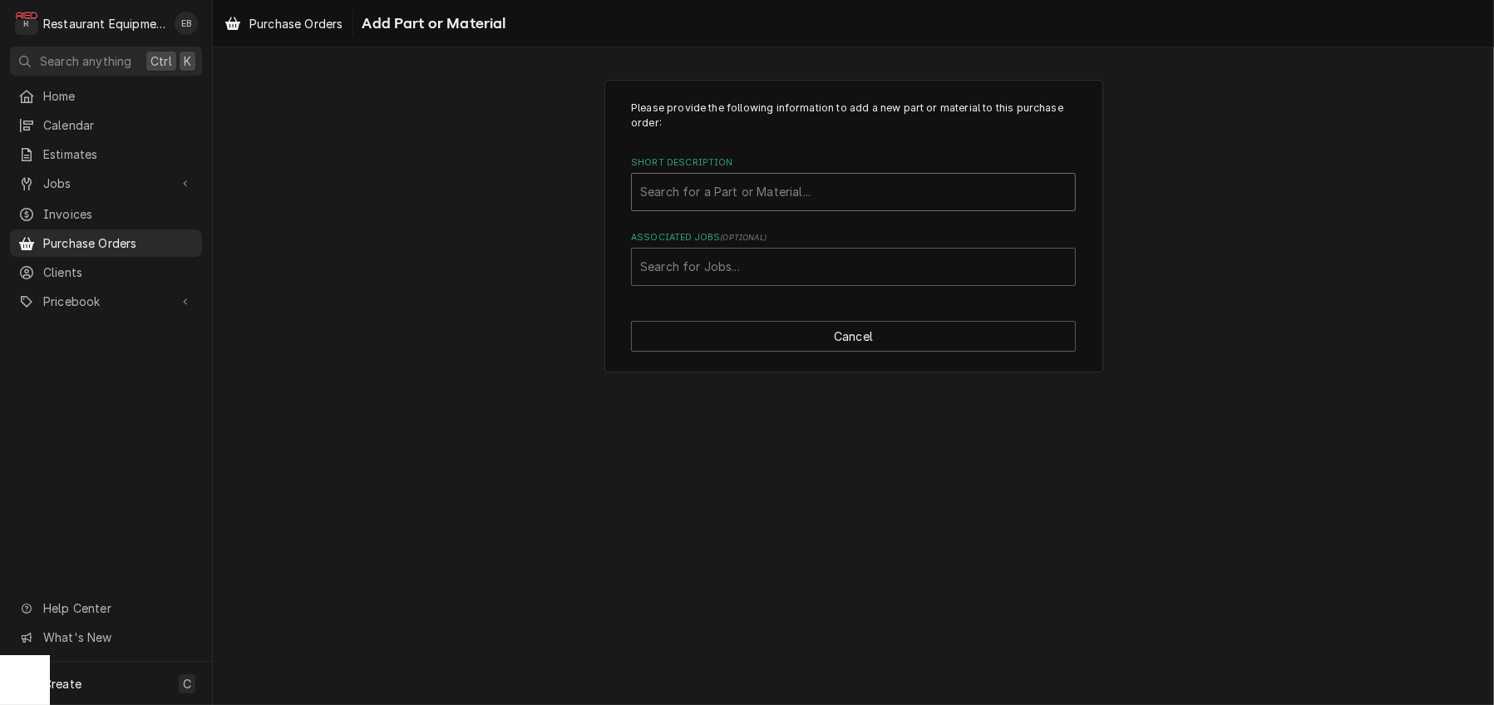
click at [787, 207] on div "Short Description" at bounding box center [853, 192] width 427 height 30
type input "00-961683"
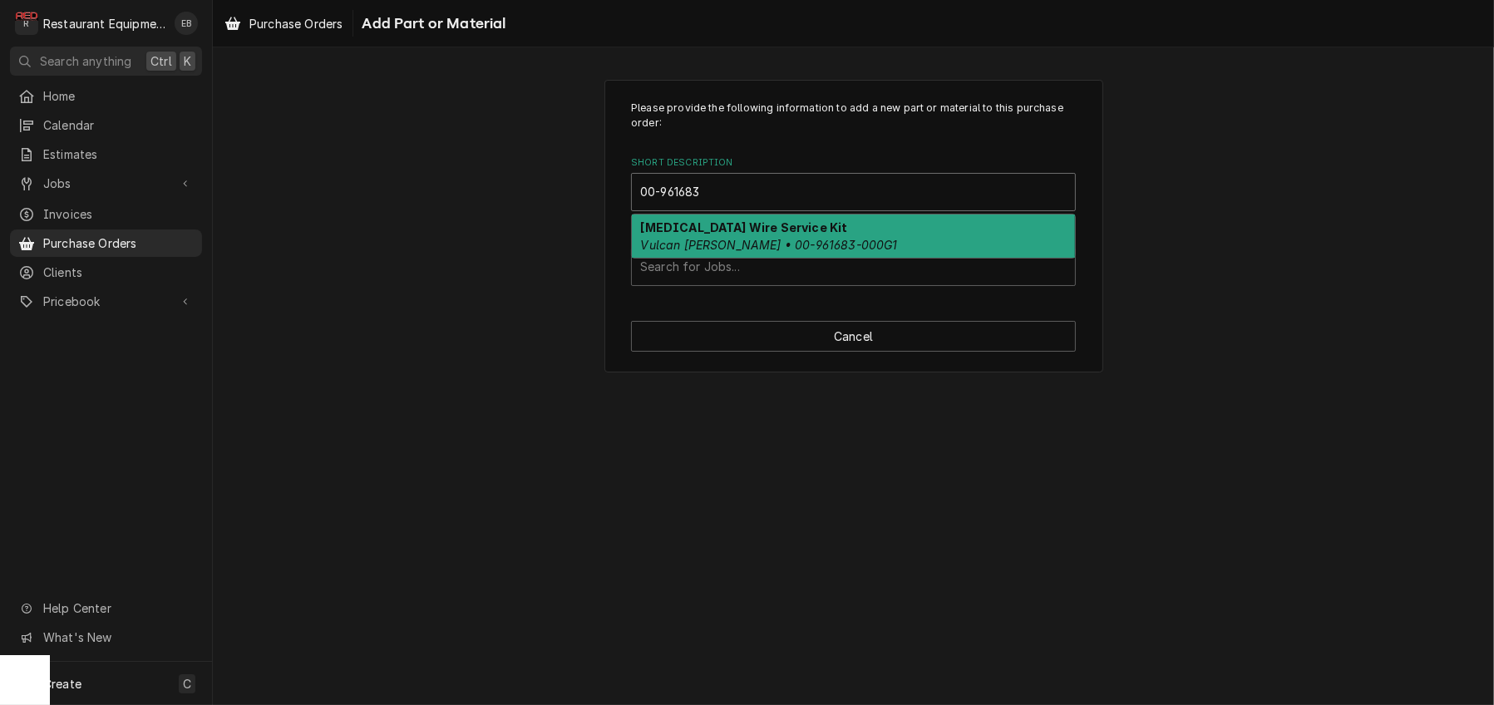
click at [761, 234] on strong "High Voltage Wire Service Kit" at bounding box center [744, 227] width 207 height 14
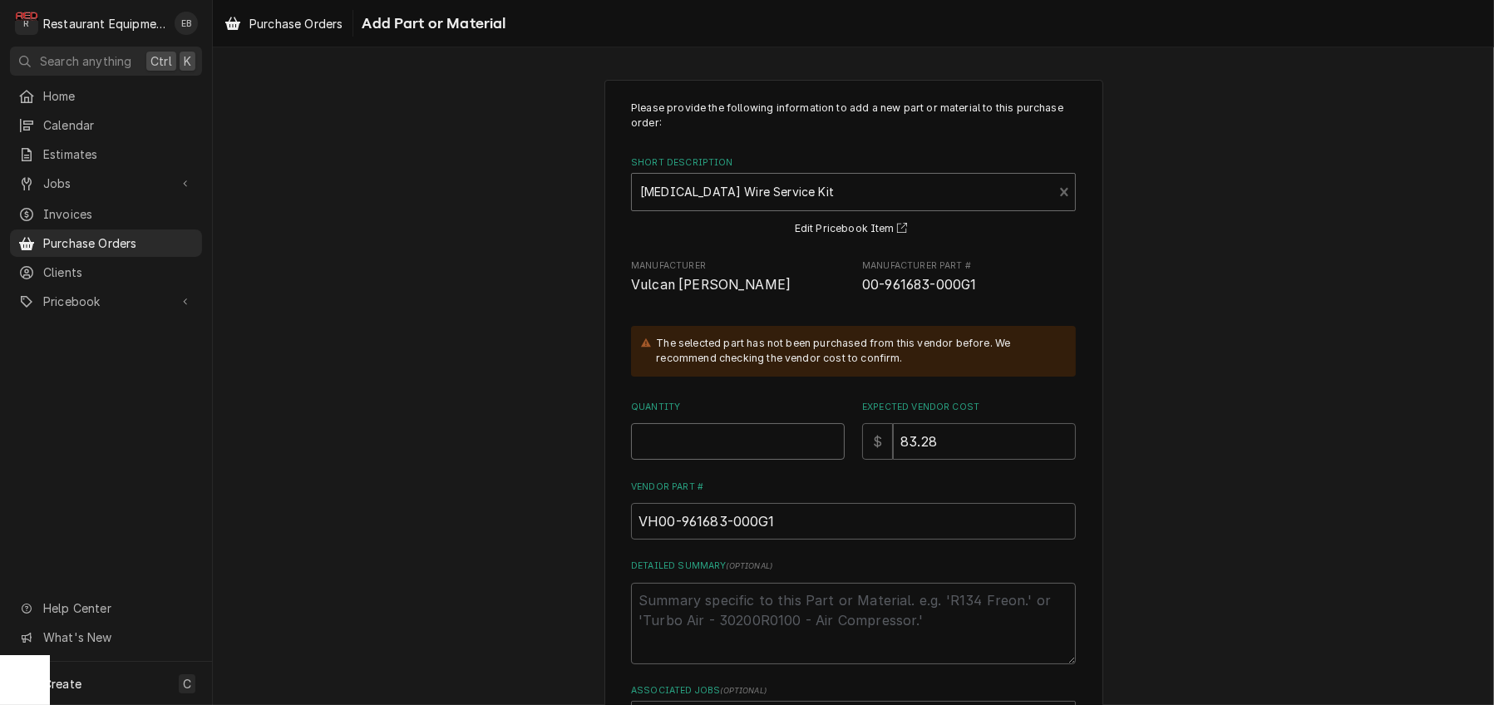
click at [710, 460] on input "Quantity" at bounding box center [738, 441] width 214 height 37
type textarea "x"
type input "1"
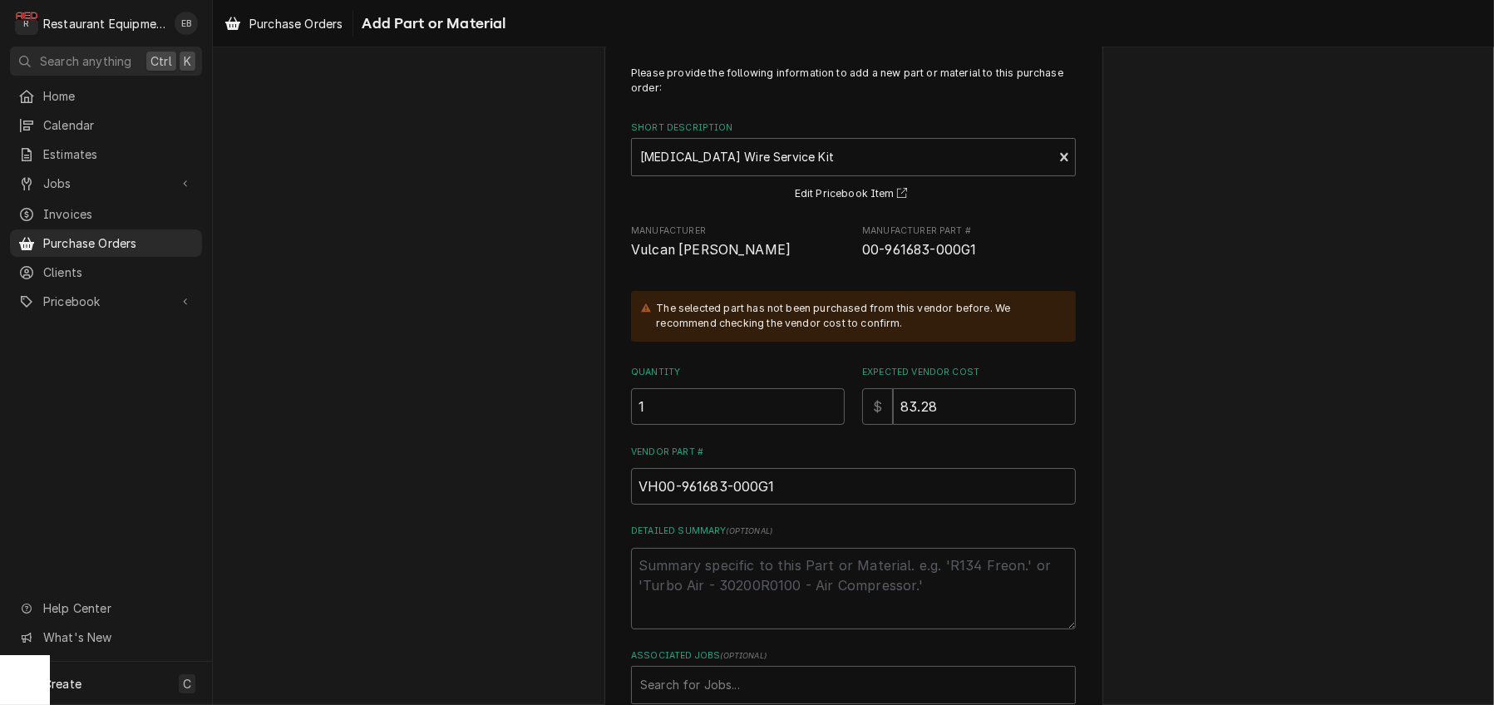
scroll to position [223, 0]
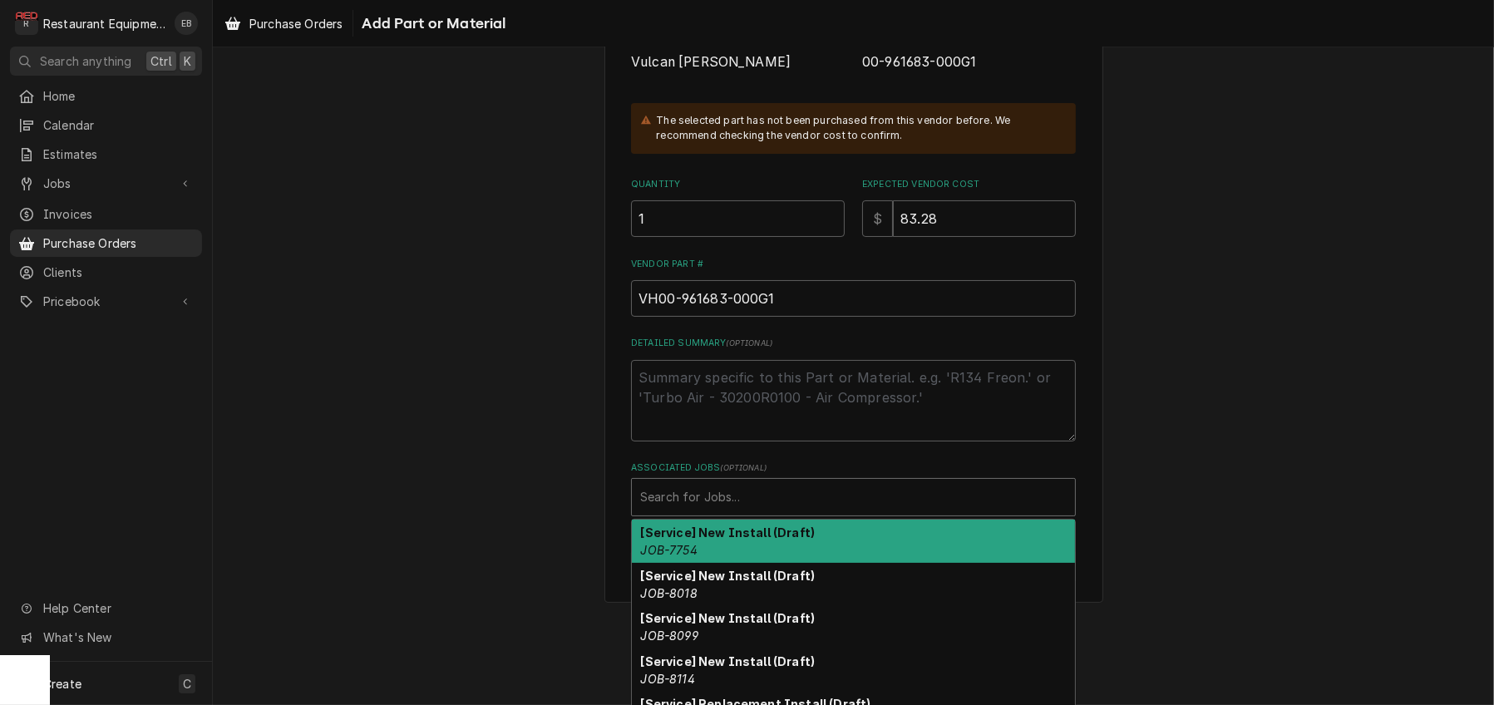
click at [684, 512] on div "Associated Jobs" at bounding box center [853, 497] width 427 height 30
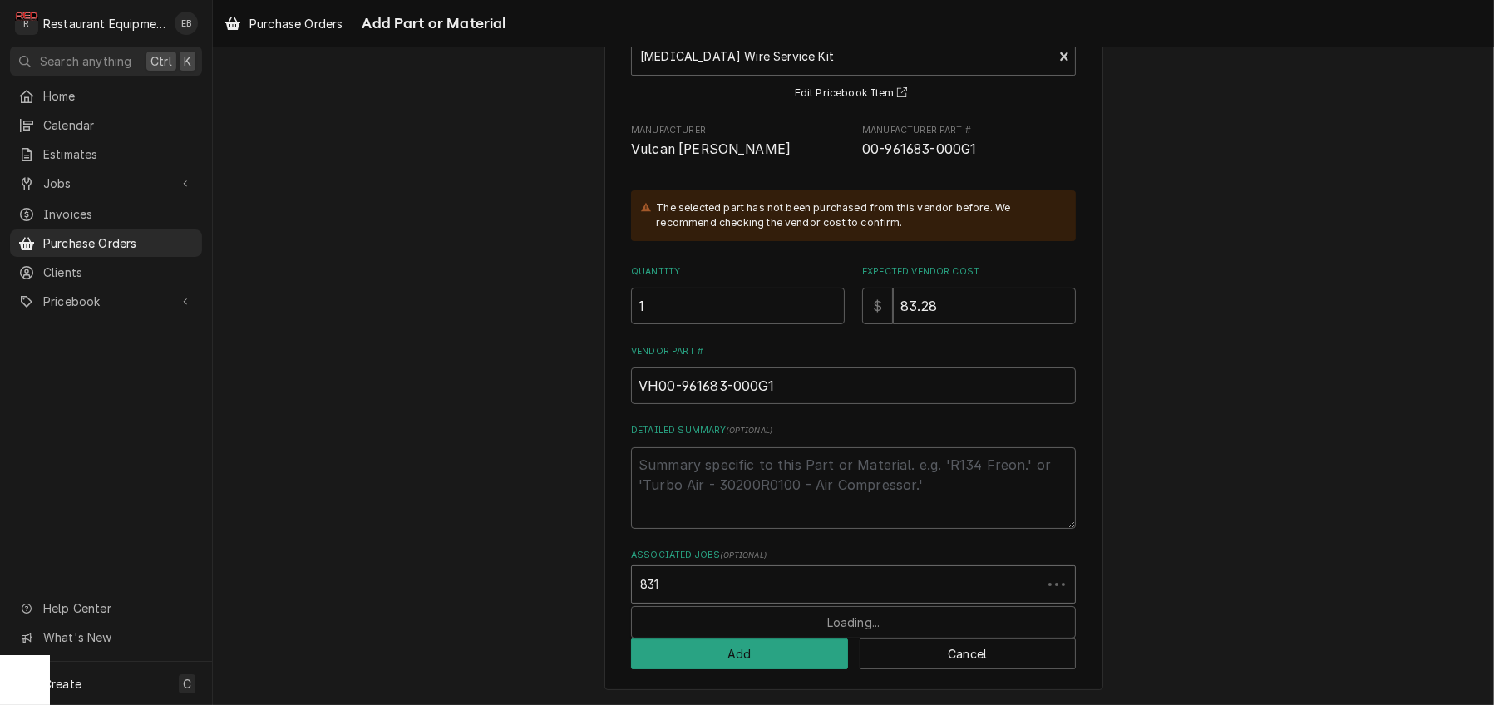
type input "8311"
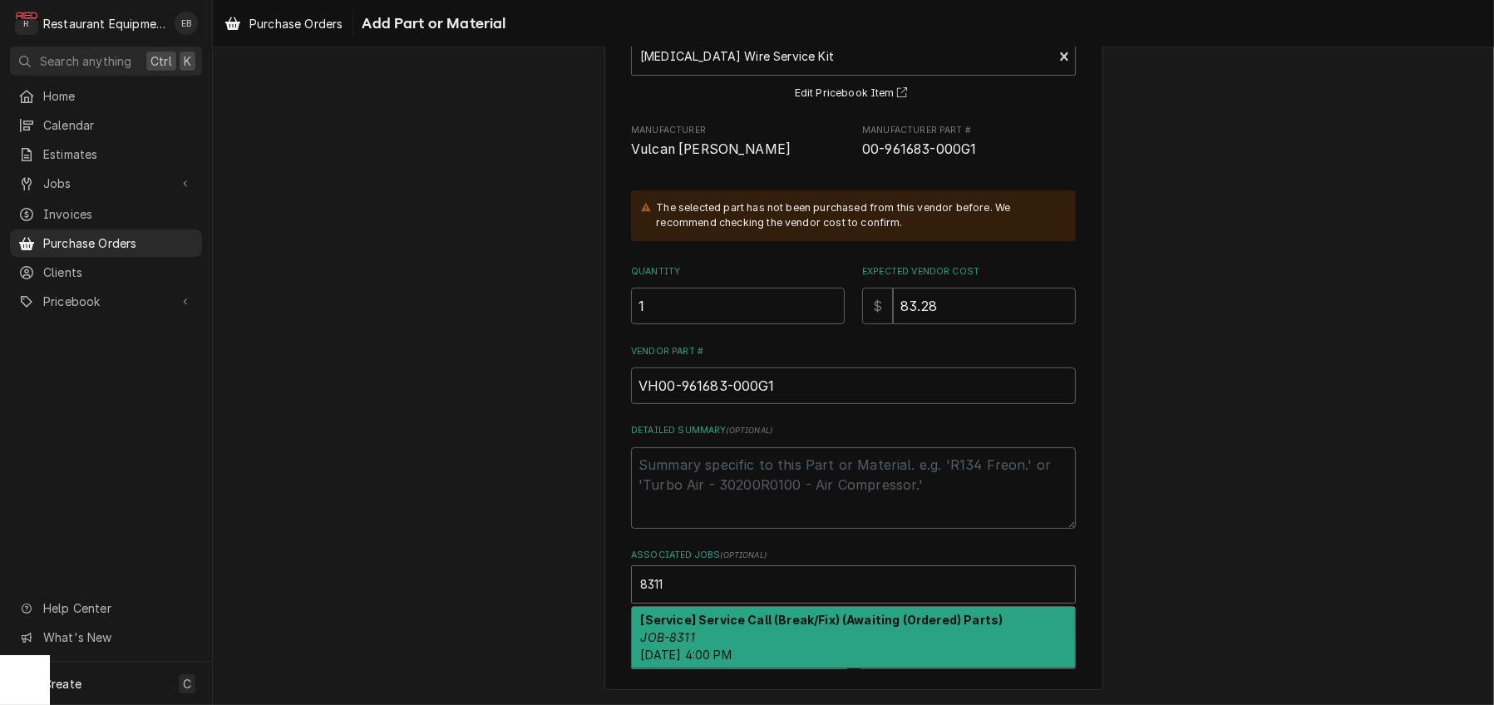
click at [717, 619] on strong "[Service] Service Call (Break/Fix) (Awaiting (Ordered) Parts)" at bounding box center [822, 620] width 362 height 14
type textarea "x"
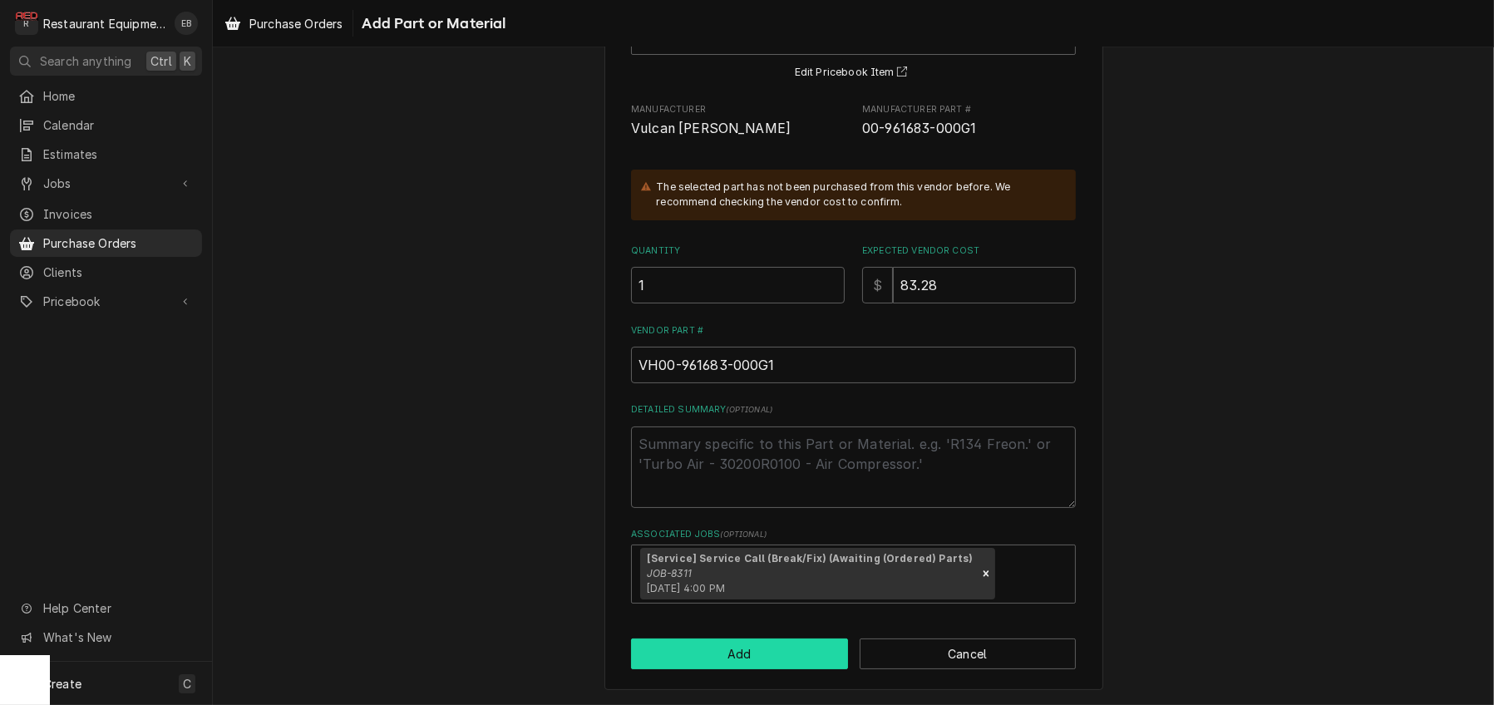
click at [702, 669] on button "Add" at bounding box center [739, 654] width 217 height 31
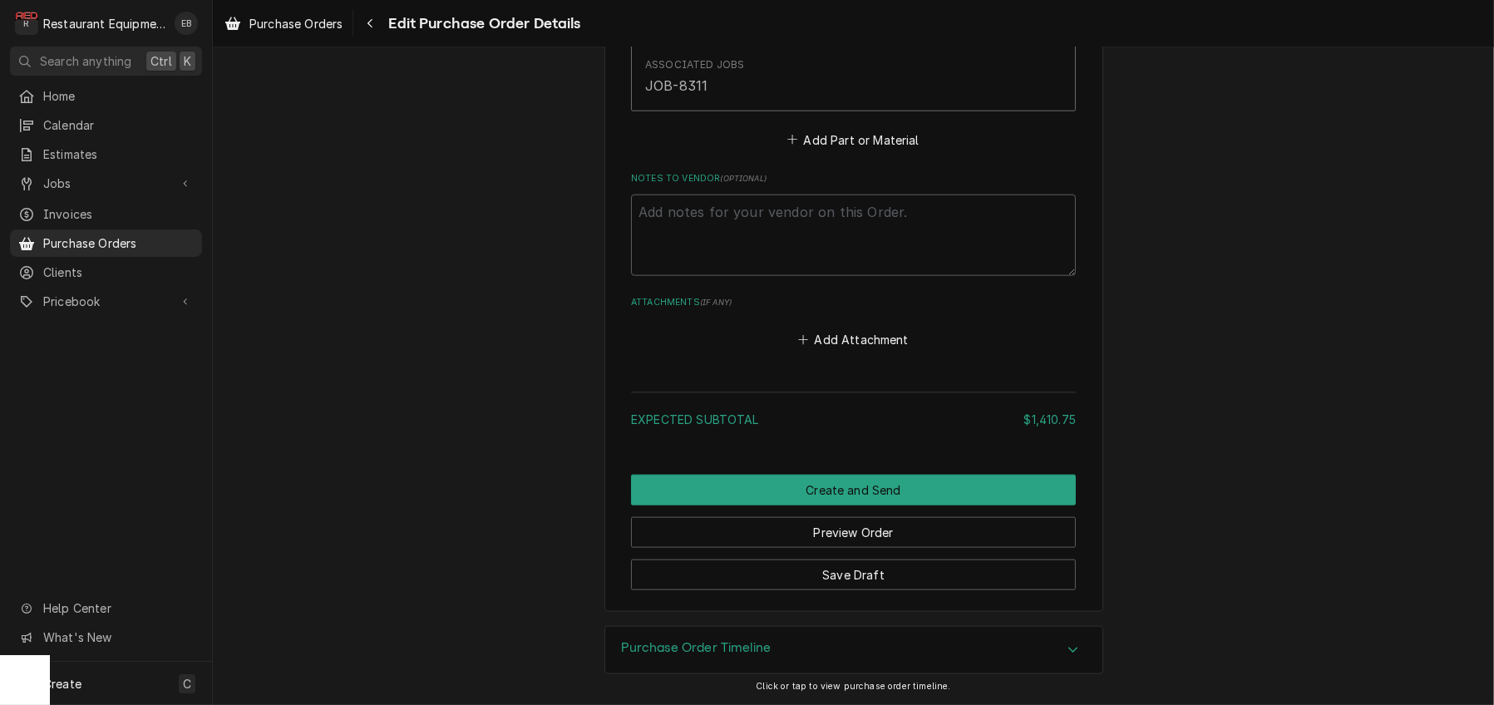
scroll to position [2740, 0]
click at [850, 560] on button "Save Draft" at bounding box center [853, 575] width 445 height 31
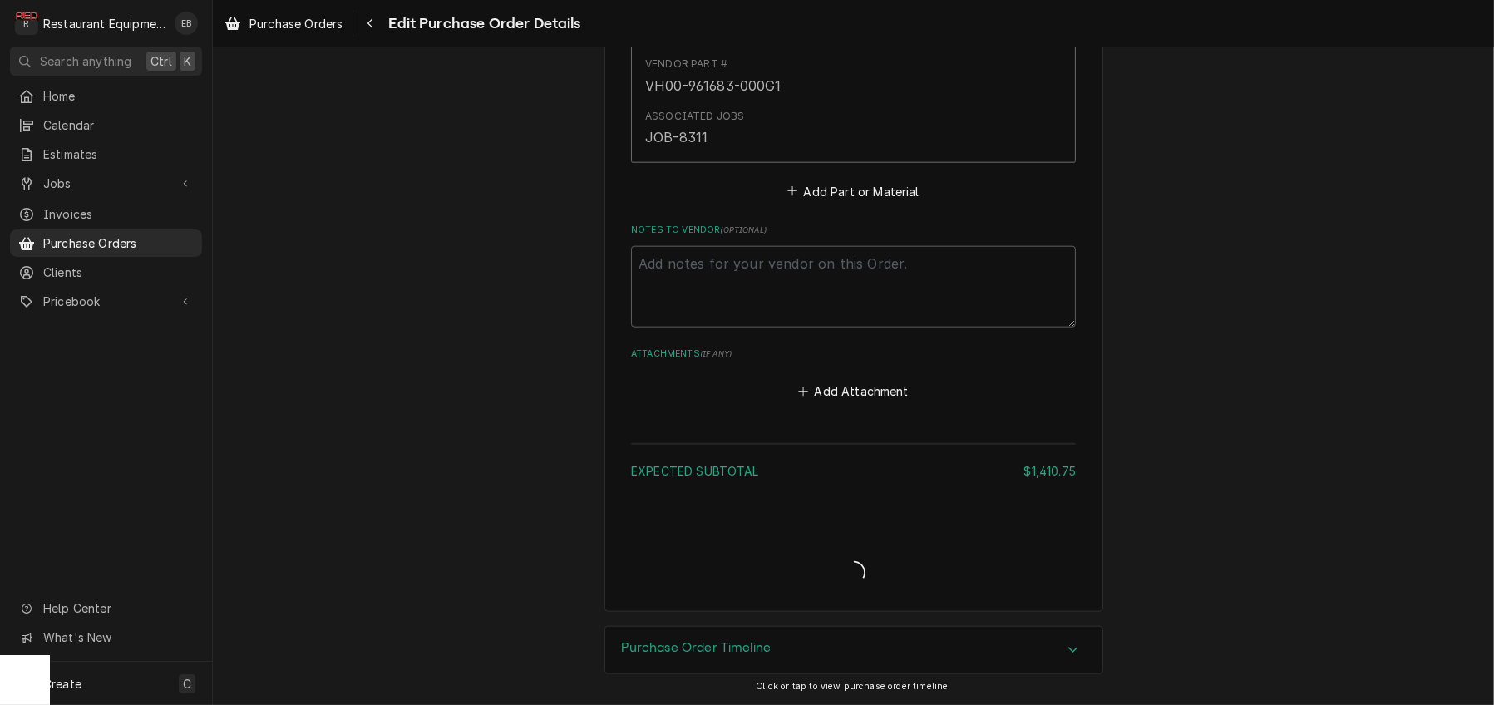
scroll to position [2684, 0]
type textarea "x"
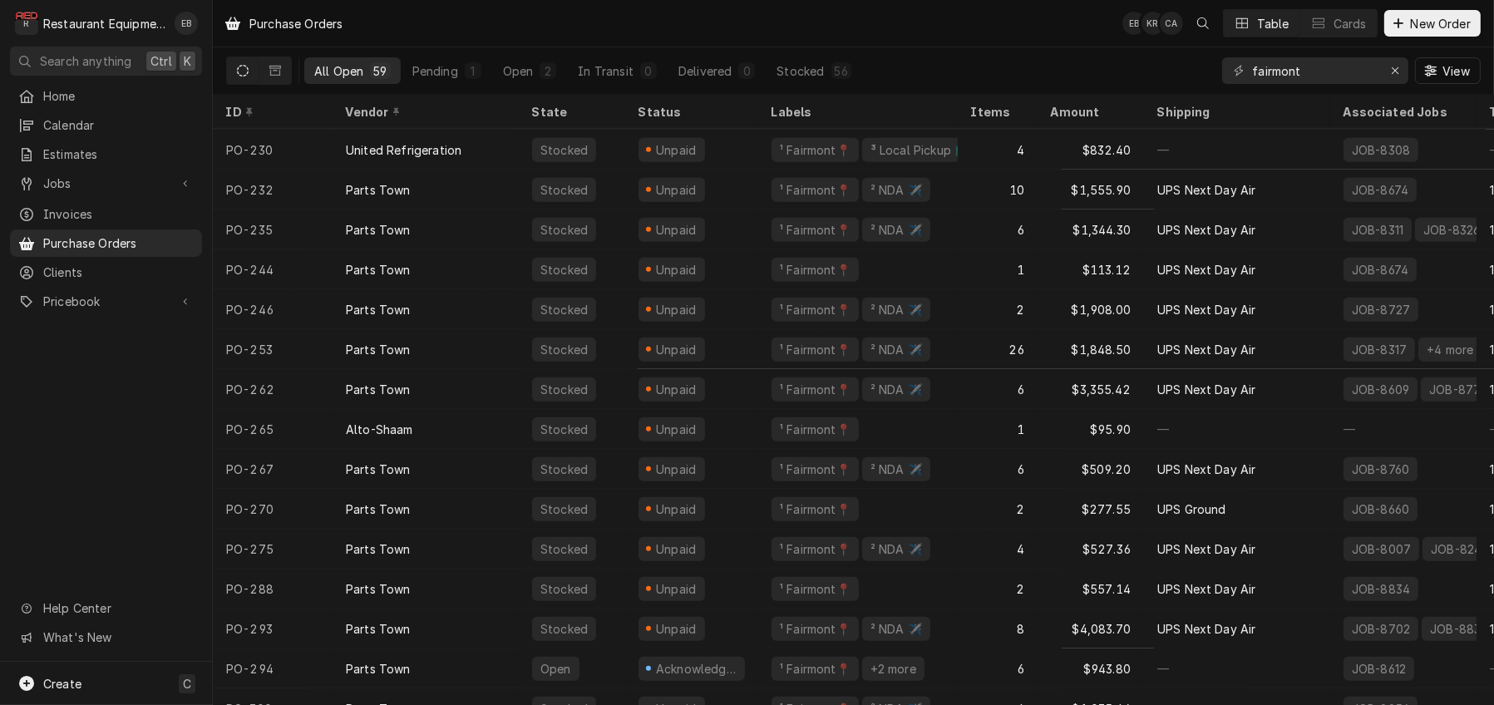
scroll to position [1793, 0]
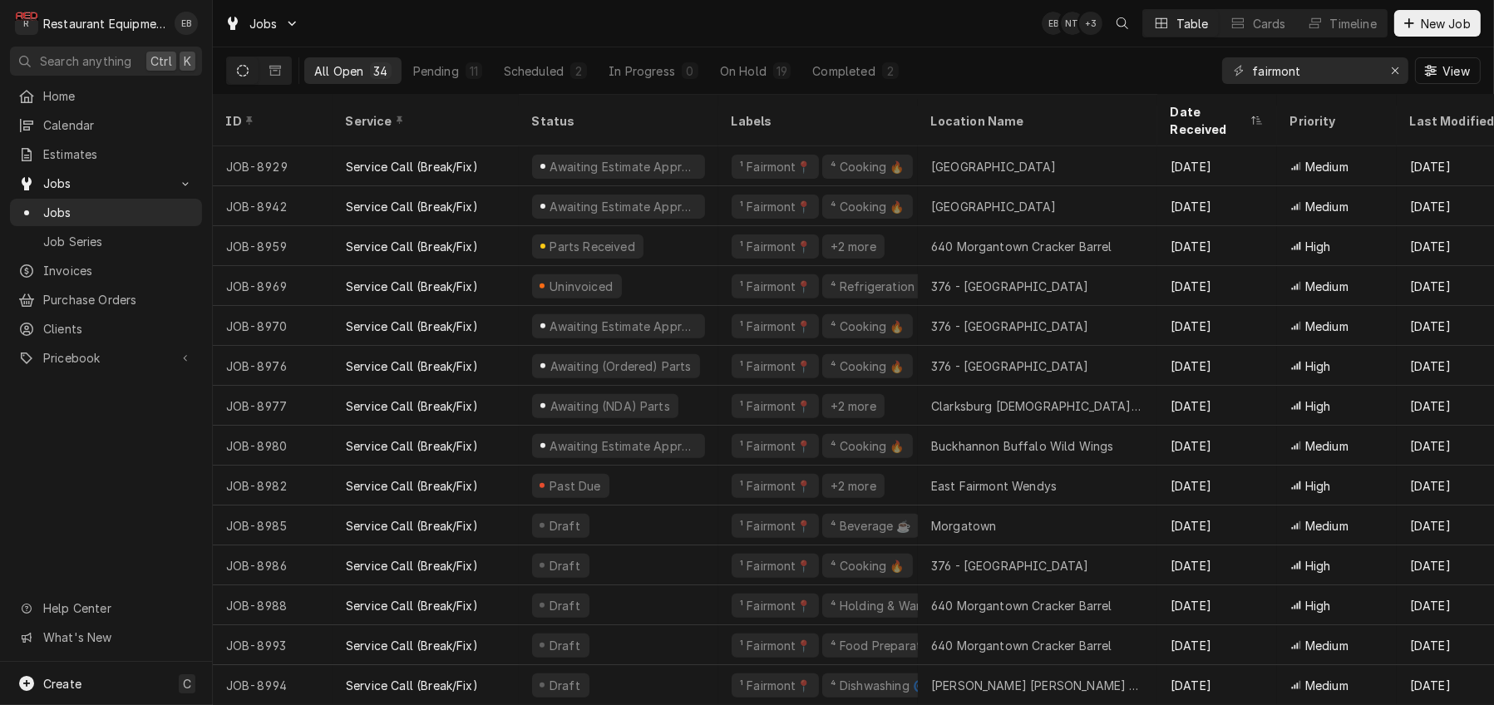
scroll to position [810, 0]
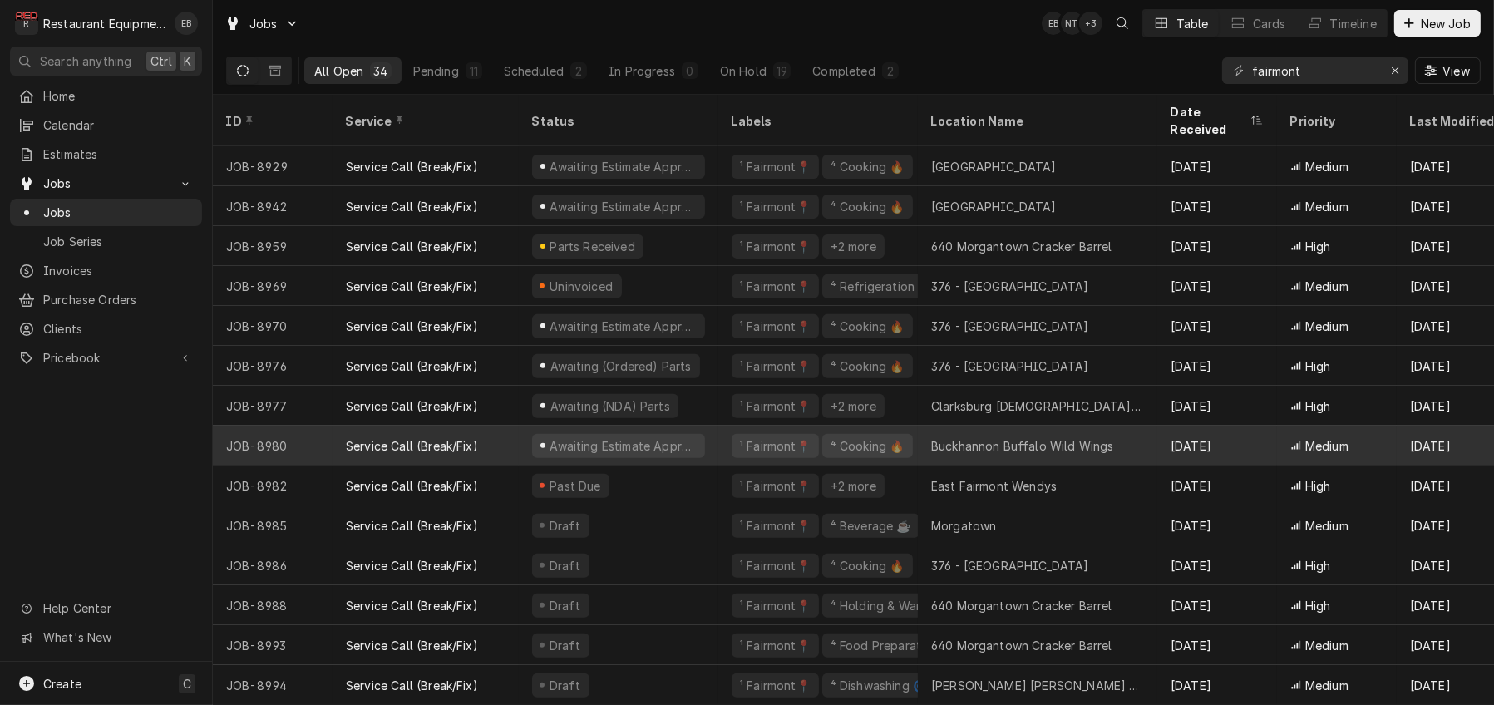
click at [1037, 437] on div "Buckhannon Buffalo Wild Wings" at bounding box center [1022, 445] width 183 height 17
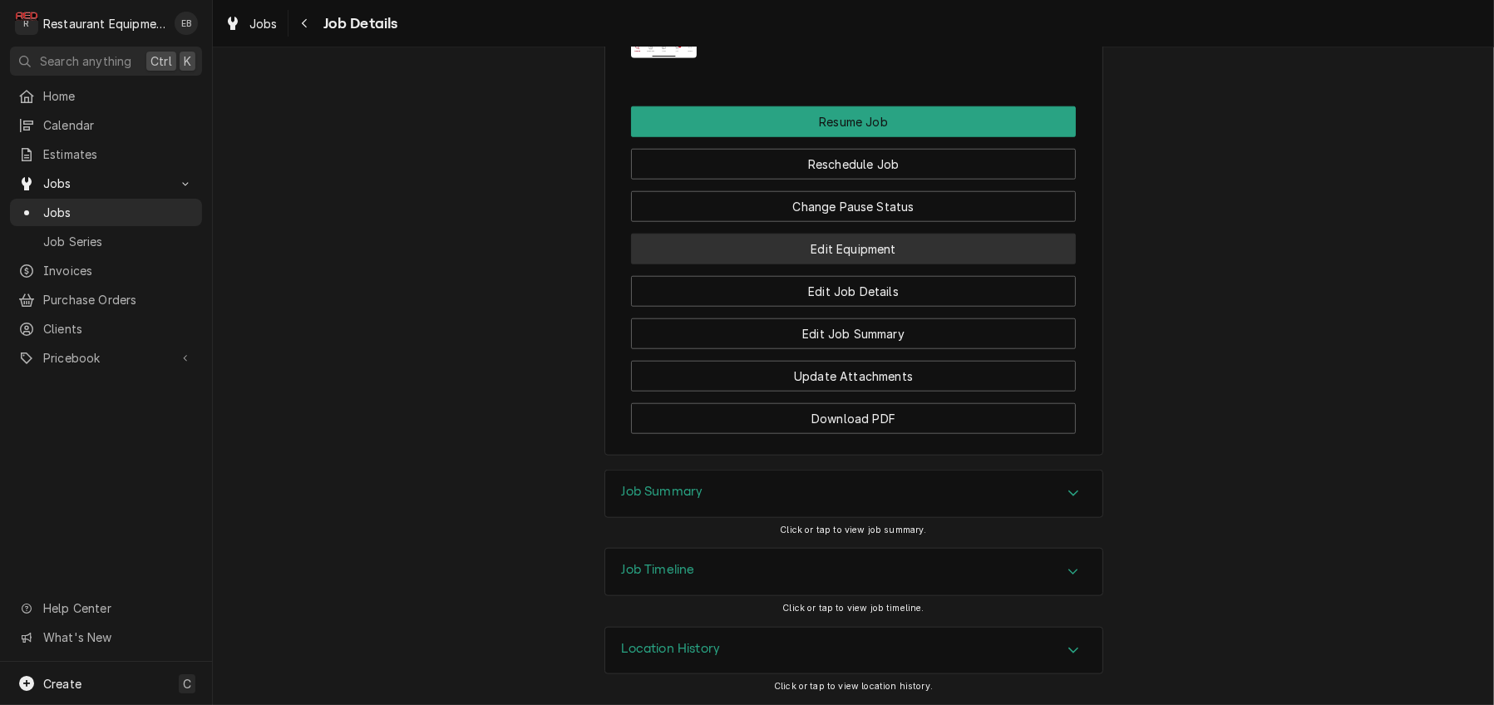
scroll to position [2272, 0]
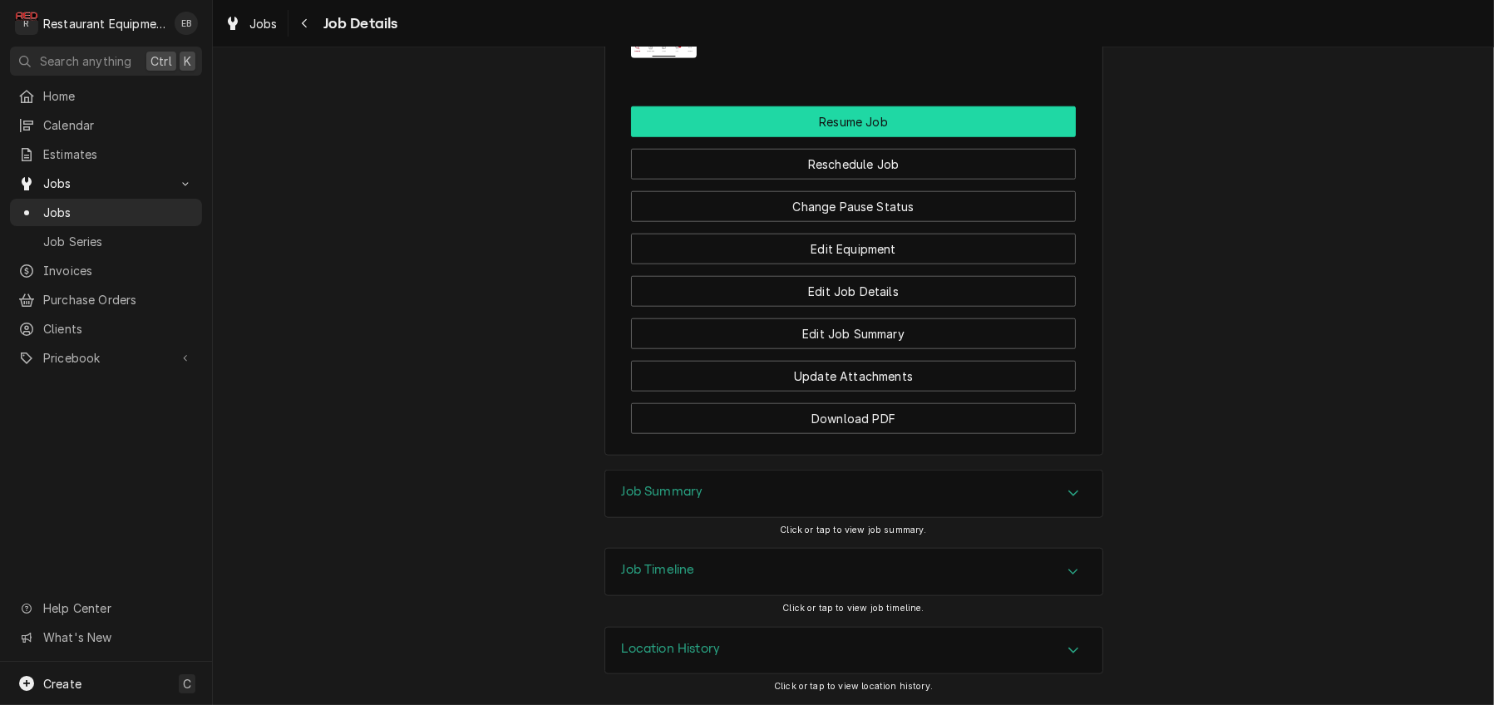
click at [857, 137] on button "Resume Job" at bounding box center [853, 121] width 445 height 31
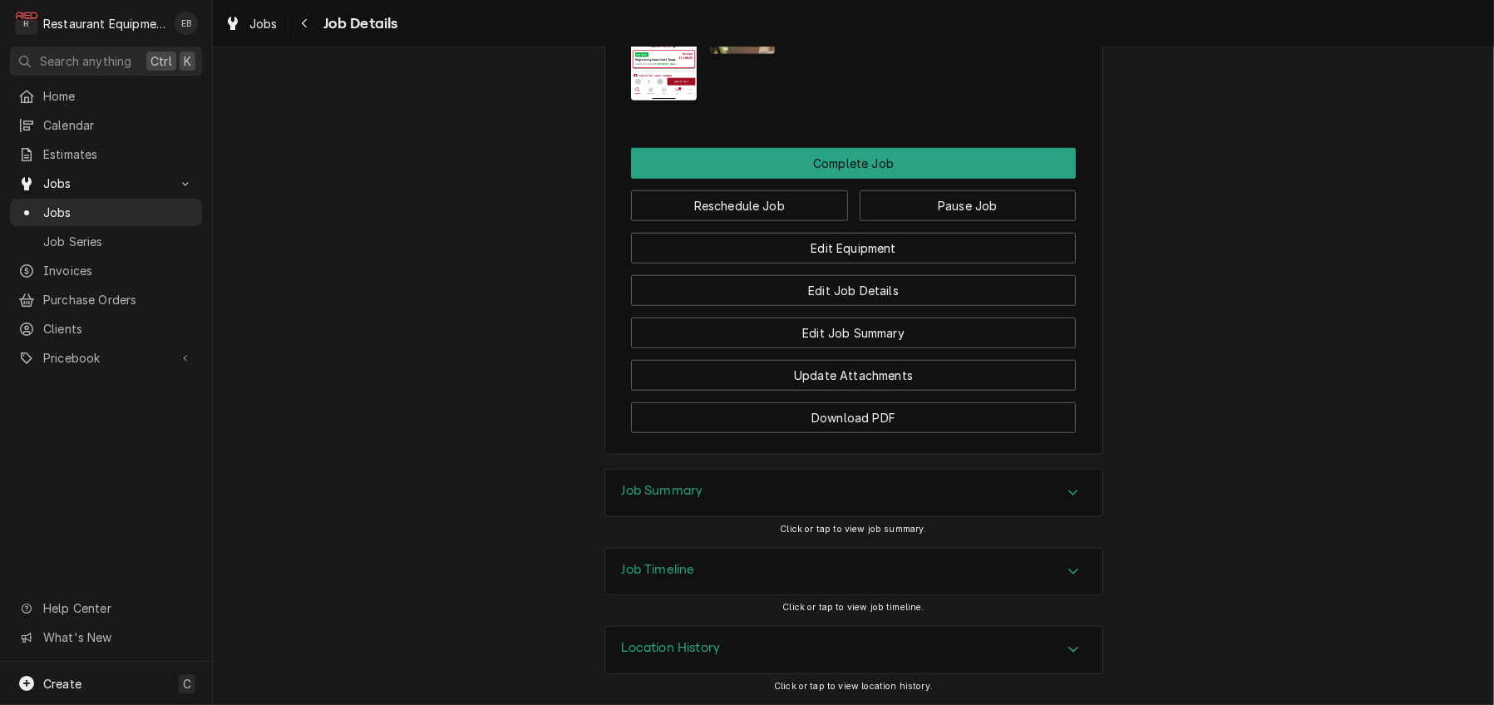
scroll to position [1995, 0]
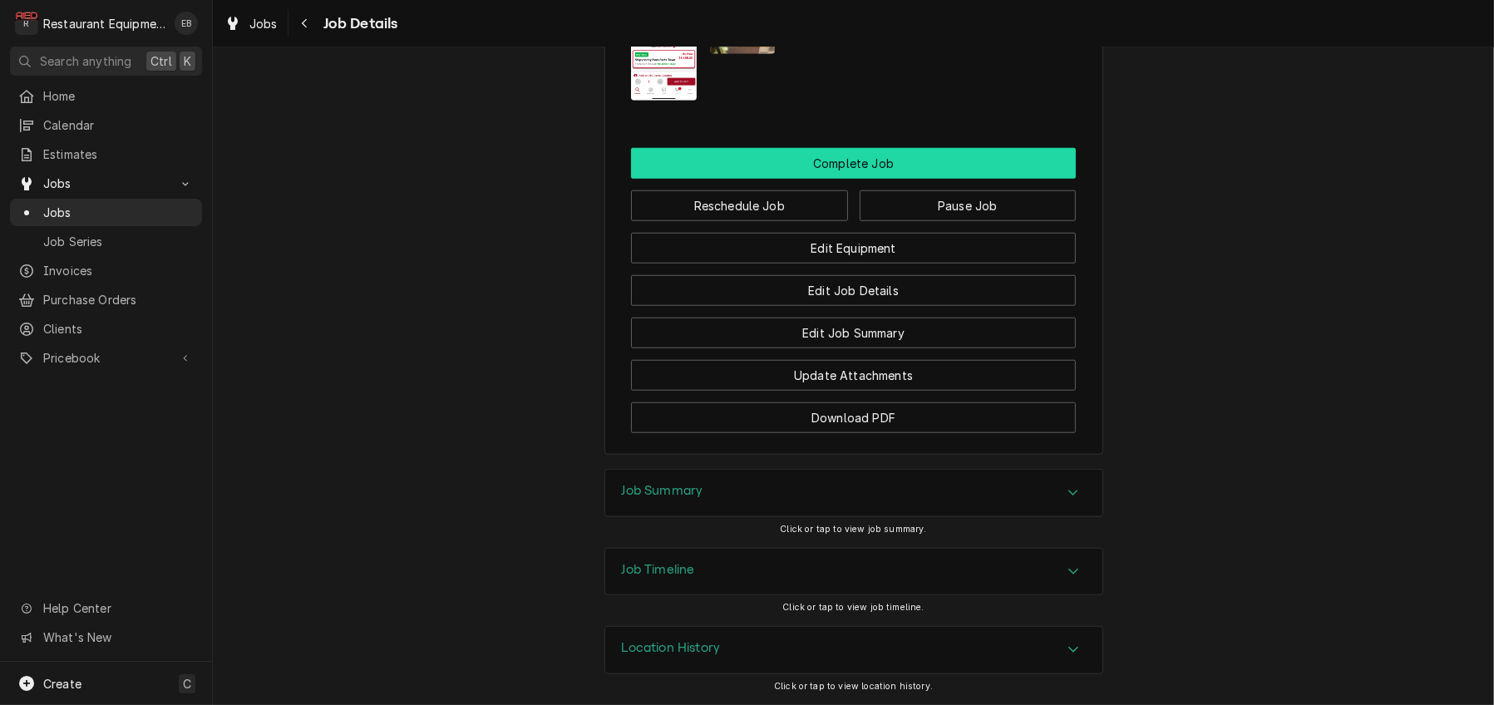
click at [874, 179] on button "Complete Job" at bounding box center [853, 163] width 445 height 31
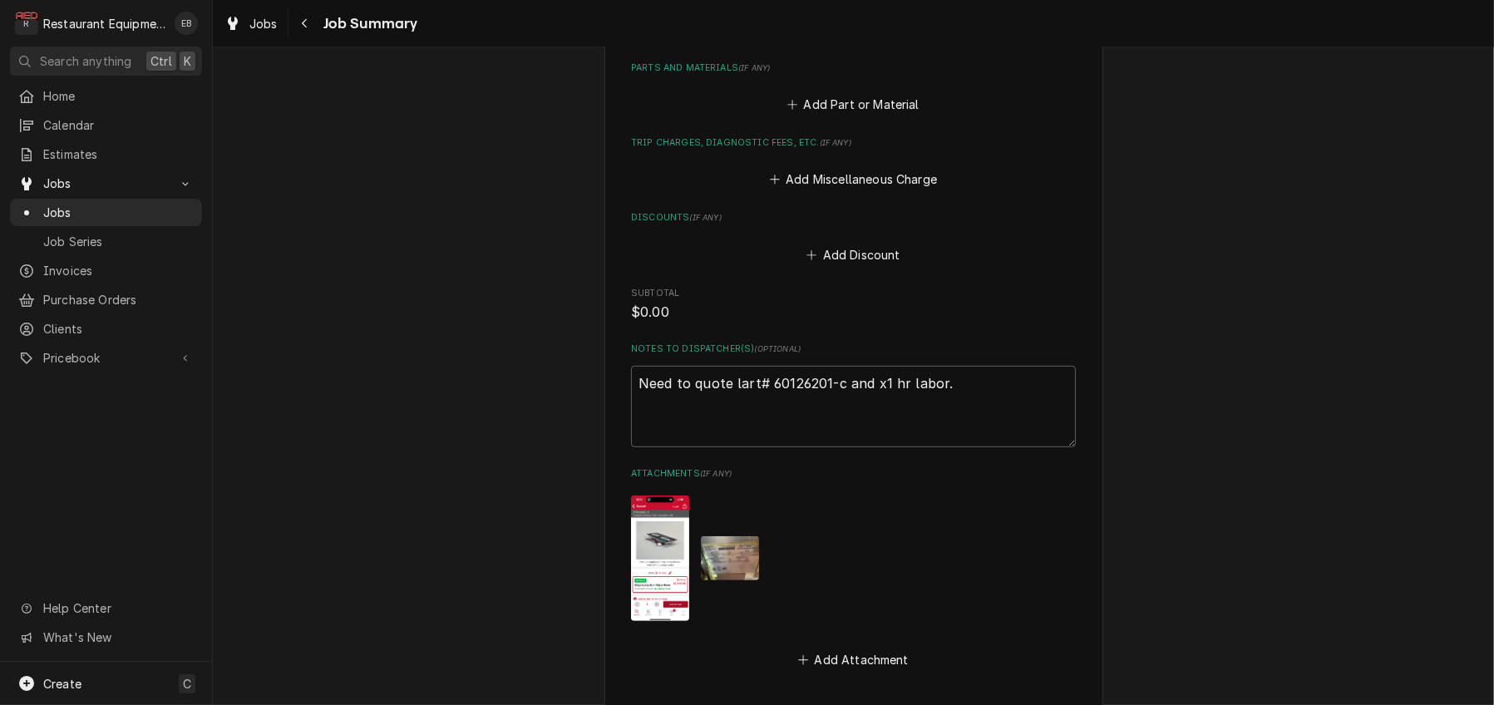
scroll to position [1306, 0]
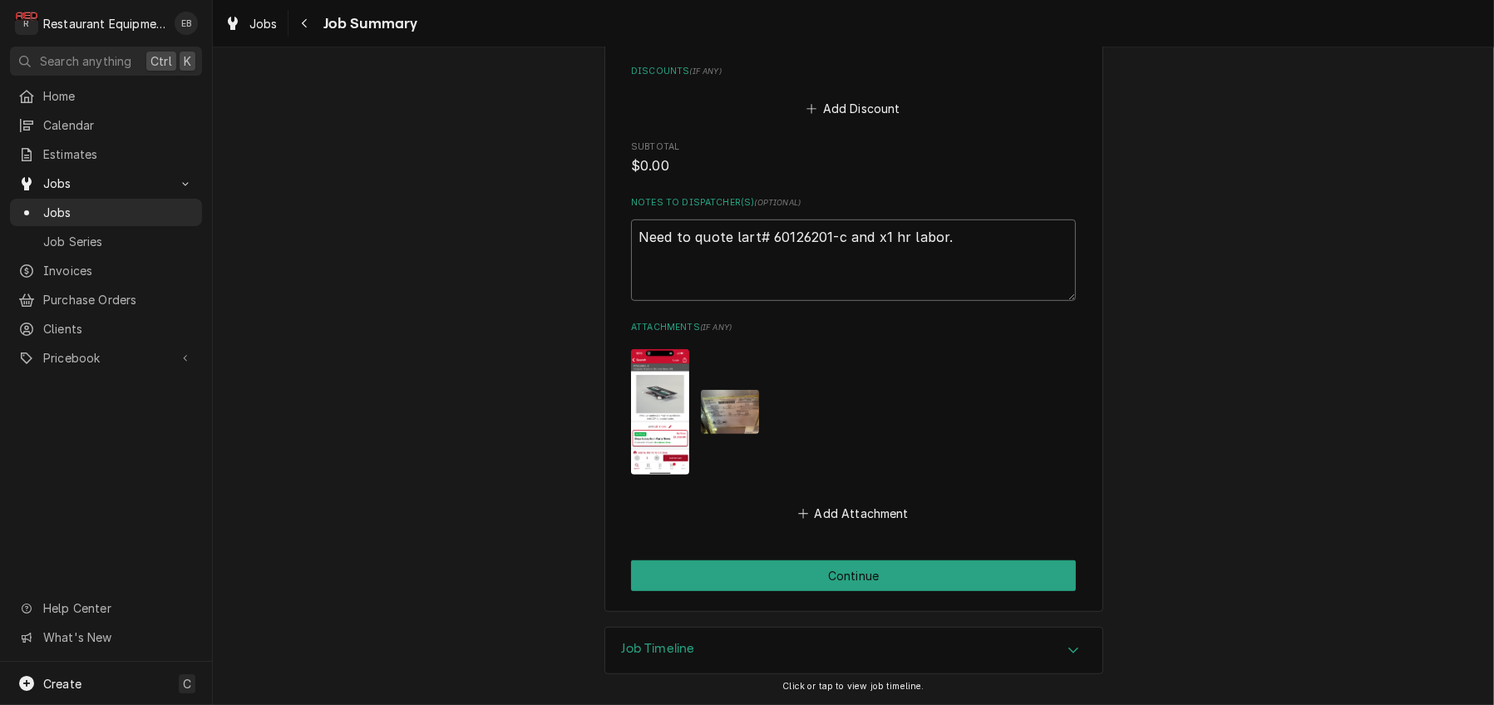
drag, startPoint x: 958, startPoint y: 204, endPoint x: 598, endPoint y: 198, distance: 360.0
type textarea "x"
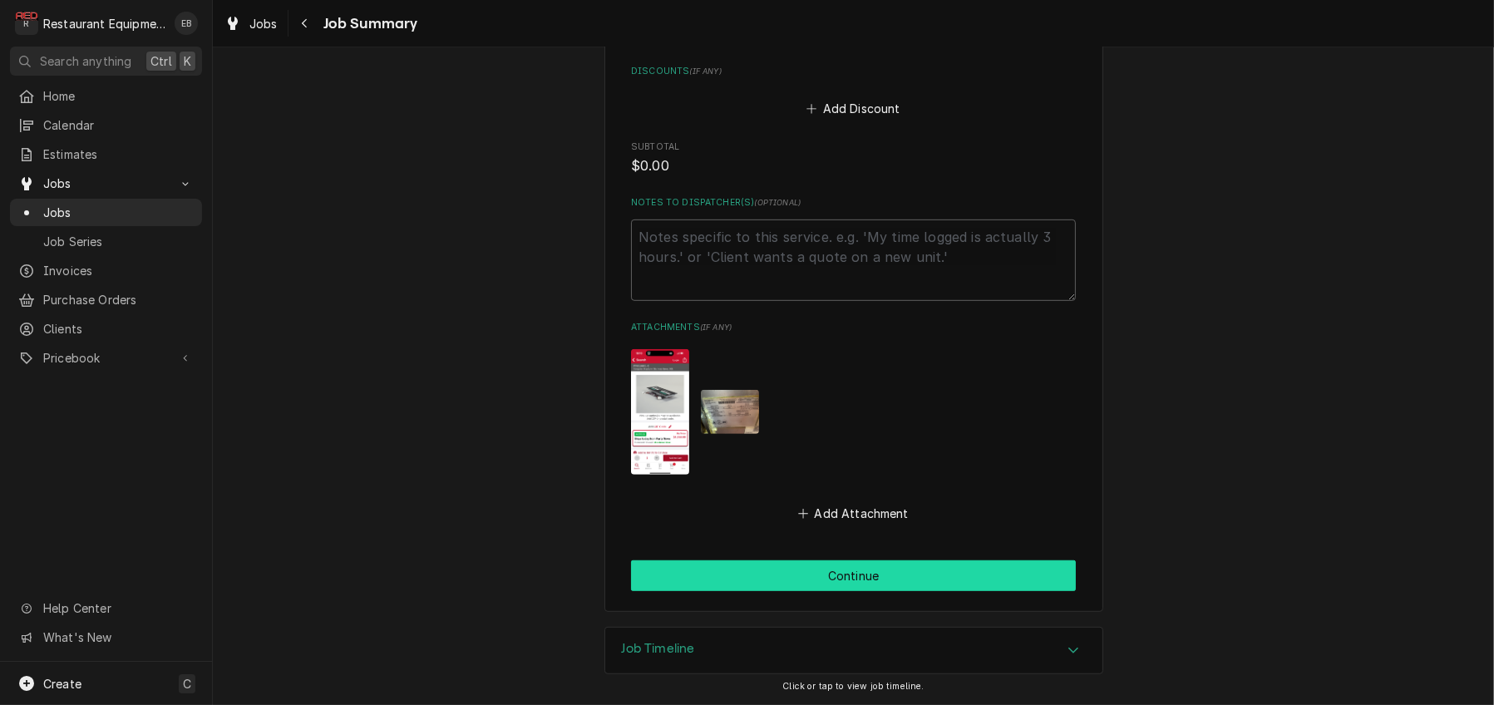
click at [895, 571] on button "Continue" at bounding box center [853, 575] width 445 height 31
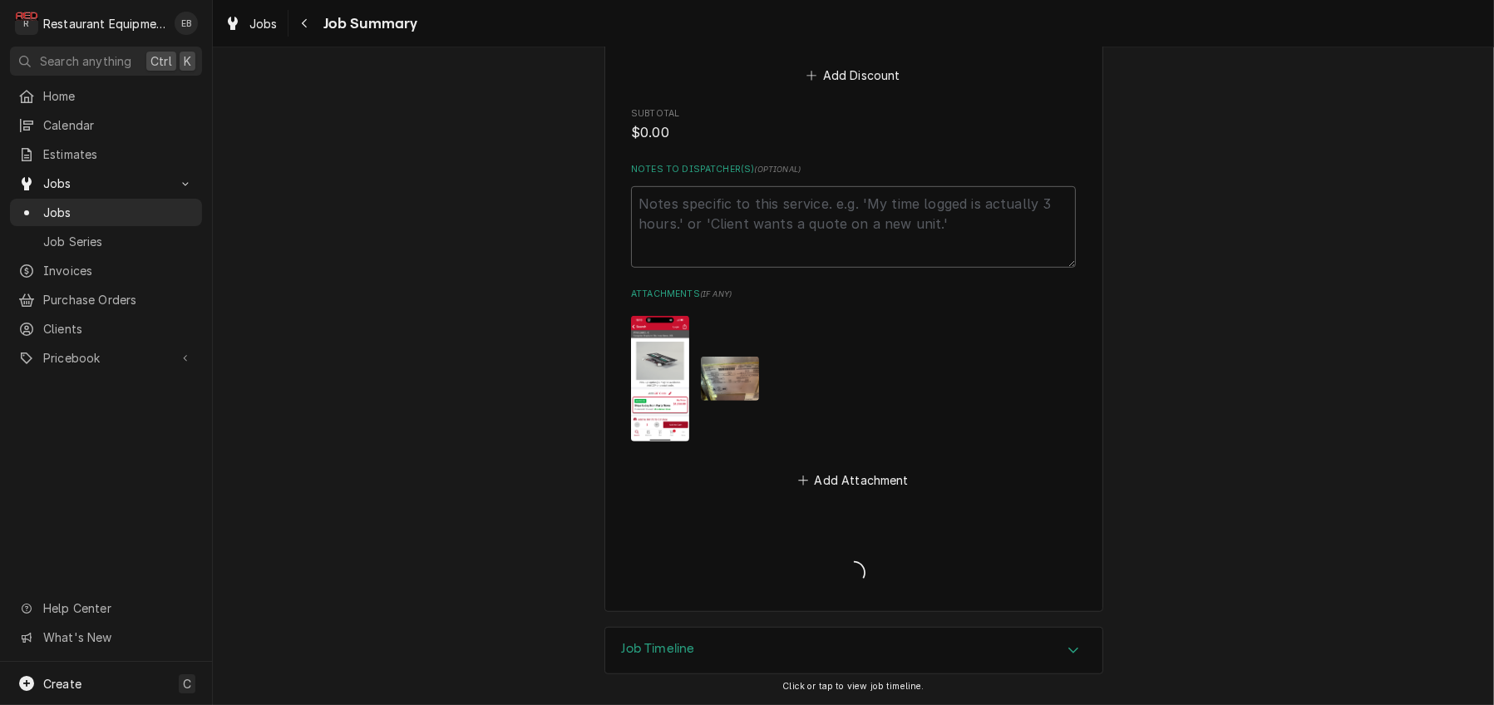
type textarea "x"
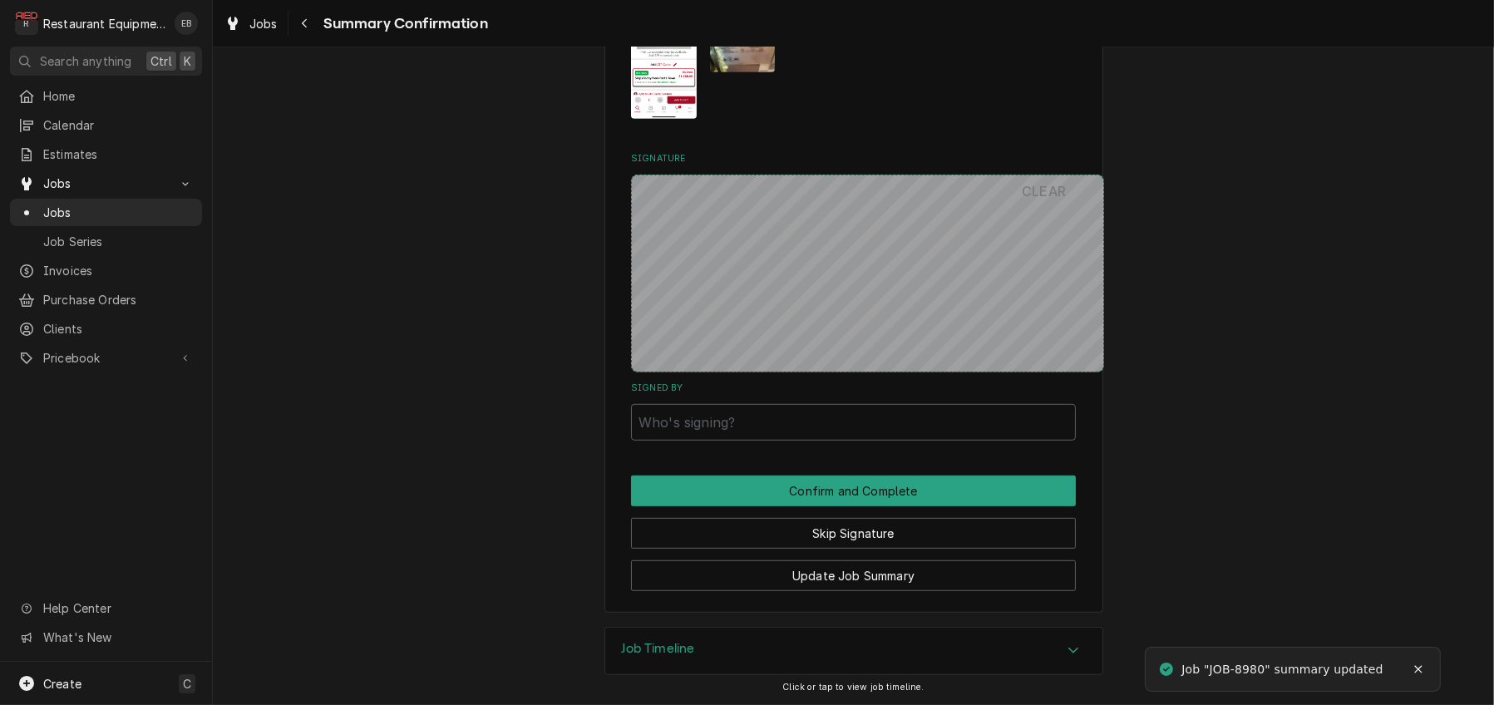
scroll to position [1382, 0]
click at [811, 404] on input "Signed By" at bounding box center [853, 422] width 445 height 37
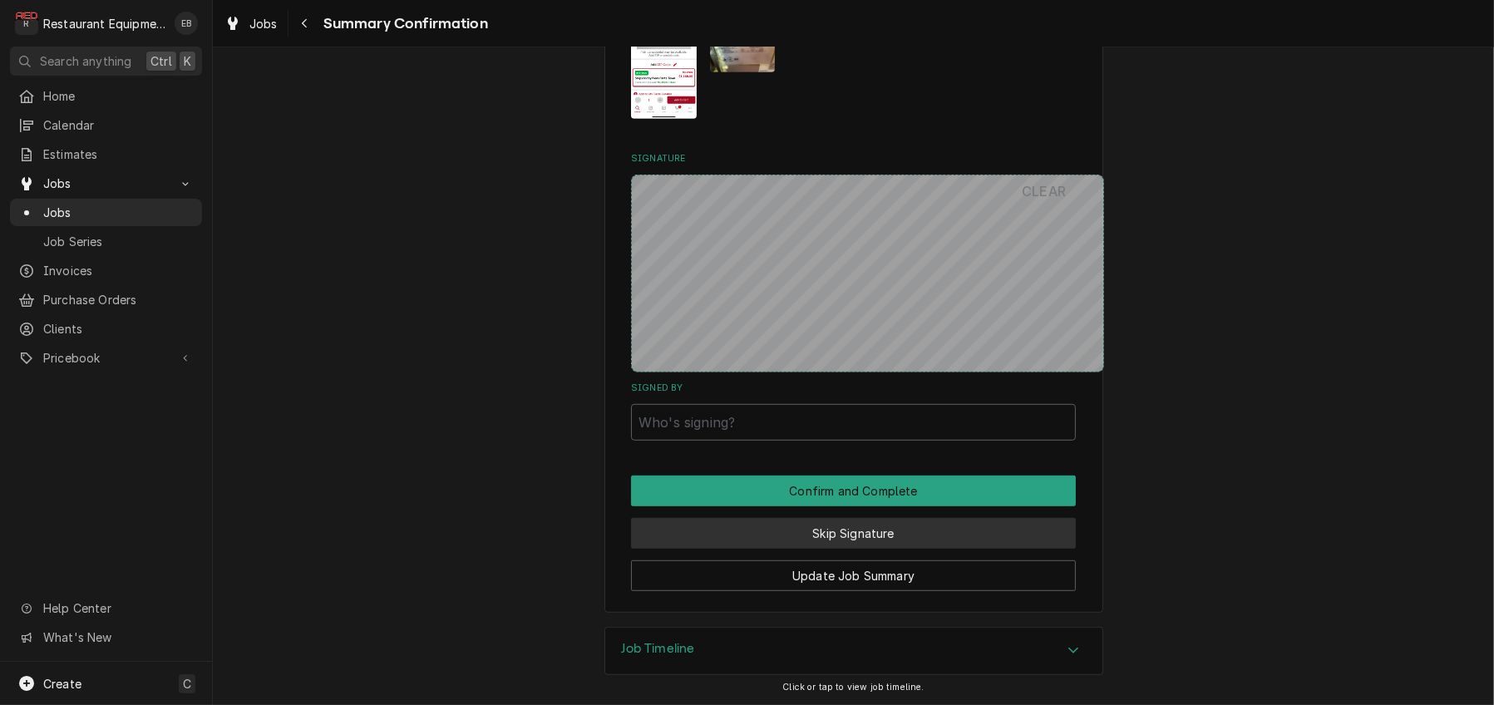
click at [876, 518] on button "Skip Signature" at bounding box center [853, 533] width 445 height 31
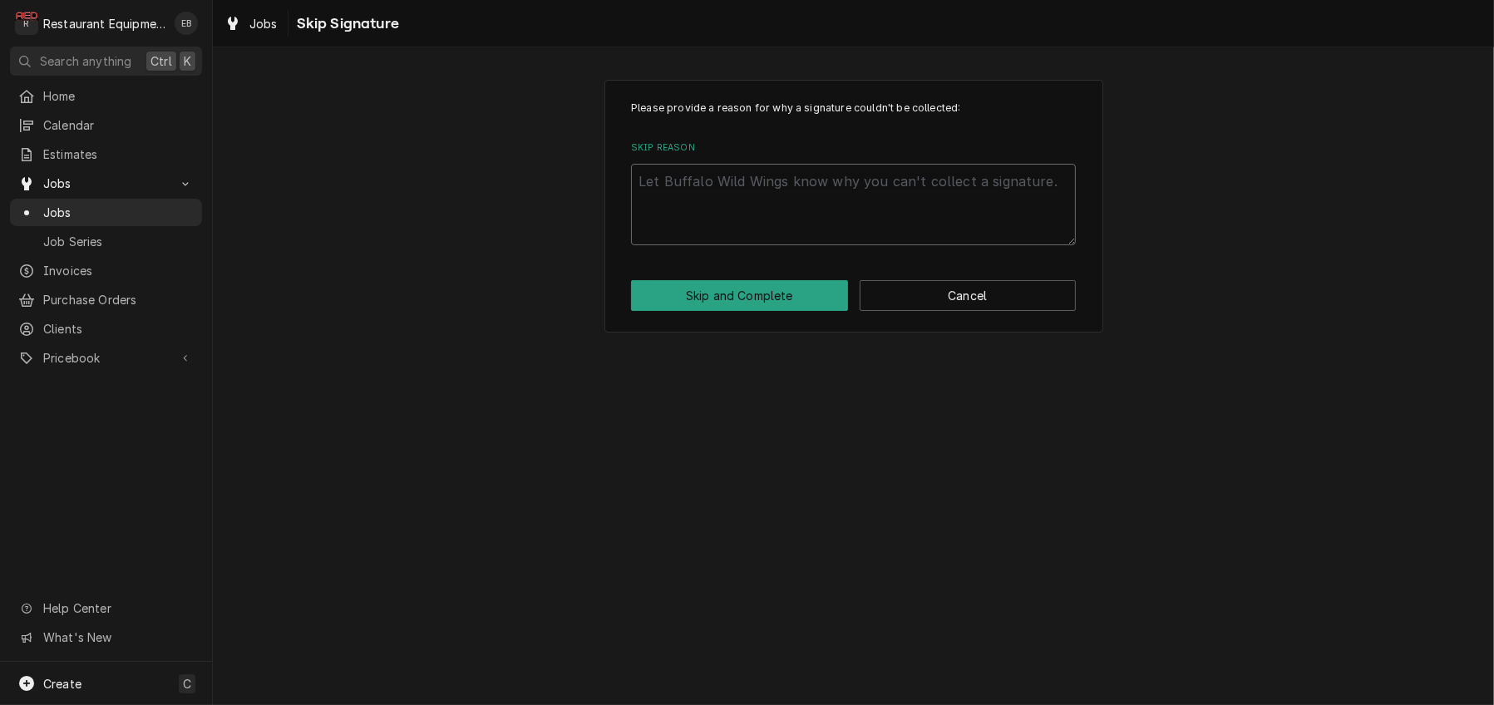
click at [777, 202] on textarea "Skip Reason" at bounding box center [853, 204] width 445 height 81
type textarea "x"
type textarea "E"
type textarea "x"
type textarea "Es"
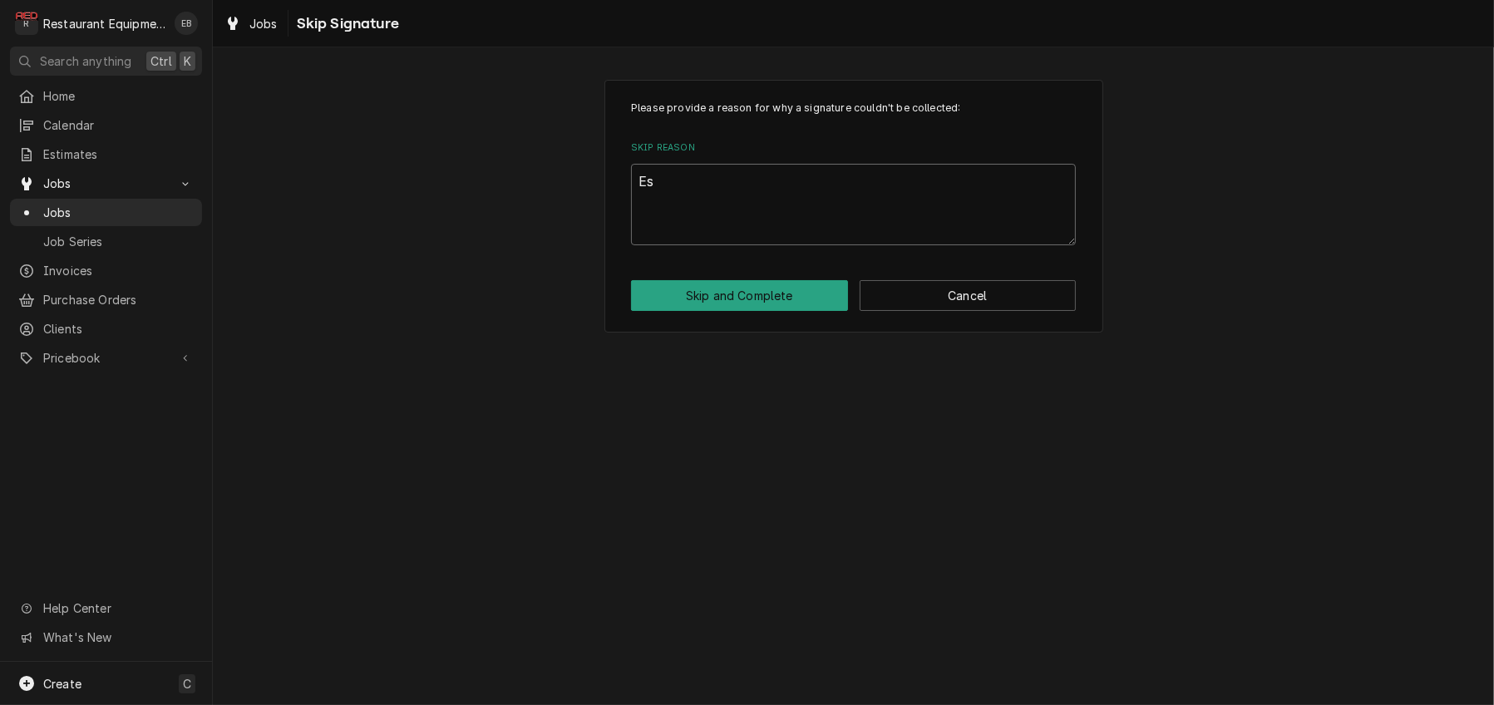
type textarea "x"
type textarea "Est"
type textarea "x"
type textarea "Esti"
type textarea "x"
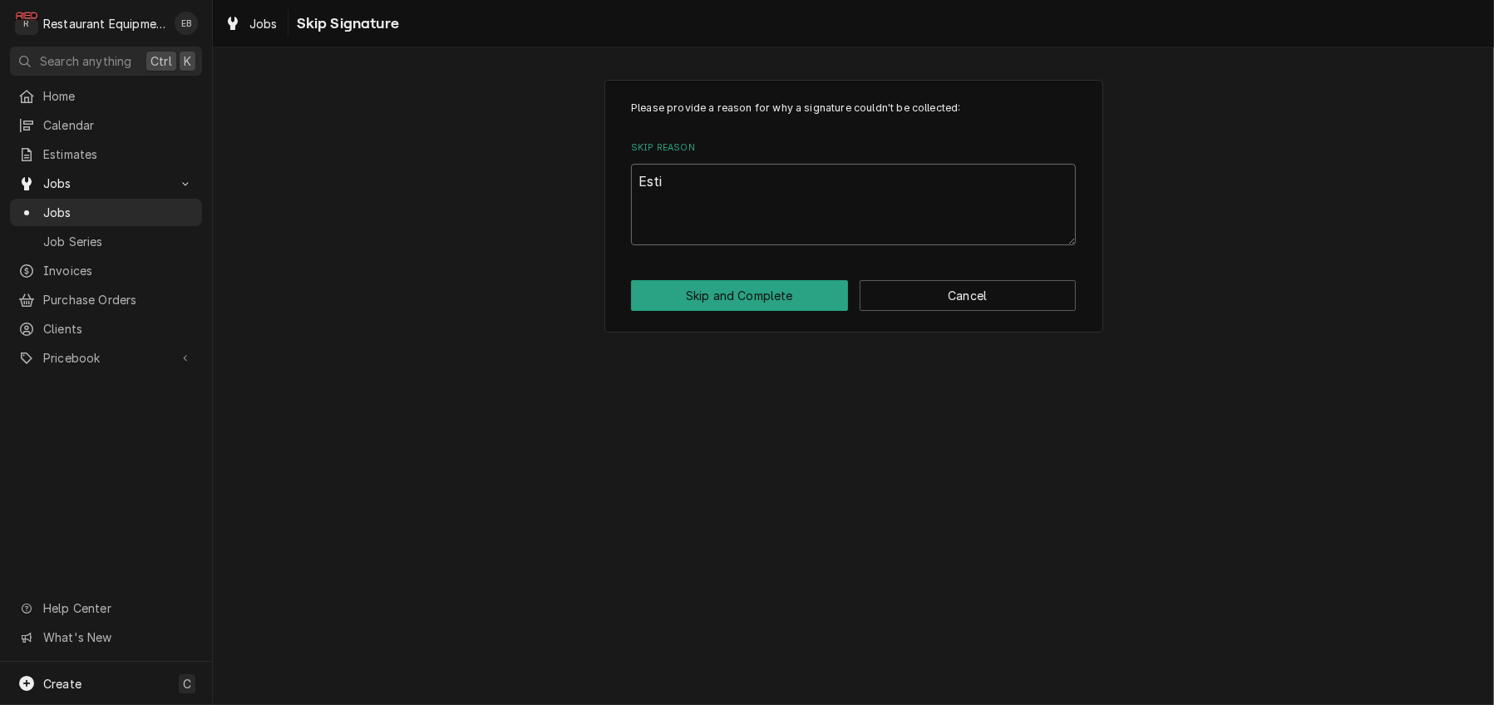
type textarea "Estim"
type textarea "x"
type textarea "Estima"
type textarea "x"
type textarea "Estimat"
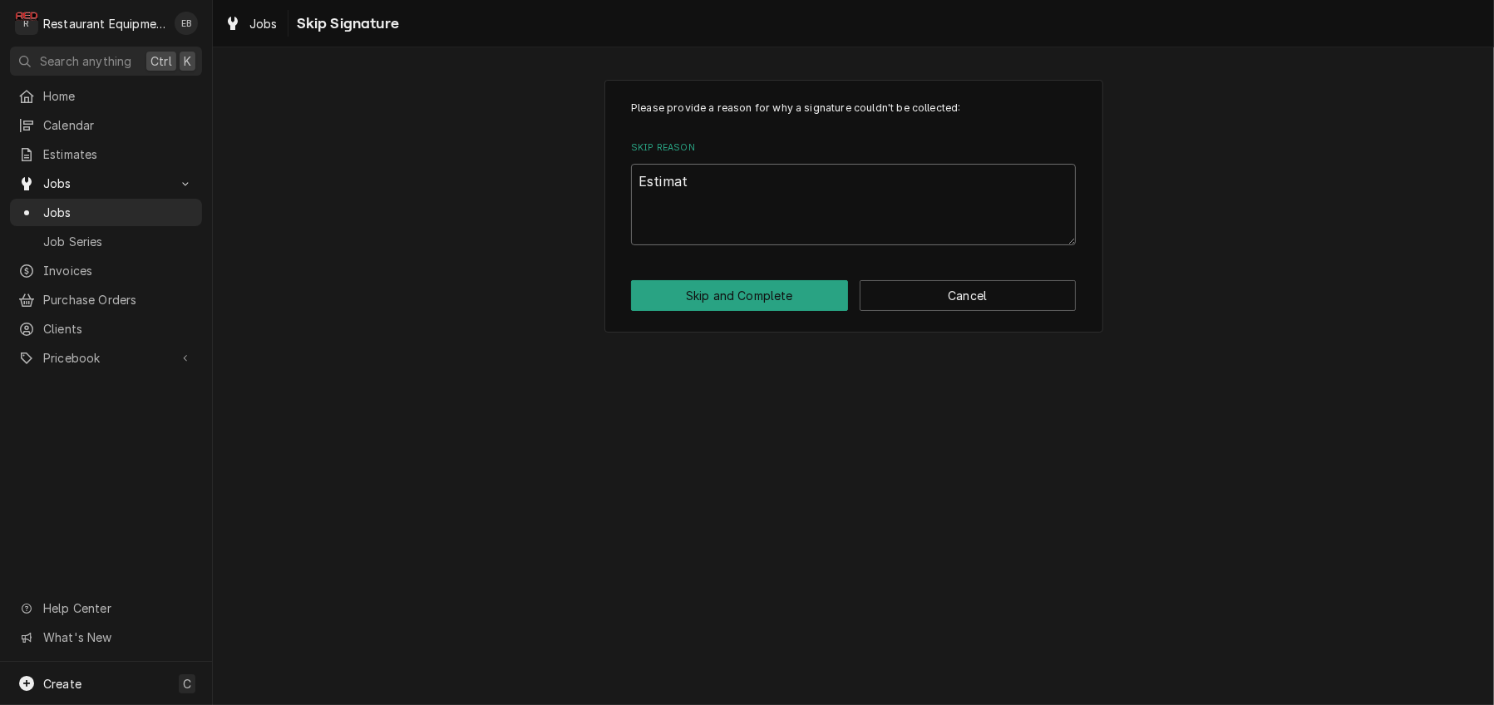
type textarea "x"
type textarea "Estimate"
type textarea "x"
type textarea "Estimate"
type textarea "x"
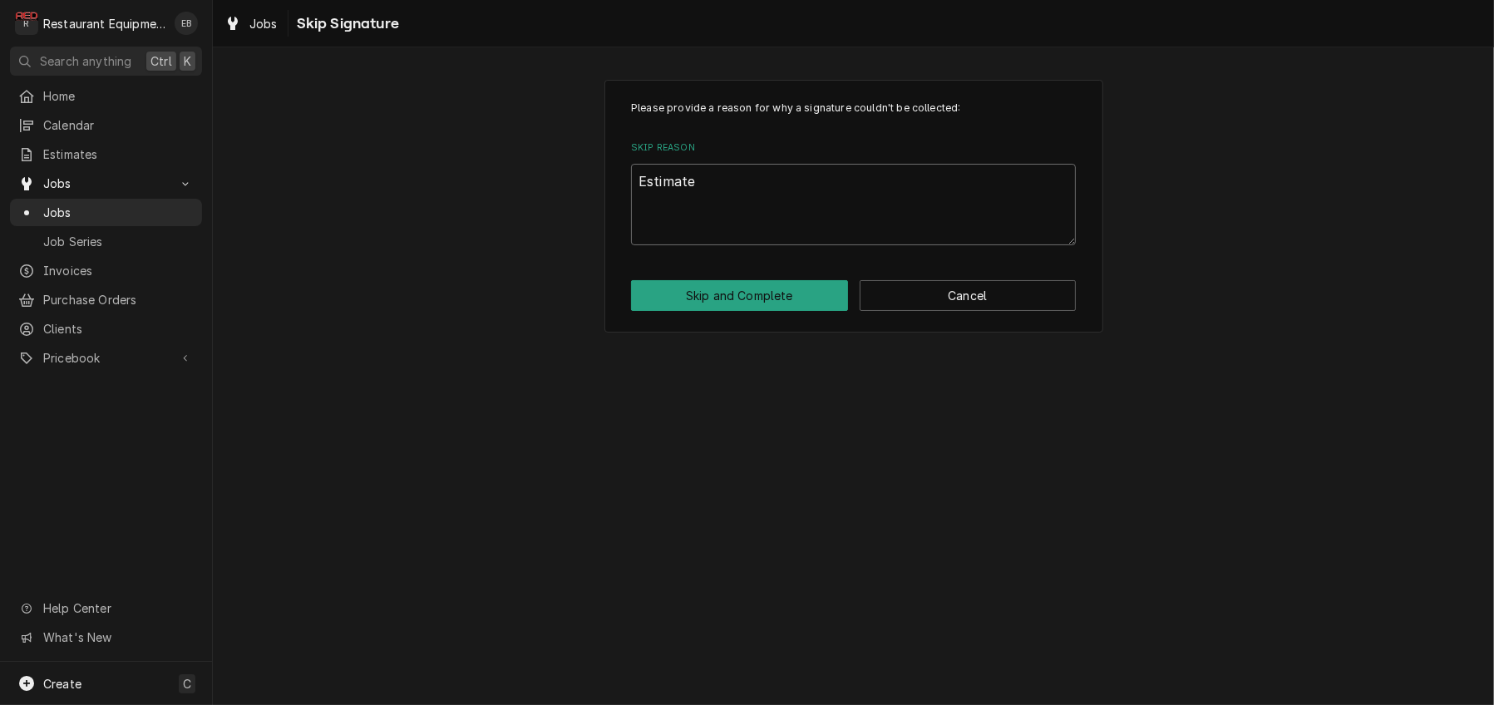
type textarea "Estimate r"
type textarea "x"
type textarea "Estimate re"
type textarea "x"
type textarea "Estimate rej"
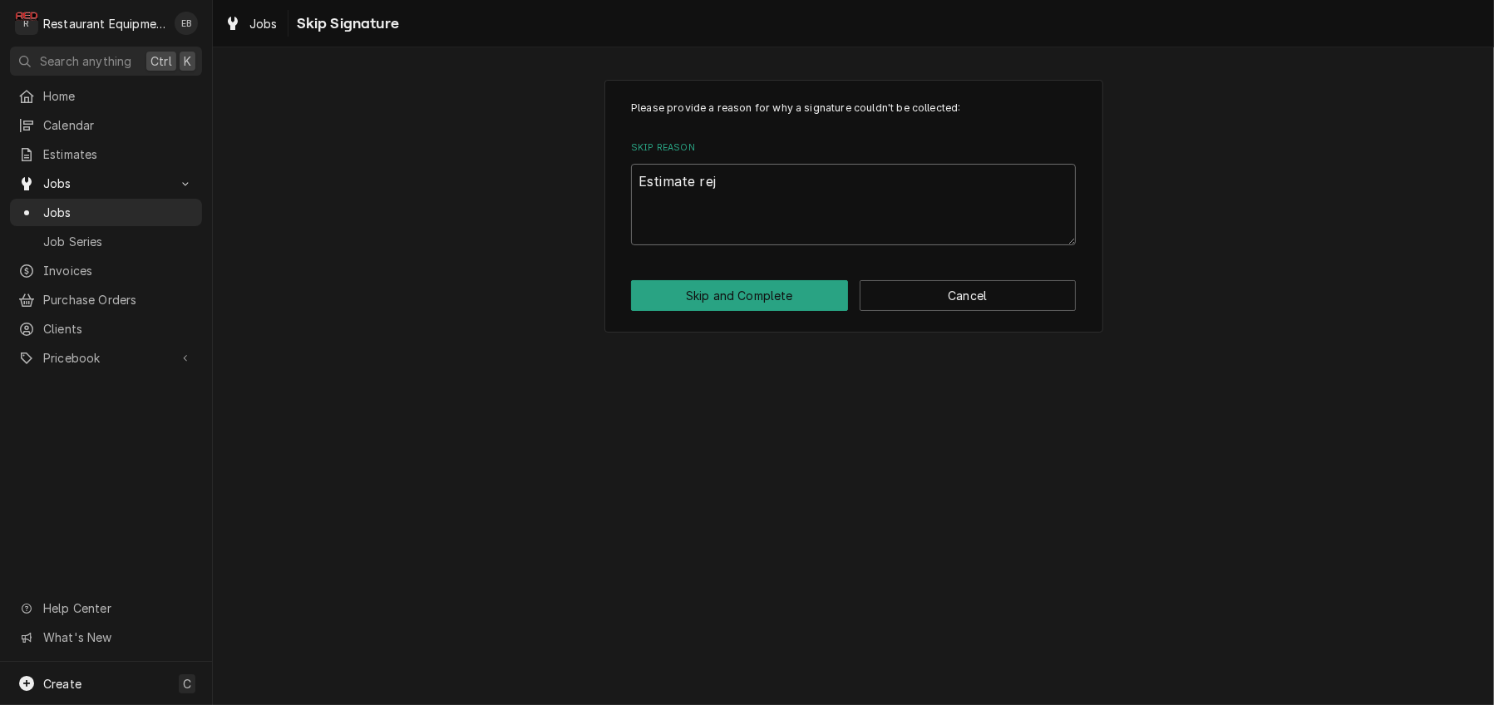
type textarea "x"
type textarea "Estimate reje"
type textarea "x"
type textarea "Estimate rejec"
type textarea "x"
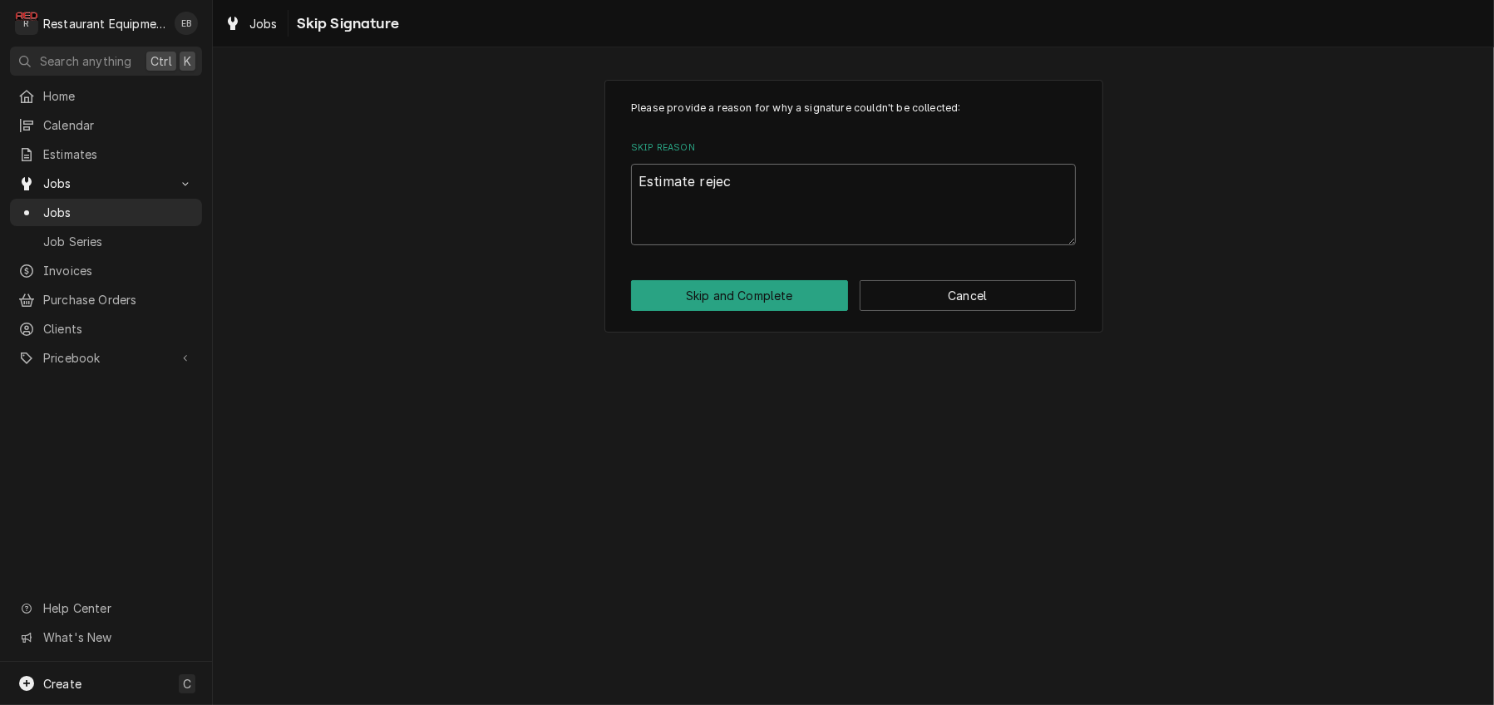
type textarea "Estimate reject"
type textarea "x"
type textarea "Estimate rejecte"
type textarea "x"
type textarea "Estimate rejected"
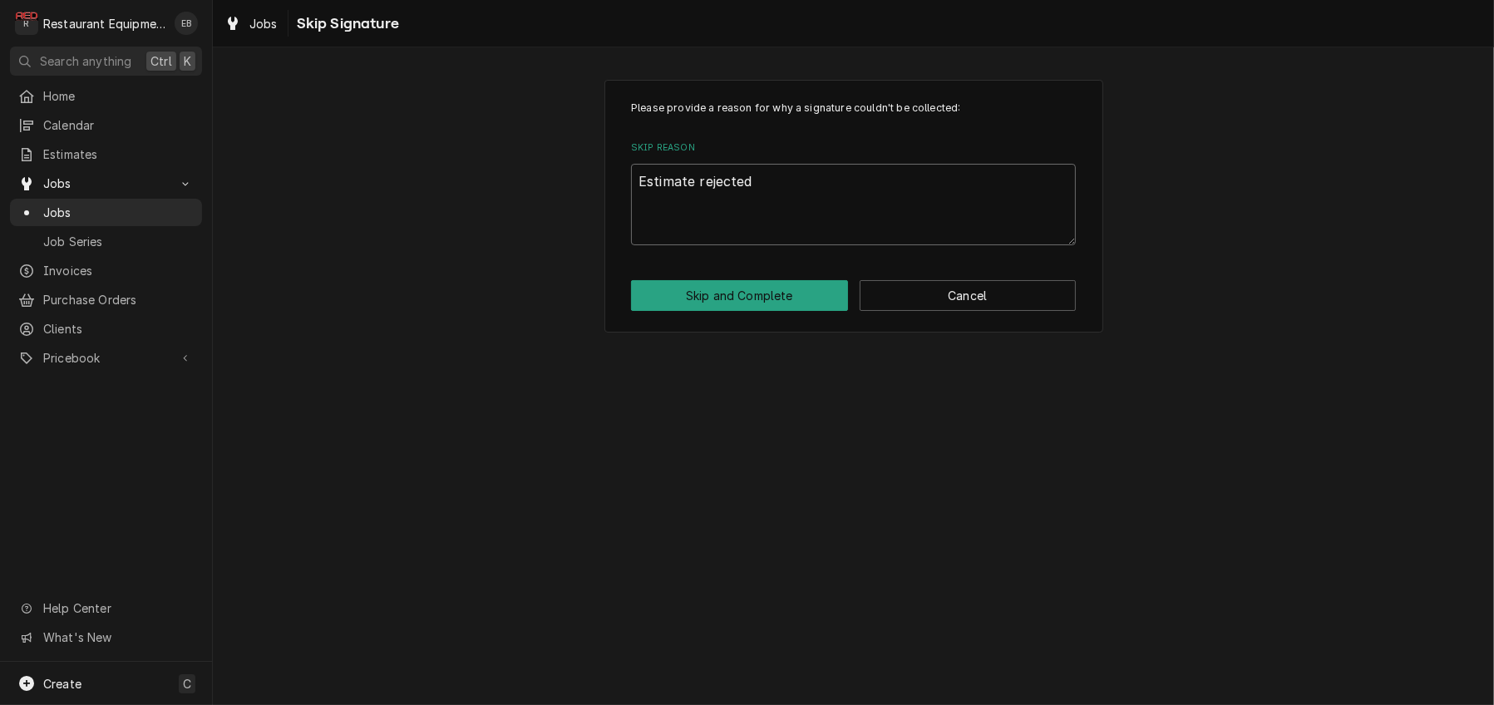
type textarea "x"
type textarea "Estimate rejected."
click at [755, 311] on button "Skip and Complete" at bounding box center [739, 295] width 217 height 31
type textarea "x"
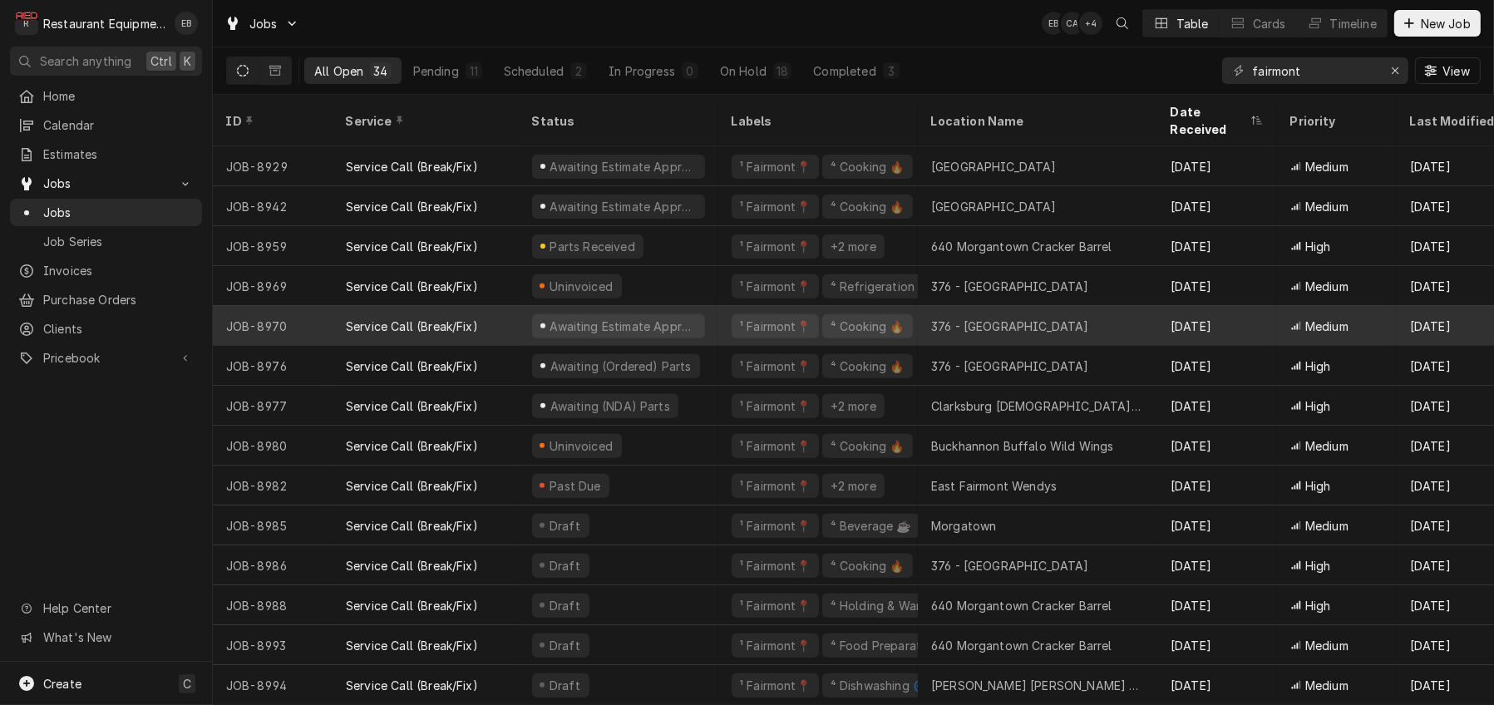
scroll to position [810, 0]
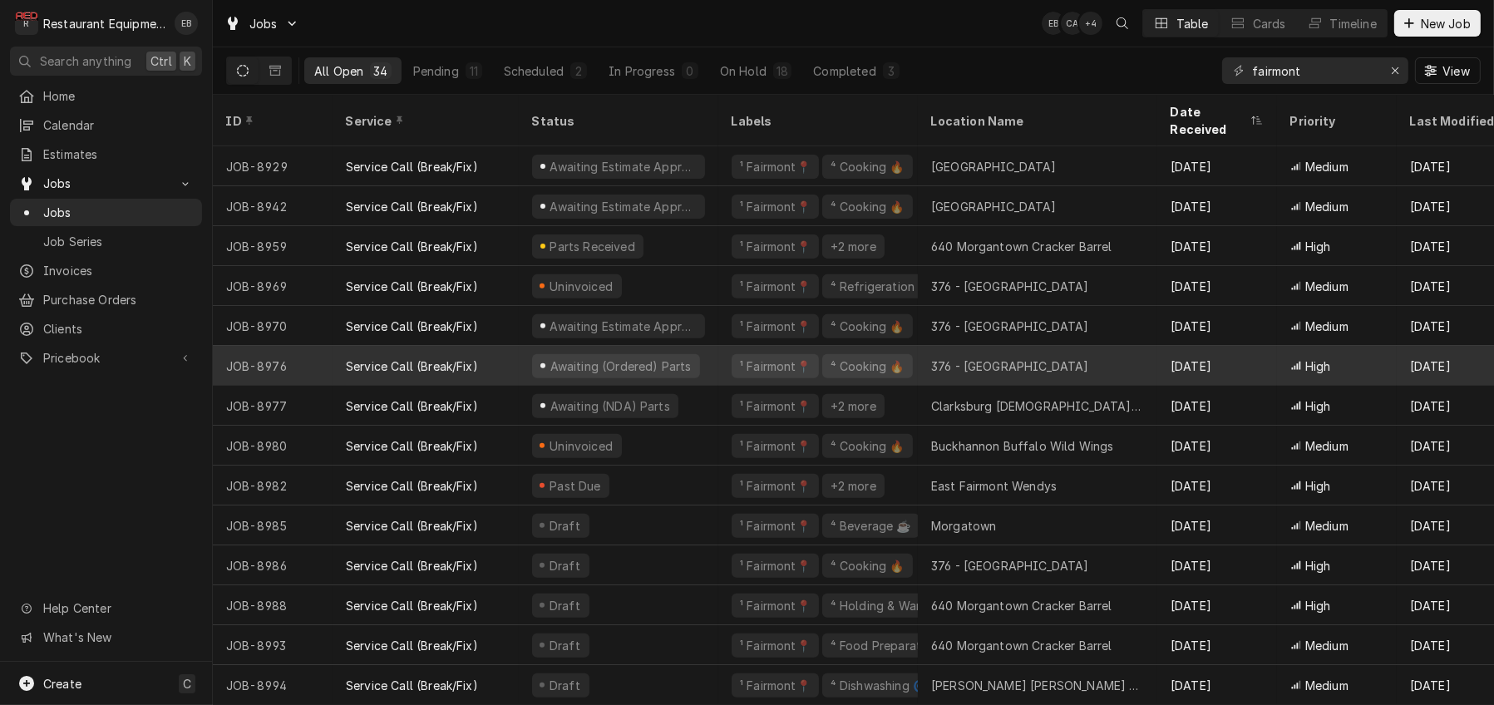
click at [718, 353] on div "Awaiting (Ordered) Parts" at bounding box center [619, 366] width 200 height 40
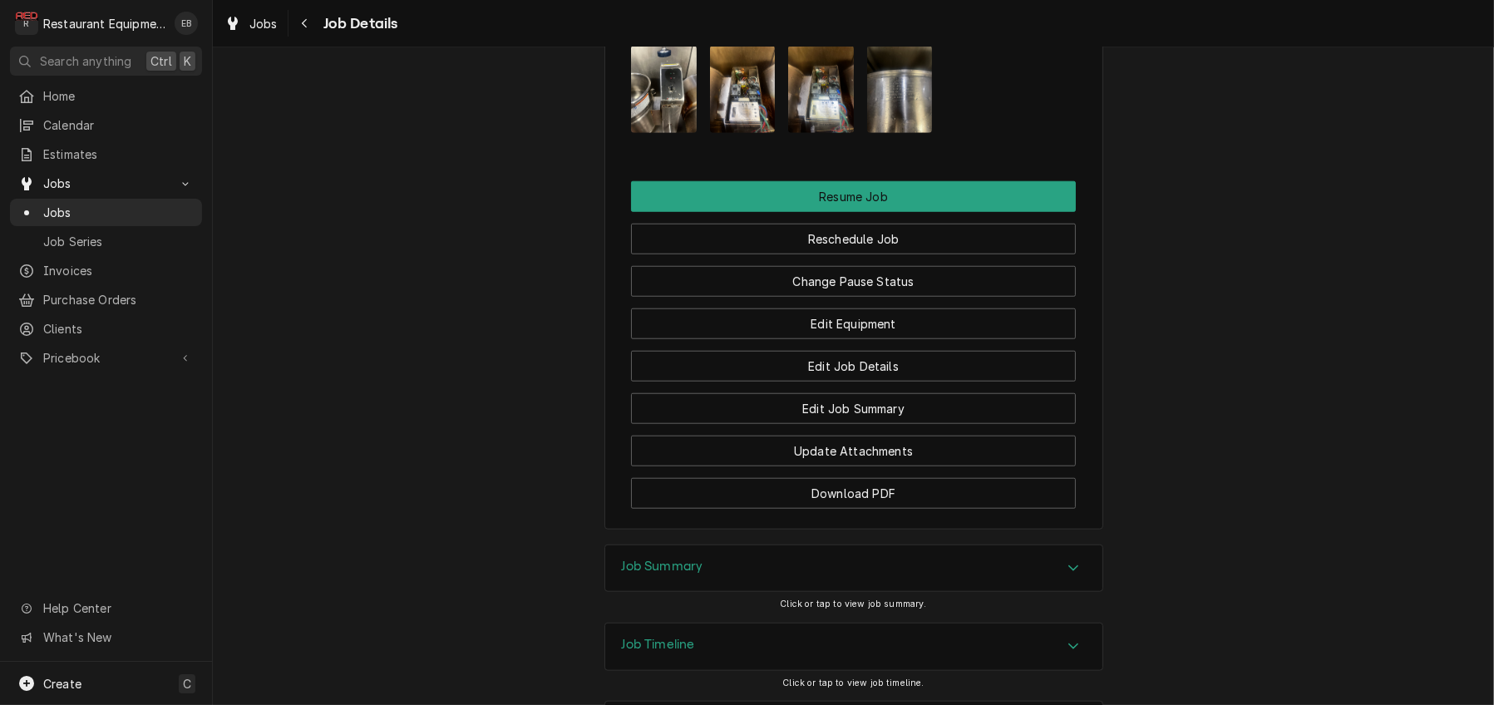
scroll to position [2106, 0]
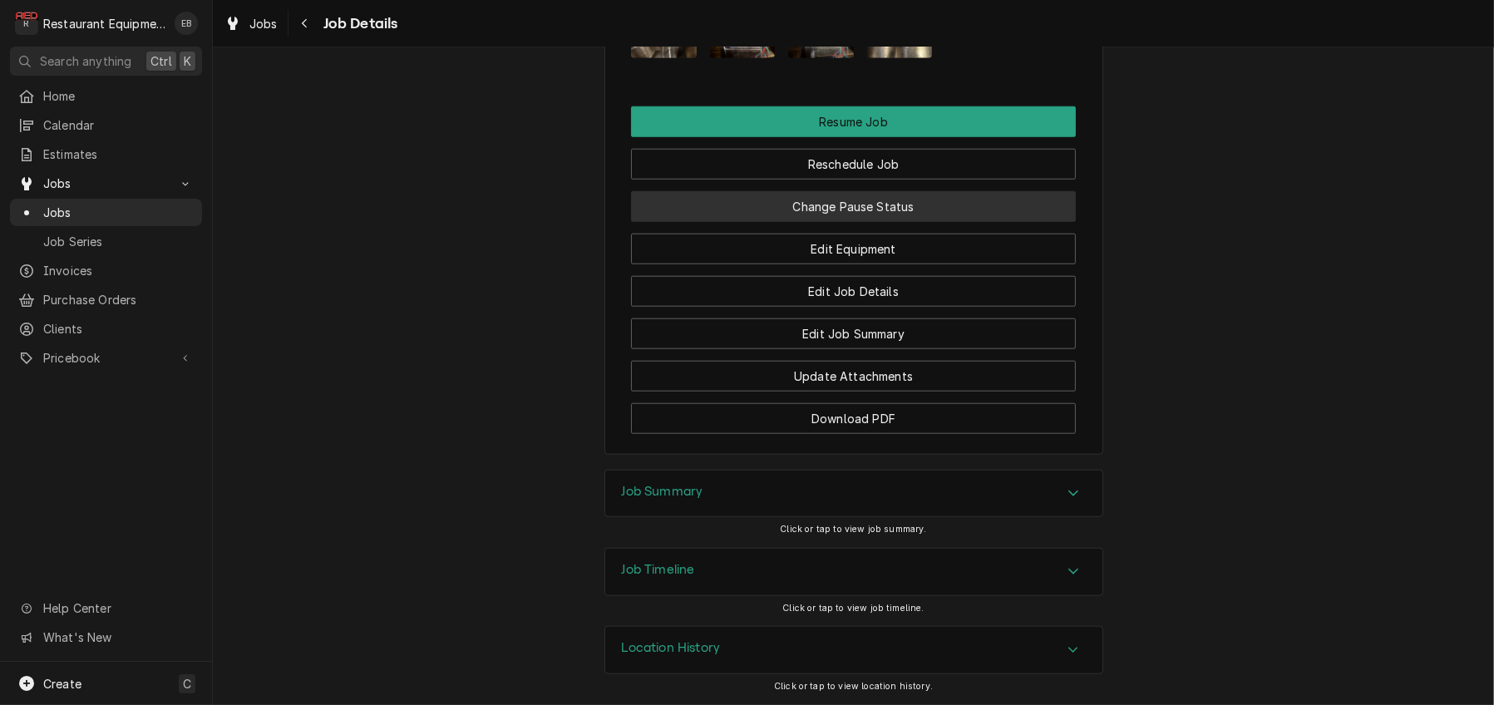
click at [851, 222] on button "Change Pause Status" at bounding box center [853, 206] width 445 height 31
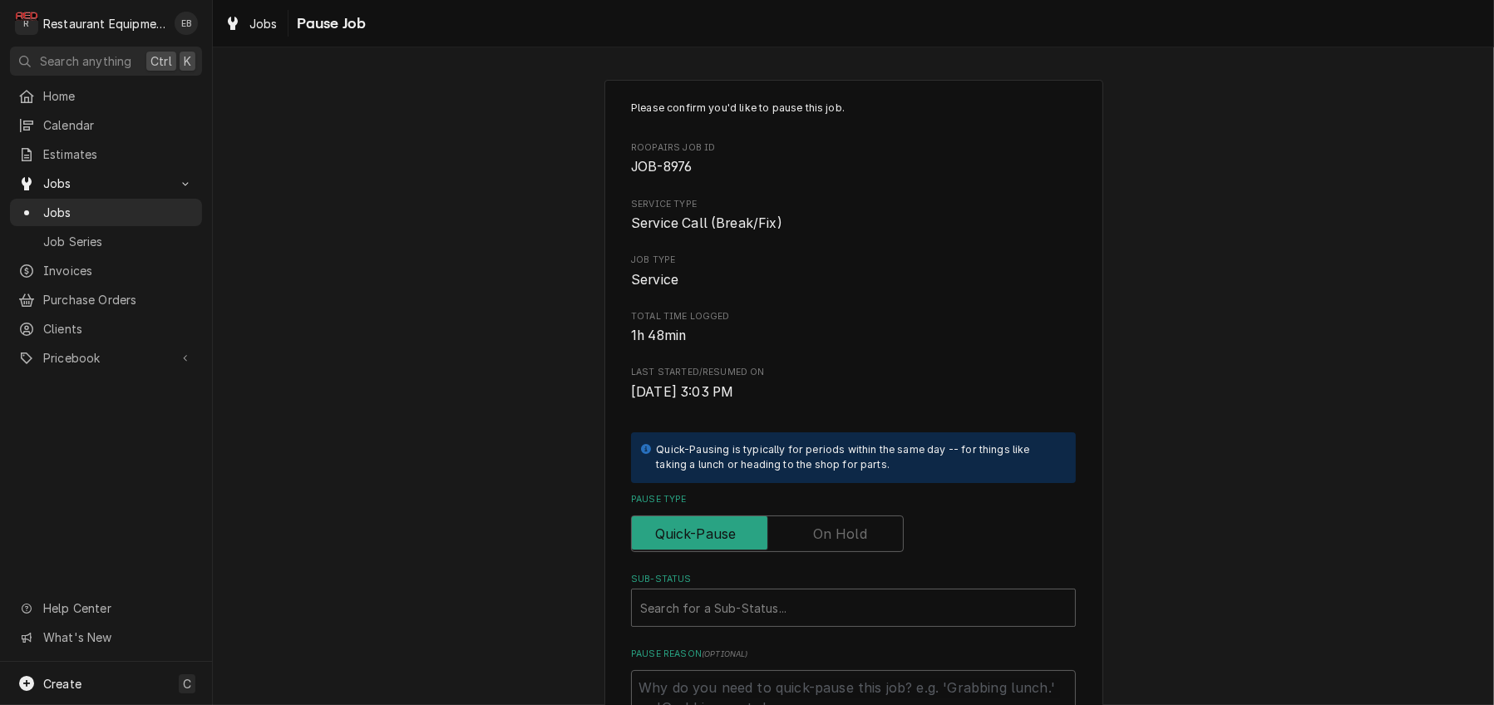
click at [858, 552] on label "Pause Type" at bounding box center [767, 533] width 273 height 37
click at [858, 552] on input "Pause Type" at bounding box center [768, 533] width 258 height 37
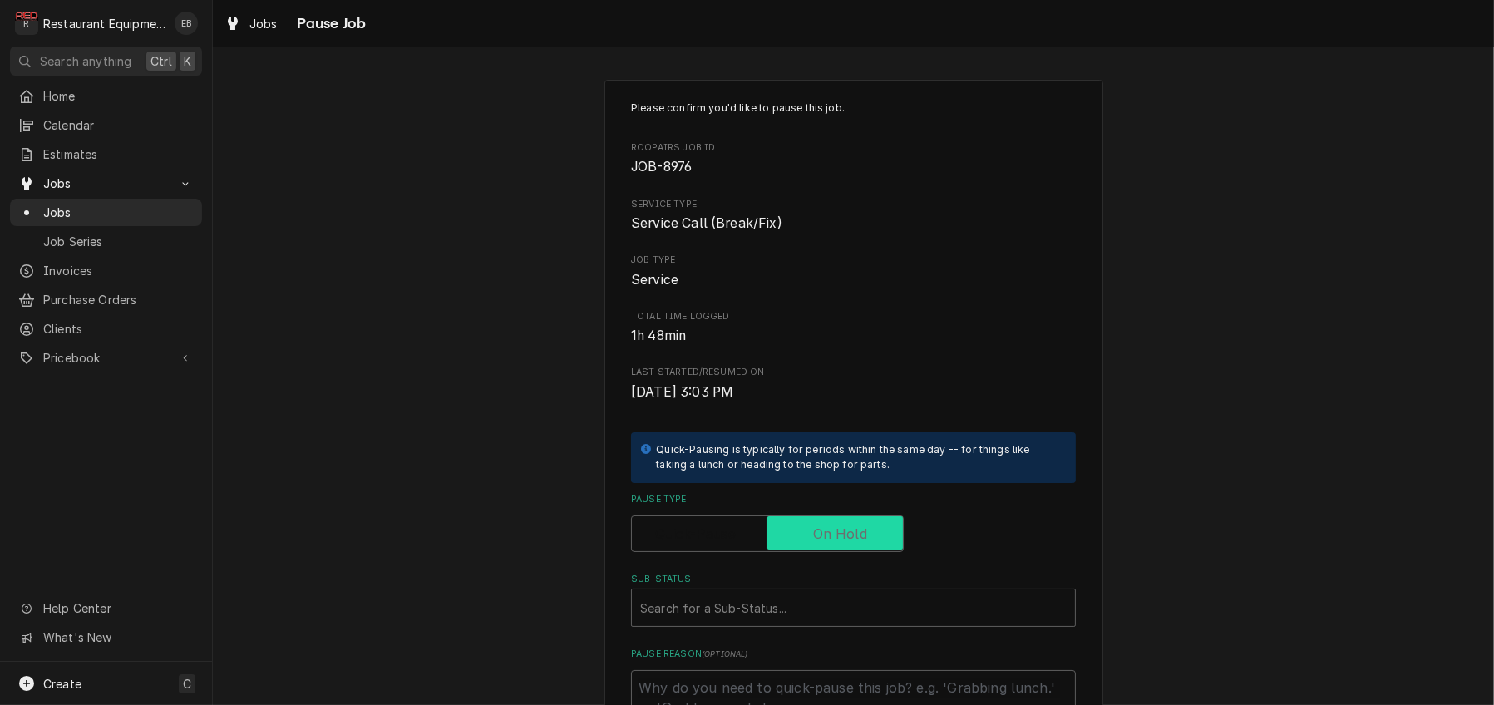
checkbox input "true"
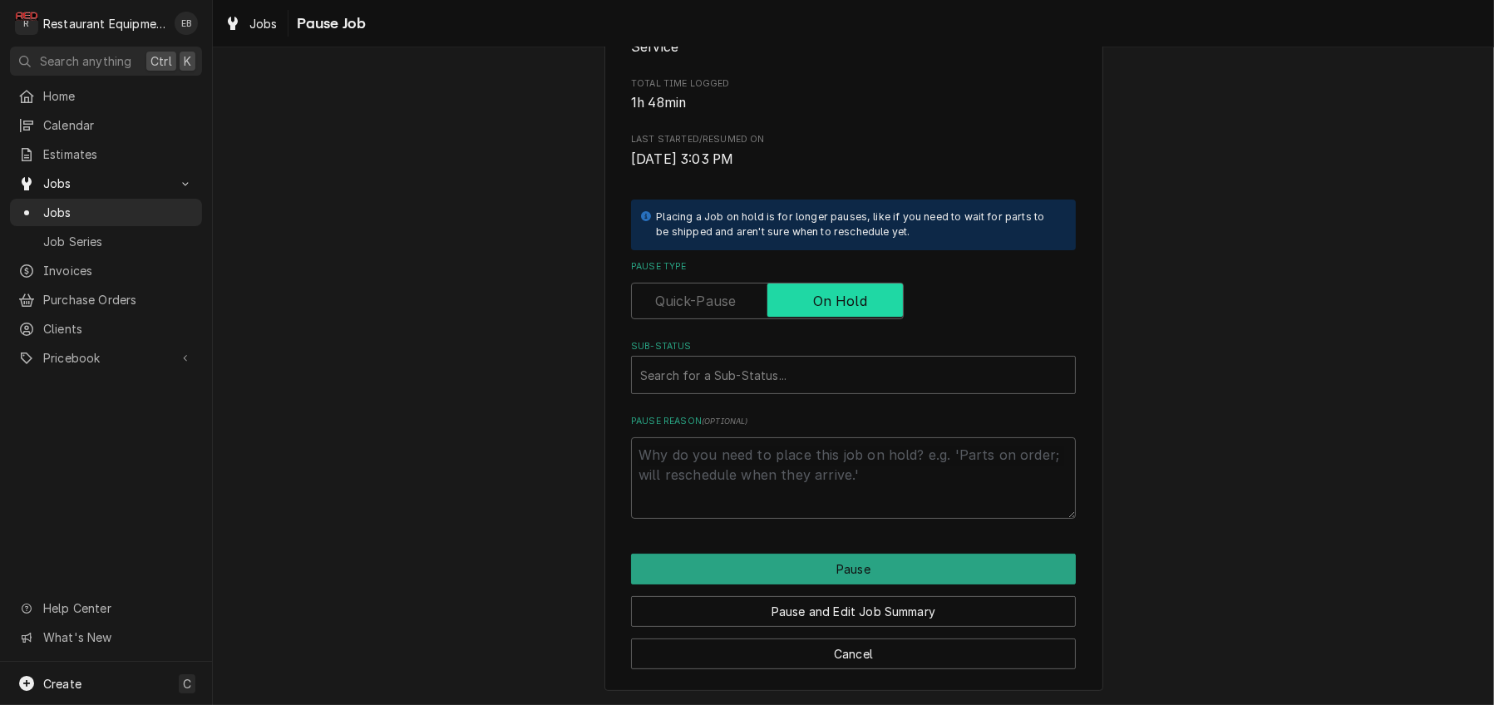
scroll to position [333, 0]
type textarea "x"
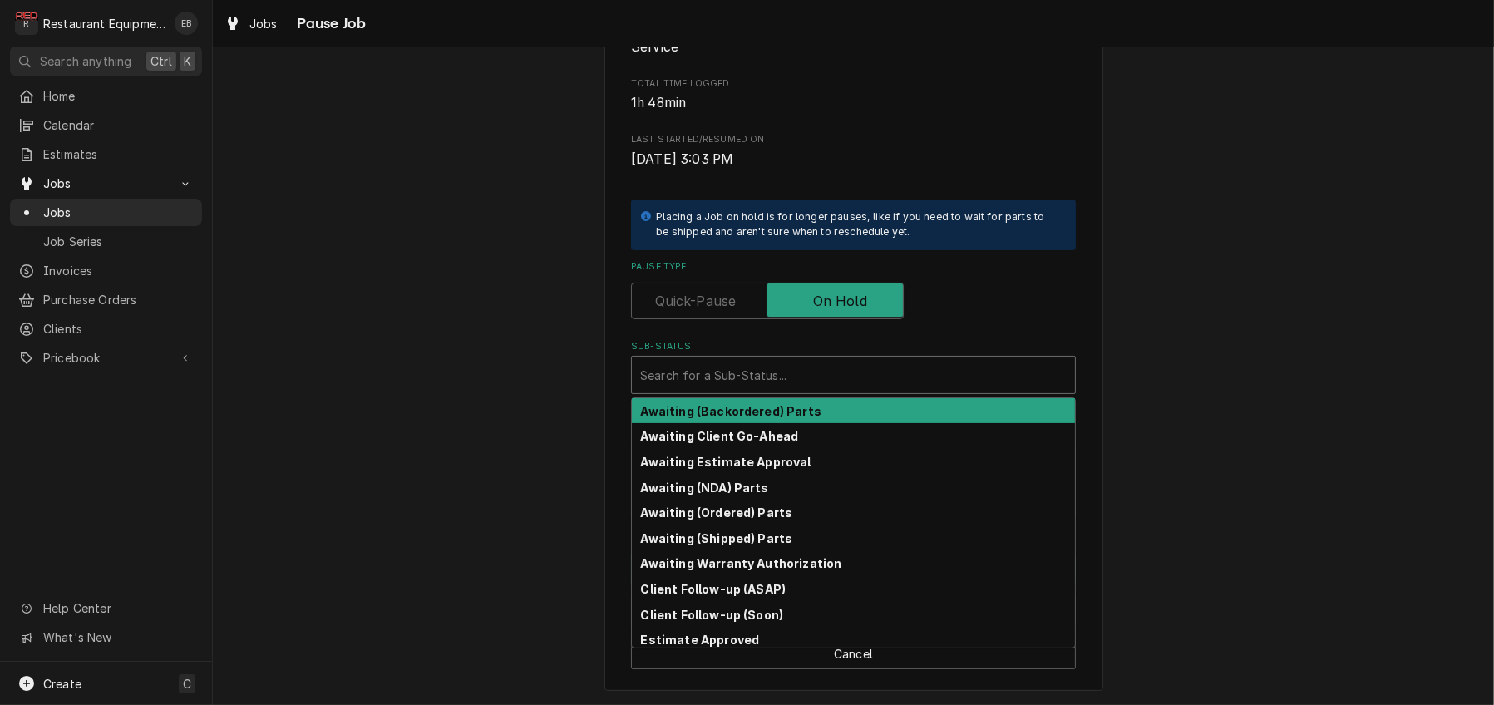
click at [789, 360] on div "Sub-Status" at bounding box center [853, 375] width 427 height 30
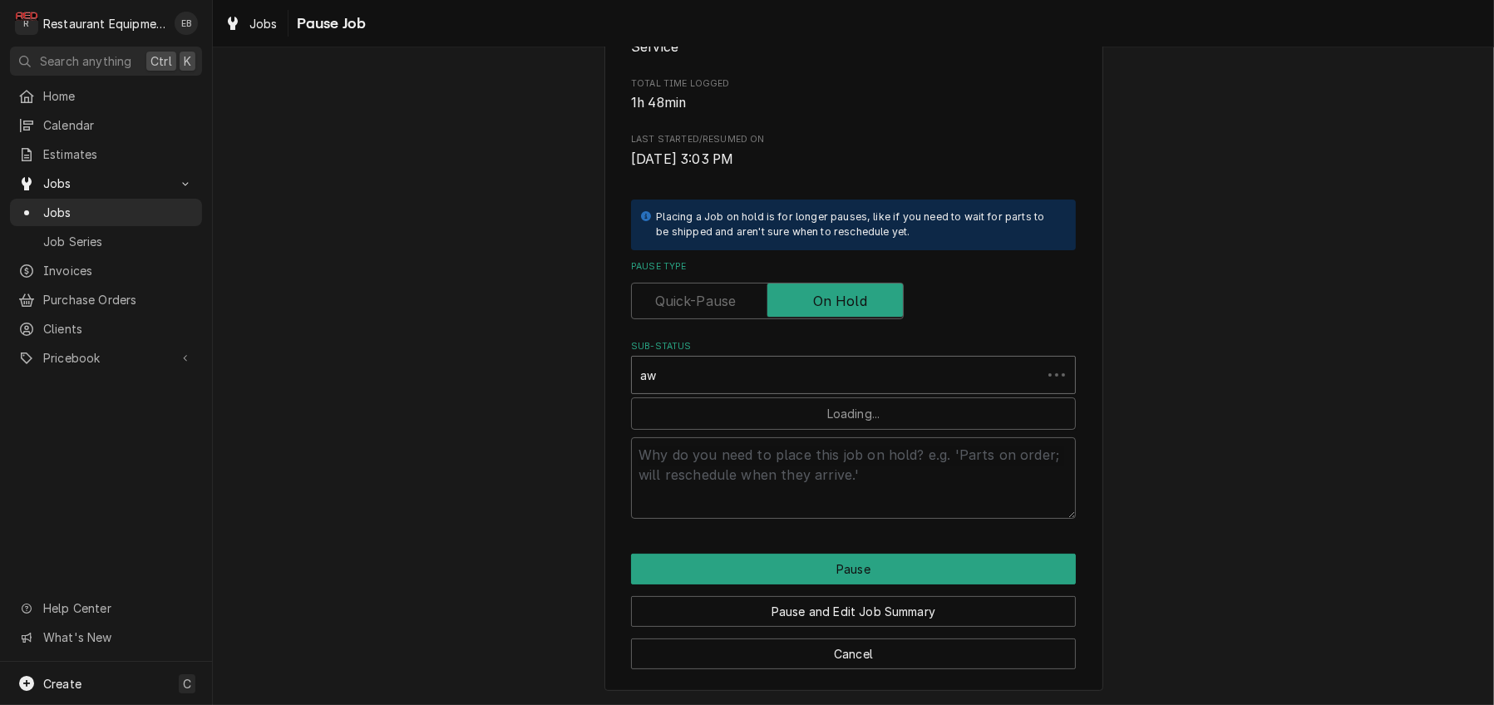
type input "awa"
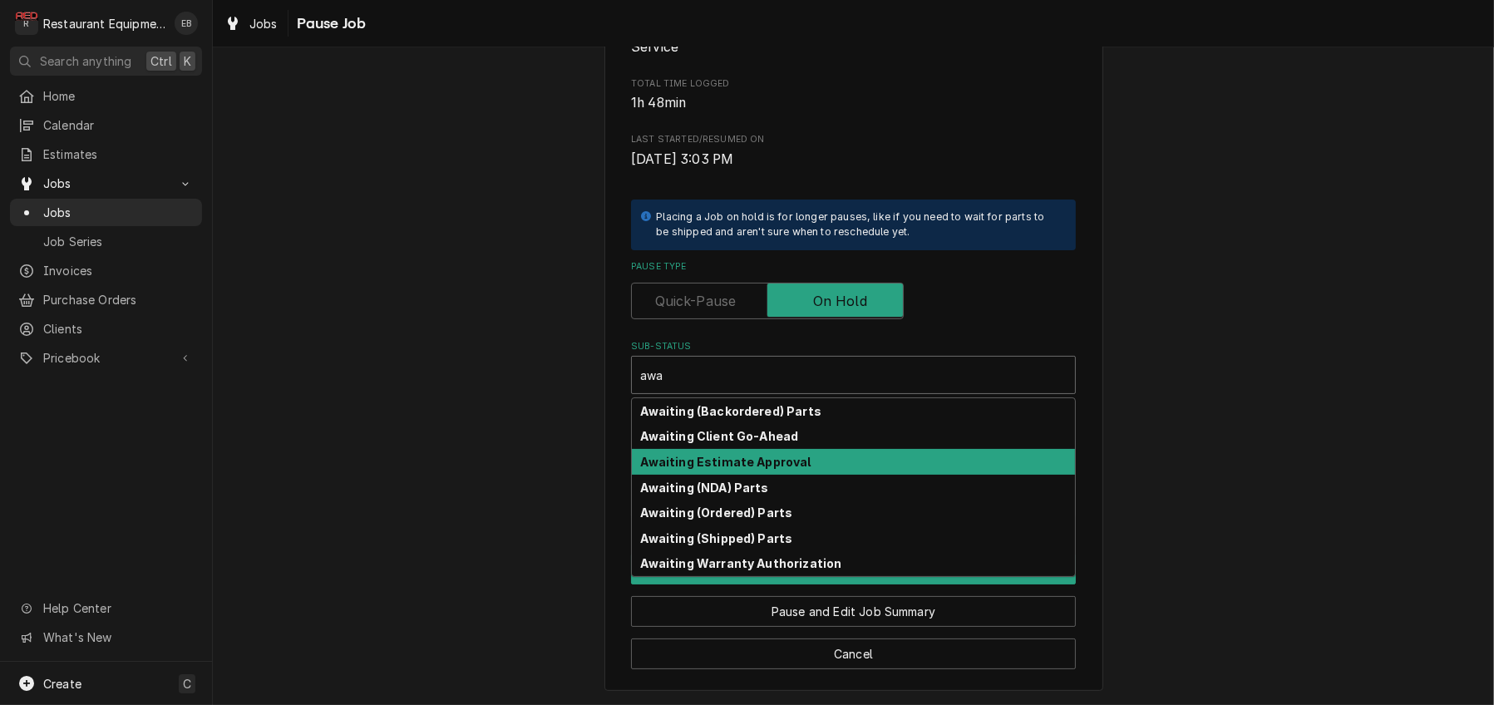
click at [757, 455] on strong "Awaiting Estimate Approval" at bounding box center [726, 462] width 170 height 14
type textarea "x"
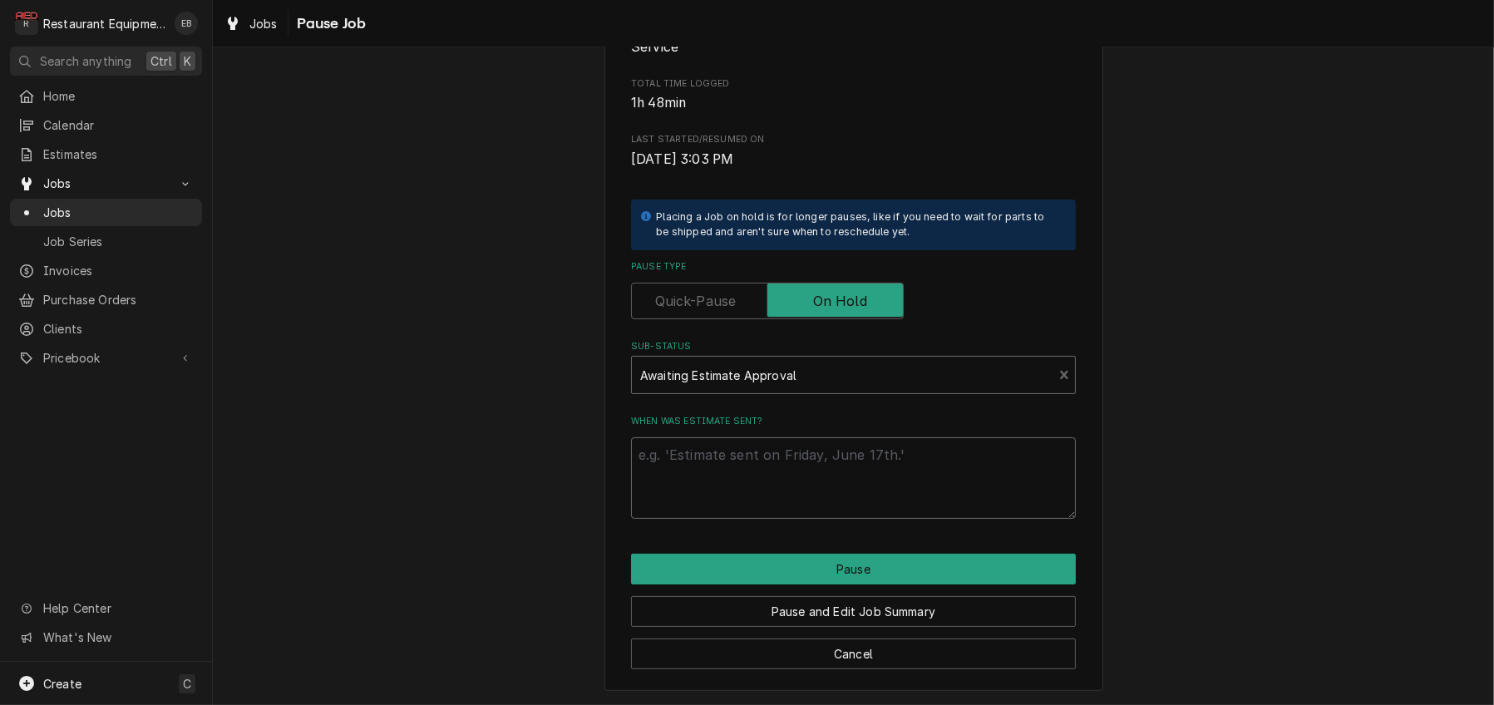
click at [770, 445] on textarea "When was estimate sent?" at bounding box center [853, 477] width 445 height 81
type textarea "x"
type textarea "e"
type textarea "x"
type textarea "es"
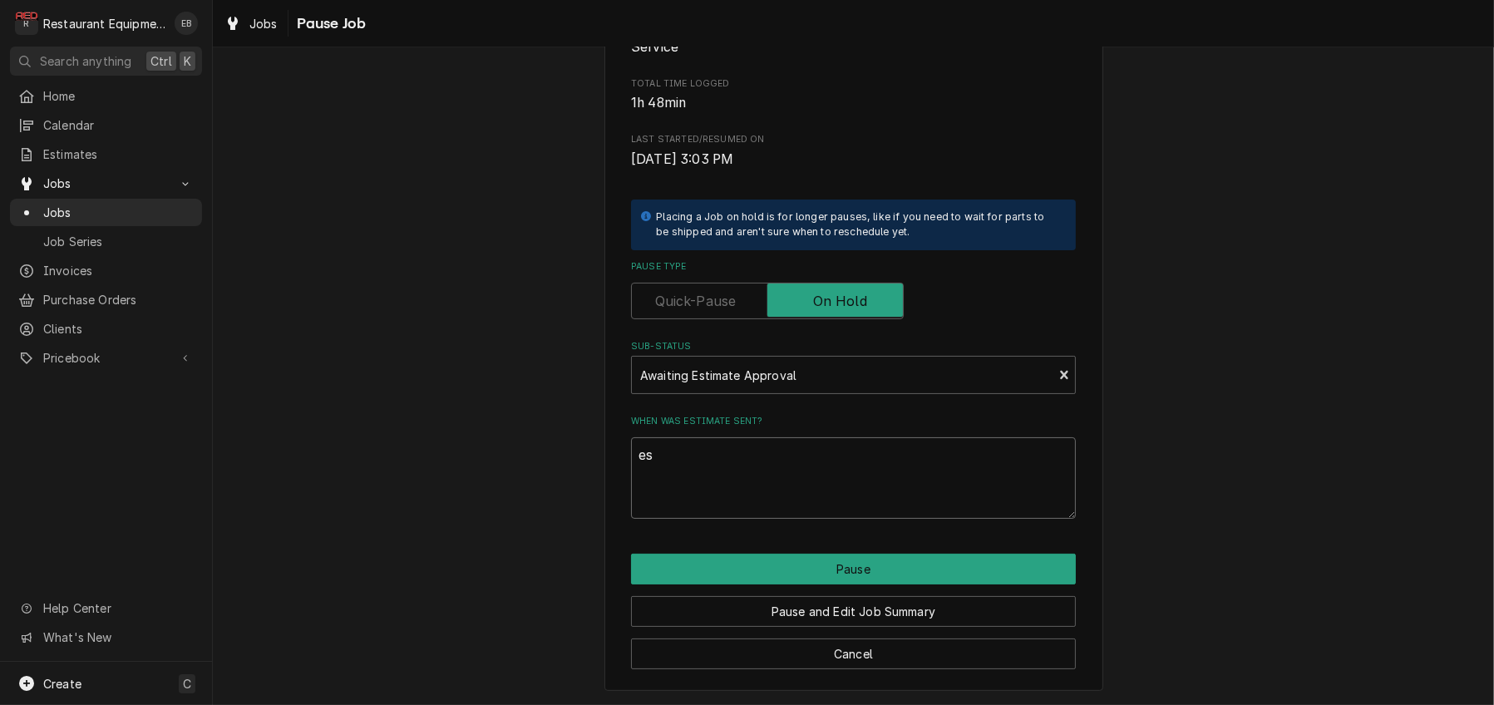
type textarea "x"
type textarea "est"
type textarea "x"
type textarea "est"
type textarea "x"
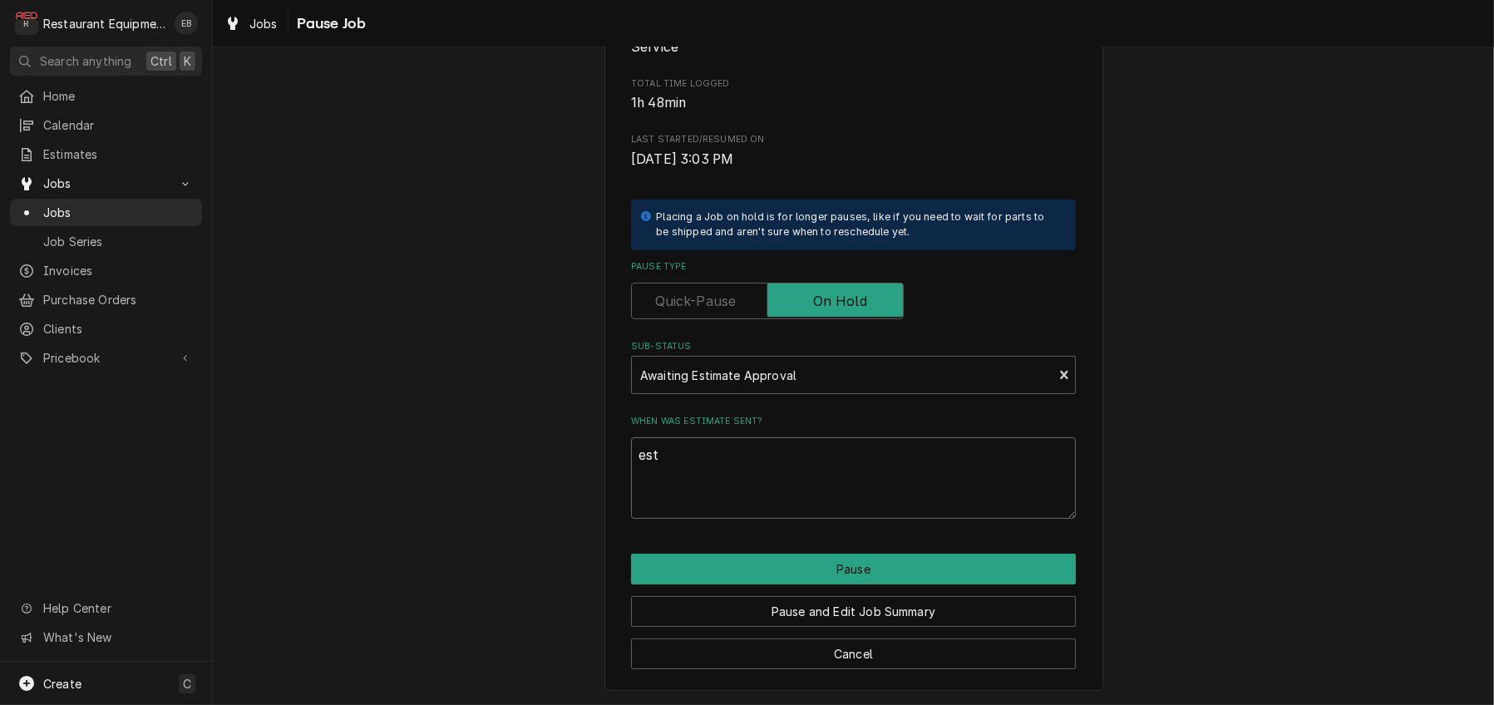
type textarea "est c"
type textarea "x"
type textarea "est cr"
type textarea "x"
type textarea "est cre"
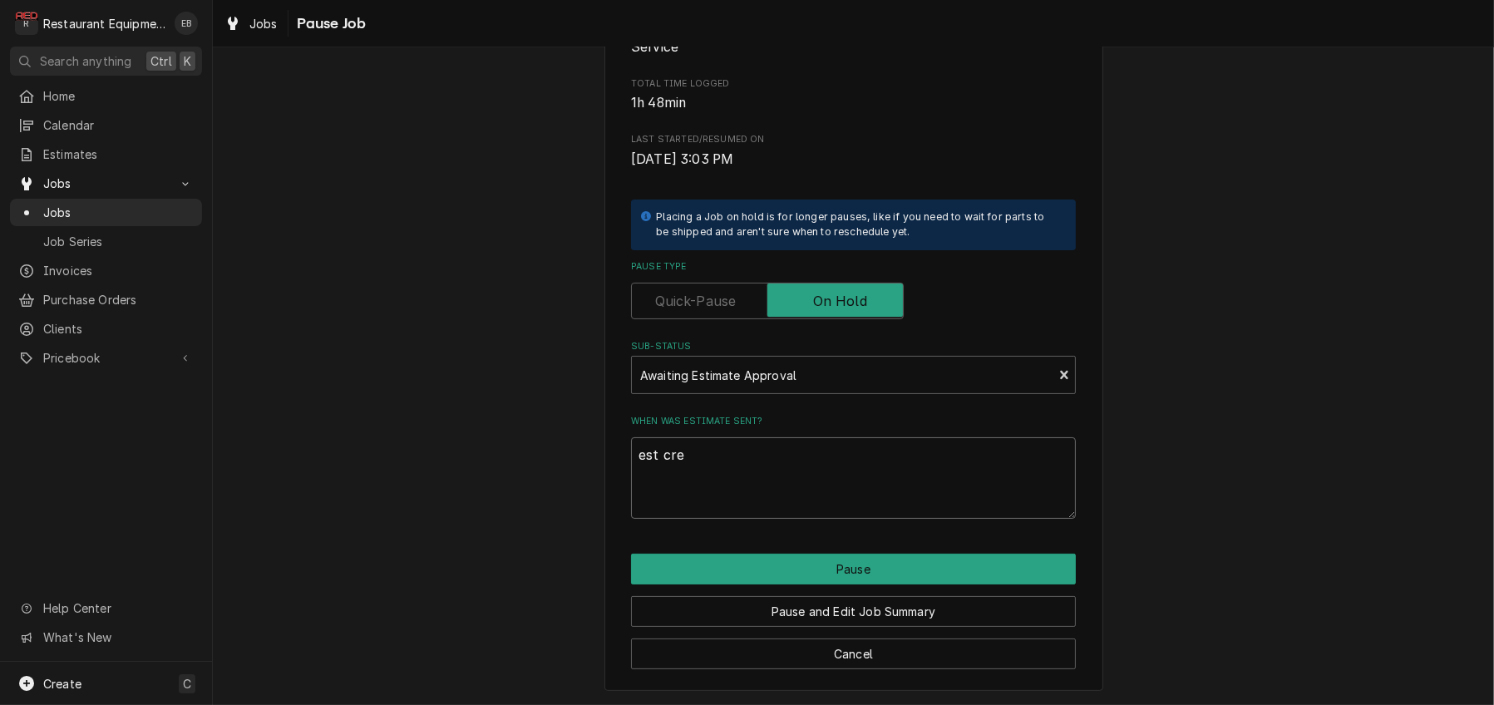
type textarea "x"
type textarea "est crea"
type textarea "x"
type textarea "est creat"
type textarea "x"
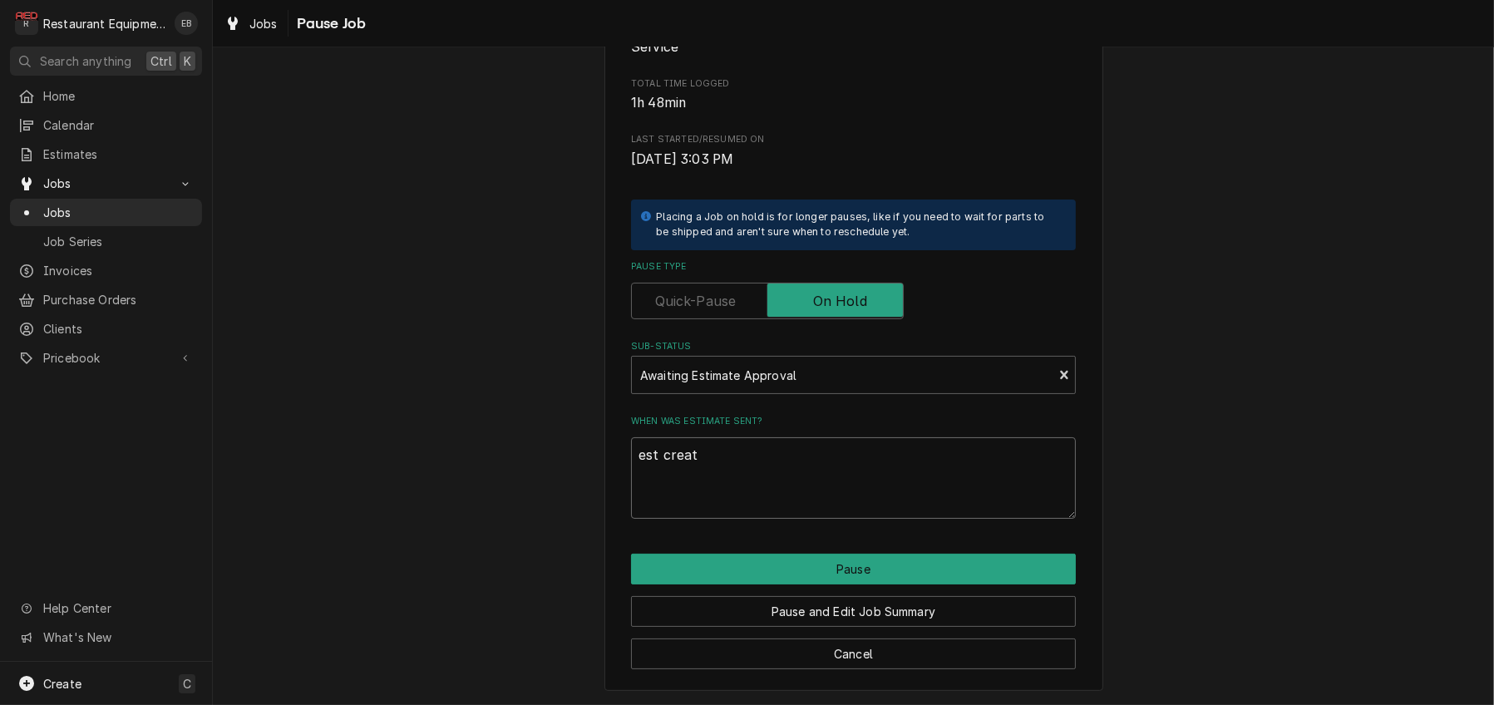
type textarea "est create"
type textarea "x"
type textarea "est created"
type textarea "x"
type textarea "est created"
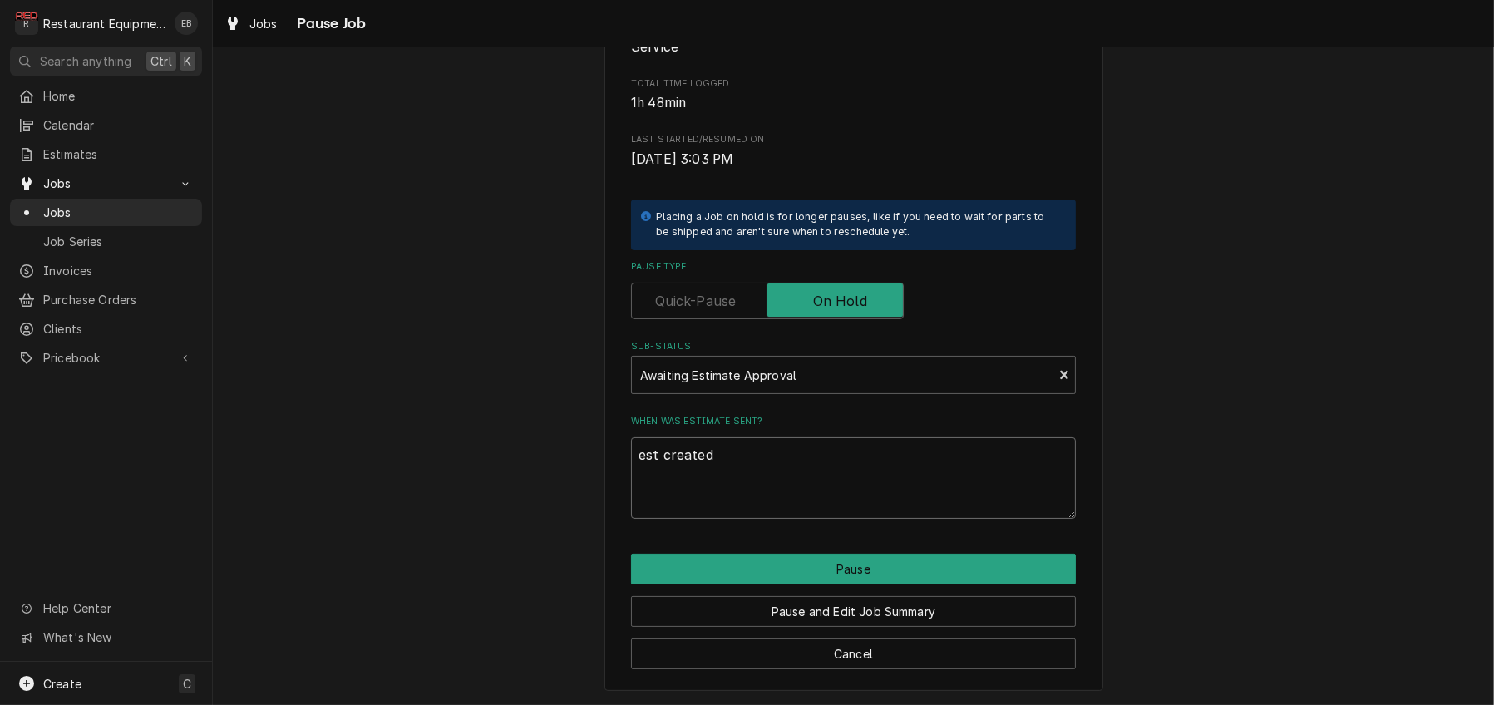
type textarea "x"
type textarea "est created 9"
type textarea "x"
type textarea "est created 9/"
type textarea "x"
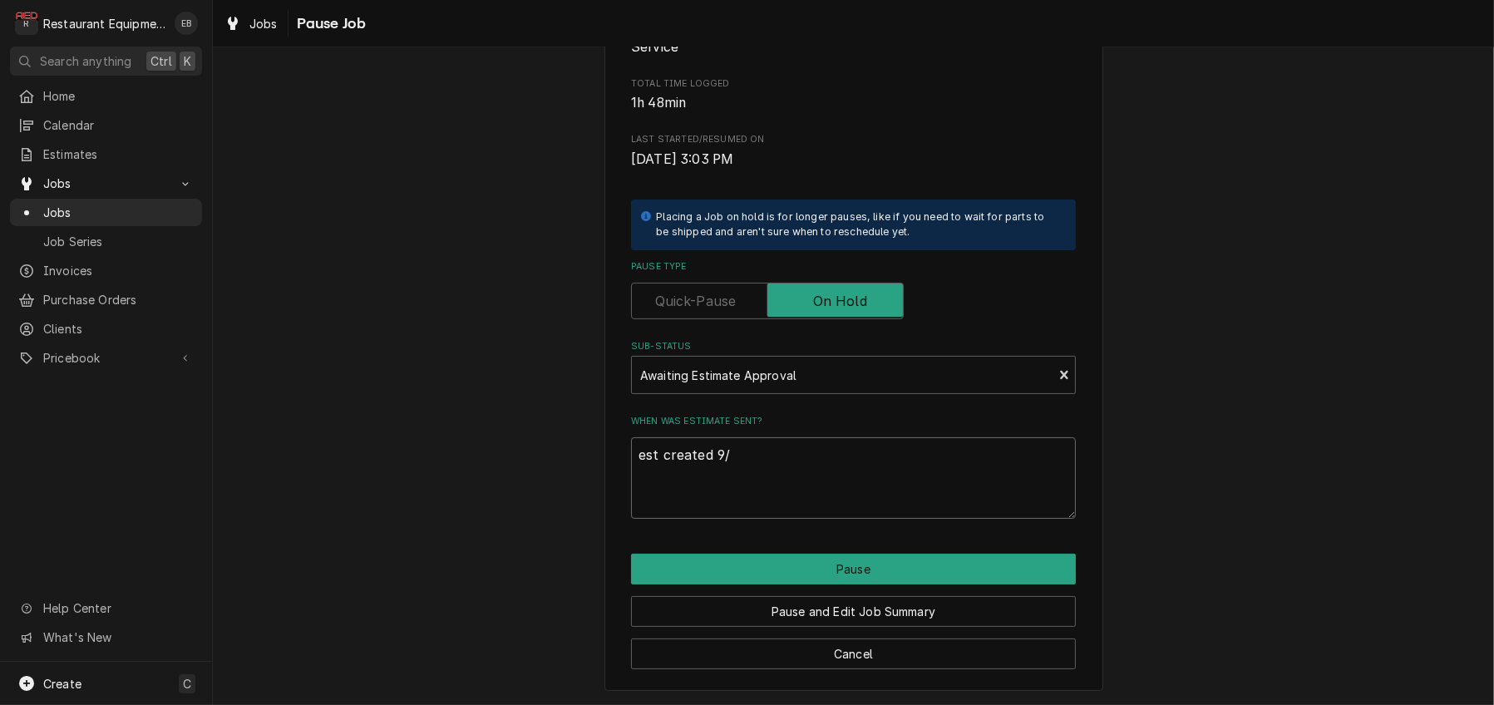
type textarea "est created 9/2"
type textarea "x"
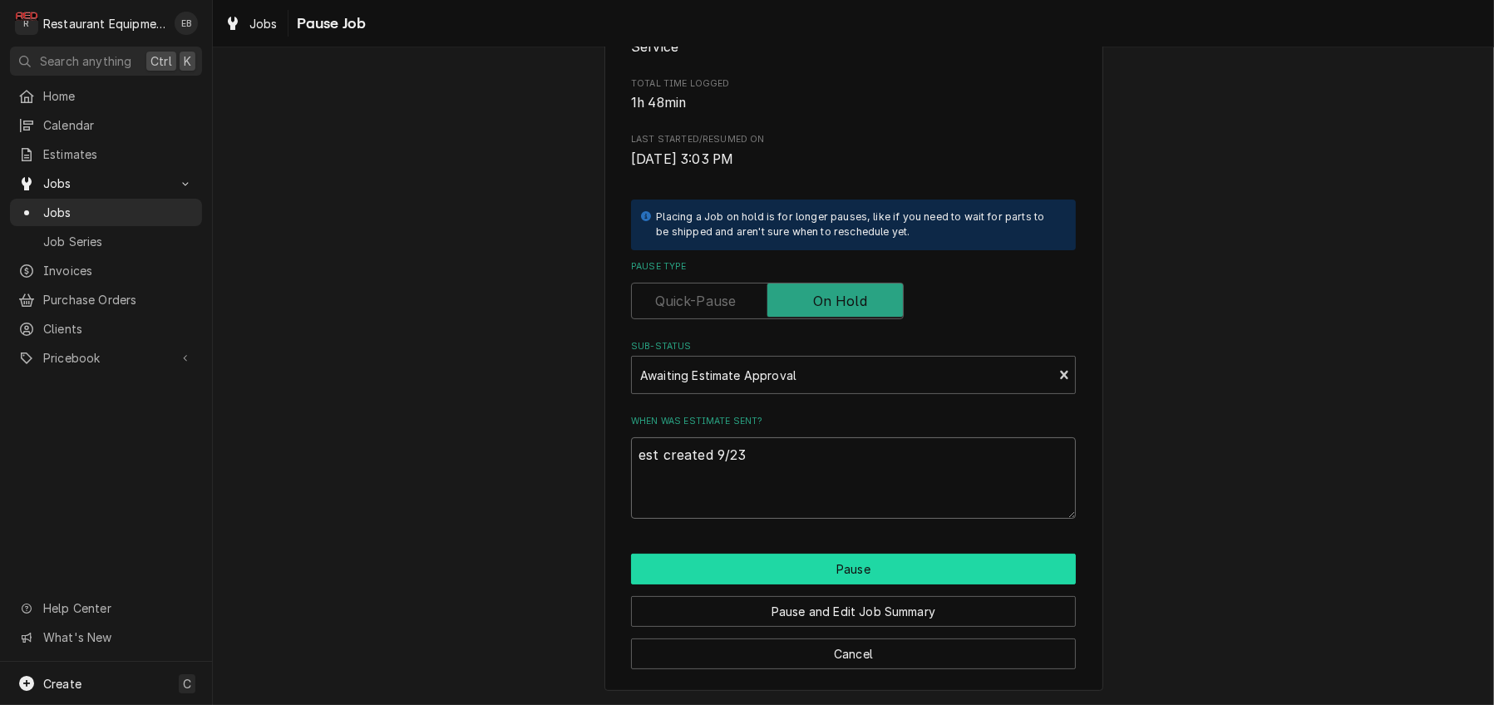
type textarea "est created 9/23"
click at [768, 554] on button "Pause" at bounding box center [853, 569] width 445 height 31
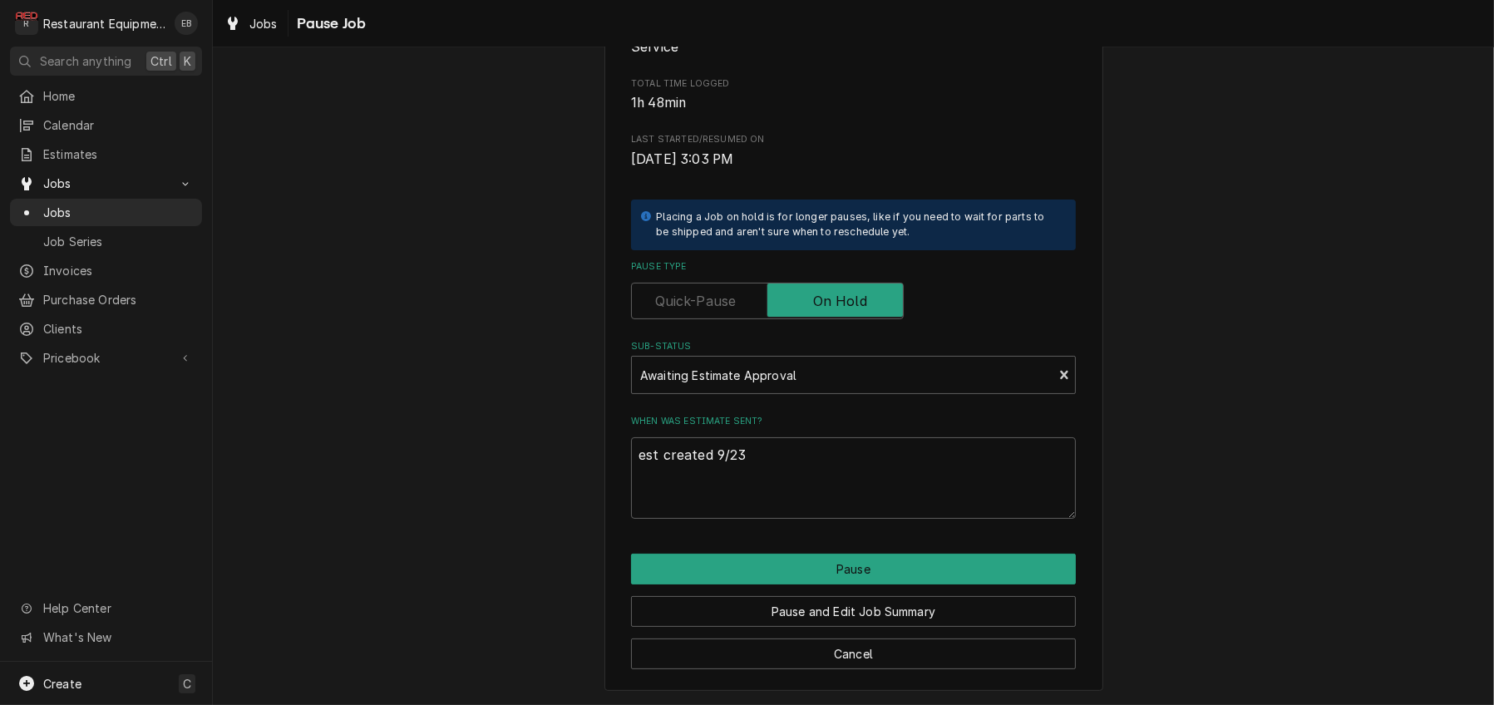
type textarea "x"
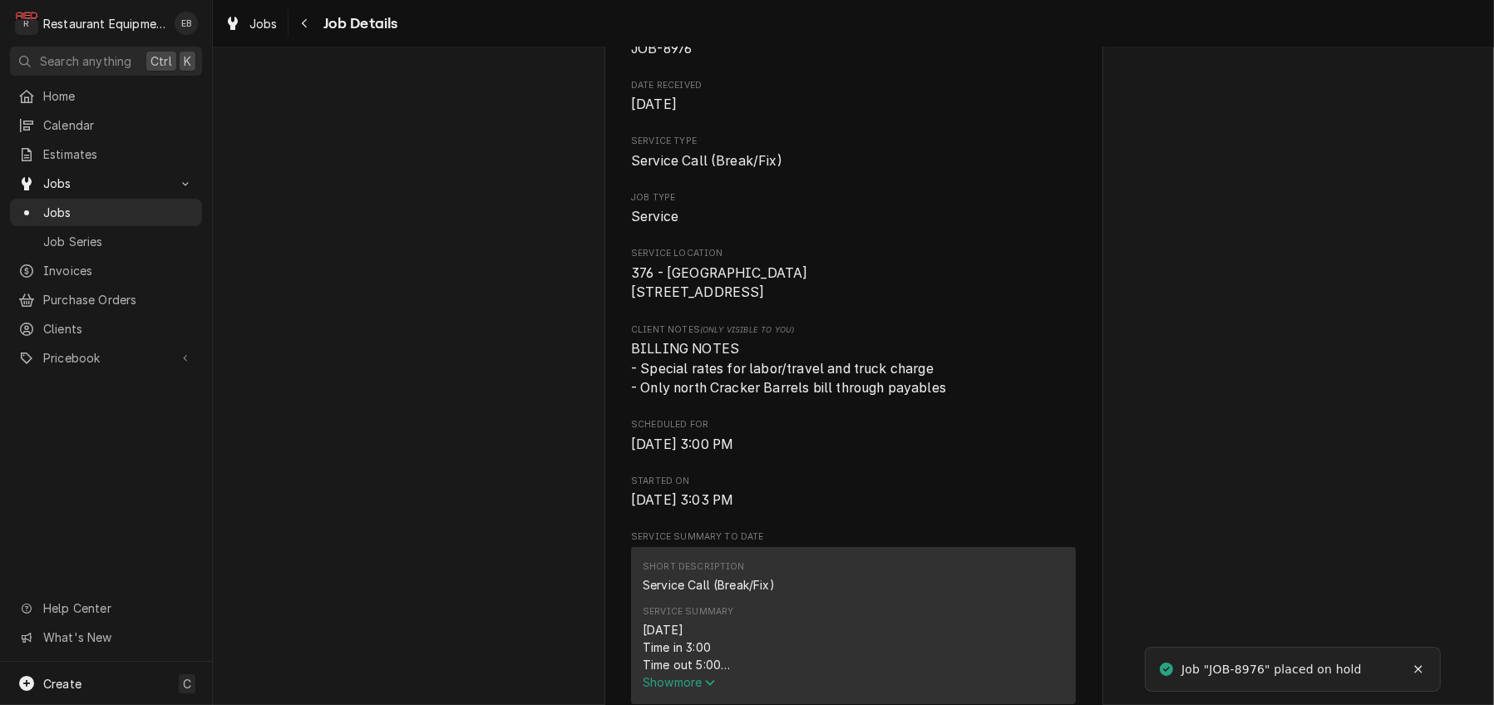
scroll to position [333, 0]
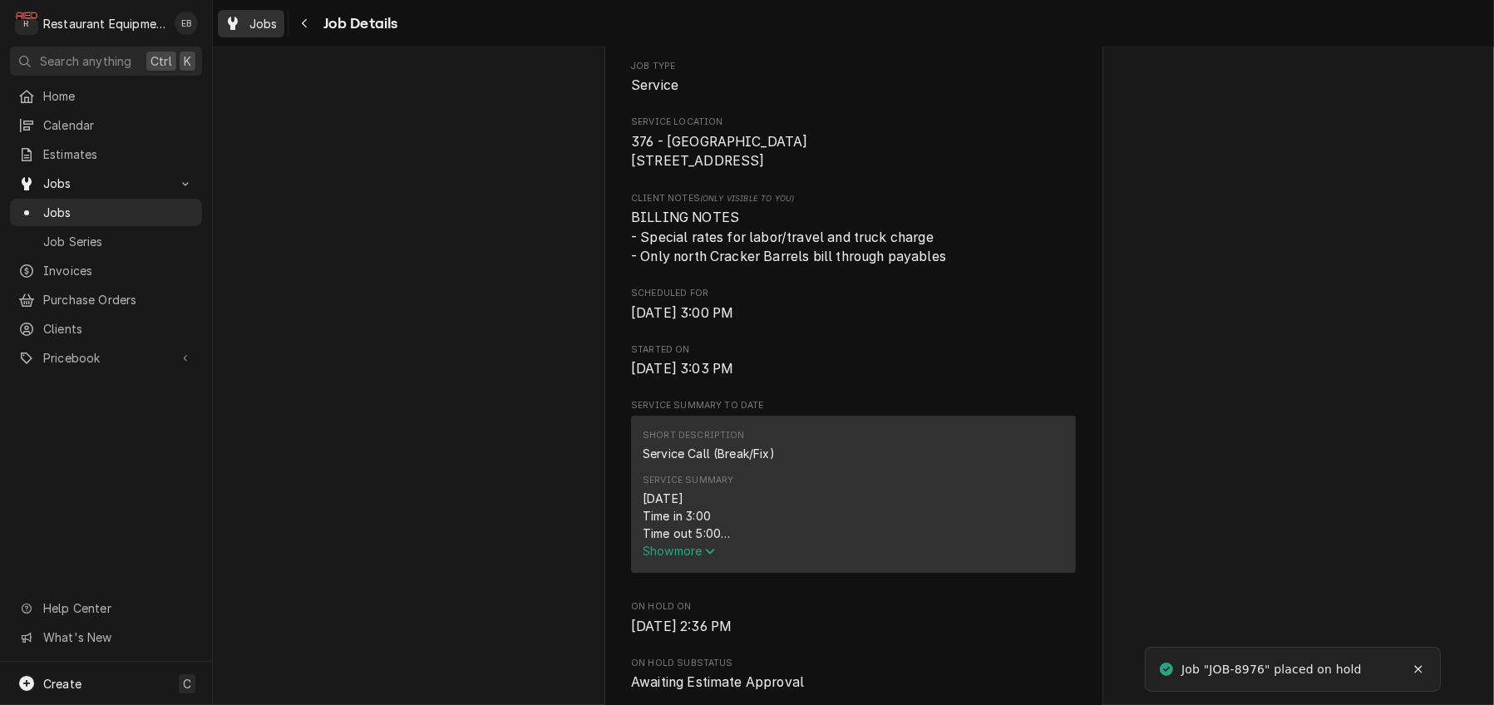
click at [262, 22] on div "Jobs" at bounding box center [251, 23] width 60 height 21
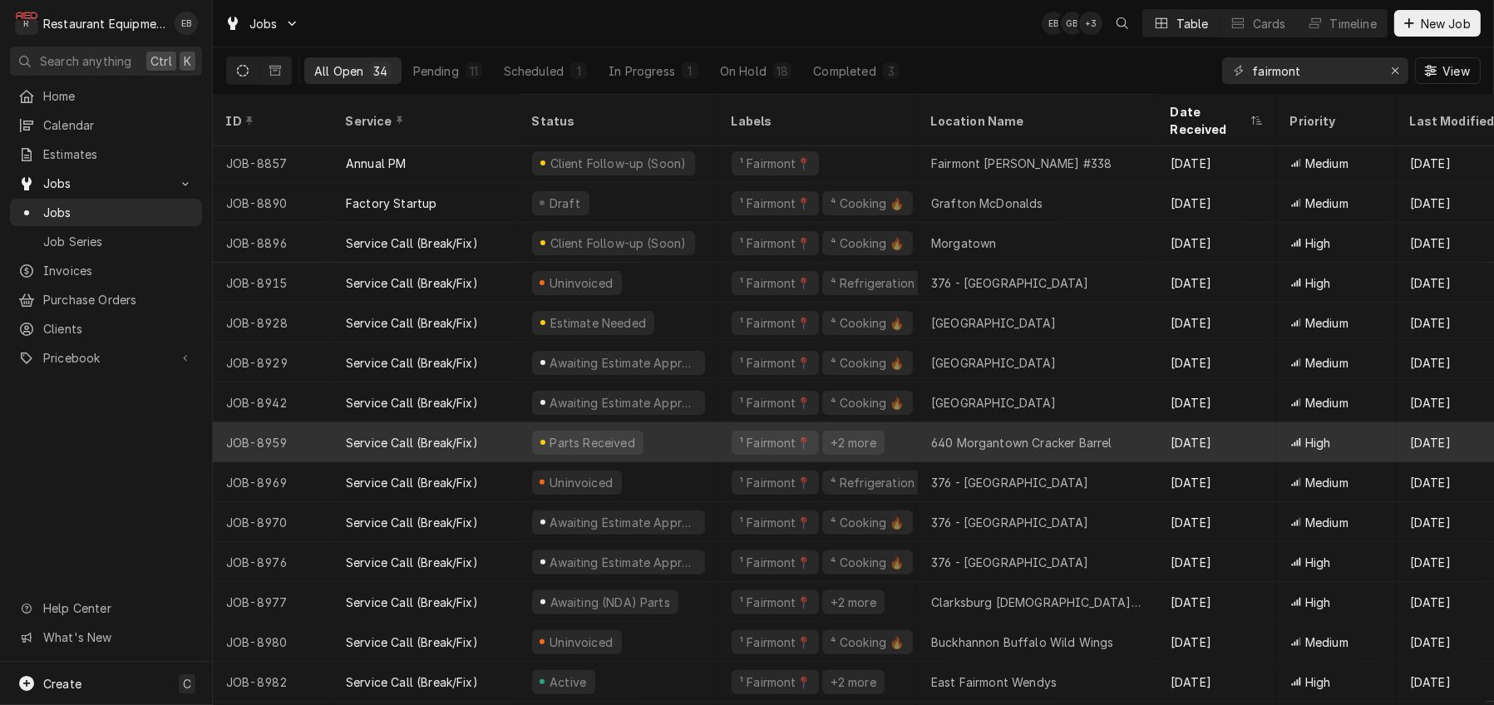
scroll to position [532, 0]
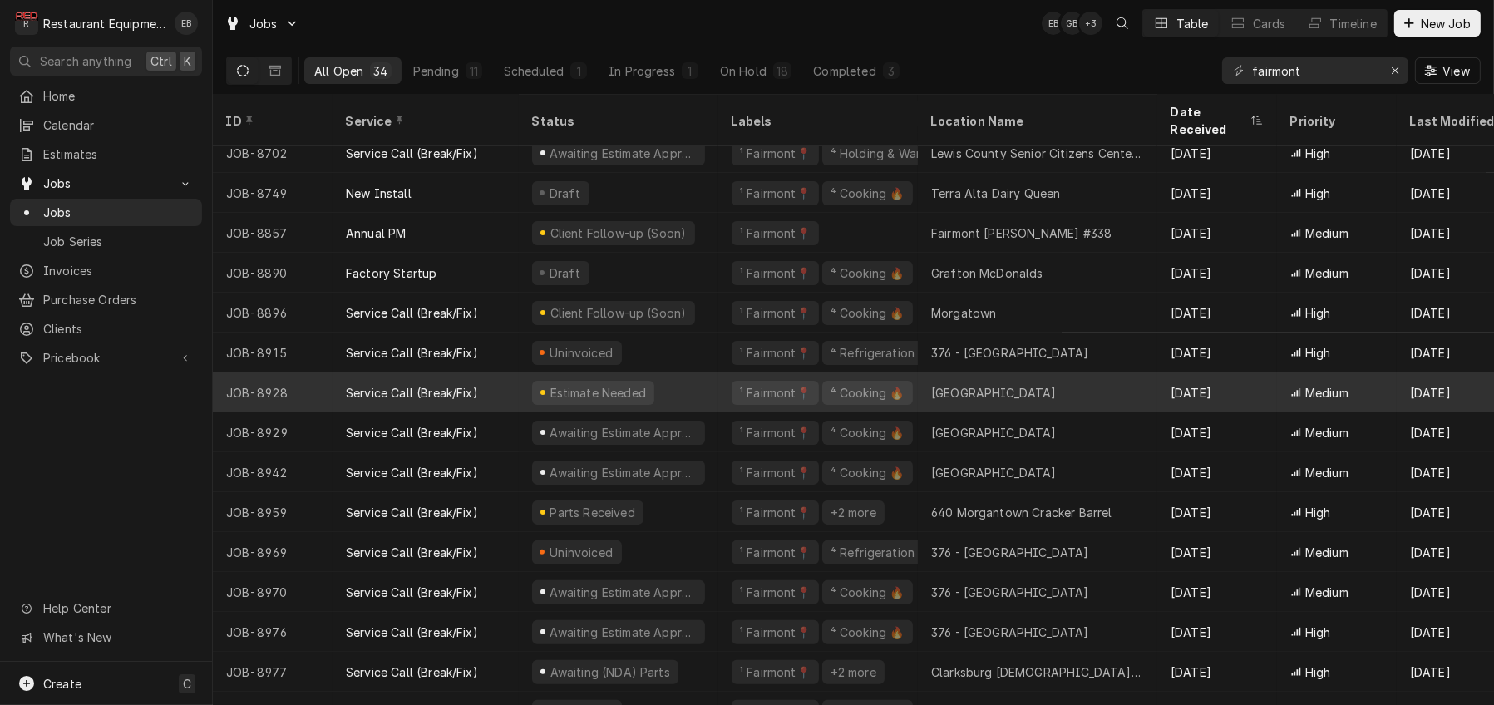
click at [532, 394] on div "Estimate Needed" at bounding box center [619, 392] width 200 height 40
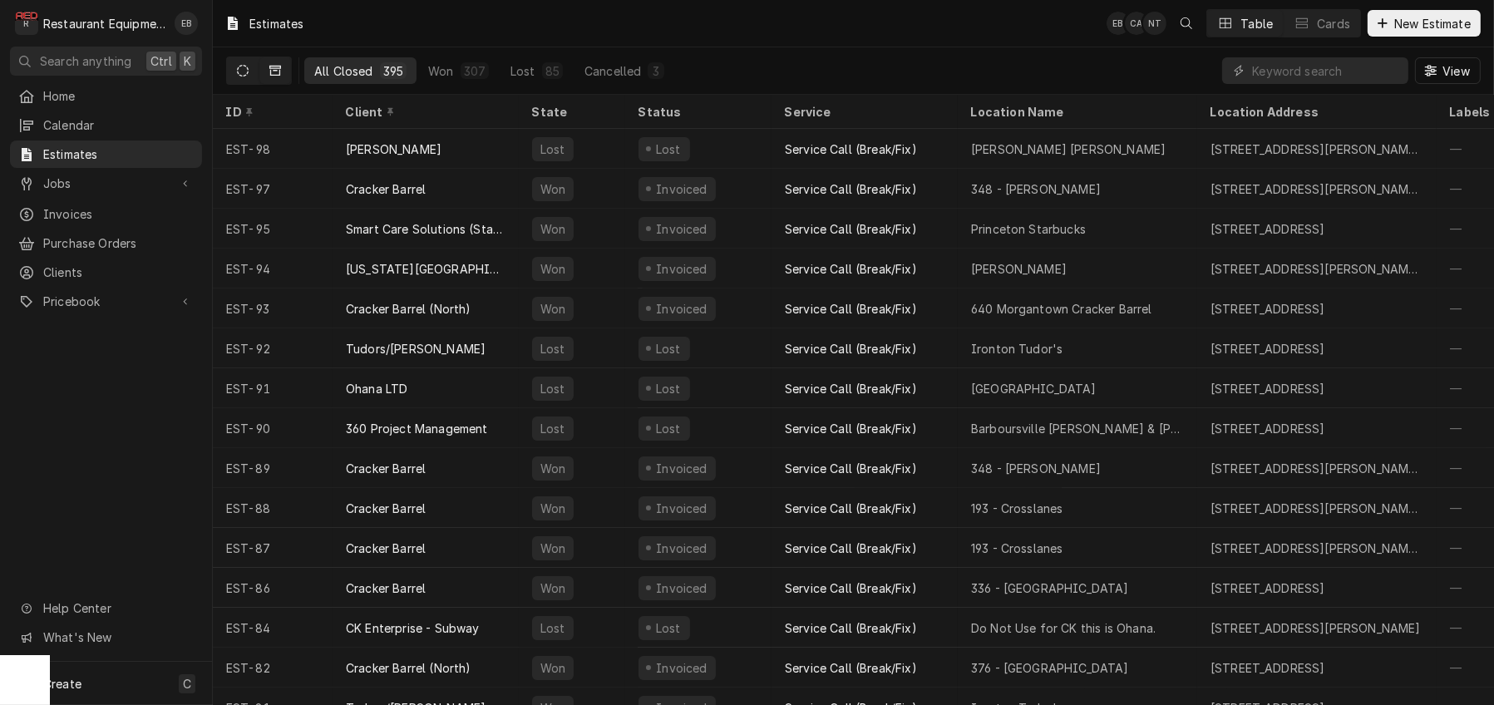
click at [259, 69] on button "Dynamic Content Wrapper" at bounding box center [243, 70] width 32 height 27
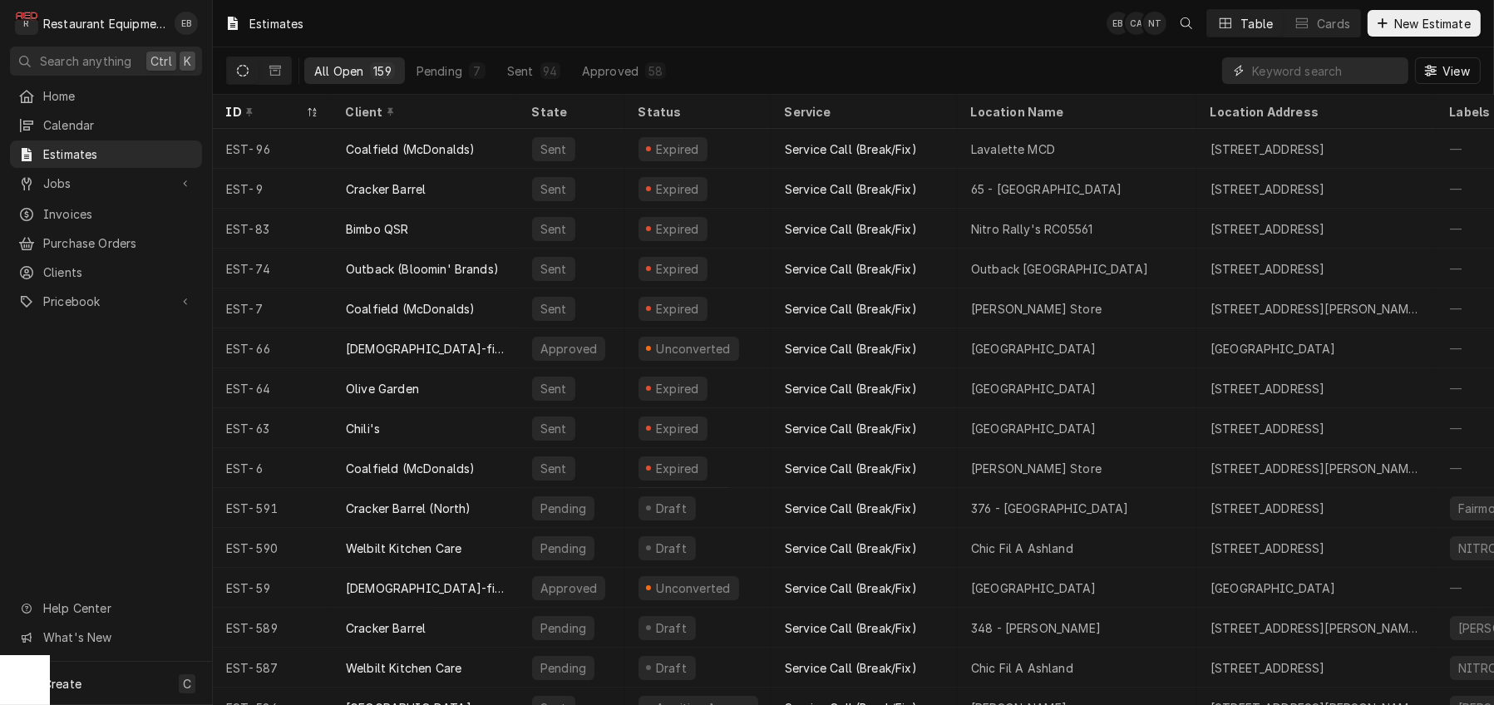
click at [1354, 82] on input "Dynamic Content Wrapper" at bounding box center [1326, 70] width 148 height 27
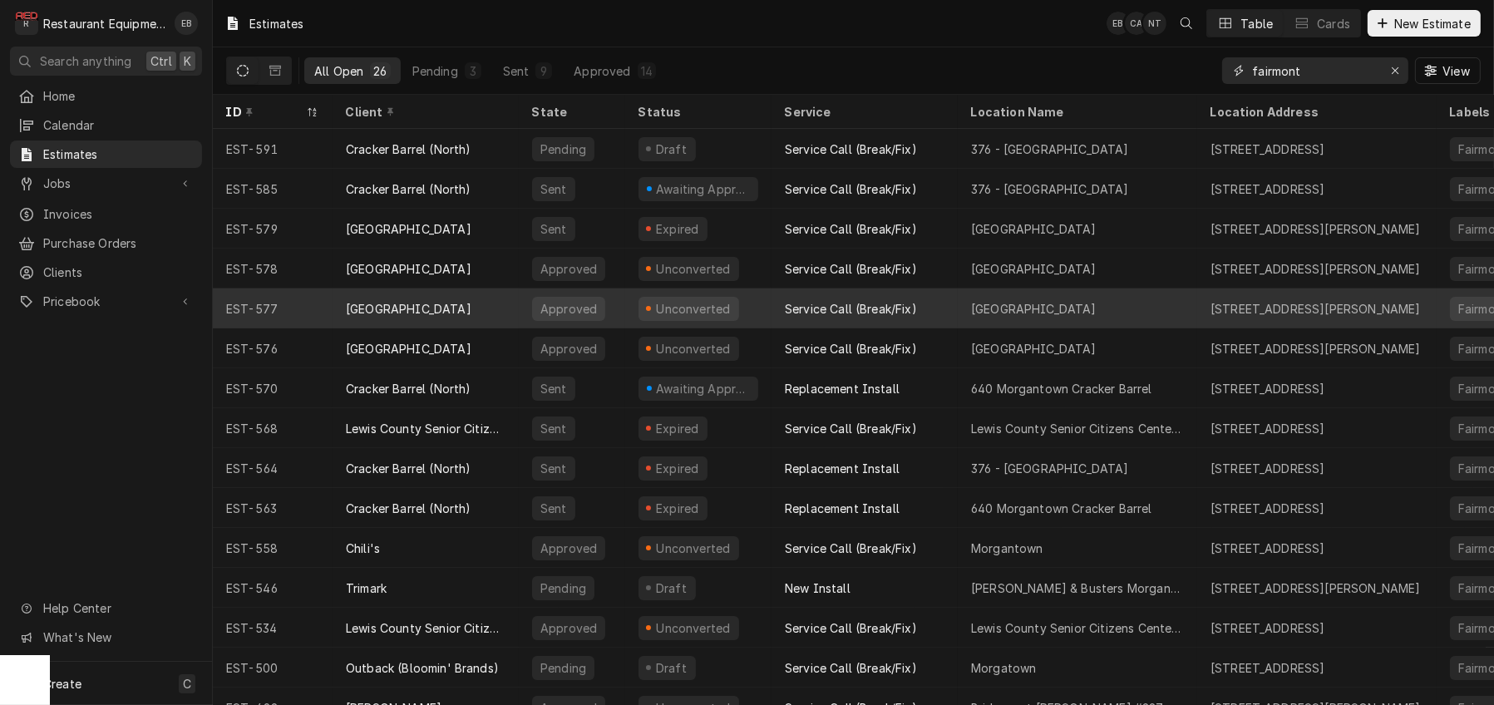
type input "fairmont"
click at [515, 308] on div "[GEOGRAPHIC_DATA]" at bounding box center [426, 308] width 186 height 40
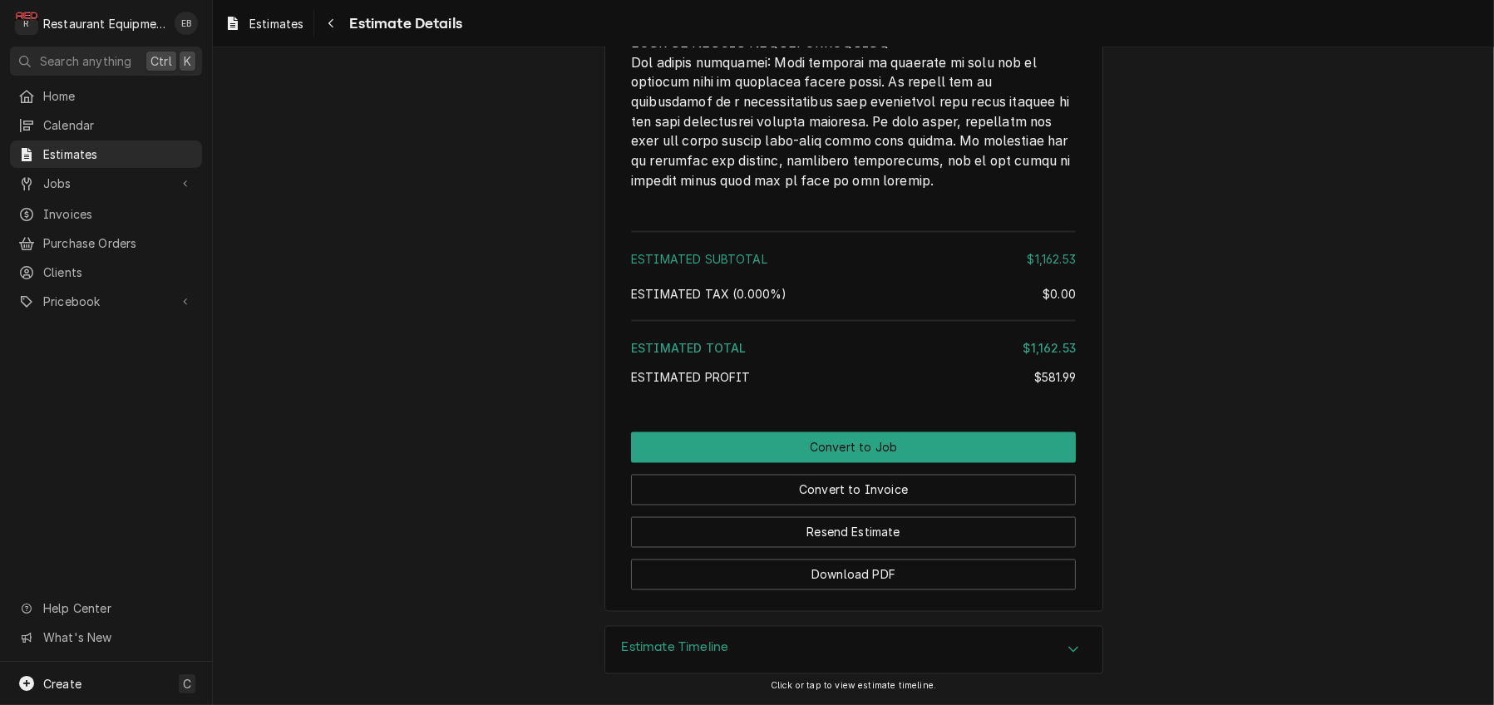
click at [920, 639] on div "Estimate Timeline" at bounding box center [853, 650] width 497 height 47
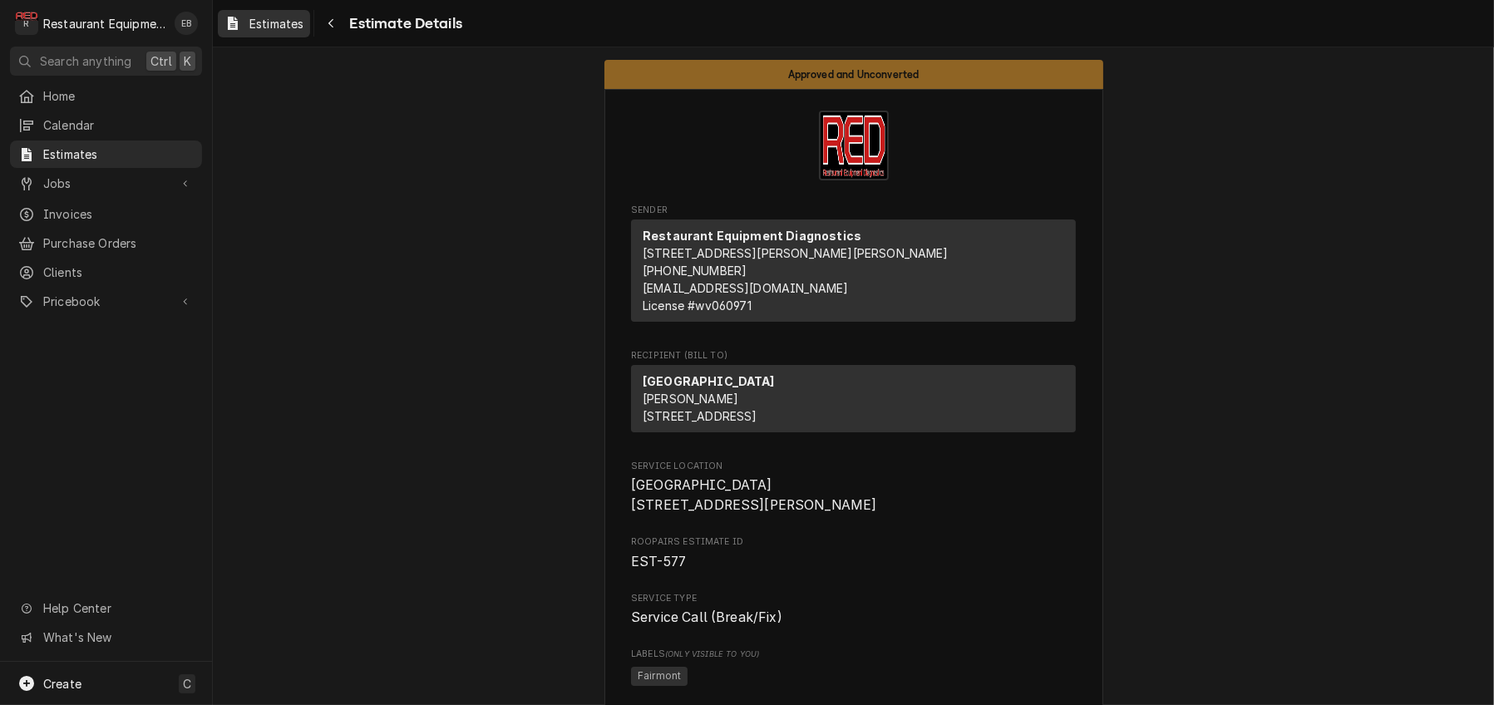
click at [285, 20] on span "Estimates" at bounding box center [276, 23] width 54 height 17
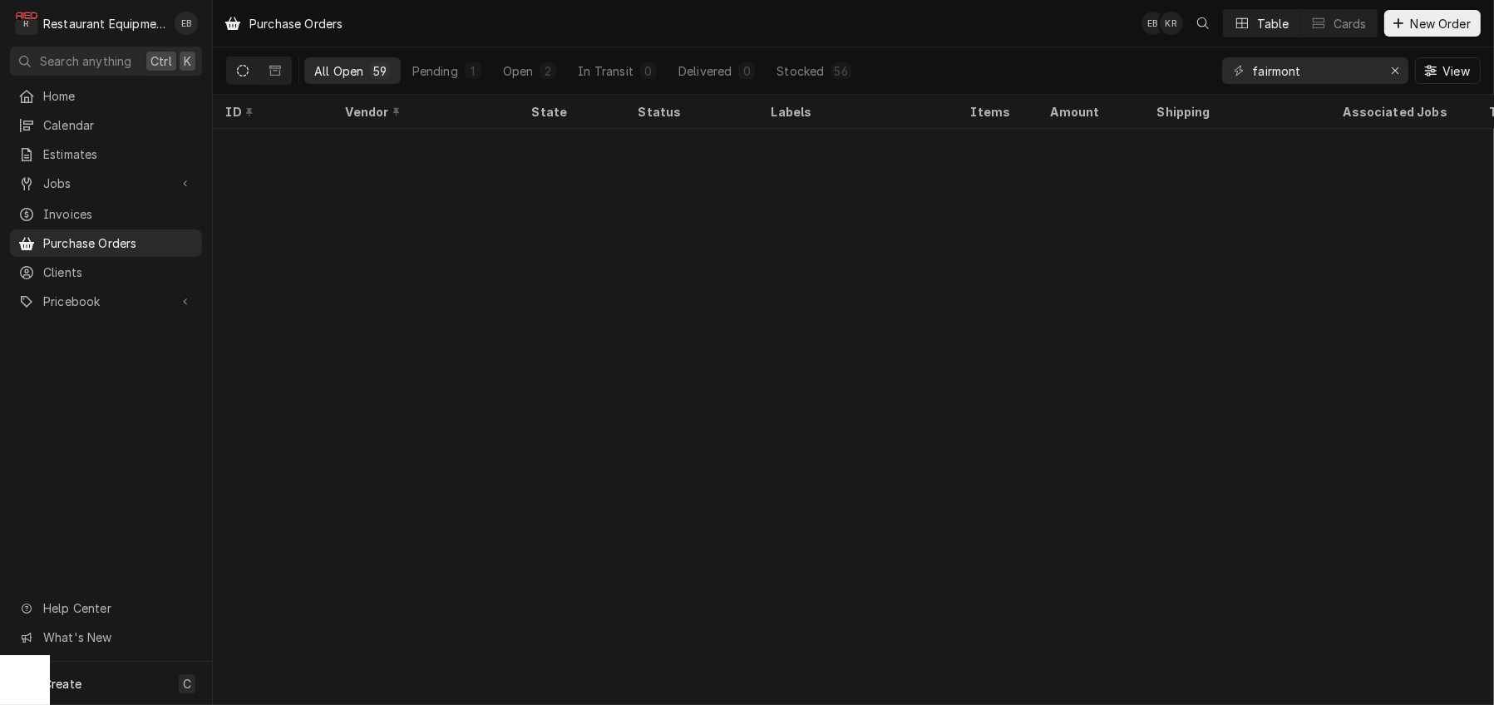
scroll to position [1793, 0]
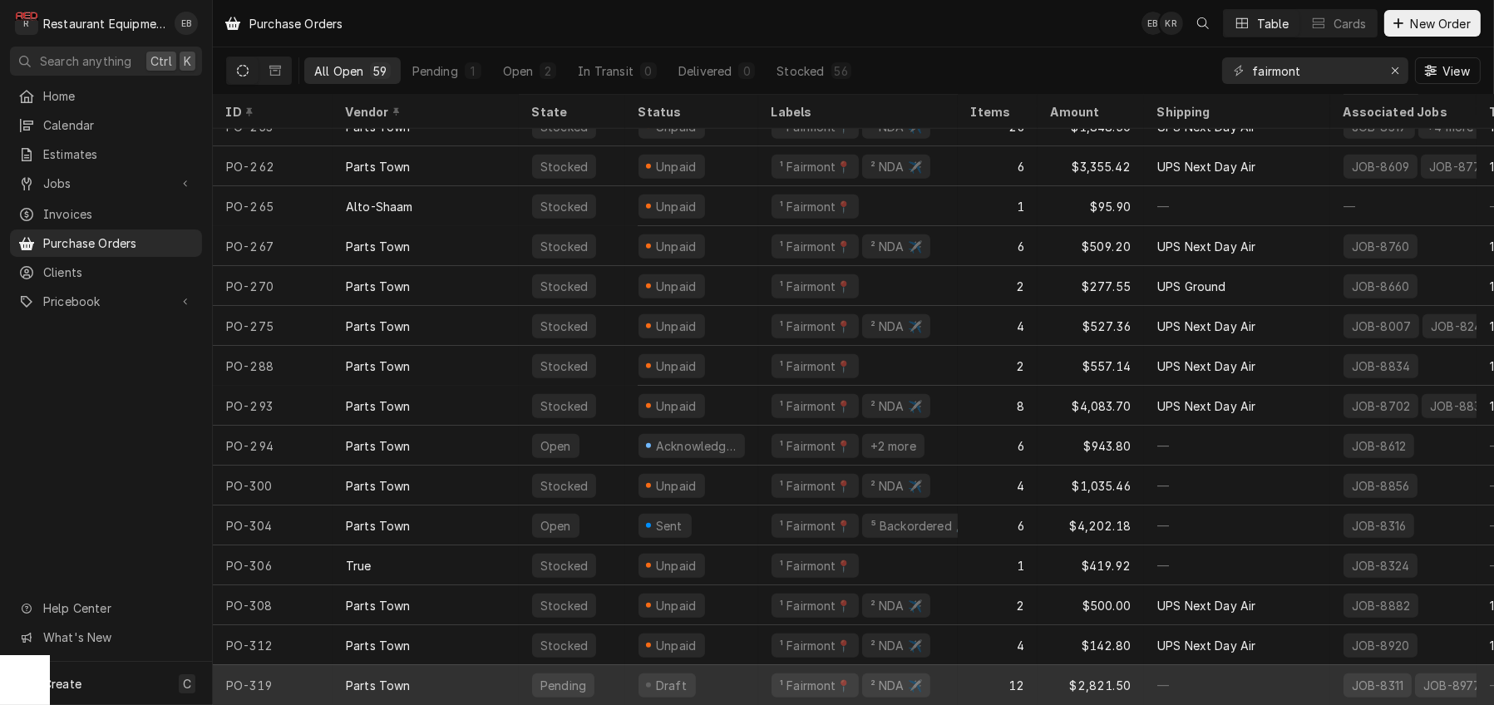
click at [752, 673] on div "Draft" at bounding box center [691, 685] width 133 height 40
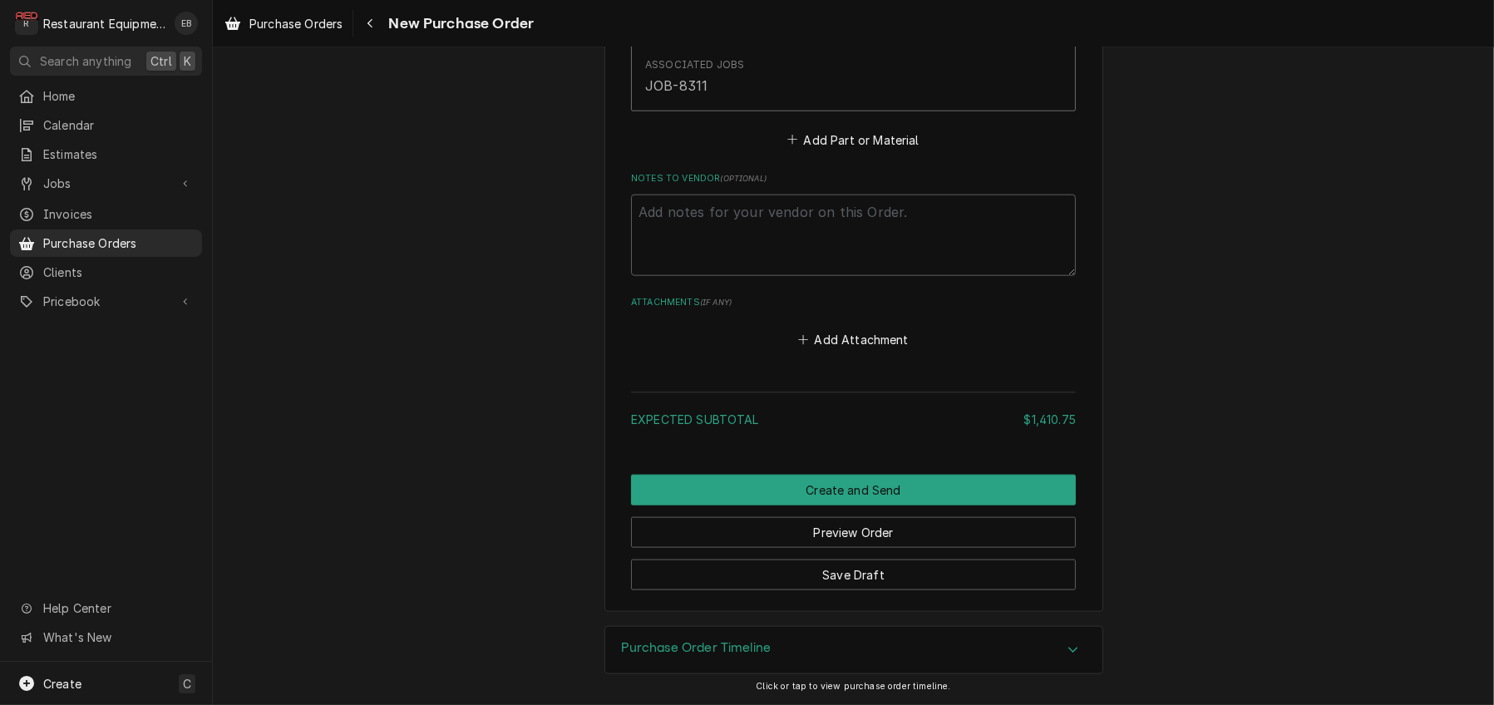
scroll to position [2383, 0]
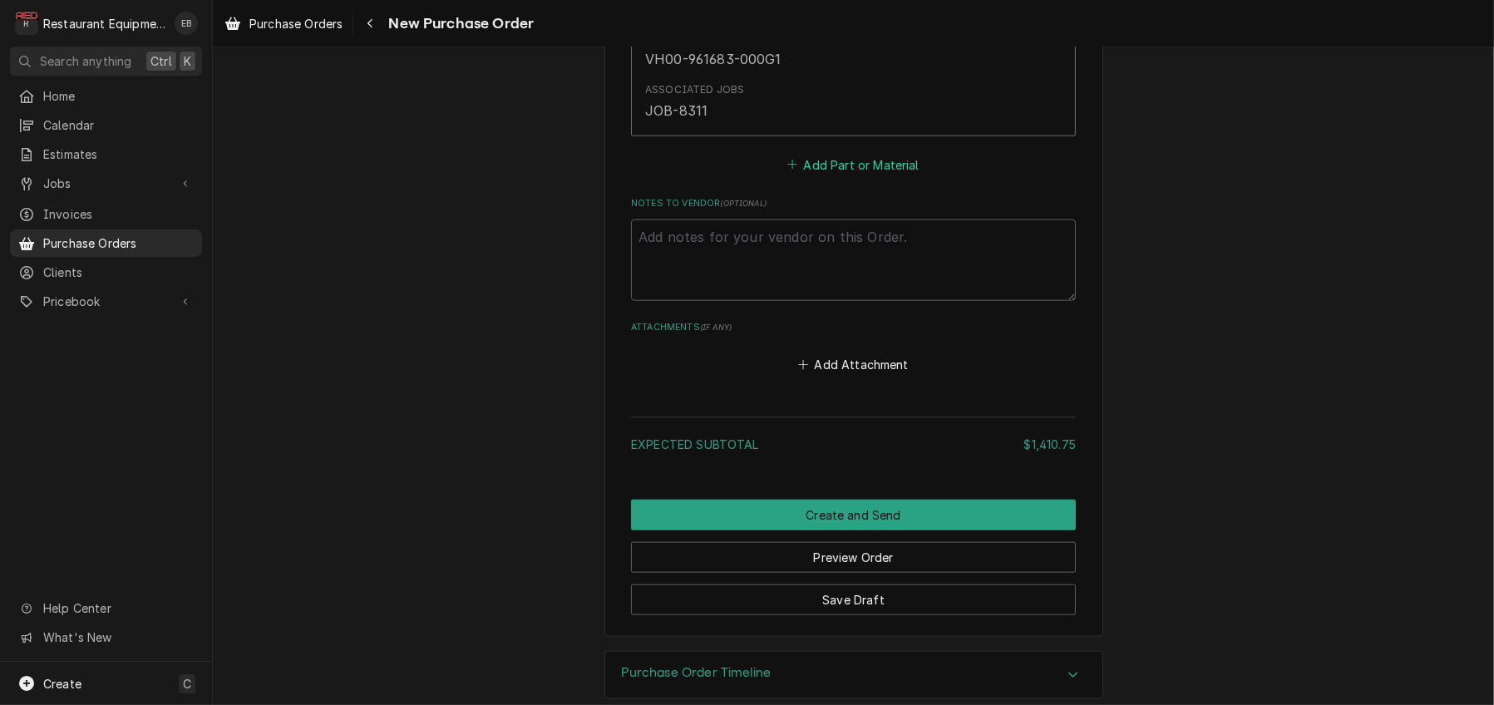
click at [807, 176] on button "Add Part or Material" at bounding box center [853, 164] width 137 height 23
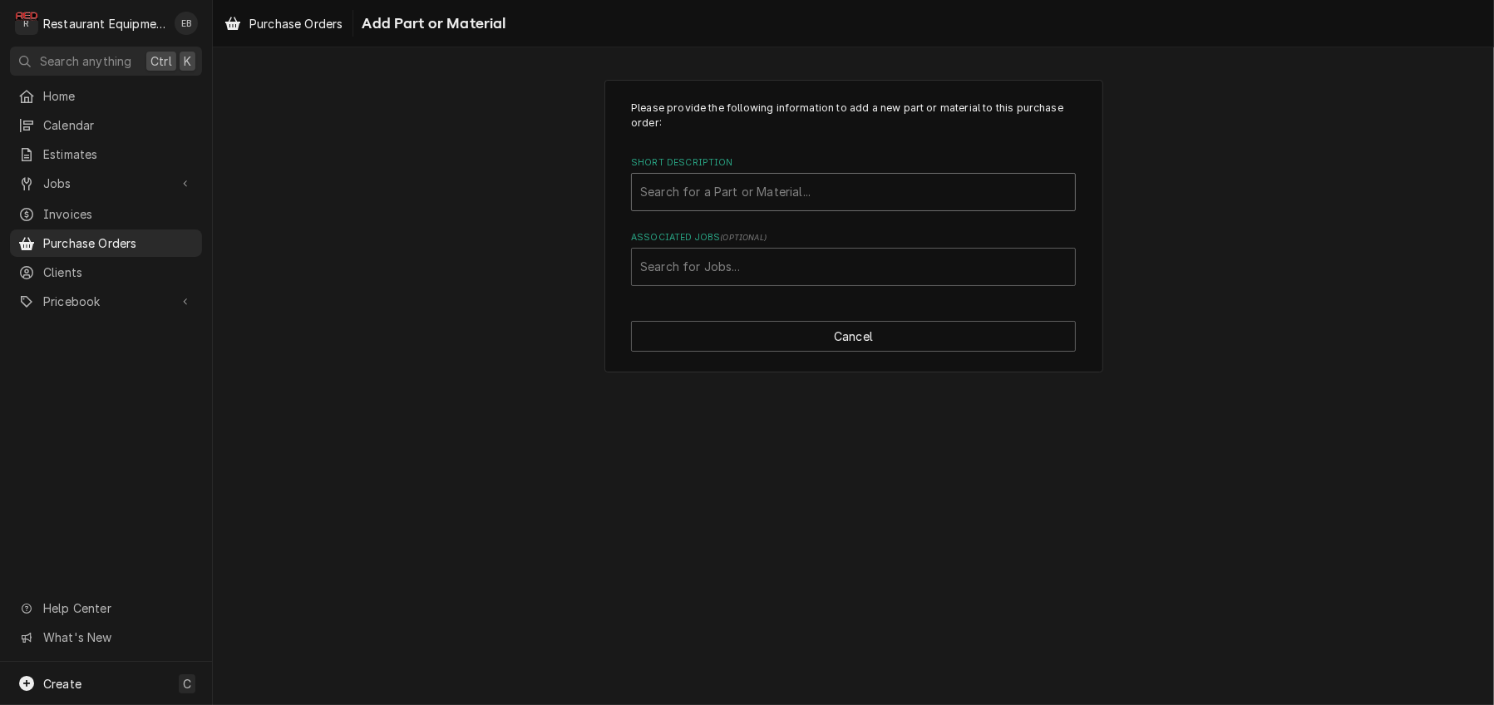
click at [761, 202] on div "Short Description" at bounding box center [853, 192] width 427 height 30
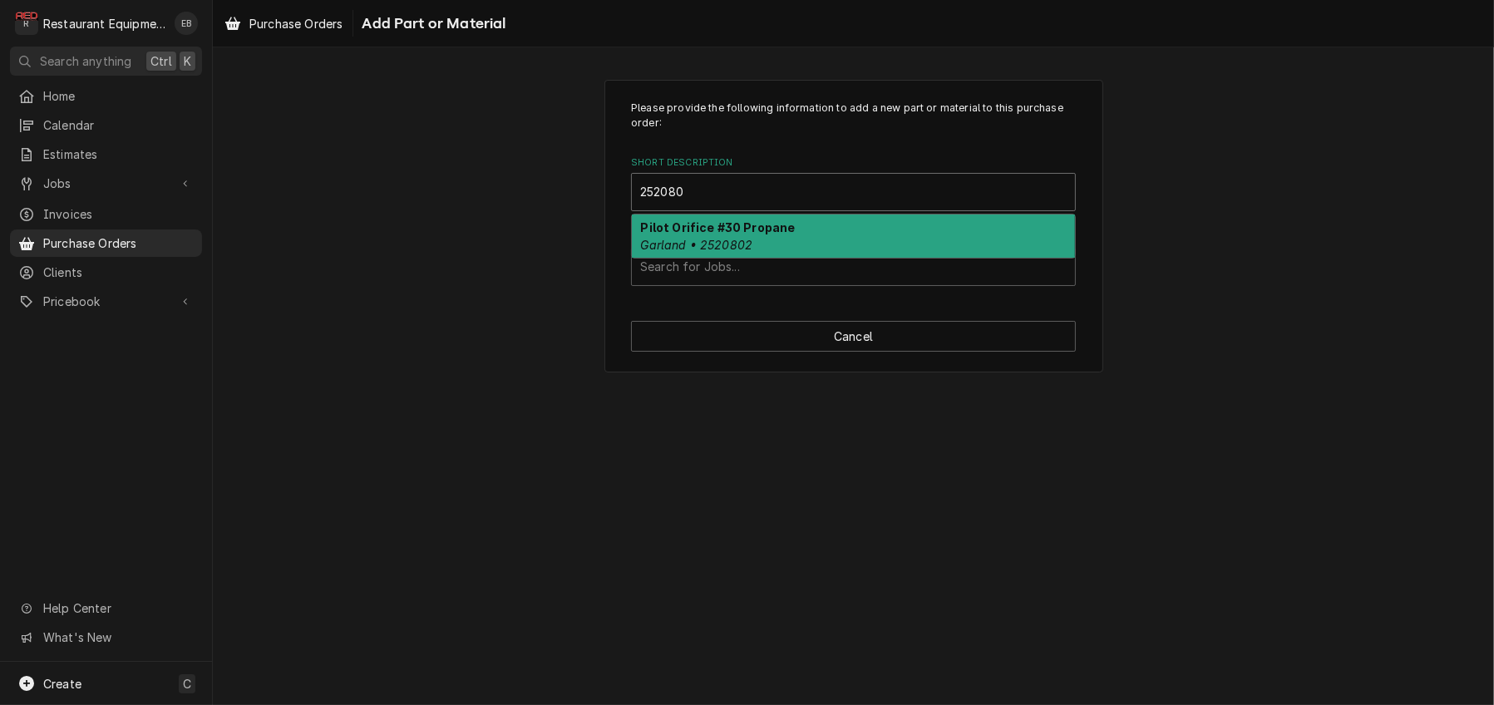
type input "2520802"
click at [763, 258] on div "Pilot Orifice #30 Propane Garland • 2520802" at bounding box center [853, 236] width 443 height 43
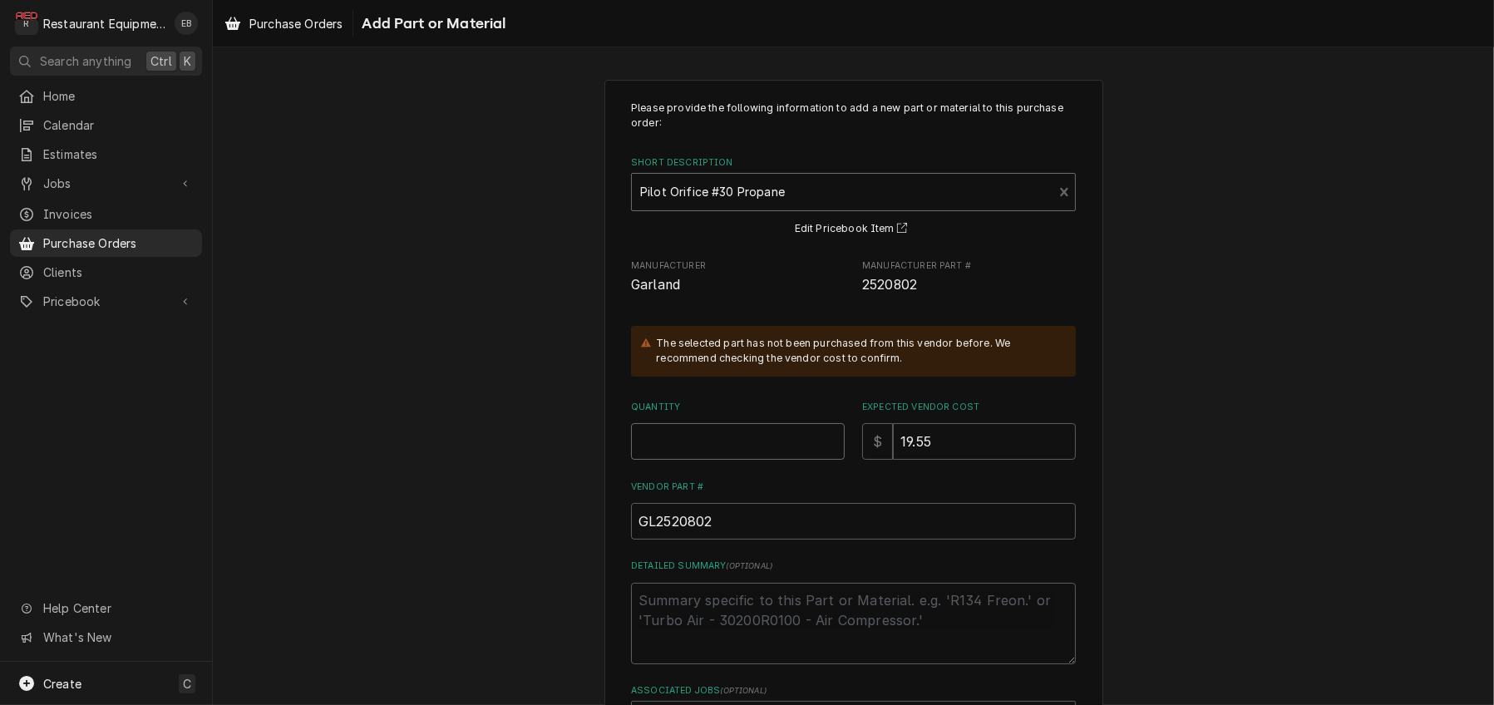
click at [735, 460] on input "Quantity" at bounding box center [738, 441] width 214 height 37
type textarea "x"
type input "8"
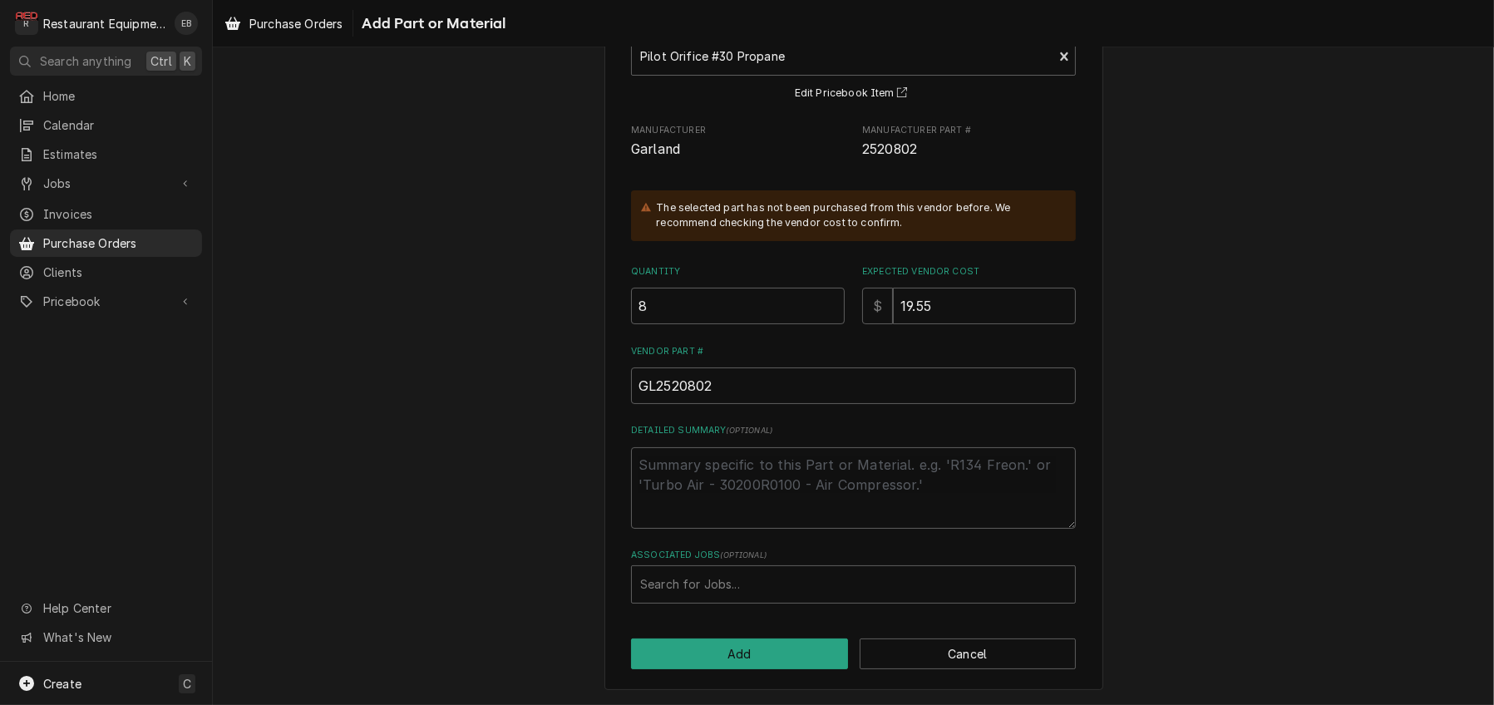
scroll to position [223, 0]
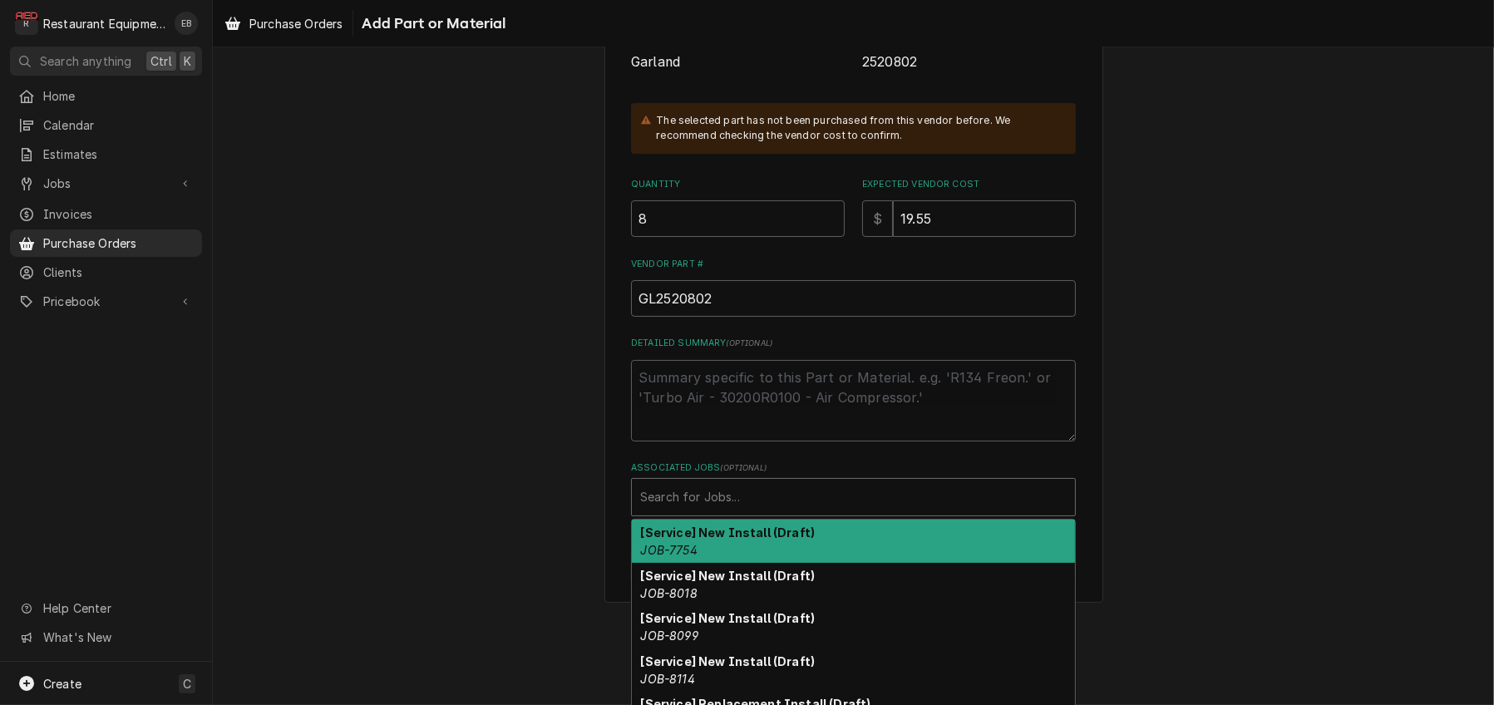
click at [742, 512] on div "Associated Jobs" at bounding box center [853, 497] width 427 height 30
click at [722, 512] on div "Associated Jobs" at bounding box center [853, 497] width 427 height 30
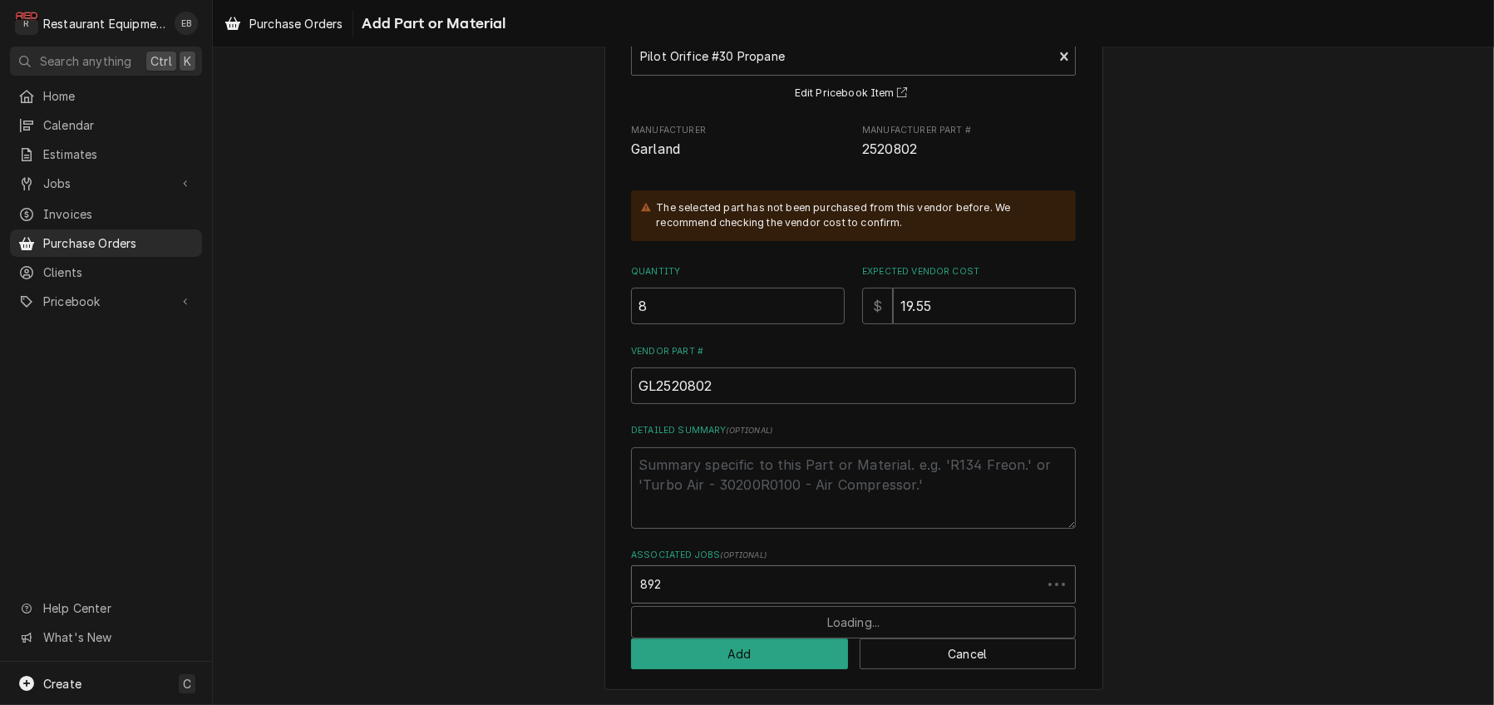
type input "8928"
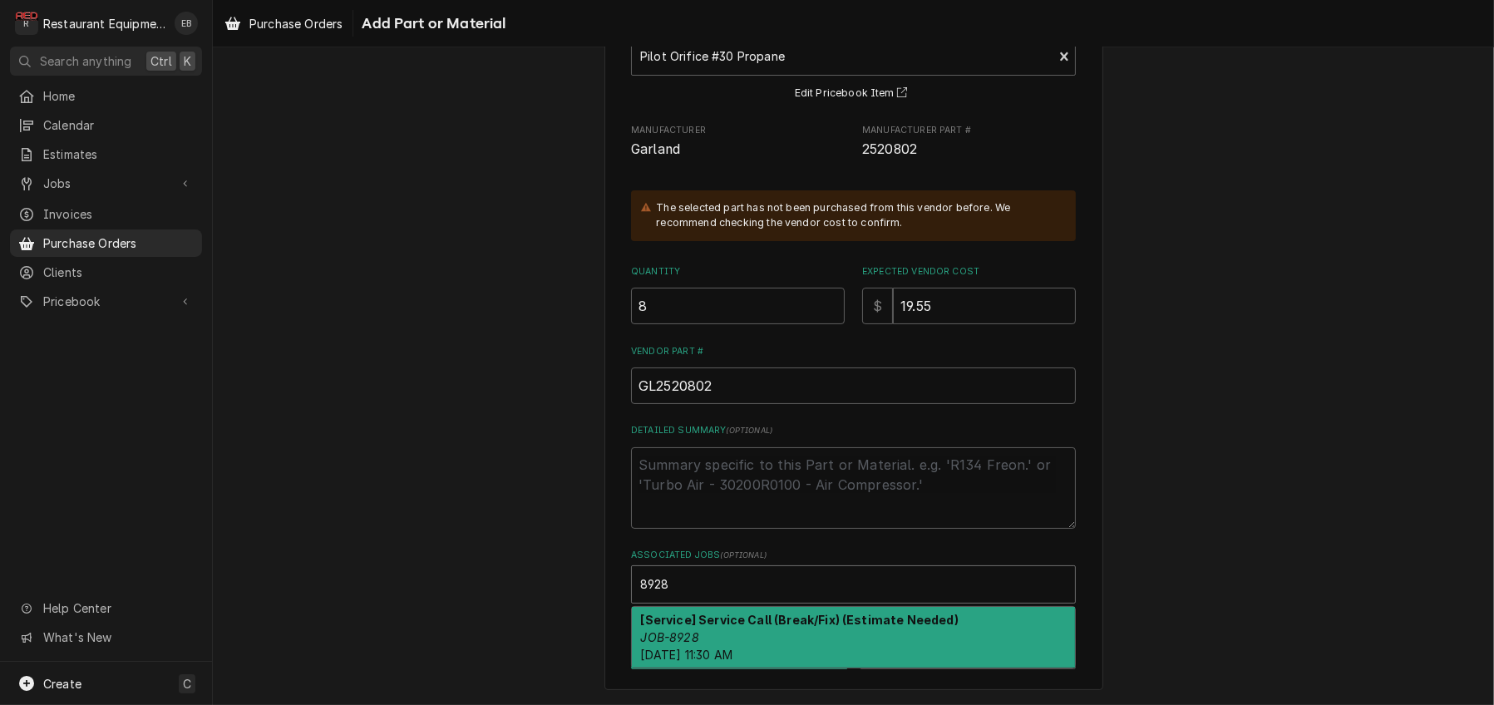
click at [763, 622] on div "[Service] Service Call (Break/Fix) (Estimate Needed) JOB-8928 Thu, Sep 18th, 20…" at bounding box center [853, 637] width 443 height 61
type textarea "x"
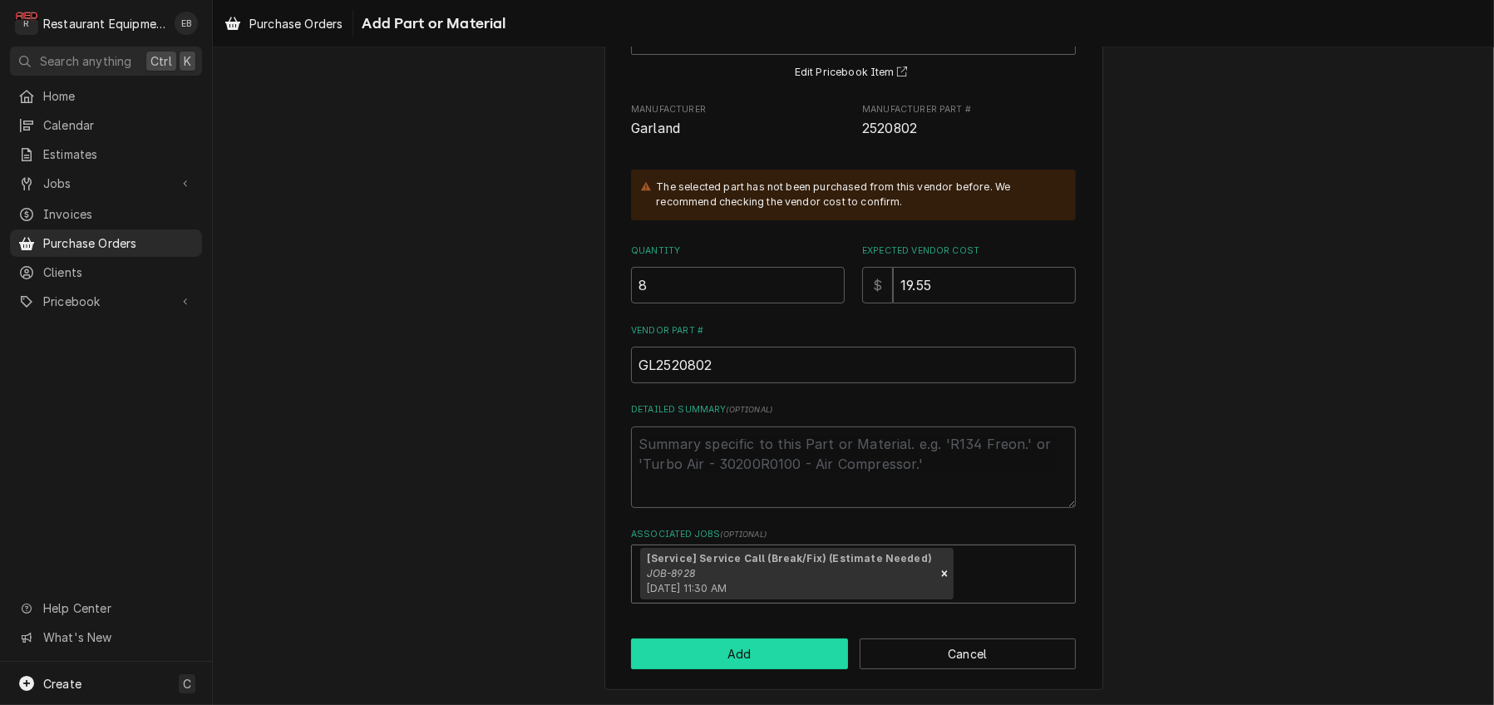
click at [752, 669] on button "Add" at bounding box center [739, 654] width 217 height 31
type textarea "x"
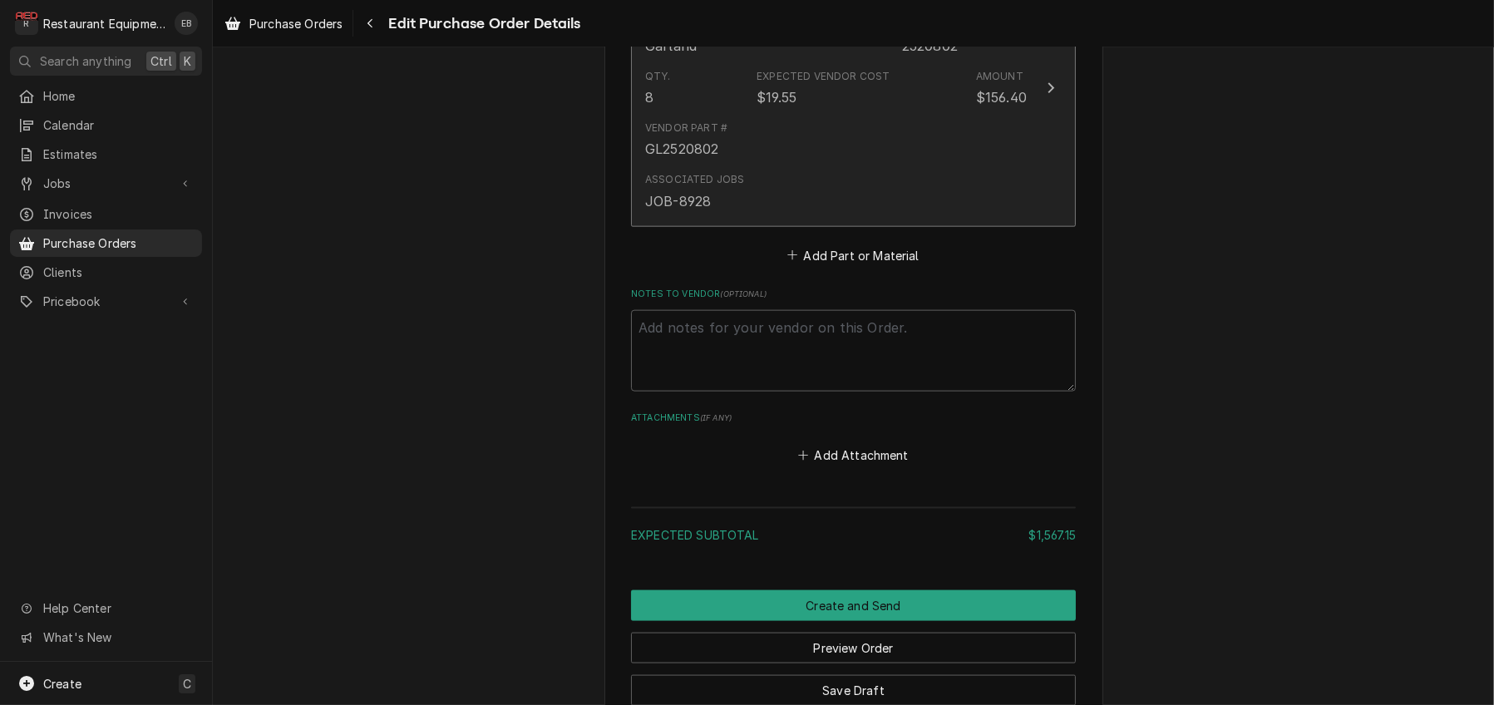
scroll to position [2695, 0]
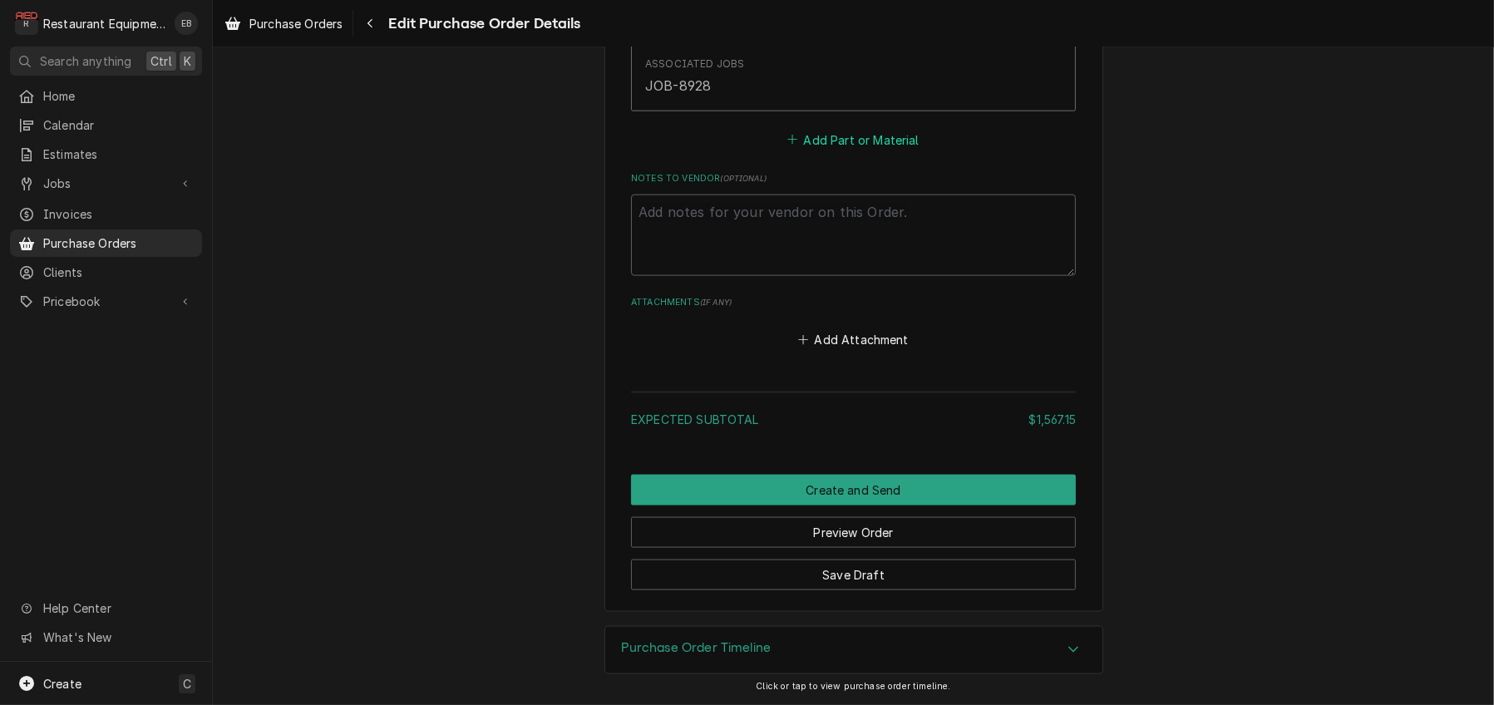
click at [827, 151] on button "Add Part or Material" at bounding box center [853, 139] width 137 height 23
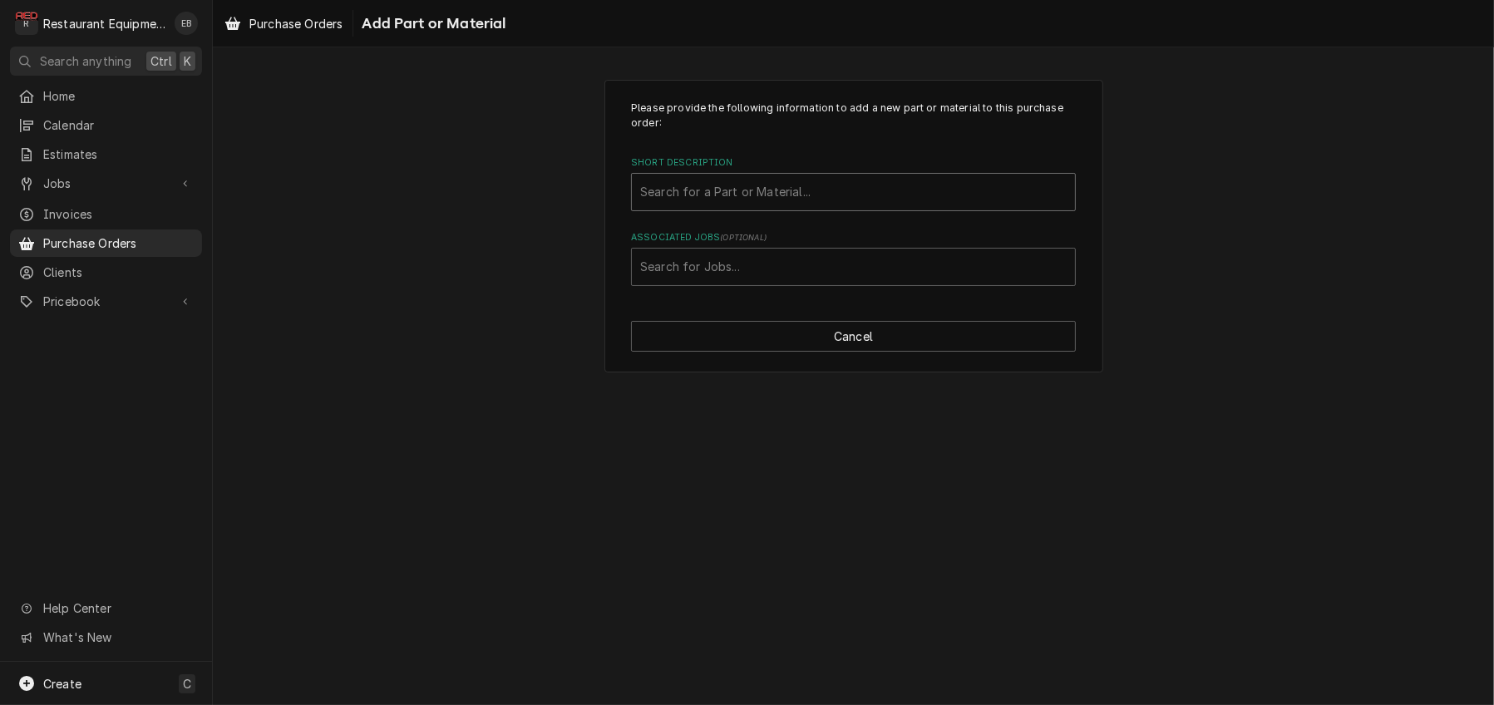
click at [741, 202] on div "Short Description" at bounding box center [853, 192] width 427 height 30
type input "4523505"
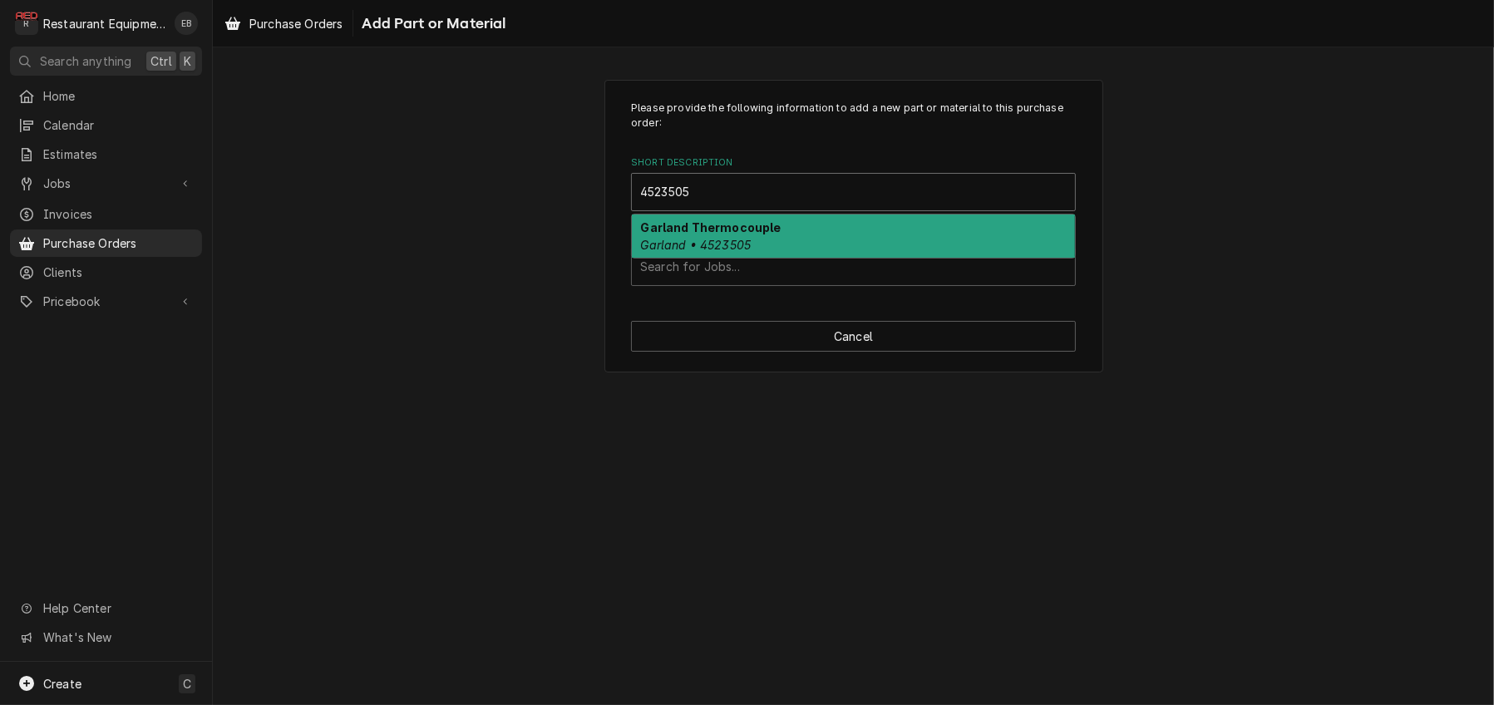
click at [749, 252] on em "Garland • 4523505" at bounding box center [696, 245] width 111 height 14
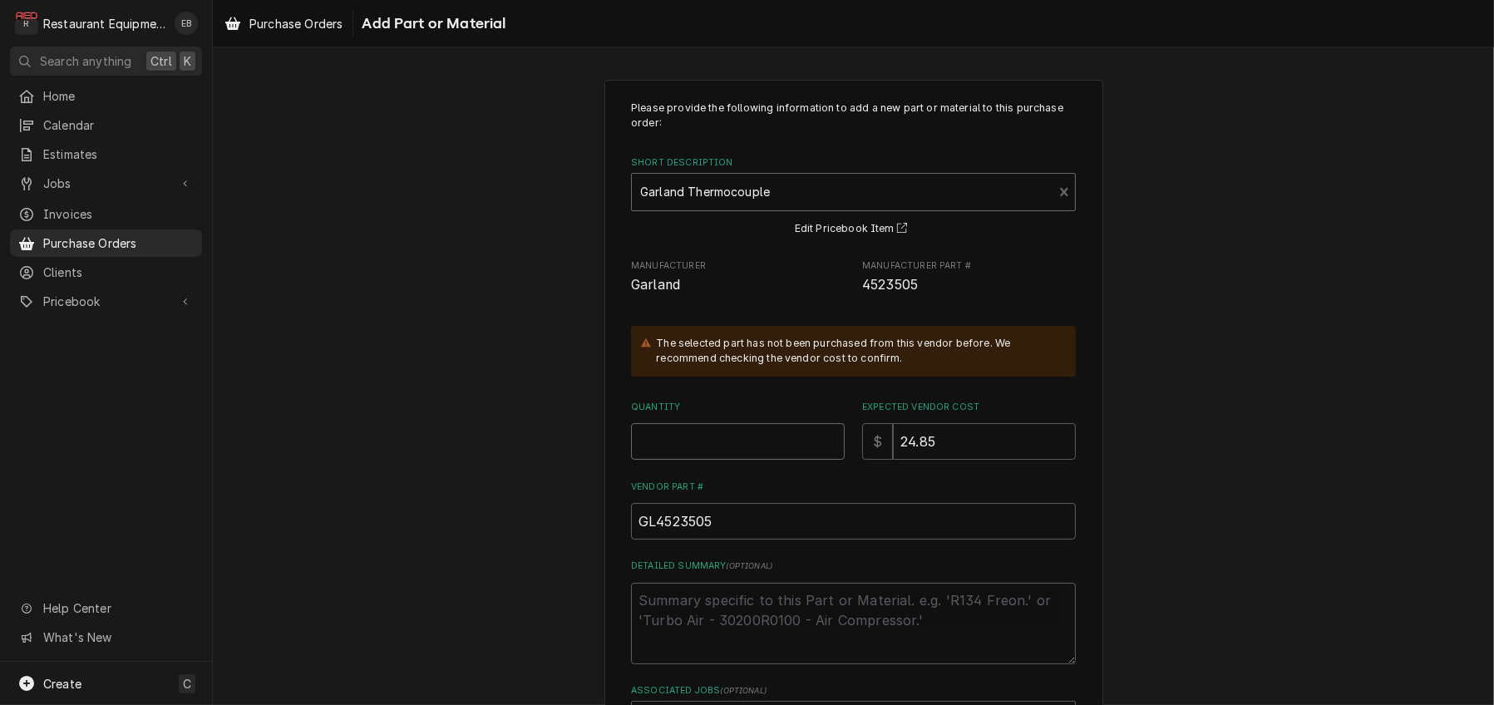
click at [725, 460] on input "Quantity" at bounding box center [738, 441] width 214 height 37
type textarea "x"
type input "2"
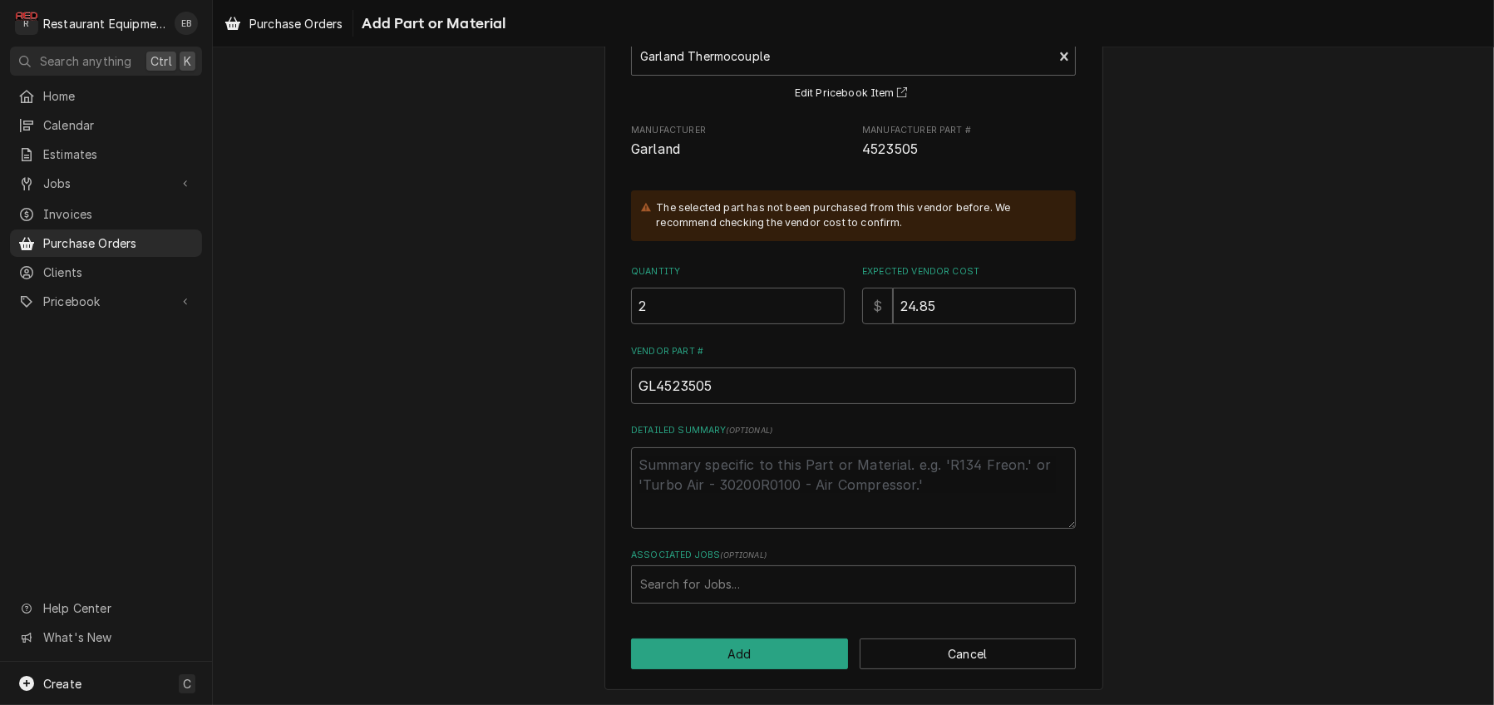
scroll to position [223, 0]
click at [749, 572] on div "Associated Jobs" at bounding box center [853, 585] width 427 height 30
type input "8928"
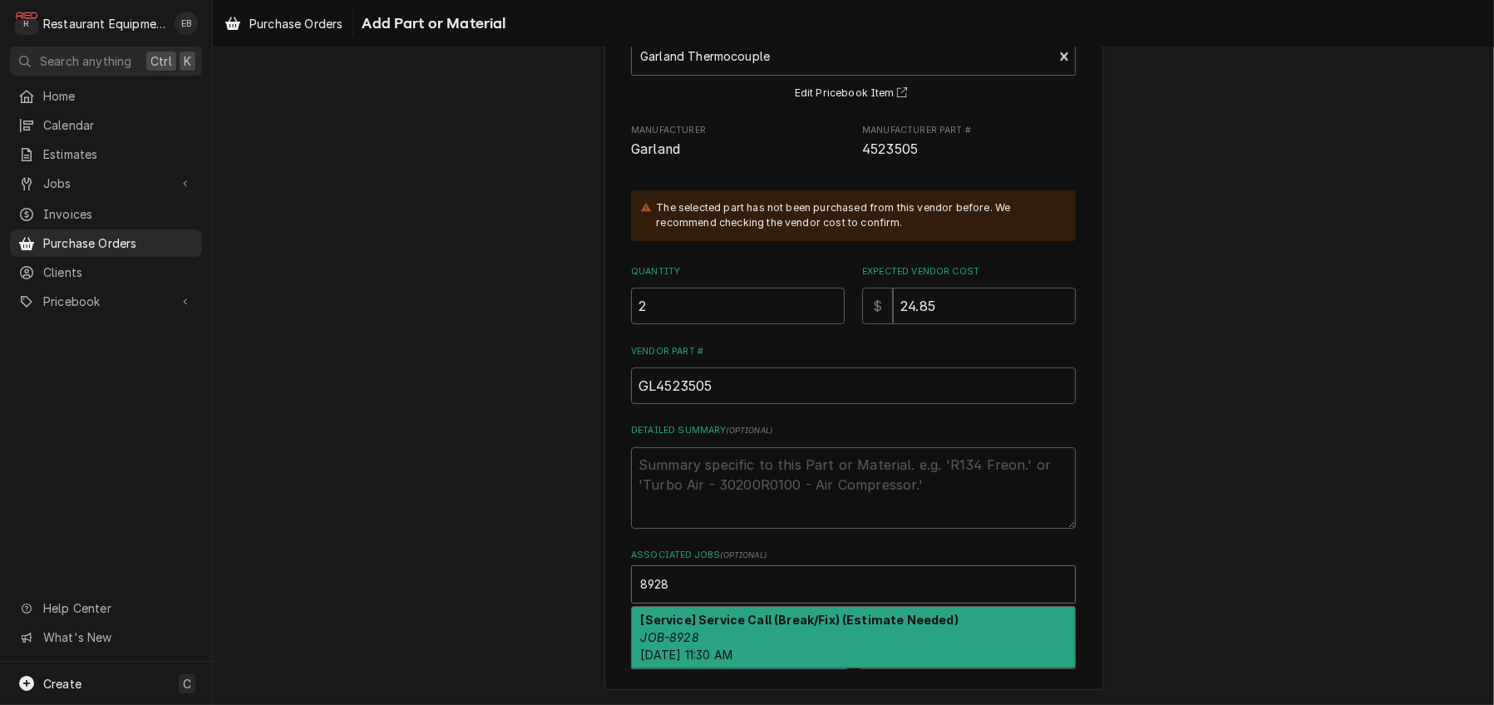
click at [747, 619] on strong "[Service] Service Call (Break/Fix) (Estimate Needed)" at bounding box center [800, 620] width 318 height 14
type textarea "x"
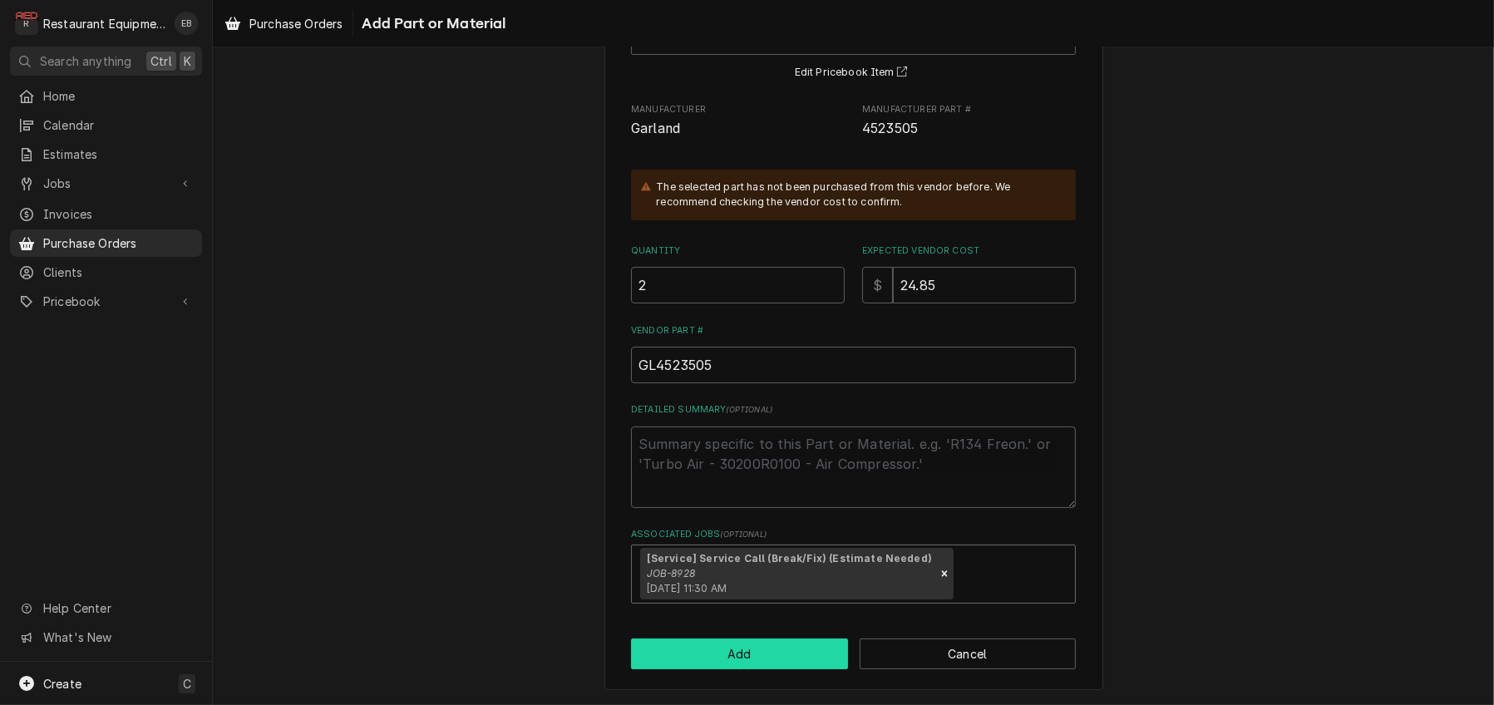
click at [761, 669] on button "Add" at bounding box center [739, 654] width 217 height 31
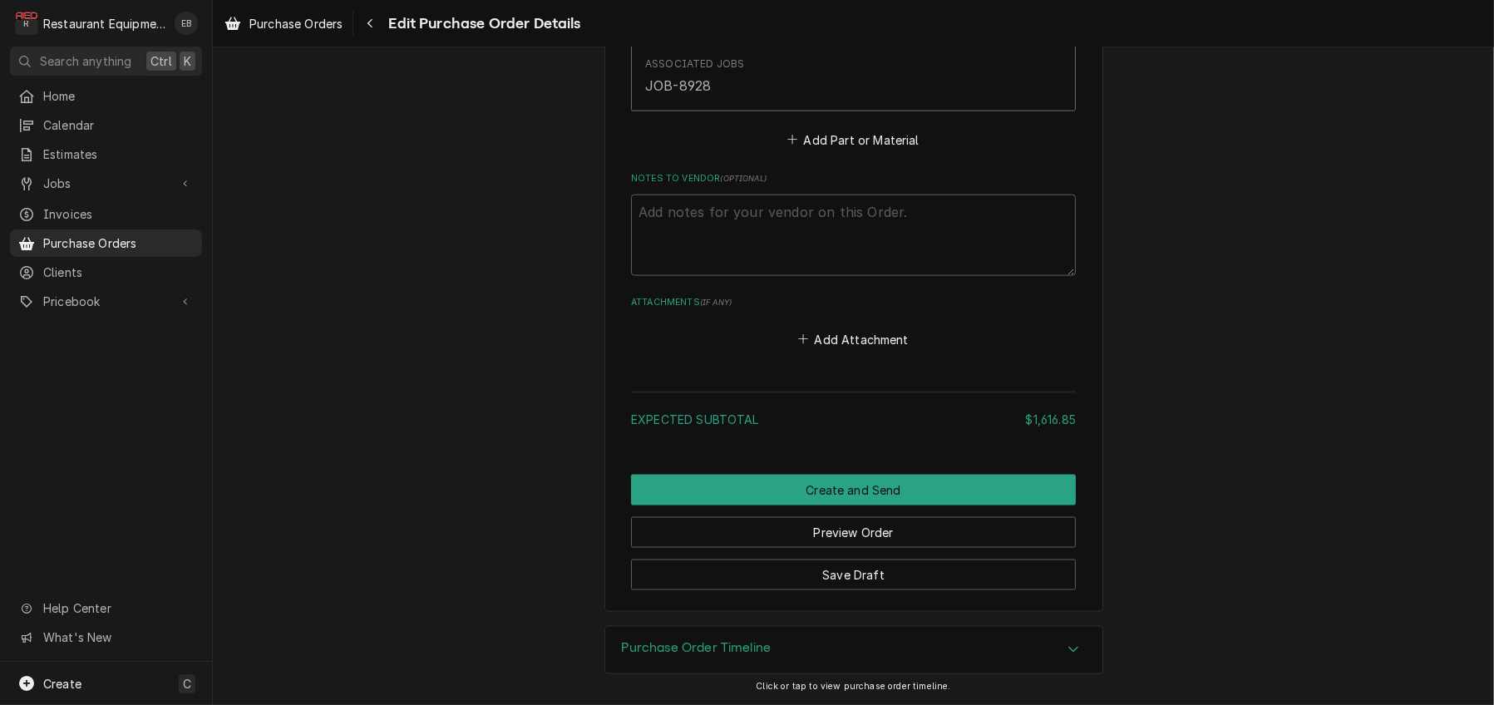
scroll to position [3061, 0]
type textarea "x"
click at [846, 151] on button "Add Part or Material" at bounding box center [853, 139] width 137 height 23
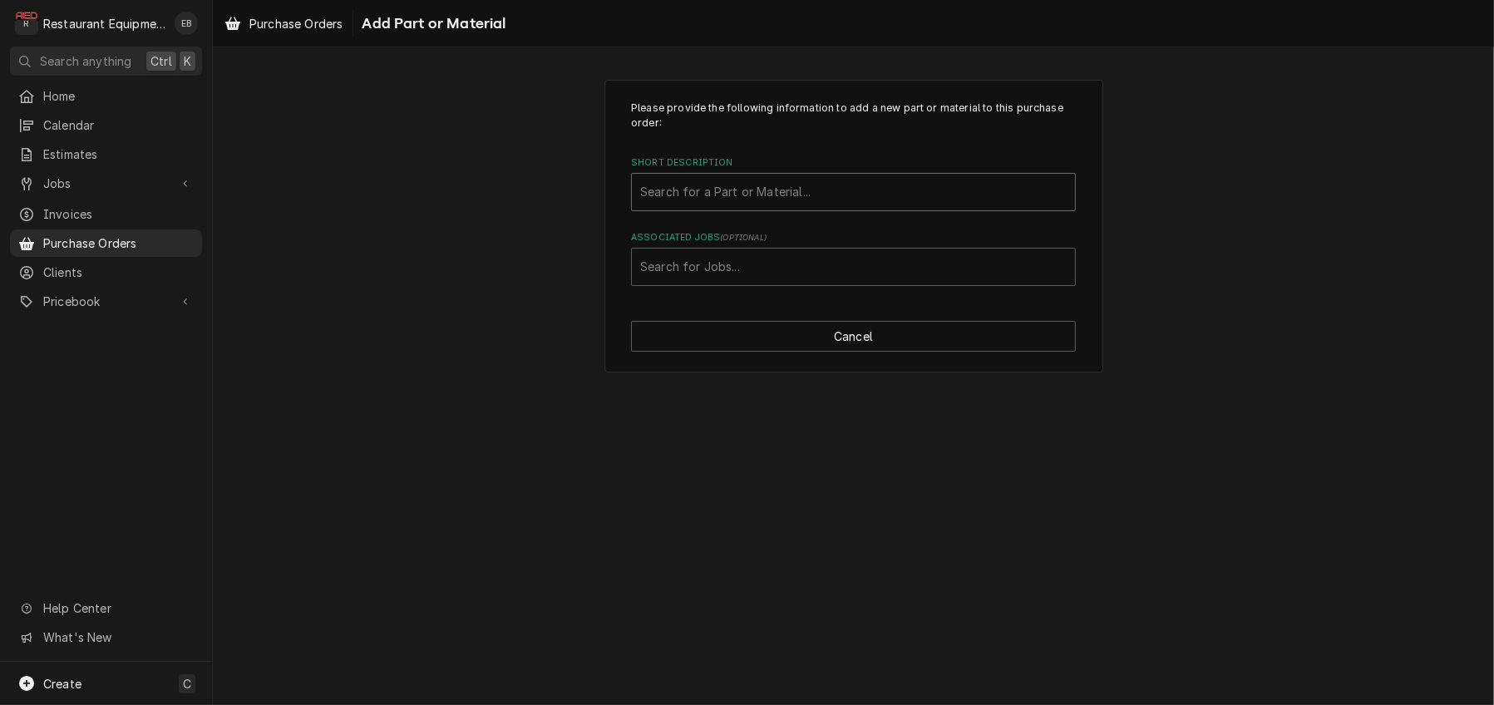
click at [688, 207] on div "Short Description" at bounding box center [853, 192] width 427 height 30
type input "4652"
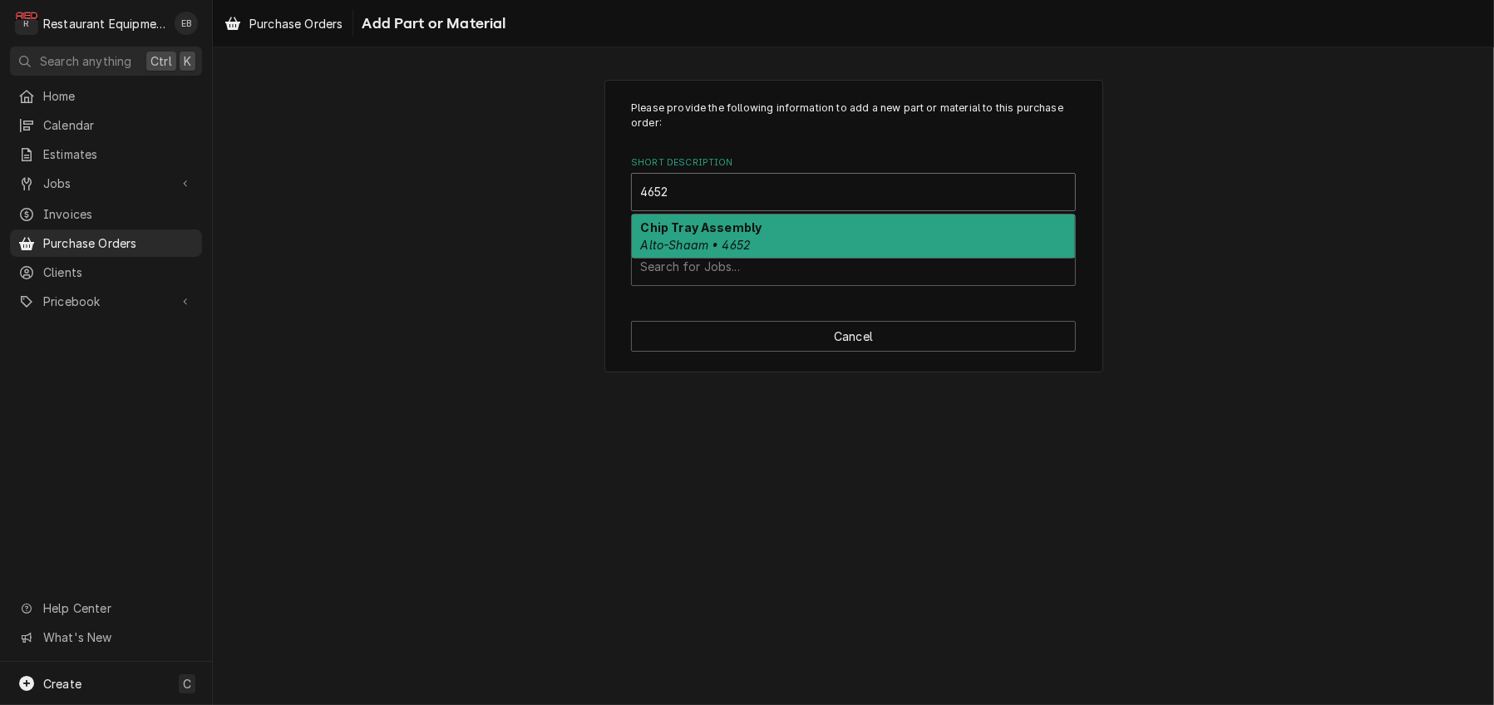
click at [741, 234] on strong "Chip Tray Assembly" at bounding box center [701, 227] width 121 height 14
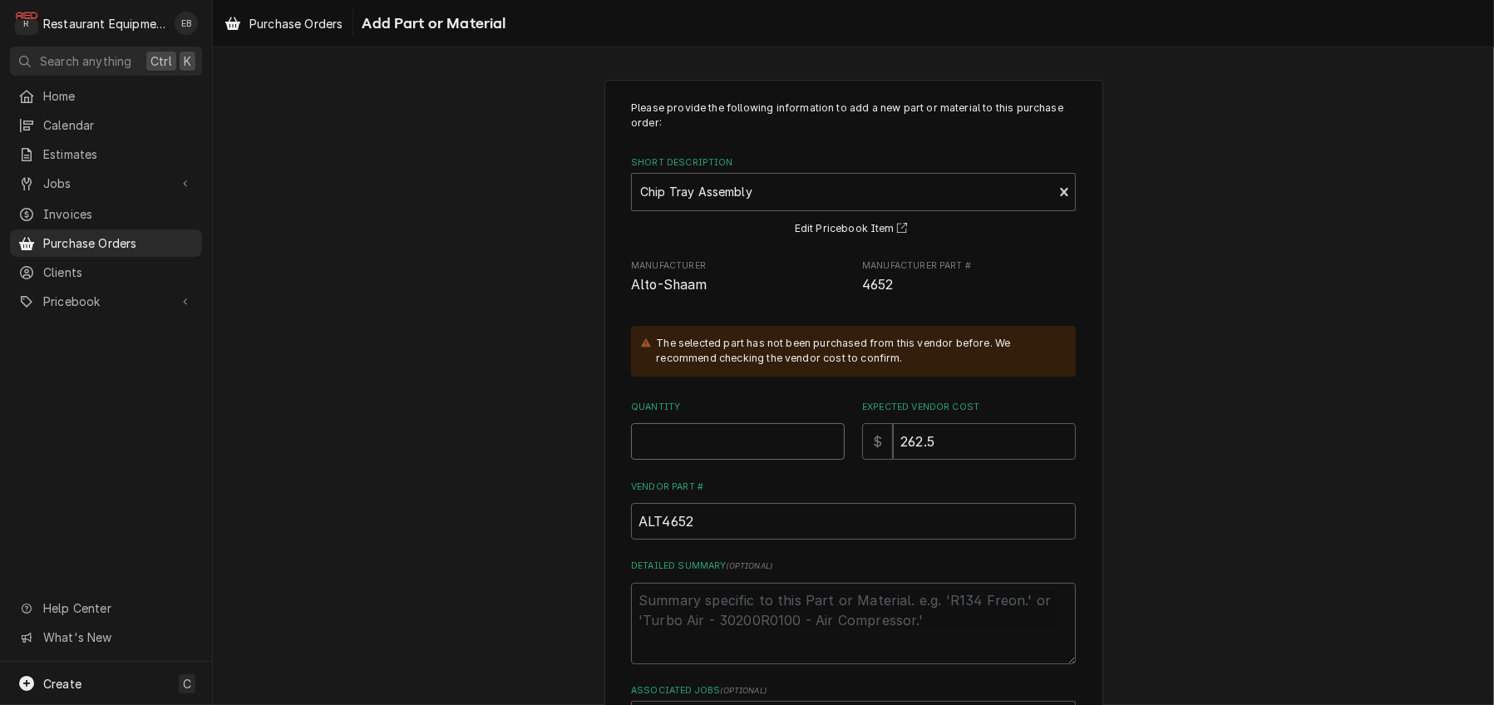
click at [685, 460] on input "Quantity" at bounding box center [738, 441] width 214 height 37
type textarea "x"
type input "2"
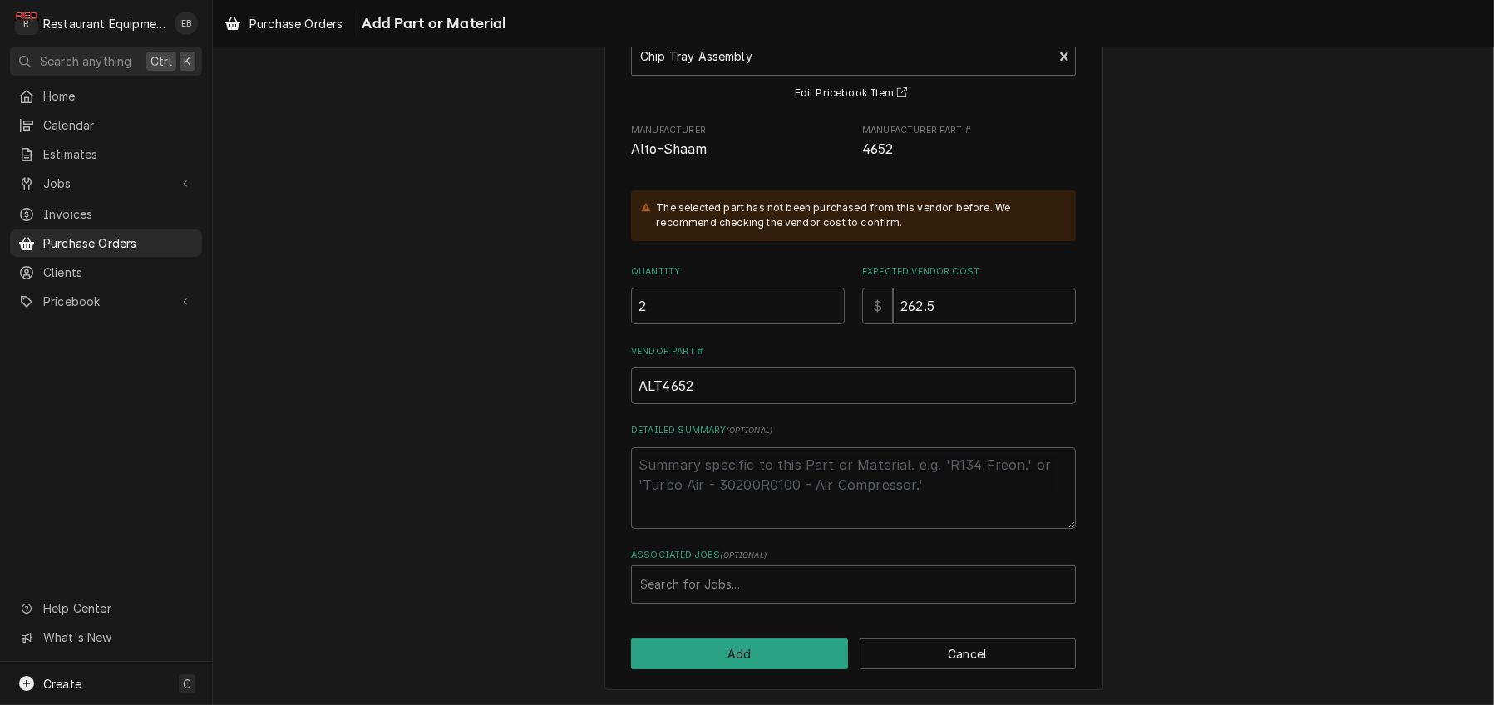
scroll to position [223, 0]
click at [742, 570] on div "Associated Jobs" at bounding box center [853, 585] width 427 height 30
click at [685, 572] on div "Associated Jobs" at bounding box center [853, 585] width 427 height 30
type input "8929"
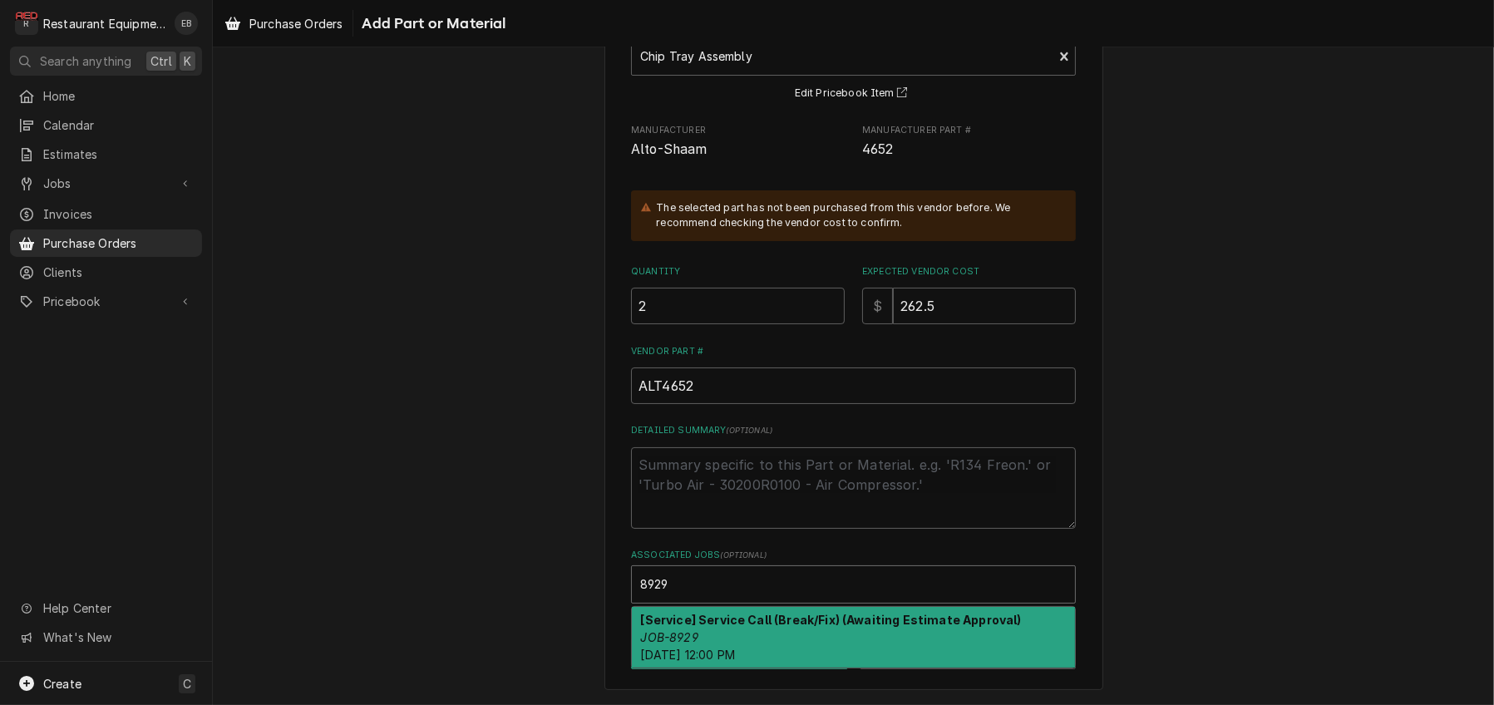
click at [772, 619] on strong "[Service] Service Call (Break/Fix) (Awaiting Estimate Approval)" at bounding box center [831, 620] width 381 height 14
type textarea "x"
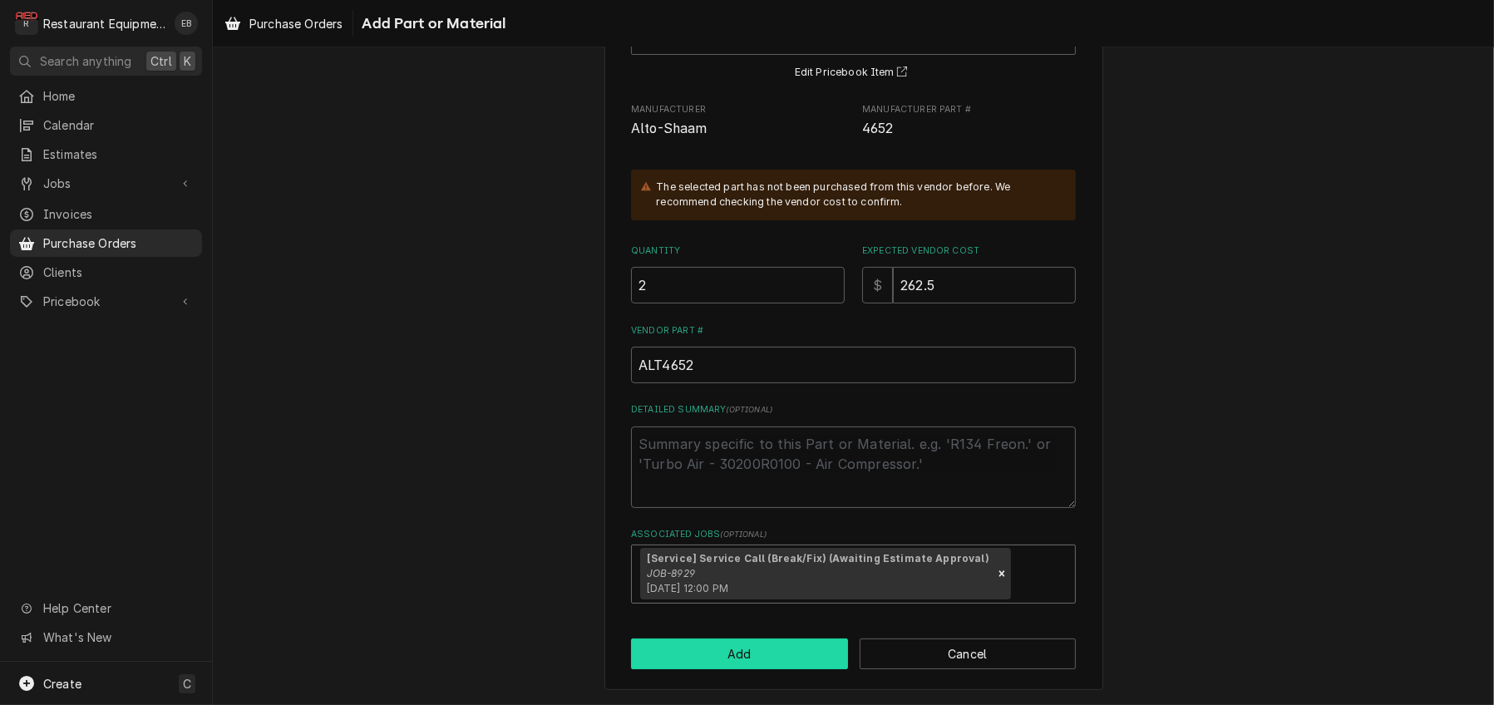
click at [774, 669] on button "Add" at bounding box center [739, 654] width 217 height 31
type textarea "x"
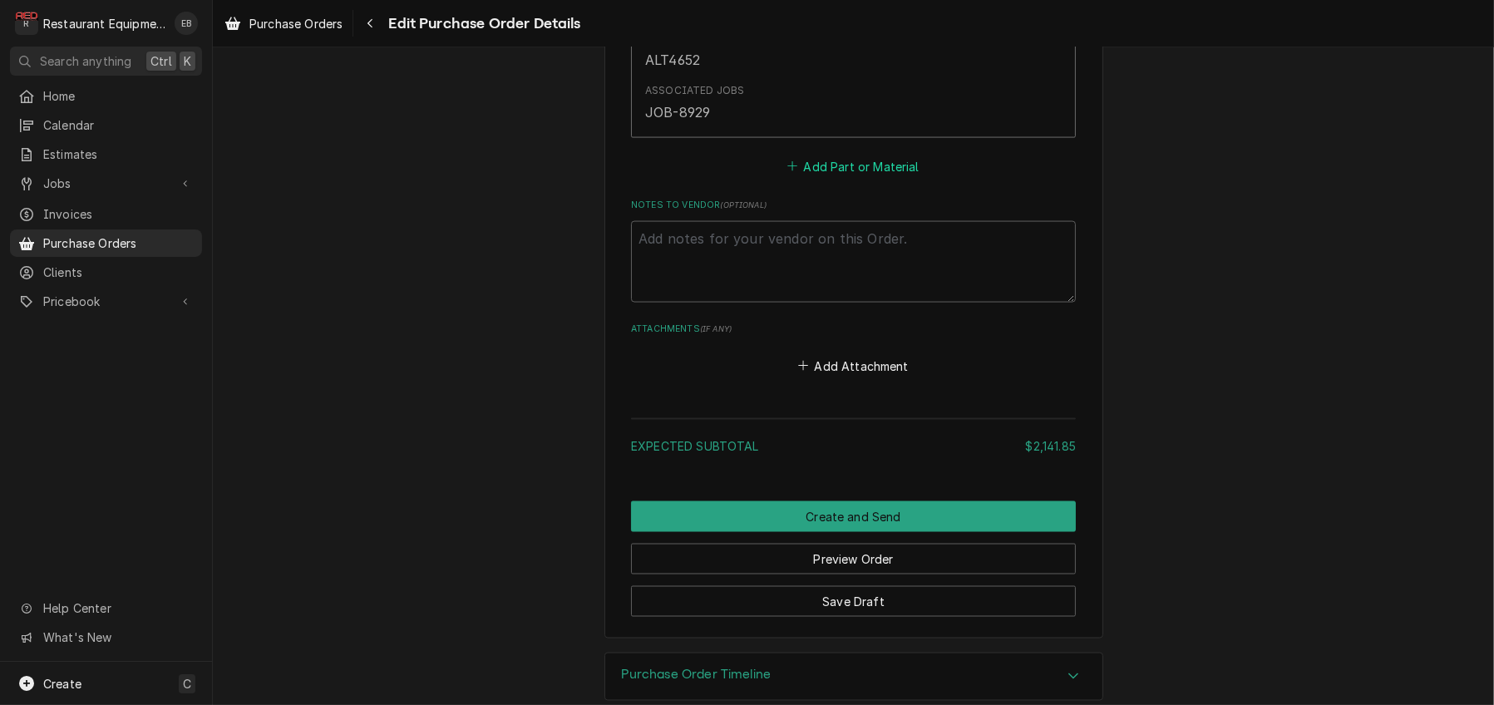
scroll to position [3317, 0]
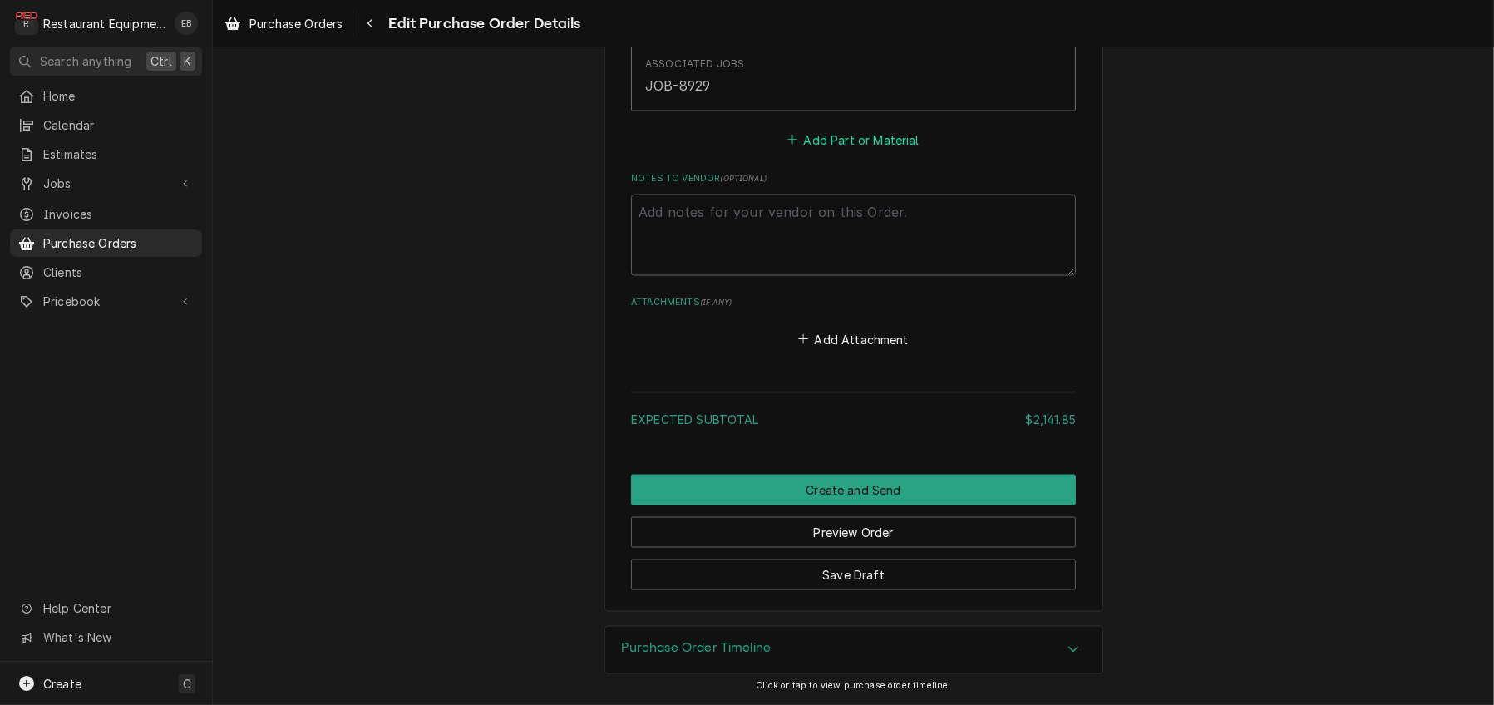
click at [809, 151] on button "Add Part or Material" at bounding box center [853, 139] width 137 height 23
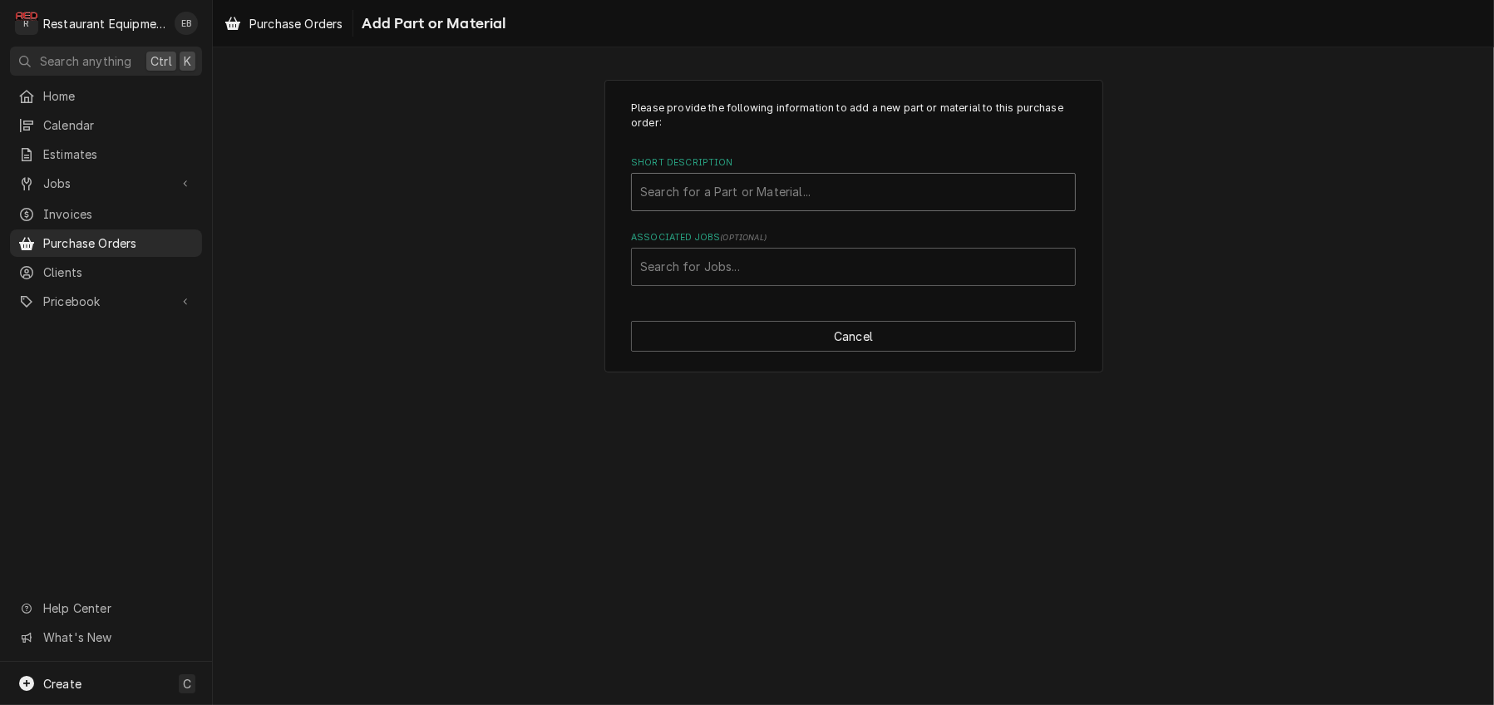
click at [800, 207] on div "Short Description" at bounding box center [853, 192] width 427 height 30
type input "gs-22951"
drag, startPoint x: 636, startPoint y: 203, endPoint x: 573, endPoint y: 208, distance: 63.4
click at [573, 210] on div "Please provide the following information to add a new part or material to this …" at bounding box center [853, 226] width 1281 height 323
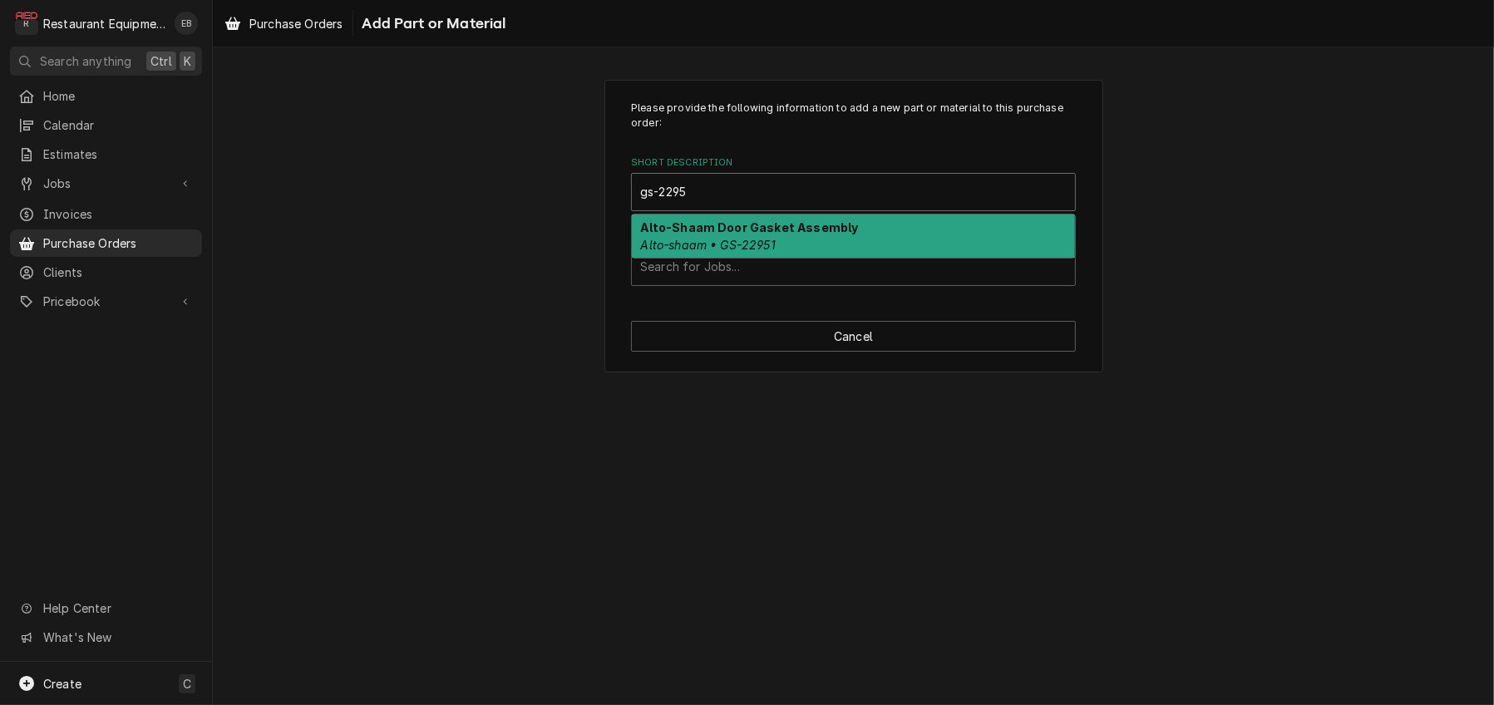
type input "gs-22951"
click at [714, 234] on strong "Alto-Shaam Door Gasket Assembly" at bounding box center [750, 227] width 218 height 14
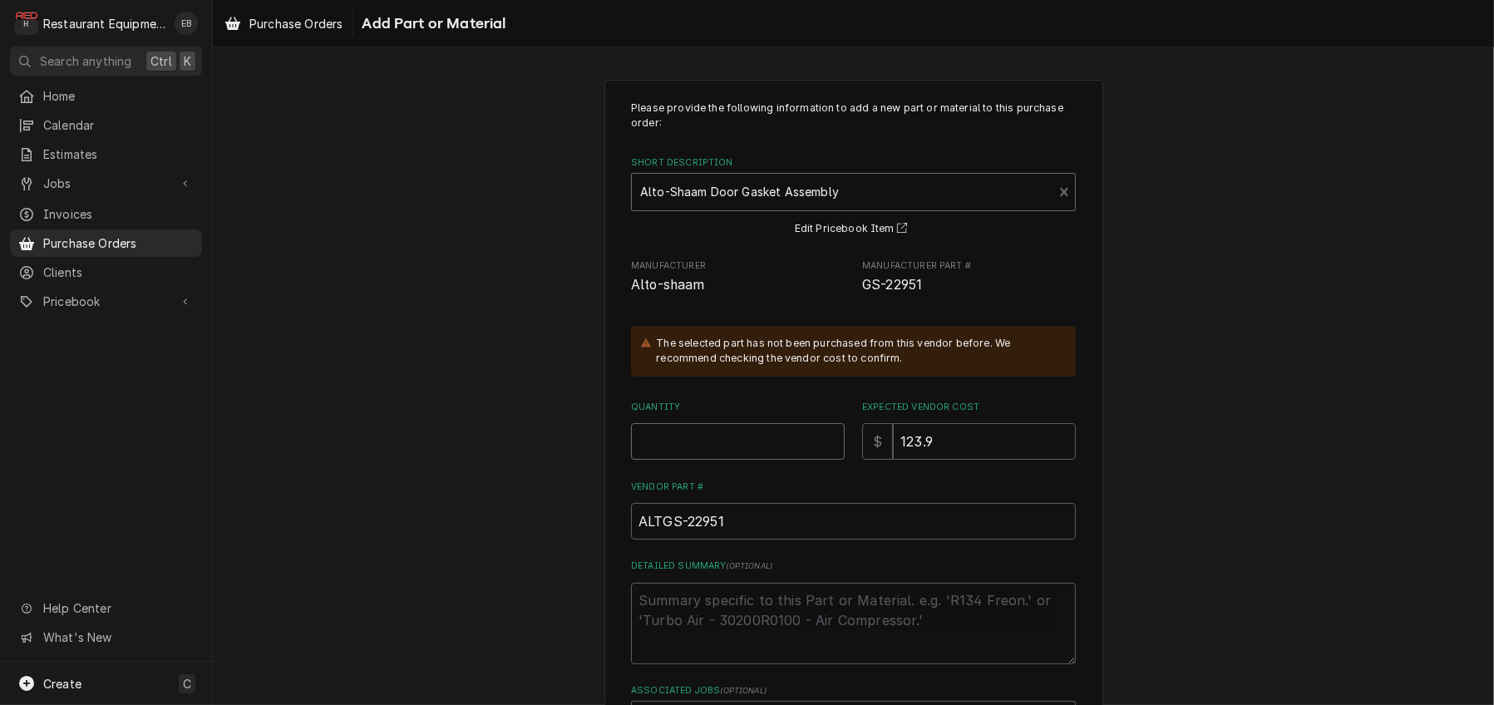
click at [696, 460] on input "Quantity" at bounding box center [738, 441] width 214 height 37
type textarea "x"
type input "1"
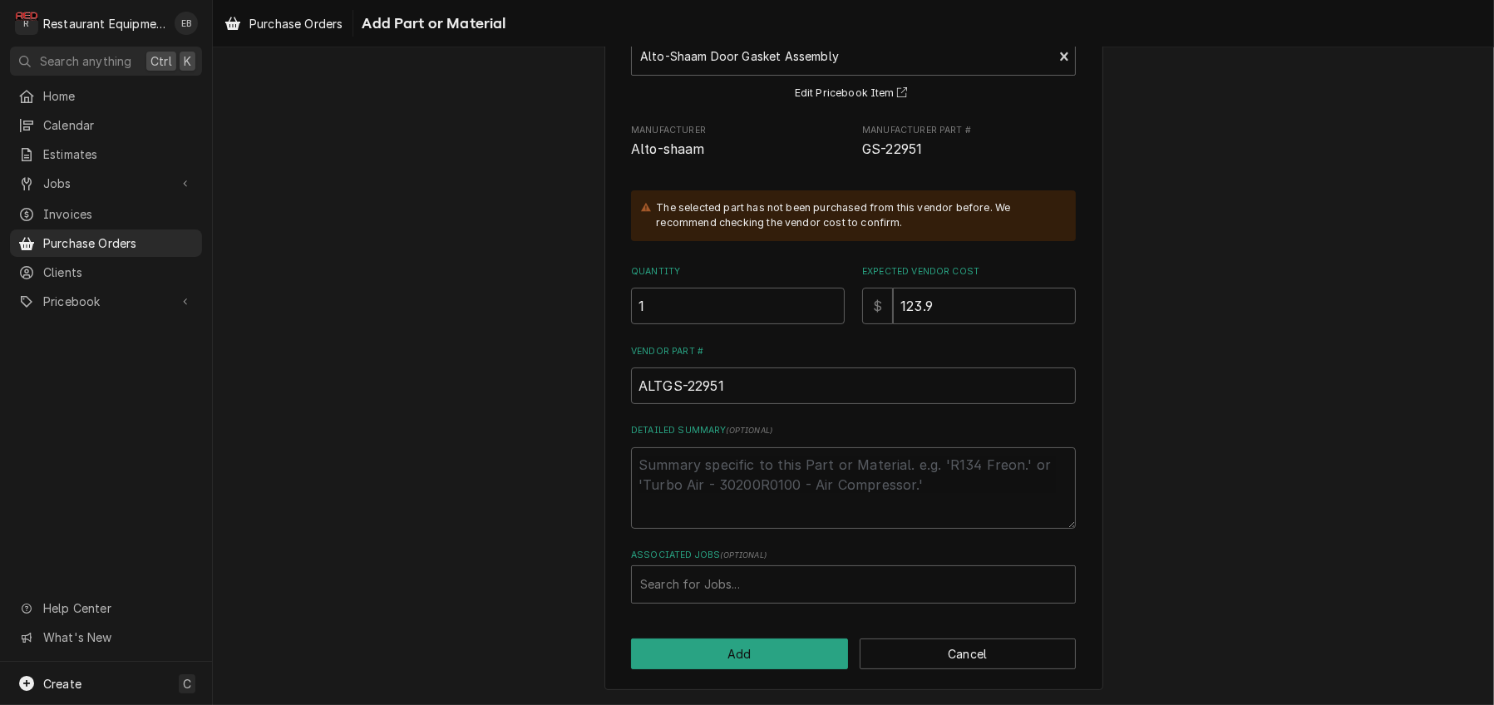
scroll to position [223, 0]
click at [727, 574] on div "Associated Jobs" at bounding box center [853, 585] width 427 height 30
type input "8929"
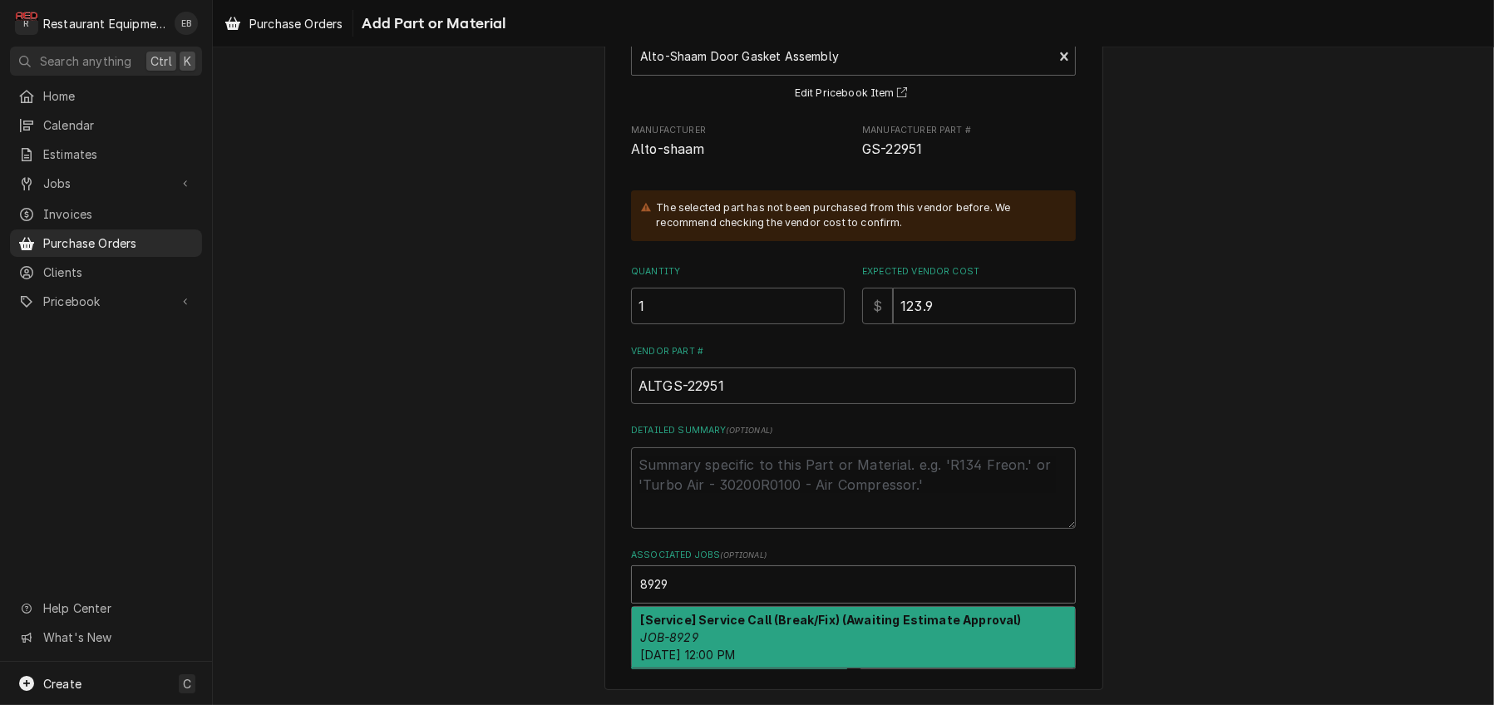
drag, startPoint x: 776, startPoint y: 615, endPoint x: 791, endPoint y: 615, distance: 15.0
click at [791, 615] on strong "[Service] Service Call (Break/Fix) (Awaiting Estimate Approval)" at bounding box center [831, 620] width 381 height 14
type textarea "x"
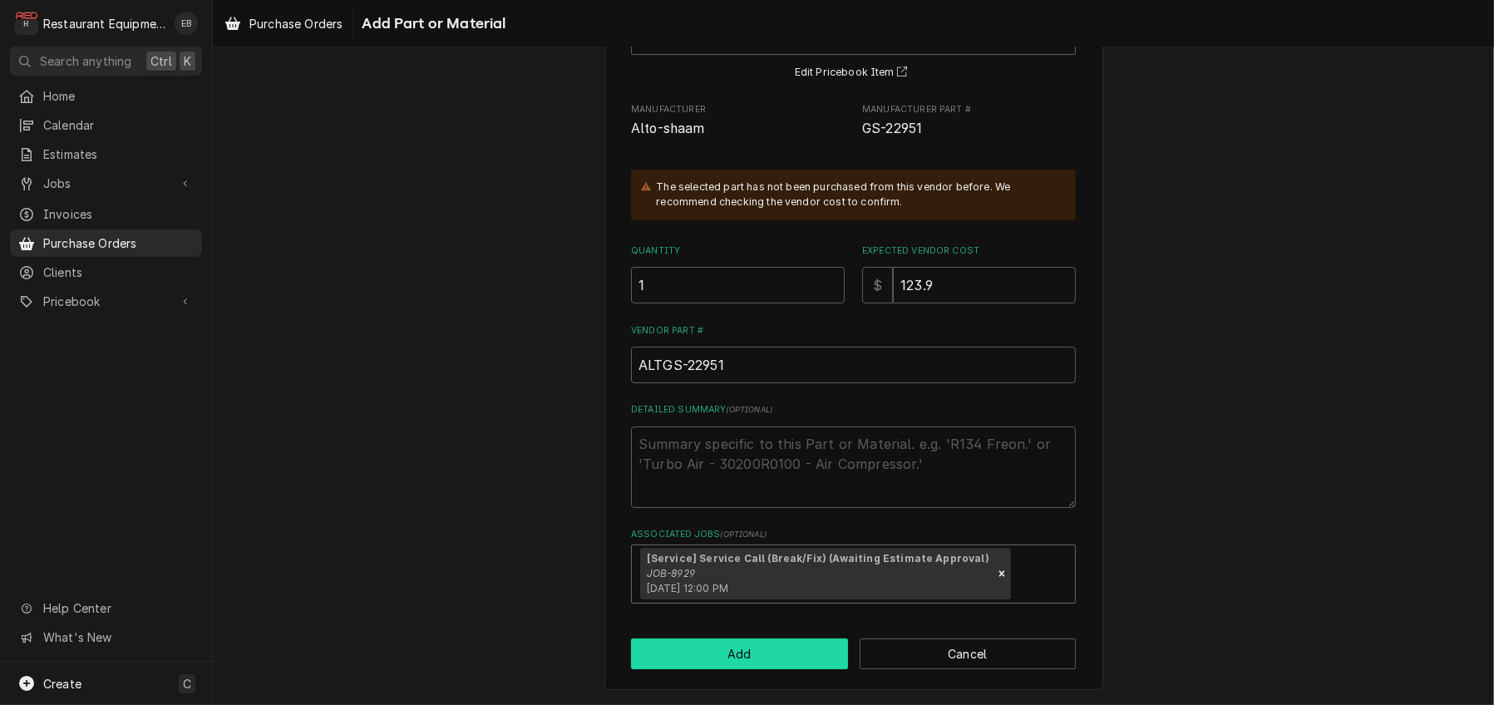
click at [777, 669] on button "Add" at bounding box center [739, 654] width 217 height 31
type textarea "x"
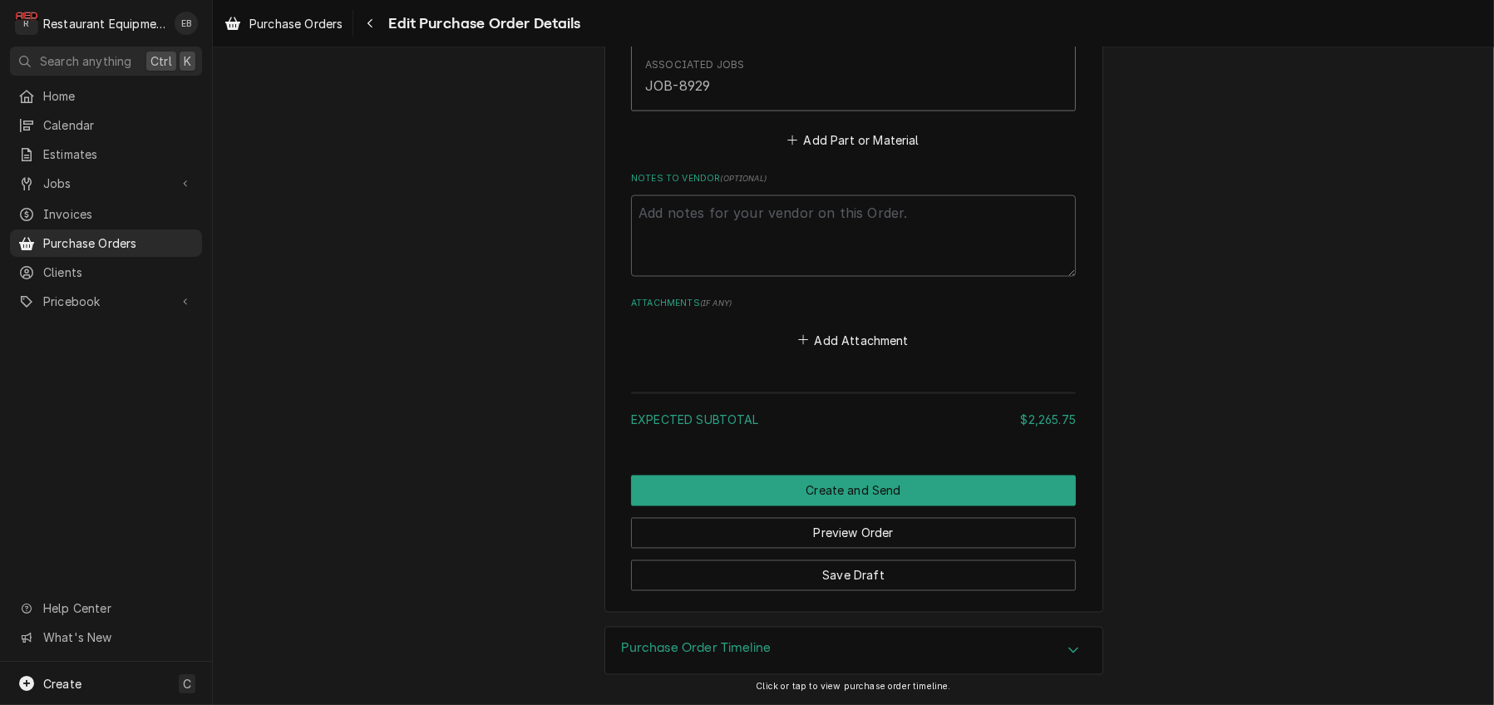
scroll to position [3684, 0]
click at [833, 152] on button "Add Part or Material" at bounding box center [853, 140] width 137 height 23
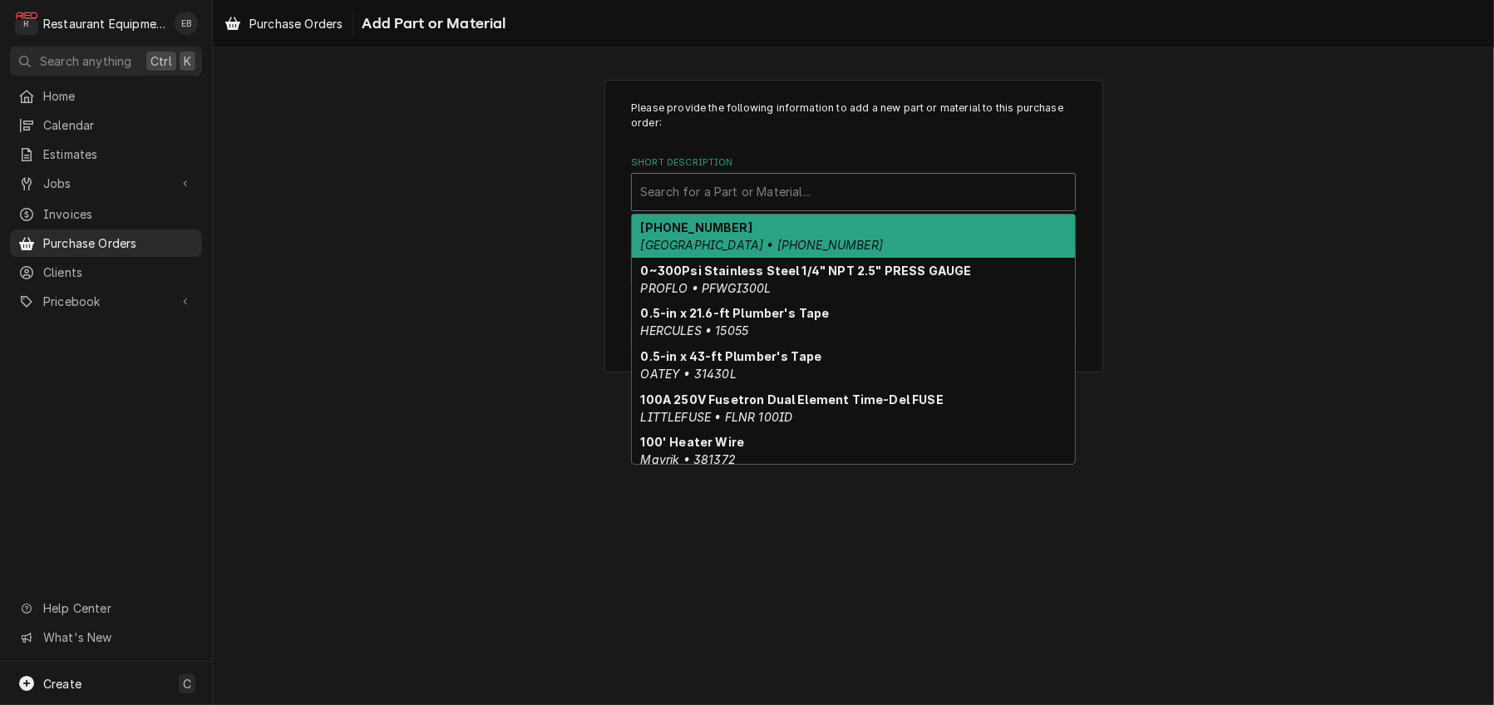
click at [765, 206] on div "Short Description" at bounding box center [853, 192] width 427 height 30
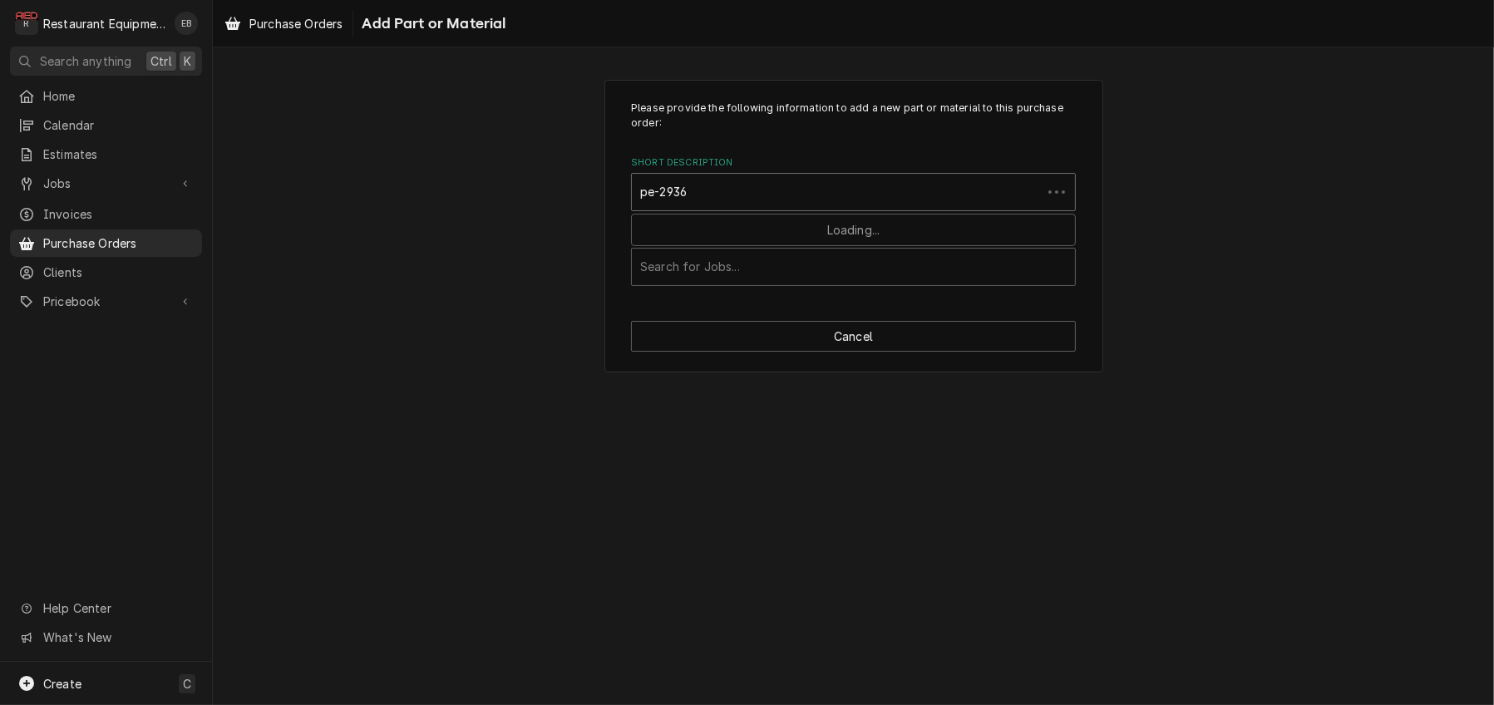
type input "pe-29361"
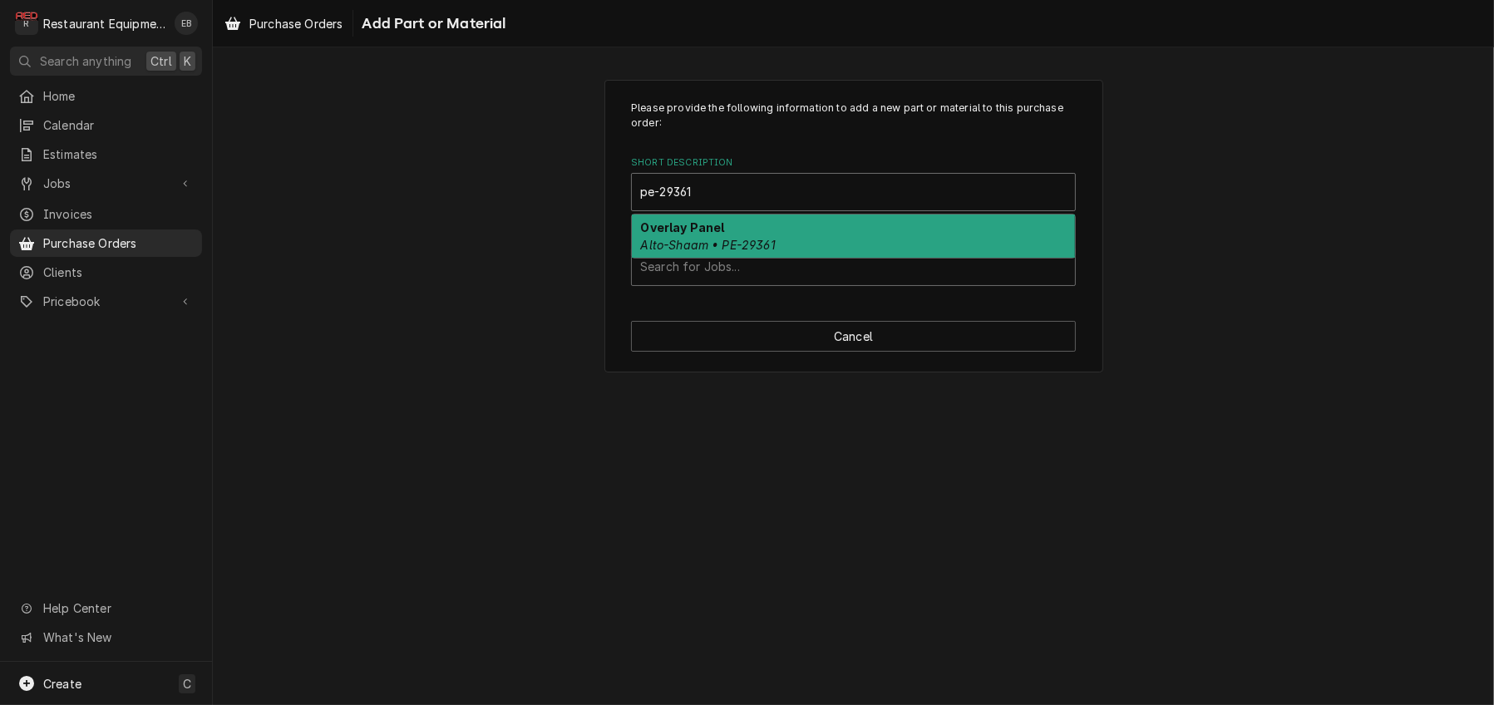
click at [763, 255] on div "Overlay Panel Alto-Shaam • PE-29361" at bounding box center [853, 236] width 443 height 43
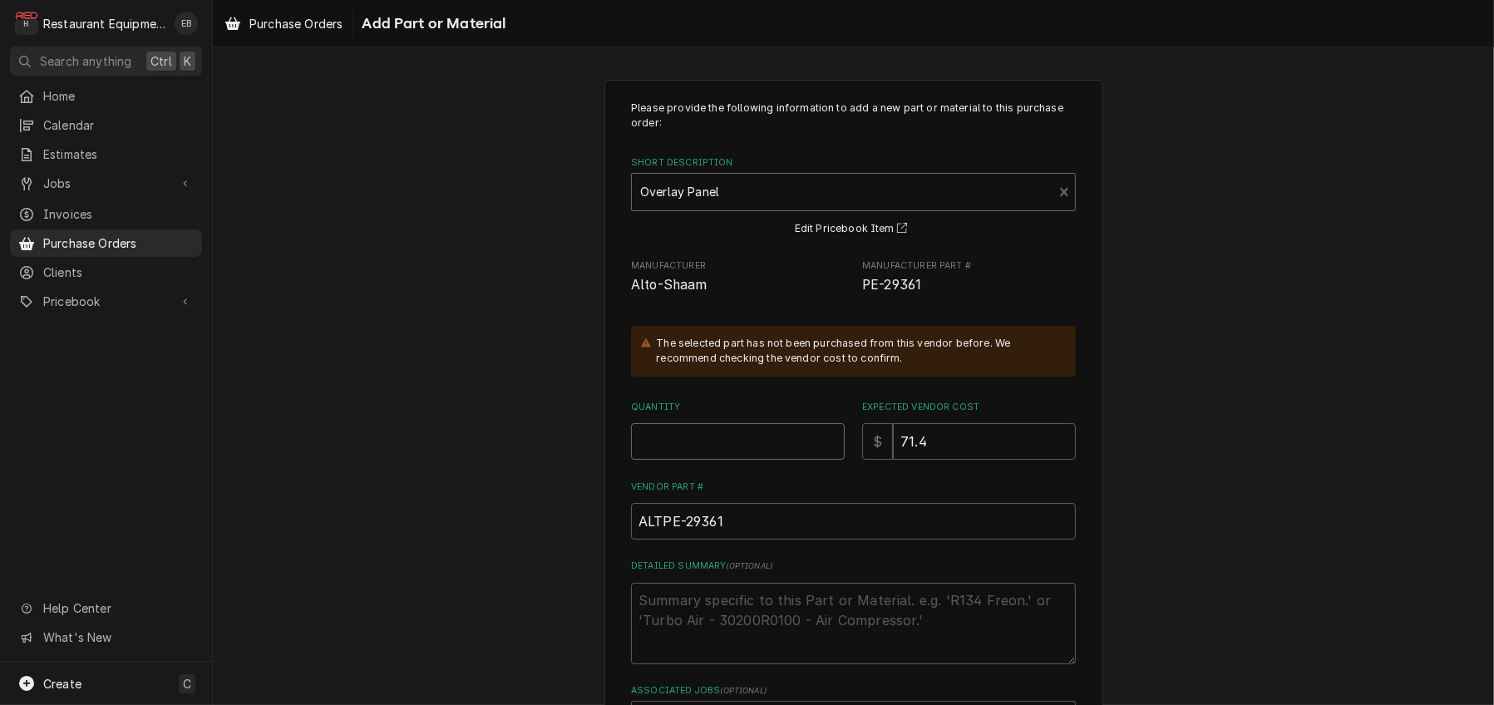
click at [688, 460] on input "Quantity" at bounding box center [738, 441] width 214 height 37
type textarea "x"
type input "1"
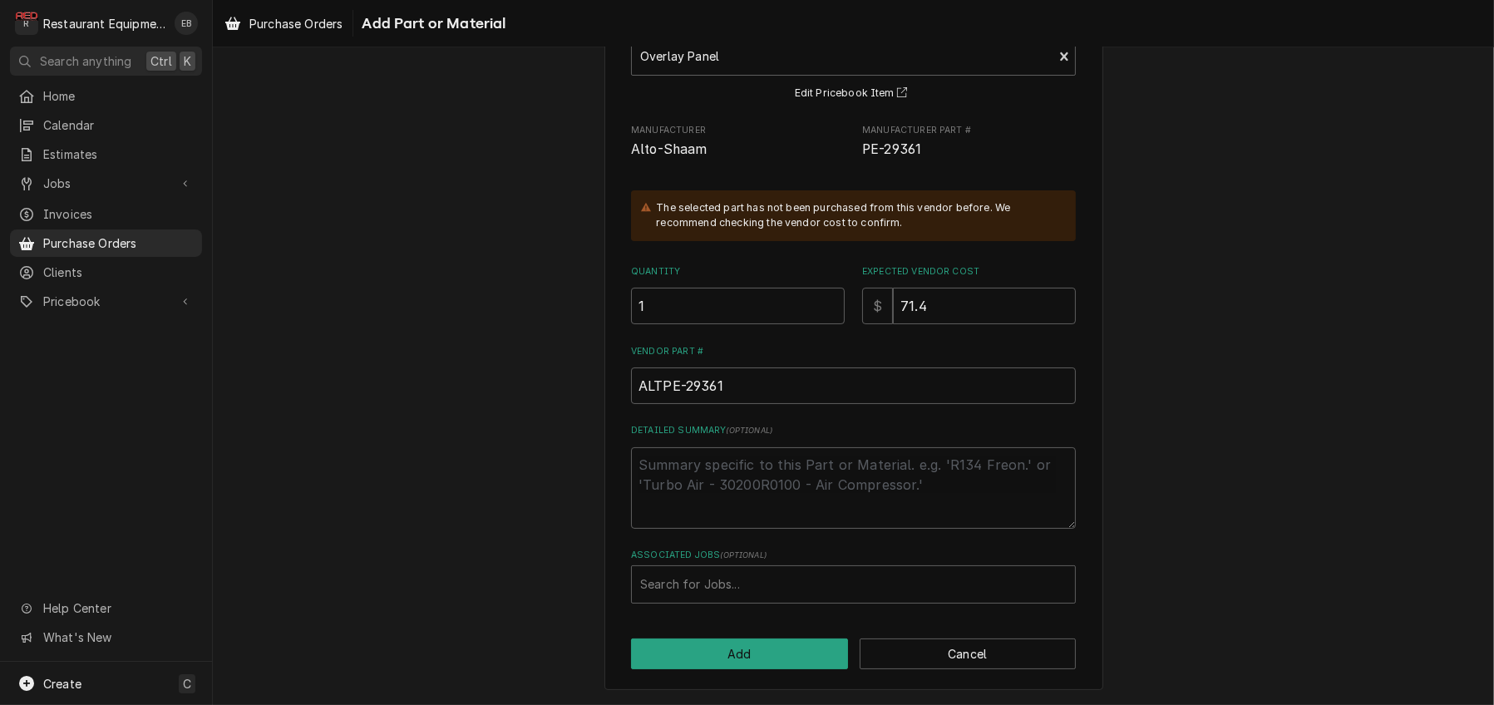
scroll to position [223, 0]
click at [725, 572] on div "Associated Jobs" at bounding box center [853, 585] width 427 height 30
type input "8929"
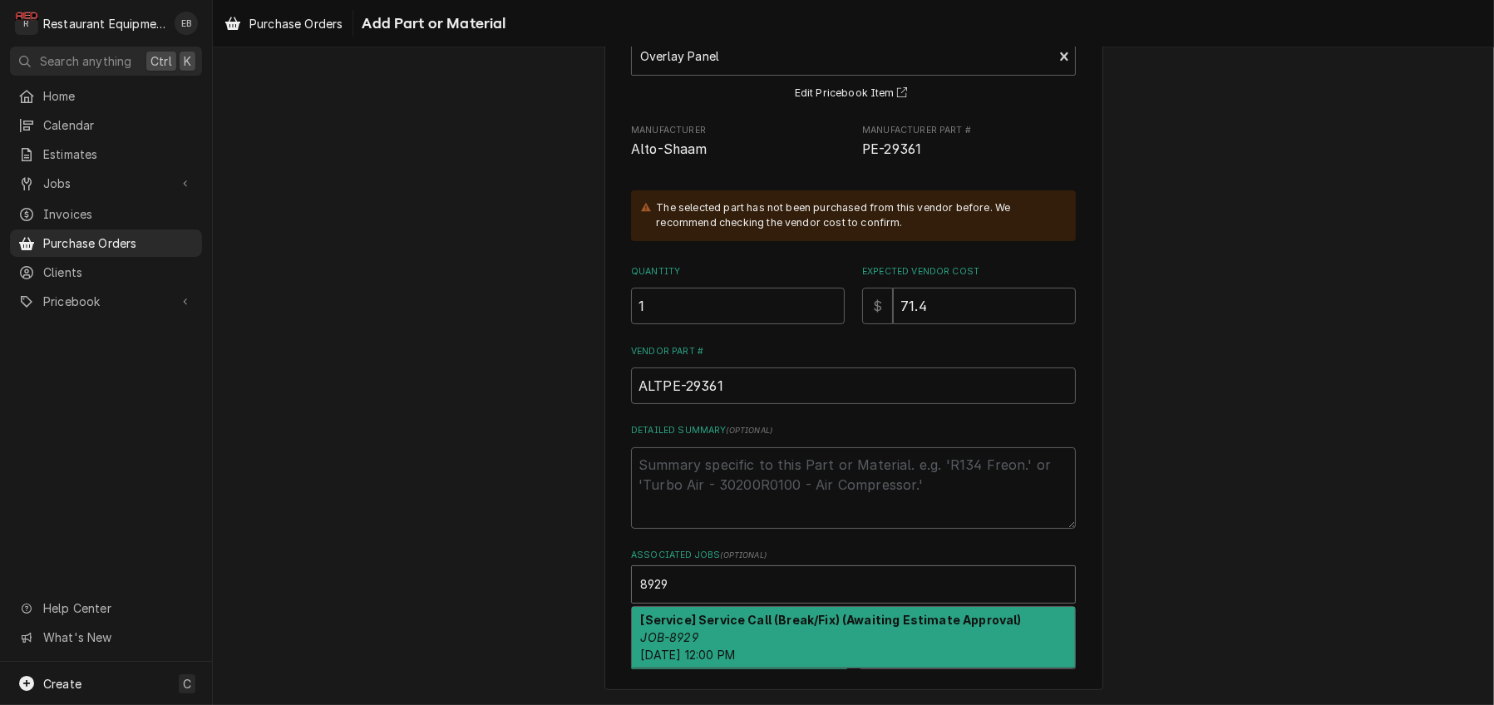
click at [722, 613] on strong "[Service] Service Call (Break/Fix) (Awaiting Estimate Approval)" at bounding box center [831, 620] width 381 height 14
type textarea "x"
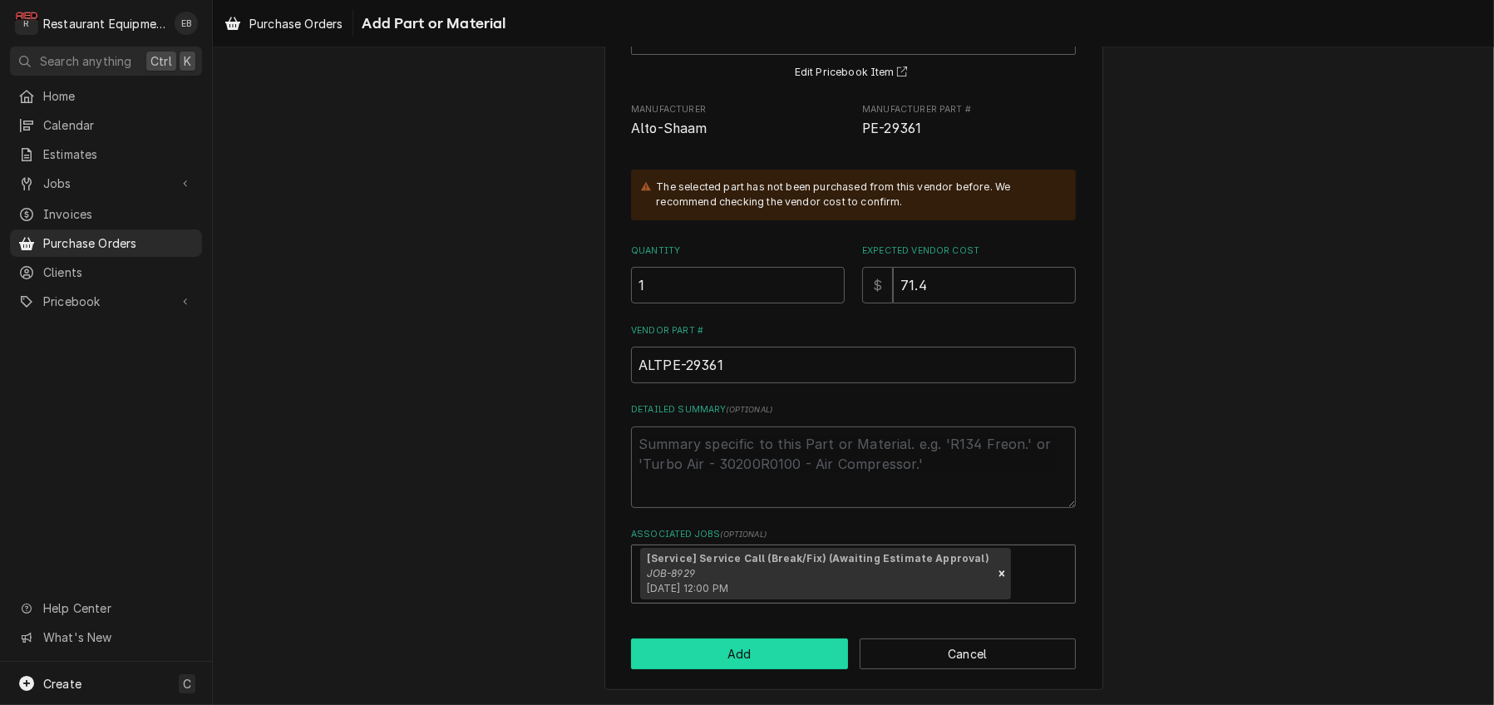
click at [746, 669] on button "Add" at bounding box center [739, 654] width 217 height 31
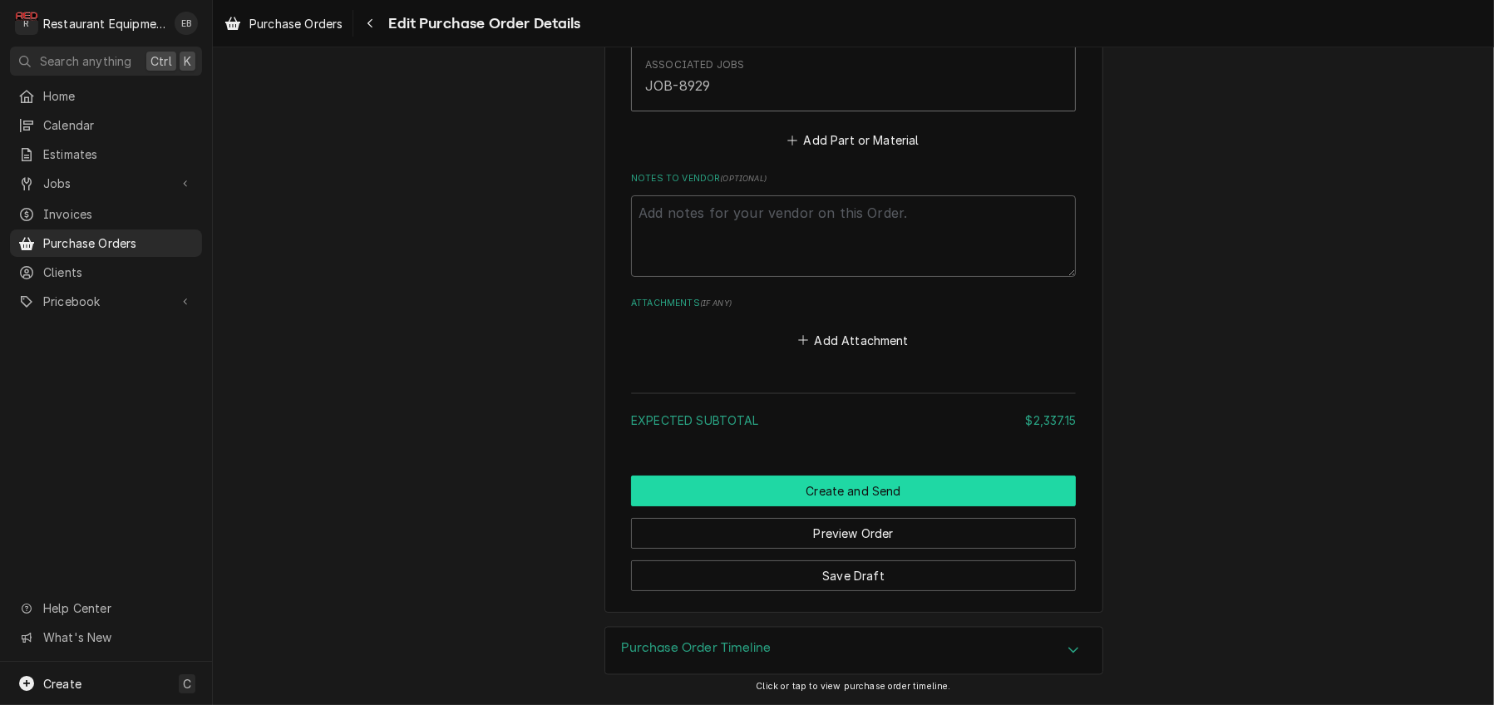
scroll to position [4327, 0]
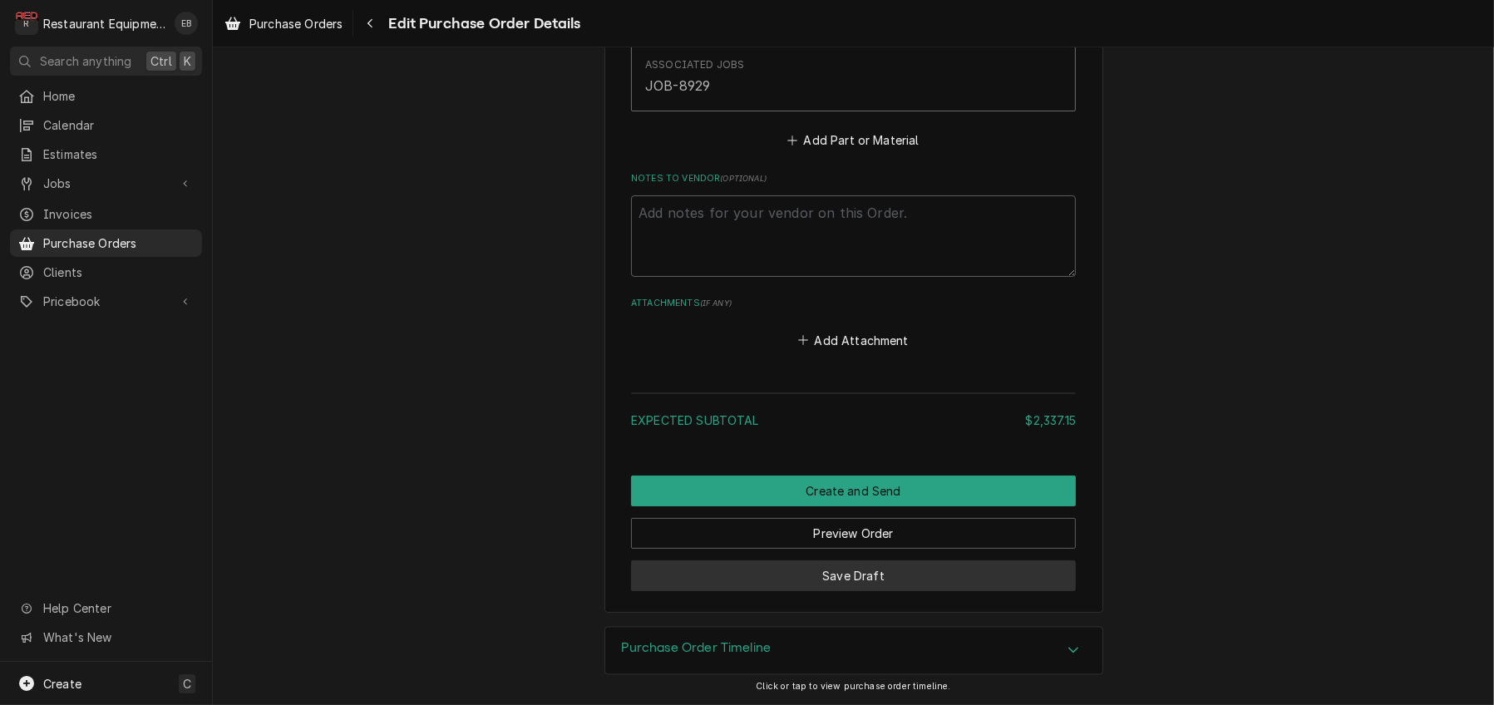
click at [946, 569] on button "Save Draft" at bounding box center [853, 575] width 445 height 31
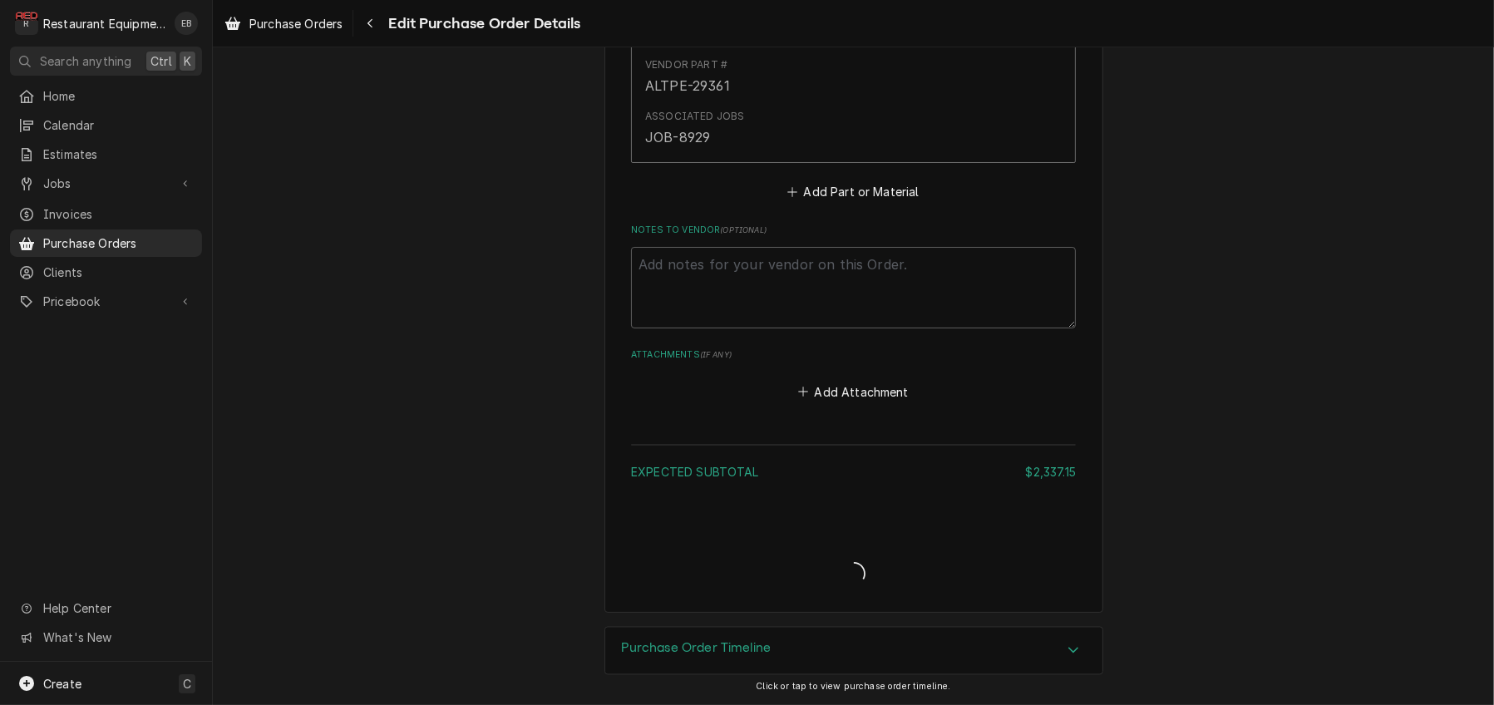
type textarea "x"
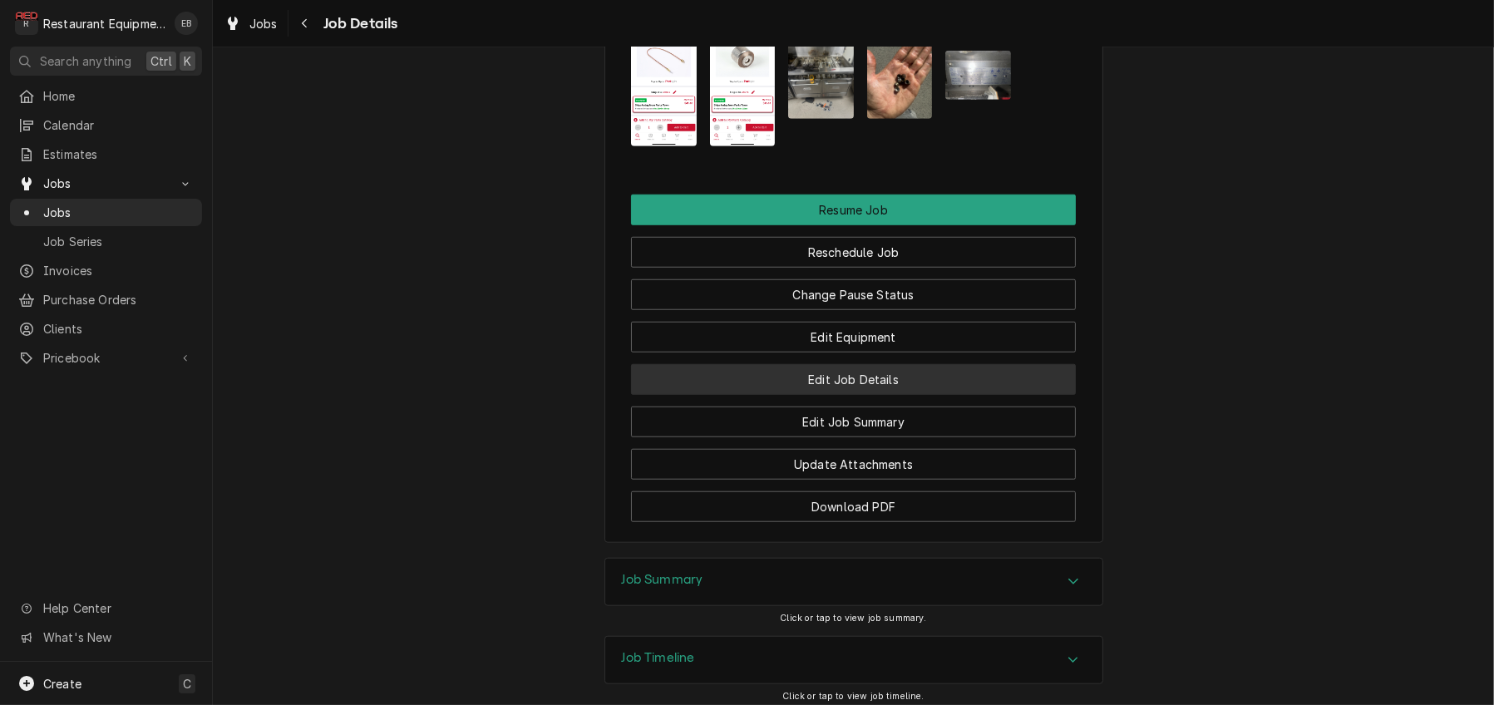
scroll to position [1940, 0]
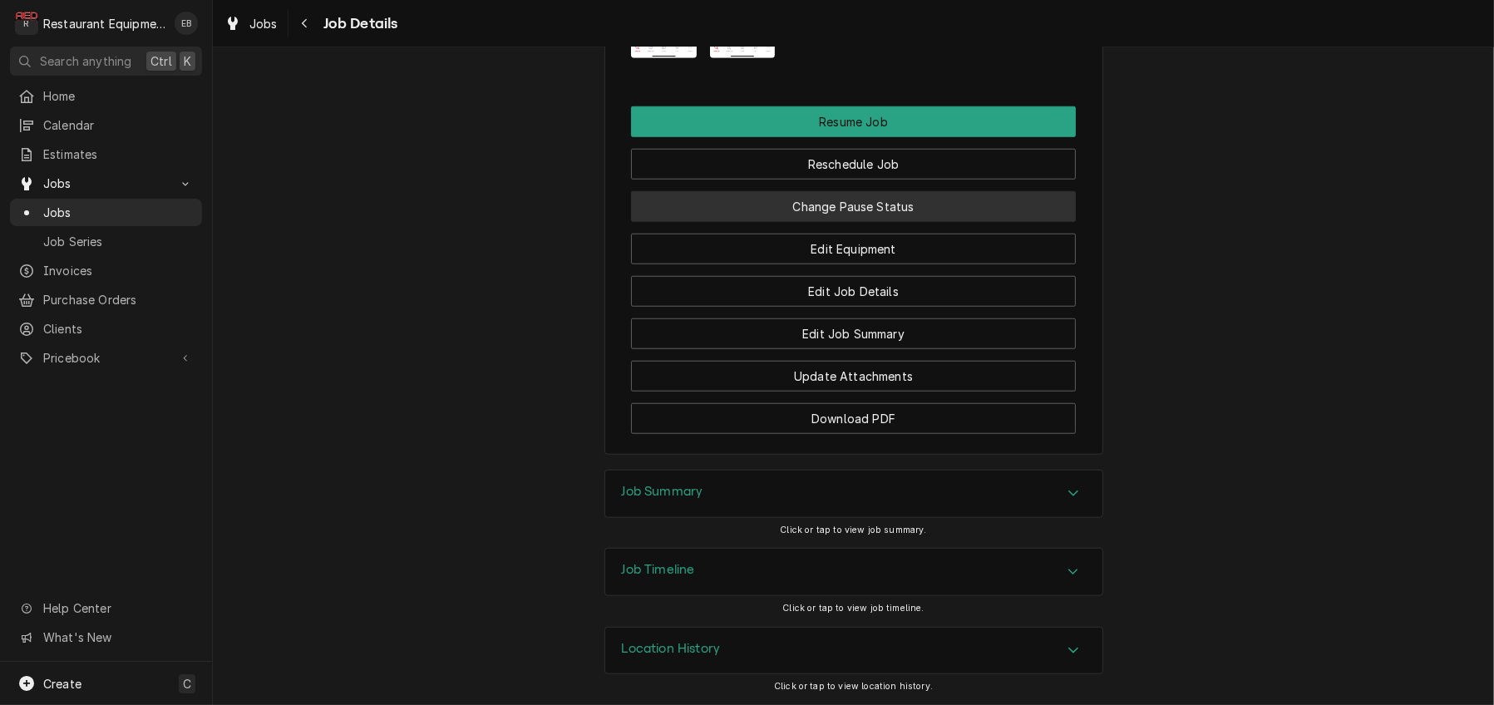
click at [882, 222] on button "Change Pause Status" at bounding box center [853, 206] width 445 height 31
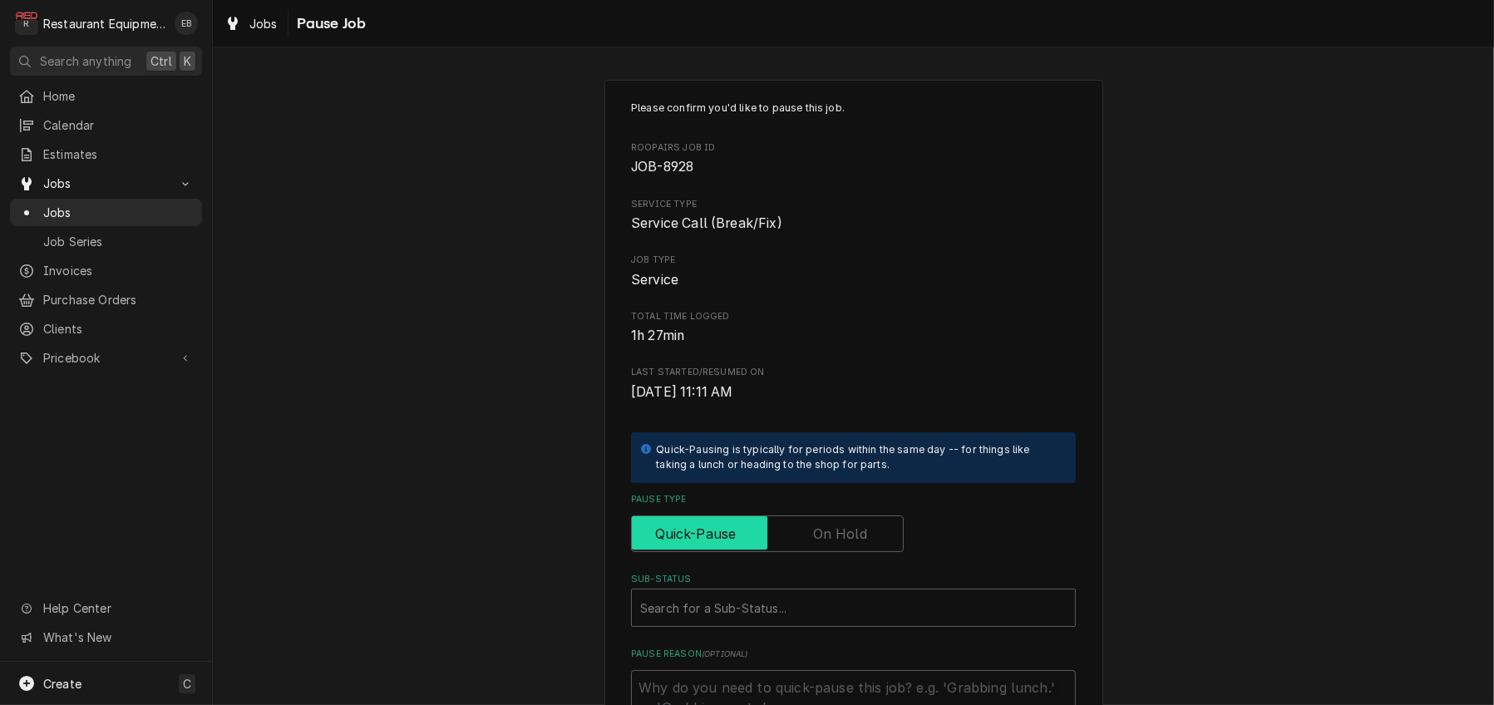
click at [820, 552] on input "Pause Type" at bounding box center [768, 533] width 258 height 37
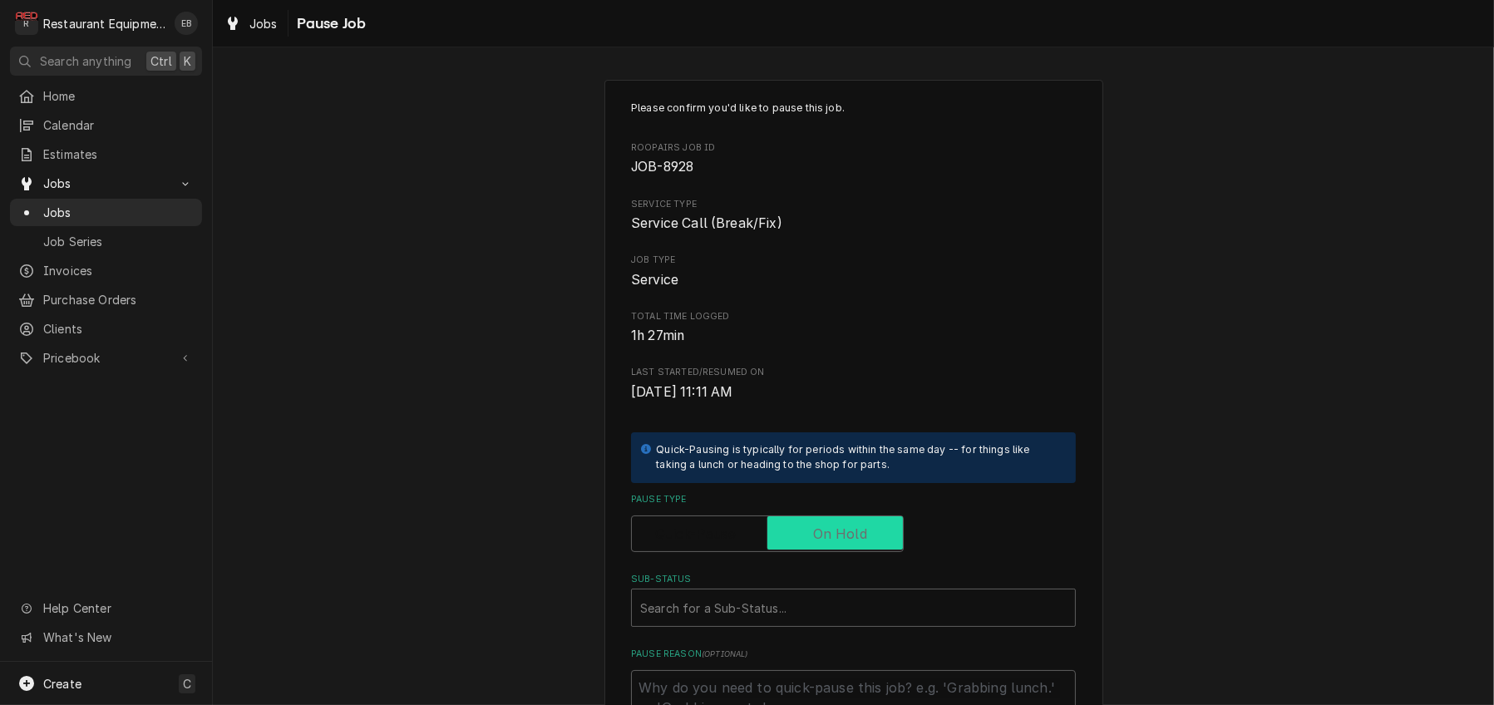
checkbox input "true"
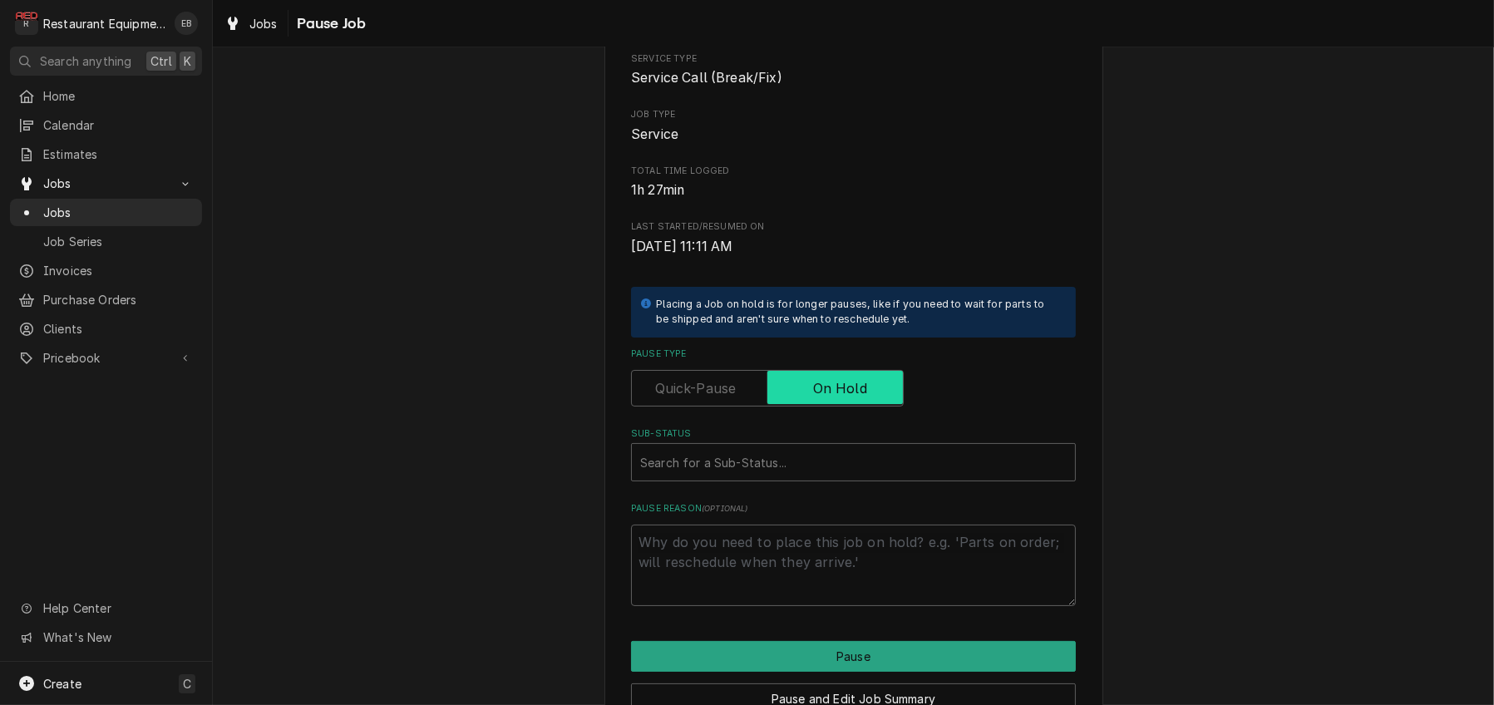
scroll to position [277, 0]
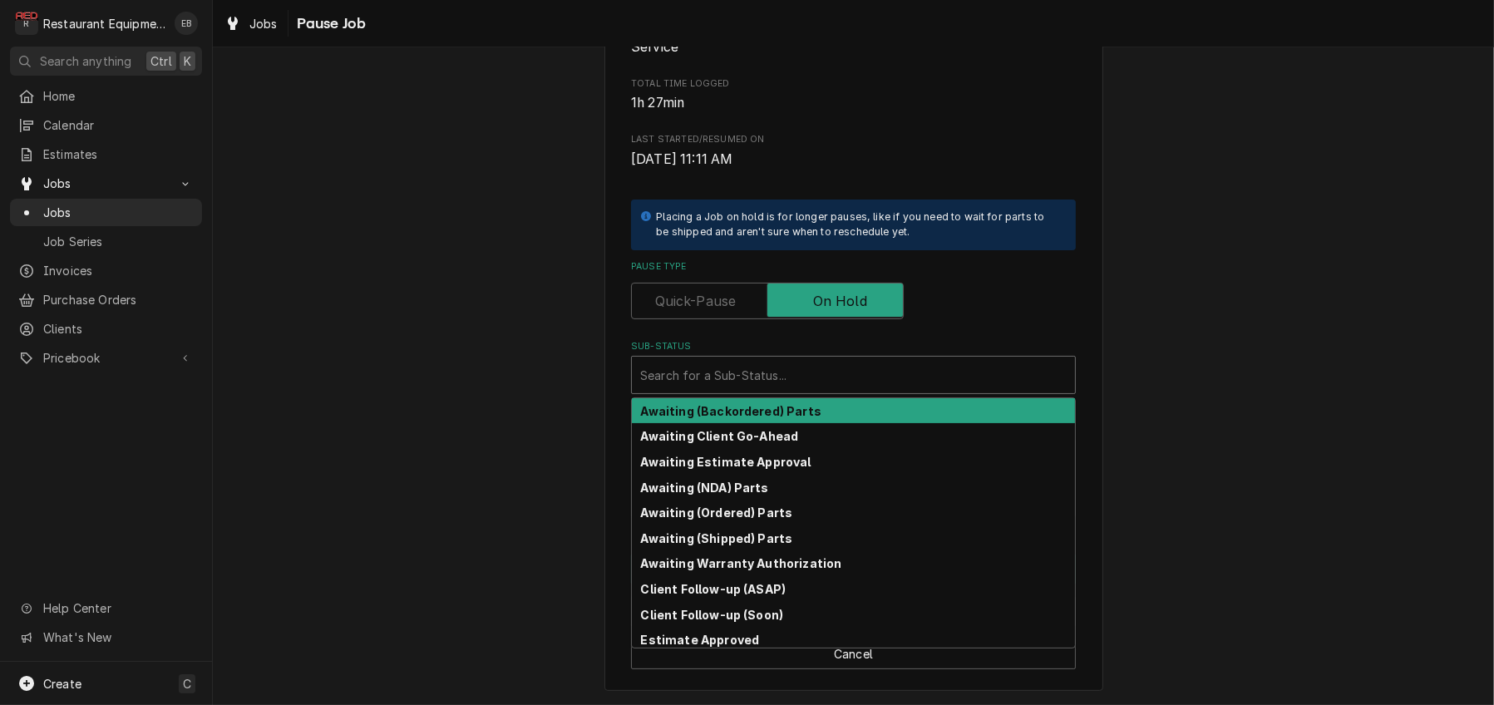
click at [758, 390] on div "Sub-Status" at bounding box center [853, 375] width 427 height 30
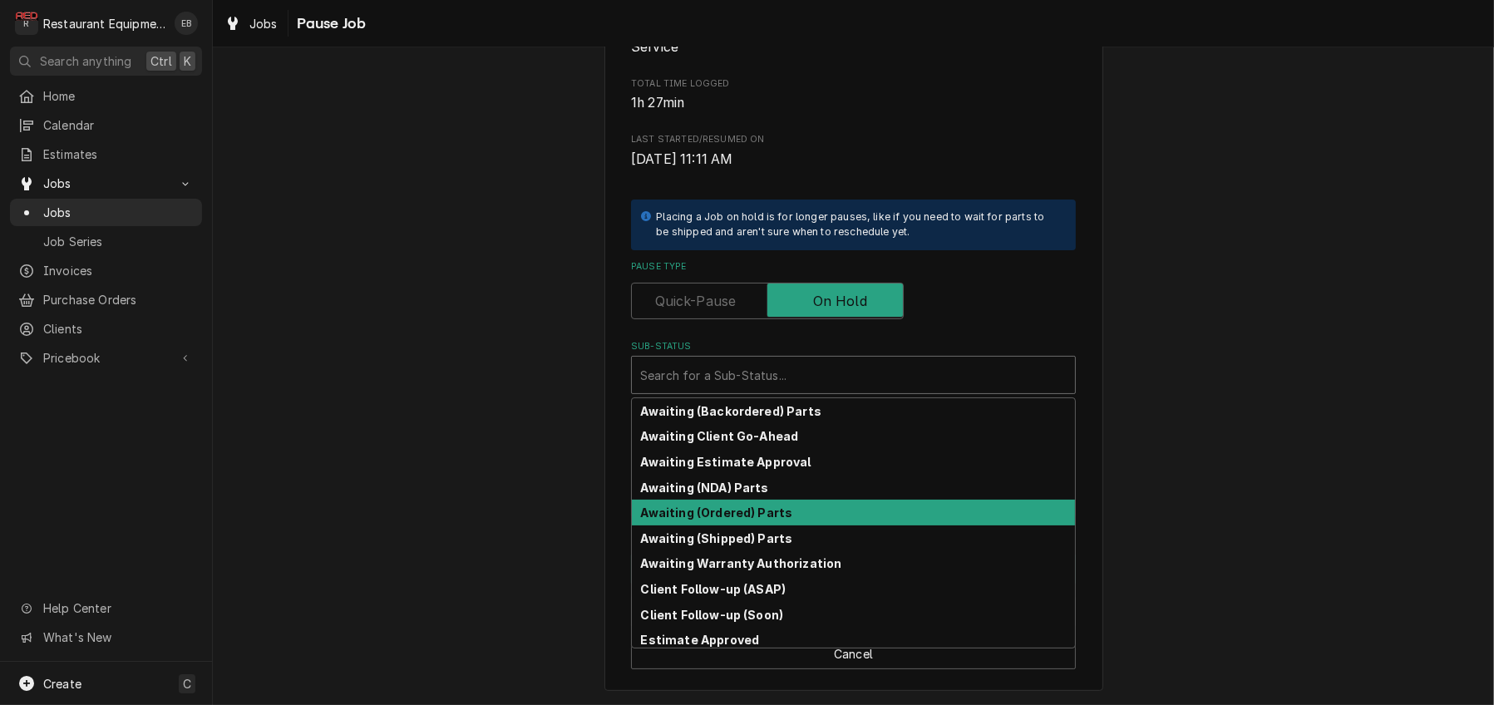
click at [742, 520] on strong "Awaiting (Ordered) Parts" at bounding box center [717, 512] width 152 height 14
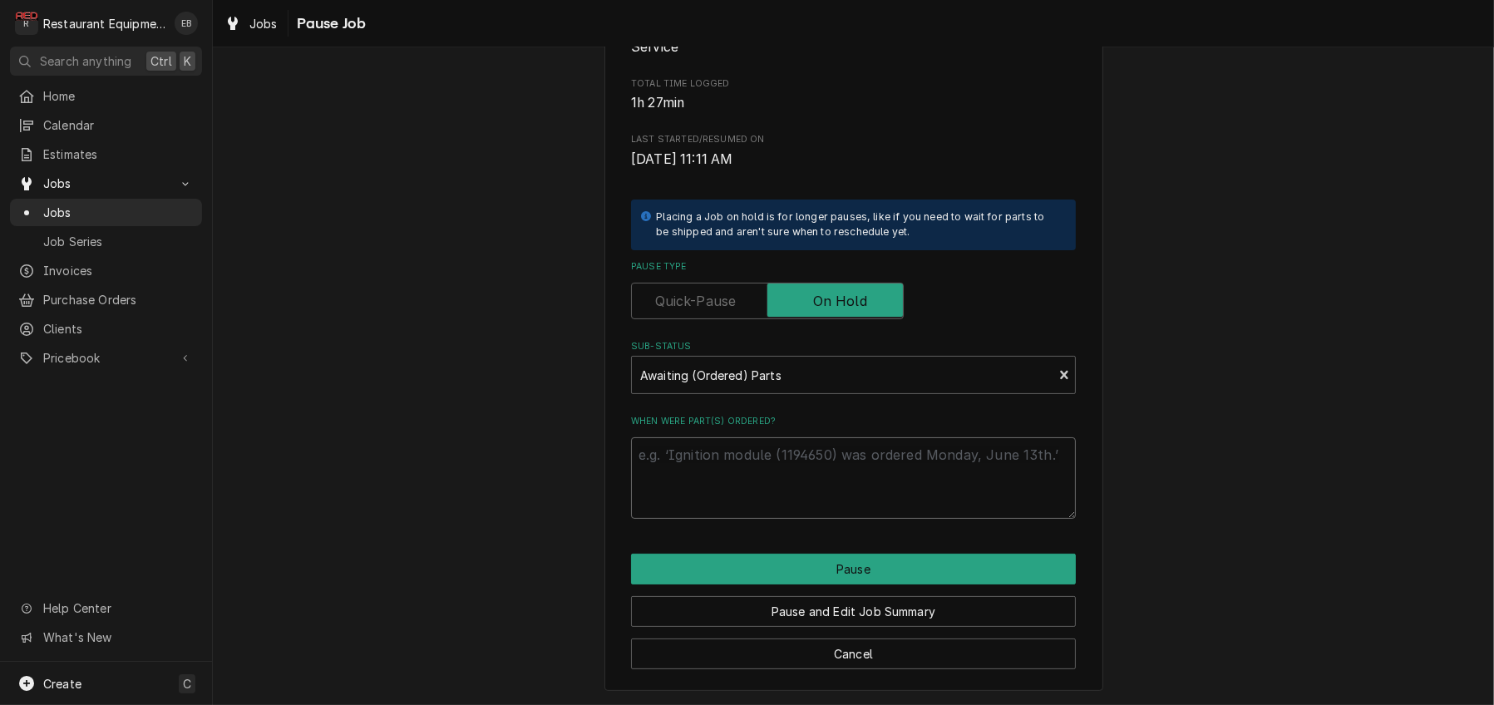
click at [741, 505] on textarea "When were part(s) ordered?" at bounding box center [853, 477] width 445 height 81
type textarea "x"
type textarea "o"
type textarea "x"
type textarea "or"
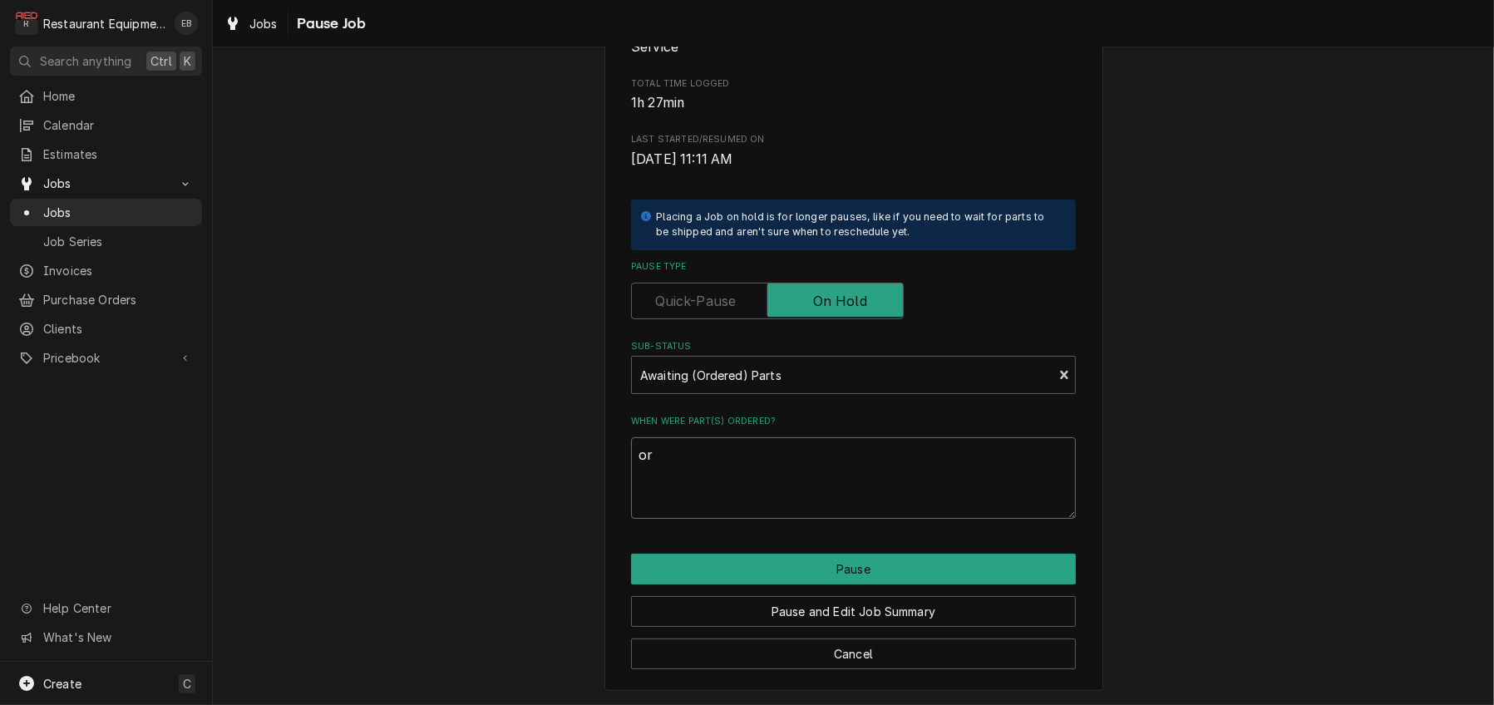
type textarea "x"
type textarea "ord"
type textarea "x"
type textarea "orde"
type textarea "x"
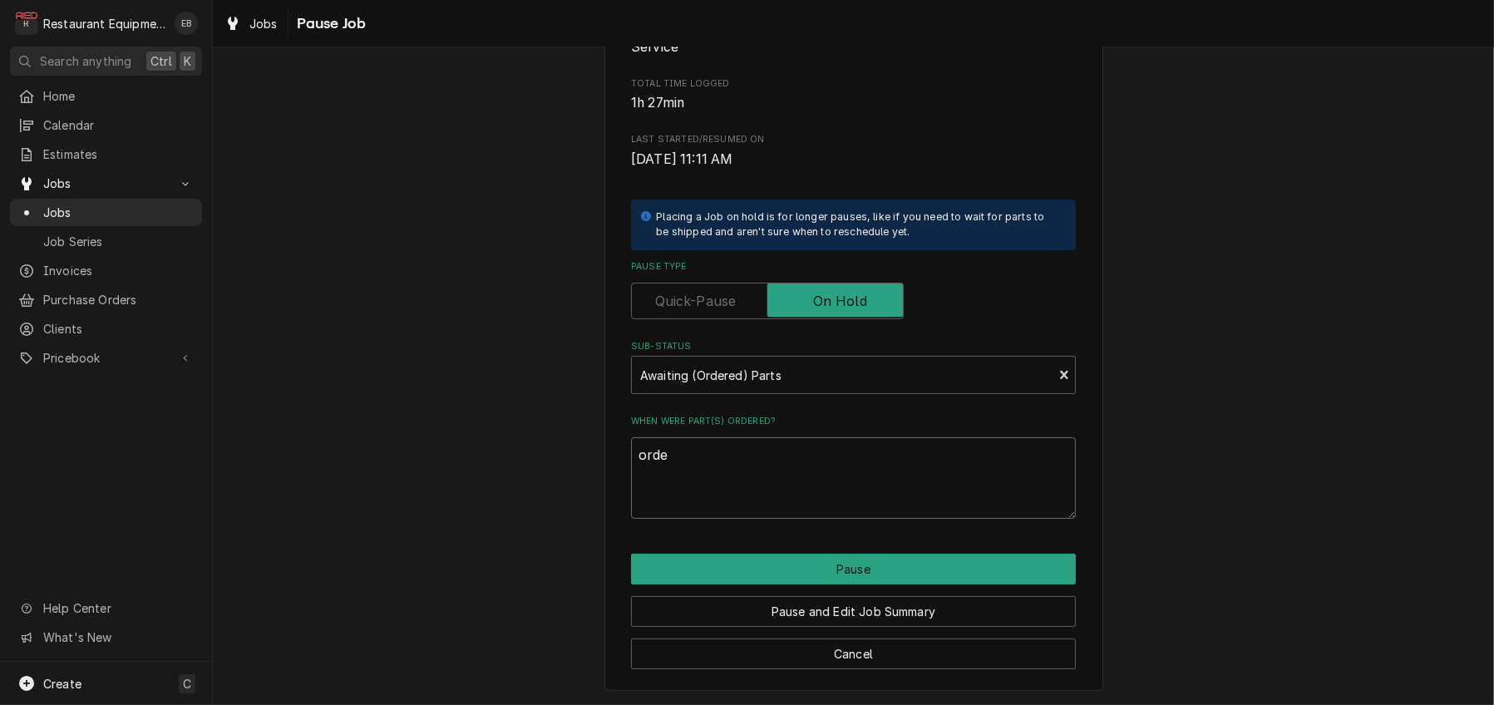
type textarea "order"
type textarea "x"
type textarea "ordere"
type textarea "x"
type textarea "ordered"
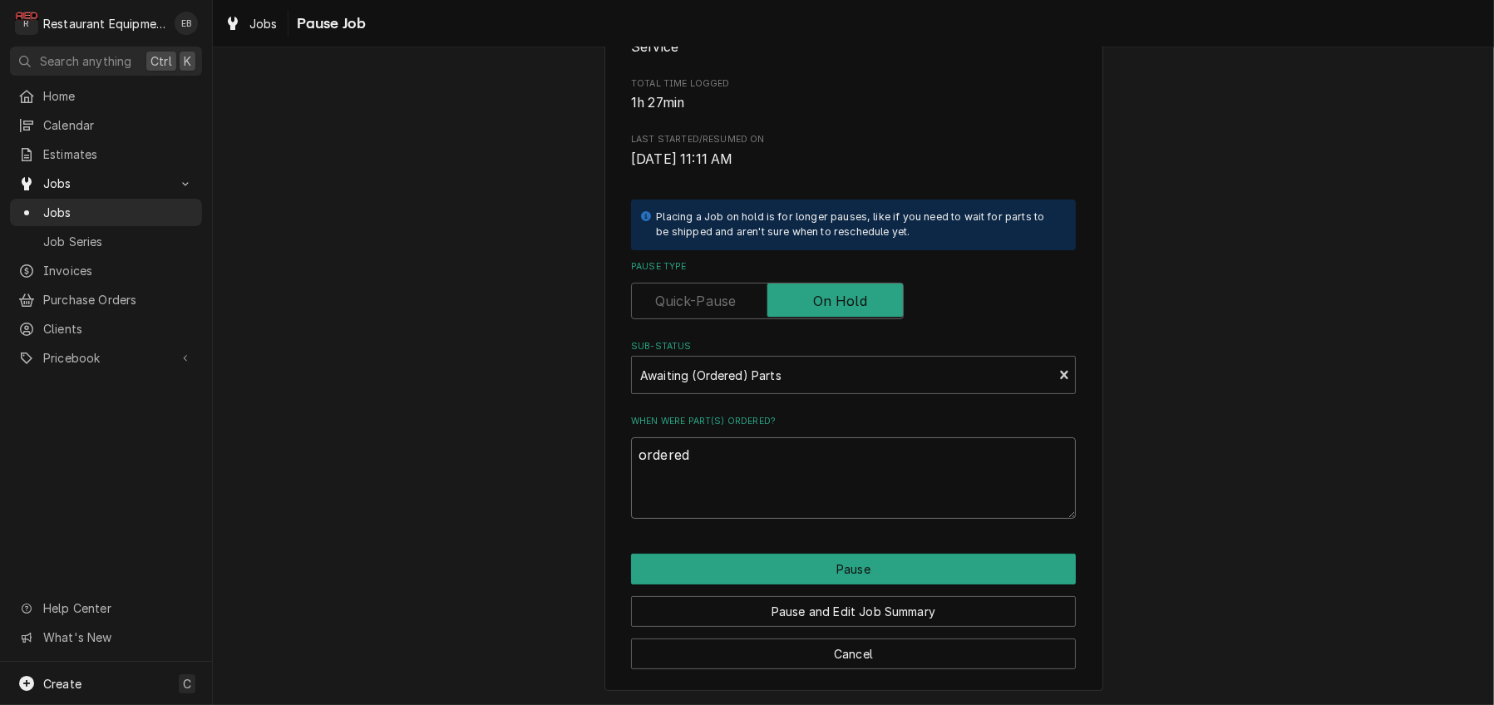
type textarea "x"
type textarea "ordered"
type textarea "x"
type textarea "ordered 9"
type textarea "x"
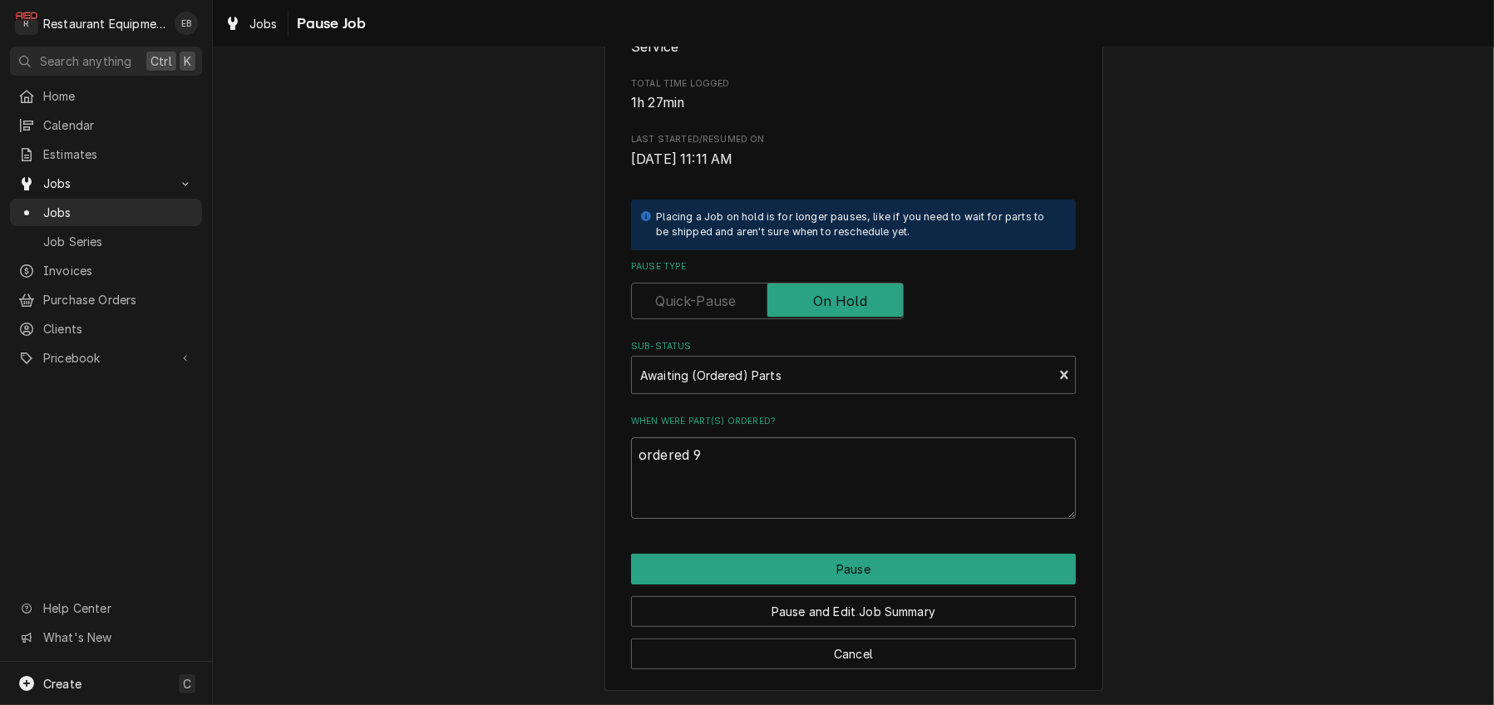
type textarea "ordered 9/"
type textarea "x"
type textarea "ordered 9/2"
type textarea "x"
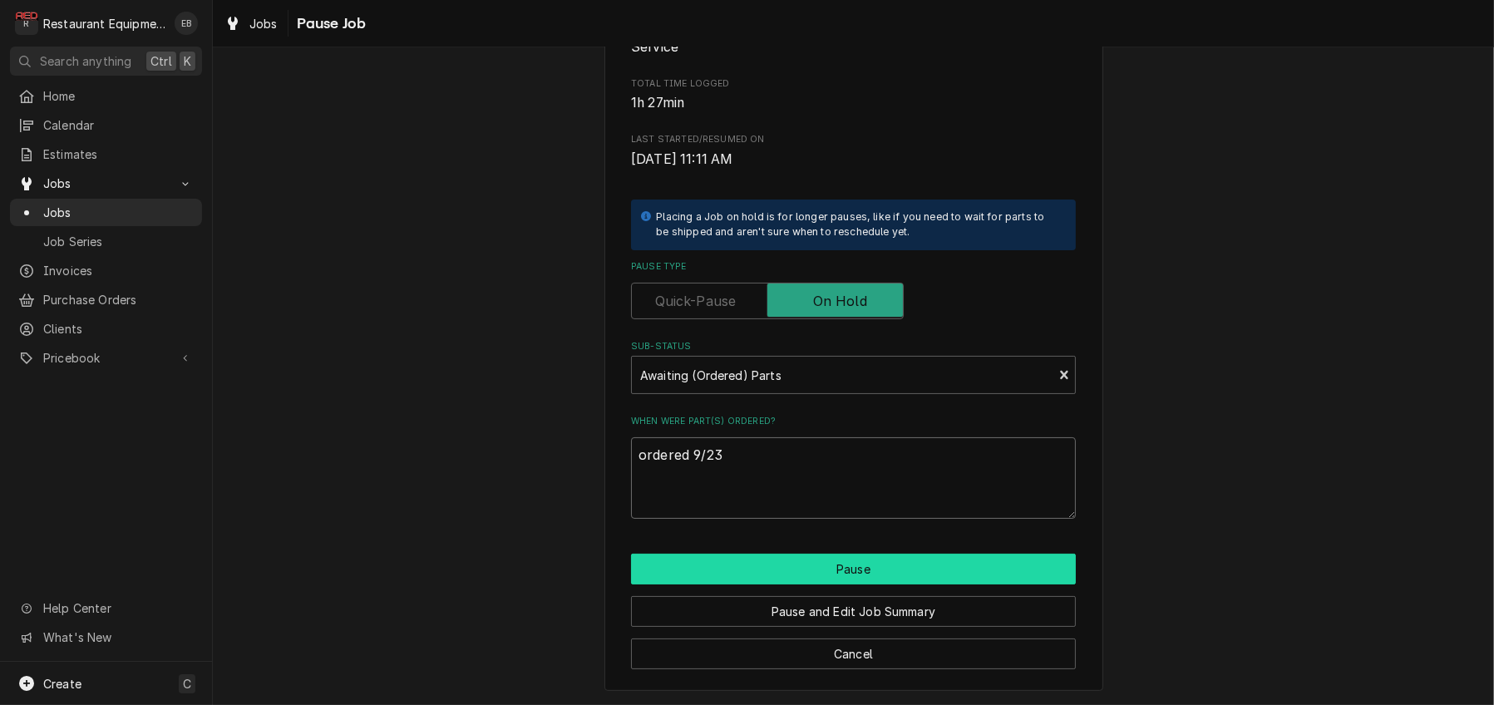
type textarea "ordered 9/23"
click at [788, 584] on button "Pause" at bounding box center [853, 569] width 445 height 31
type textarea "x"
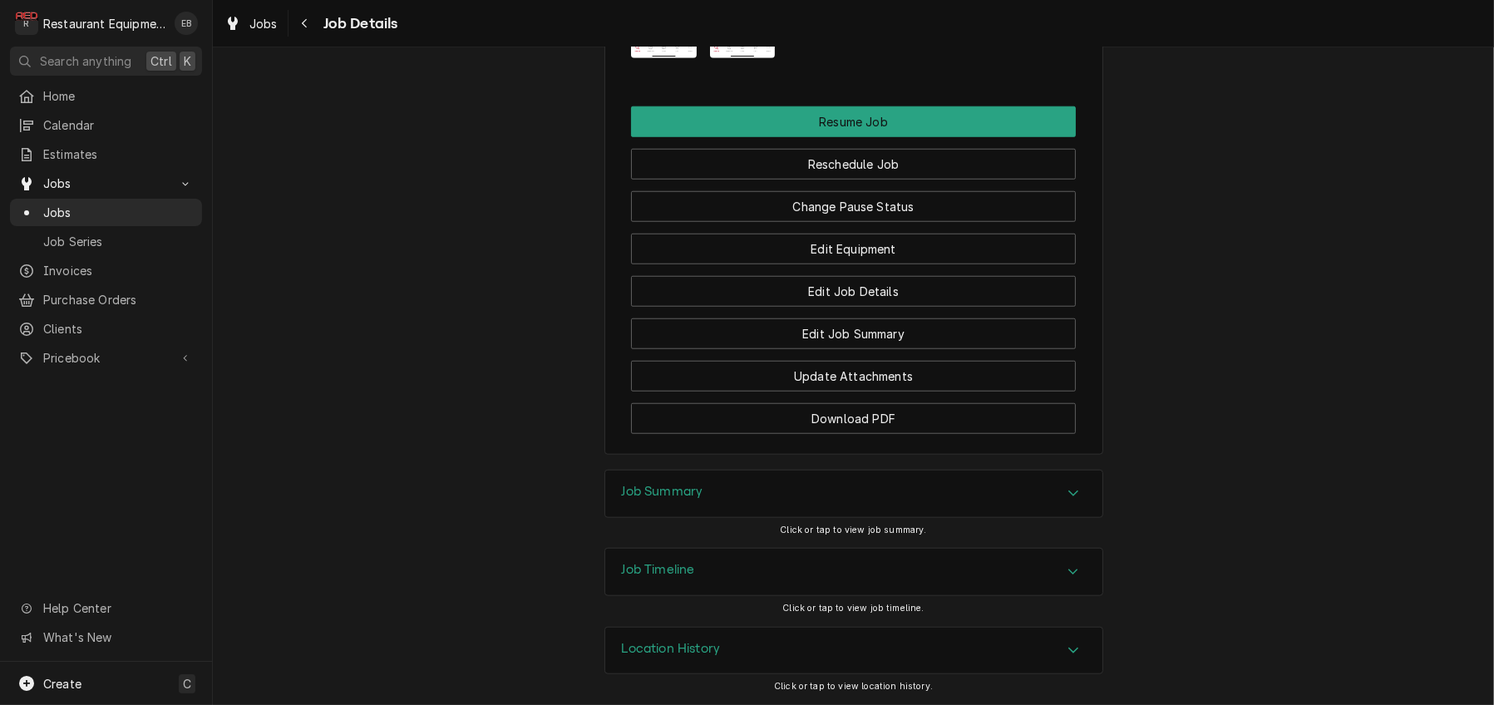
scroll to position [2230, 0]
click at [269, 26] on span "Jobs" at bounding box center [263, 23] width 28 height 17
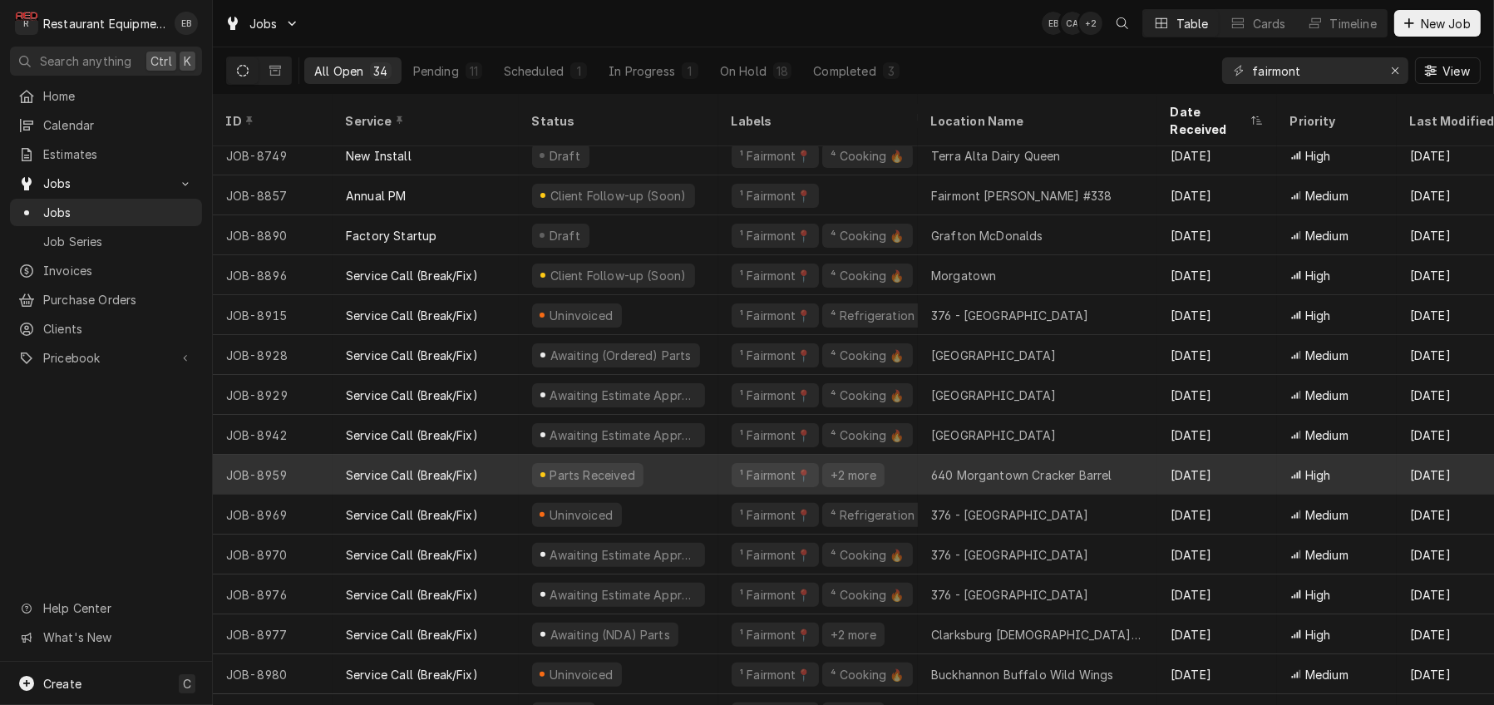
scroll to position [459, 0]
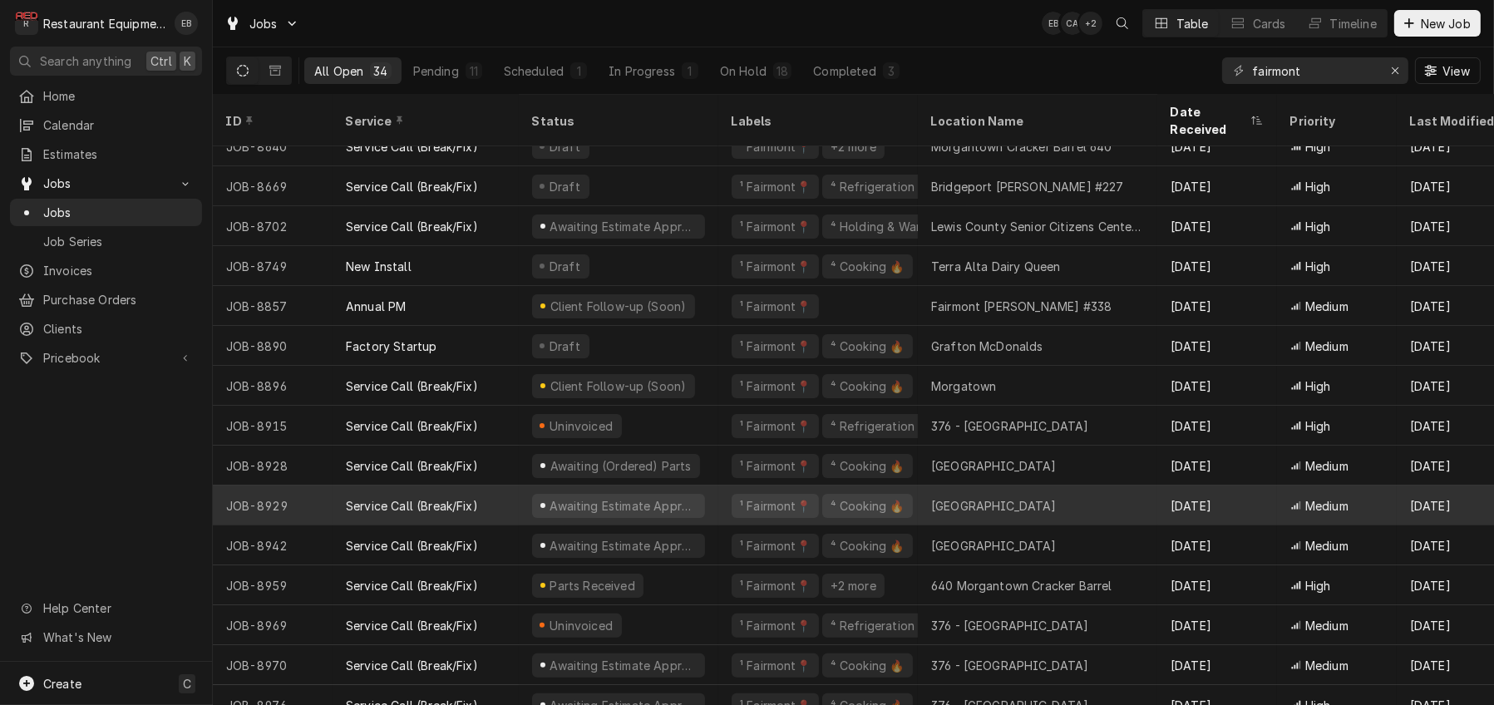
click at [515, 506] on div "Service Call (Break/Fix)" at bounding box center [426, 506] width 186 height 40
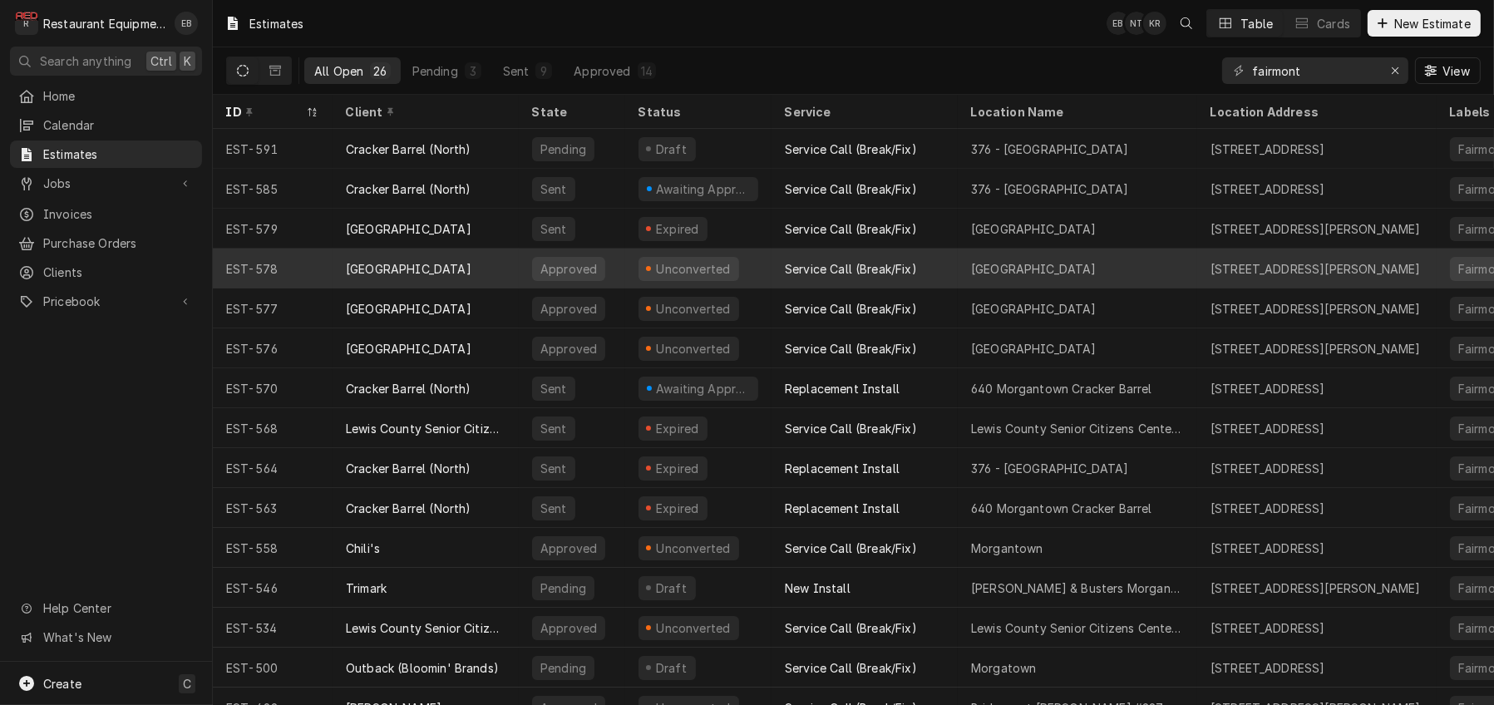
click at [354, 265] on div "[GEOGRAPHIC_DATA]" at bounding box center [426, 269] width 186 height 40
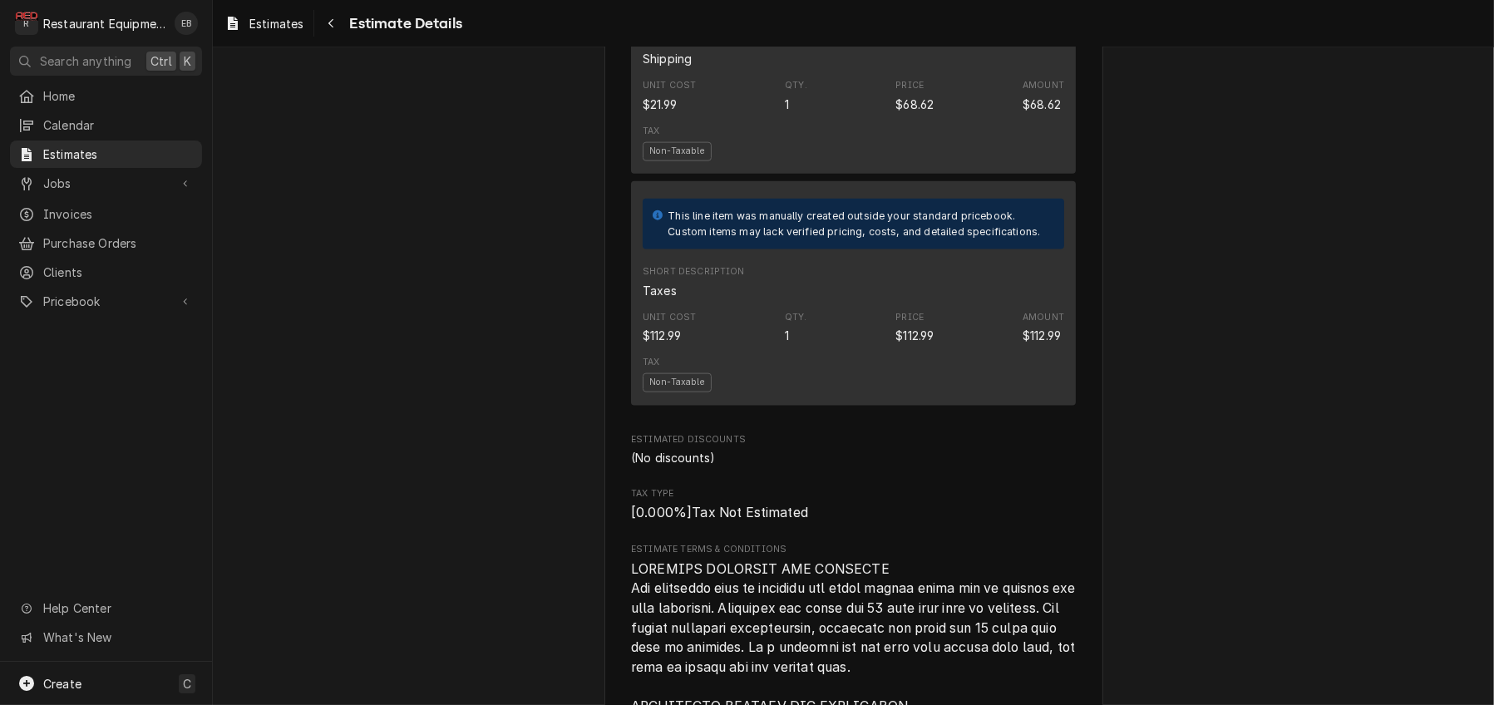
scroll to position [2715, 0]
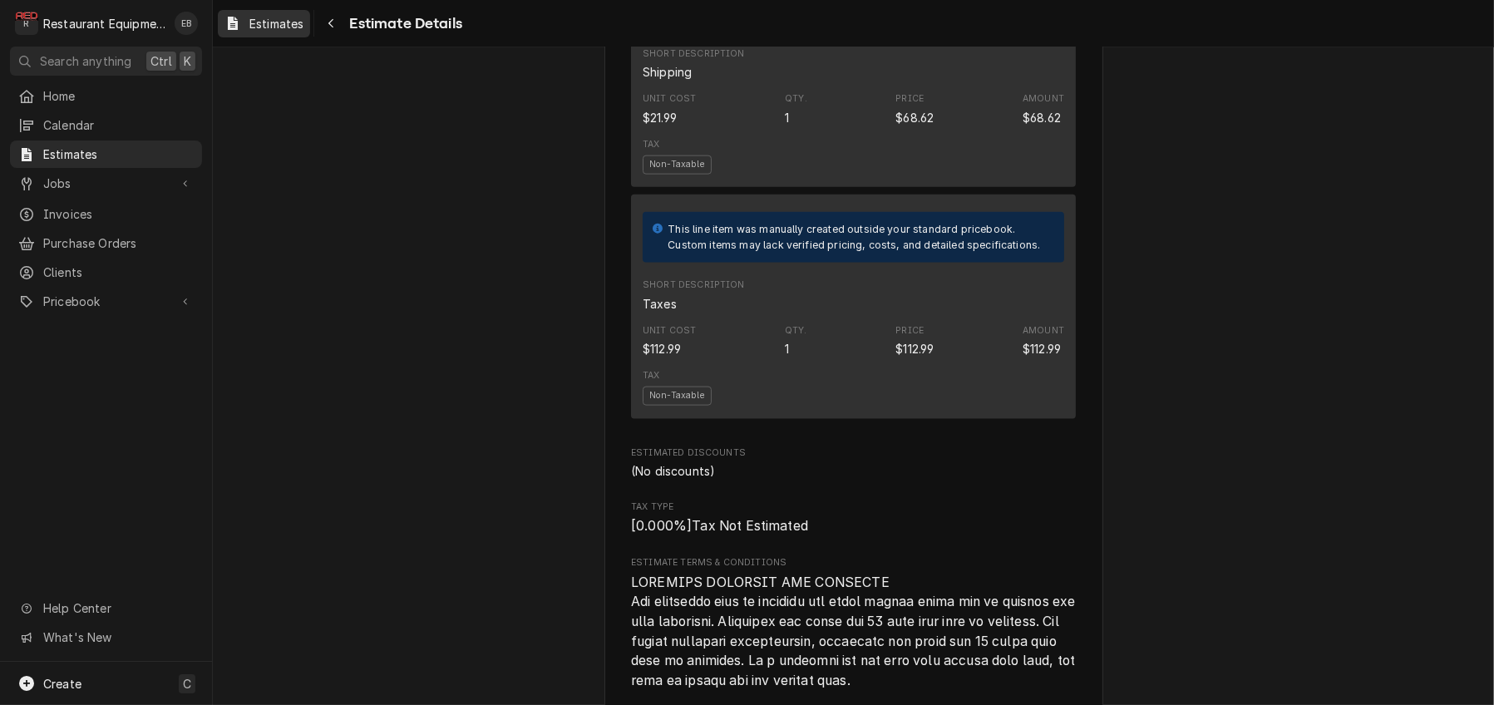
click at [258, 30] on div "Estimates" at bounding box center [264, 23] width 86 height 21
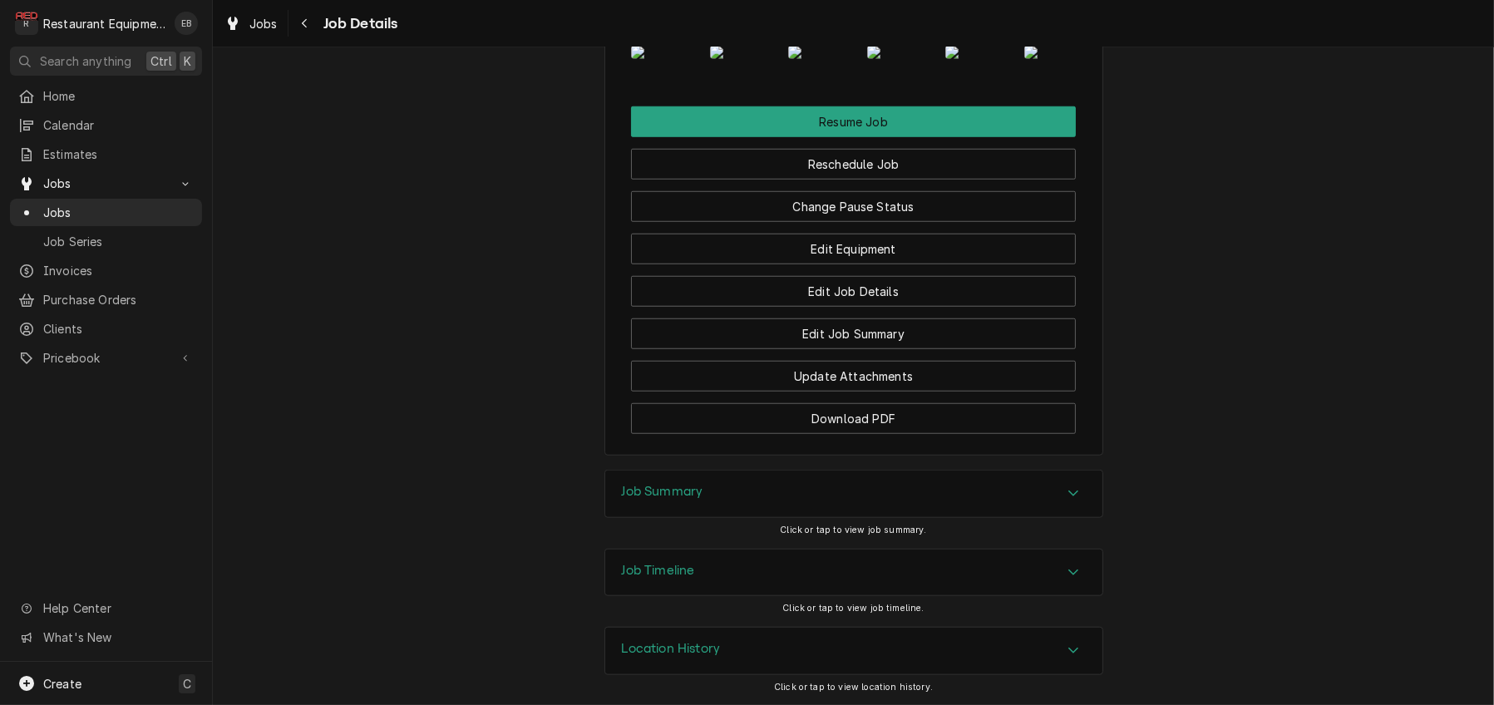
scroll to position [2106, 0]
click at [835, 222] on button "Change Pause Status" at bounding box center [853, 206] width 445 height 31
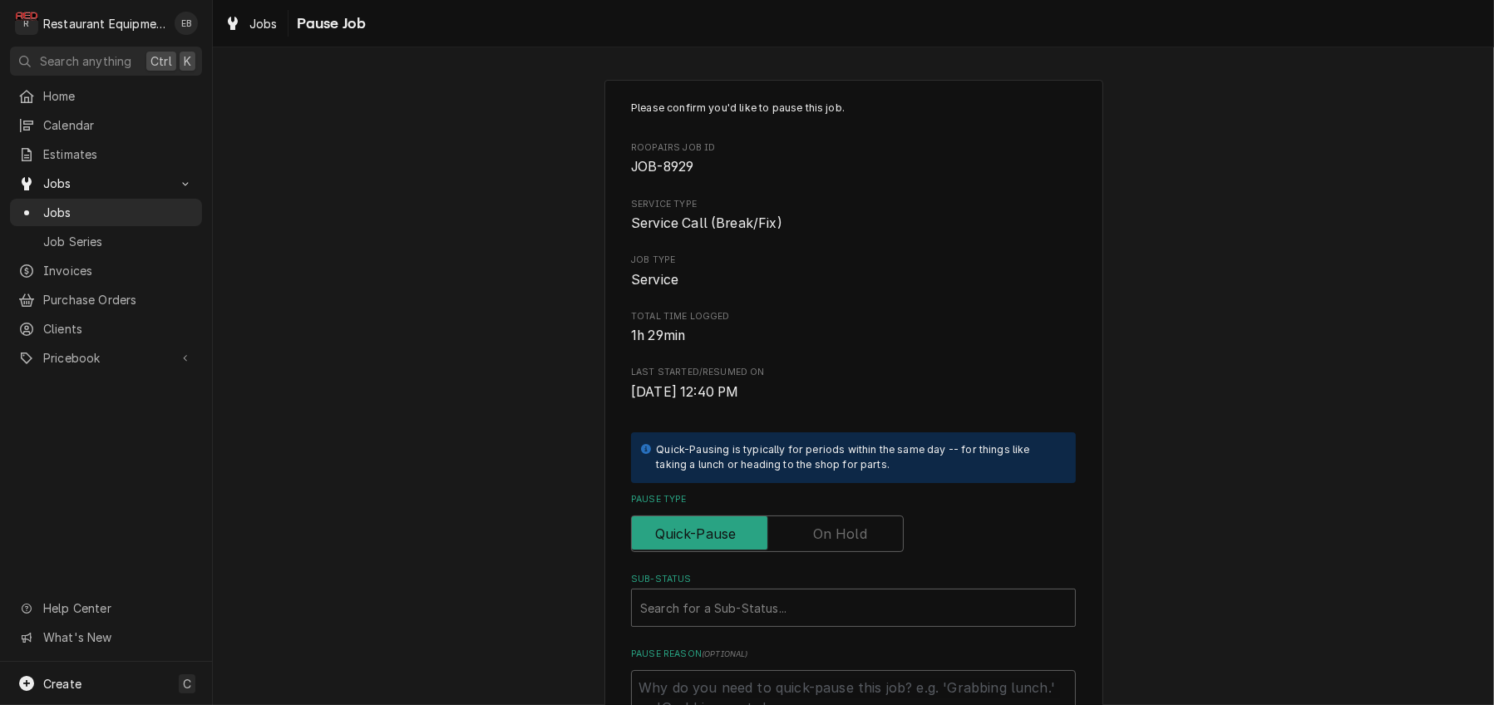
click at [817, 552] on label "Pause Type" at bounding box center [767, 533] width 273 height 37
click at [817, 552] on input "Pause Type" at bounding box center [768, 533] width 258 height 37
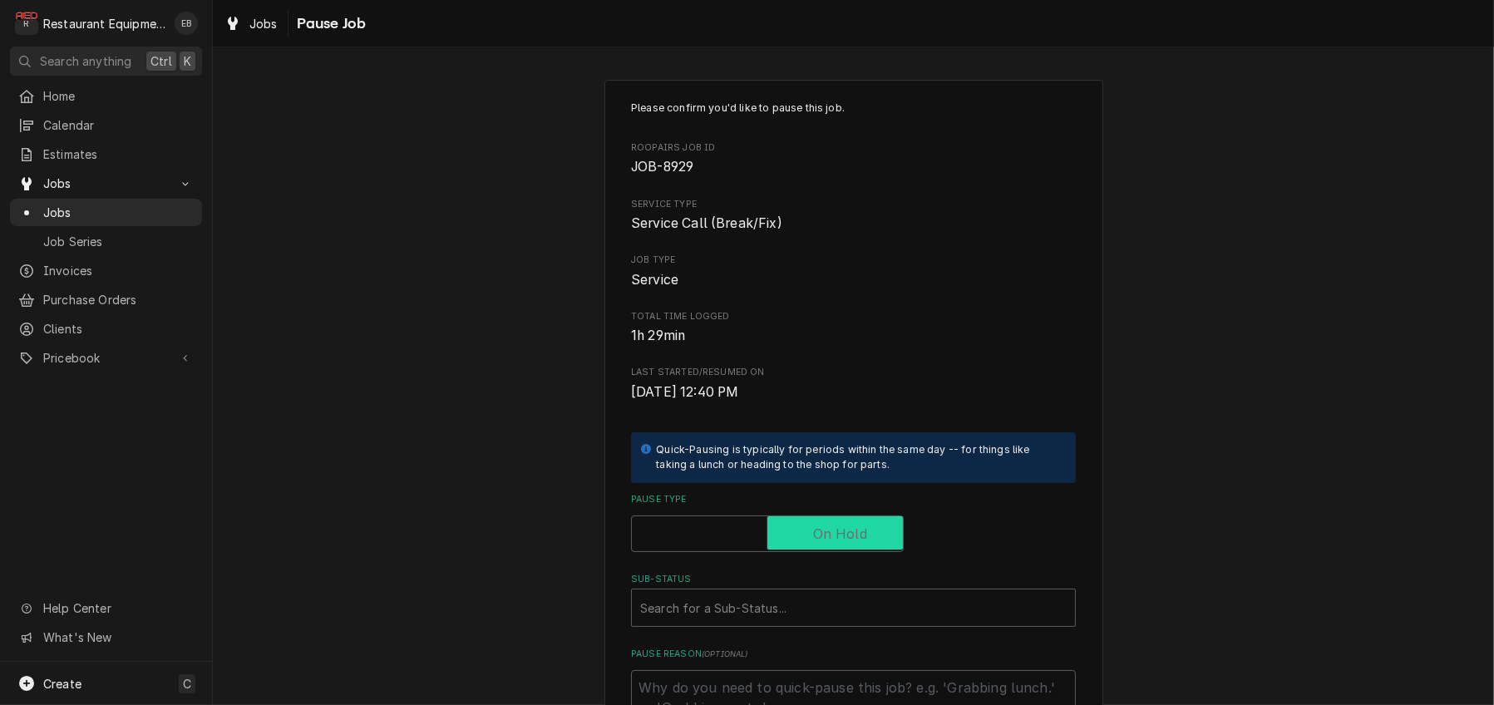
checkbox input "true"
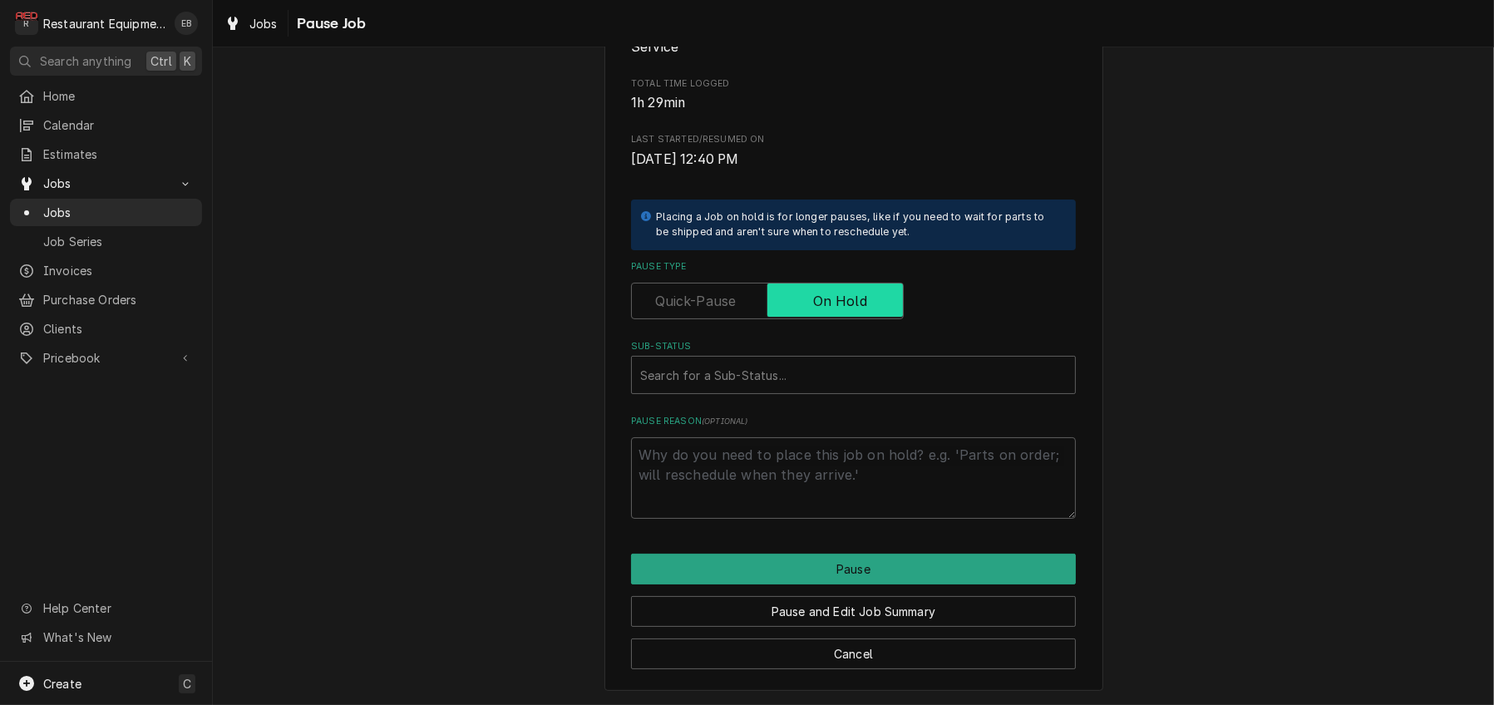
scroll to position [333, 0]
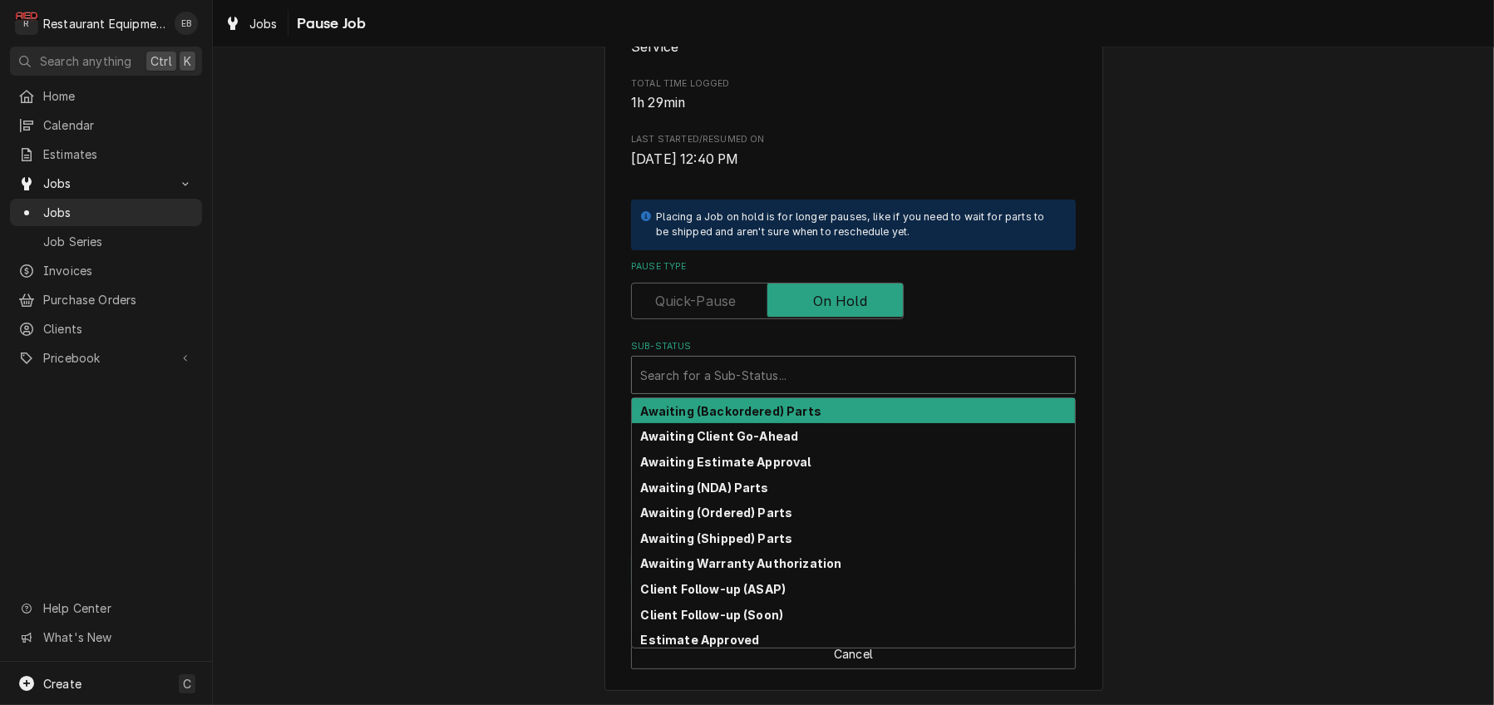
click at [796, 360] on div "Sub-Status" at bounding box center [853, 375] width 427 height 30
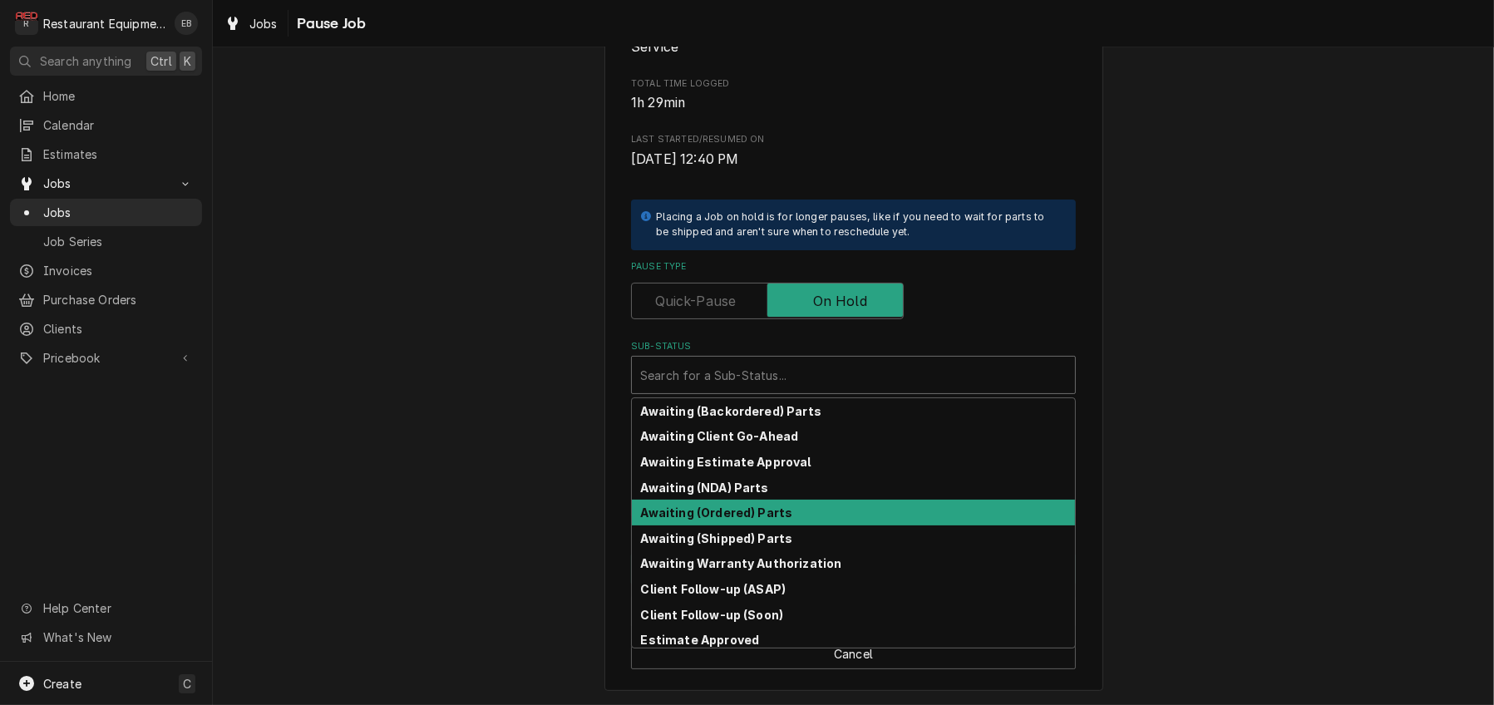
click at [749, 505] on strong "Awaiting (Ordered) Parts" at bounding box center [717, 512] width 152 height 14
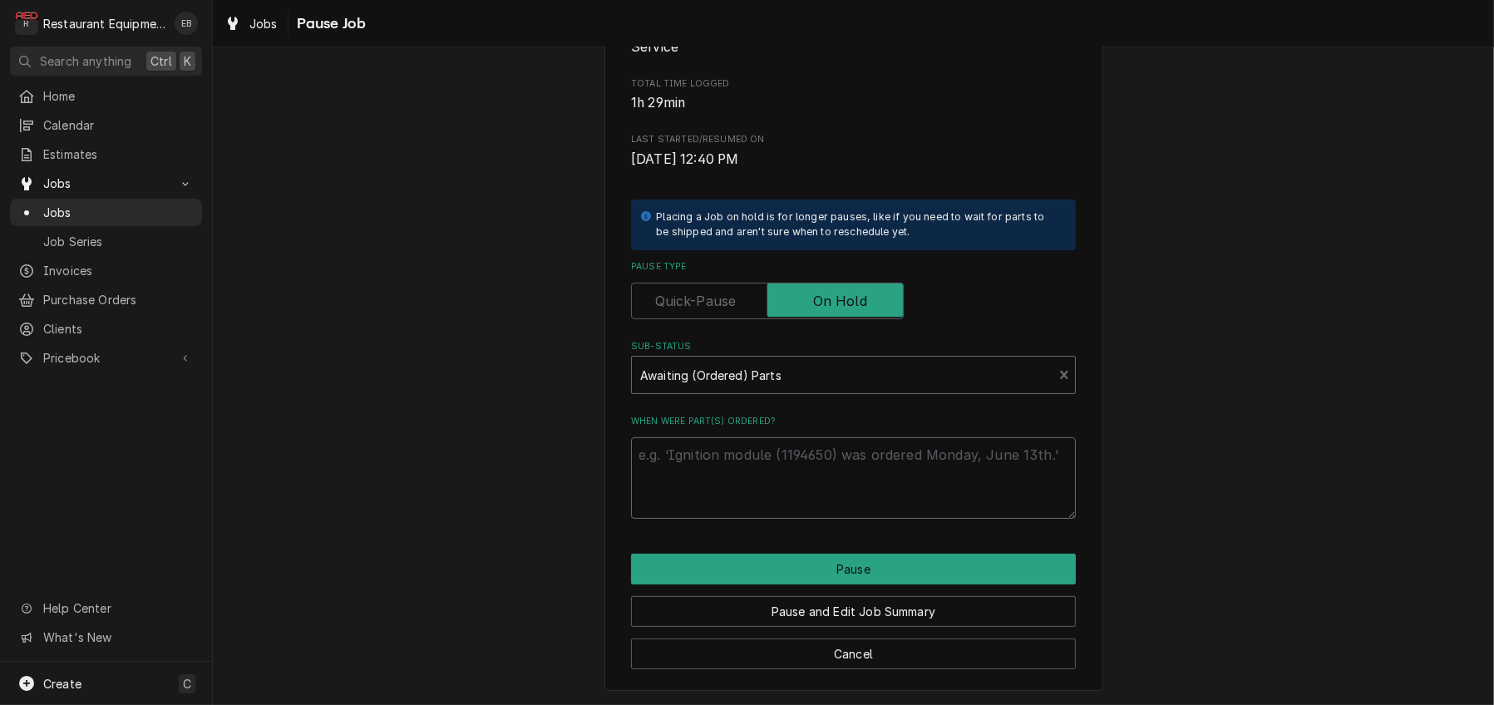
click at [774, 449] on textarea "When were part(s) ordered?" at bounding box center [853, 477] width 445 height 81
type textarea "x"
type textarea "9"
type textarea "x"
type textarea "9/"
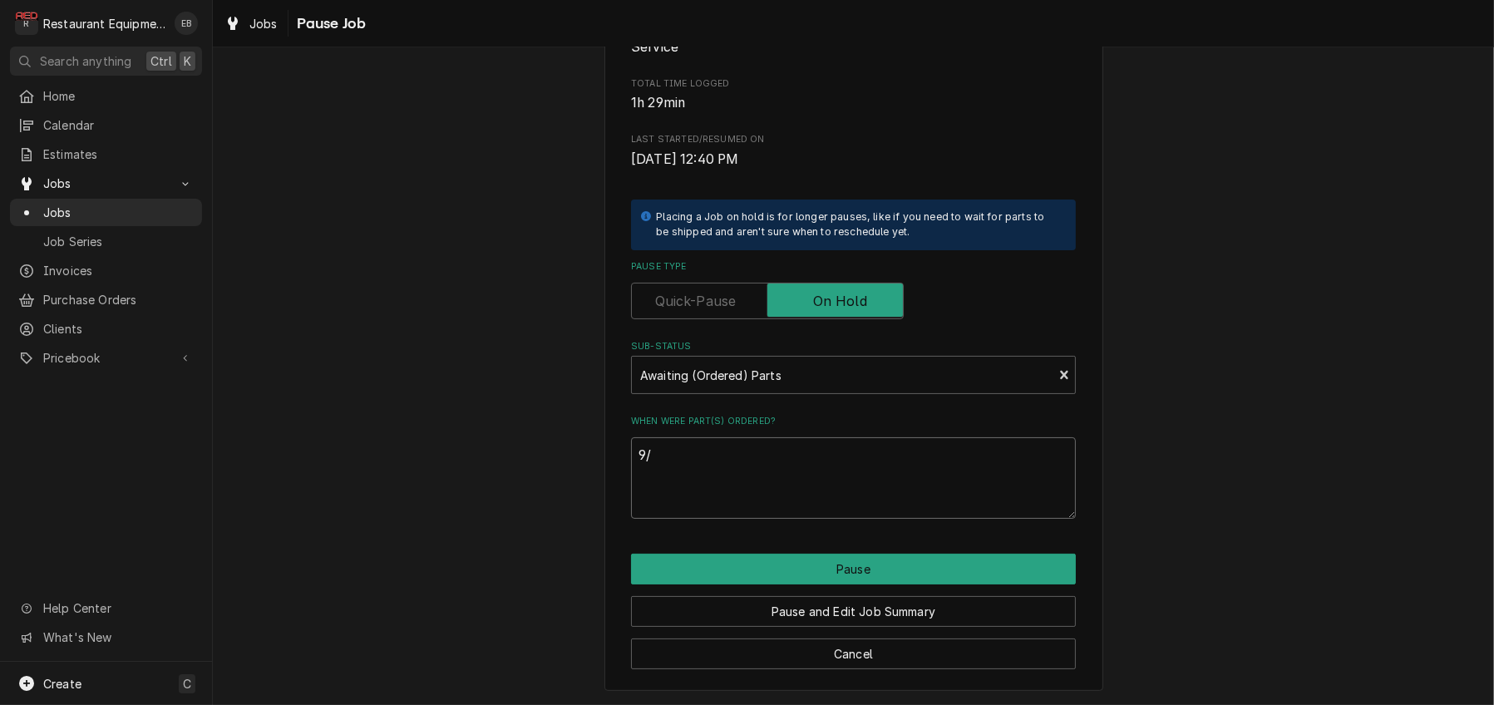
type textarea "x"
type textarea "9/2"
type textarea "x"
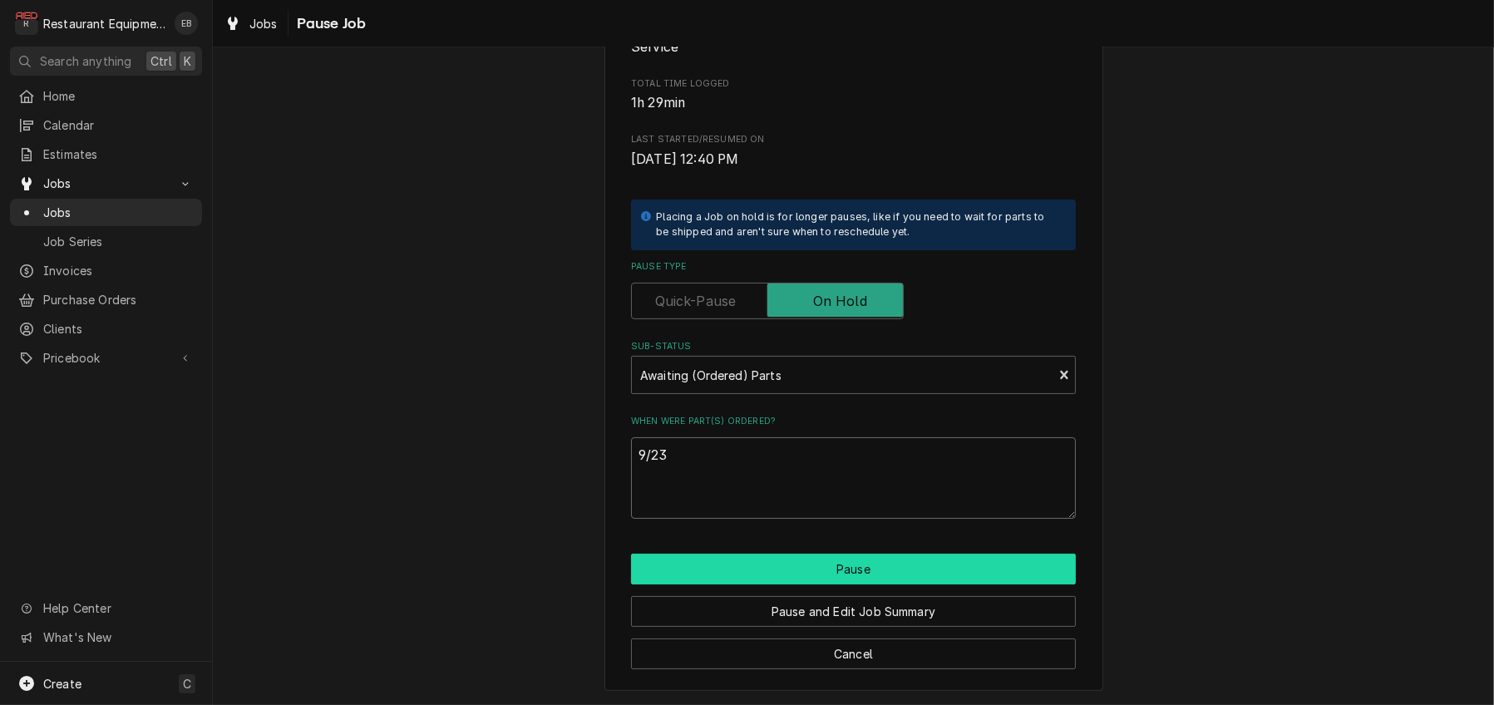
type textarea "9/23"
click at [772, 562] on button "Pause" at bounding box center [853, 569] width 445 height 31
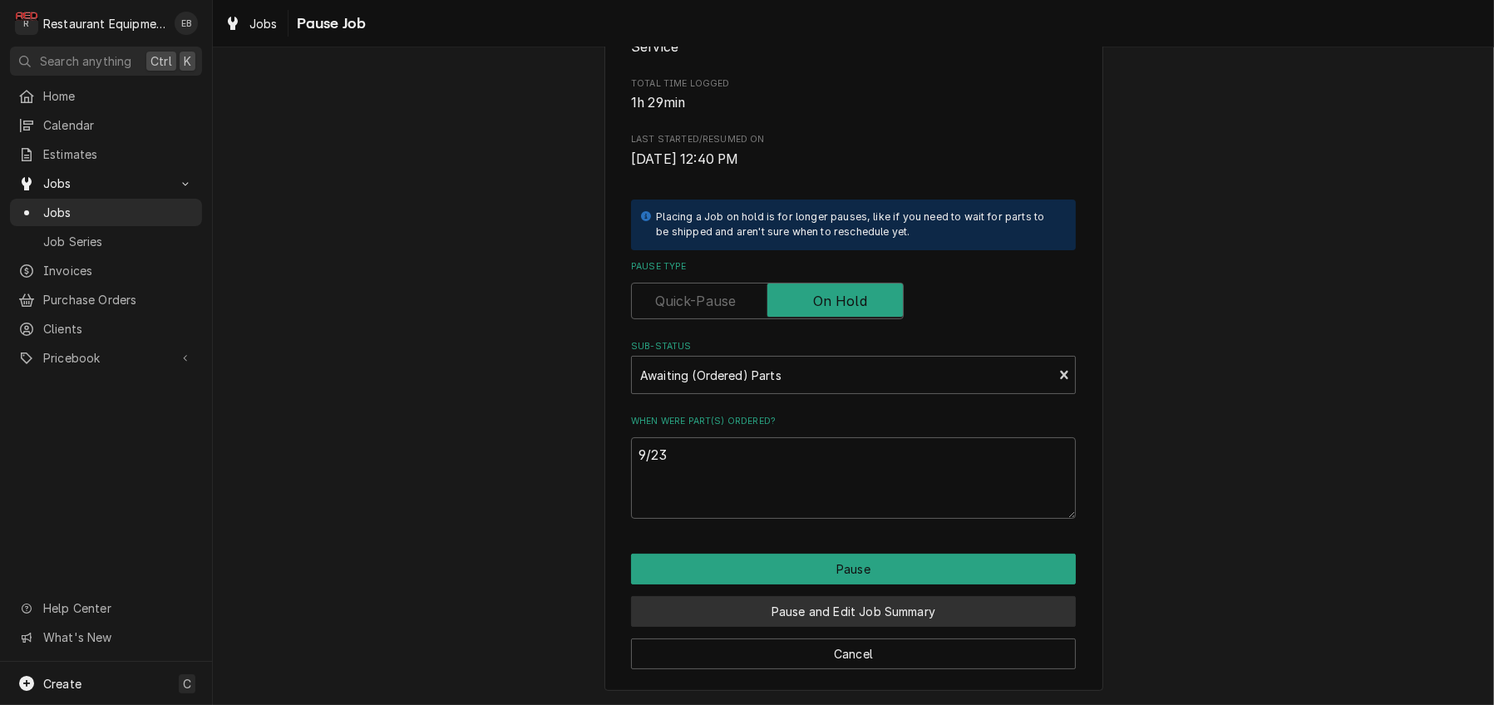
type textarea "x"
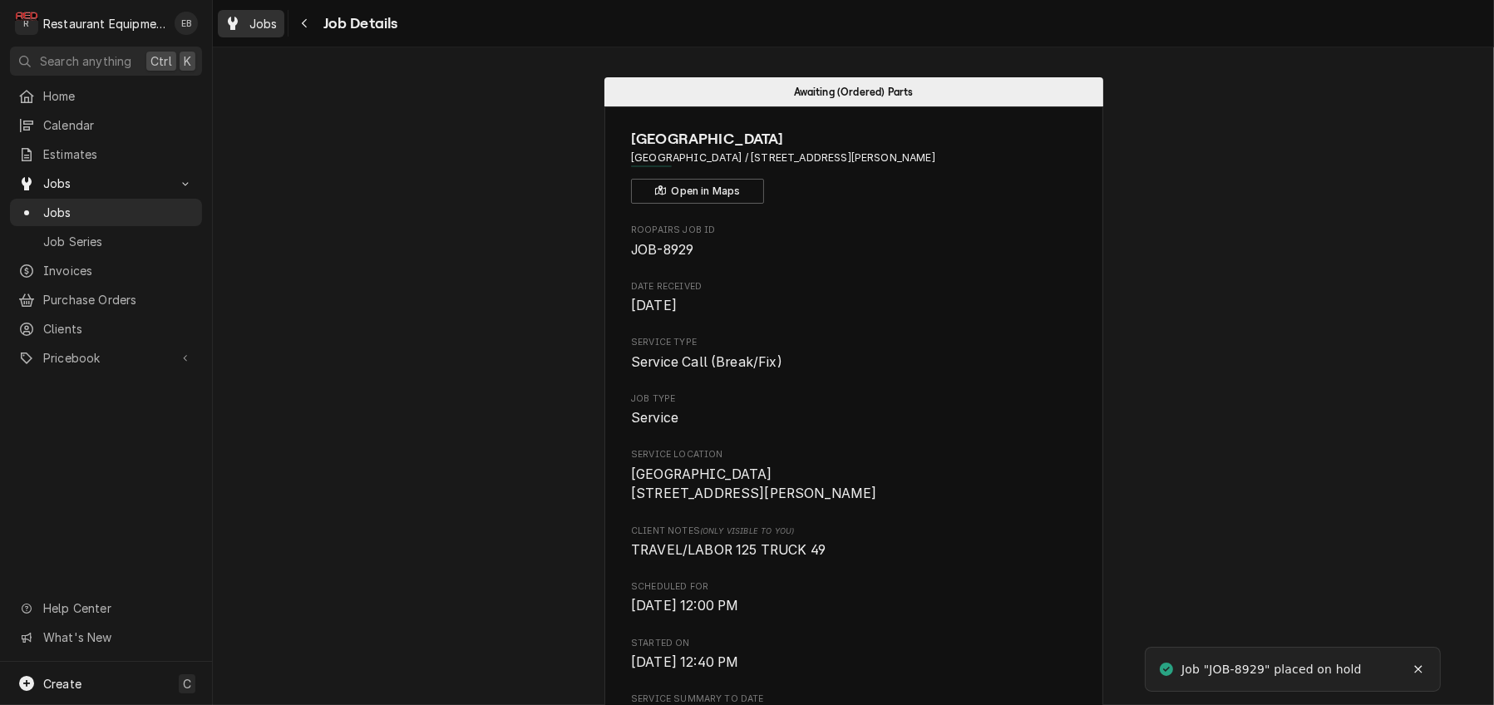
click at [272, 32] on span "Jobs" at bounding box center [263, 23] width 28 height 17
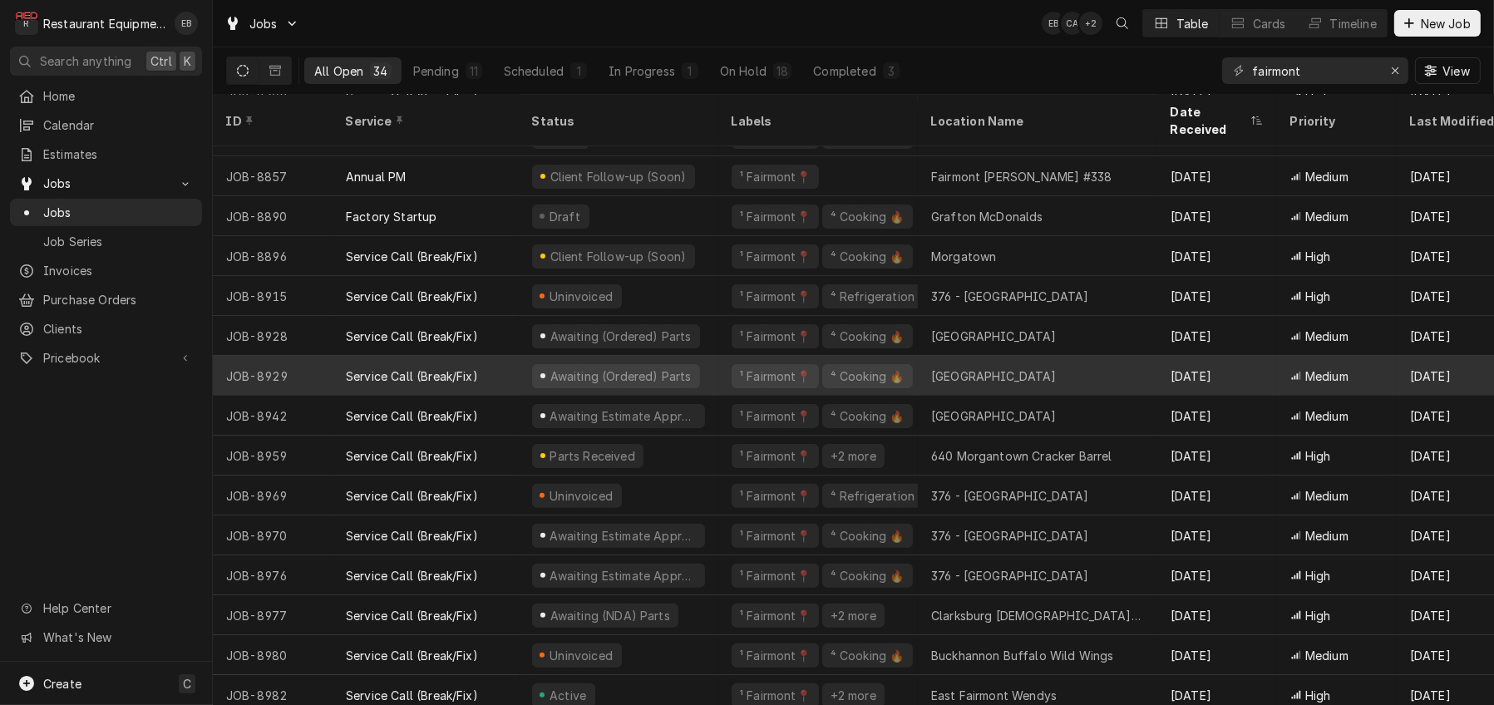
scroll to position [610, 0]
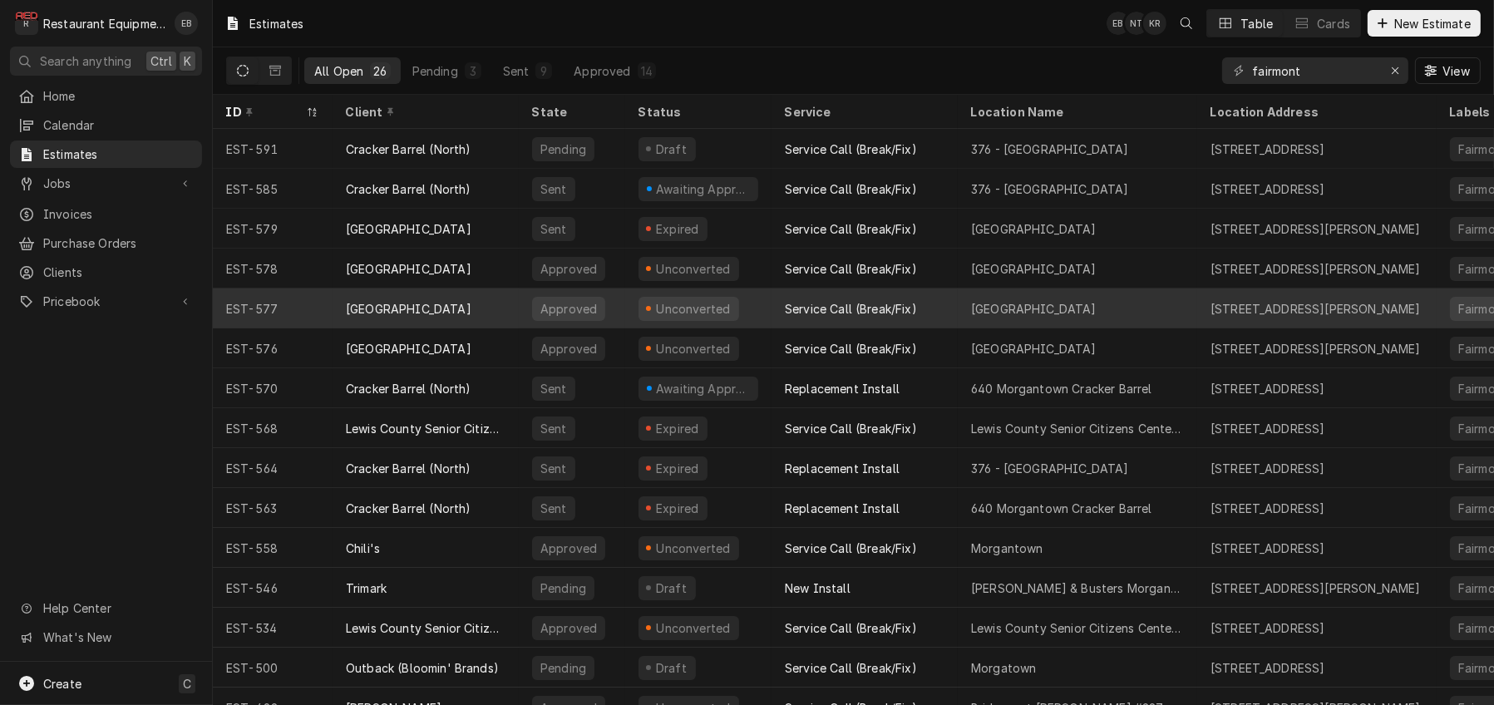
click at [511, 313] on div "[GEOGRAPHIC_DATA]" at bounding box center [426, 308] width 186 height 40
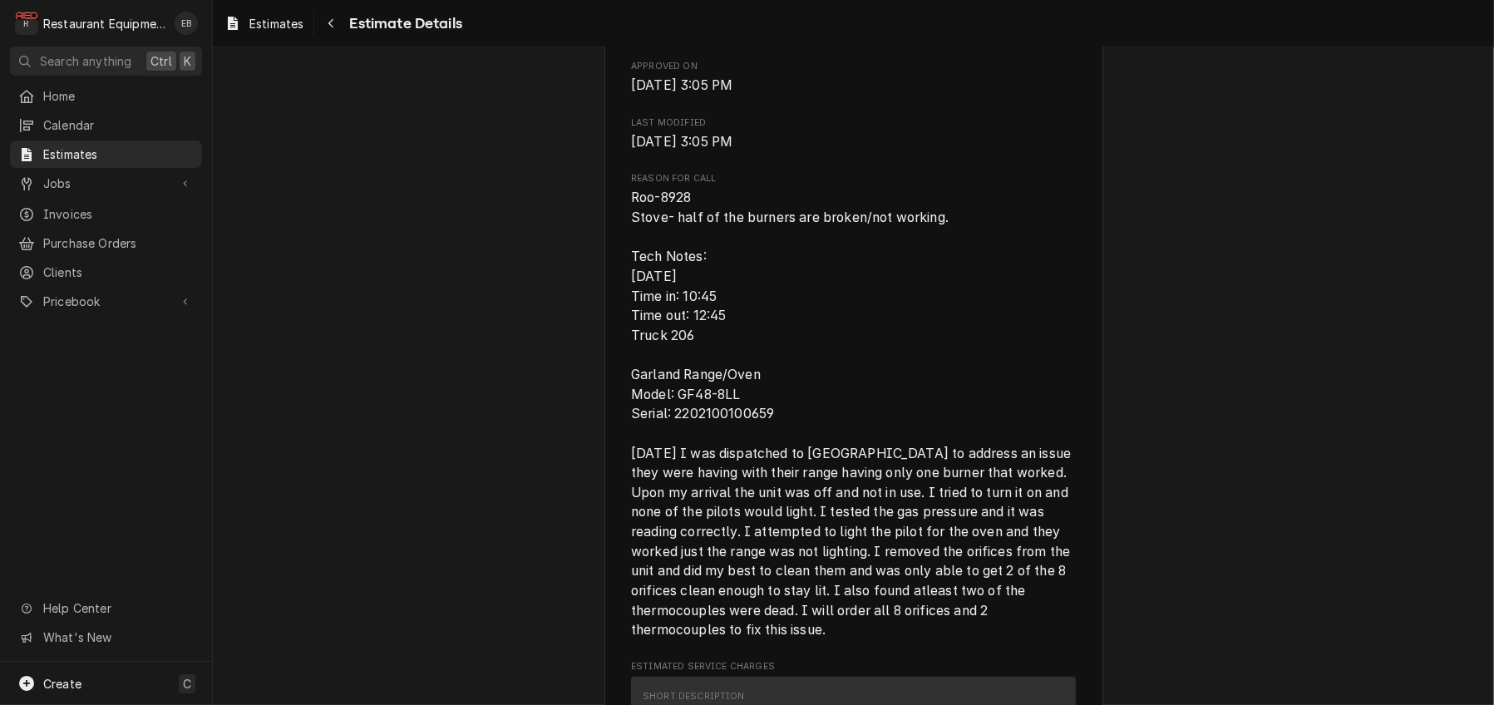
scroll to position [886, 0]
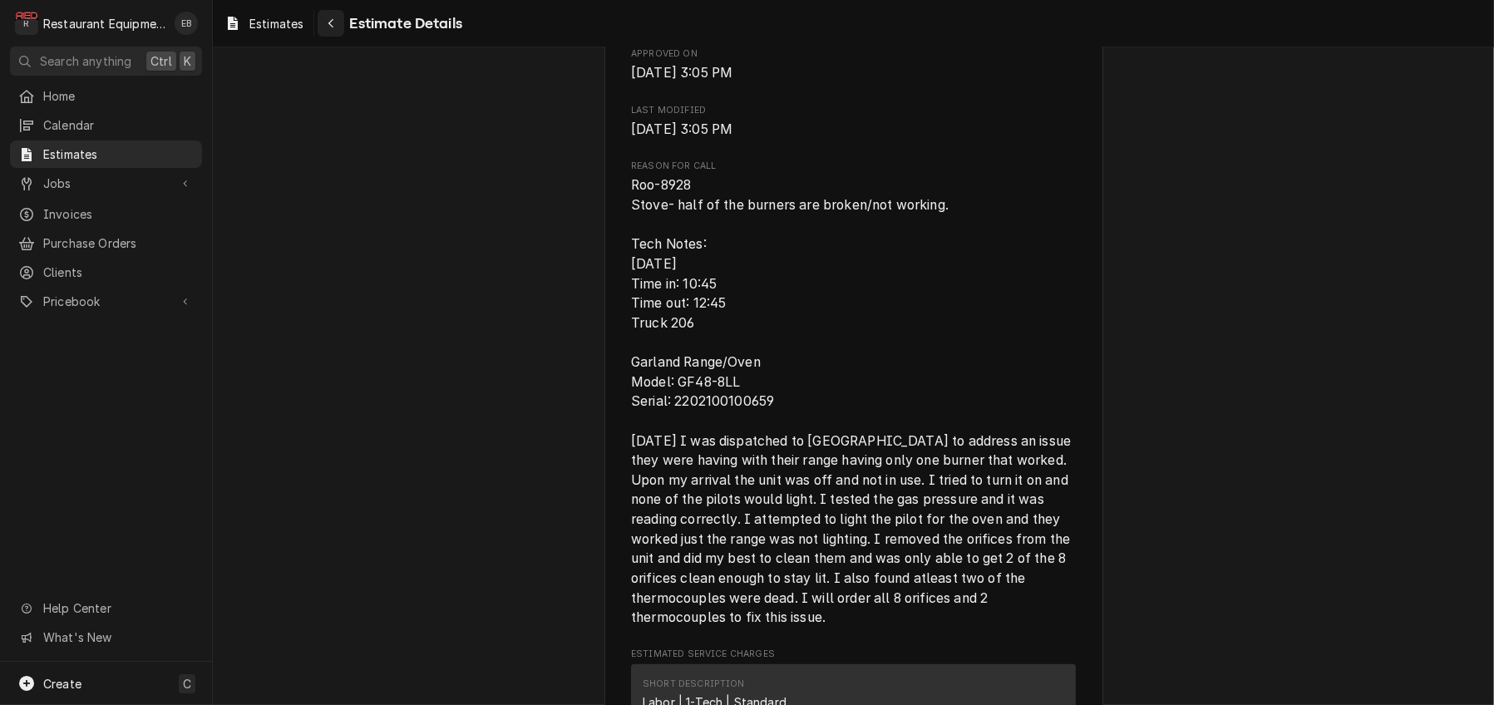
click at [335, 20] on icon "Navigate back" at bounding box center [331, 23] width 7 height 12
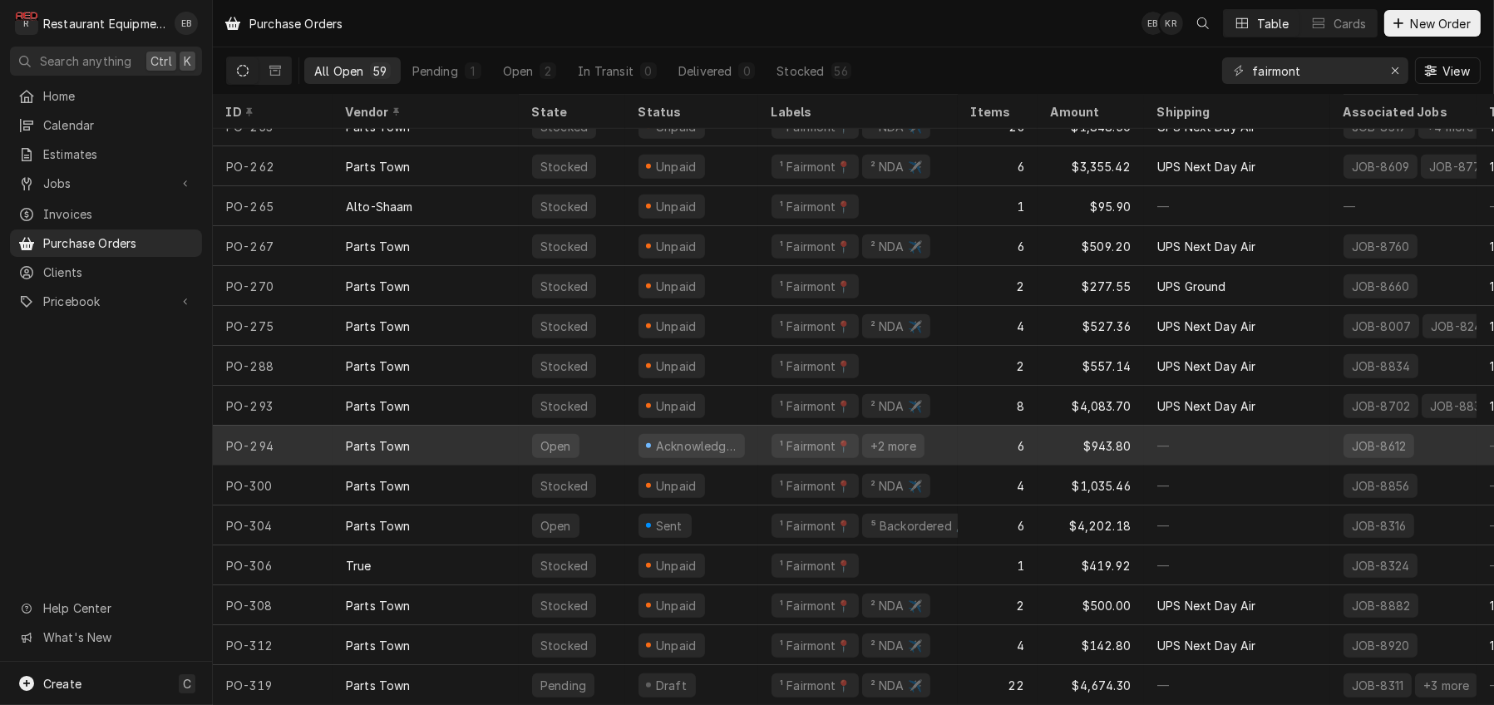
scroll to position [1793, 0]
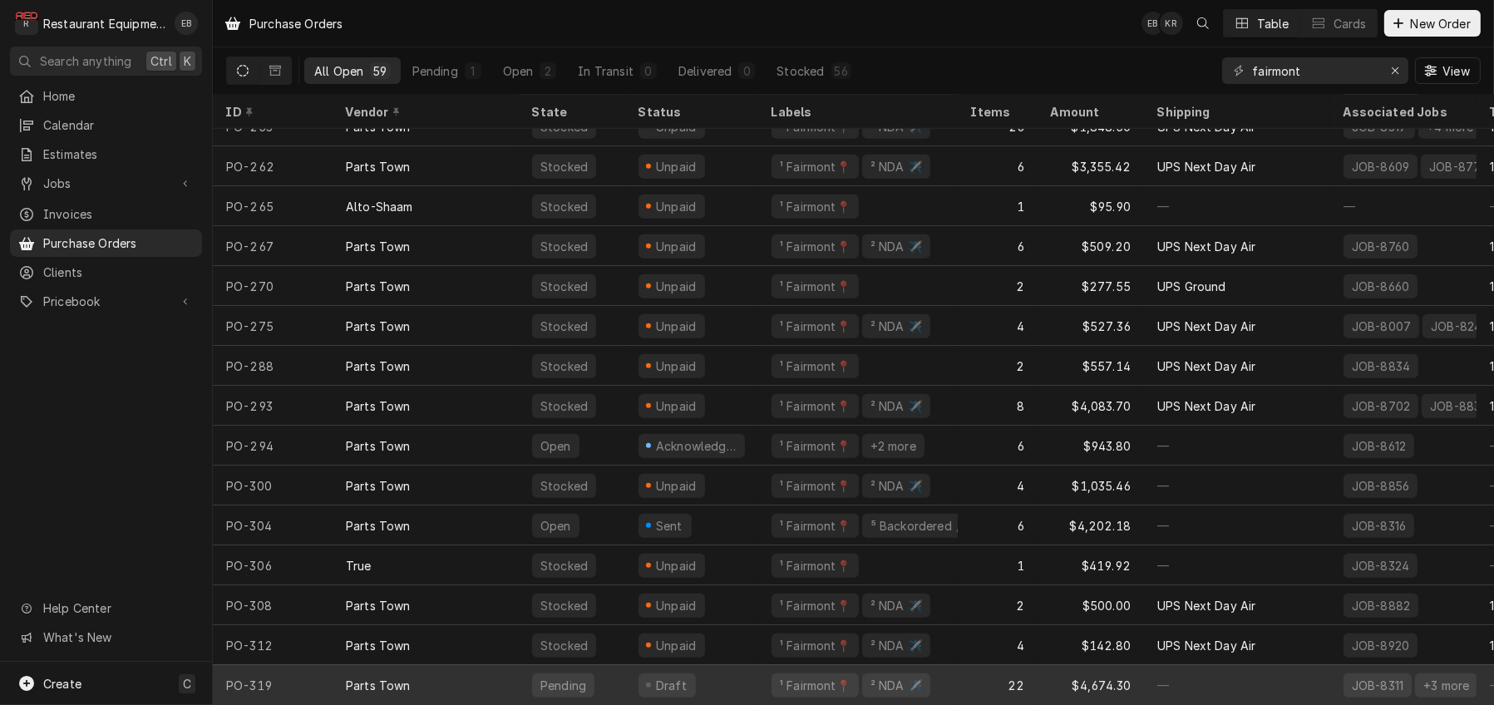
click at [989, 674] on div "22" at bounding box center [998, 685] width 80 height 40
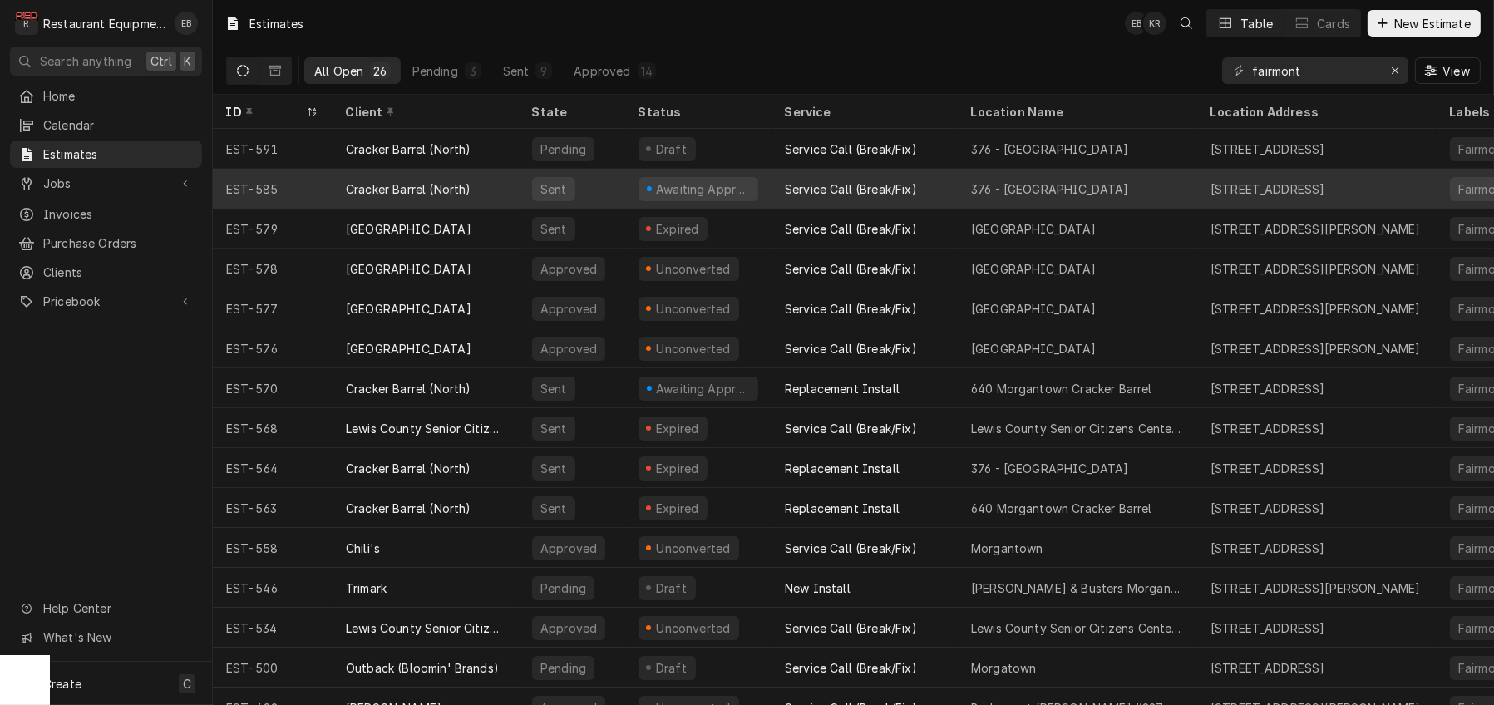
click at [951, 186] on div "Service Call (Break/Fix)" at bounding box center [865, 189] width 186 height 40
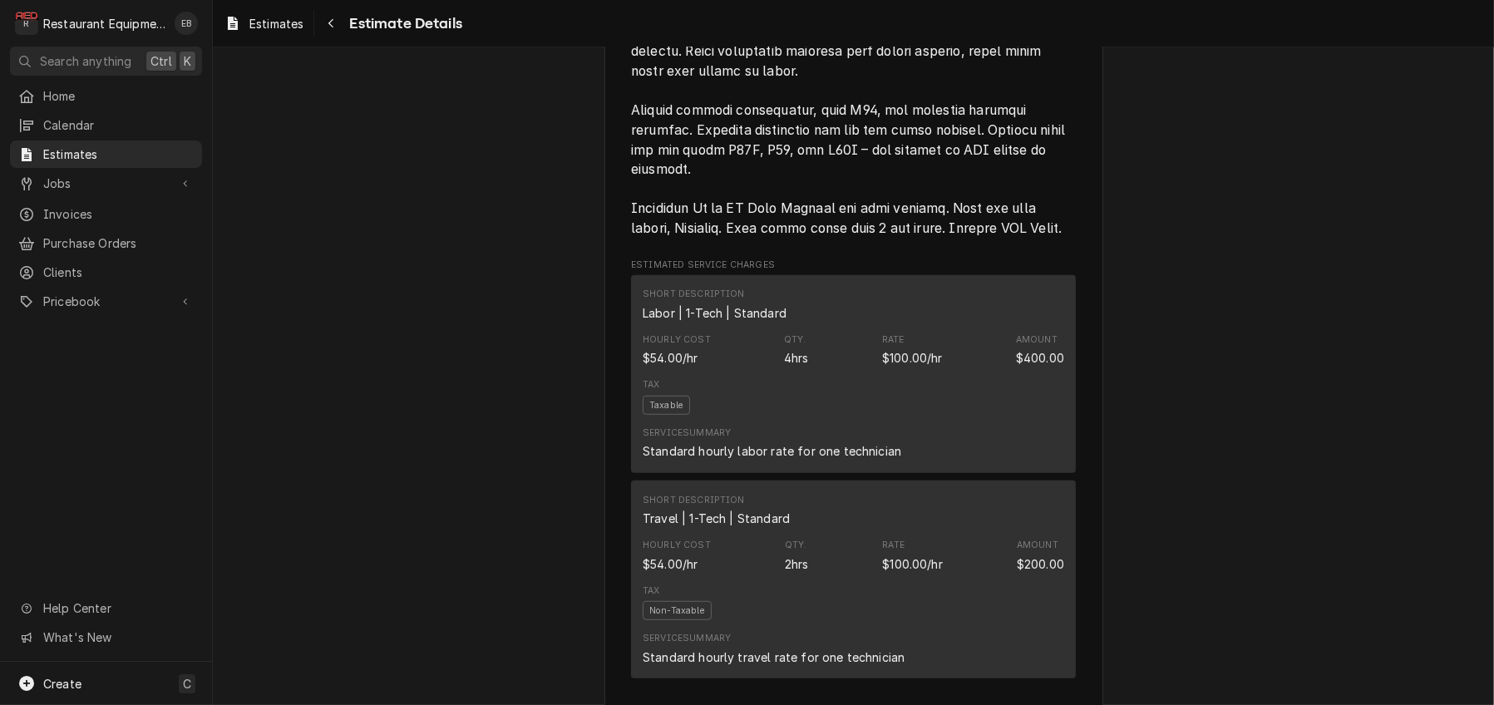
scroll to position [1441, 0]
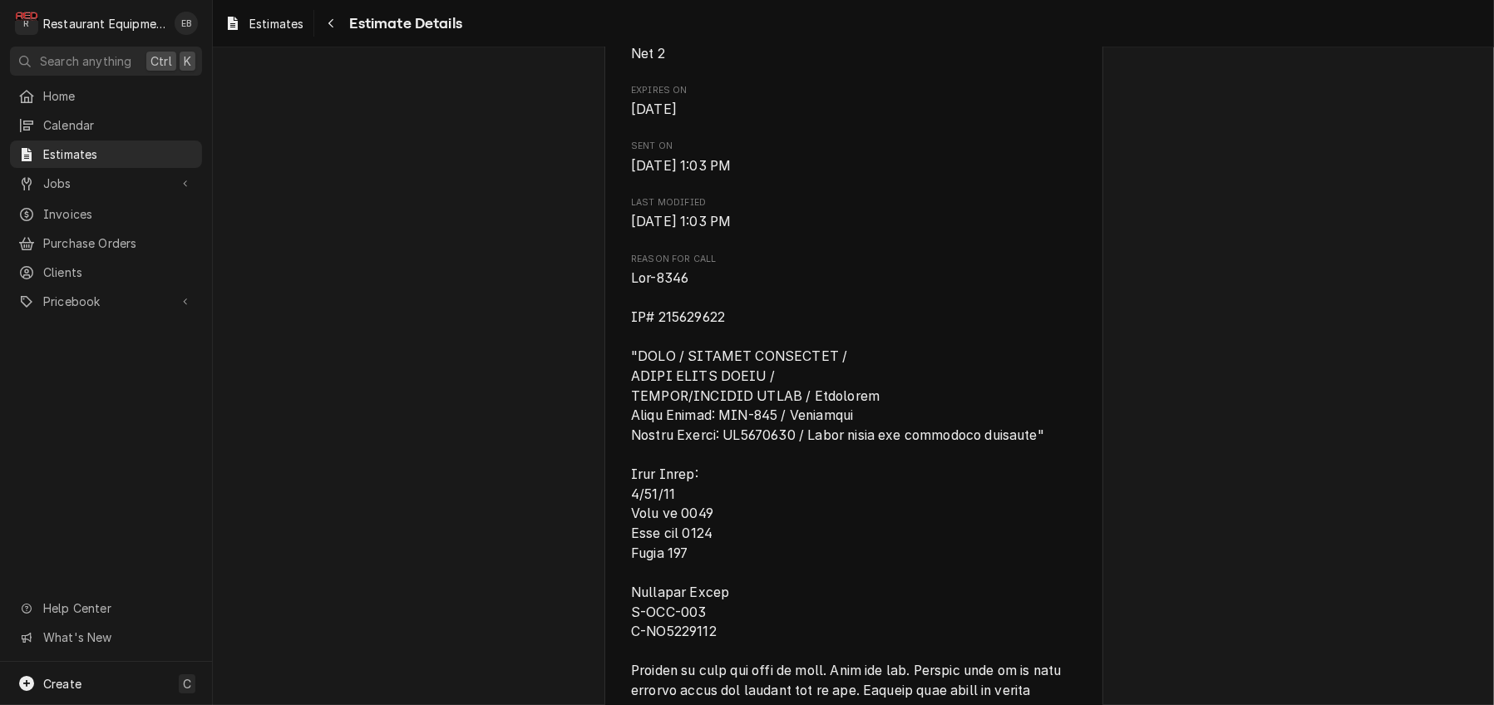
click at [1056, 210] on span "Last Modified" at bounding box center [853, 202] width 445 height 13
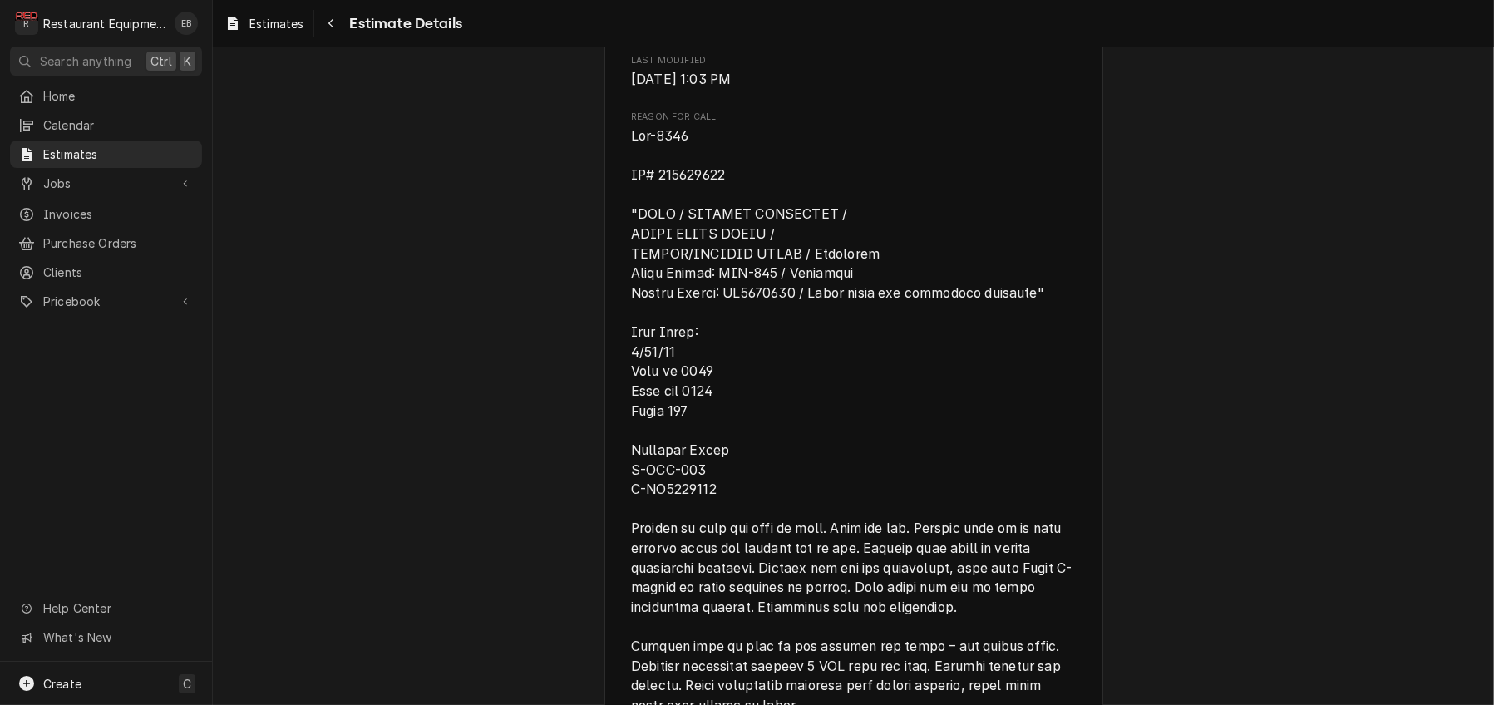
scroll to position [776, 0]
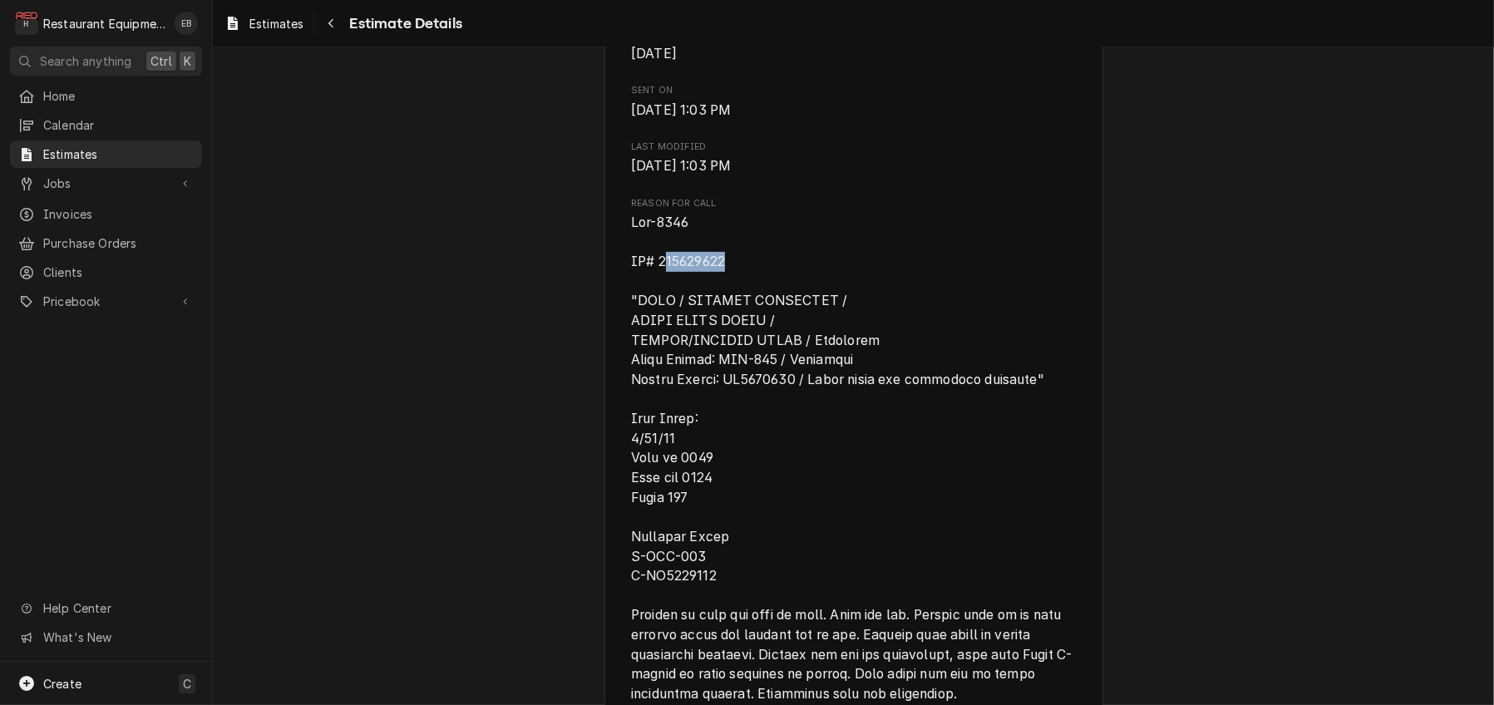
drag, startPoint x: 655, startPoint y: 446, endPoint x: 698, endPoint y: 451, distance: 42.6
click at [722, 451] on span "Reason for Call" at bounding box center [851, 586] width 441 height 742
drag, startPoint x: 650, startPoint y: 446, endPoint x: 727, endPoint y: 445, distance: 76.5
click at [727, 445] on span "Reason for Call" at bounding box center [853, 586] width 445 height 747
copy span "326496397"
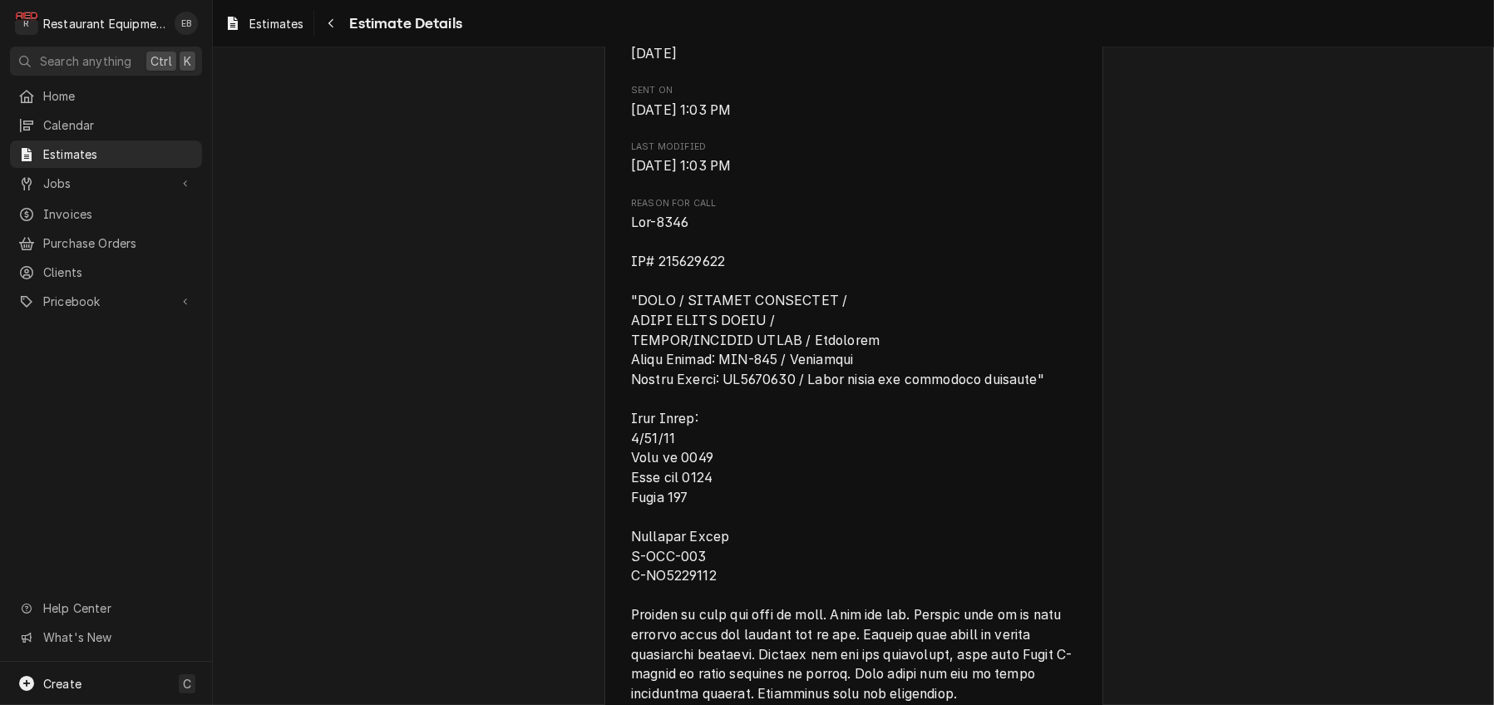
click at [946, 397] on span "Reason for Call" at bounding box center [853, 586] width 445 height 747
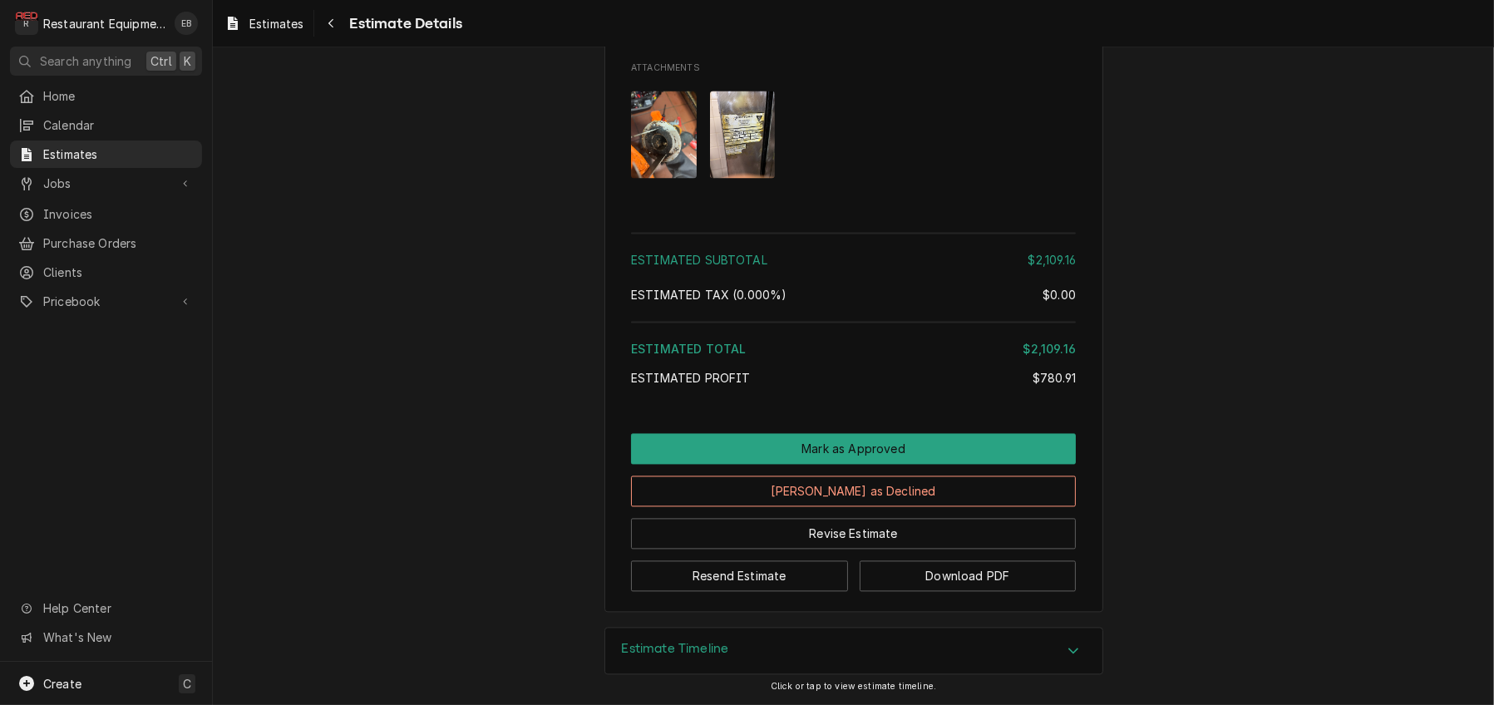
scroll to position [4709, 0]
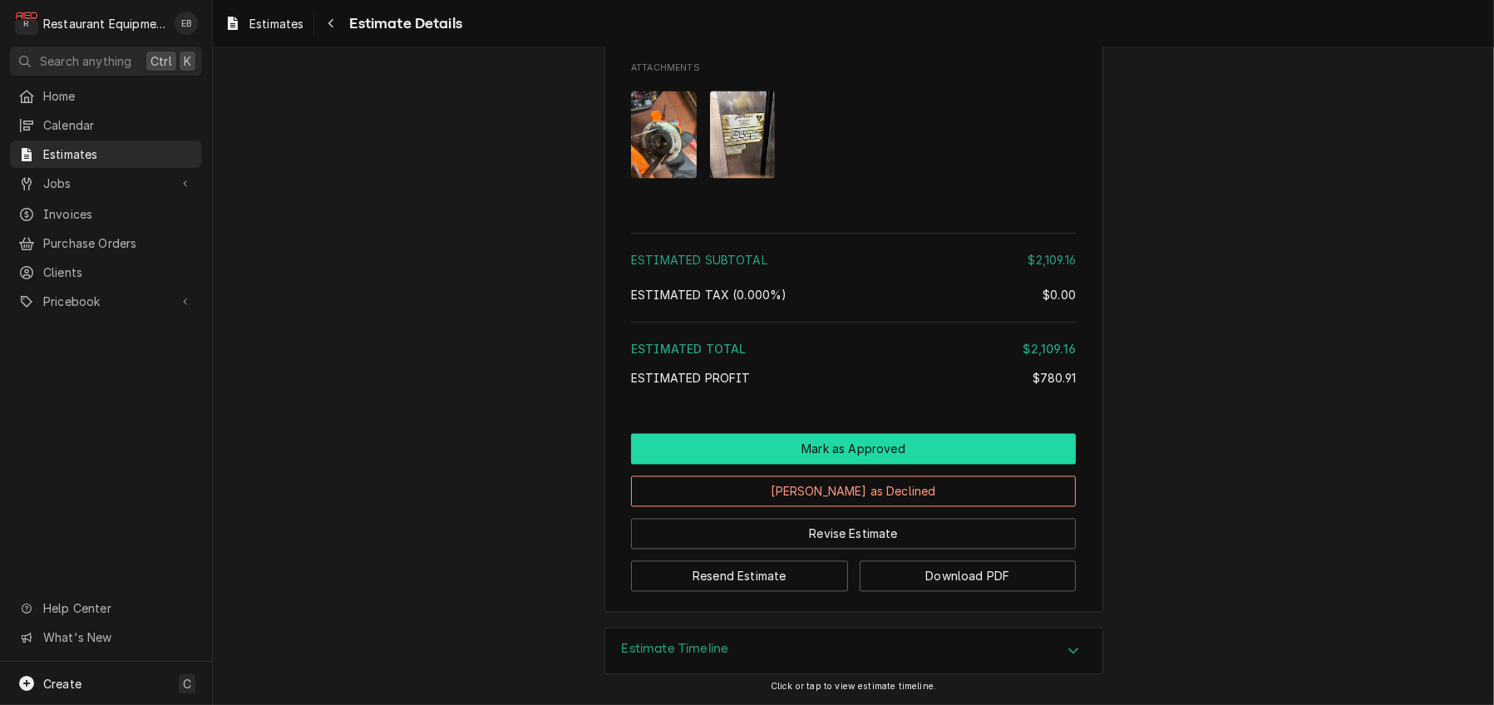
click at [909, 433] on button "Mark as Approved" at bounding box center [853, 448] width 445 height 31
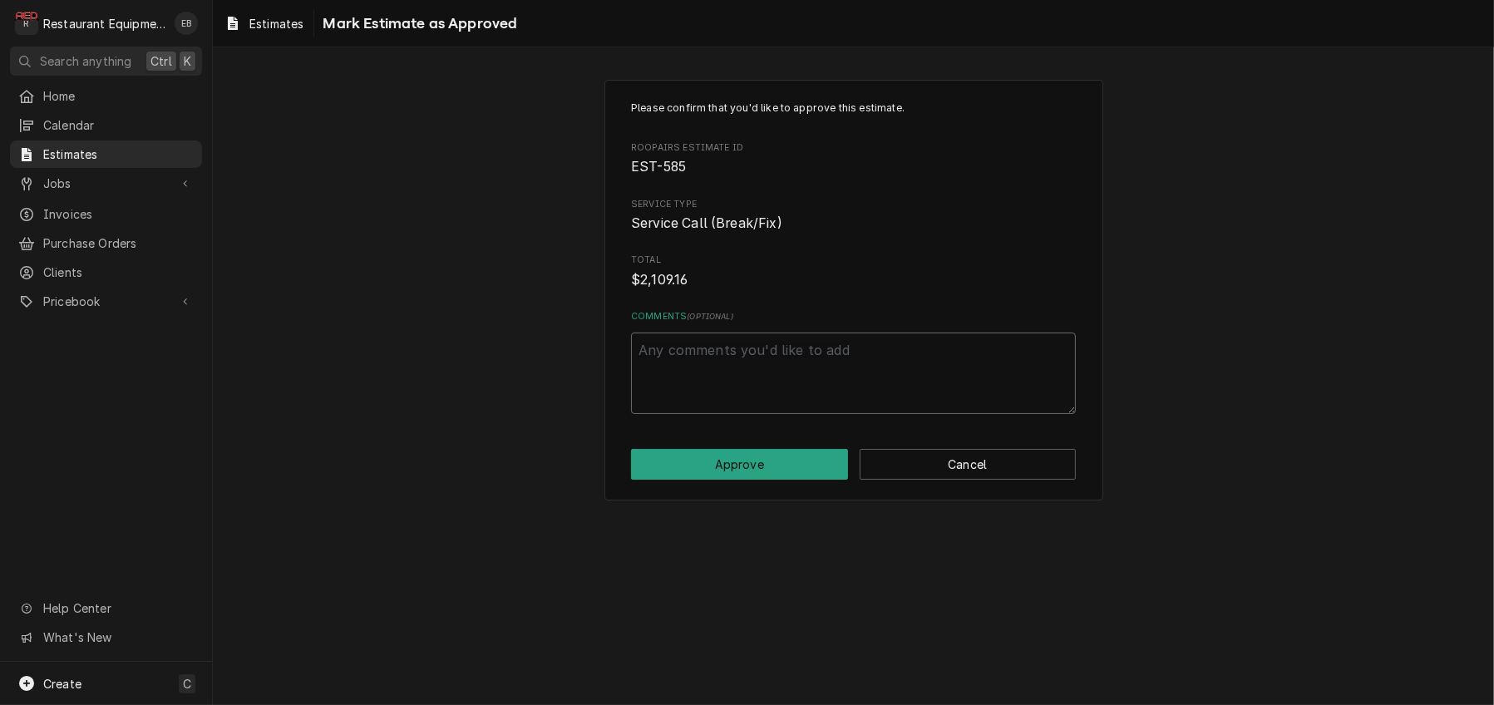
click at [739, 397] on textarea "Comments ( optional )" at bounding box center [853, 373] width 445 height 81
click at [733, 480] on button "Approve" at bounding box center [739, 464] width 217 height 31
type textarea "x"
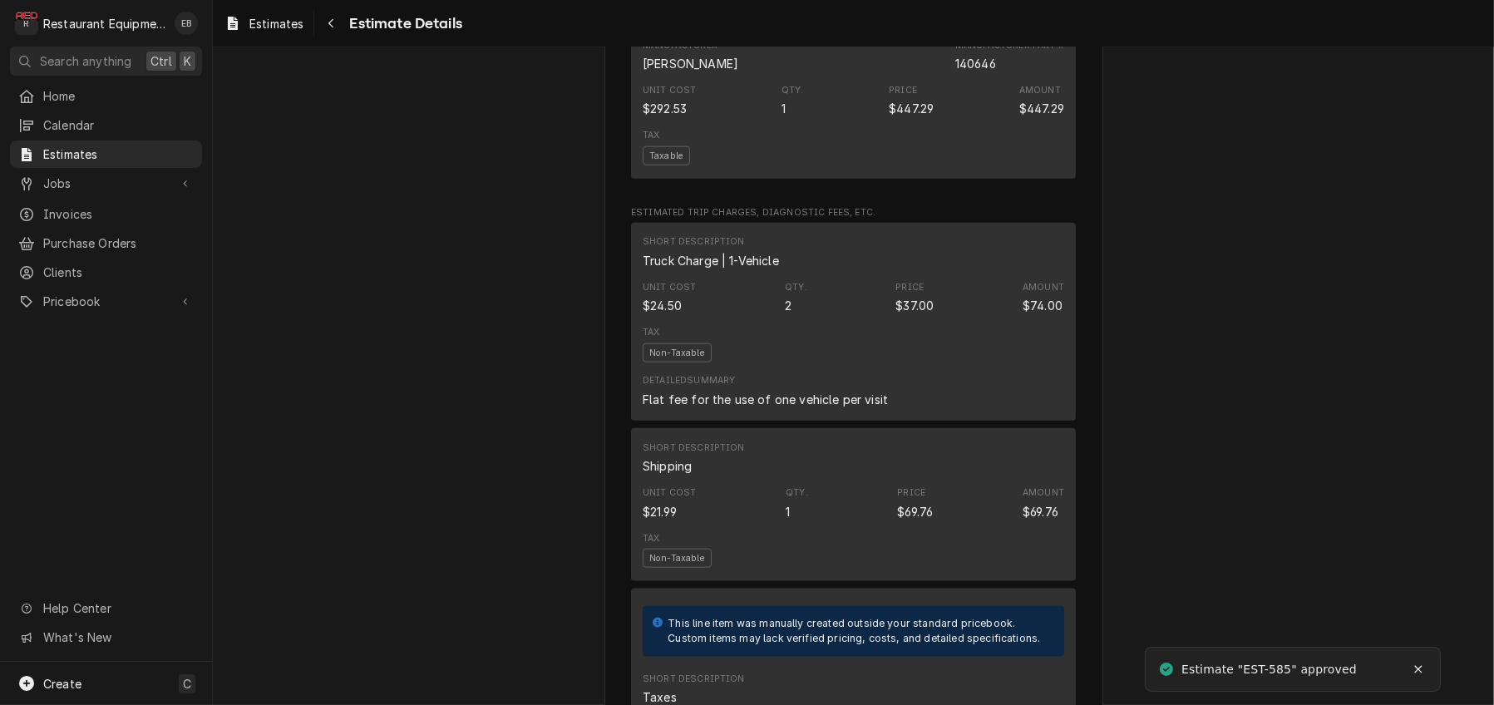
scroll to position [2439, 0]
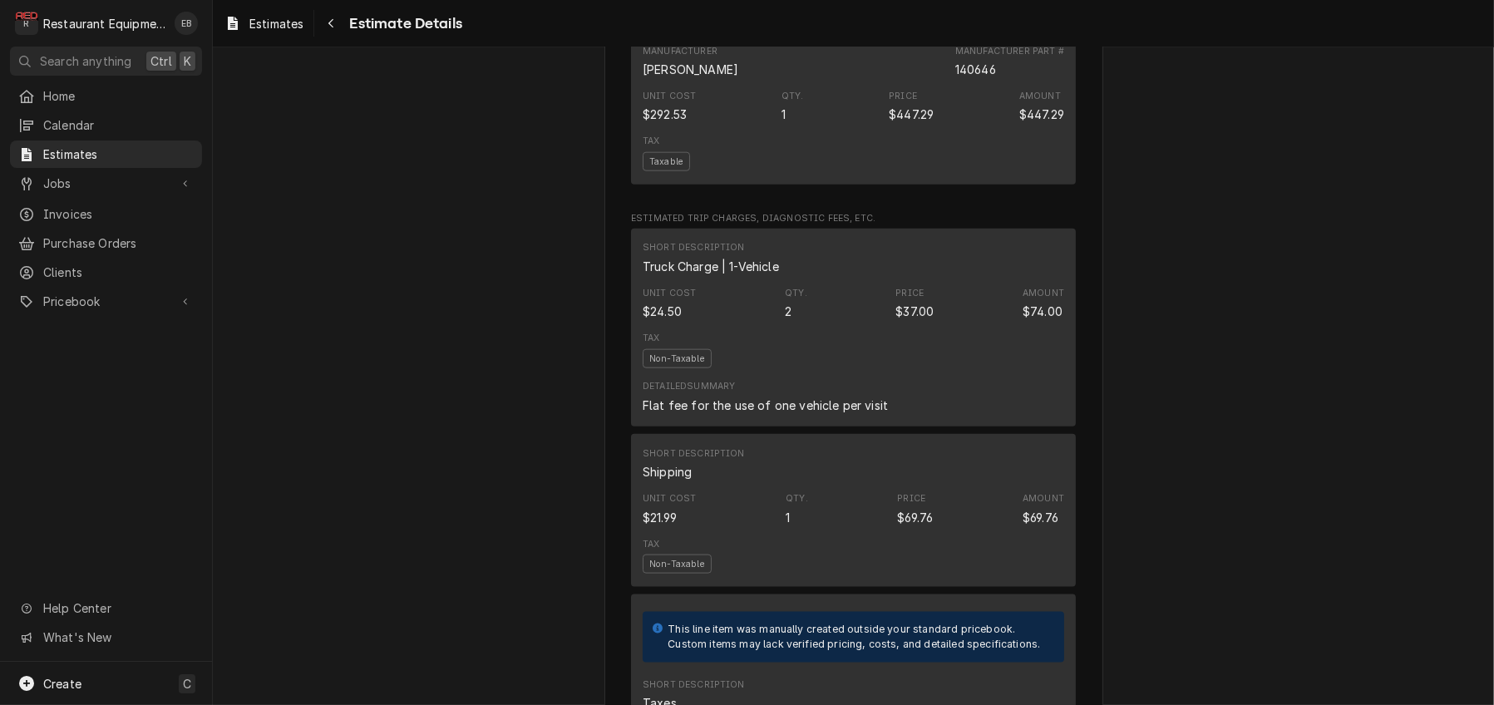
drag, startPoint x: 931, startPoint y: 214, endPoint x: 964, endPoint y: 214, distance: 33.3
drag, startPoint x: 927, startPoint y: 215, endPoint x: 988, endPoint y: 219, distance: 60.8
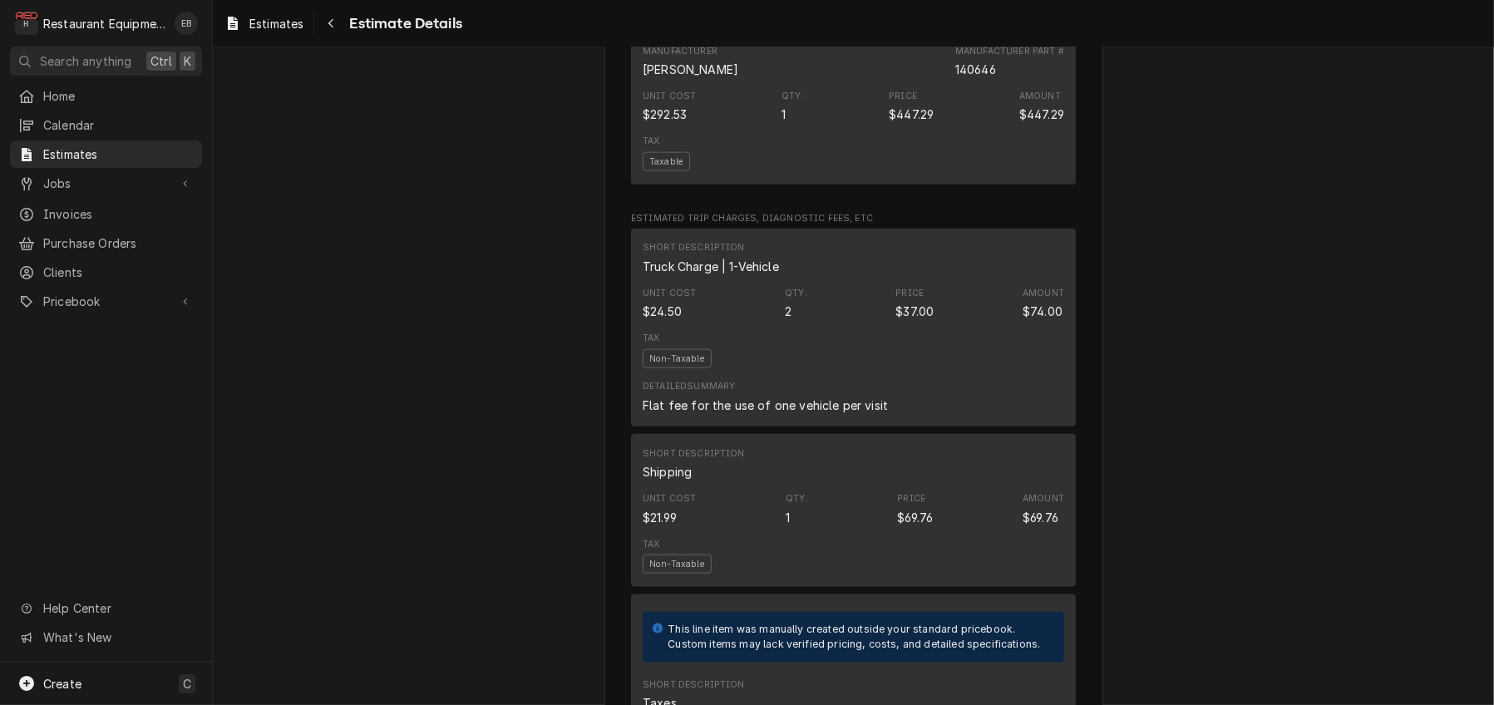
drag, startPoint x: 931, startPoint y: 214, endPoint x: 961, endPoint y: 218, distance: 30.2
copy div "85145"
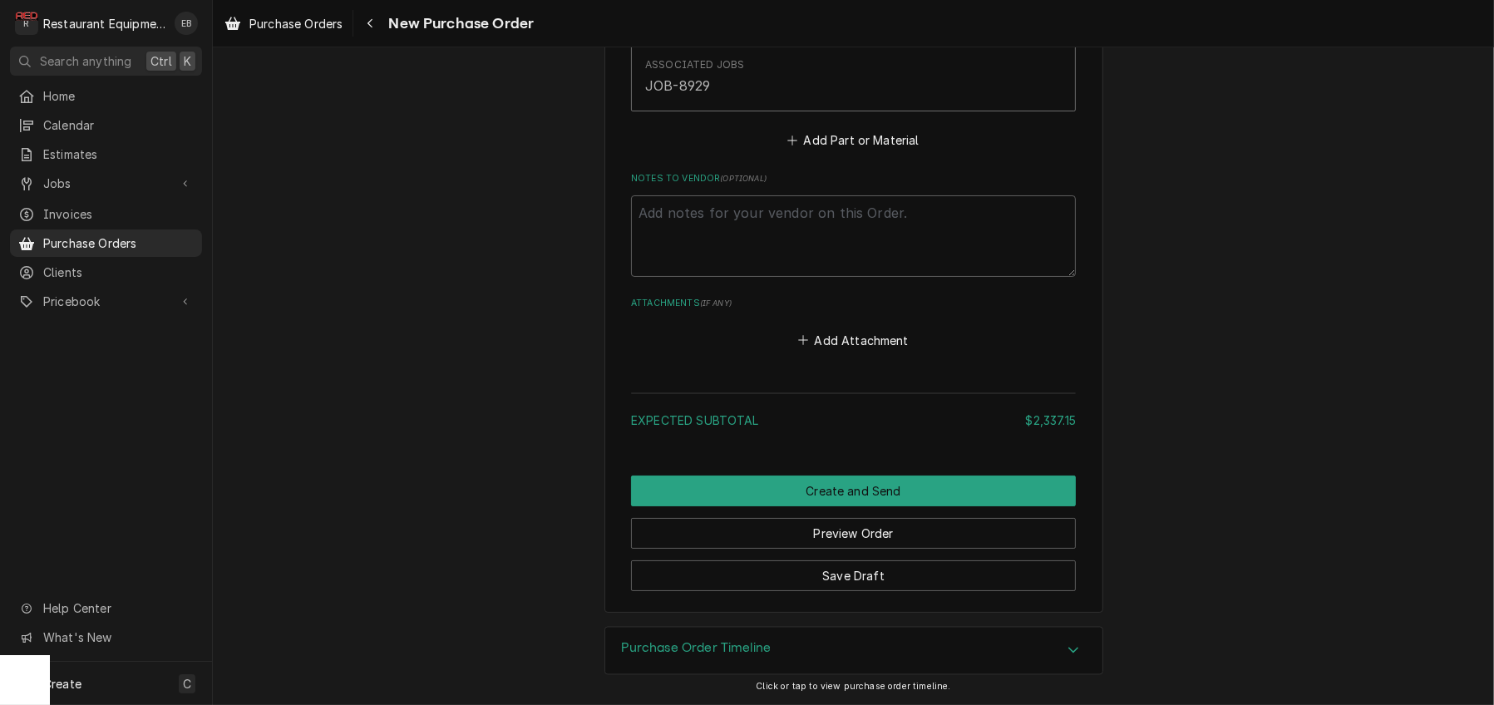
scroll to position [4212, 0]
click at [862, 152] on button "Add Part or Material" at bounding box center [853, 140] width 137 height 23
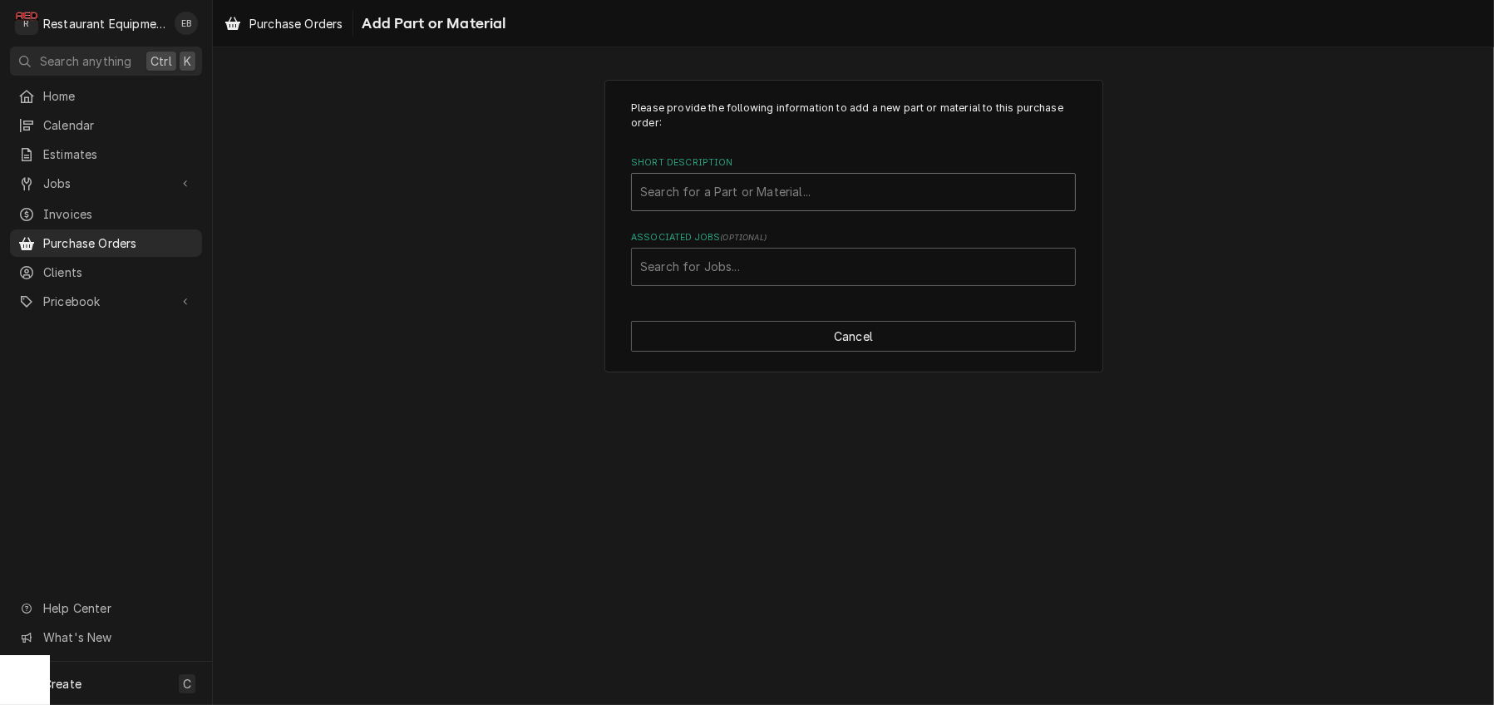
click at [784, 202] on div "Short Description" at bounding box center [853, 192] width 427 height 30
click at [770, 207] on div "Short Description" at bounding box center [853, 192] width 427 height 30
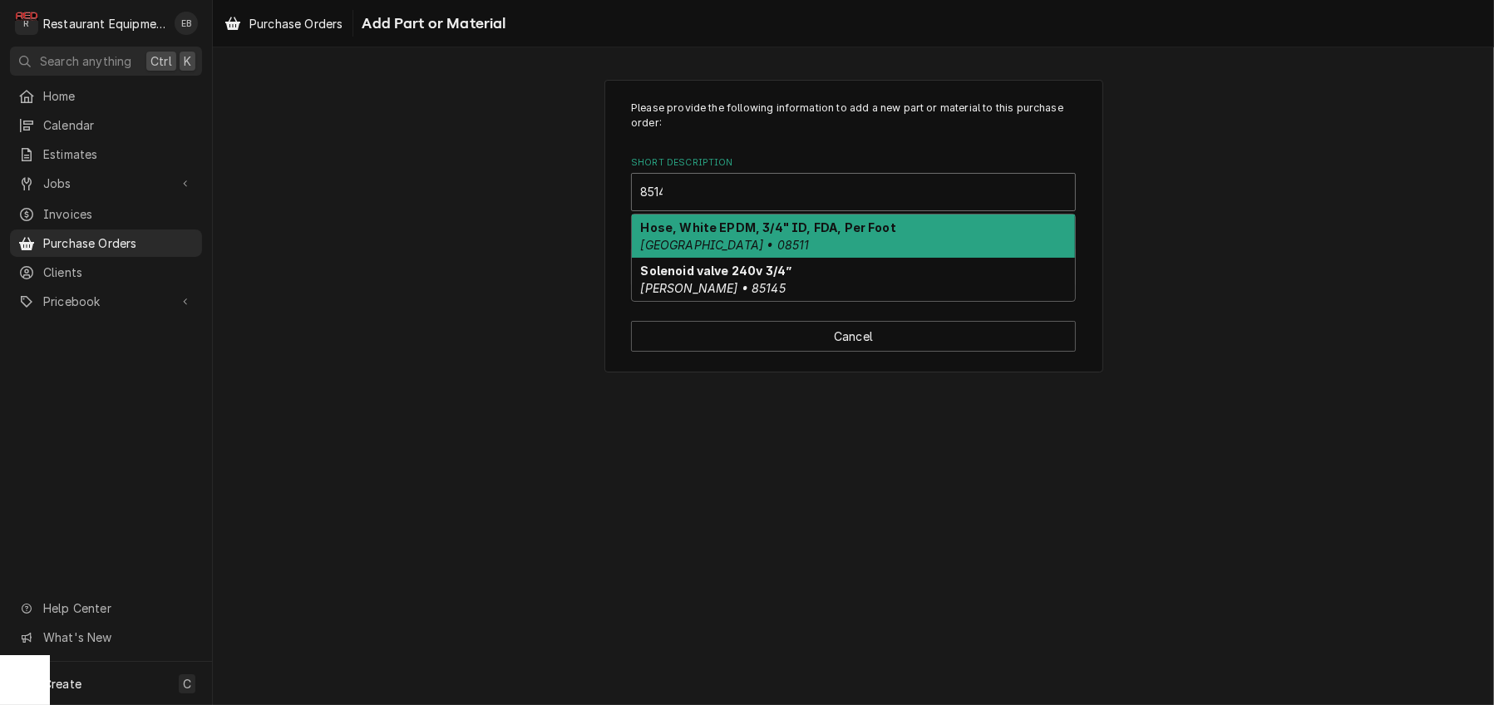
type input "85145"
click at [737, 234] on strong "Solenoid valve 240v 3/4”" at bounding box center [716, 227] width 151 height 14
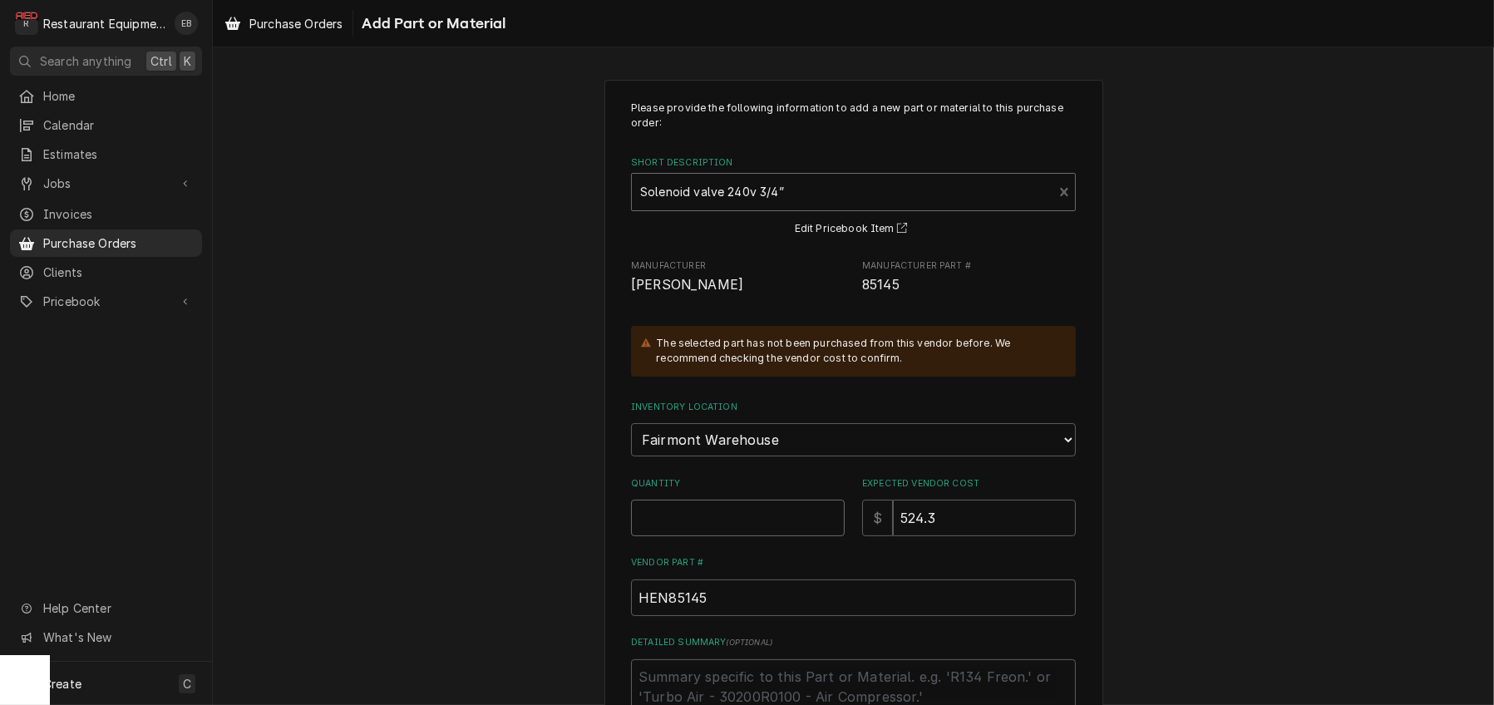
click at [714, 536] on input "Quantity" at bounding box center [738, 518] width 214 height 37
type textarea "x"
type input "1"
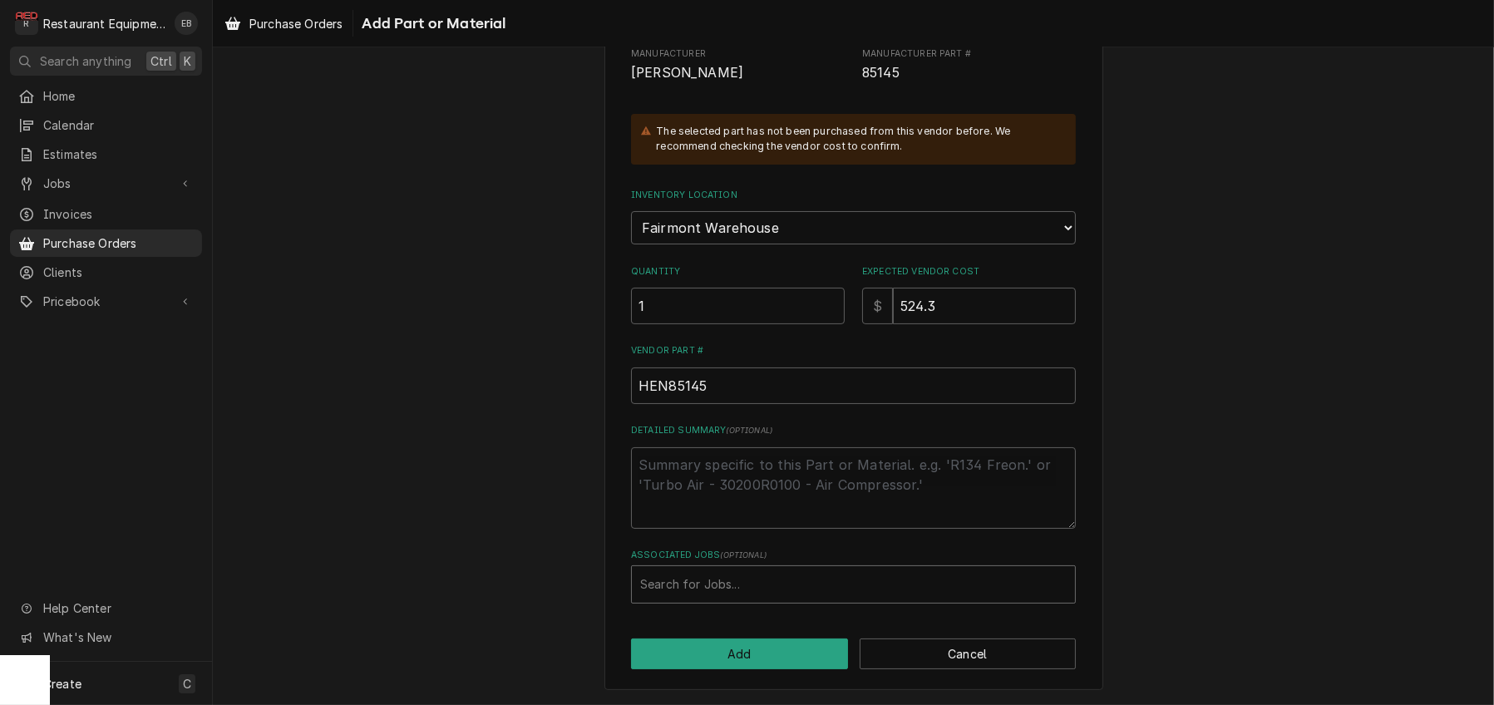
scroll to position [308, 0]
drag, startPoint x: 747, startPoint y: 583, endPoint x: 758, endPoint y: 507, distance: 76.5
click at [747, 582] on div "Associated Jobs" at bounding box center [853, 585] width 427 height 30
click at [737, 574] on div "Associated Jobs" at bounding box center [853, 585] width 427 height 30
type input "8970"
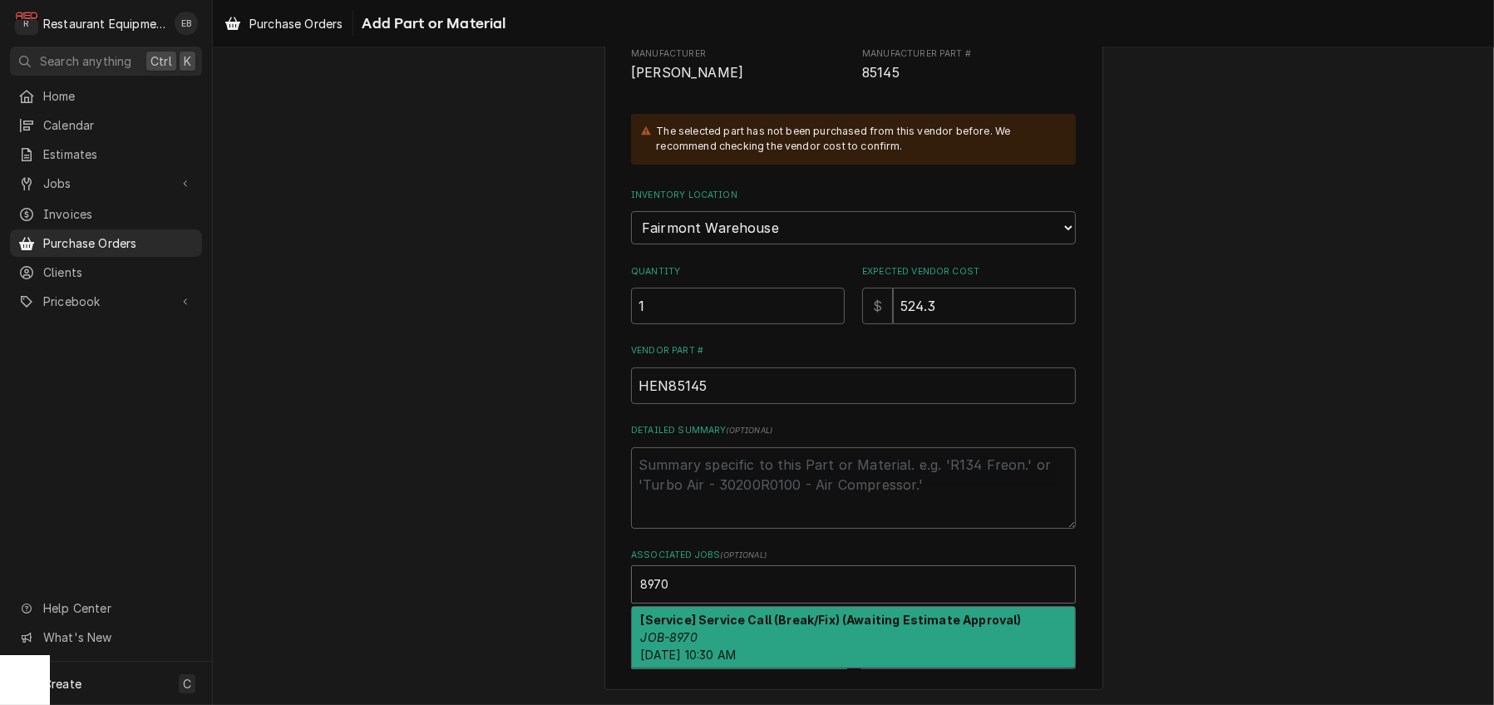
click at [762, 613] on strong "[Service] Service Call (Break/Fix) (Awaiting Estimate Approval)" at bounding box center [831, 620] width 381 height 14
type textarea "x"
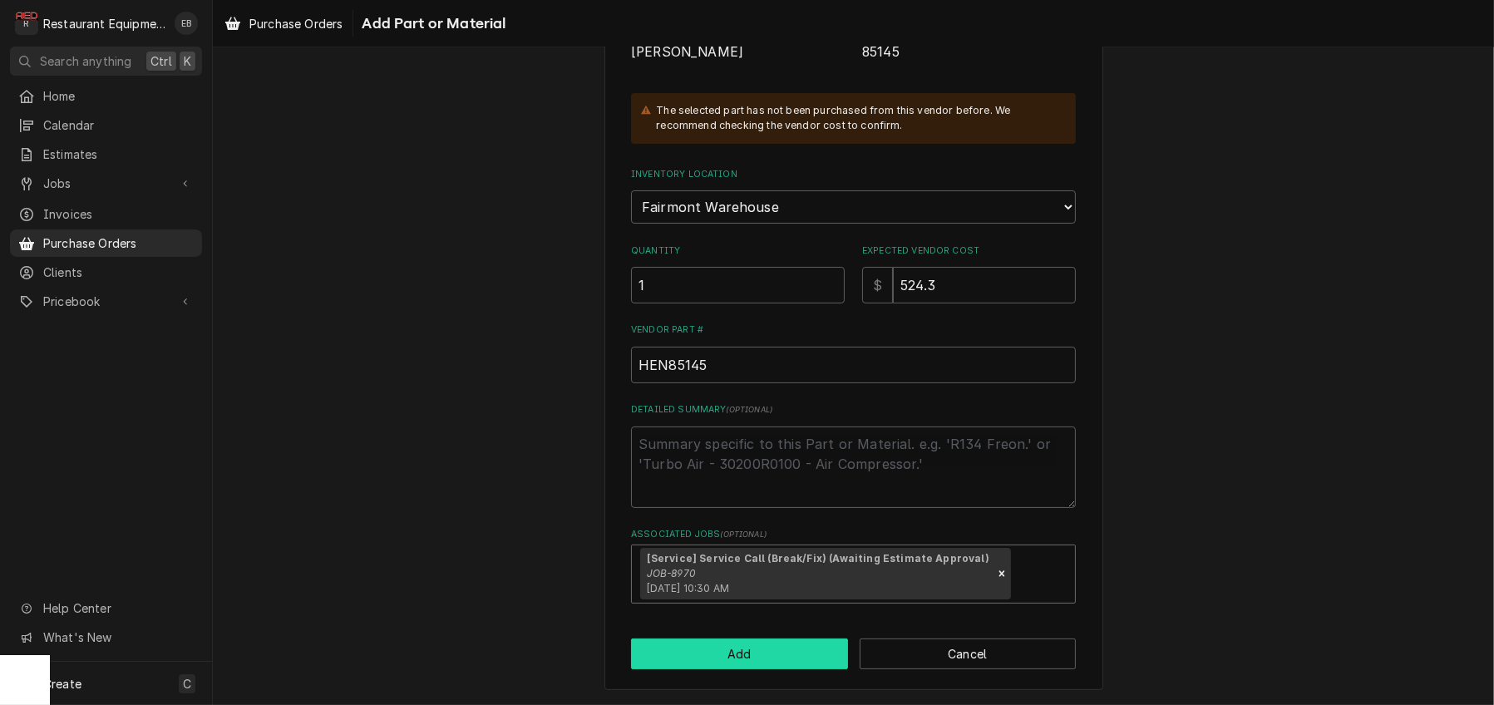
click at [735, 669] on button "Add" at bounding box center [739, 654] width 217 height 31
type textarea "x"
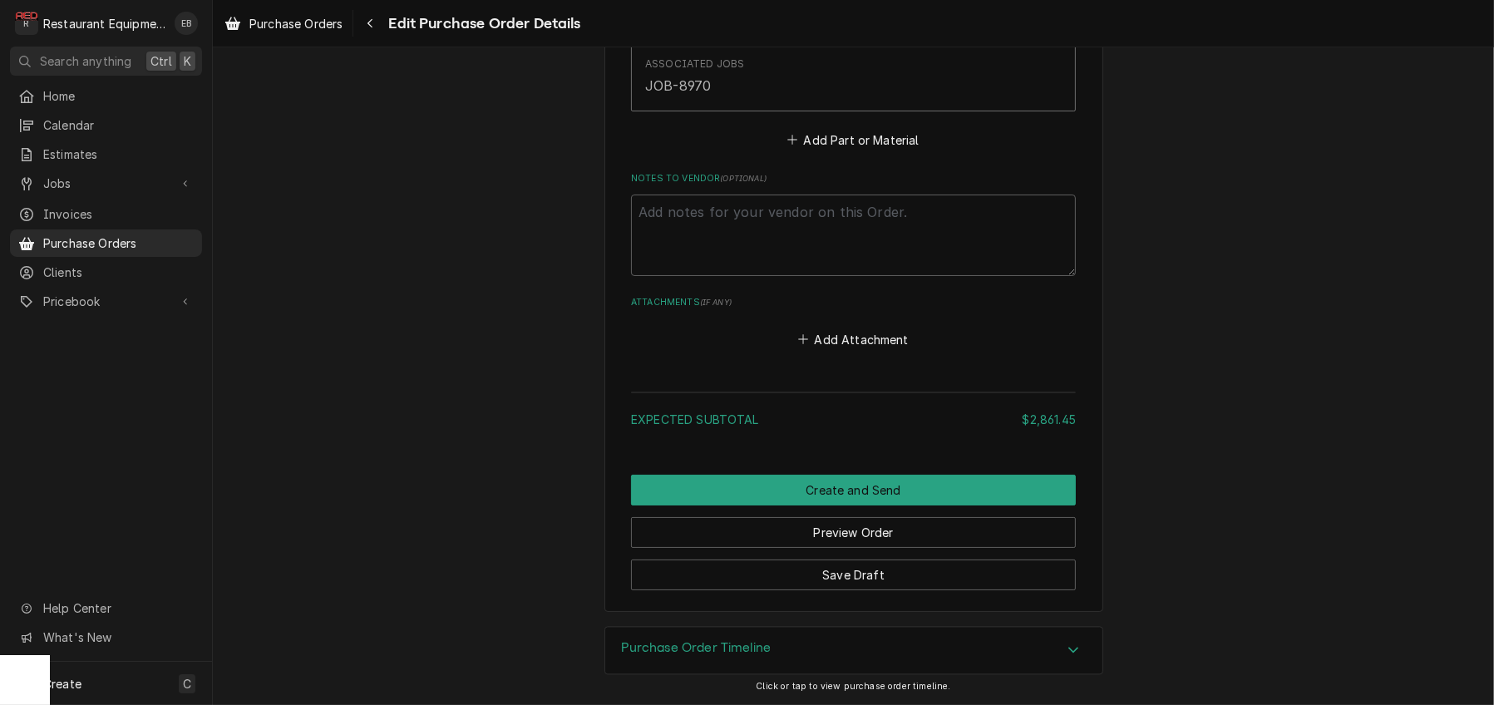
scroll to position [4413, 0]
click at [841, 151] on button "Add Part or Material" at bounding box center [853, 139] width 137 height 23
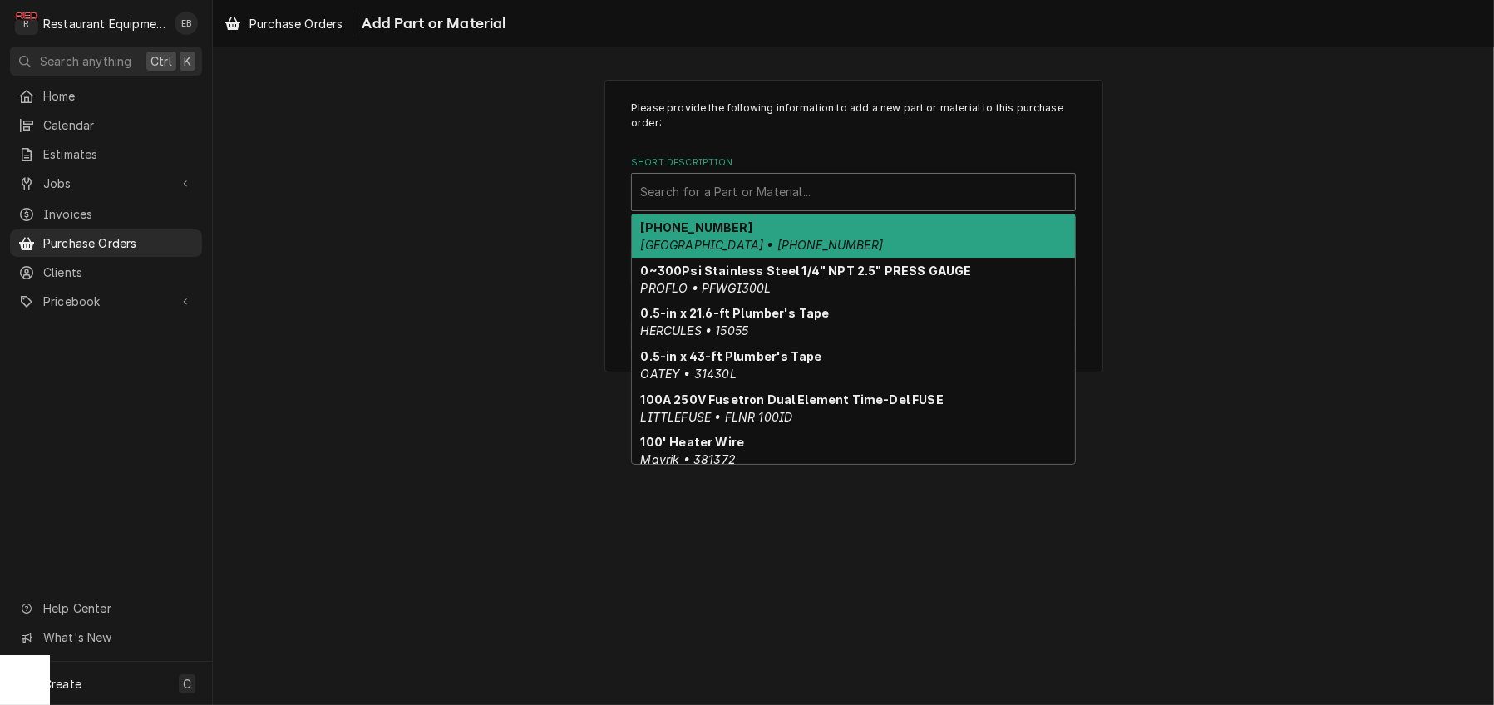
click at [797, 207] on div "Short Description" at bounding box center [853, 192] width 427 height 30
click at [787, 207] on div "Short Description" at bounding box center [853, 192] width 427 height 30
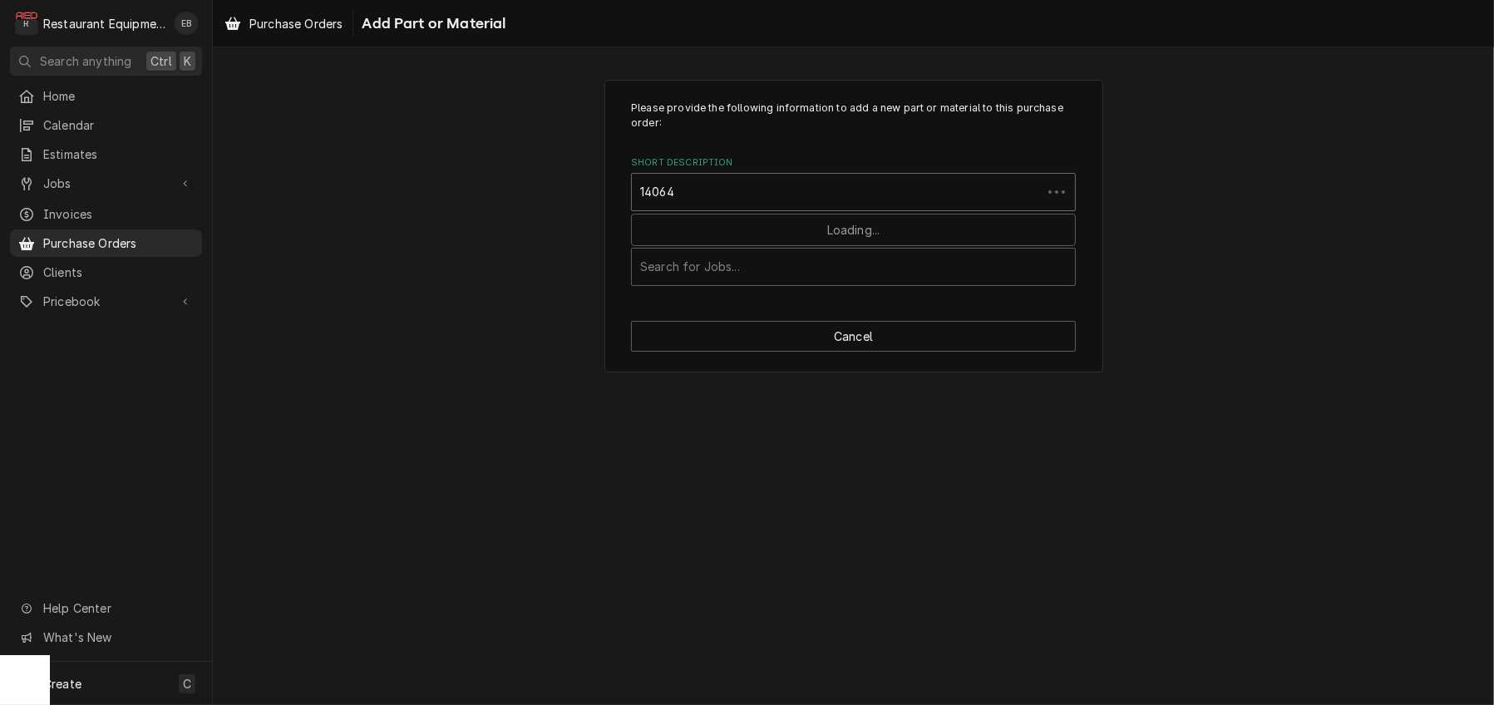
type input "140646"
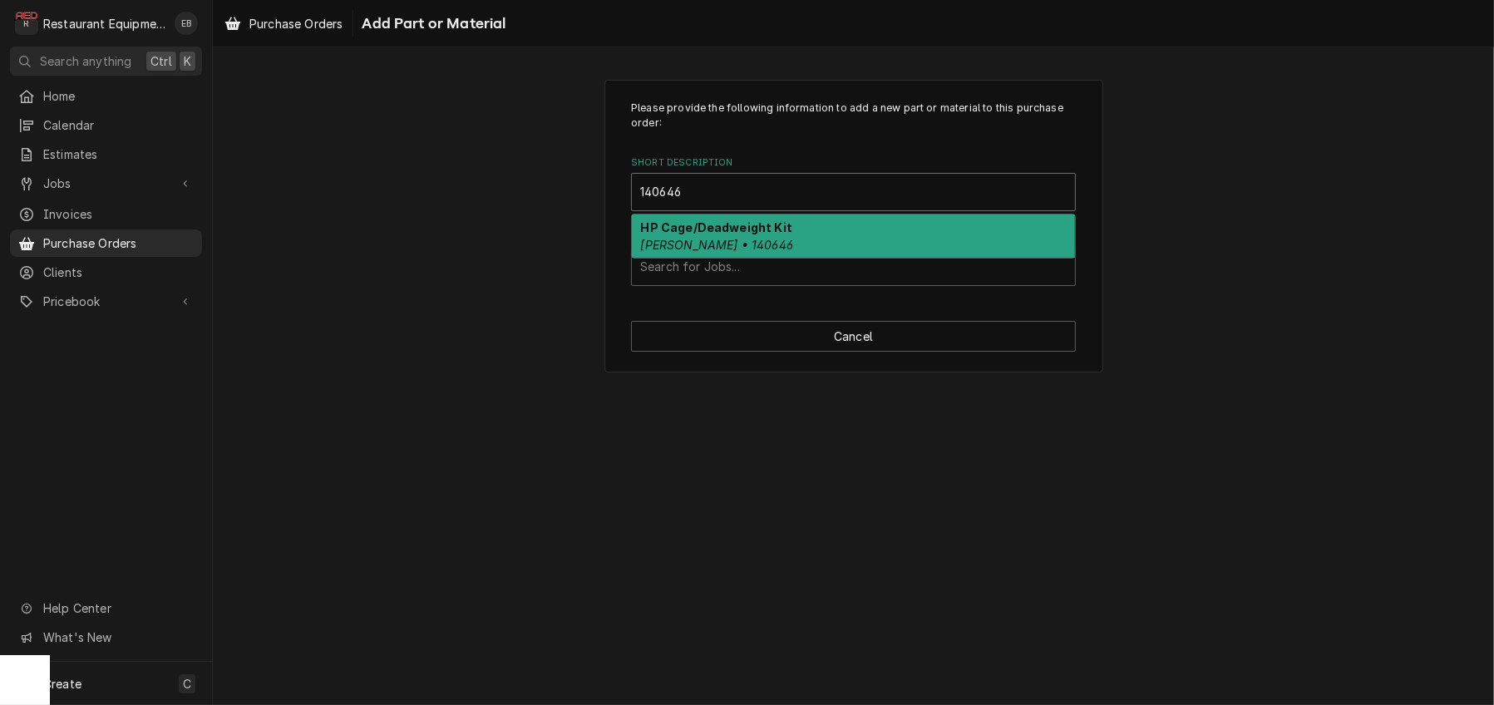
click at [703, 252] on em "Henny Penny • 140646" at bounding box center [717, 245] width 153 height 14
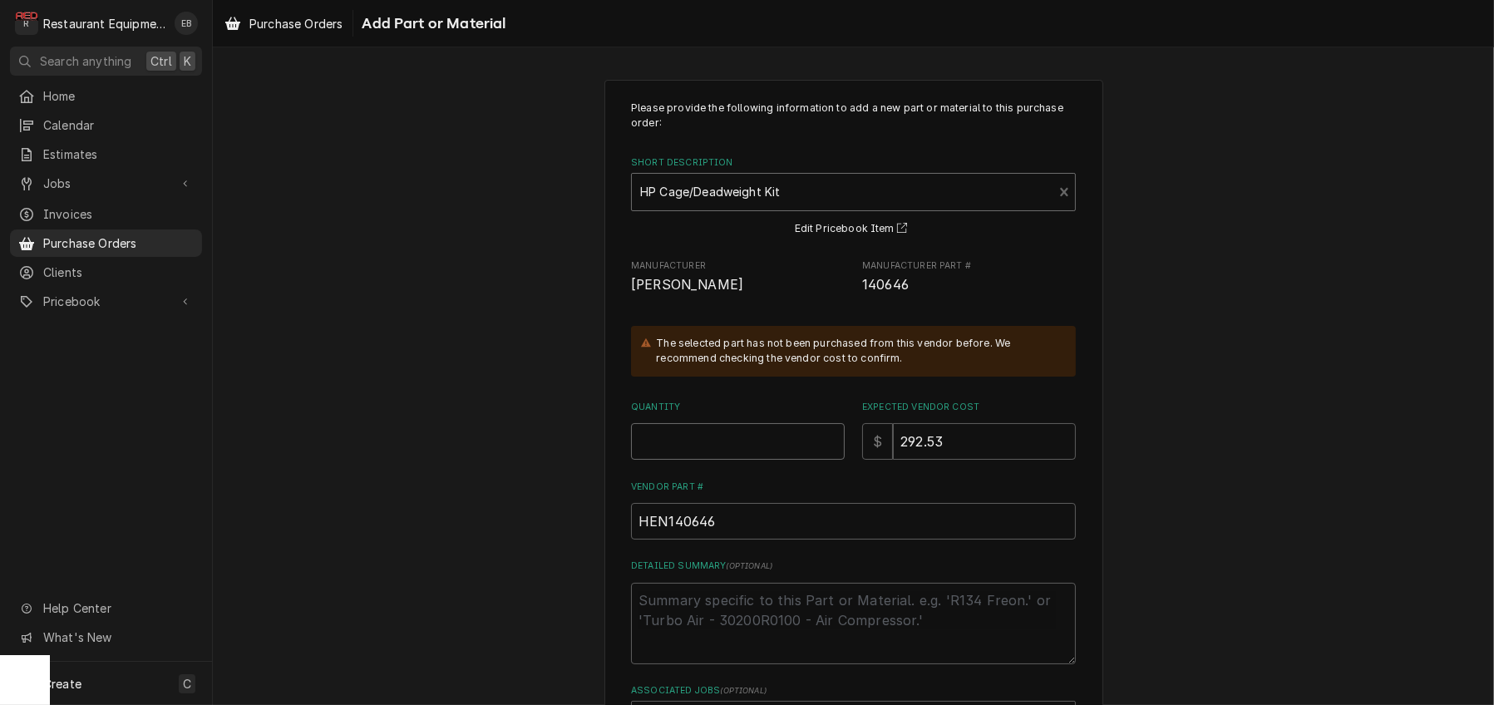
click at [719, 460] on input "Quantity" at bounding box center [738, 441] width 214 height 37
type textarea "x"
type input "1"
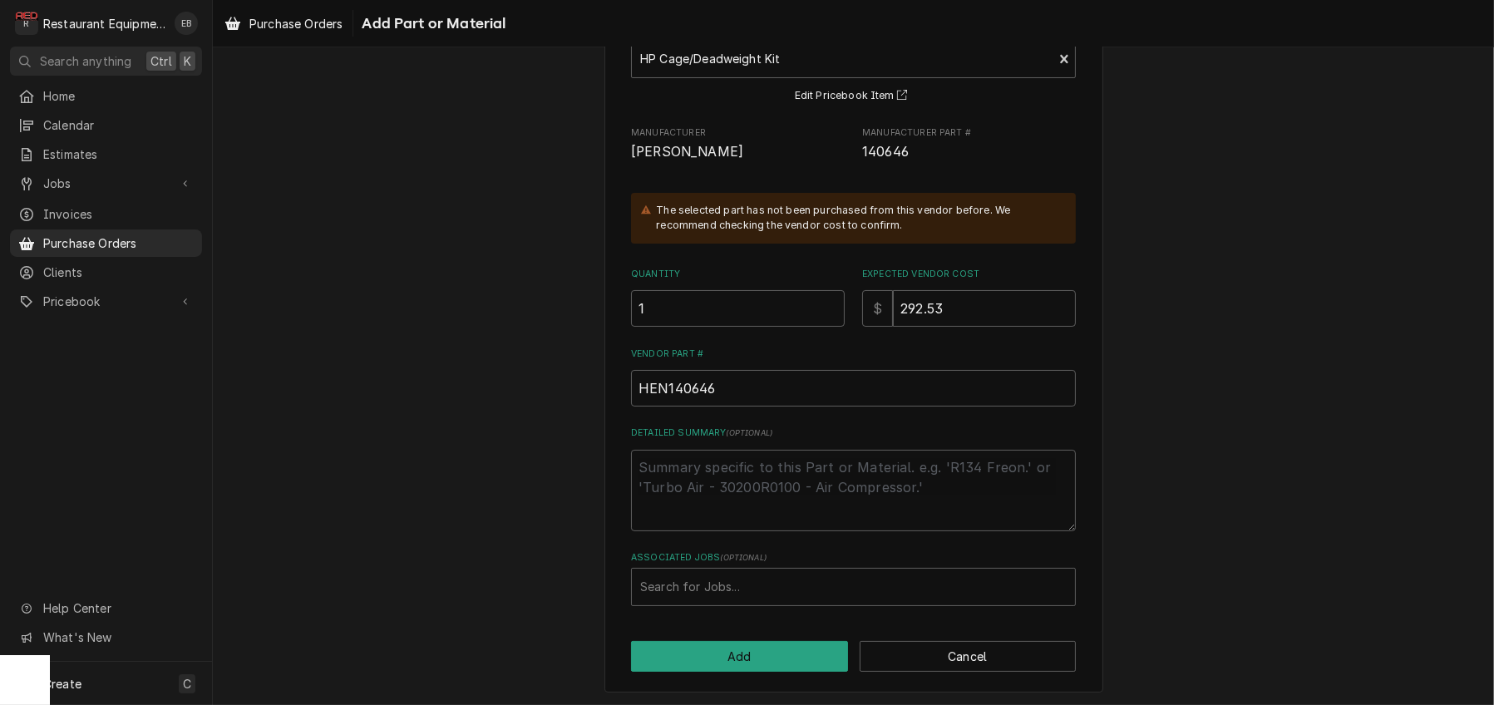
scroll to position [223, 0]
click at [775, 583] on div "Associated Jobs" at bounding box center [853, 585] width 427 height 30
type input "8970"
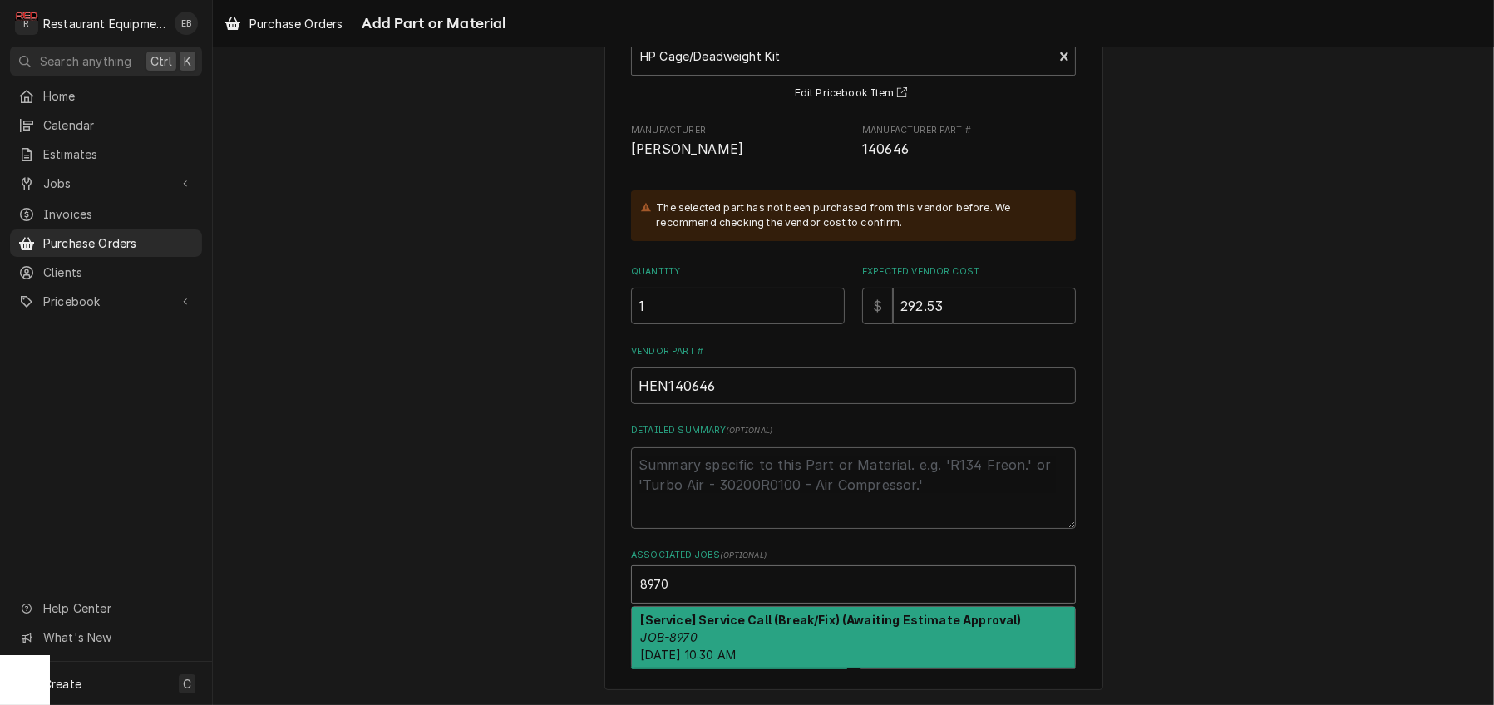
click at [767, 617] on strong "[Service] Service Call (Break/Fix) (Awaiting Estimate Approval)" at bounding box center [831, 620] width 381 height 14
type textarea "x"
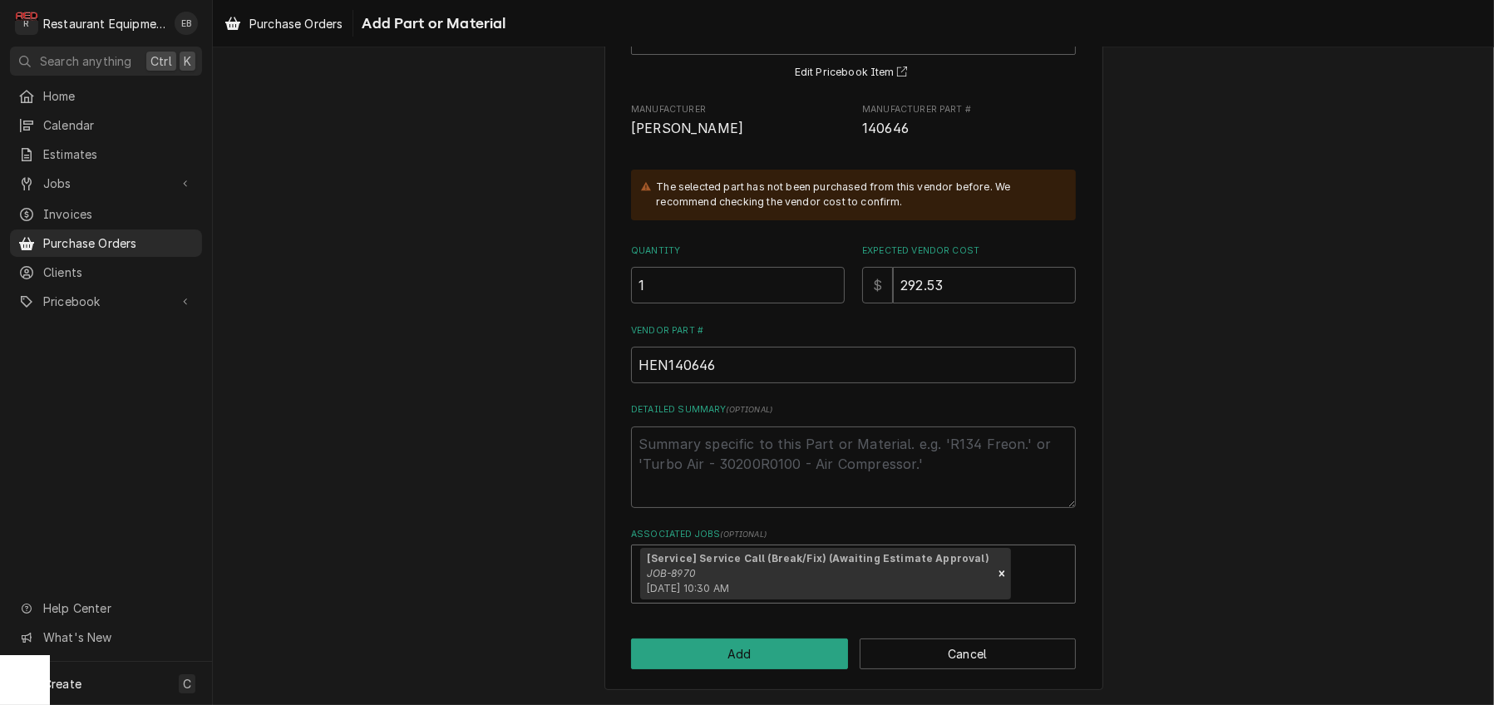
scroll to position [254, 0]
click at [739, 648] on button "Add" at bounding box center [739, 654] width 217 height 31
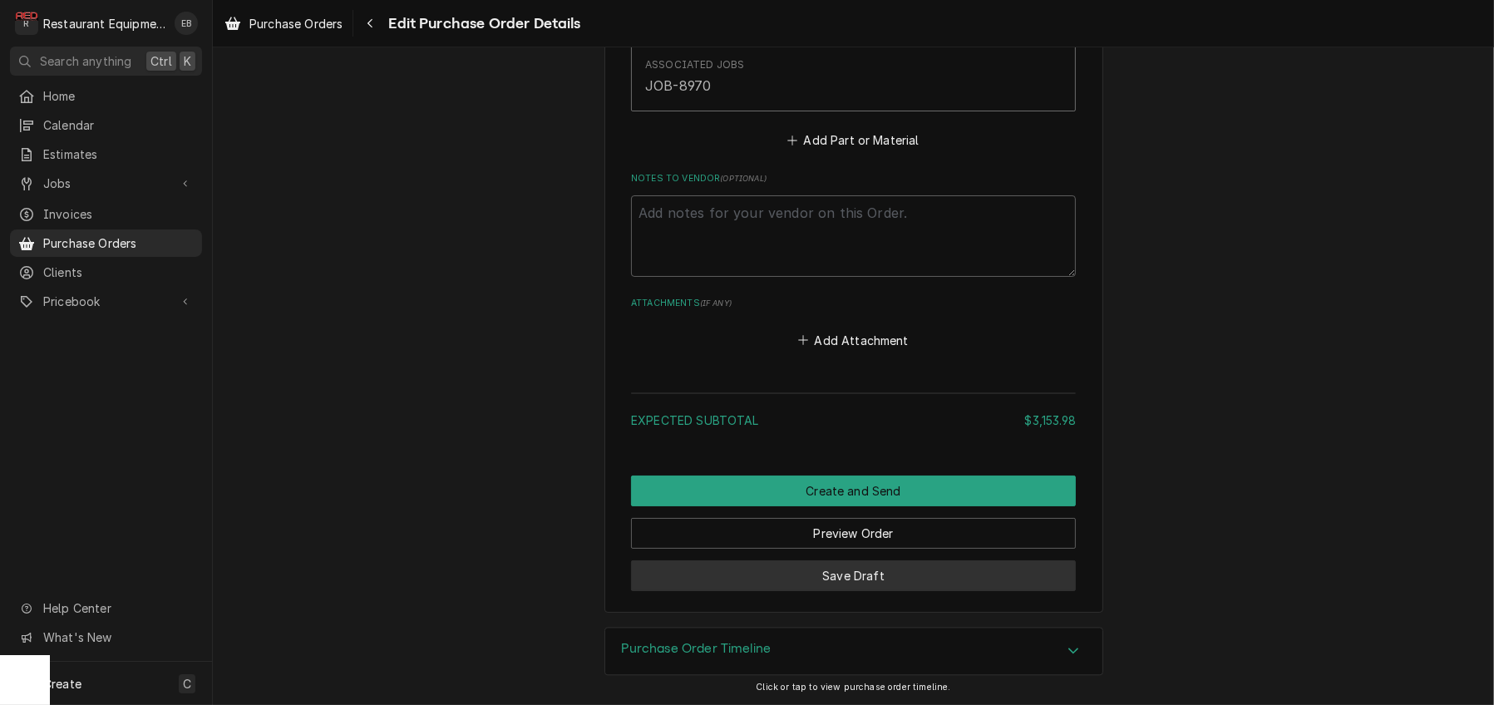
scroll to position [5021, 0]
click at [1001, 568] on button "Save Draft" at bounding box center [853, 575] width 445 height 31
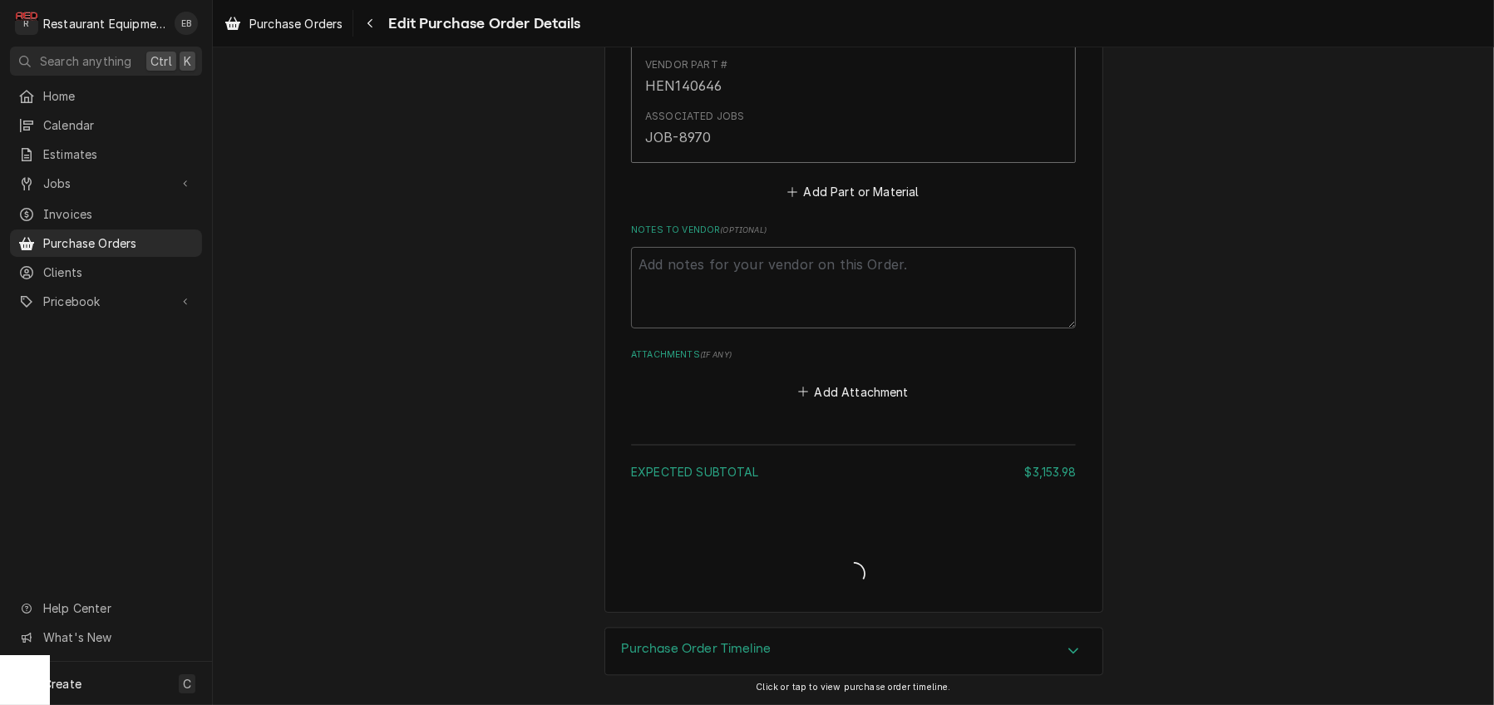
type textarea "x"
